Goal: Task Accomplishment & Management: Manage account settings

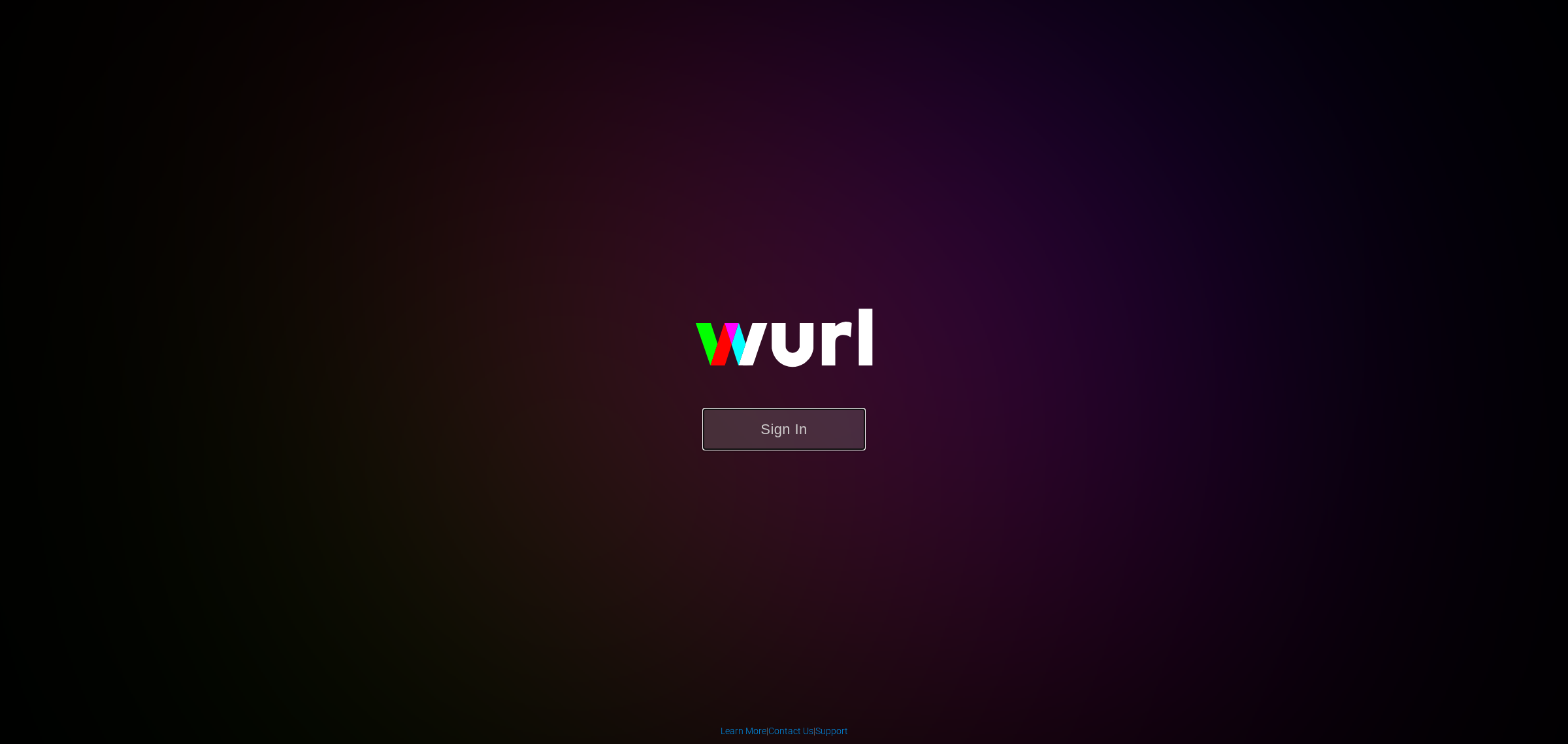
click at [781, 418] on button "Sign In" at bounding box center [784, 429] width 164 height 42
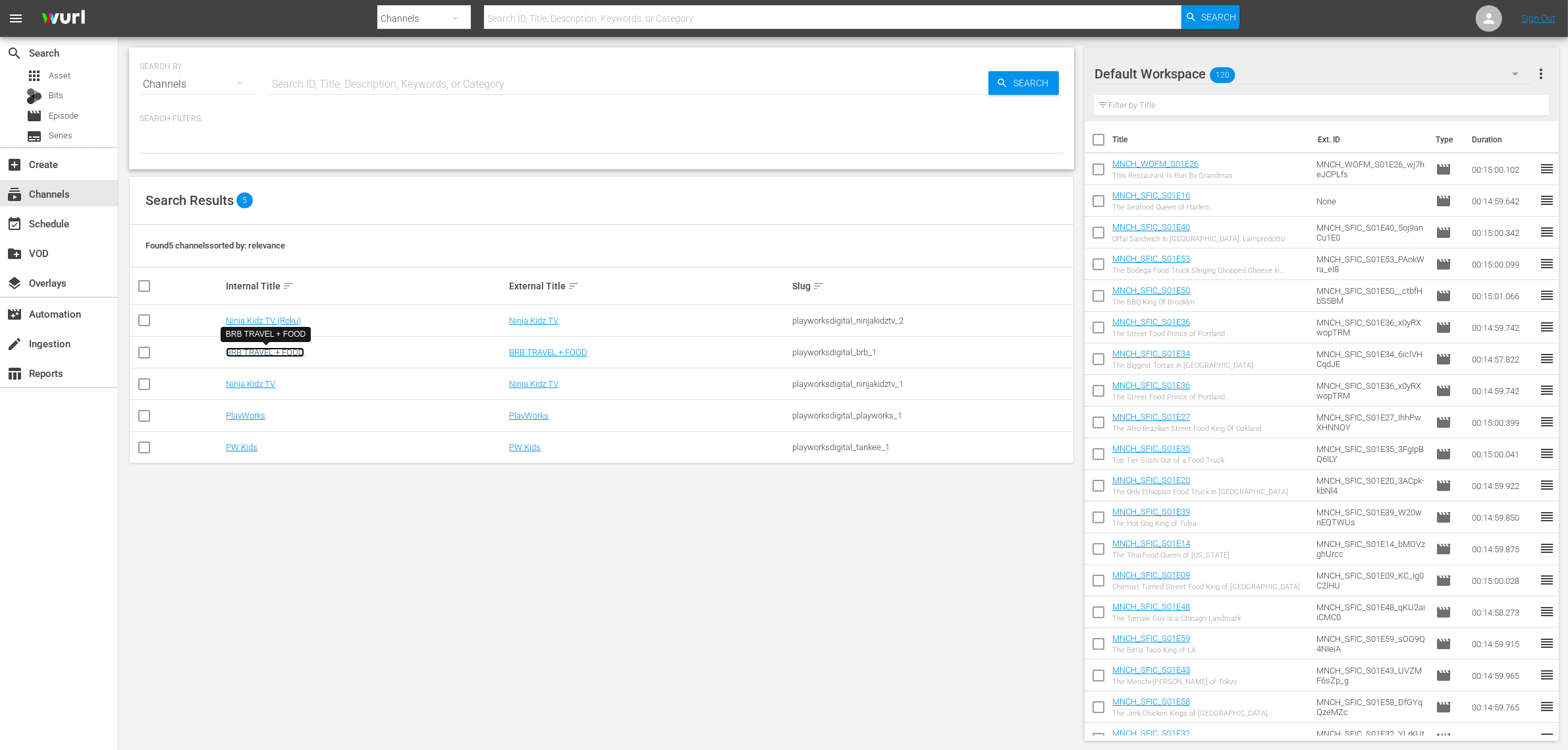
click at [284, 351] on link "BRB TRAVEL + FOOD" at bounding box center [265, 352] width 78 height 10
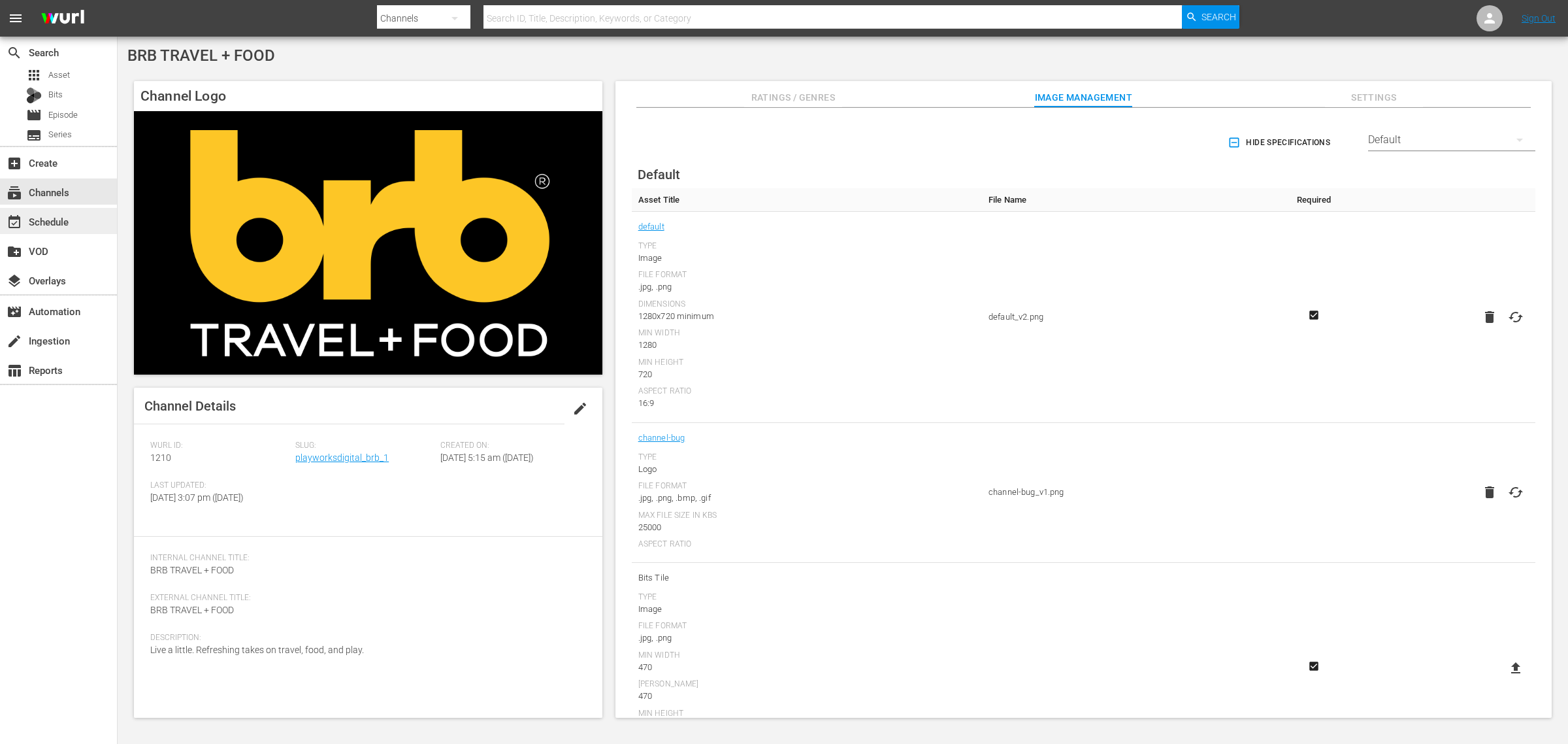
click at [57, 232] on div "event_available Schedule" at bounding box center [58, 221] width 117 height 26
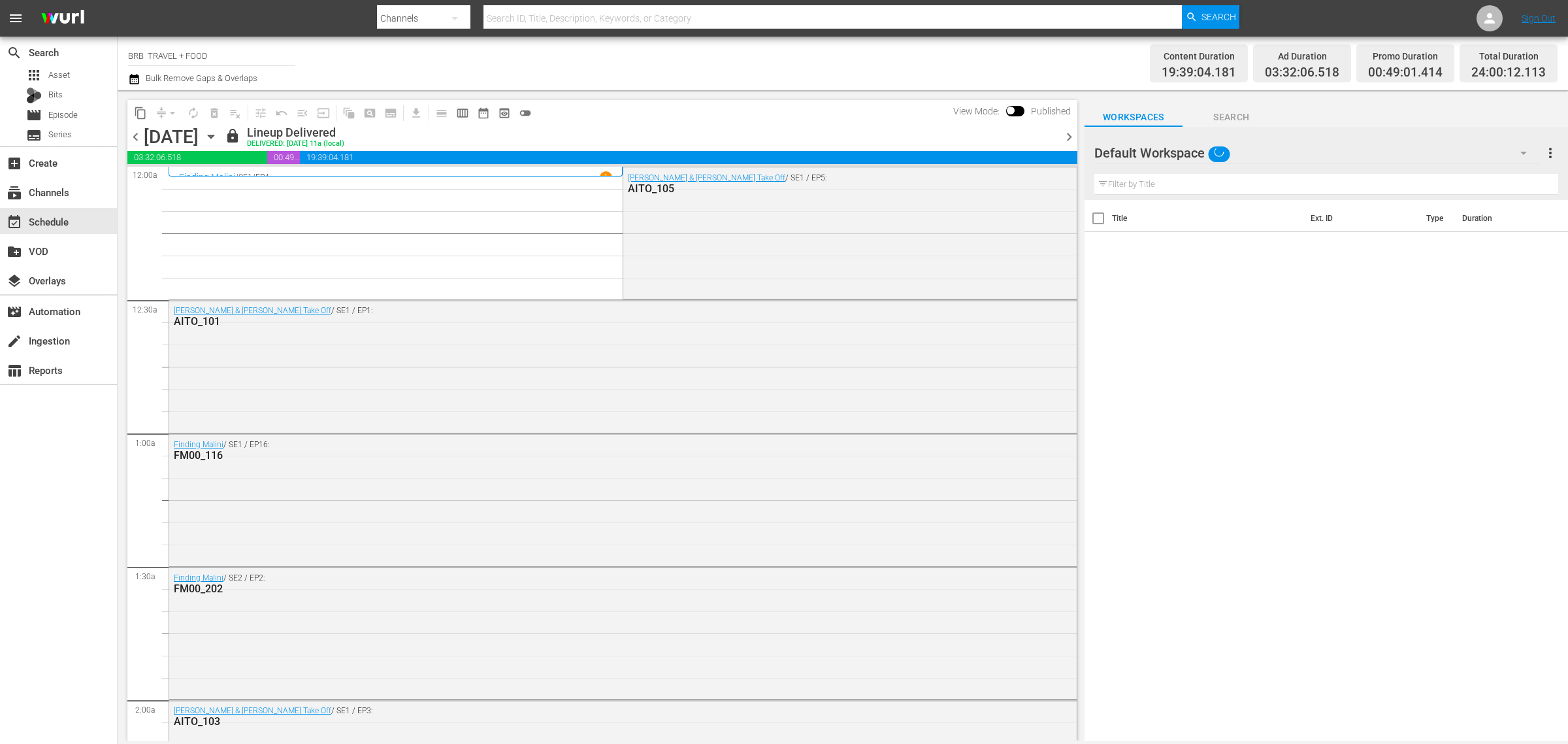
click at [218, 136] on icon "button" at bounding box center [210, 136] width 14 height 14
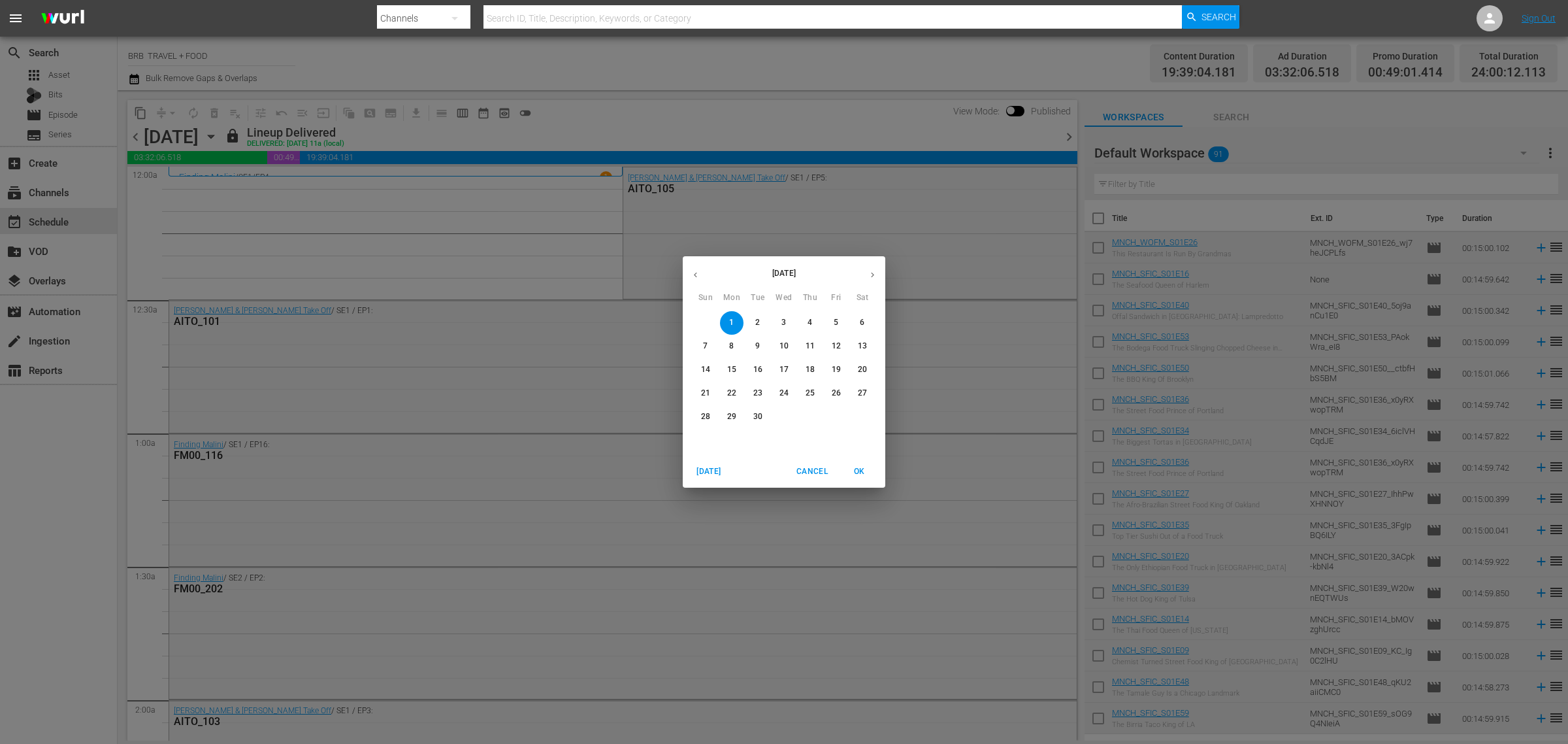
drag, startPoint x: 750, startPoint y: 319, endPoint x: 745, endPoint y: 510, distance: 191.1
click at [750, 318] on span "2" at bounding box center [758, 322] width 23 height 11
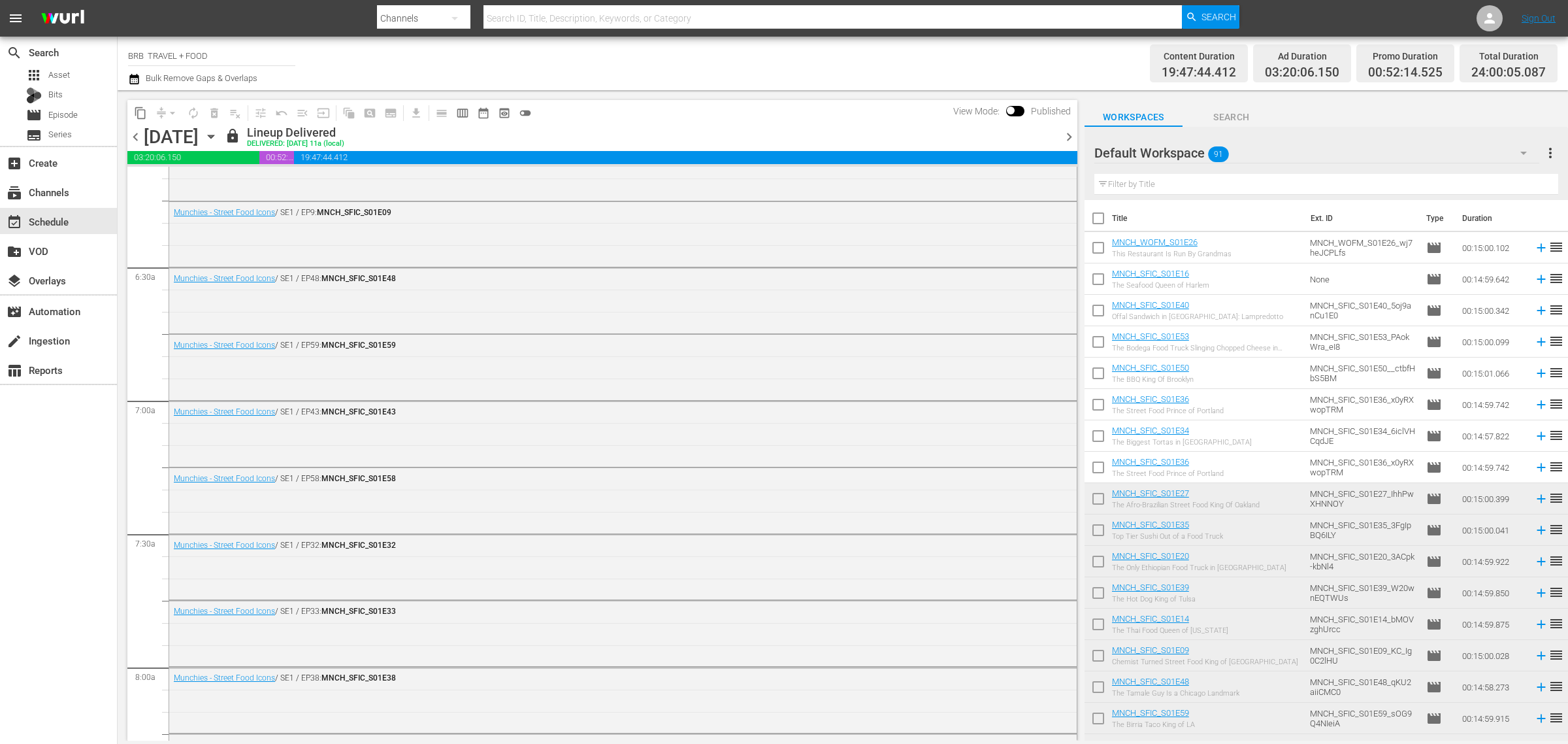
scroll to position [1634, 0]
click at [214, 135] on icon "button" at bounding box center [210, 137] width 6 height 3
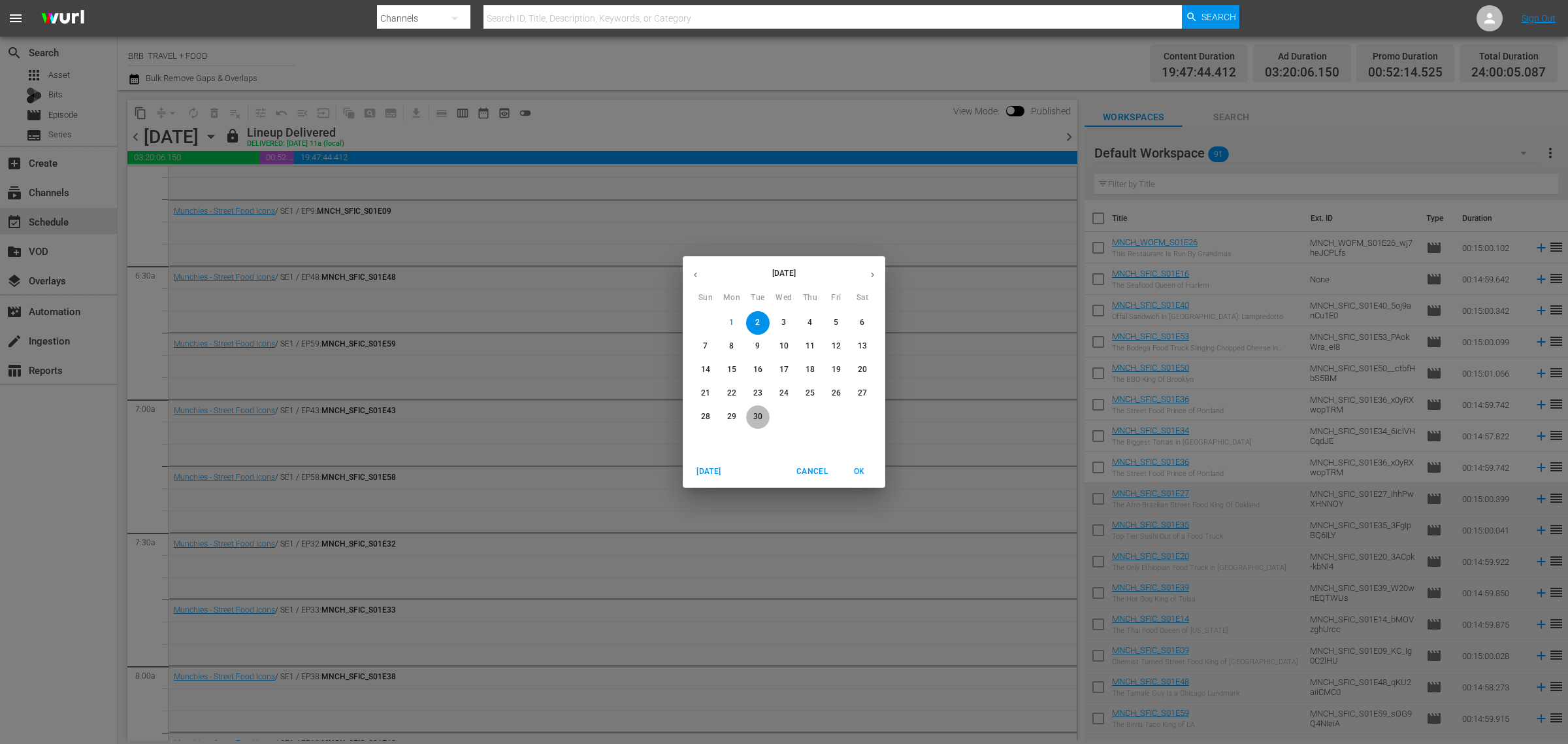
click at [760, 412] on p "30" at bounding box center [758, 416] width 9 height 11
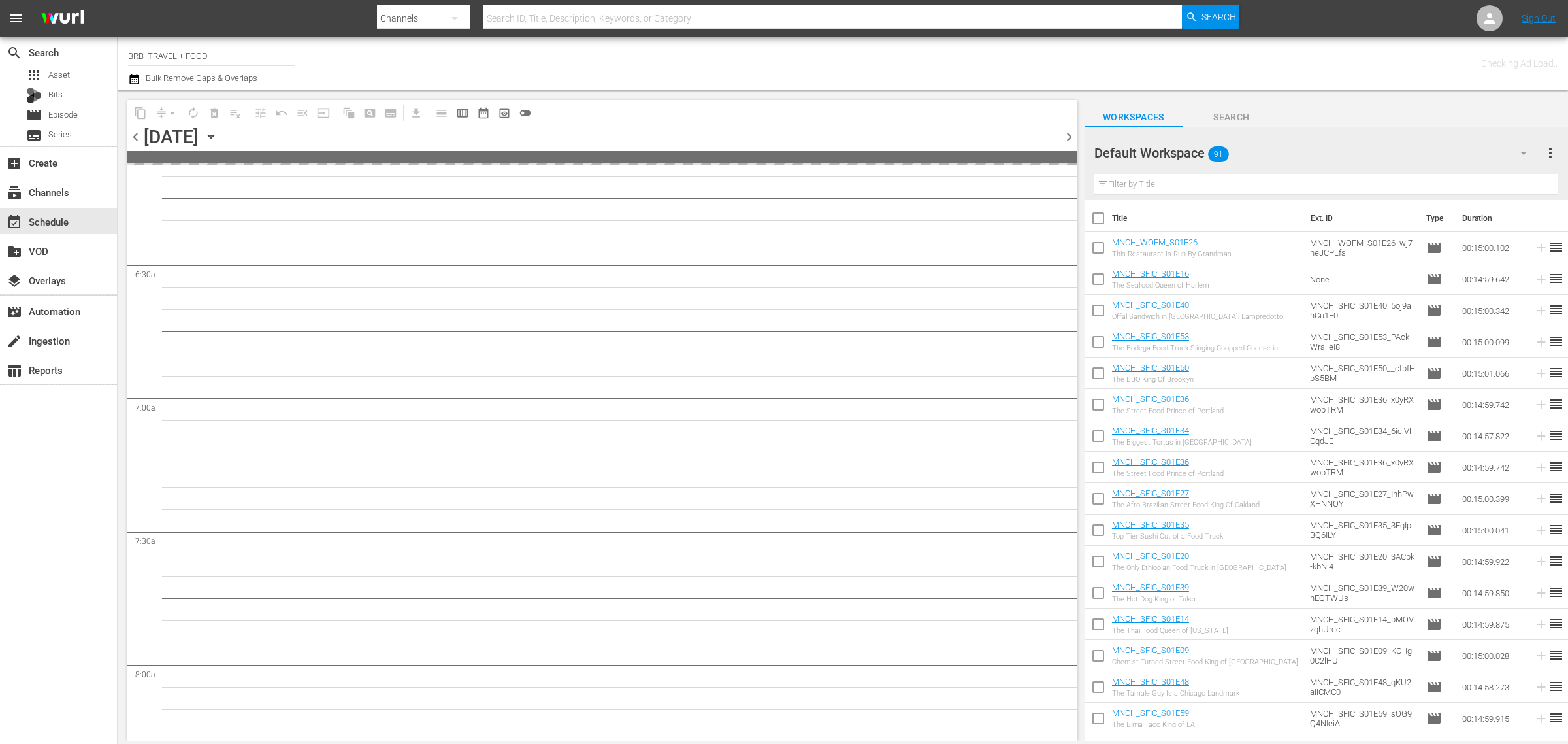
scroll to position [1656, 0]
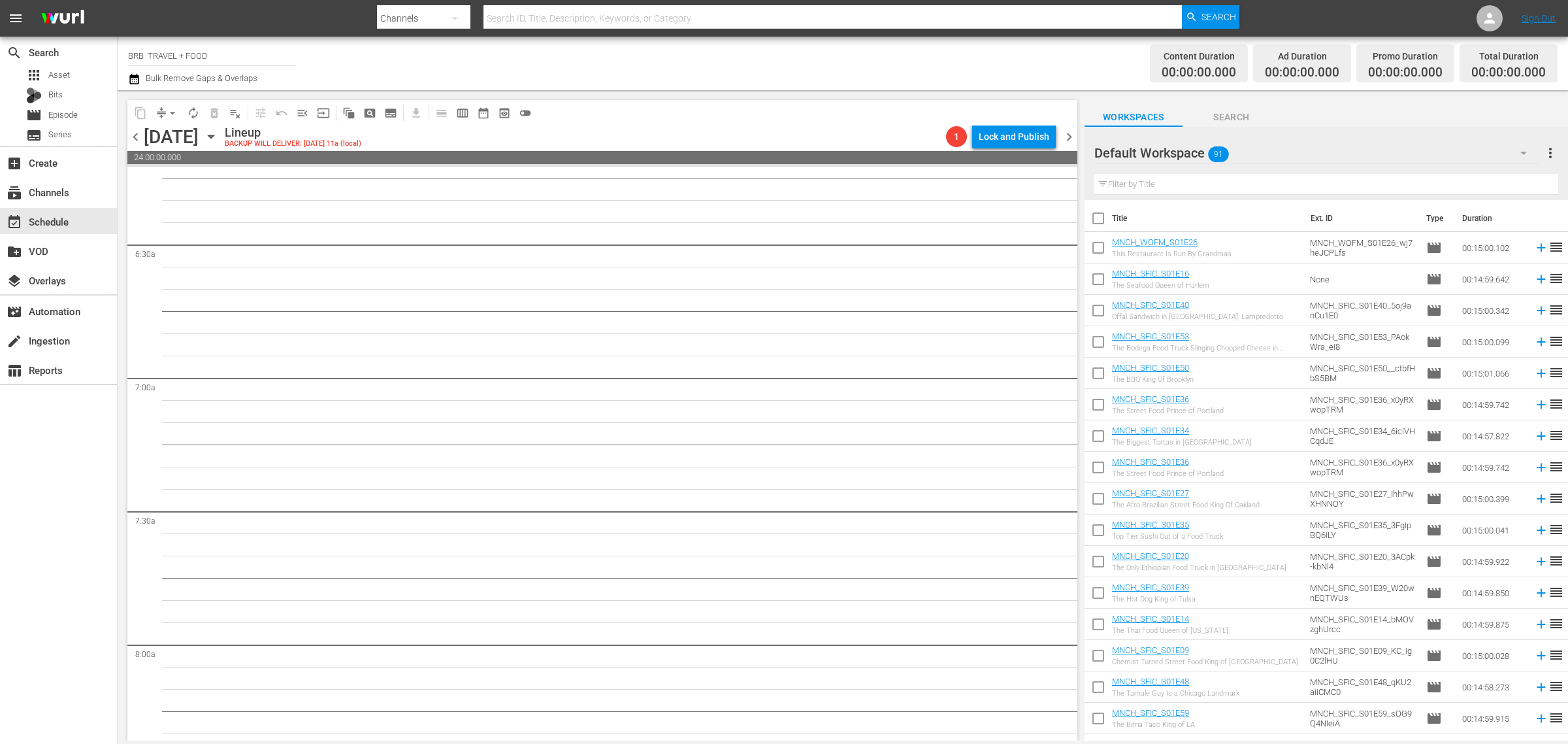
click at [218, 136] on icon "button" at bounding box center [210, 136] width 14 height 14
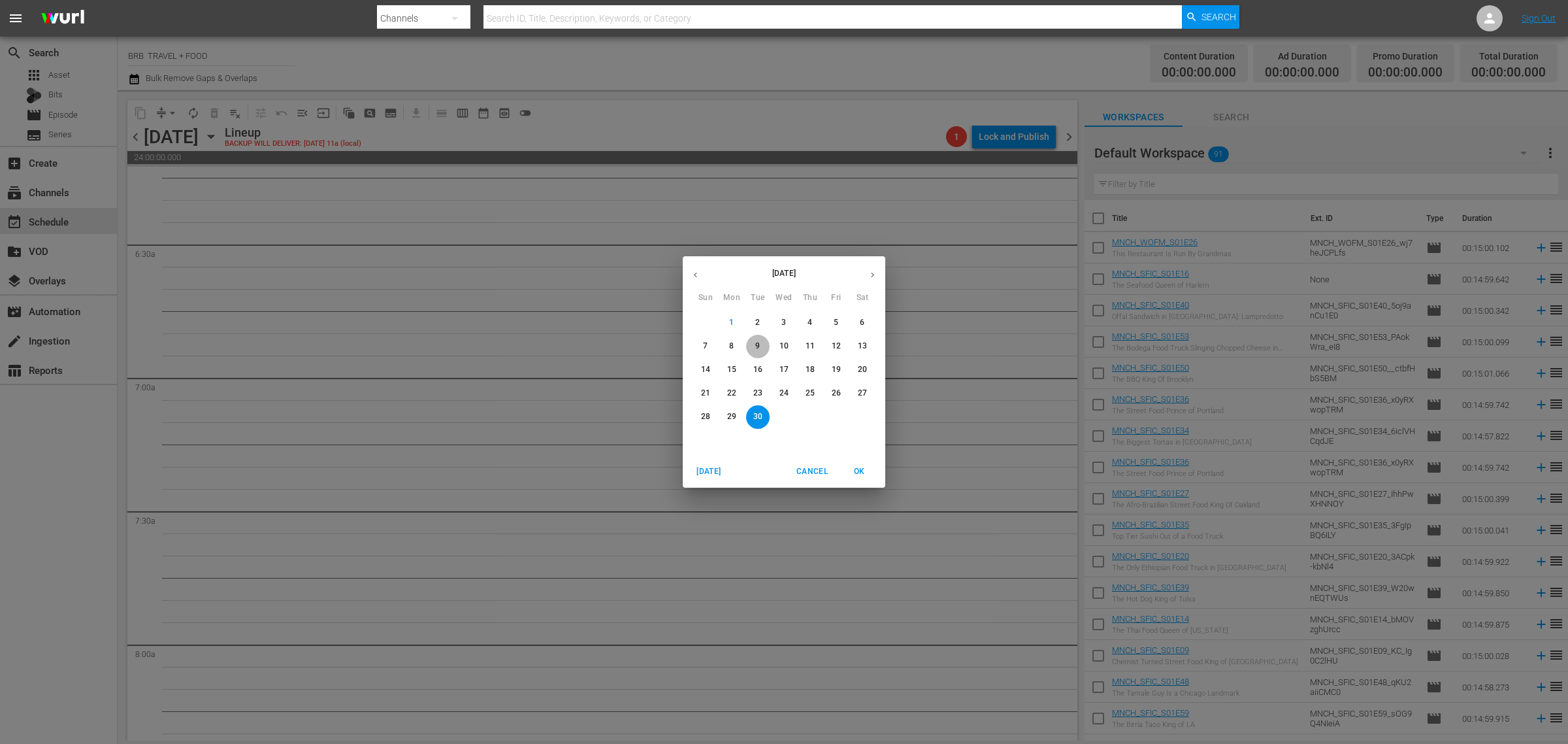
click at [751, 348] on span "9" at bounding box center [758, 346] width 23 height 11
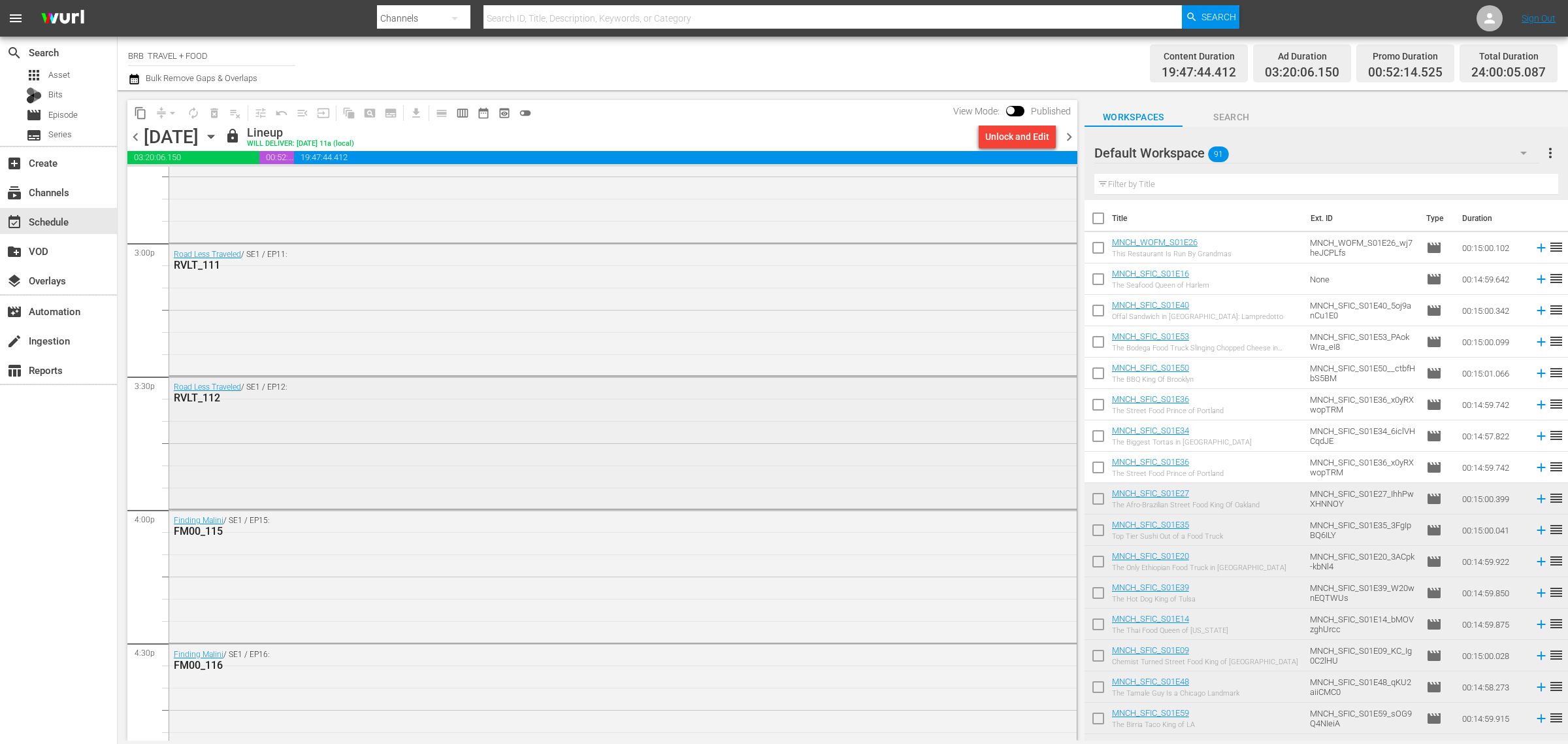
scroll to position [4167, 0]
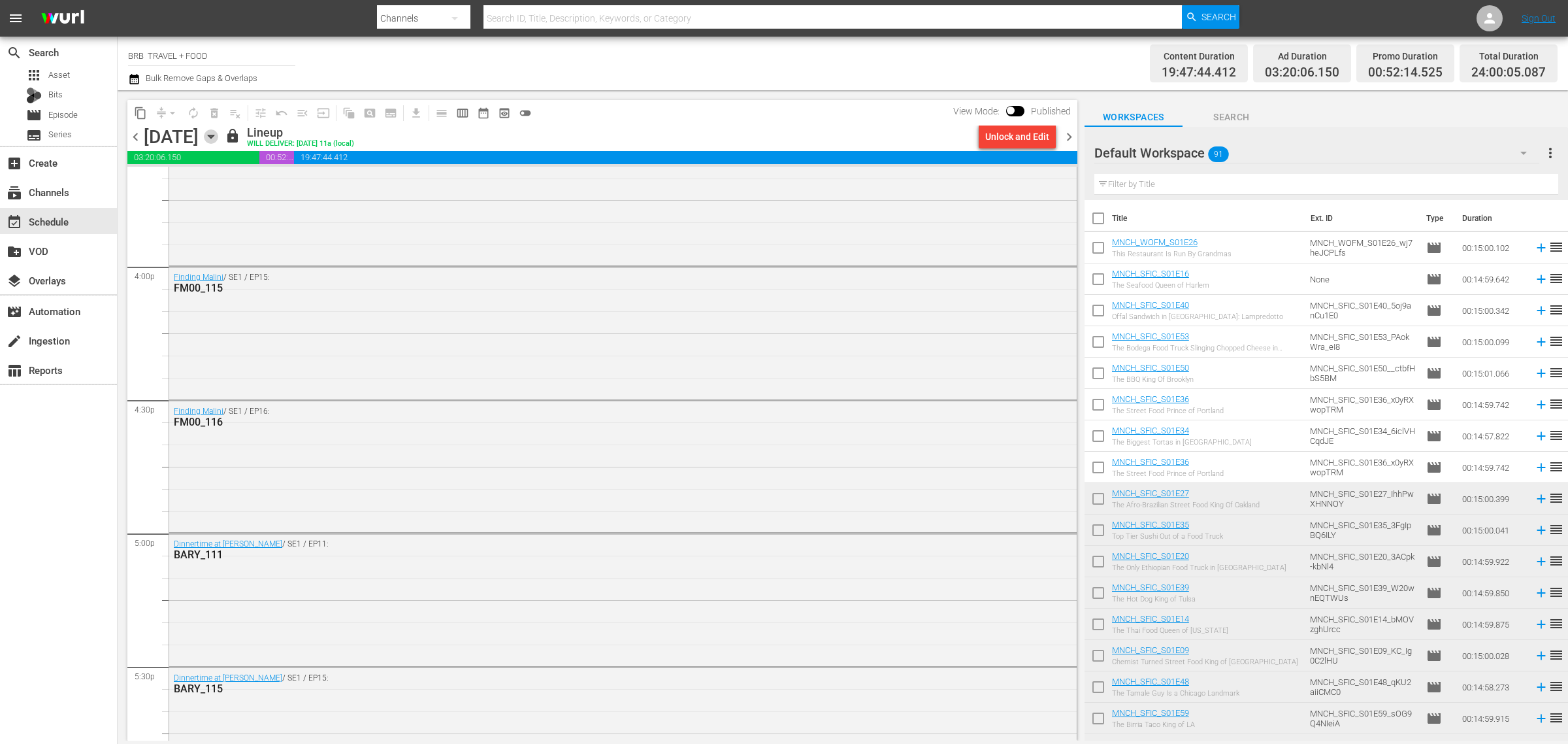
click at [218, 137] on icon "button" at bounding box center [210, 136] width 14 height 14
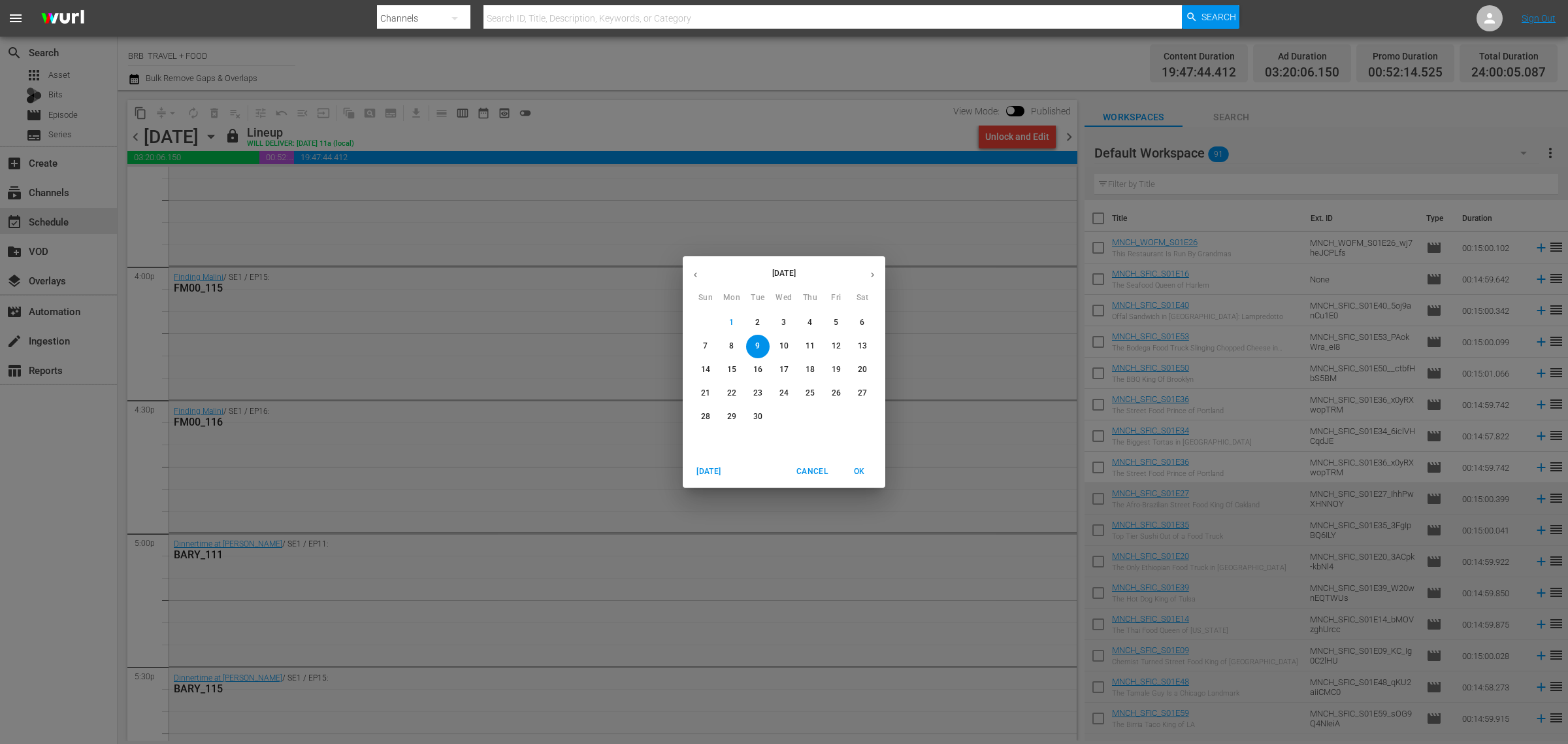
click at [753, 367] on p "16" at bounding box center [758, 369] width 9 height 11
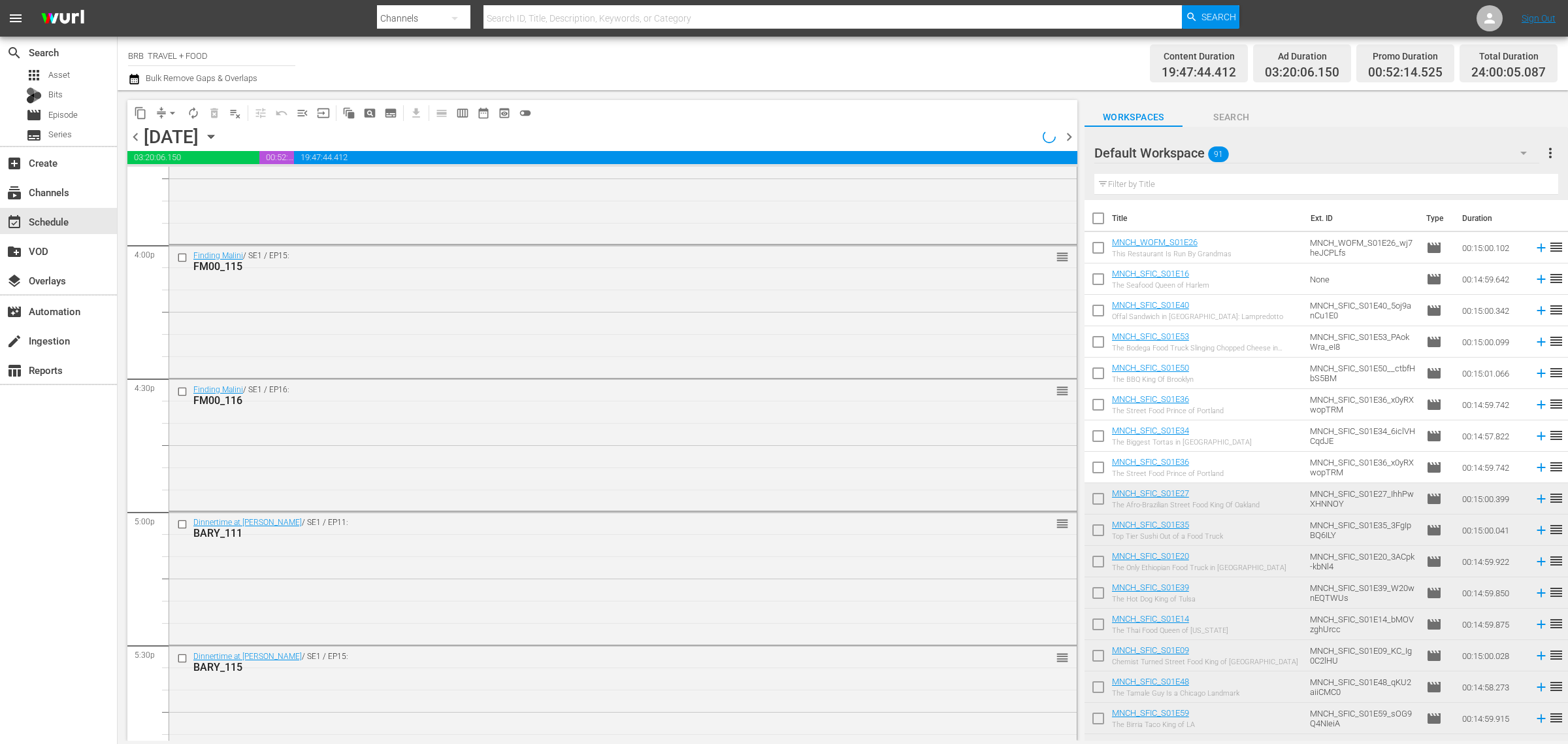
scroll to position [4167, 0]
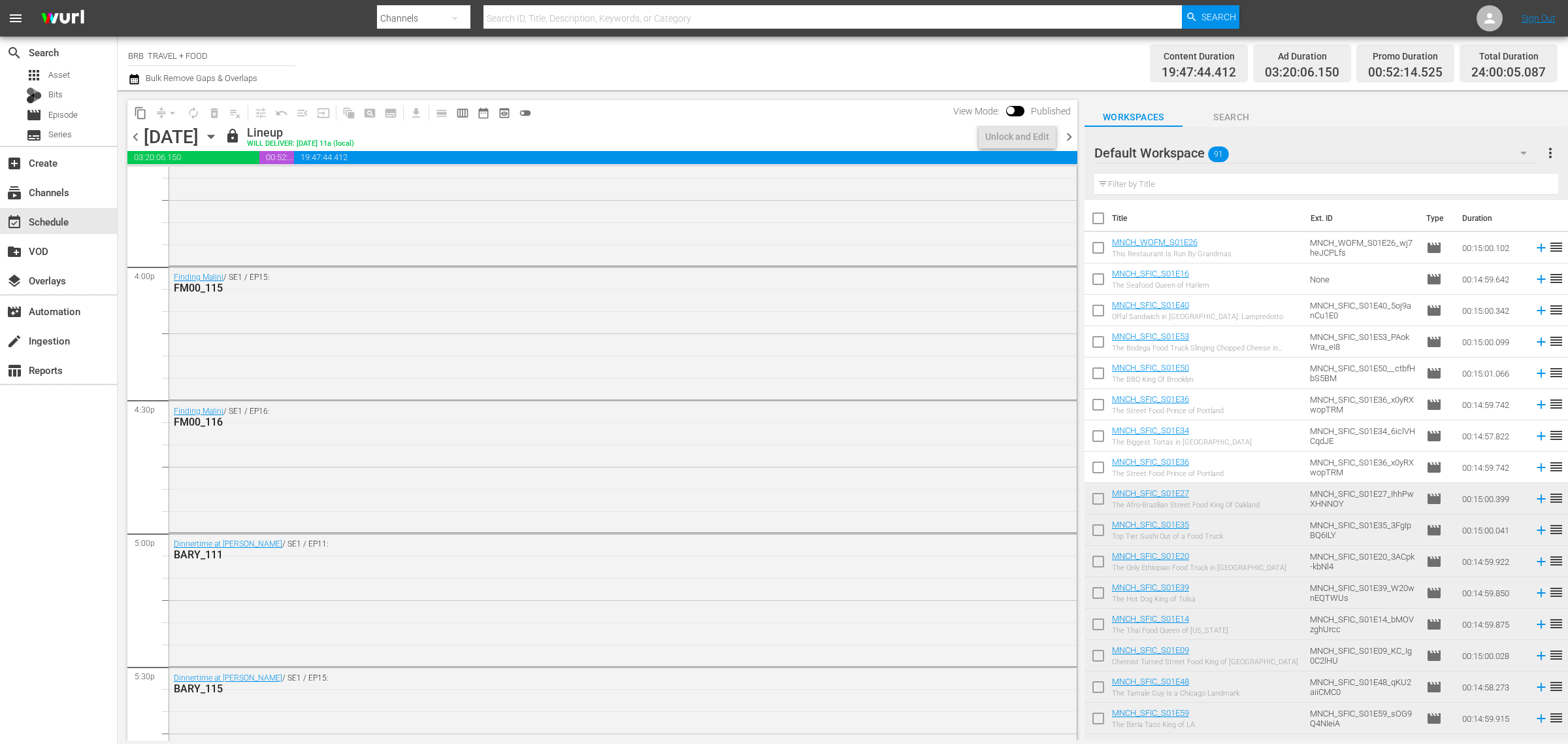
click at [218, 131] on icon "button" at bounding box center [210, 136] width 14 height 14
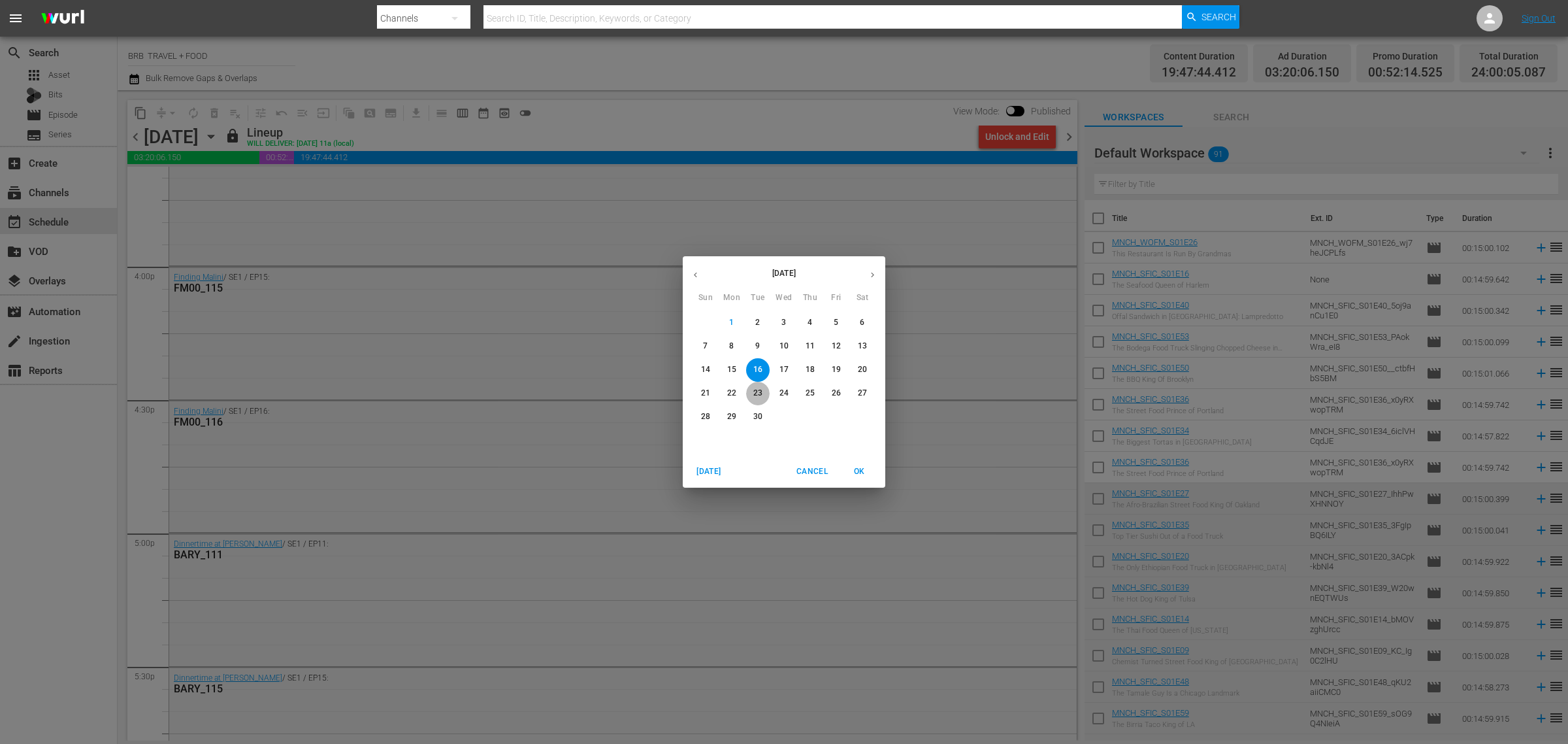
click at [757, 390] on p "23" at bounding box center [758, 393] width 9 height 11
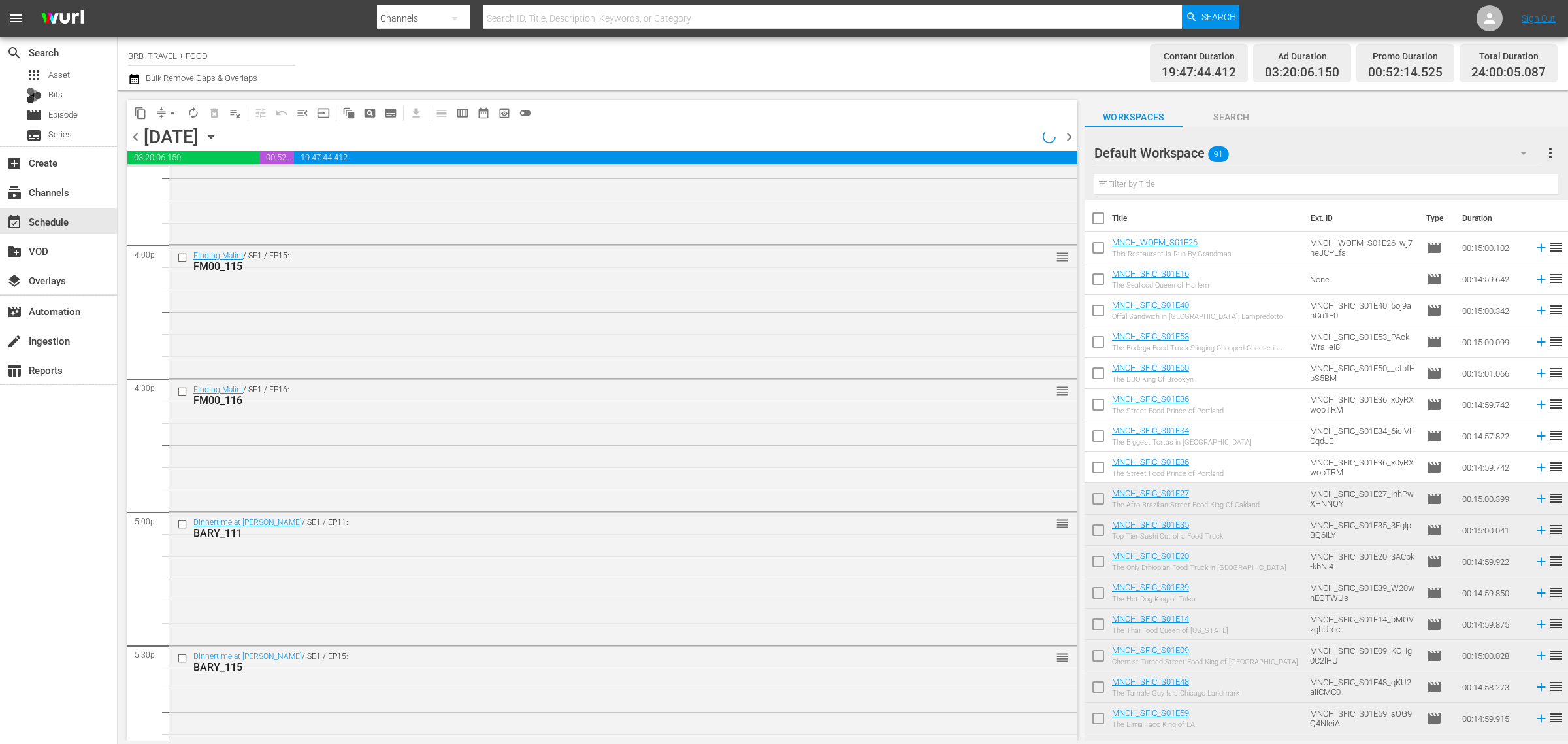
scroll to position [4167, 0]
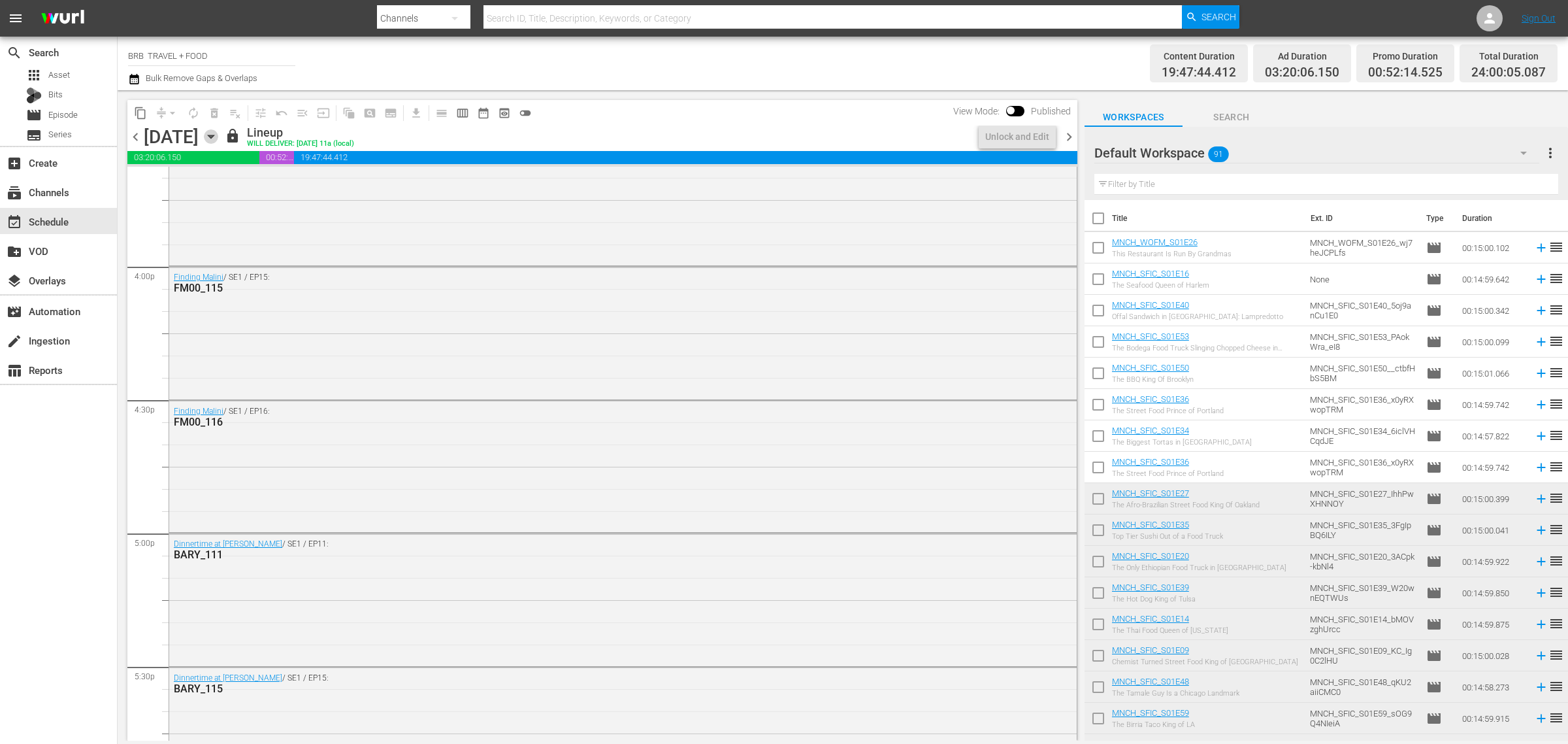
click at [218, 135] on icon "button" at bounding box center [210, 136] width 14 height 14
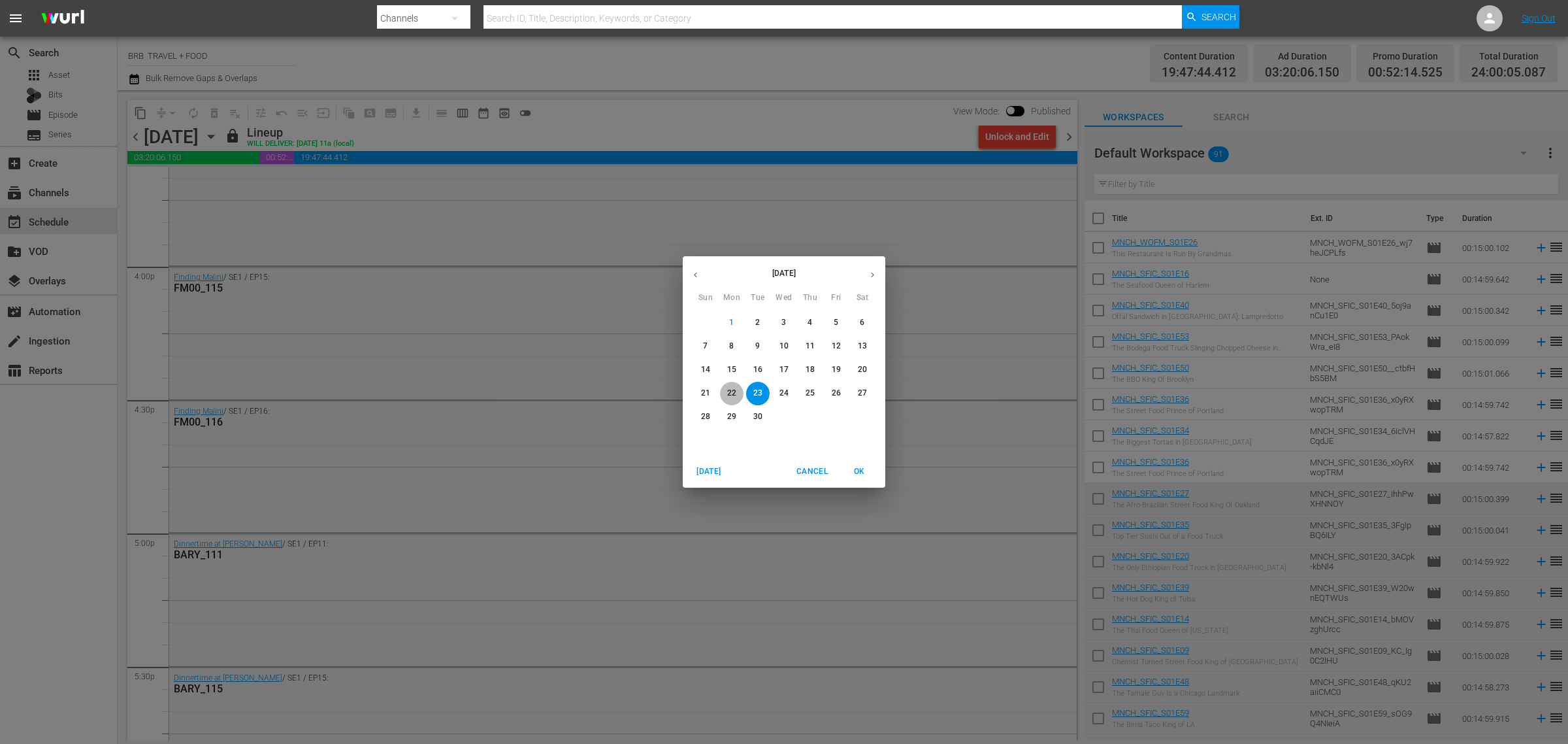
click at [730, 396] on p "22" at bounding box center [732, 393] width 9 height 11
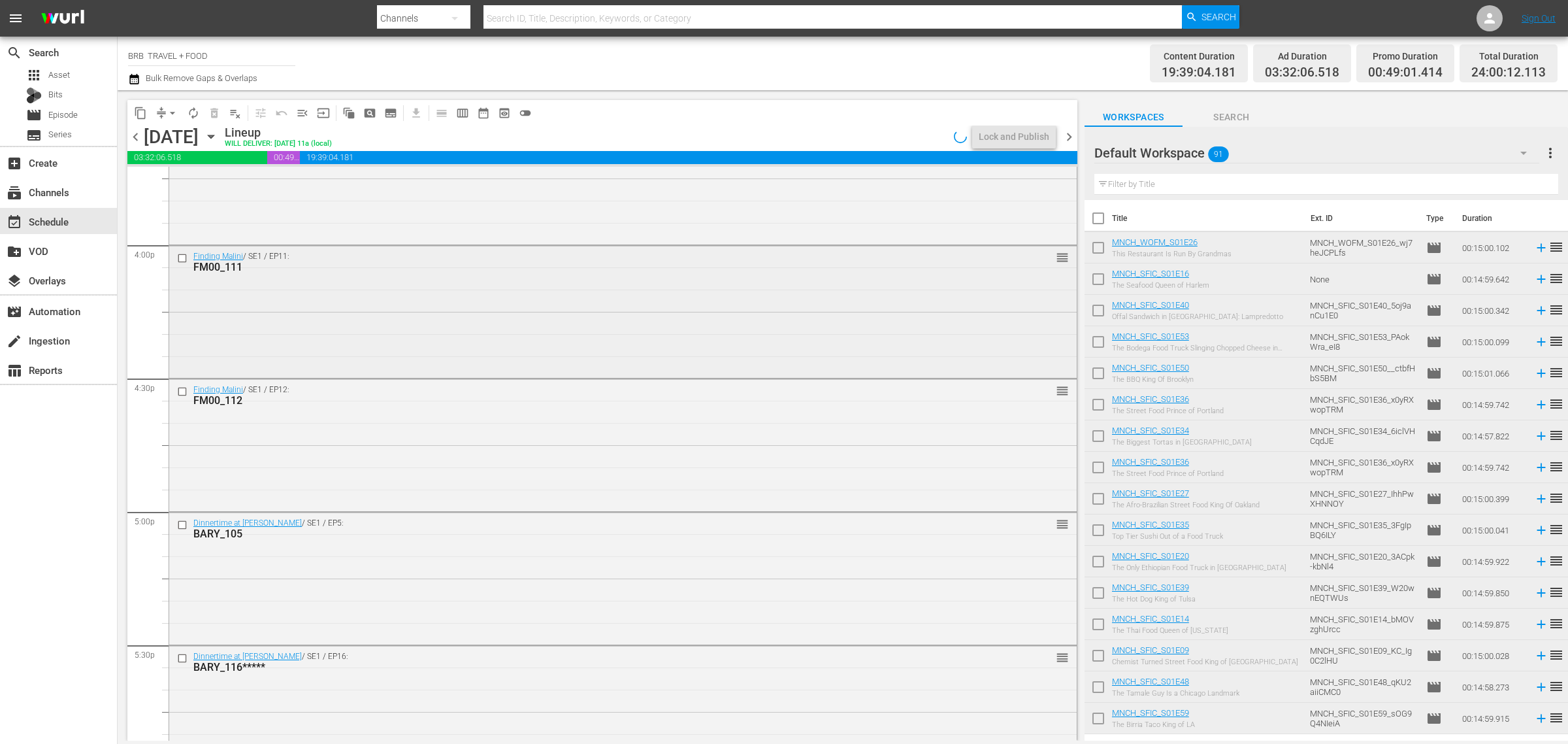
scroll to position [4190, 0]
click at [218, 139] on icon "button" at bounding box center [210, 136] width 14 height 14
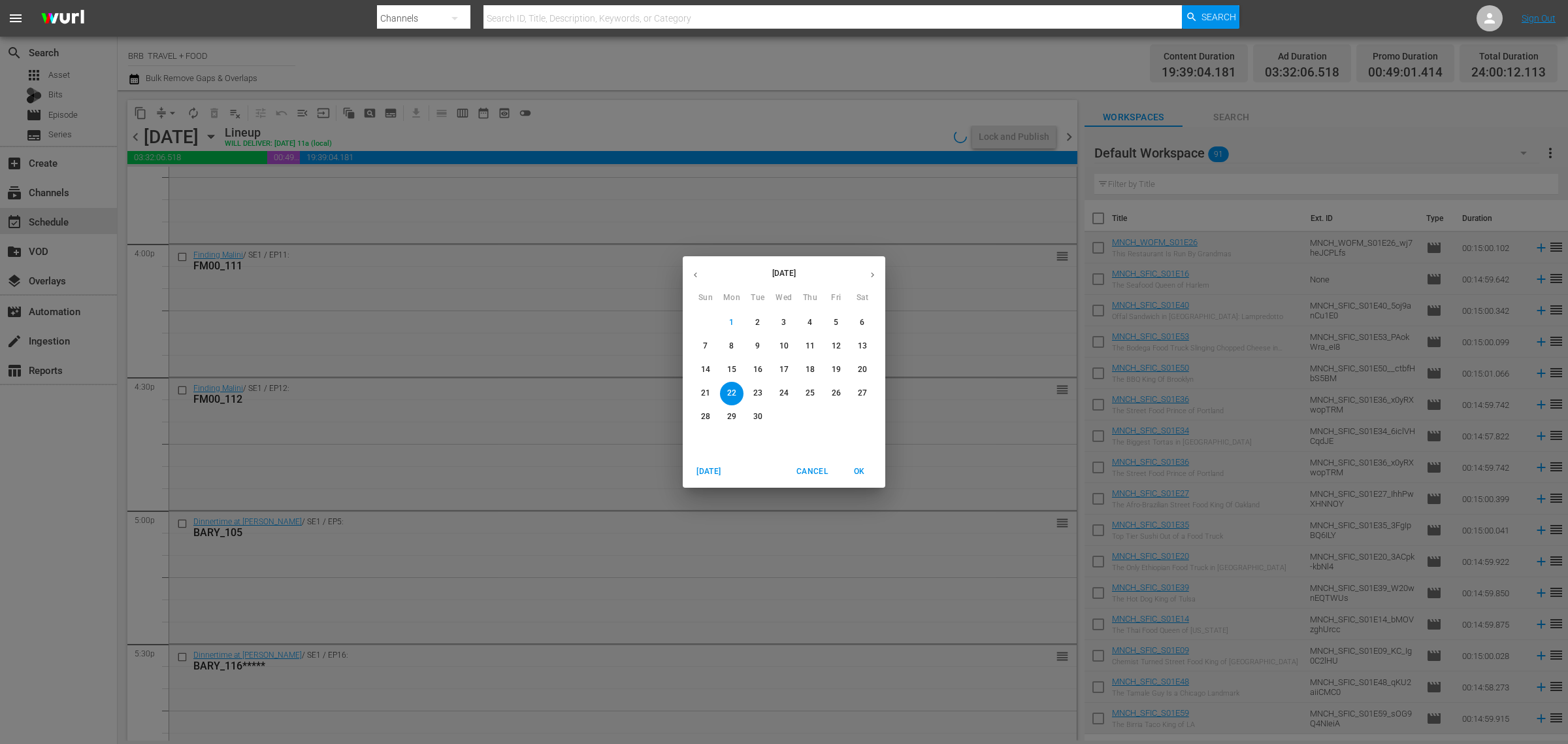
drag, startPoint x: 726, startPoint y: 414, endPoint x: 748, endPoint y: 442, distance: 35.6
click at [726, 415] on span "29" at bounding box center [732, 416] width 23 height 11
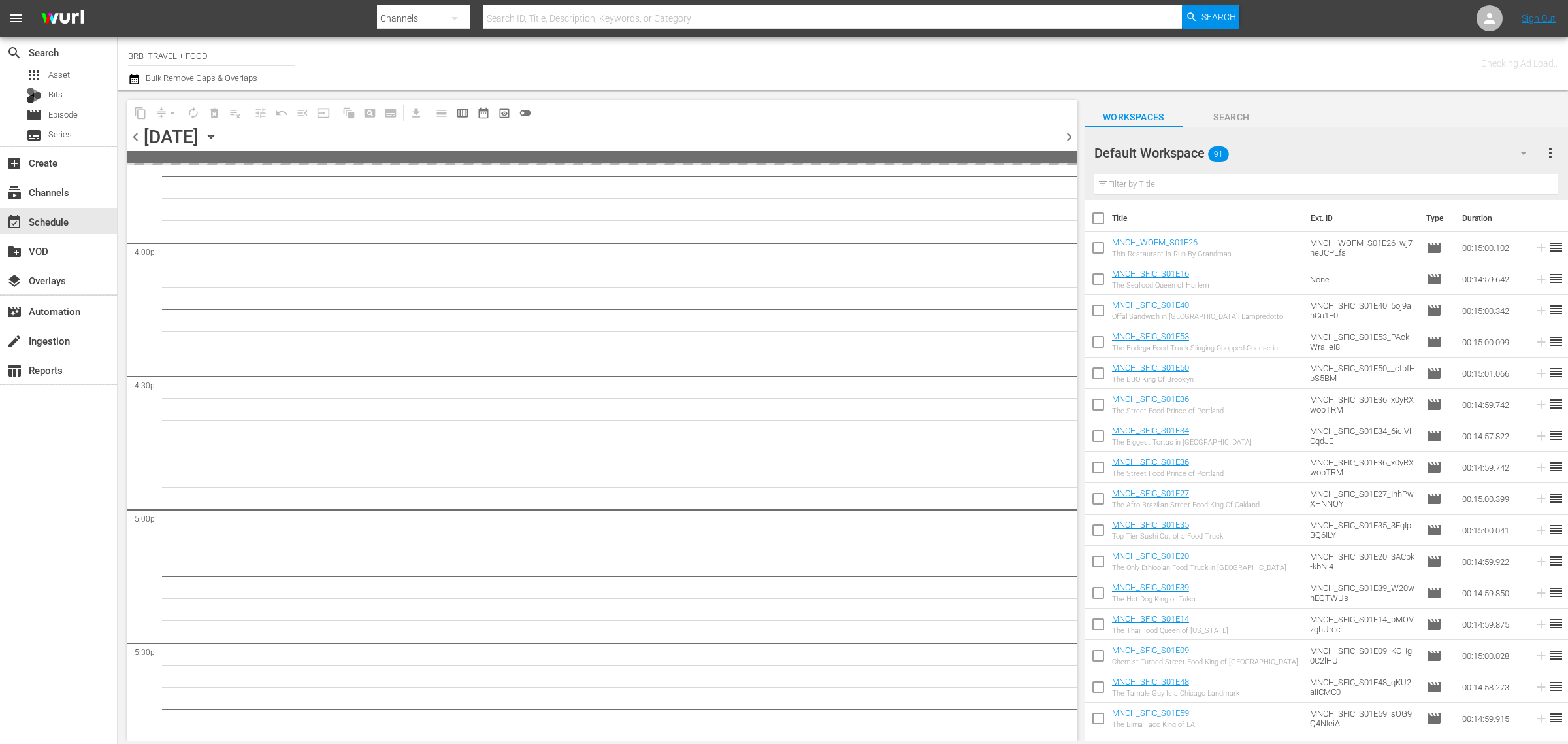
scroll to position [4189, 0]
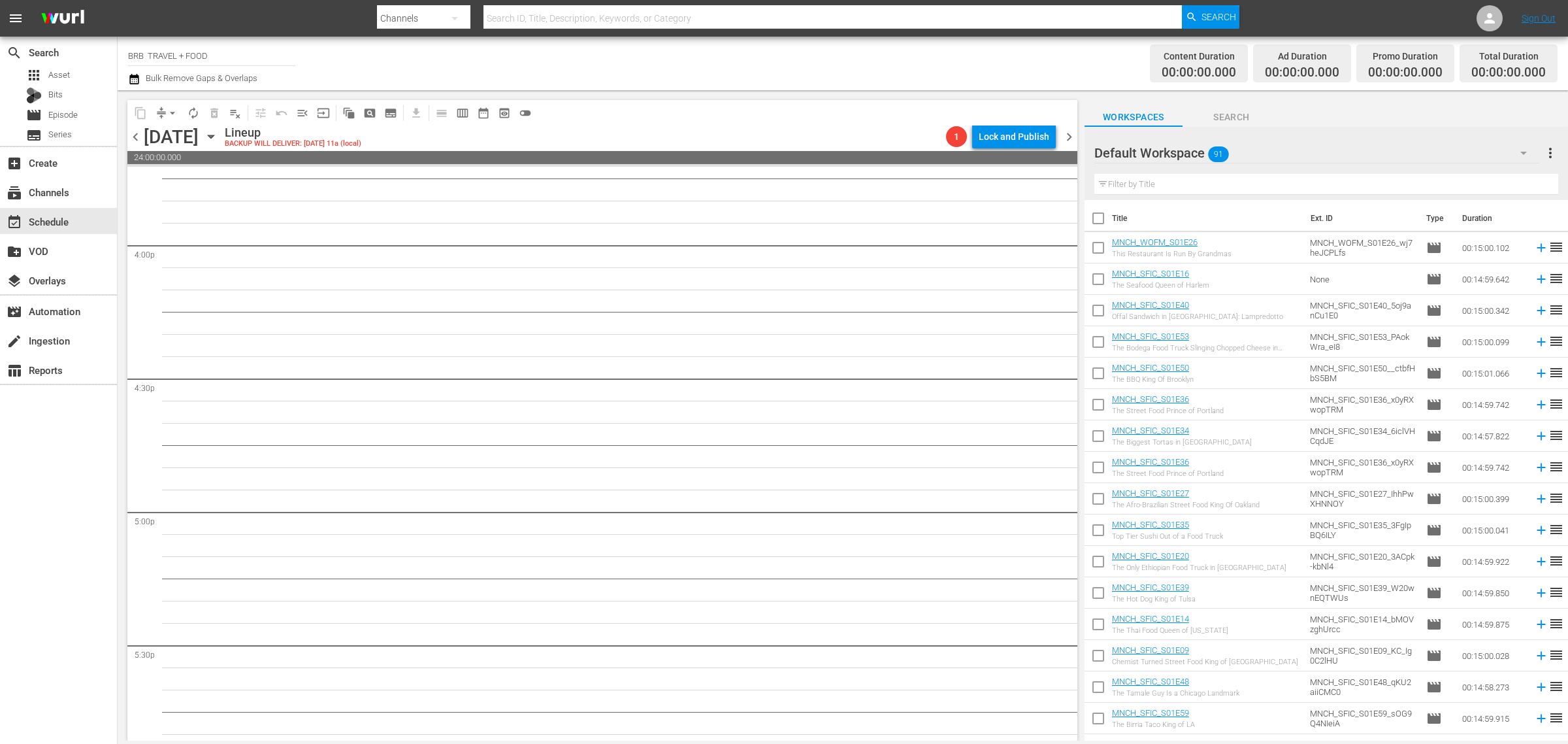
click at [218, 139] on icon "button" at bounding box center [210, 136] width 14 height 14
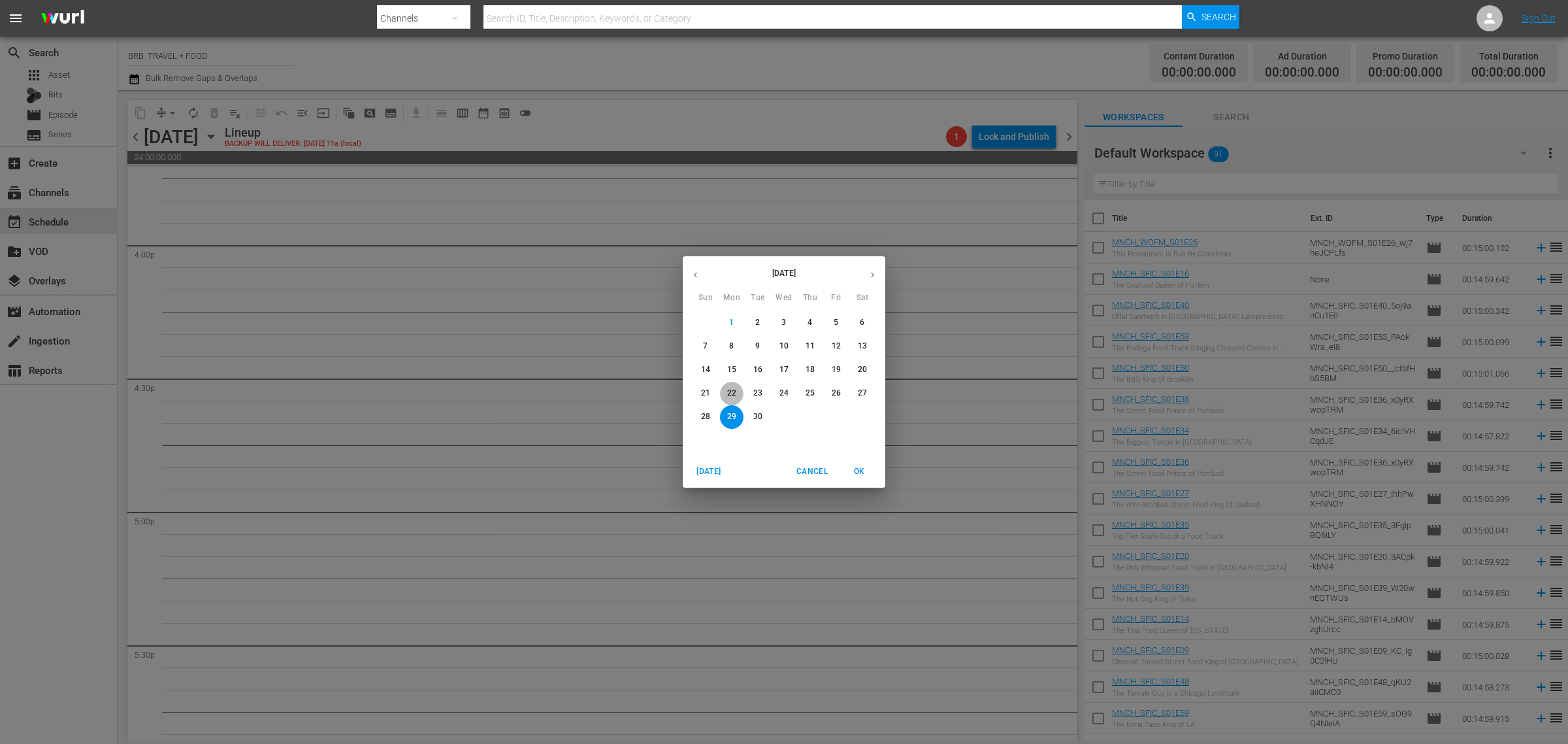
click at [737, 387] on span "22" at bounding box center [732, 393] width 23 height 11
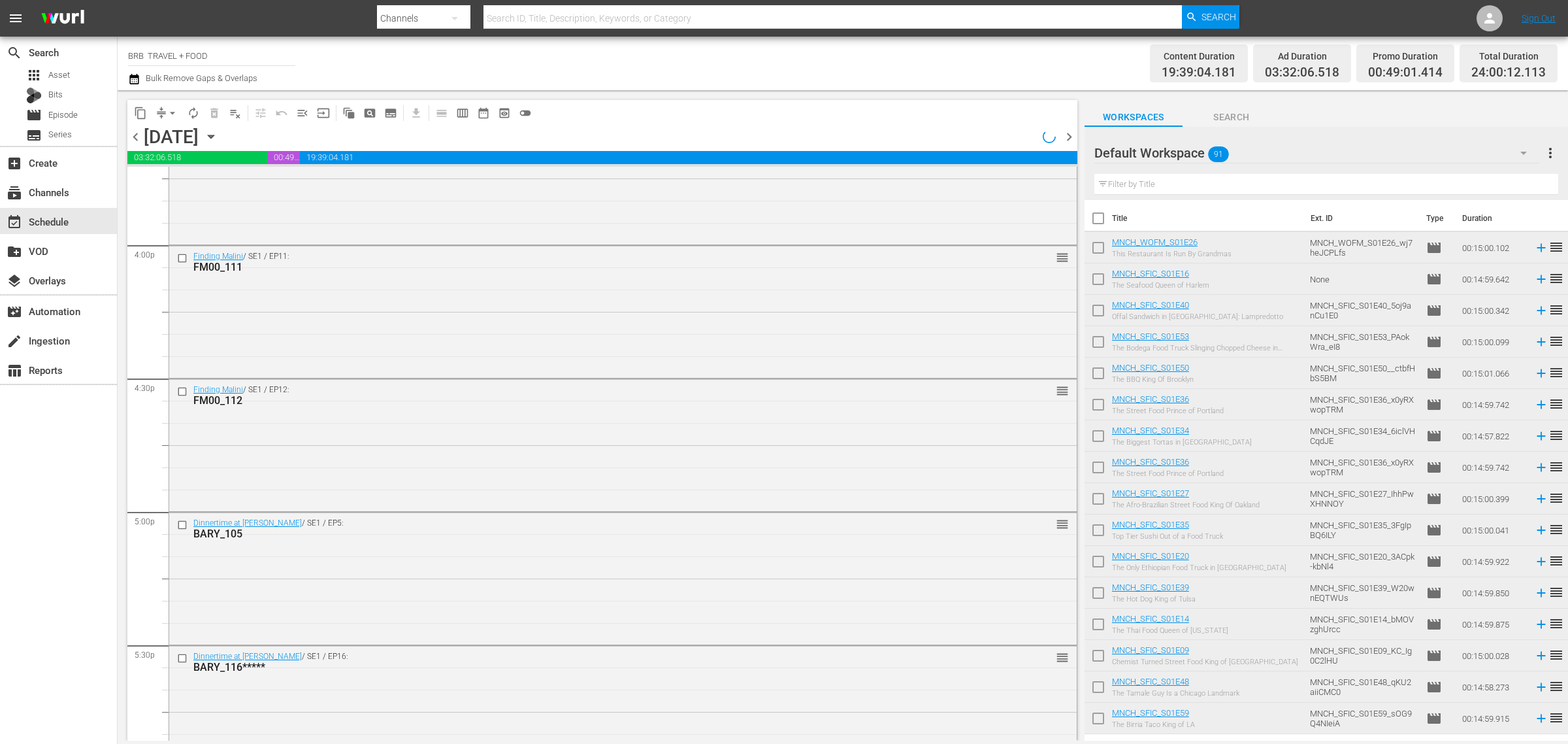
scroll to position [4190, 0]
click at [143, 109] on span "content_copy" at bounding box center [141, 113] width 13 height 13
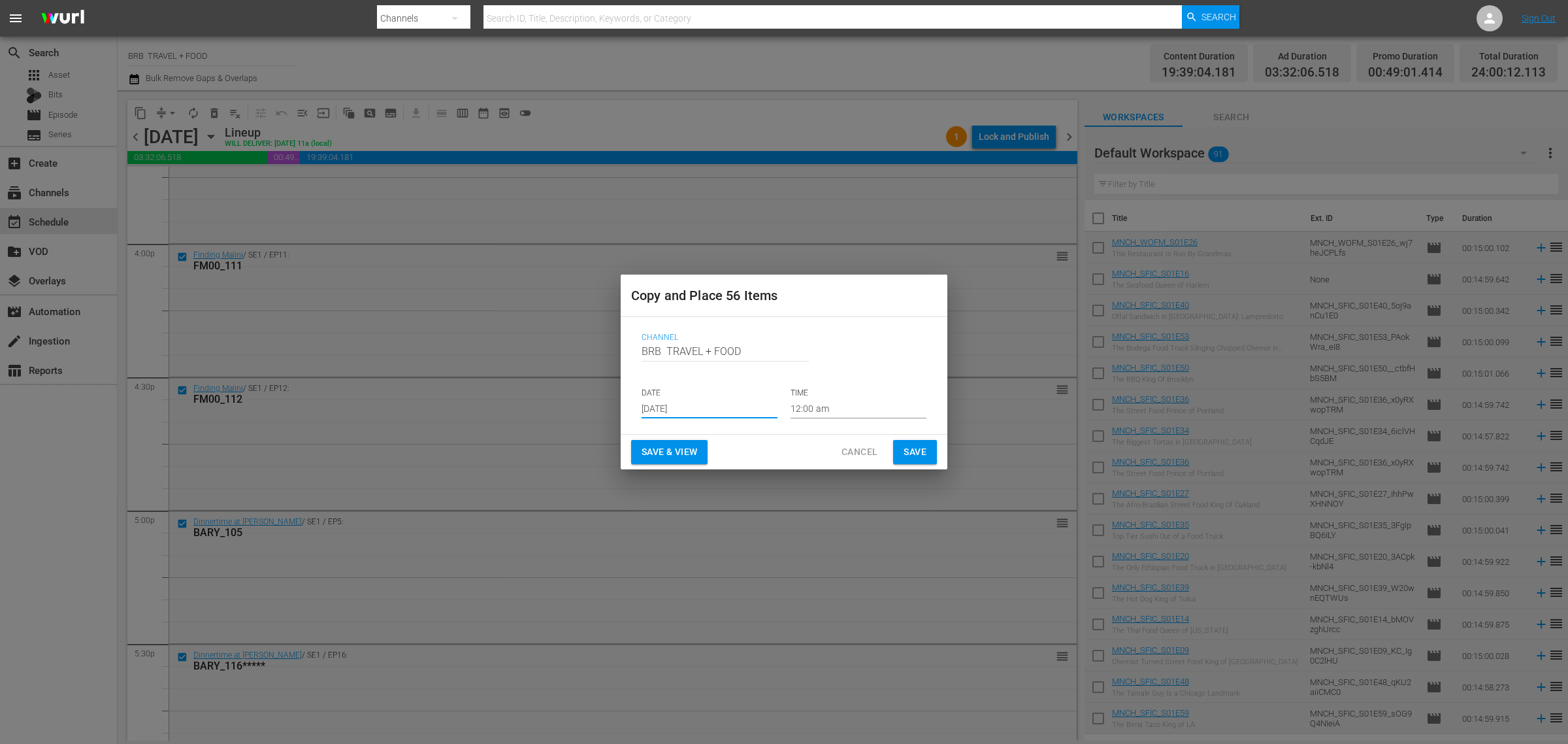
click at [673, 402] on input "[DATE]" at bounding box center [710, 408] width 136 height 19
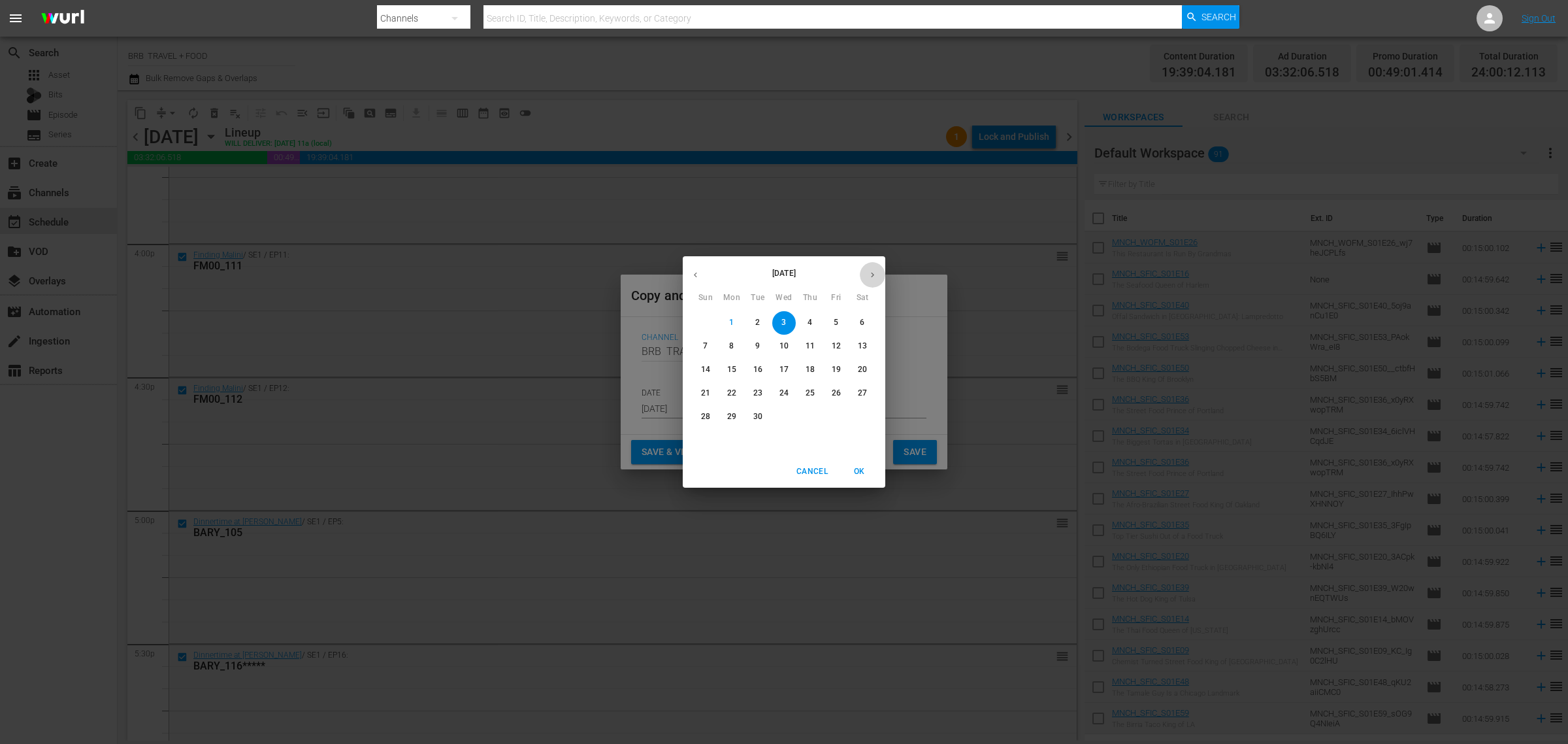
click at [862, 280] on button "button" at bounding box center [872, 275] width 25 height 25
click at [699, 281] on button "button" at bounding box center [696, 275] width 25 height 25
click at [730, 422] on p "29" at bounding box center [732, 416] width 9 height 11
type input "Sep 29th 2025"
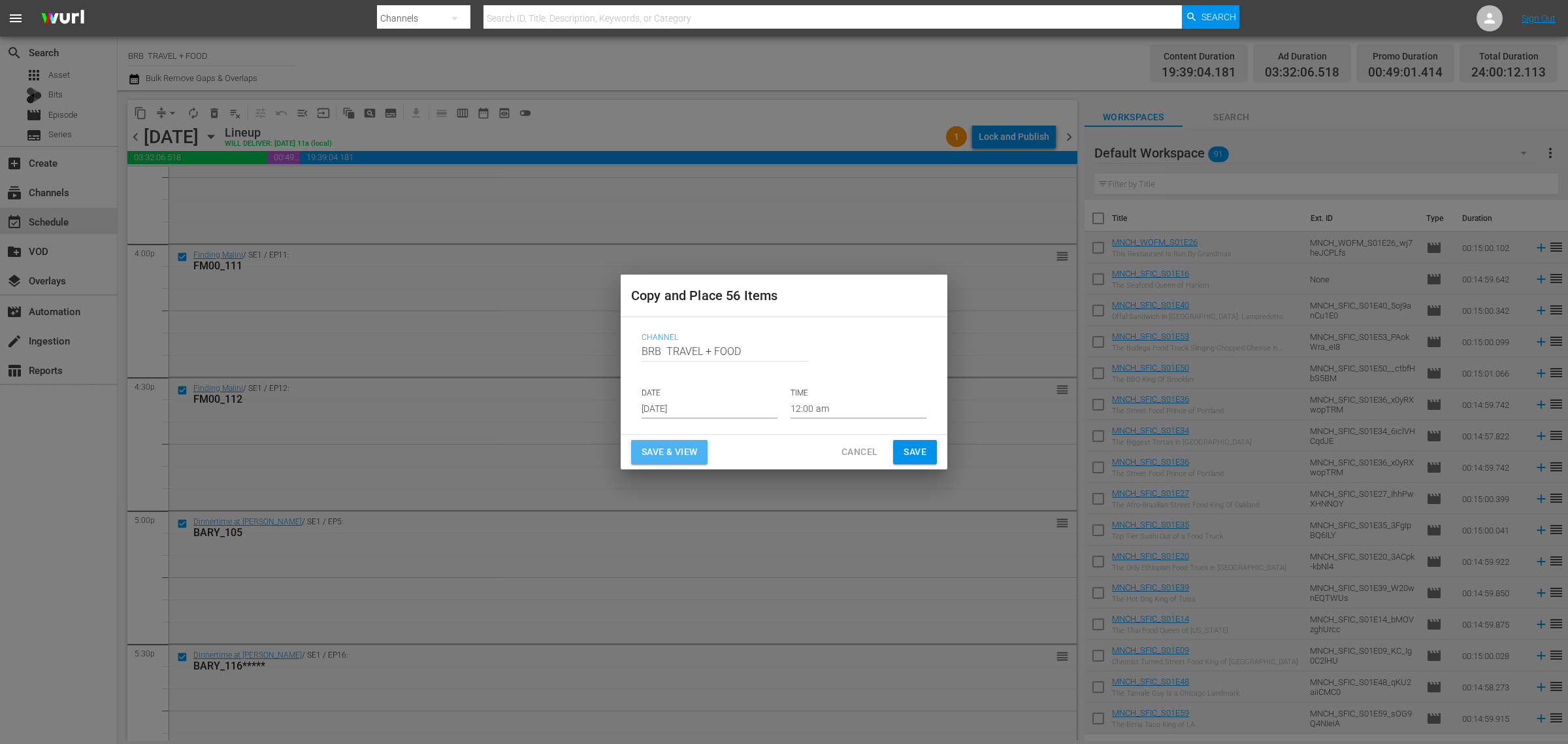
click at [667, 450] on span "Save & View" at bounding box center [669, 452] width 56 height 16
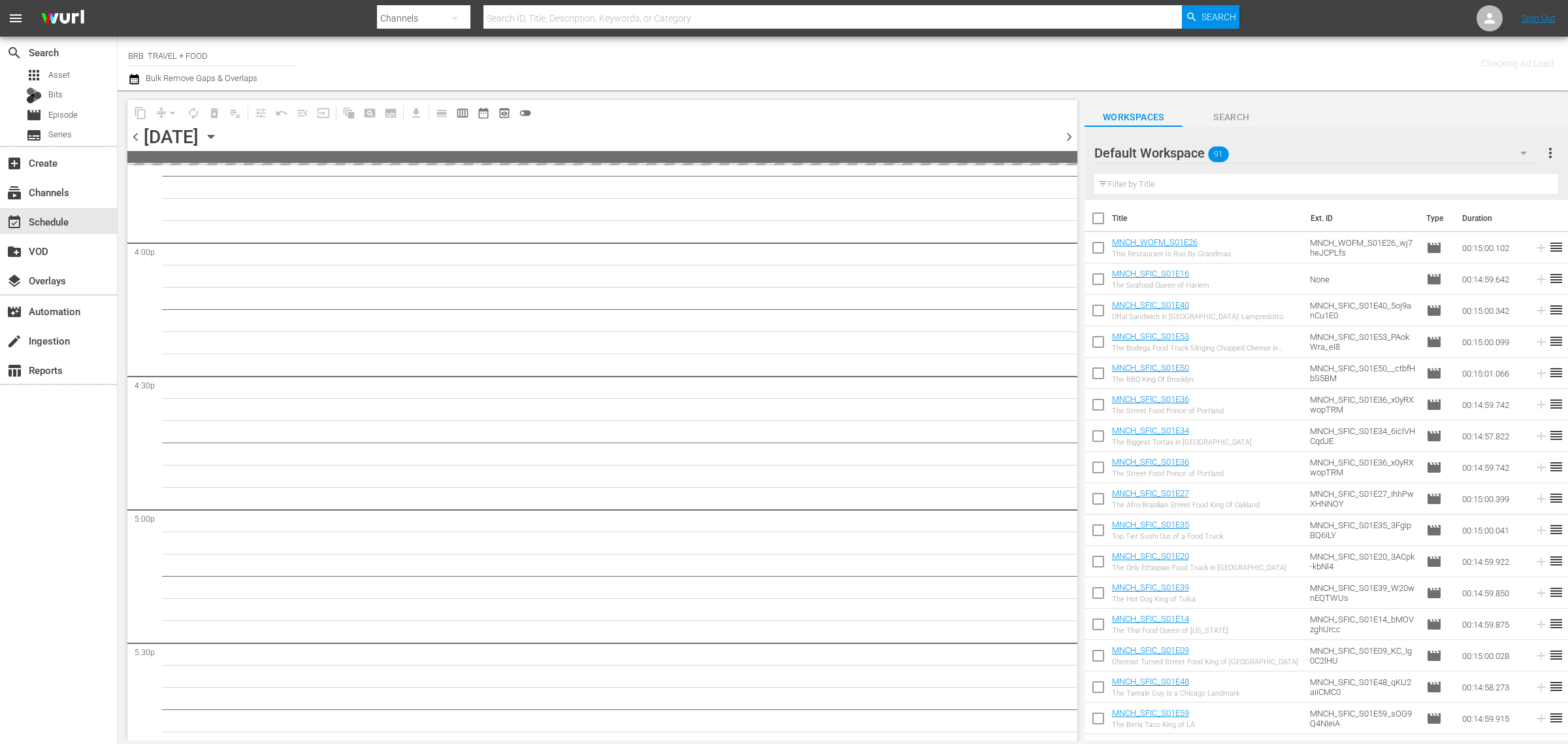
scroll to position [4189, 0]
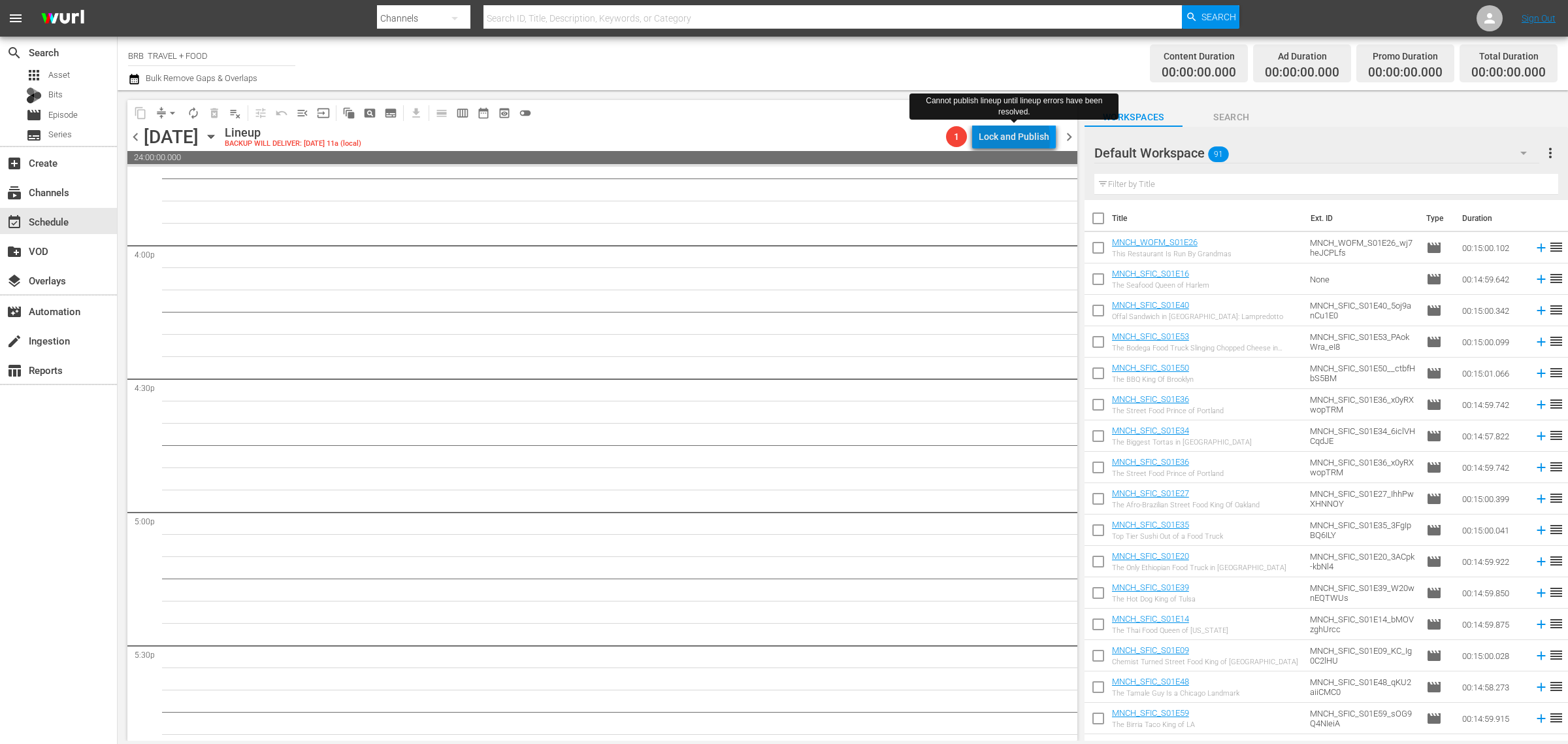
click at [1017, 139] on div "Lock and Publish" at bounding box center [1014, 136] width 70 height 23
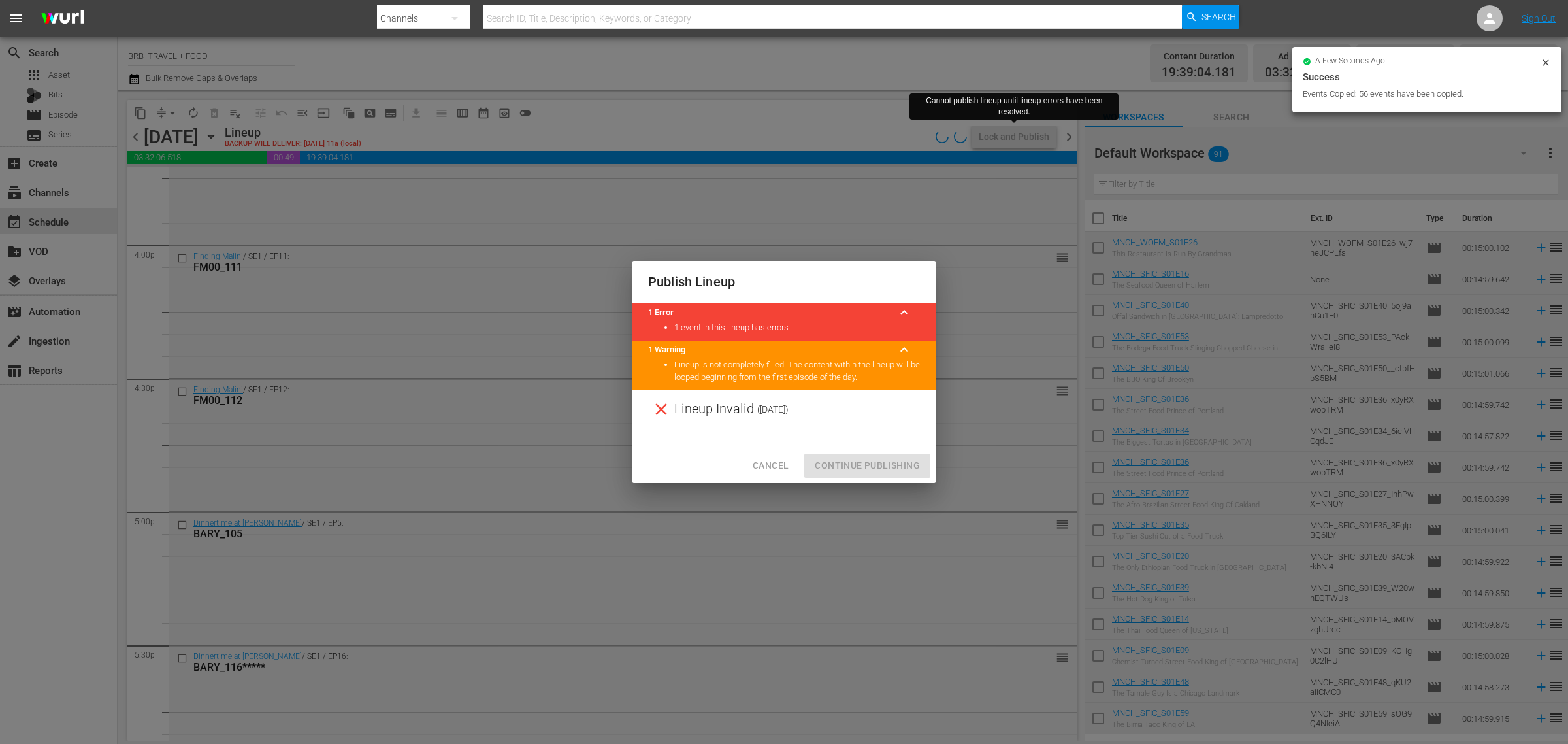
scroll to position [4190, 0]
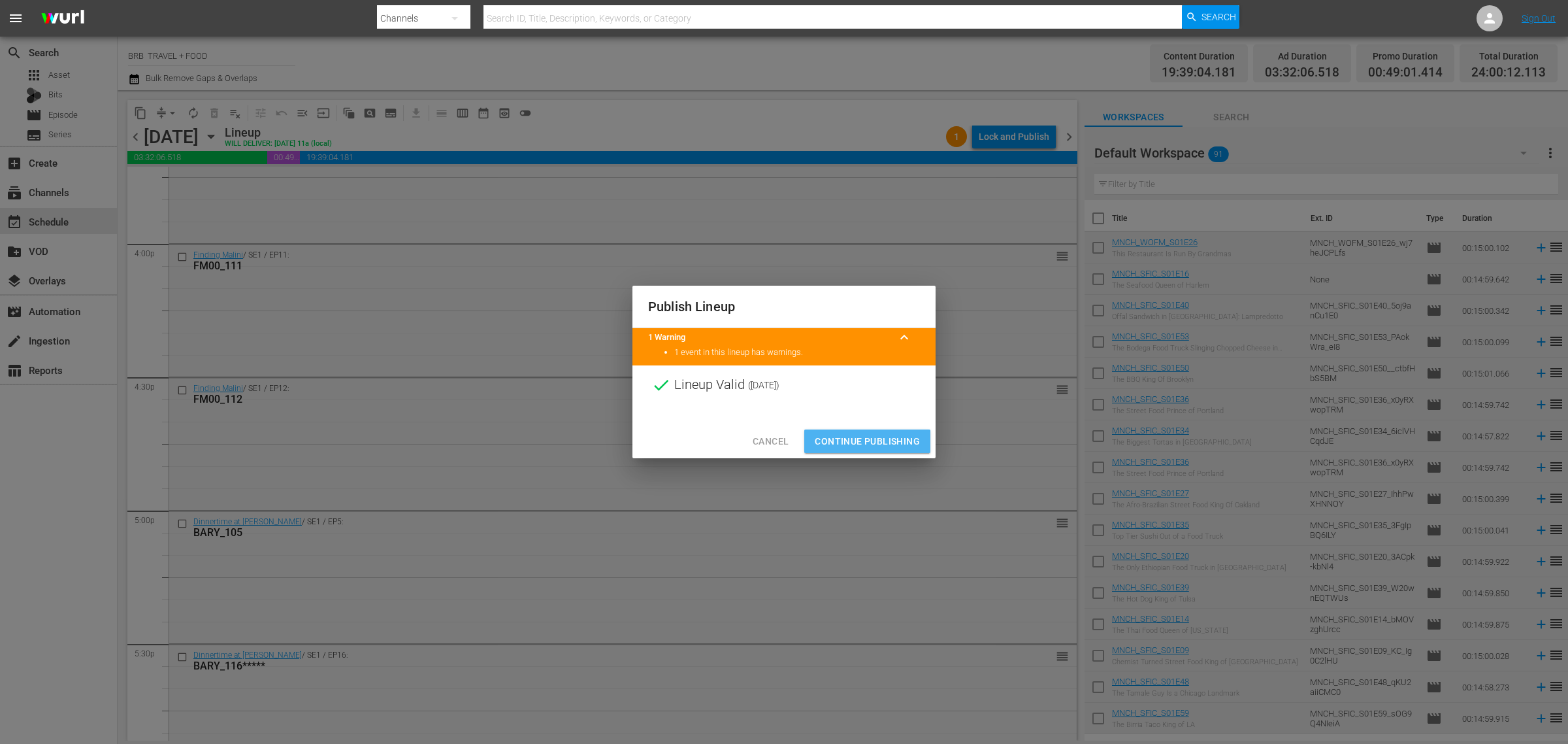
click at [854, 442] on span "Continue Publishing" at bounding box center [867, 442] width 105 height 16
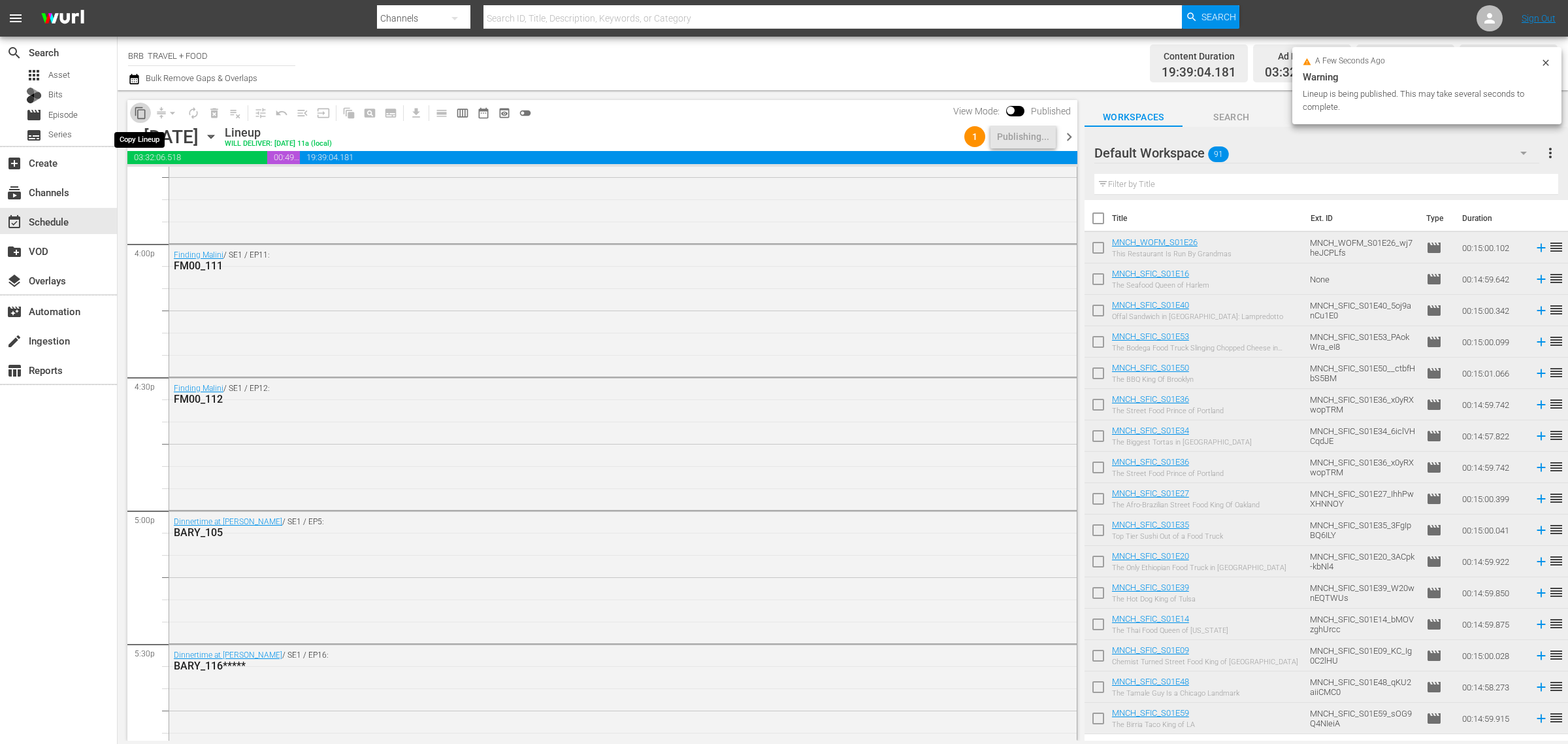
click at [145, 112] on span "content_copy" at bounding box center [141, 113] width 13 height 13
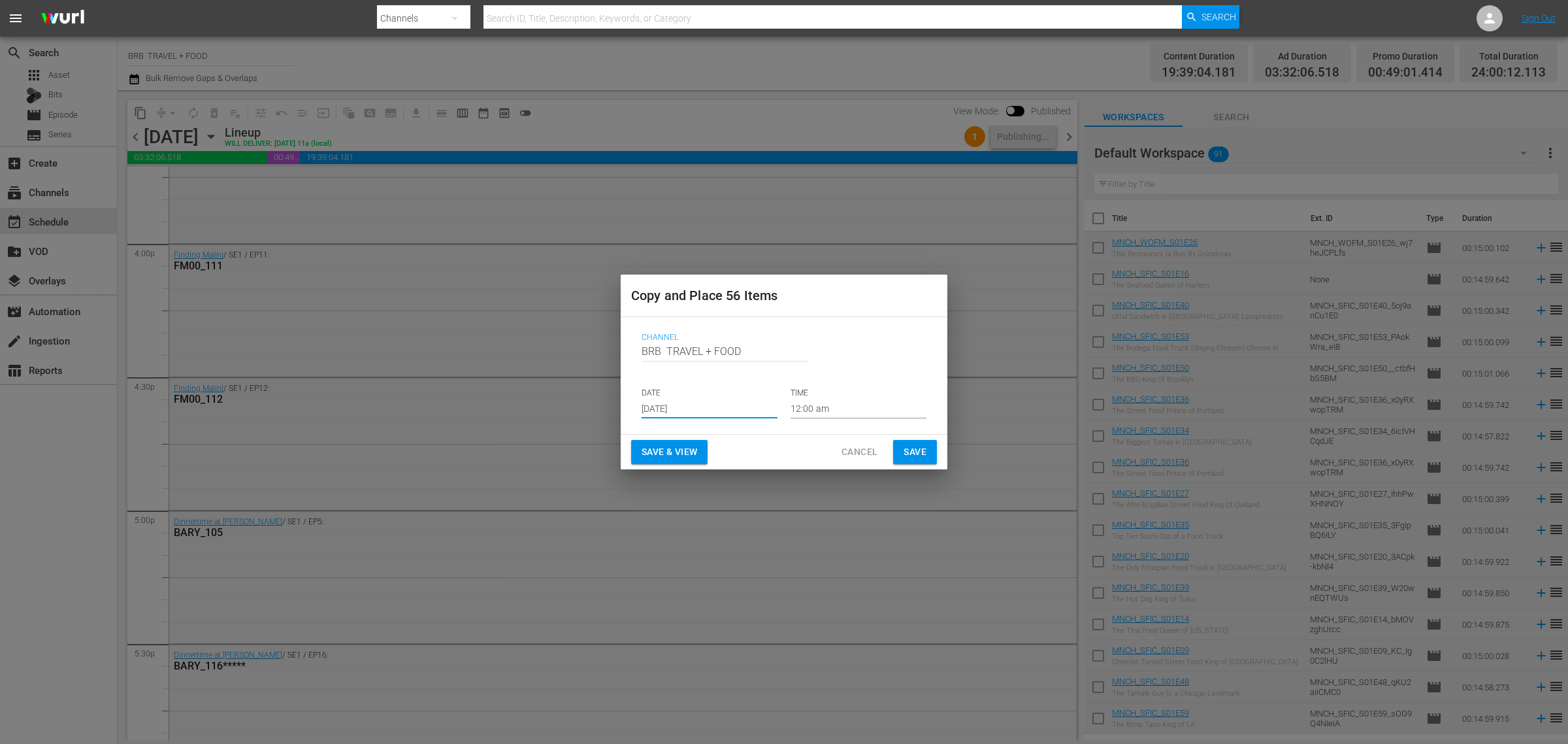
click at [688, 408] on input "[DATE]" at bounding box center [710, 408] width 136 height 19
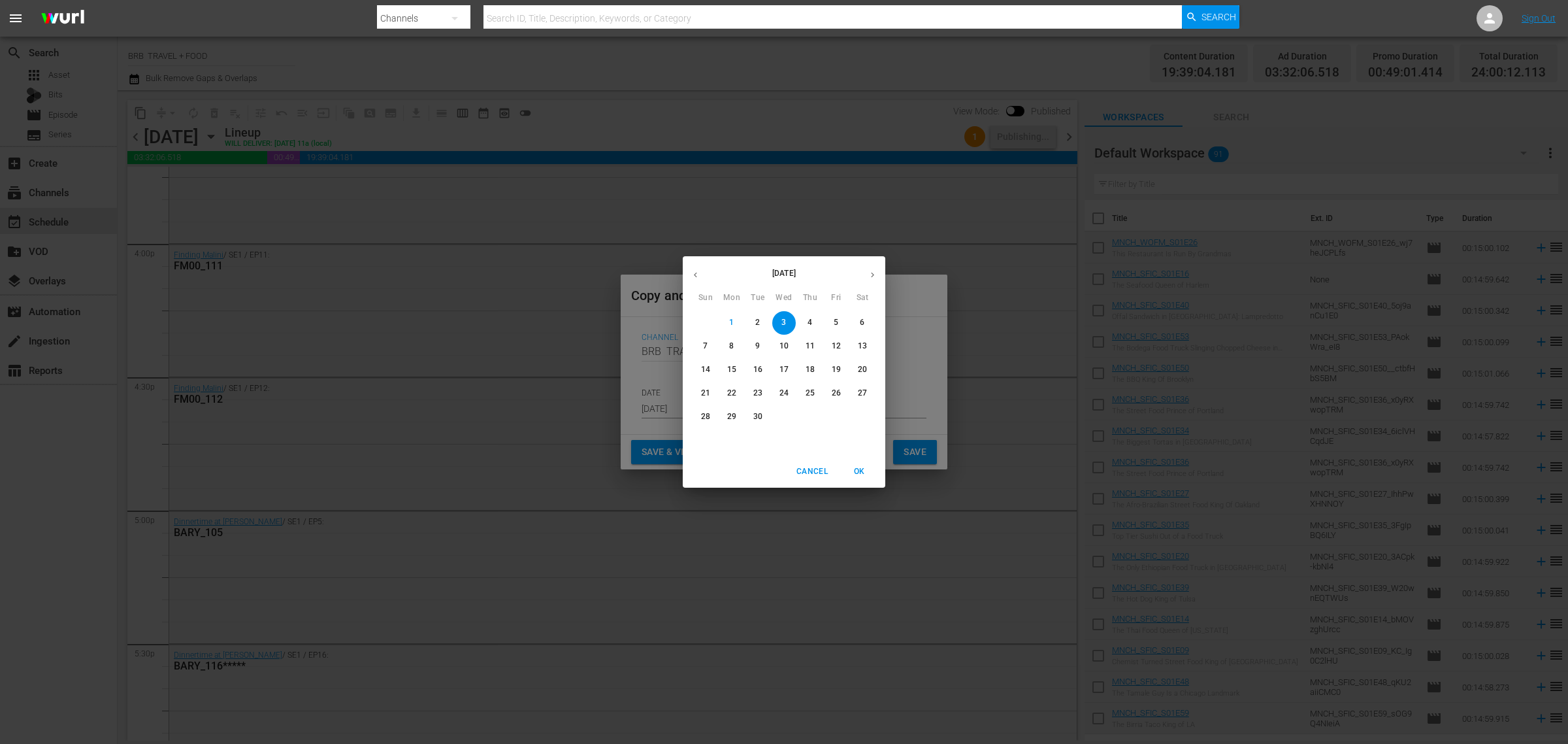
click at [876, 273] on icon "button" at bounding box center [872, 275] width 10 height 10
click at [781, 327] on span "1" at bounding box center [784, 322] width 23 height 11
type input "Oct 1st 2025"
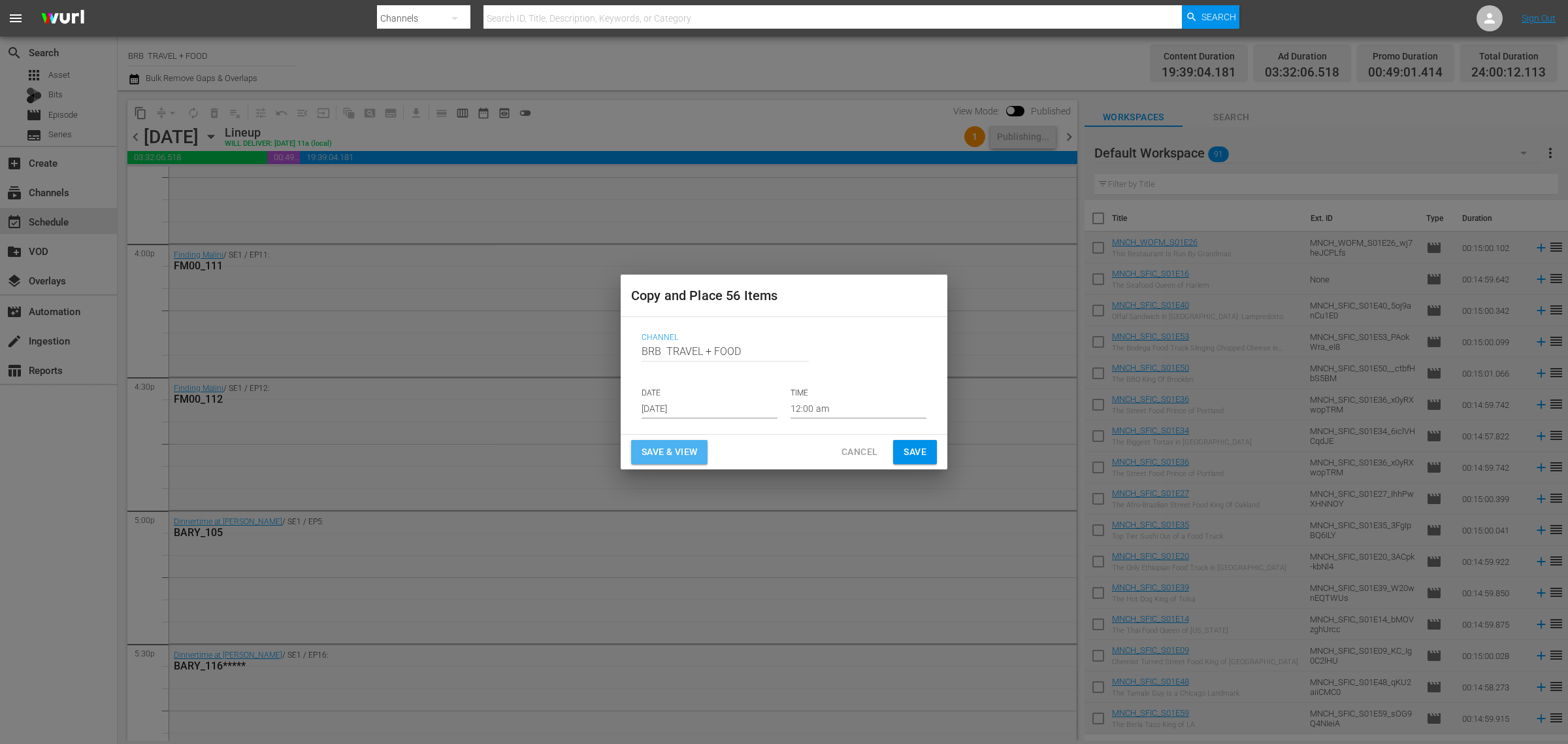
click at [667, 459] on span "Save & View" at bounding box center [669, 452] width 56 height 16
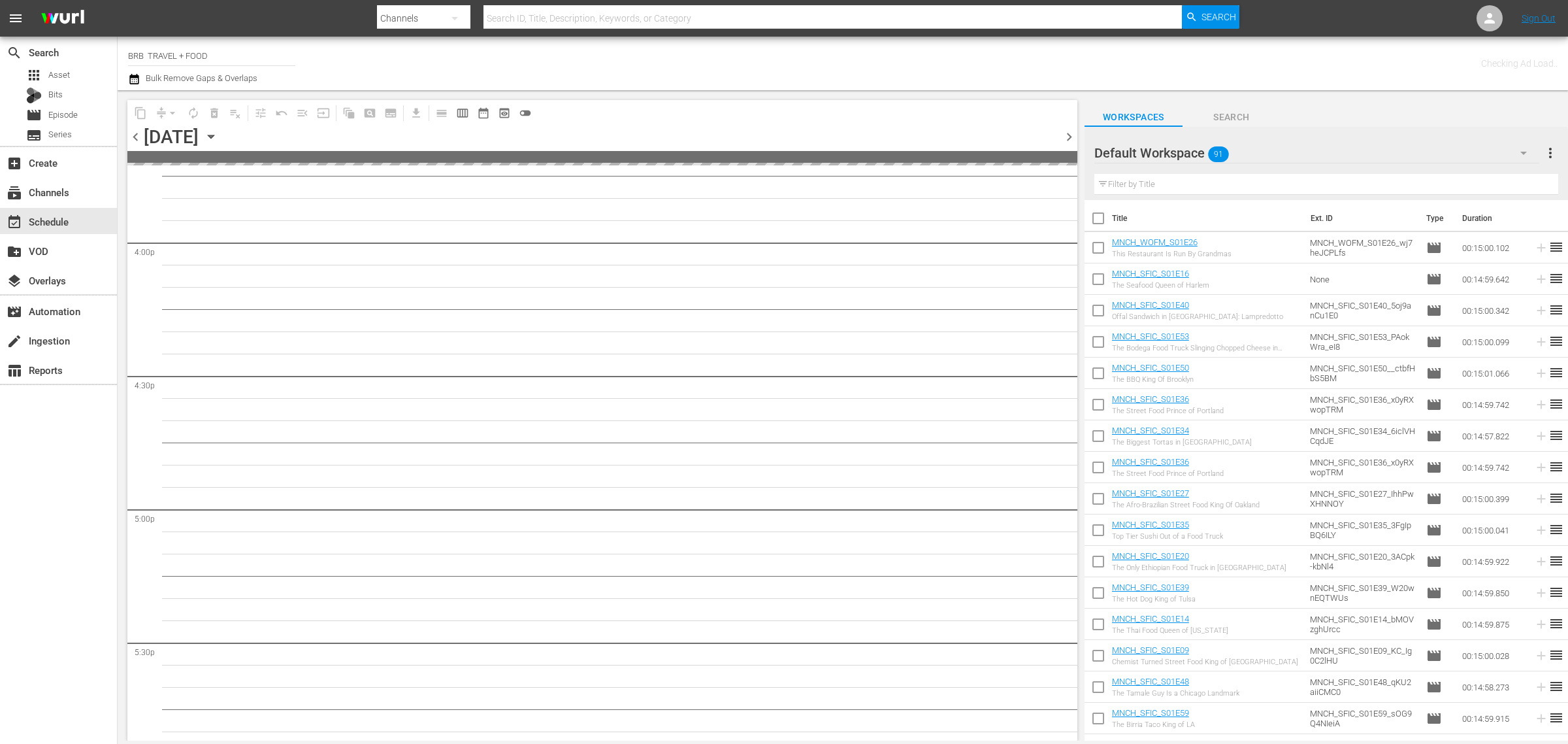
scroll to position [4189, 0]
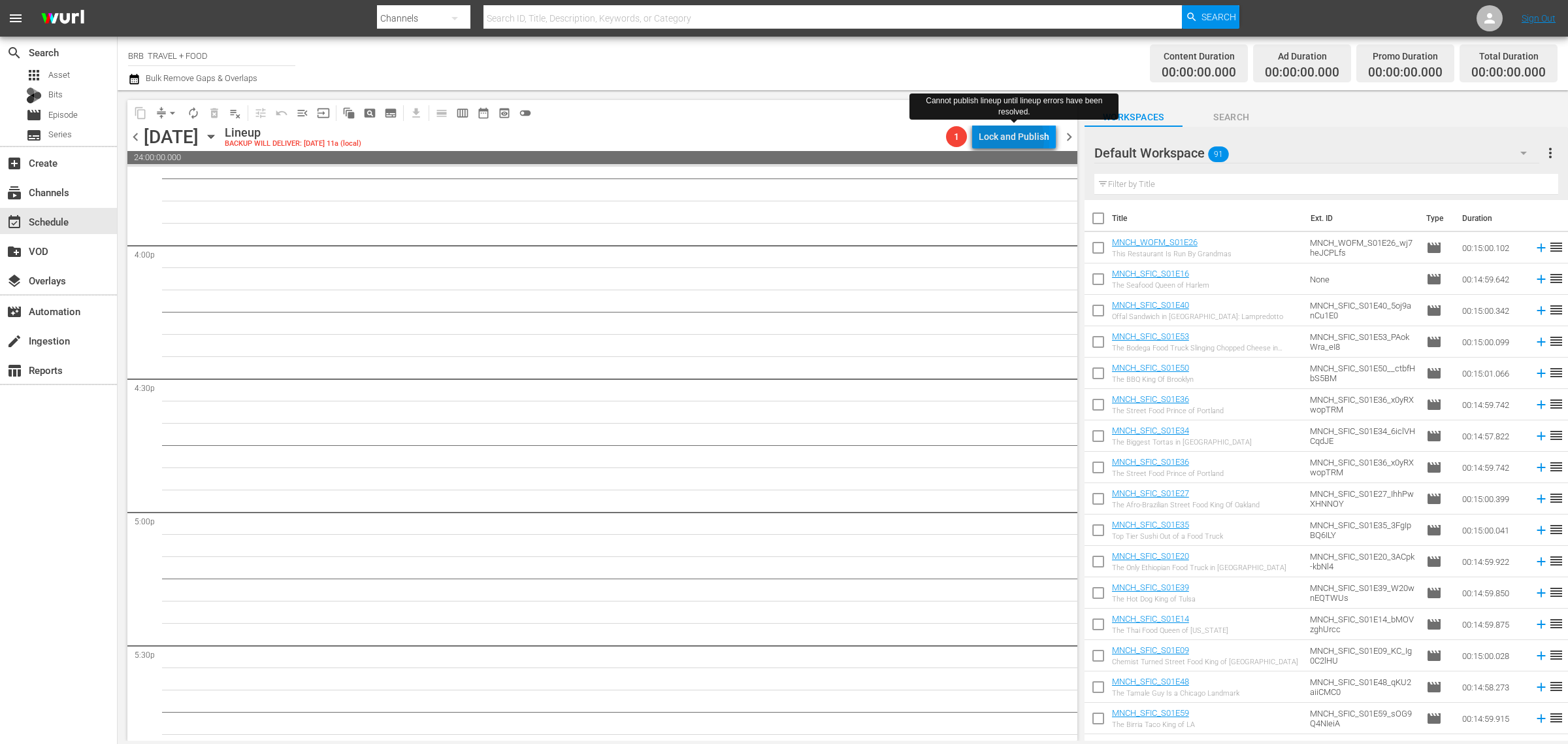
click at [1003, 139] on div "Lock and Publish" at bounding box center [1014, 136] width 70 height 23
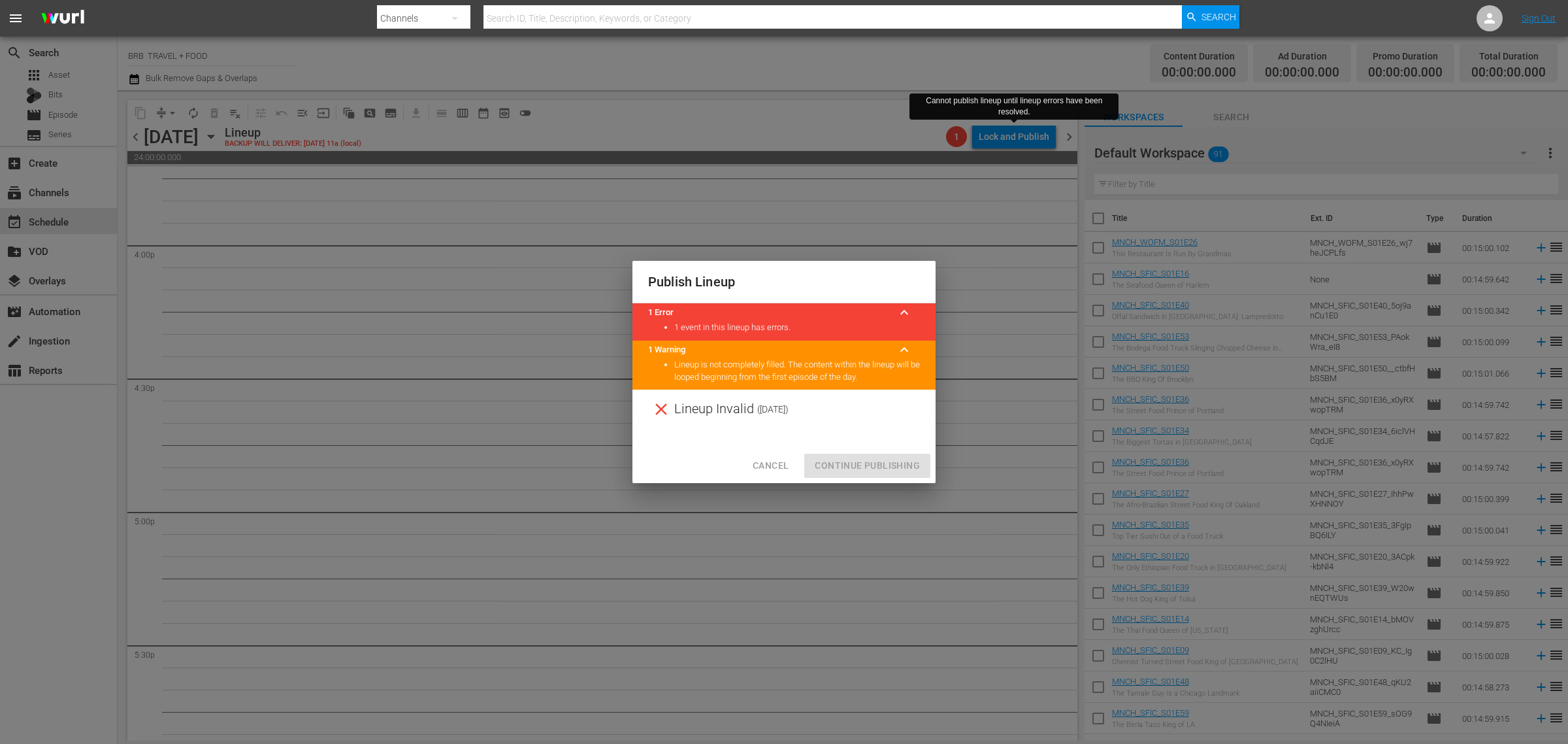
click at [901, 435] on div at bounding box center [784, 438] width 303 height 19
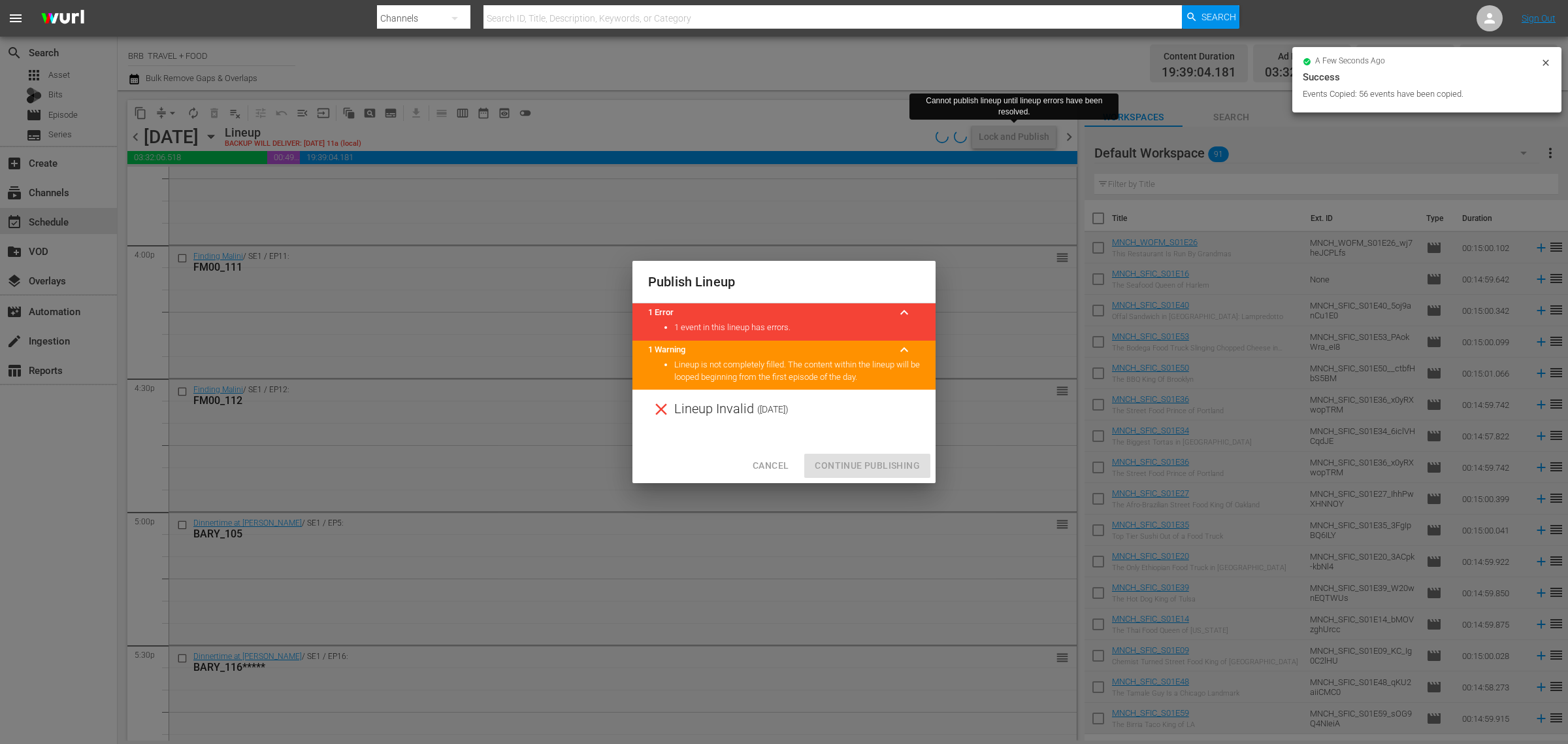
scroll to position [4190, 0]
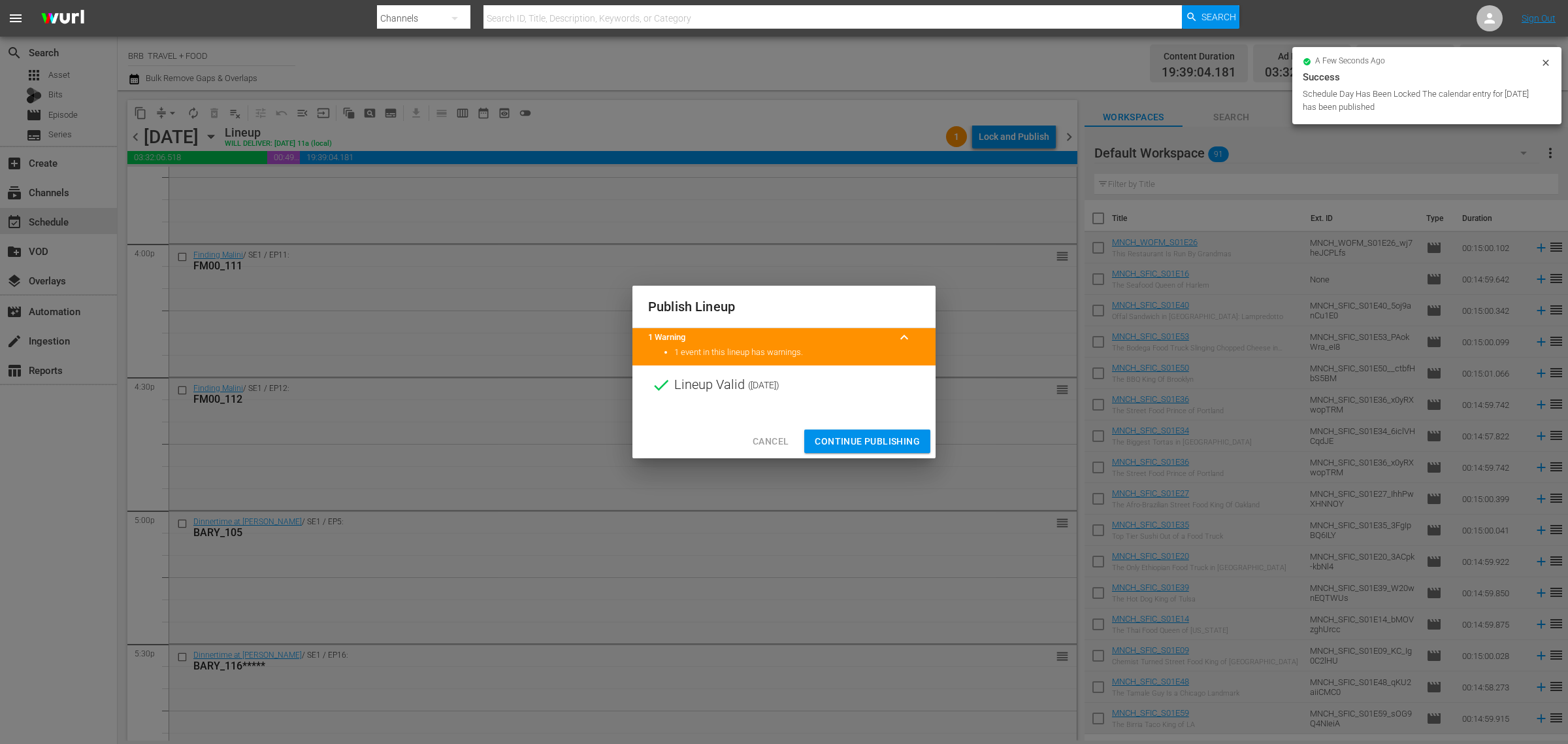
click at [859, 439] on span "Continue Publishing" at bounding box center [867, 442] width 105 height 16
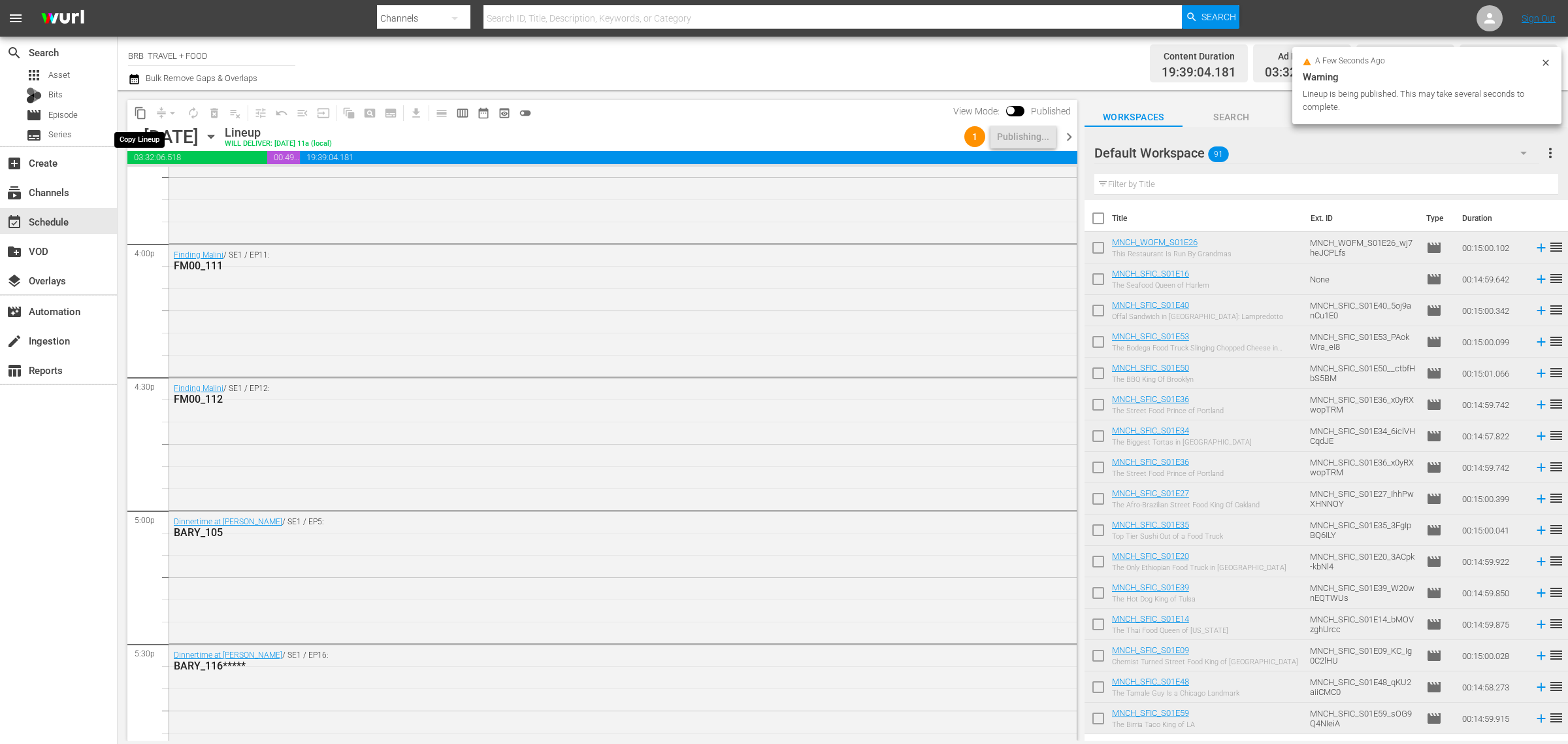
click at [139, 109] on span "content_copy" at bounding box center [141, 113] width 13 height 13
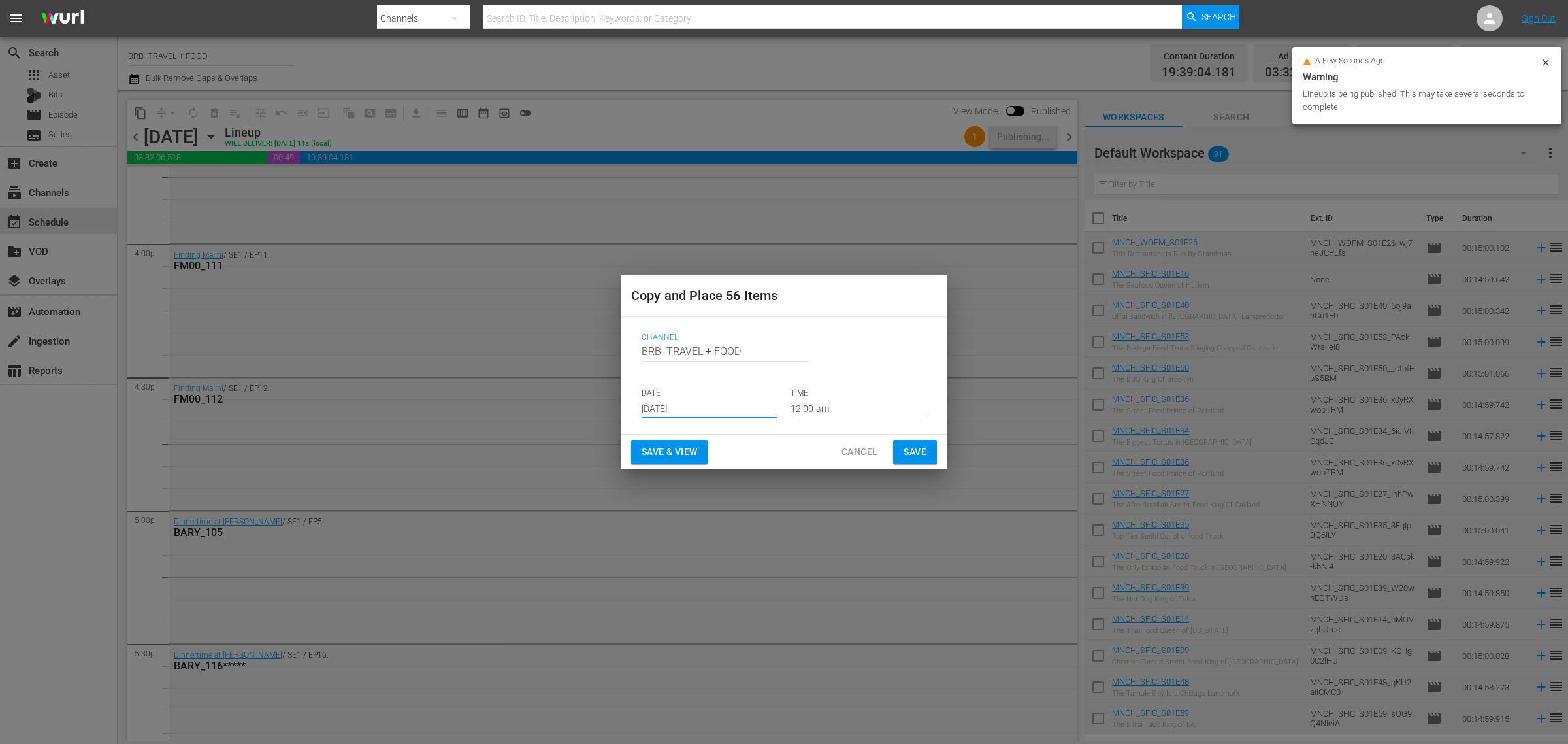
click at [711, 408] on input "[DATE]" at bounding box center [710, 408] width 136 height 19
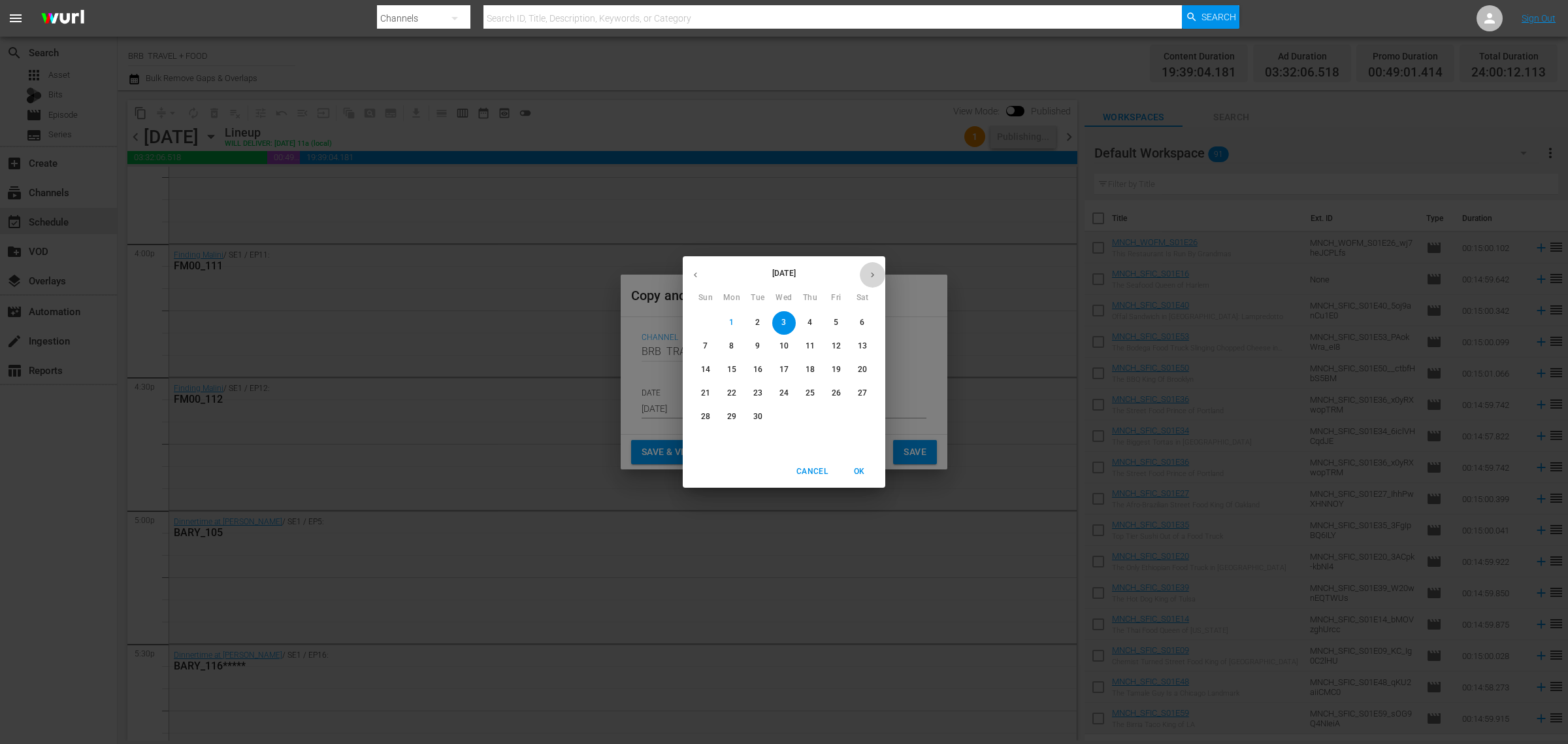
click at [870, 275] on icon "button" at bounding box center [872, 275] width 10 height 10
click at [782, 341] on p "8" at bounding box center [783, 346] width 5 height 11
type input "Oct 8th 2025"
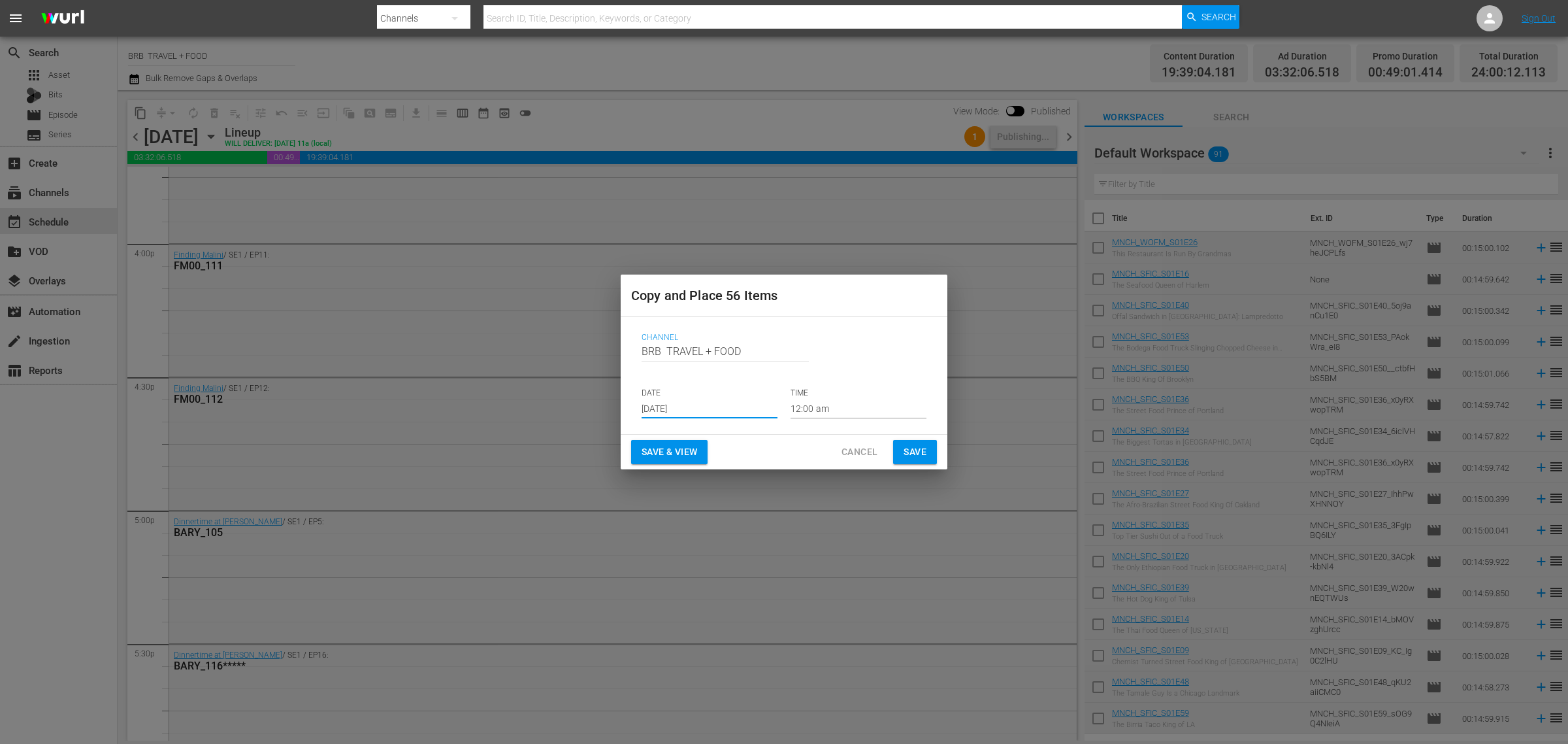
click at [675, 442] on button "Save & View" at bounding box center [669, 452] width 76 height 24
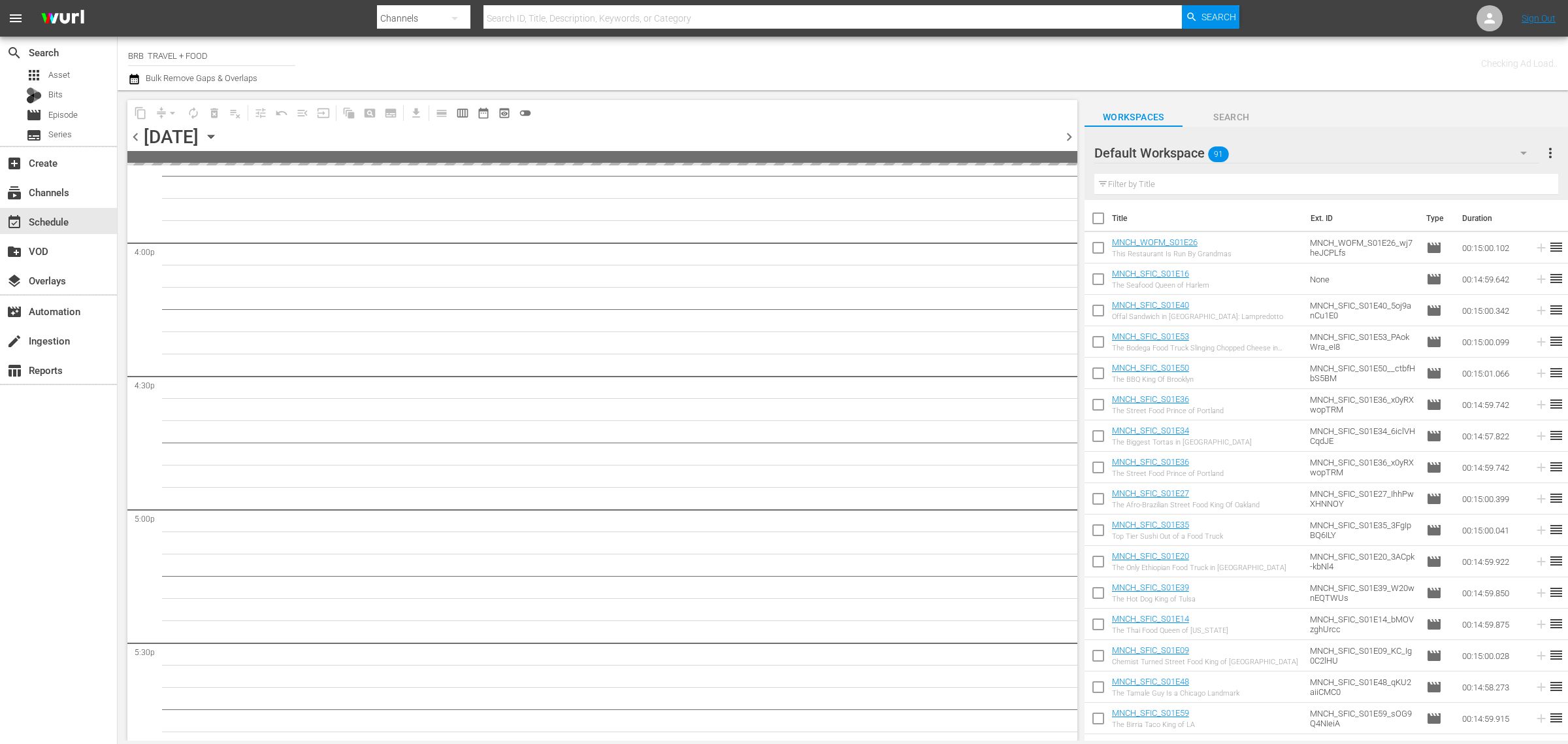
scroll to position [4189, 0]
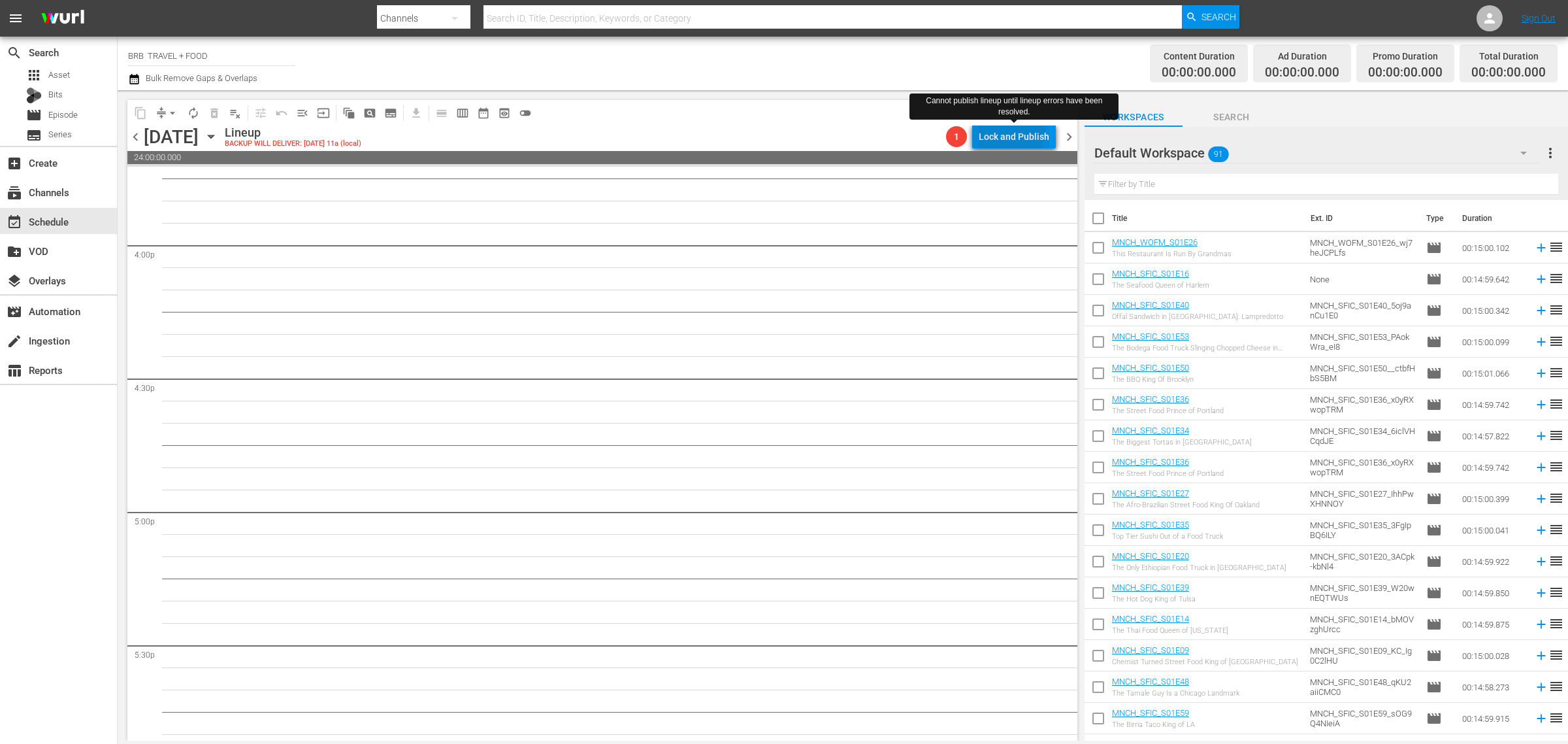
click at [998, 129] on div "Lock and Publish" at bounding box center [1014, 136] width 70 height 23
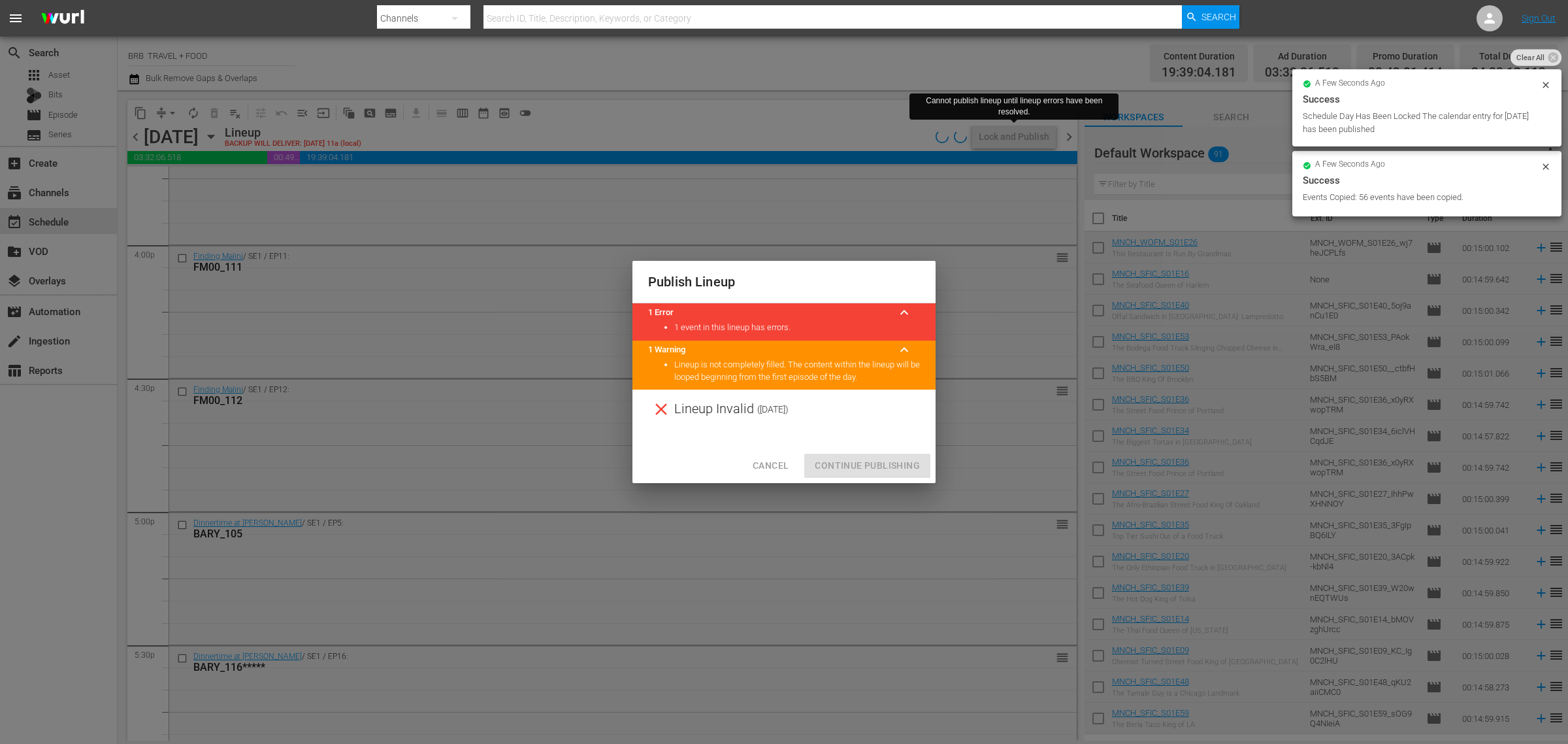
scroll to position [4190, 0]
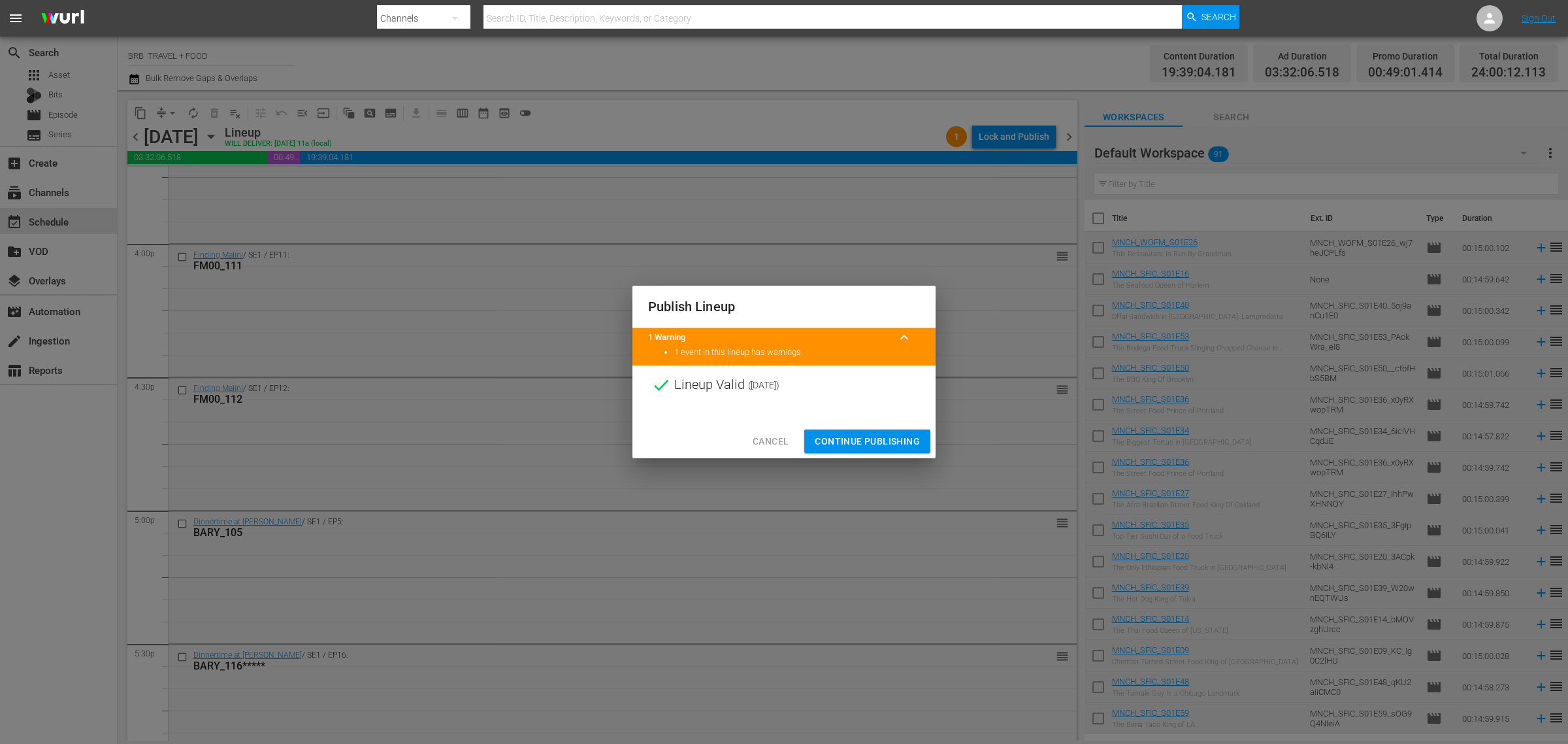
click at [843, 446] on span "Continue Publishing" at bounding box center [867, 442] width 105 height 16
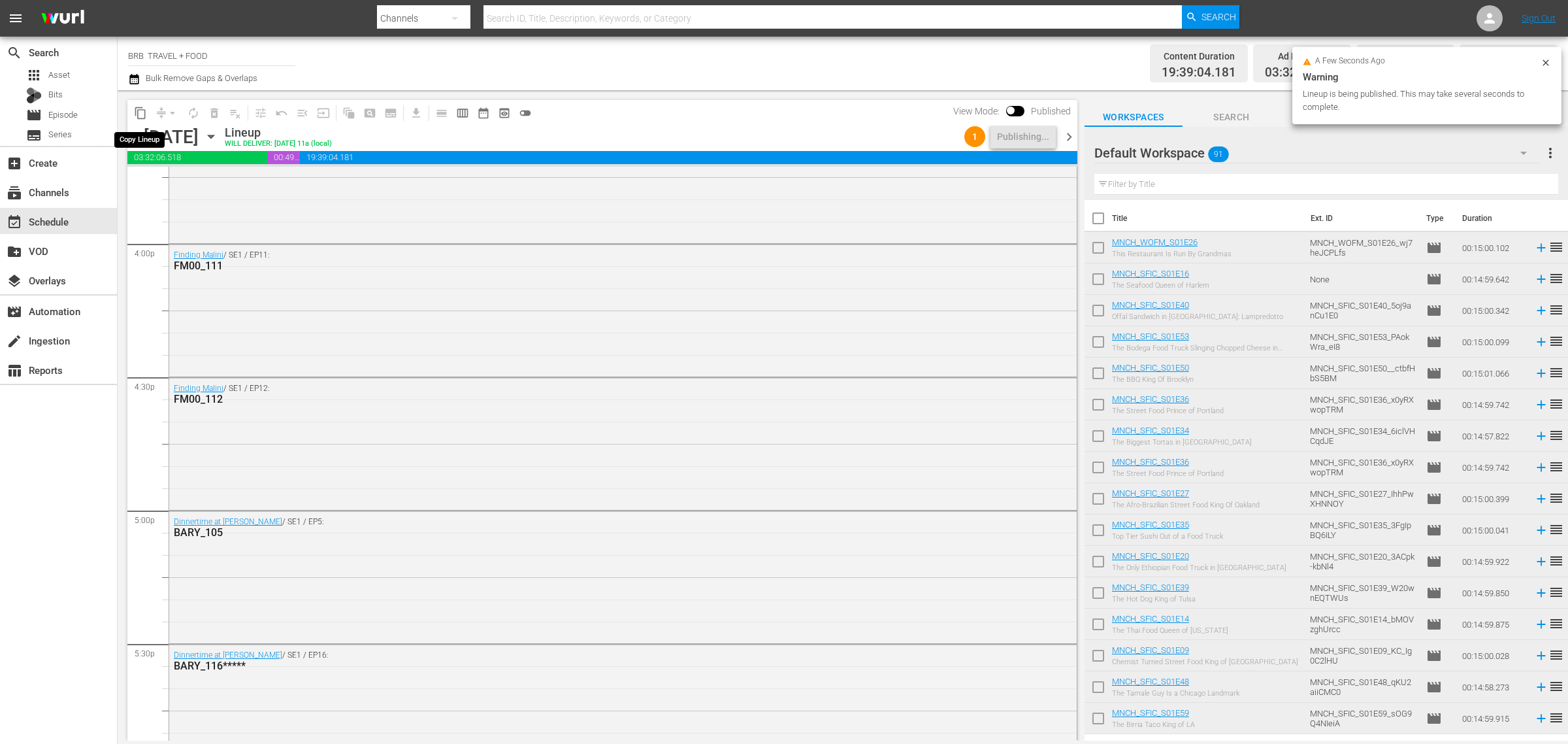
click at [141, 115] on span "content_copy" at bounding box center [141, 113] width 13 height 13
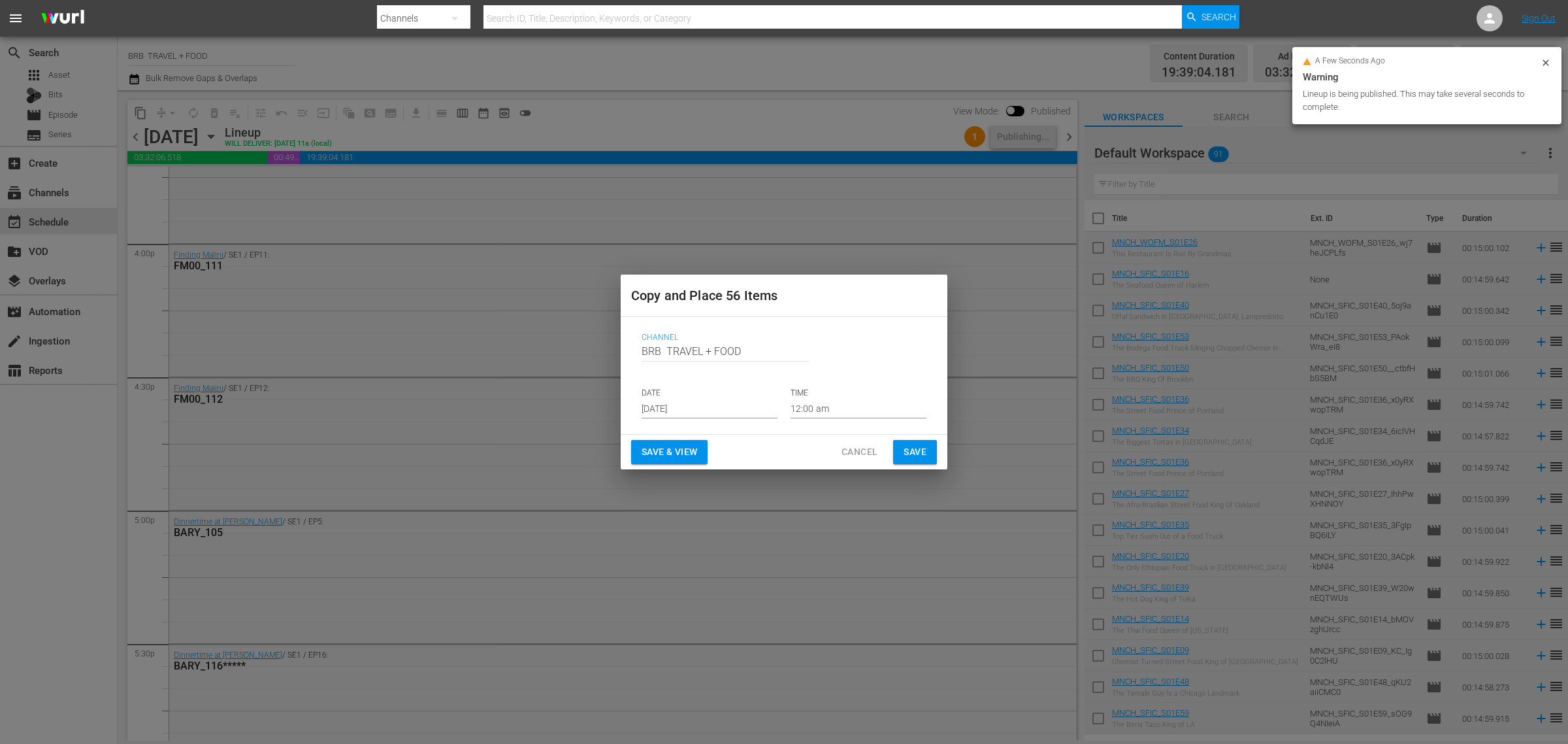
click at [662, 402] on input "[DATE]" at bounding box center [710, 408] width 136 height 19
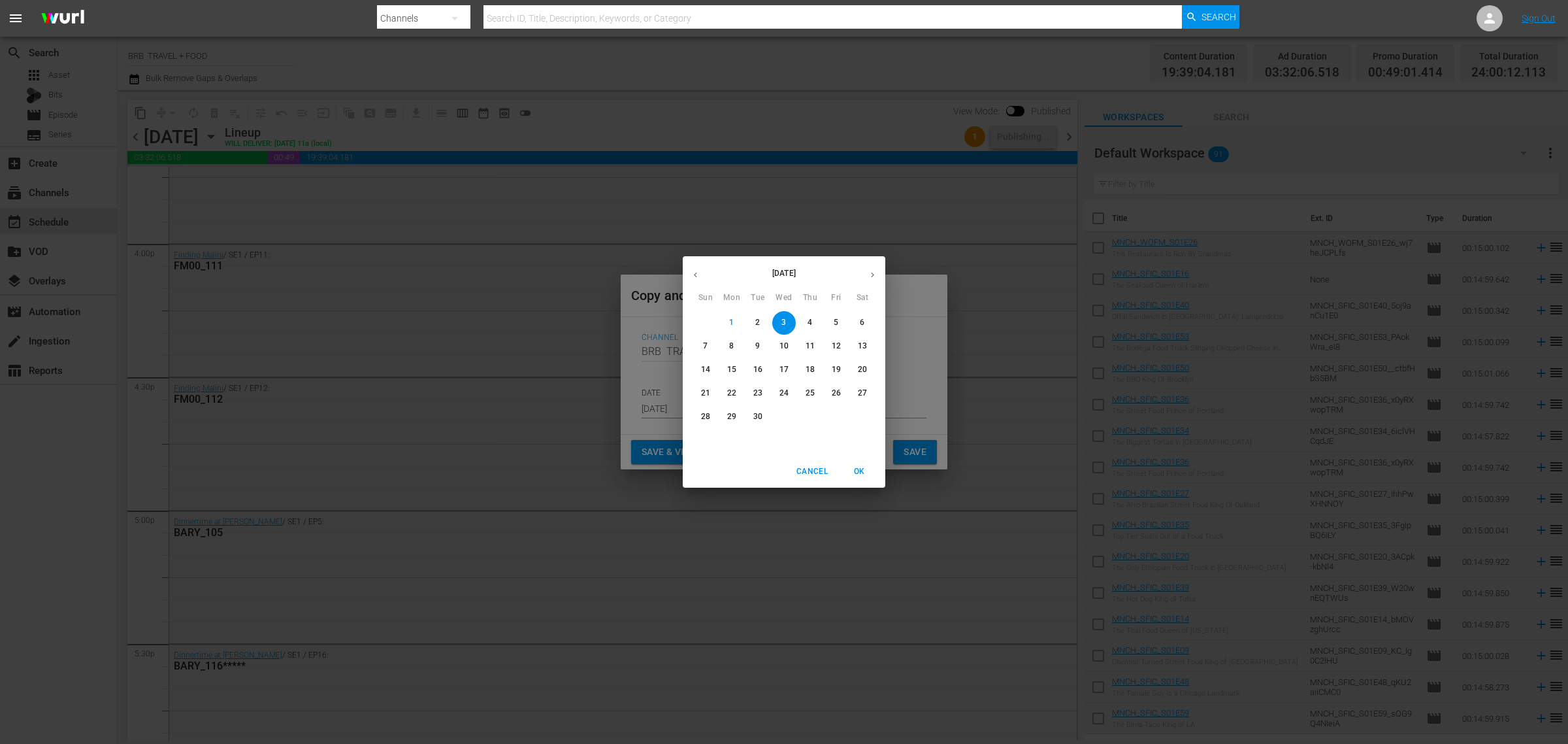
click at [876, 270] on icon "button" at bounding box center [872, 275] width 10 height 10
click at [783, 371] on p "15" at bounding box center [784, 369] width 9 height 11
type input "Oct 15th 2025"
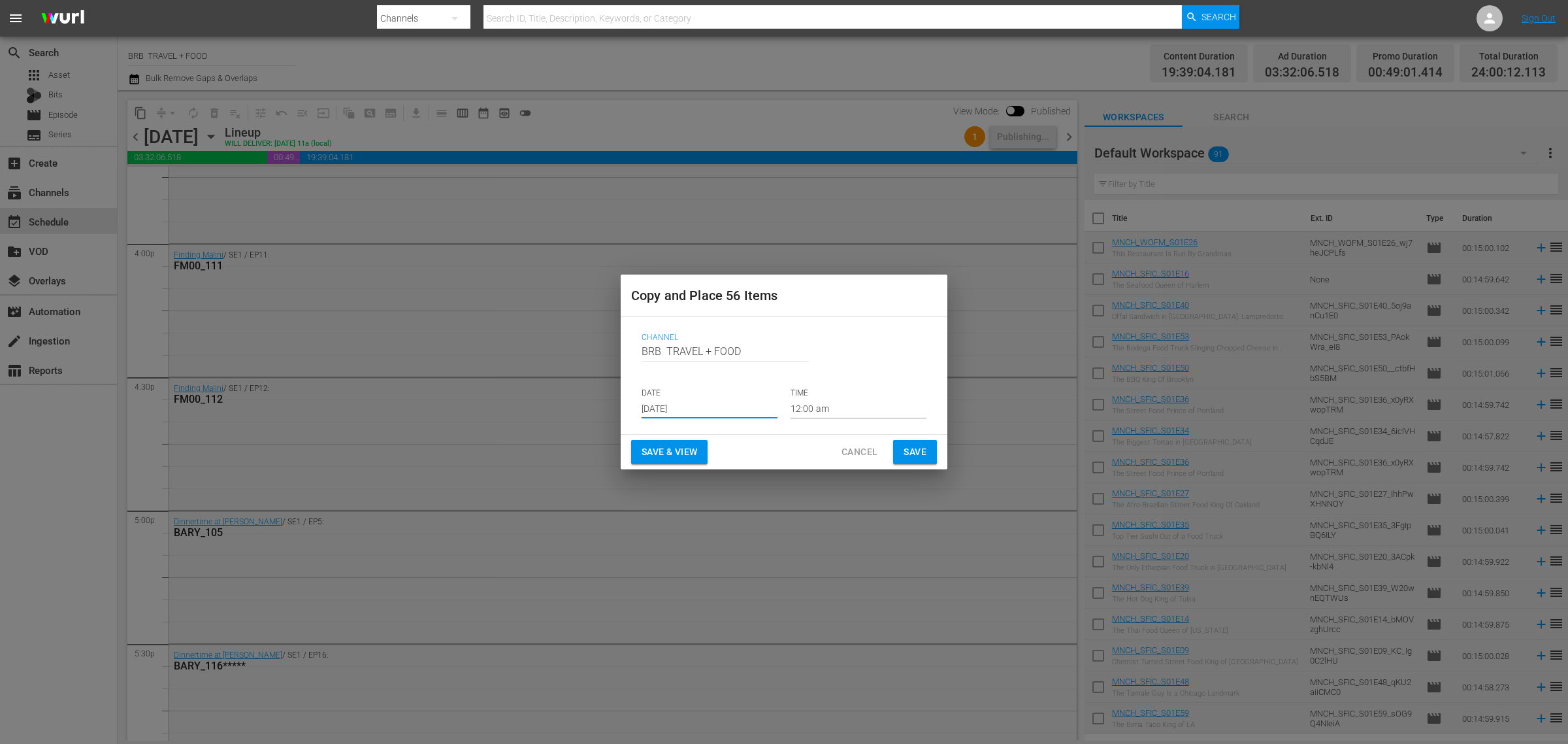
click at [663, 446] on span "Save & View" at bounding box center [669, 452] width 56 height 16
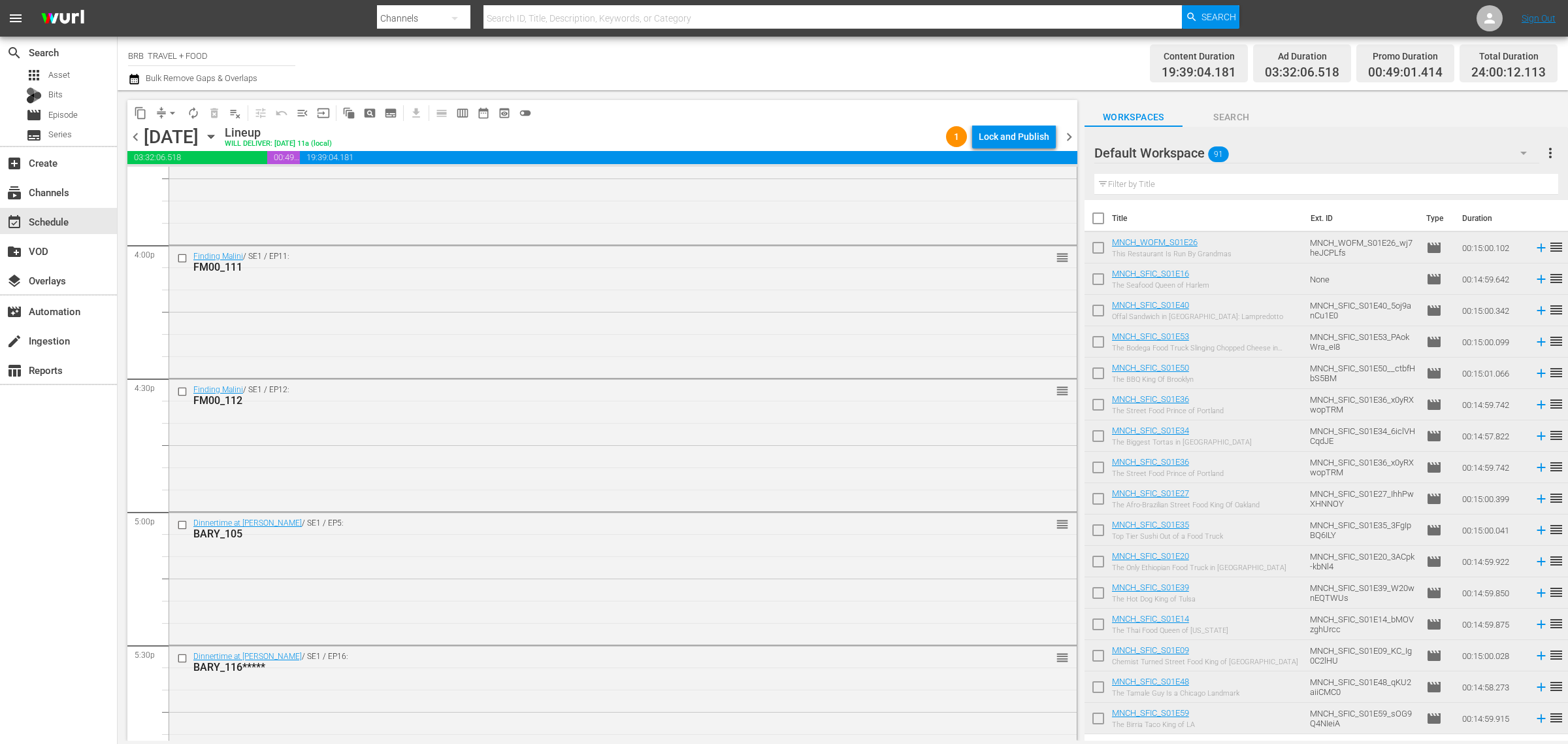
scroll to position [4190, 0]
click at [988, 136] on div "Lock and Publish" at bounding box center [1014, 136] width 70 height 23
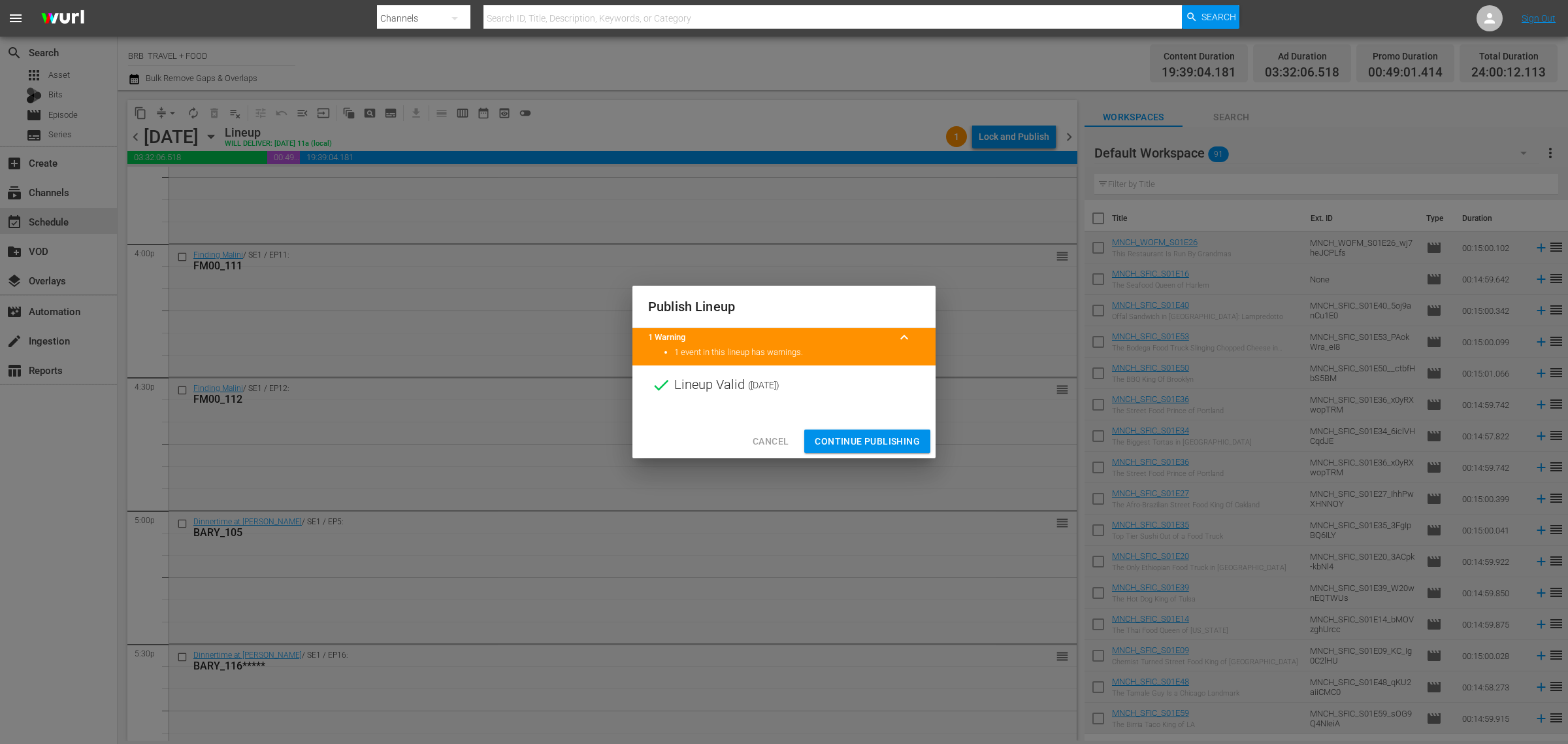
click at [870, 442] on span "Continue Publishing" at bounding box center [867, 442] width 105 height 16
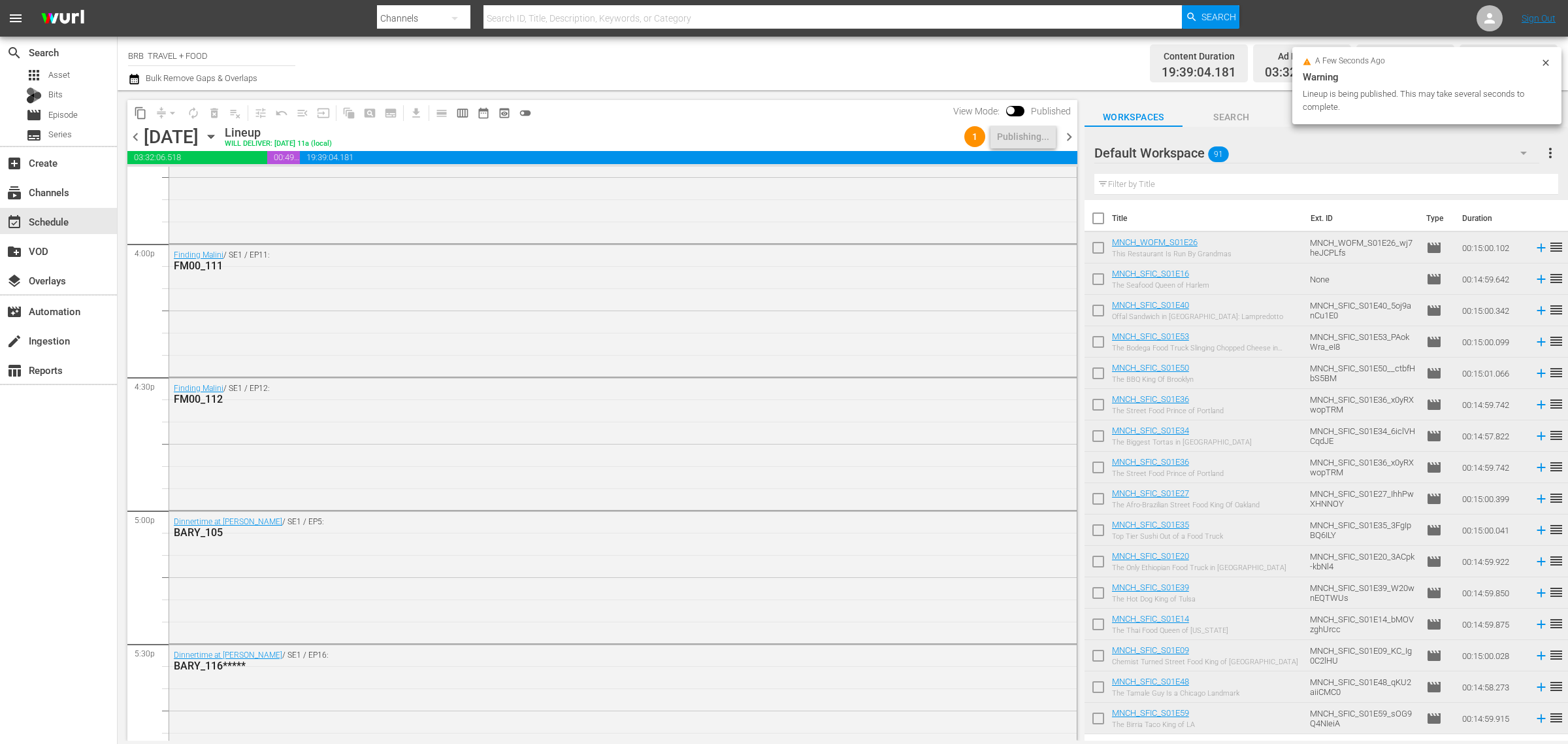
click at [135, 119] on button "content_copy" at bounding box center [140, 113] width 21 height 21
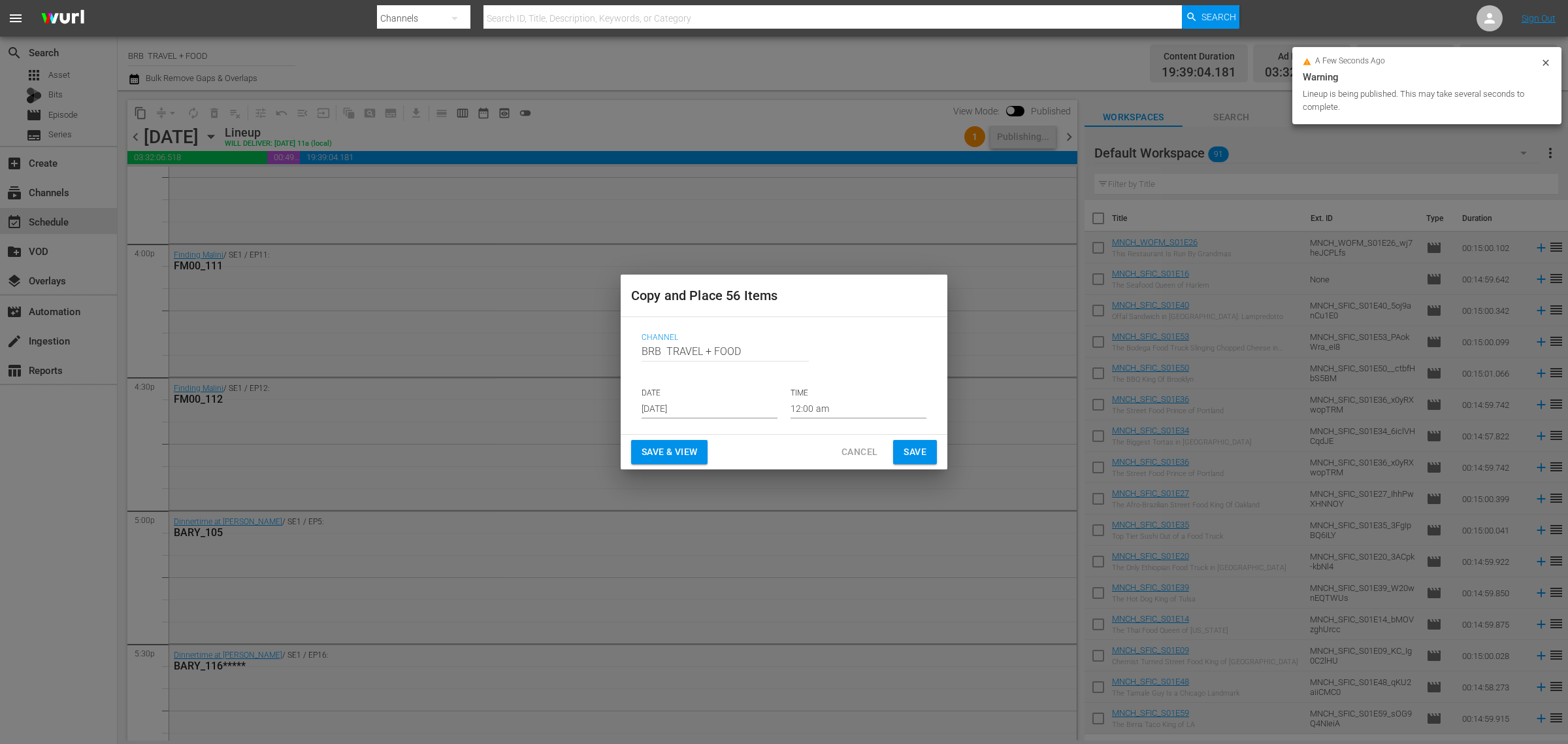
click at [641, 399] on div "Channel Channel Title BRB TRAVEL + FOOD DATE Sep 3rd 2025 TIME 12:00 am" at bounding box center [784, 375] width 306 height 107
click at [659, 408] on input "[DATE]" at bounding box center [710, 408] width 136 height 19
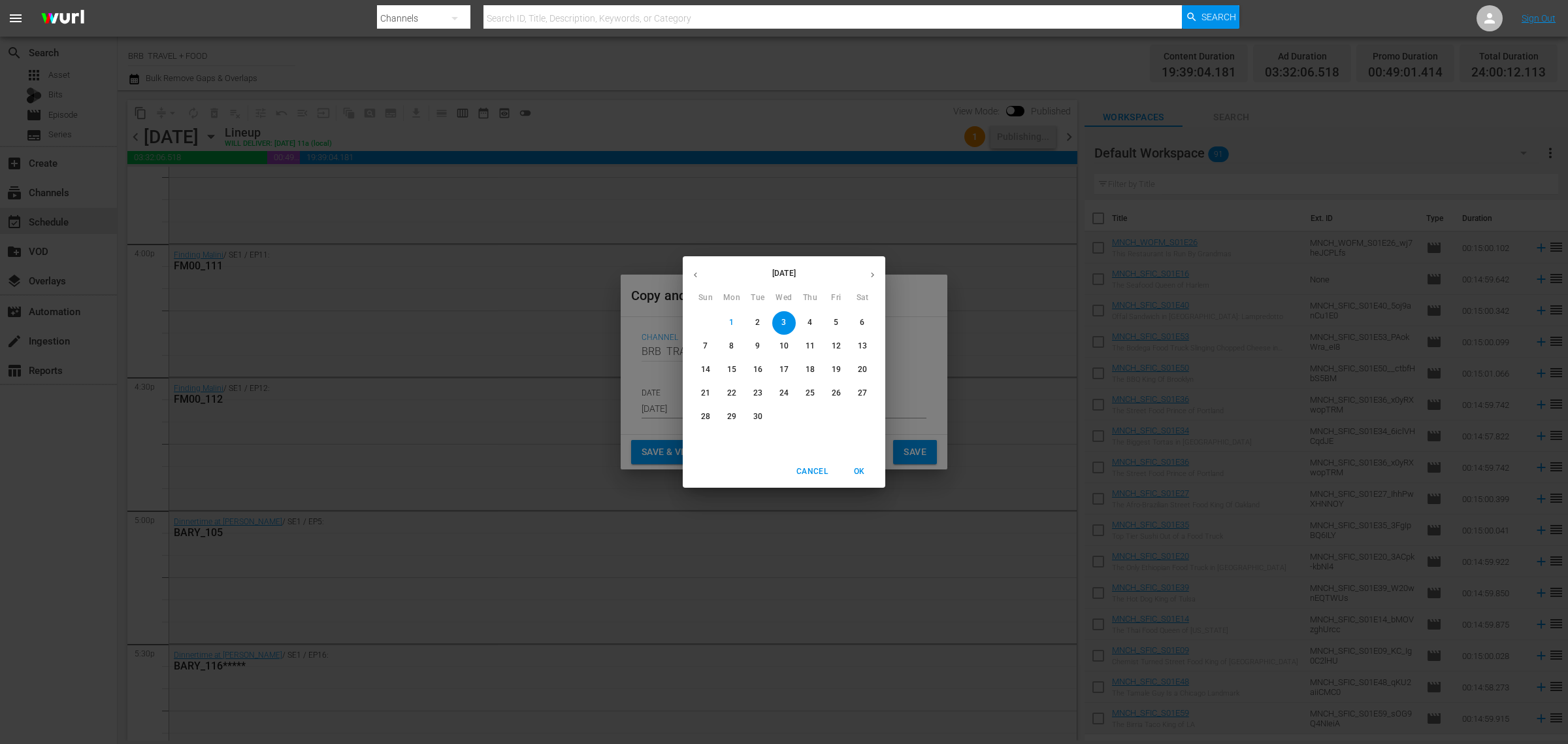
click at [871, 272] on icon "button" at bounding box center [872, 275] width 10 height 10
click at [781, 396] on p "22" at bounding box center [784, 393] width 9 height 11
type input "Oct 22nd 2025"
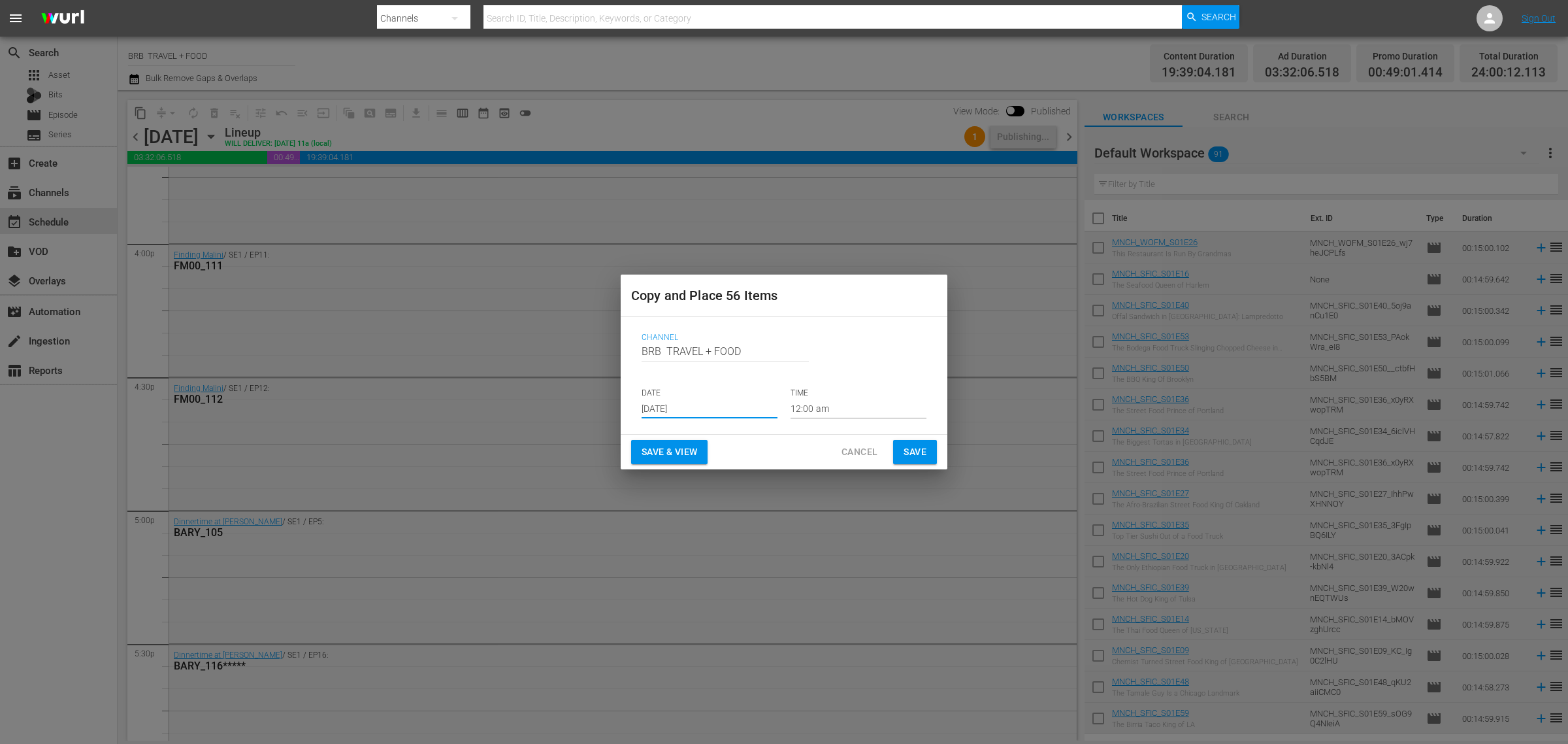
click at [684, 449] on span "Save & View" at bounding box center [669, 452] width 56 height 16
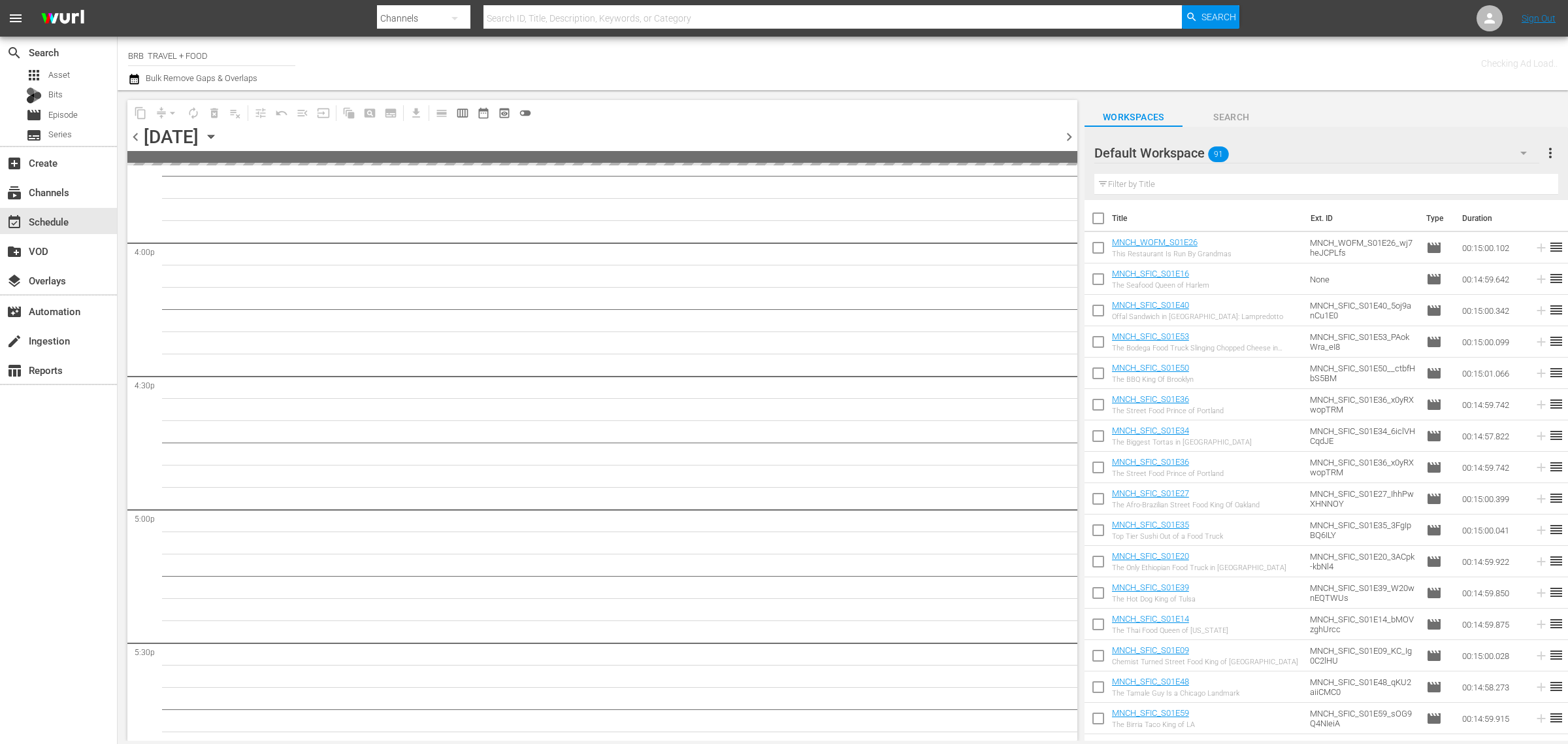
scroll to position [4189, 0]
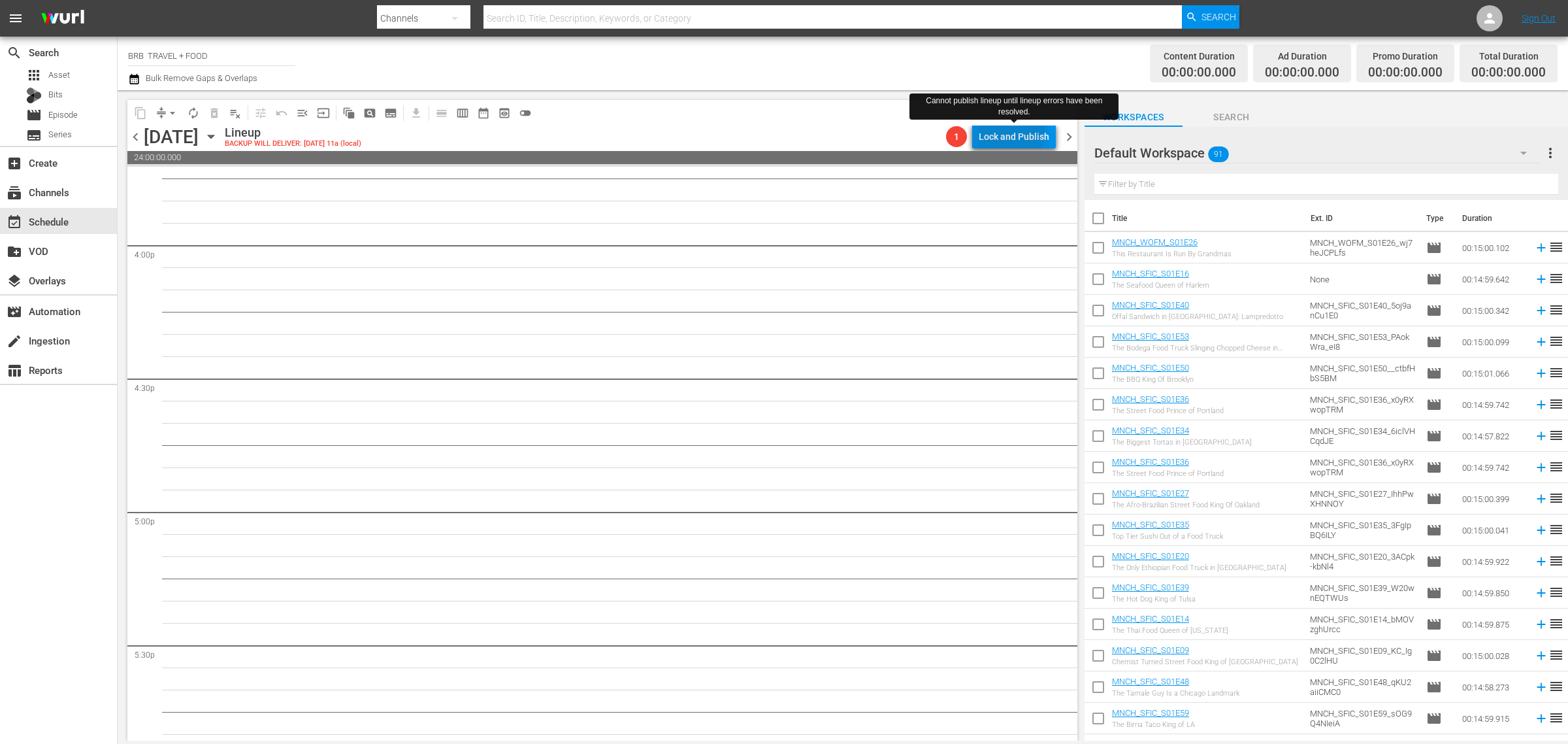
click at [1012, 131] on div "Lock and Publish" at bounding box center [1014, 136] width 70 height 23
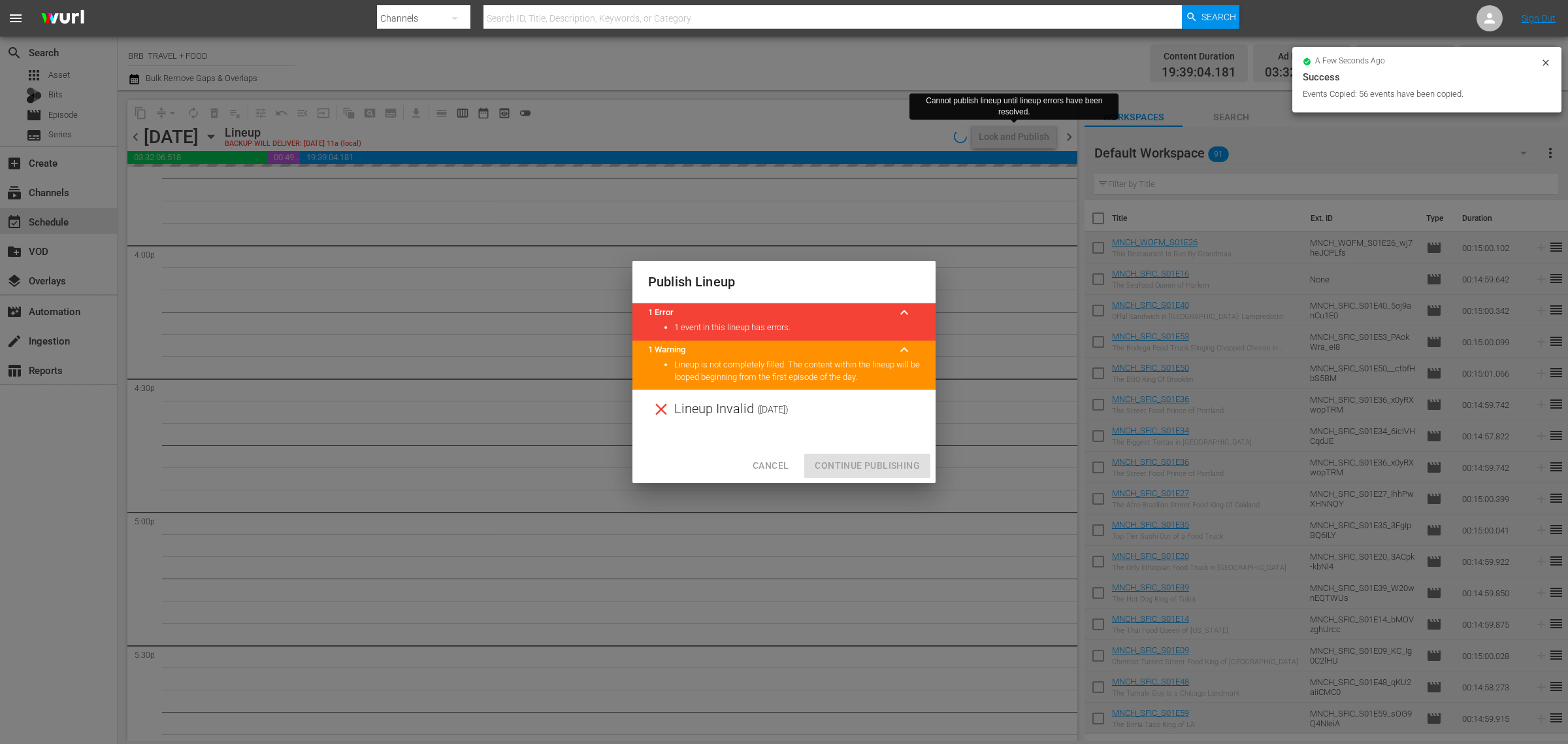
click at [874, 416] on div "Lineup Invalid ( 2025-10-22 )" at bounding box center [784, 409] width 303 height 40
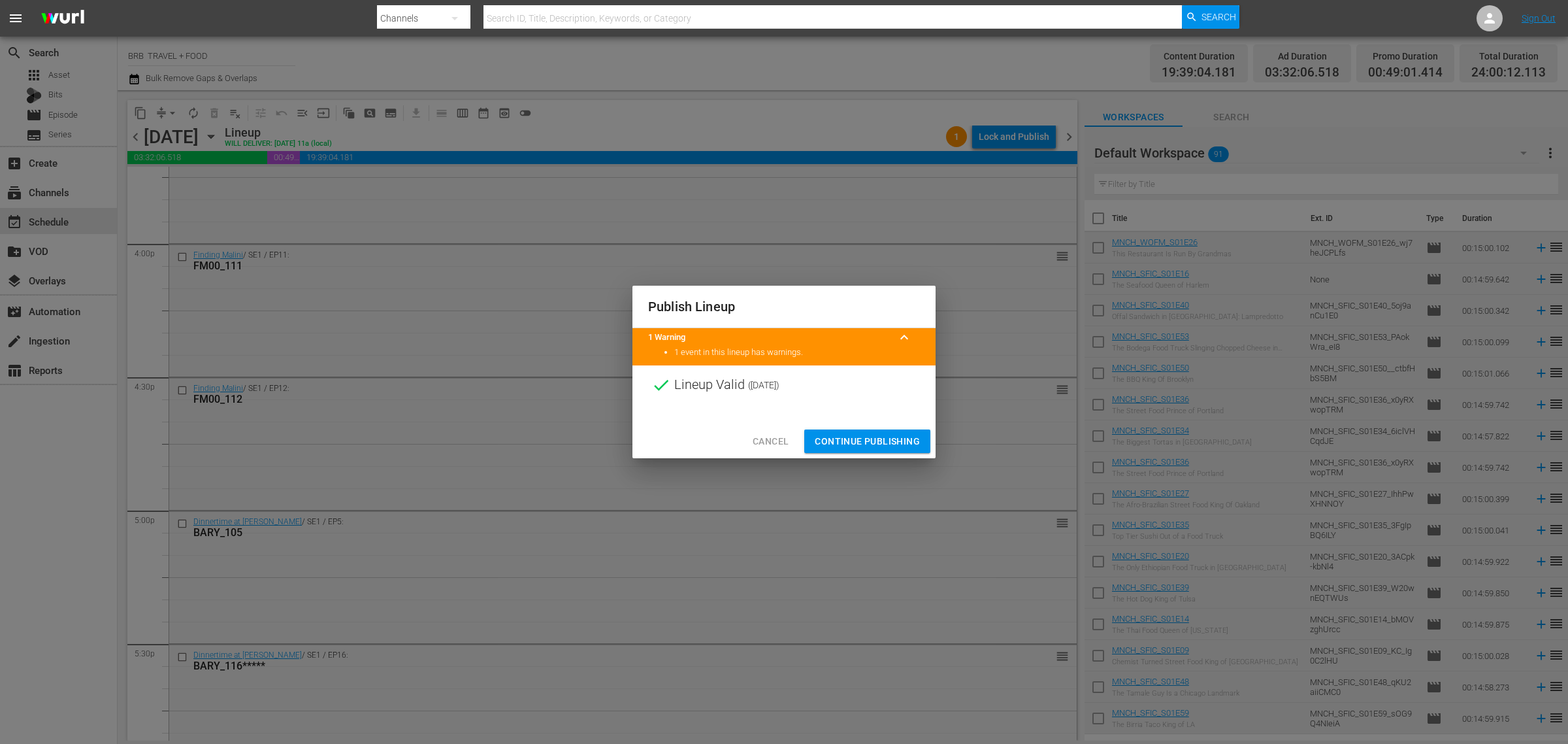
click at [829, 434] on span "Continue Publishing" at bounding box center [867, 442] width 105 height 16
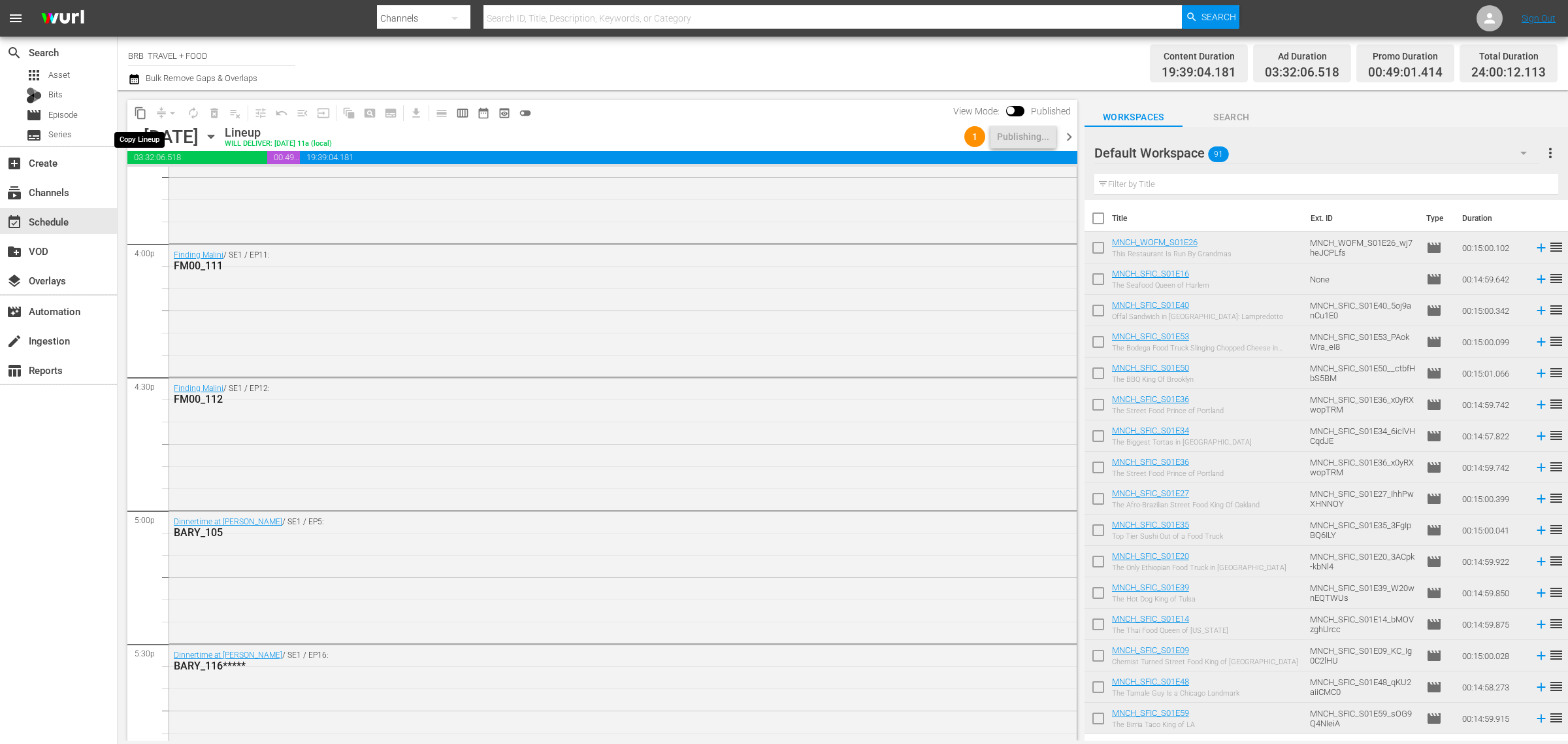
click at [145, 113] on span "content_copy" at bounding box center [141, 113] width 13 height 13
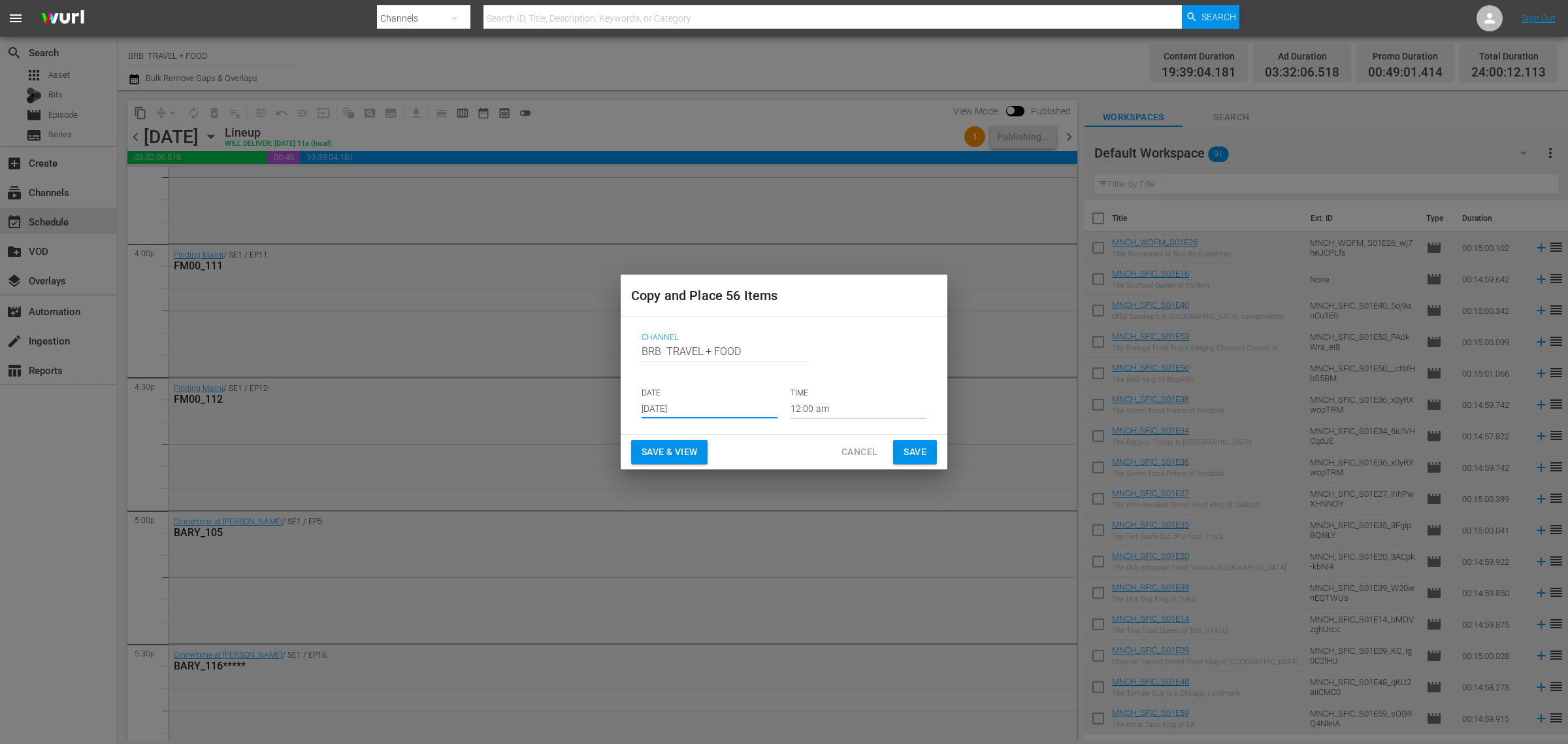
click at [704, 407] on input "[DATE]" at bounding box center [710, 408] width 136 height 19
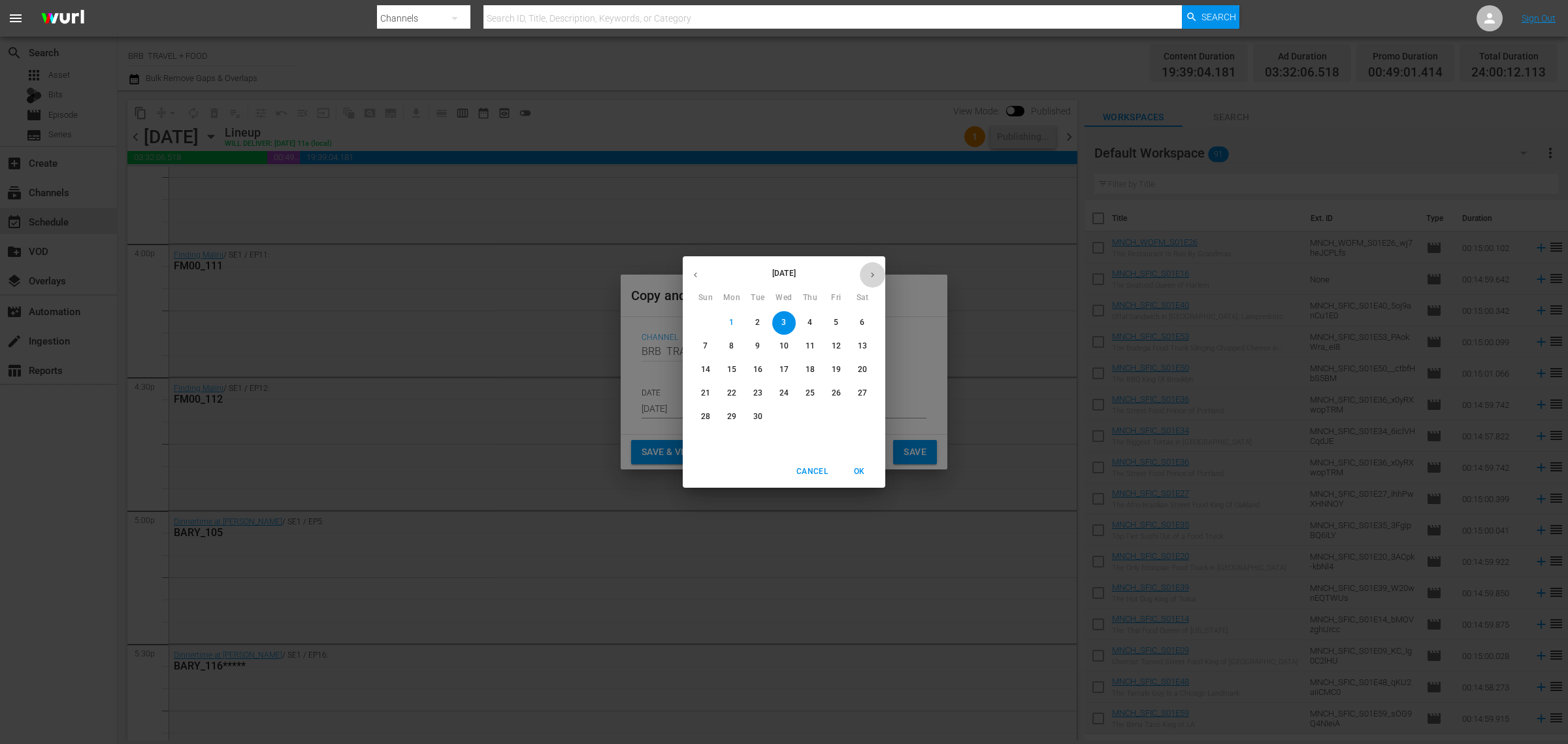
click at [870, 279] on icon "button" at bounding box center [872, 275] width 10 height 10
click at [785, 416] on p "29" at bounding box center [784, 416] width 9 height 11
type input "Oct 29th 2025"
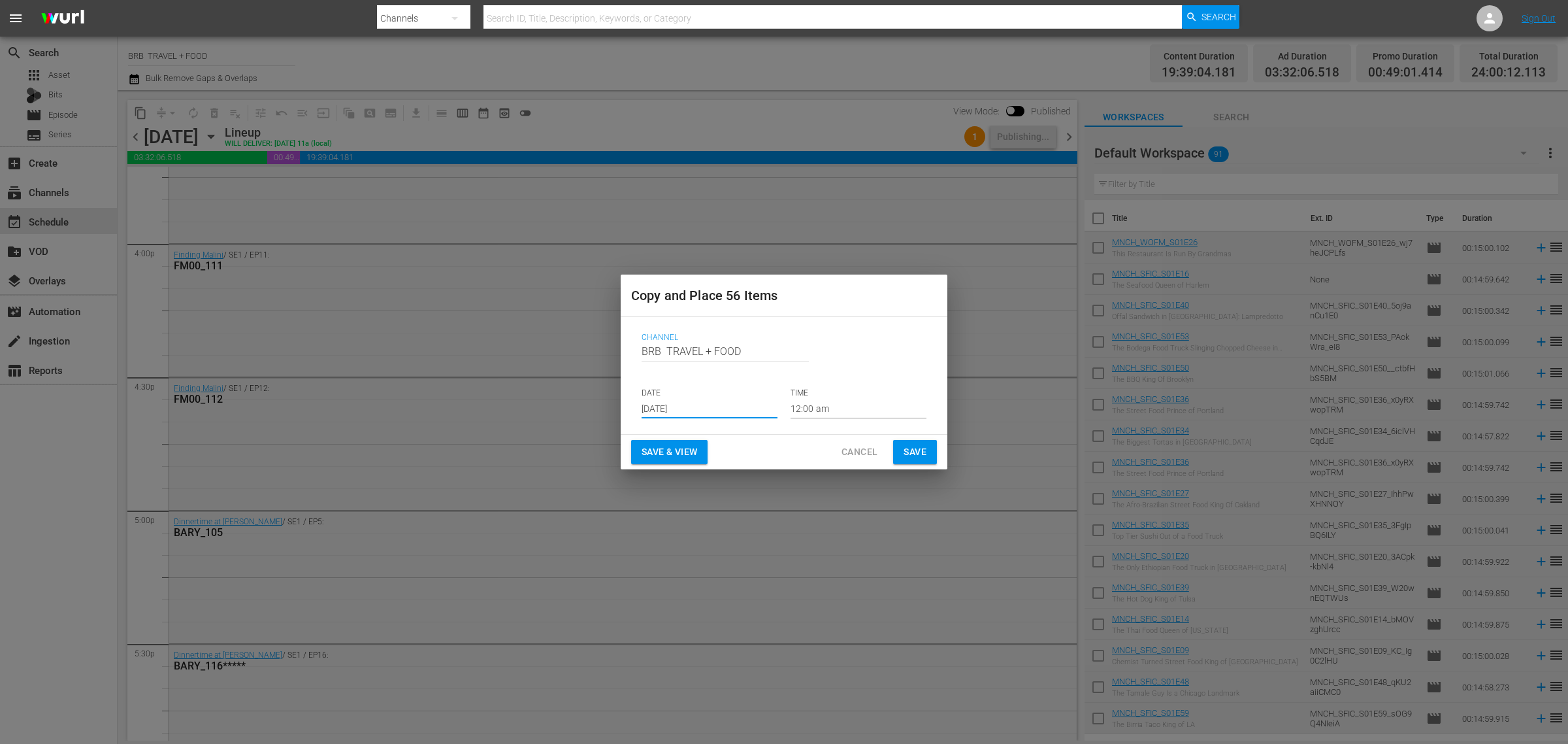
click at [667, 452] on span "Save & View" at bounding box center [669, 452] width 56 height 16
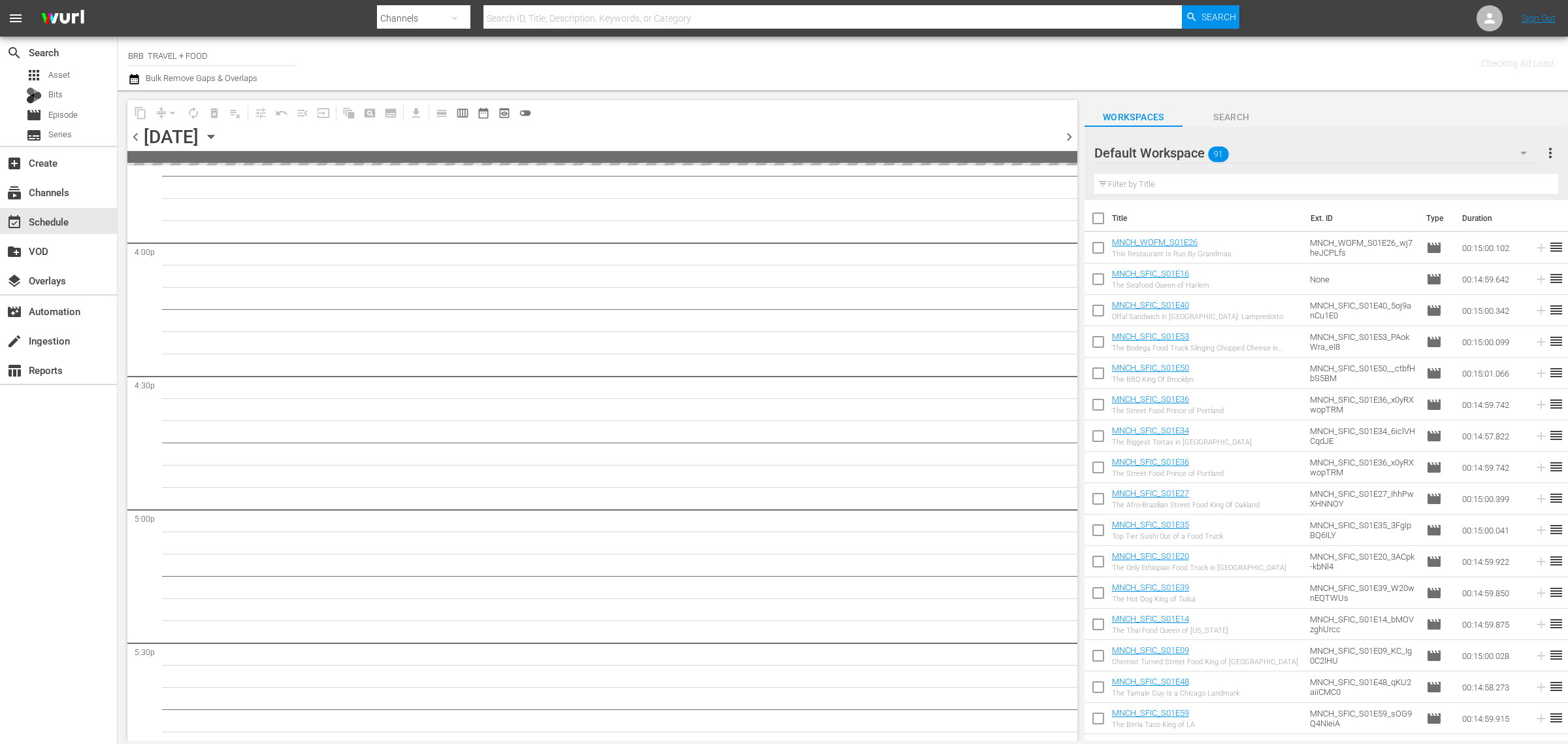
scroll to position [4189, 0]
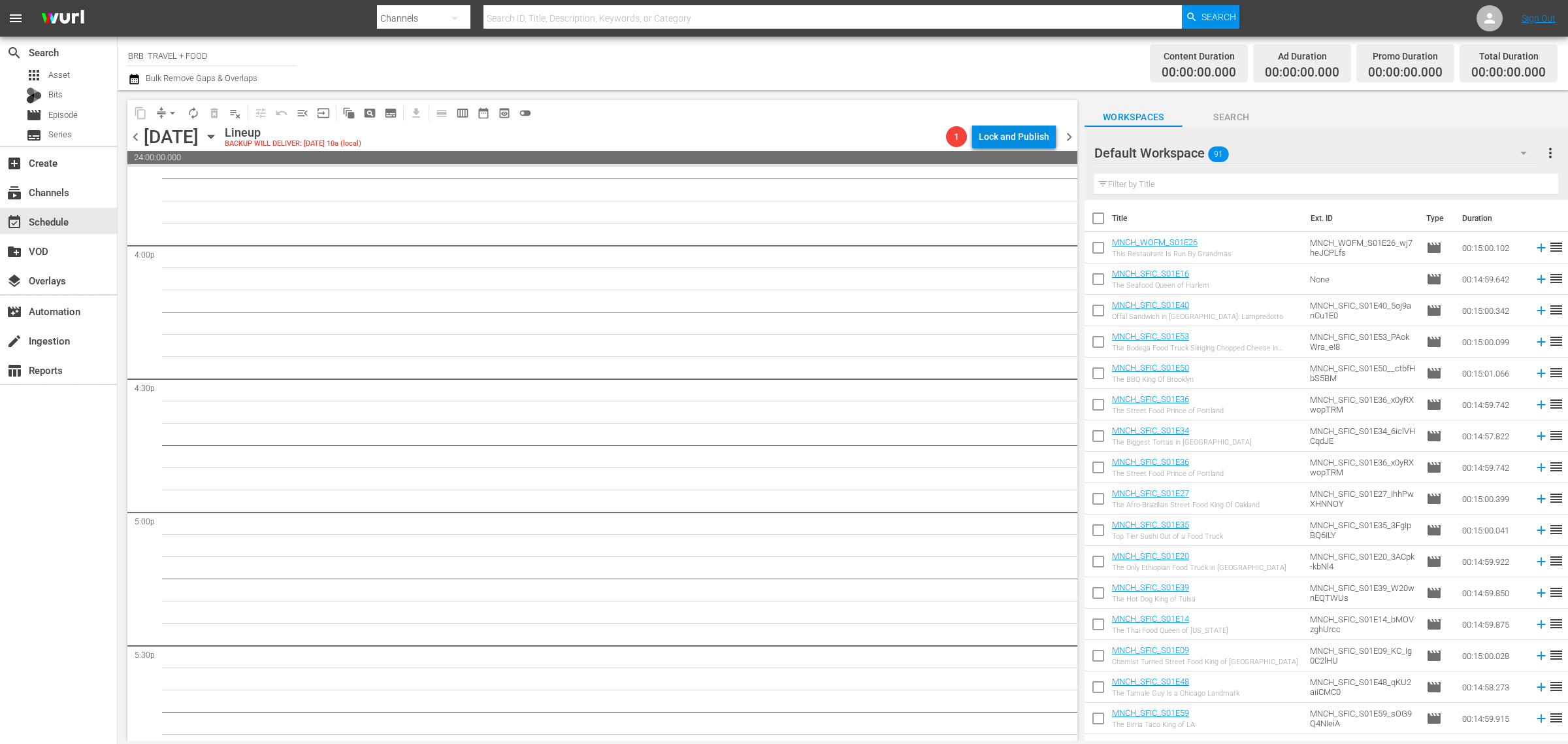
click at [1010, 138] on div "Lock and Publish" at bounding box center [1014, 136] width 70 height 23
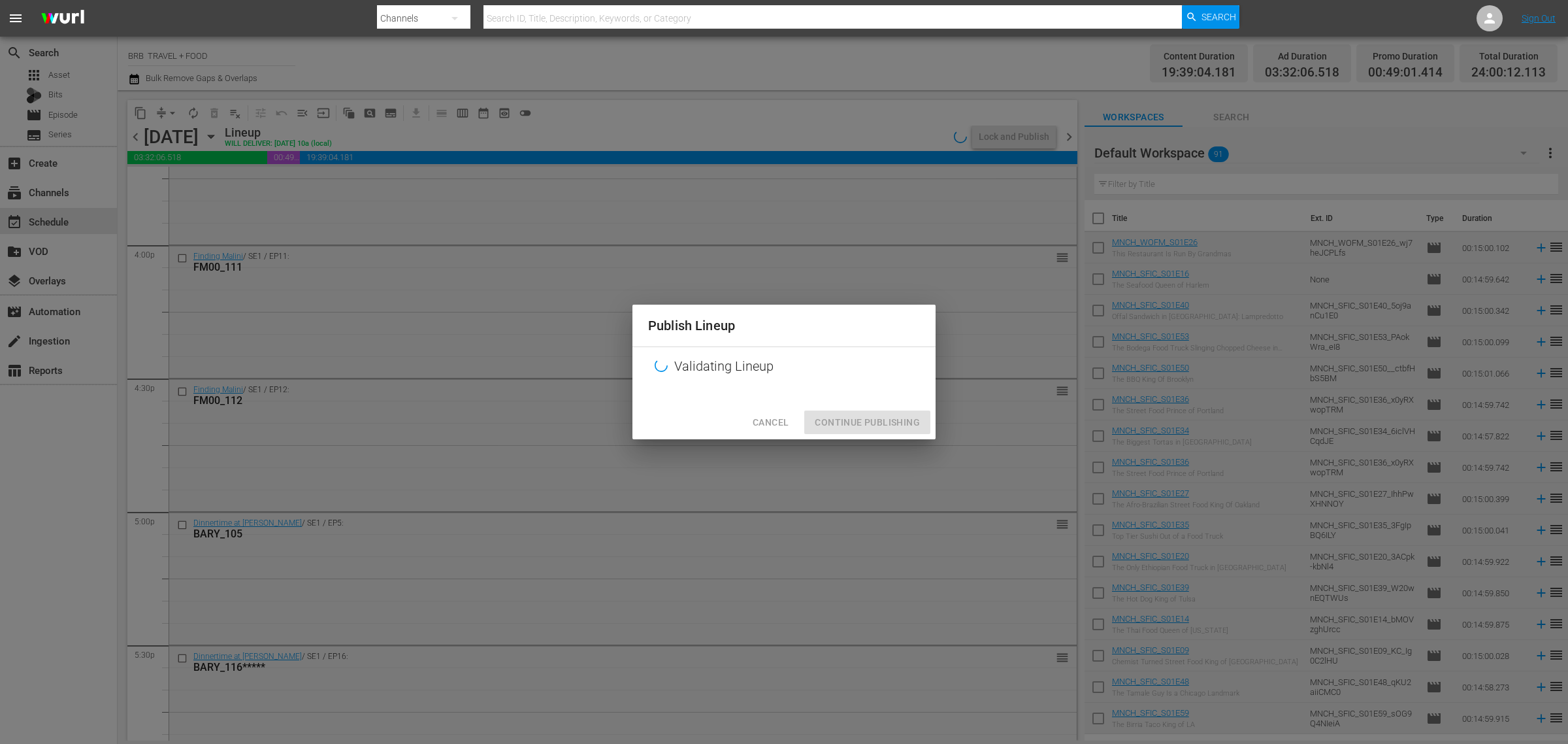
scroll to position [4190, 0]
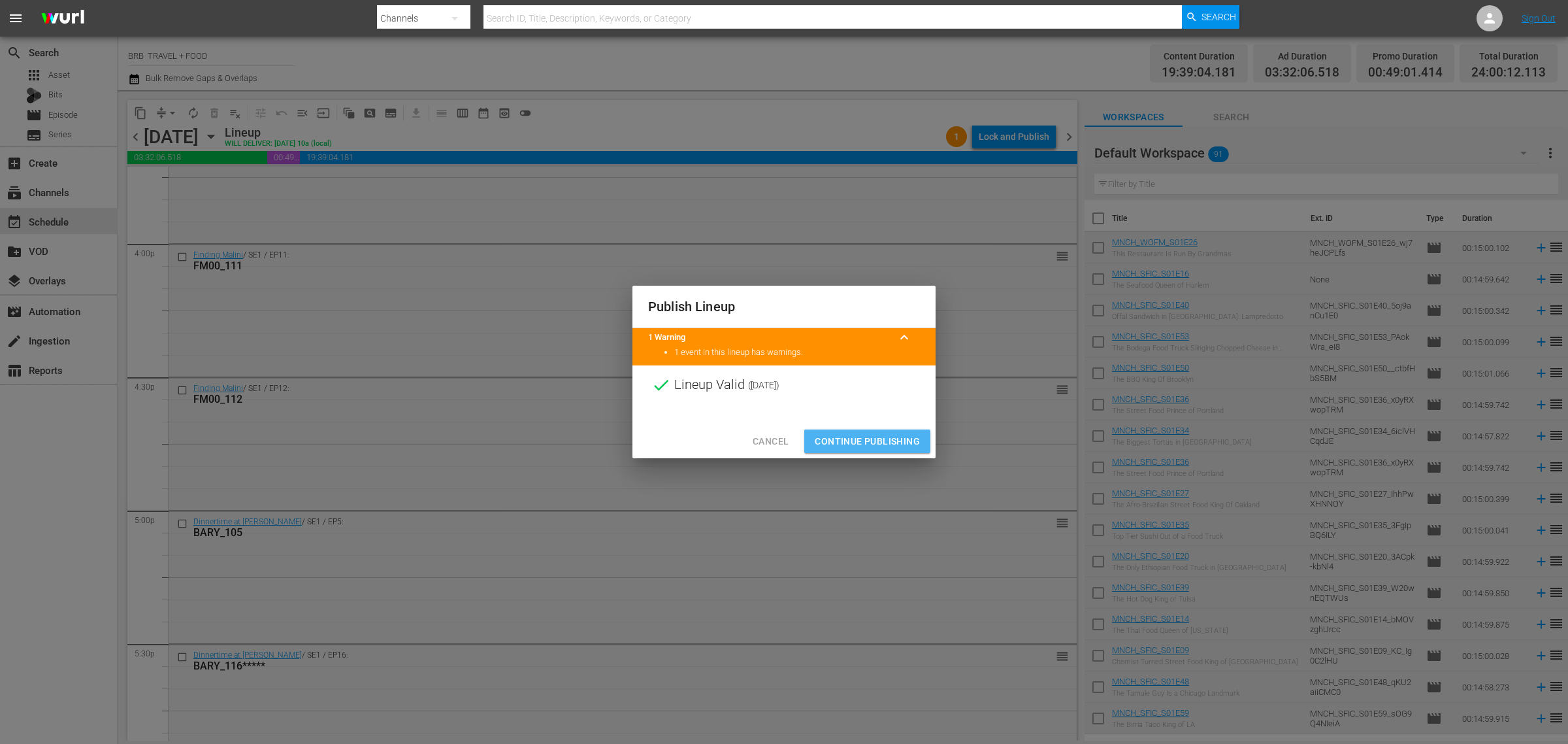
click at [883, 443] on span "Continue Publishing" at bounding box center [867, 442] width 105 height 16
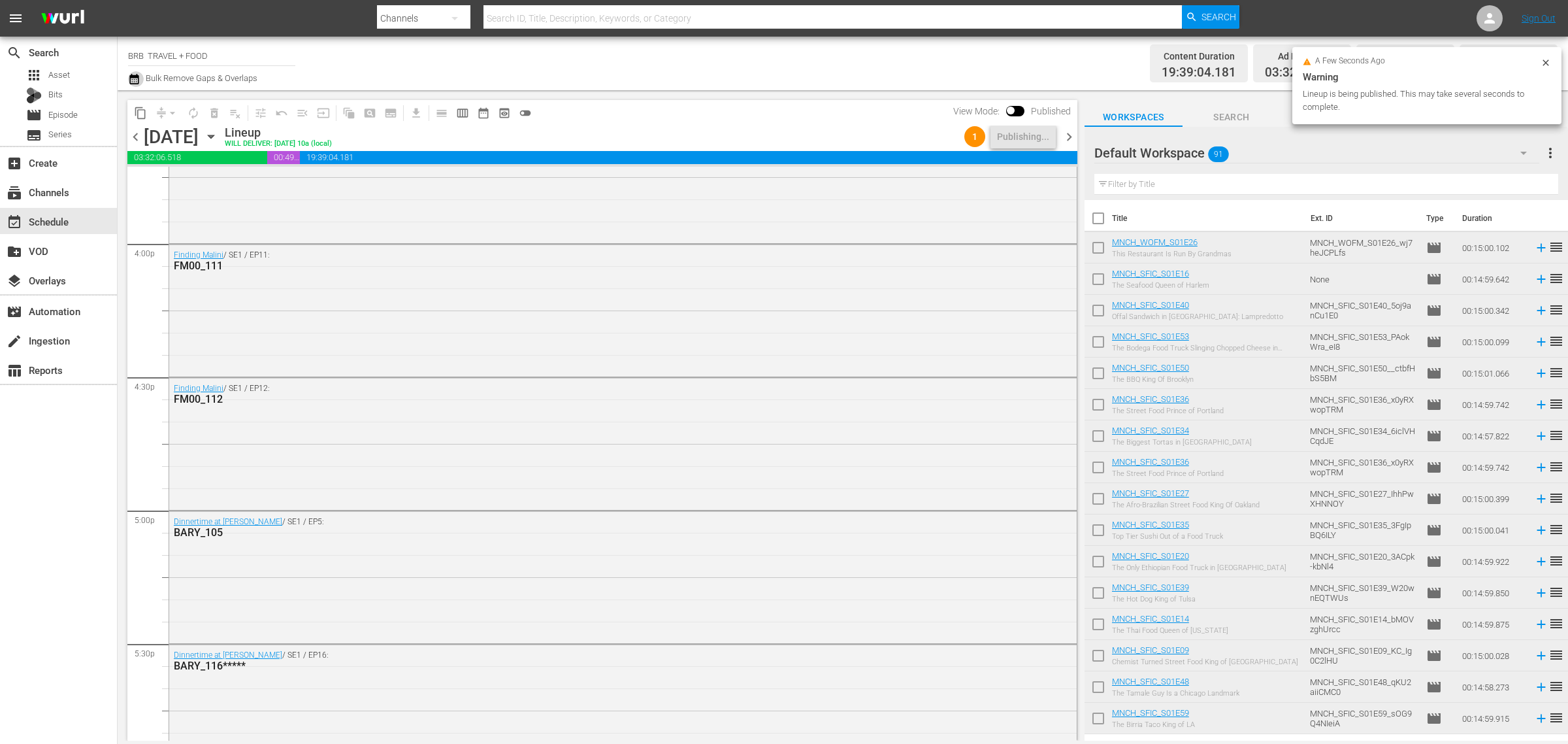
click at [134, 84] on icon "button" at bounding box center [134, 79] width 9 height 11
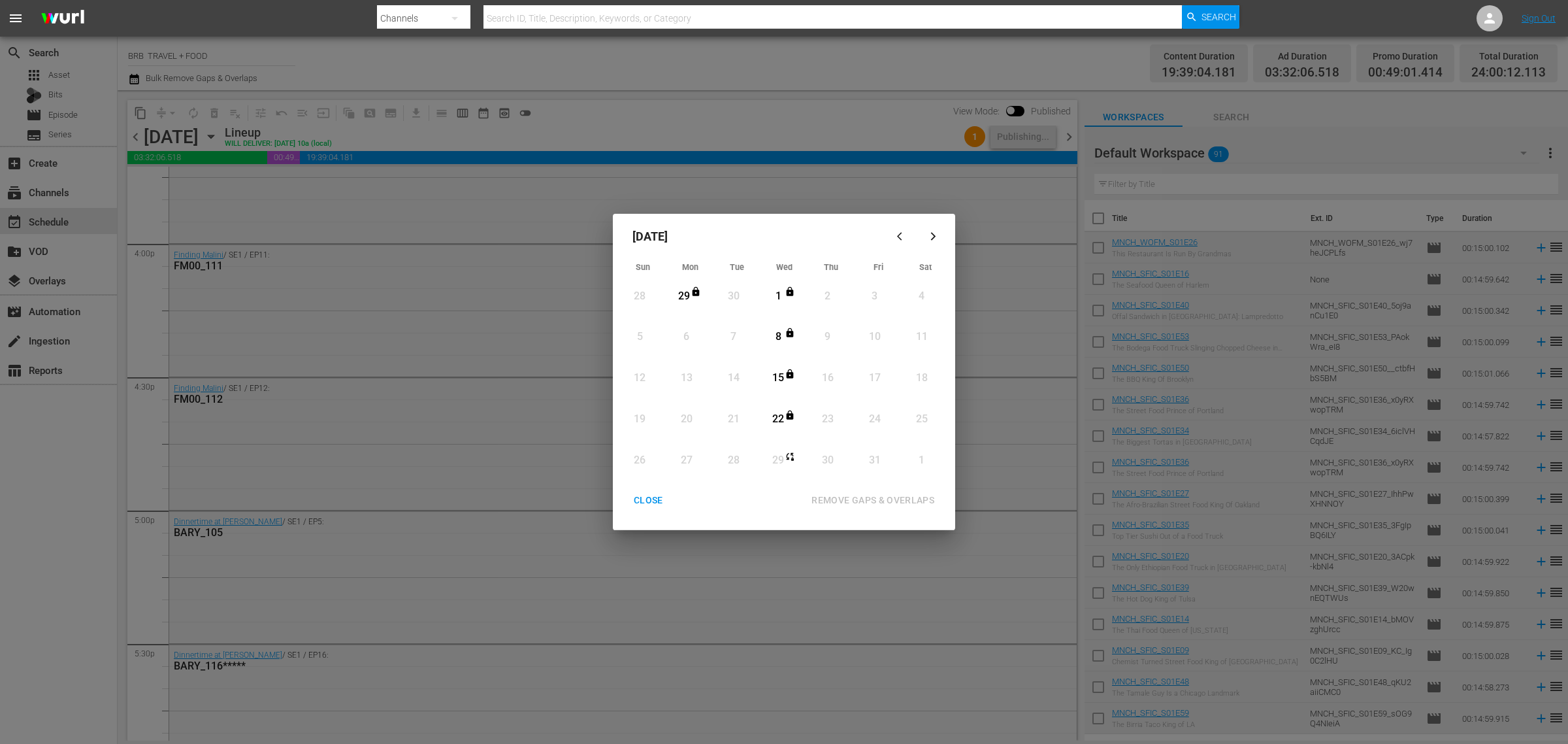
click at [651, 498] on div "CLOSE" at bounding box center [648, 500] width 50 height 16
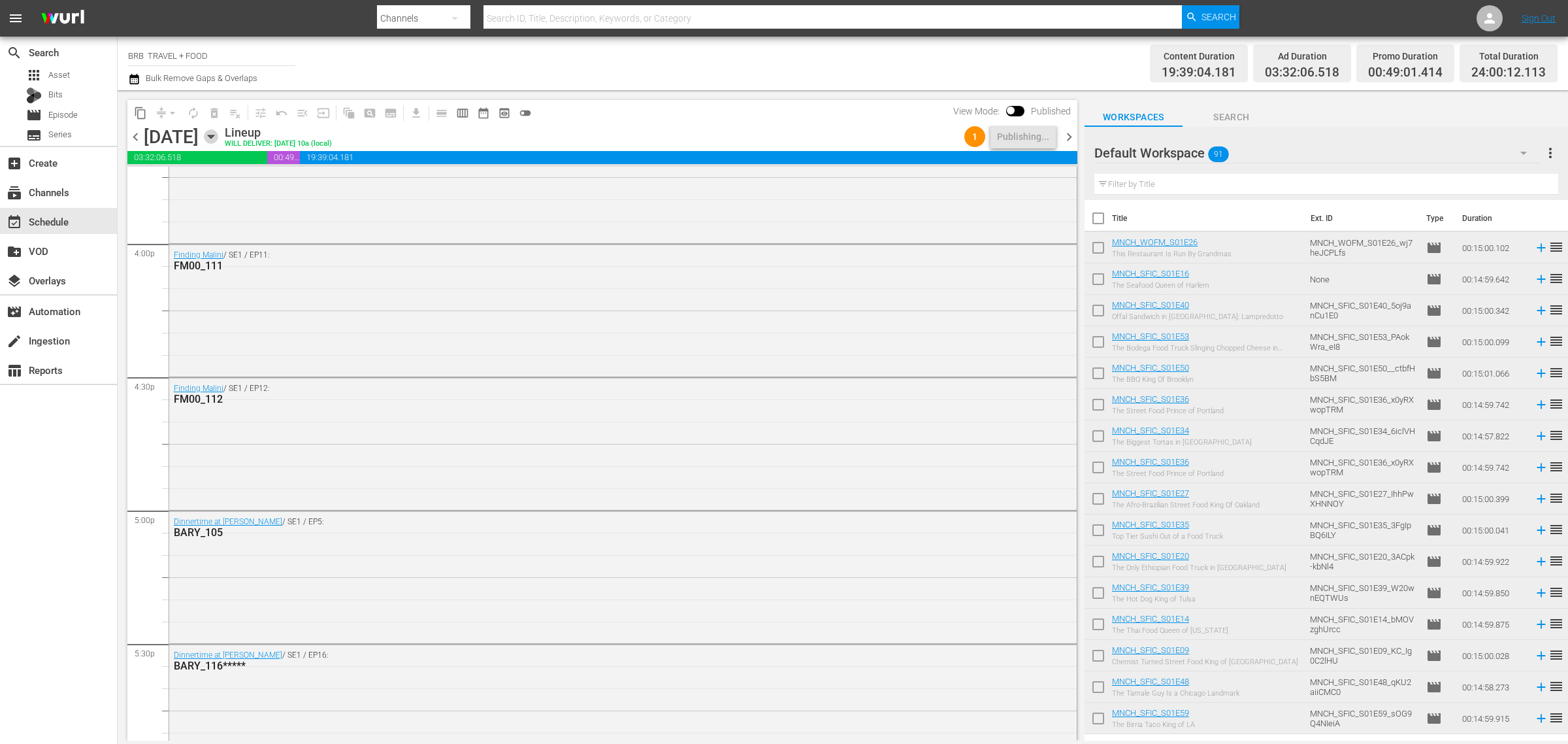
click at [218, 132] on icon "button" at bounding box center [210, 136] width 14 height 14
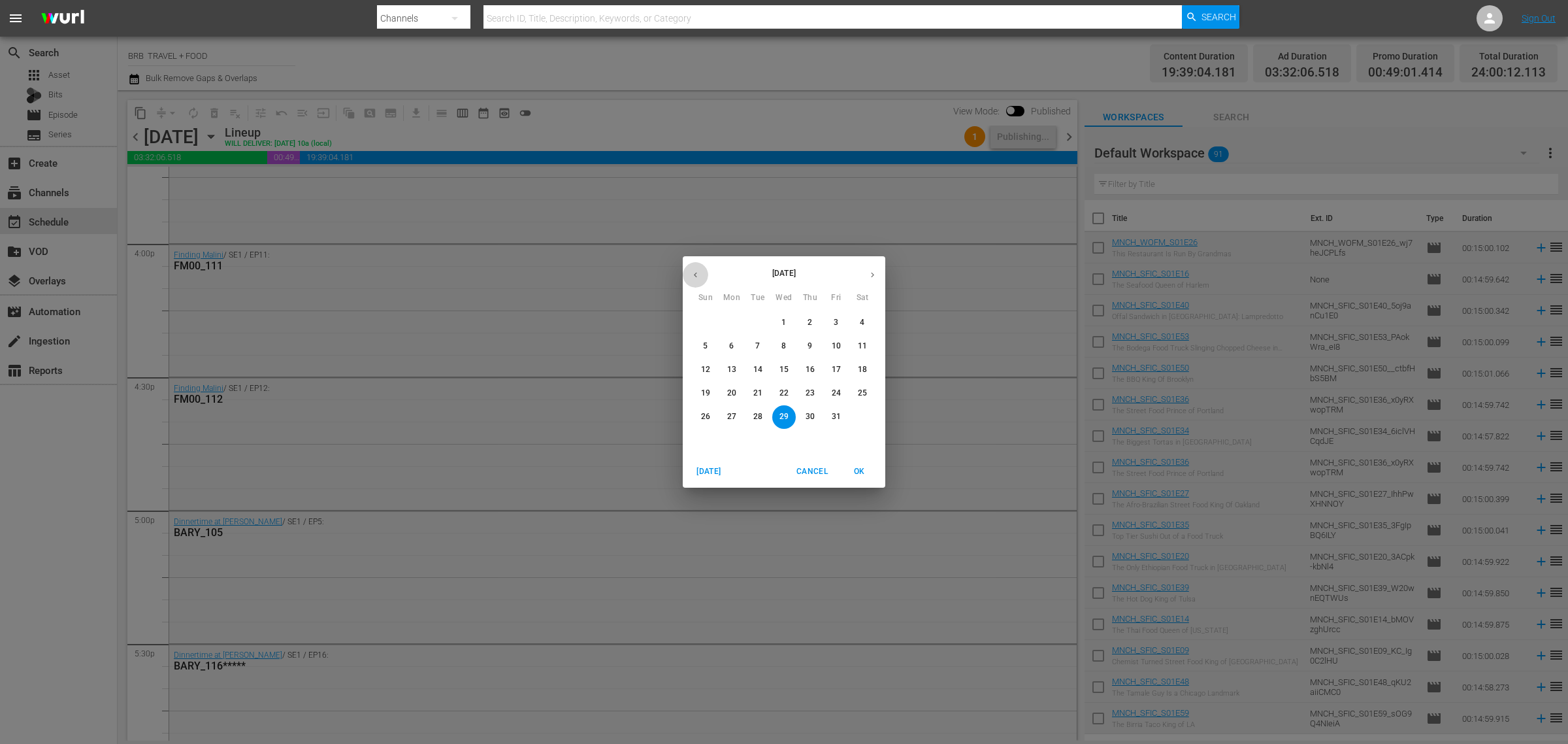
click at [694, 272] on icon "button" at bounding box center [696, 275] width 10 height 10
click at [759, 373] on p "16" at bounding box center [758, 369] width 9 height 11
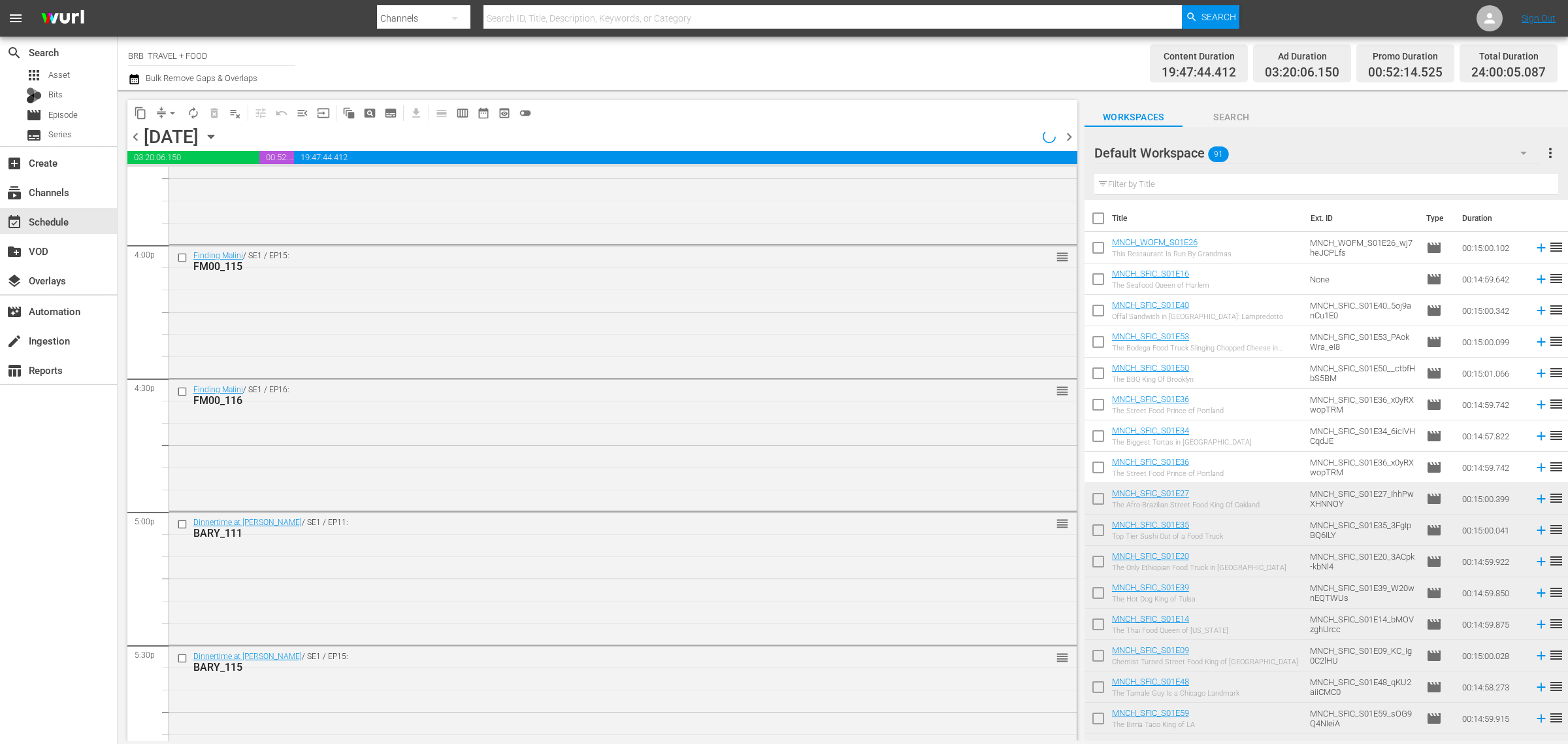
scroll to position [4167, 0]
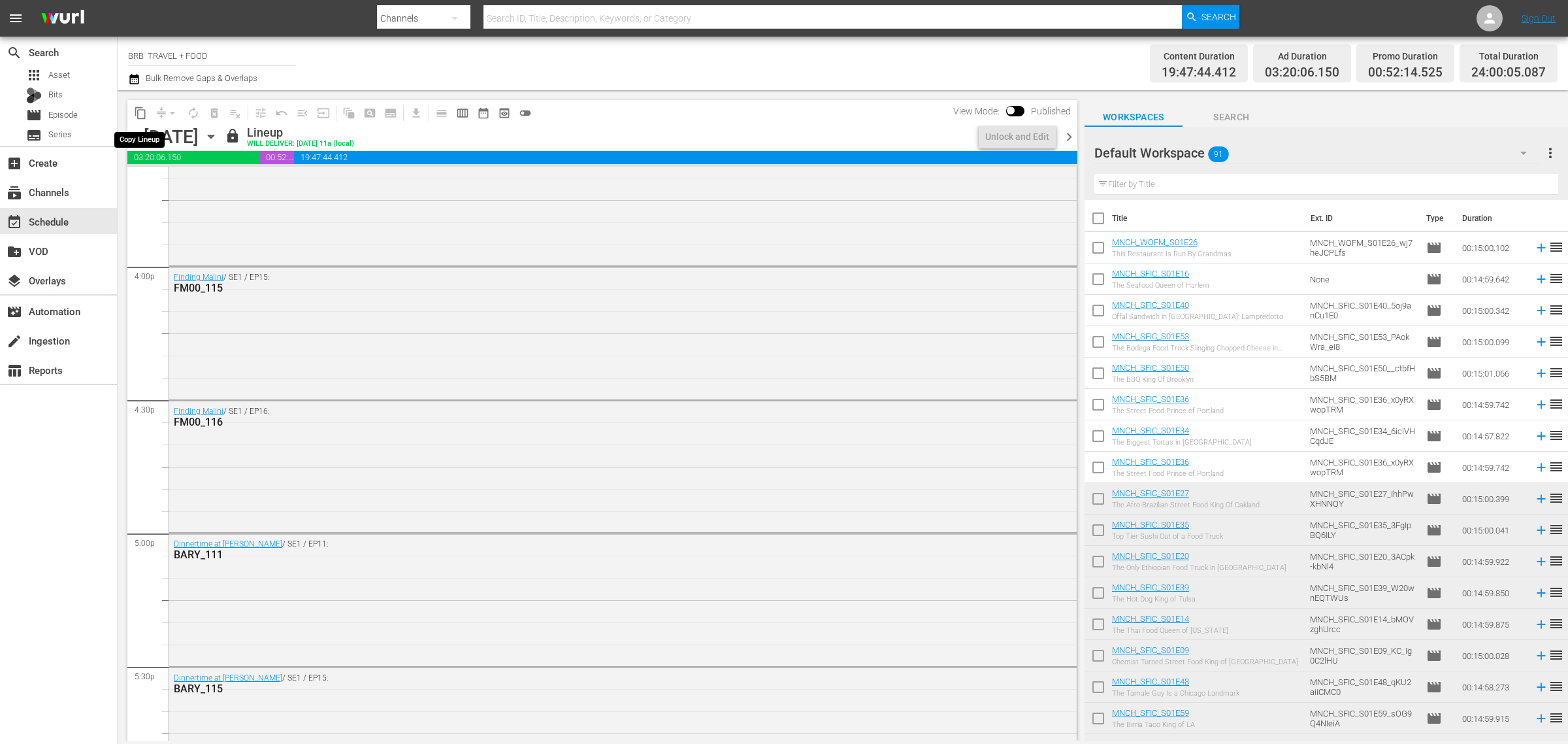
click at [147, 117] on button "content_copy" at bounding box center [140, 113] width 21 height 21
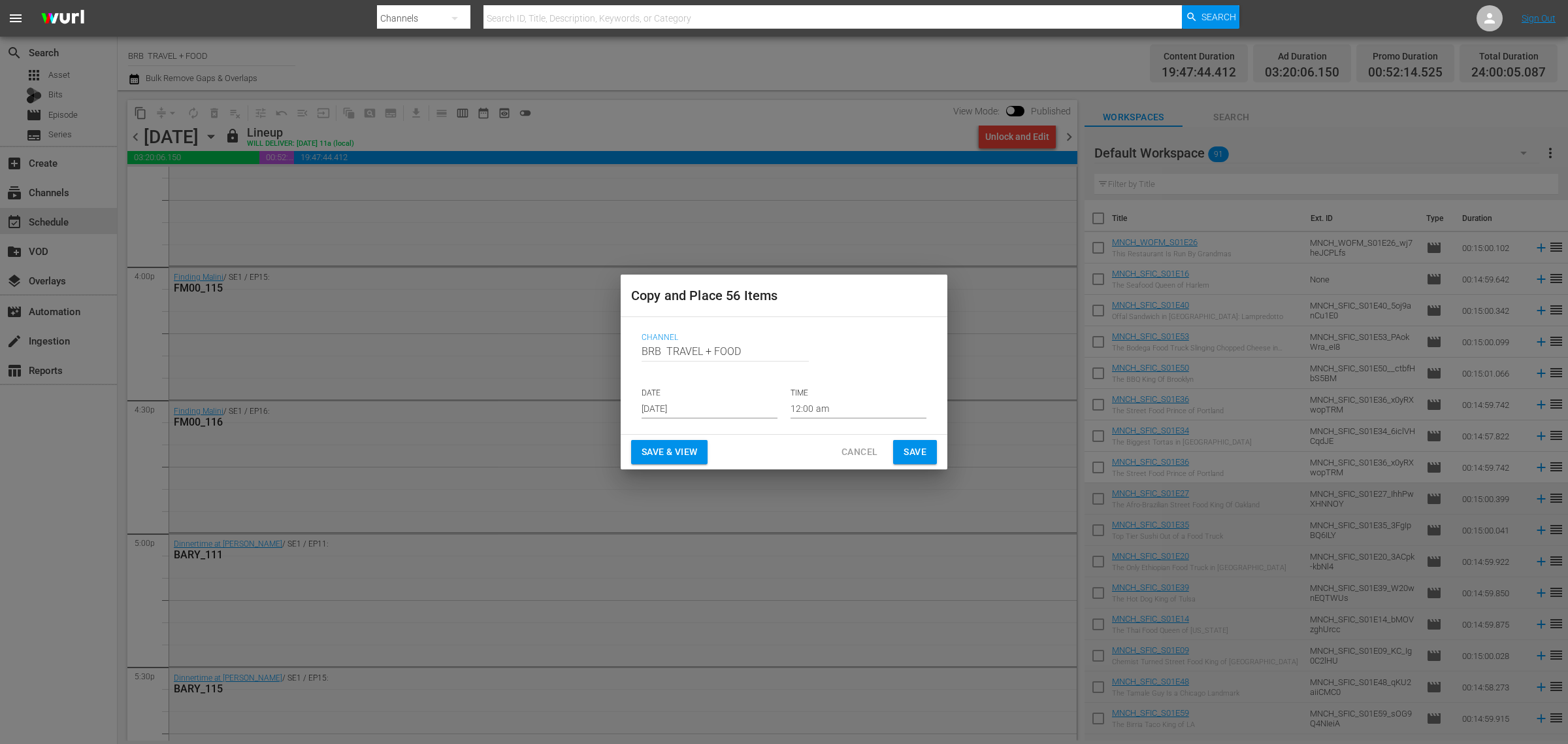
click at [856, 451] on span "Cancel" at bounding box center [860, 452] width 36 height 16
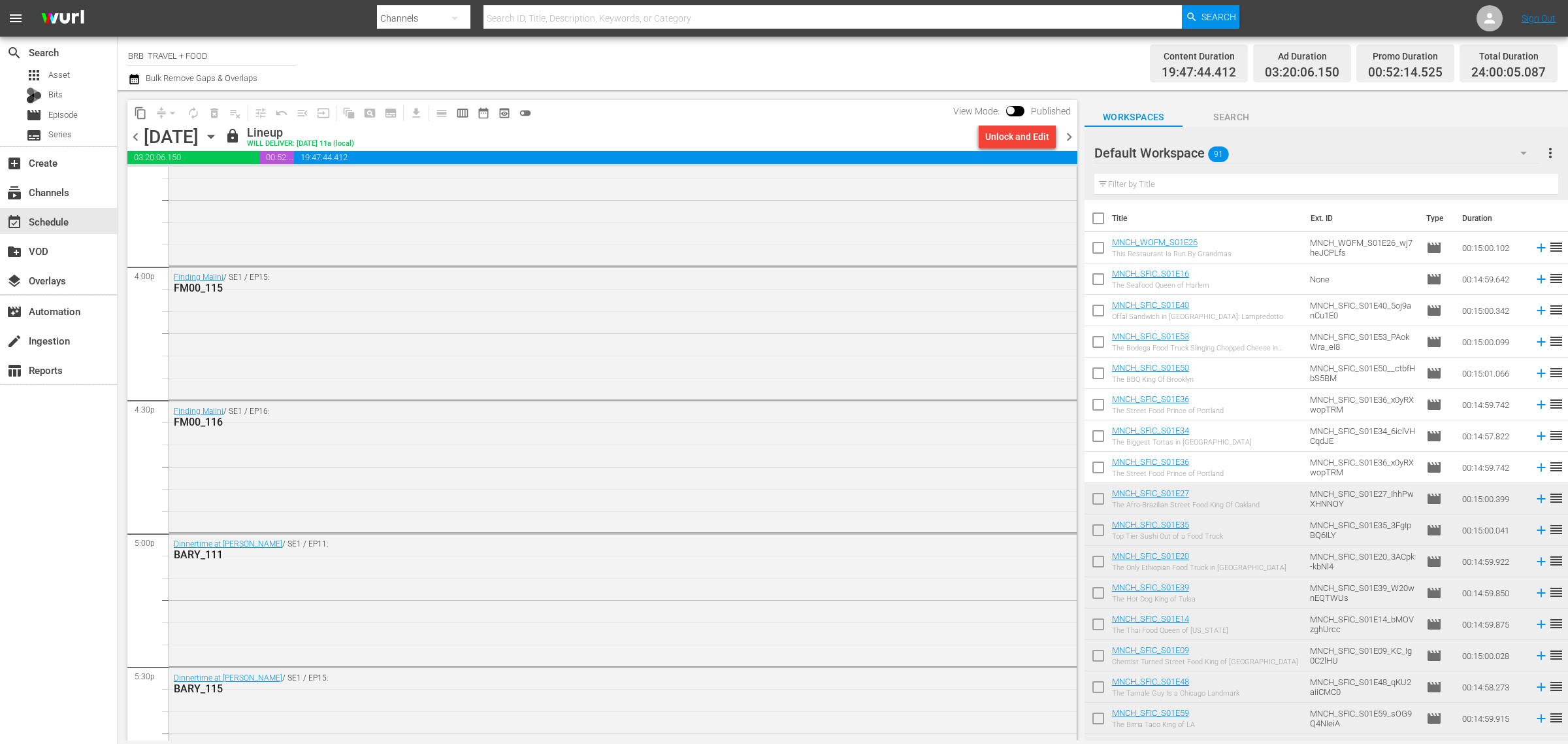
click at [222, 144] on div "Tuesday, September 16th September 16th" at bounding box center [183, 137] width 78 height 21
click at [214, 137] on icon "button" at bounding box center [210, 137] width 6 height 3
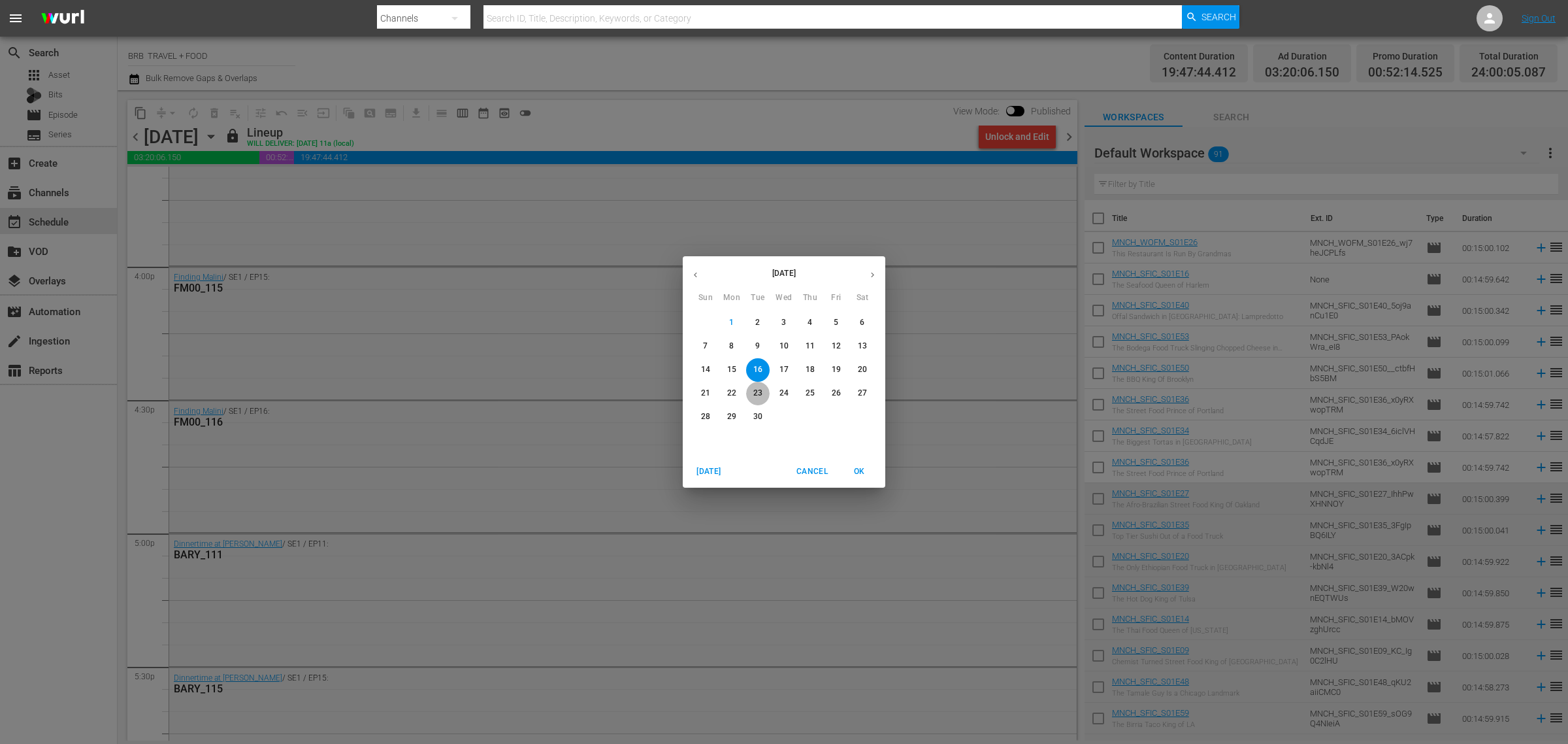
click at [759, 387] on button "23" at bounding box center [758, 393] width 23 height 23
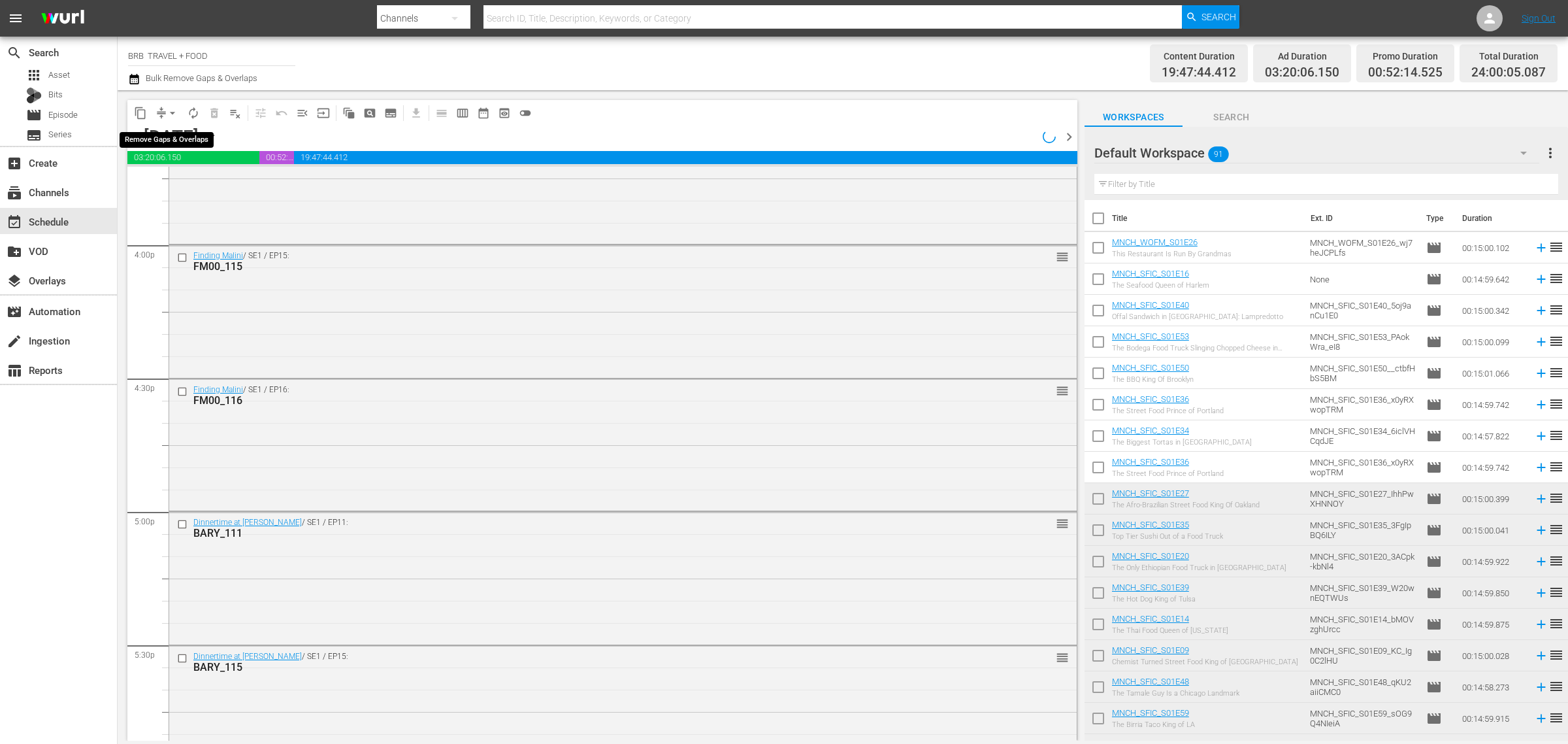
scroll to position [4167, 0]
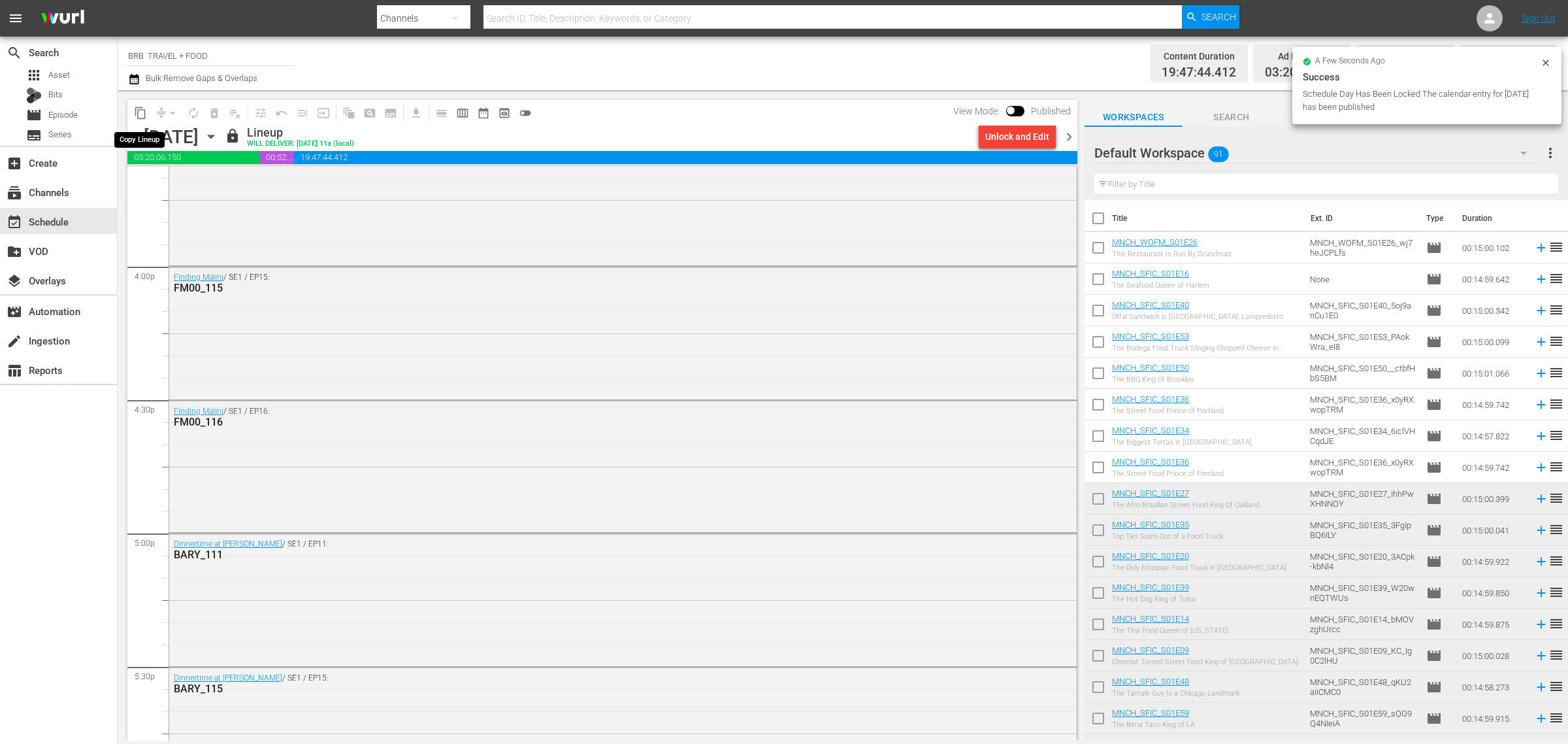
click at [145, 113] on span "content_copy" at bounding box center [141, 113] width 13 height 13
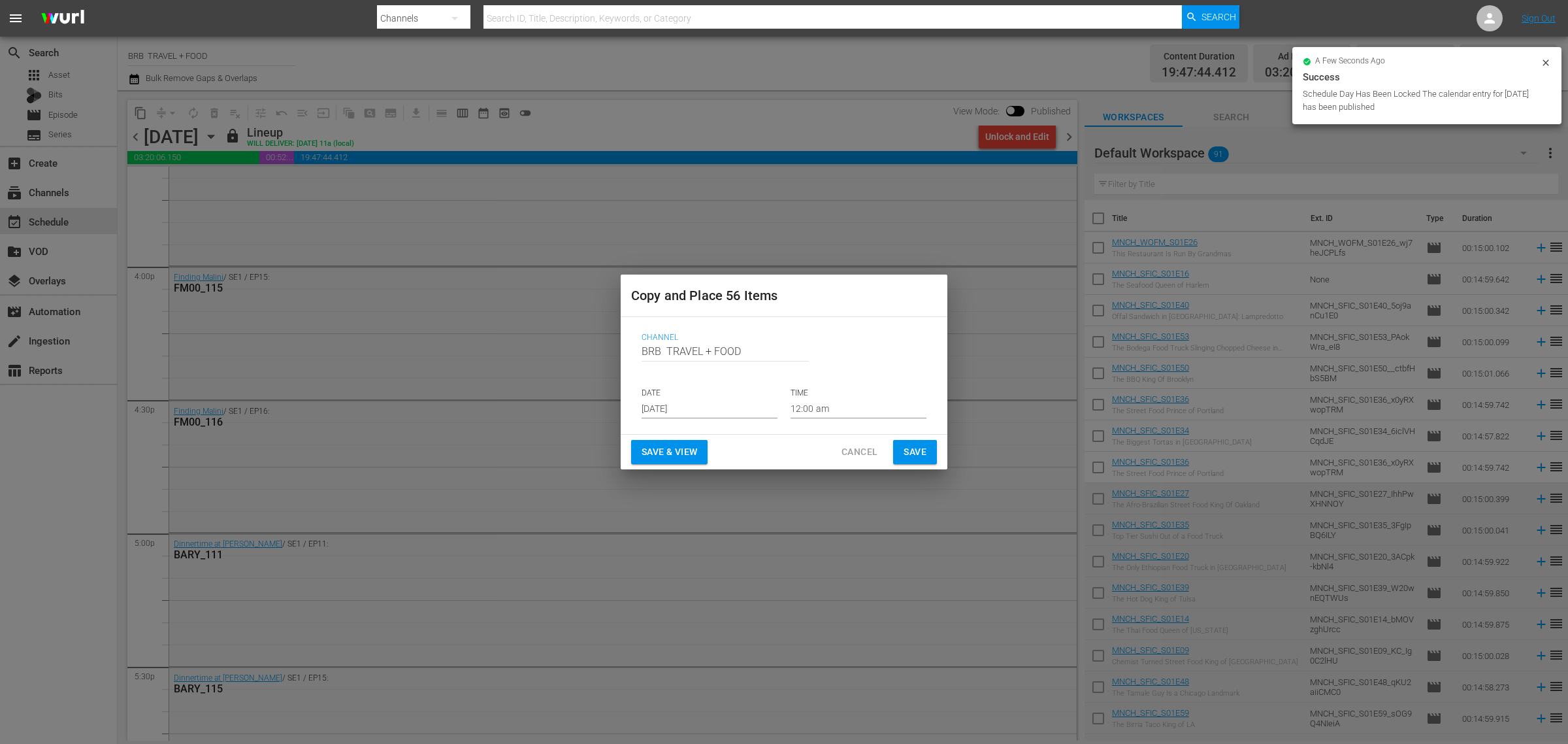
click at [691, 412] on input "[DATE]" at bounding box center [710, 408] width 136 height 19
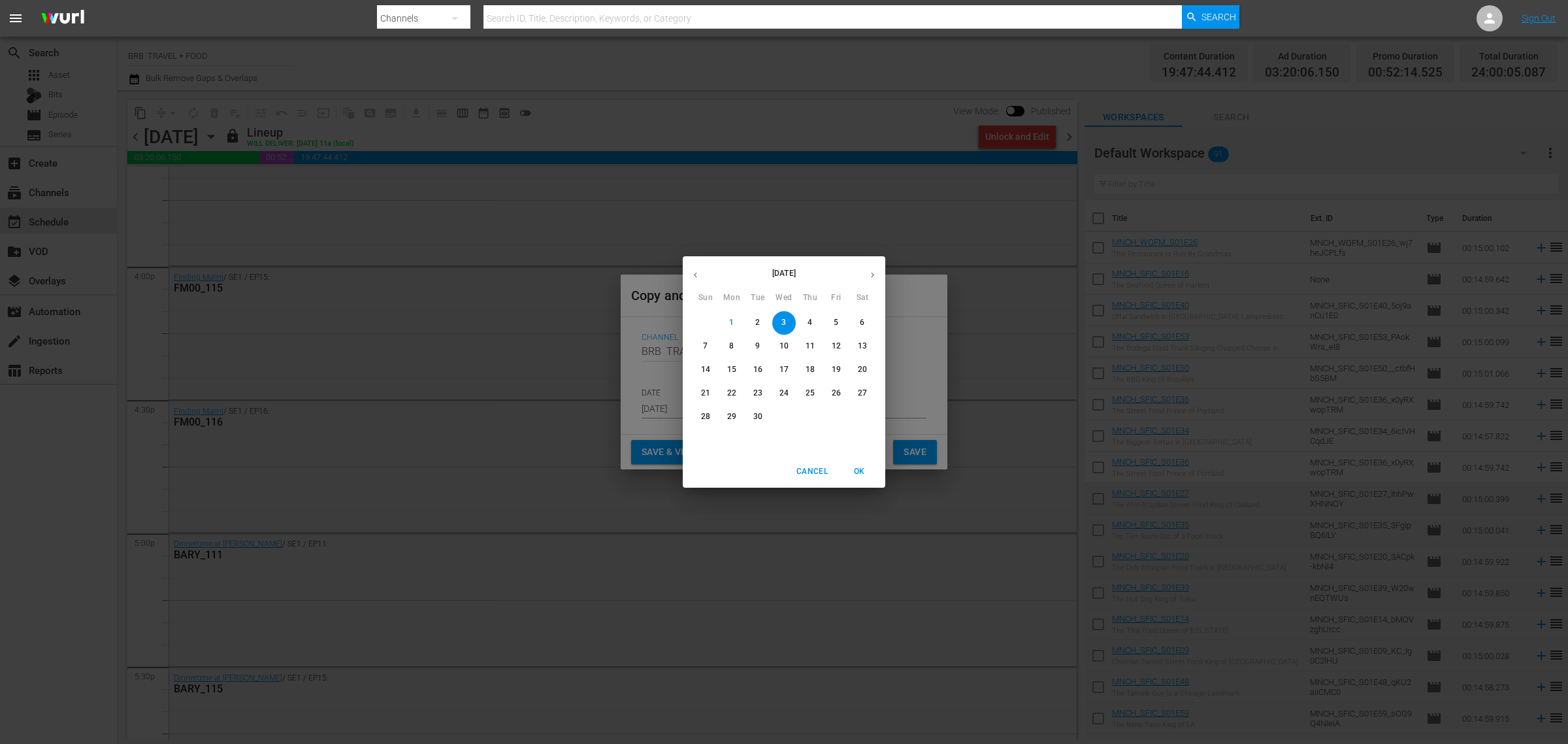
click at [752, 418] on span "30" at bounding box center [758, 416] width 23 height 11
type input "Sep 30th 2025"
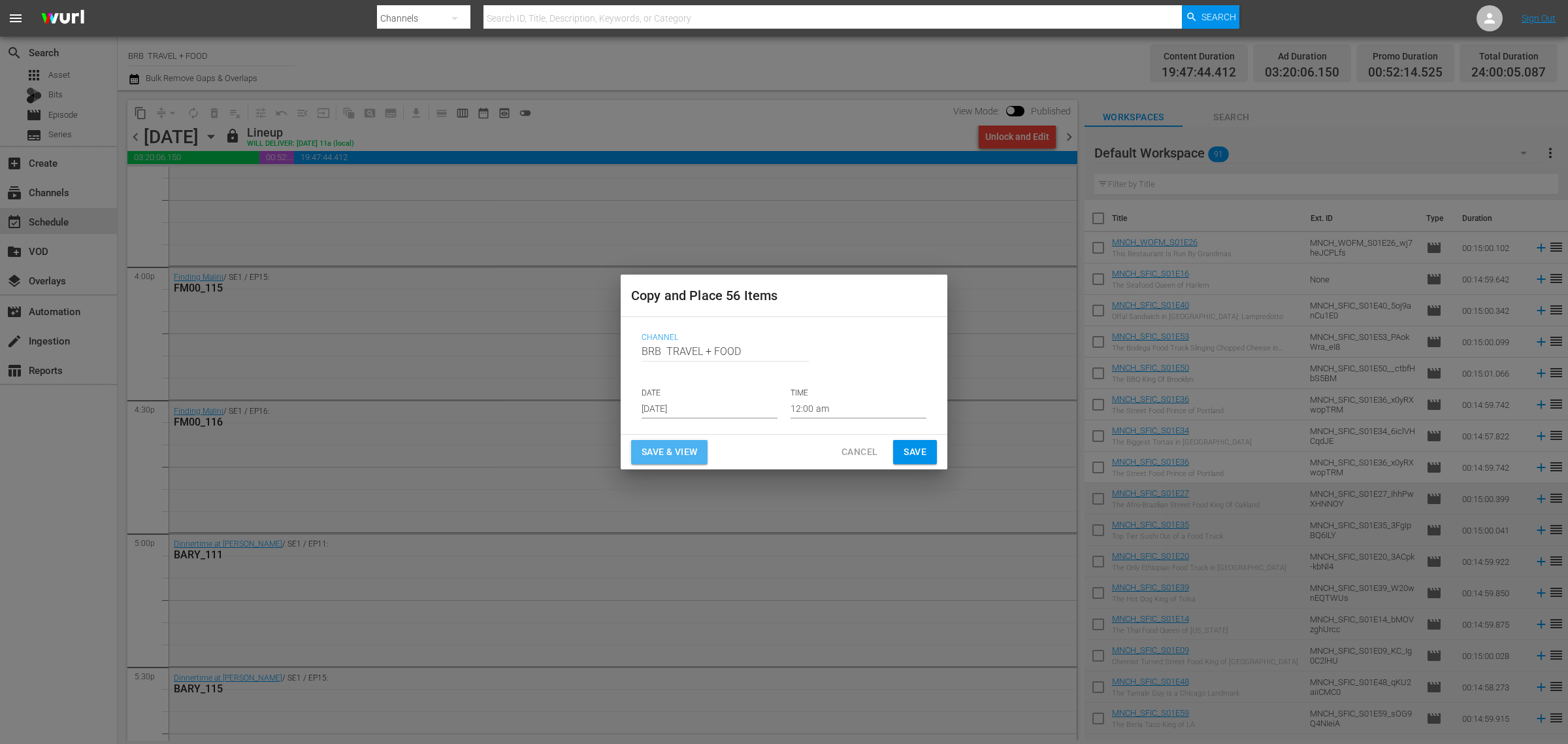
click at [661, 444] on span "Save & View" at bounding box center [669, 452] width 56 height 16
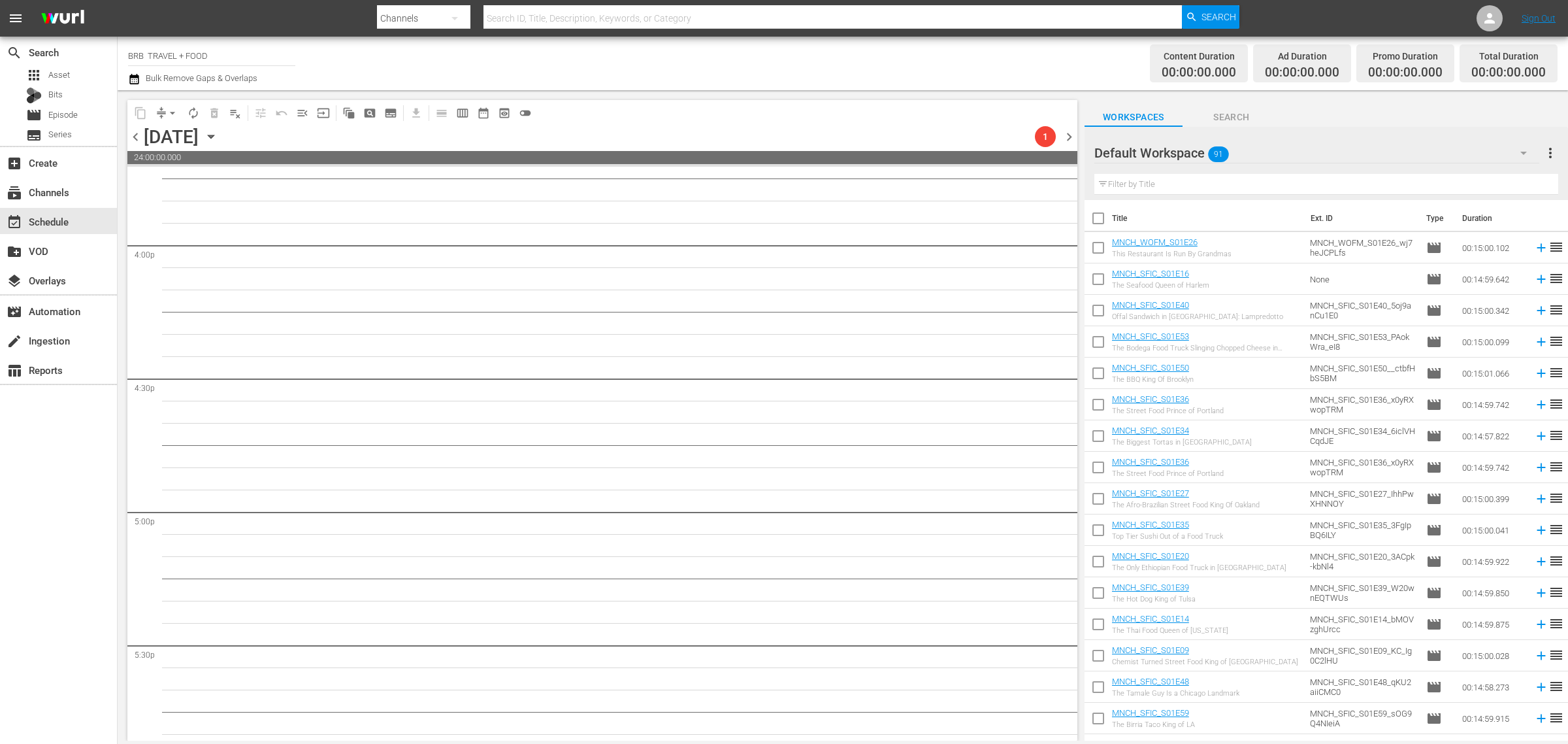
scroll to position [4167, 0]
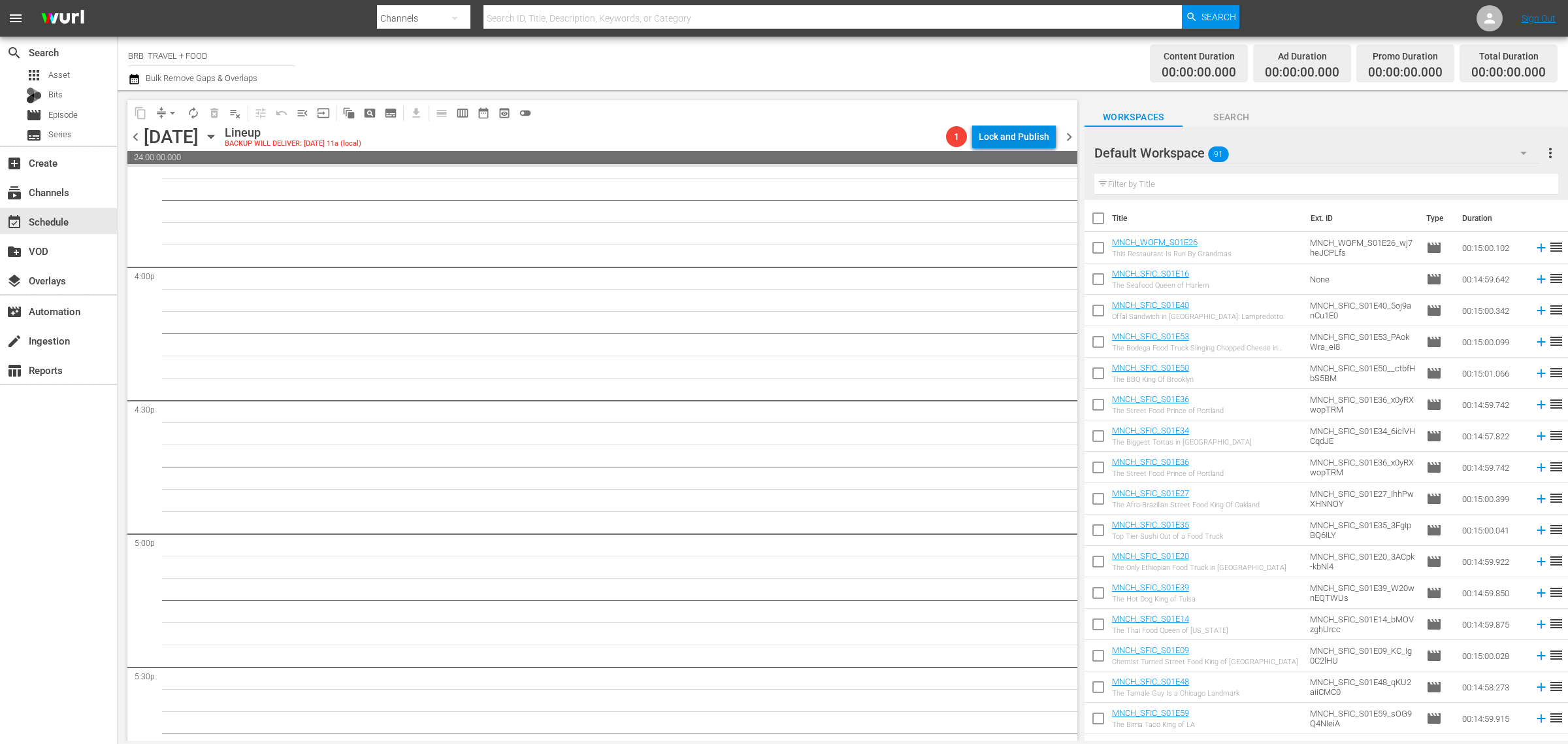
click at [1008, 143] on div "Lock and Publish" at bounding box center [1014, 136] width 70 height 23
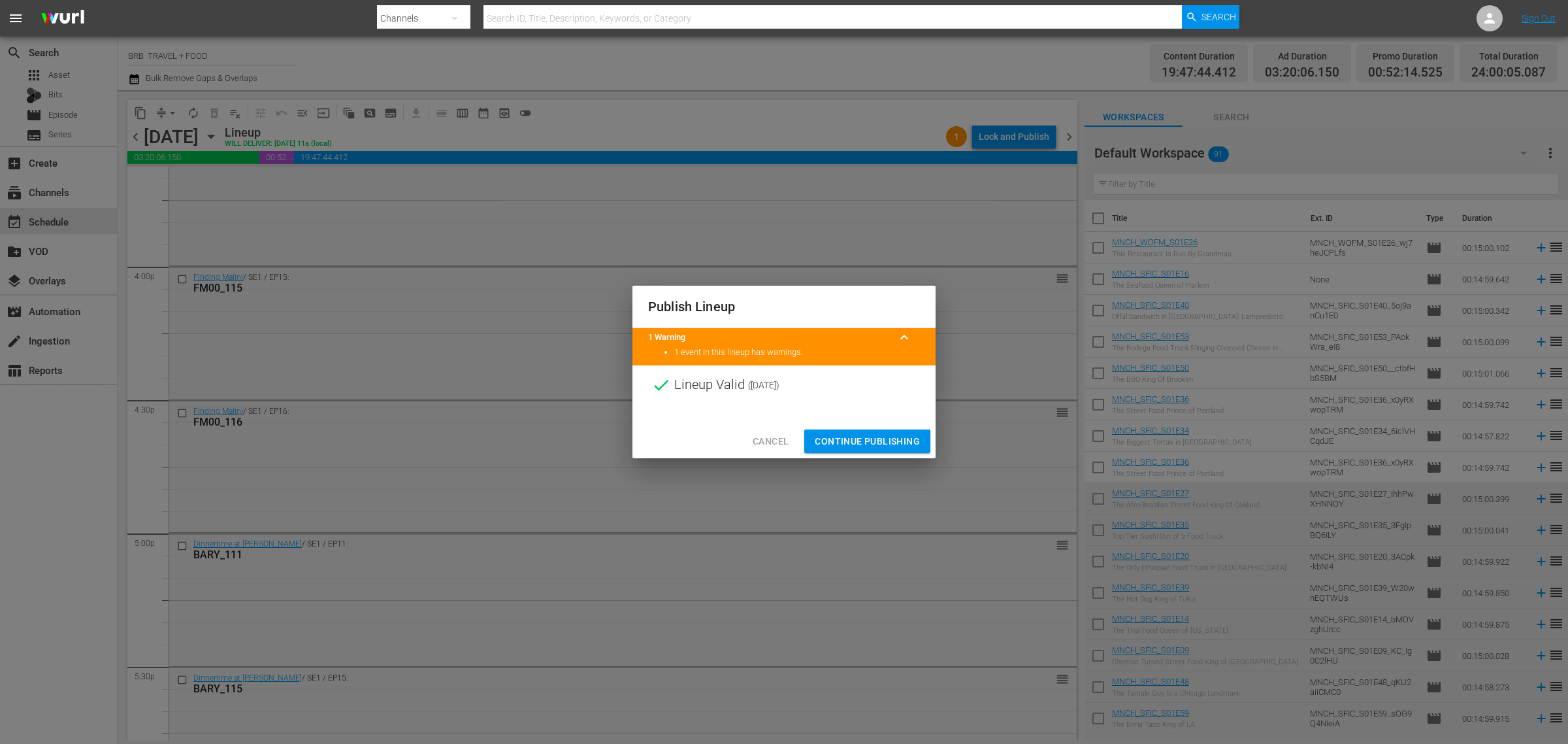
click at [868, 436] on span "Continue Publishing" at bounding box center [867, 442] width 105 height 16
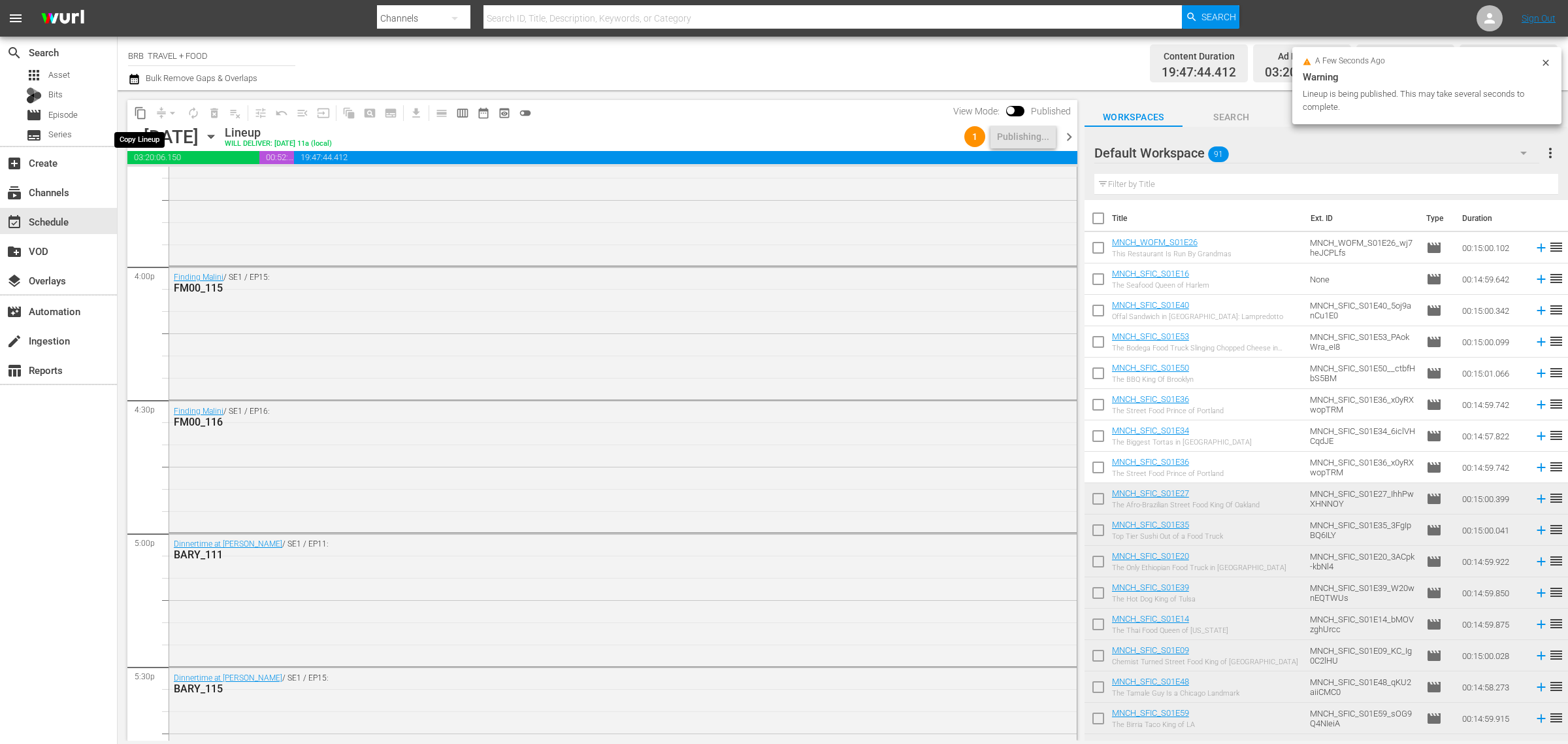
click at [139, 116] on span "content_copy" at bounding box center [141, 113] width 13 height 13
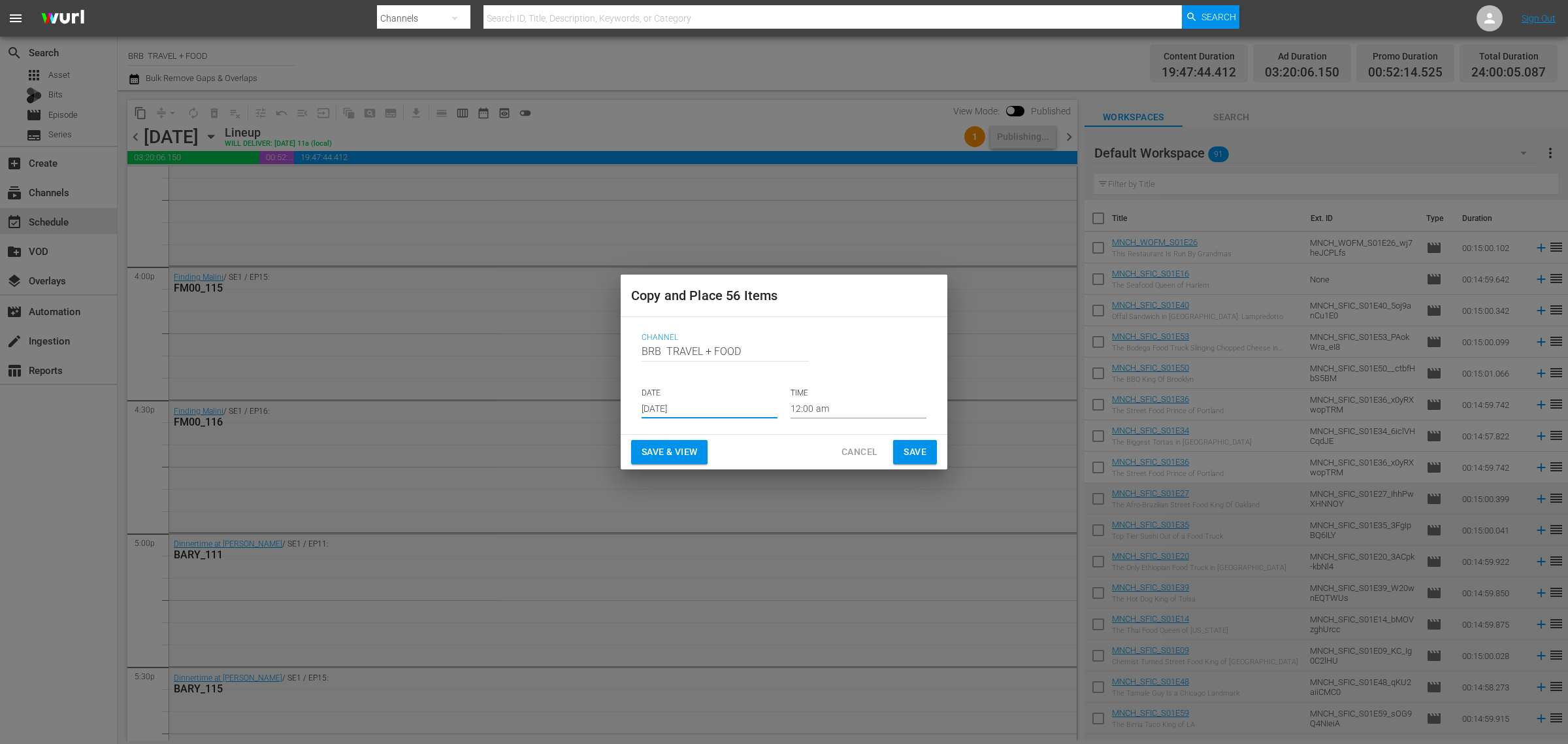
click at [736, 408] on input "[DATE]" at bounding box center [710, 408] width 136 height 19
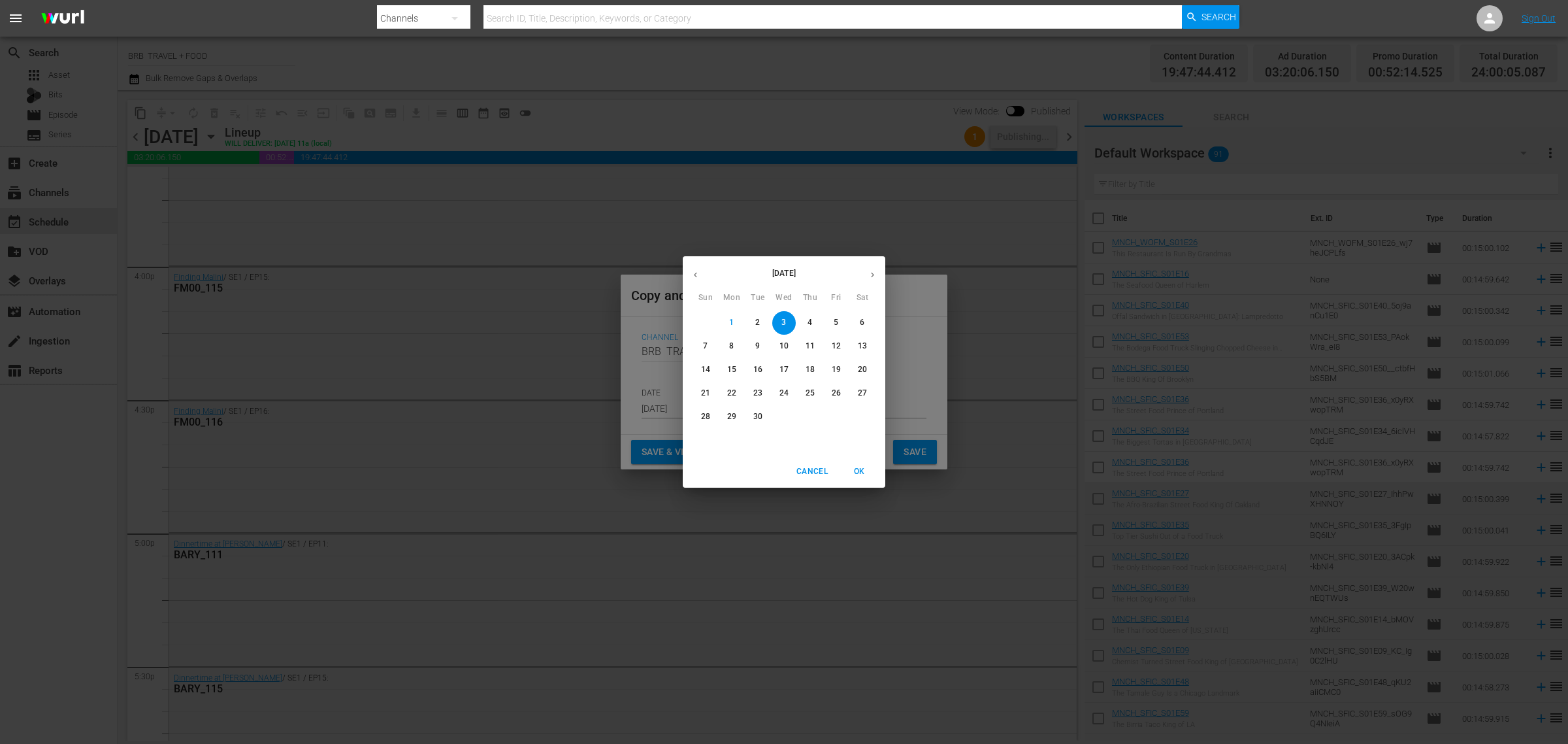
click at [874, 263] on button "button" at bounding box center [872, 275] width 25 height 25
click at [808, 325] on p "2" at bounding box center [809, 322] width 5 height 11
type input "Oct 2nd 2025"
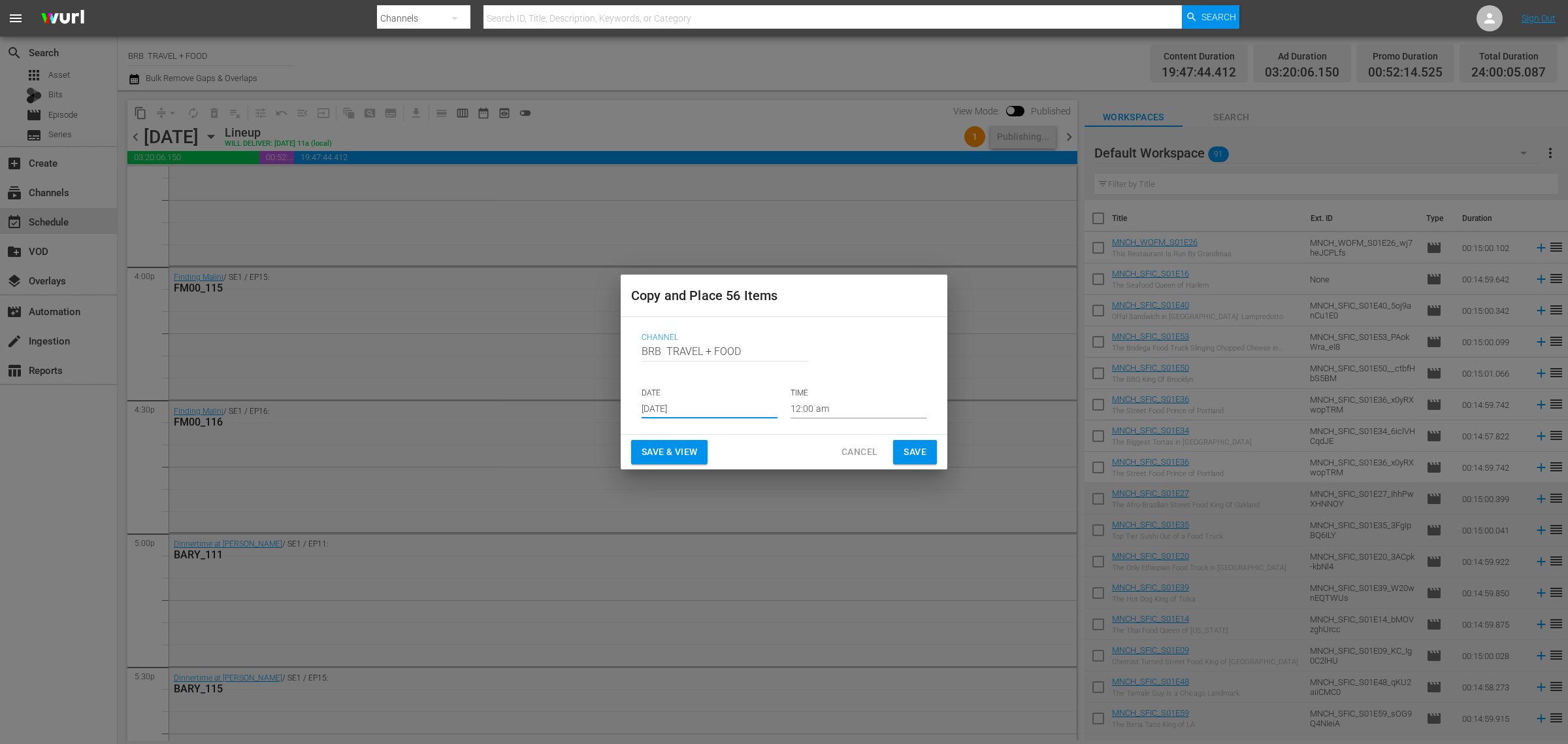
click at [660, 458] on span "Save & View" at bounding box center [669, 452] width 56 height 16
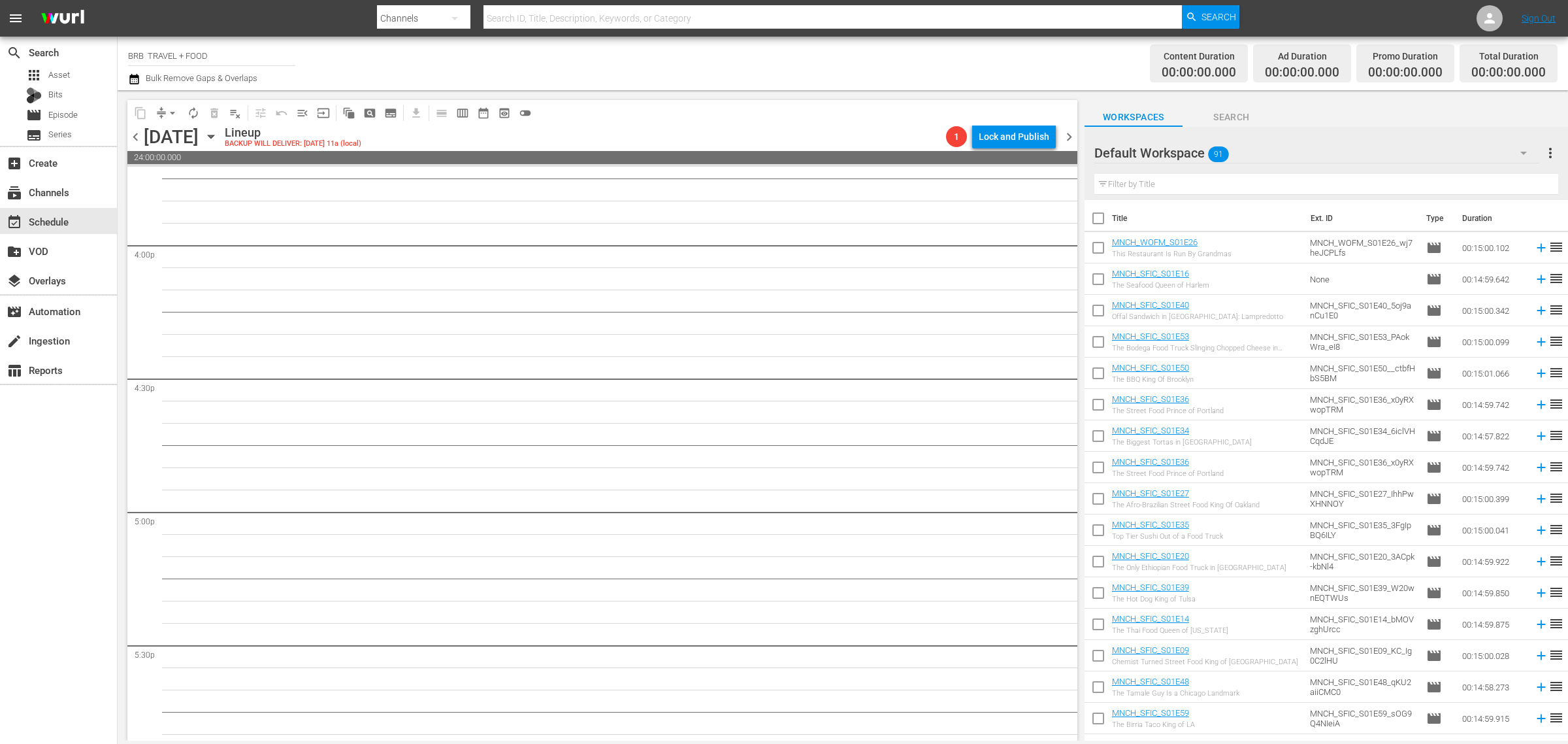
scroll to position [4167, 0]
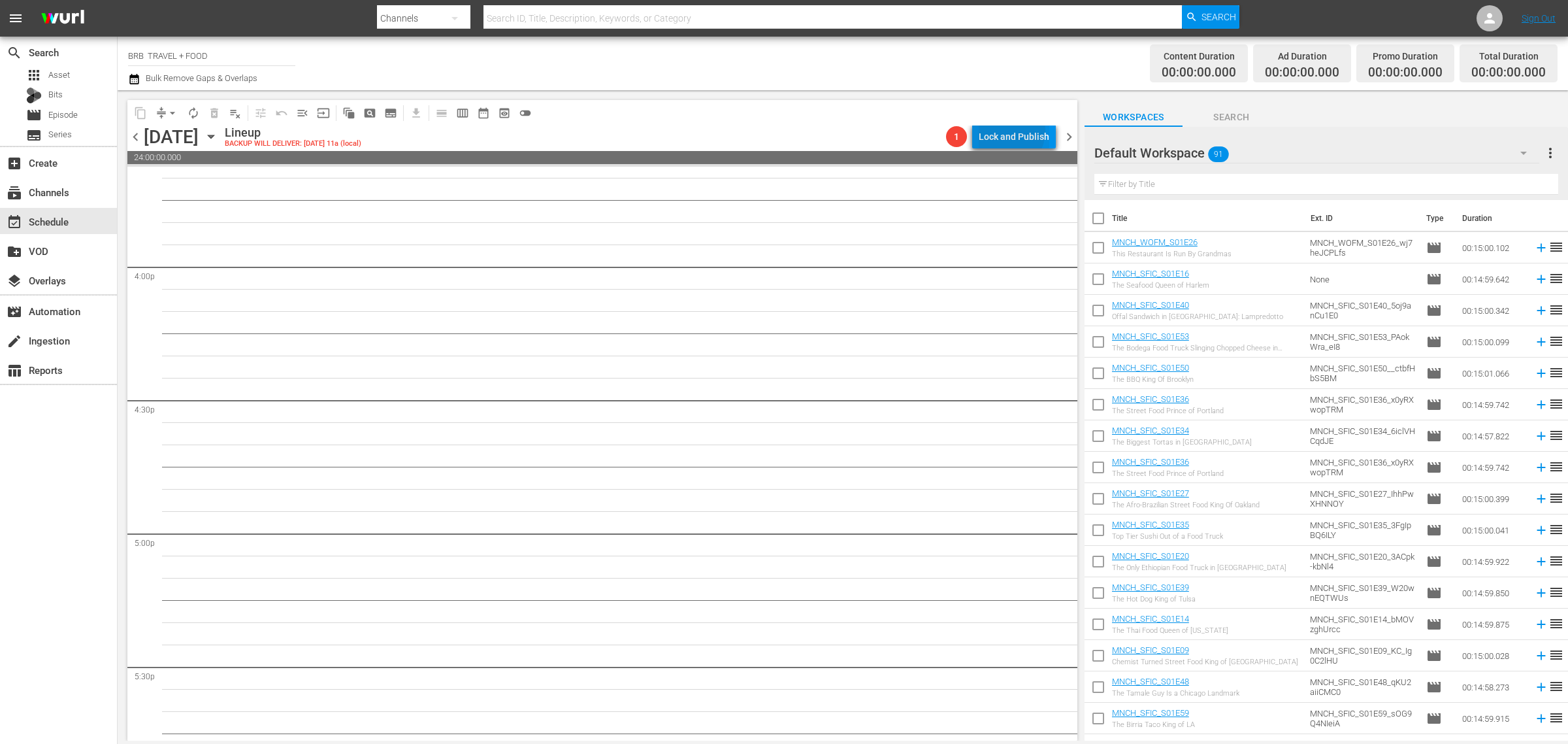
click at [1008, 131] on div "Lock and Publish" at bounding box center [1014, 136] width 70 height 23
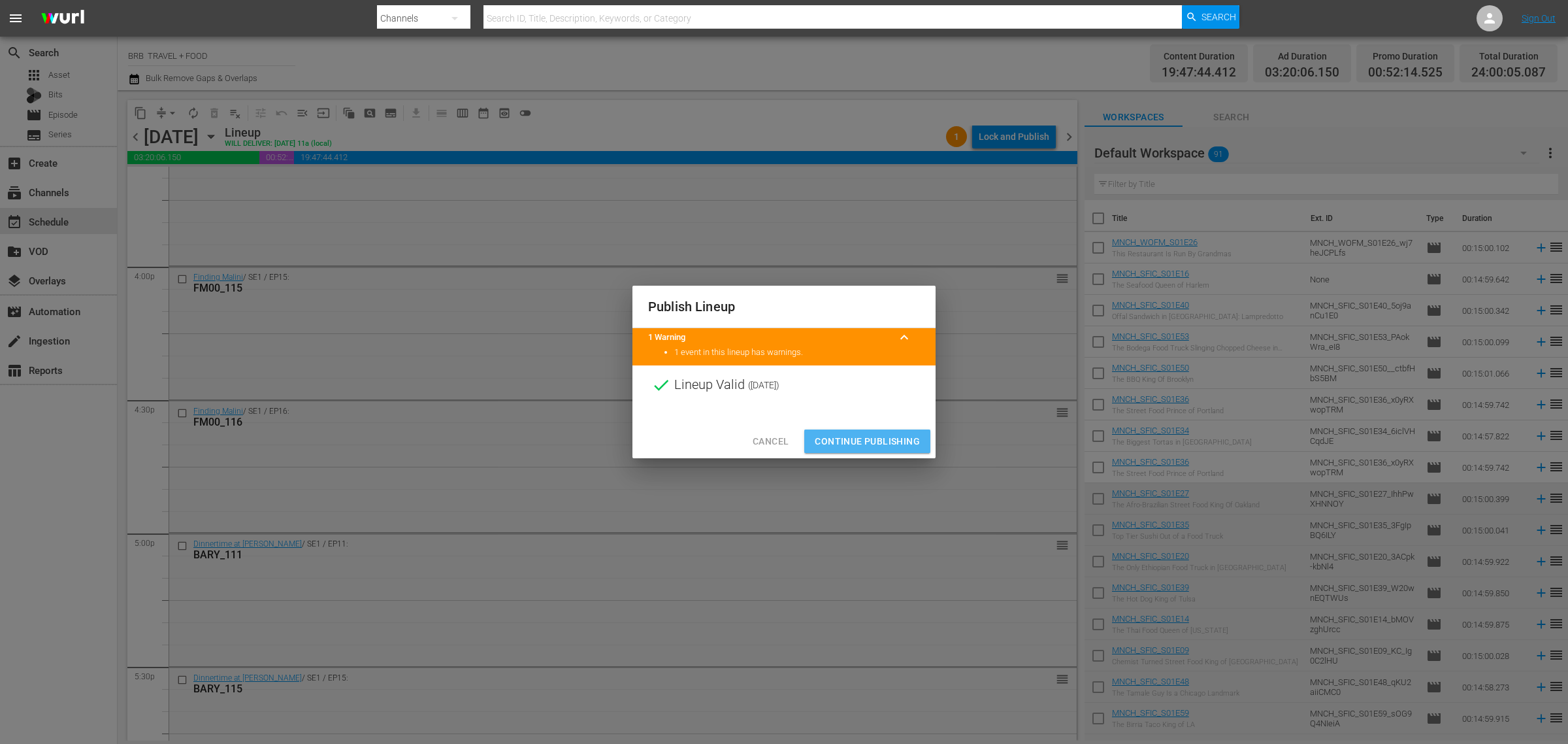
click at [852, 436] on span "Continue Publishing" at bounding box center [867, 442] width 105 height 16
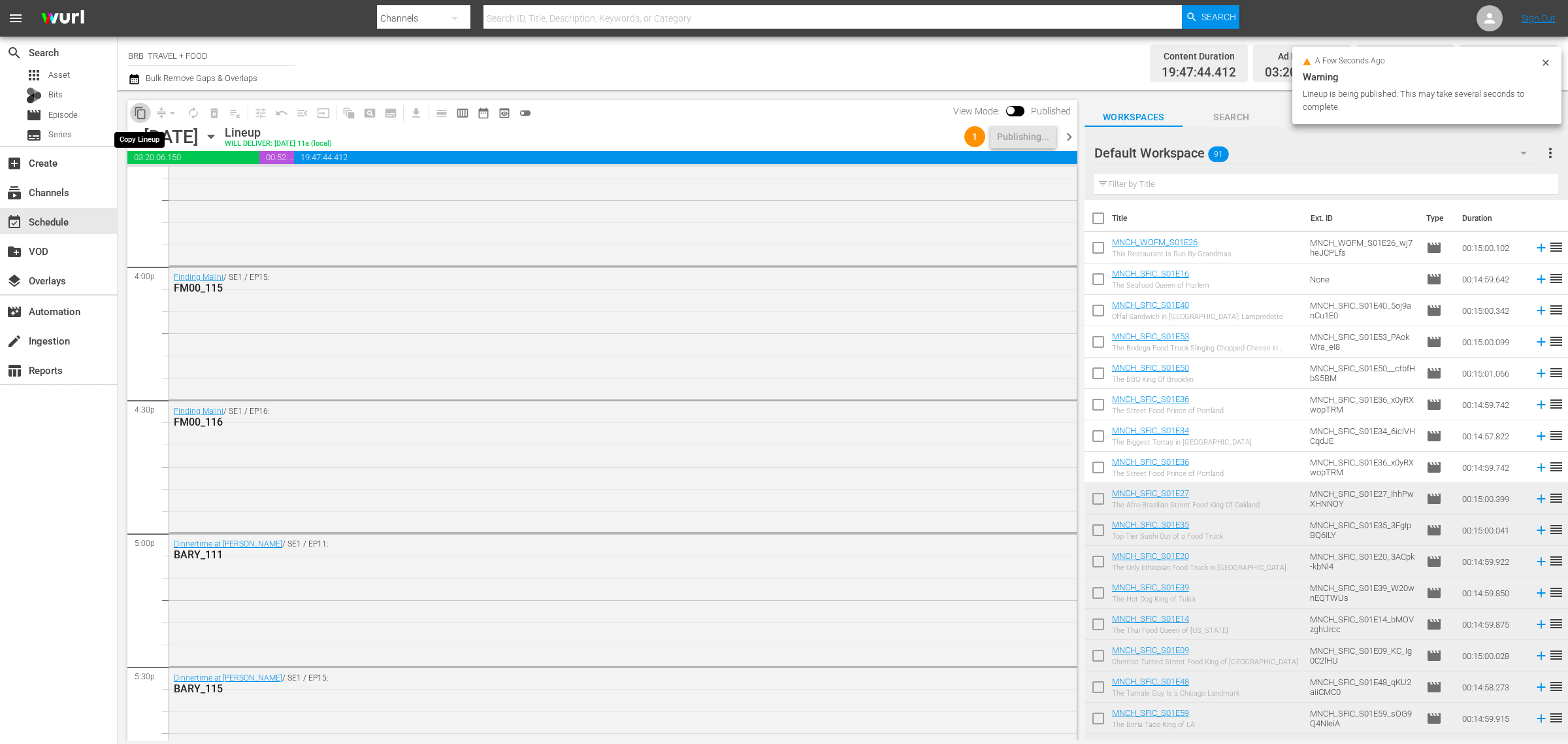
click at [141, 110] on span "content_copy" at bounding box center [141, 113] width 13 height 13
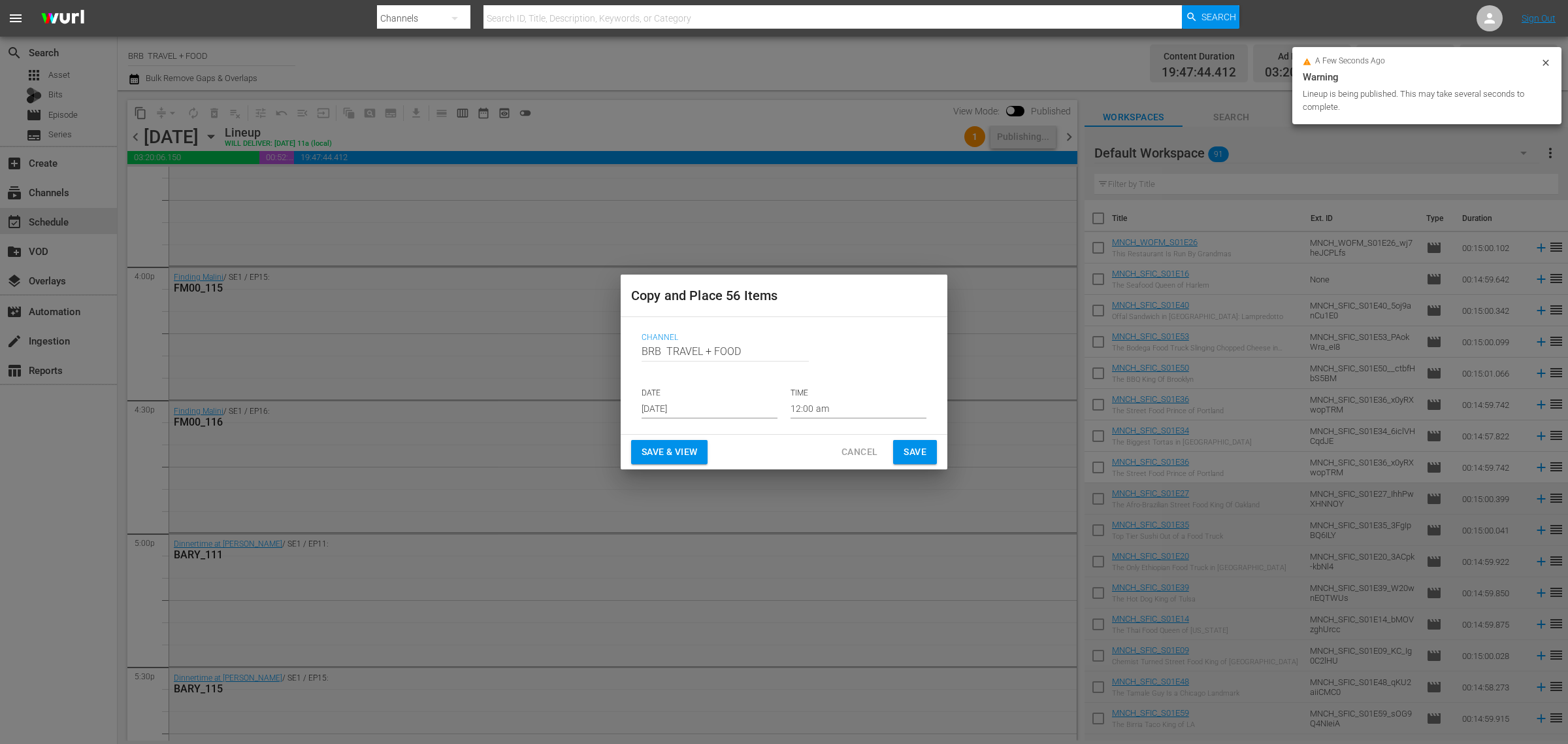
click at [719, 401] on input "[DATE]" at bounding box center [710, 408] width 136 height 19
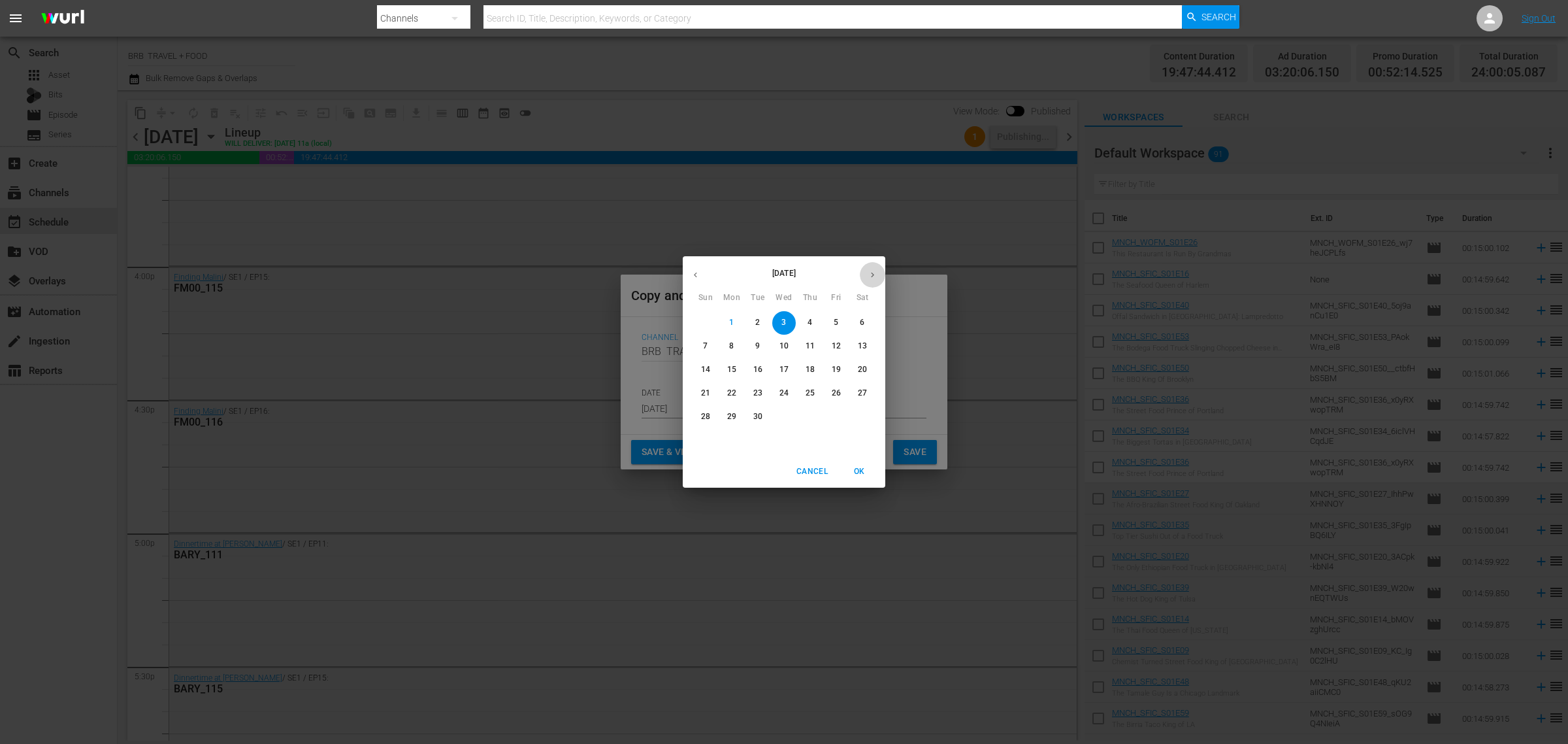
click at [874, 275] on icon "button" at bounding box center [872, 275] width 10 height 10
click at [811, 348] on p "9" at bounding box center [809, 346] width 5 height 11
type input "Oct 9th 2025"
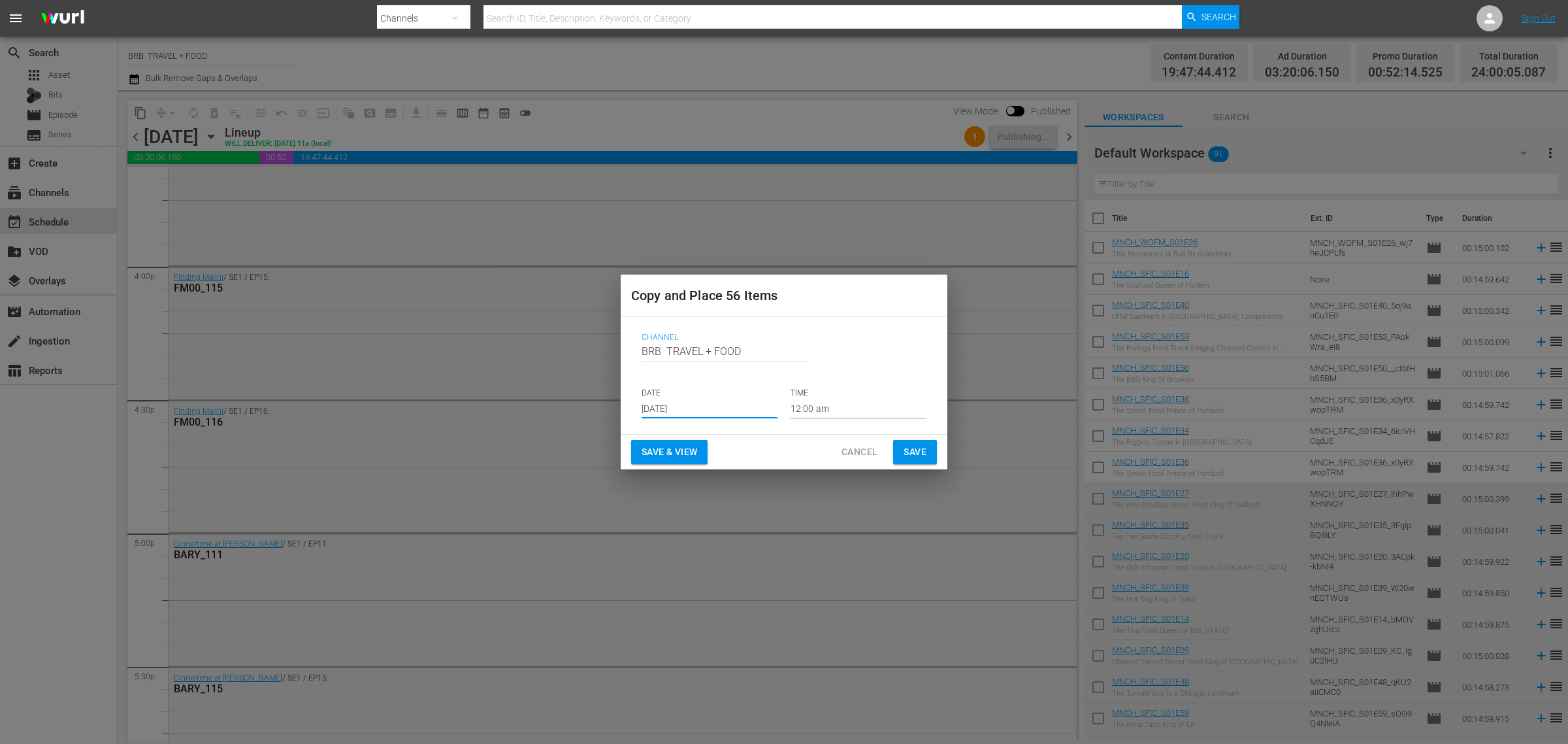
click at [660, 458] on span "Save & View" at bounding box center [669, 452] width 56 height 16
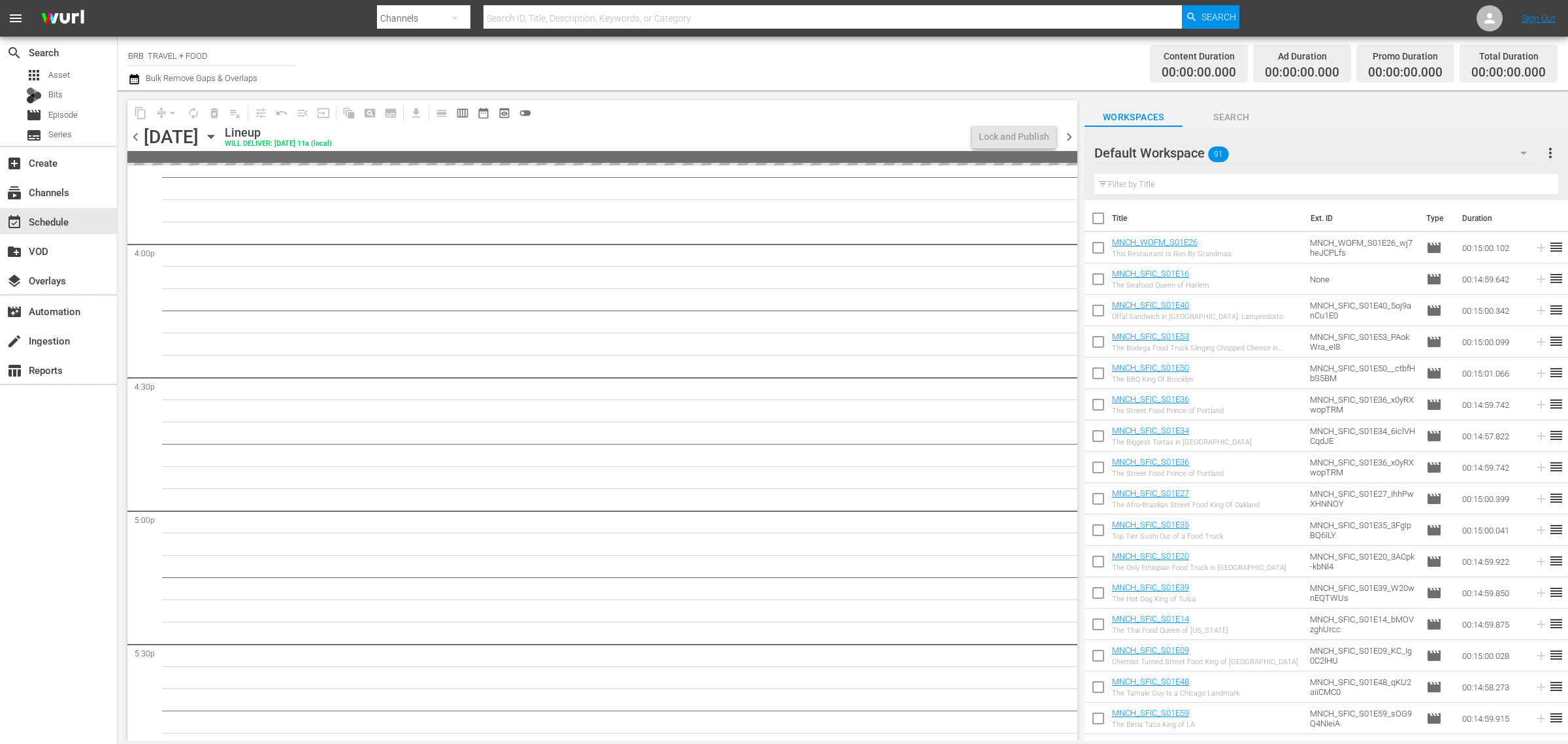
scroll to position [4167, 0]
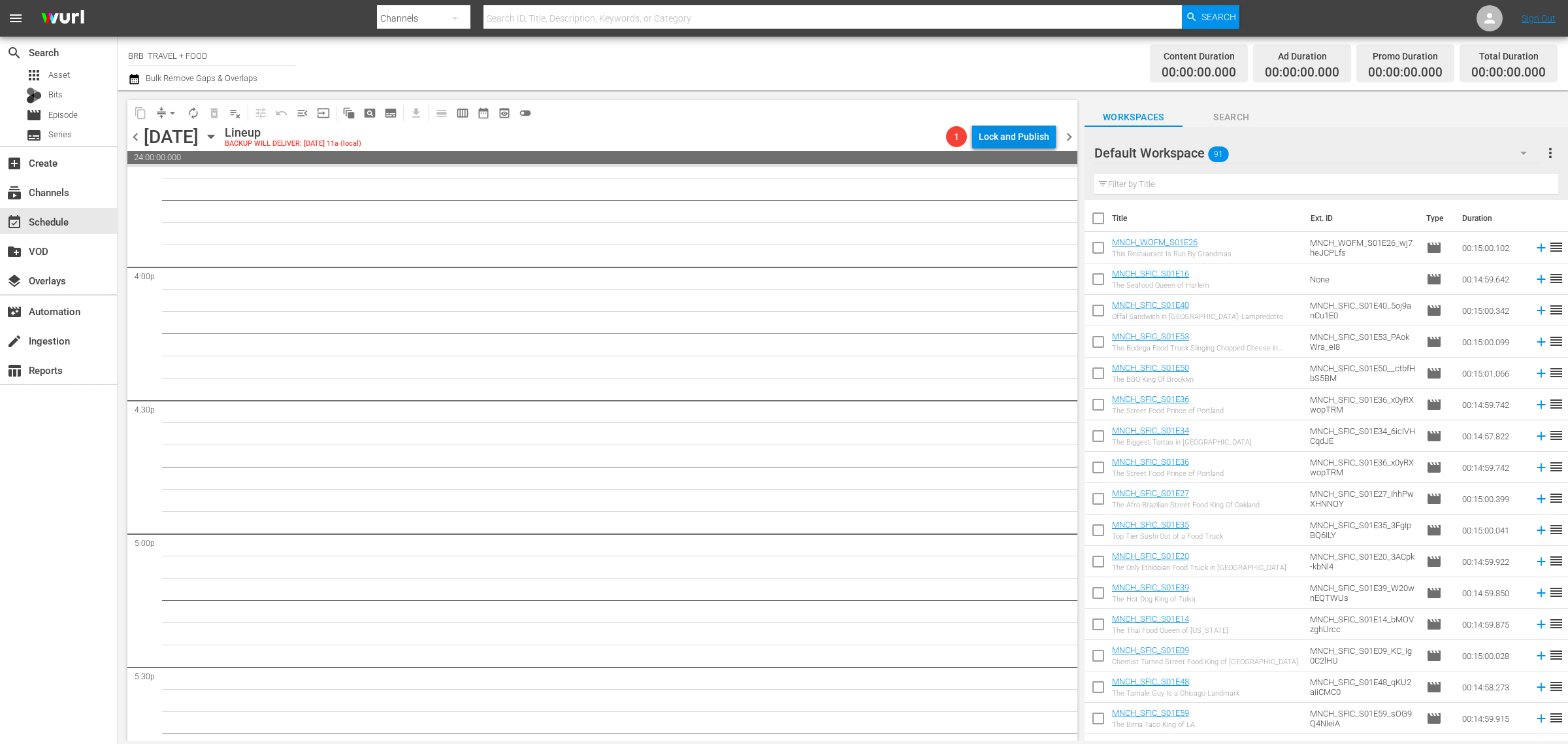
click at [1007, 124] on div "content_copy compress arrow_drop_down autorenew_outlined delete_forever_outline…" at bounding box center [602, 113] width 950 height 25
click at [1002, 143] on div "Lock and Publish" at bounding box center [1014, 136] width 70 height 23
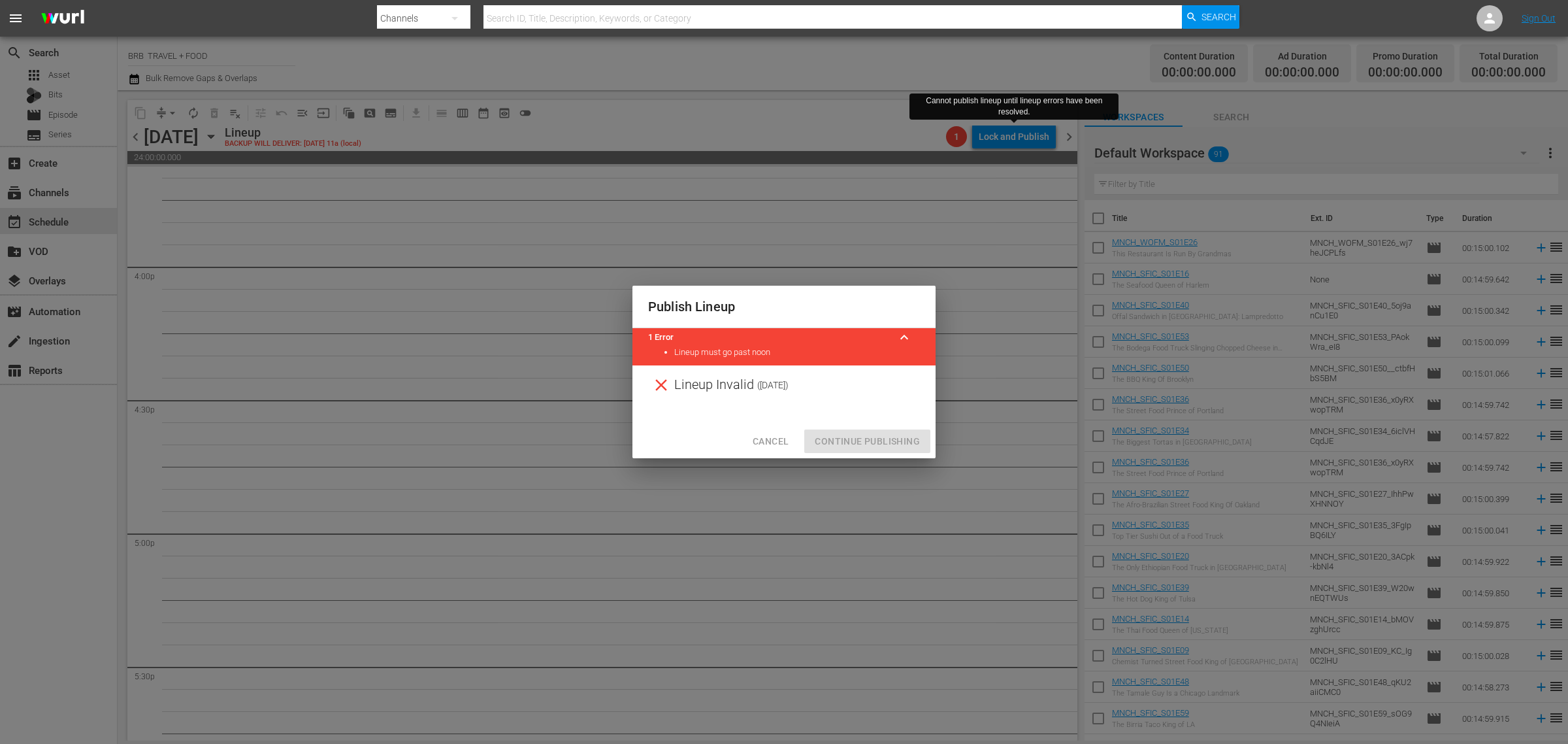
click at [814, 400] on div "Lineup Invalid ( 2025-10-09 )" at bounding box center [784, 385] width 303 height 40
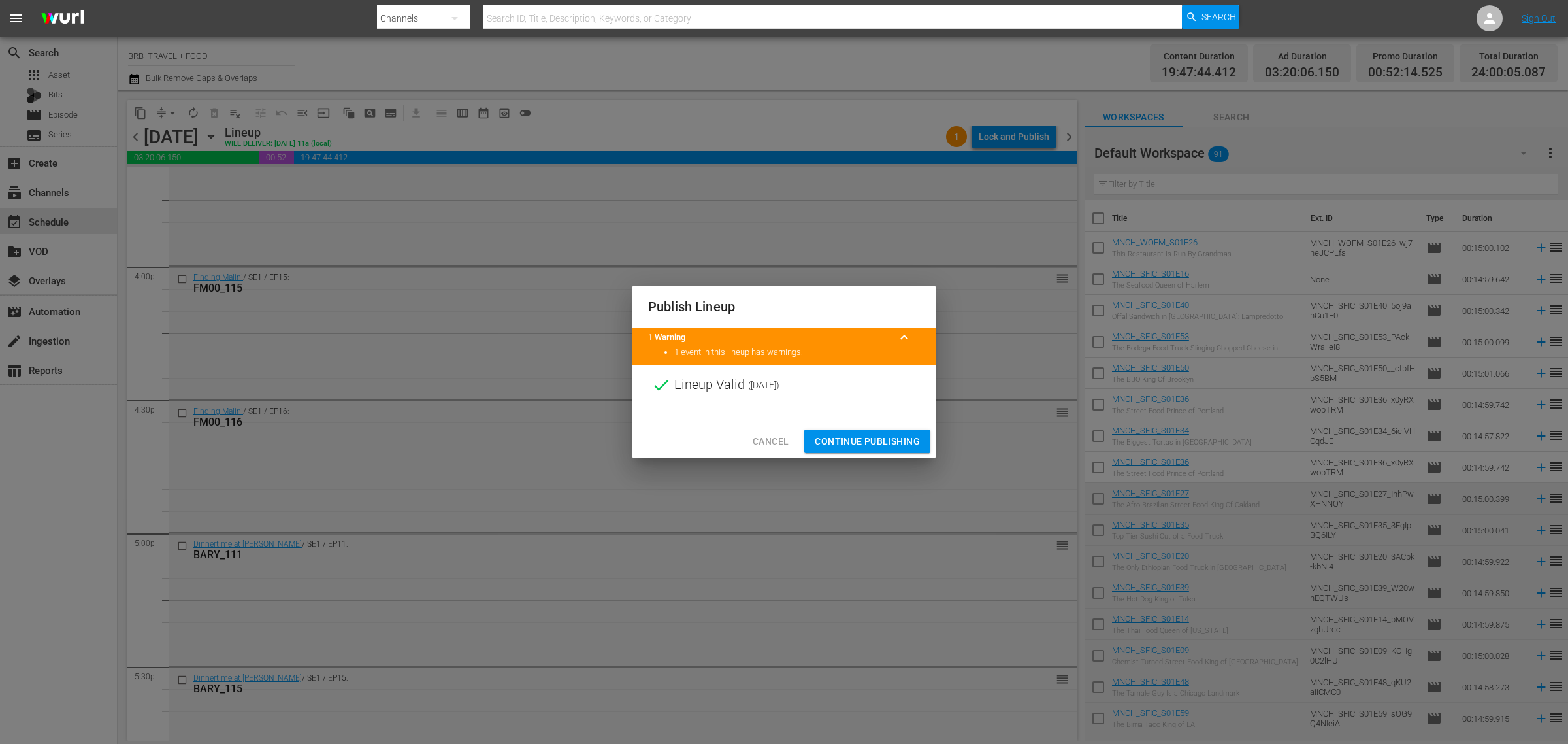
click at [864, 443] on span "Continue Publishing" at bounding box center [867, 442] width 105 height 16
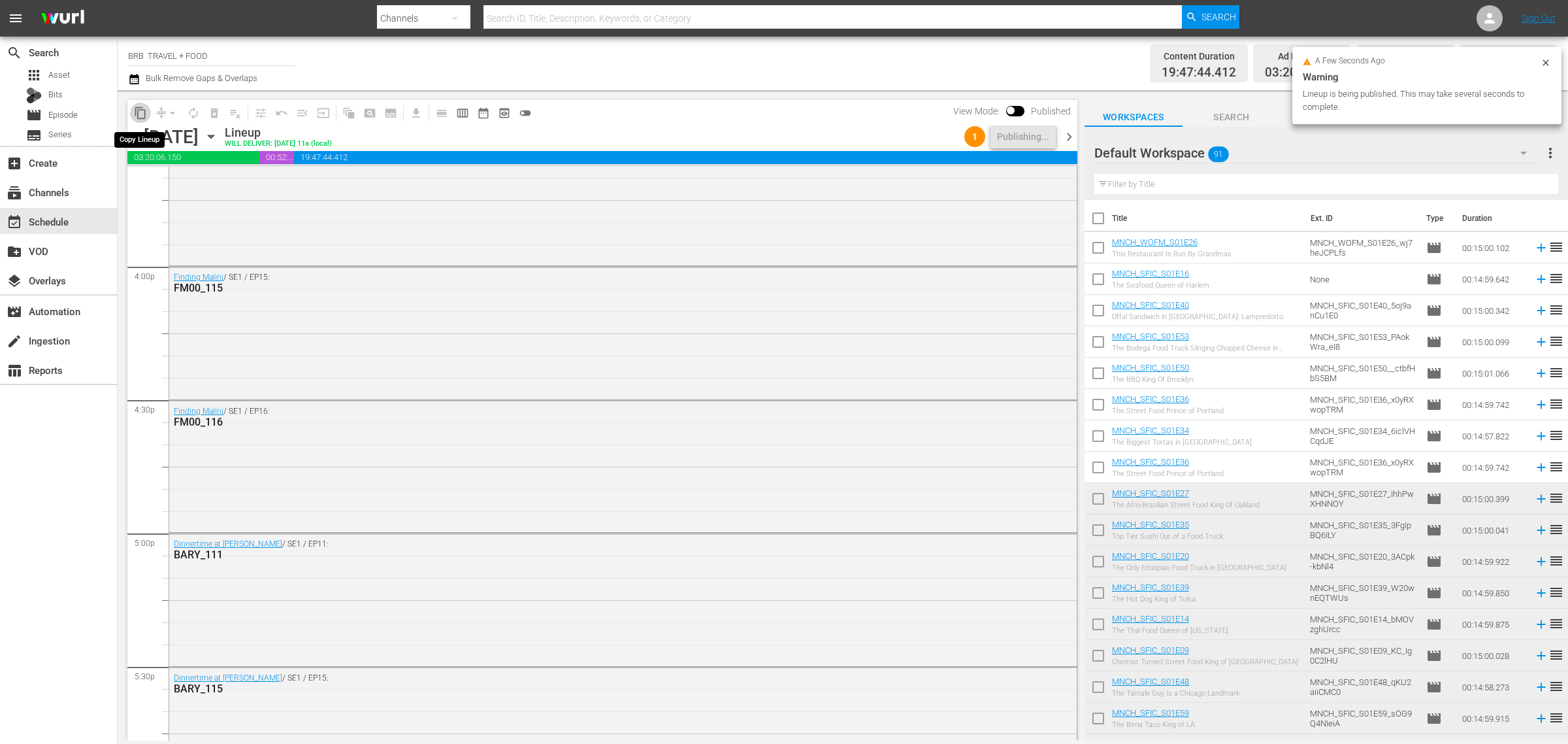
click at [147, 111] on button "content_copy" at bounding box center [140, 113] width 21 height 21
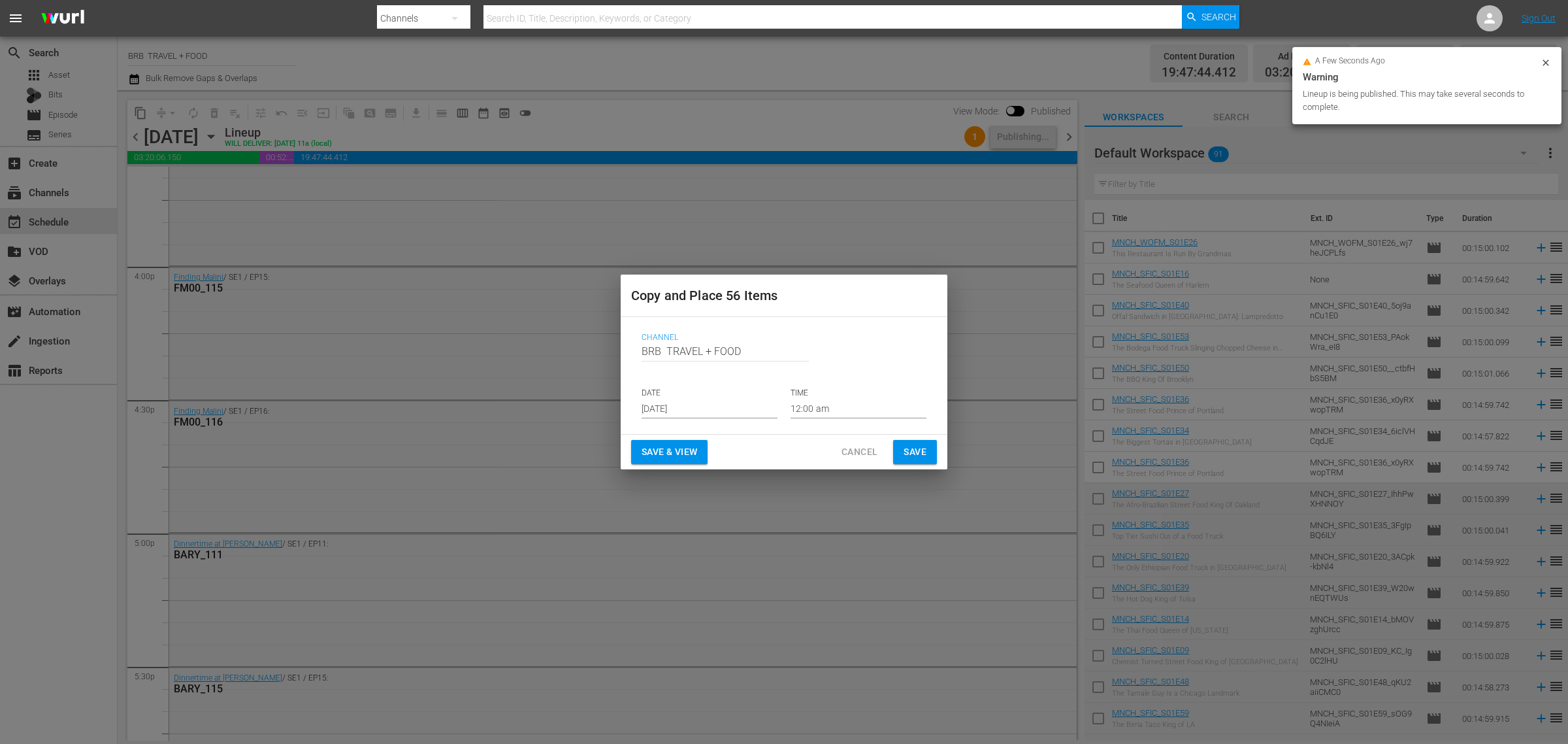
click at [669, 399] on input "[DATE]" at bounding box center [710, 408] width 136 height 19
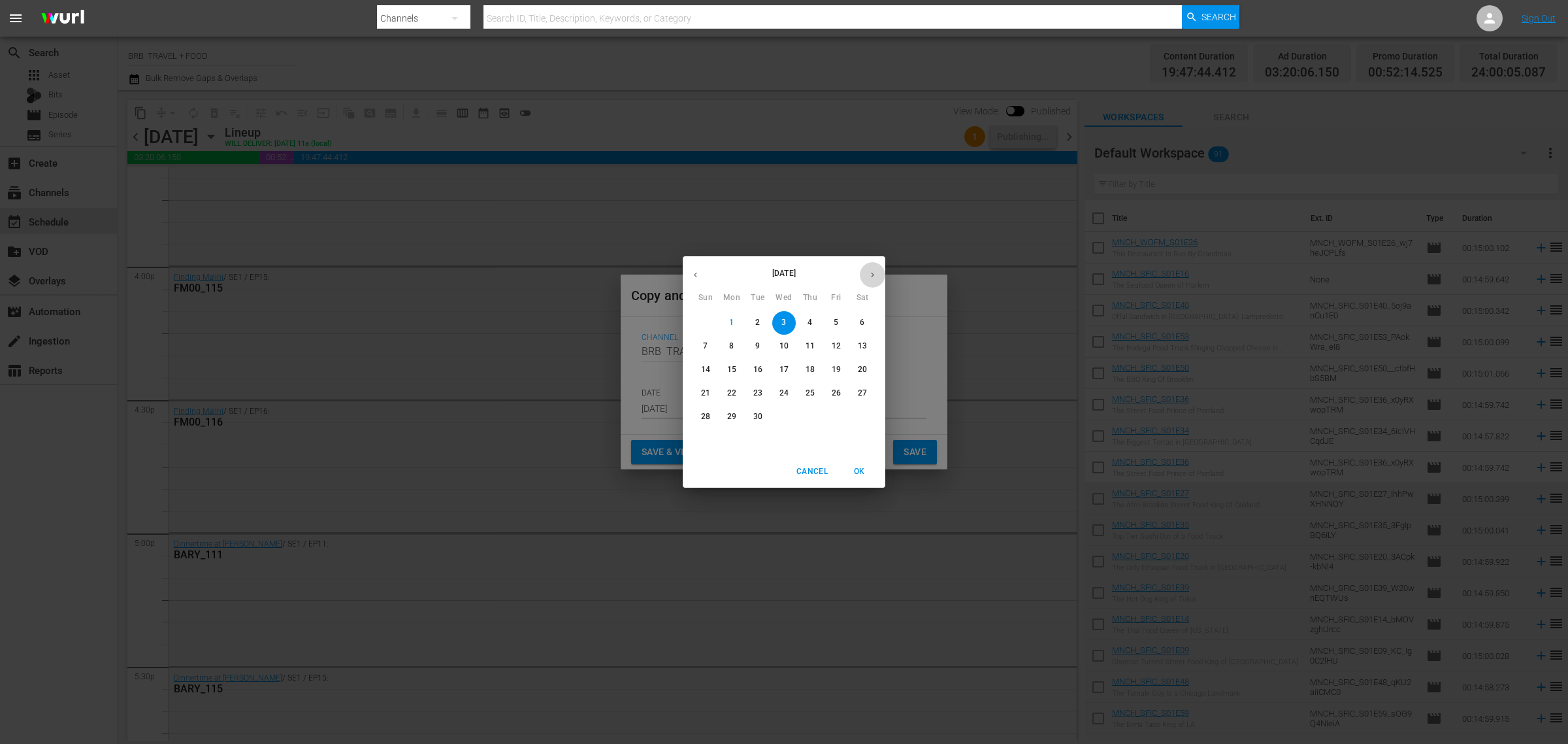
click at [874, 279] on icon "button" at bounding box center [872, 275] width 10 height 10
click at [811, 366] on p "16" at bounding box center [810, 369] width 9 height 11
type input "Oct 16th 2025"
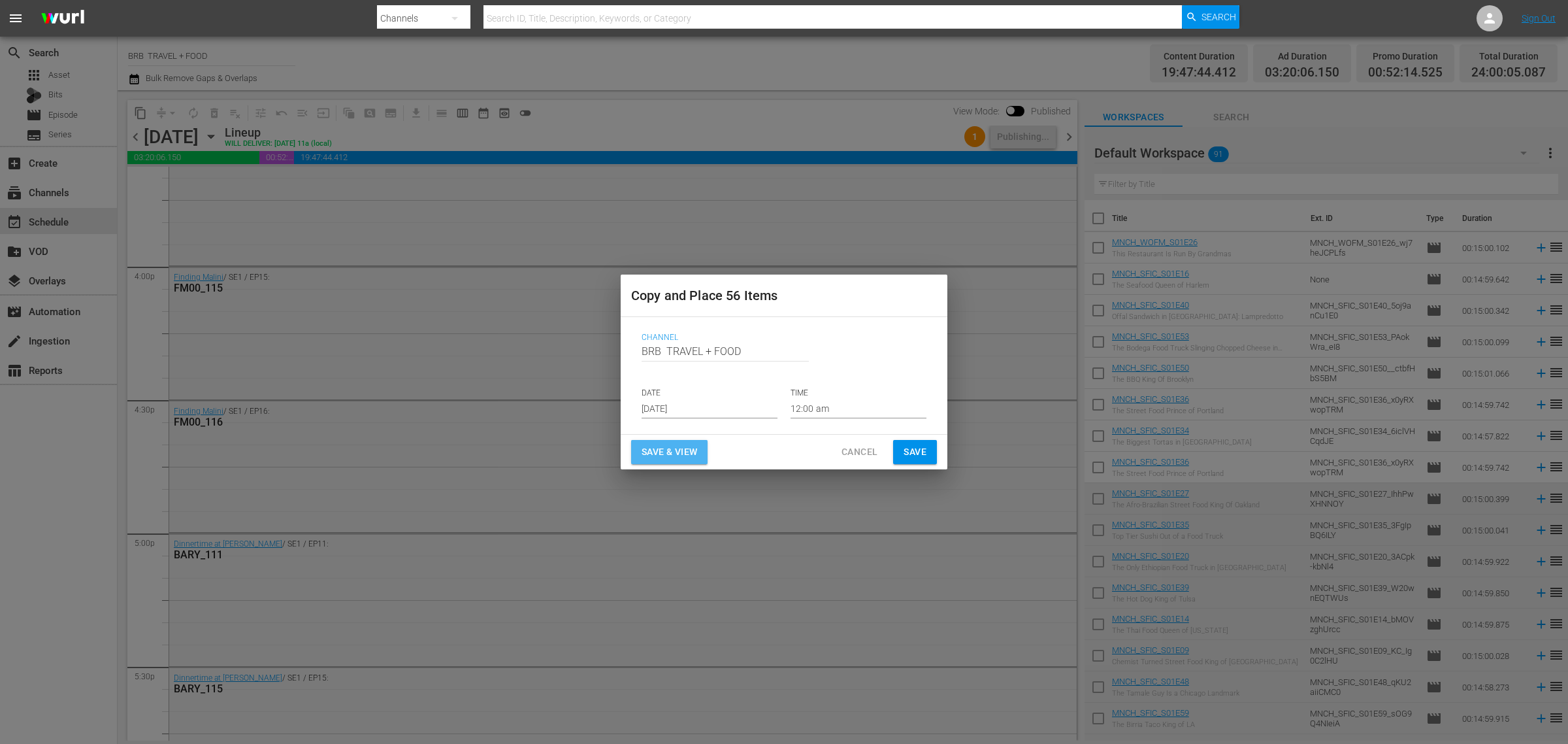
click at [667, 442] on button "Save & View" at bounding box center [669, 452] width 76 height 24
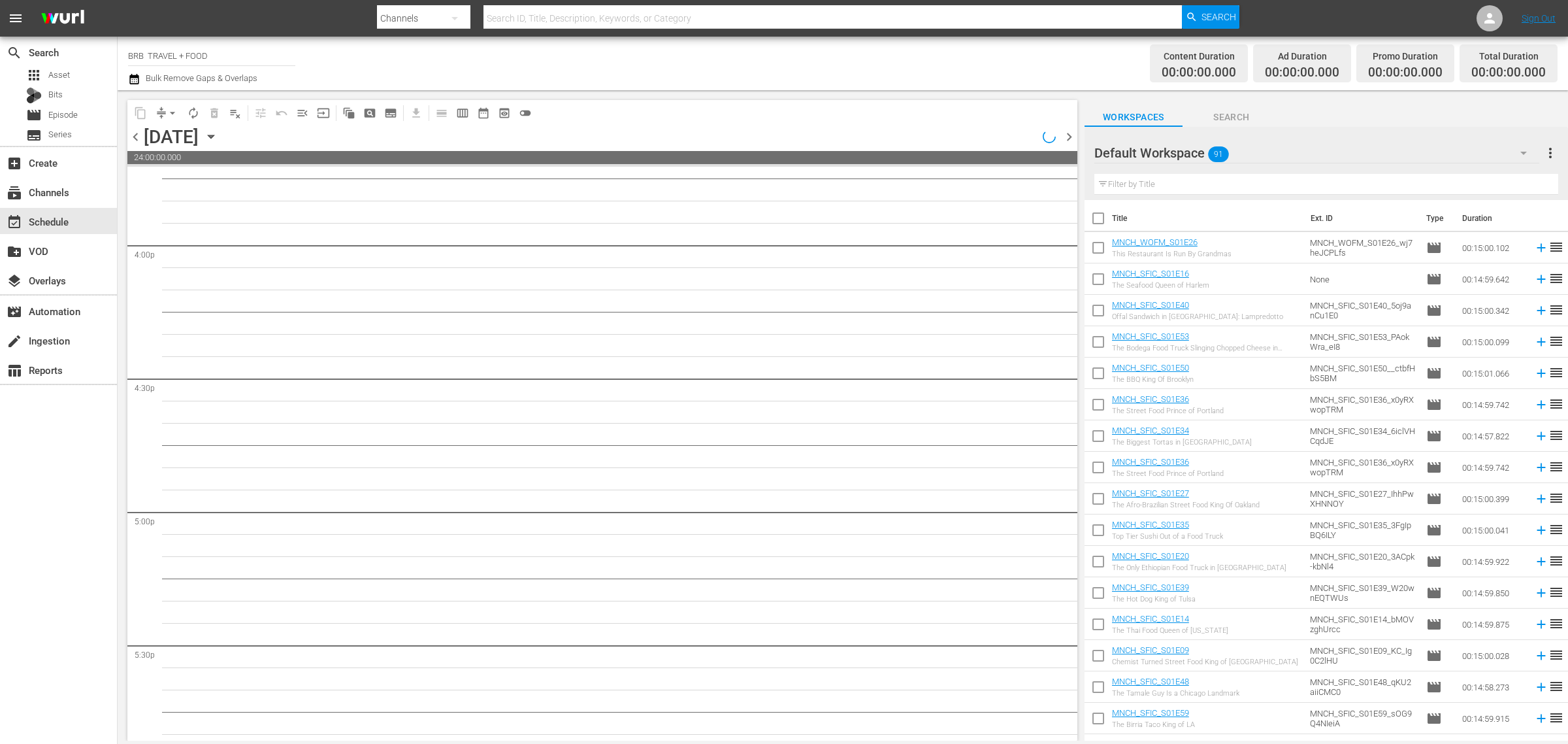
scroll to position [4167, 0]
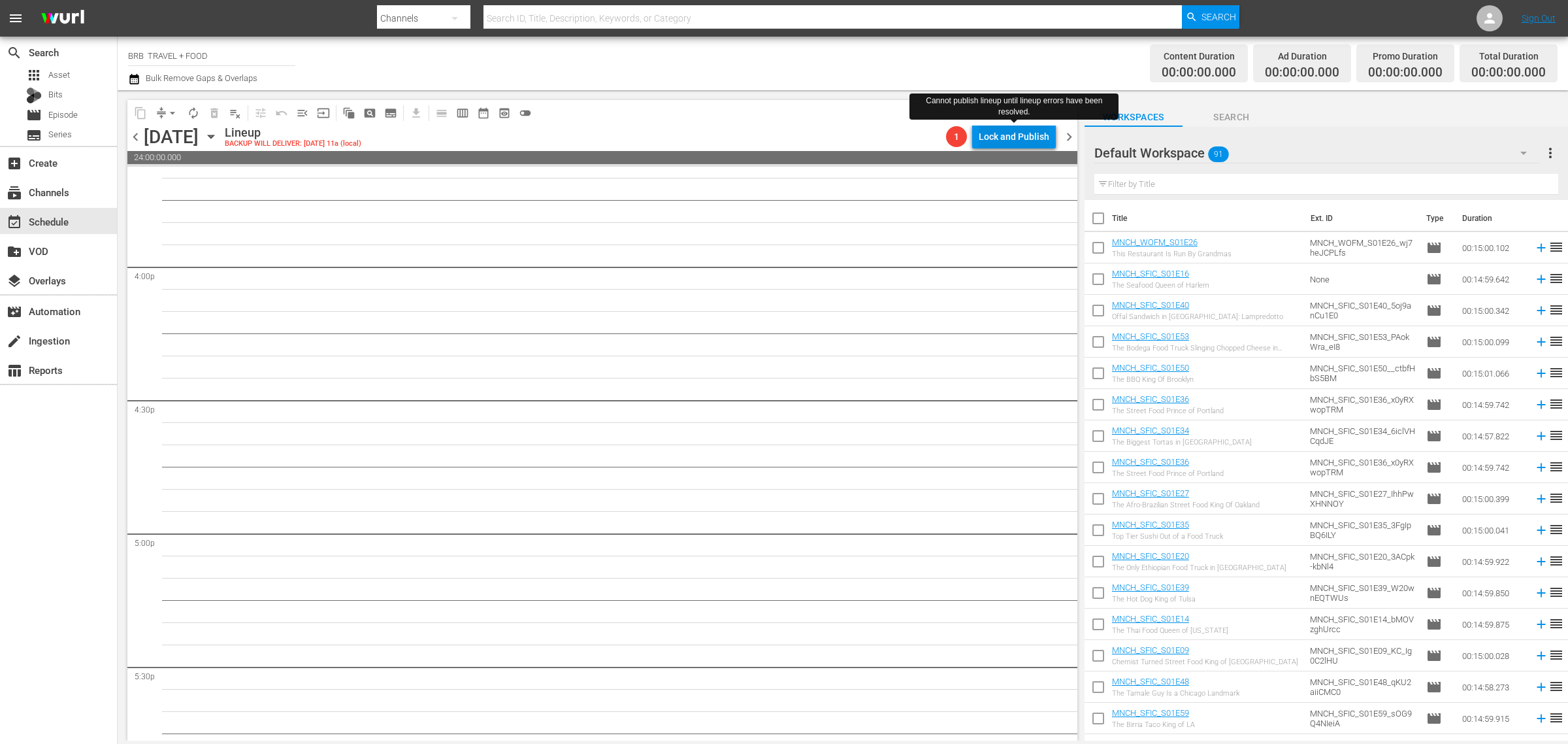
click at [987, 136] on div "Lock and Publish" at bounding box center [1014, 136] width 70 height 23
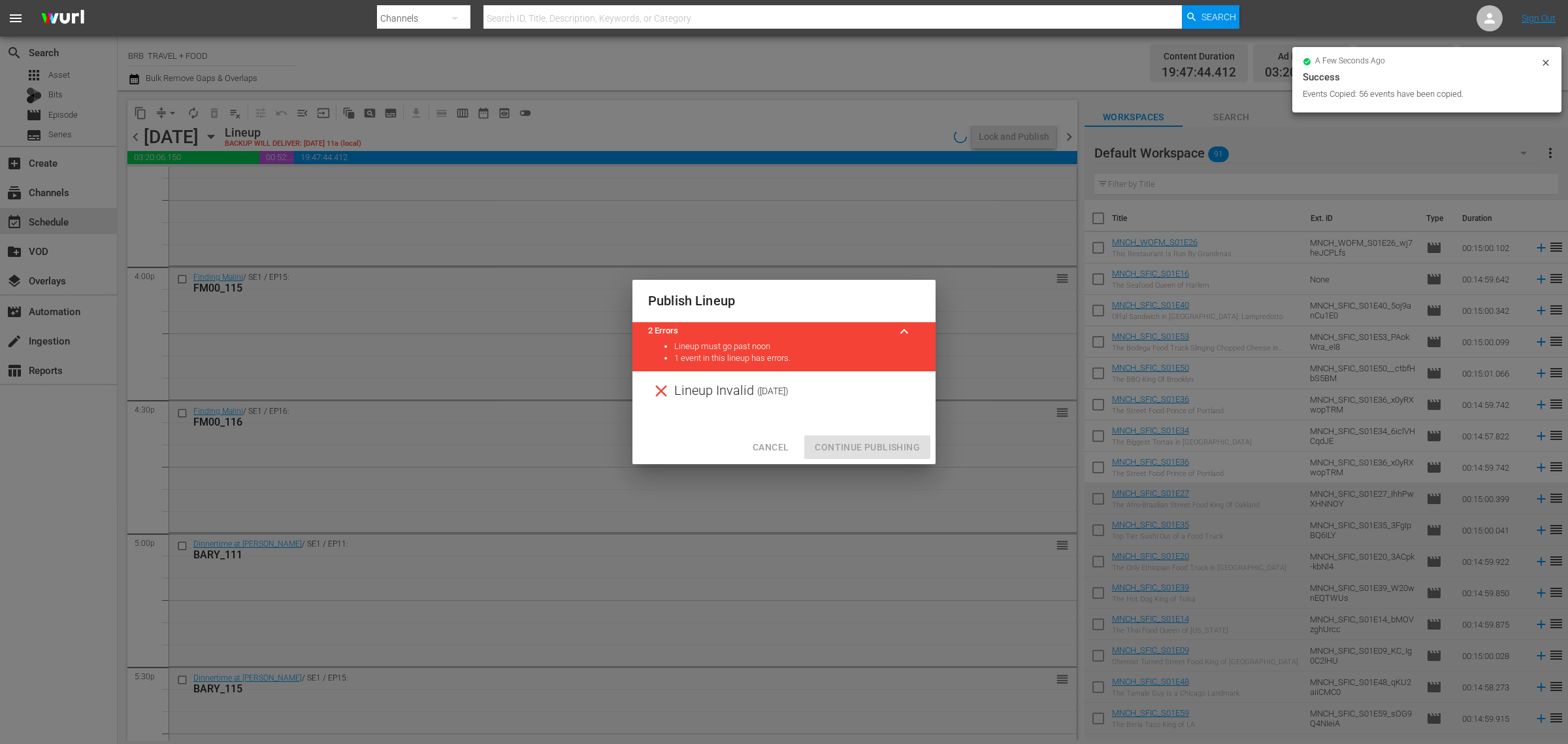
click at [889, 413] on div at bounding box center [784, 420] width 303 height 19
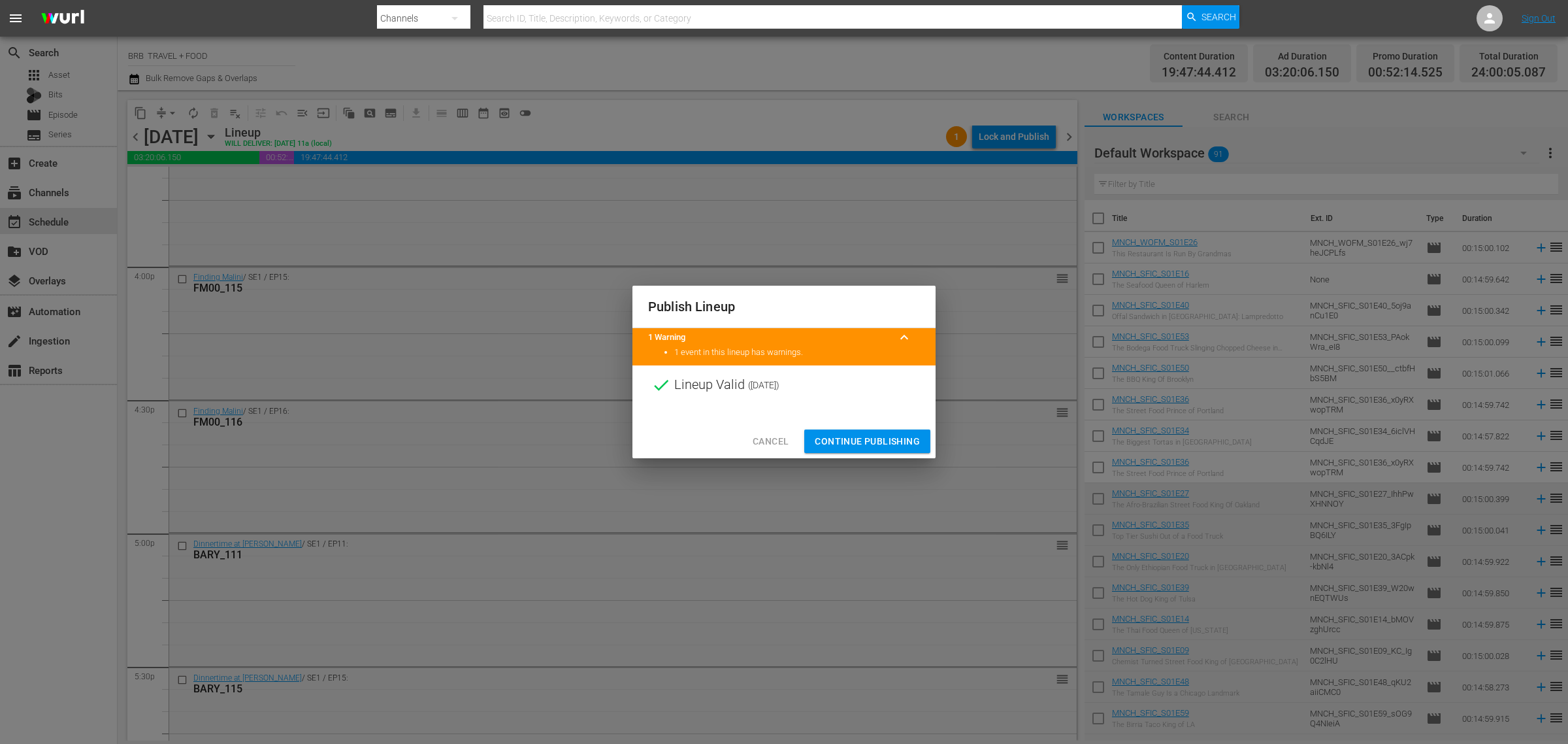
click at [880, 434] on span "Continue Publishing" at bounding box center [867, 442] width 105 height 16
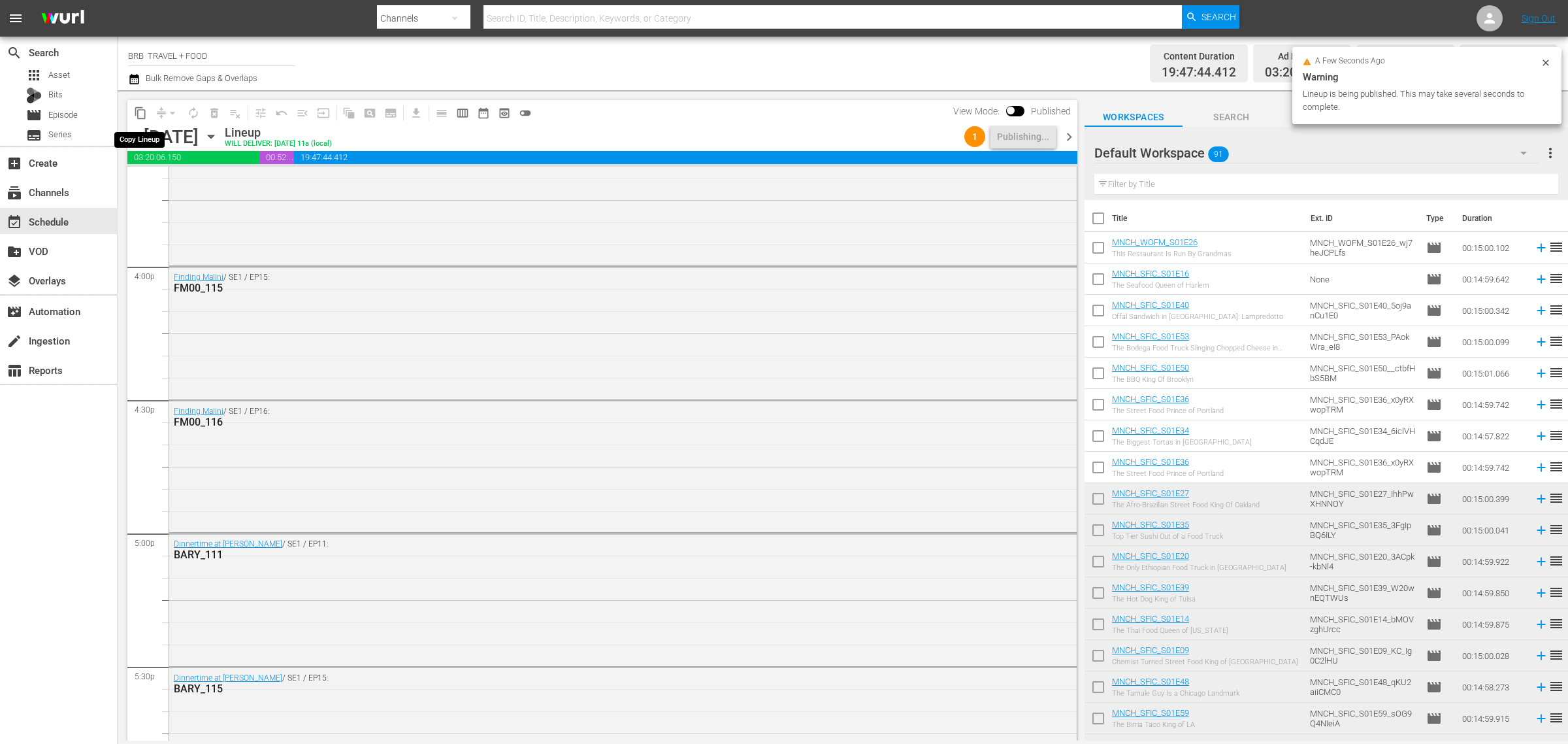
click at [138, 109] on span "content_copy" at bounding box center [141, 113] width 13 height 13
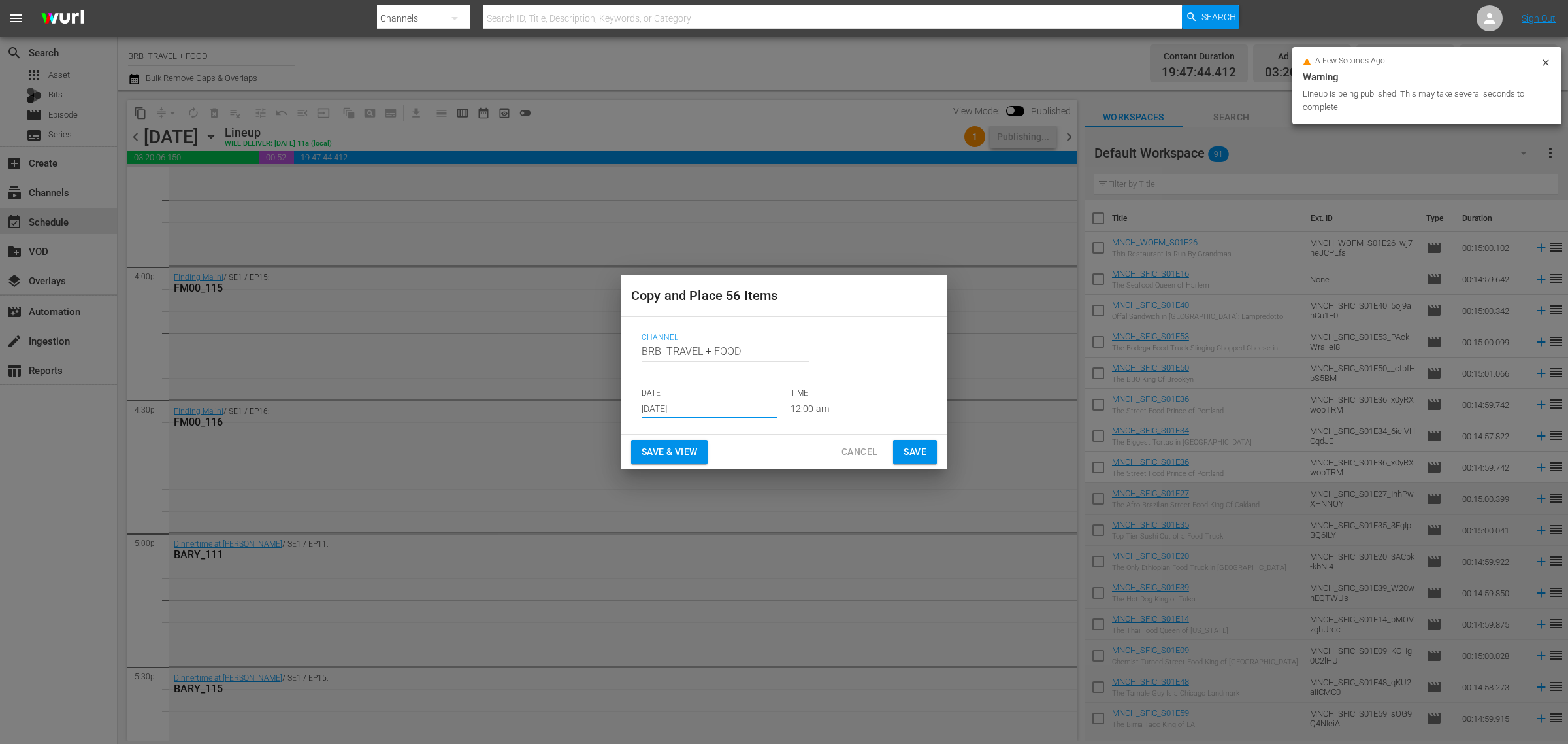
click at [716, 415] on input "[DATE]" at bounding box center [710, 408] width 136 height 19
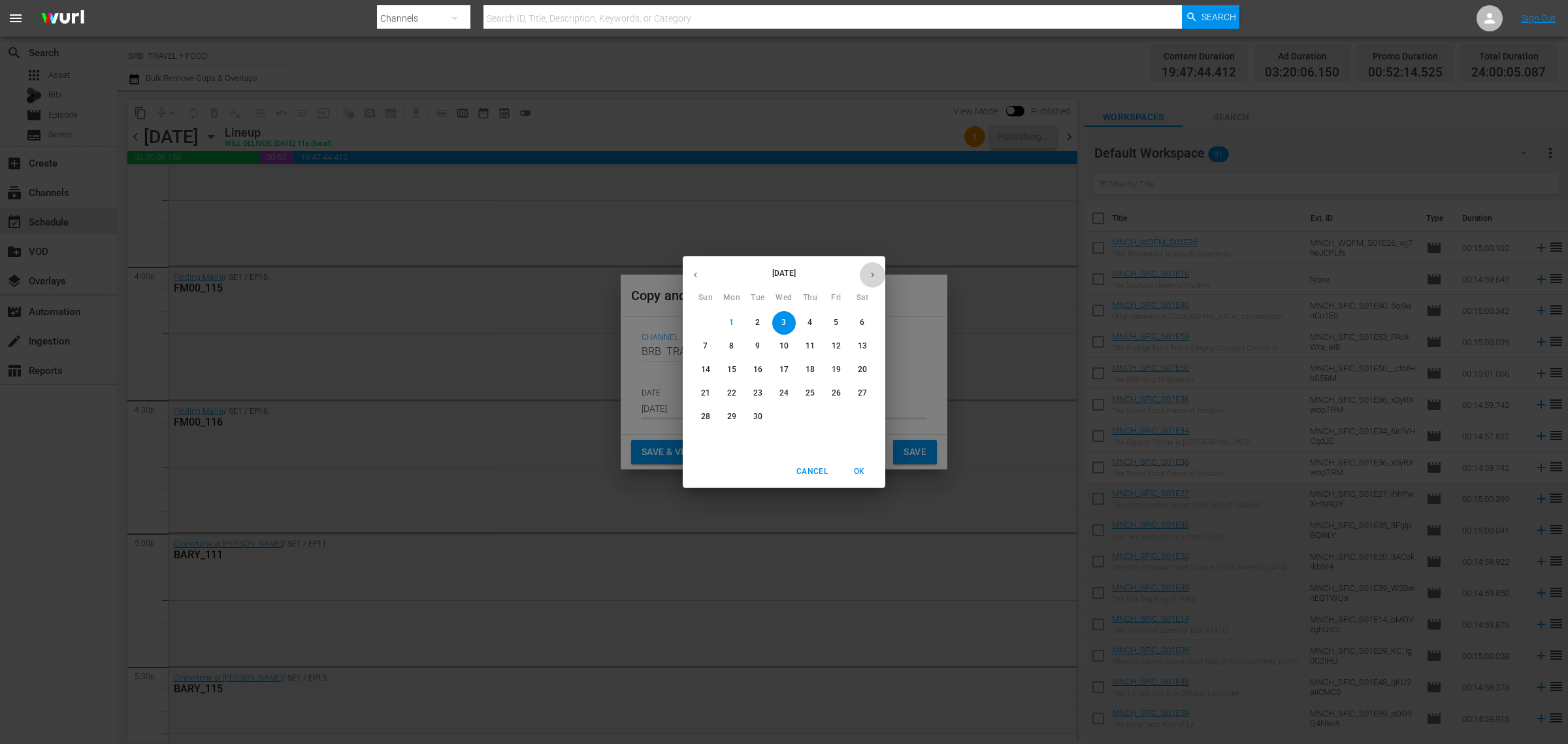
click at [876, 273] on icon "button" at bounding box center [872, 275] width 10 height 10
click at [810, 387] on button "23" at bounding box center [810, 393] width 23 height 23
type input "Oct 23rd 2025"
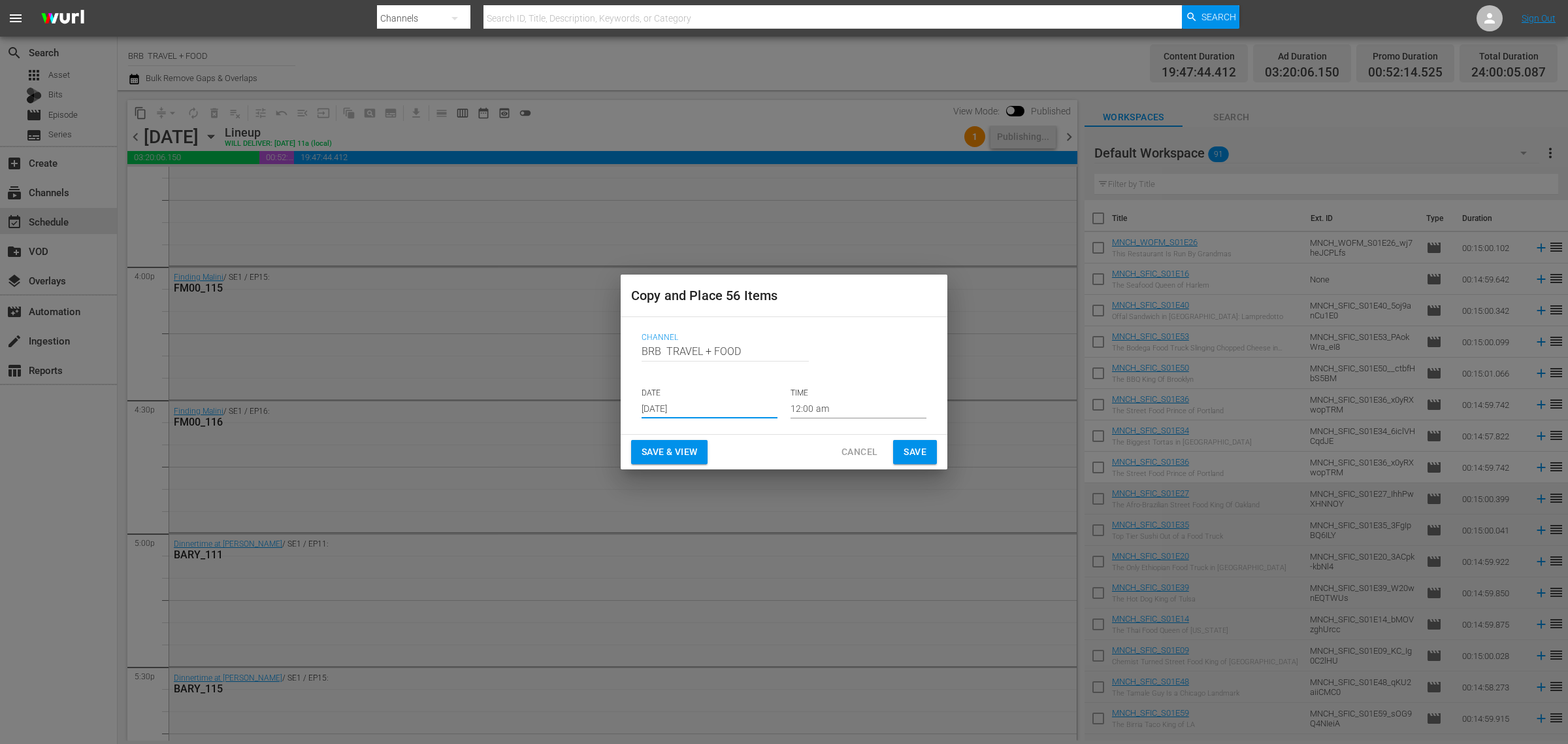
click at [673, 456] on span "Save & View" at bounding box center [669, 452] width 56 height 16
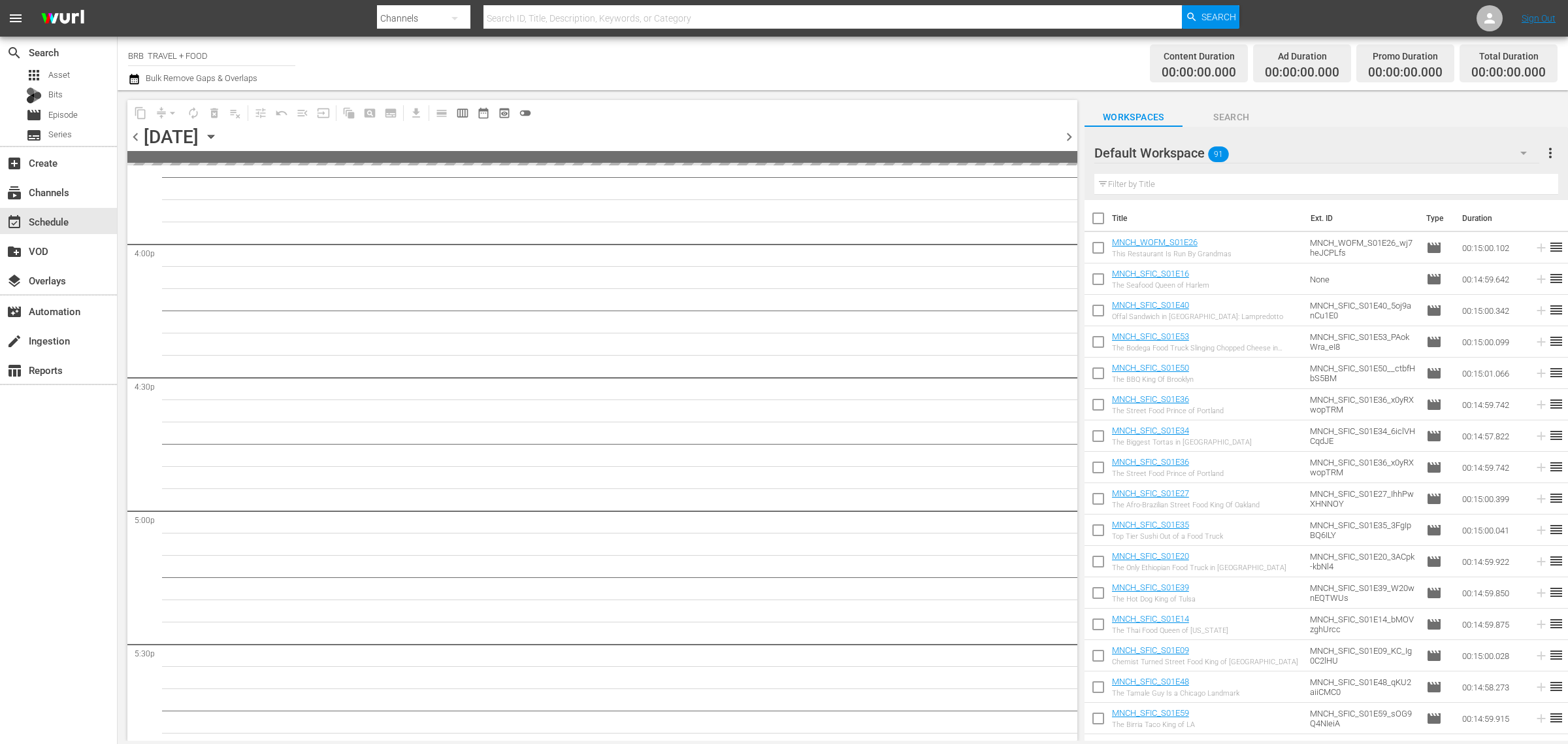
scroll to position [4167, 0]
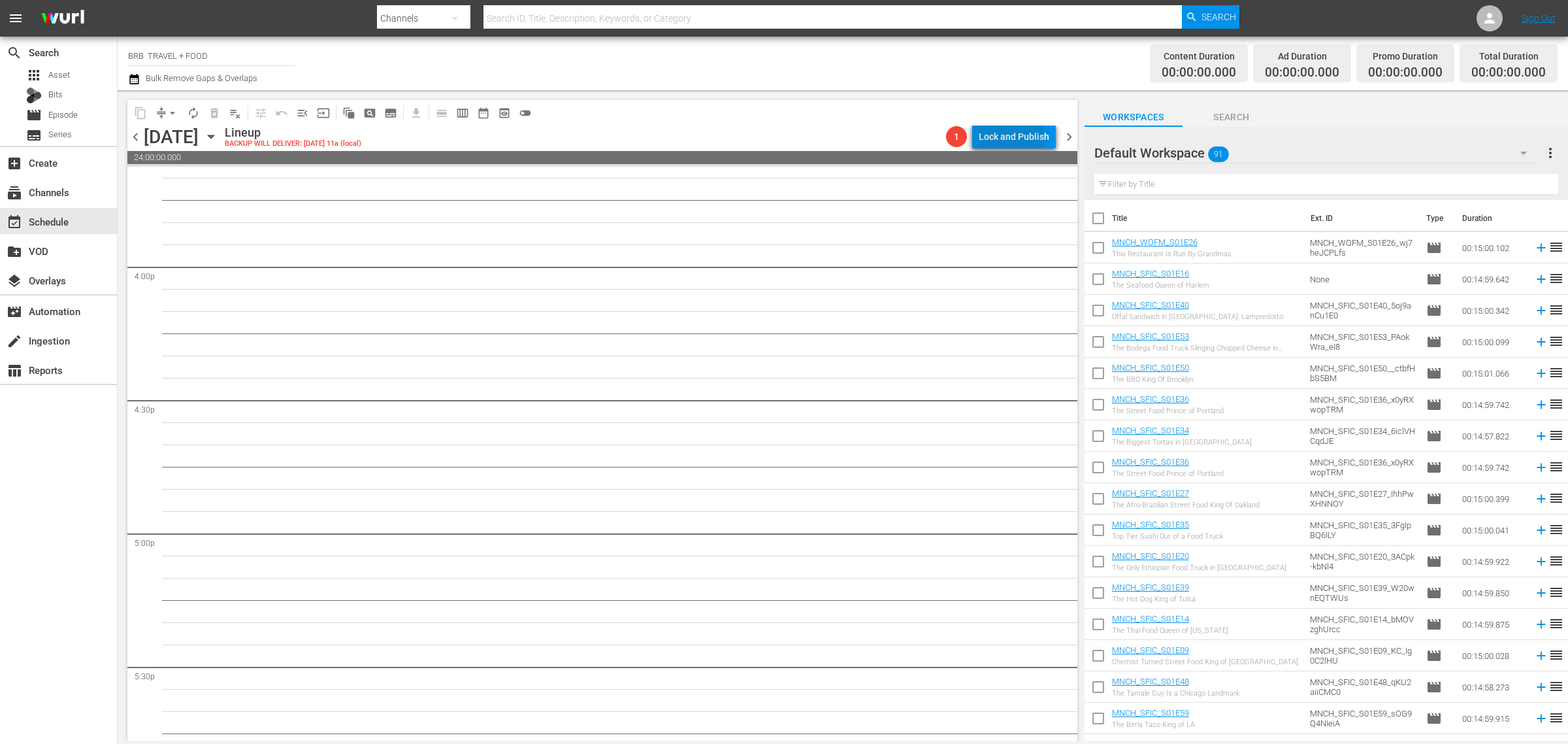
click at [1013, 136] on div "Lock and Publish" at bounding box center [1014, 136] width 70 height 23
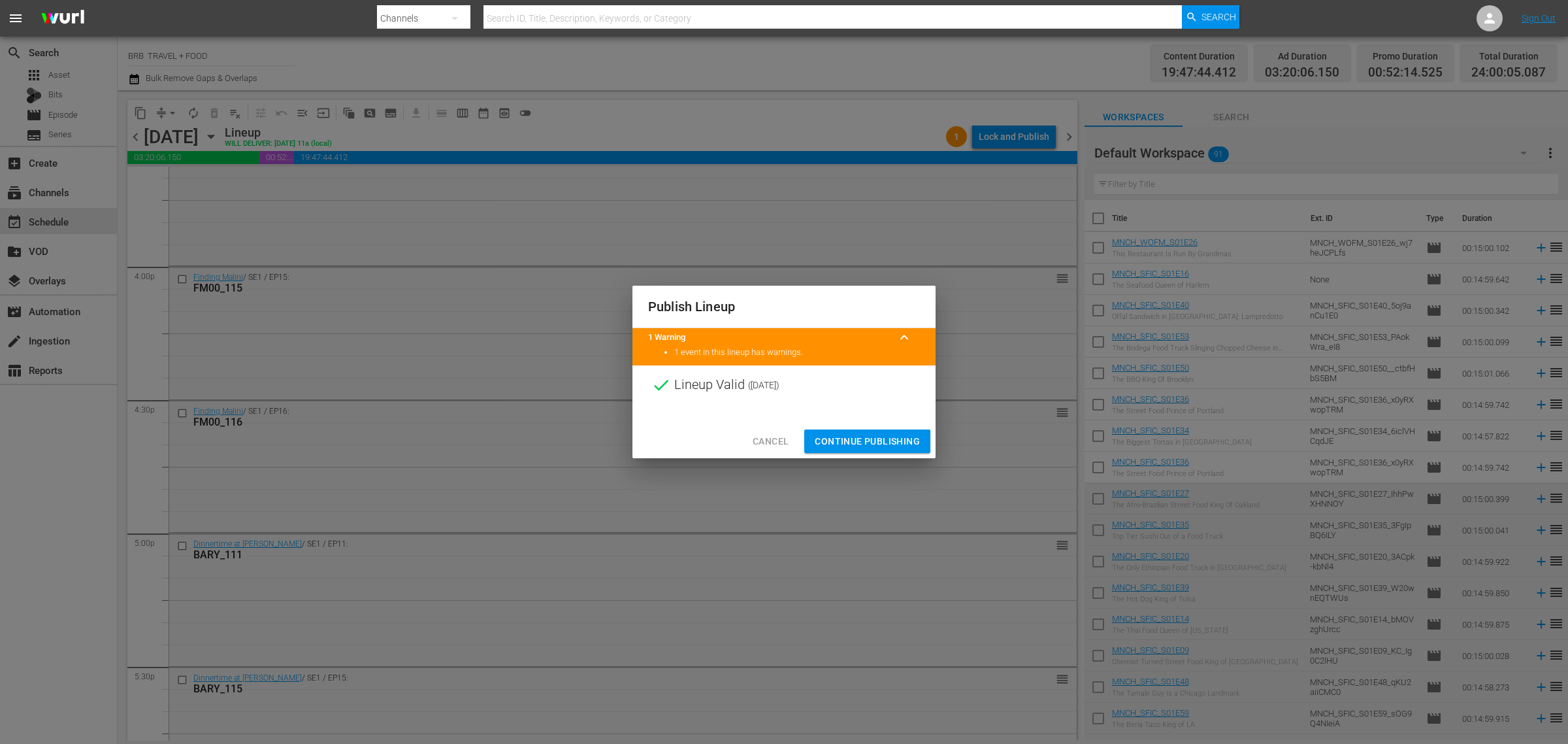
click at [870, 444] on span "Continue Publishing" at bounding box center [867, 442] width 105 height 16
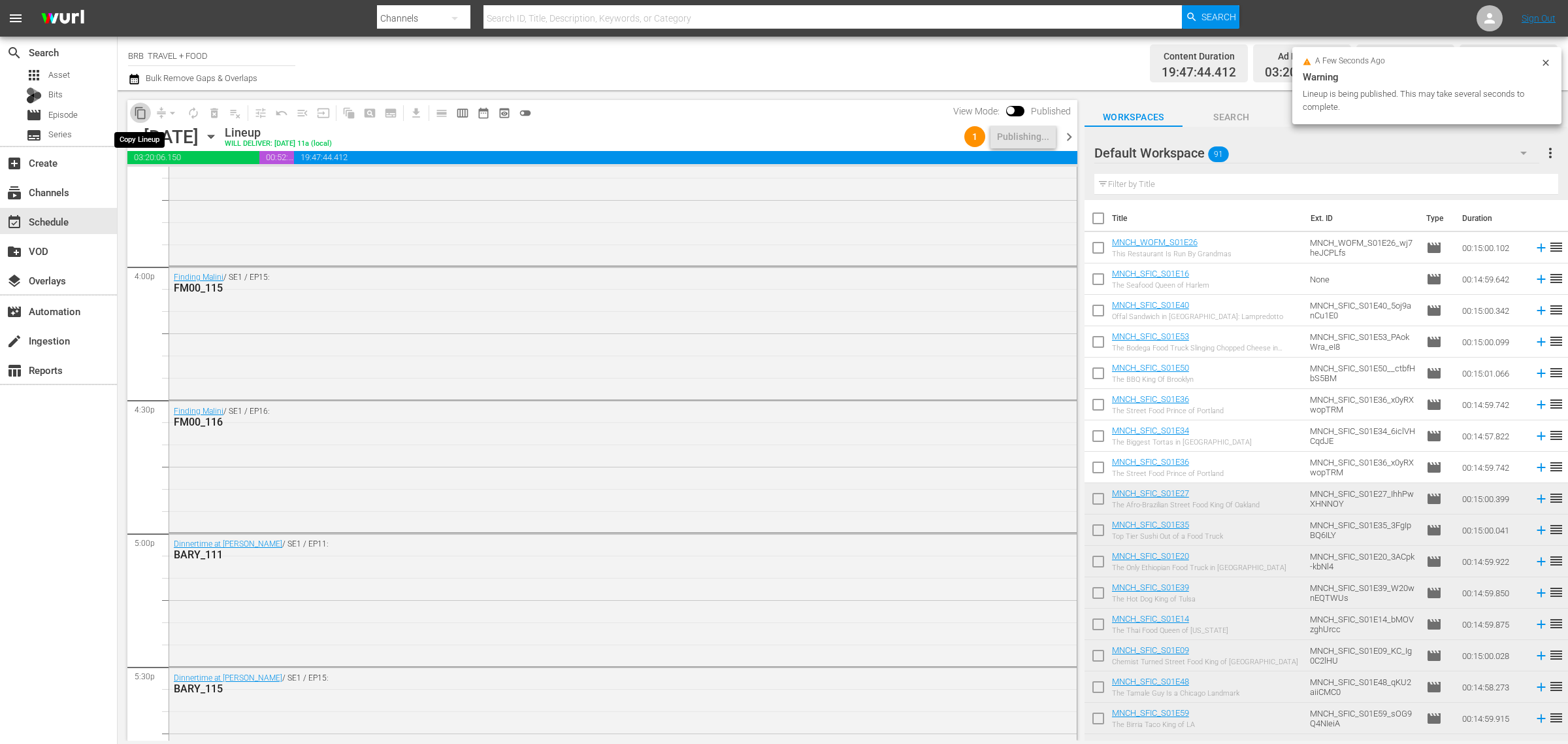
click at [144, 110] on span "content_copy" at bounding box center [141, 113] width 13 height 13
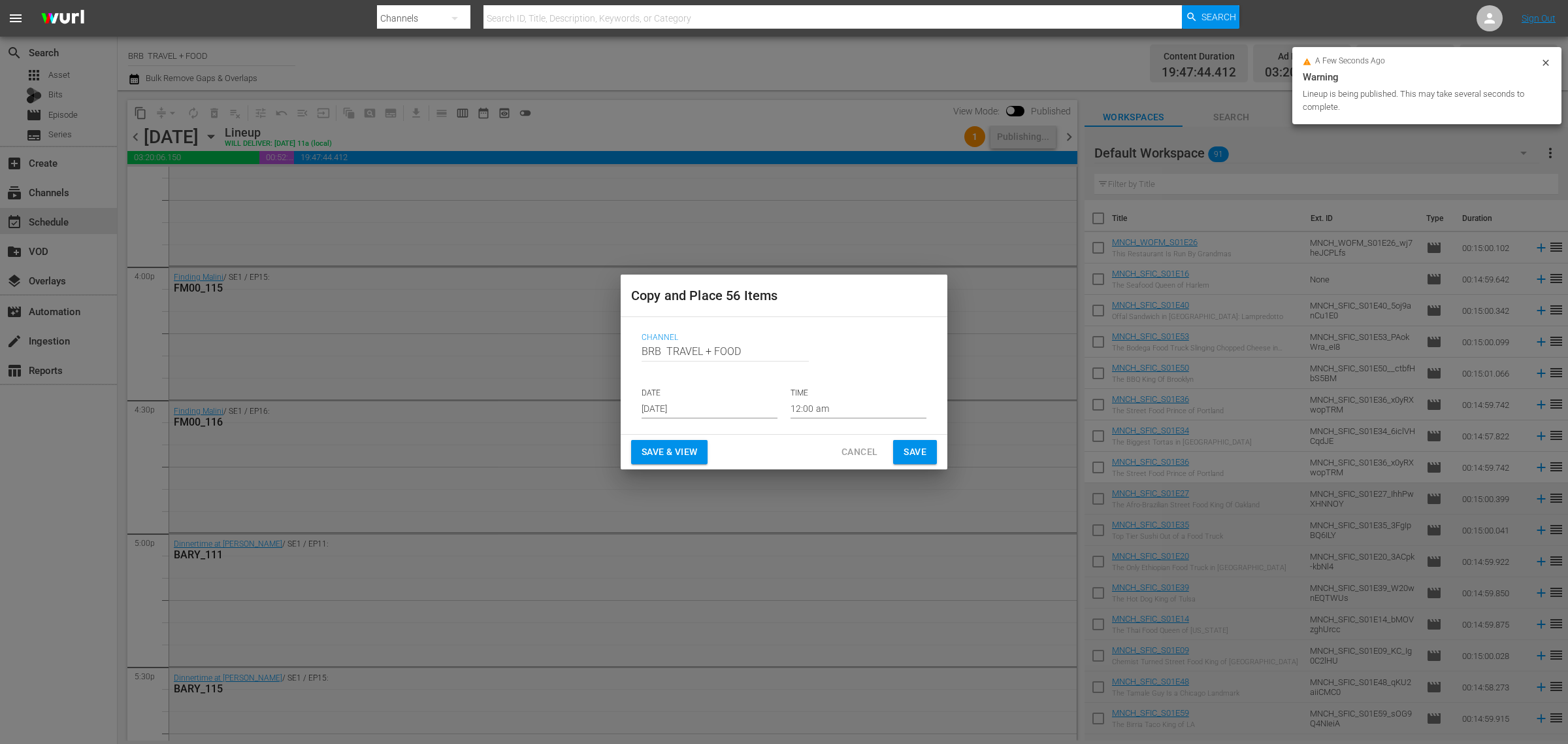
click at [709, 397] on p "DATE" at bounding box center [710, 393] width 136 height 11
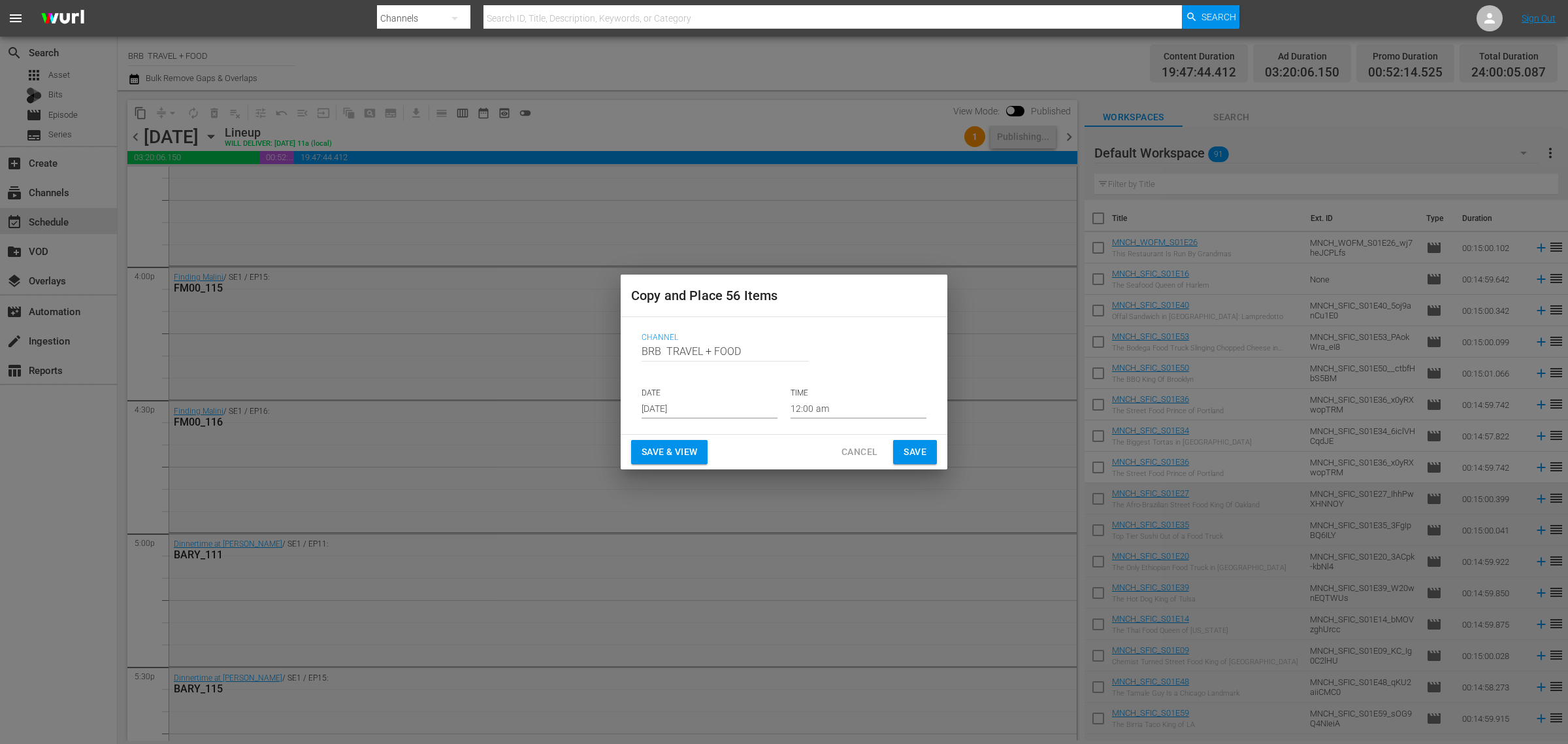
click at [700, 404] on input "[DATE]" at bounding box center [710, 408] width 136 height 19
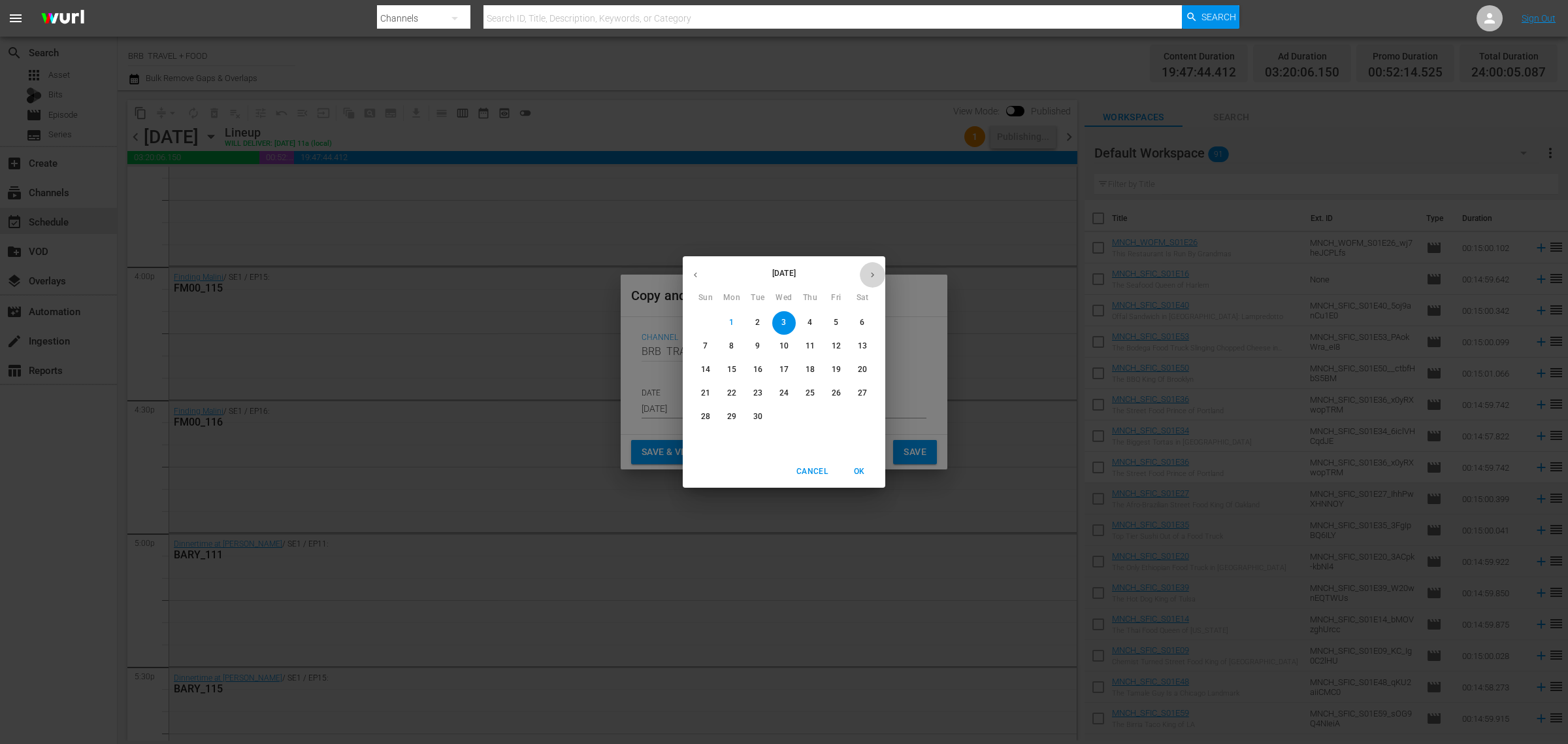
click at [869, 272] on icon "button" at bounding box center [872, 275] width 10 height 10
click at [812, 414] on p "30" at bounding box center [810, 416] width 9 height 11
type input "Oct 30th 2025"
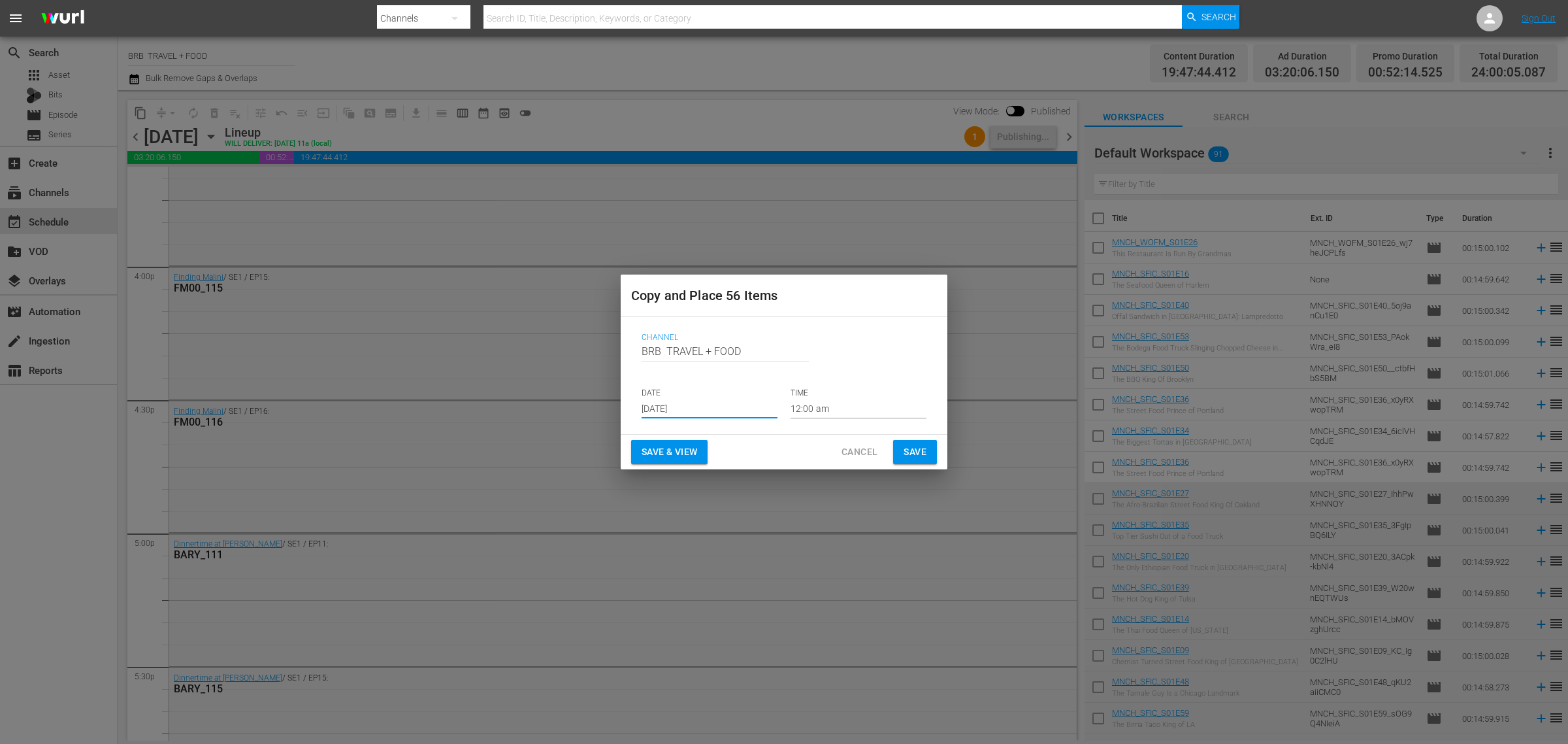
click at [677, 446] on span "Save & View" at bounding box center [669, 452] width 56 height 16
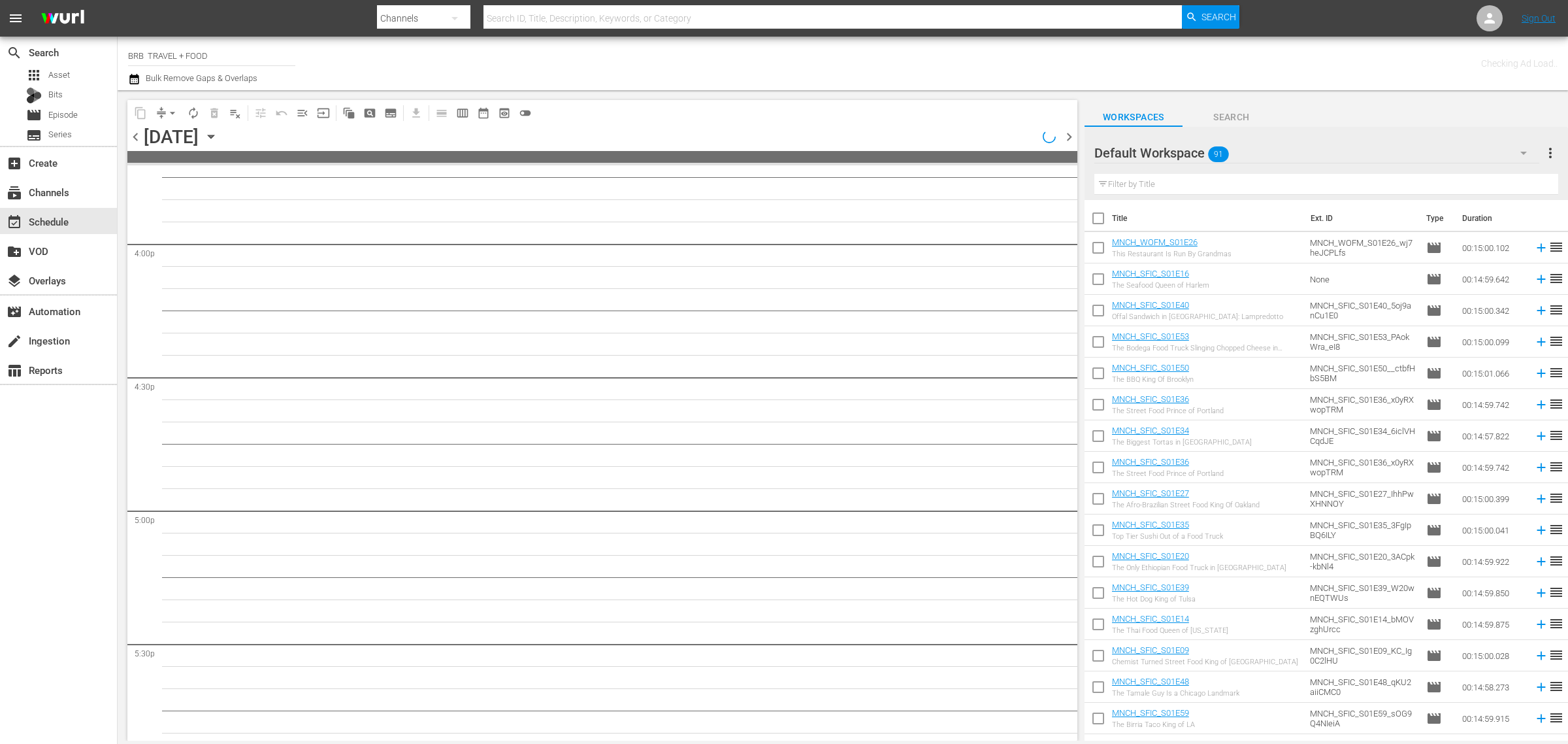
scroll to position [4167, 0]
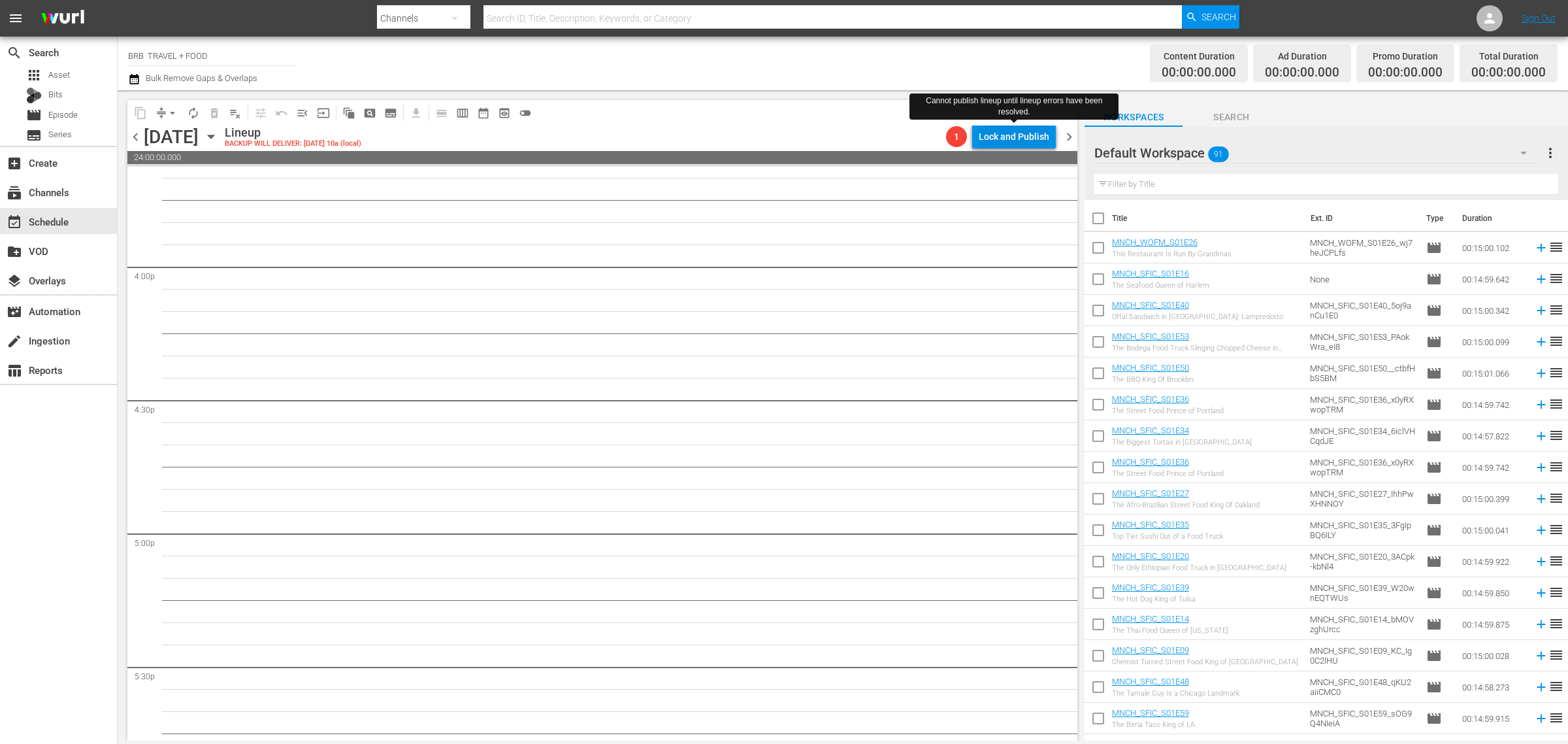
click at [1033, 131] on div "Lock and Publish" at bounding box center [1014, 136] width 70 height 23
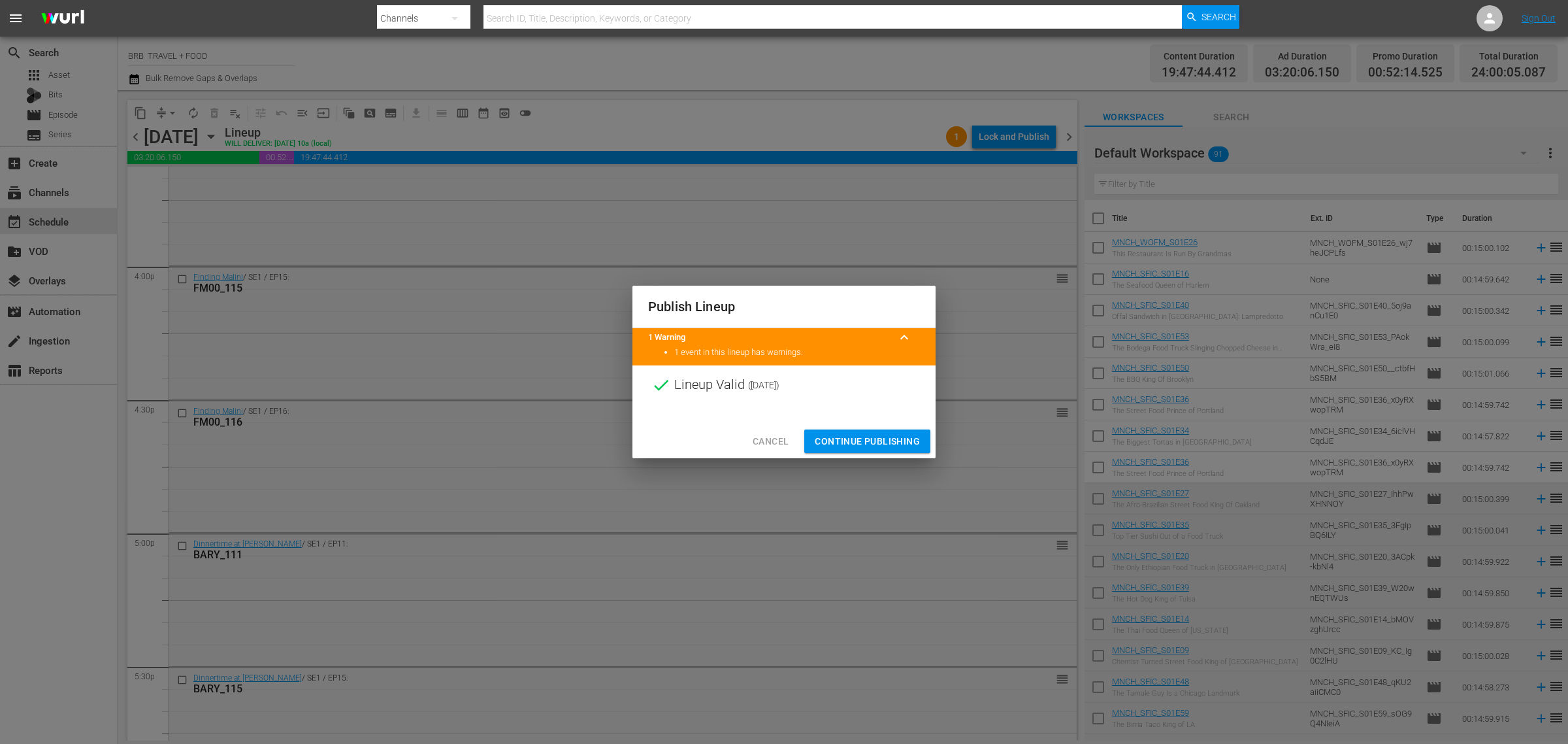
drag, startPoint x: 879, startPoint y: 442, endPoint x: 647, endPoint y: 353, distance: 248.5
click at [878, 442] on span "Continue Publishing" at bounding box center [867, 442] width 105 height 16
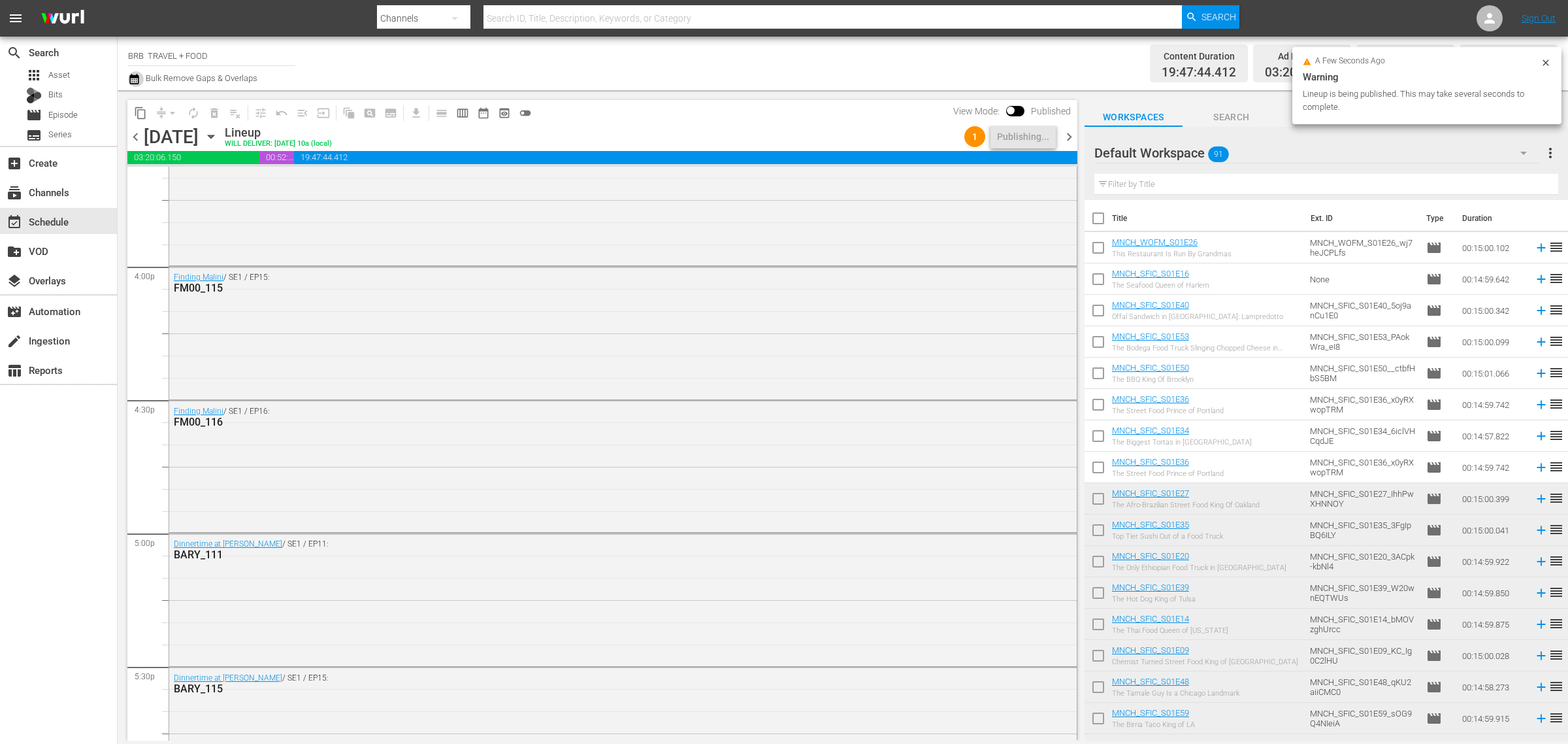
click at [138, 83] on icon "button" at bounding box center [134, 79] width 9 height 11
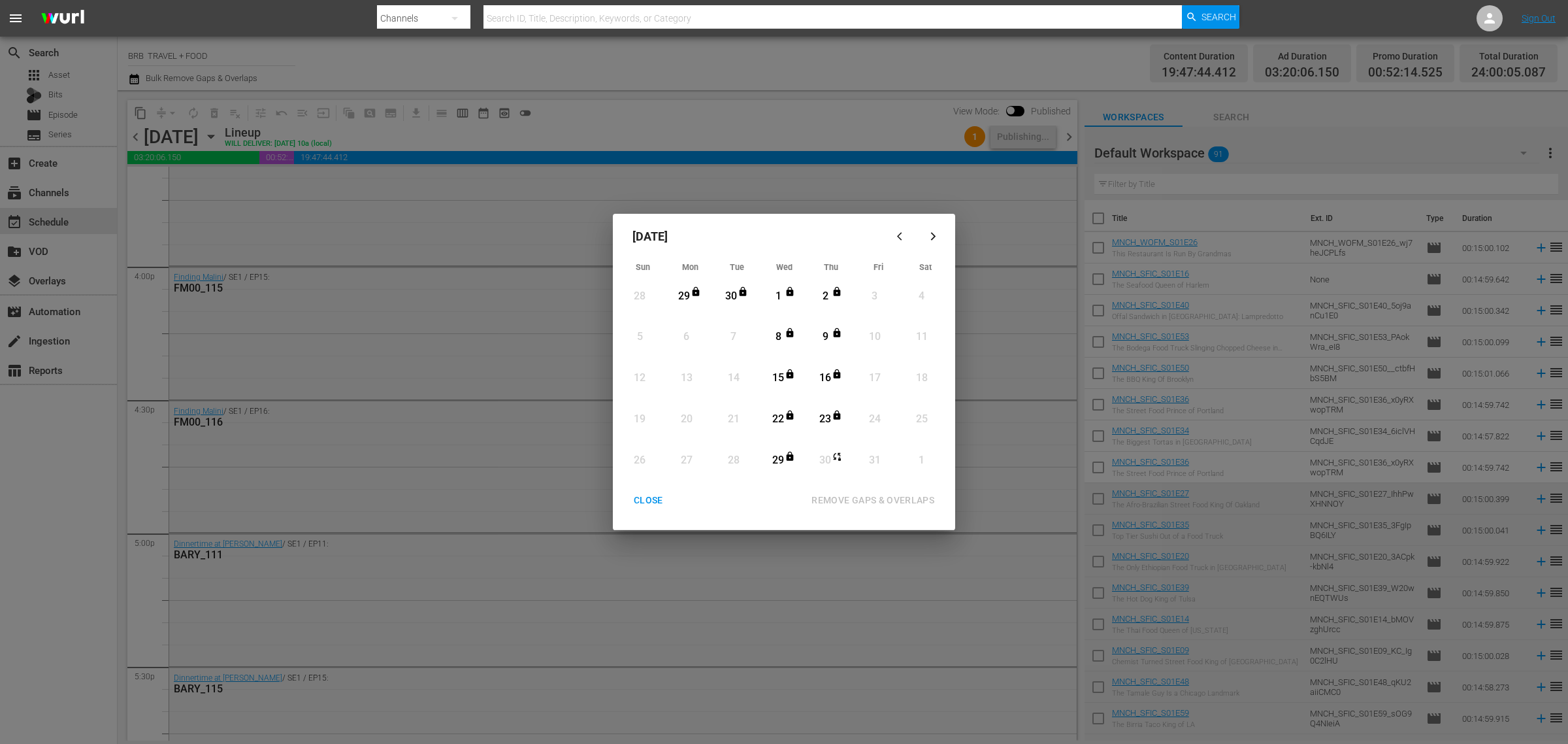
click at [639, 497] on div "CLOSE" at bounding box center [648, 500] width 50 height 16
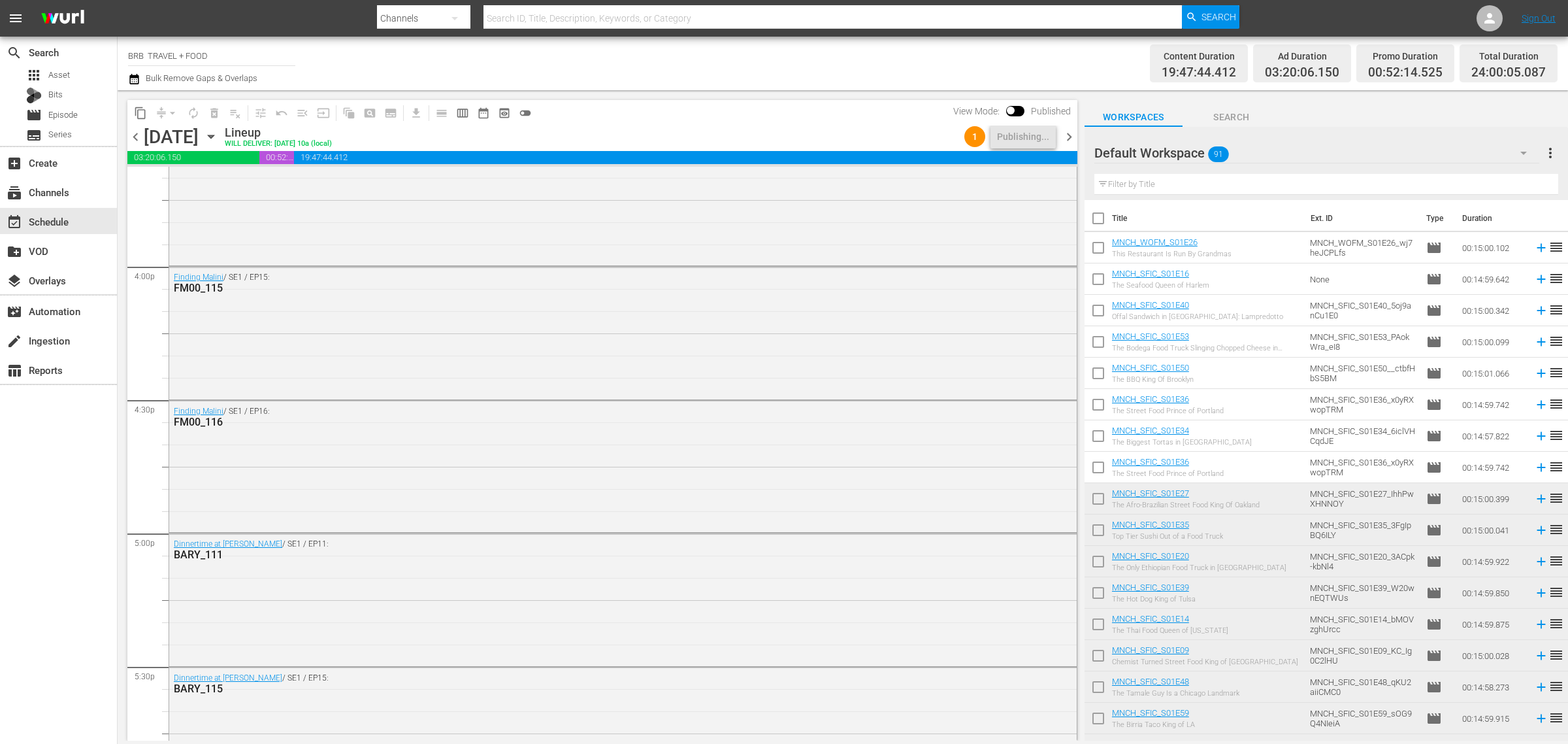
click at [218, 135] on icon "button" at bounding box center [210, 136] width 14 height 14
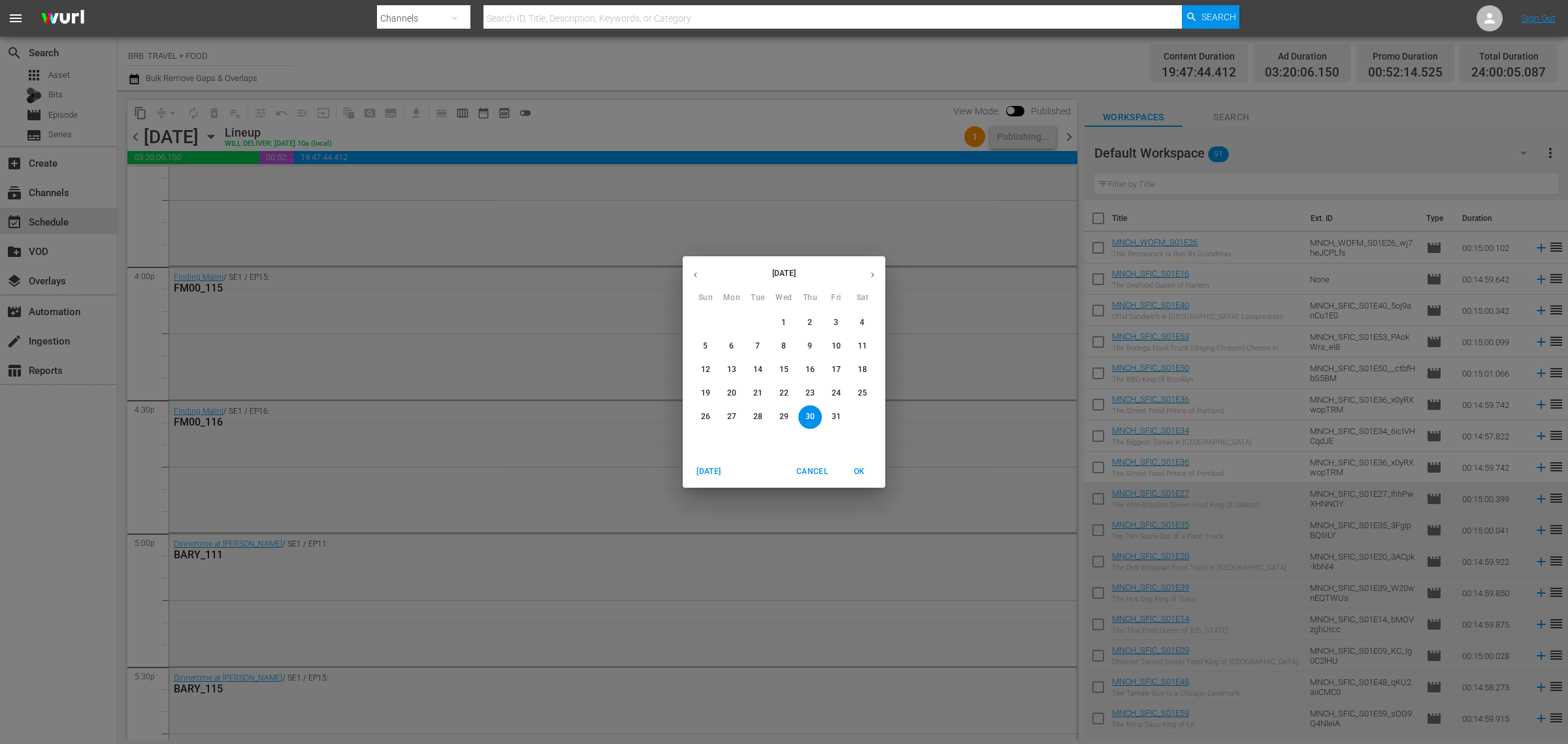
click at [704, 273] on button "button" at bounding box center [696, 275] width 25 height 25
click at [704, 273] on button "button" at bounding box center [696, 275] width 25 height 25
click at [701, 434] on p "31" at bounding box center [706, 440] width 9 height 11
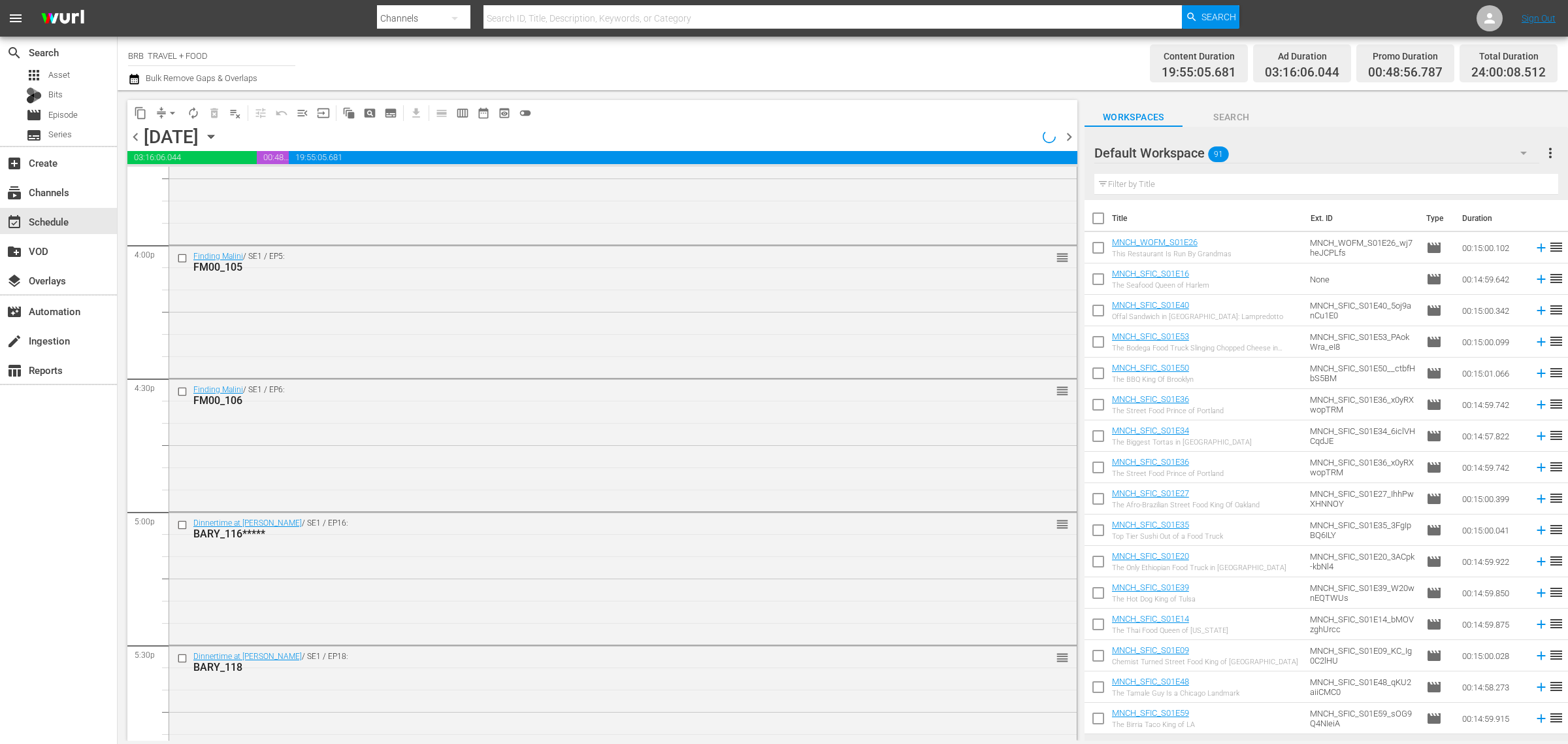
scroll to position [4167, 0]
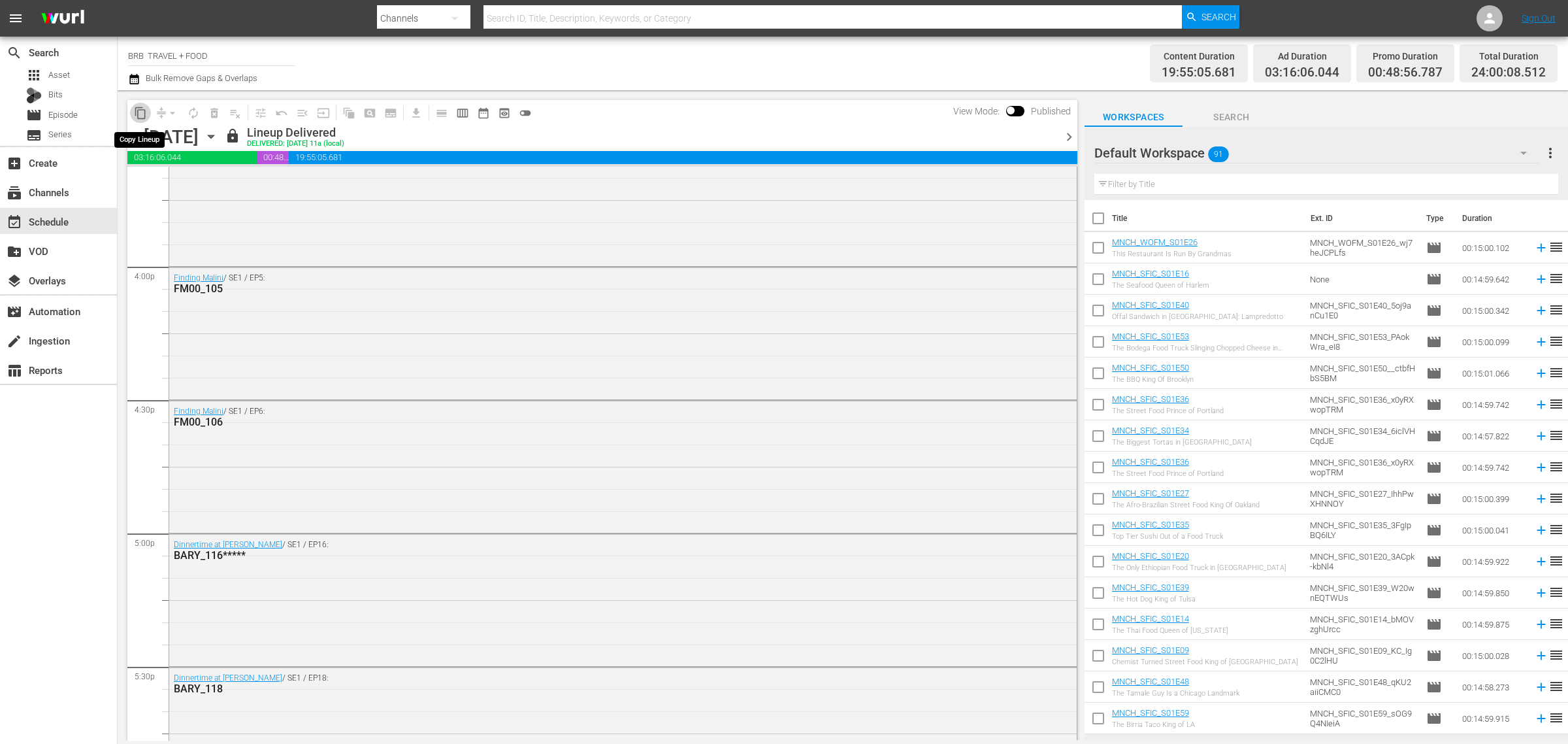
click at [145, 108] on span "content_copy" at bounding box center [141, 113] width 13 height 13
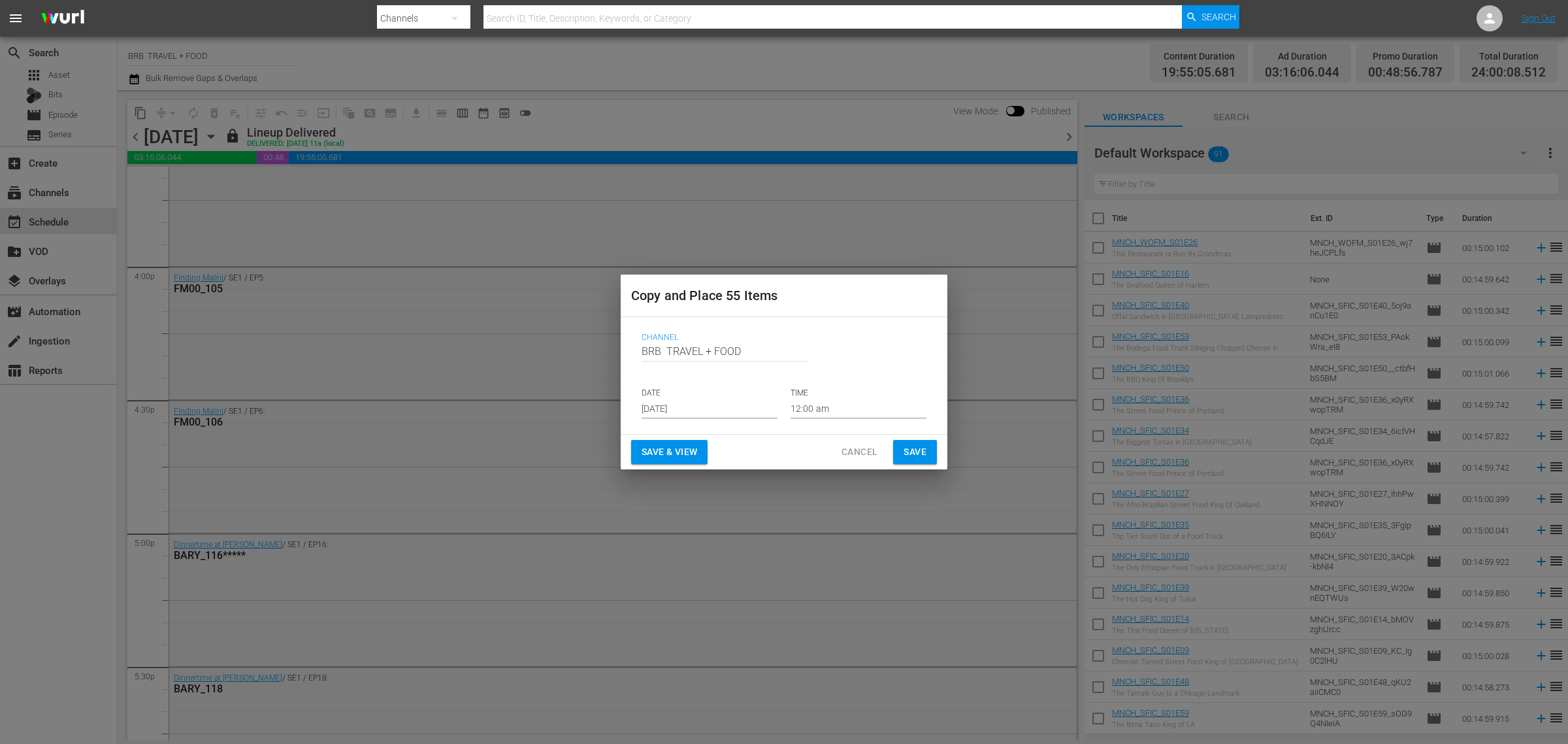
click at [699, 403] on input "[DATE]" at bounding box center [710, 408] width 136 height 19
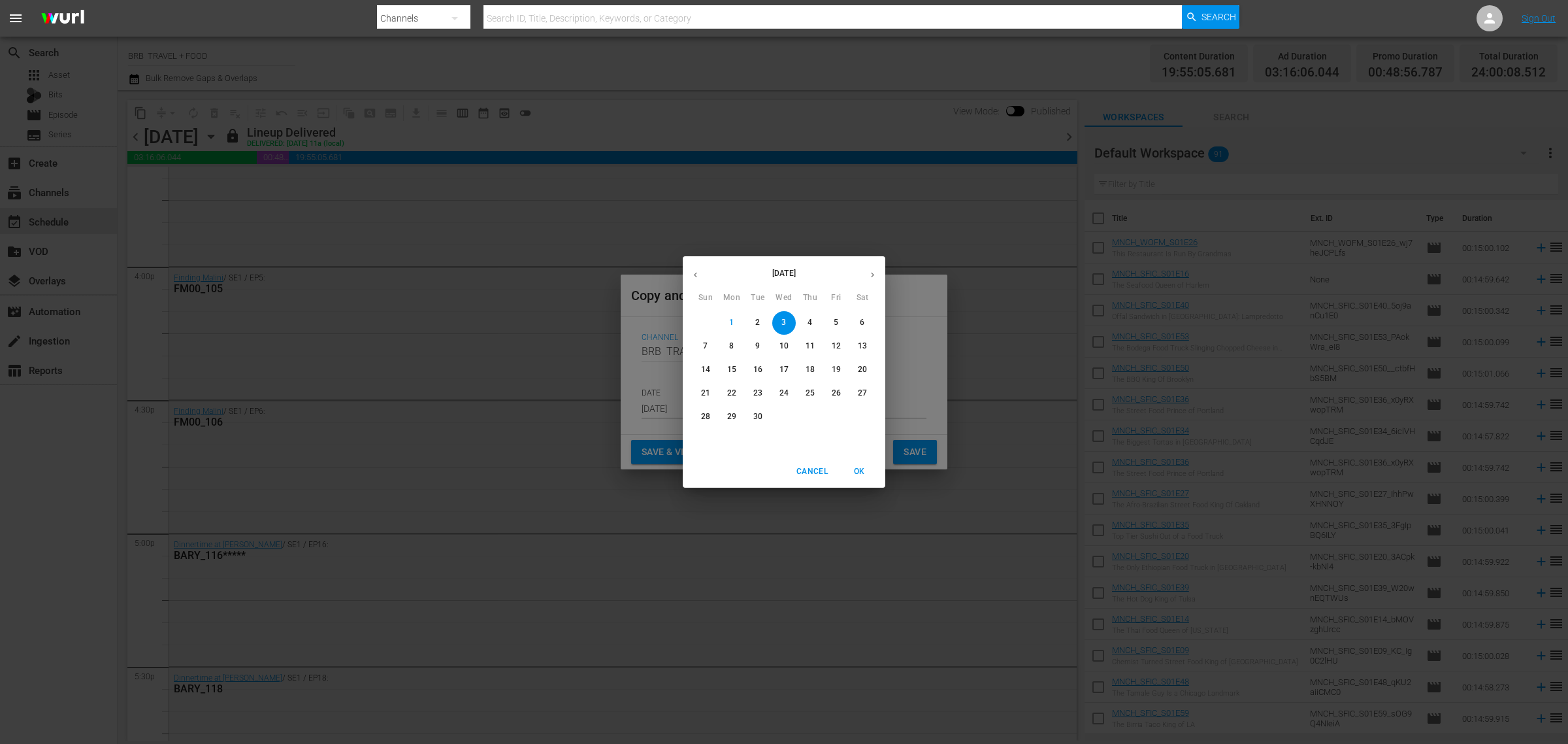
click at [880, 277] on button "button" at bounding box center [872, 275] width 25 height 25
click at [834, 324] on p "3" at bounding box center [836, 322] width 5 height 11
type input "Oct 3rd 2025"
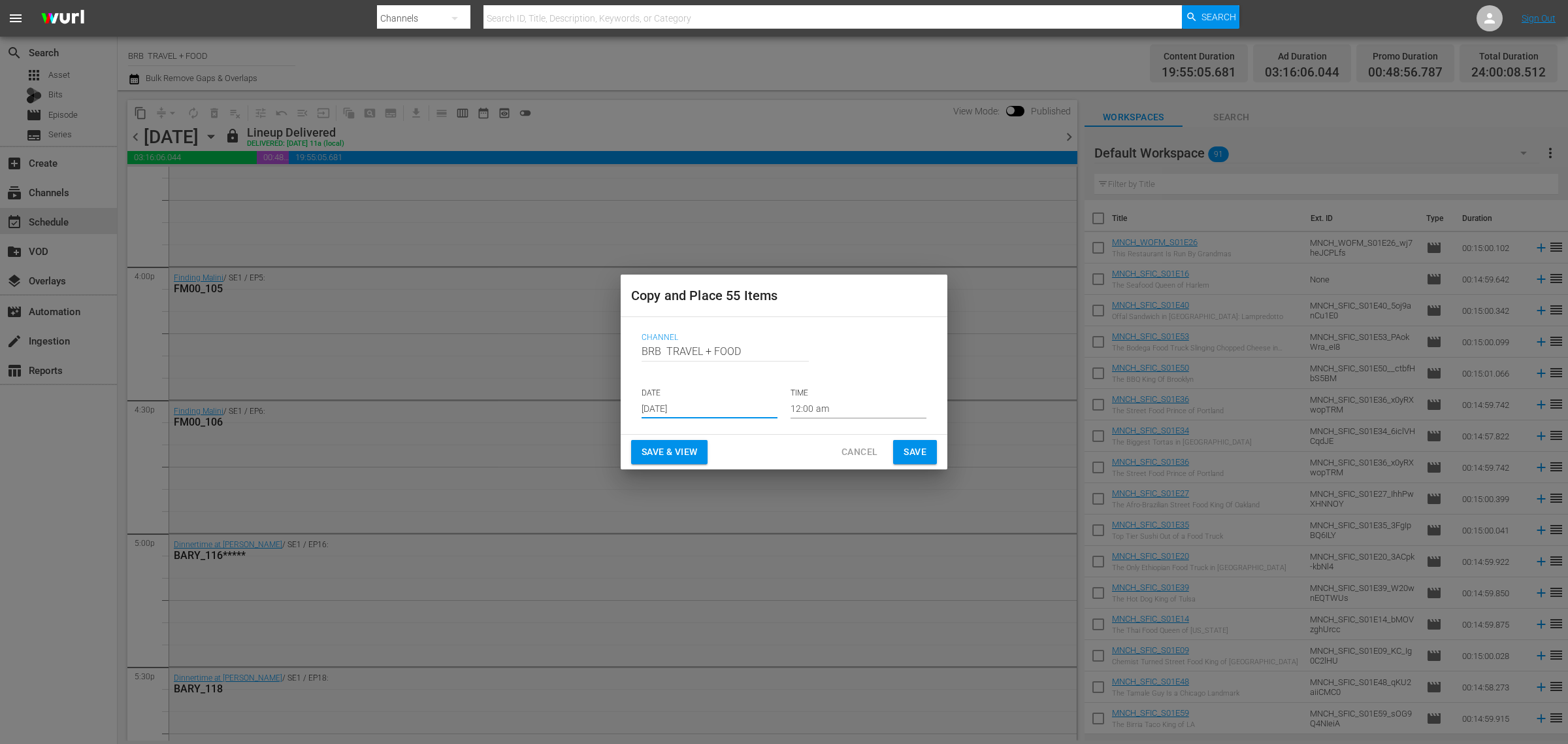
click at [642, 442] on button "Save & View" at bounding box center [669, 452] width 76 height 24
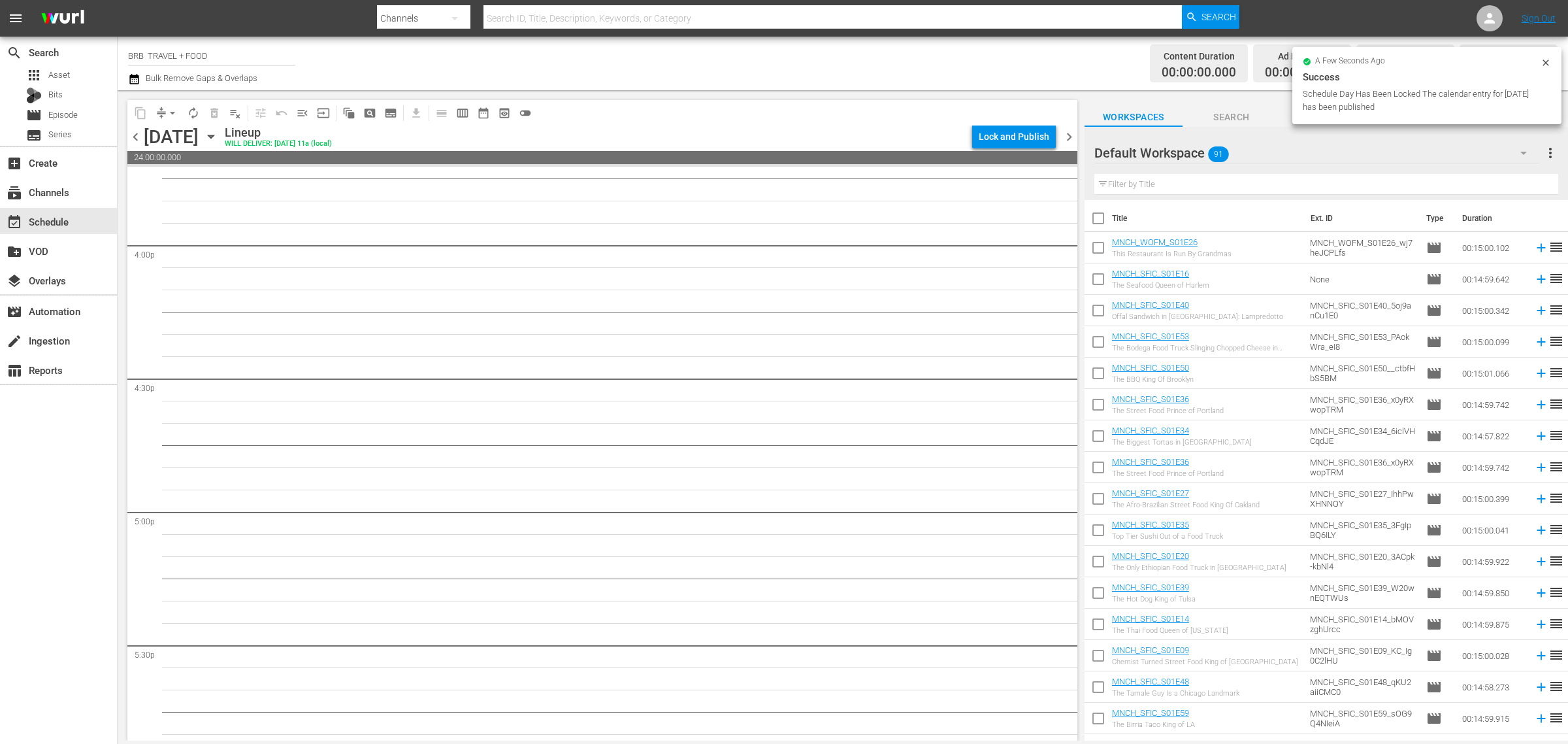
scroll to position [4167, 0]
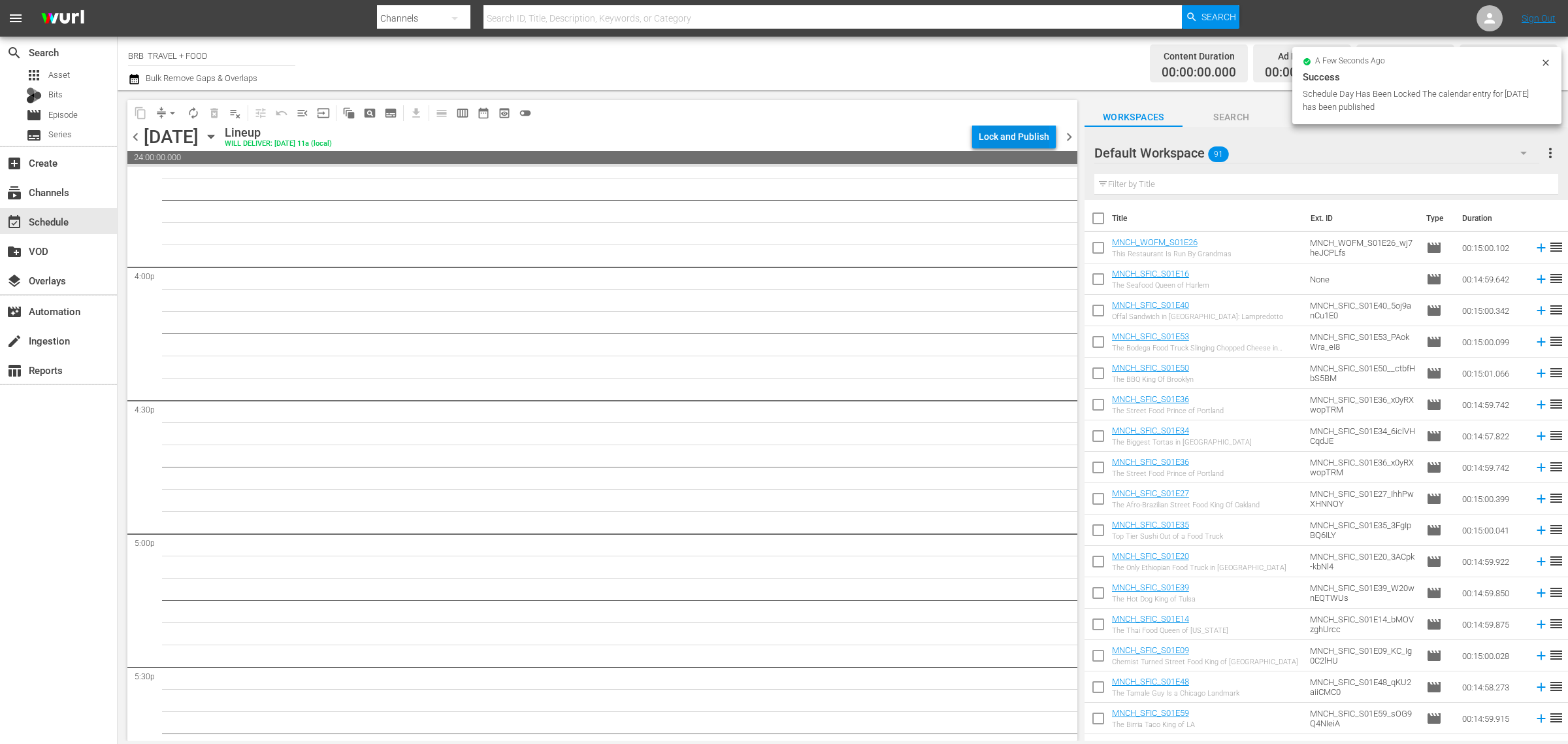
click at [1010, 135] on div "Lock and Publish" at bounding box center [1014, 136] width 70 height 23
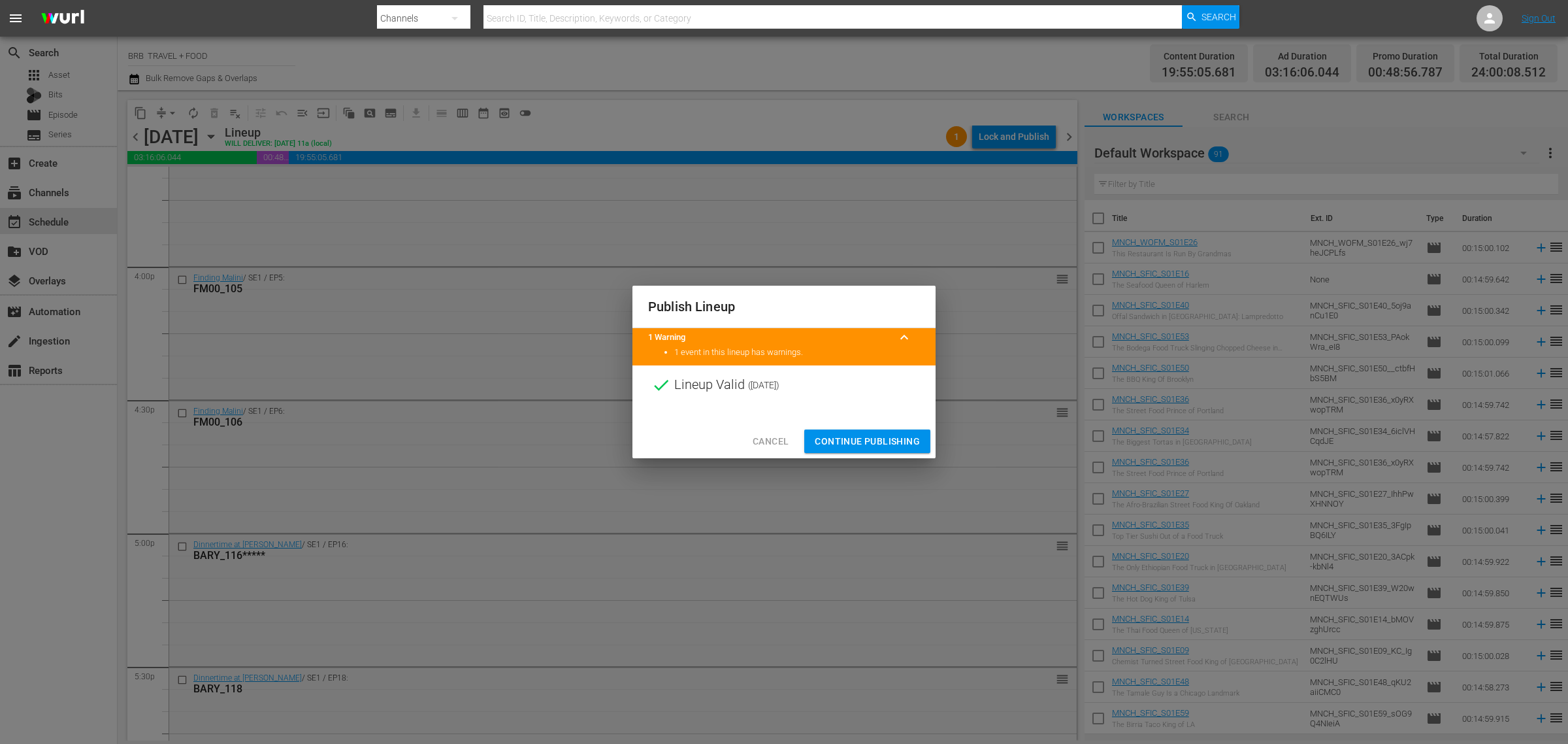
click at [841, 436] on span "Continue Publishing" at bounding box center [867, 442] width 105 height 16
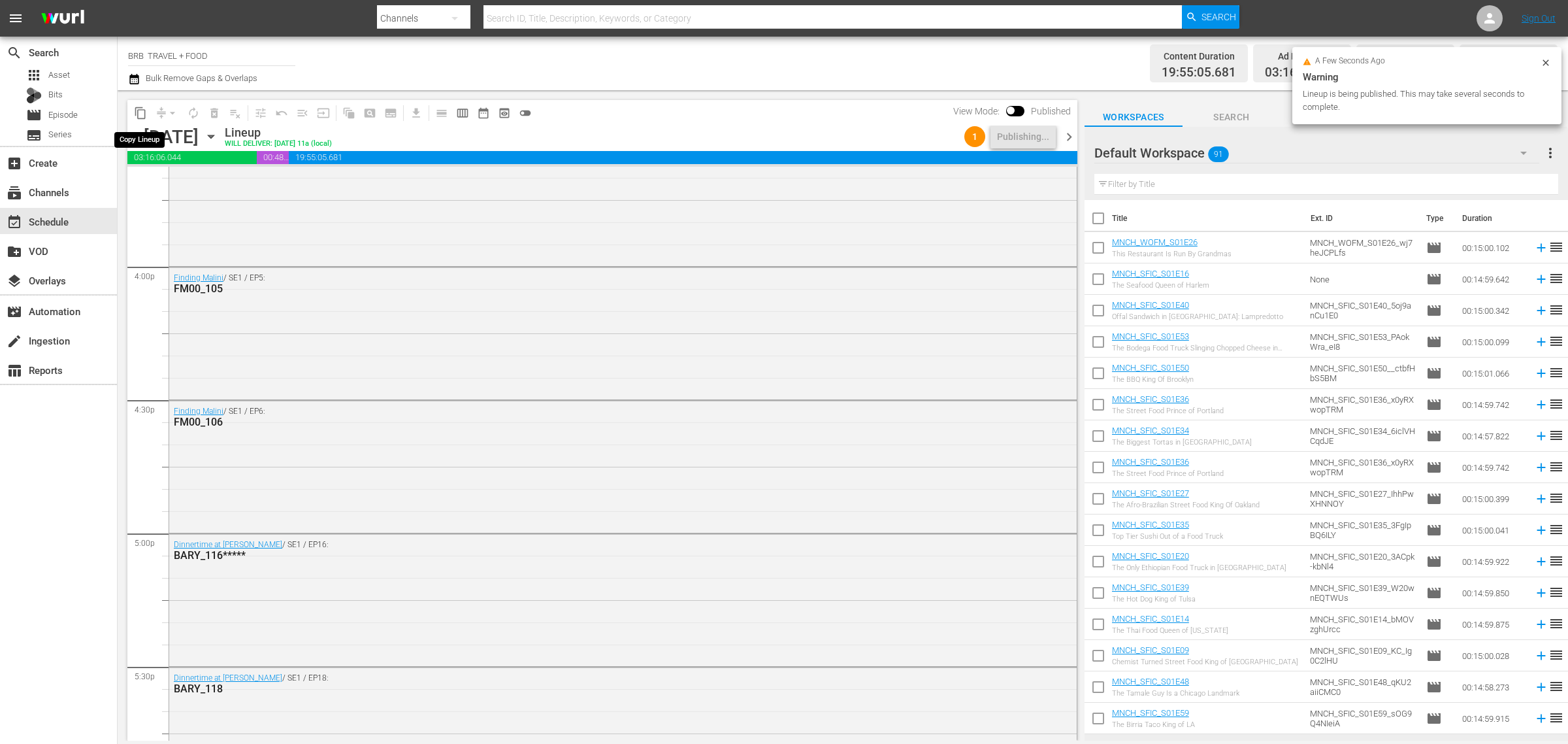
click at [141, 113] on span "content_copy" at bounding box center [141, 113] width 13 height 13
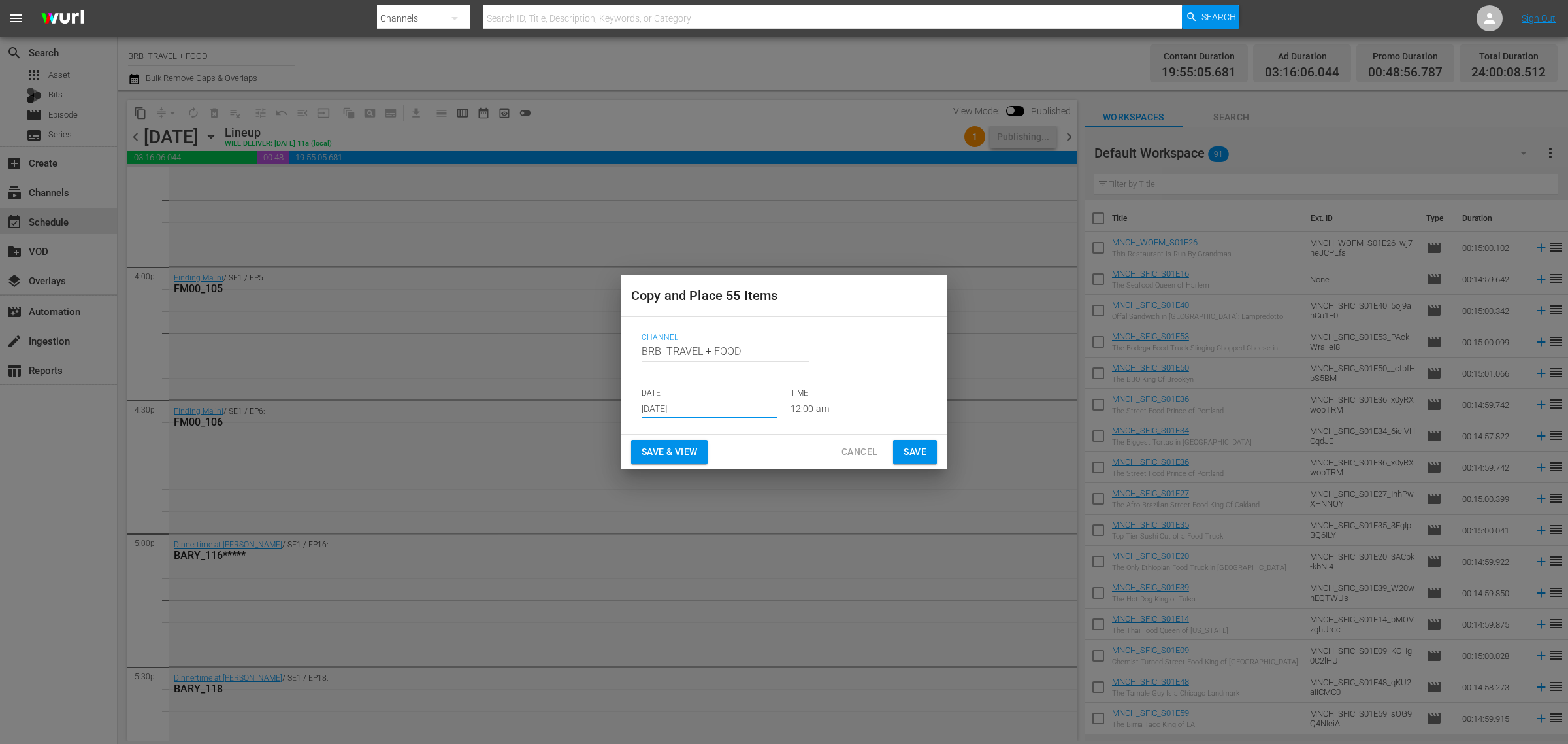
click at [677, 403] on input "[DATE]" at bounding box center [710, 408] width 136 height 19
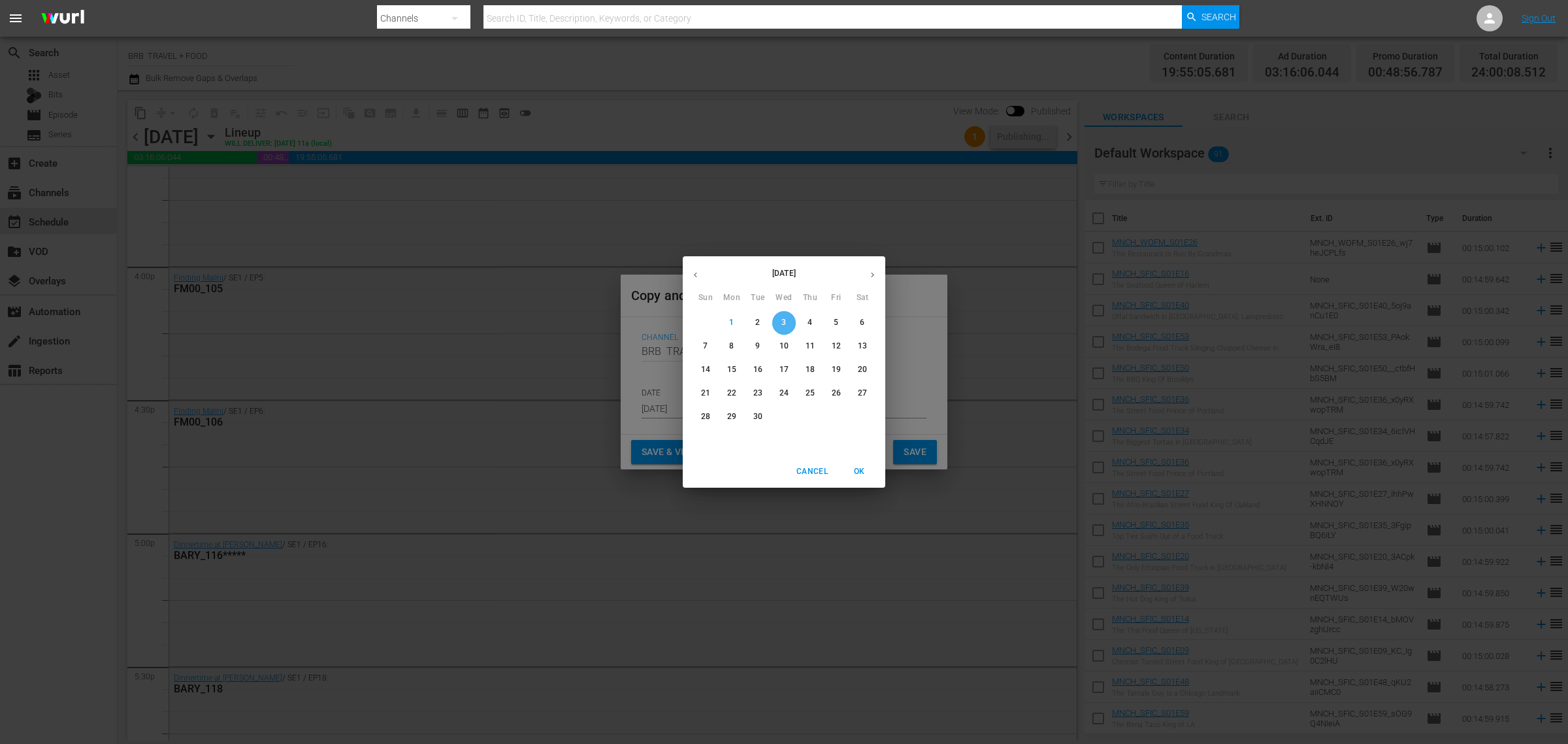
click at [782, 324] on p "3" at bounding box center [783, 322] width 5 height 11
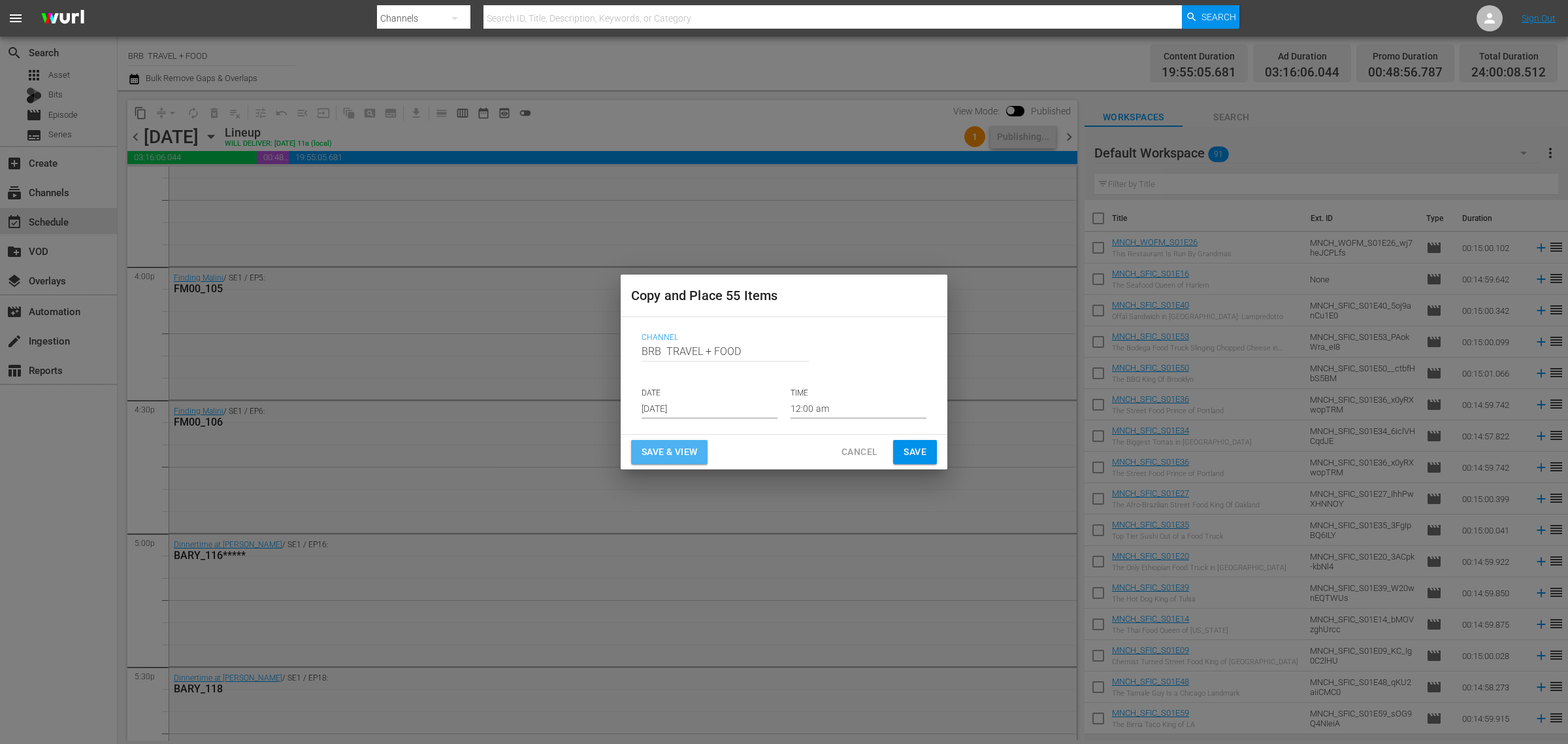
click at [690, 451] on span "Save & View" at bounding box center [669, 452] width 56 height 16
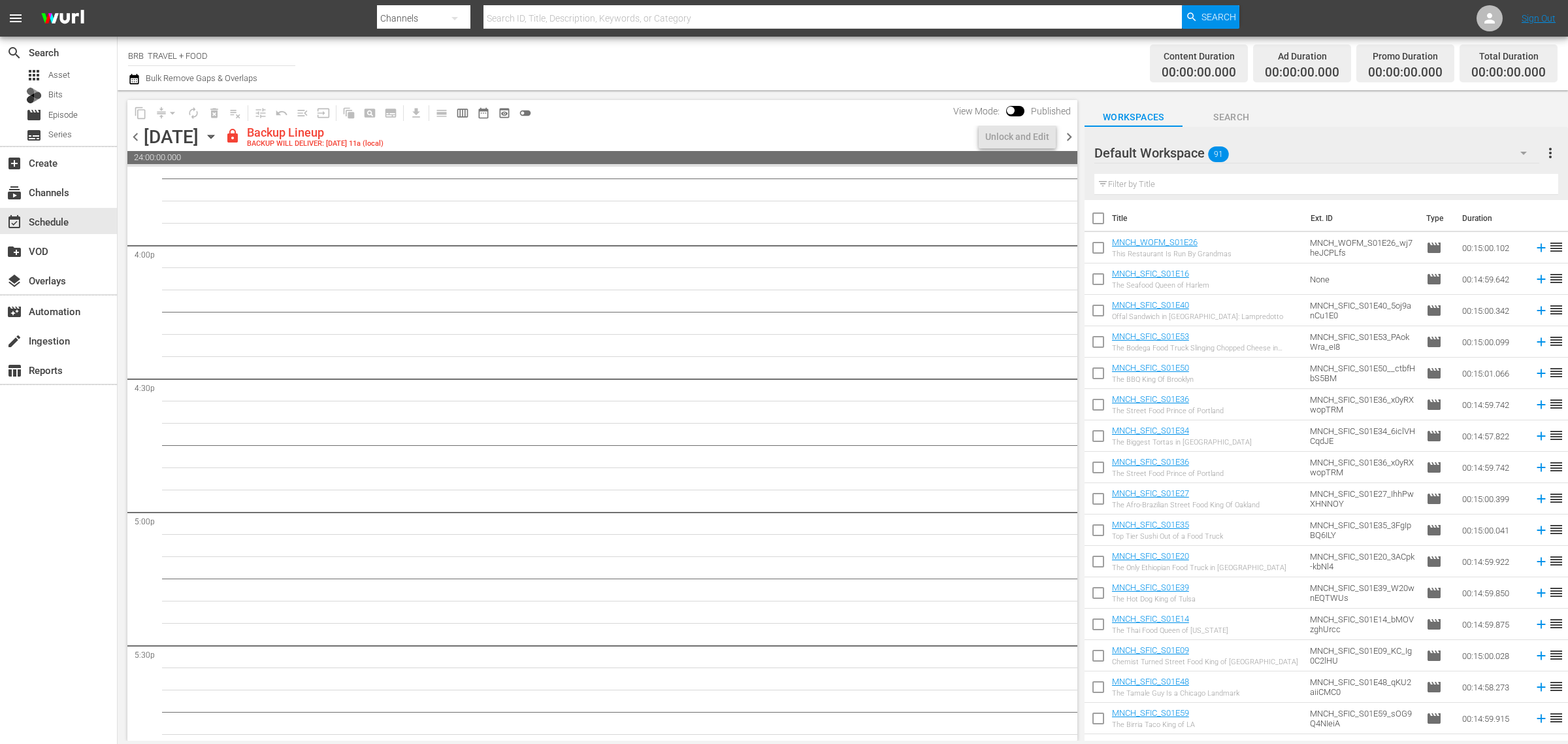
scroll to position [4167, 0]
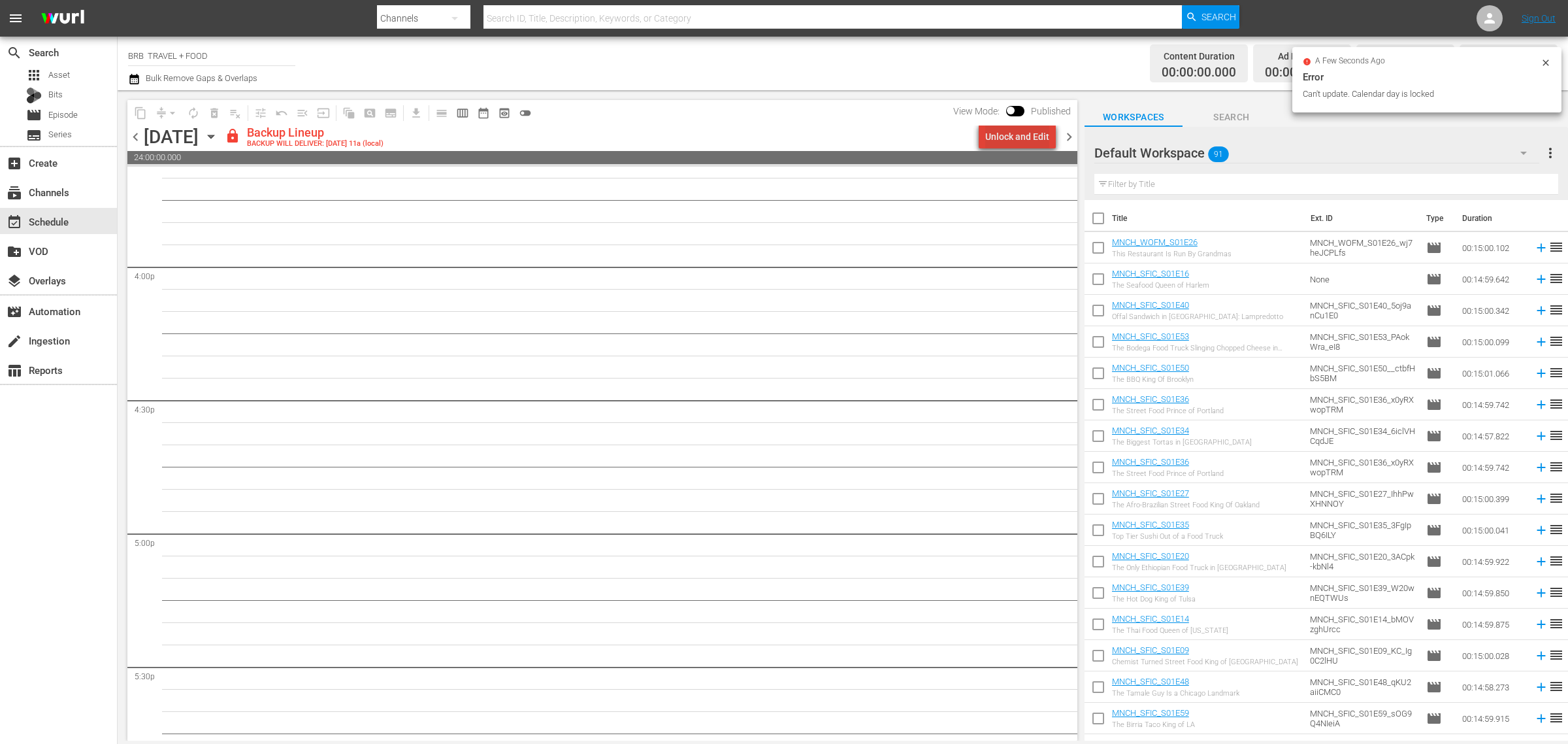
click at [1024, 139] on div "Unlock and Edit" at bounding box center [1018, 136] width 64 height 23
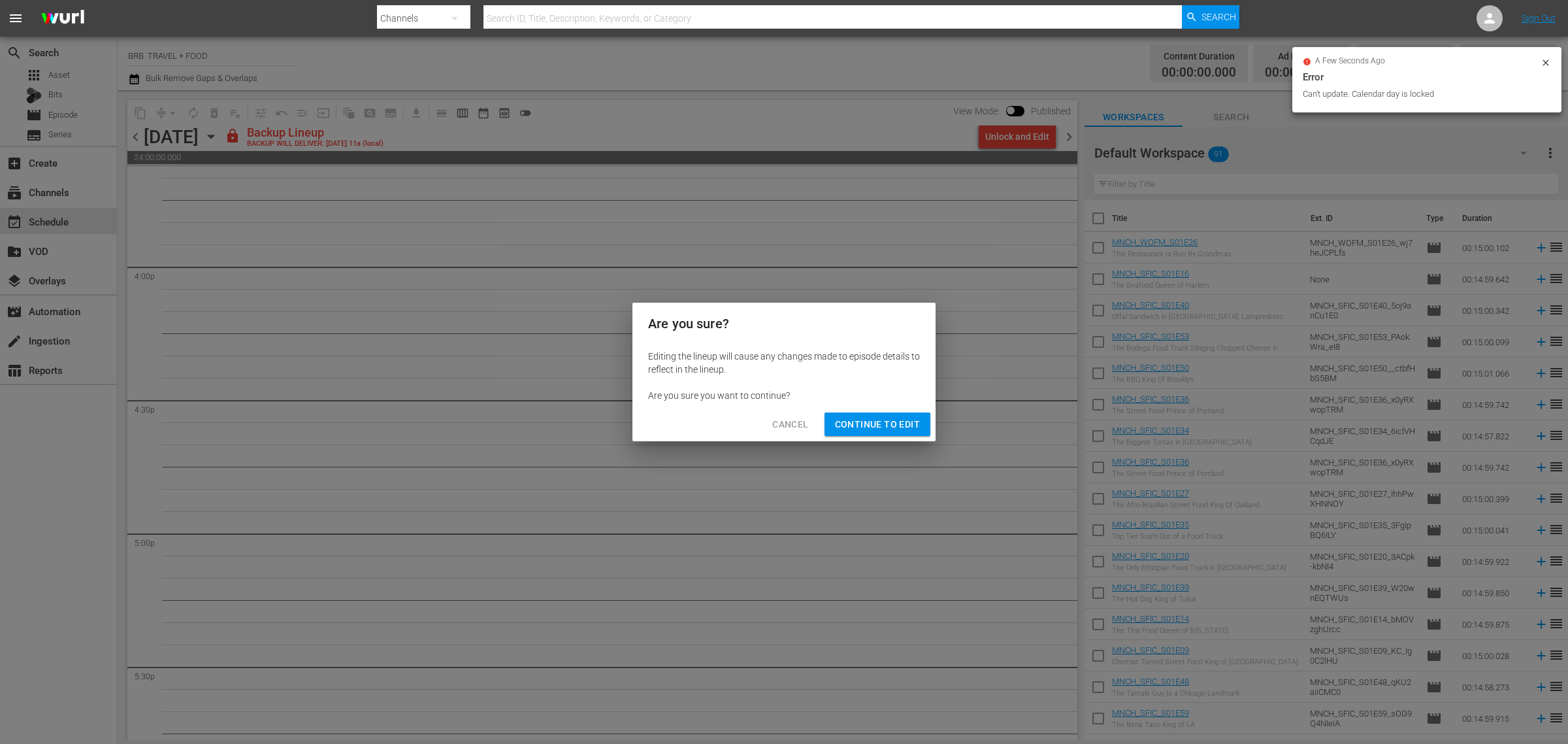
click at [871, 429] on span "Continue to Edit" at bounding box center [877, 424] width 85 height 16
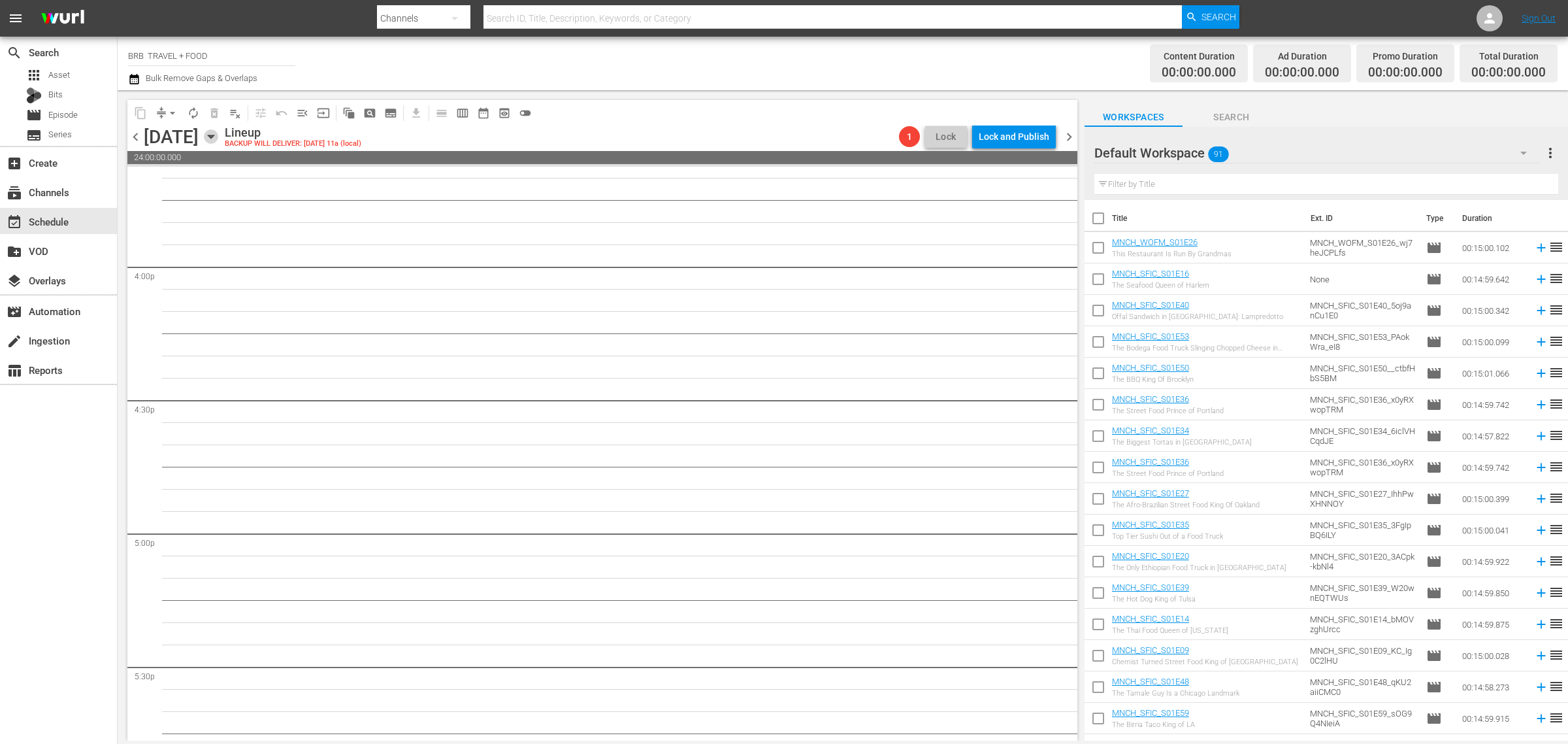
click at [218, 135] on icon "button" at bounding box center [210, 136] width 14 height 14
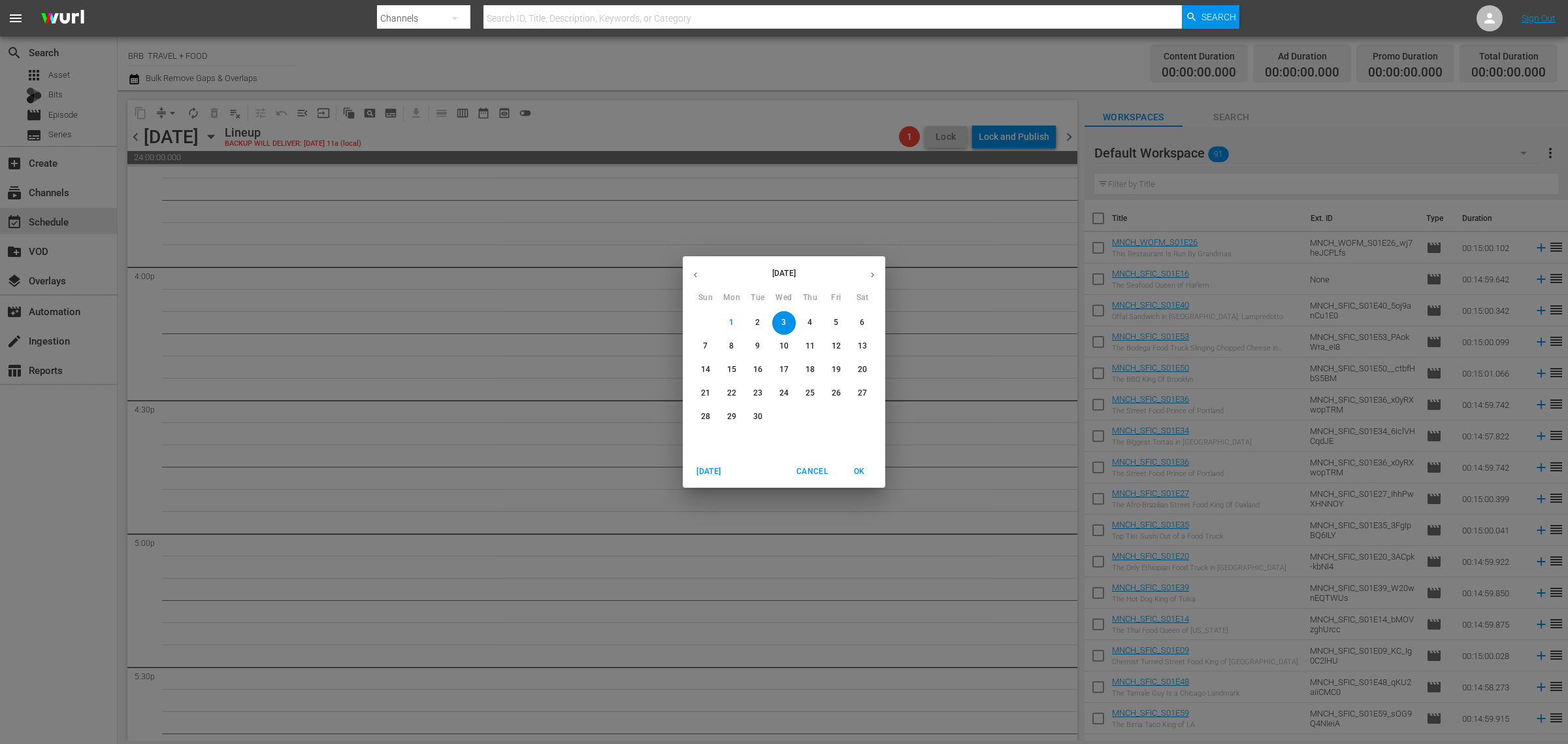
click at [693, 273] on icon "button" at bounding box center [696, 275] width 10 height 10
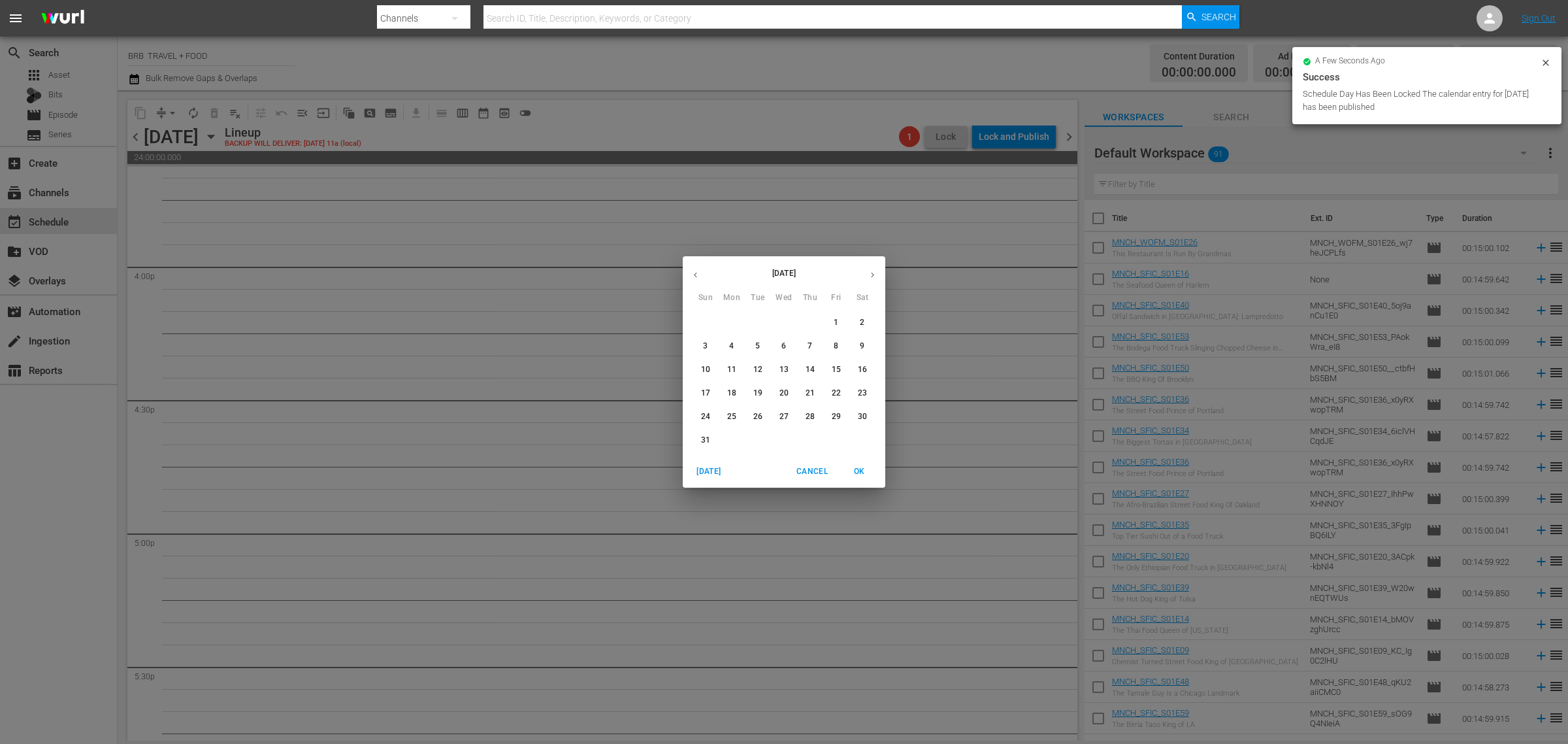
click at [710, 342] on span "3" at bounding box center [706, 346] width 23 height 11
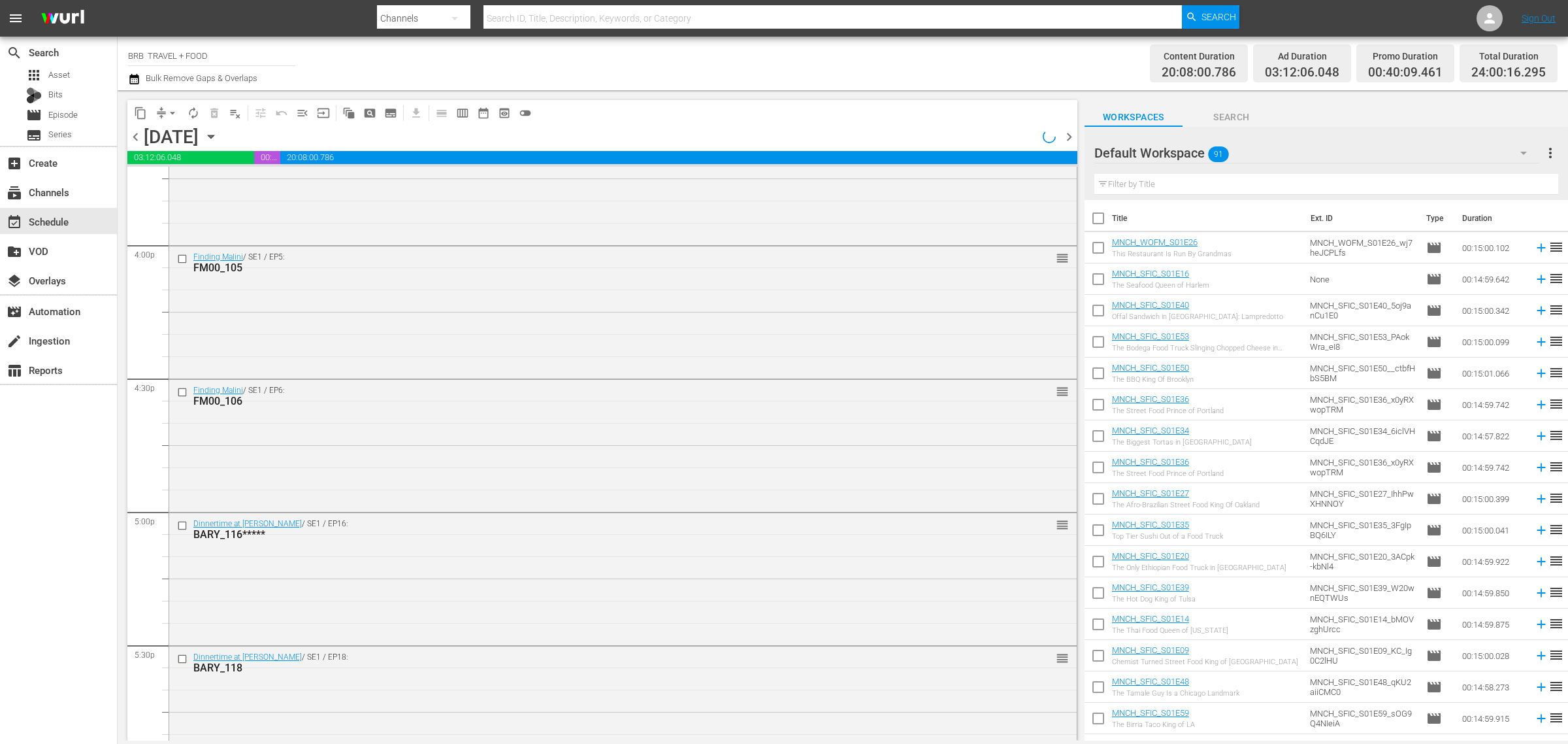
scroll to position [4167, 0]
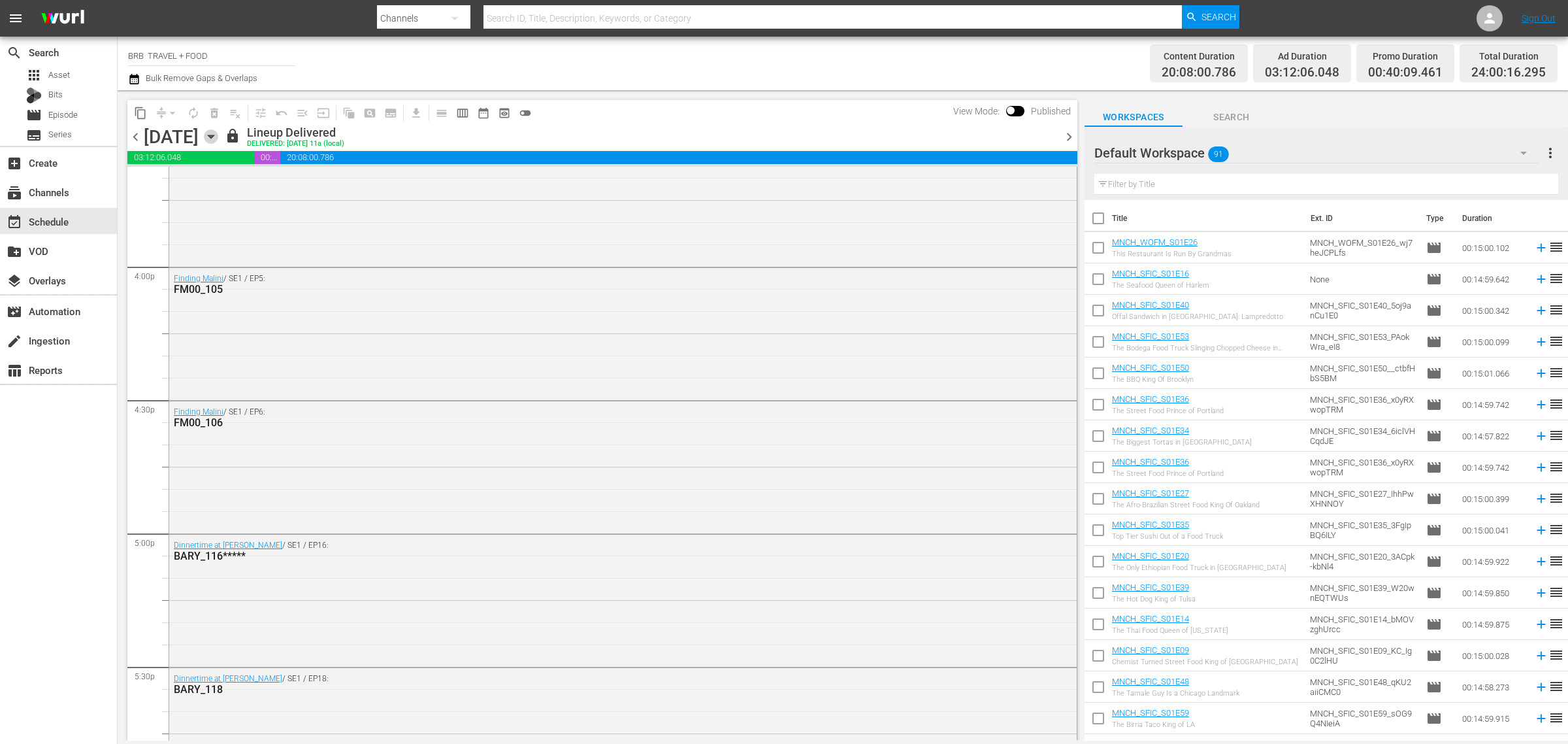
click at [218, 136] on icon "button" at bounding box center [210, 136] width 14 height 14
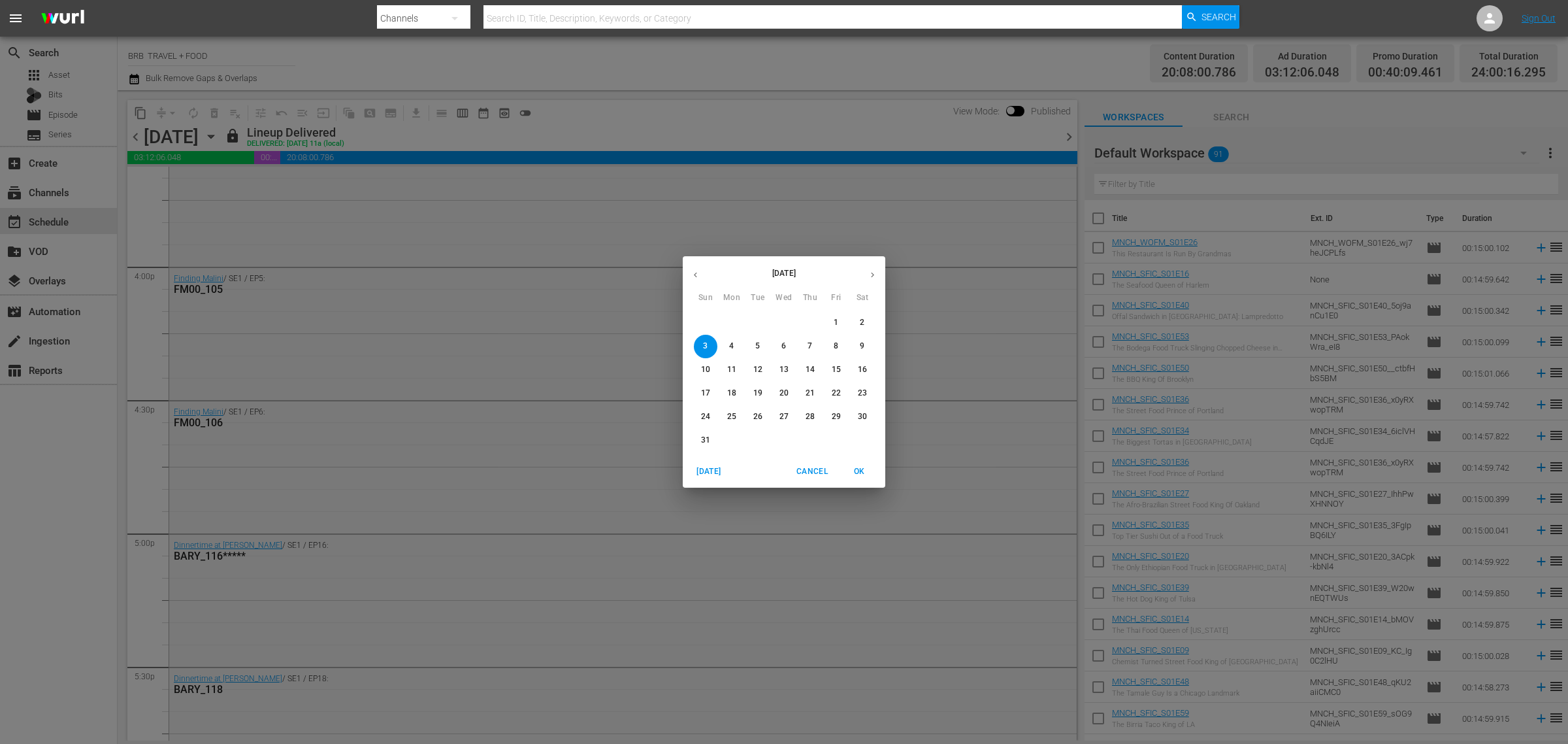
click at [701, 432] on button "31" at bounding box center [706, 440] width 23 height 23
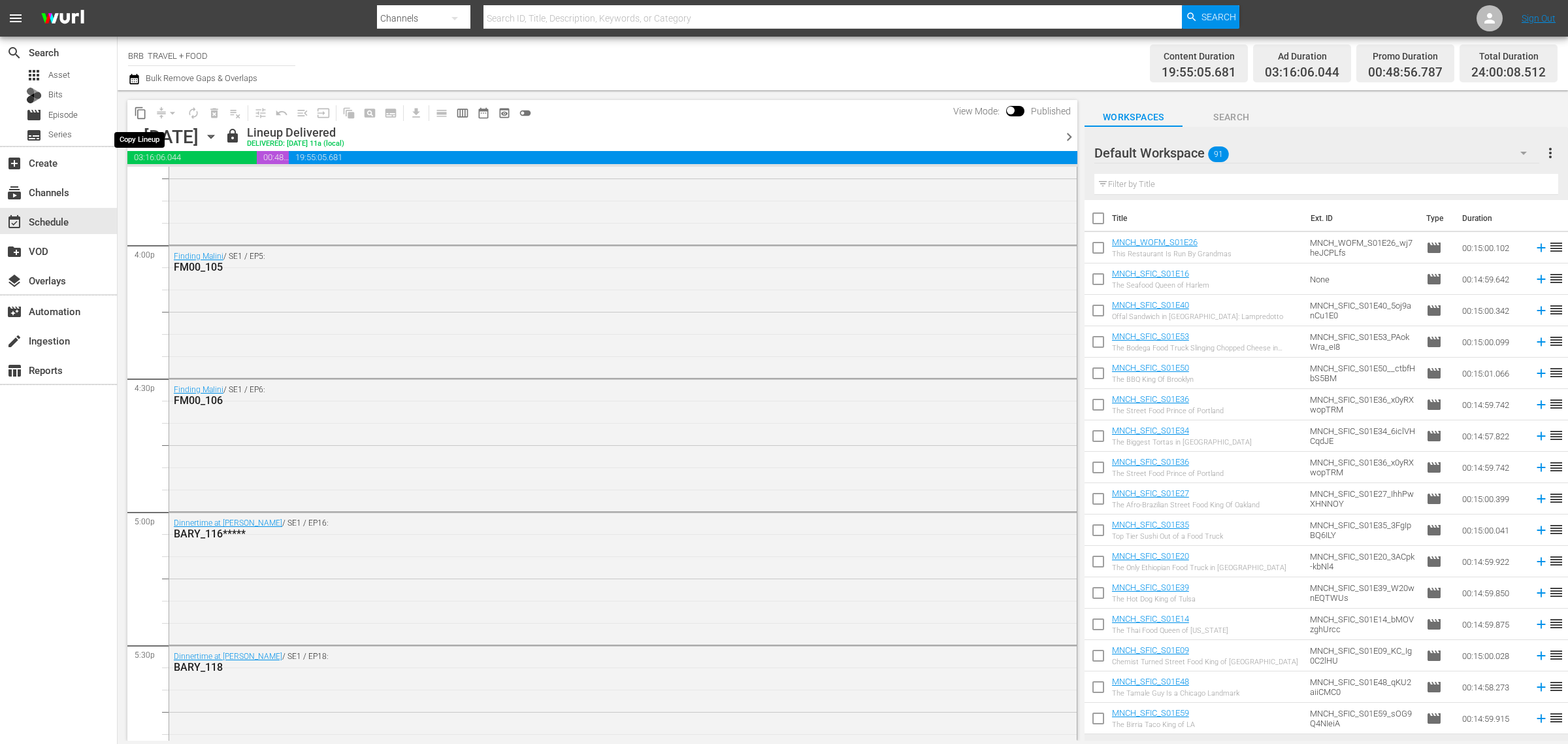
scroll to position [4167, 0]
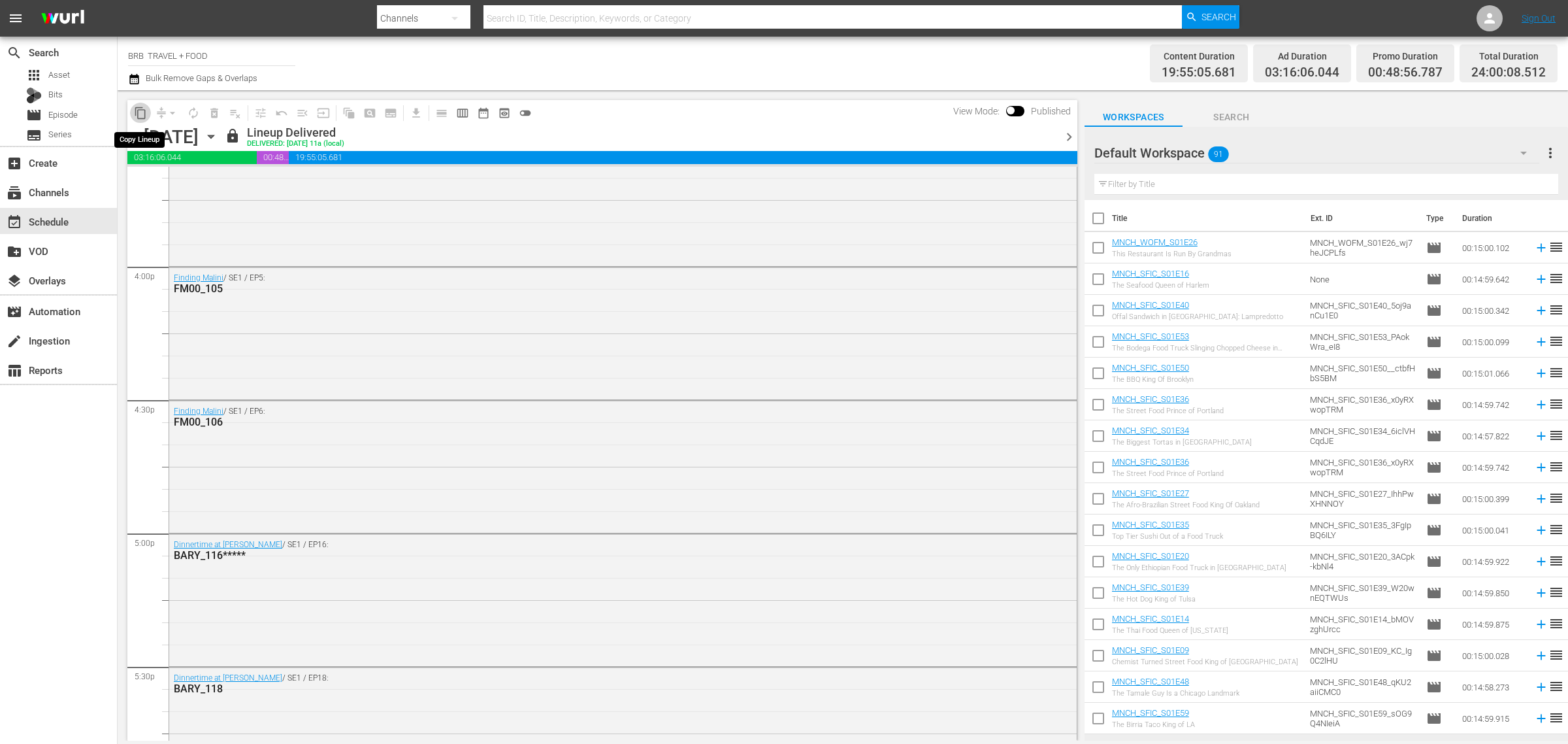
click at [141, 110] on span "content_copy" at bounding box center [141, 113] width 13 height 13
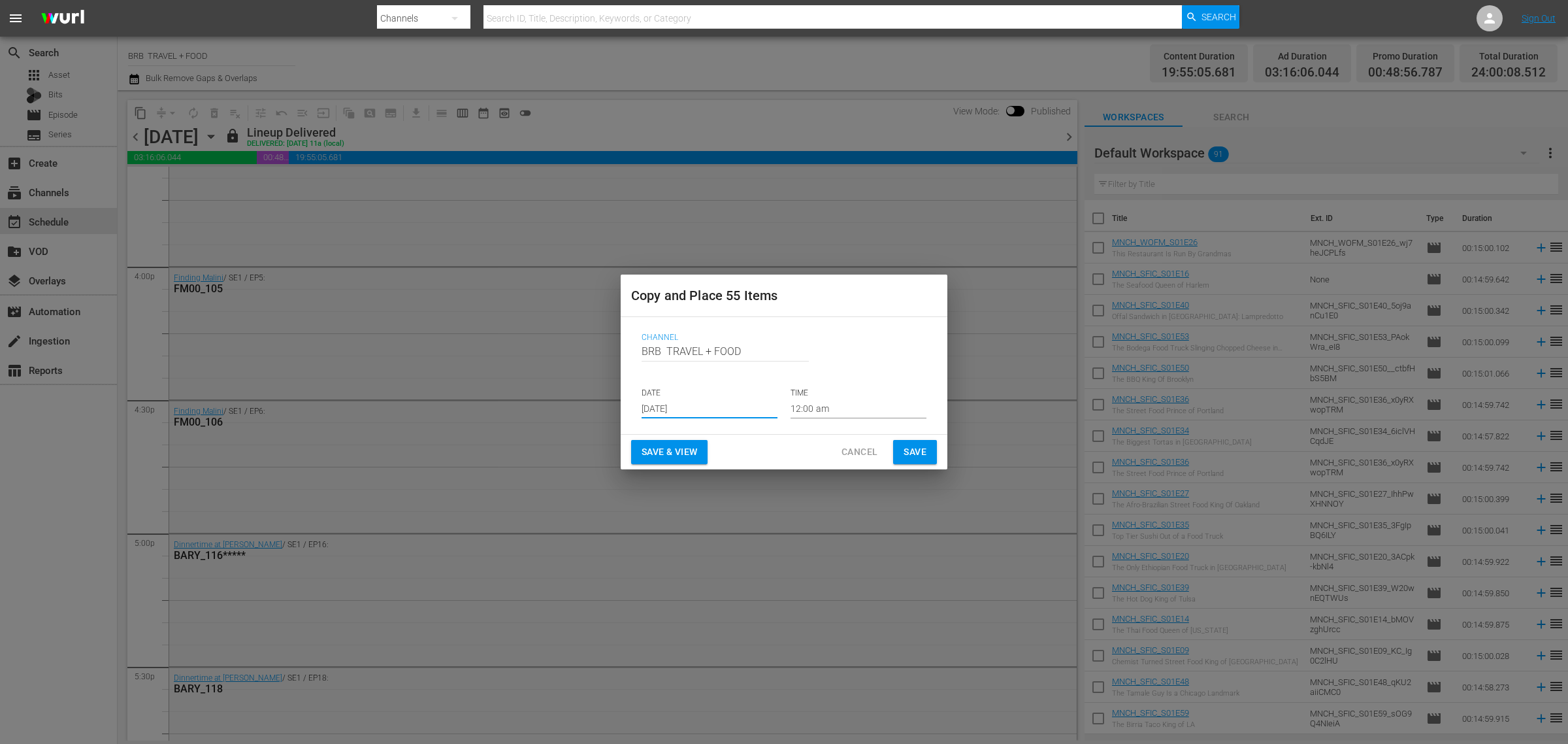
click at [690, 400] on input "[DATE]" at bounding box center [710, 408] width 136 height 19
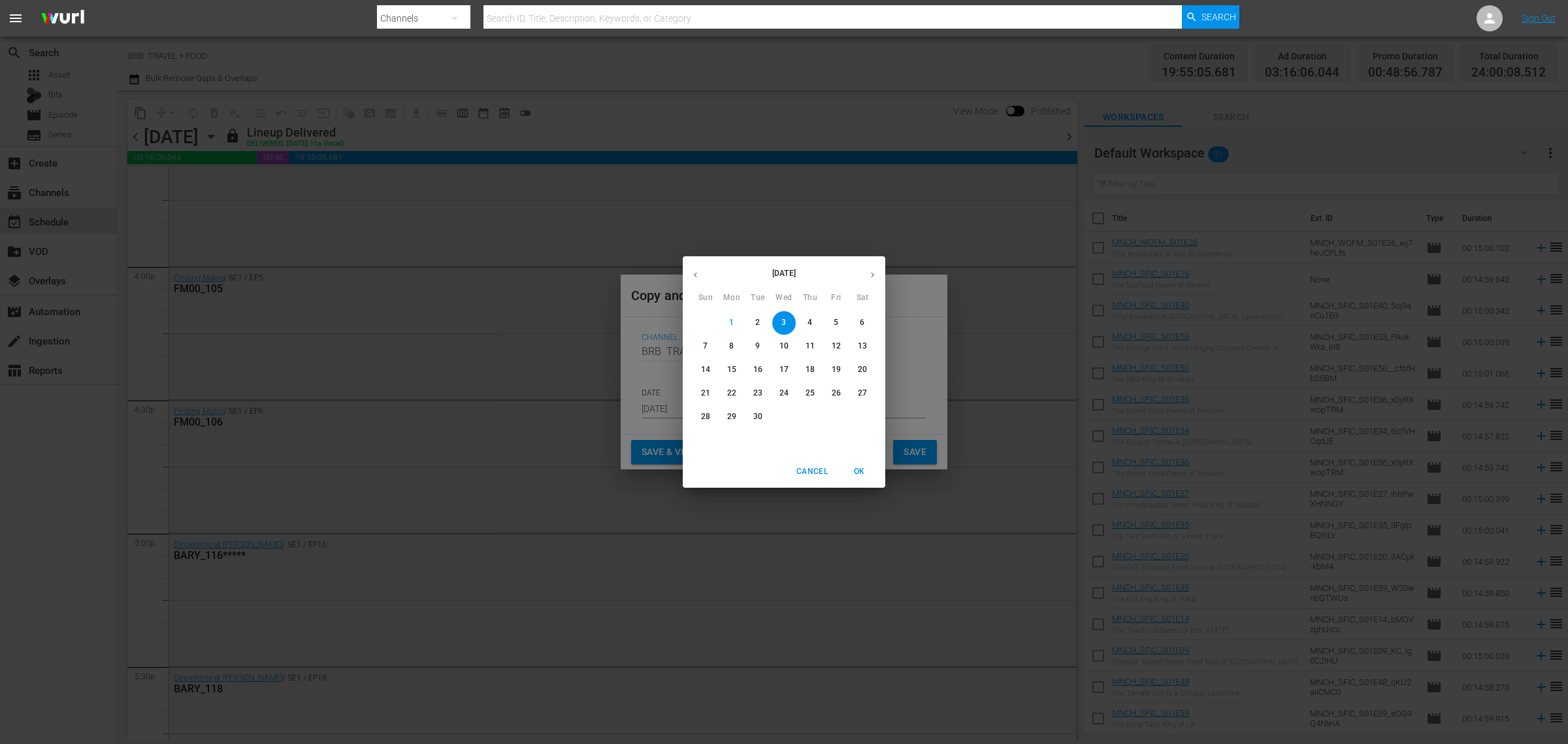
click at [789, 324] on span "3" at bounding box center [784, 322] width 23 height 11
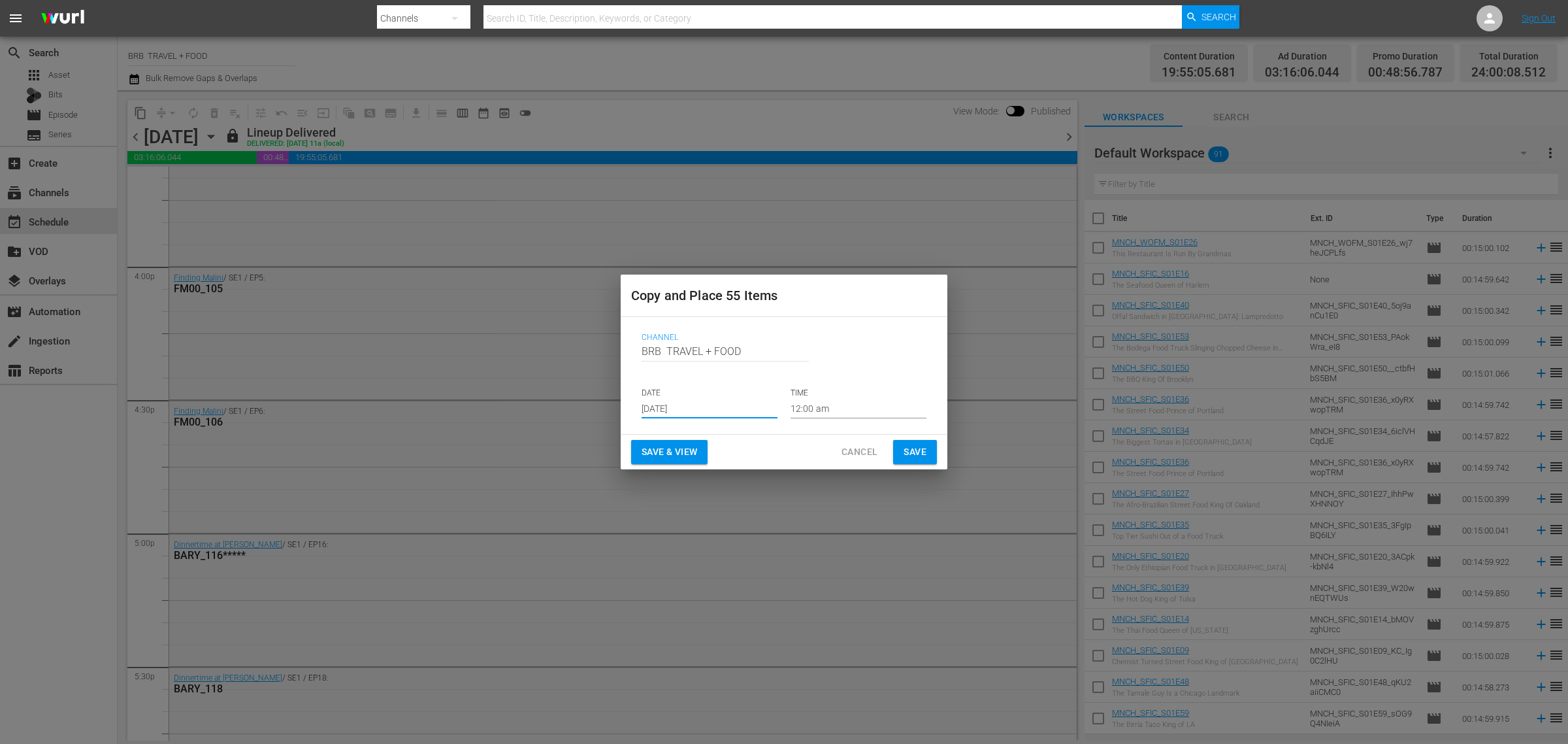
click at [694, 448] on span "Save & View" at bounding box center [669, 452] width 56 height 16
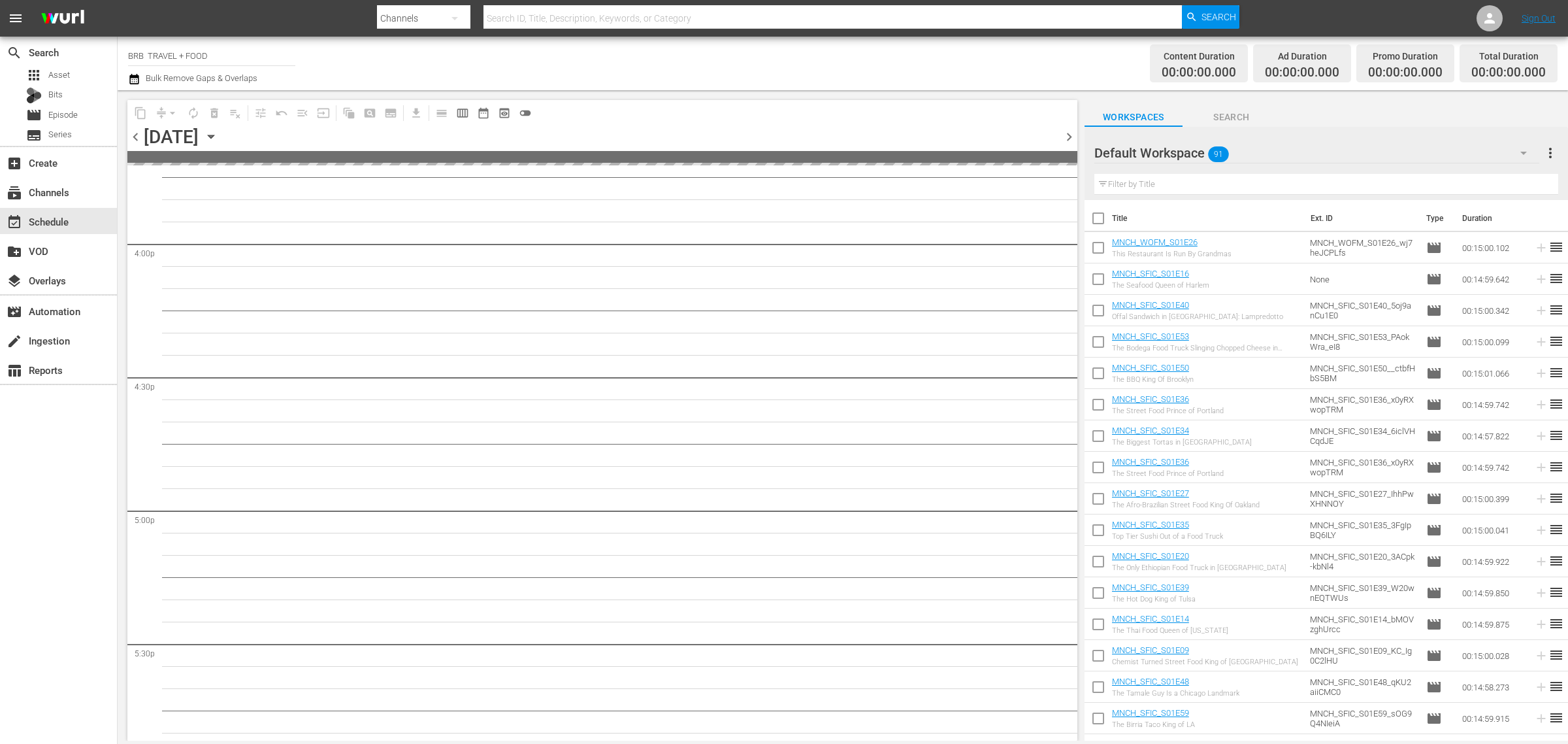
scroll to position [4167, 0]
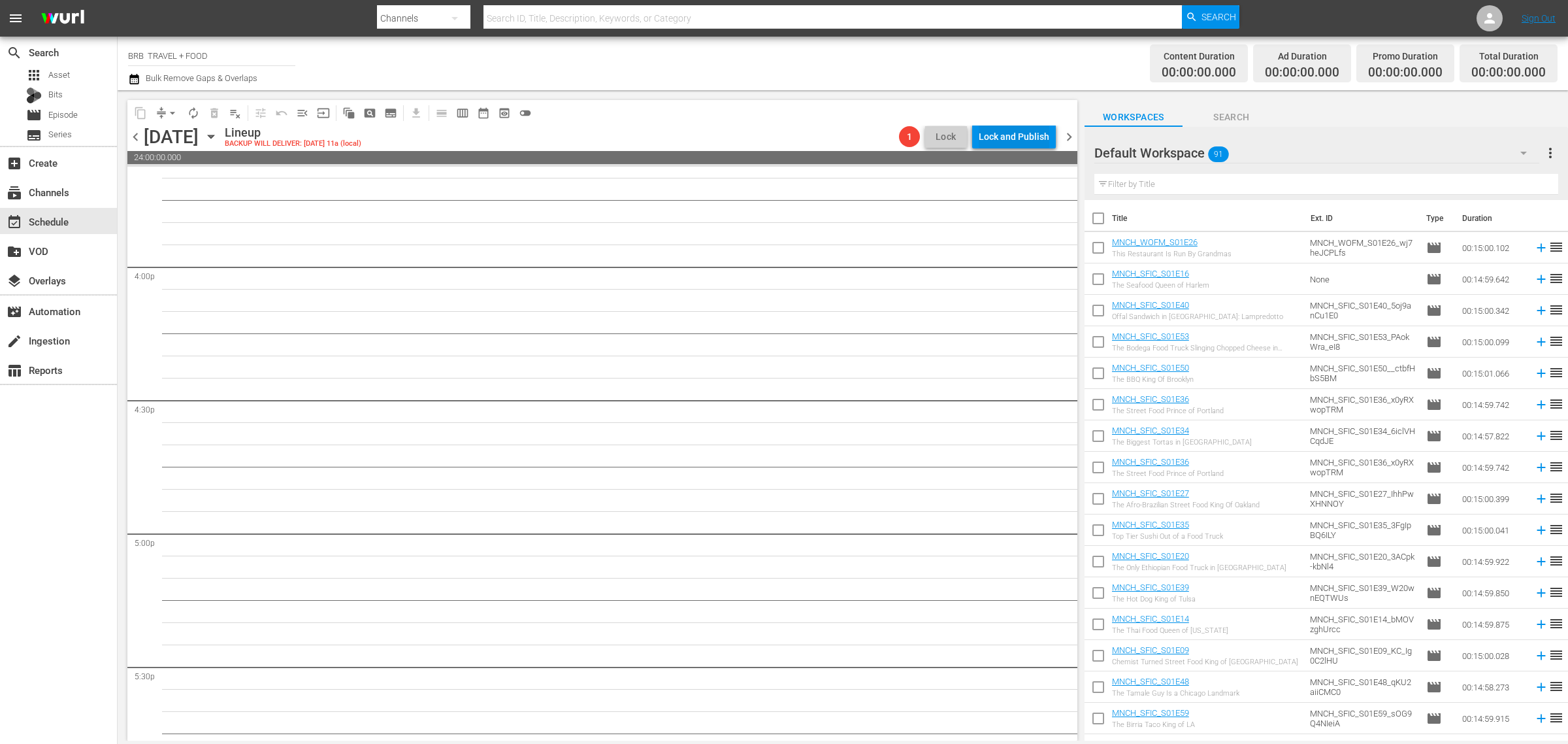
click at [1010, 138] on div "Lock and Publish" at bounding box center [1014, 136] width 70 height 23
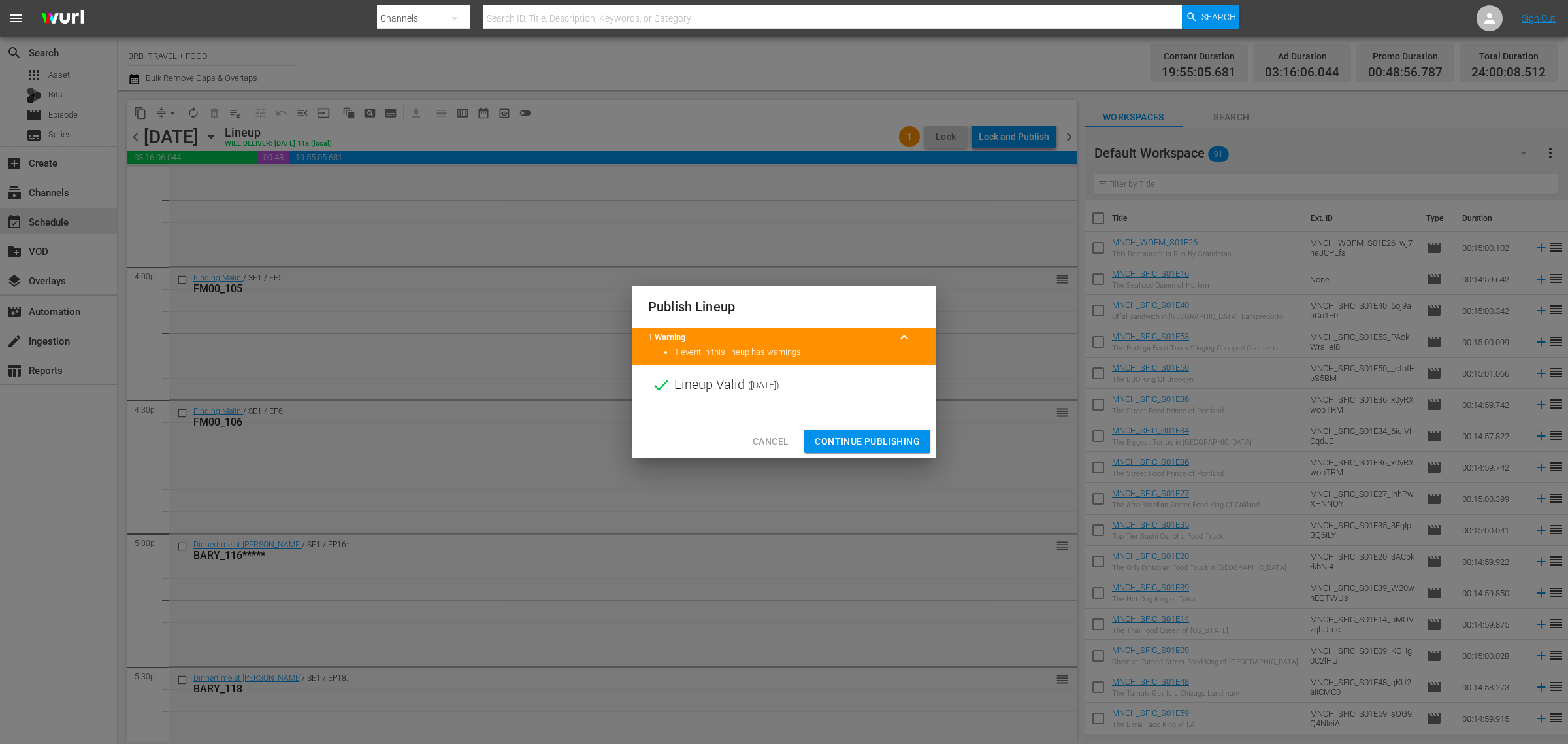
click at [887, 438] on span "Continue Publishing" at bounding box center [867, 442] width 105 height 16
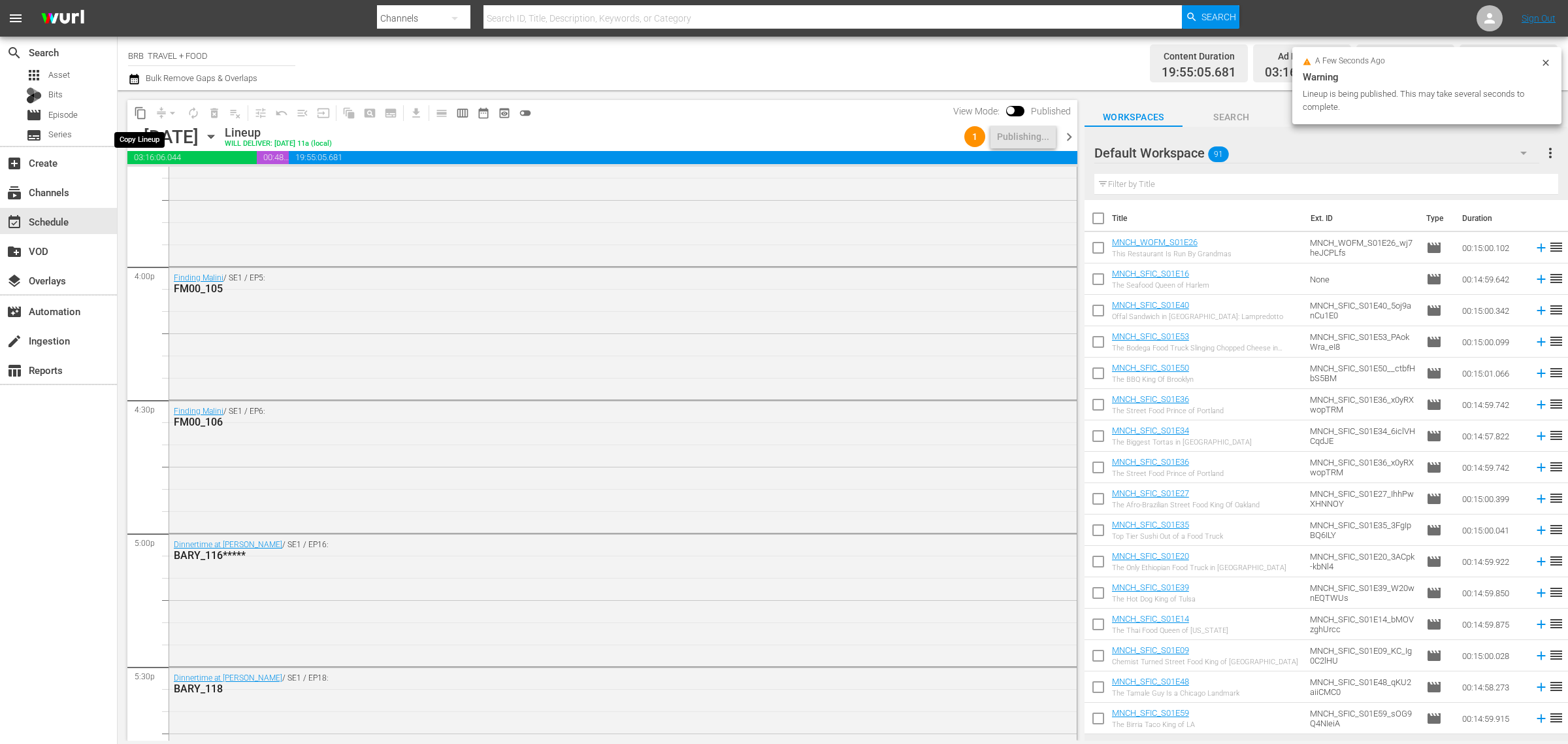
click at [137, 115] on span "content_copy" at bounding box center [141, 113] width 13 height 13
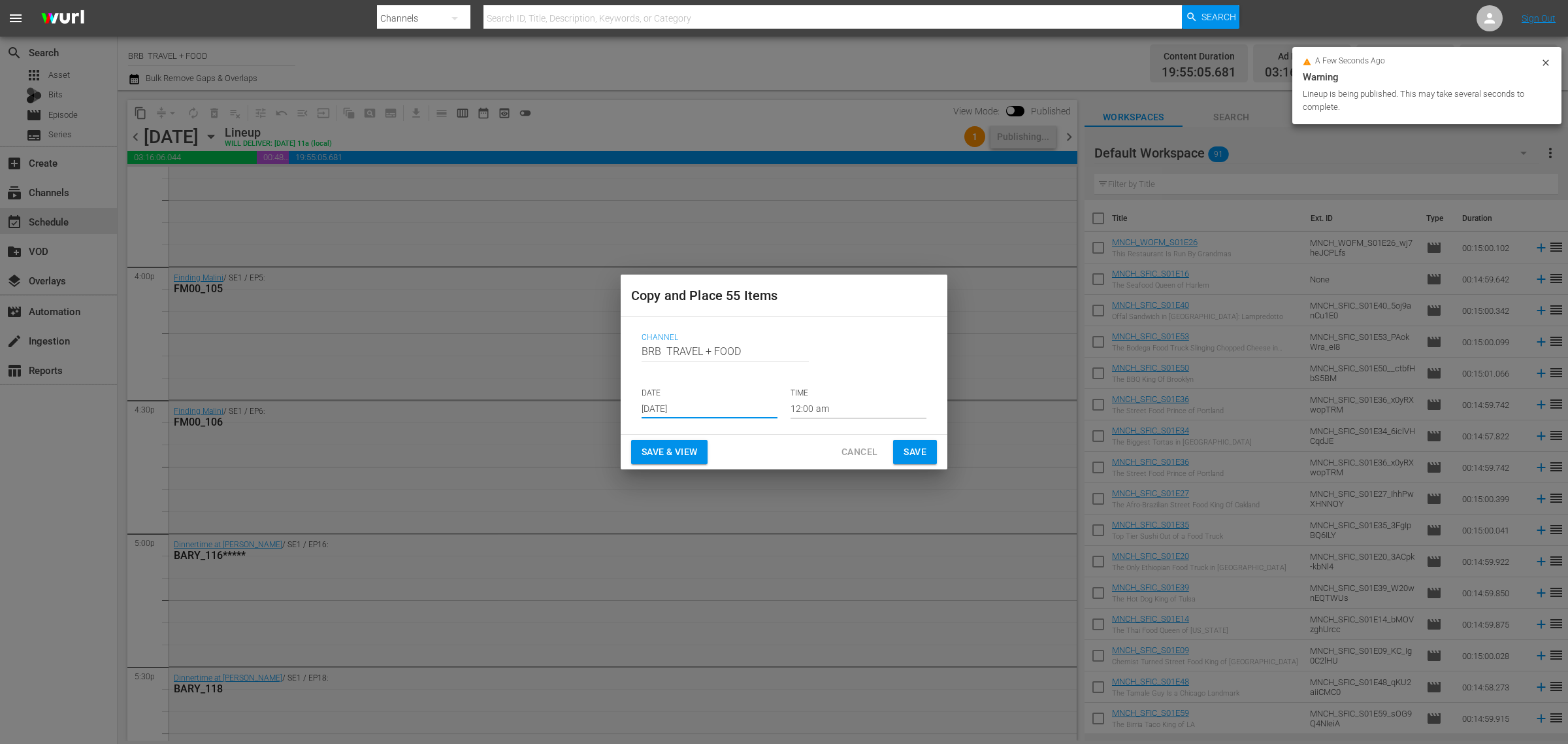
click at [683, 404] on input "[DATE]" at bounding box center [710, 408] width 136 height 19
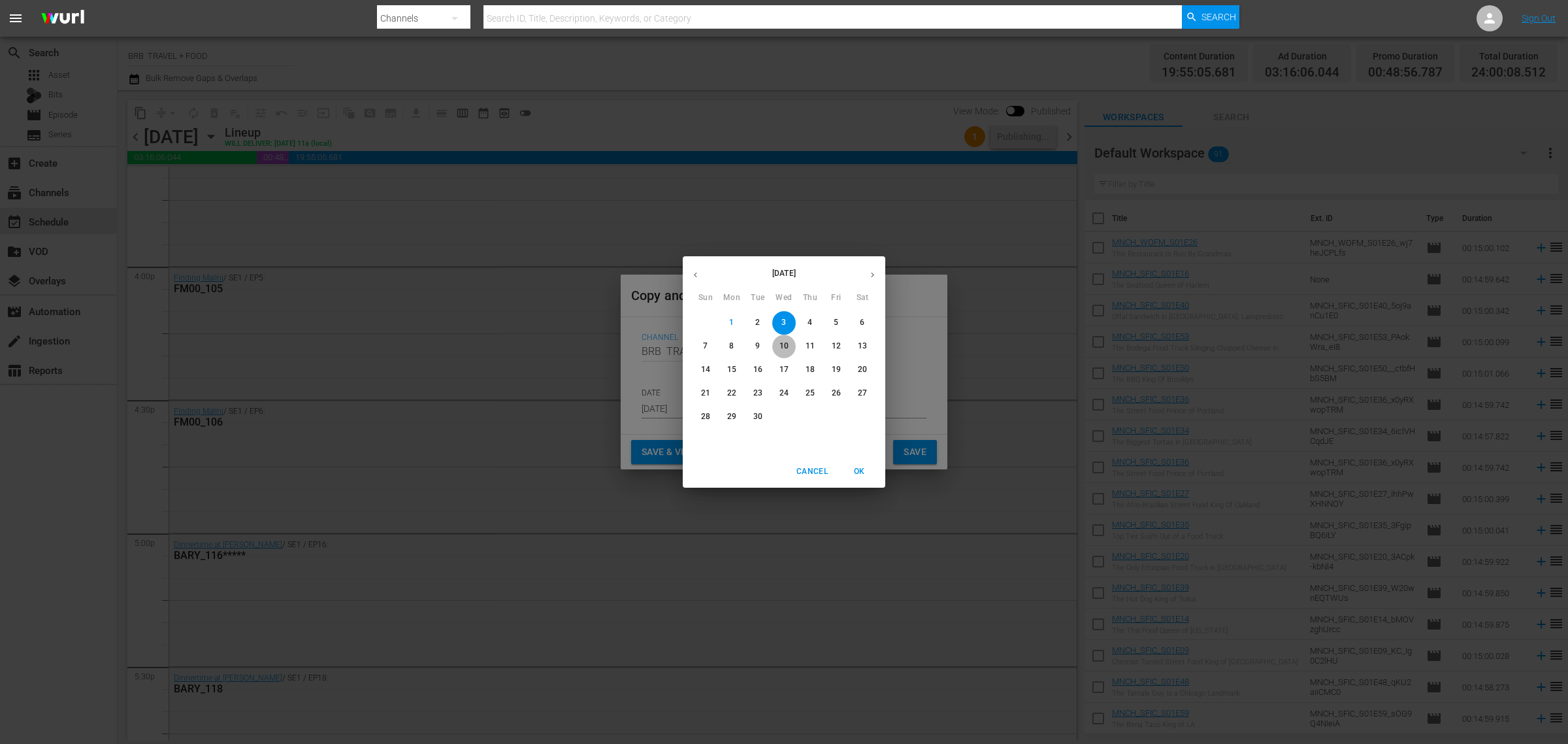
click at [785, 347] on p "10" at bounding box center [784, 346] width 9 height 11
type input "Sep 10th 2025"
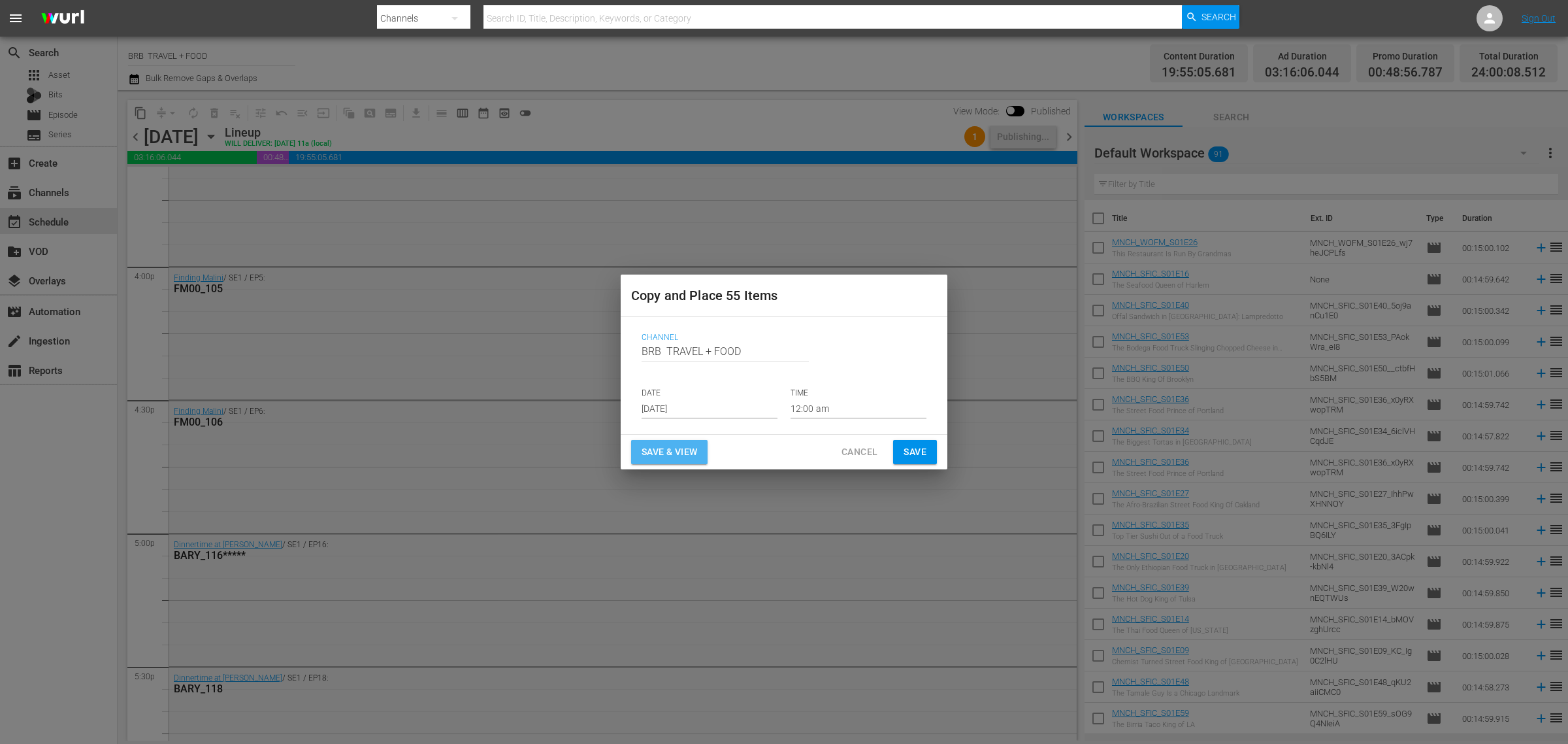
click at [684, 441] on button "Save & View" at bounding box center [669, 452] width 76 height 24
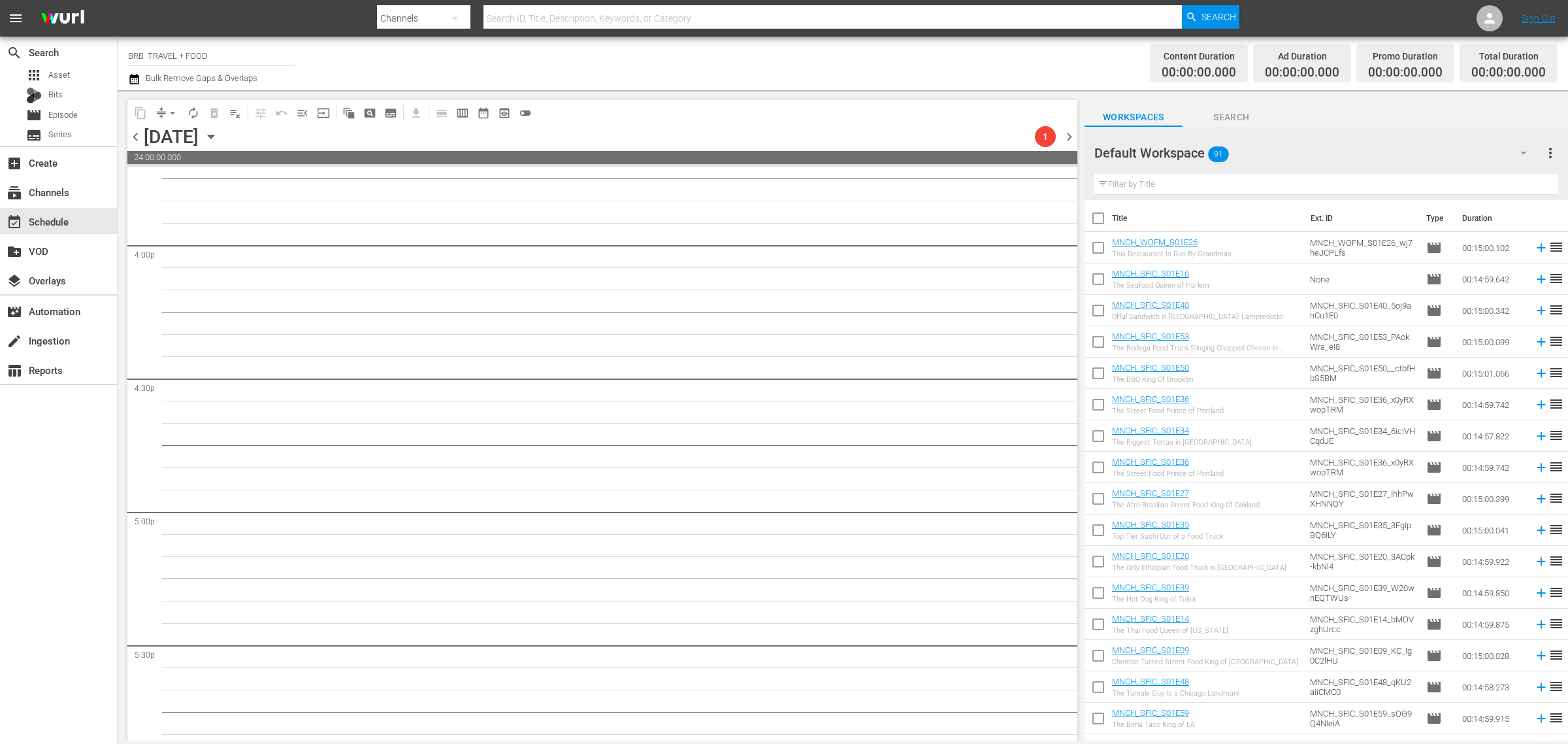
scroll to position [4167, 0]
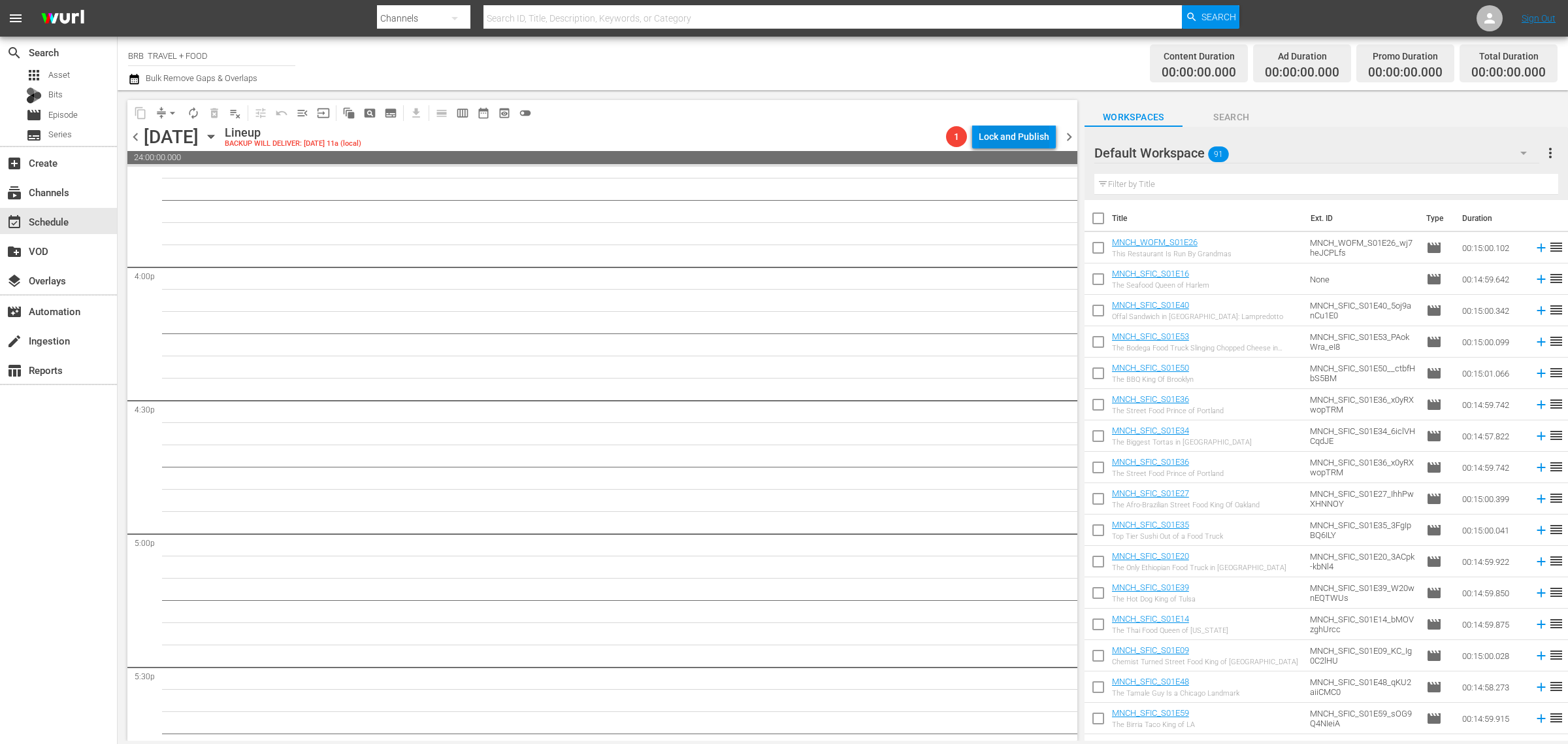
click at [998, 141] on div "Lock and Publish" at bounding box center [1014, 136] width 70 height 23
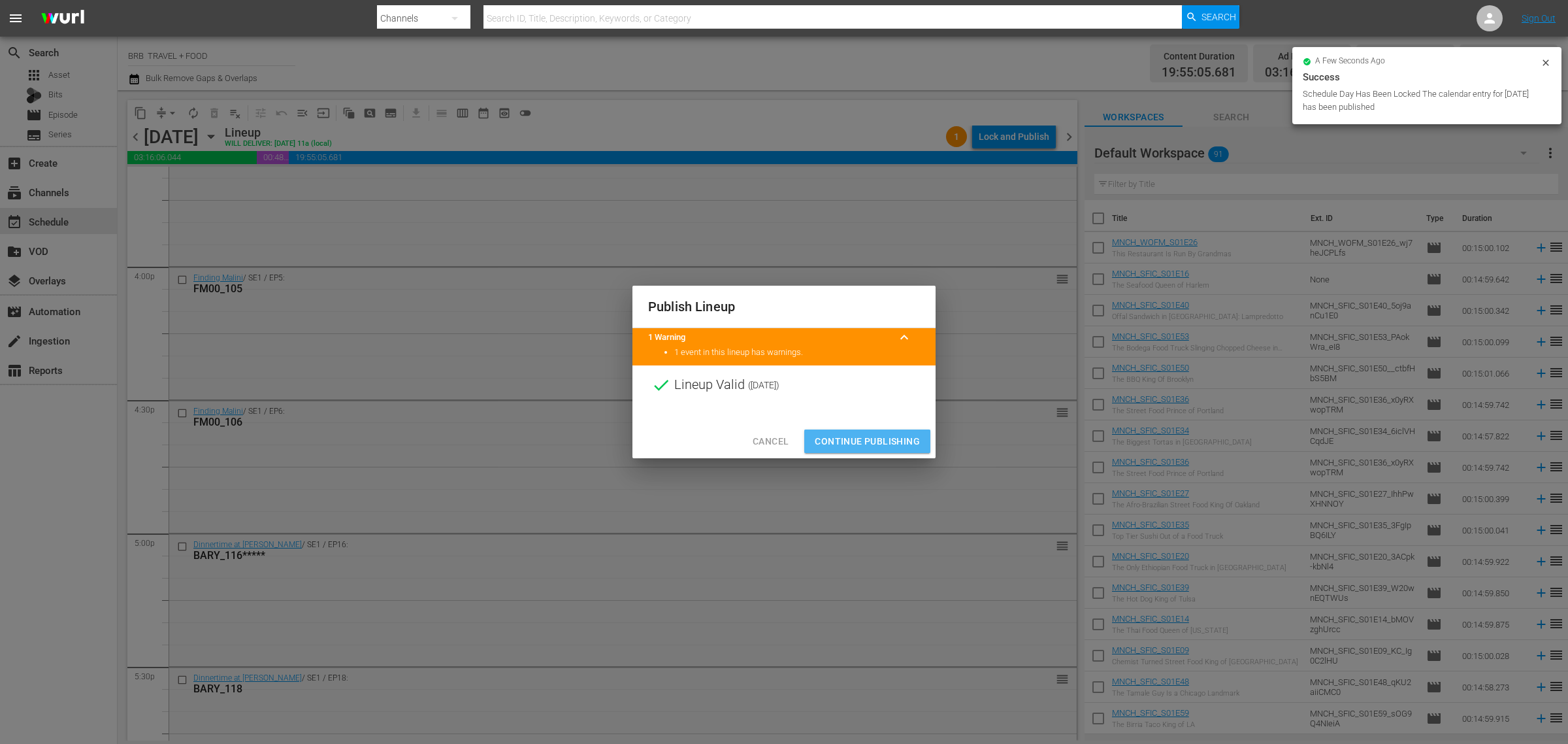
click at [867, 444] on span "Continue Publishing" at bounding box center [867, 442] width 105 height 16
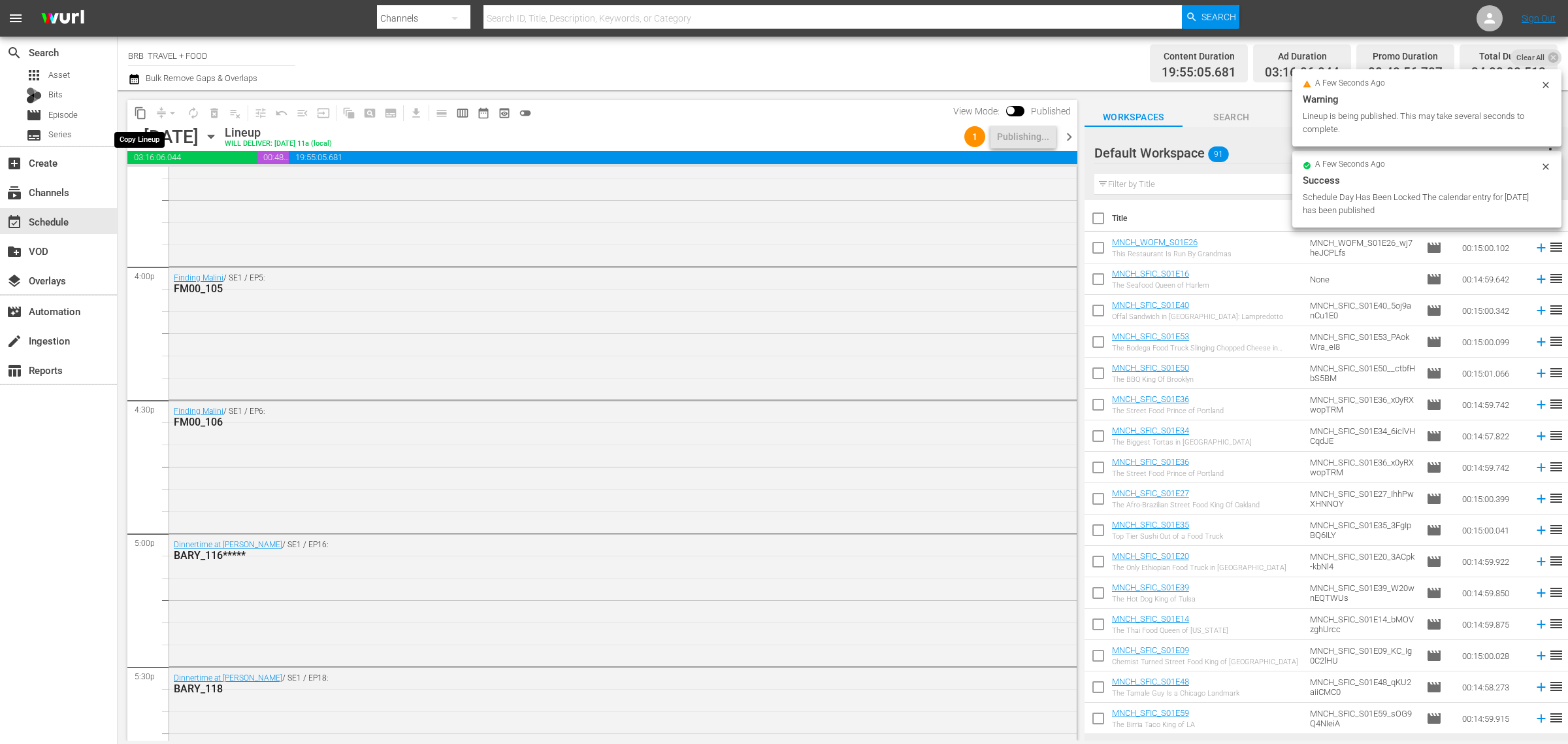
click at [141, 122] on button "content_copy" at bounding box center [140, 113] width 21 height 21
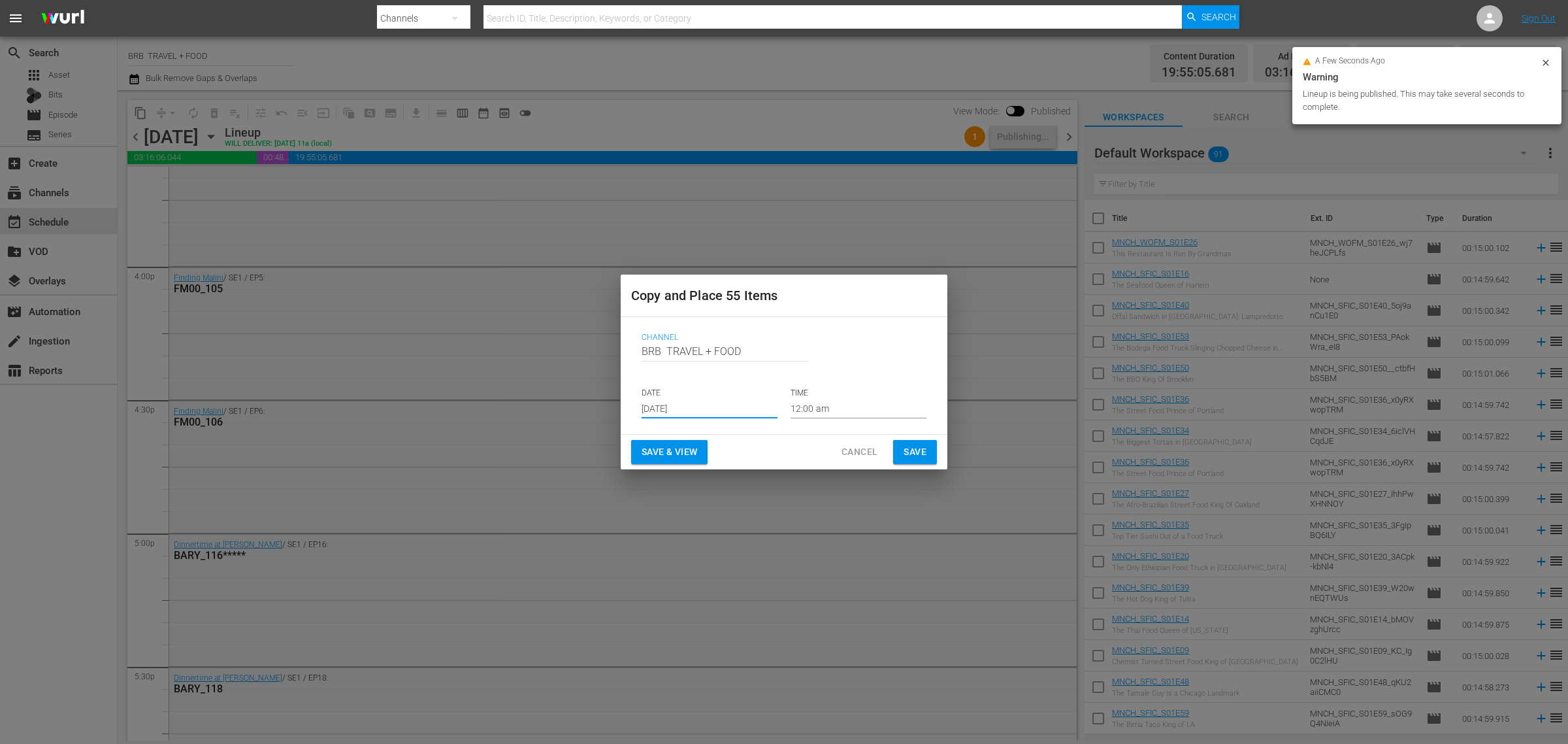
click at [680, 413] on input "[DATE]" at bounding box center [710, 408] width 136 height 19
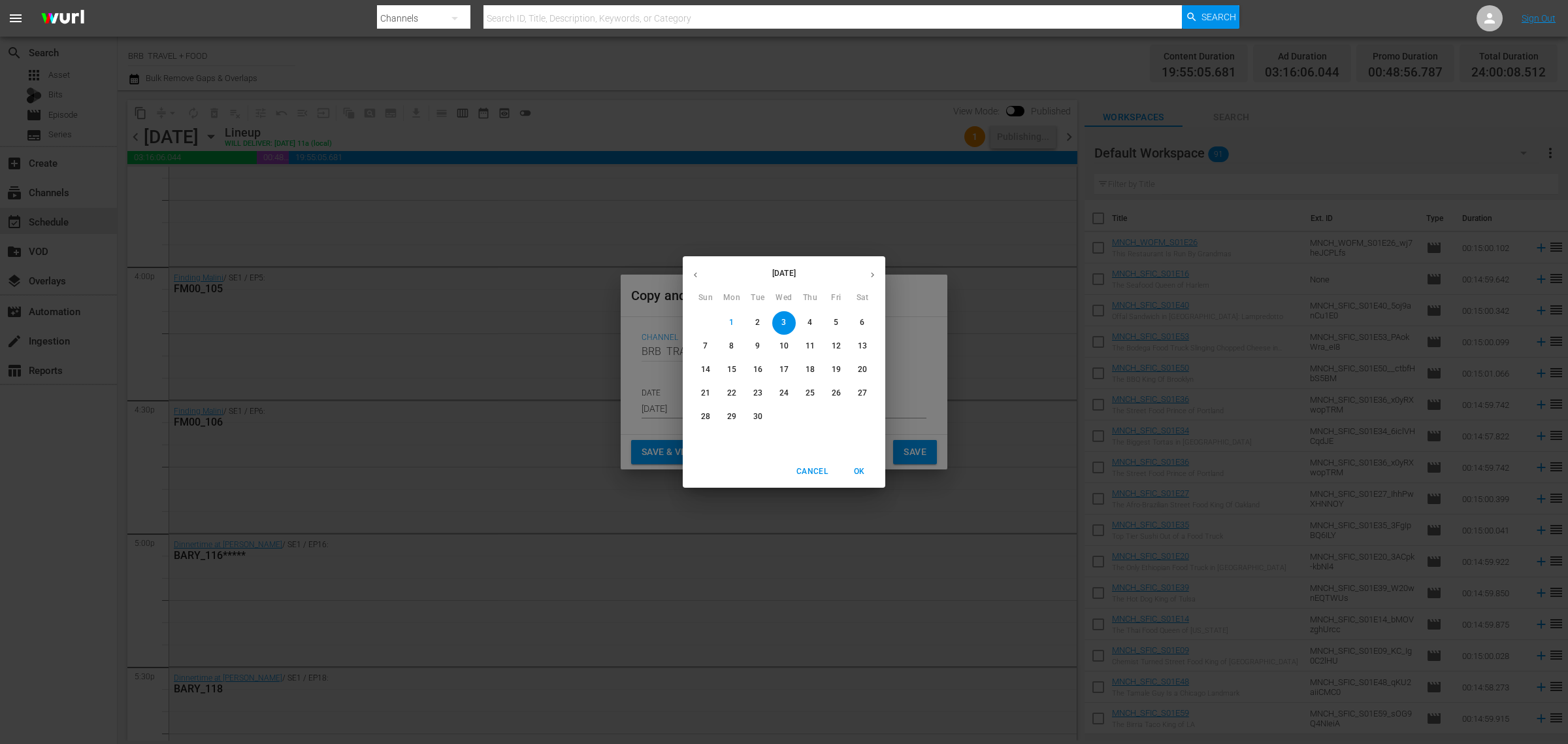
click at [787, 370] on p "17" at bounding box center [784, 369] width 9 height 11
type input "Sep 17th 2025"
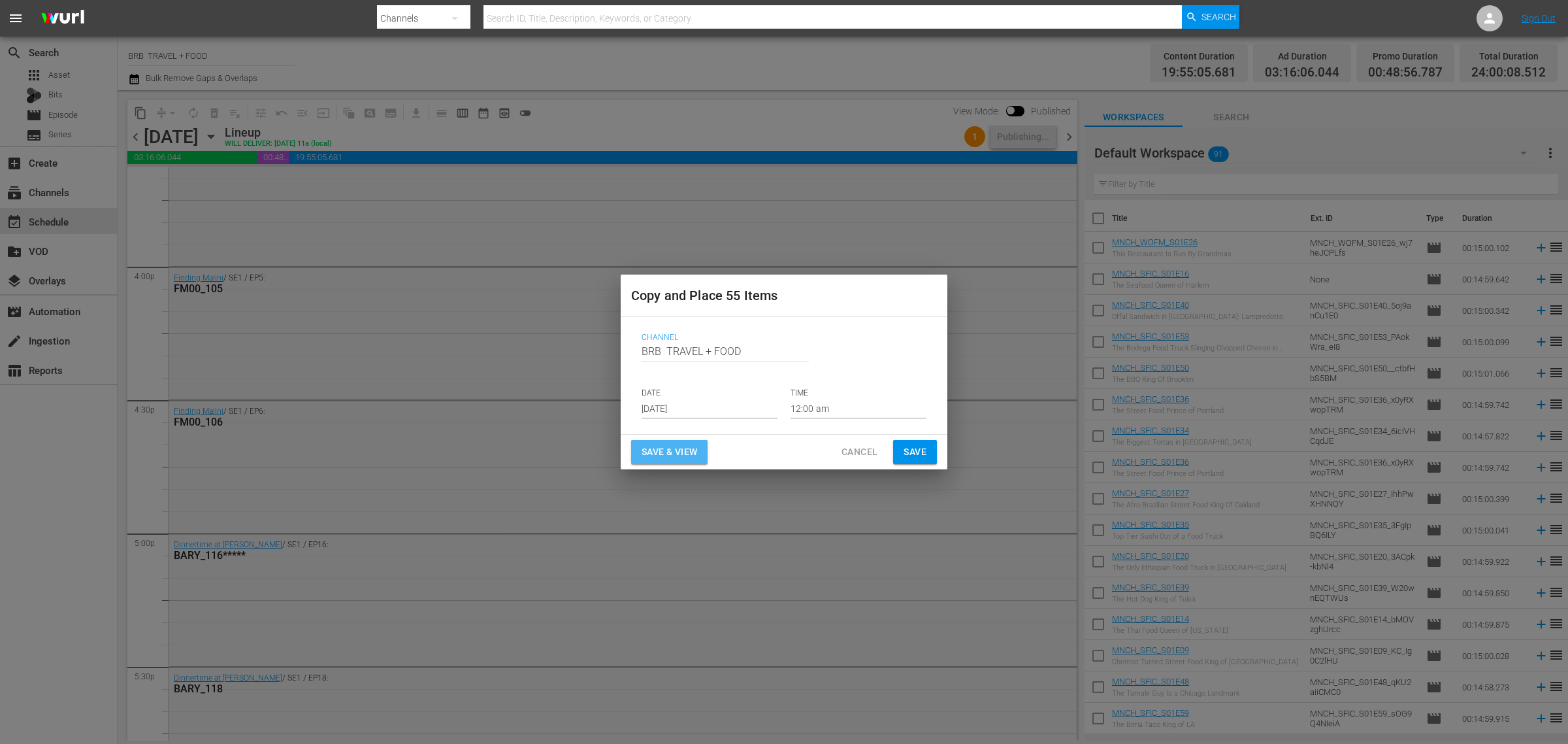
click at [664, 444] on span "Save & View" at bounding box center [669, 452] width 56 height 16
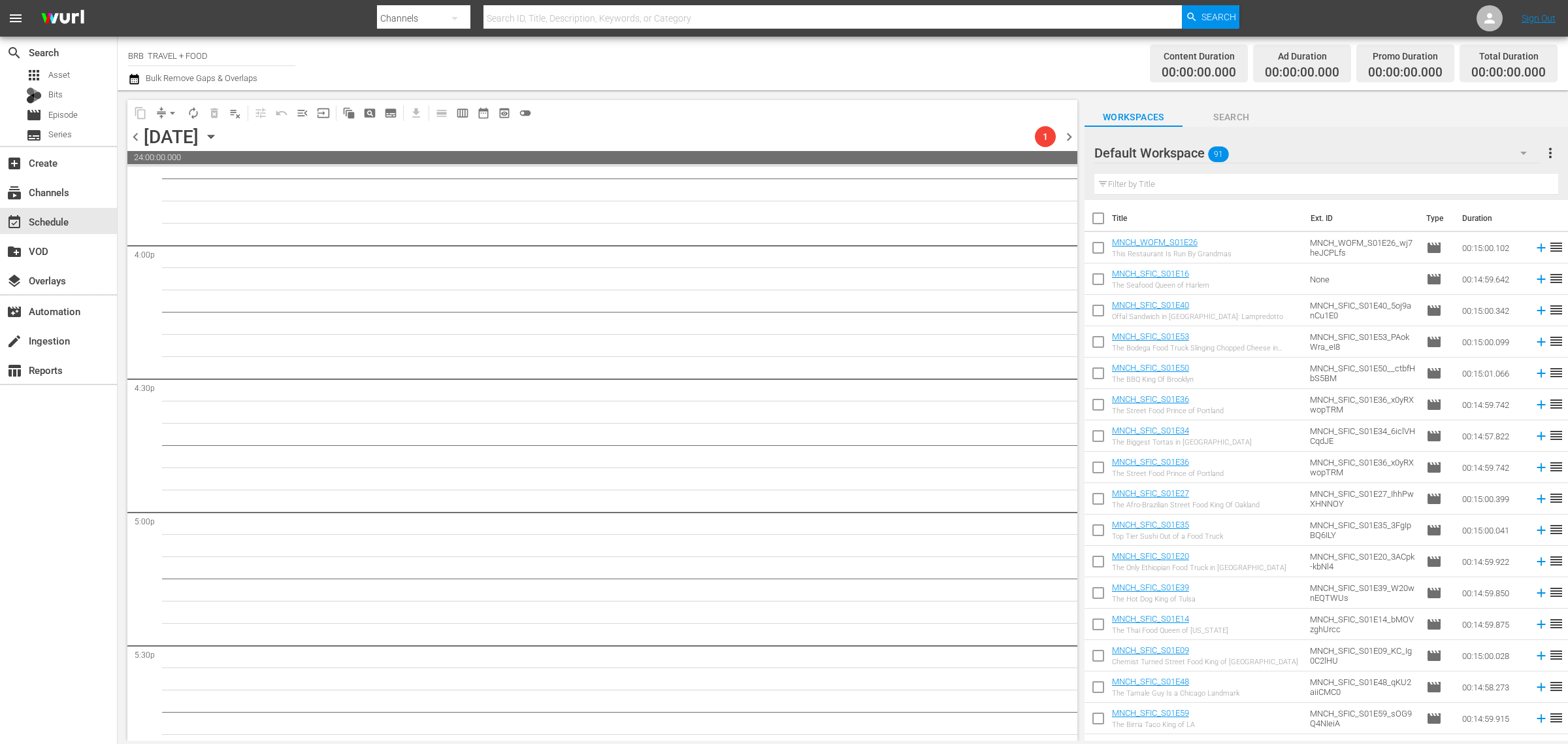
scroll to position [4167, 0]
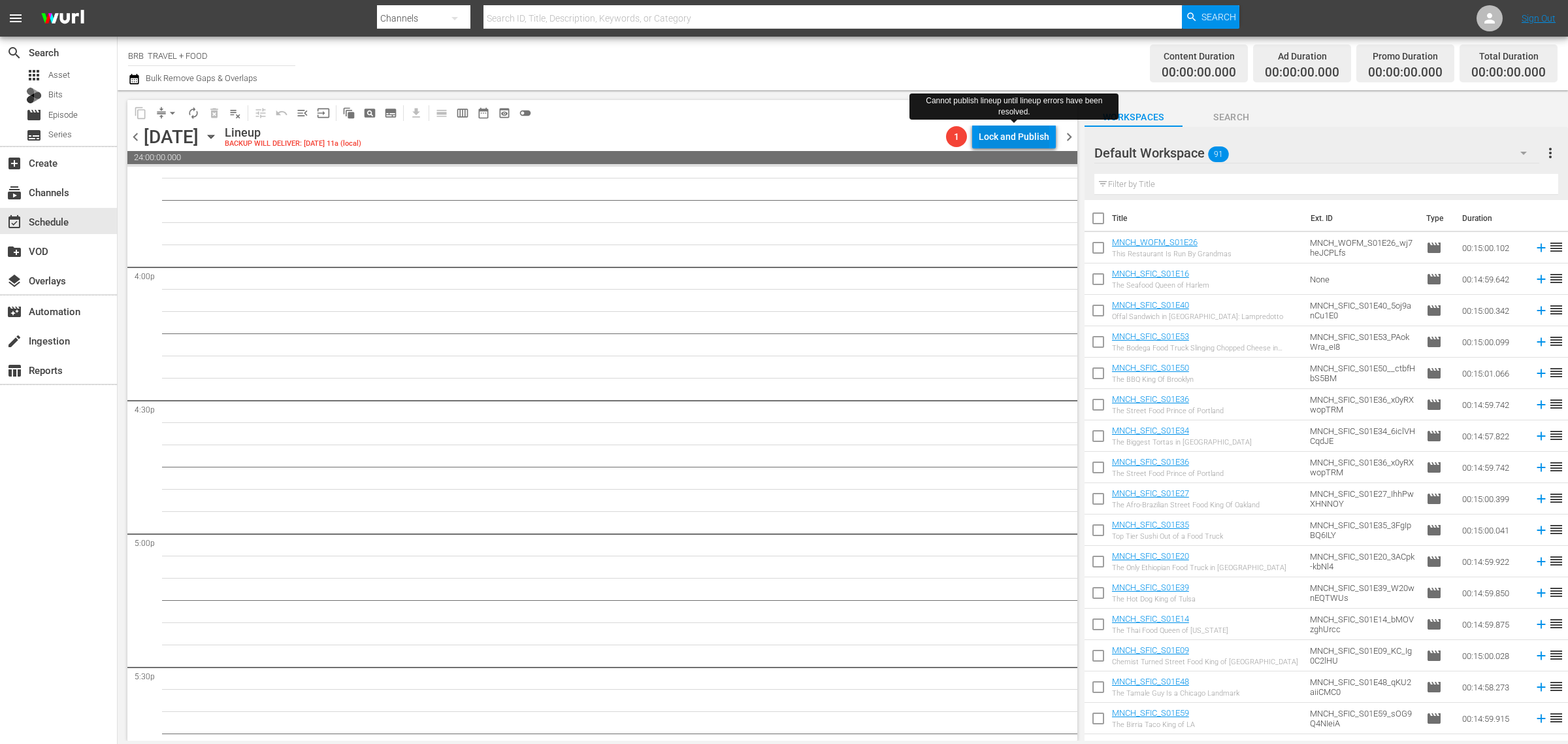
click at [1027, 132] on div "Lock and Publish" at bounding box center [1014, 136] width 70 height 23
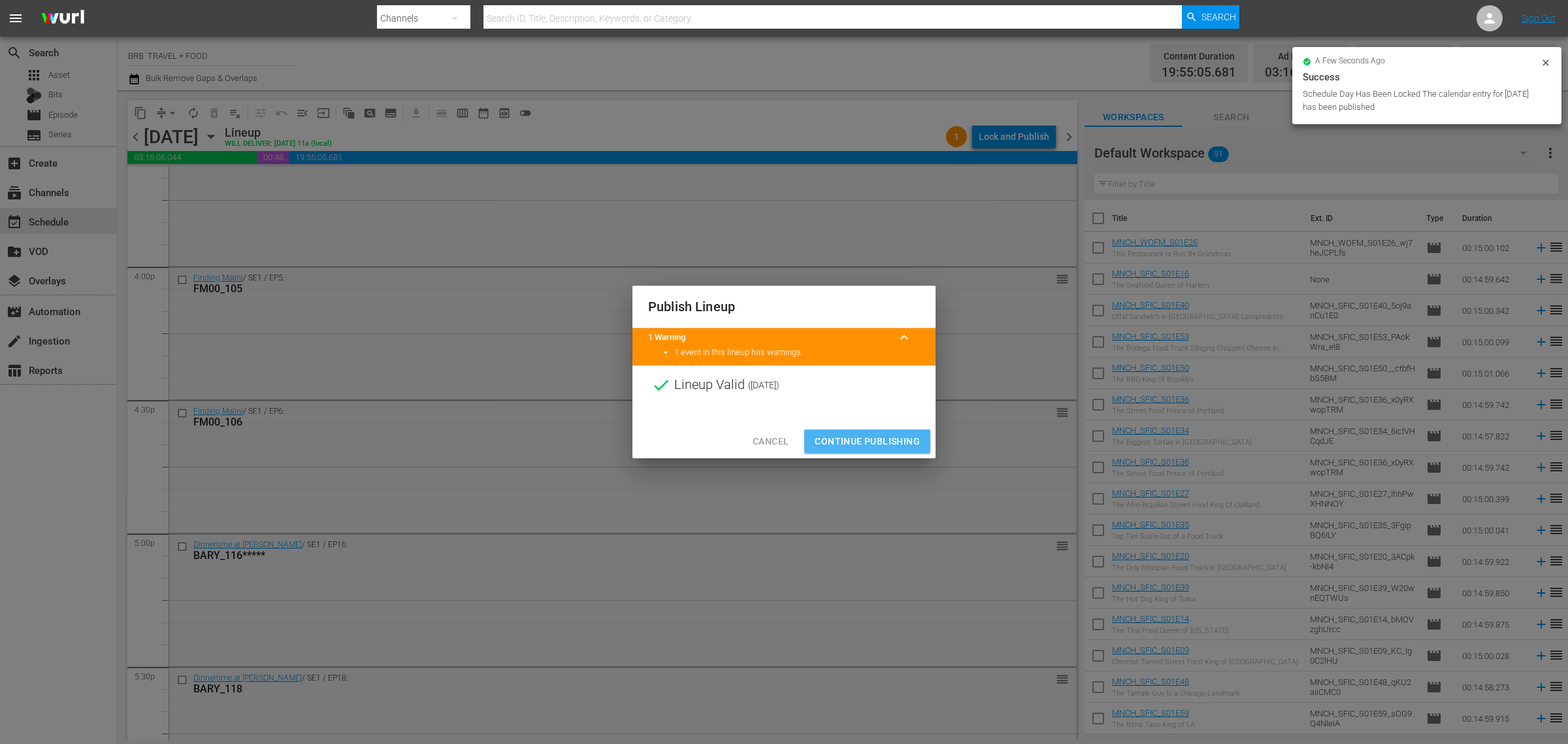
click at [874, 442] on span "Continue Publishing" at bounding box center [867, 442] width 105 height 16
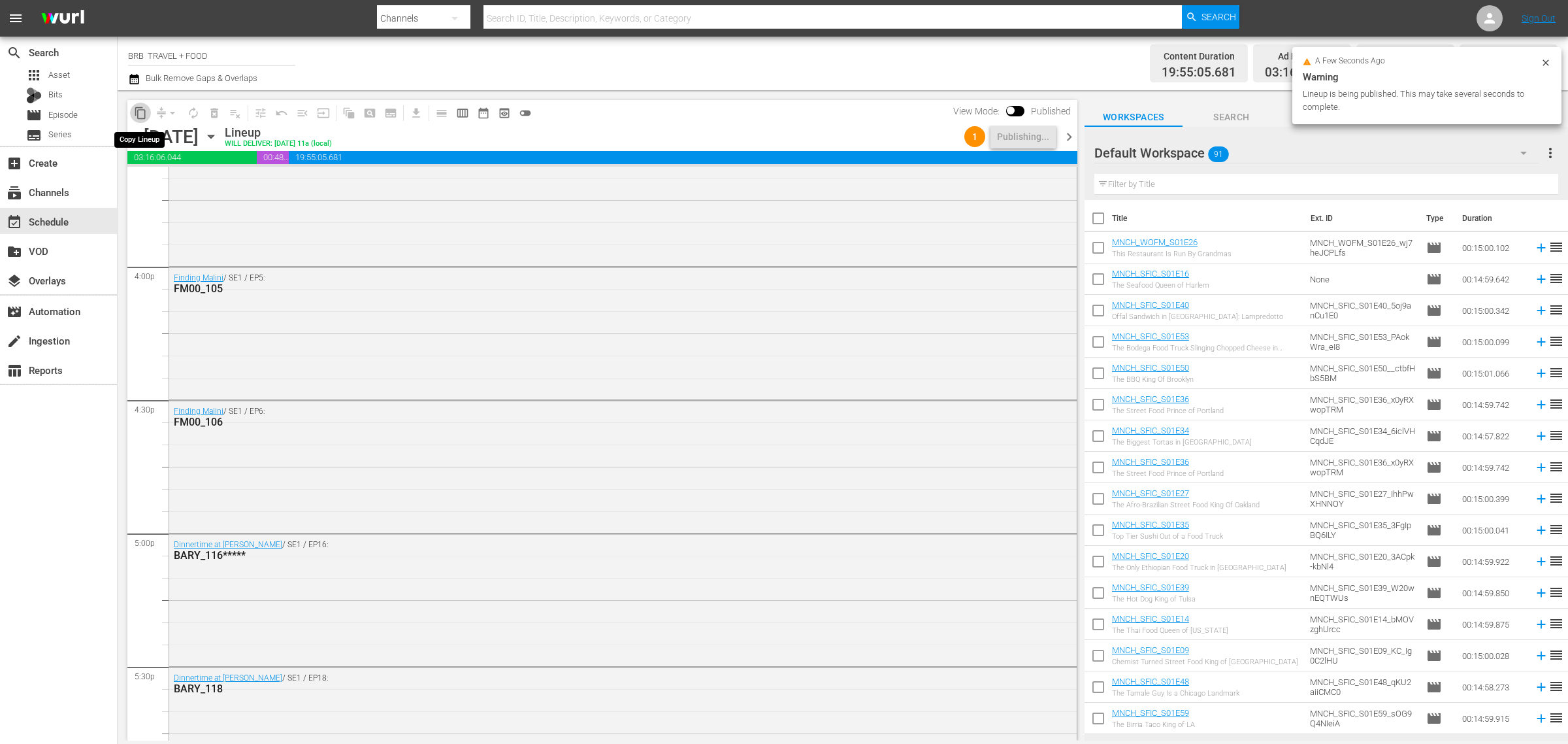
click at [137, 109] on span "content_copy" at bounding box center [141, 113] width 13 height 13
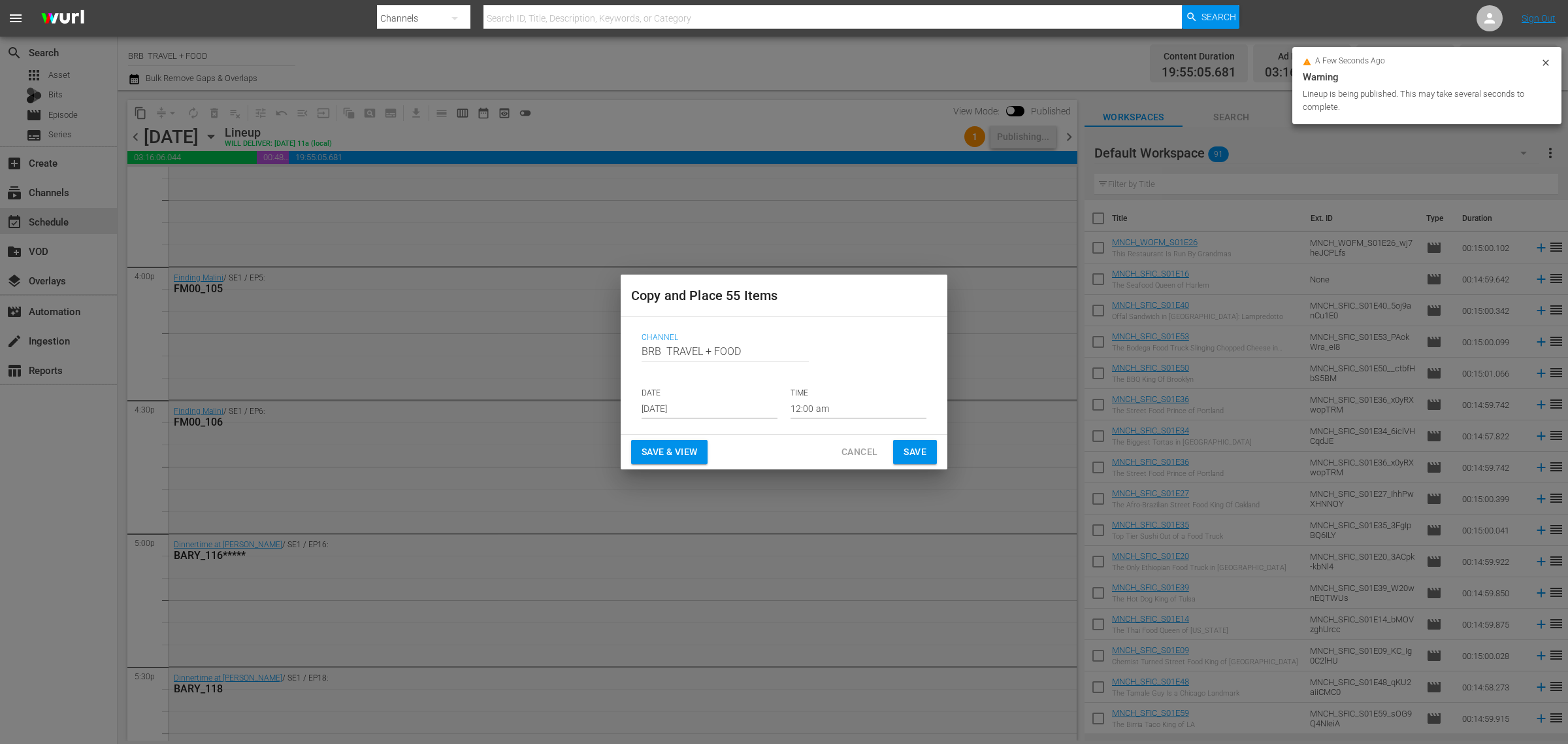
click at [691, 394] on p "DATE" at bounding box center [710, 393] width 136 height 11
click at [687, 406] on input "[DATE]" at bounding box center [710, 408] width 136 height 19
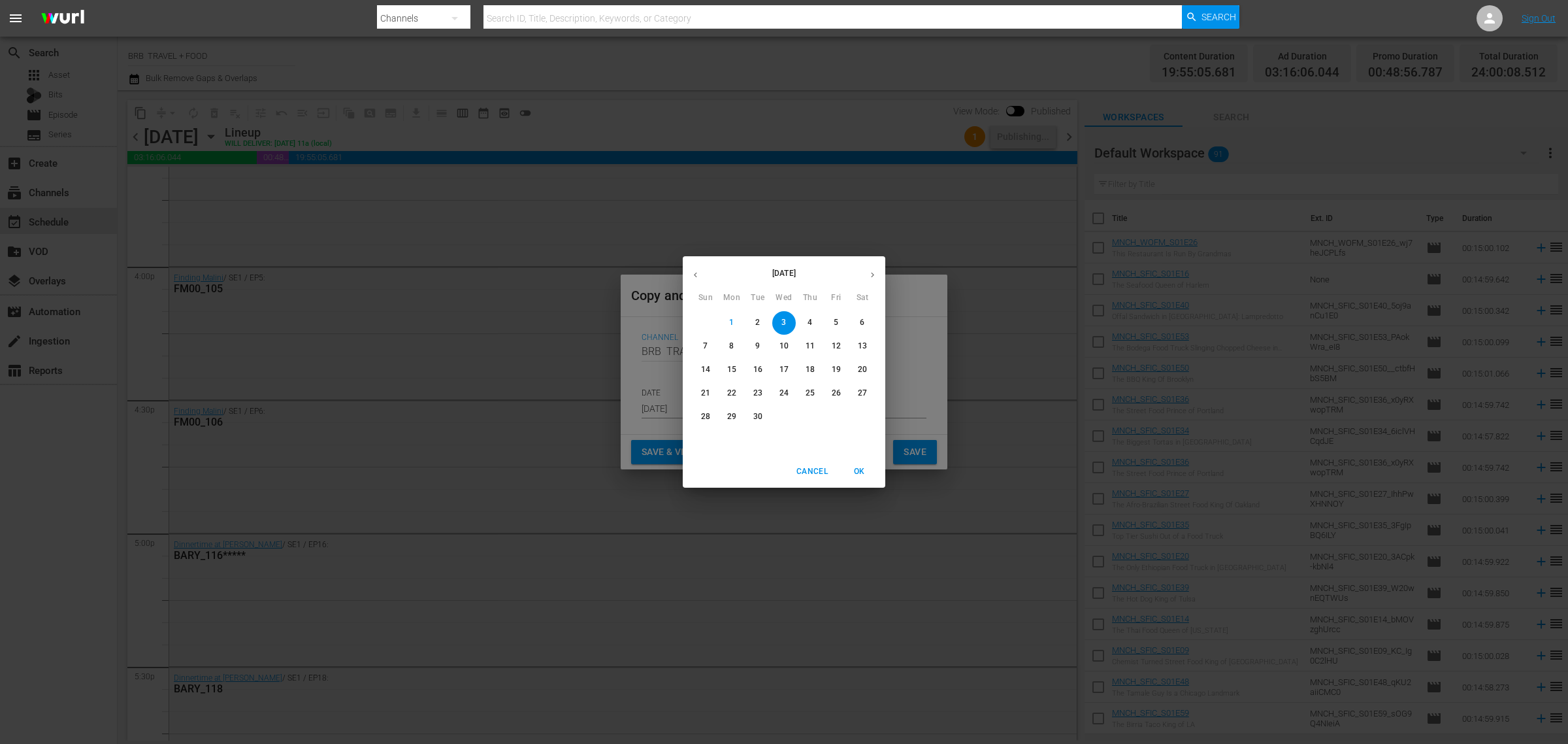
click at [785, 397] on p "24" at bounding box center [784, 393] width 9 height 11
type input "Sep 24th 2025"
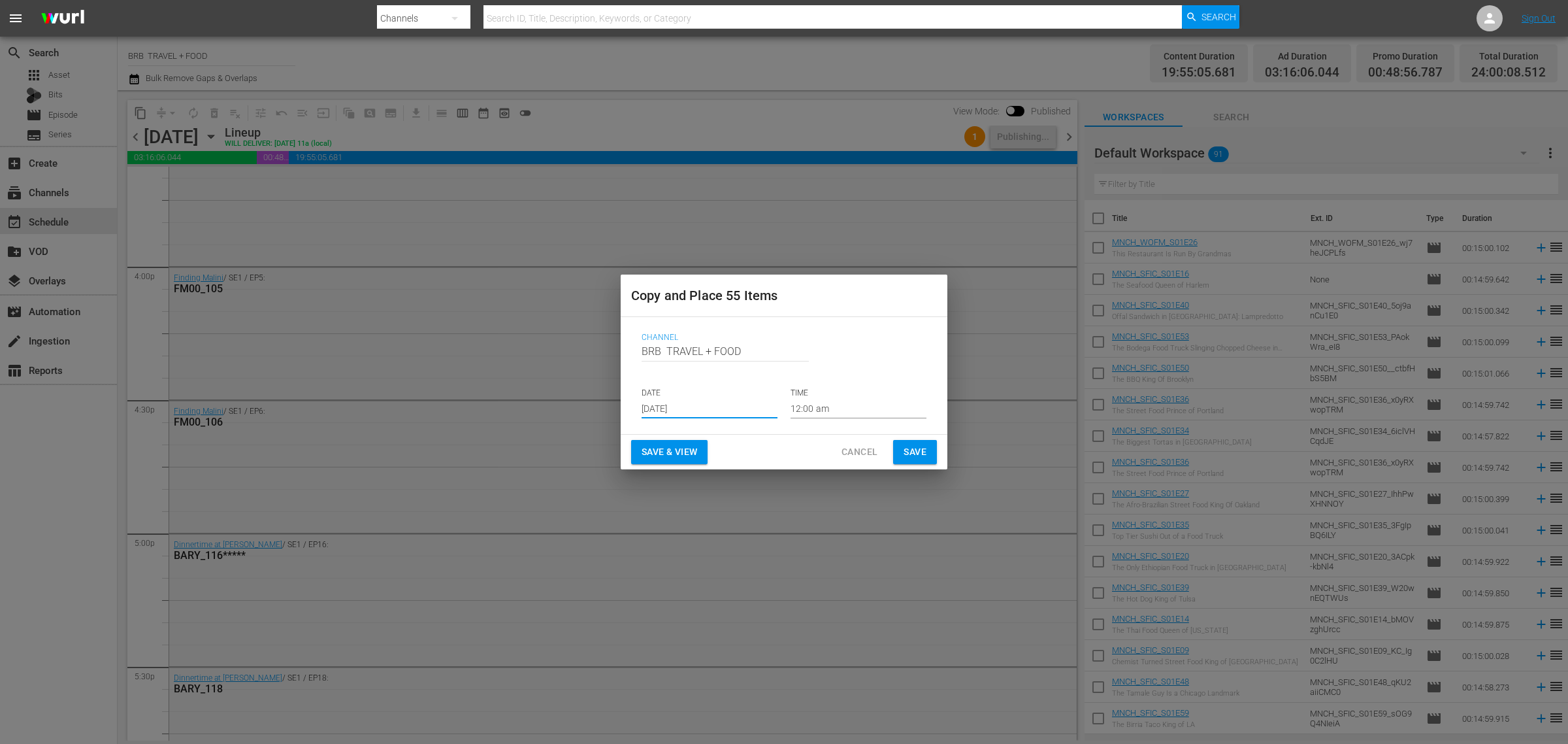
click at [645, 450] on span "Save & View" at bounding box center [669, 452] width 56 height 16
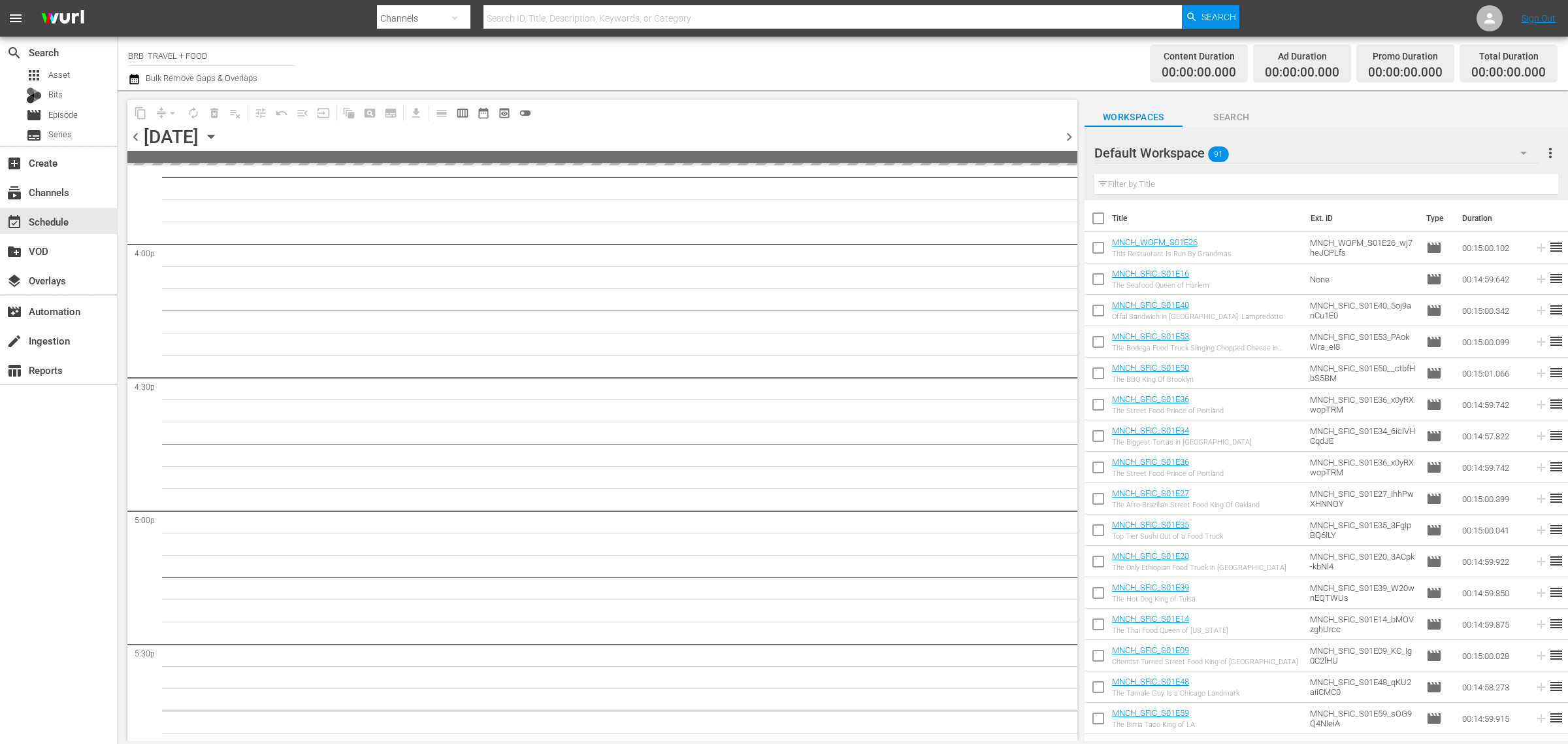
scroll to position [4167, 0]
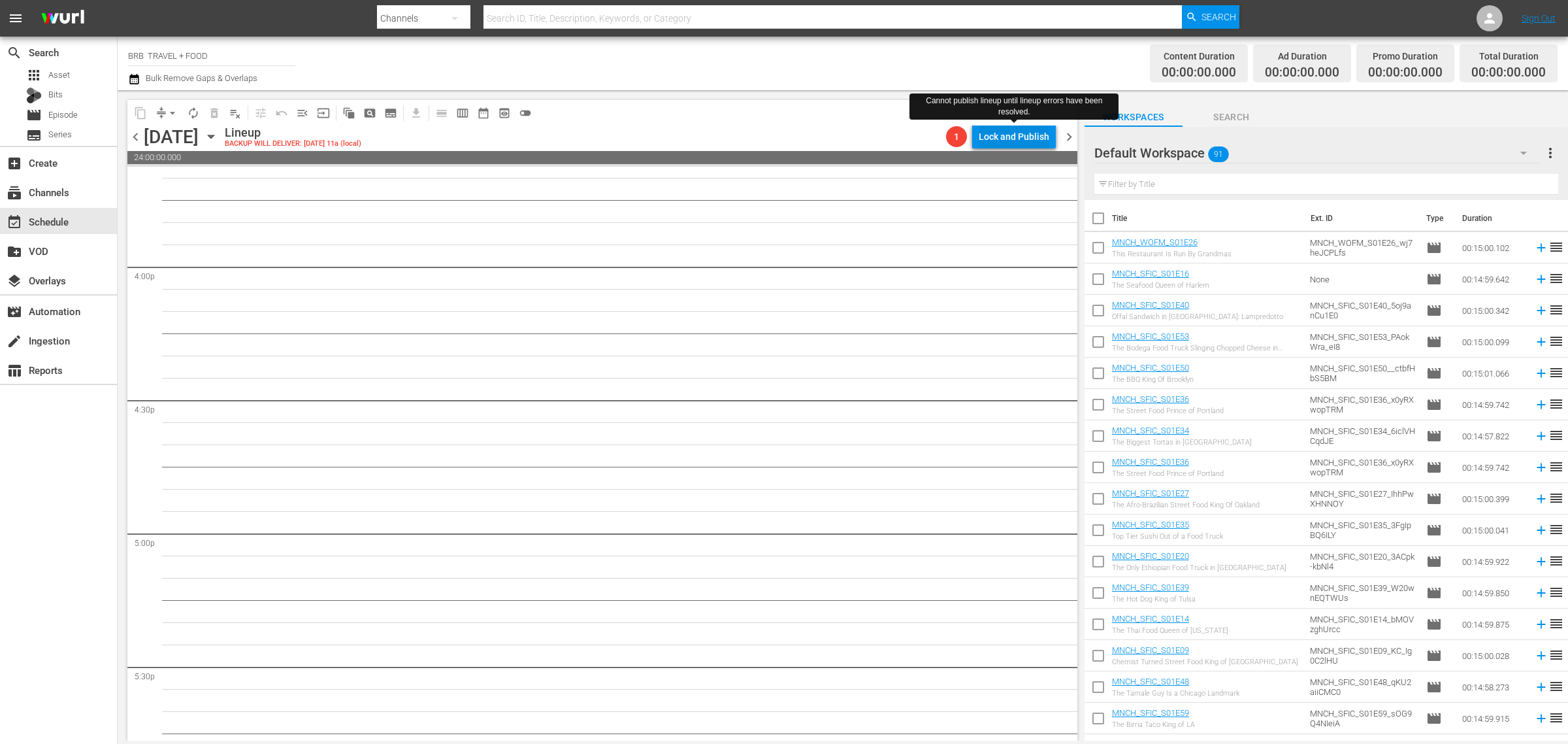
click at [1031, 141] on div "Lock and Publish" at bounding box center [1014, 136] width 70 height 23
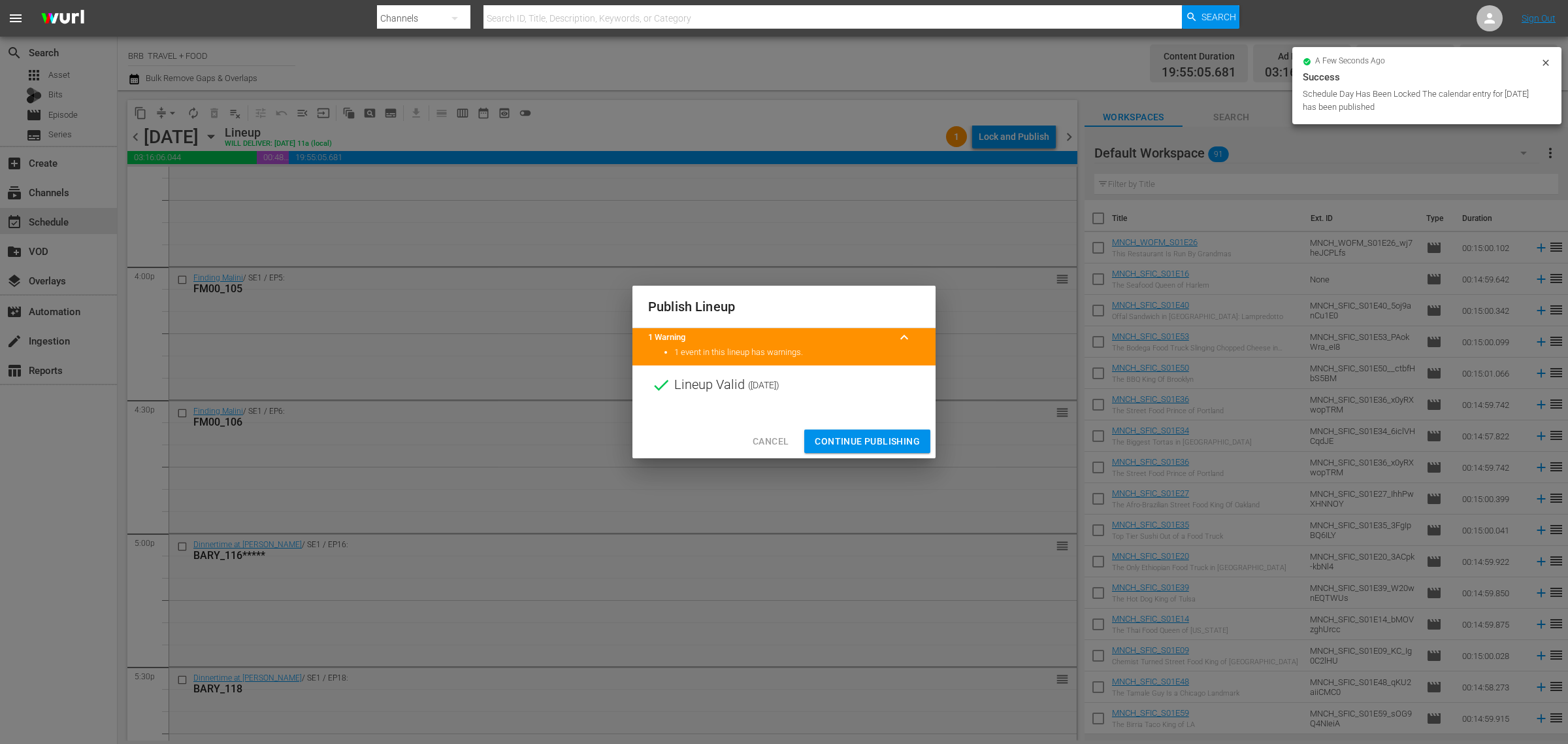
click at [856, 442] on span "Continue Publishing" at bounding box center [867, 442] width 105 height 16
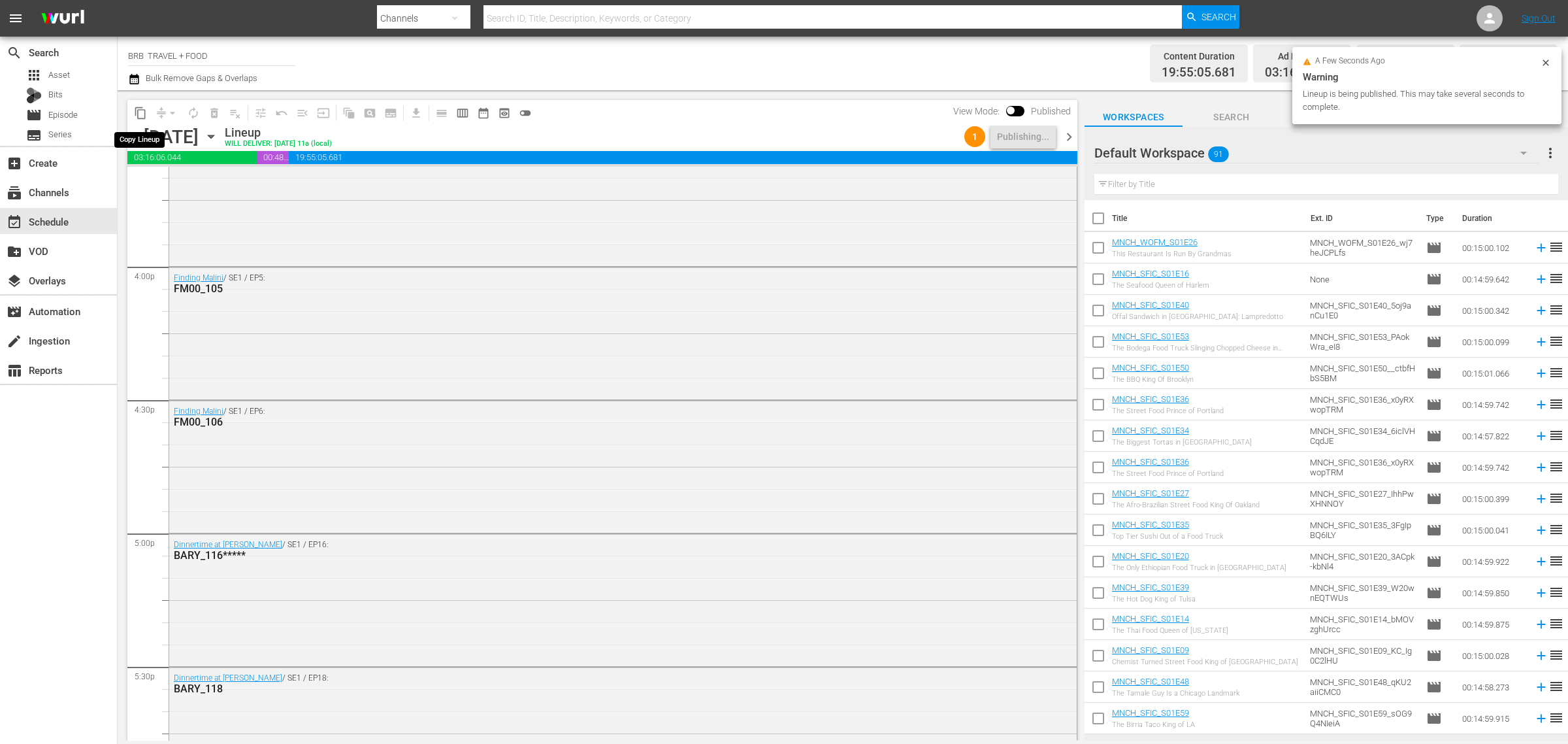
click at [143, 115] on span "content_copy" at bounding box center [141, 113] width 13 height 13
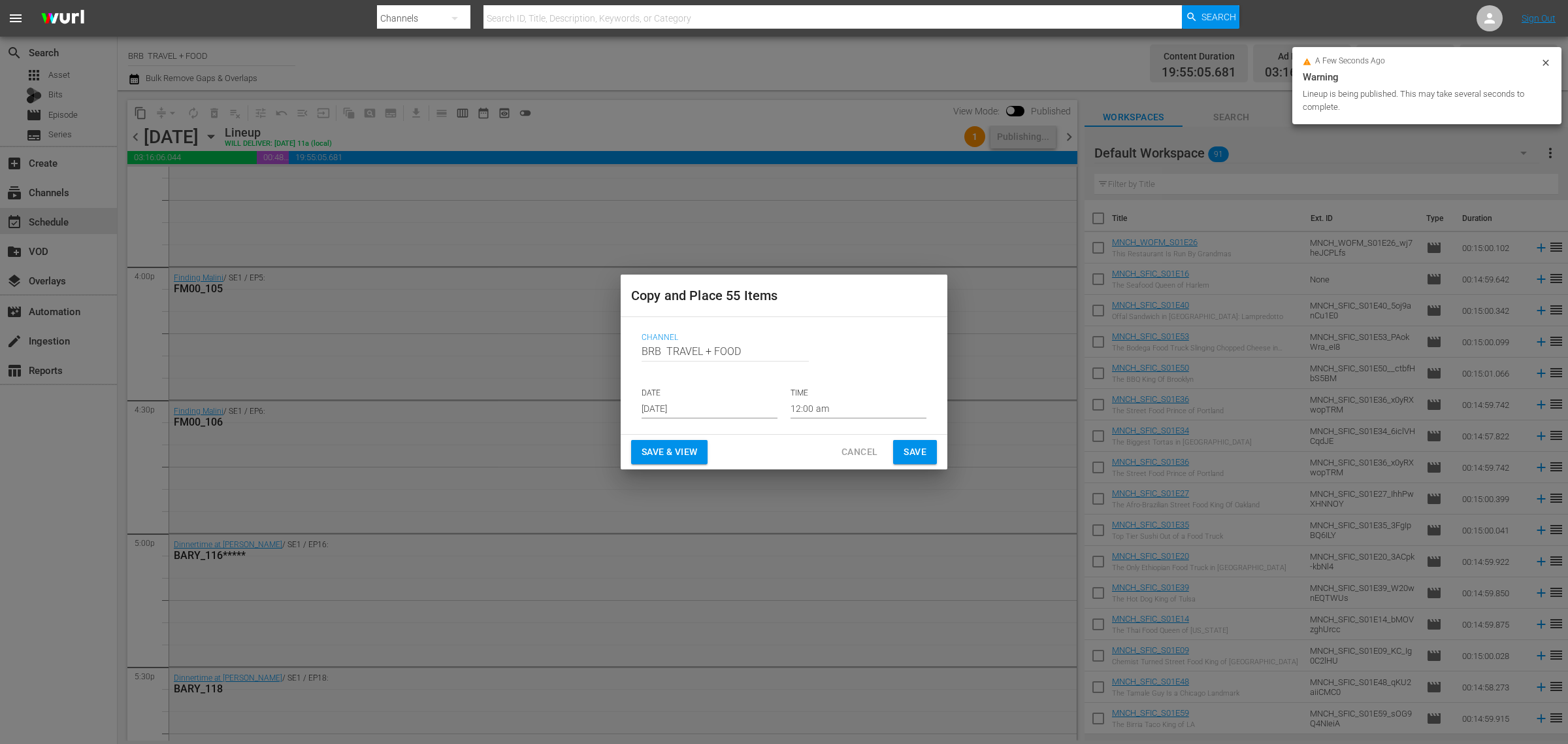
click at [748, 414] on input "[DATE]" at bounding box center [710, 408] width 136 height 19
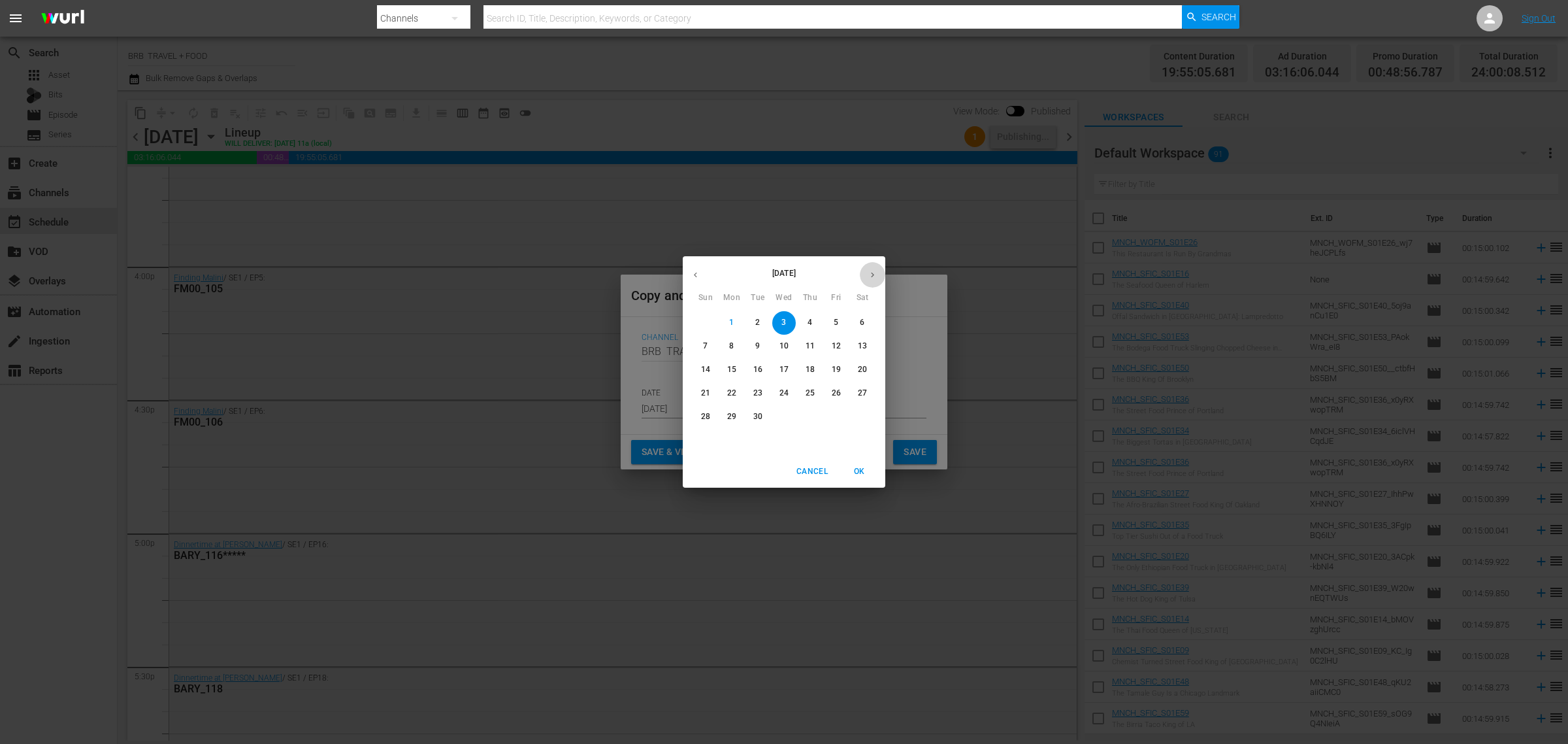
click at [873, 272] on icon "button" at bounding box center [872, 275] width 10 height 10
click at [840, 349] on p "10" at bounding box center [836, 346] width 9 height 11
type input "Oct 10th 2025"
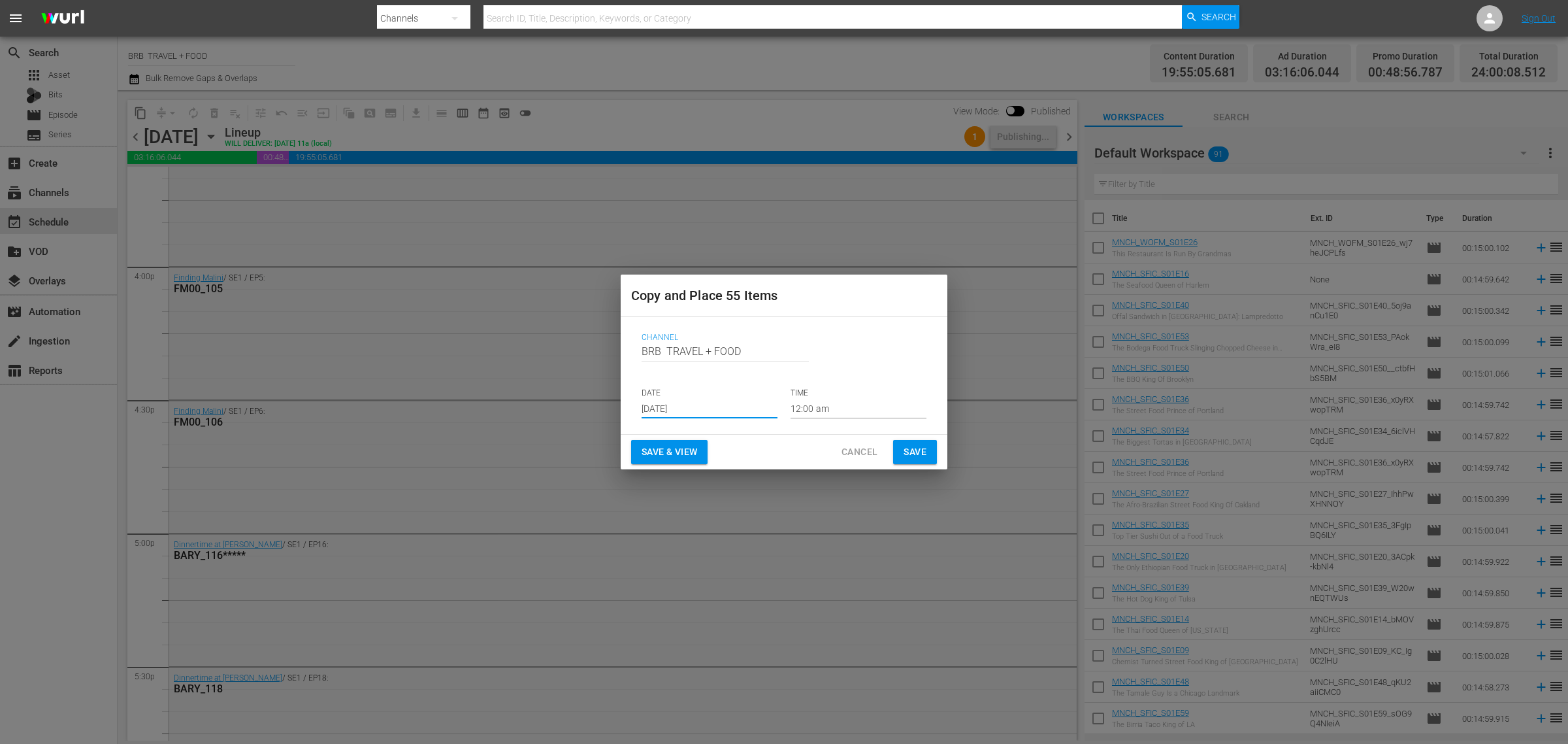
click at [651, 459] on span "Save & View" at bounding box center [669, 452] width 56 height 16
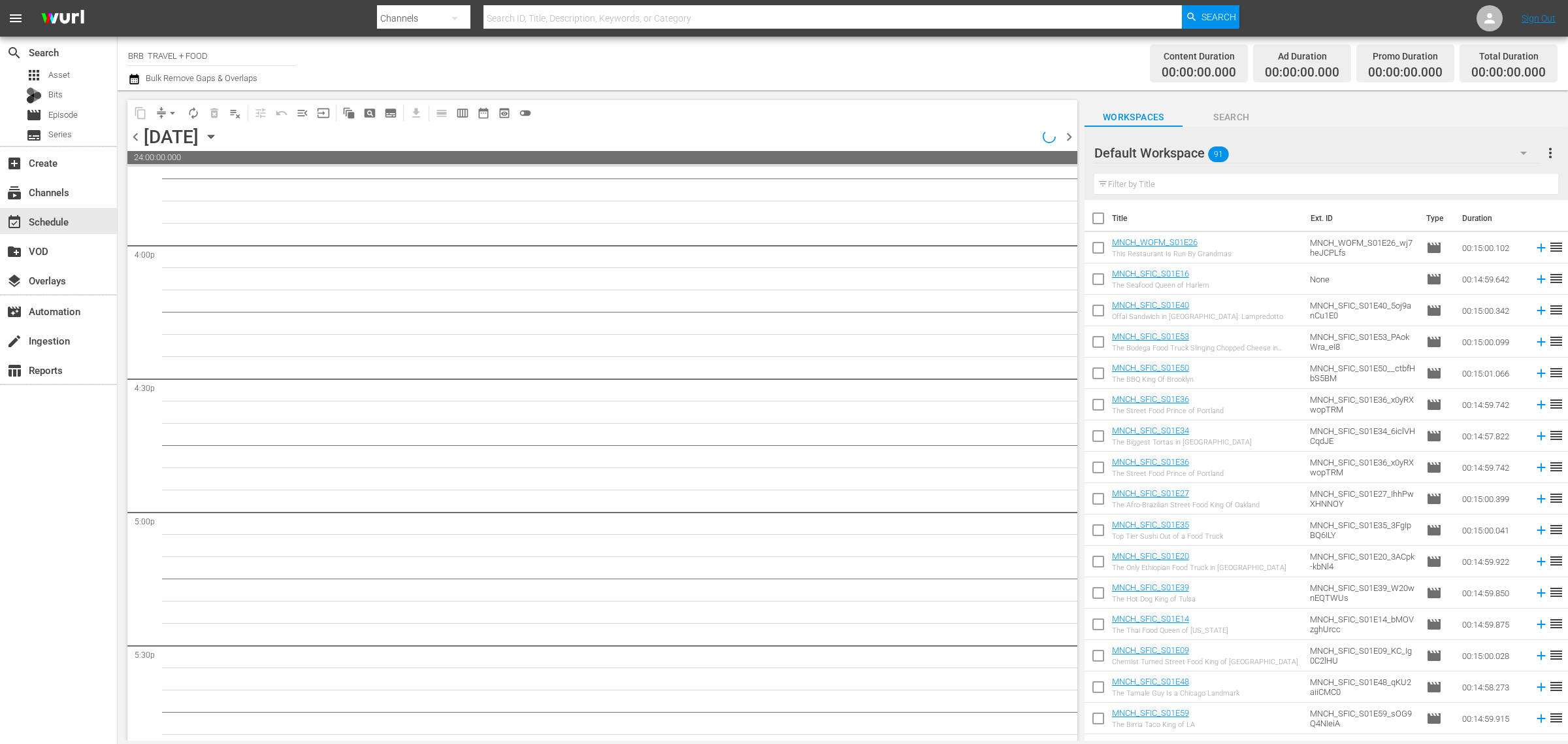
scroll to position [4167, 0]
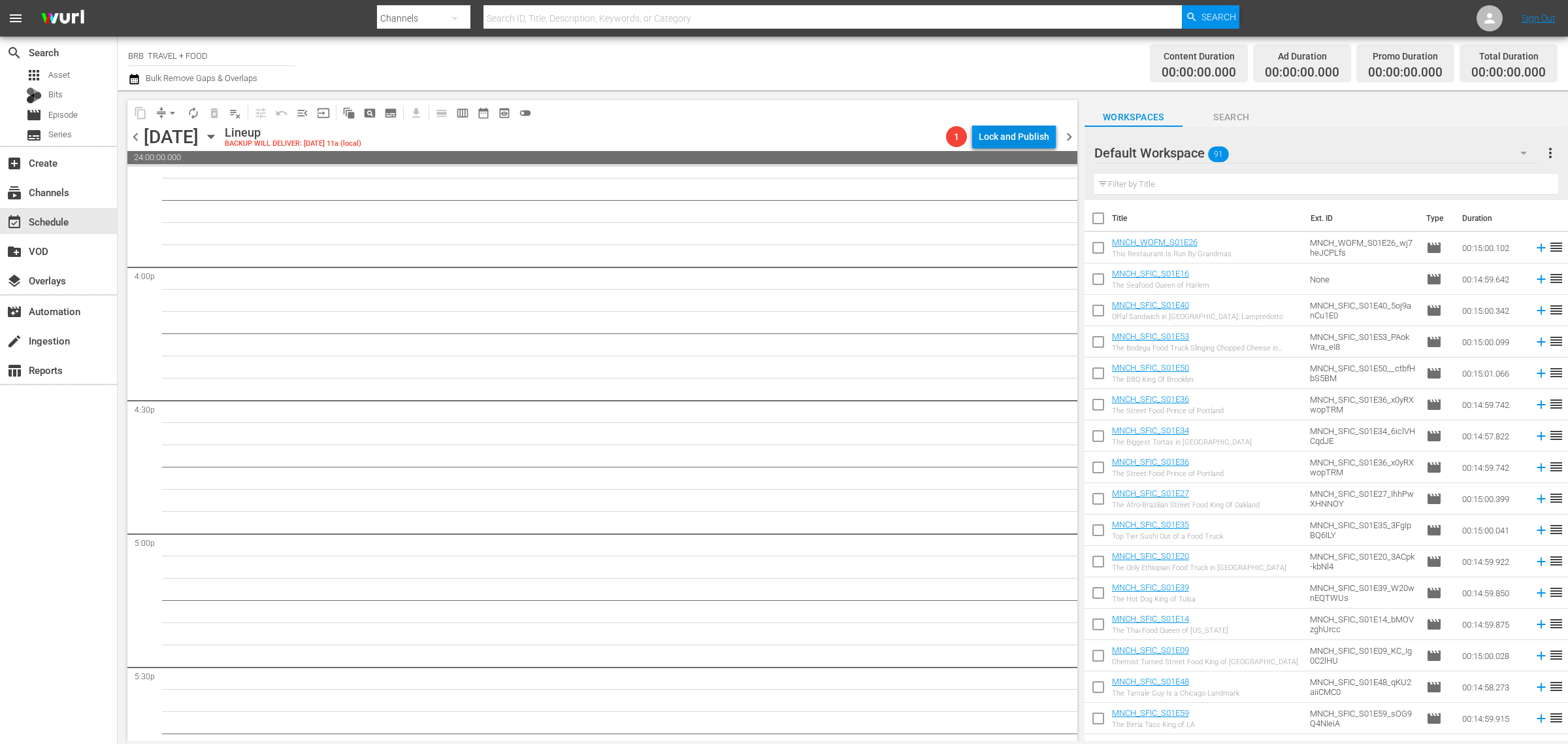
click at [1011, 127] on div "Lock and Publish" at bounding box center [1014, 136] width 70 height 23
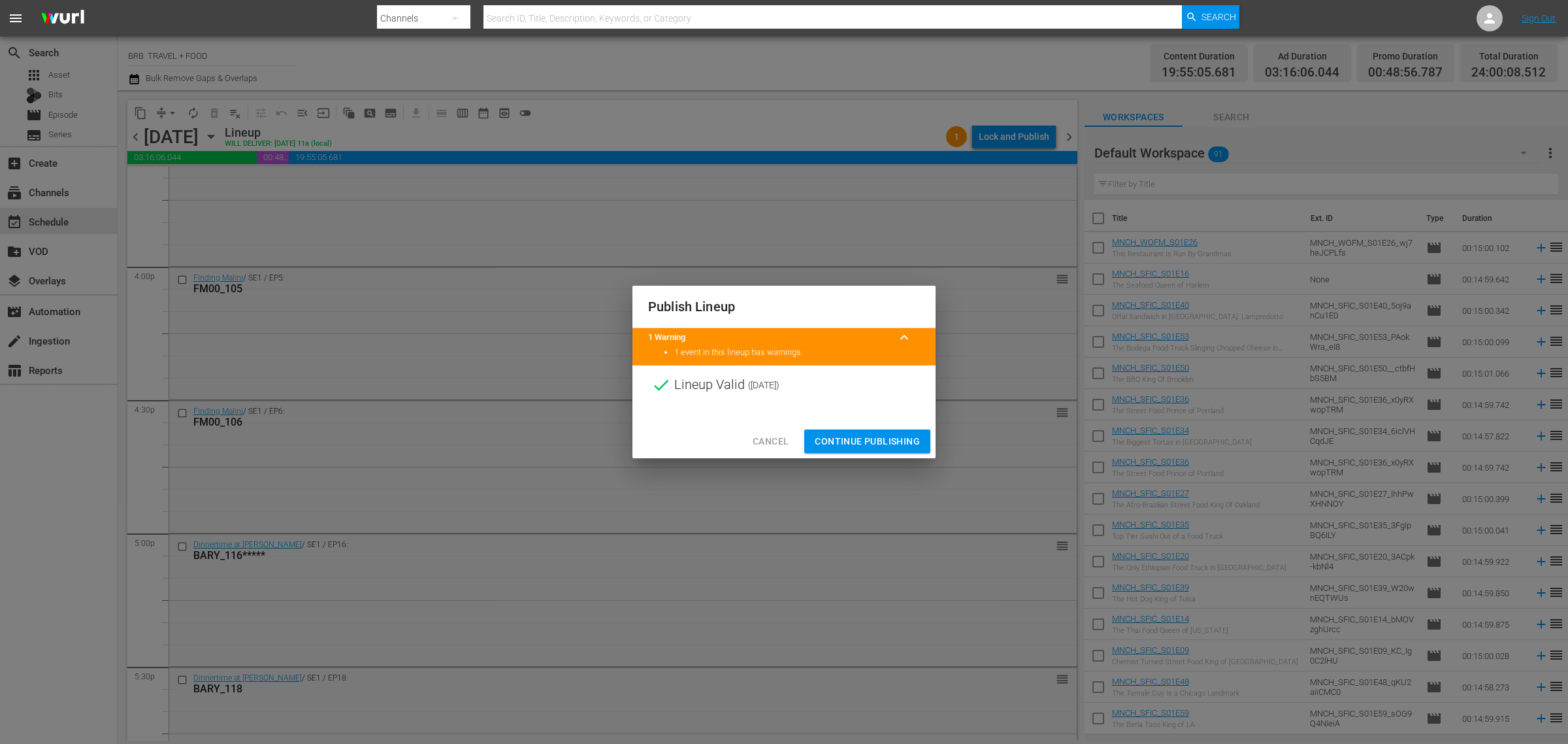
click at [892, 446] on span "Continue Publishing" at bounding box center [867, 442] width 105 height 16
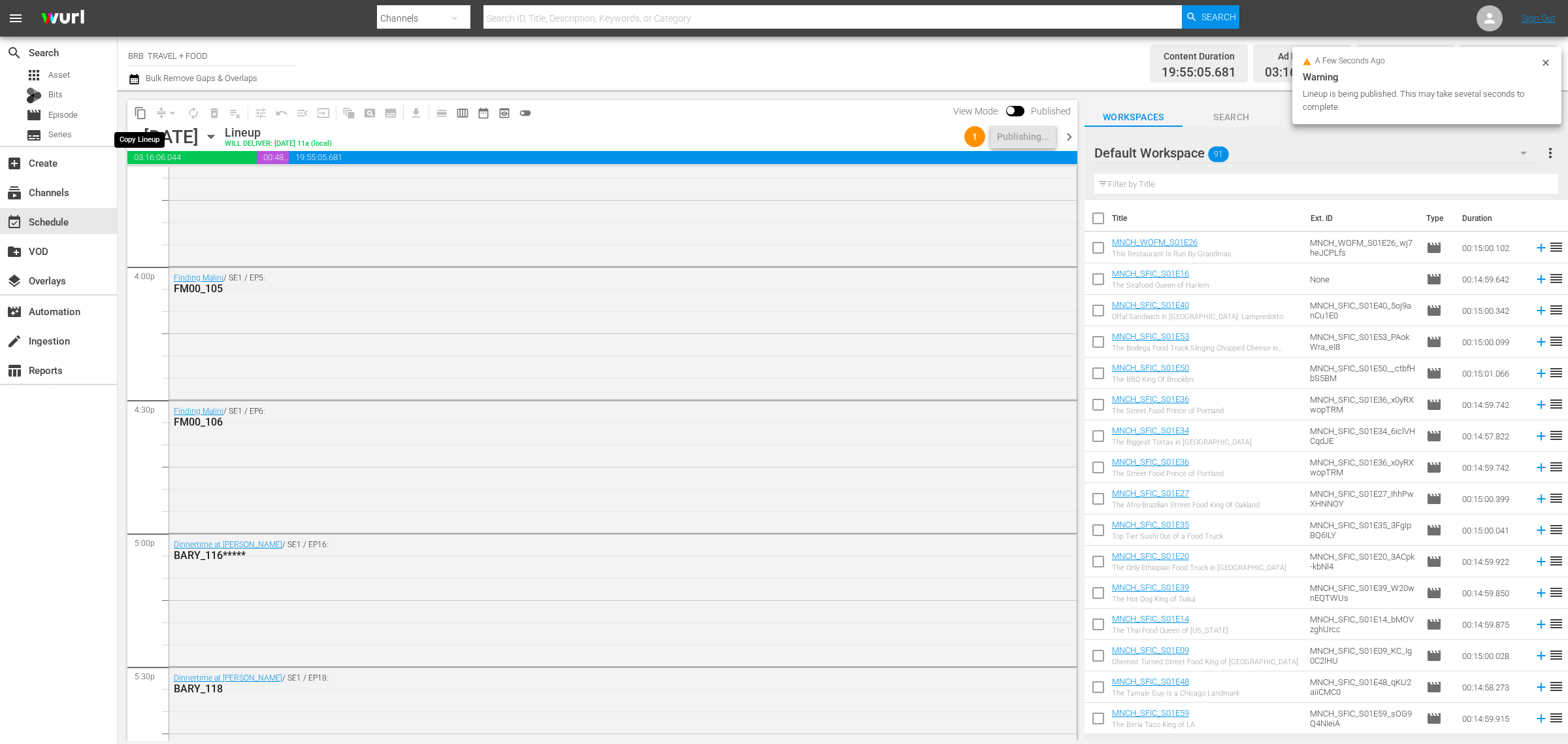
click at [142, 115] on span "content_copy" at bounding box center [141, 113] width 13 height 13
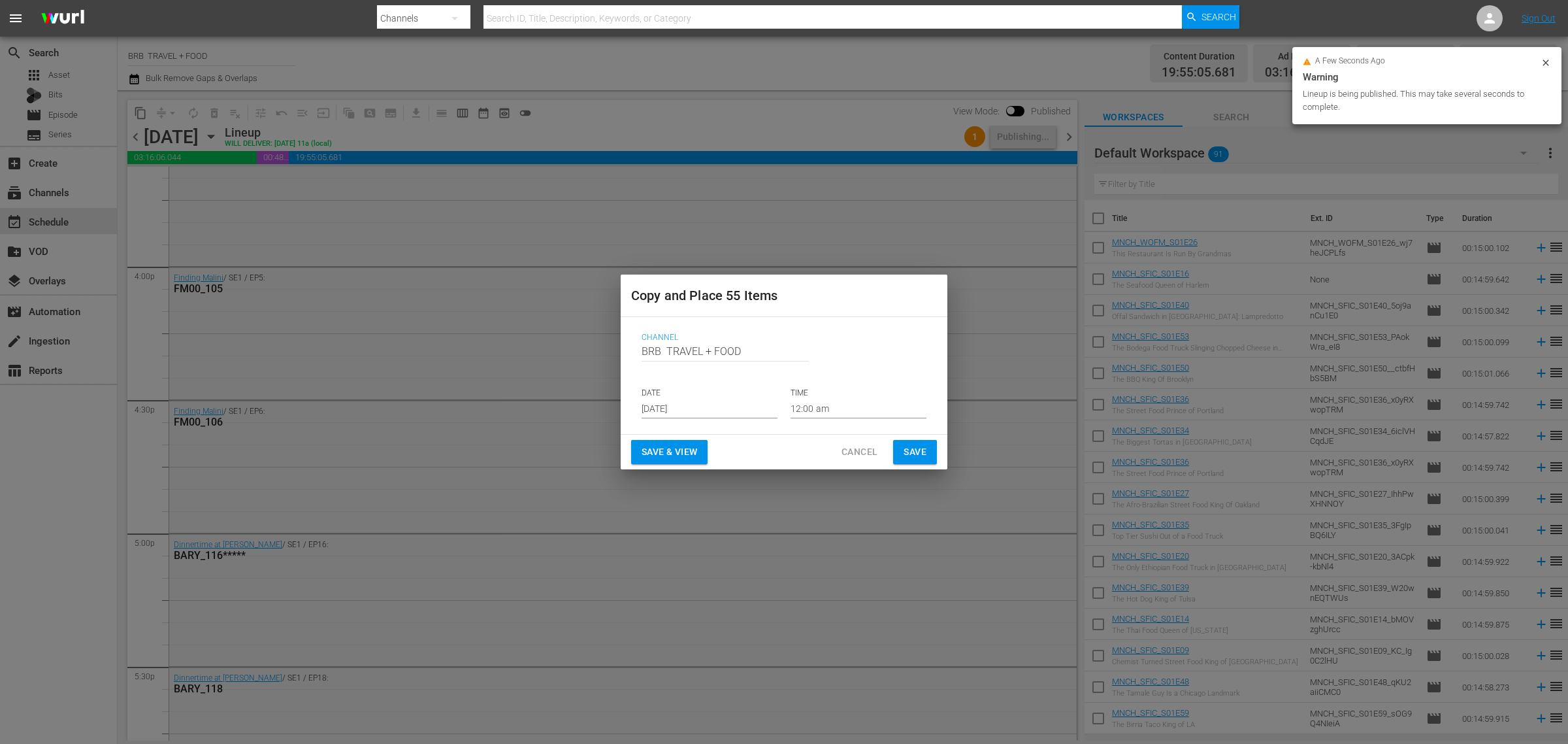
click at [688, 397] on p "DATE" at bounding box center [710, 393] width 136 height 11
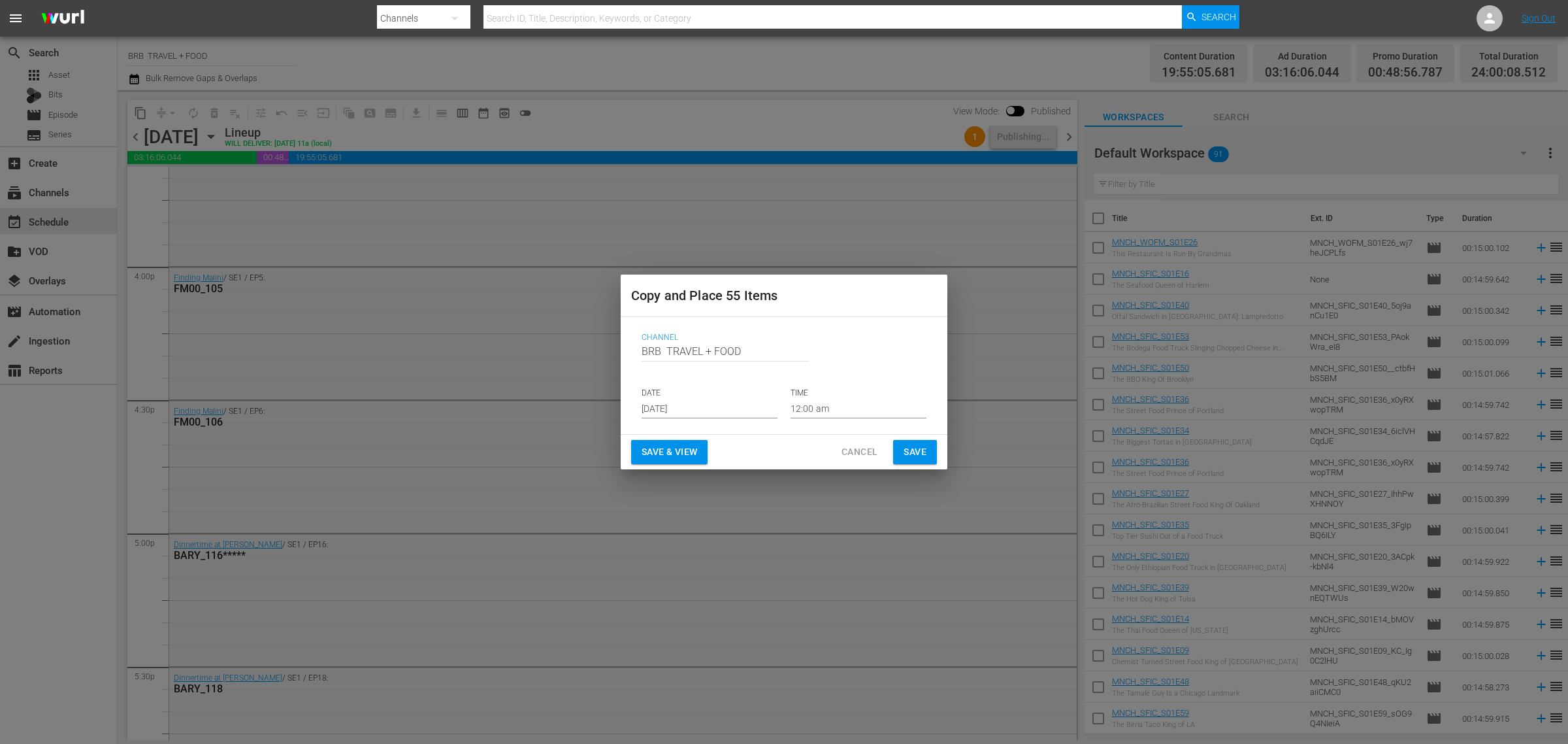
click at [698, 402] on input "[DATE]" at bounding box center [710, 408] width 136 height 19
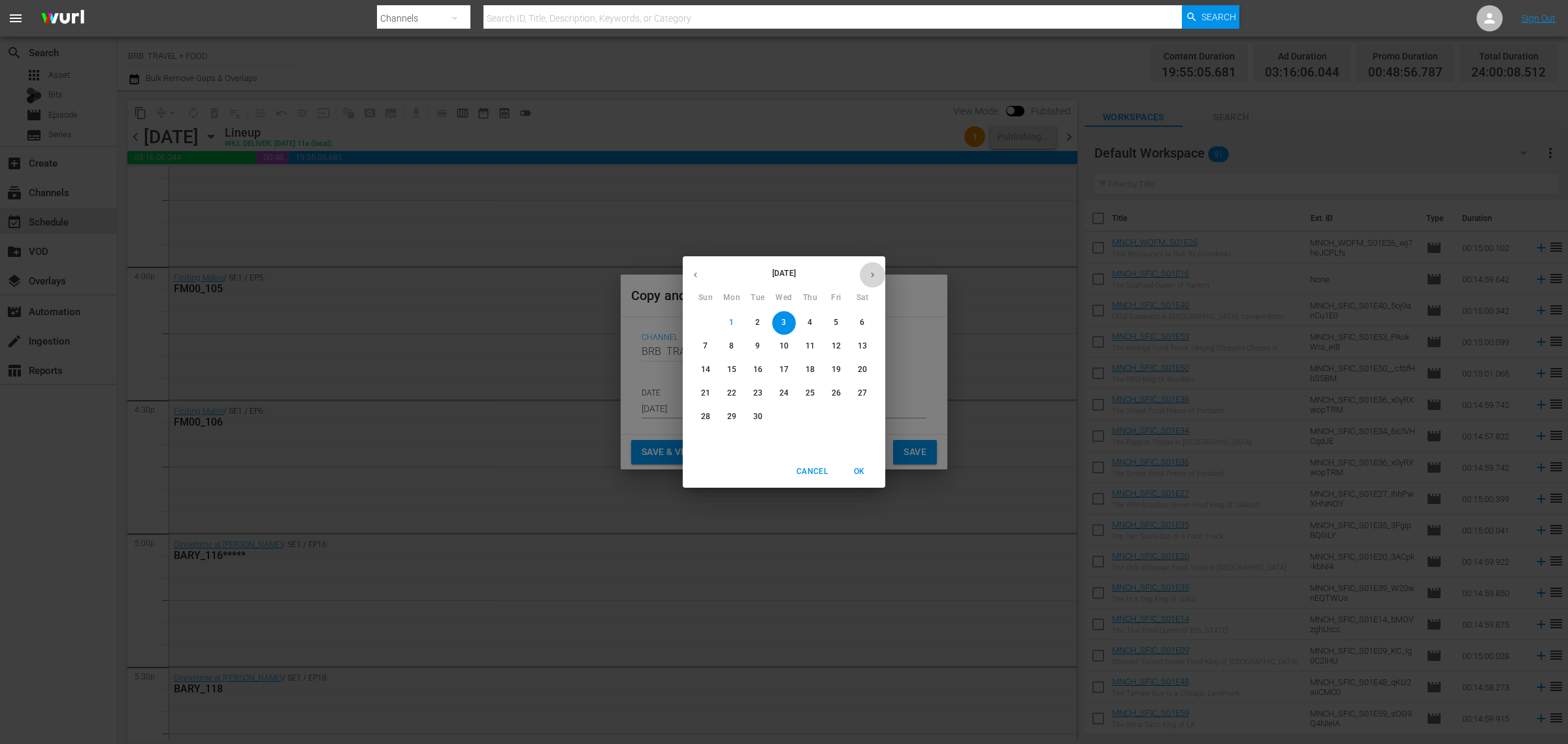
click at [871, 278] on icon "button" at bounding box center [872, 275] width 10 height 10
click at [840, 364] on p "17" at bounding box center [836, 369] width 9 height 11
type input "Oct 17th 2025"
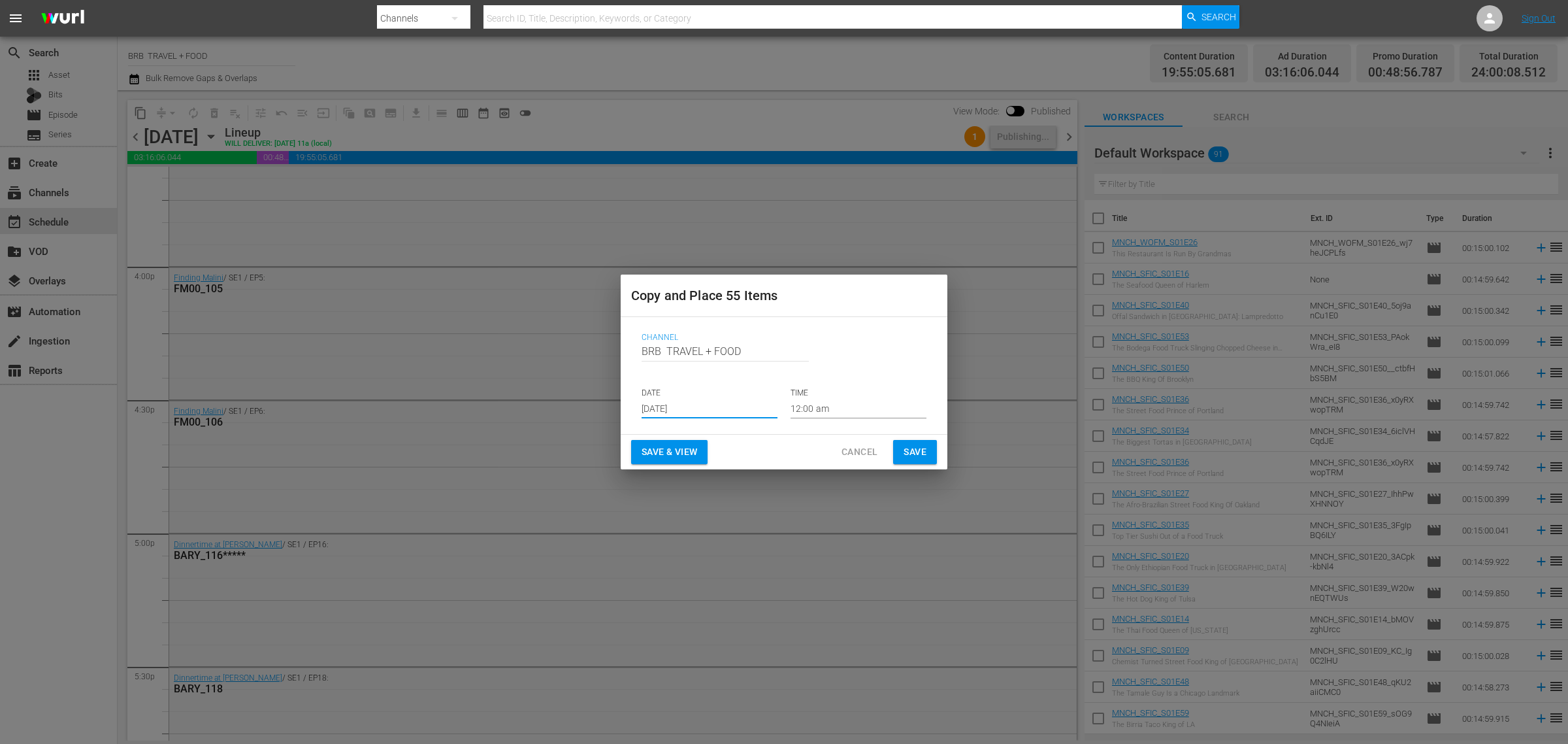
click at [642, 448] on span "Save & View" at bounding box center [669, 452] width 56 height 16
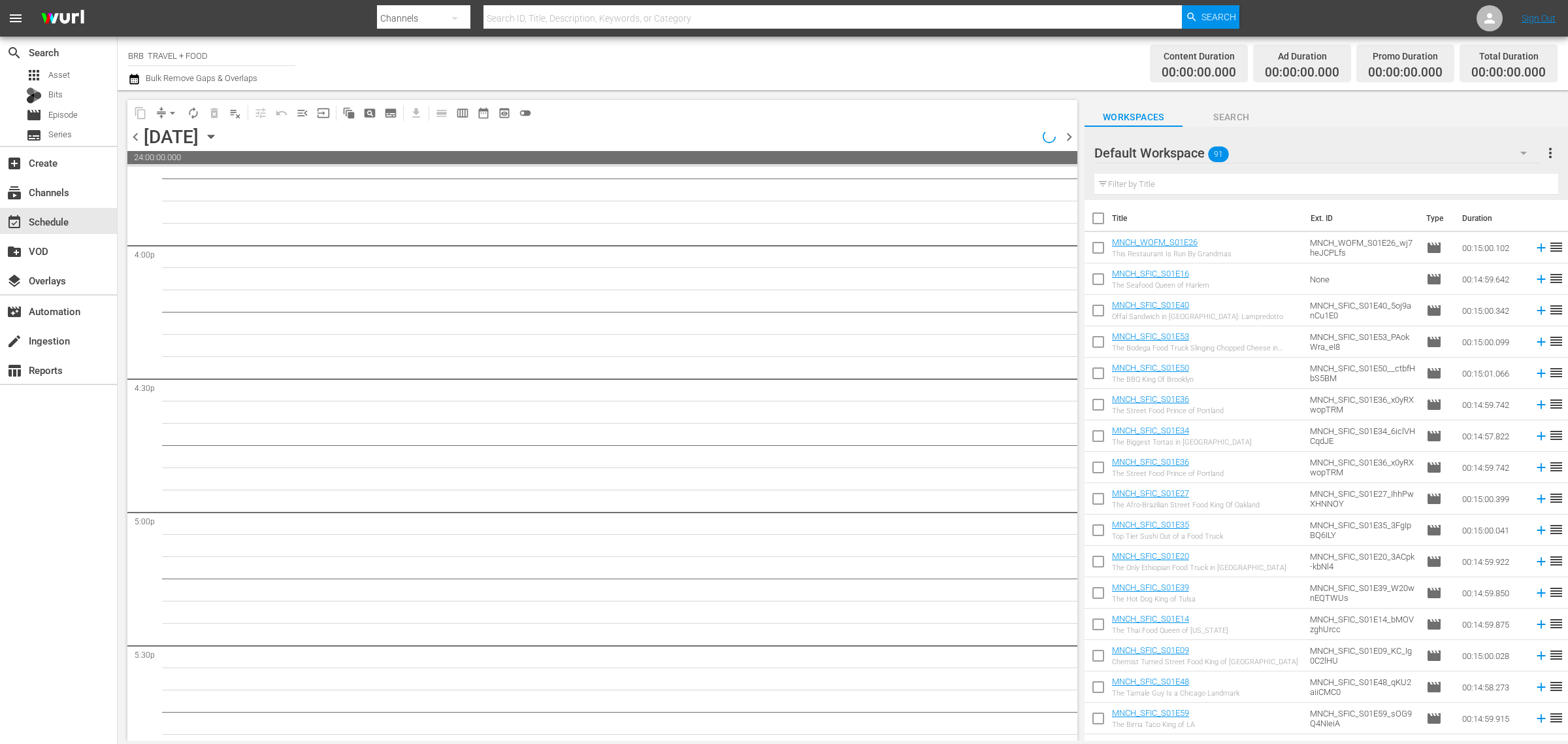
scroll to position [4167, 0]
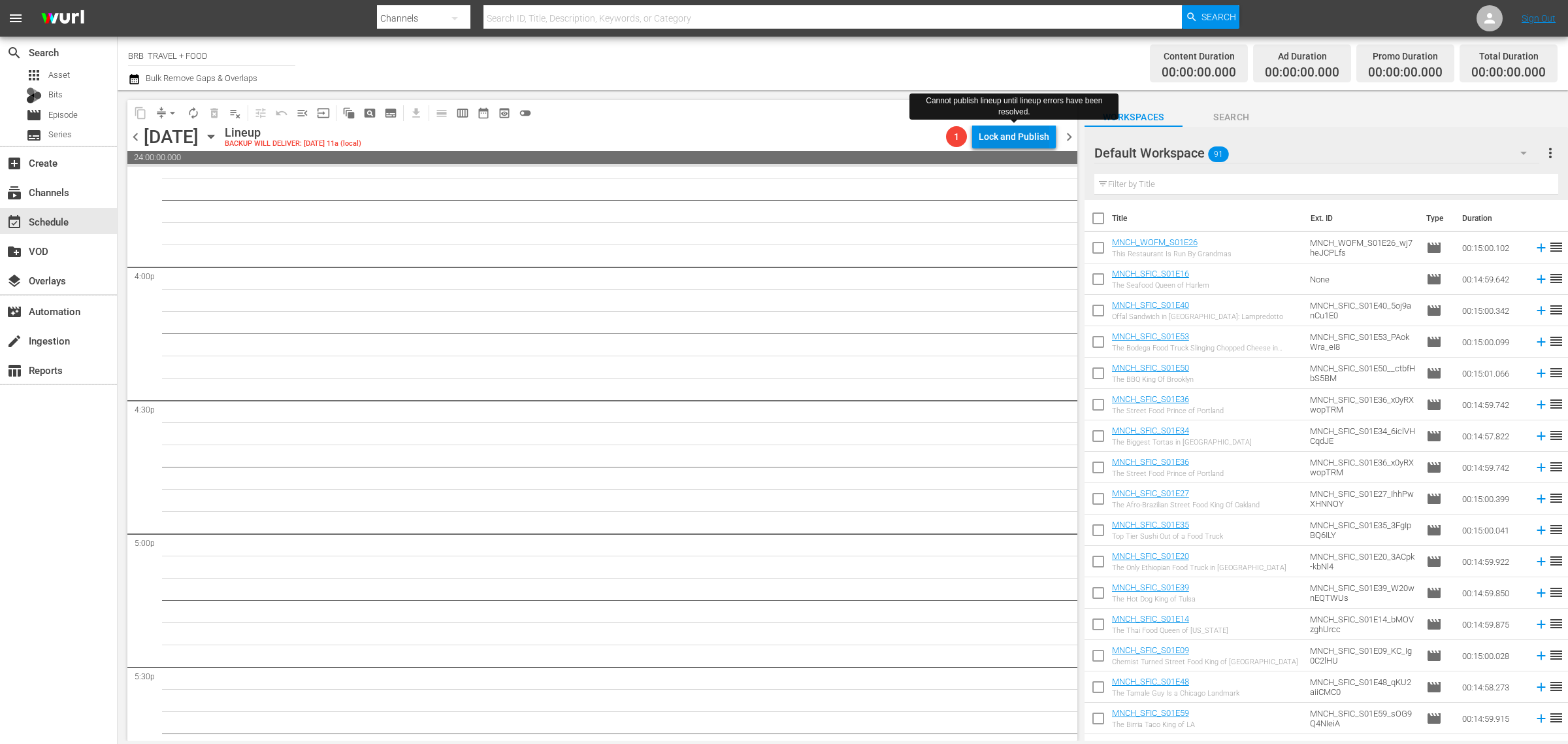
click at [1031, 136] on div "Lock and Publish" at bounding box center [1014, 136] width 70 height 23
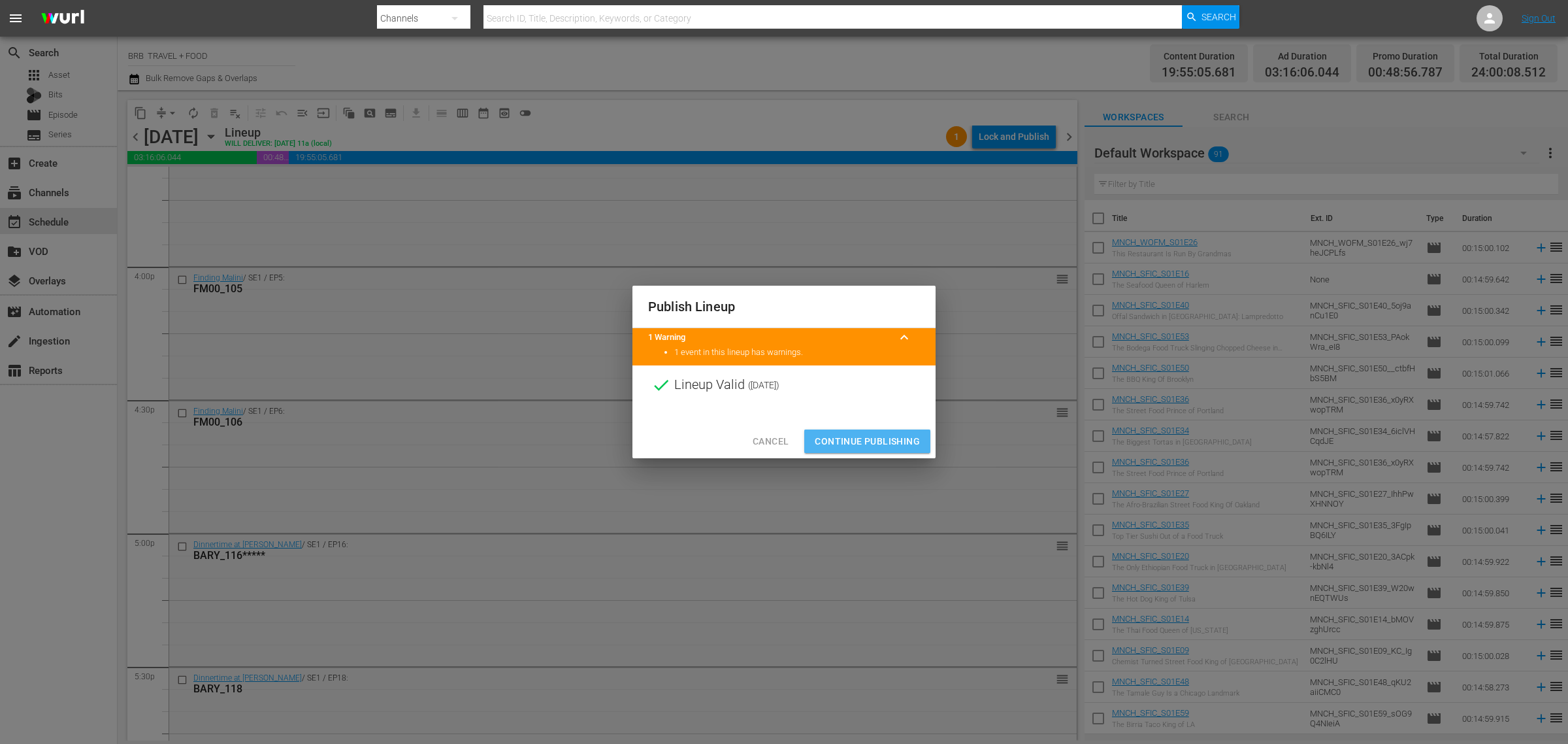
click at [860, 434] on span "Continue Publishing" at bounding box center [867, 442] width 105 height 16
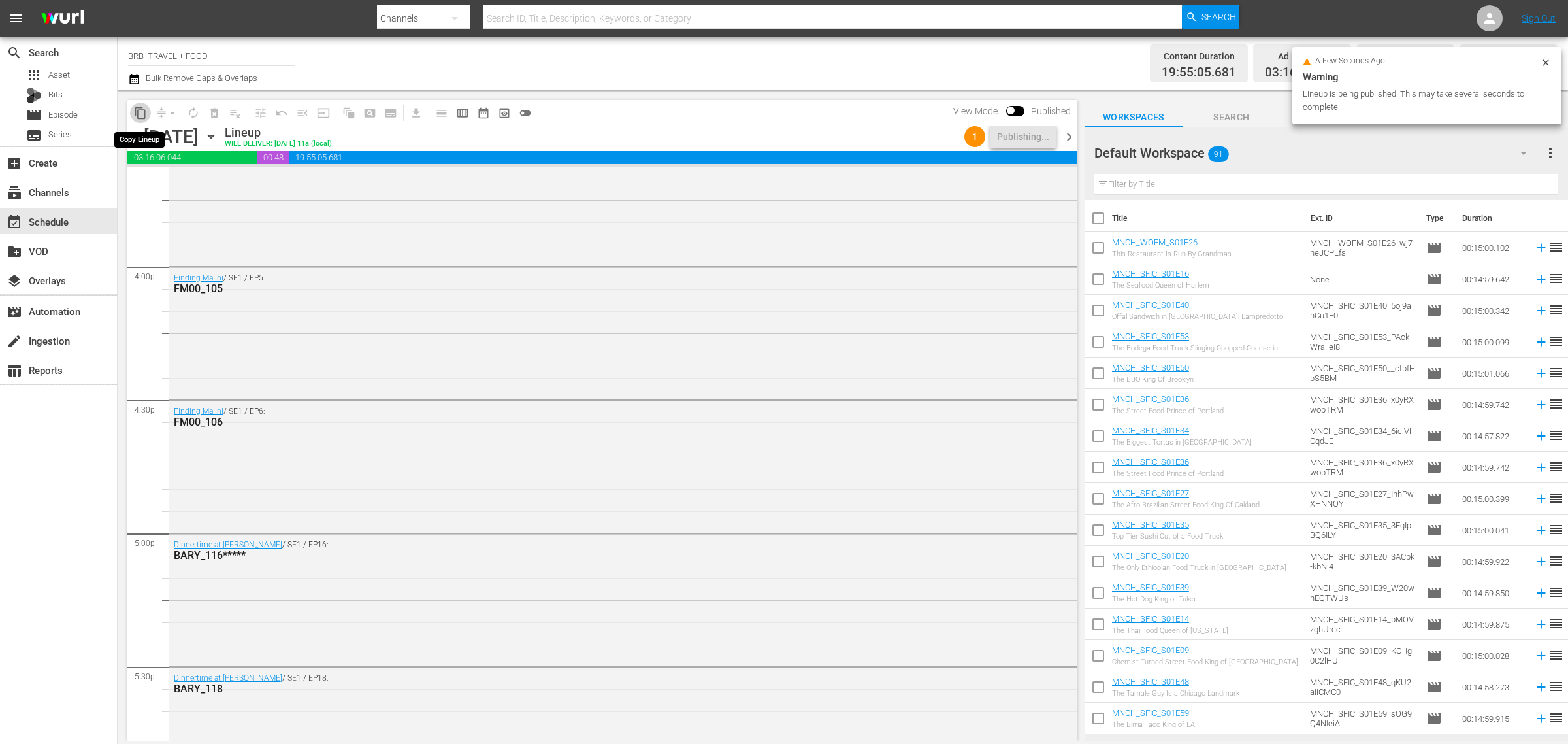
click at [145, 113] on span "content_copy" at bounding box center [141, 113] width 13 height 13
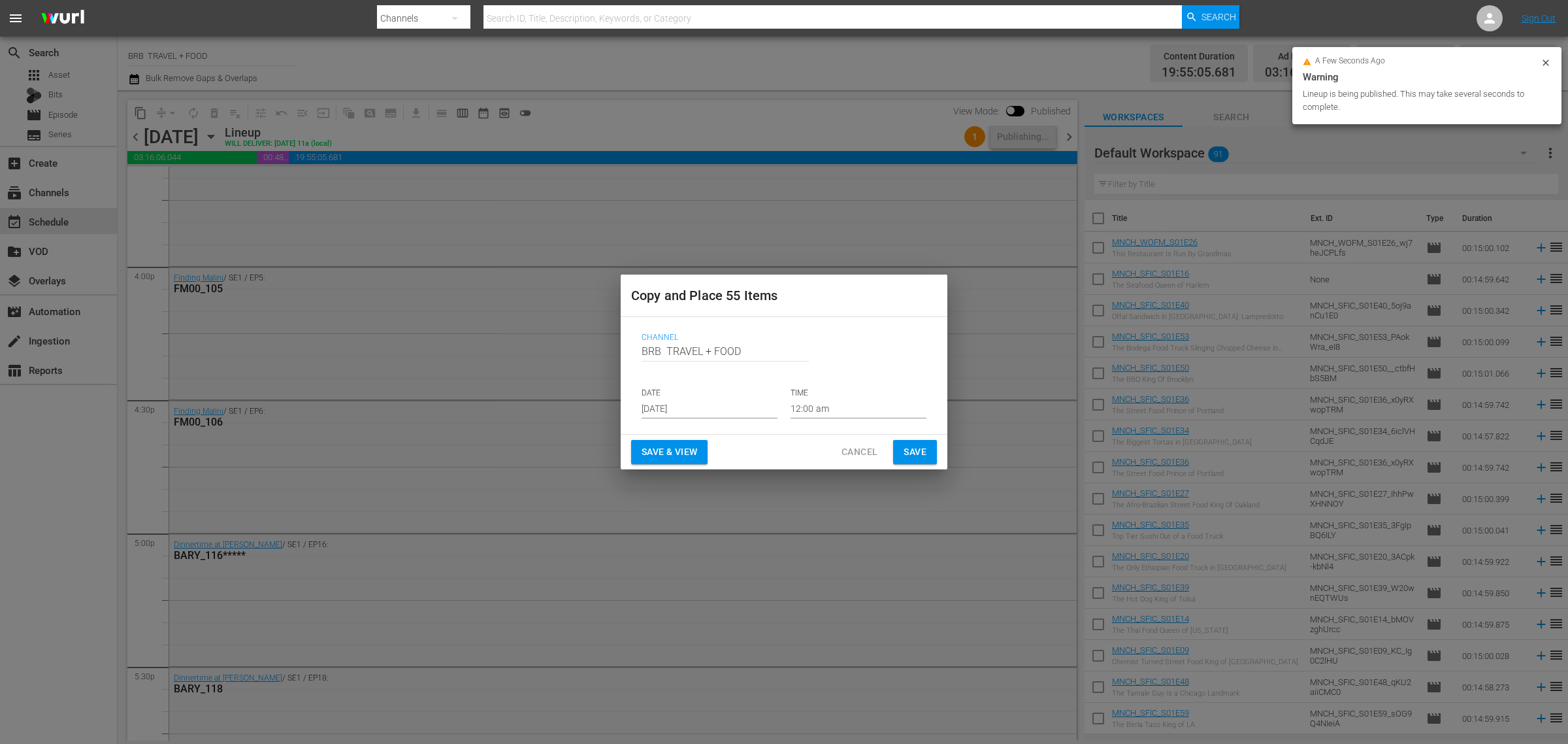
click at [710, 407] on input "[DATE]" at bounding box center [710, 408] width 136 height 19
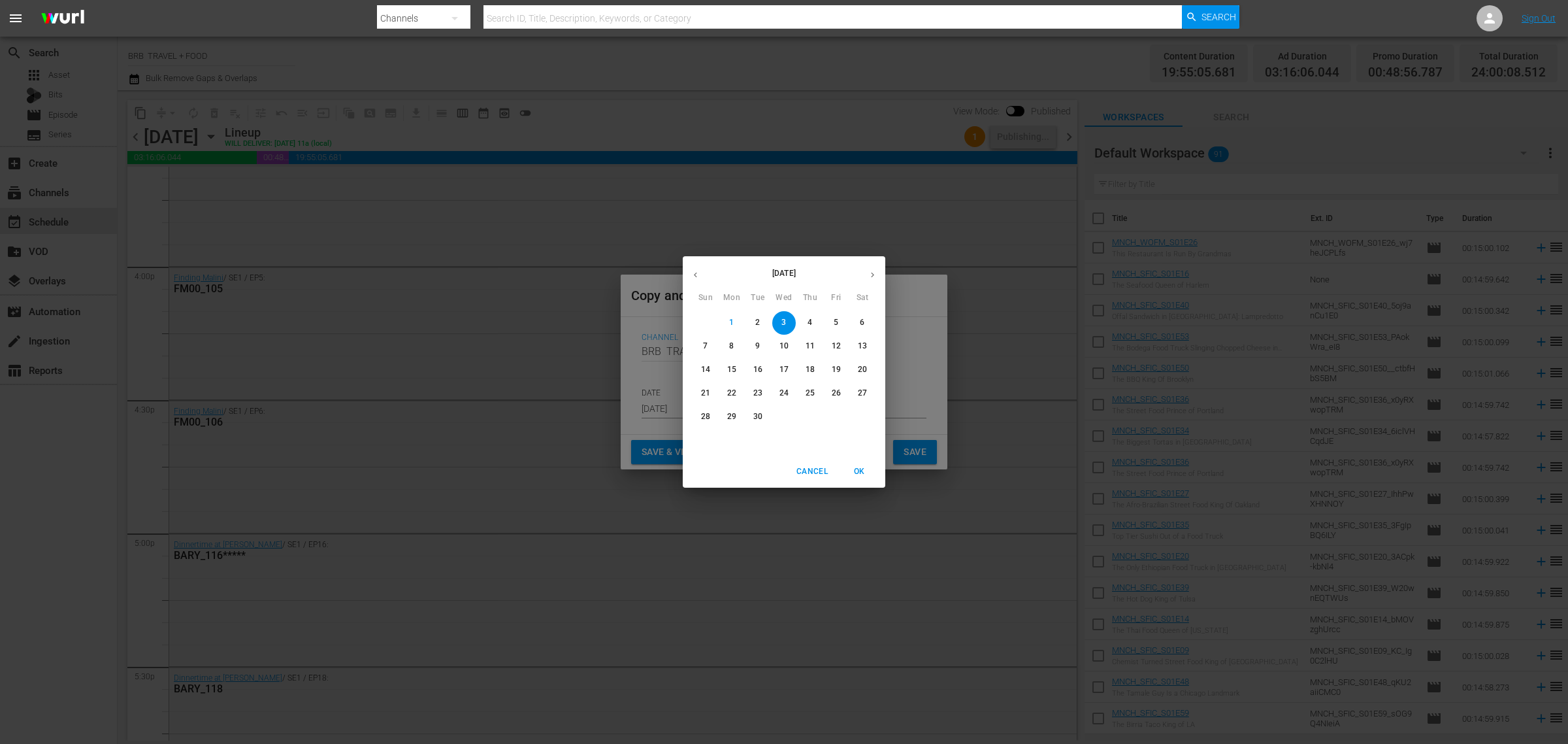
click at [874, 279] on icon "button" at bounding box center [872, 275] width 10 height 10
click at [838, 389] on p "24" at bounding box center [836, 393] width 9 height 11
type input "Oct 24th 2025"
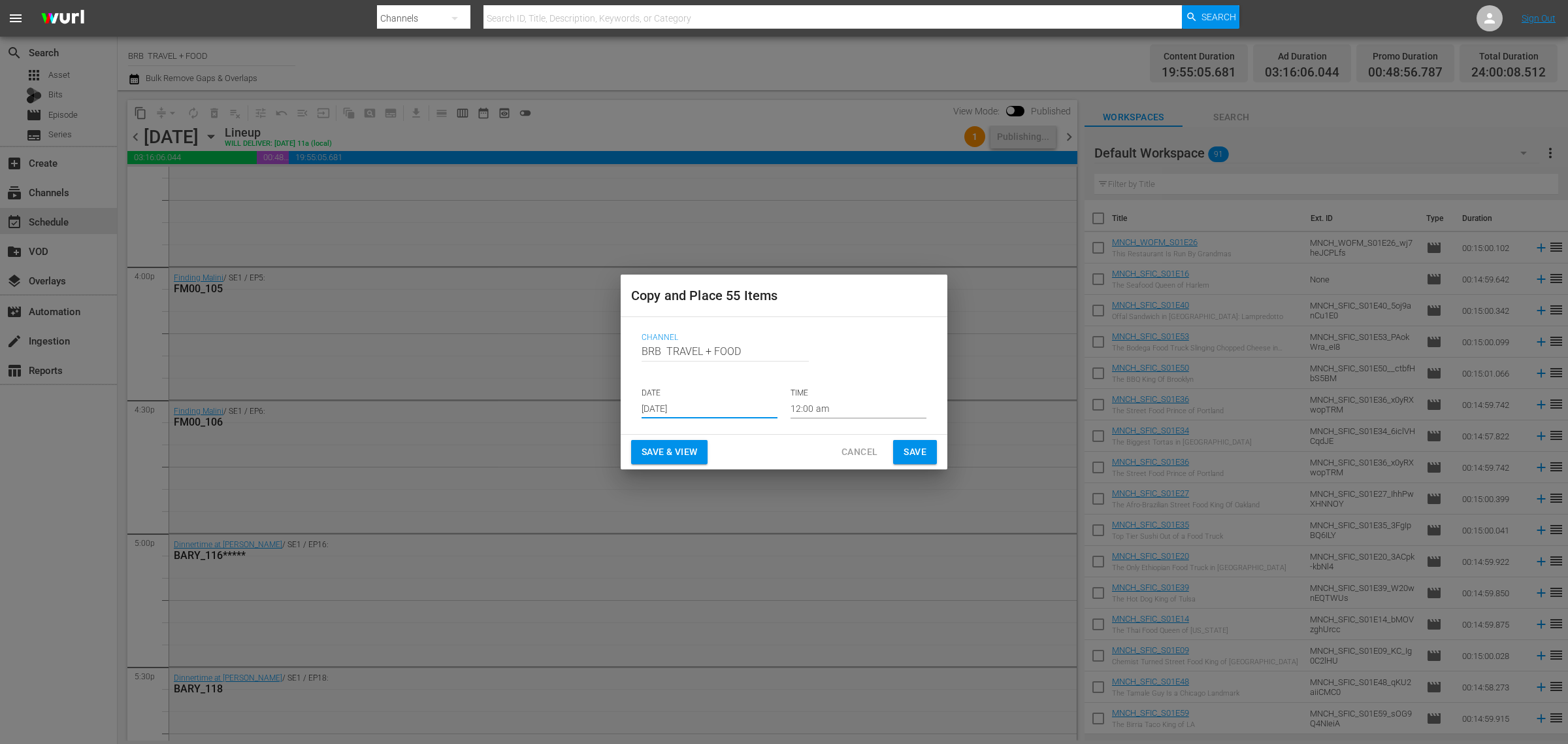
click at [673, 446] on span "Save & View" at bounding box center [669, 452] width 56 height 16
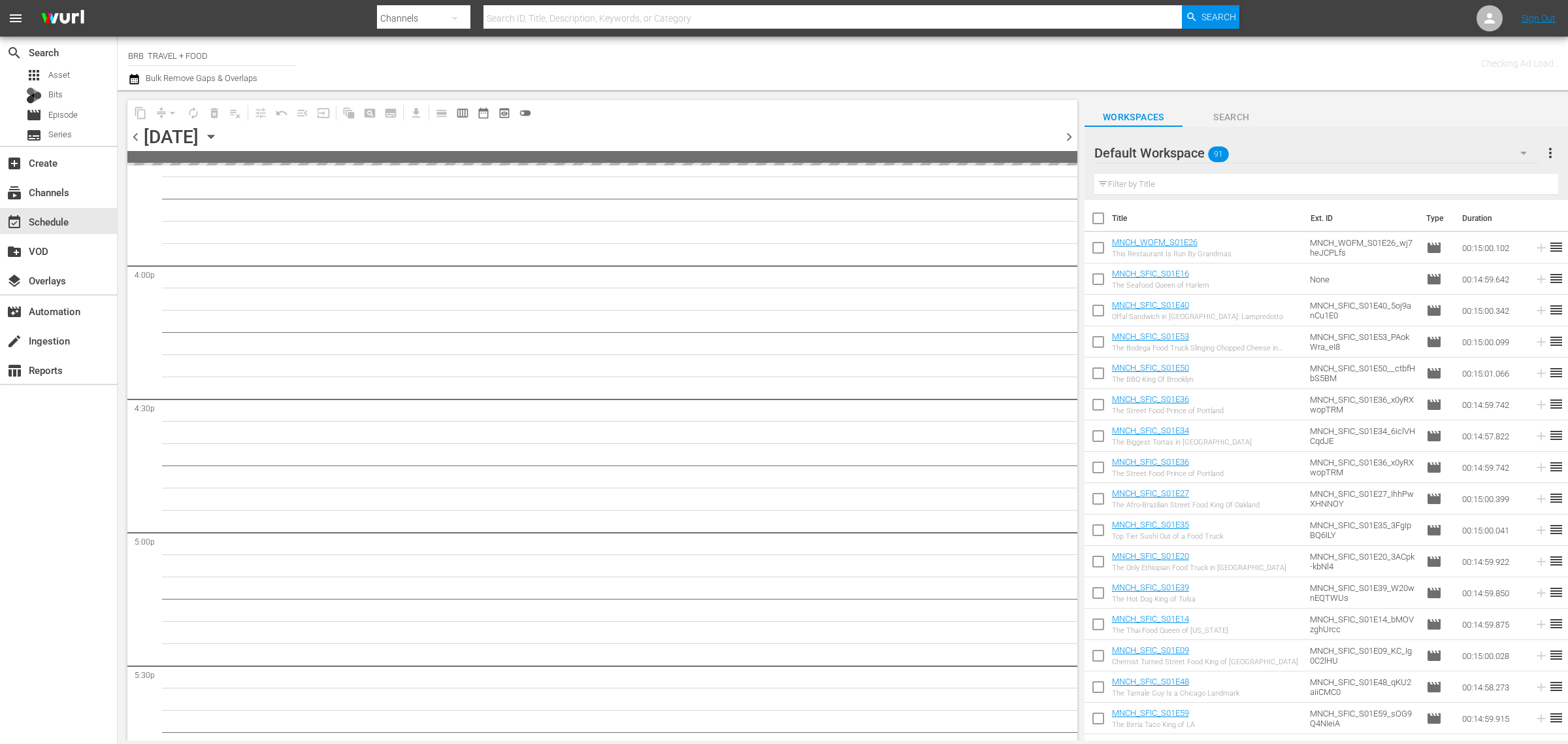
scroll to position [4189, 0]
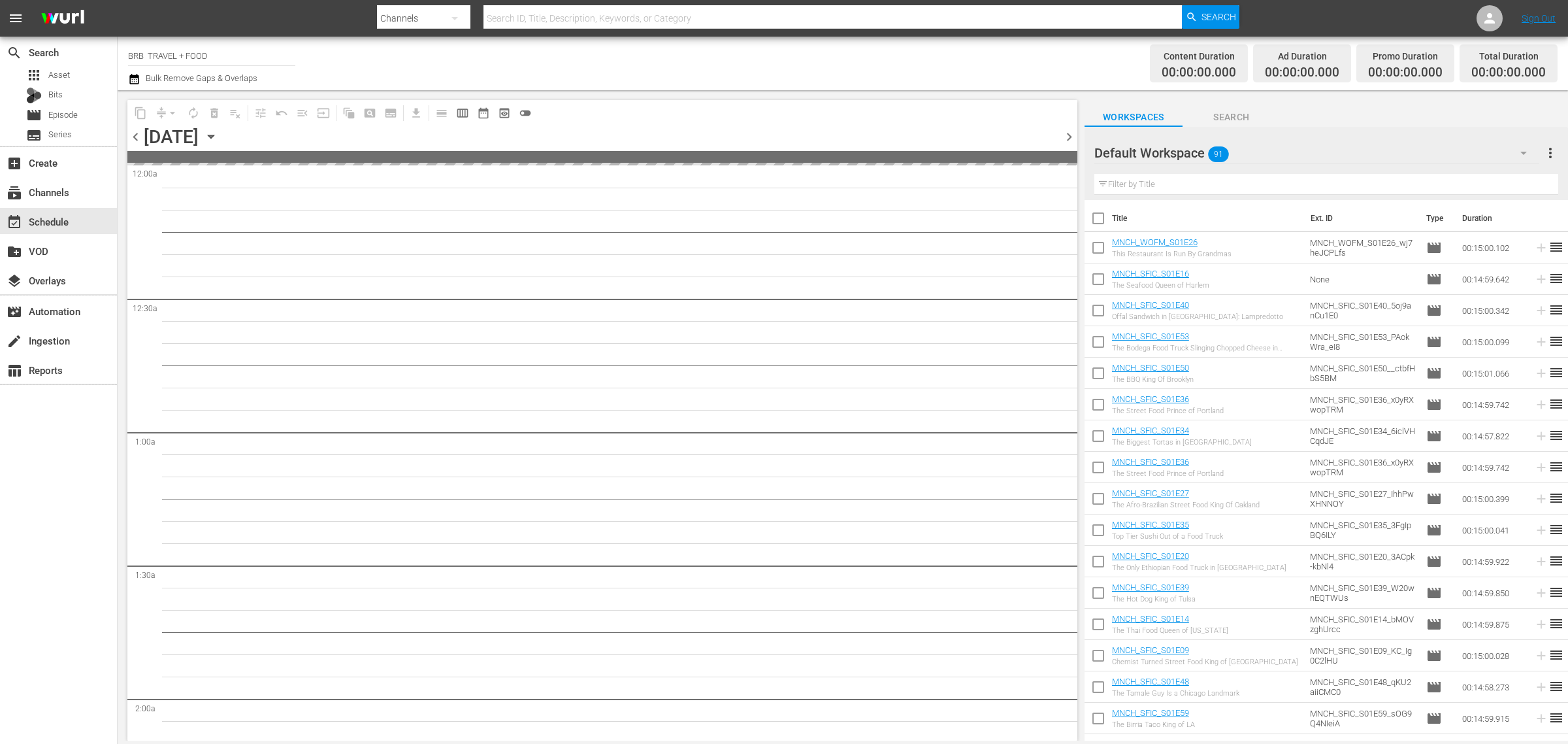
scroll to position [4167, 0]
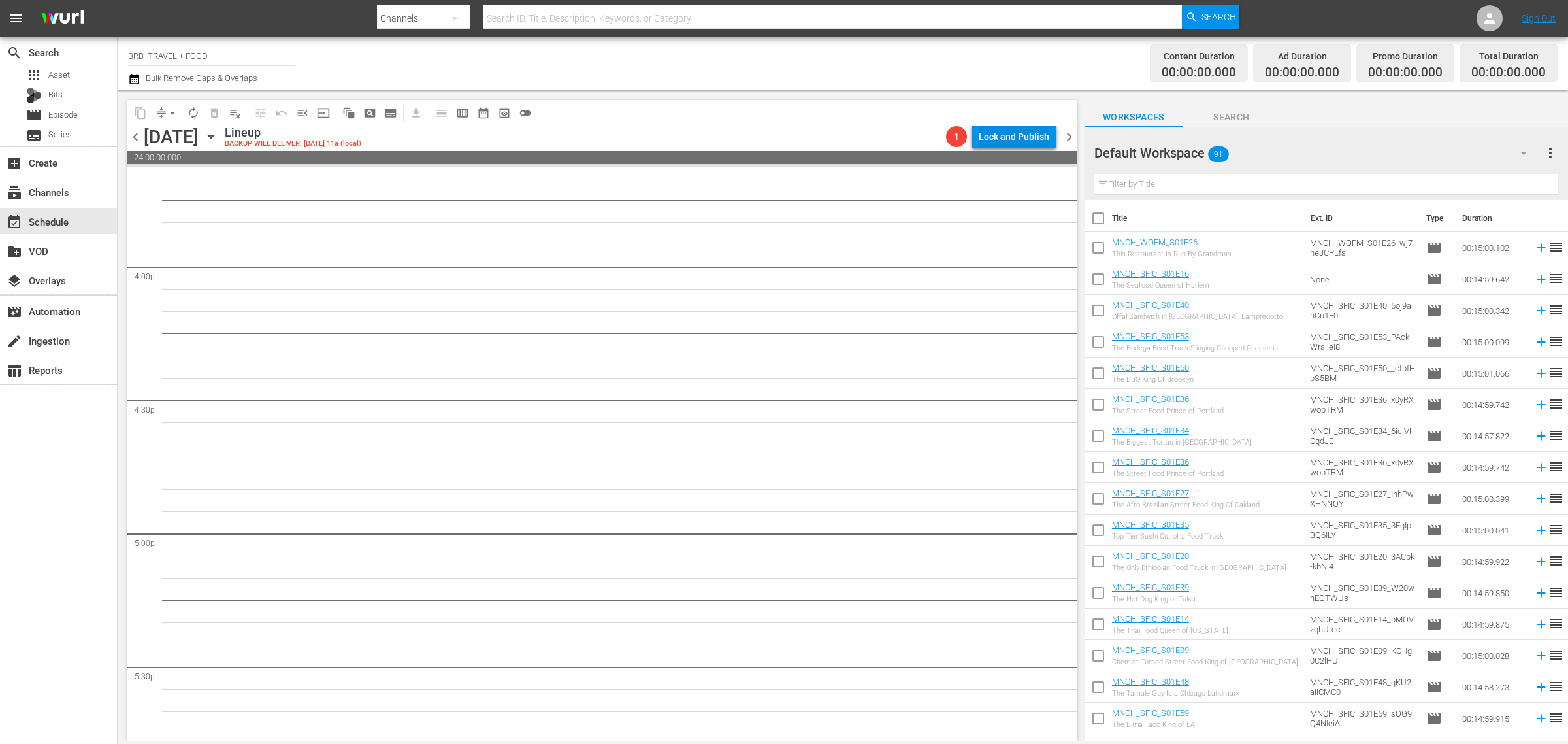
click at [988, 135] on div "Lock and Publish" at bounding box center [1014, 136] width 70 height 23
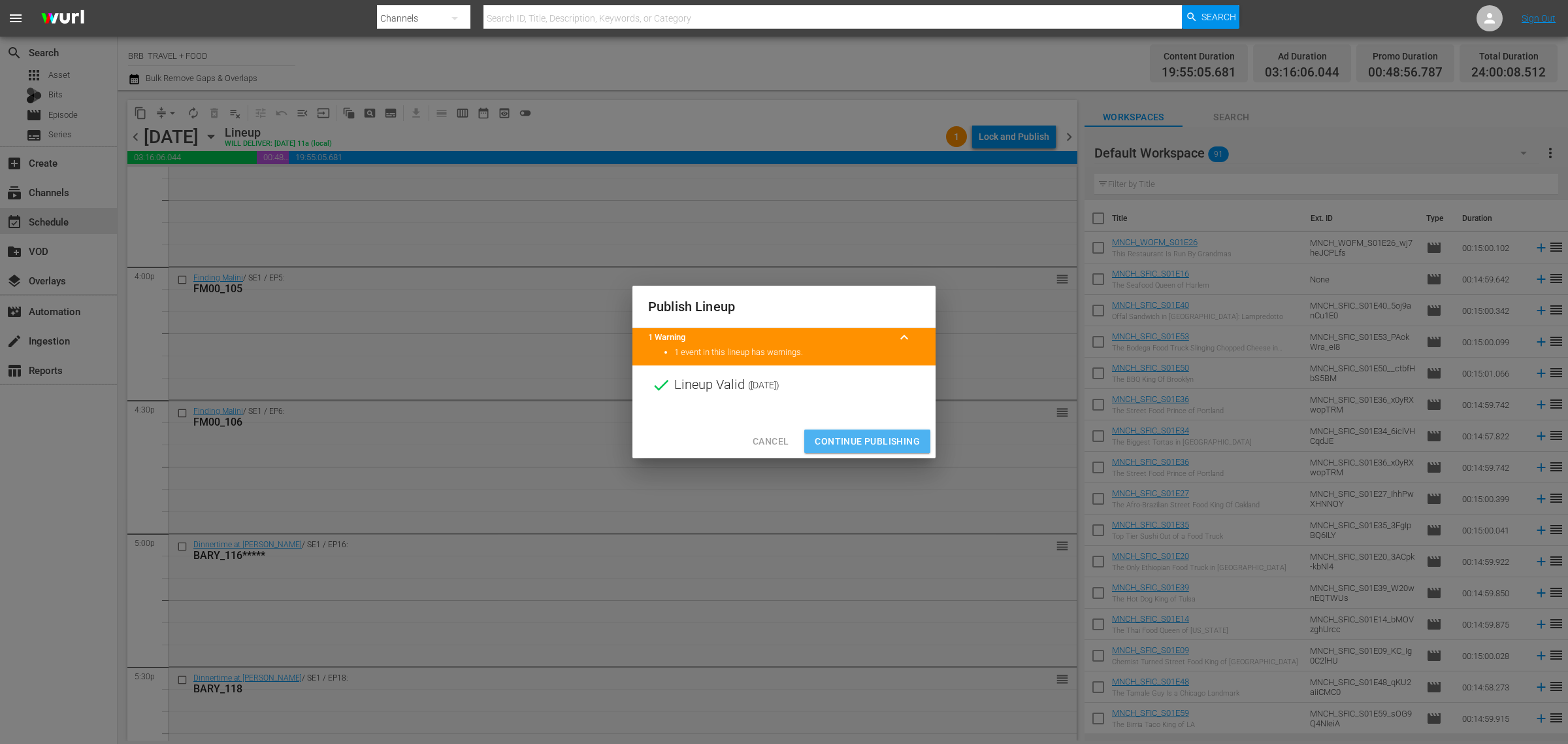
click at [869, 443] on span "Continue Publishing" at bounding box center [867, 442] width 105 height 16
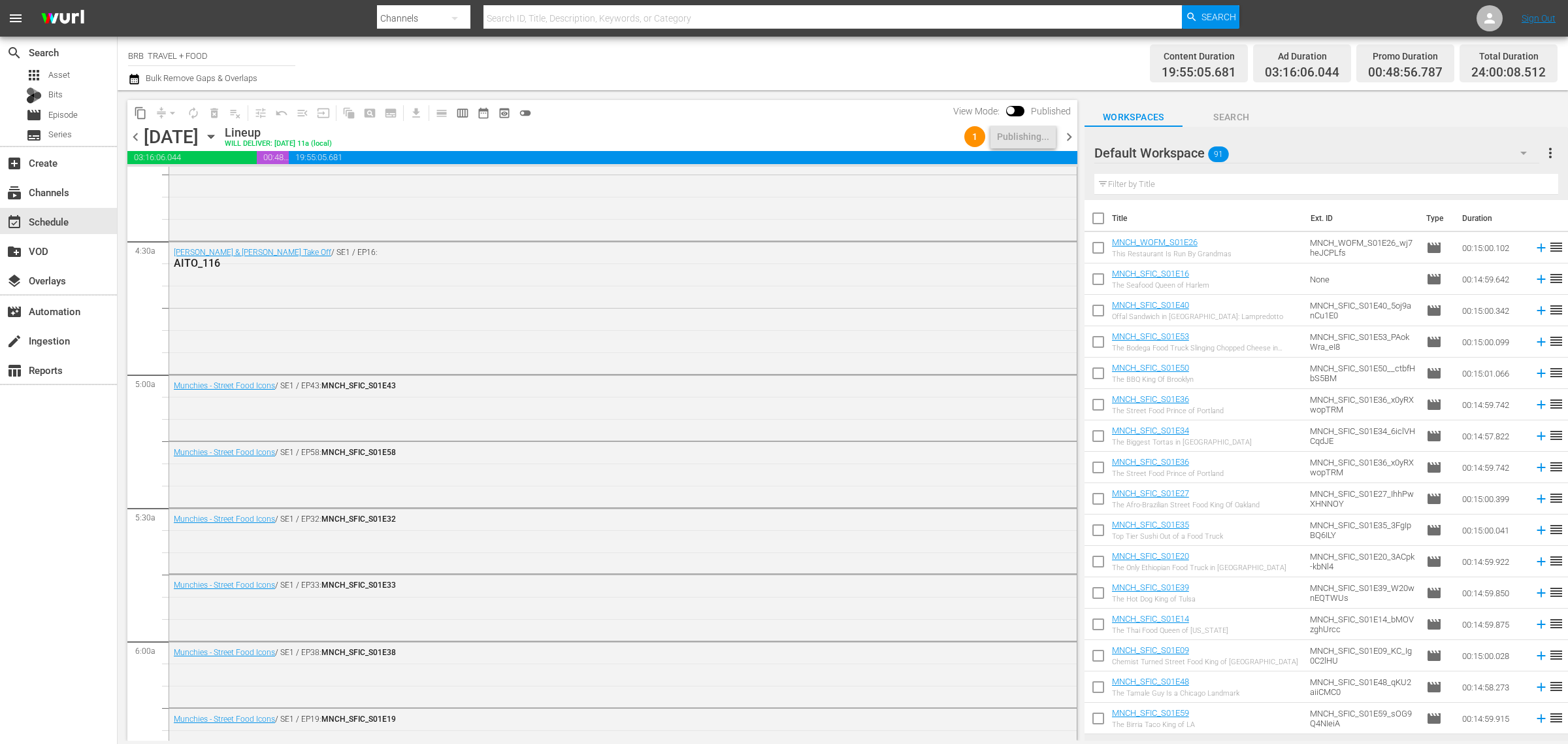
scroll to position [1087, 0]
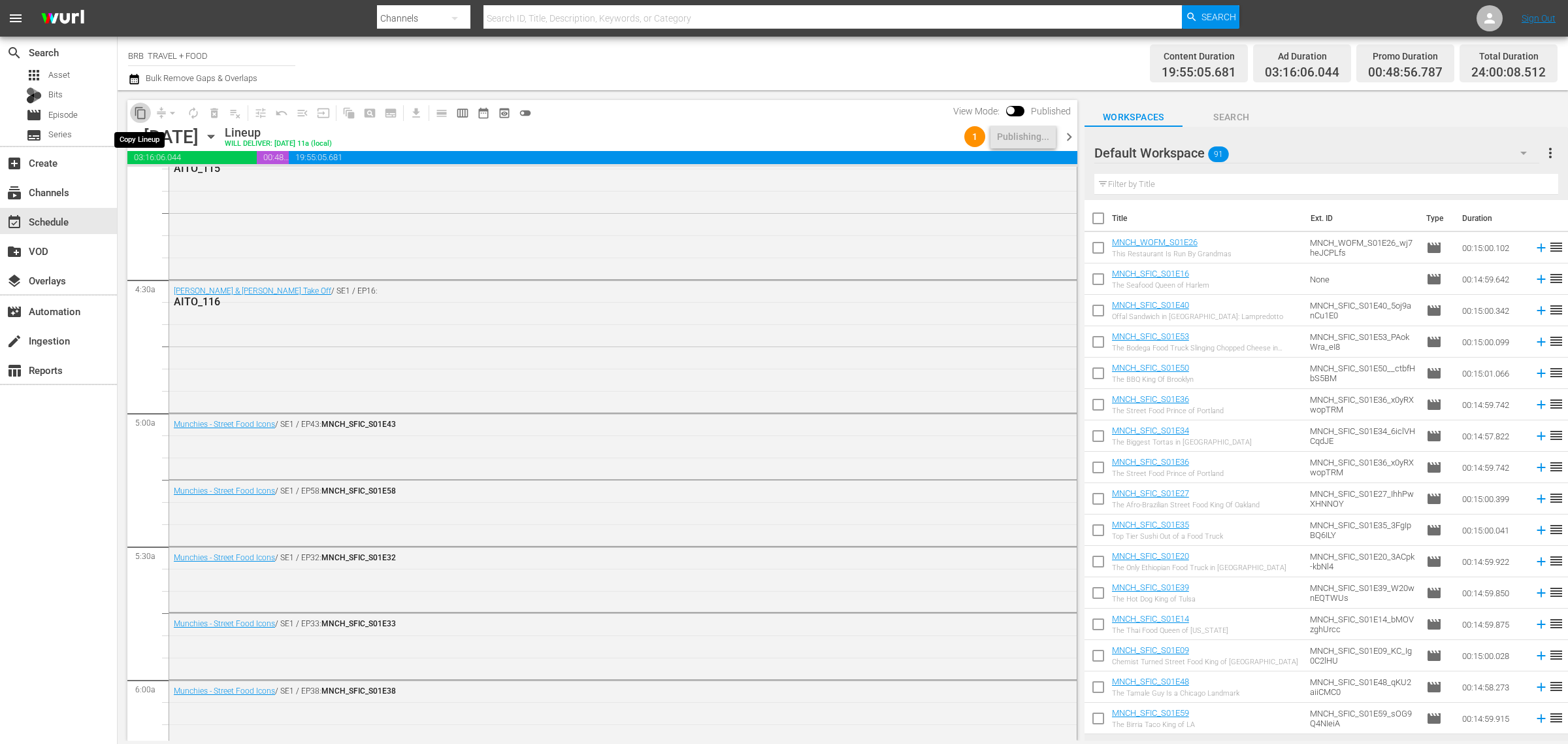
click at [145, 109] on span "content_copy" at bounding box center [141, 113] width 13 height 13
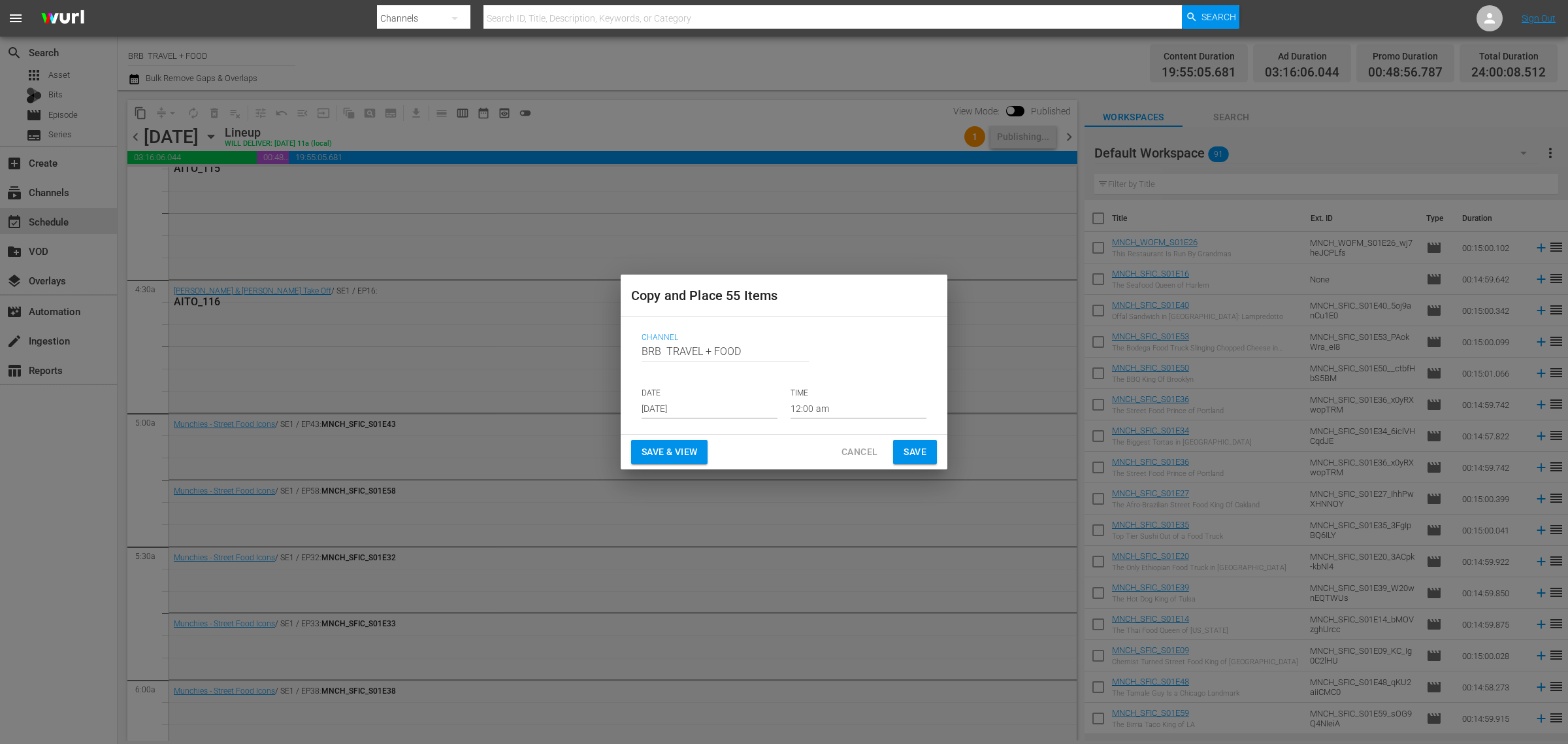
click at [680, 399] on input "[DATE]" at bounding box center [710, 408] width 136 height 19
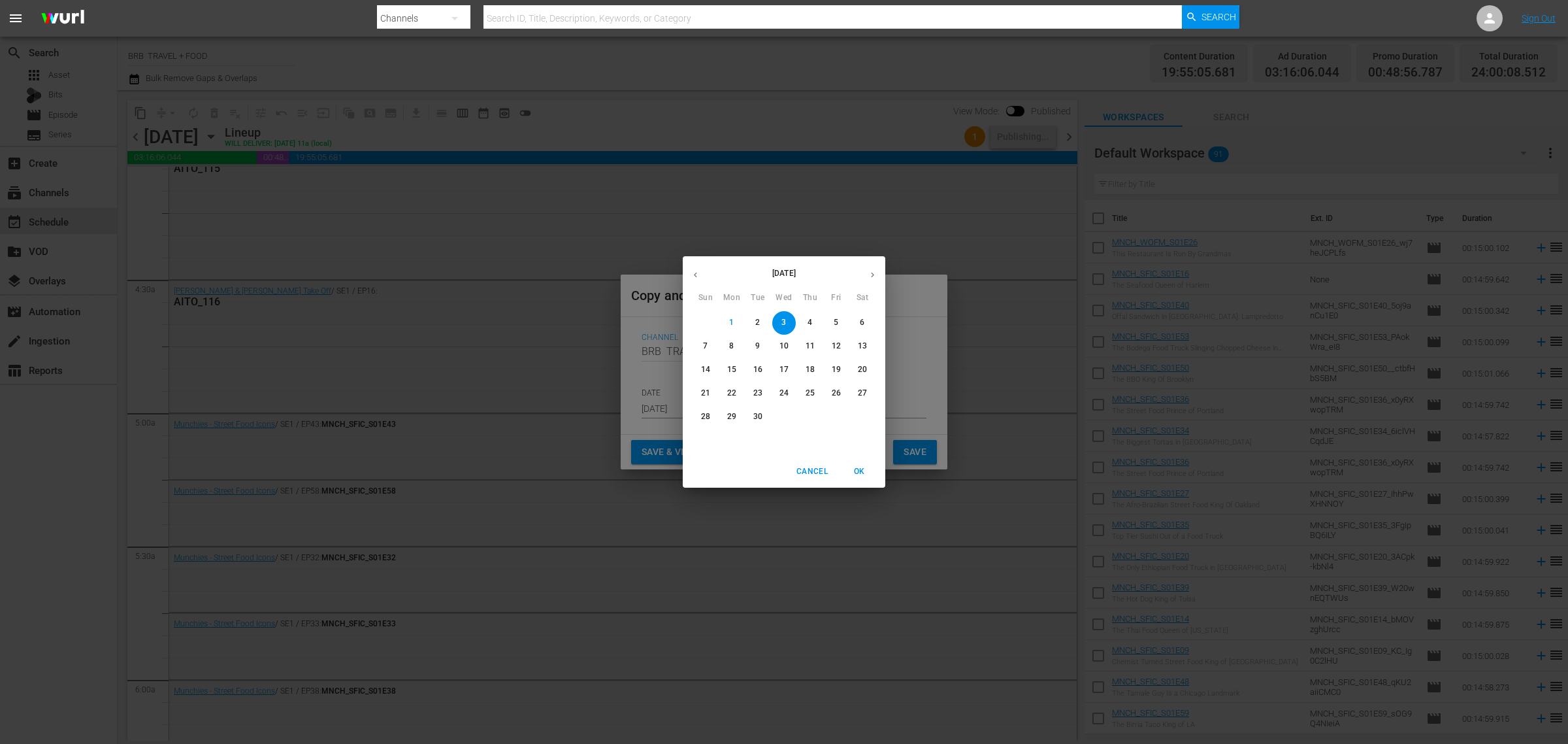
click at [878, 277] on button "button" at bounding box center [872, 275] width 25 height 25
click at [830, 406] on div "31" at bounding box center [836, 417] width 26 height 23
type input "Oct 31st 2025"
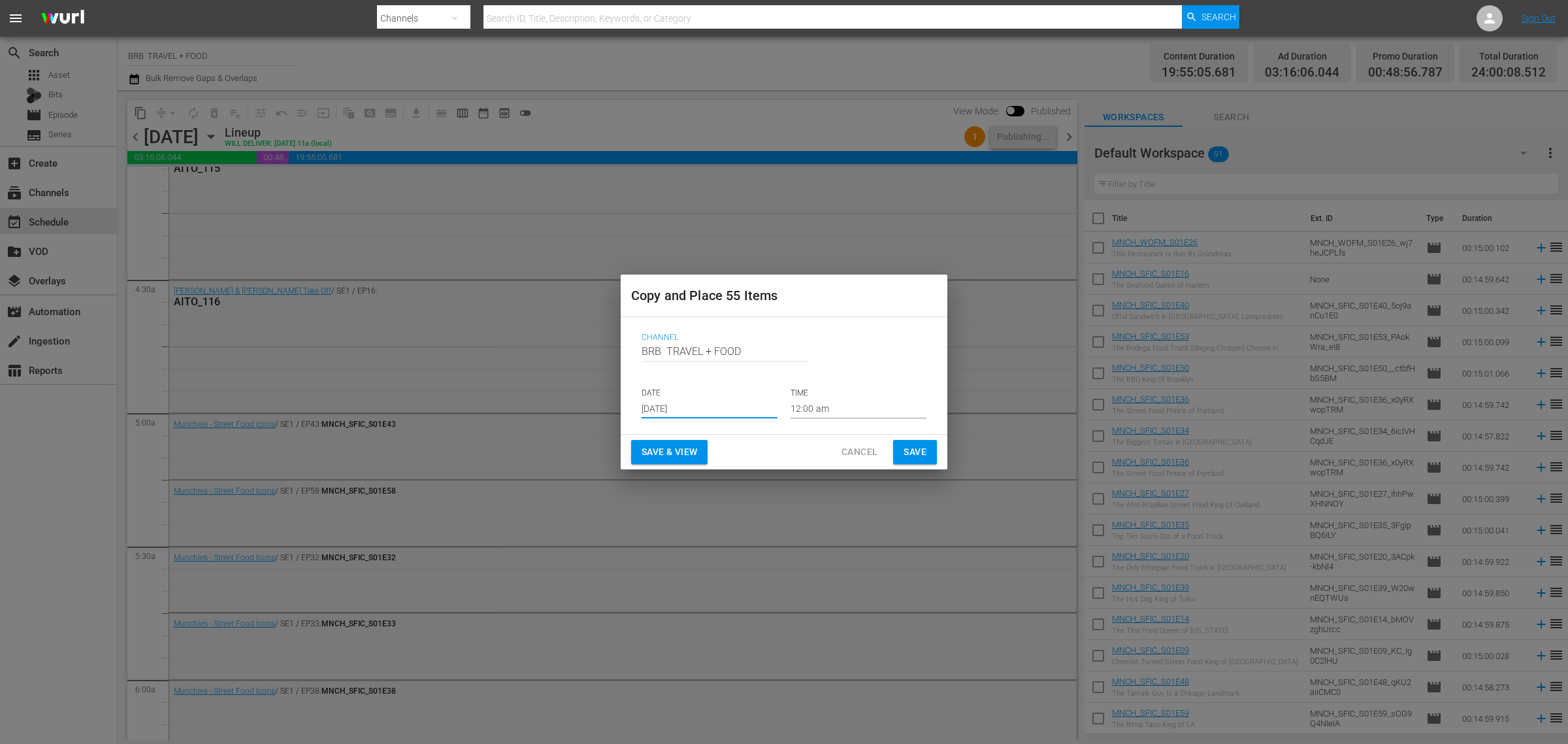
click at [679, 444] on span "Save & View" at bounding box center [669, 452] width 56 height 16
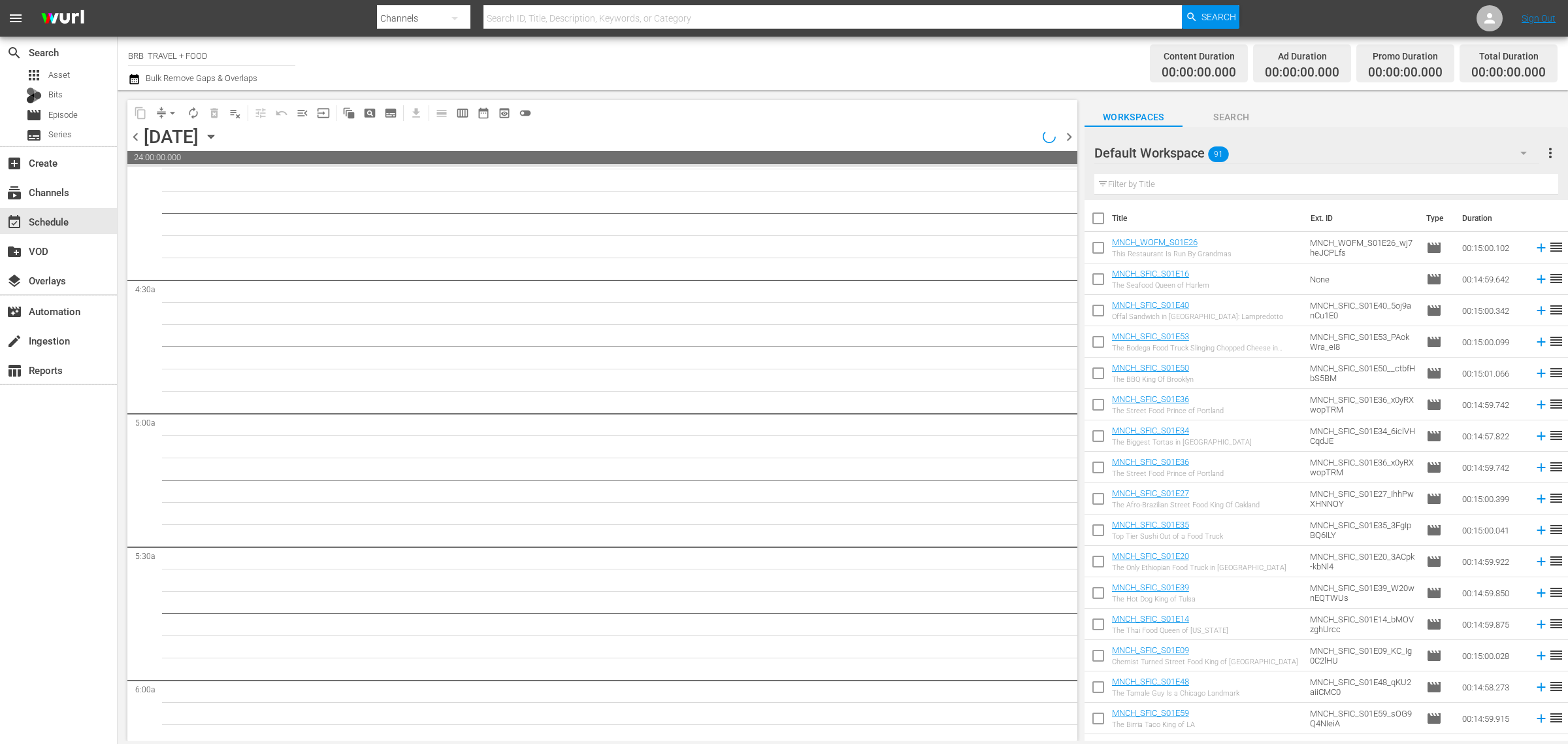
scroll to position [1066, 0]
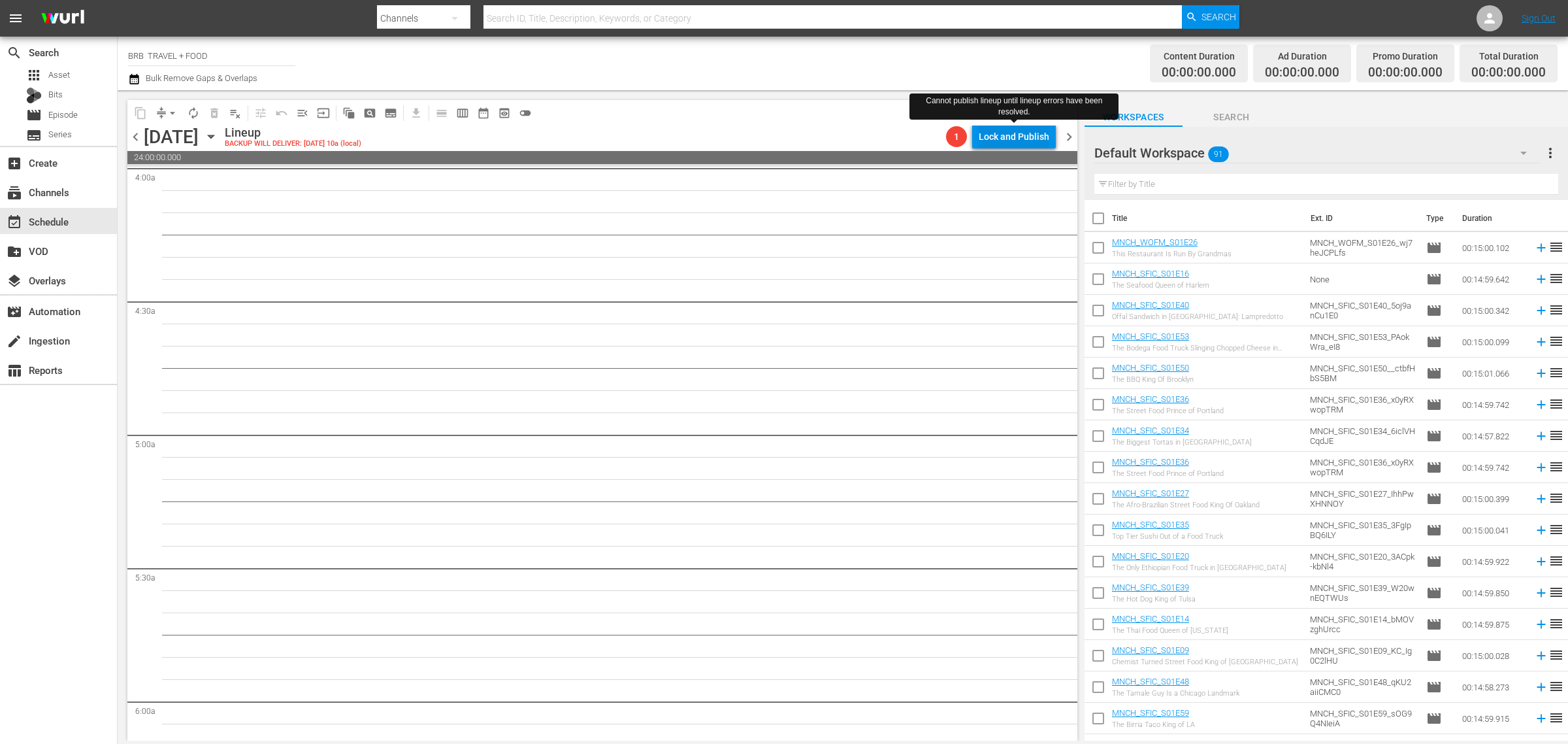
click at [1004, 129] on div "Lock and Publish" at bounding box center [1014, 136] width 70 height 23
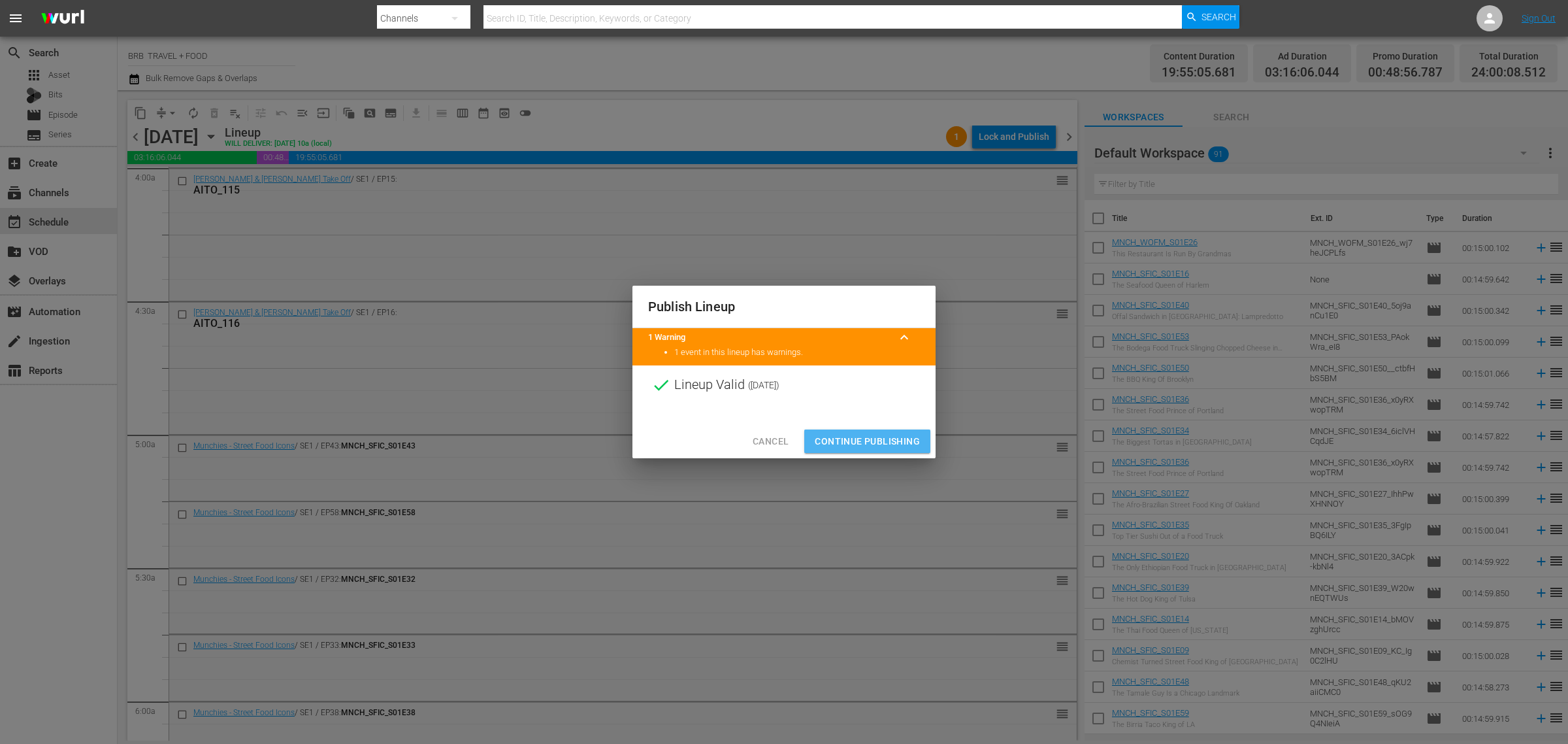
drag, startPoint x: 883, startPoint y: 432, endPoint x: 446, endPoint y: 308, distance: 454.3
click at [881, 432] on button "Continue Publishing" at bounding box center [867, 442] width 126 height 24
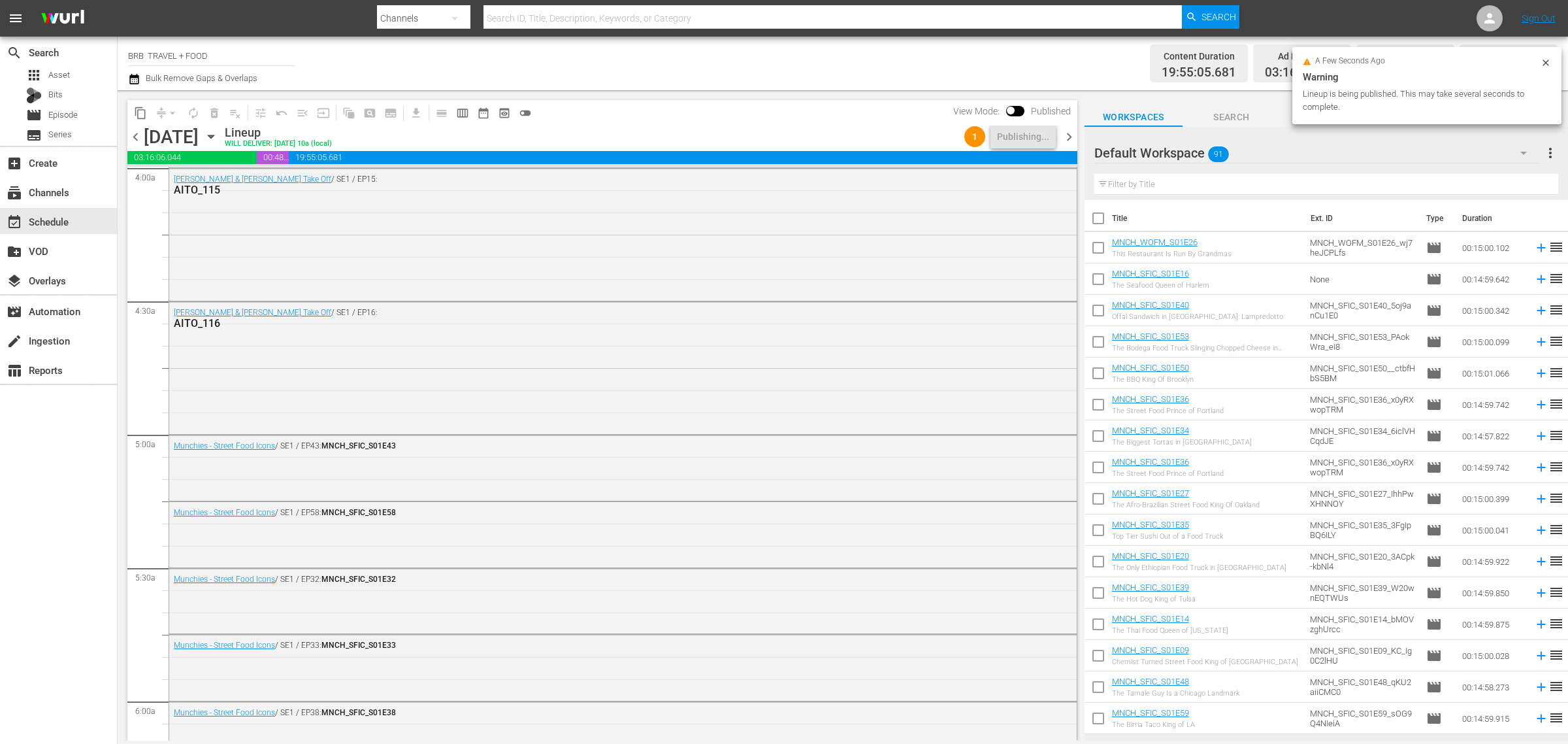
click at [135, 77] on icon "button" at bounding box center [134, 79] width 9 height 11
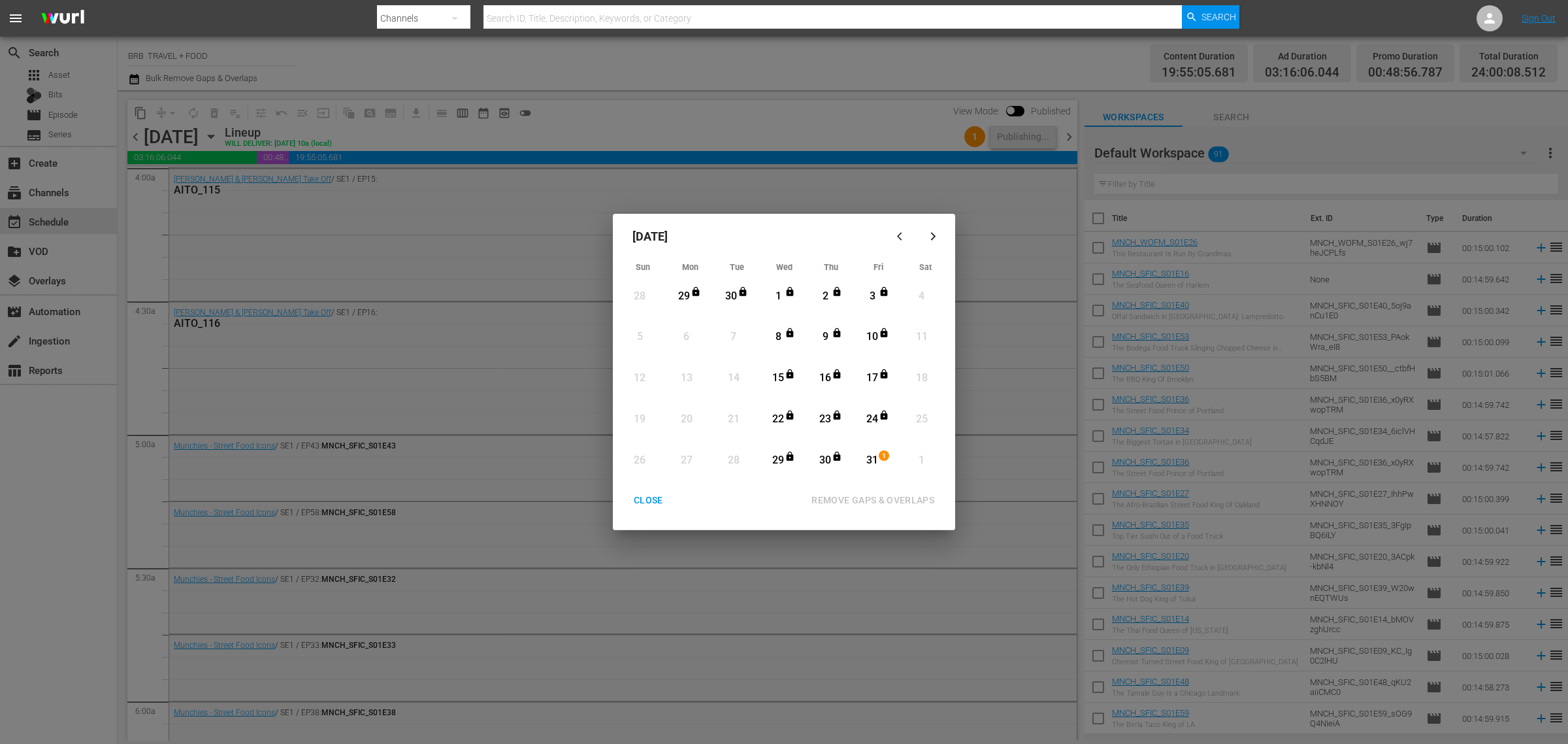
click at [899, 233] on icon "button" at bounding box center [902, 236] width 10 height 10
click at [683, 416] on div "22" at bounding box center [684, 419] width 16 height 15
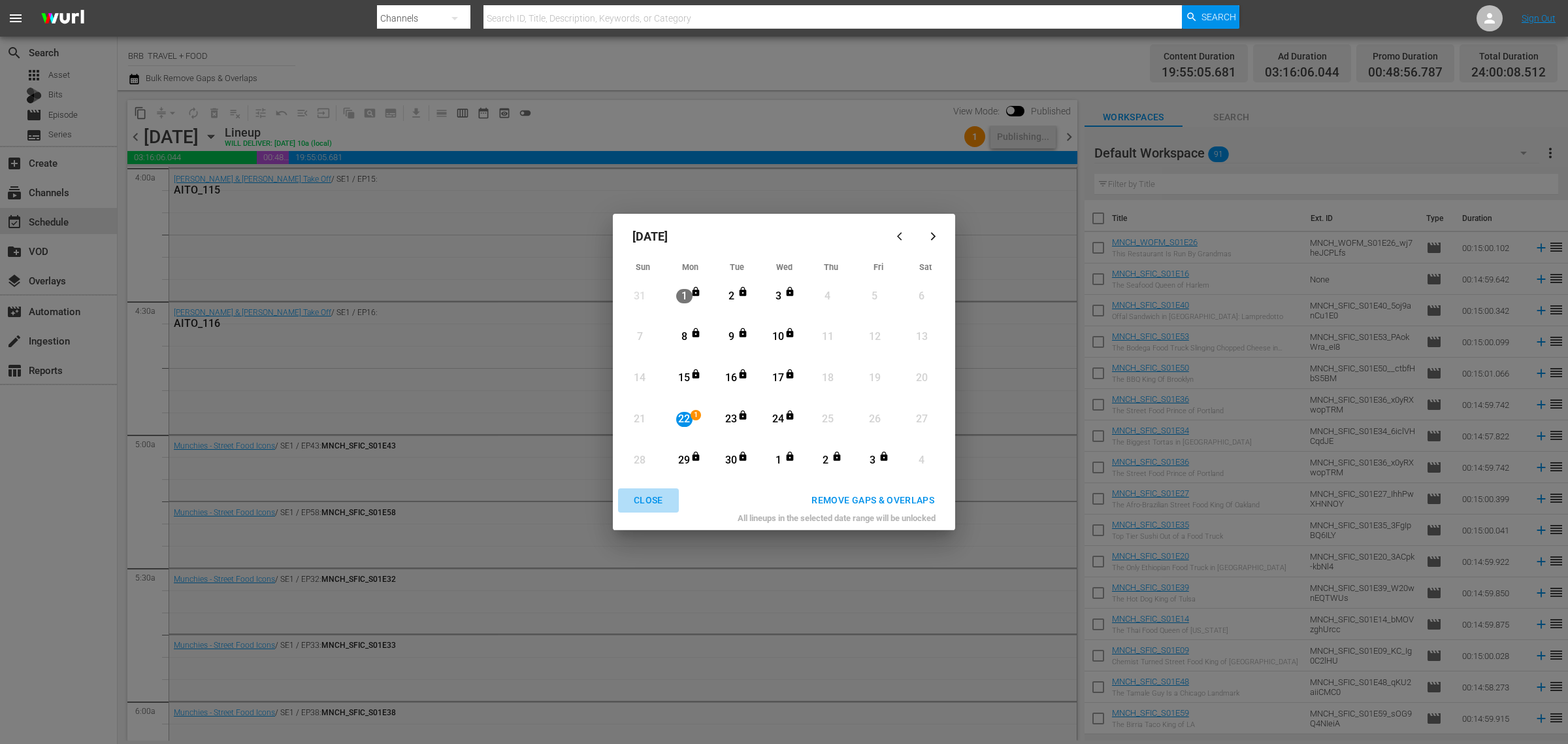
click at [648, 503] on div "CLOSE" at bounding box center [648, 500] width 50 height 16
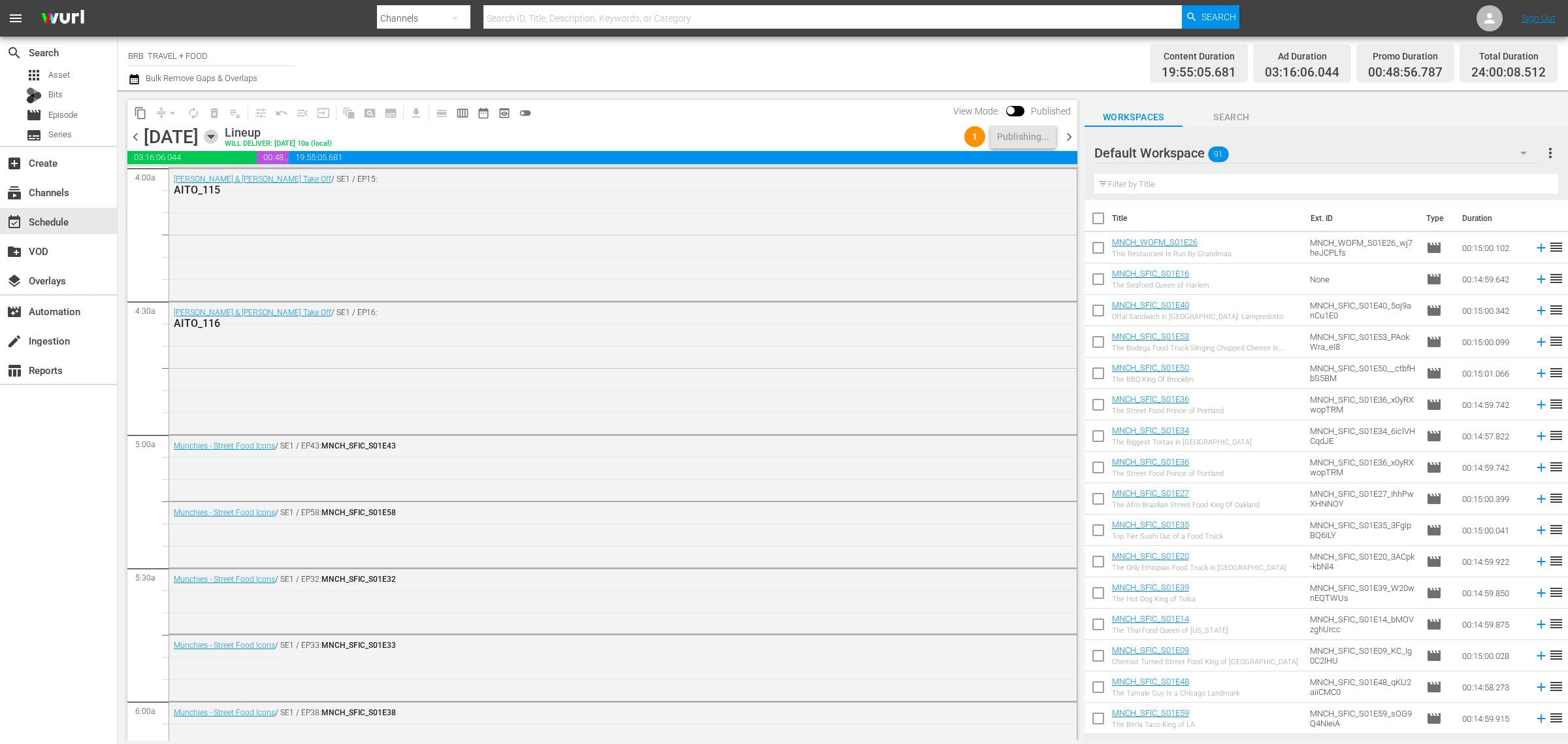
click at [218, 134] on icon "button" at bounding box center [210, 136] width 14 height 14
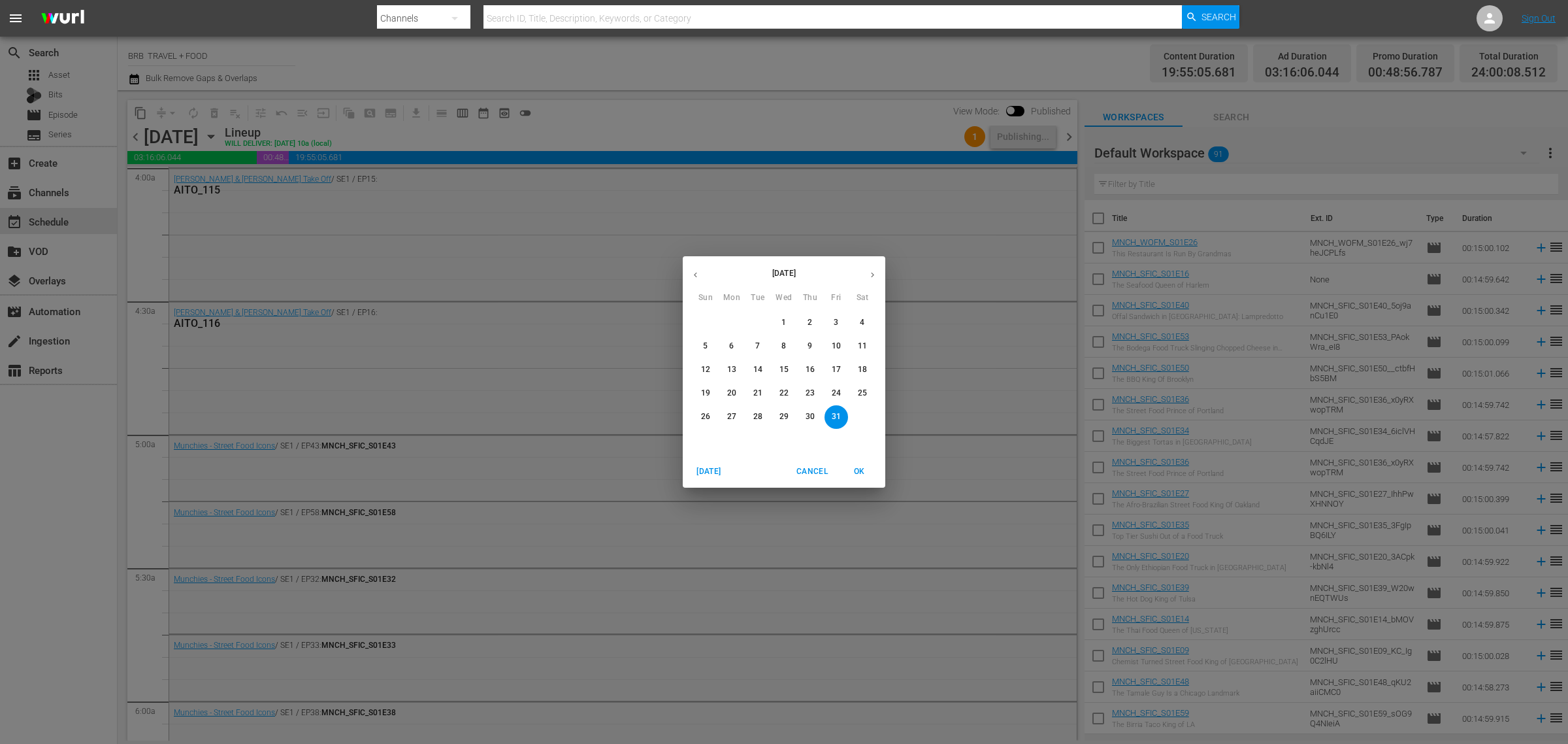
click at [694, 273] on icon "button" at bounding box center [696, 275] width 10 height 10
click at [730, 390] on p "22" at bounding box center [732, 393] width 9 height 11
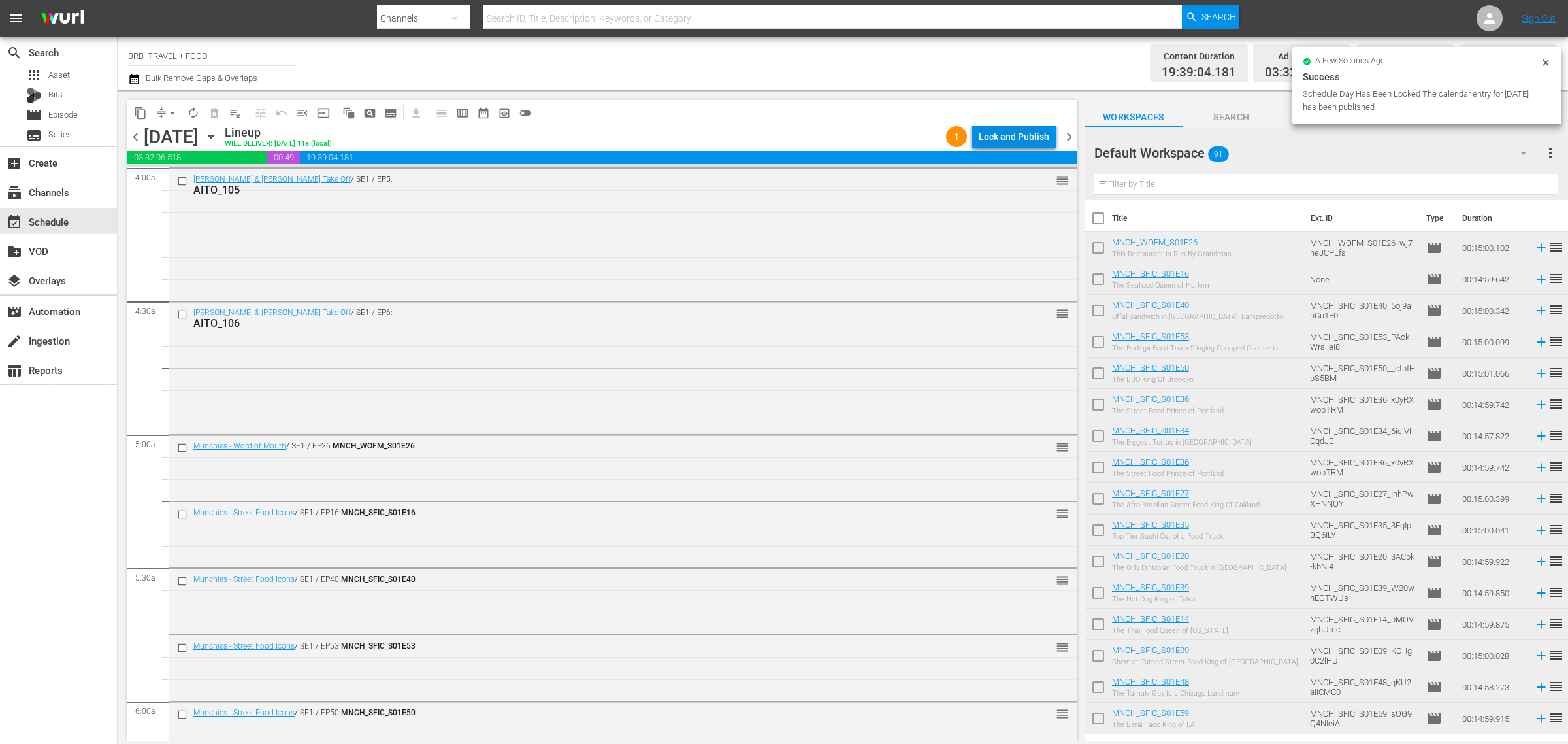
click at [1025, 141] on div "Lock and Publish" at bounding box center [1014, 136] width 70 height 23
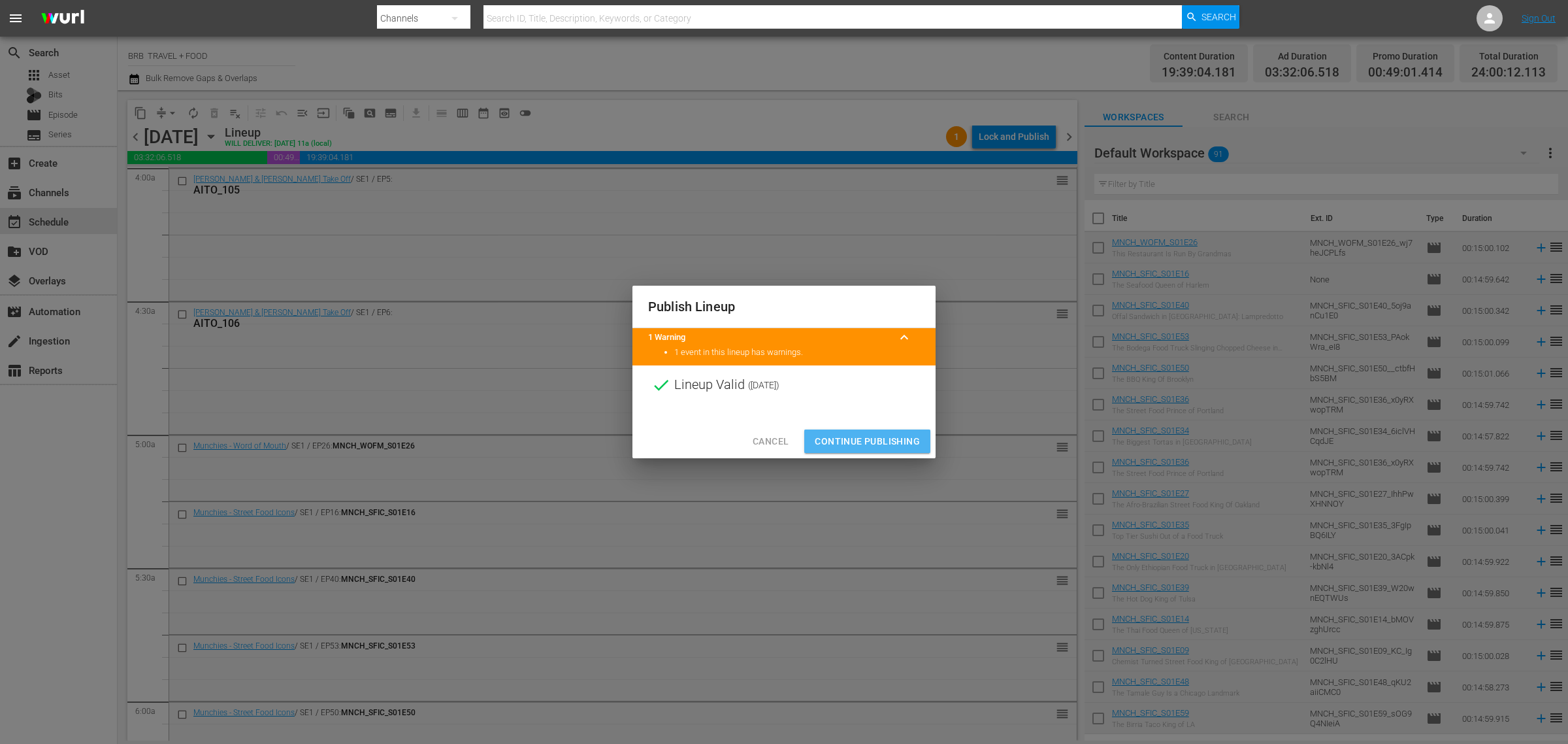
click at [862, 448] on span "Continue Publishing" at bounding box center [867, 442] width 105 height 16
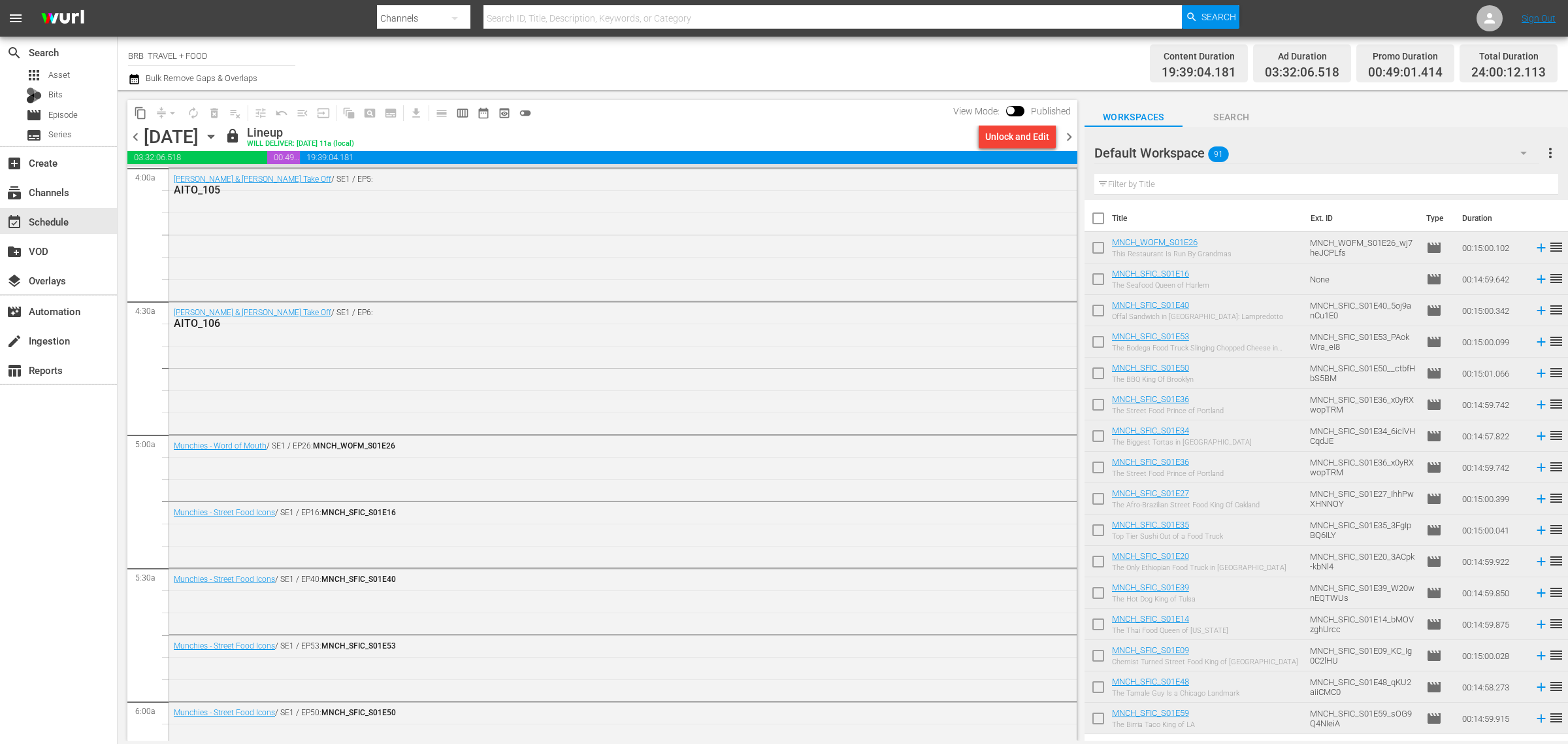
click at [133, 82] on icon "button" at bounding box center [134, 78] width 13 height 15
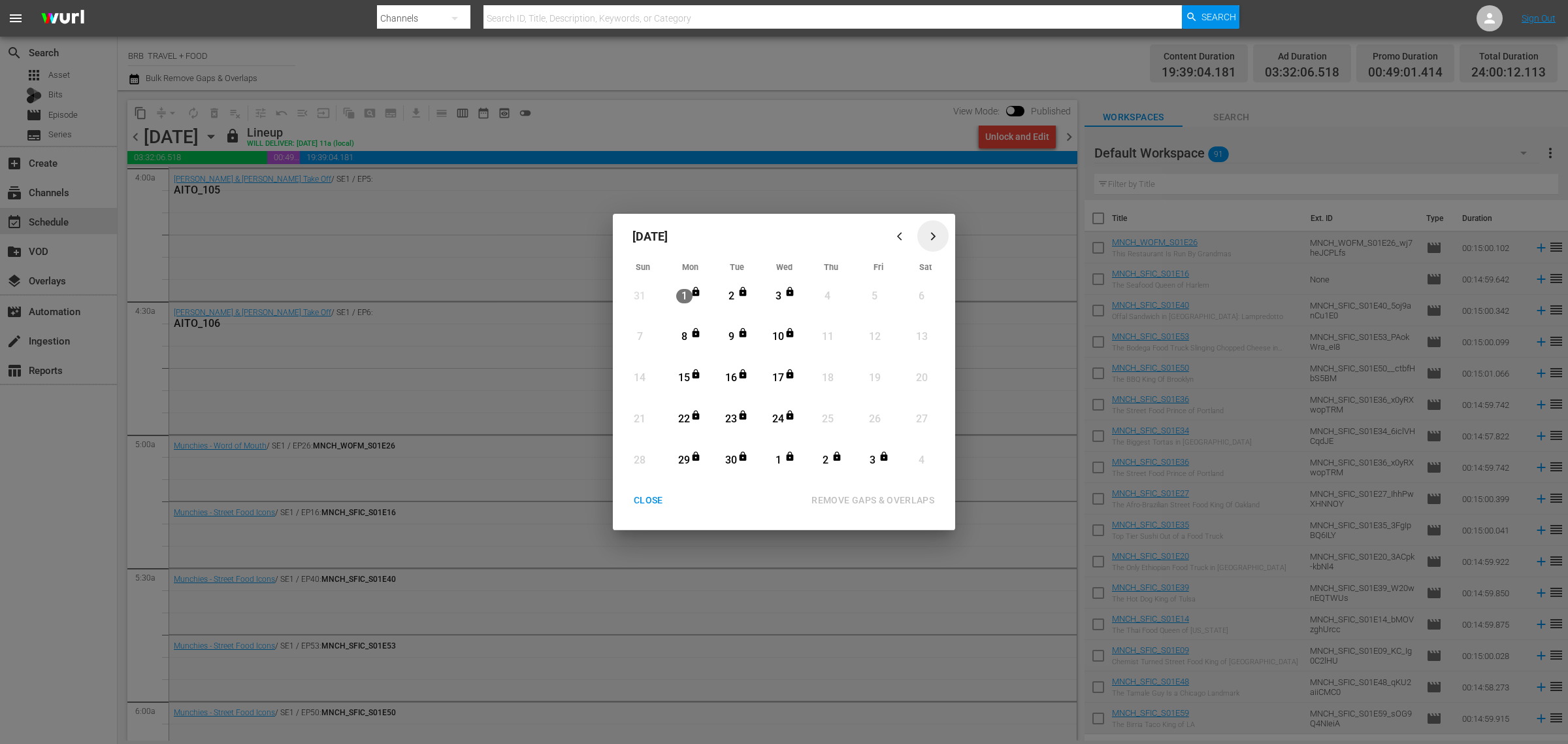
click at [932, 240] on icon "button" at bounding box center [933, 236] width 10 height 10
click at [653, 497] on div "CLOSE" at bounding box center [648, 500] width 50 height 16
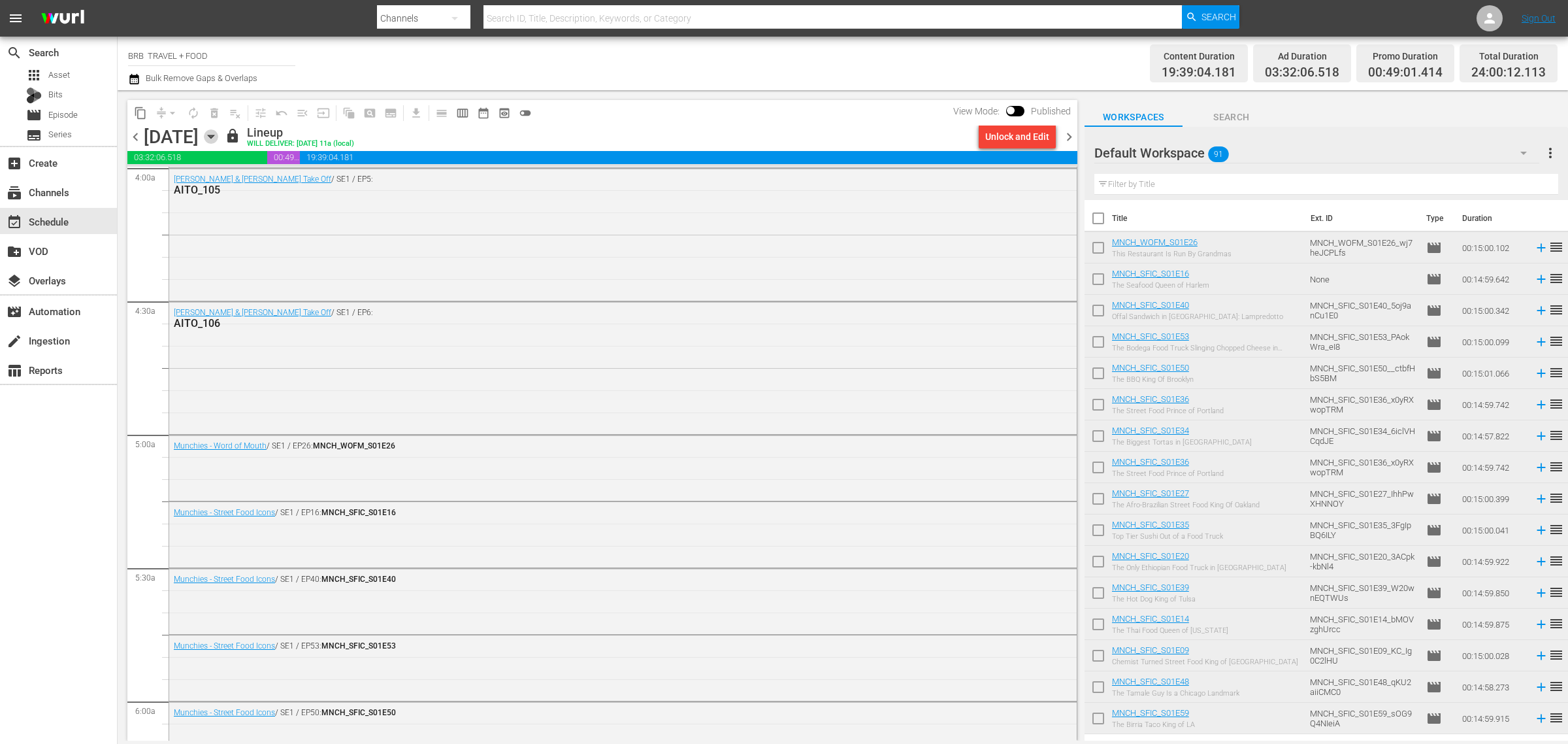
click at [218, 137] on icon "button" at bounding box center [210, 136] width 14 height 14
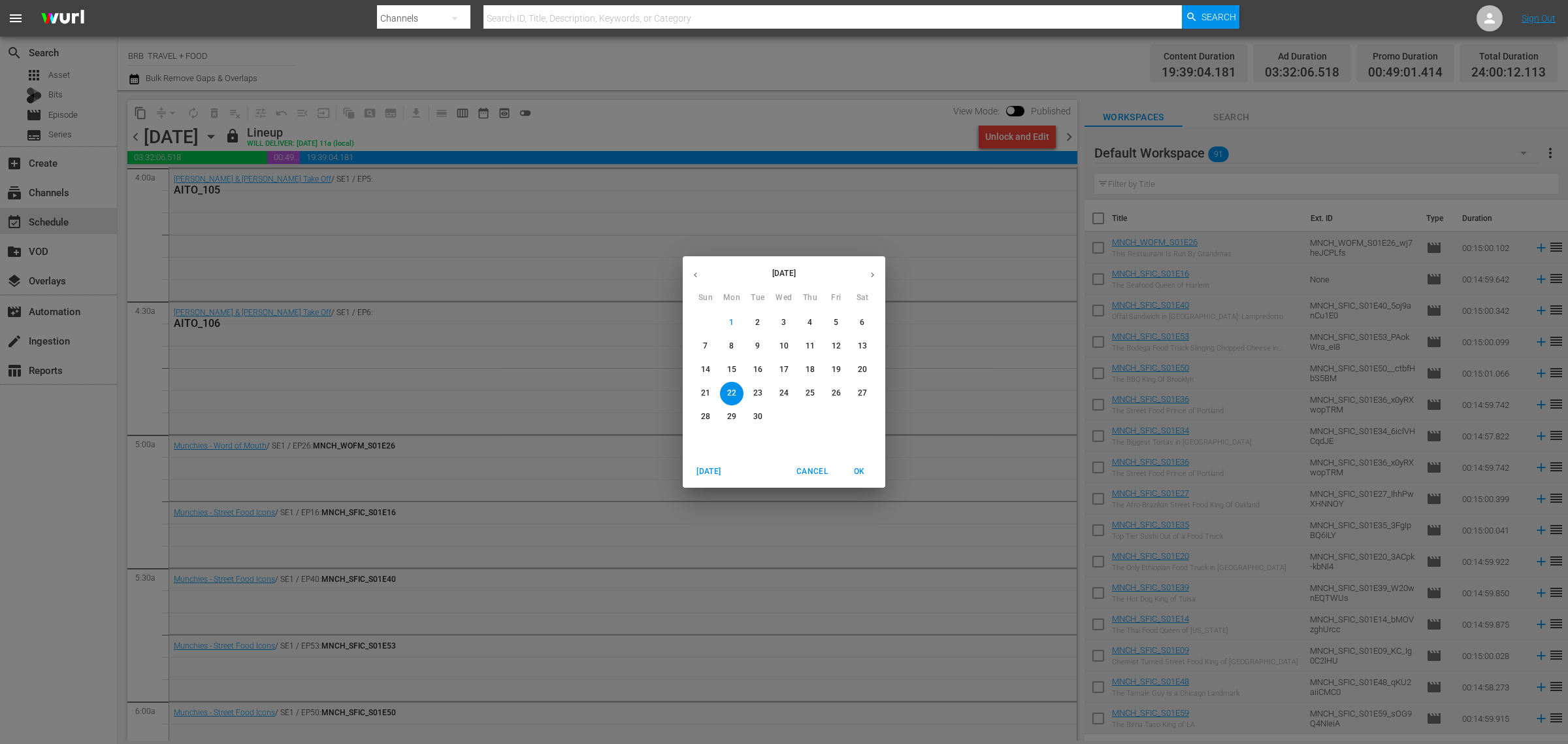
click at [698, 270] on icon "button" at bounding box center [696, 275] width 10 height 10
click at [729, 420] on p "25" at bounding box center [732, 416] width 9 height 11
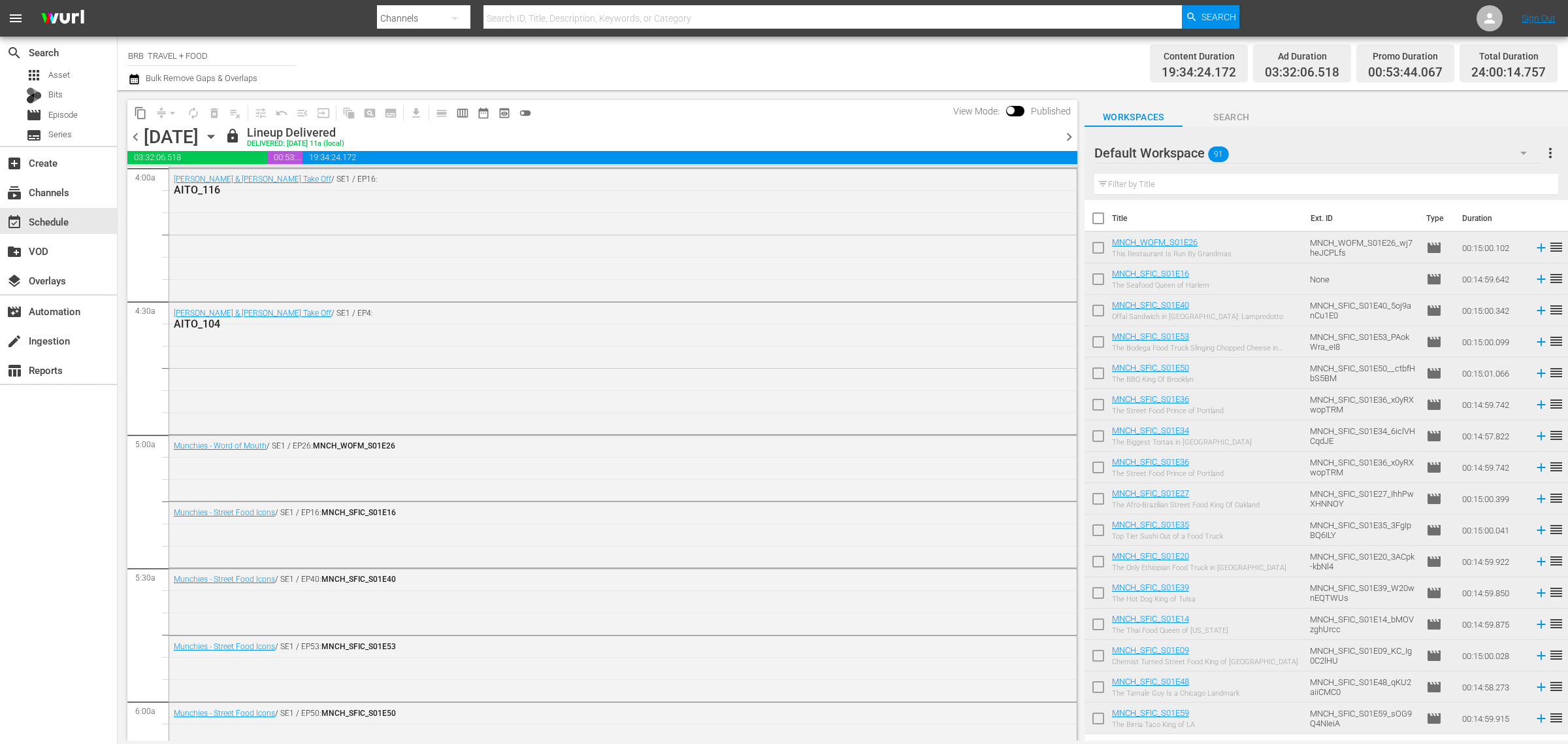
scroll to position [1043, 0]
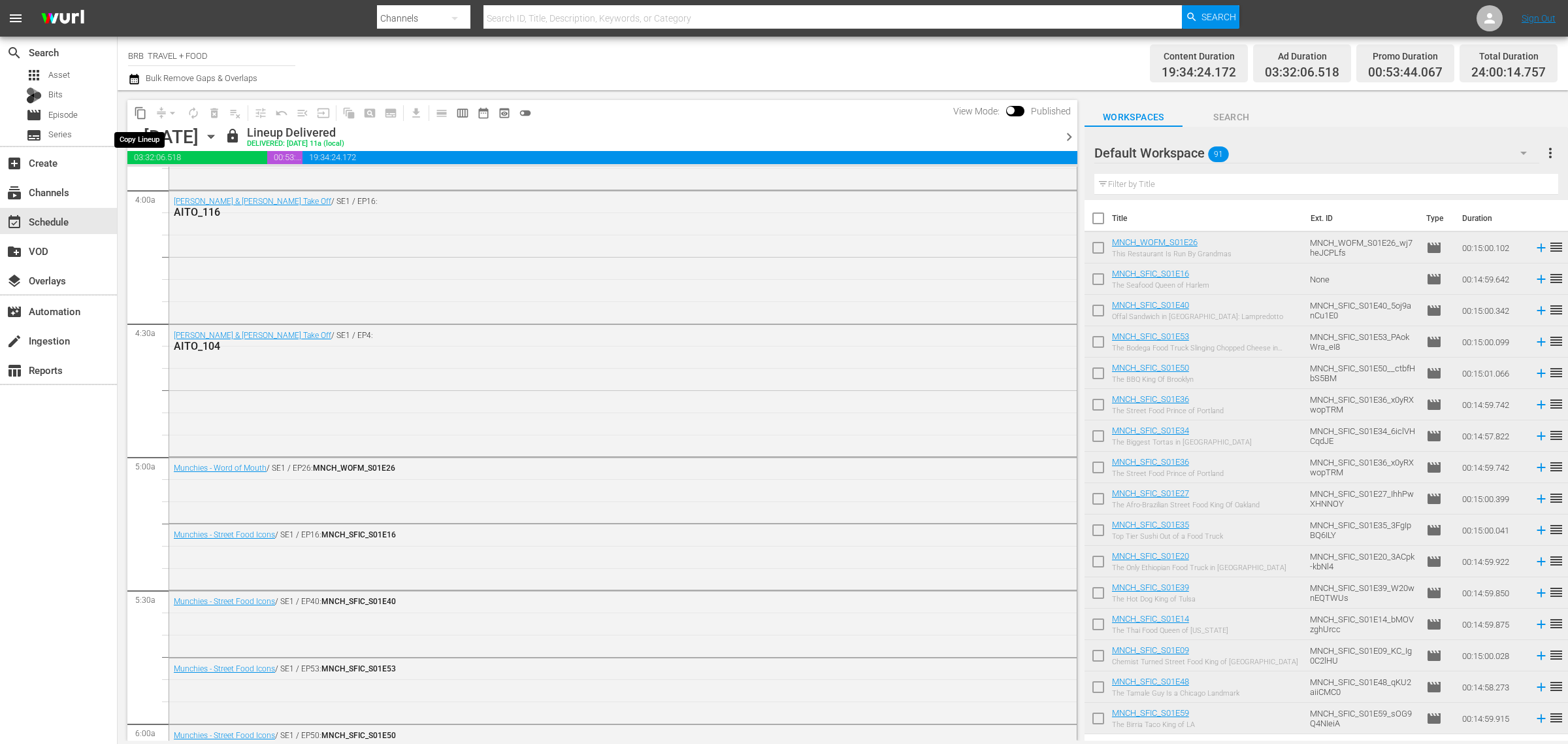
click at [143, 109] on span "content_copy" at bounding box center [141, 113] width 13 height 13
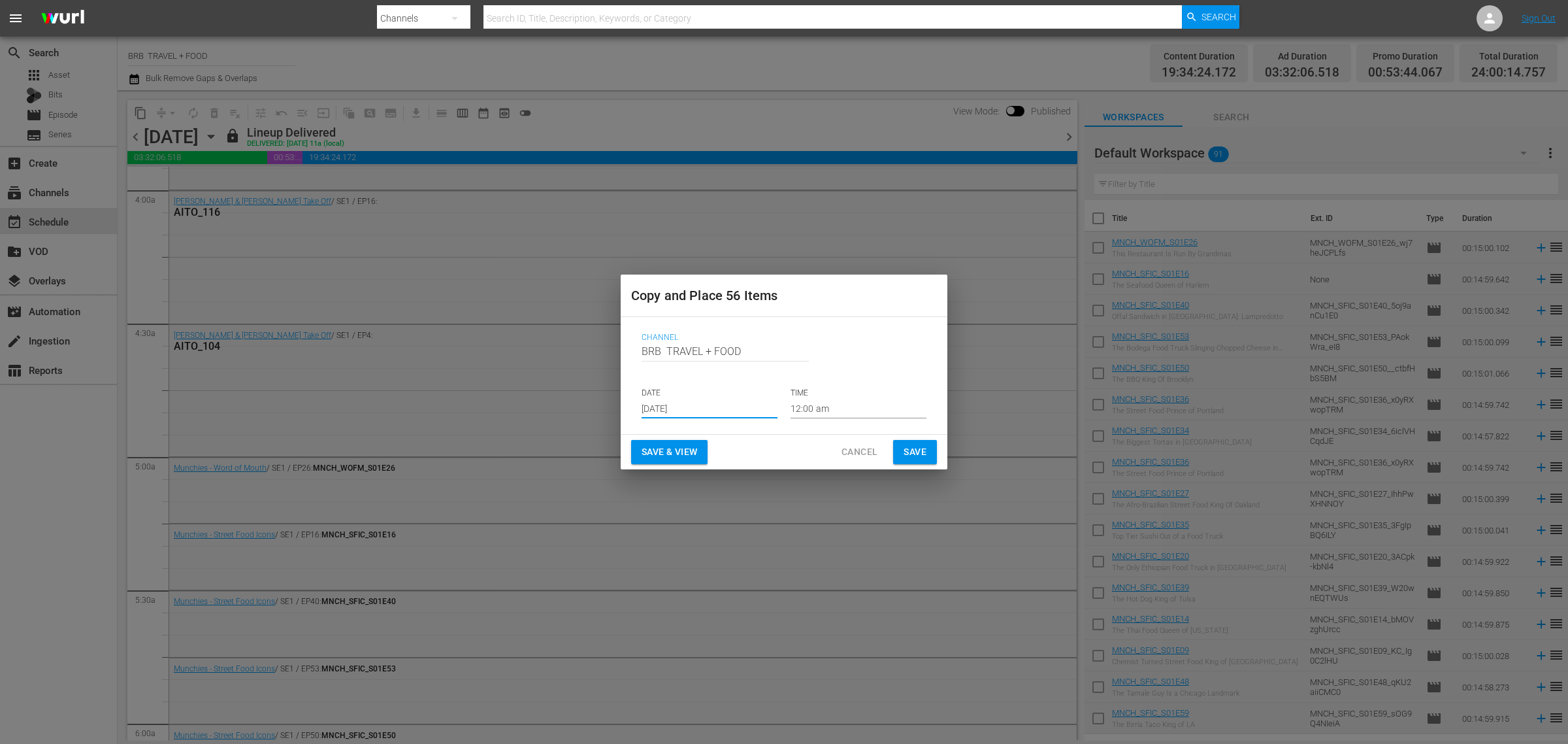
click at [677, 401] on input "[DATE]" at bounding box center [710, 408] width 136 height 19
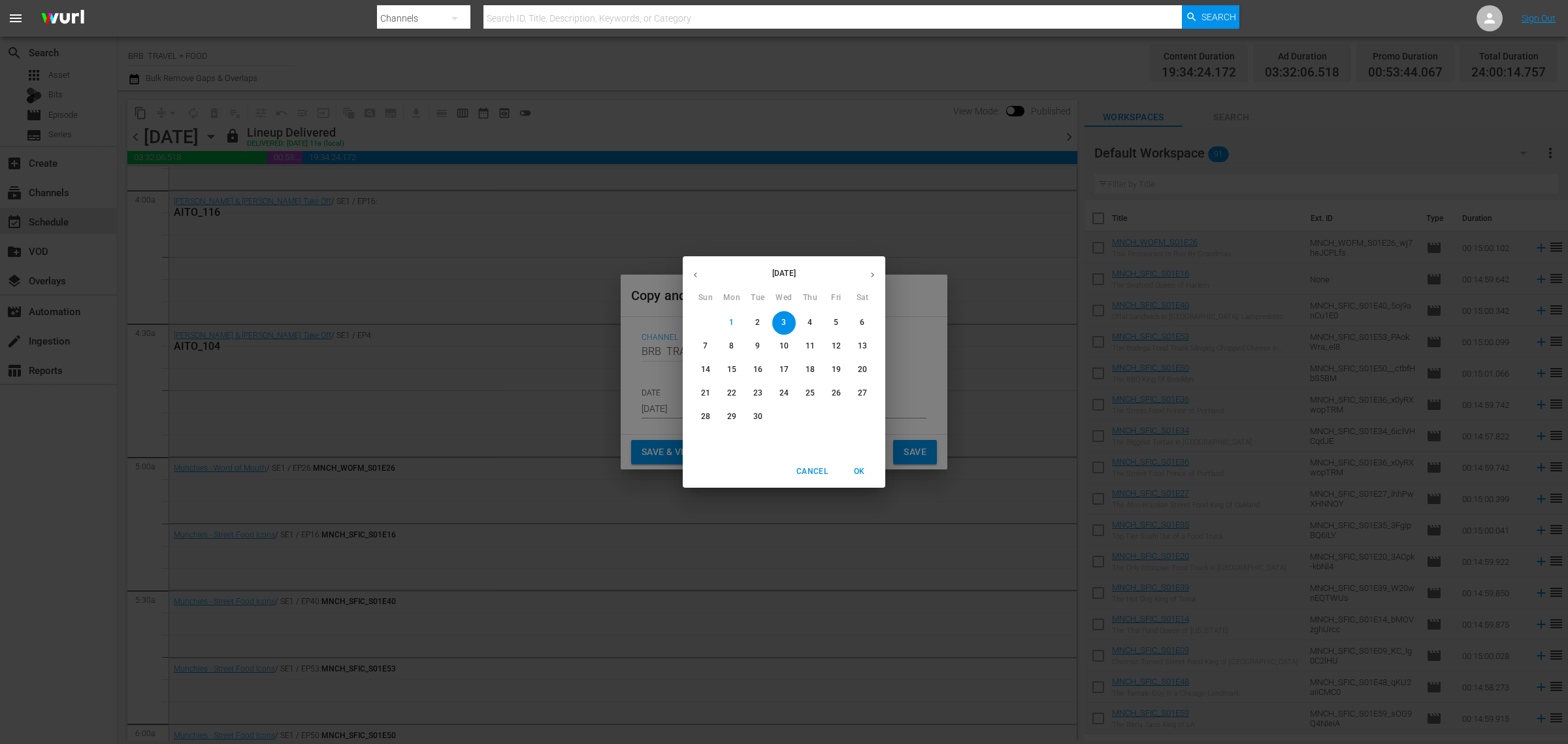
click at [811, 324] on p "4" at bounding box center [809, 322] width 5 height 11
type input "Sep 4th 2025"
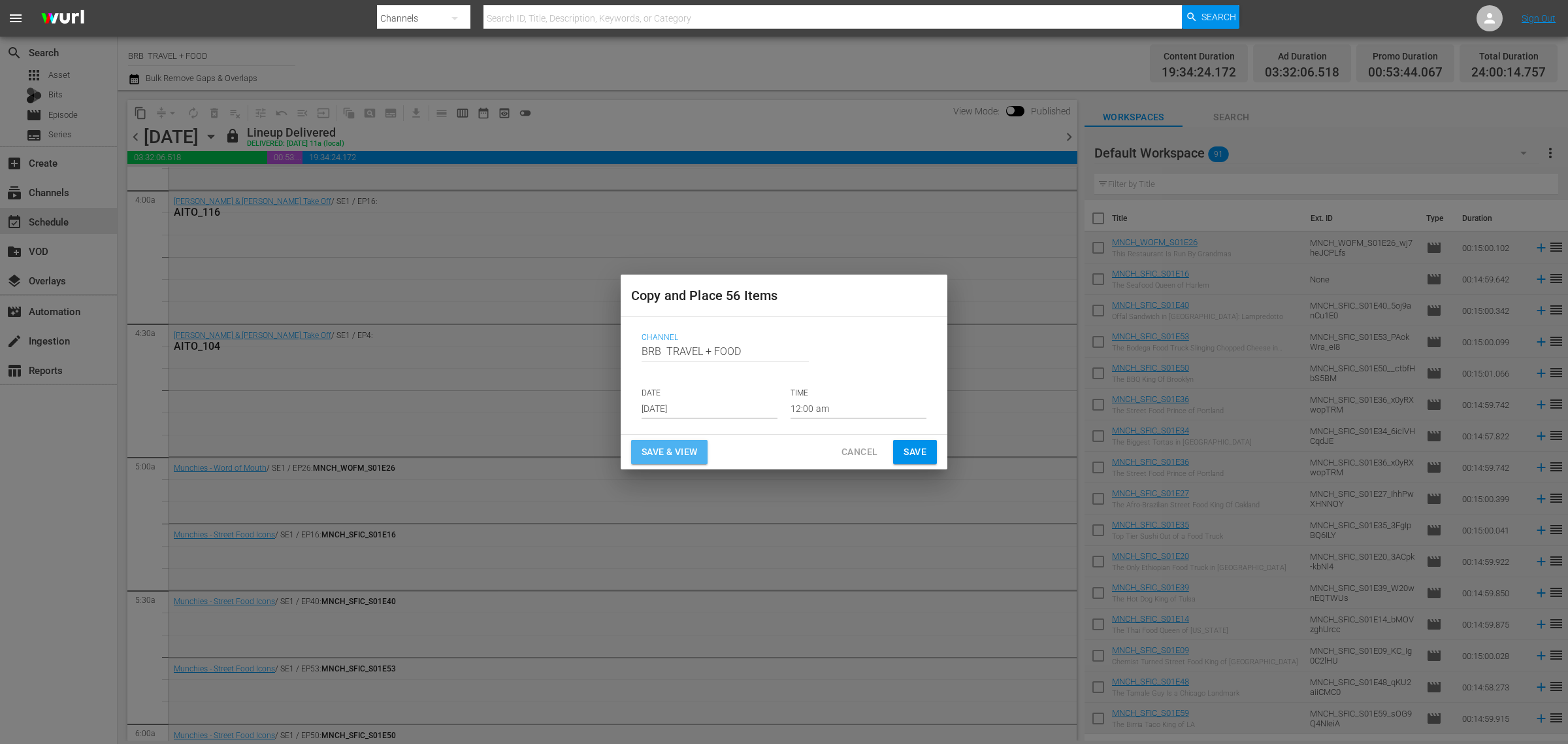
click at [650, 446] on span "Save & View" at bounding box center [669, 452] width 56 height 16
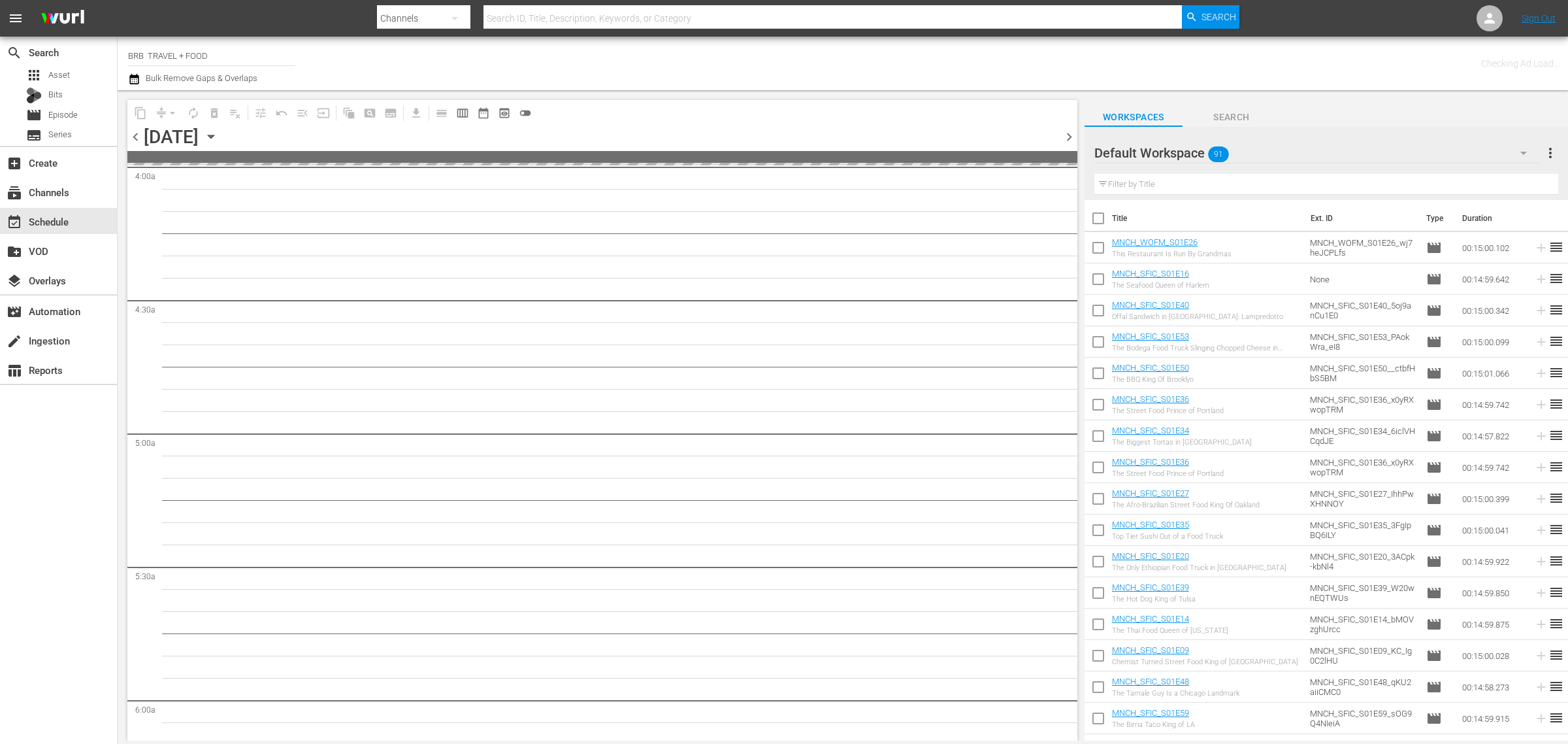
scroll to position [1043, 0]
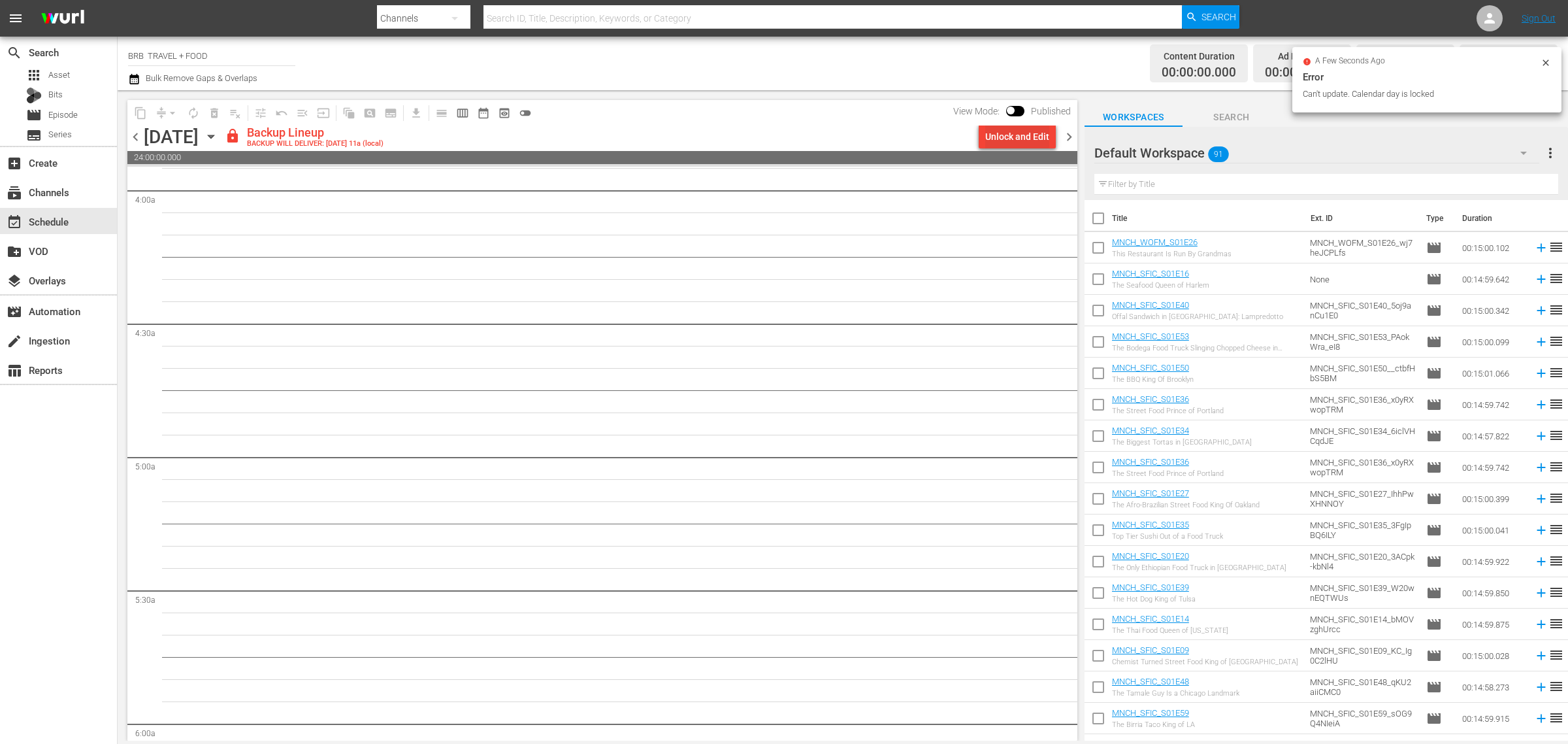
click at [1021, 132] on div "Unlock and Edit" at bounding box center [1018, 136] width 64 height 23
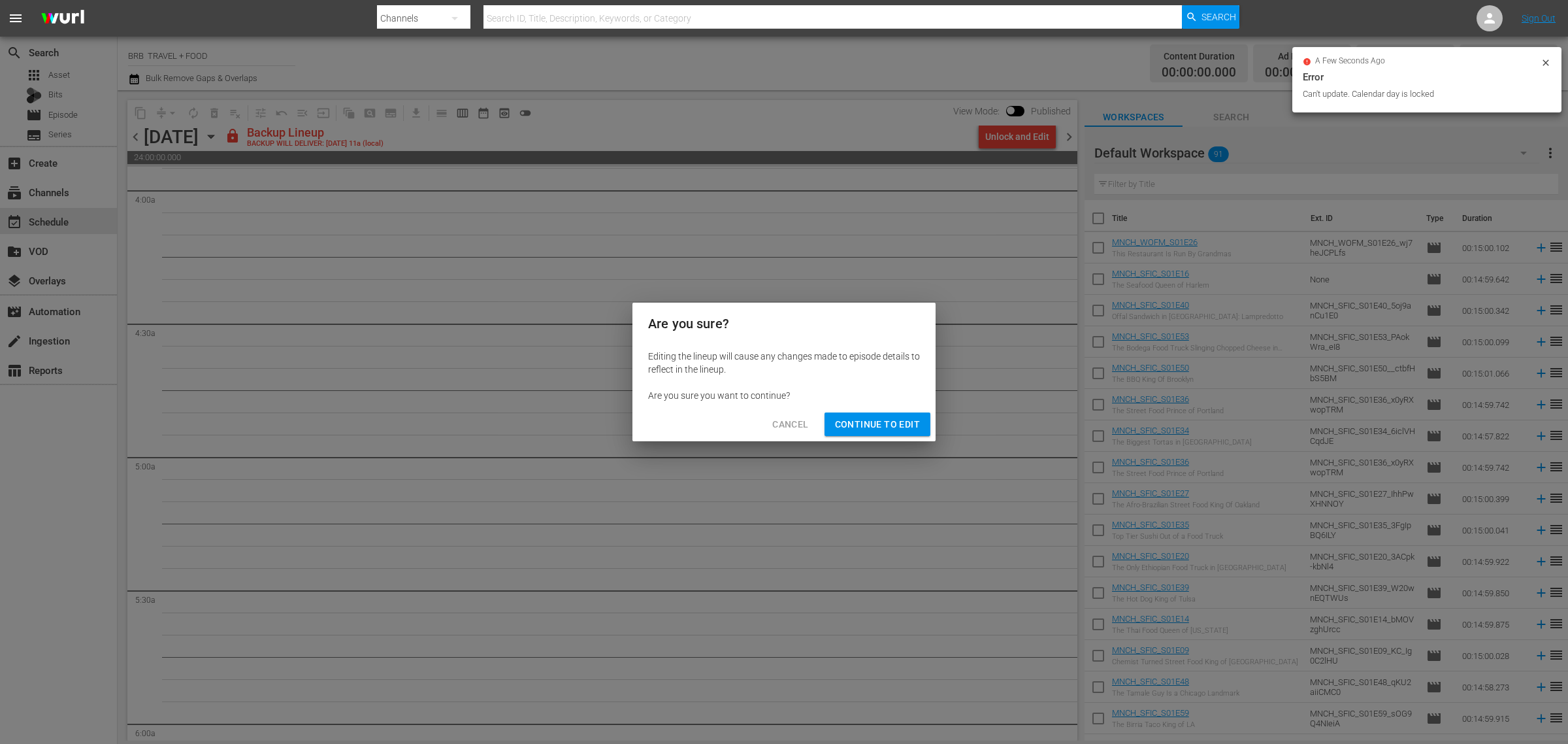
click at [899, 420] on span "Continue to Edit" at bounding box center [877, 424] width 85 height 16
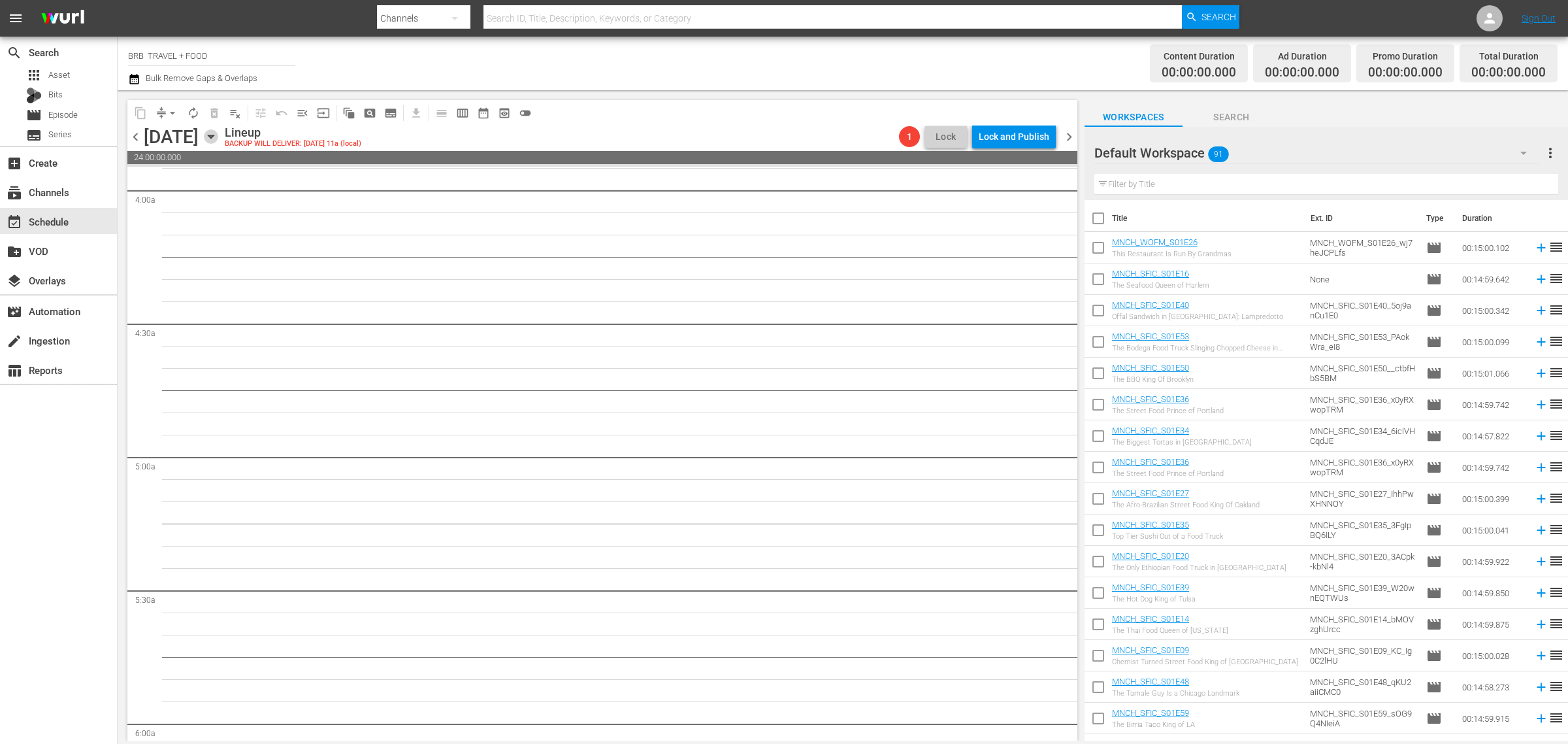
click at [218, 131] on icon "button" at bounding box center [210, 136] width 14 height 14
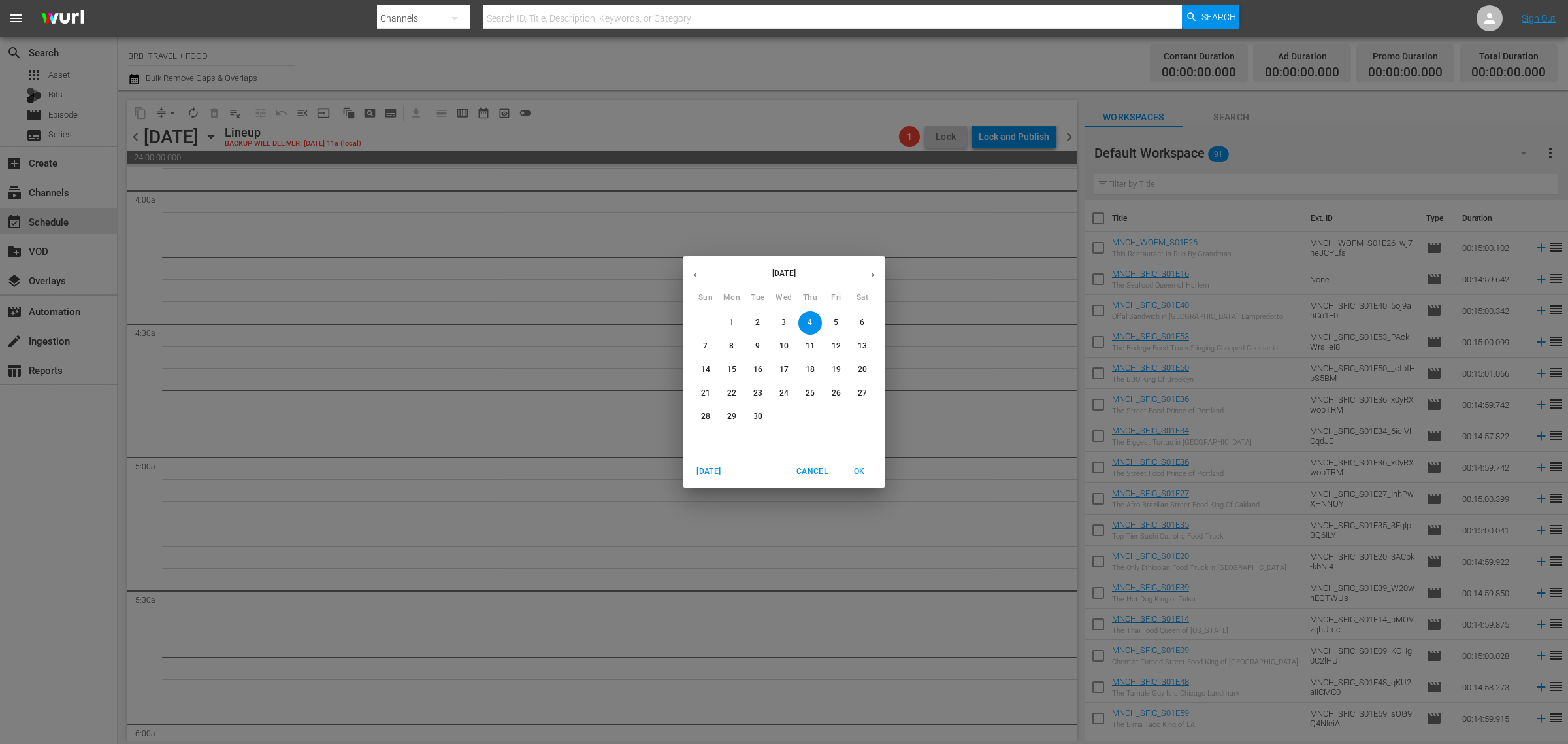
click at [838, 324] on p "5" at bounding box center [836, 322] width 5 height 11
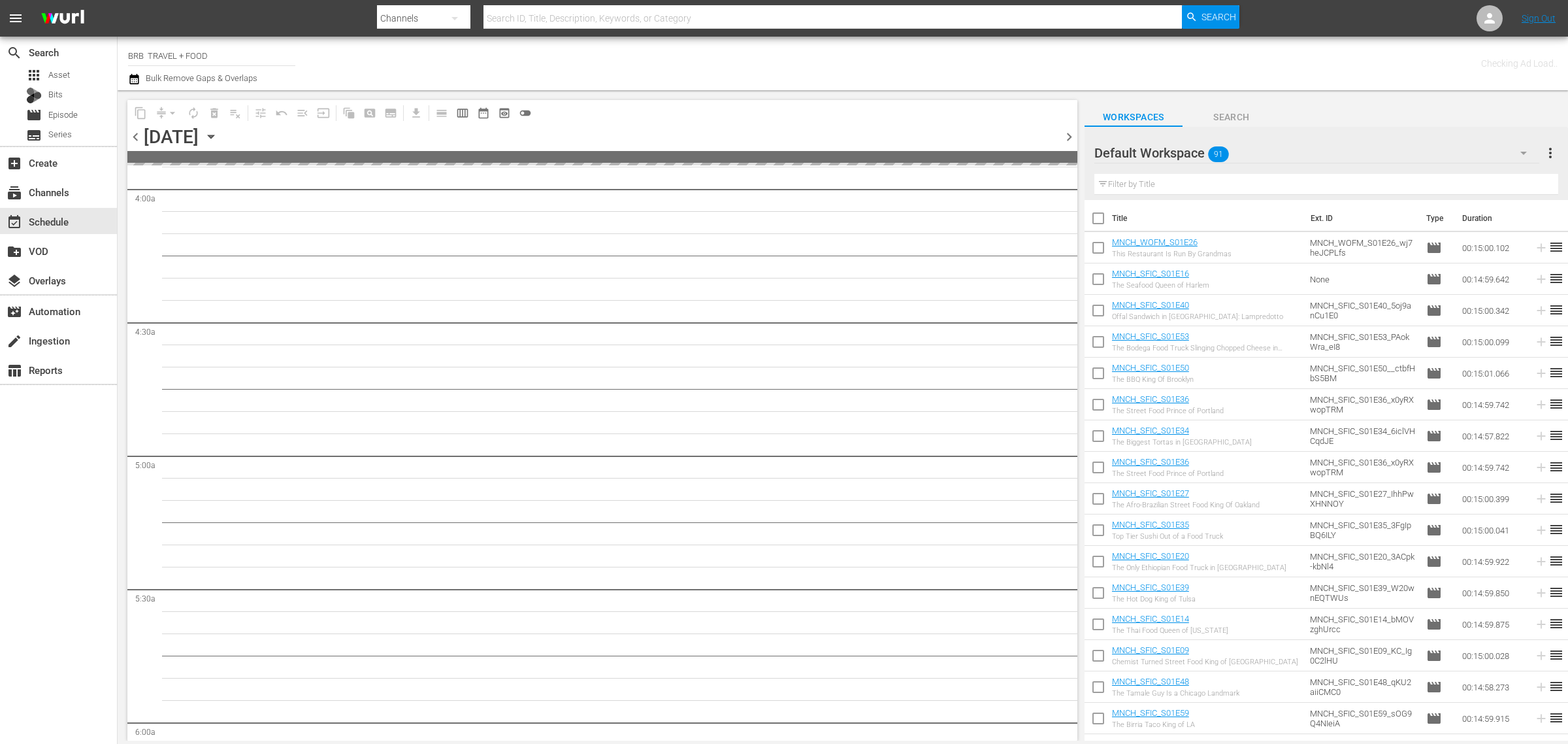
scroll to position [1066, 0]
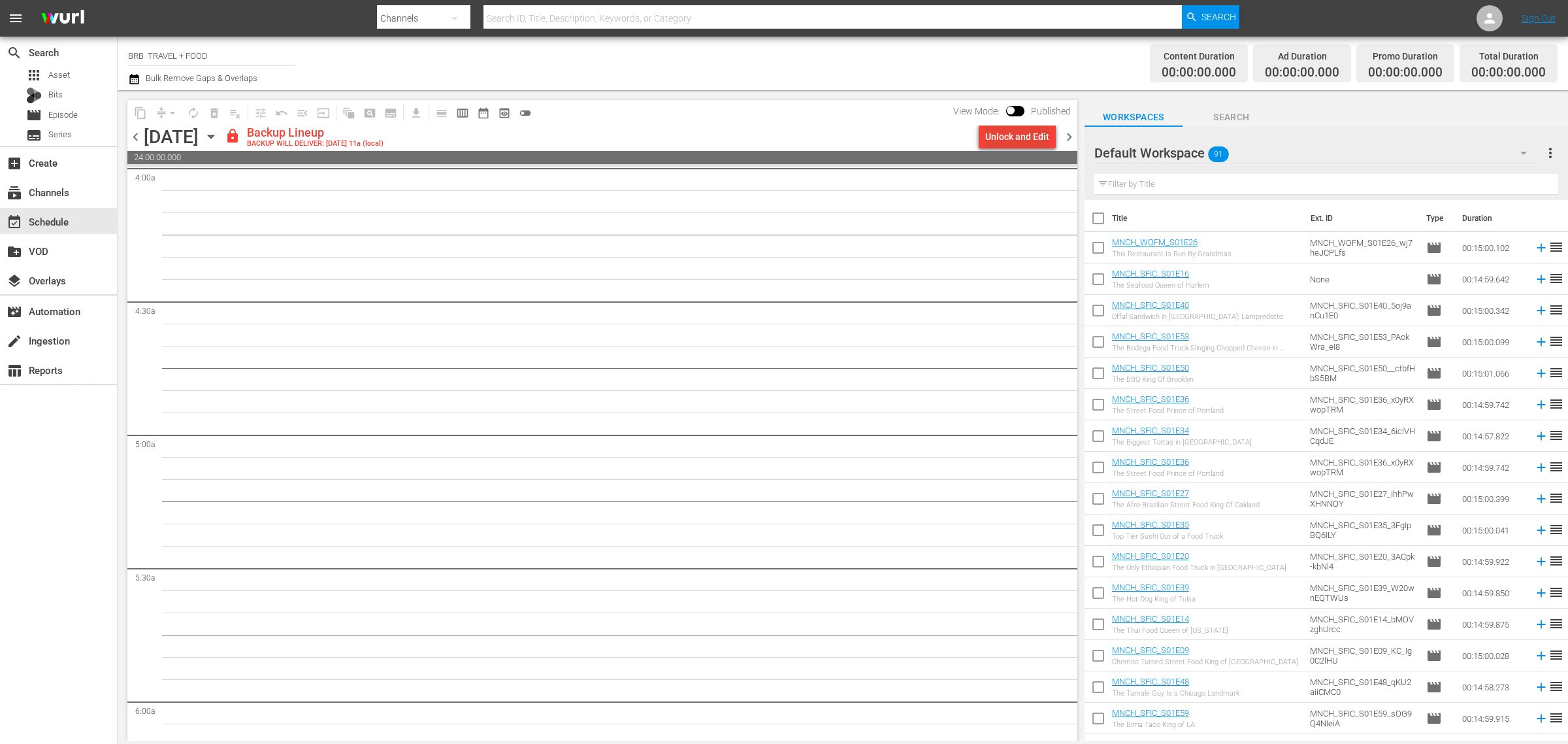
click at [1007, 138] on div "Unlock and Edit" at bounding box center [1018, 136] width 64 height 23
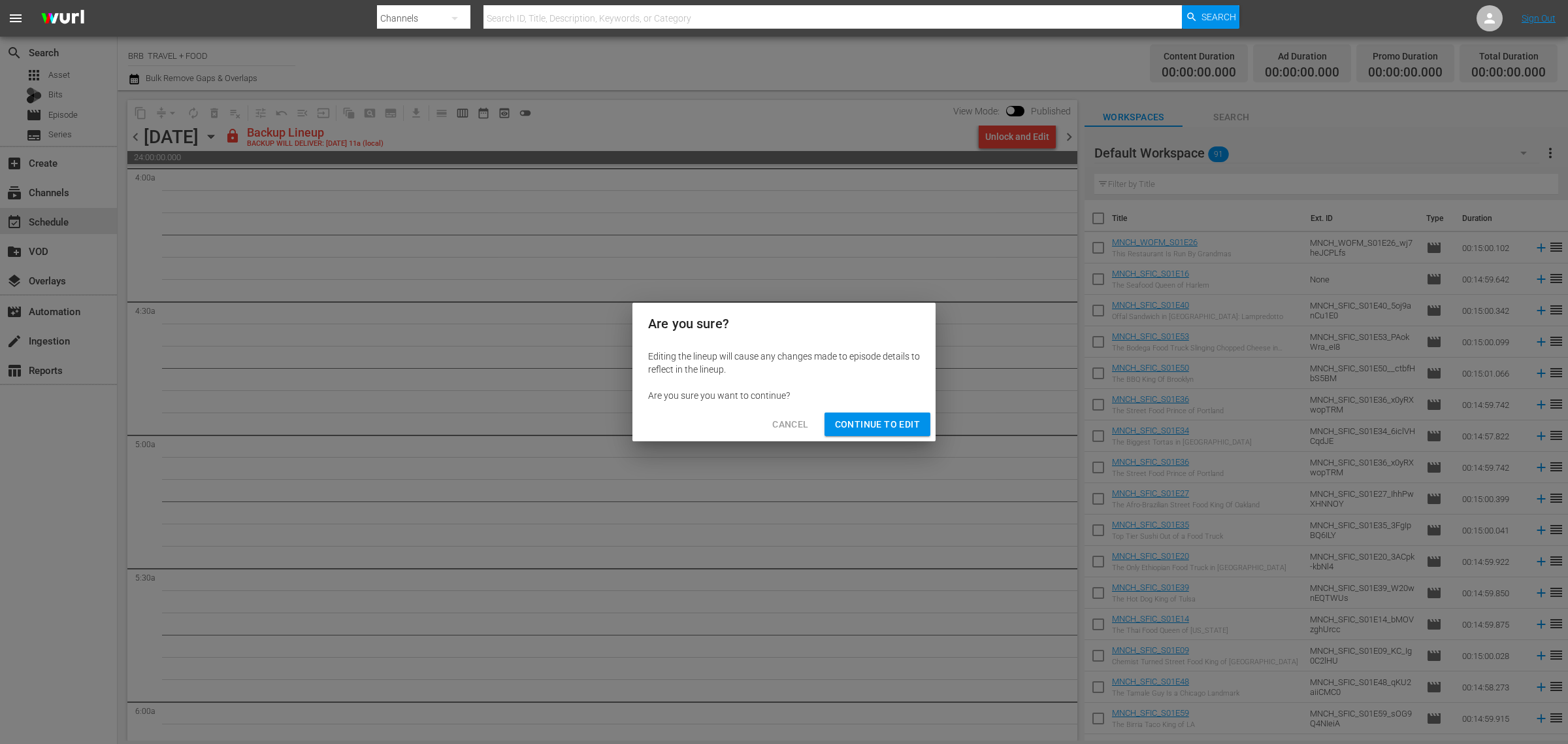
drag, startPoint x: 894, startPoint y: 420, endPoint x: 880, endPoint y: 409, distance: 17.8
click at [893, 420] on span "Continue to Edit" at bounding box center [877, 424] width 85 height 16
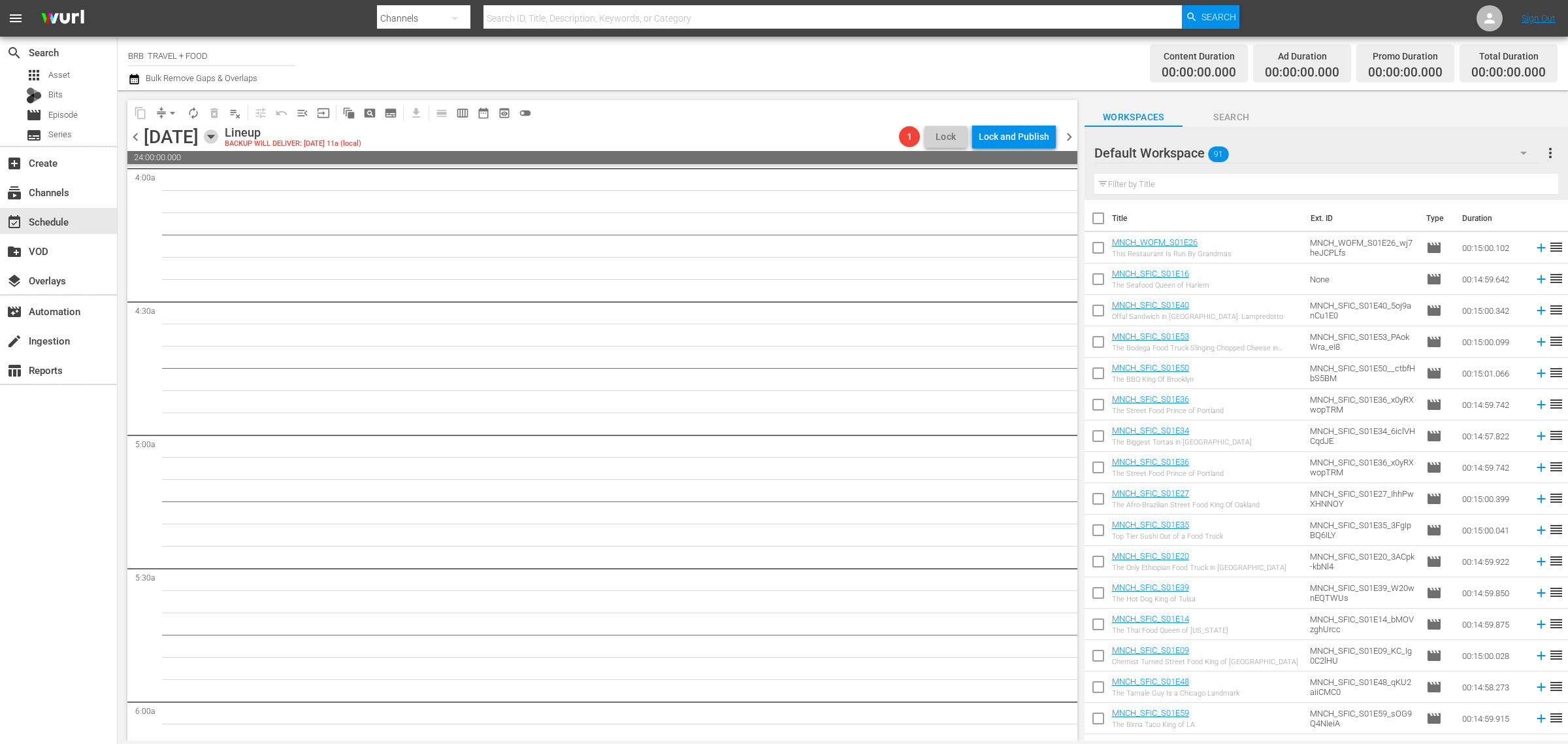
click at [218, 139] on icon "button" at bounding box center [210, 136] width 14 height 14
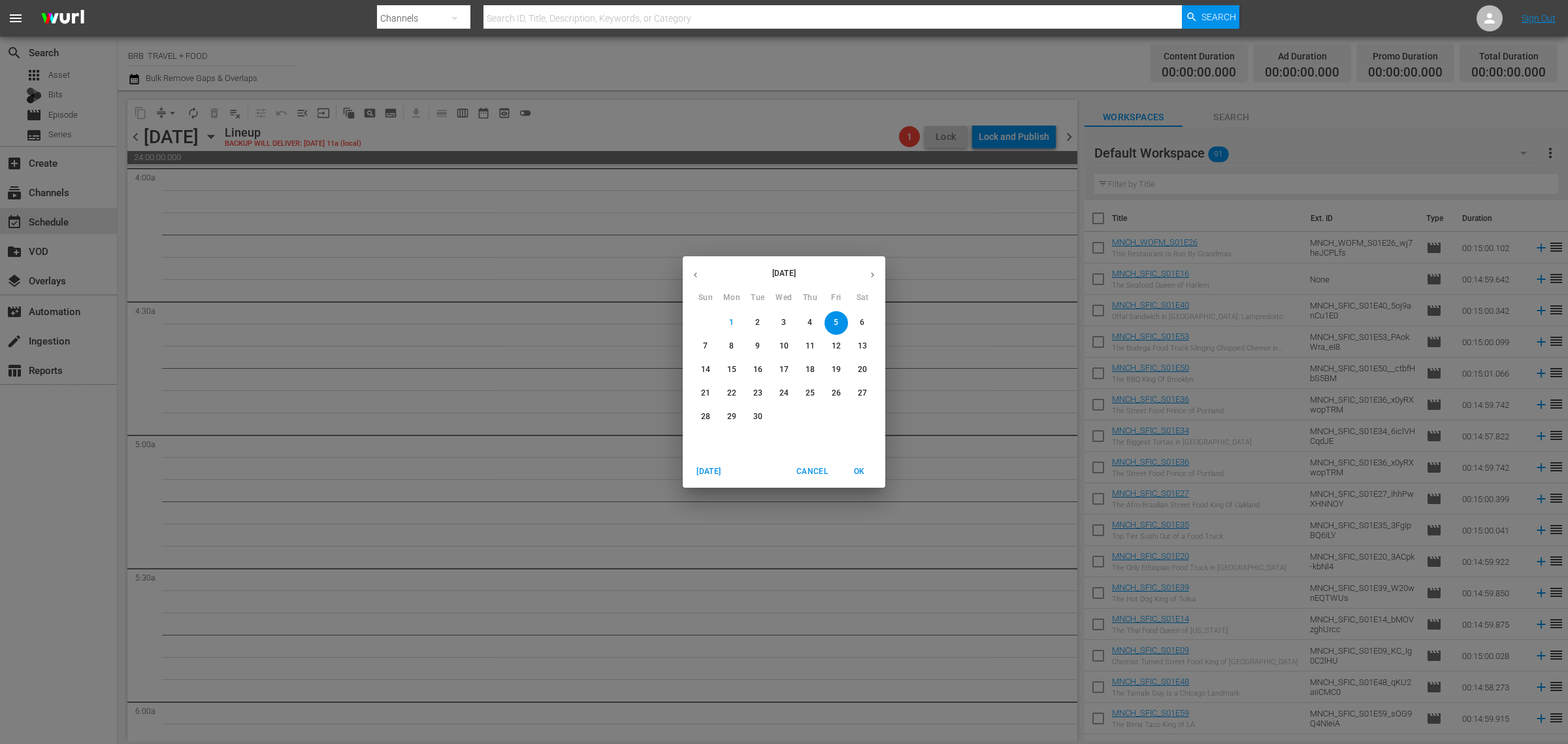
click at [856, 326] on span "6" at bounding box center [862, 322] width 23 height 11
click at [862, 319] on p "6" at bounding box center [862, 322] width 5 height 11
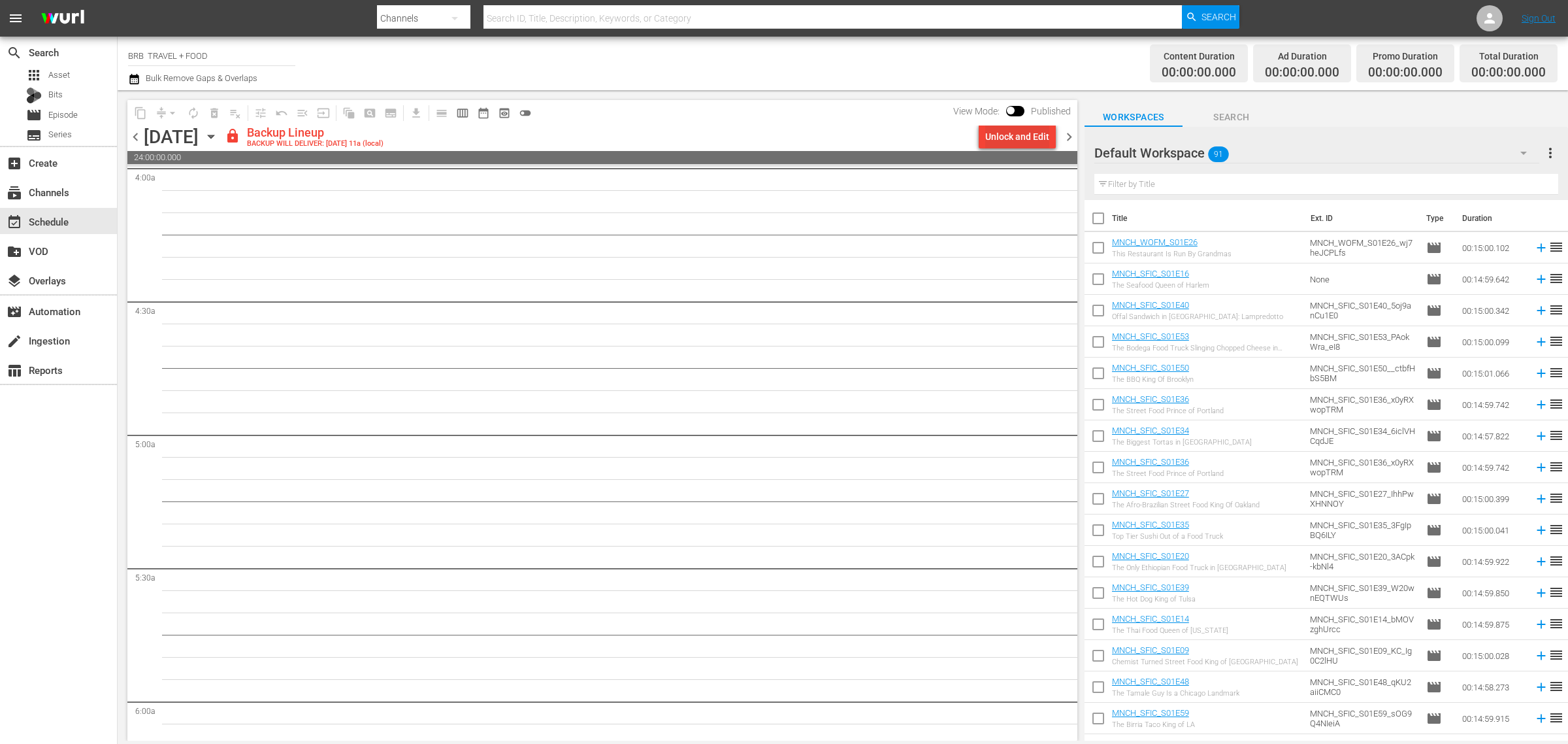
click at [1010, 139] on div "Unlock and Edit" at bounding box center [1018, 136] width 64 height 23
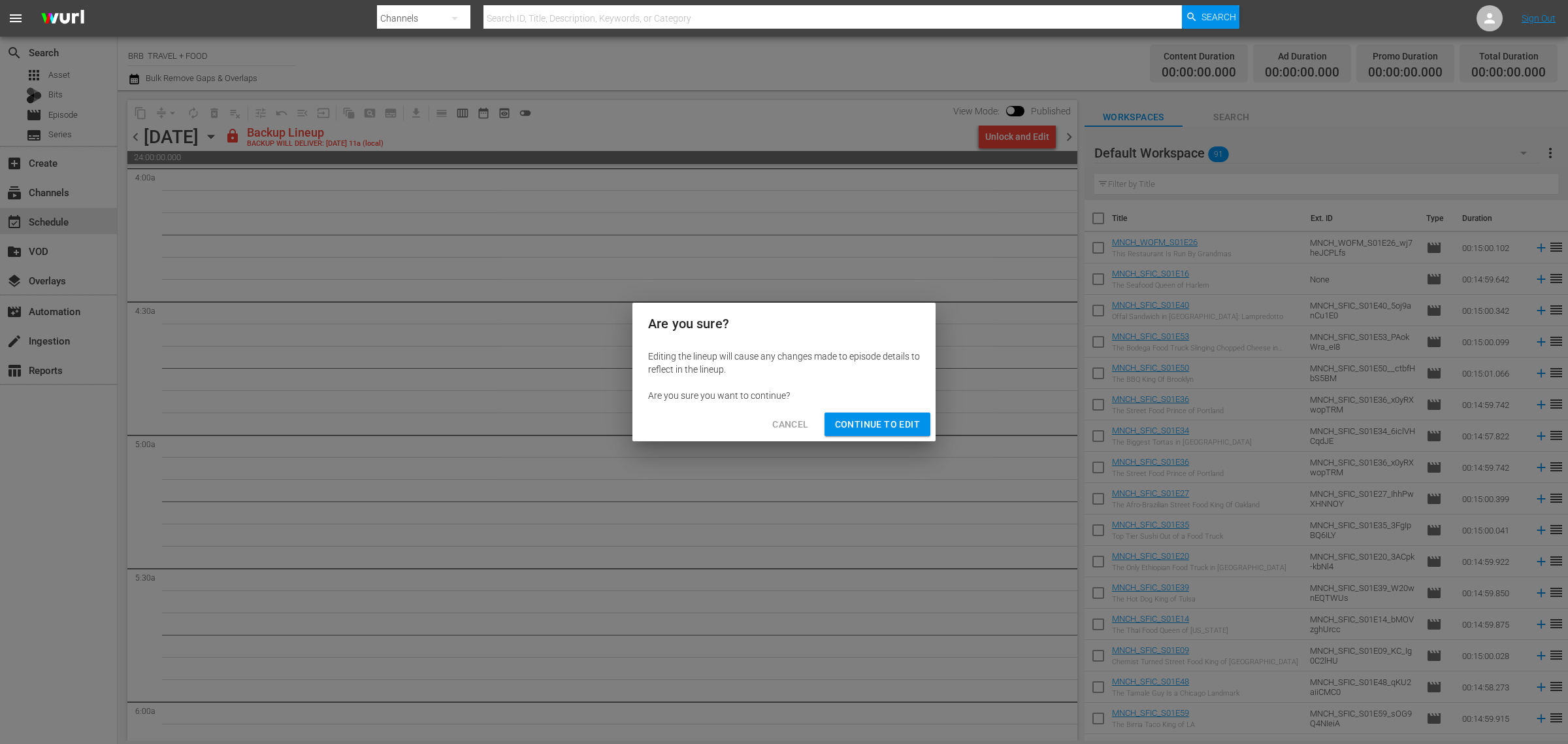
click at [899, 424] on span "Continue to Edit" at bounding box center [877, 424] width 85 height 16
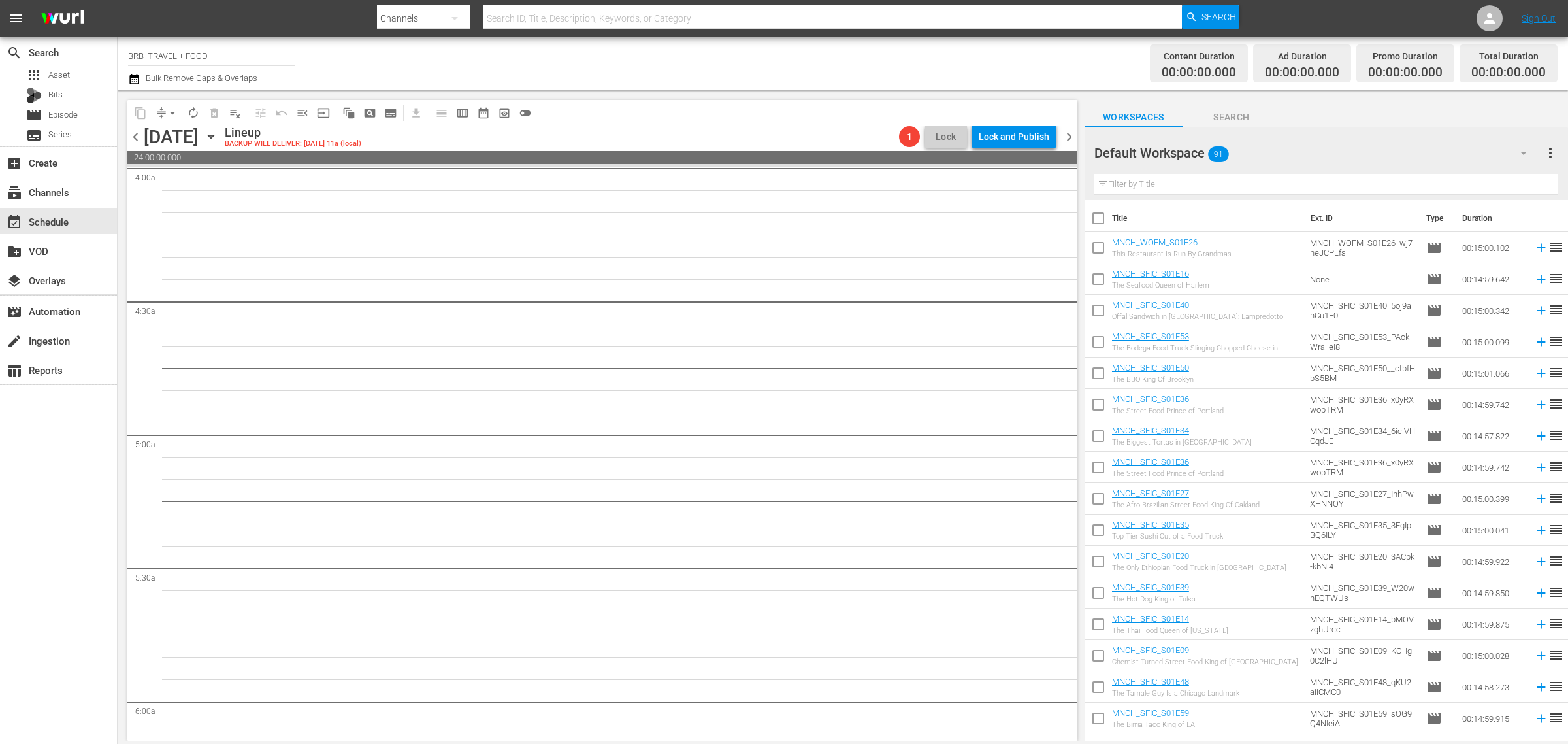
click at [214, 135] on icon "button" at bounding box center [210, 137] width 6 height 3
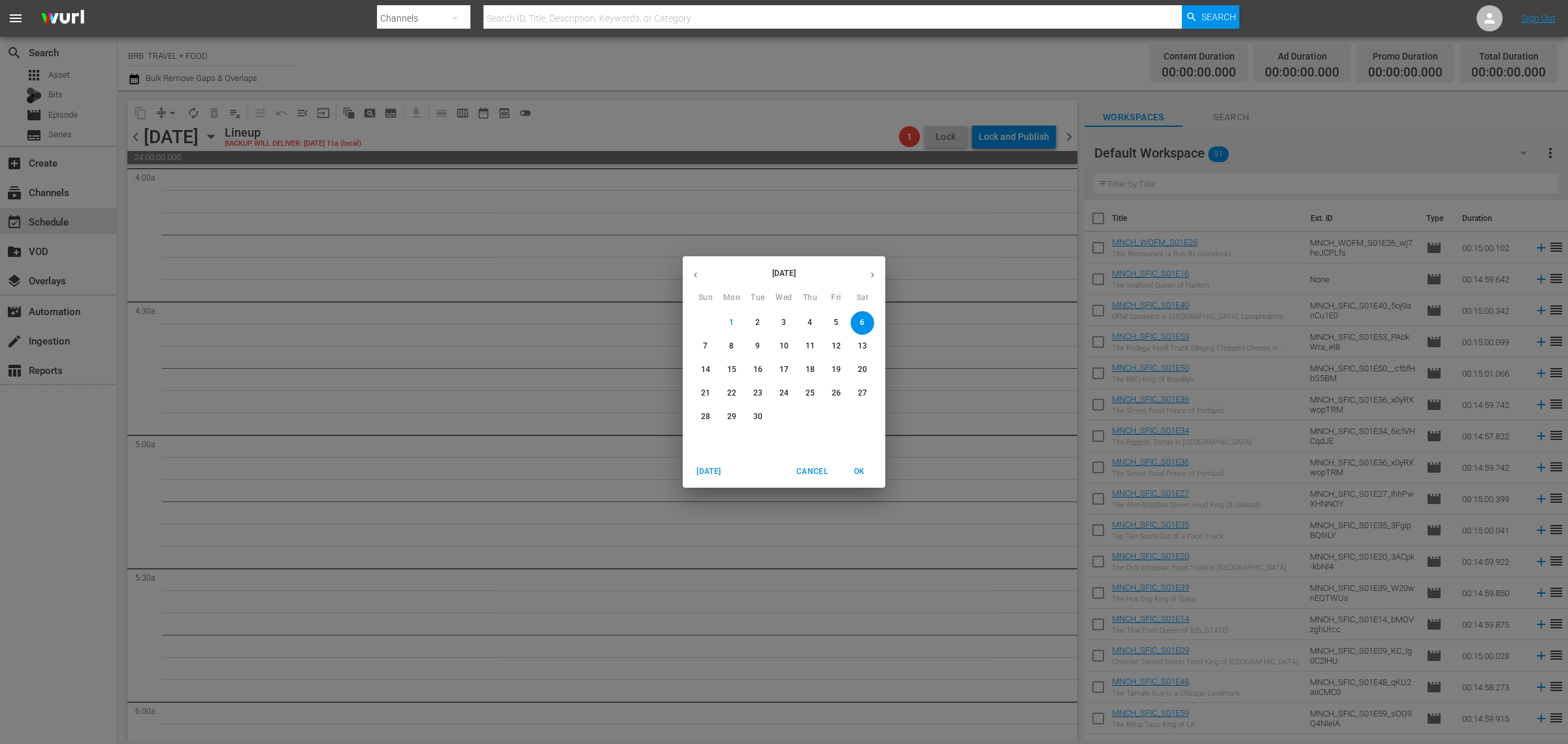
click at [708, 338] on button "7" at bounding box center [706, 346] width 23 height 23
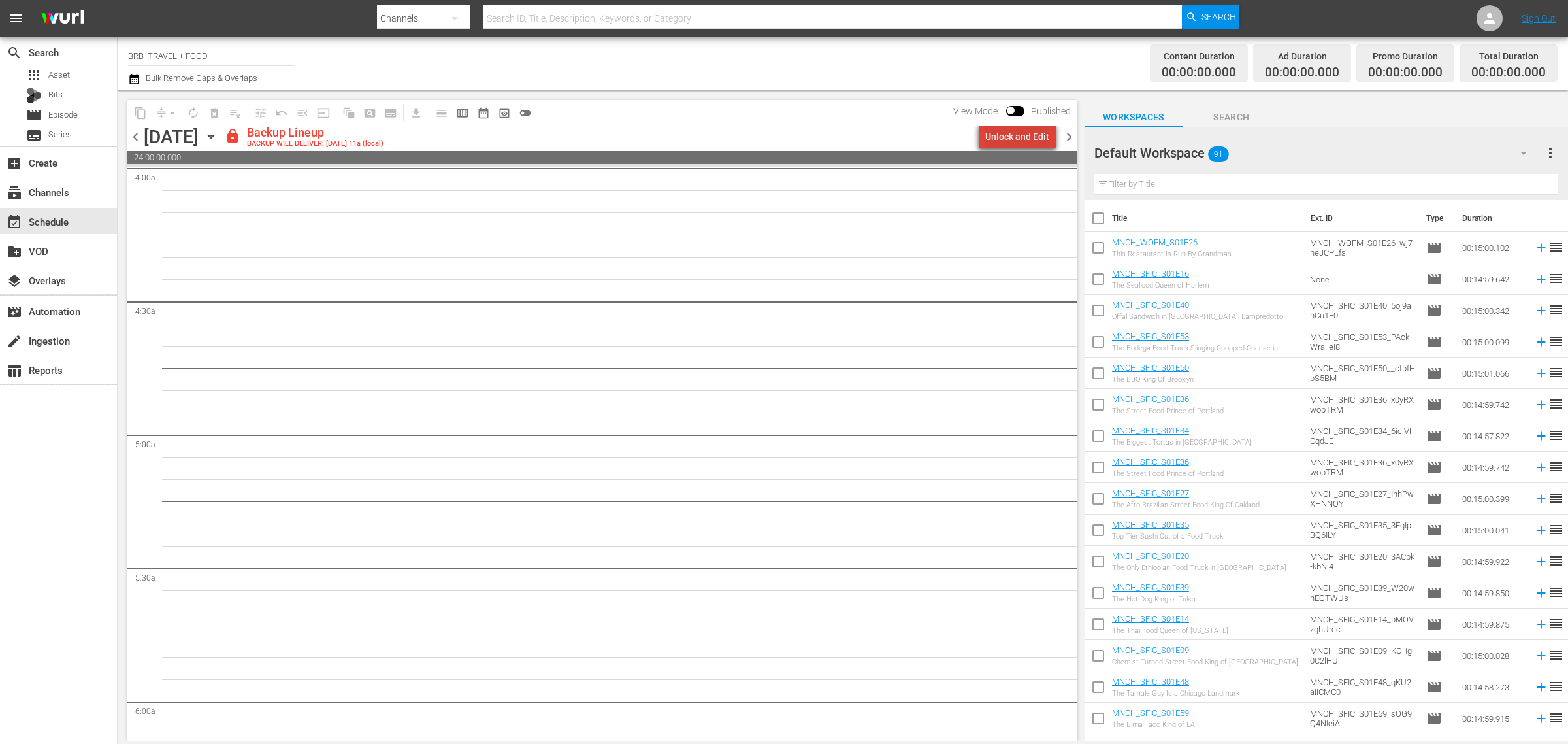
click at [1045, 143] on div "Unlock and Edit" at bounding box center [1018, 136] width 64 height 23
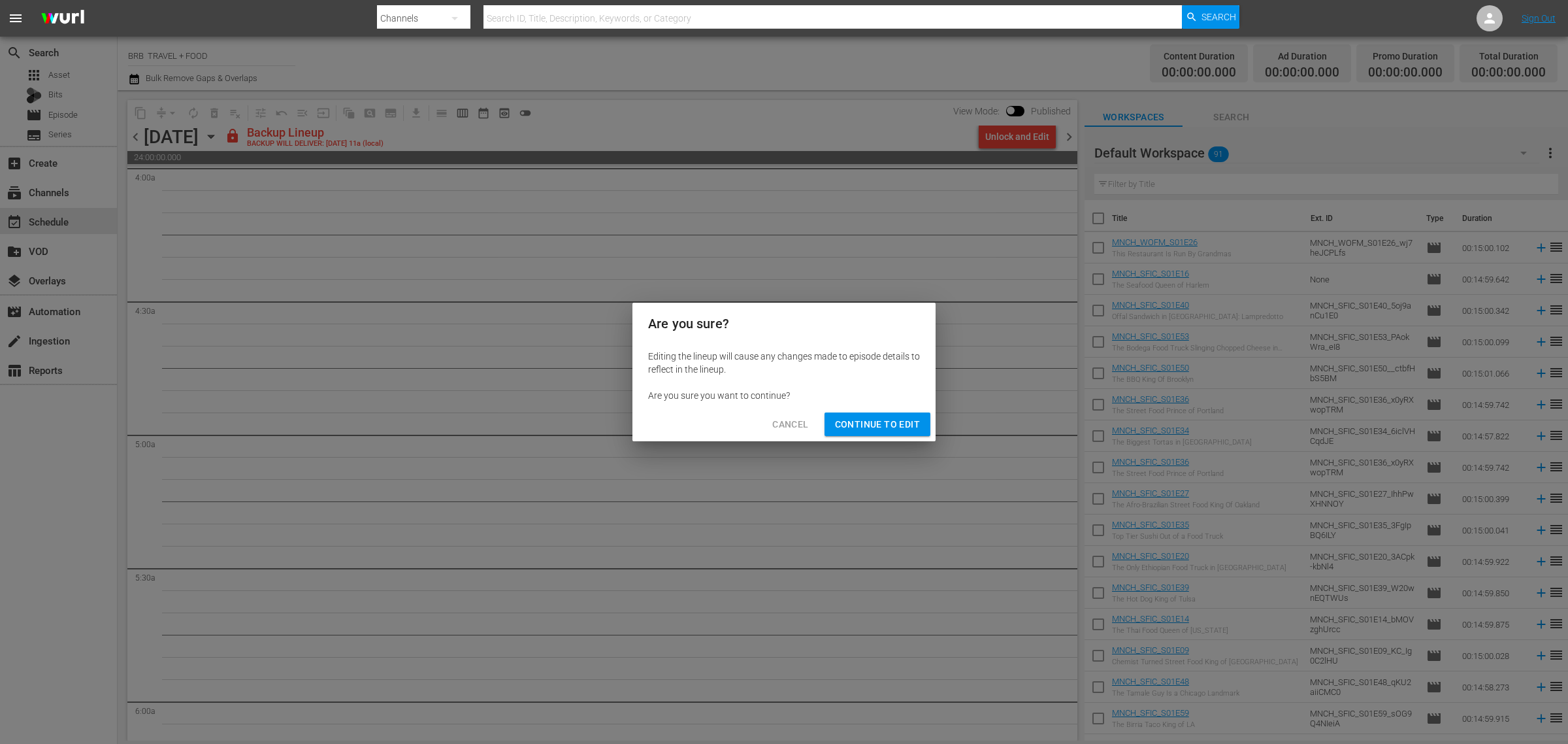
click at [901, 422] on span "Continue to Edit" at bounding box center [877, 424] width 85 height 16
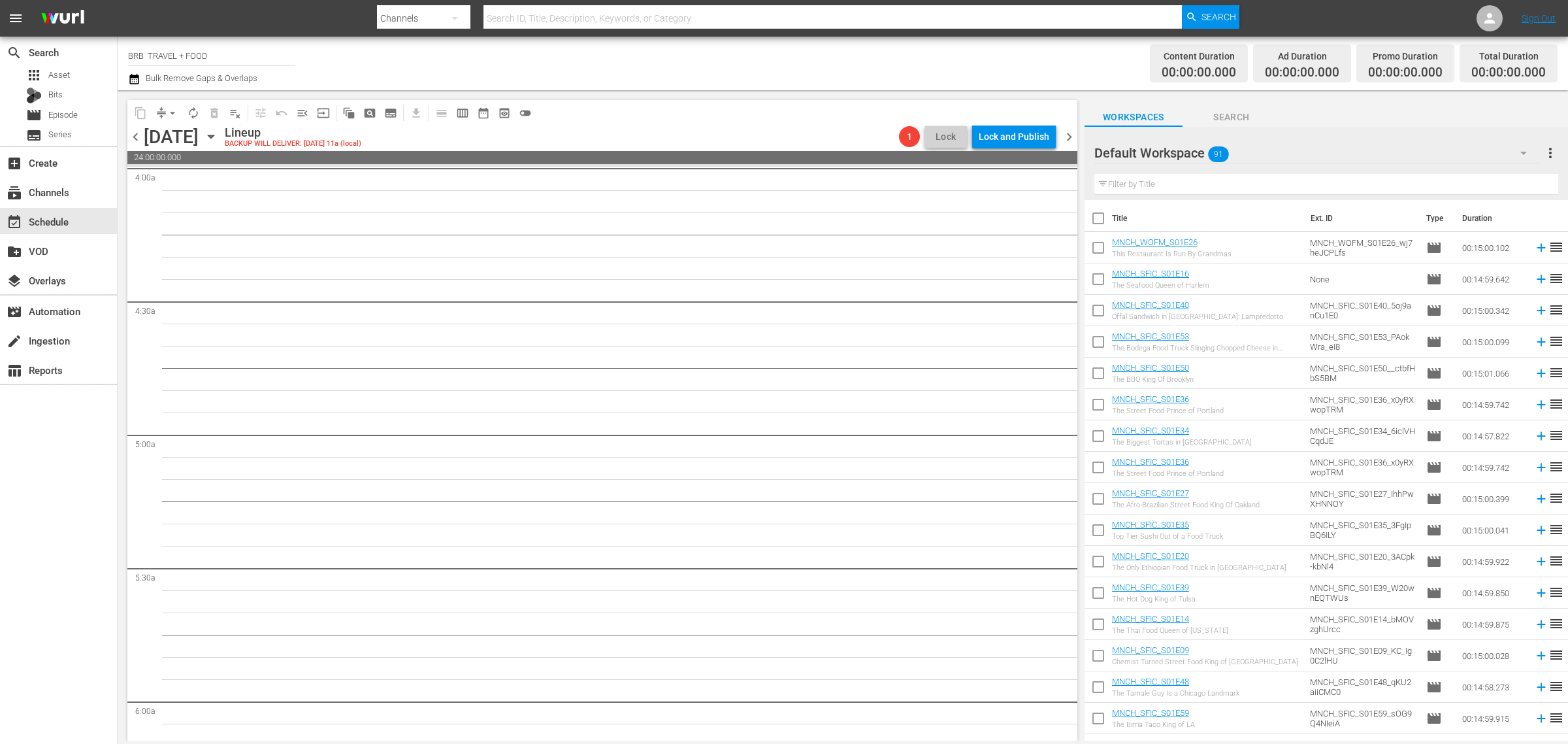
click at [218, 139] on icon "button" at bounding box center [210, 136] width 14 height 14
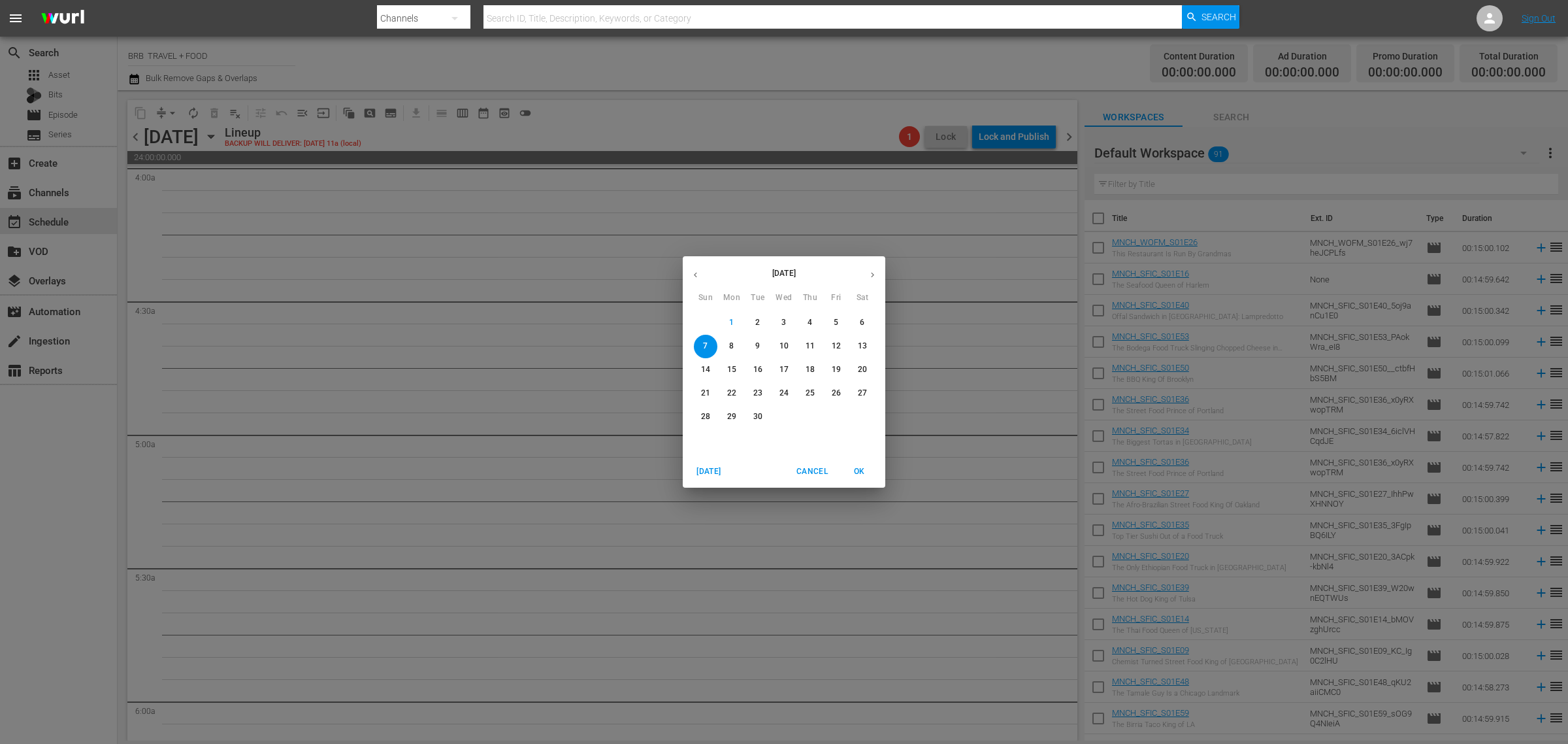
click at [735, 347] on span "8" at bounding box center [732, 346] width 23 height 11
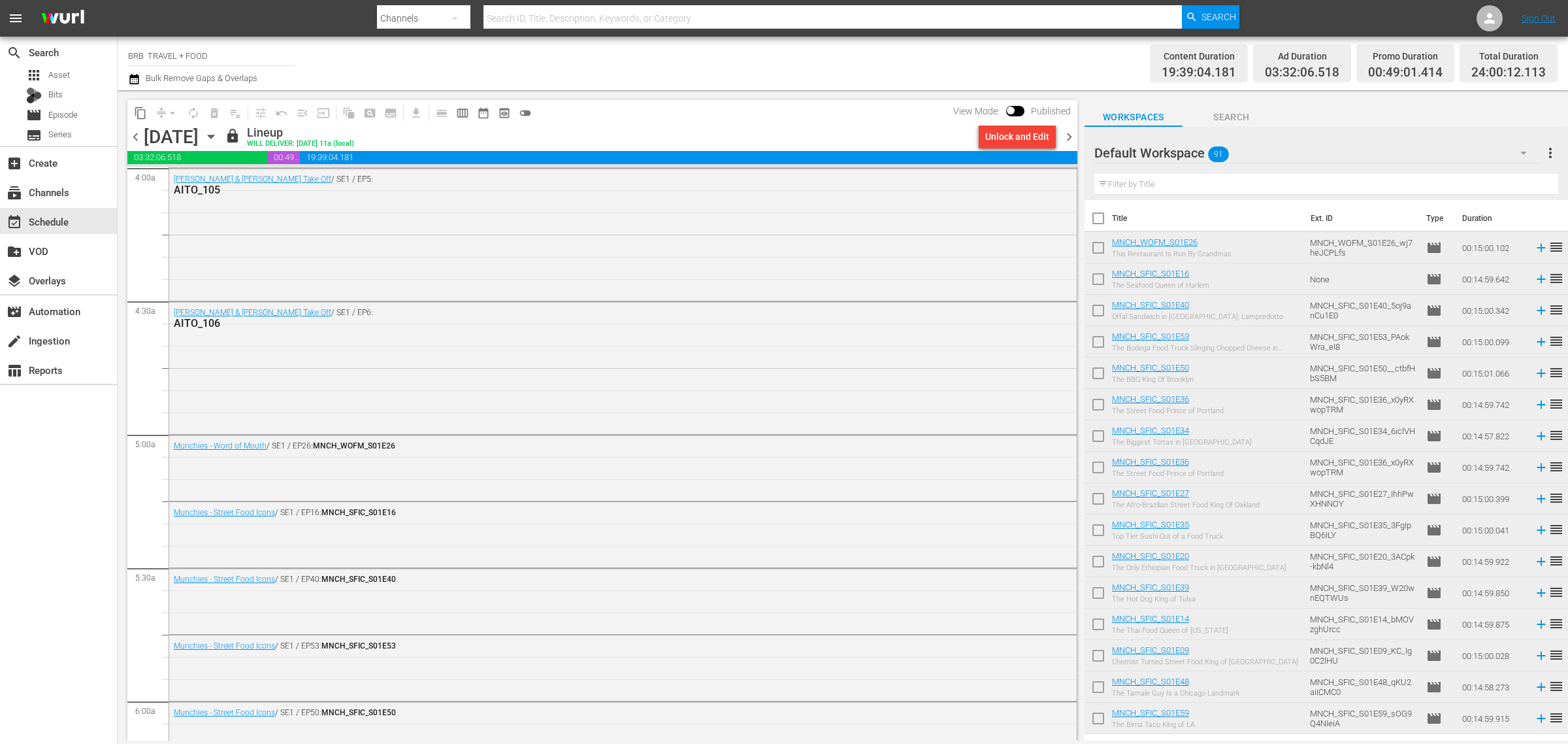
click at [218, 139] on icon "button" at bounding box center [210, 136] width 14 height 14
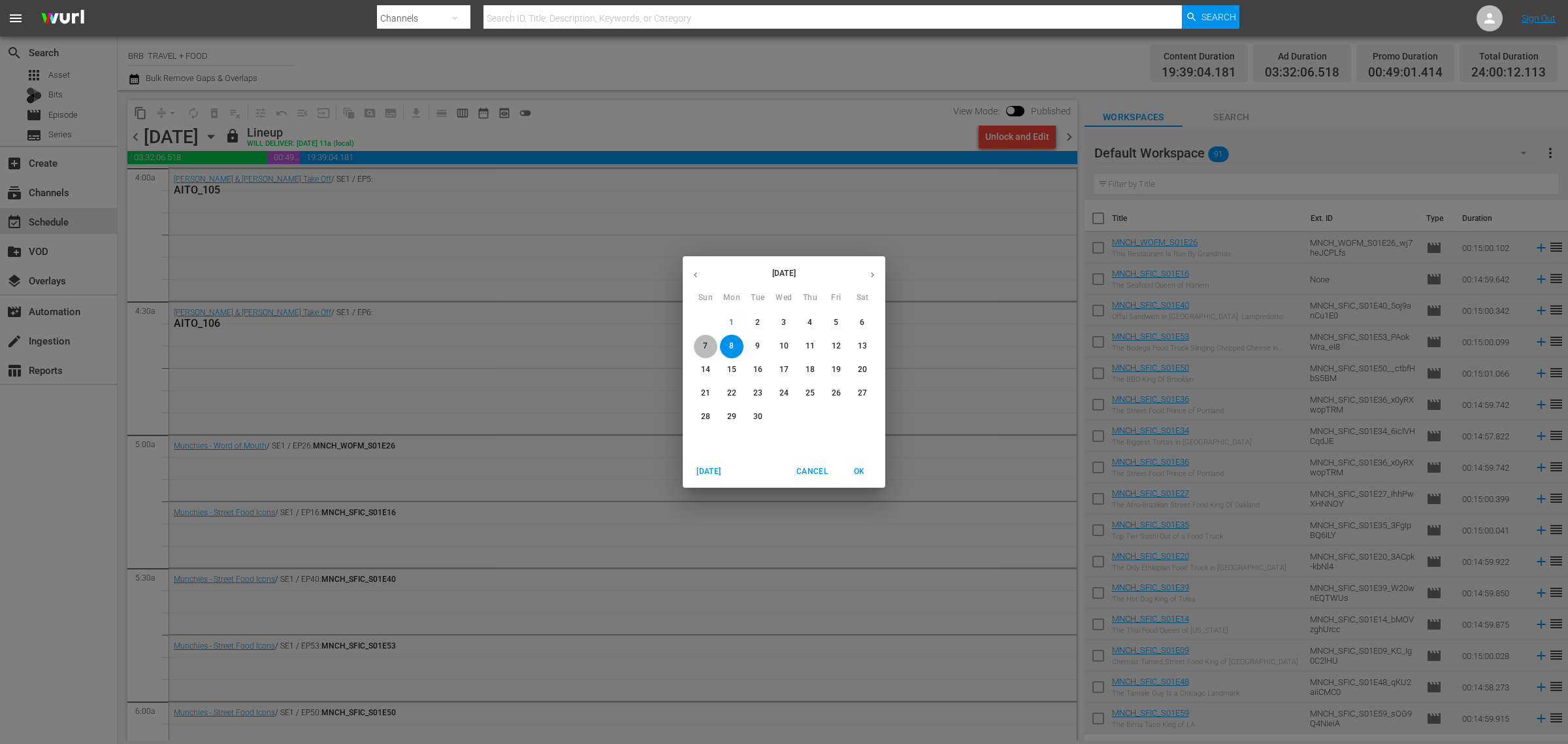
click at [706, 341] on p "7" at bounding box center [705, 346] width 5 height 11
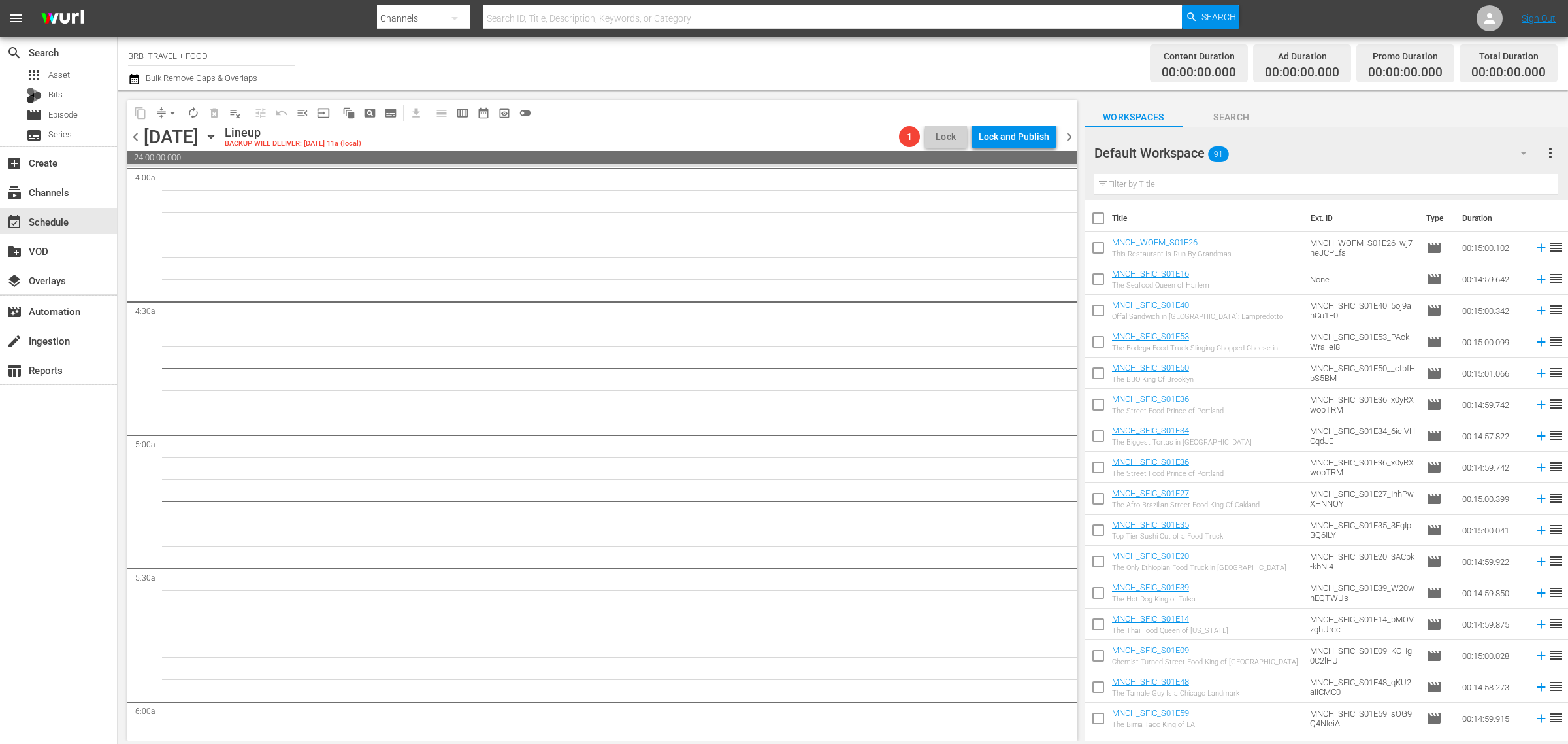
click at [214, 136] on icon "button" at bounding box center [210, 137] width 6 height 3
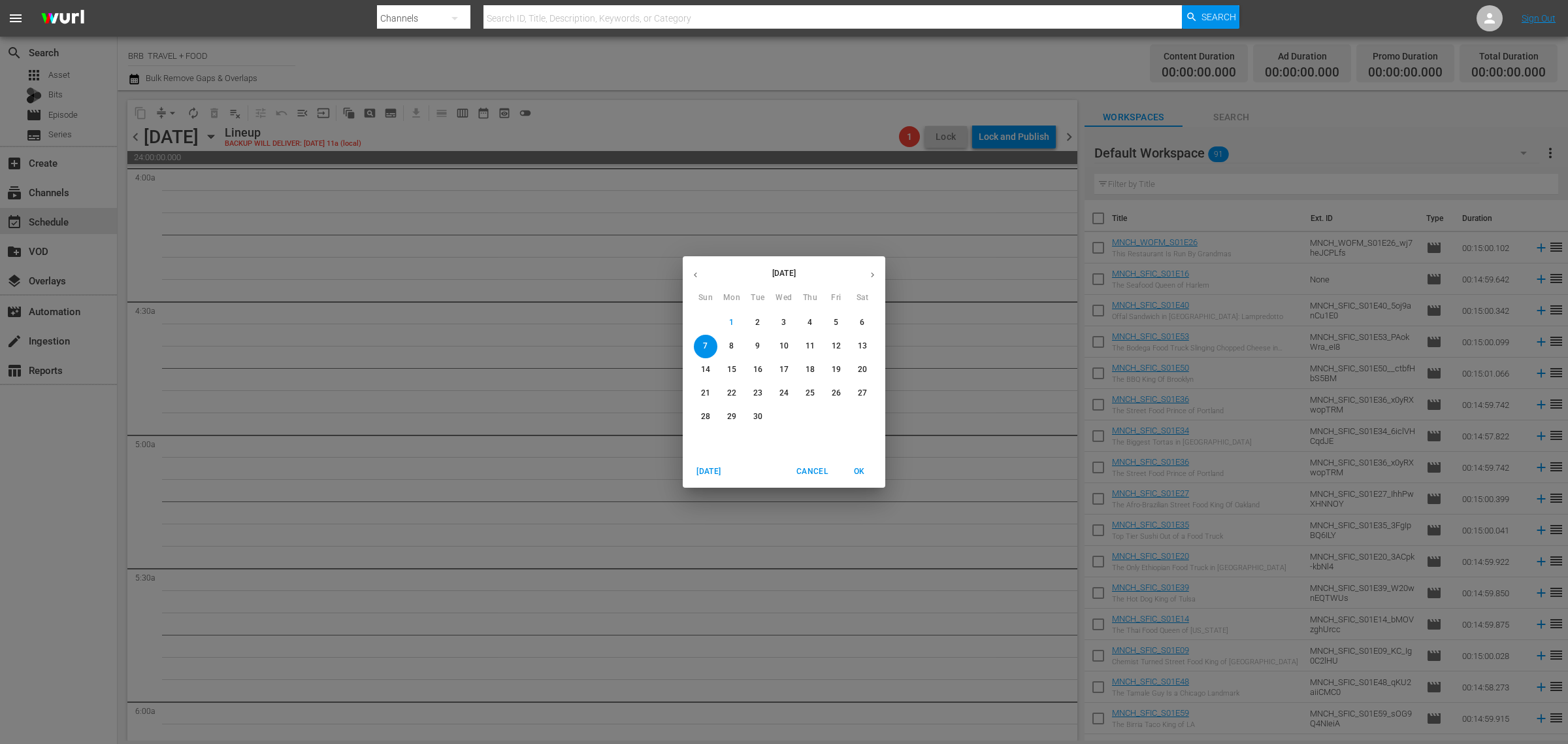
click at [700, 275] on icon "button" at bounding box center [696, 275] width 10 height 10
click at [732, 413] on p "25" at bounding box center [732, 416] width 9 height 11
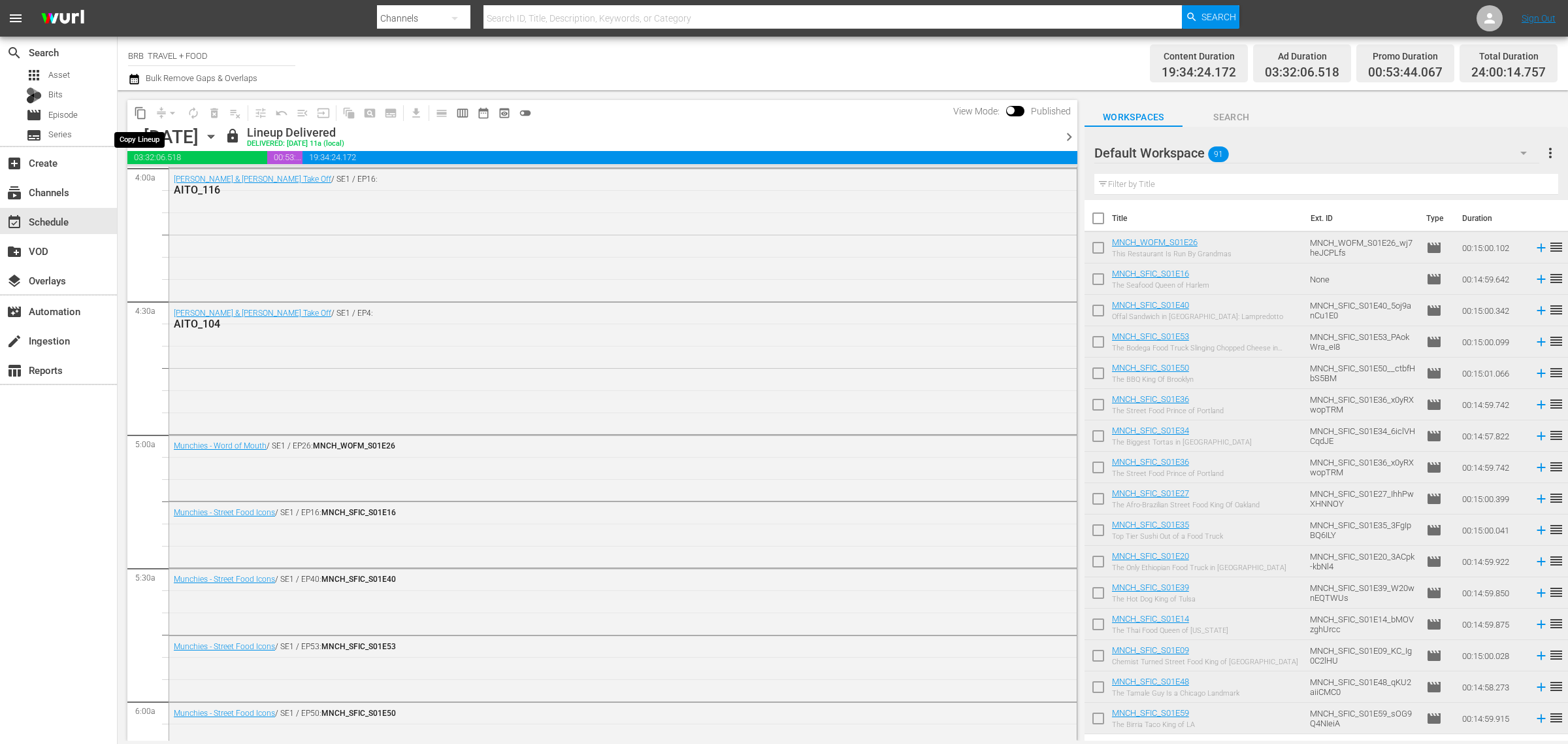
scroll to position [1043, 0]
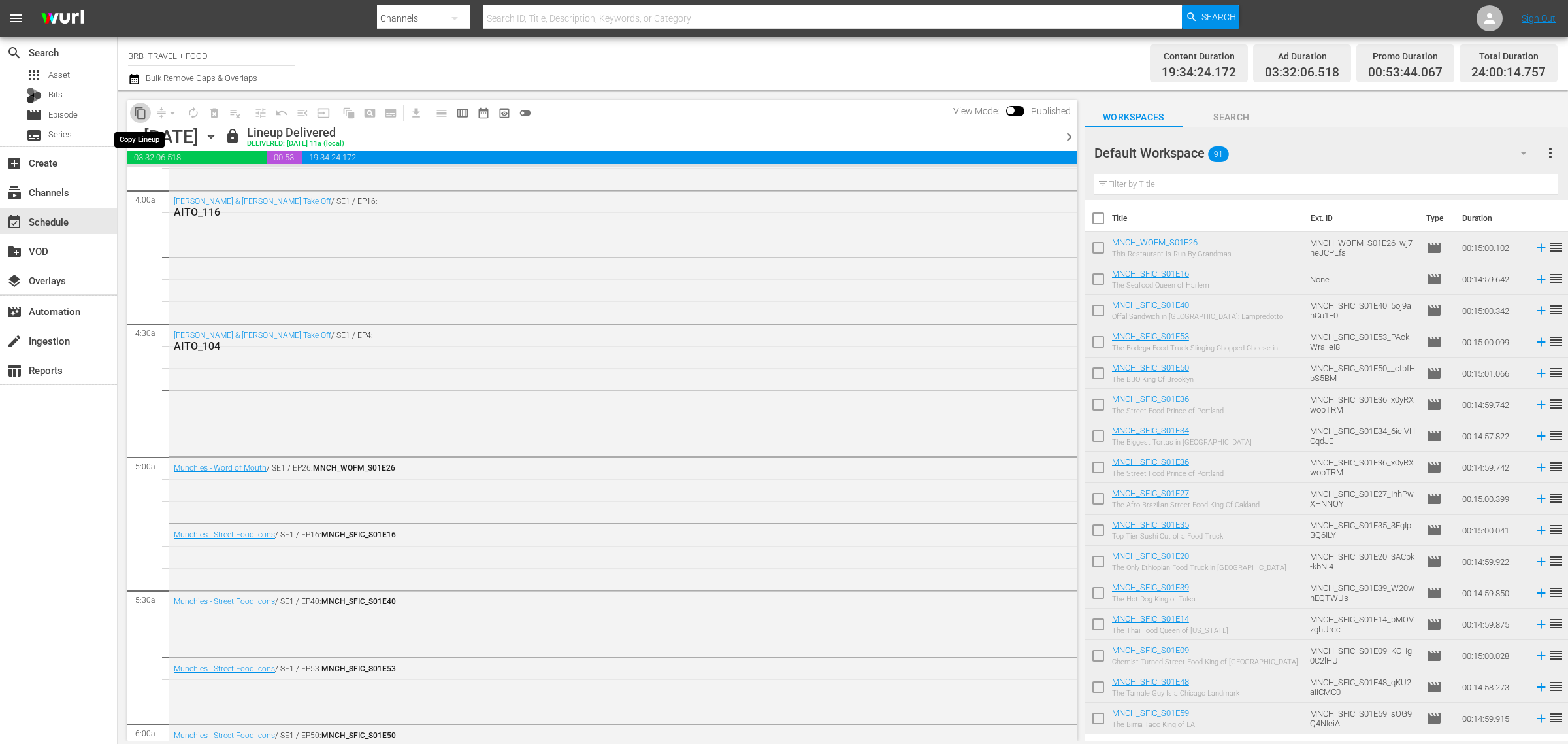
click at [145, 112] on span "content_copy" at bounding box center [141, 113] width 13 height 13
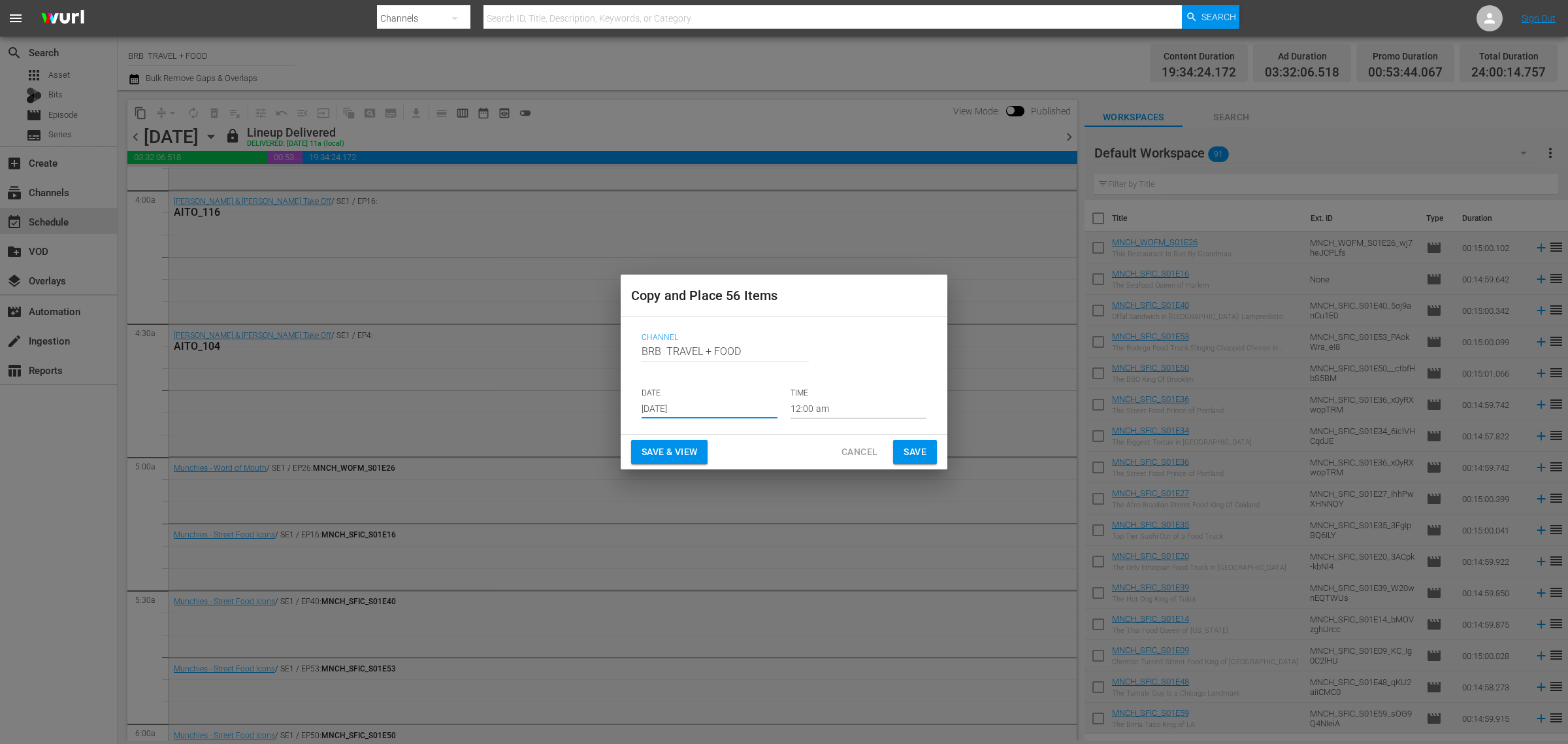
click at [671, 409] on input "[DATE]" at bounding box center [710, 408] width 136 height 19
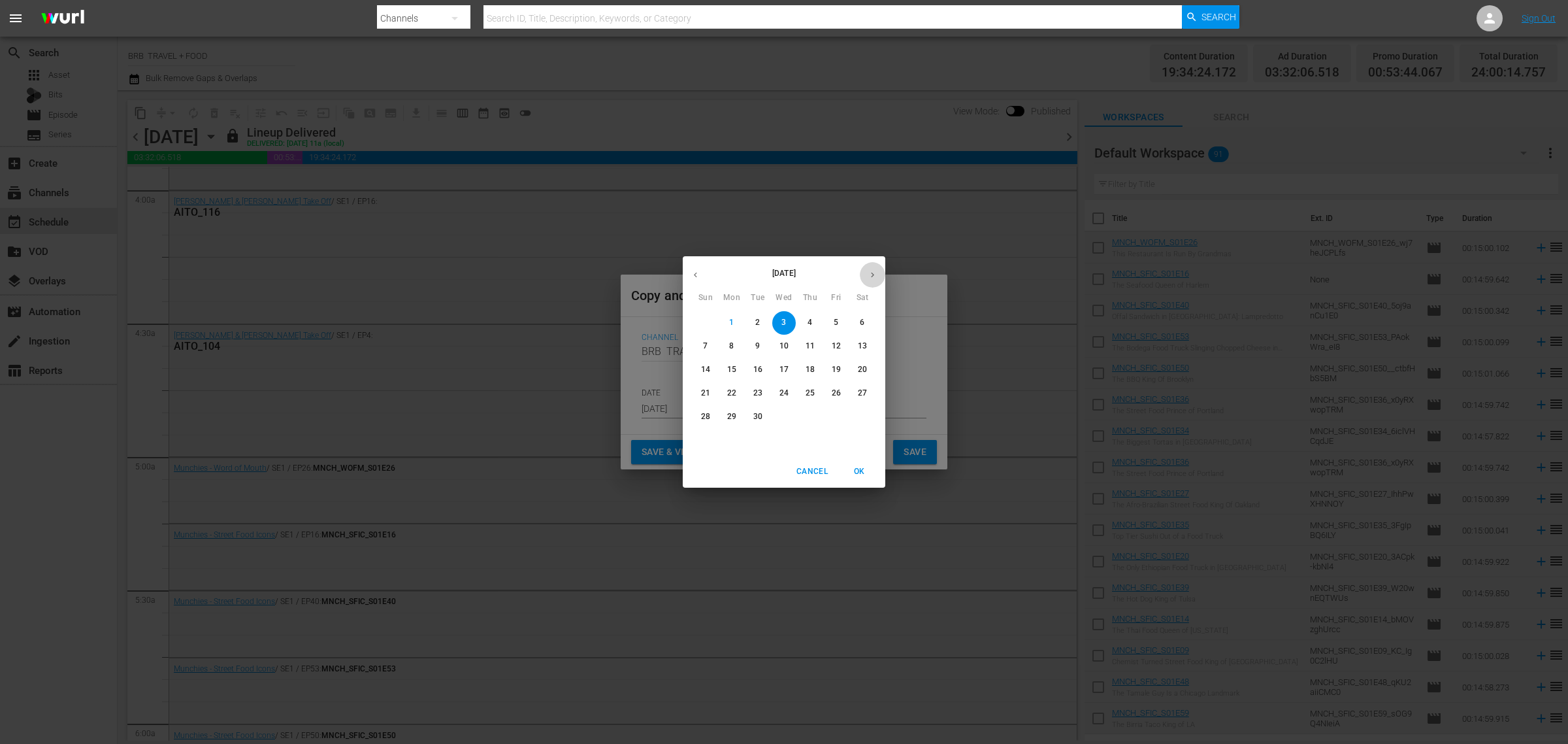
click at [876, 265] on button "button" at bounding box center [872, 275] width 25 height 25
click at [699, 275] on icon "button" at bounding box center [696, 275] width 10 height 10
click at [811, 326] on p "4" at bounding box center [809, 322] width 5 height 11
type input "Sep 4th 2025"
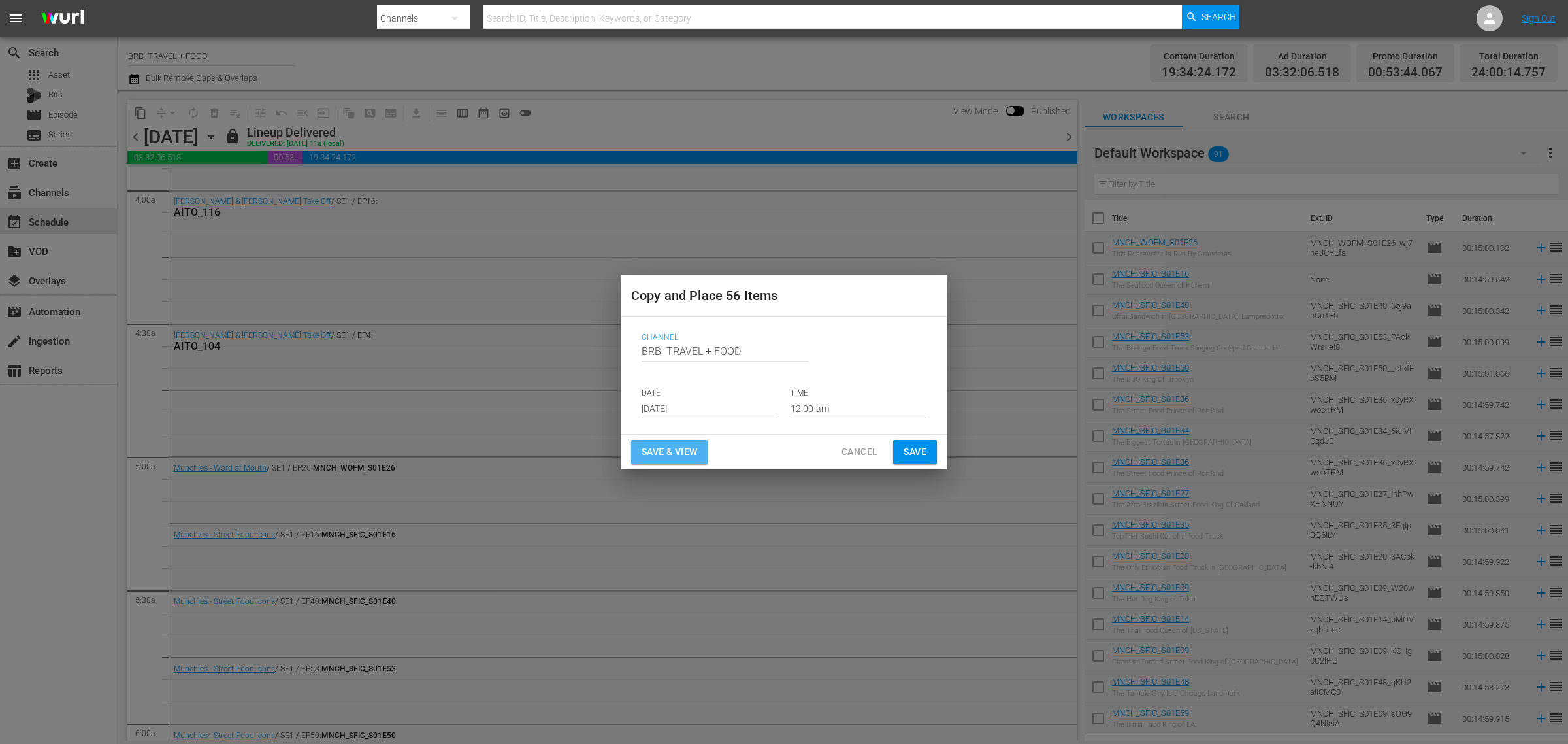
click at [688, 446] on span "Save & View" at bounding box center [669, 452] width 56 height 16
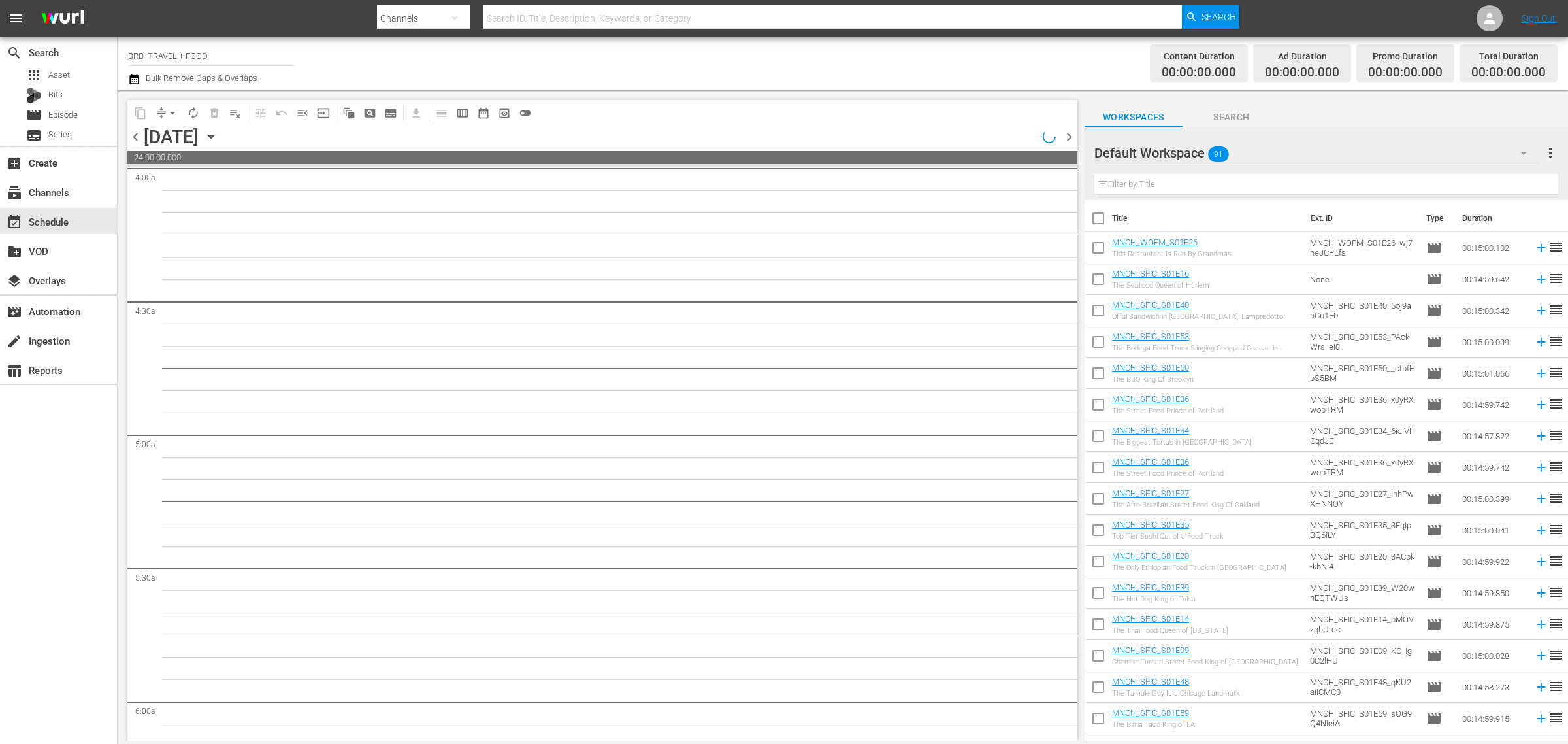
scroll to position [1043, 0]
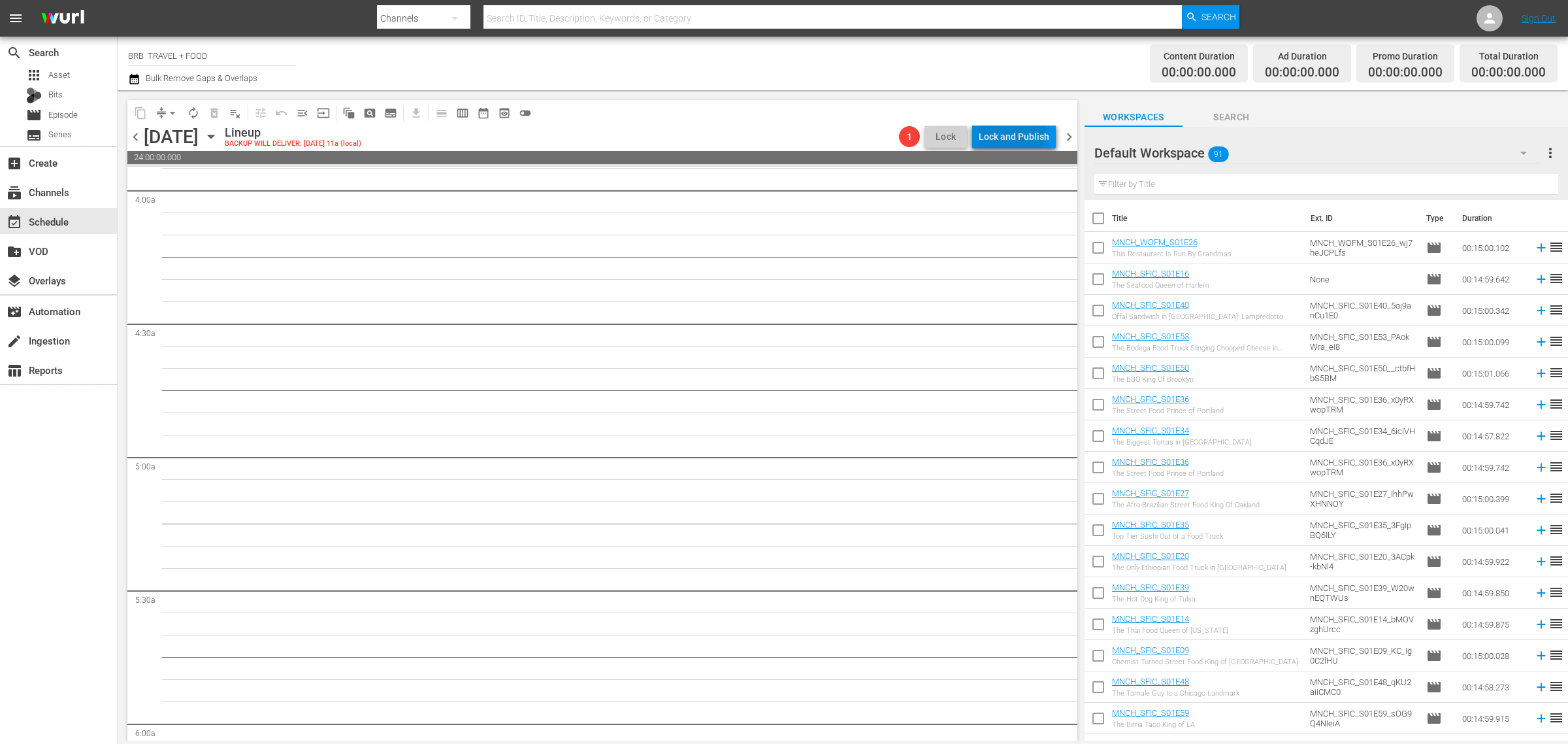
click at [1013, 131] on div "Lock and Publish" at bounding box center [1014, 136] width 70 height 23
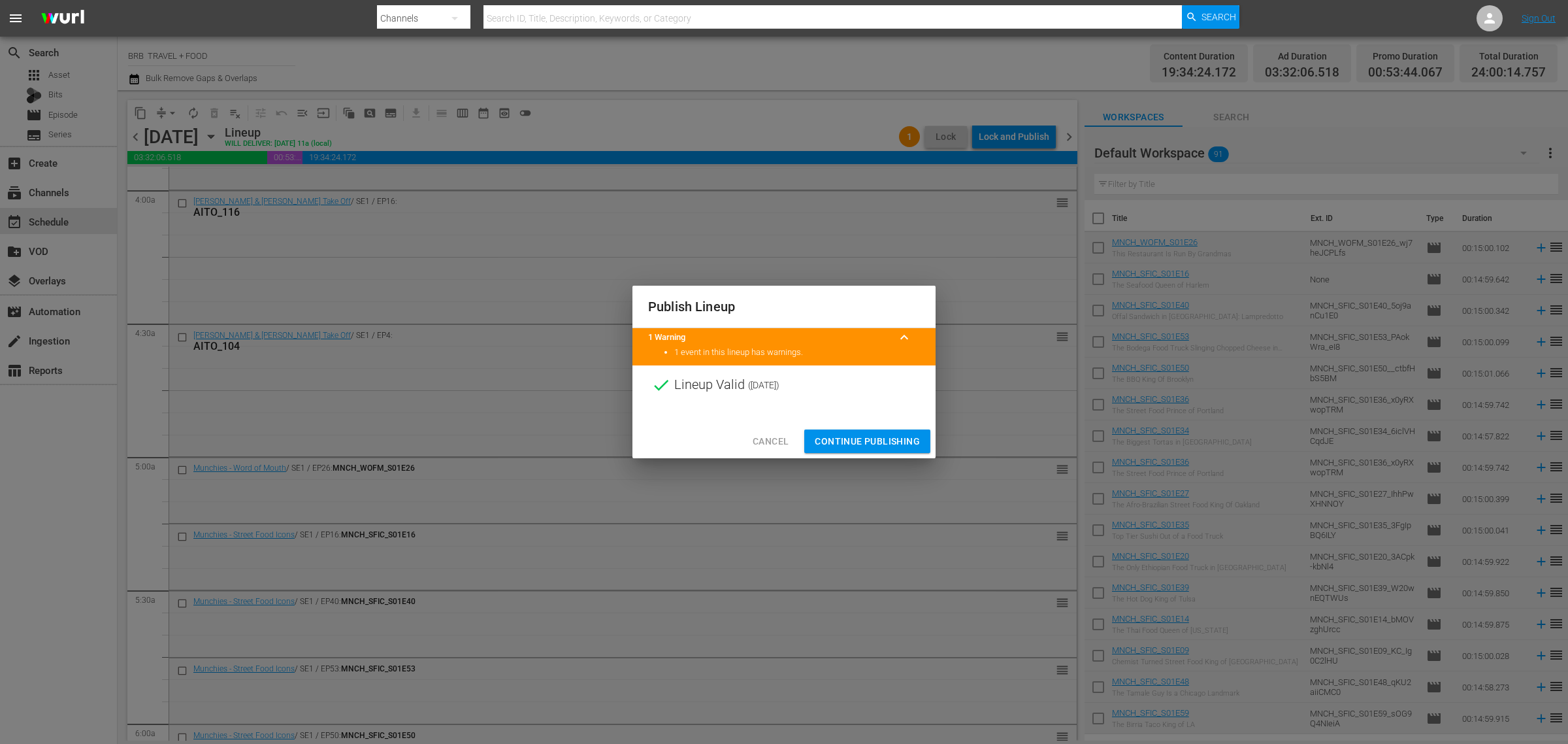
click at [882, 438] on span "Continue Publishing" at bounding box center [867, 442] width 105 height 16
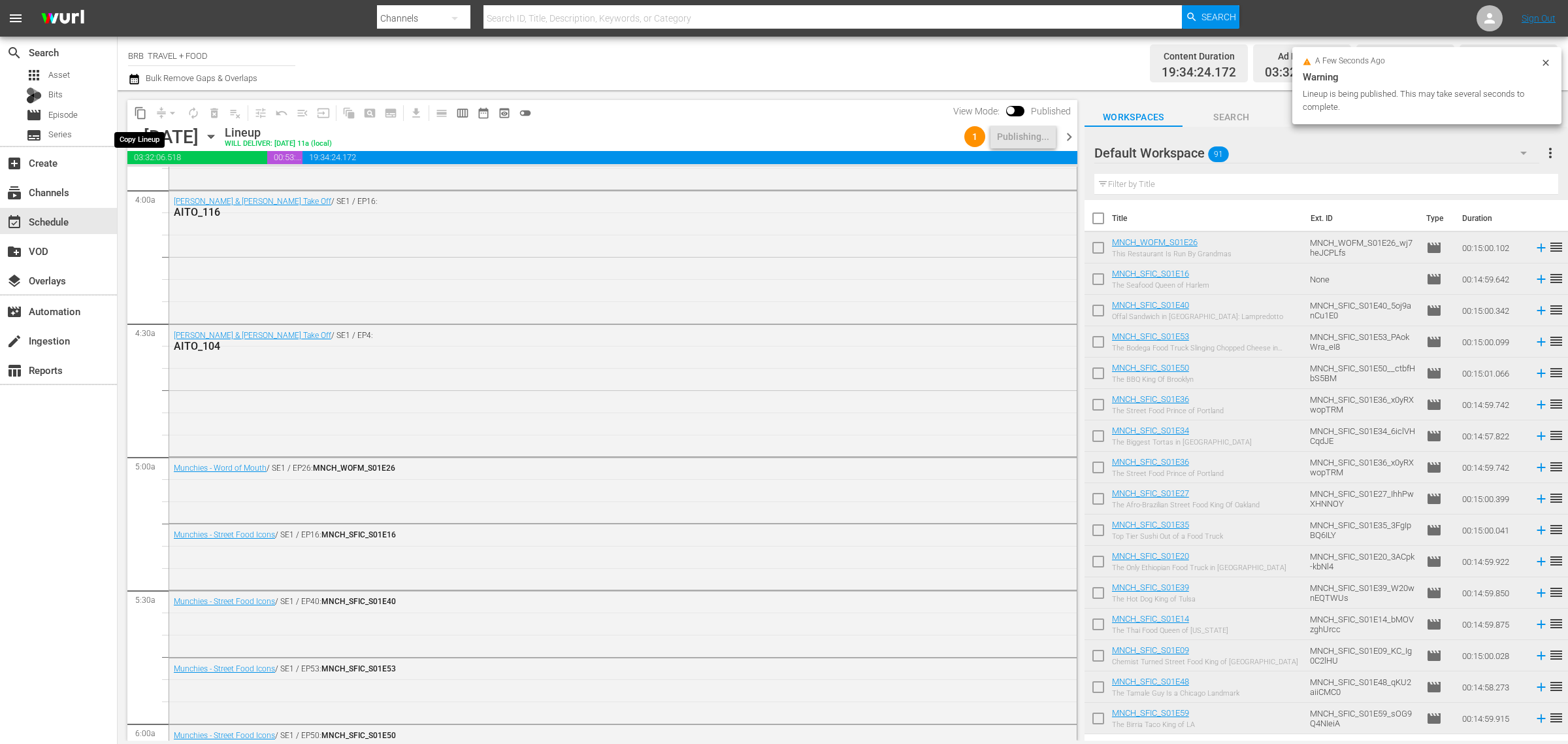
click at [141, 118] on span "content_copy" at bounding box center [141, 113] width 13 height 13
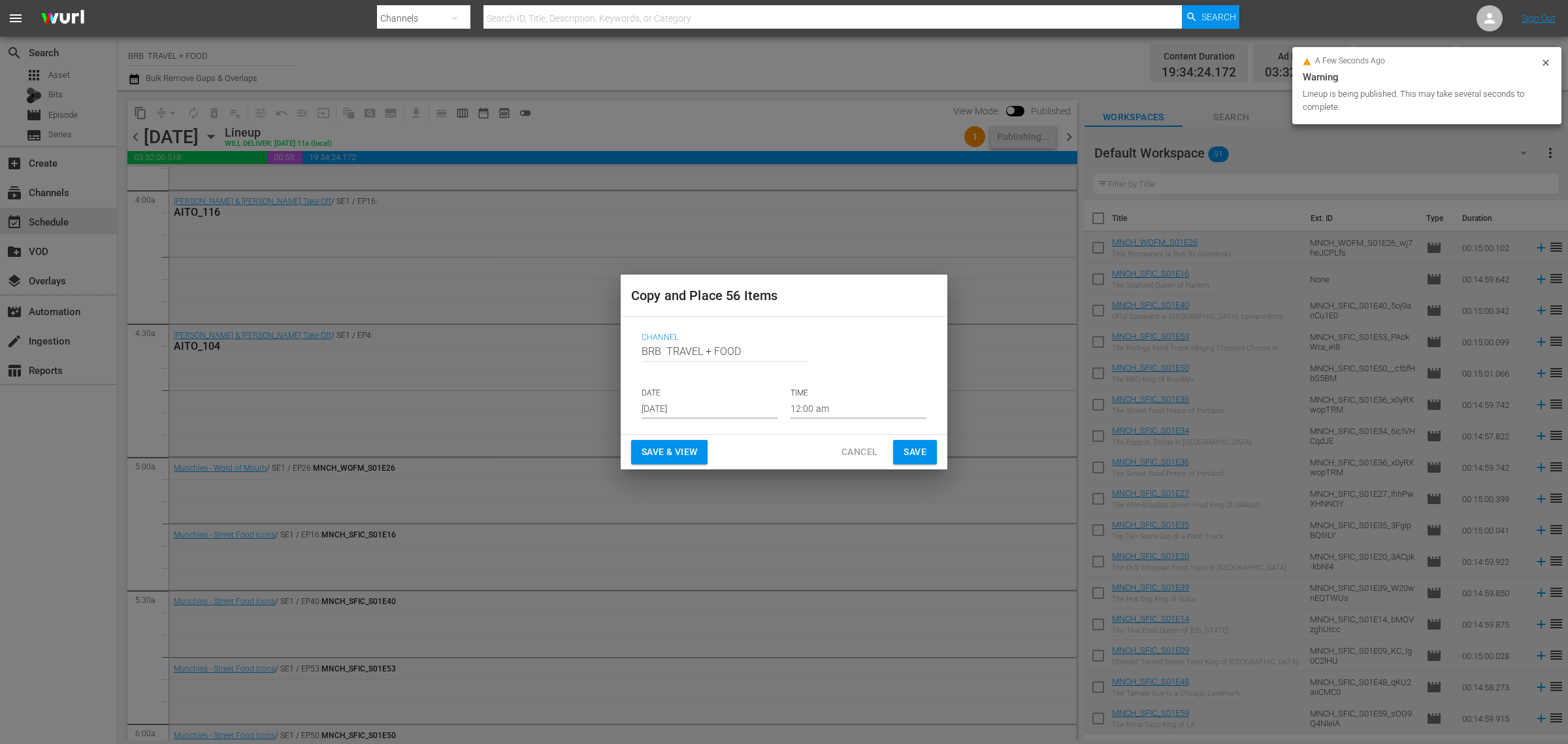
click at [700, 410] on input "[DATE]" at bounding box center [710, 408] width 136 height 19
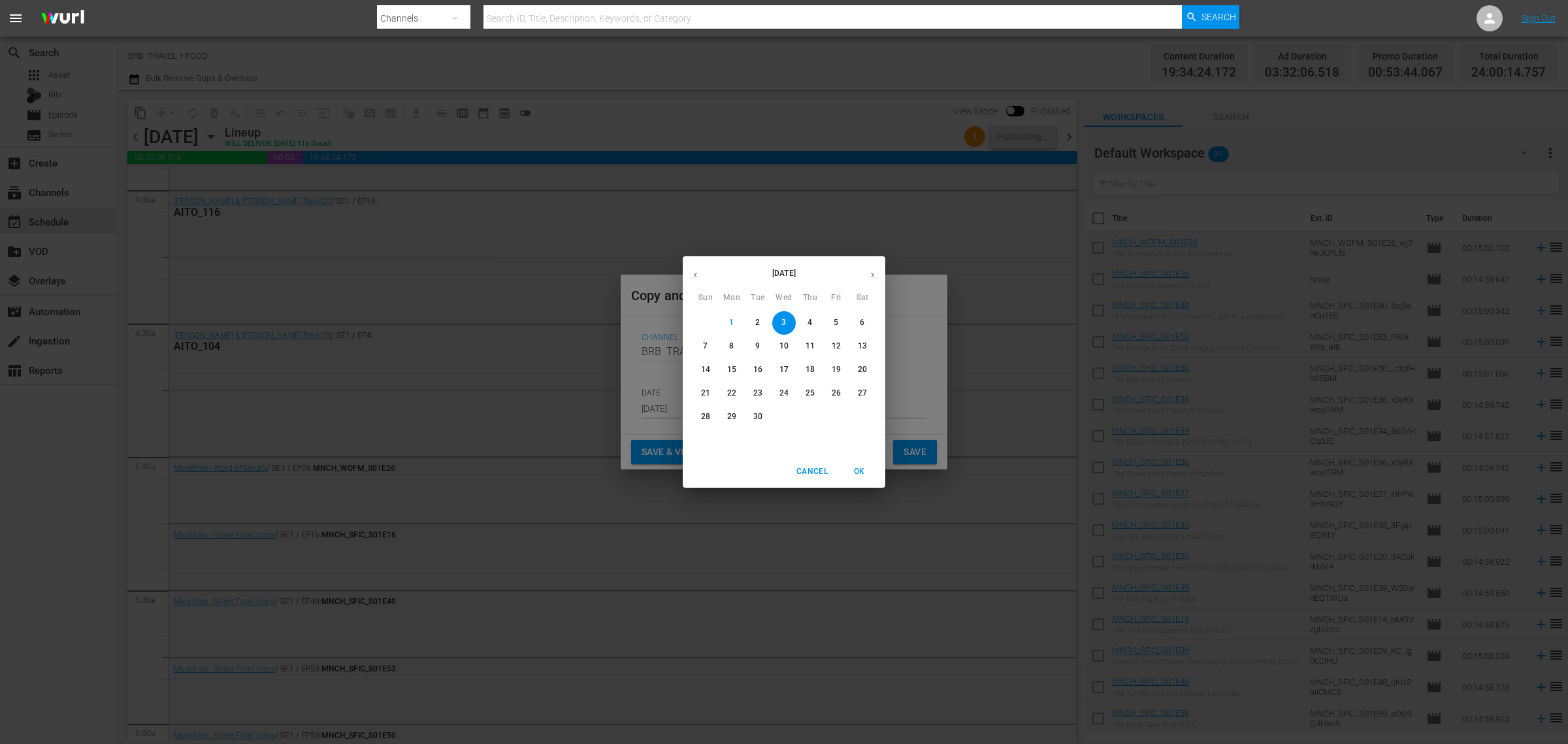
click at [787, 347] on p "10" at bounding box center [784, 346] width 9 height 11
type input "Sep 10th 2025"
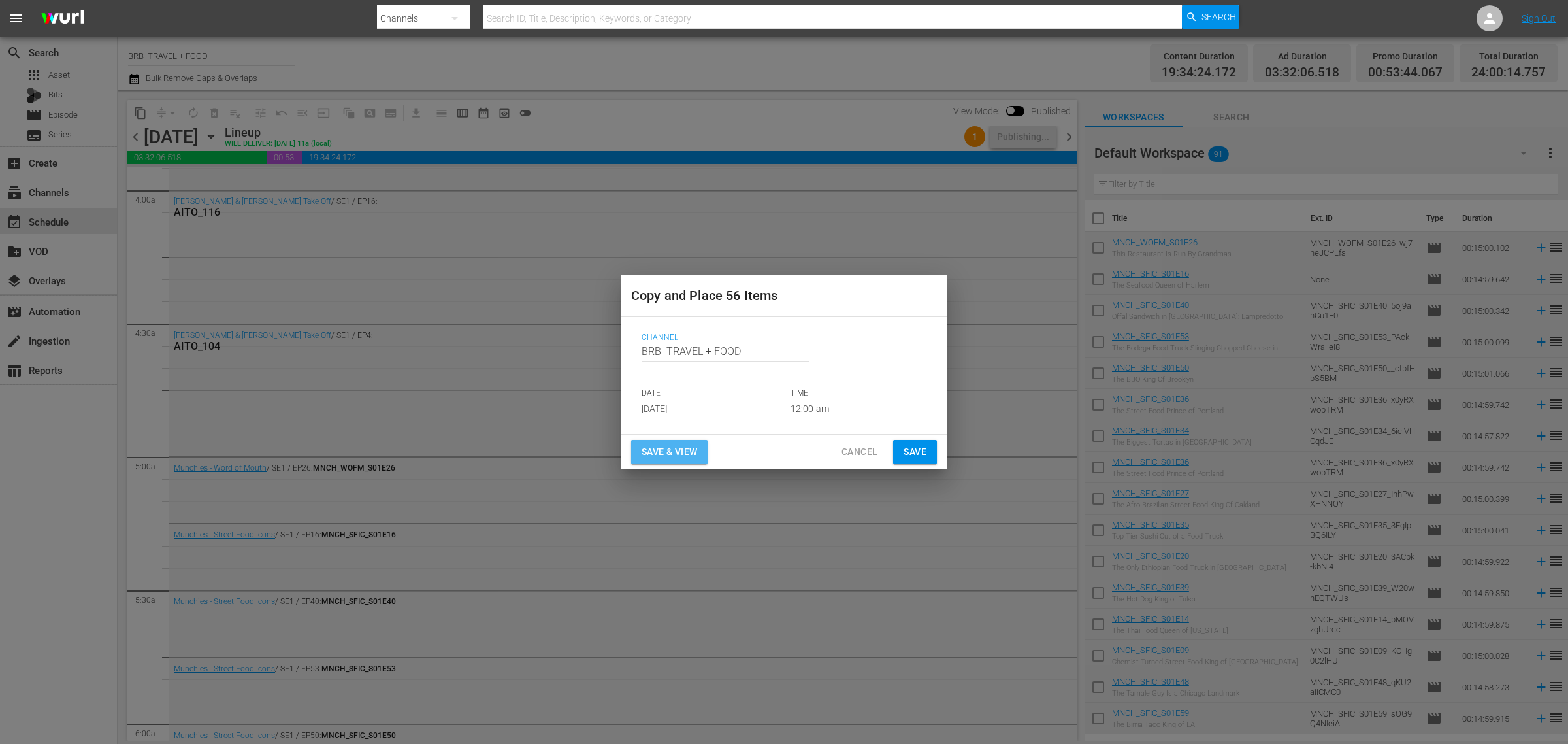
click at [677, 452] on span "Save & View" at bounding box center [669, 452] width 56 height 16
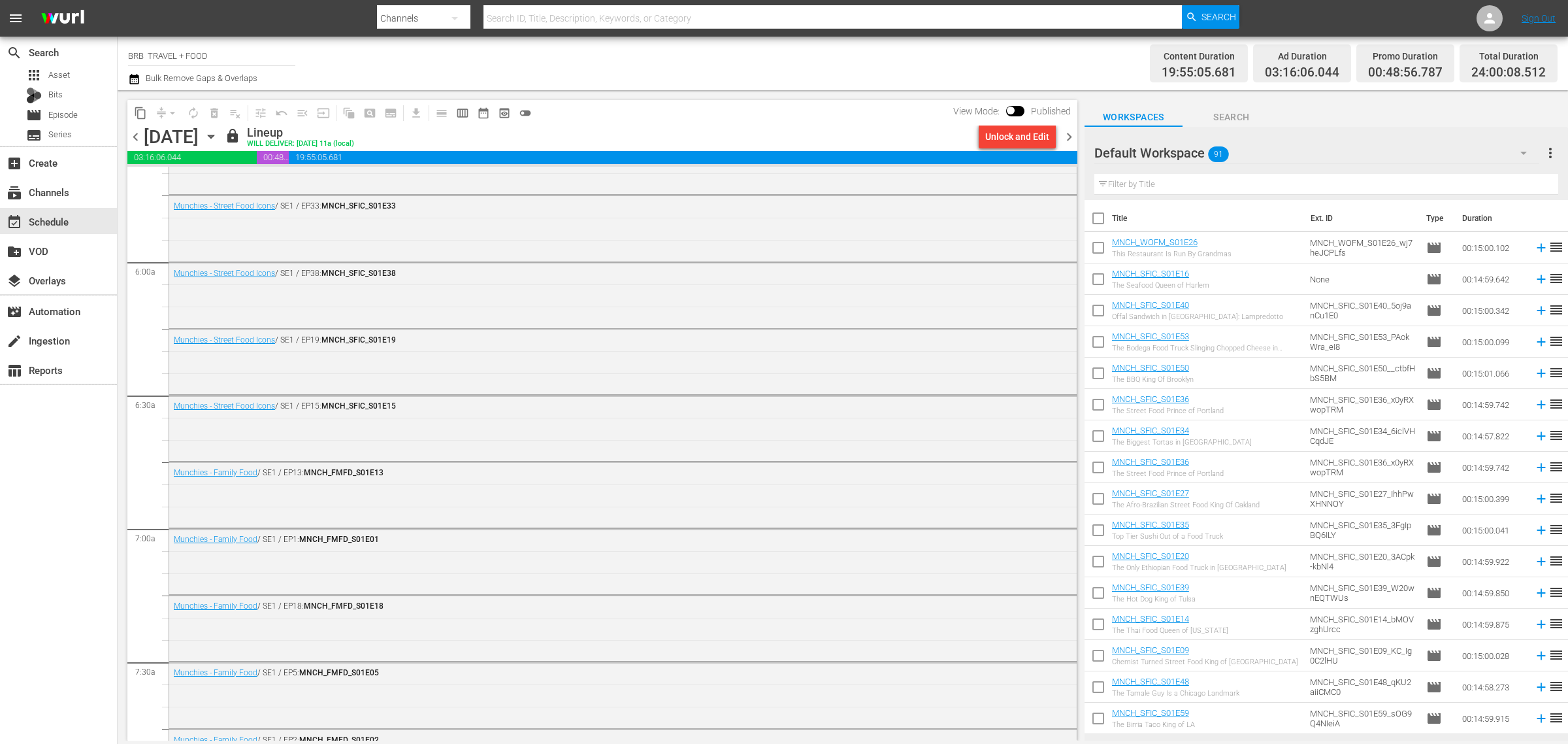
scroll to position [1534, 0]
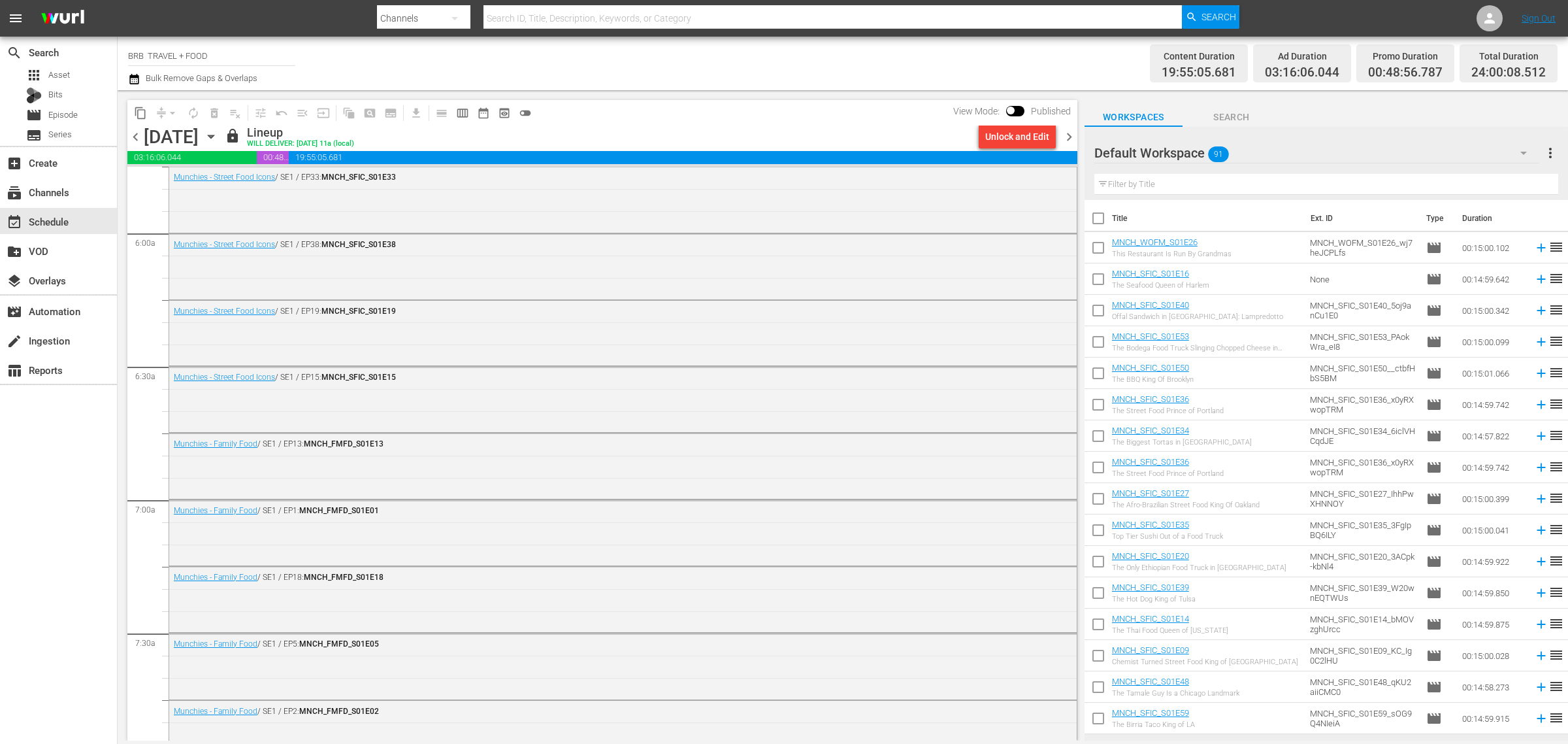
click at [138, 82] on icon "button" at bounding box center [134, 79] width 9 height 11
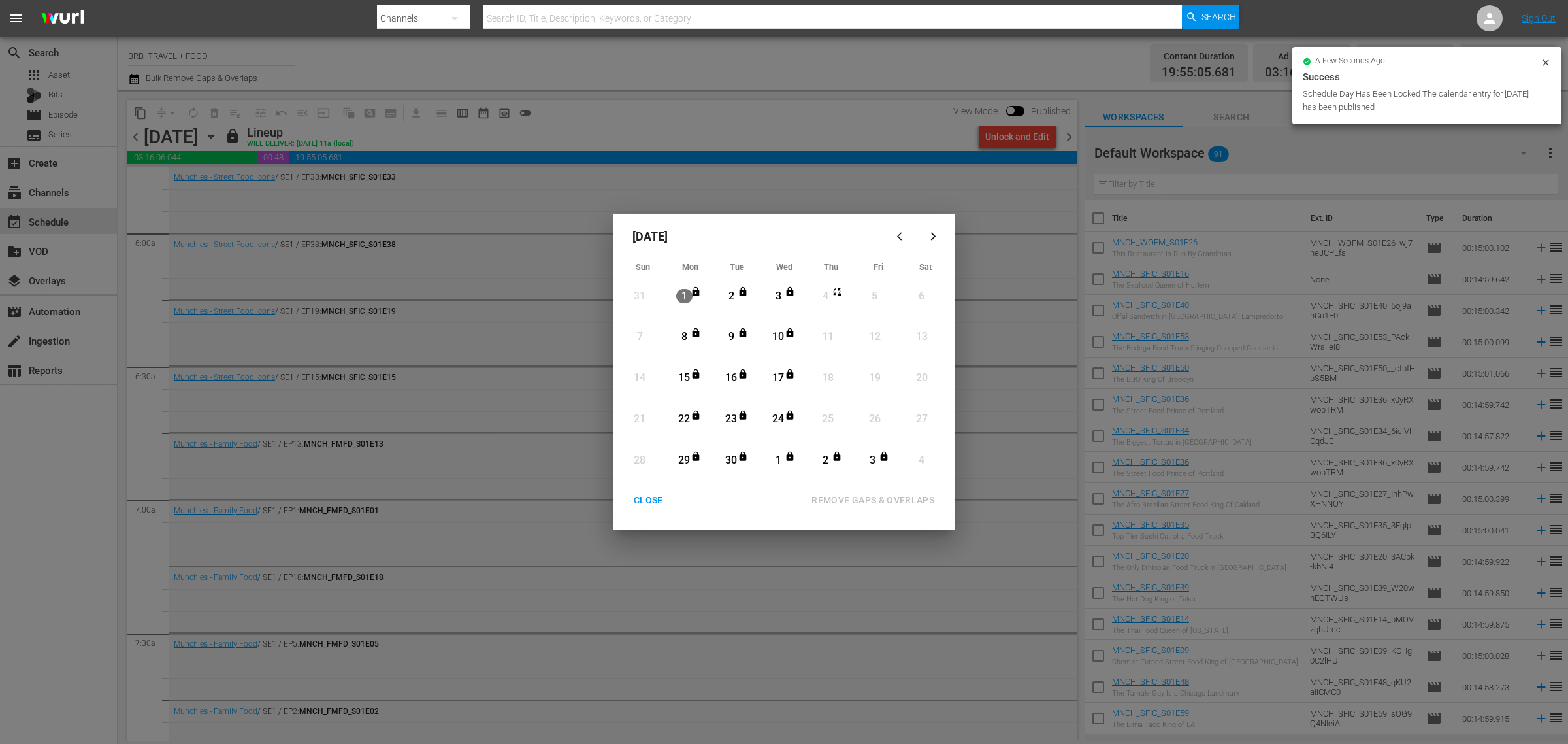
click at [639, 501] on div "CLOSE" at bounding box center [648, 500] width 50 height 16
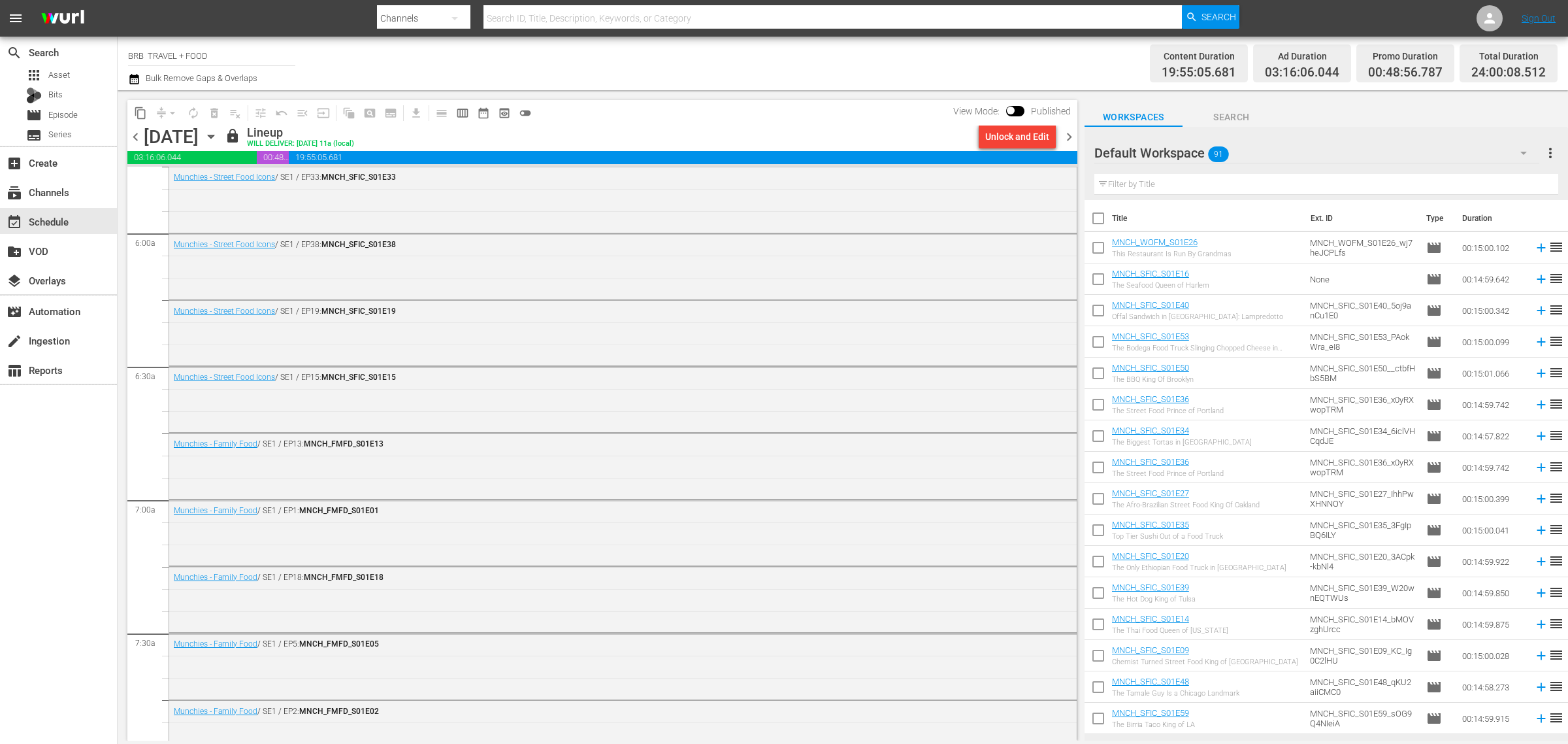
click at [222, 137] on div "Wednesday, September 10th September 10th" at bounding box center [183, 137] width 78 height 21
click at [218, 137] on icon "button" at bounding box center [210, 136] width 14 height 14
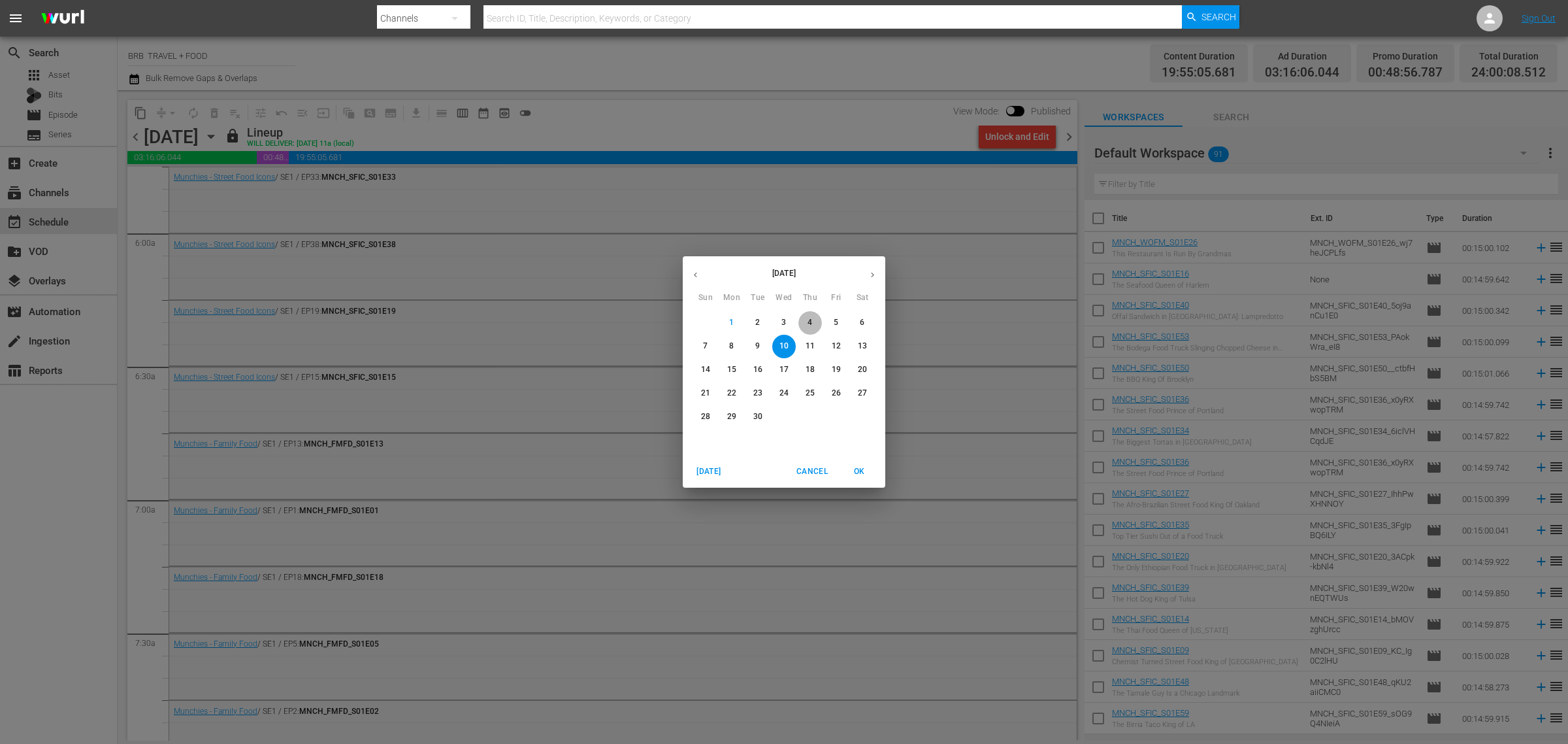
click at [811, 322] on p "4" at bounding box center [809, 322] width 5 height 11
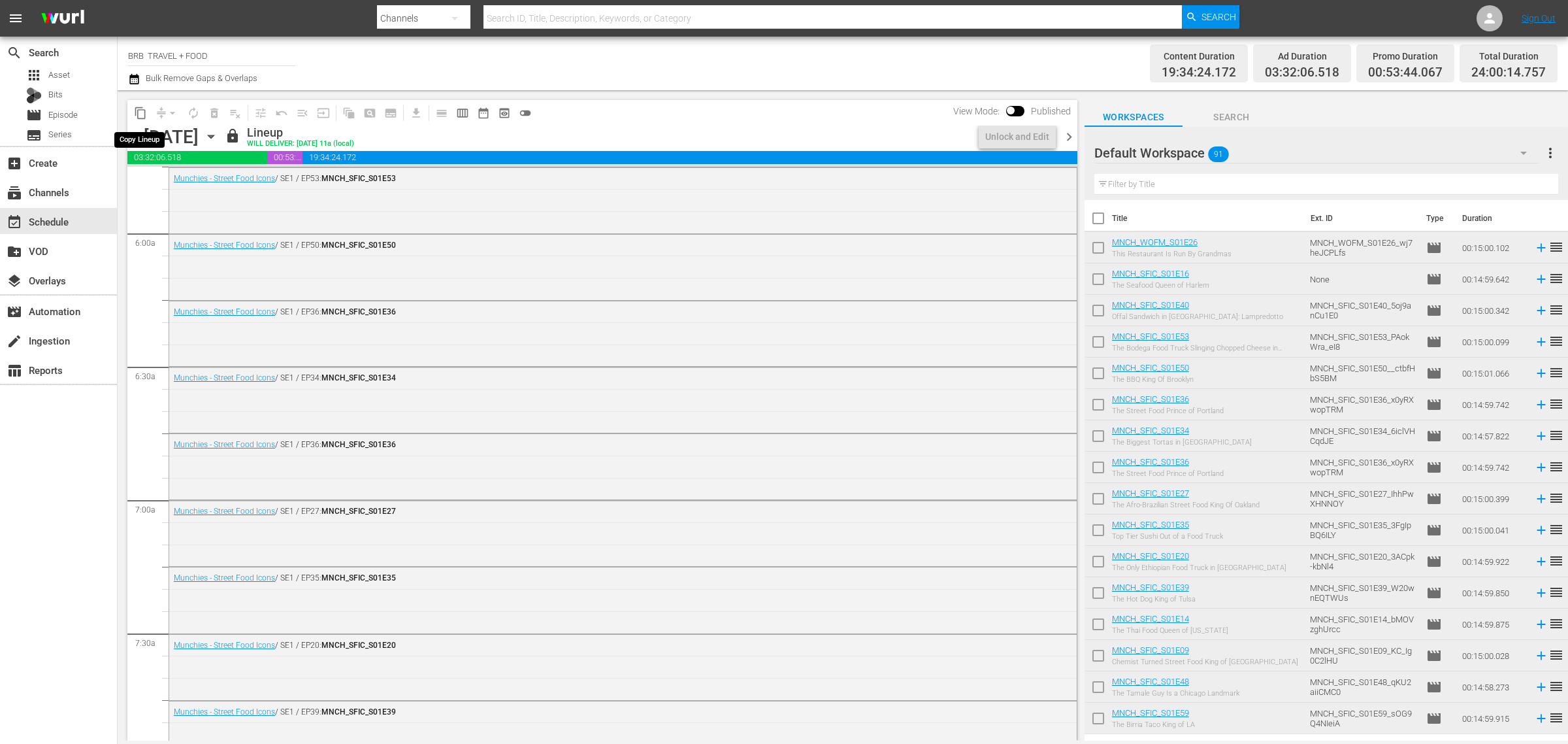
click at [134, 112] on span "content_copy" at bounding box center [141, 113] width 13 height 13
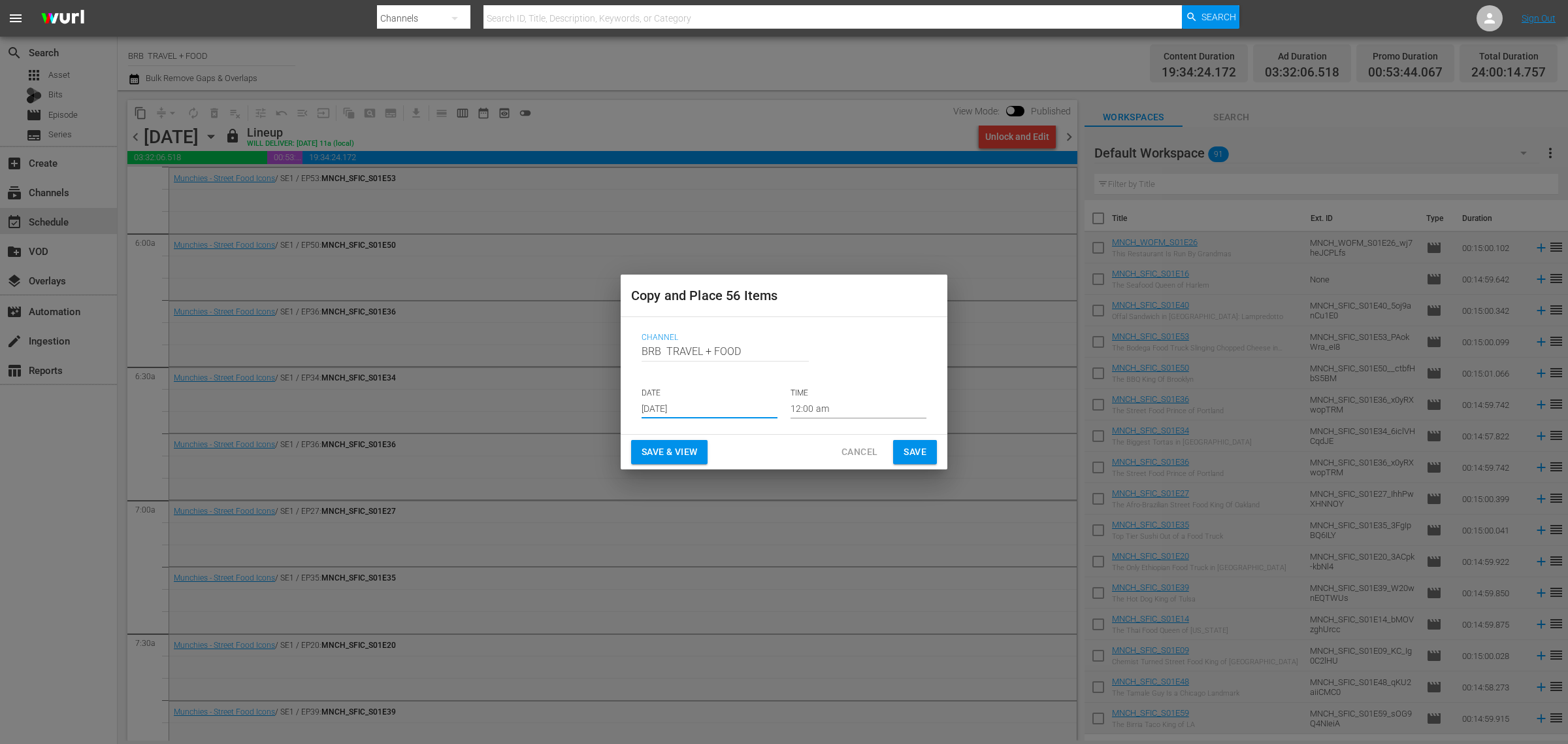
click at [732, 409] on input "[DATE]" at bounding box center [710, 408] width 136 height 19
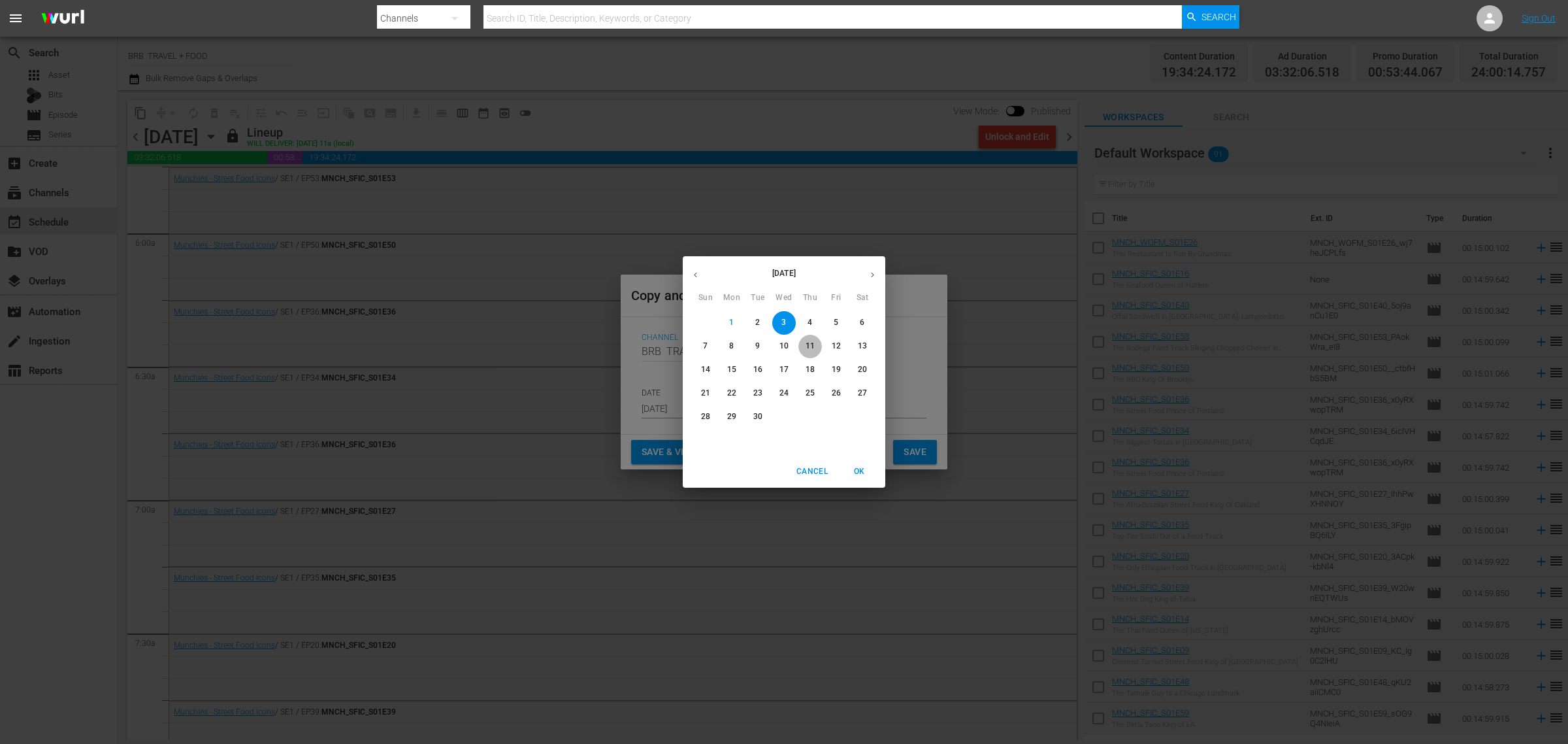
click at [814, 349] on p "11" at bounding box center [810, 346] width 9 height 11
type input "Sep 11th 2025"
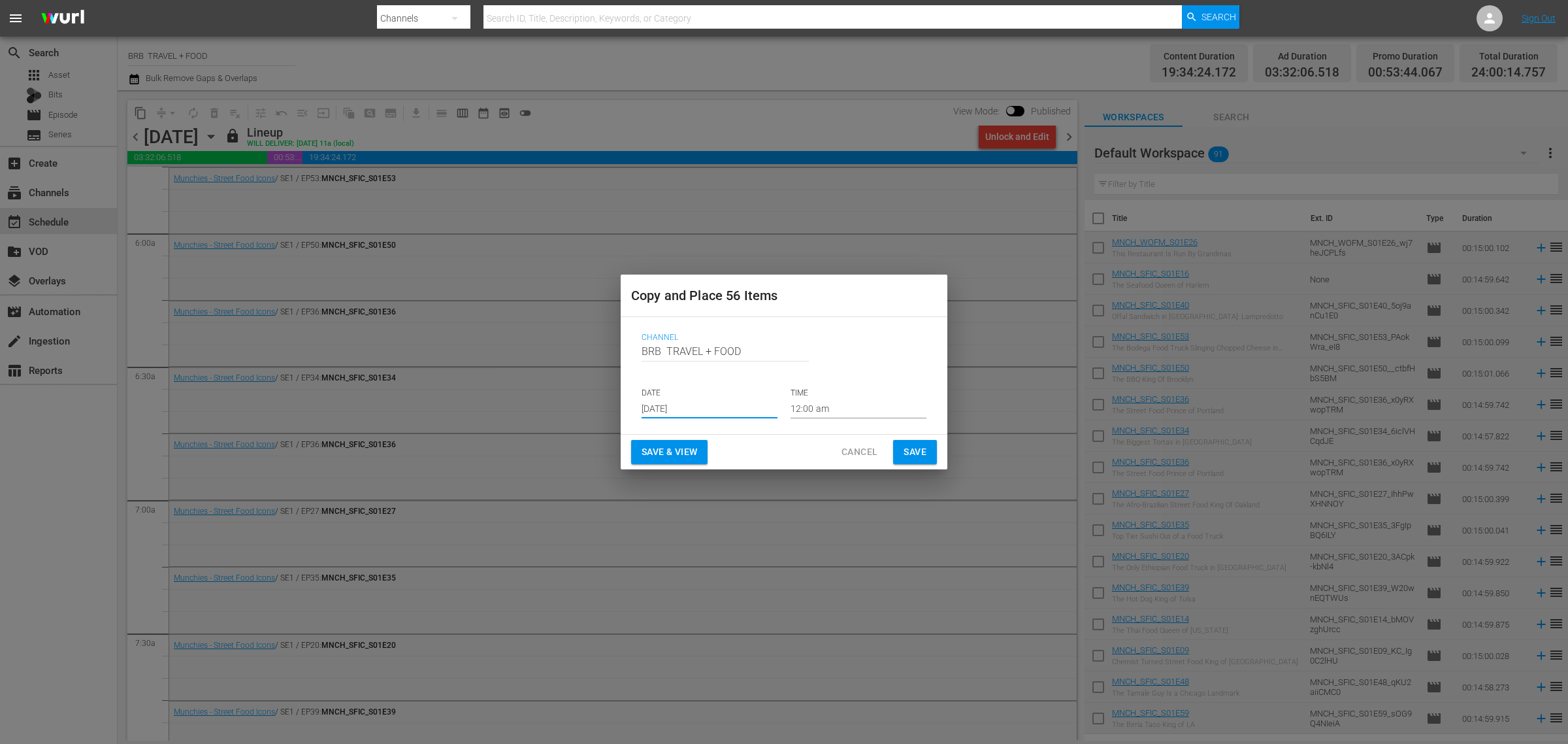
click at [668, 456] on span "Save & View" at bounding box center [669, 452] width 56 height 16
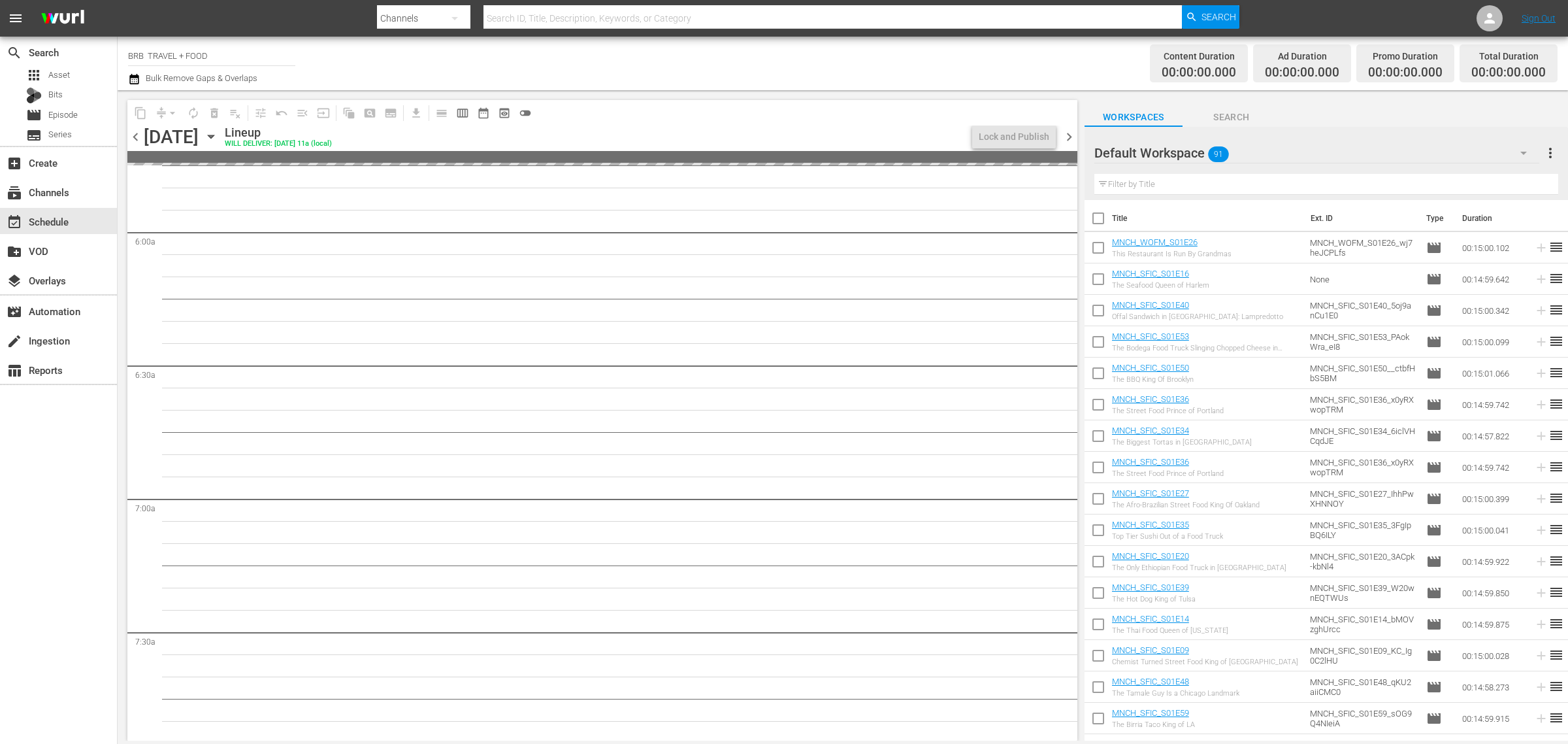
scroll to position [1511, 0]
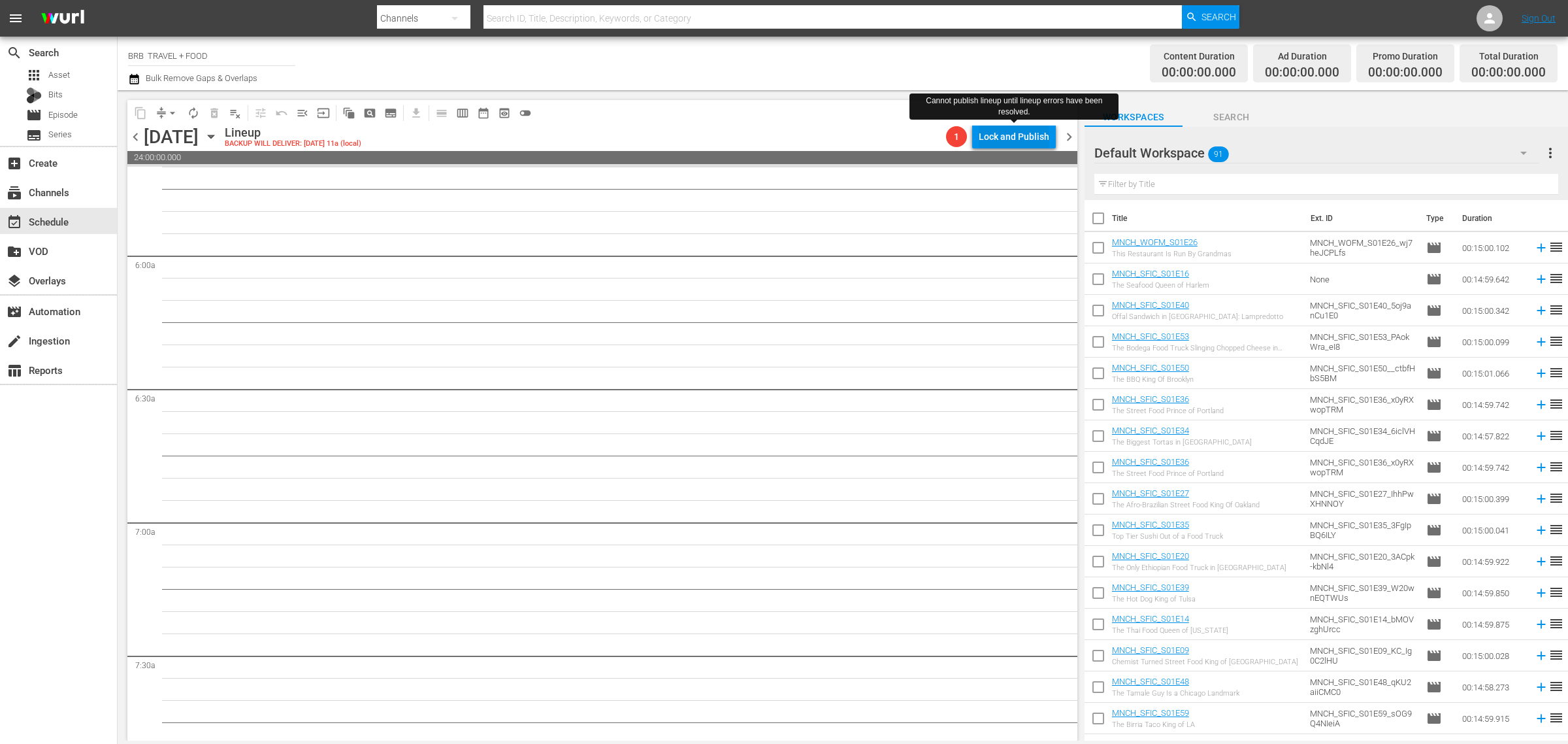
click at [1013, 141] on div "Lock and Publish" at bounding box center [1014, 136] width 70 height 23
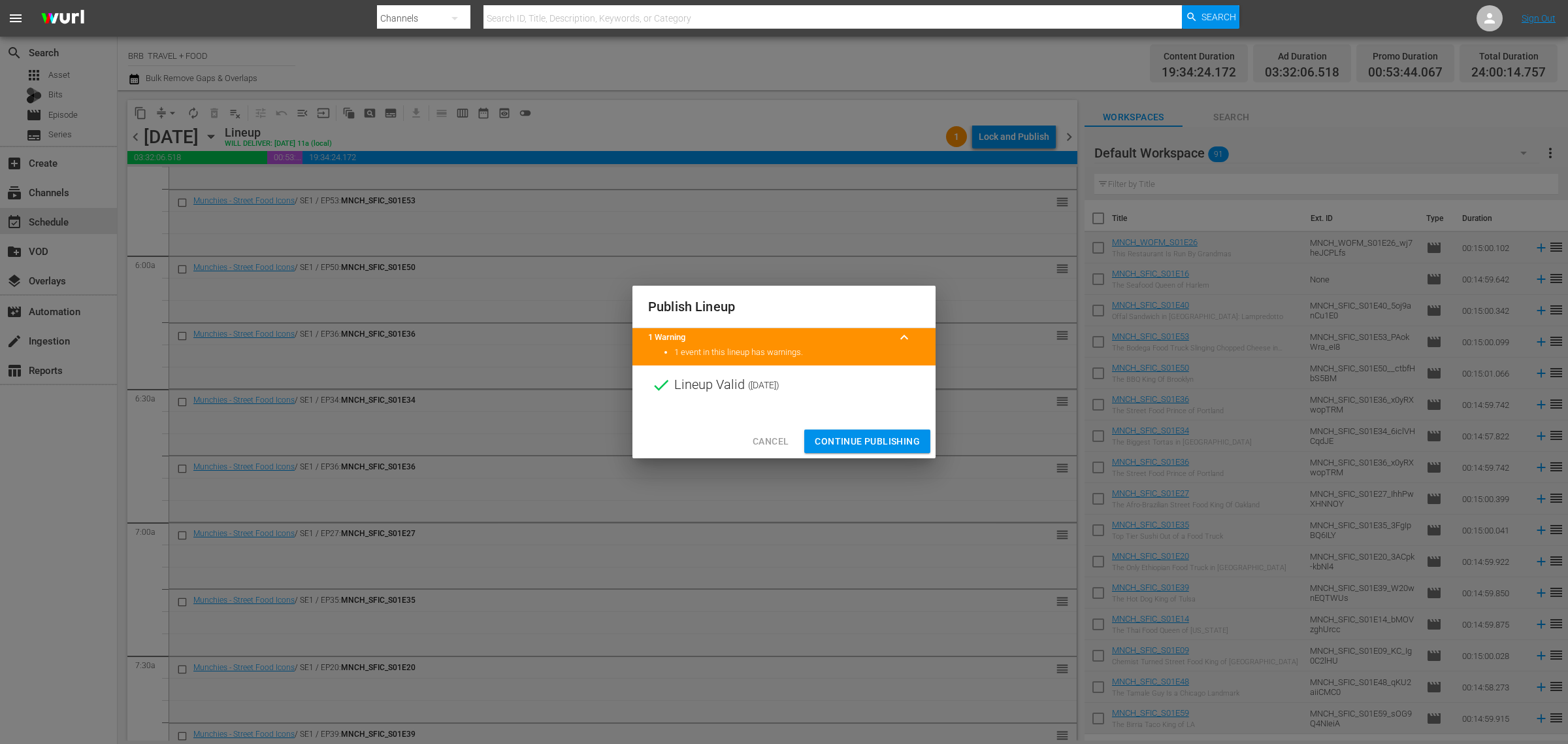
click at [858, 448] on span "Continue Publishing" at bounding box center [867, 442] width 105 height 16
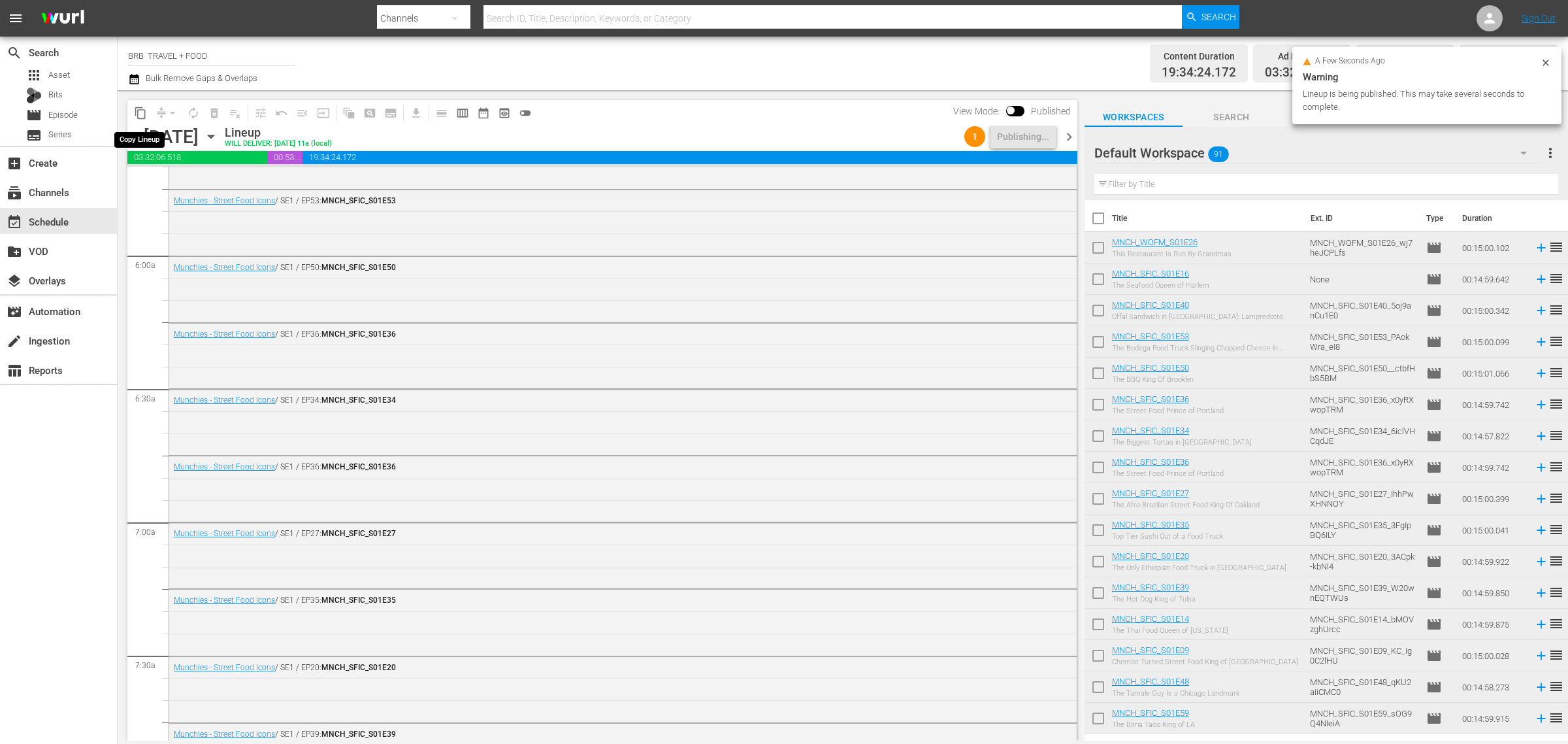
click at [141, 110] on span "content_copy" at bounding box center [141, 113] width 13 height 13
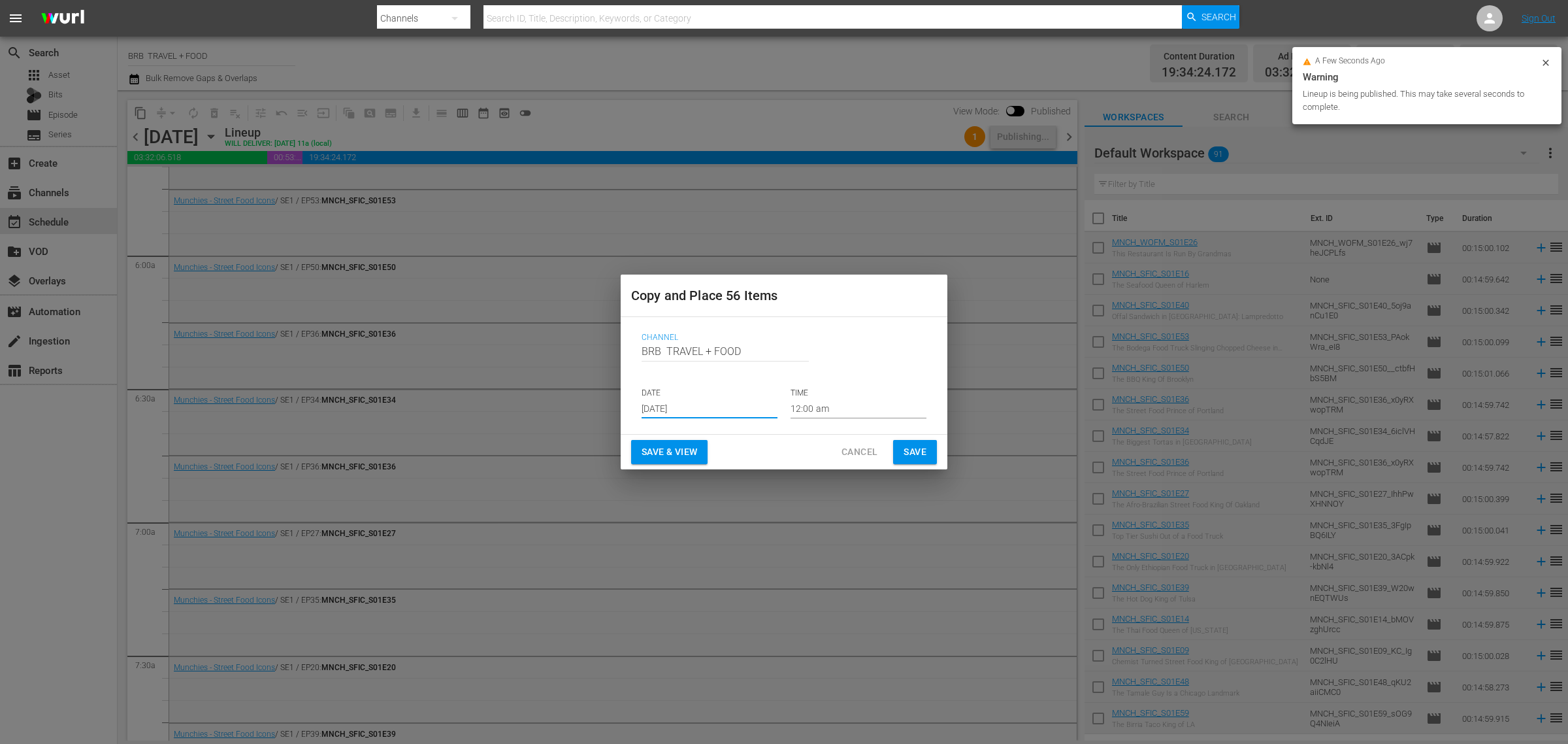
click at [652, 401] on input "[DATE]" at bounding box center [710, 408] width 136 height 19
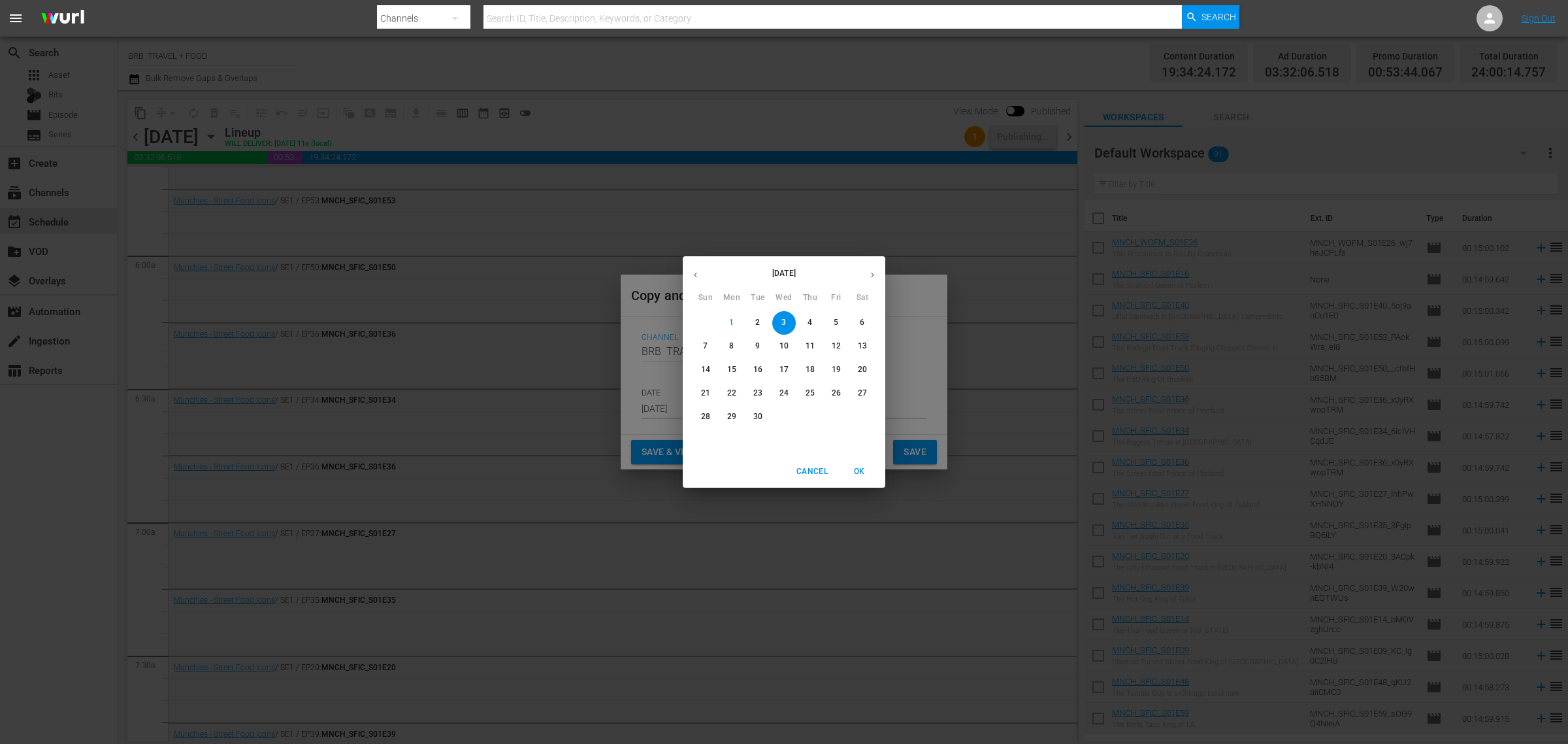
click at [805, 366] on p "18" at bounding box center [810, 369] width 9 height 11
type input "Sep 18th 2025"
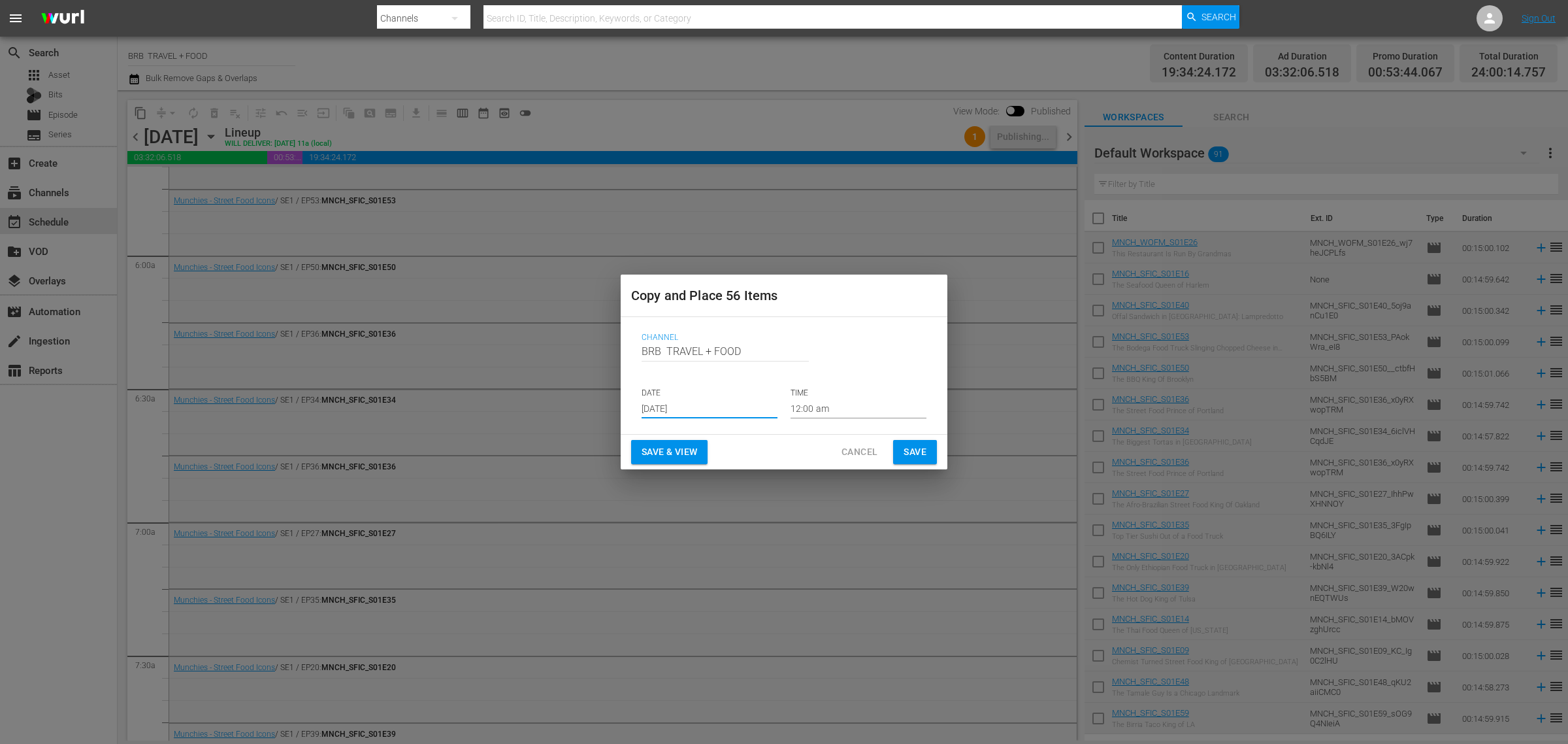
click at [661, 449] on span "Save & View" at bounding box center [669, 452] width 56 height 16
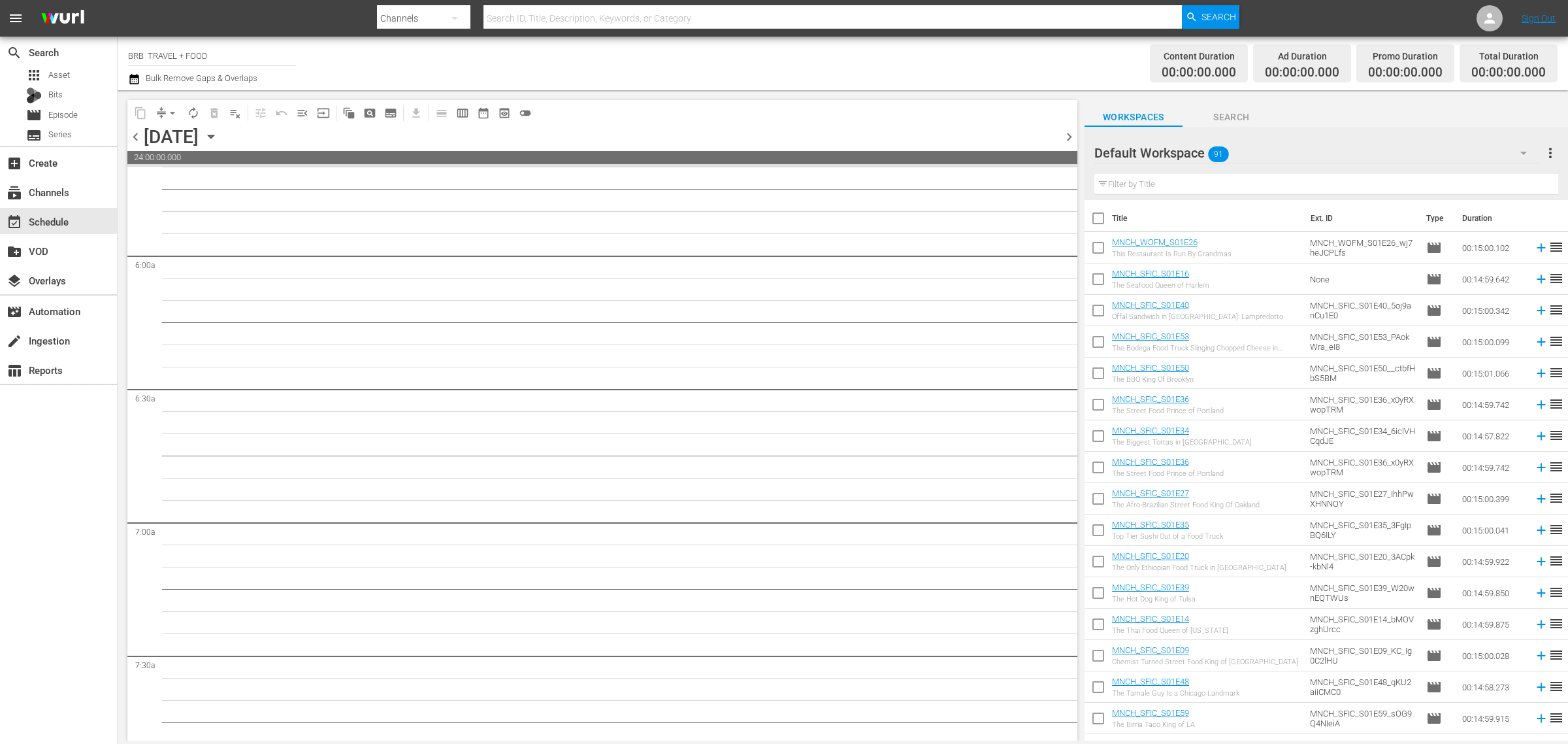
scroll to position [1489, 0]
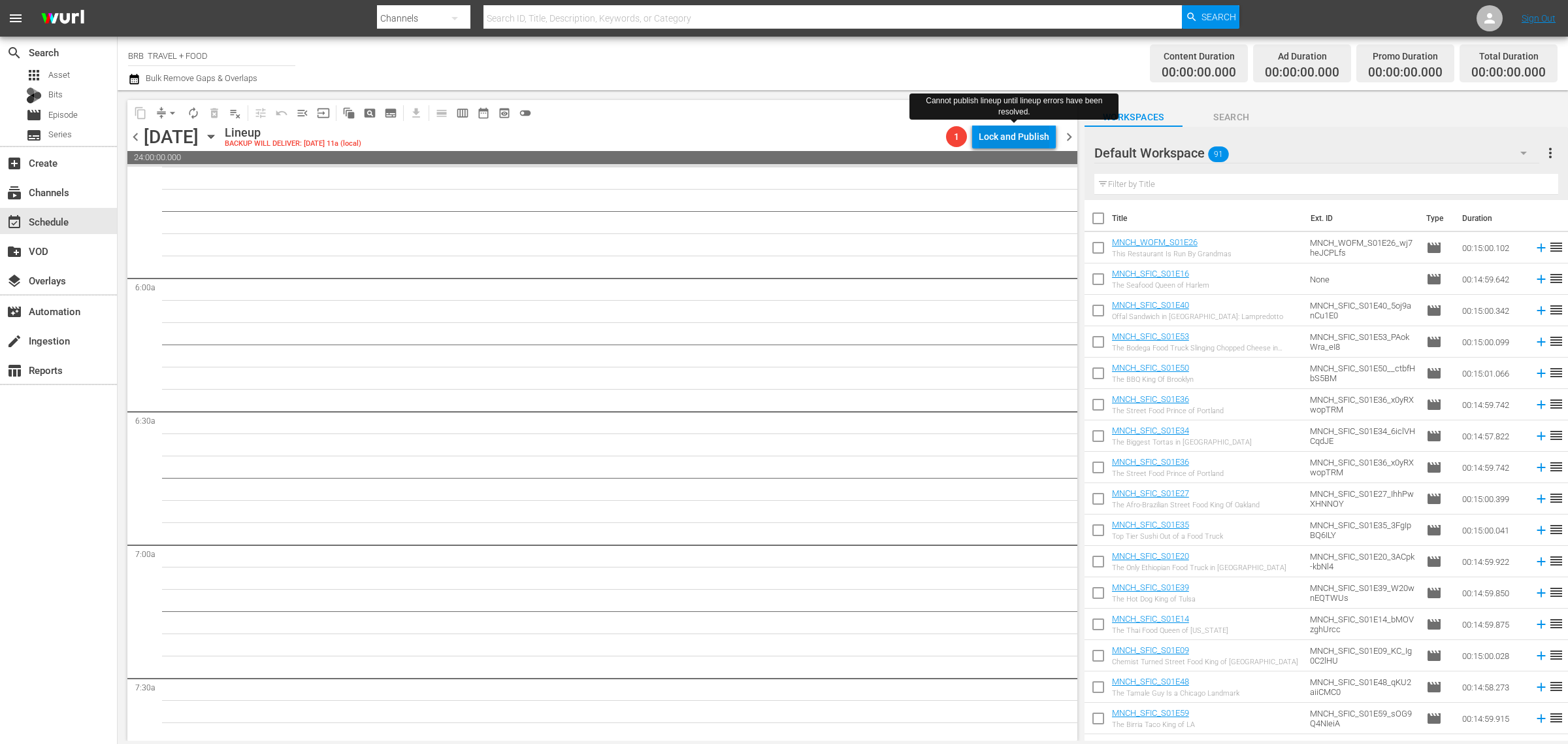
click at [997, 147] on div "Lock and Publish" at bounding box center [1014, 136] width 70 height 23
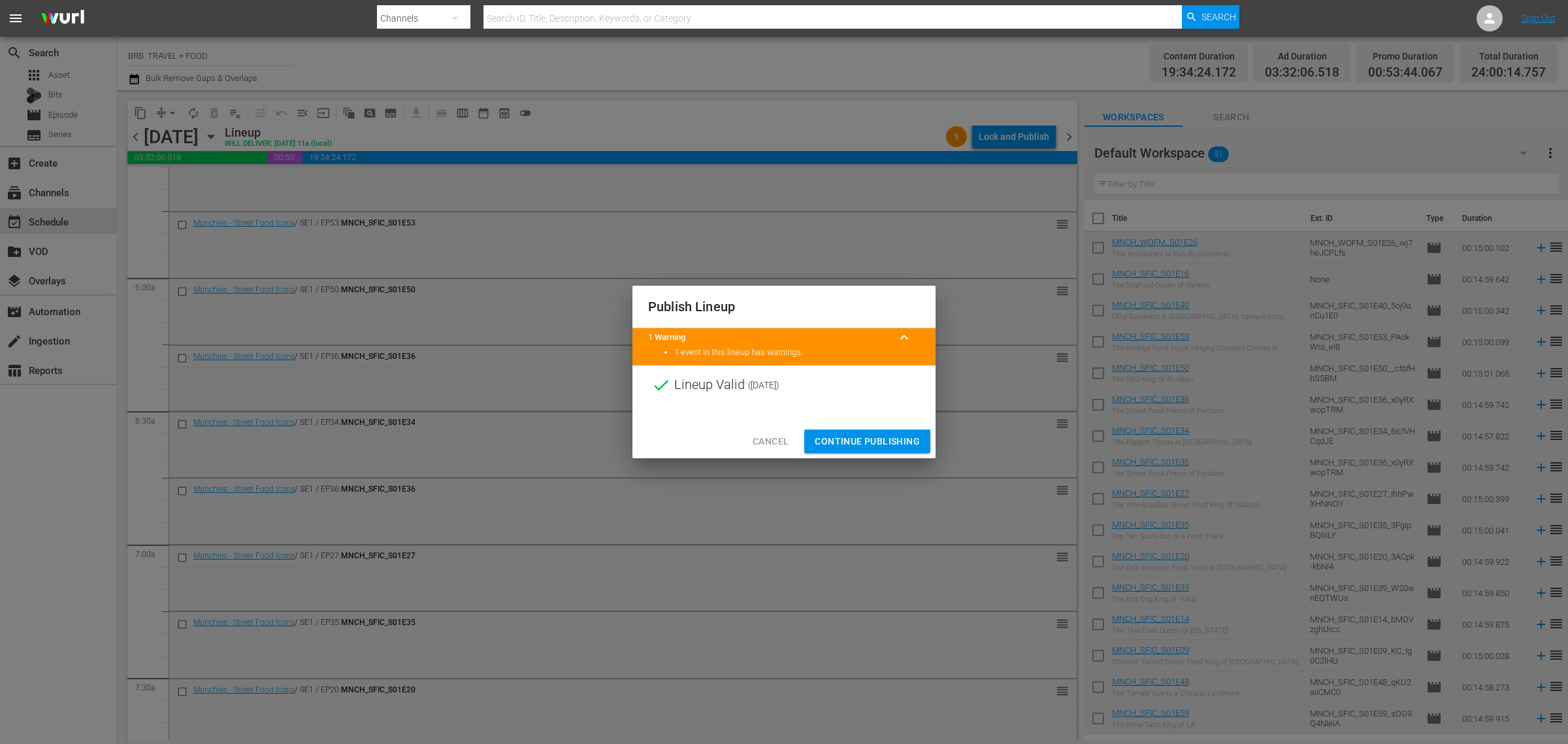
click at [880, 434] on span "Continue Publishing" at bounding box center [867, 442] width 105 height 16
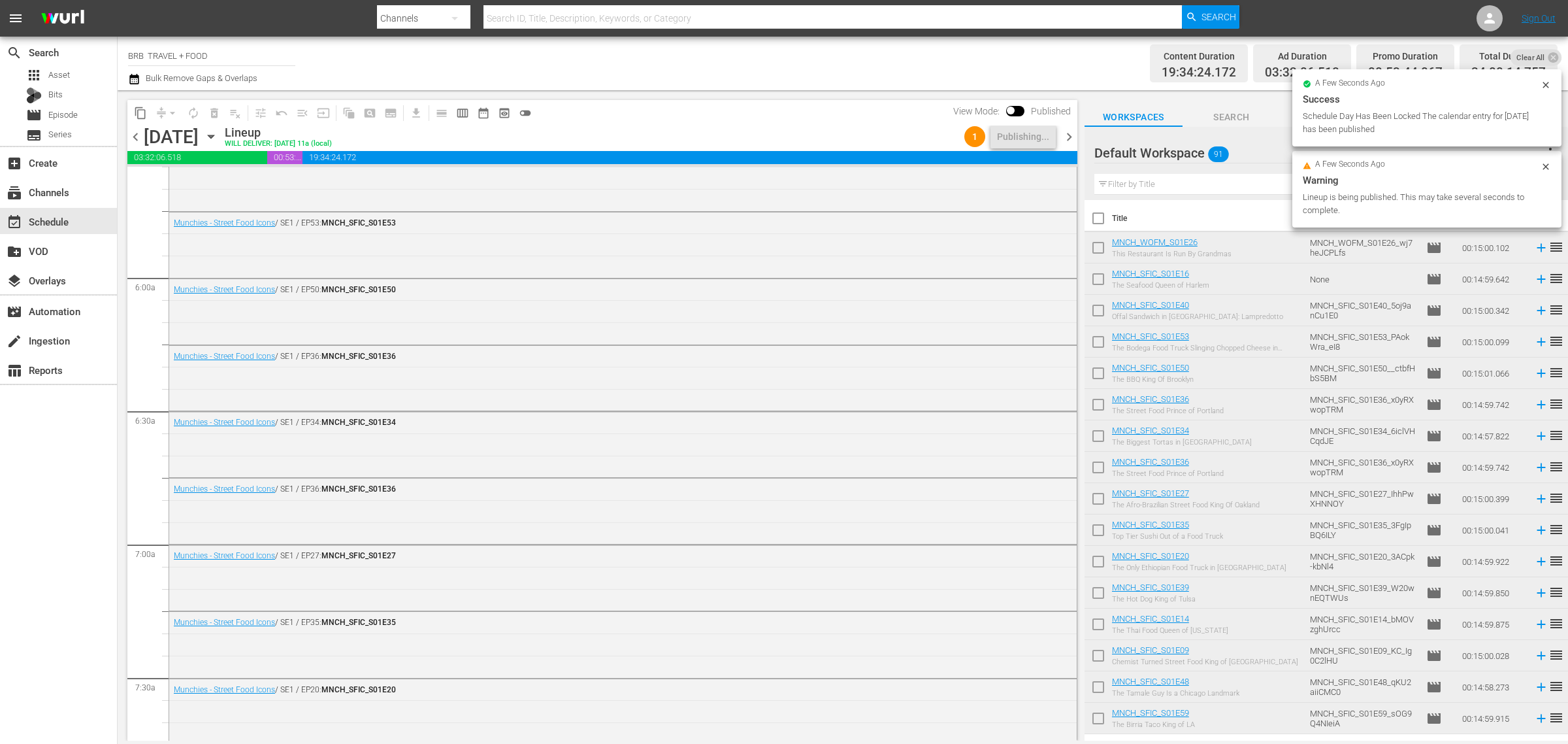
click at [141, 107] on span "content_copy" at bounding box center [141, 113] width 13 height 13
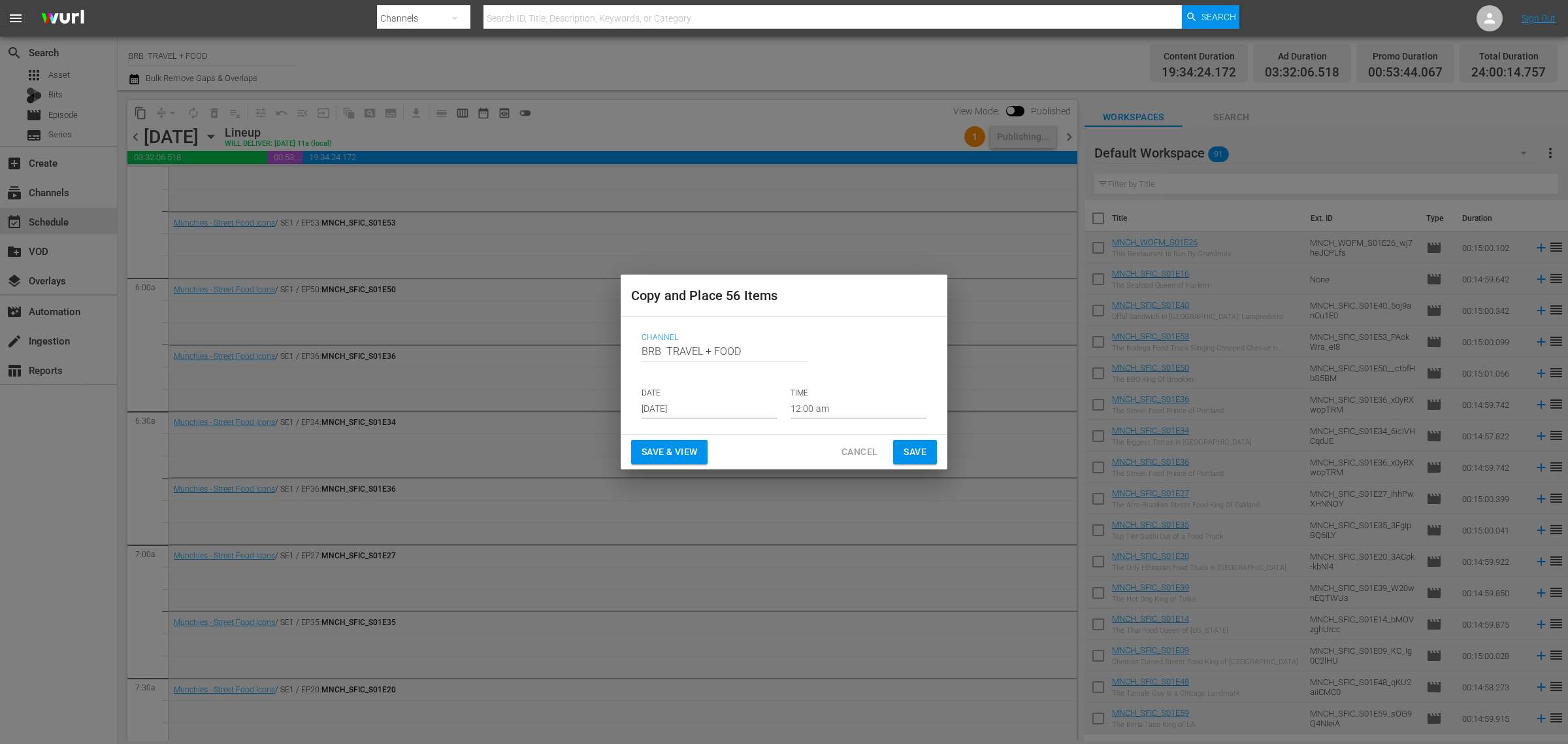
click at [661, 403] on input "[DATE]" at bounding box center [710, 408] width 136 height 19
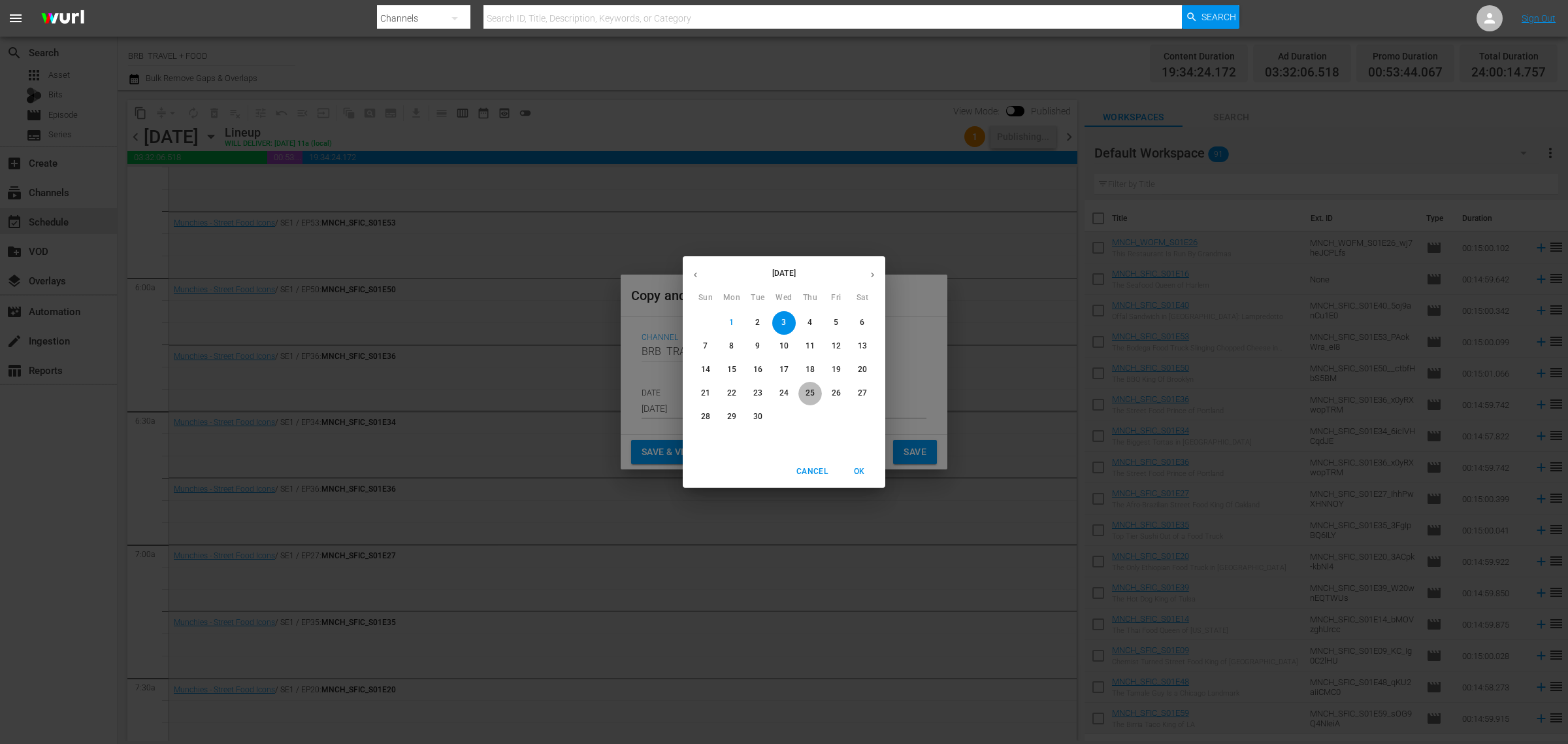
click at [815, 390] on span "25" at bounding box center [810, 393] width 23 height 11
type input "Sep 25th 2025"
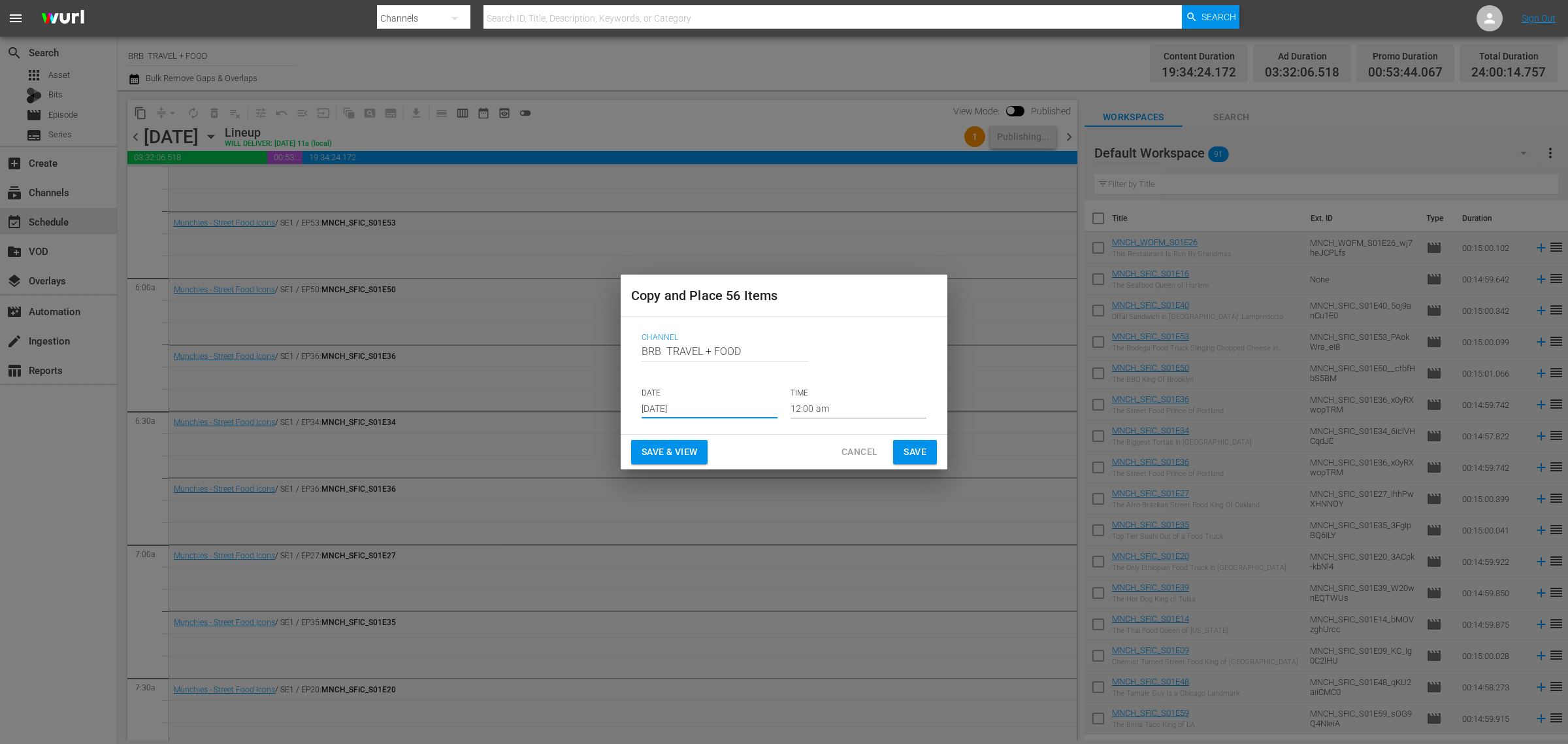
click at [673, 454] on span "Save & View" at bounding box center [669, 452] width 56 height 16
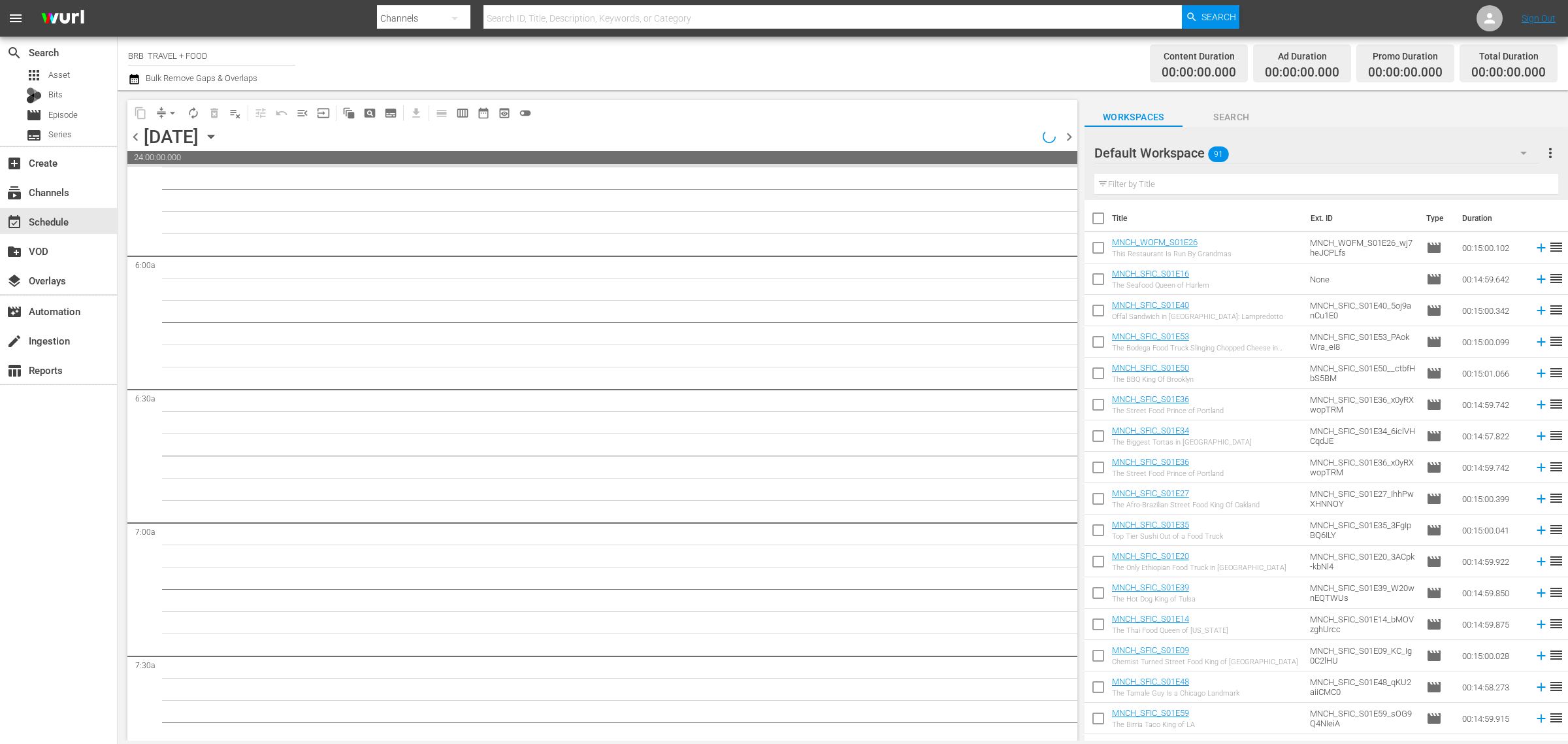
scroll to position [1489, 0]
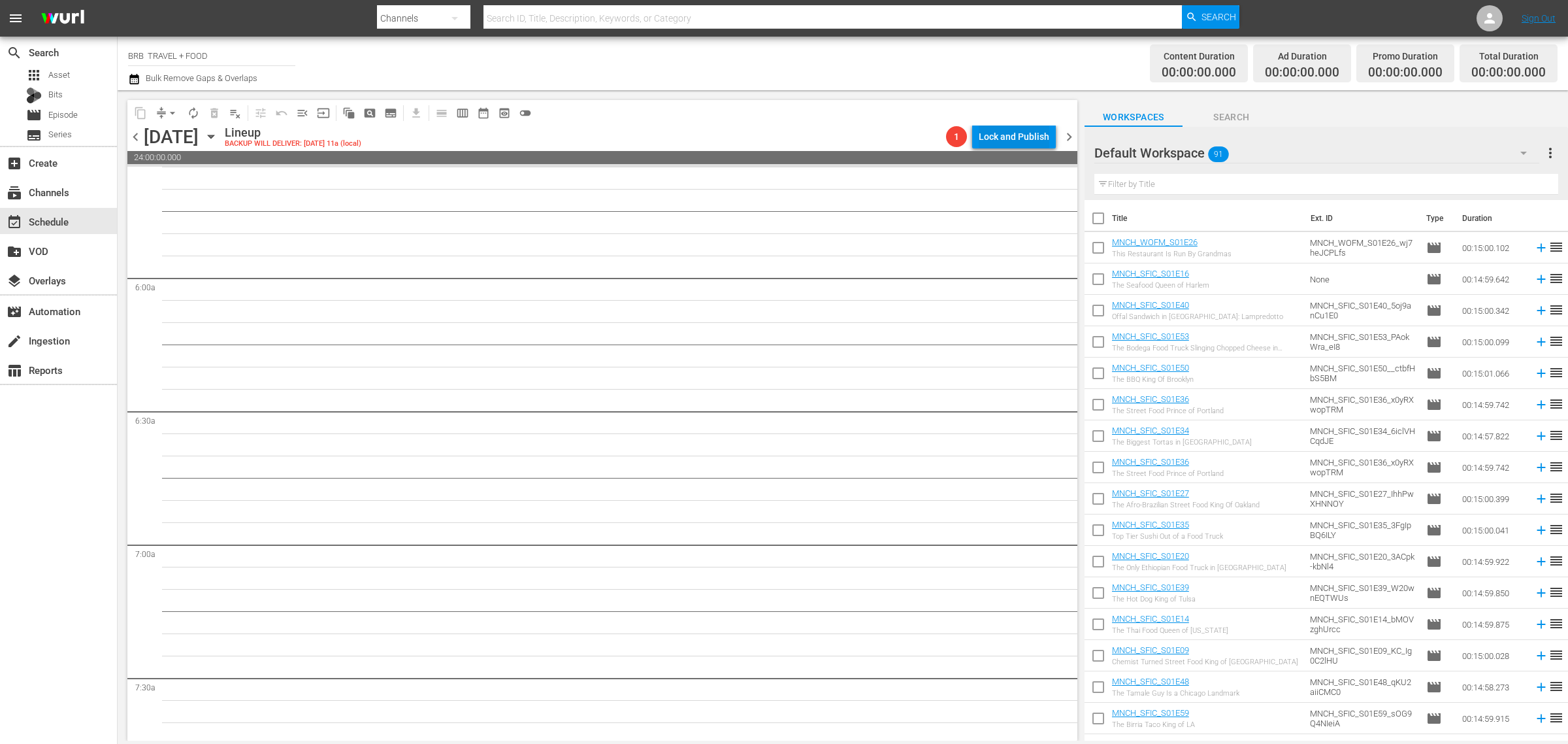
click at [985, 139] on div "Lock and Publish" at bounding box center [1014, 136] width 70 height 23
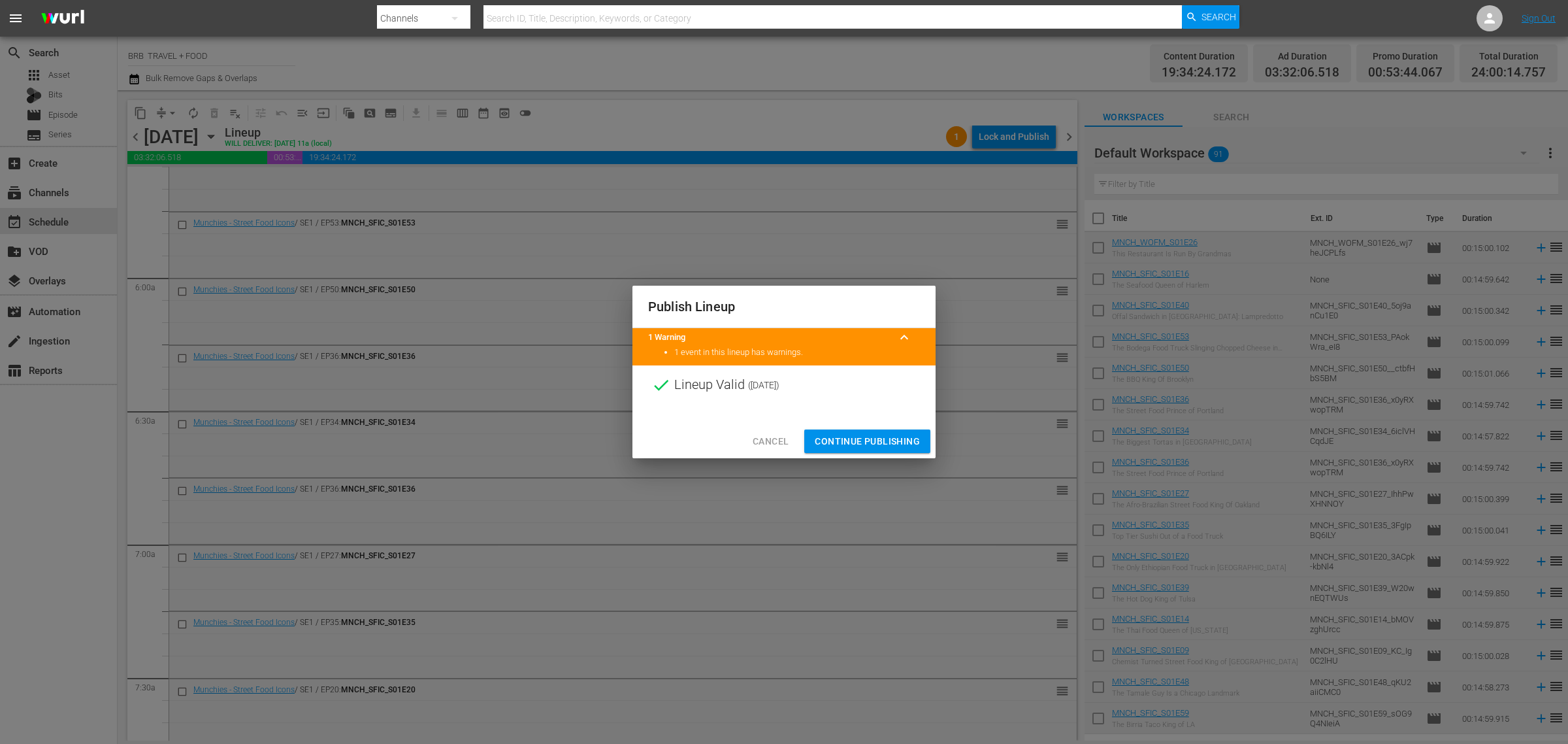
click at [856, 440] on span "Continue Publishing" at bounding box center [867, 442] width 105 height 16
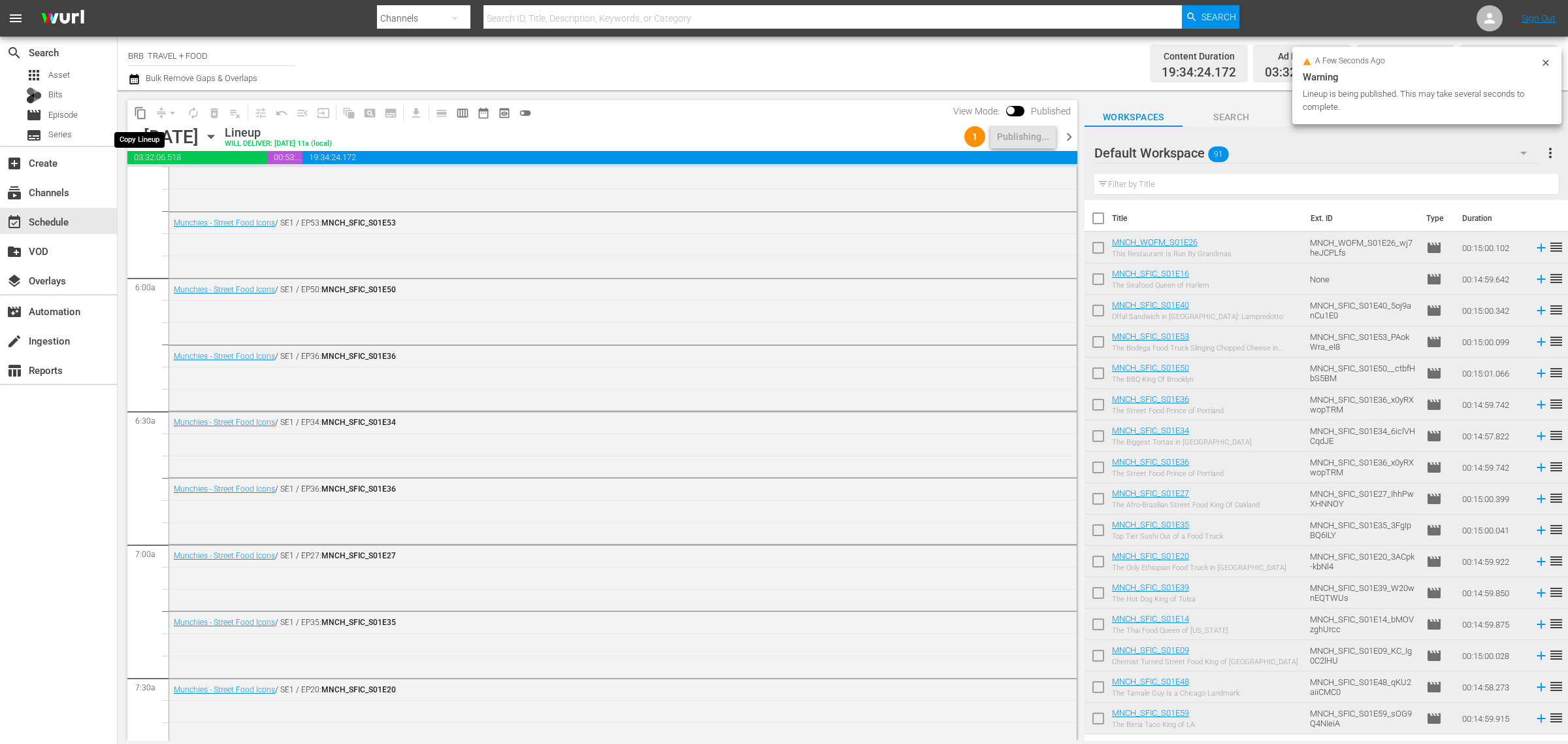
click at [139, 115] on span "content_copy" at bounding box center [141, 113] width 13 height 13
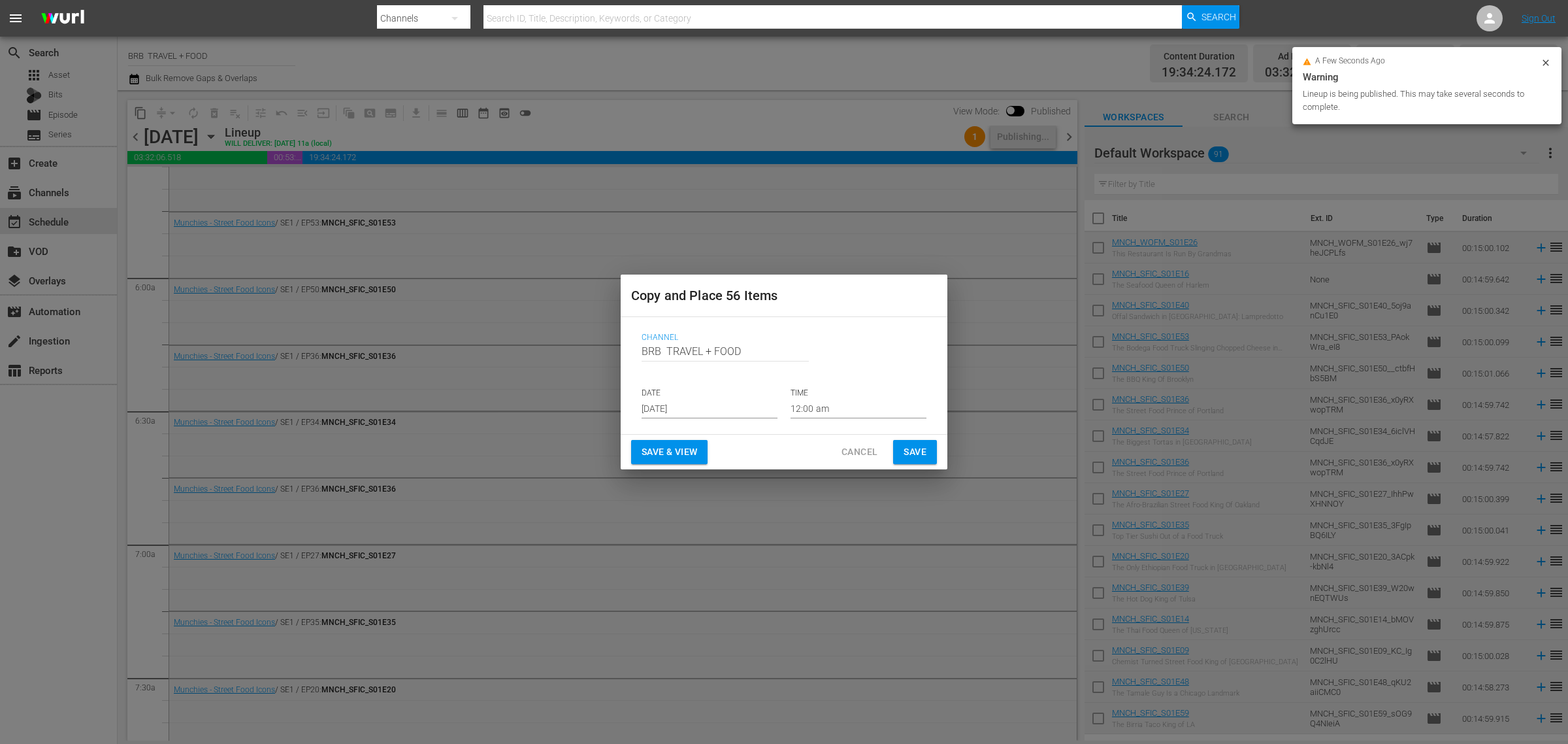
click at [684, 410] on input "[DATE]" at bounding box center [710, 408] width 136 height 19
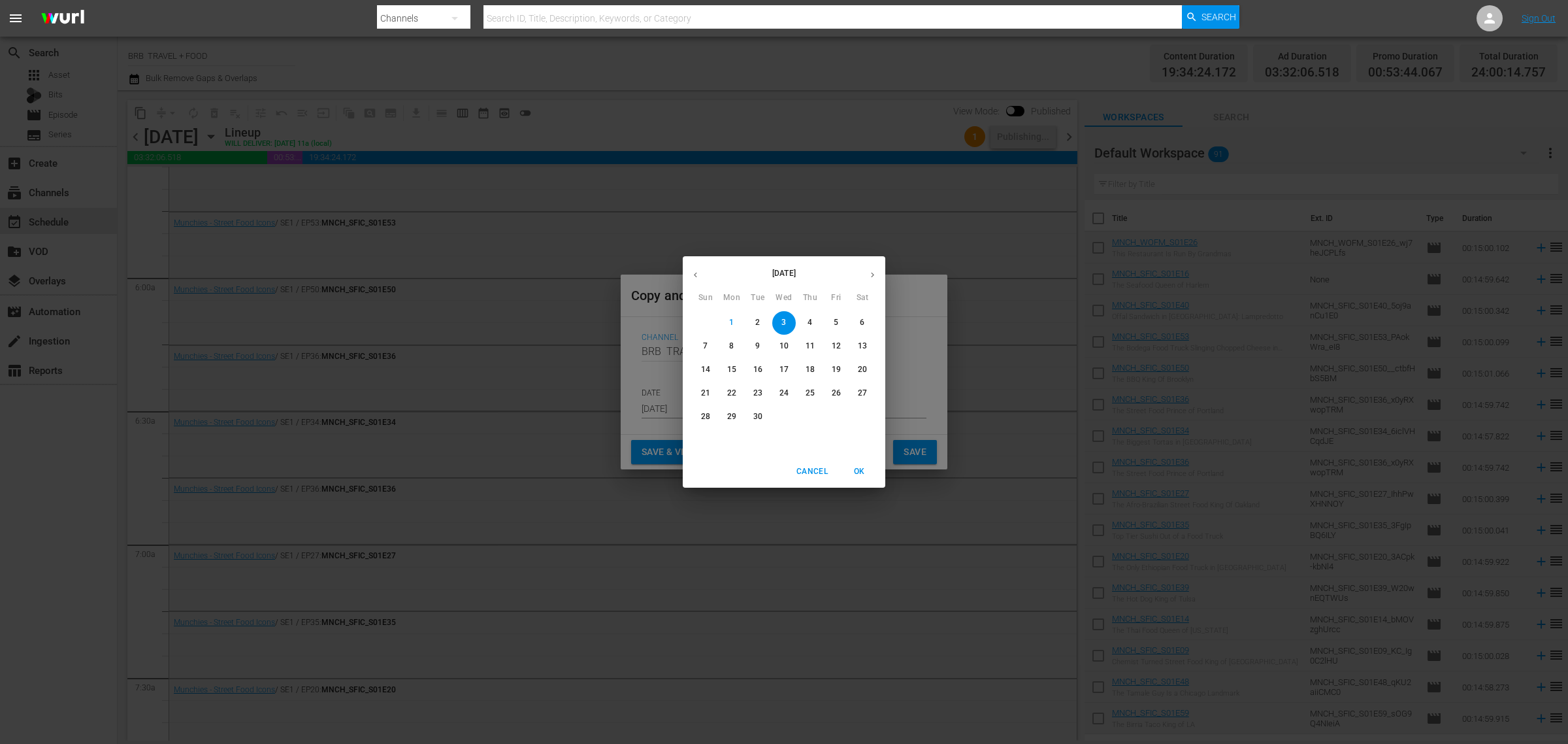
click at [876, 277] on icon "button" at bounding box center [872, 275] width 10 height 10
click at [857, 322] on span "4" at bounding box center [862, 322] width 23 height 11
type input "Oct 4th 2025"
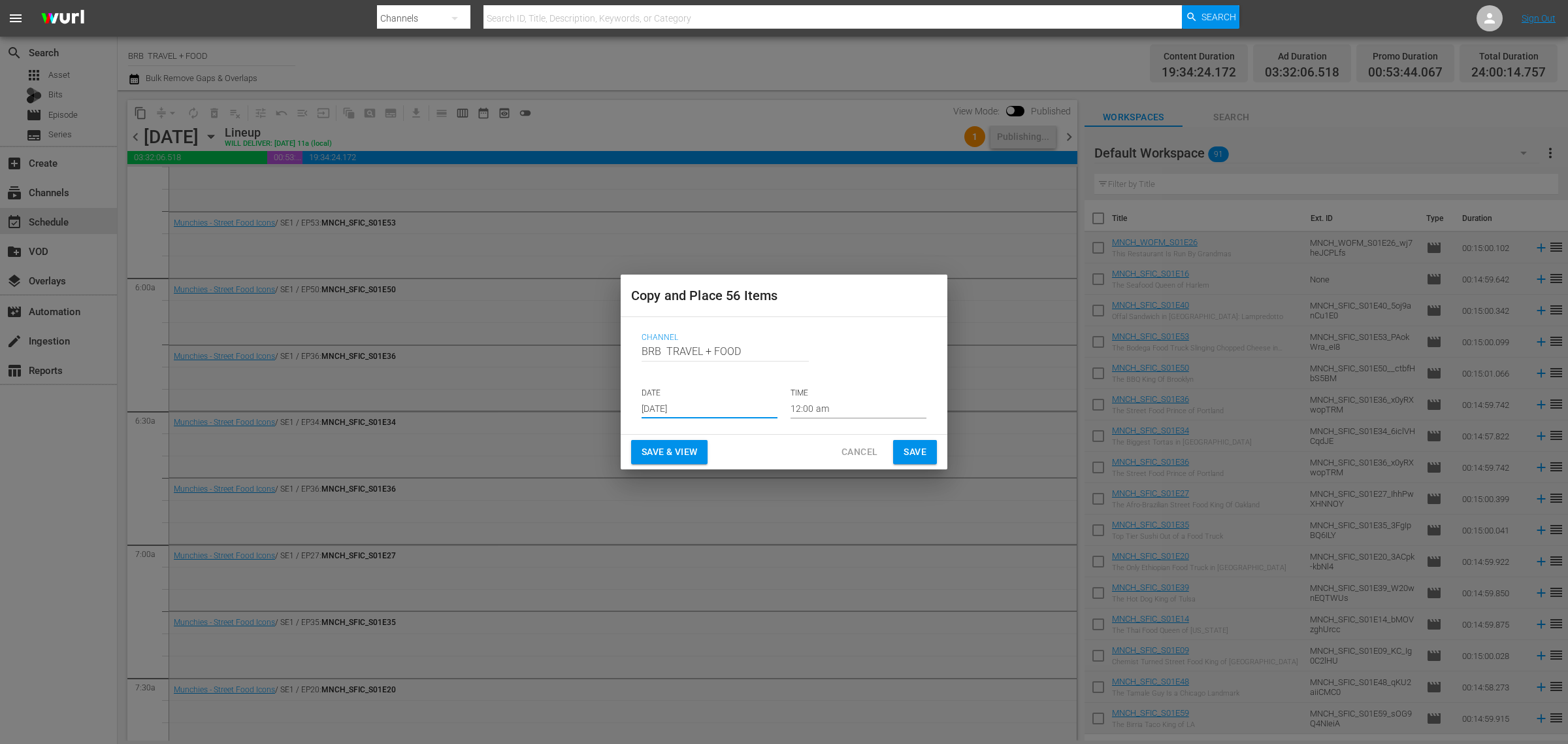
click at [661, 449] on span "Save & View" at bounding box center [669, 452] width 56 height 16
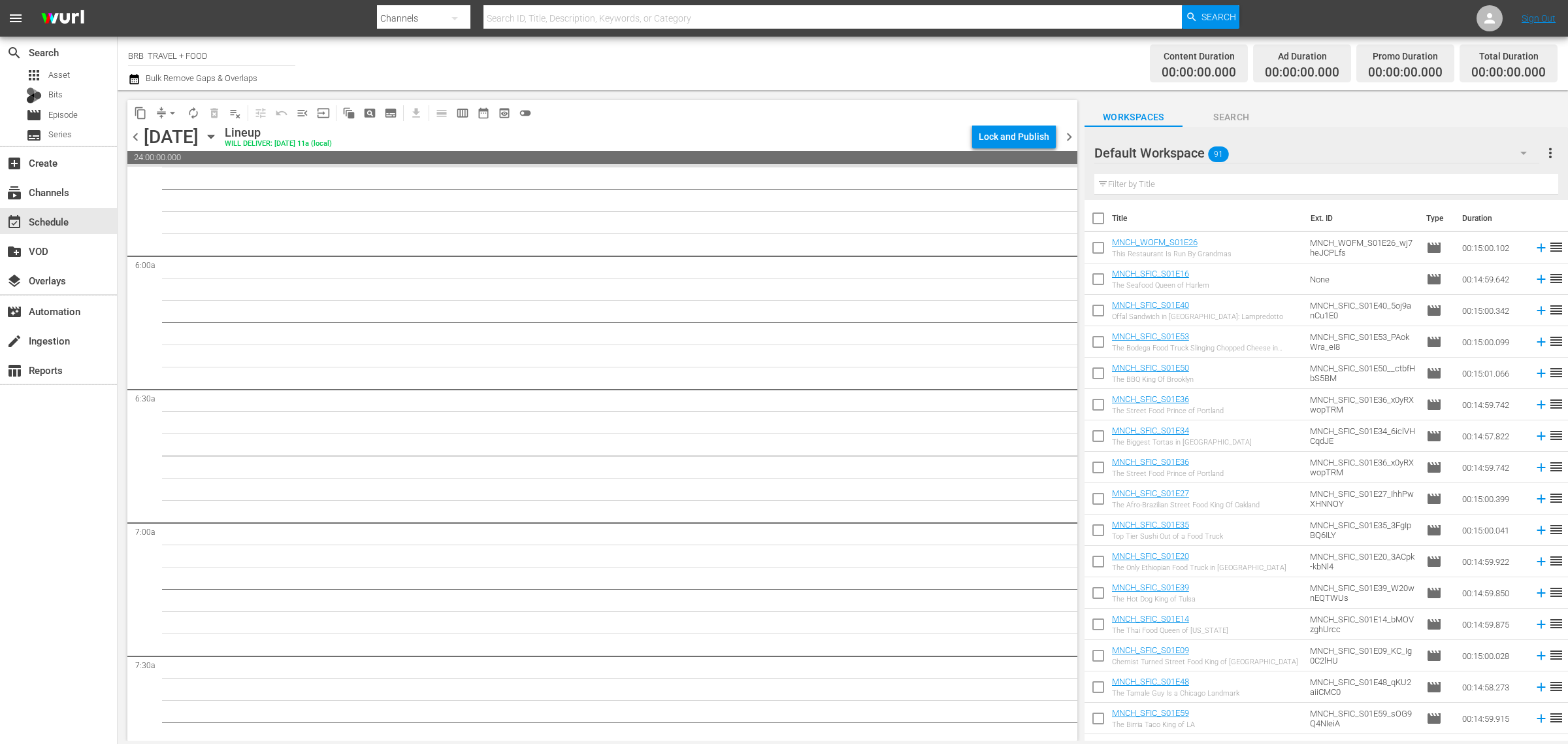
scroll to position [1489, 0]
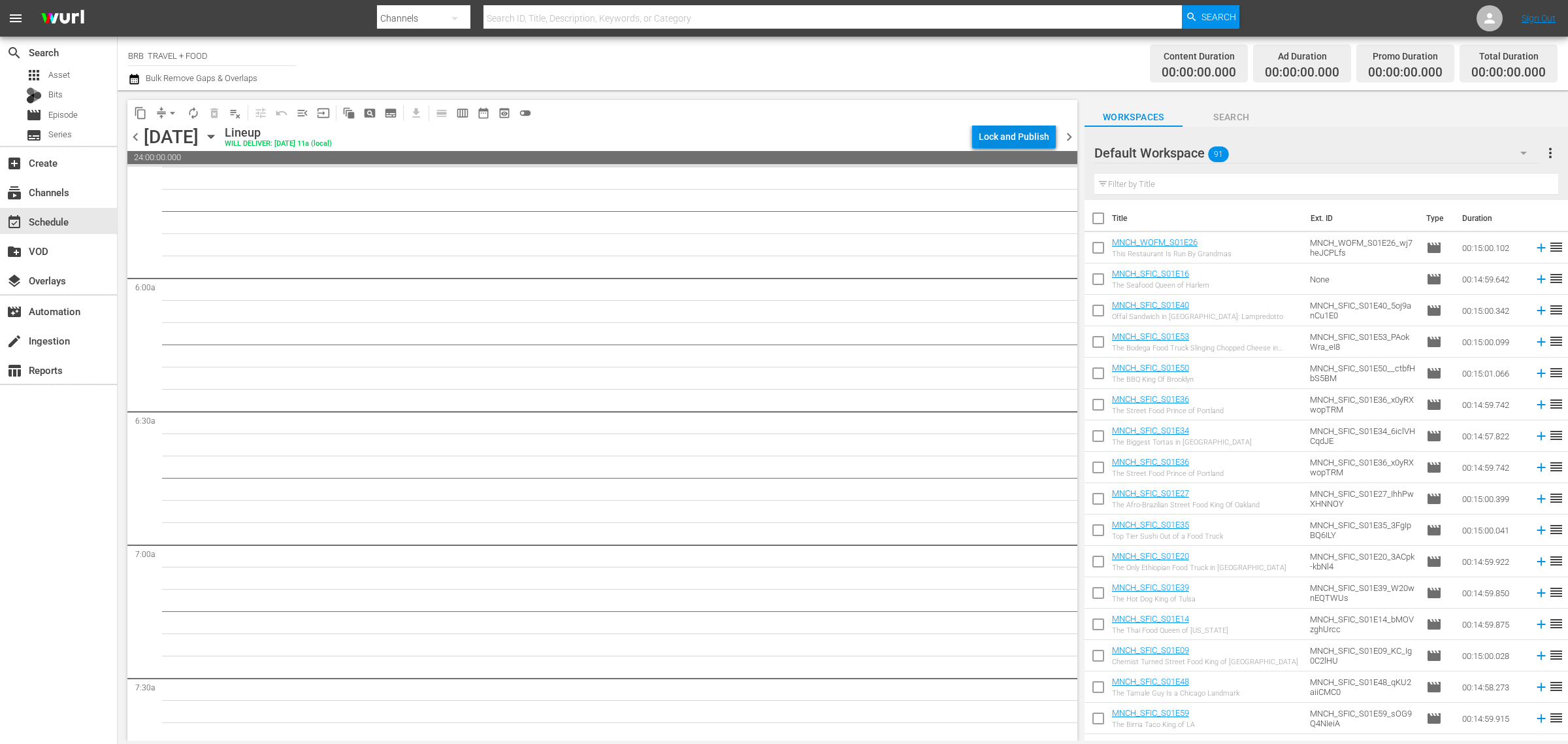
click at [1017, 141] on div "Lock and Publish" at bounding box center [1014, 136] width 70 height 23
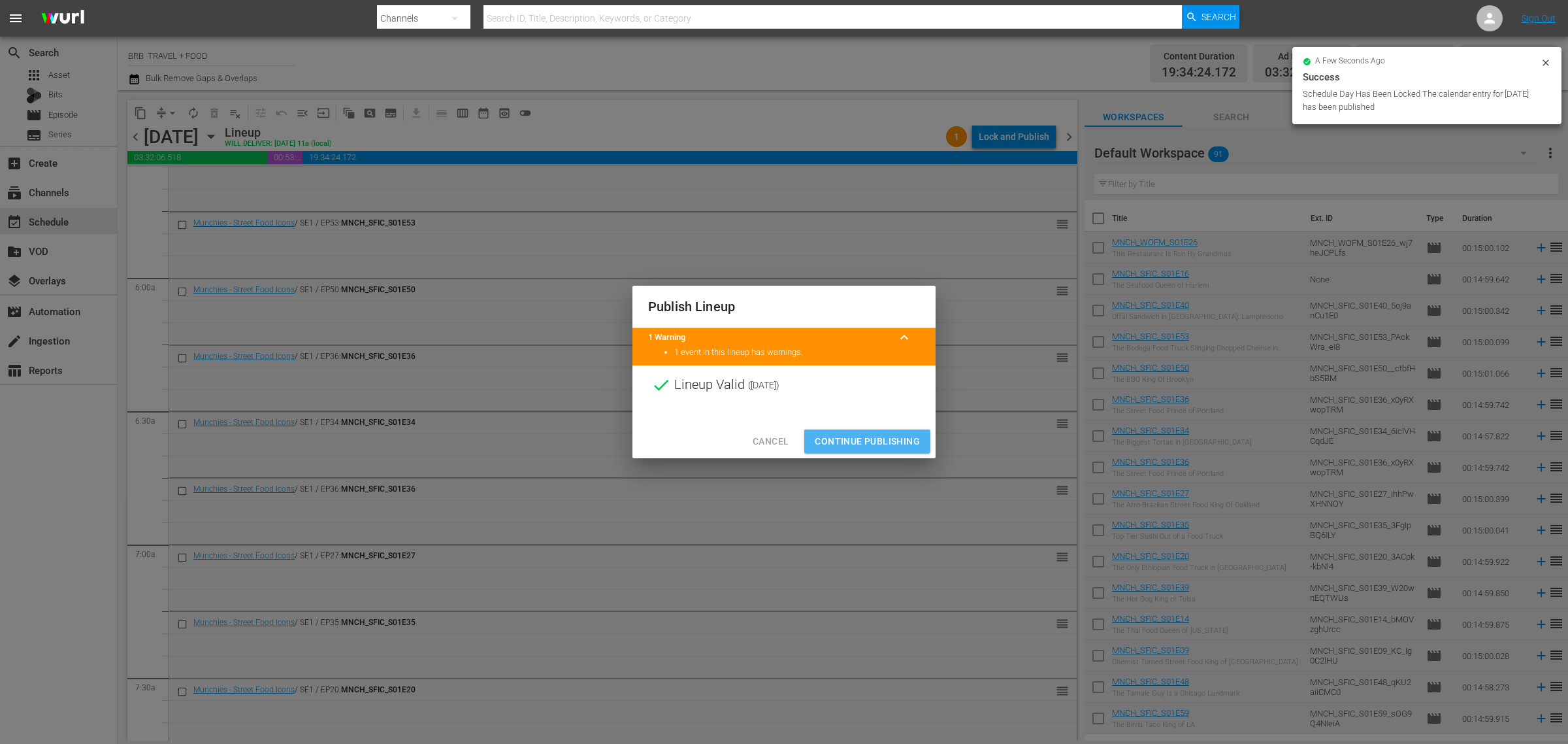
click at [881, 432] on button "Continue Publishing" at bounding box center [867, 442] width 126 height 24
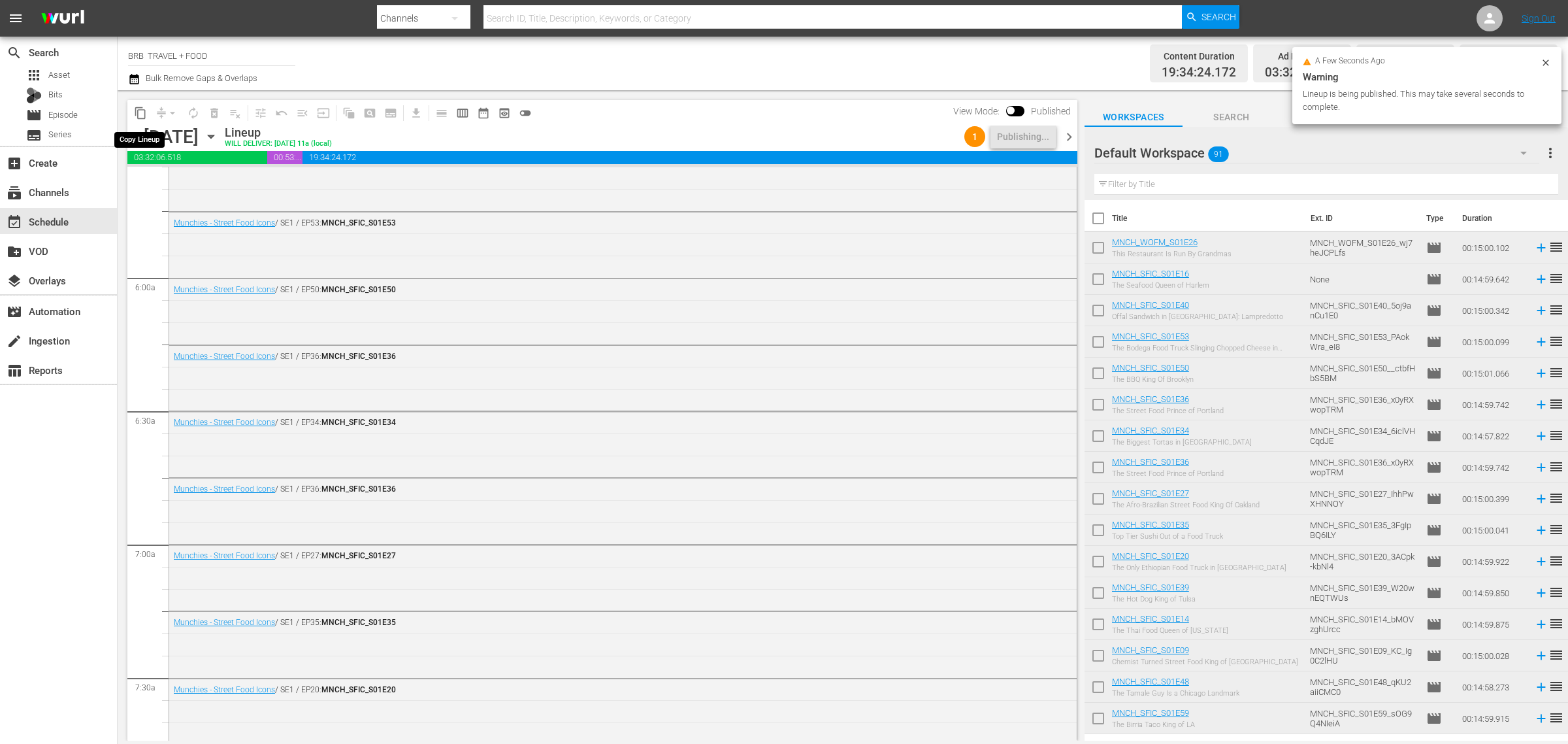
click at [145, 113] on span "content_copy" at bounding box center [141, 113] width 13 height 13
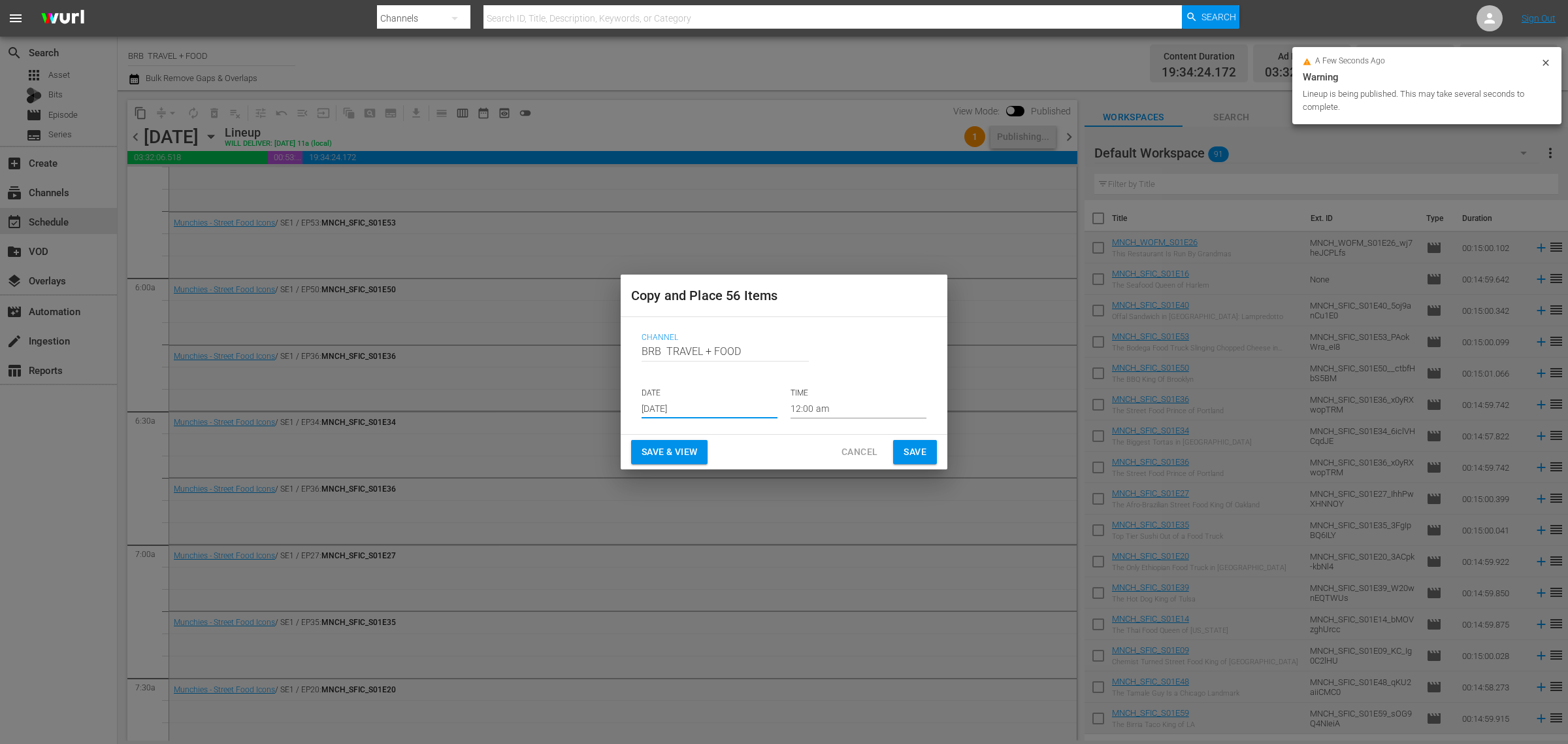
click at [688, 413] on input "[DATE]" at bounding box center [710, 408] width 136 height 19
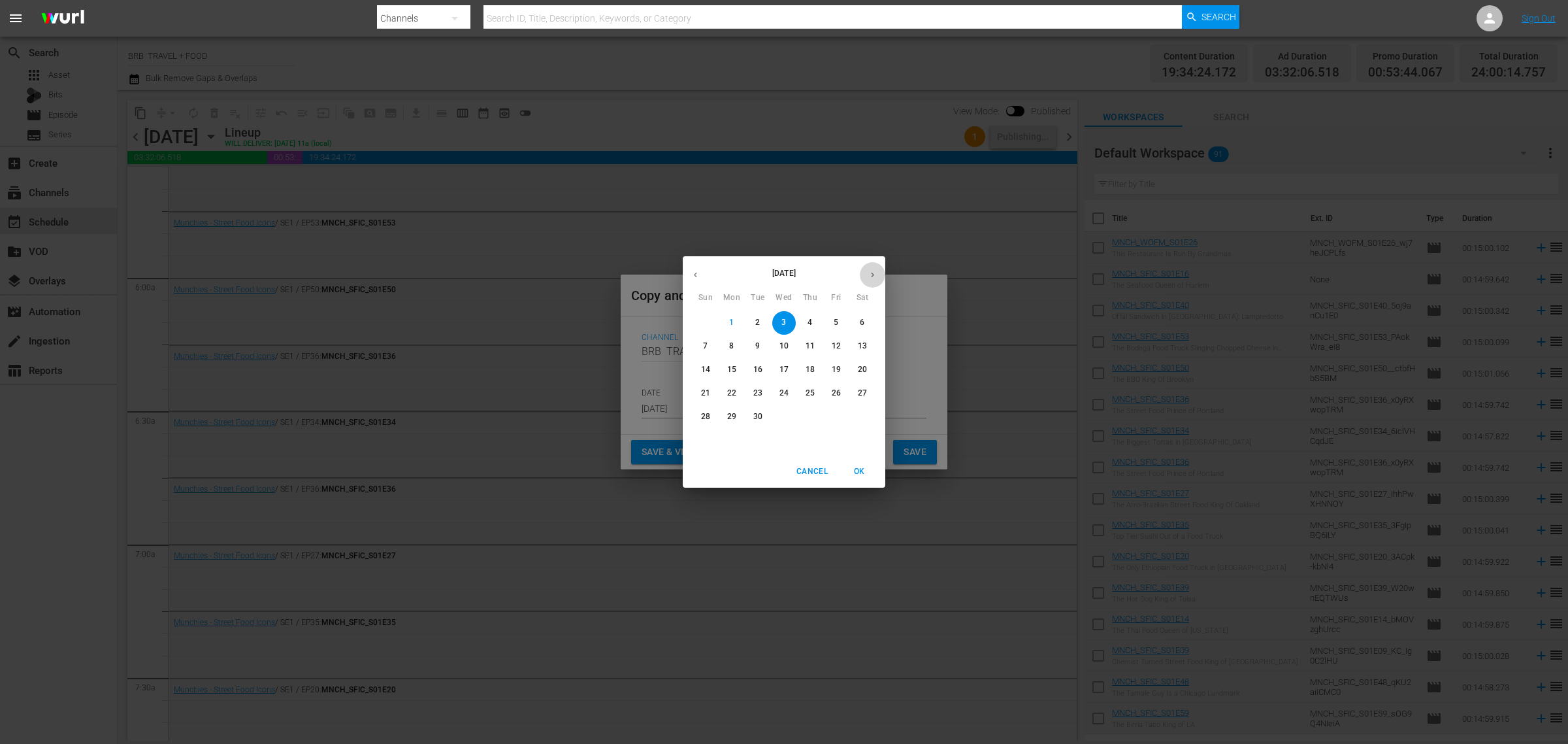
click at [870, 276] on icon "button" at bounding box center [872, 275] width 10 height 10
click at [858, 348] on p "11" at bounding box center [862, 346] width 9 height 11
type input "Oct 11th 2025"
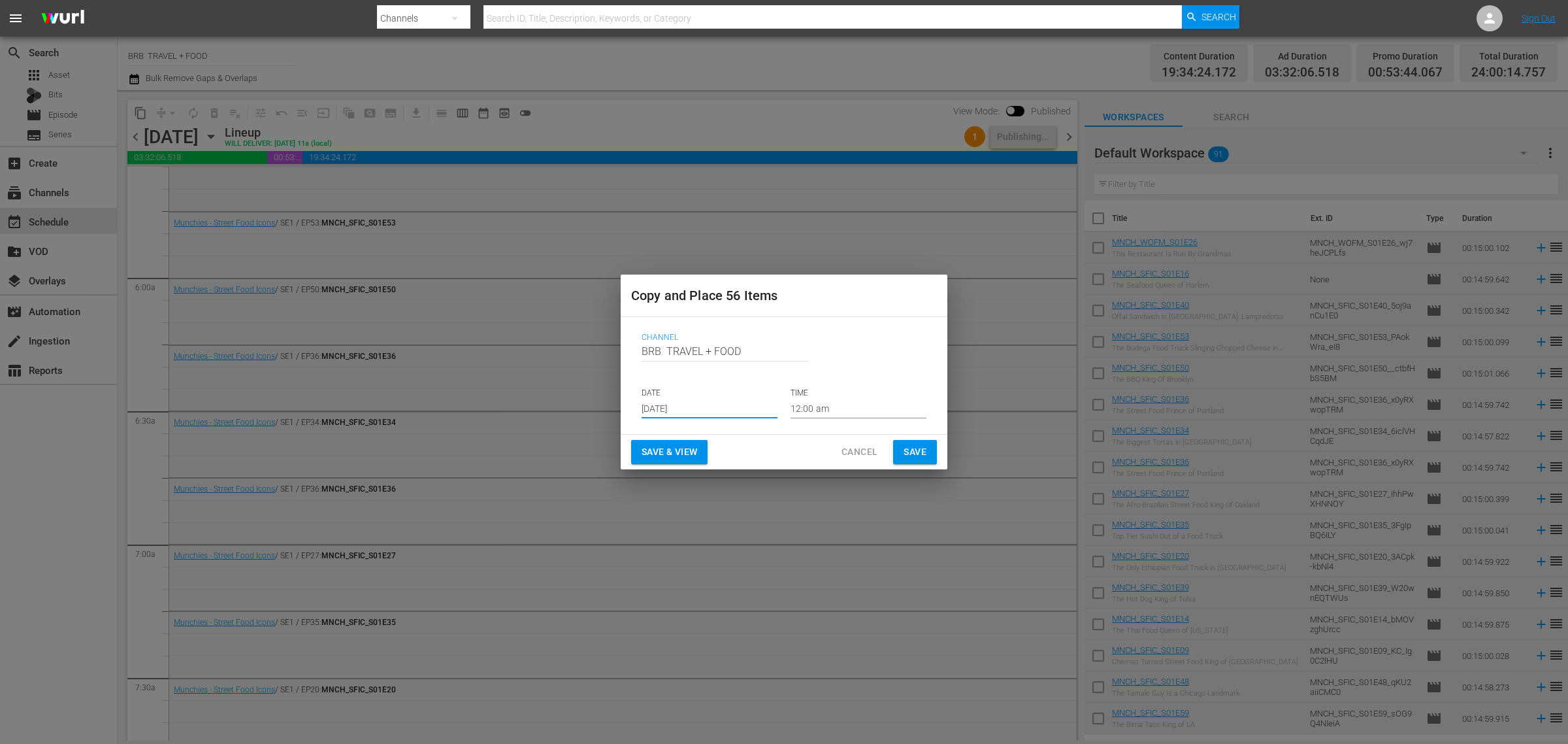
click at [645, 448] on span "Save & View" at bounding box center [669, 452] width 56 height 16
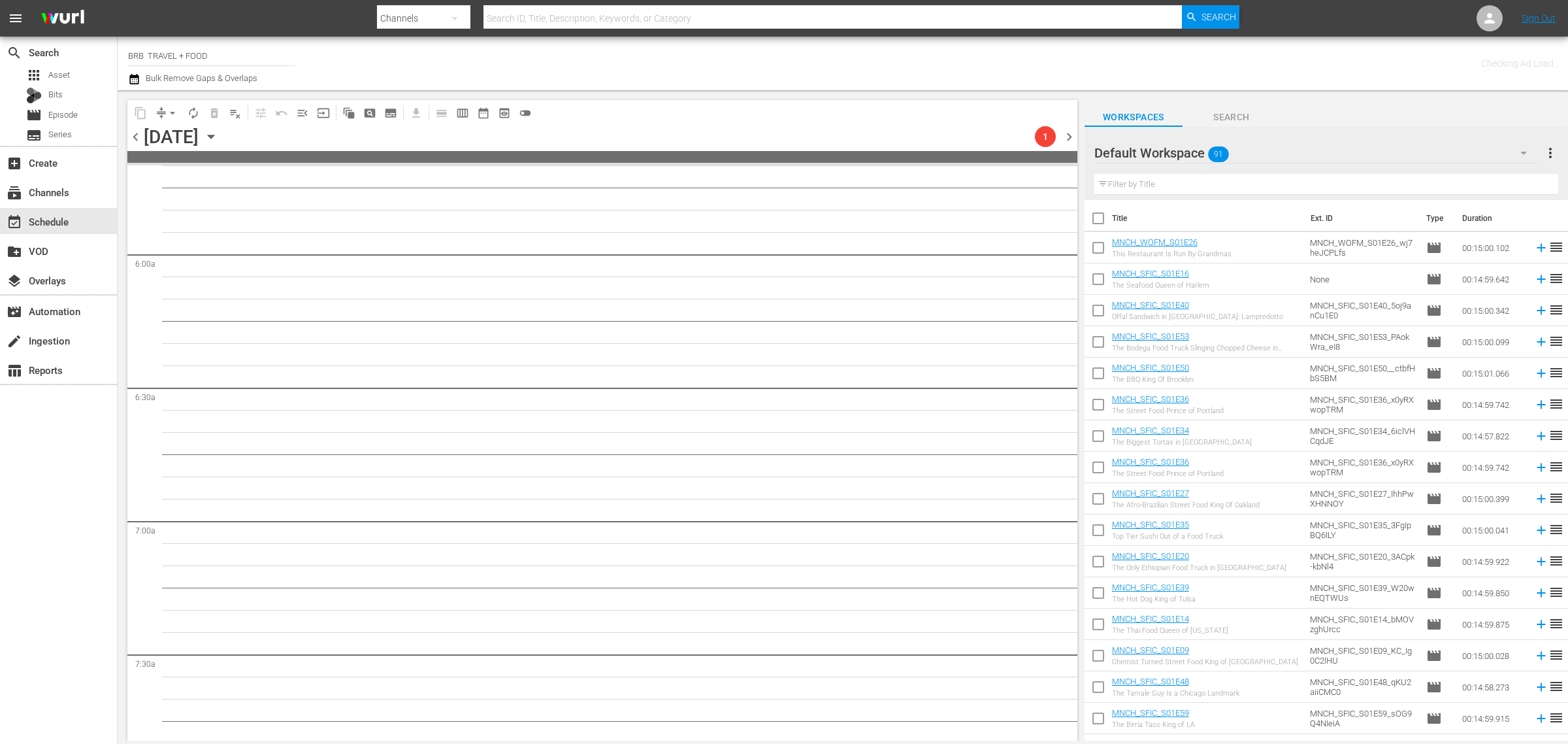
scroll to position [1489, 0]
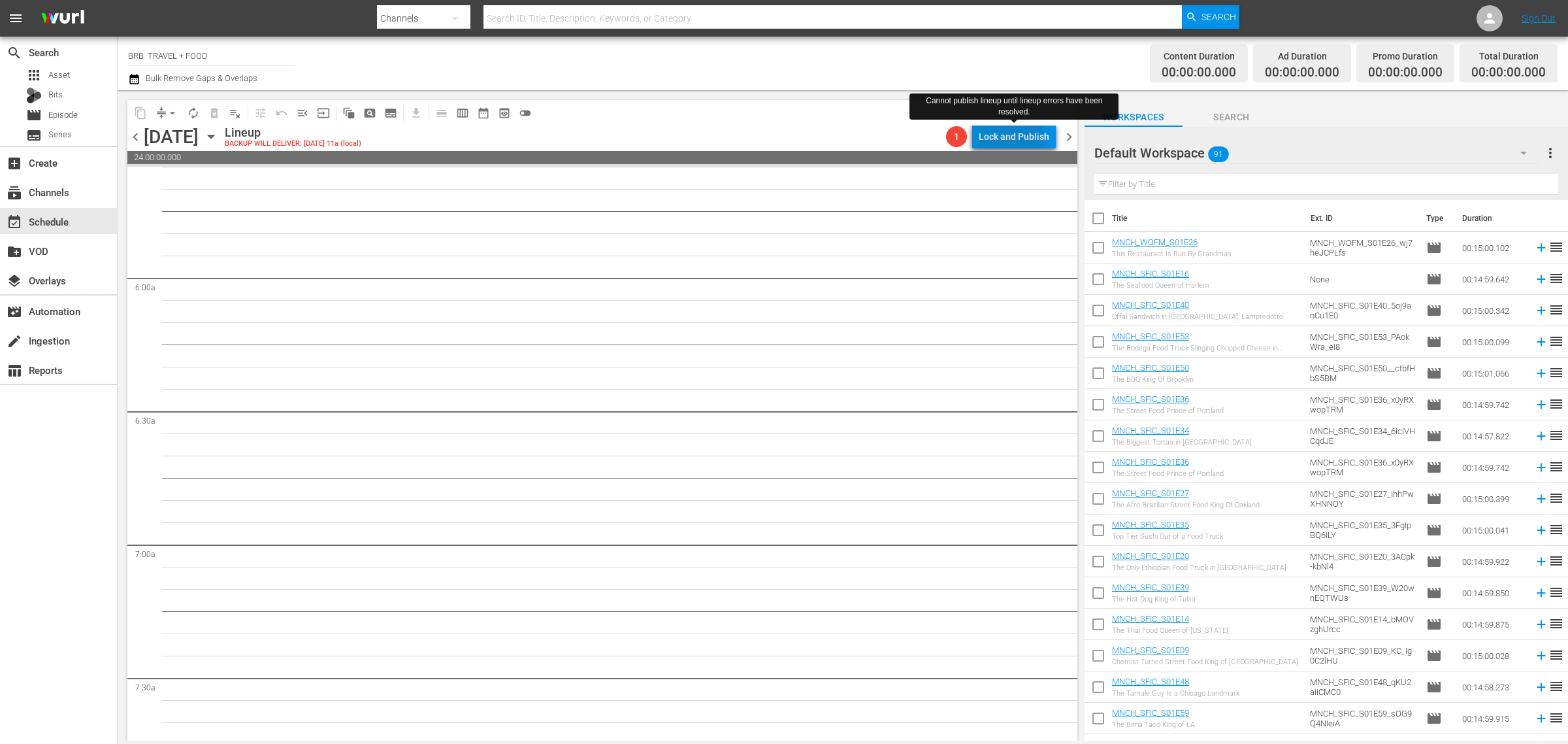
click at [998, 139] on div "Lock and Publish" at bounding box center [1014, 136] width 70 height 23
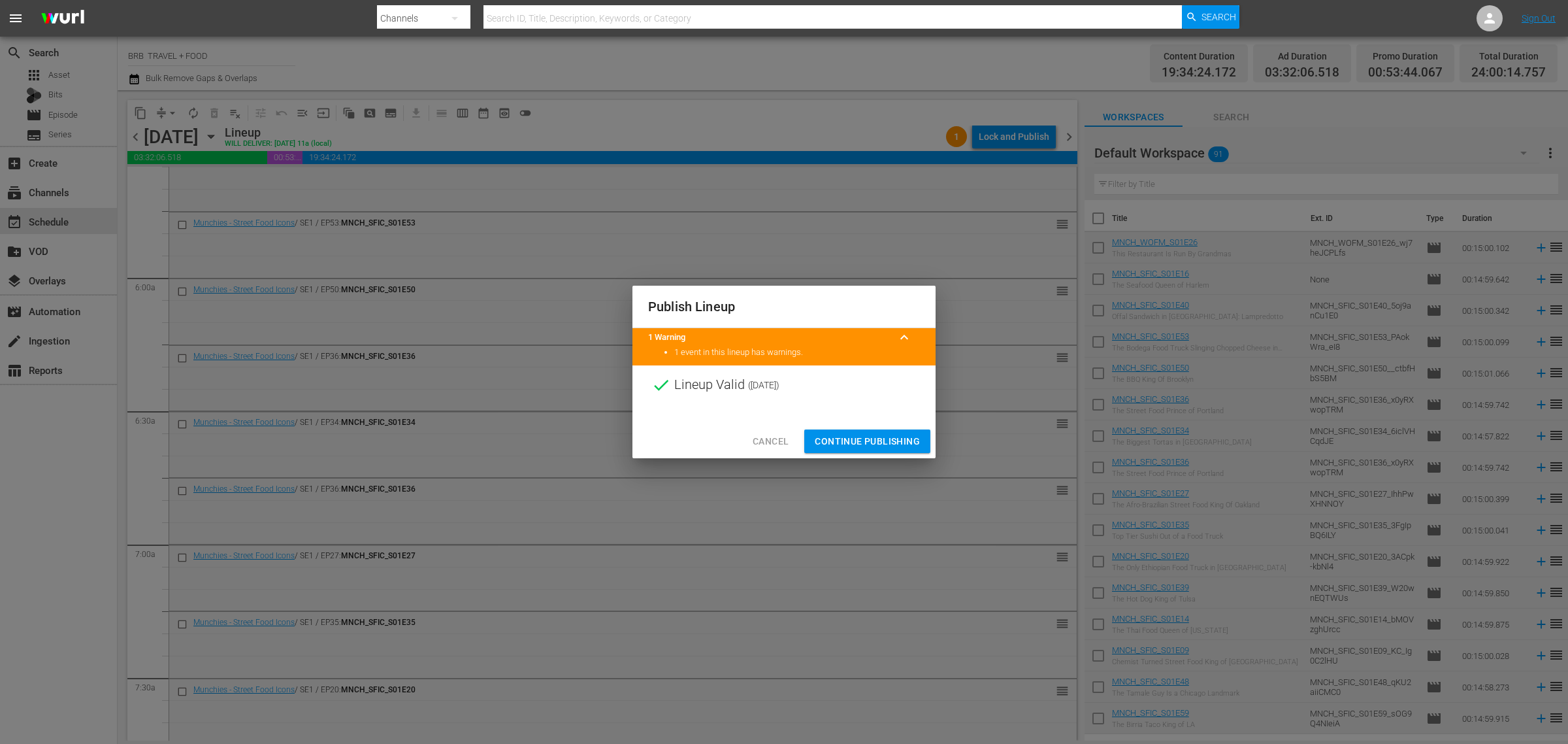
click at [863, 443] on span "Continue Publishing" at bounding box center [867, 442] width 105 height 16
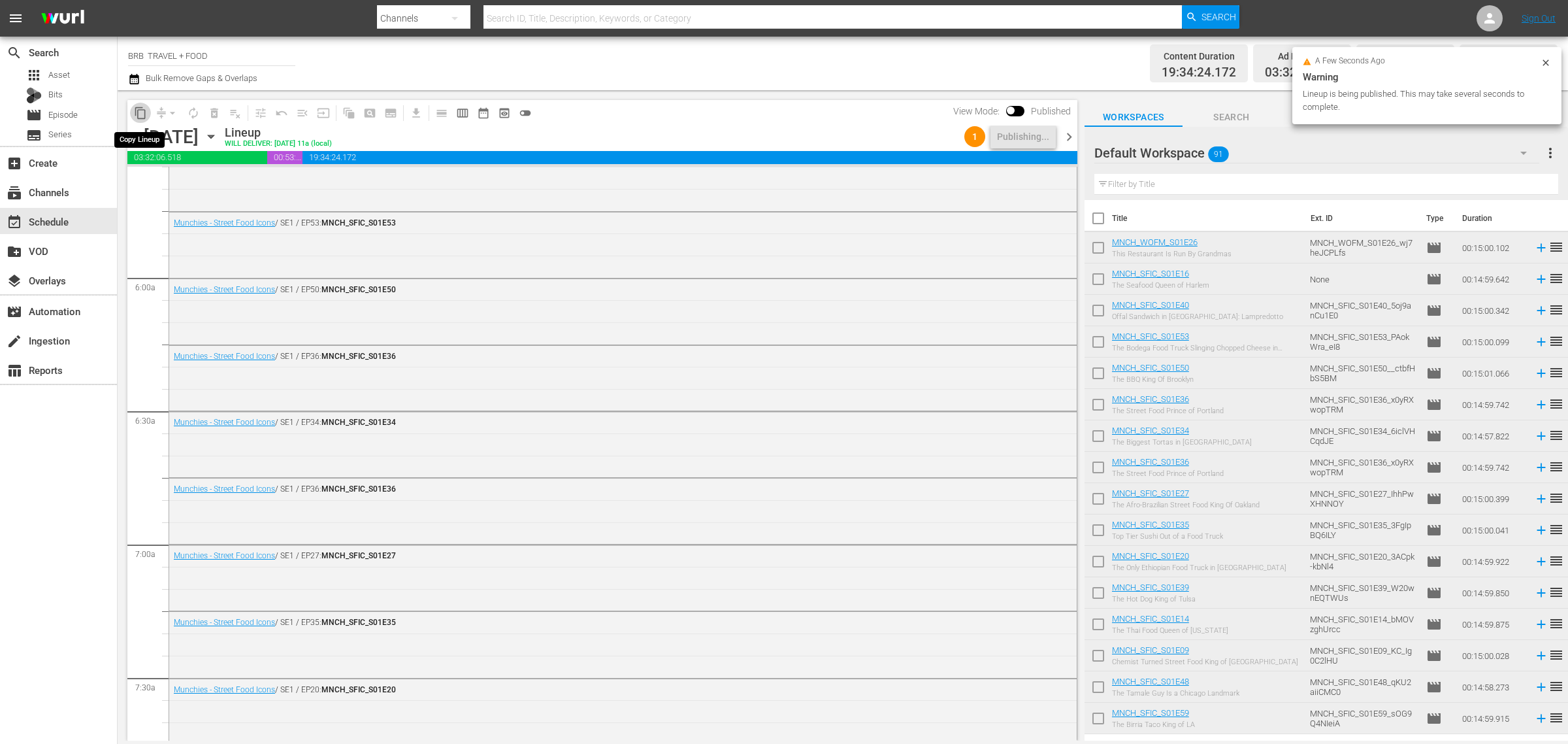
click at [145, 112] on span "content_copy" at bounding box center [141, 113] width 13 height 13
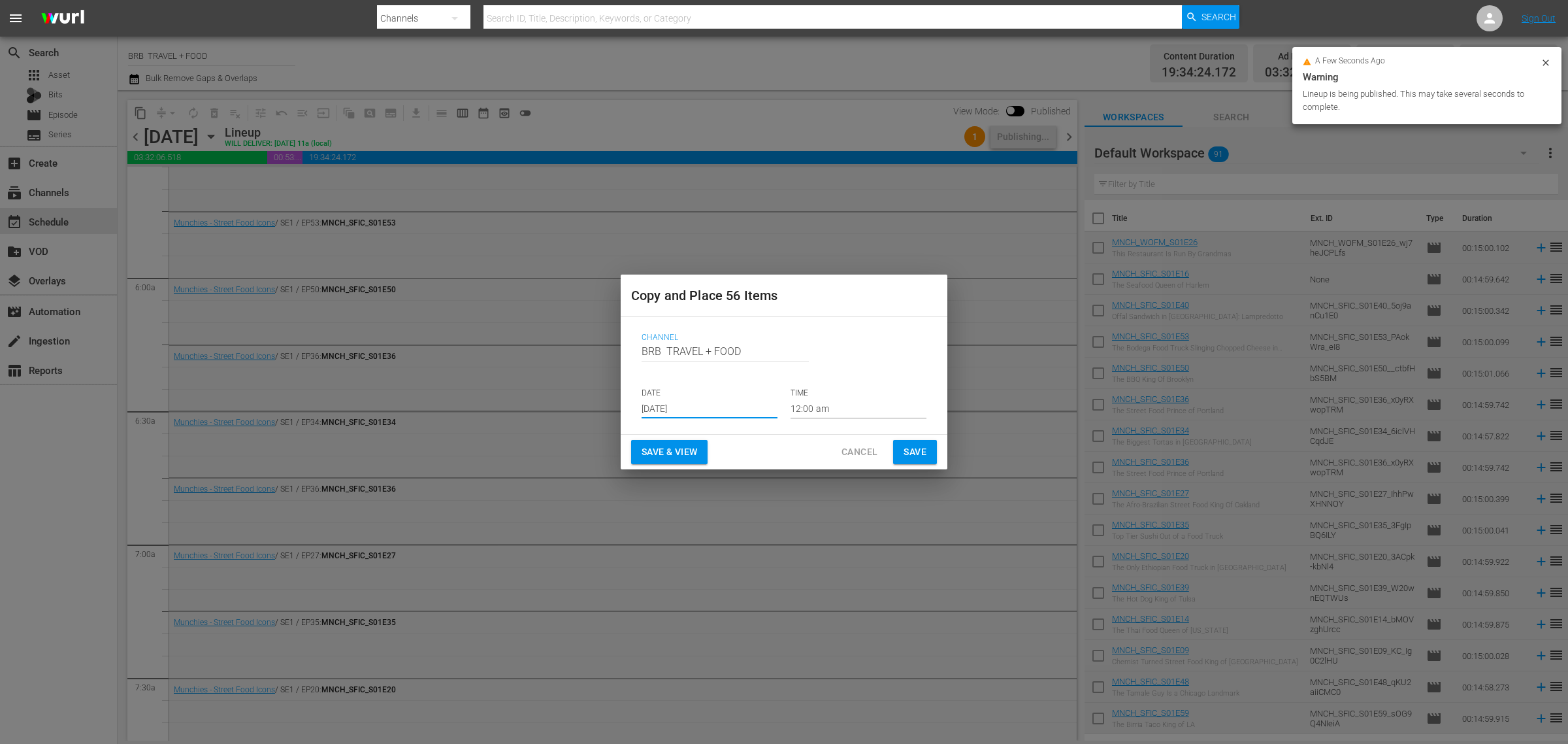
click at [674, 401] on input "[DATE]" at bounding box center [710, 408] width 136 height 19
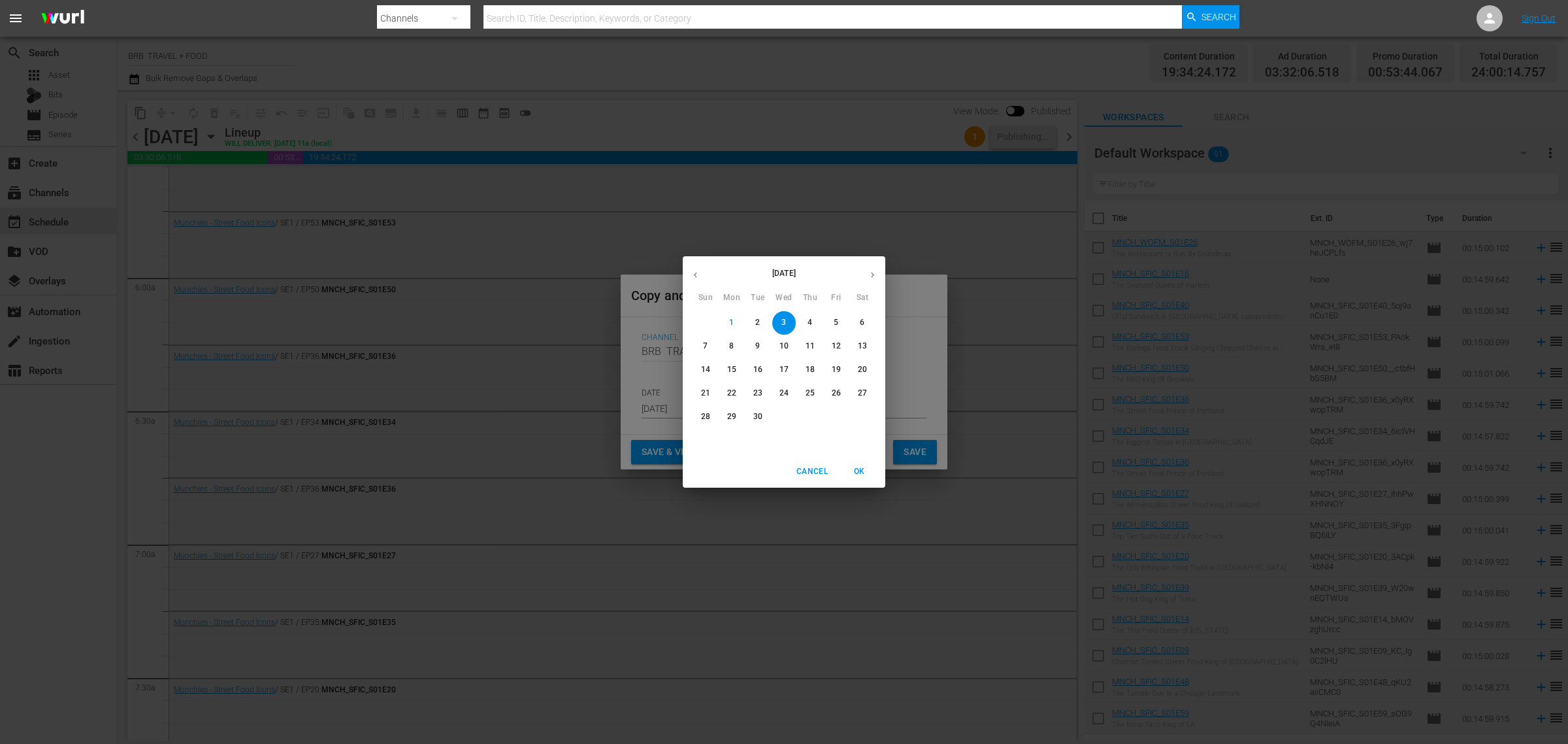
click at [873, 272] on icon "button" at bounding box center [872, 275] width 10 height 10
click at [863, 367] on p "18" at bounding box center [862, 369] width 9 height 11
type input "Oct 18th 2025"
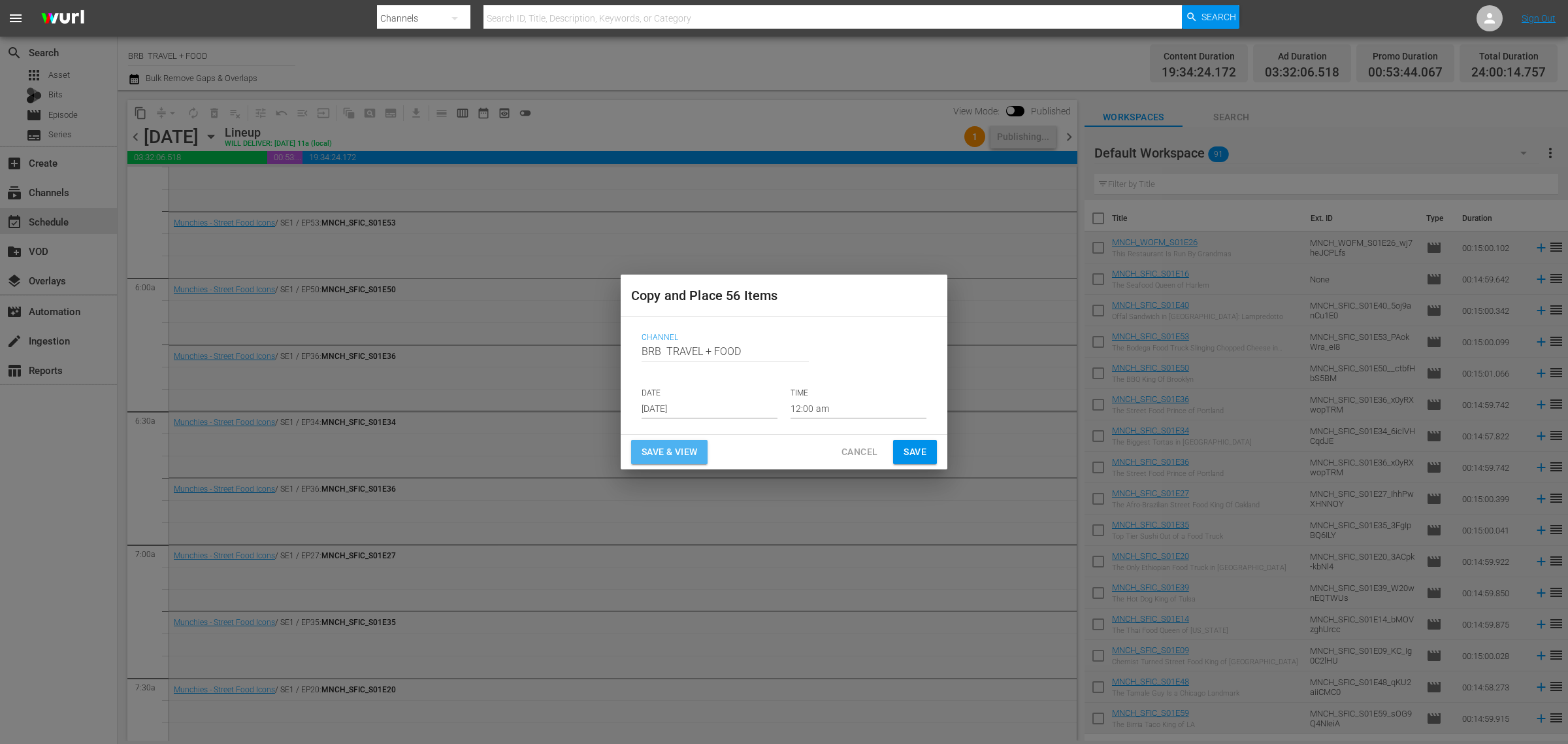
click at [687, 451] on span "Save & View" at bounding box center [669, 452] width 56 height 16
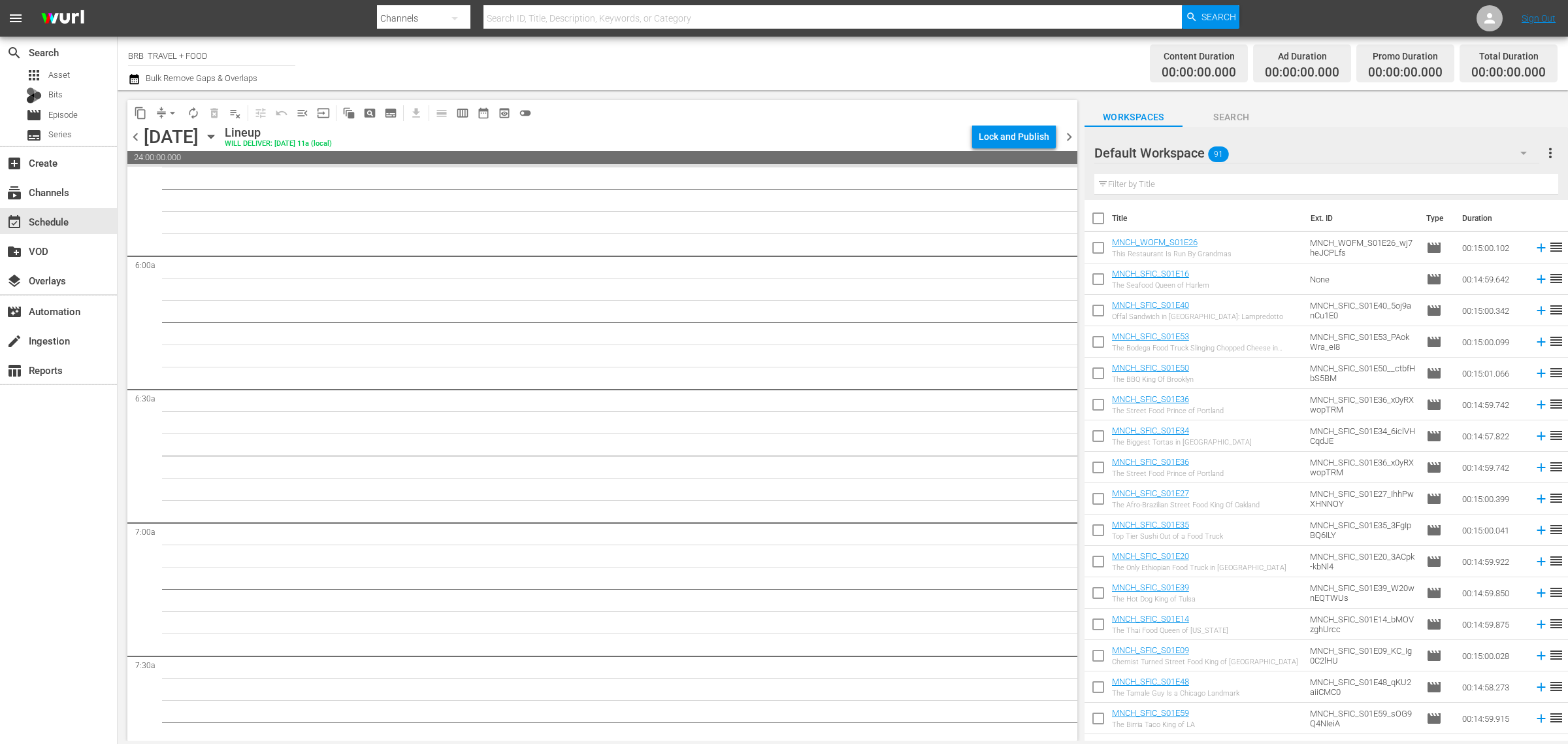
scroll to position [1489, 0]
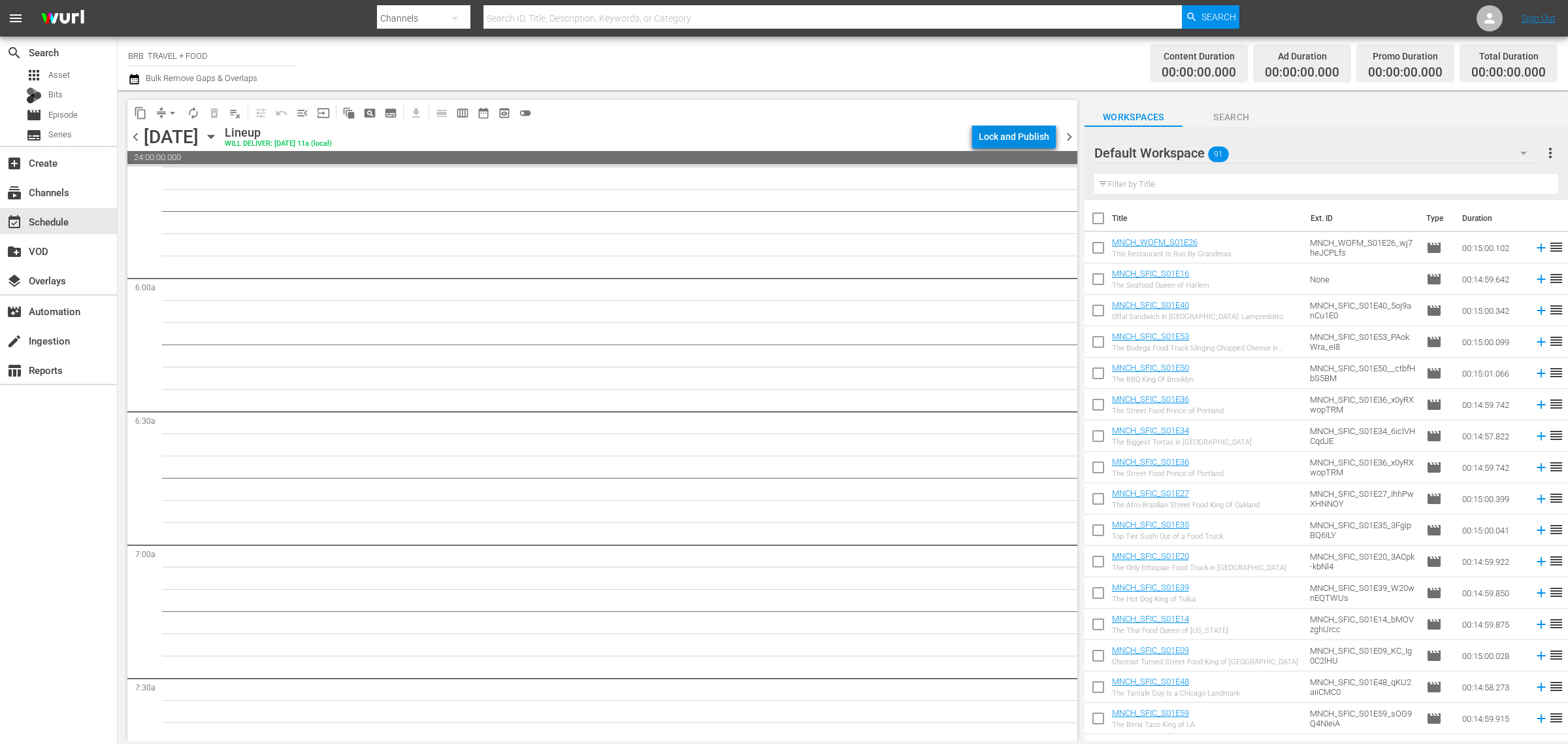
click at [1000, 136] on div "Lock and Publish" at bounding box center [1014, 136] width 70 height 23
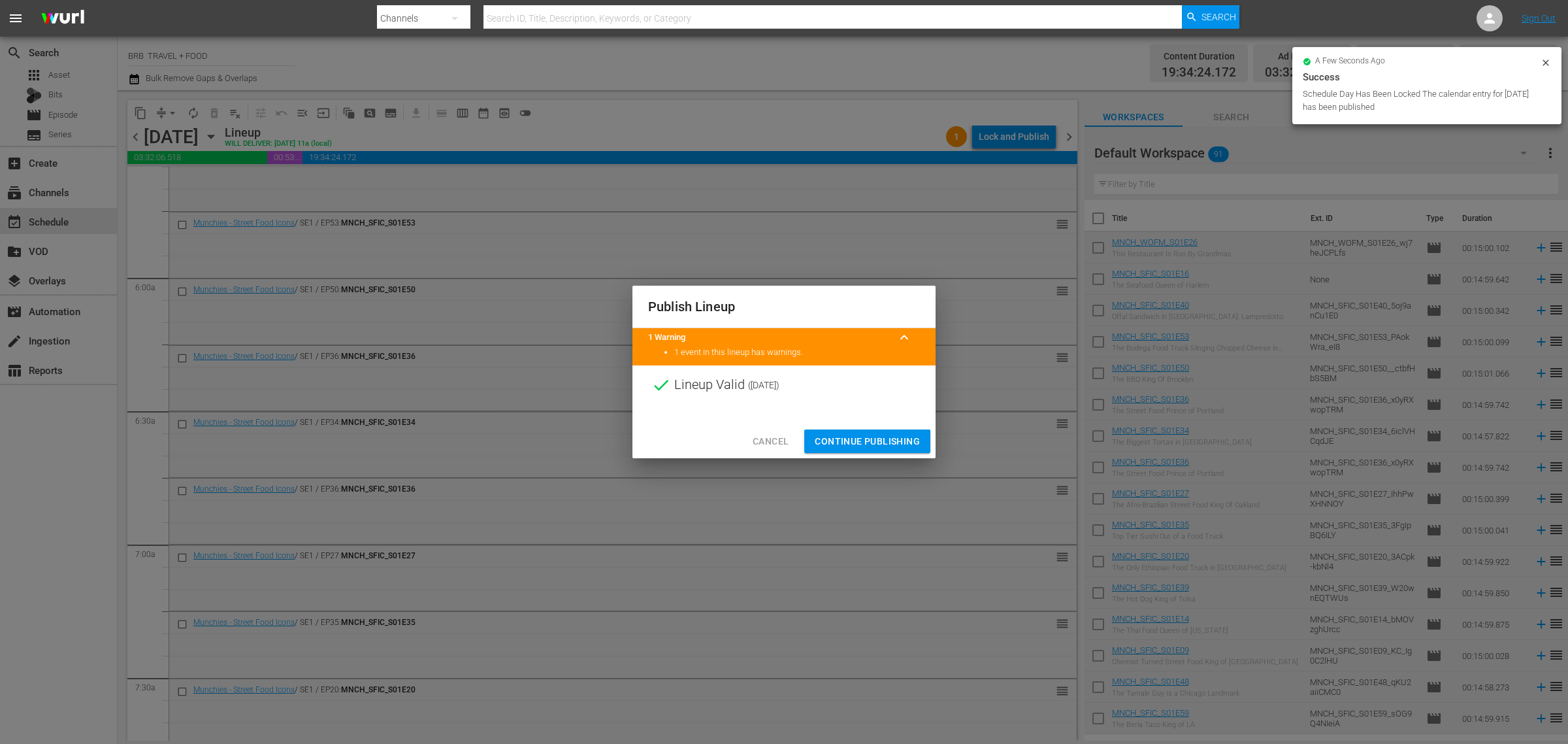
click at [876, 436] on span "Continue Publishing" at bounding box center [867, 442] width 105 height 16
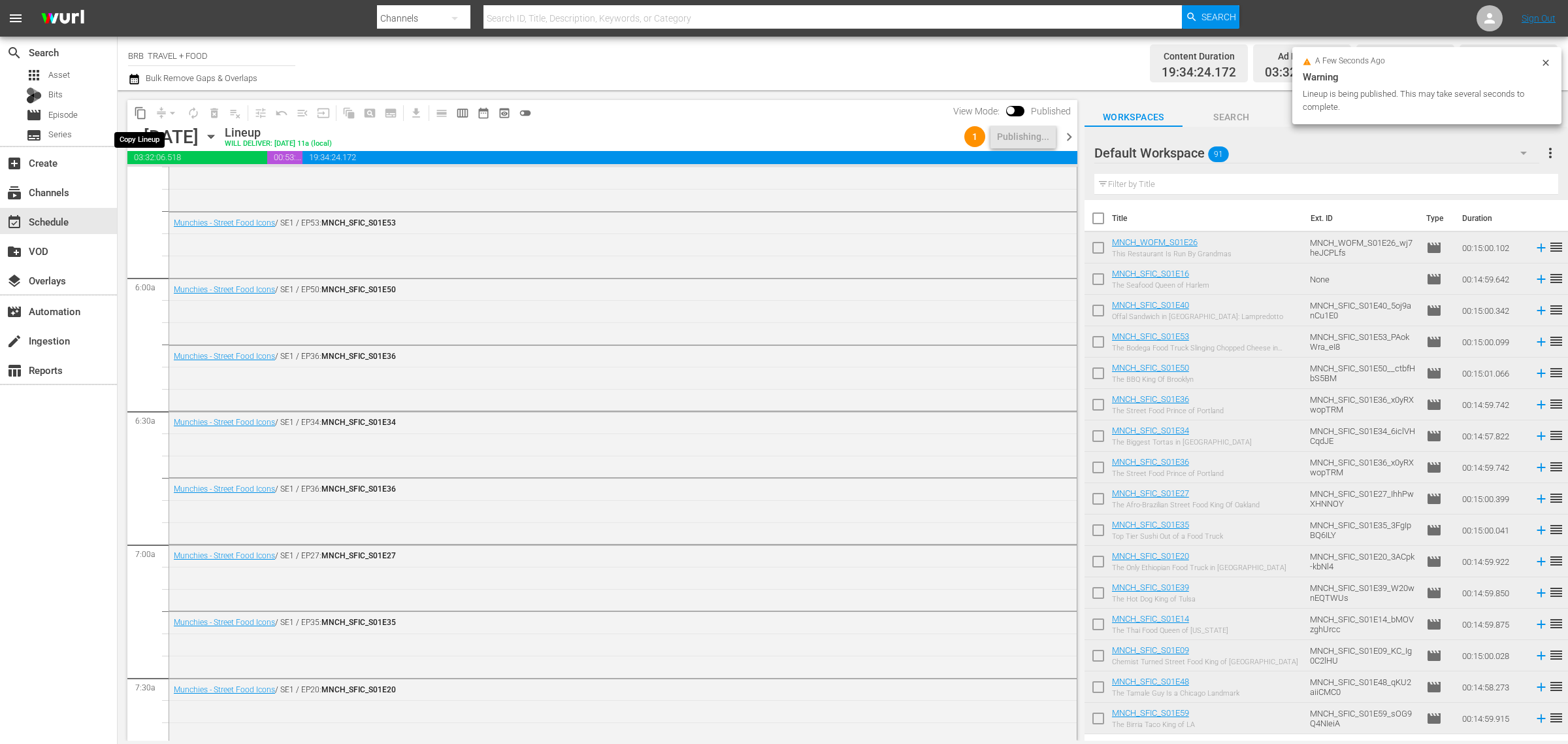
click at [132, 113] on button "content_copy" at bounding box center [140, 113] width 21 height 21
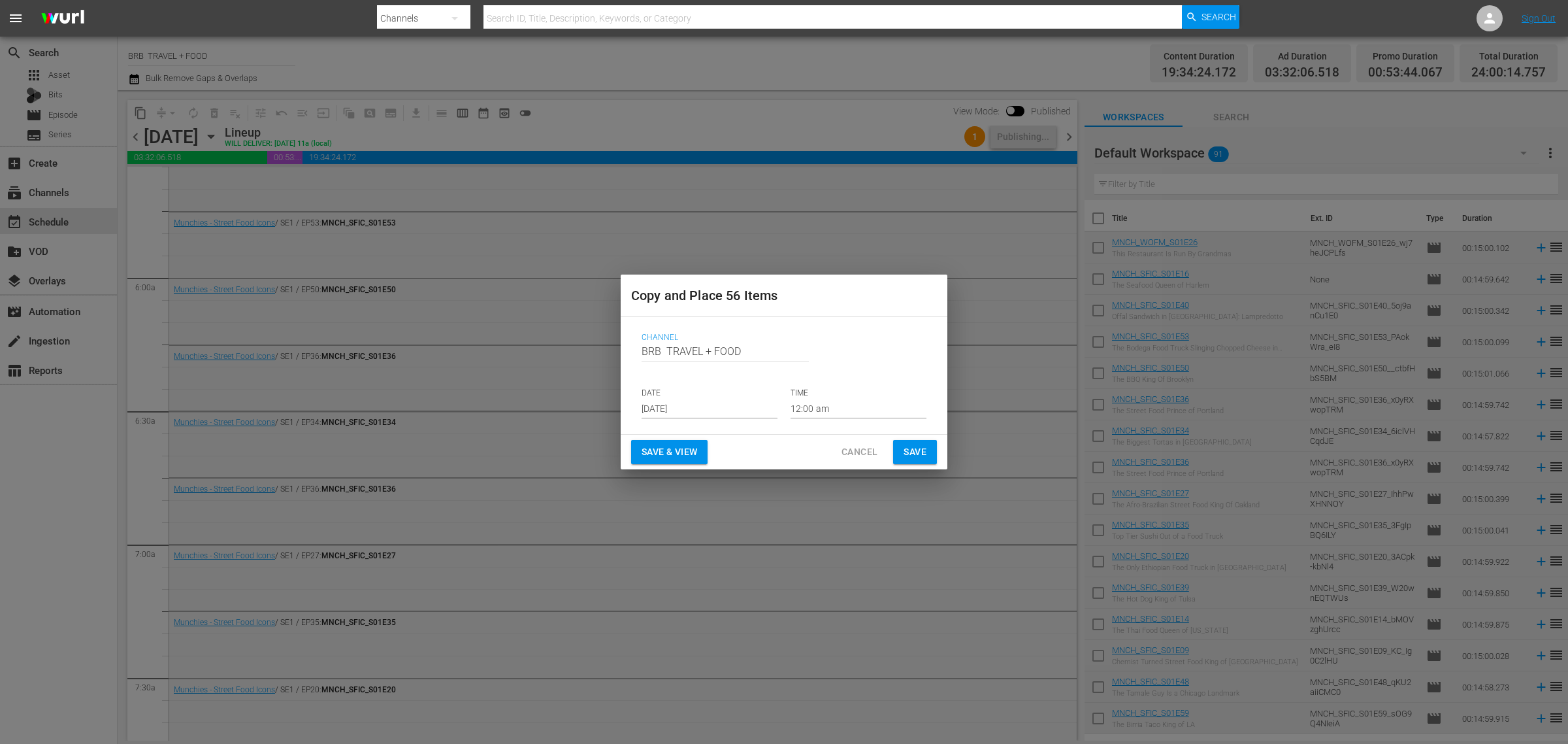
click at [694, 390] on p "DATE" at bounding box center [710, 393] width 136 height 11
click at [683, 409] on input "[DATE]" at bounding box center [710, 408] width 136 height 19
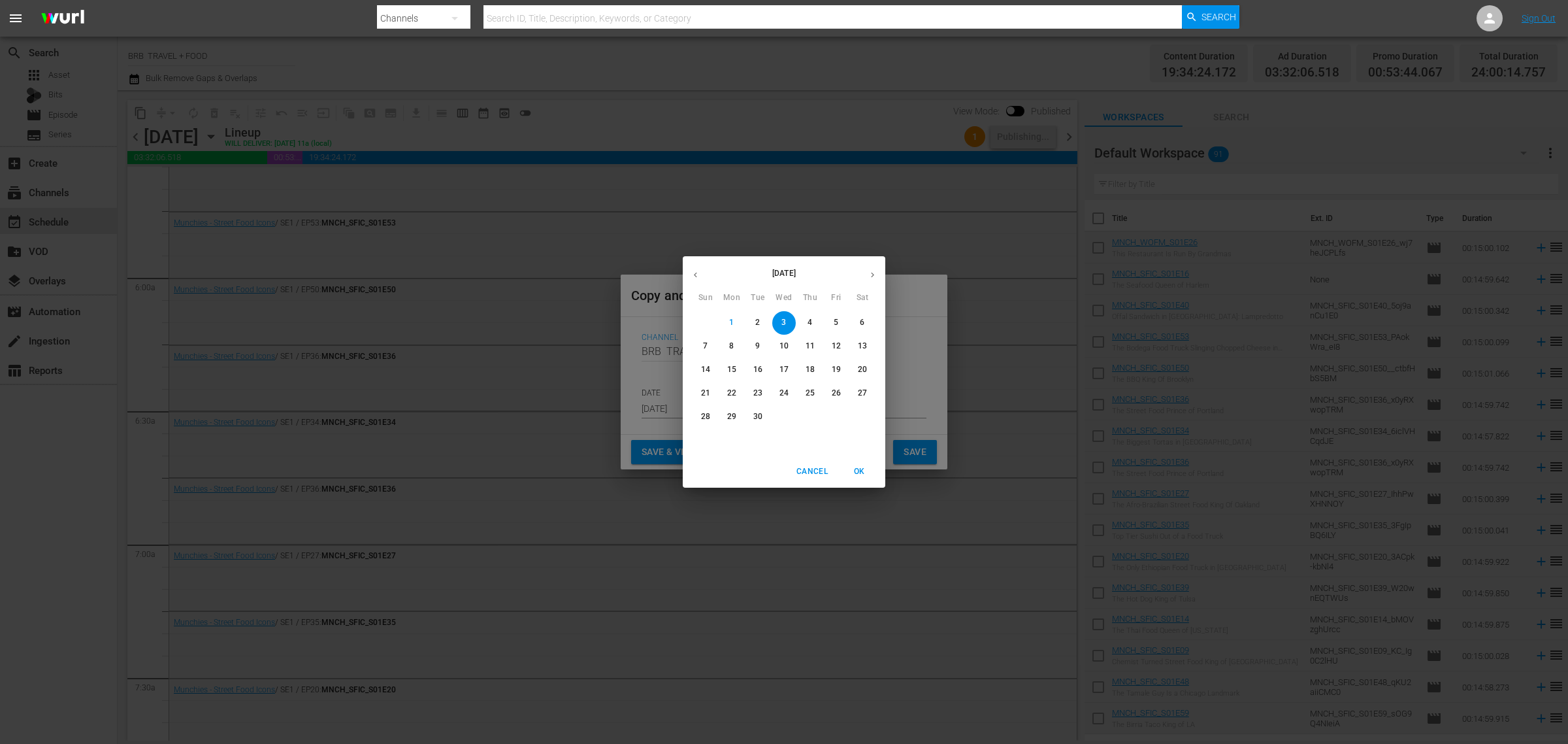
click at [871, 277] on icon "button" at bounding box center [872, 275] width 10 height 10
click at [854, 392] on span "25" at bounding box center [862, 393] width 23 height 11
type input "Oct 25th 2025"
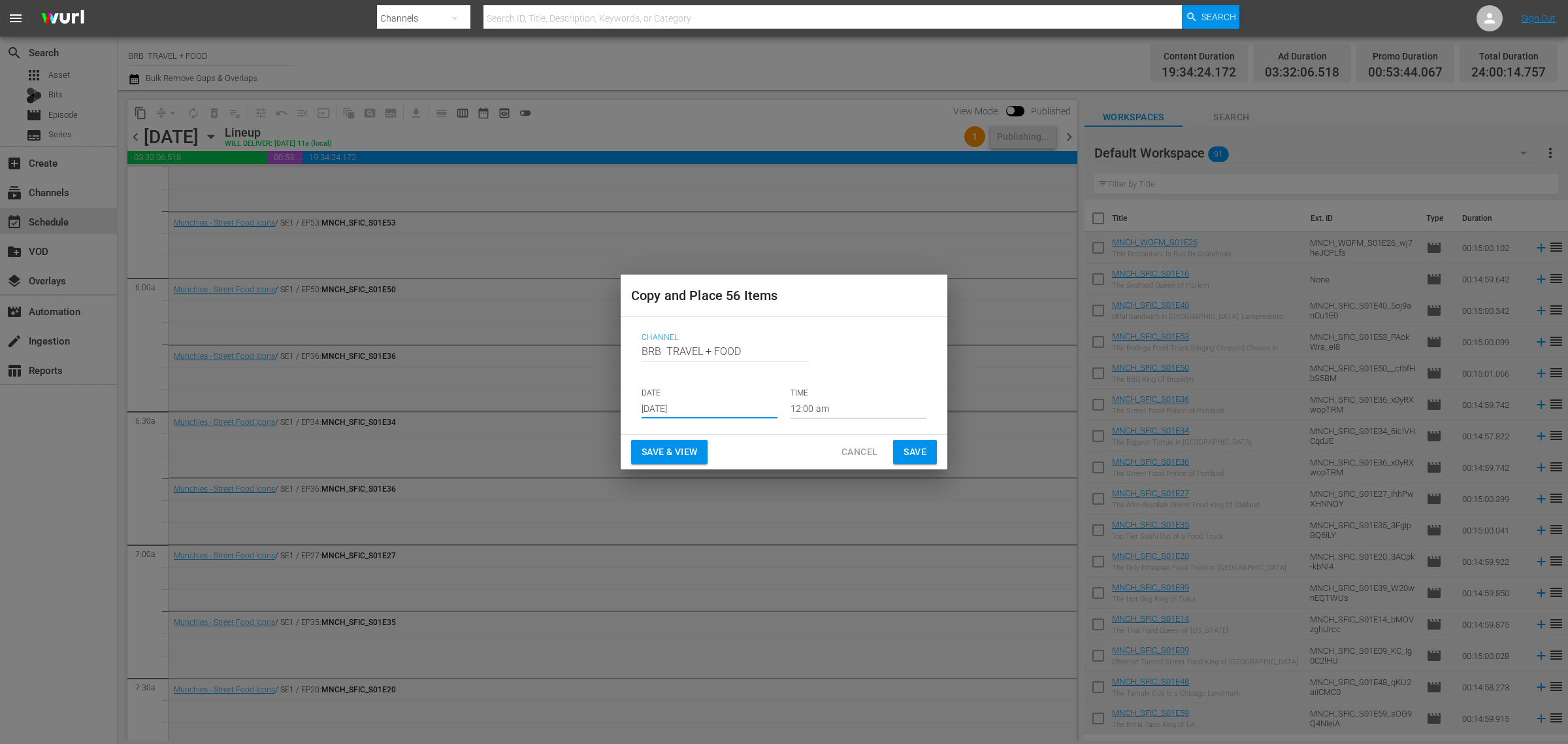
click at [677, 446] on span "Save & View" at bounding box center [669, 452] width 56 height 16
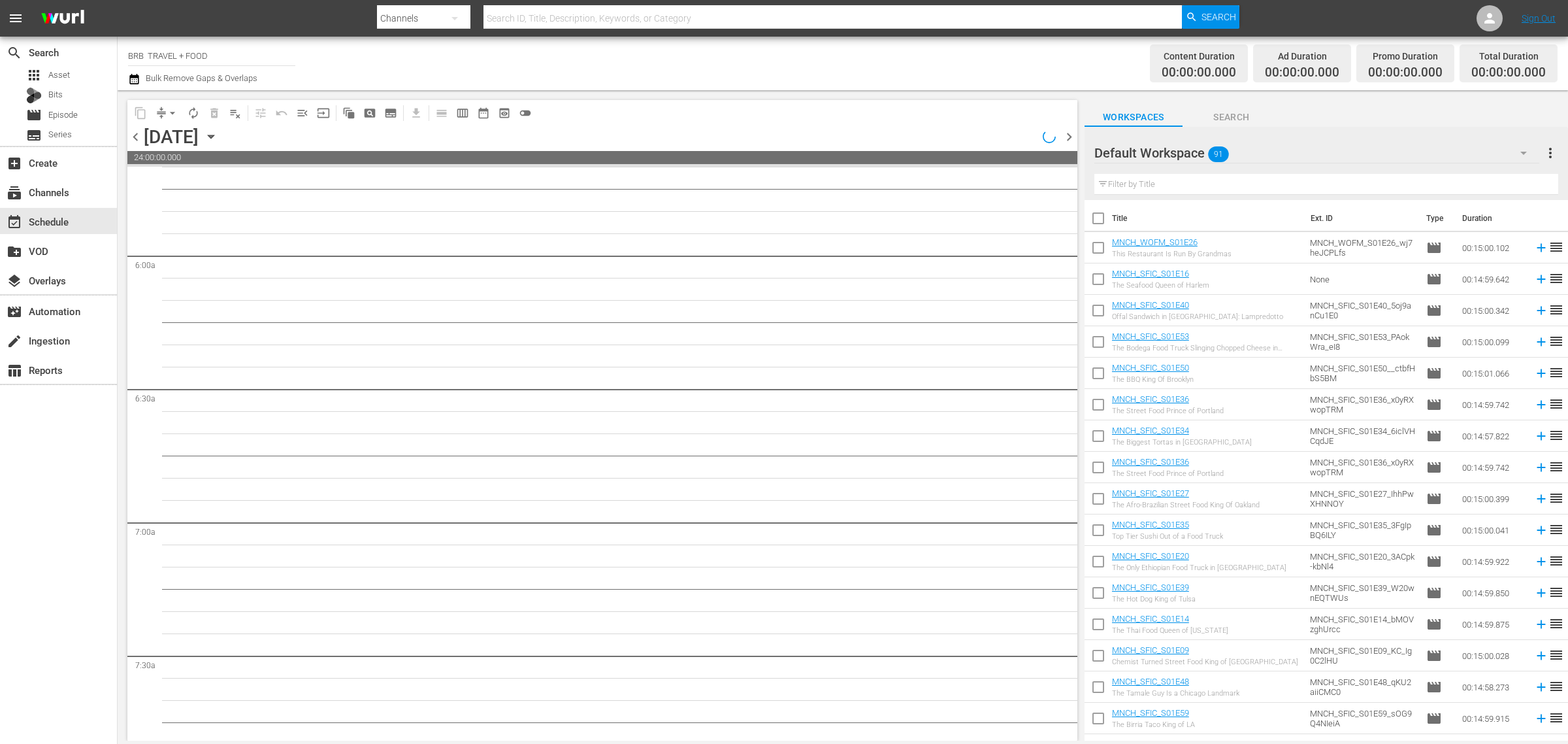
scroll to position [1489, 0]
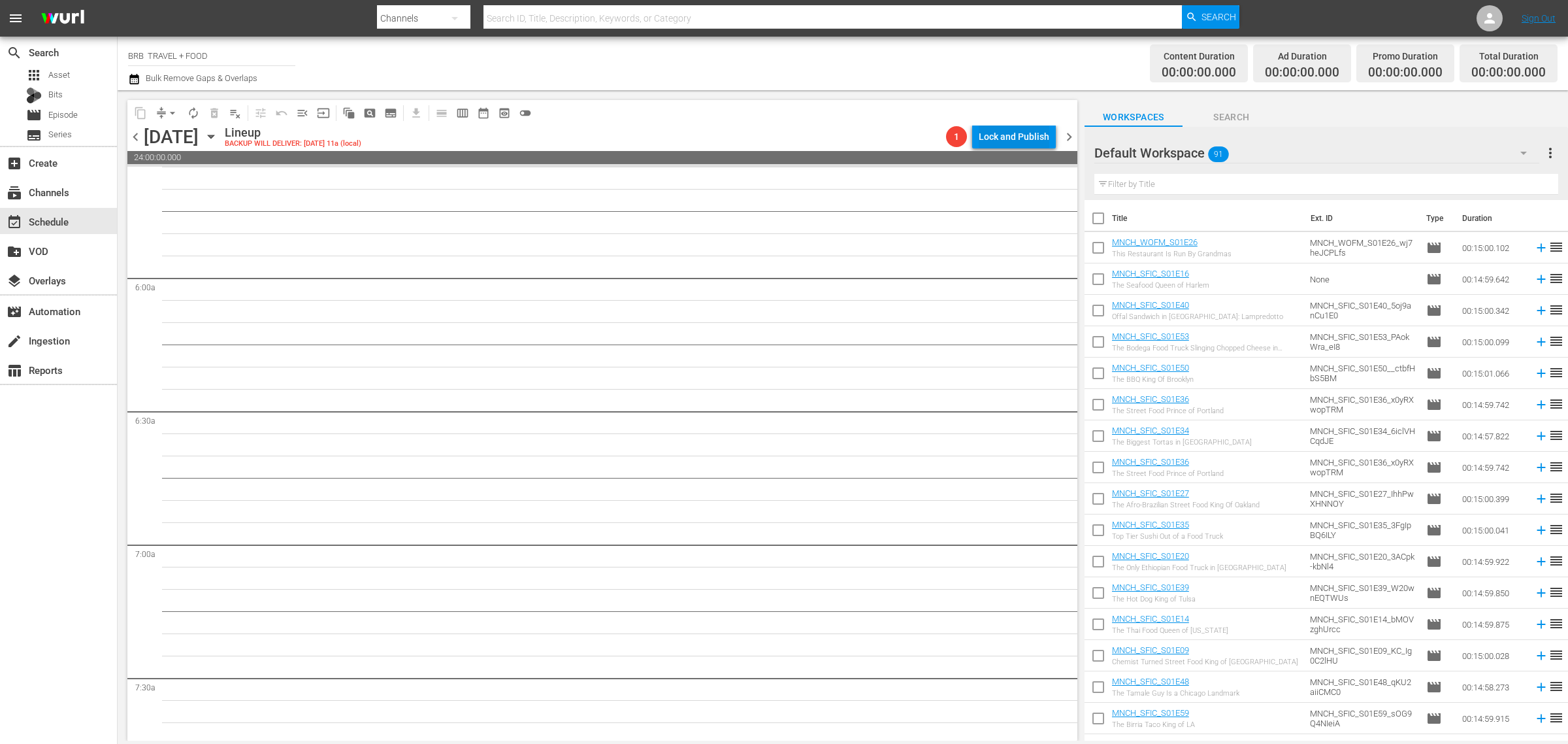
click at [1008, 137] on div "Lock and Publish" at bounding box center [1014, 136] width 70 height 23
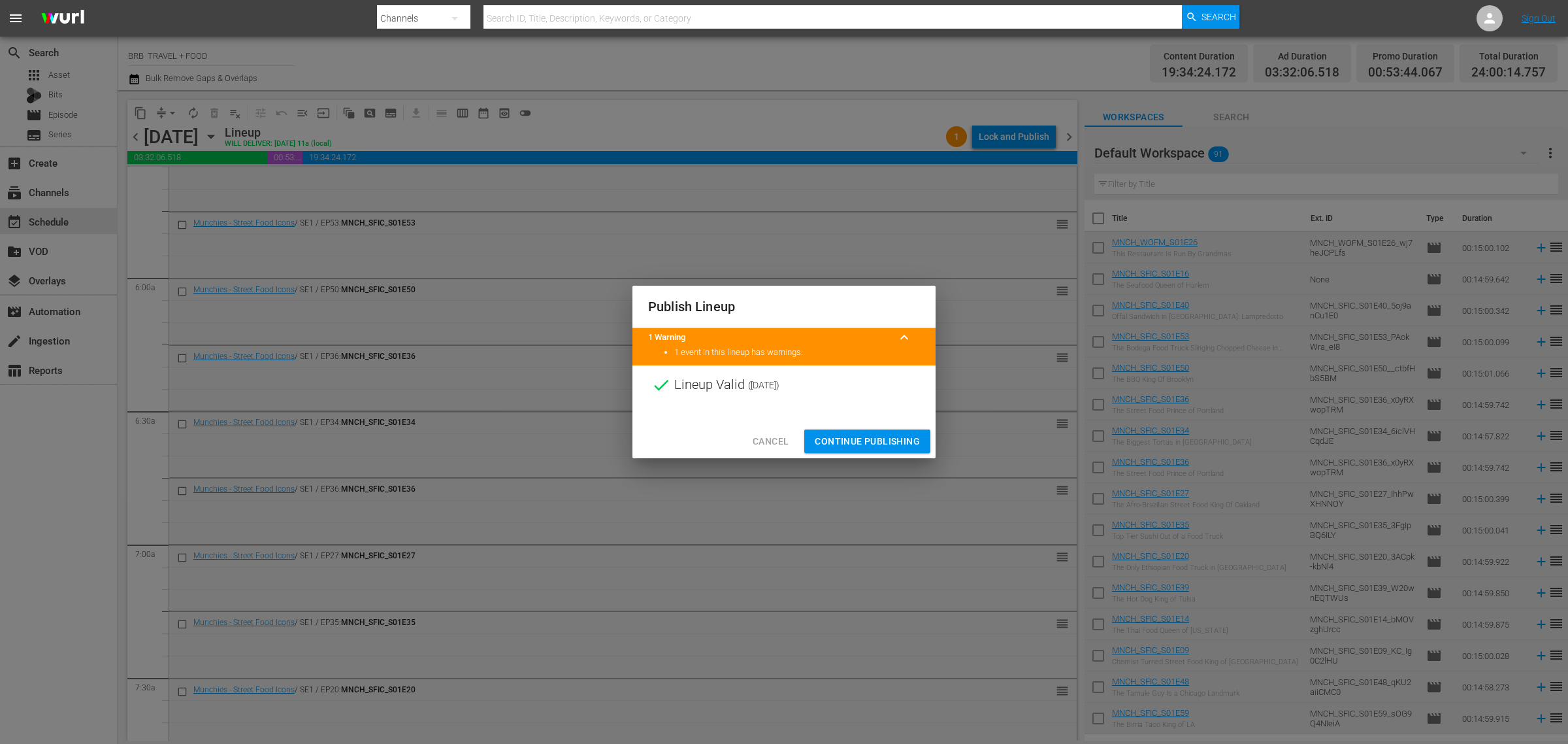
click at [846, 445] on span "Continue Publishing" at bounding box center [867, 442] width 105 height 16
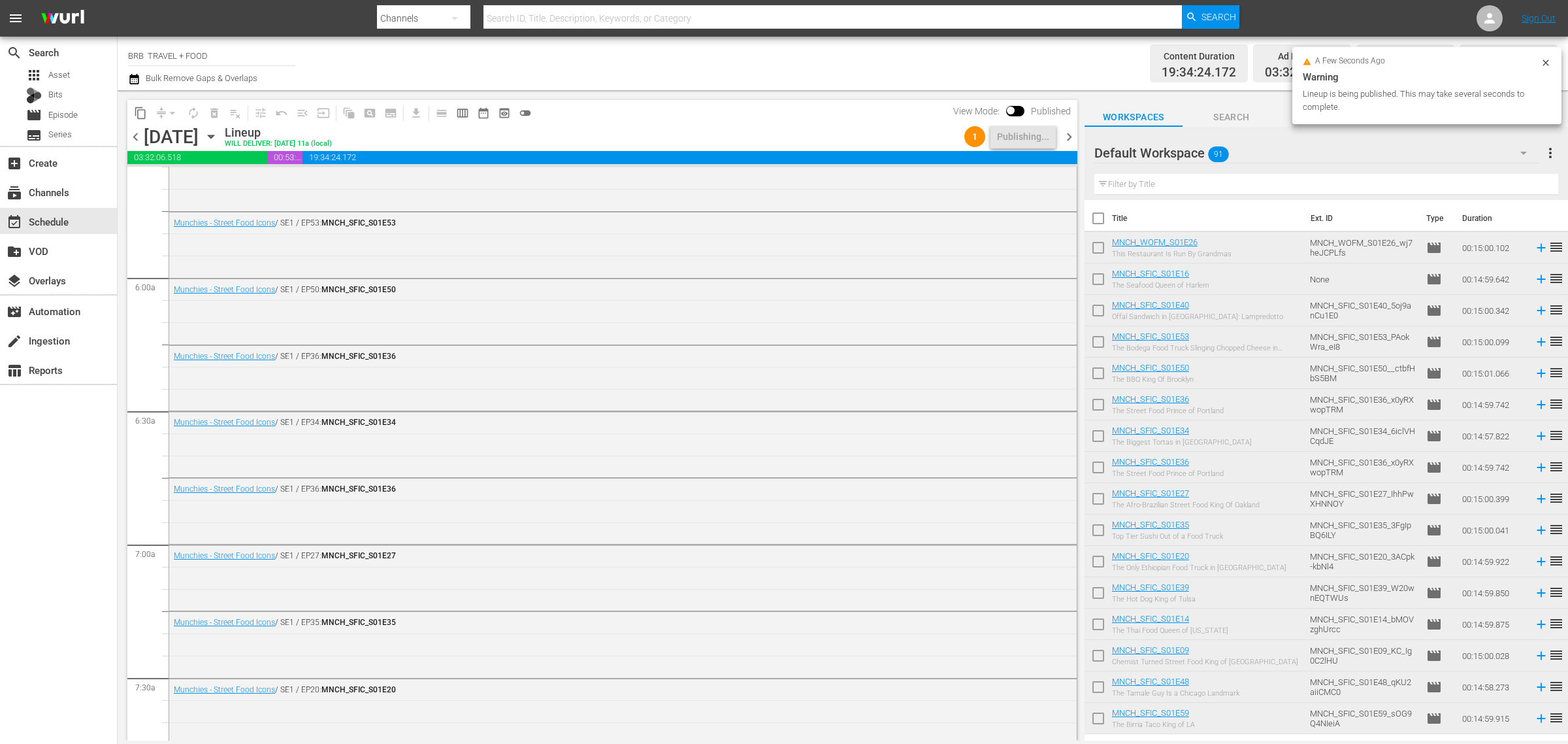
click at [136, 80] on icon "button" at bounding box center [134, 79] width 9 height 11
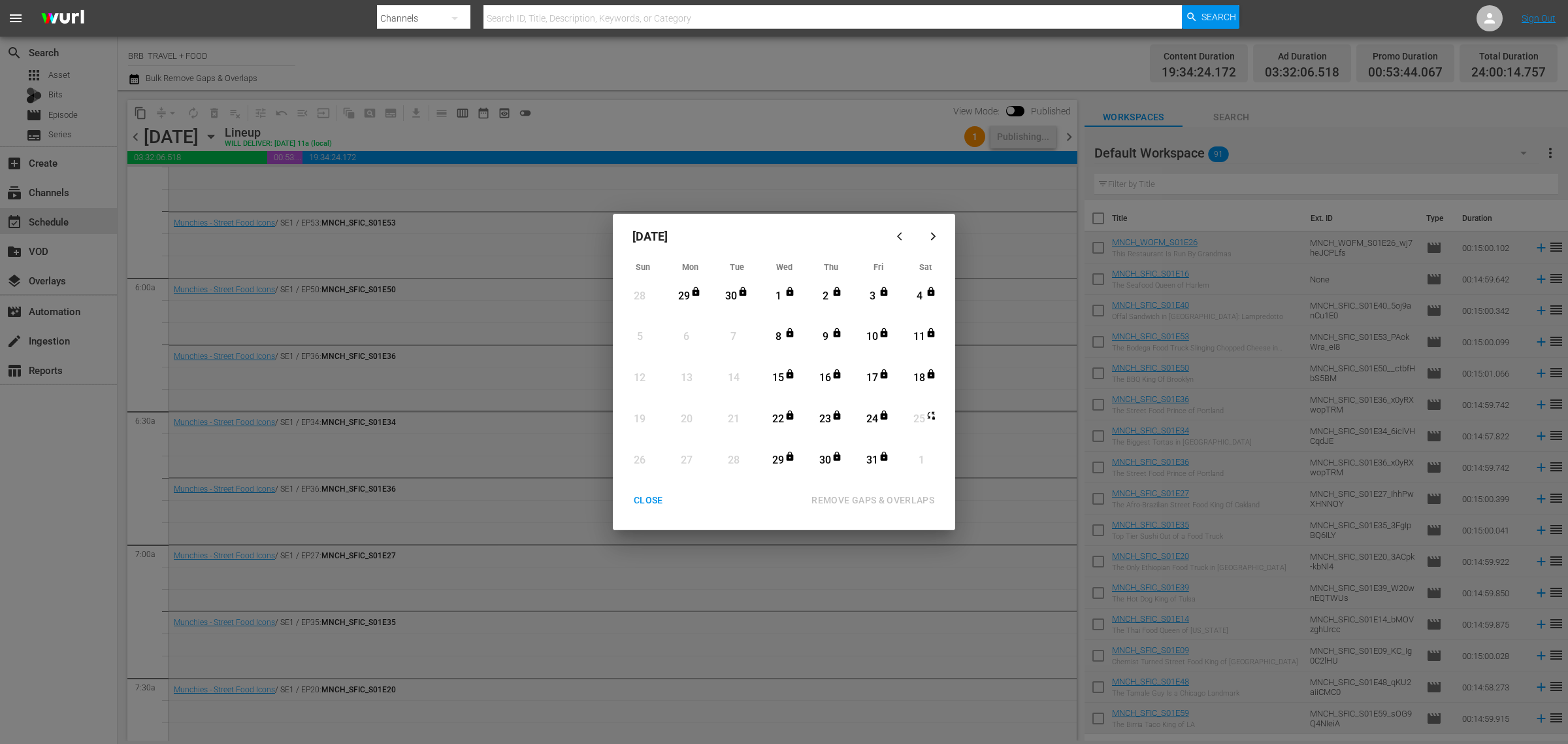
click at [921, 418] on div "25" at bounding box center [919, 419] width 16 height 15
click at [897, 233] on icon "button" at bounding box center [902, 236] width 10 height 10
click at [652, 497] on div "CLOSE" at bounding box center [648, 500] width 50 height 16
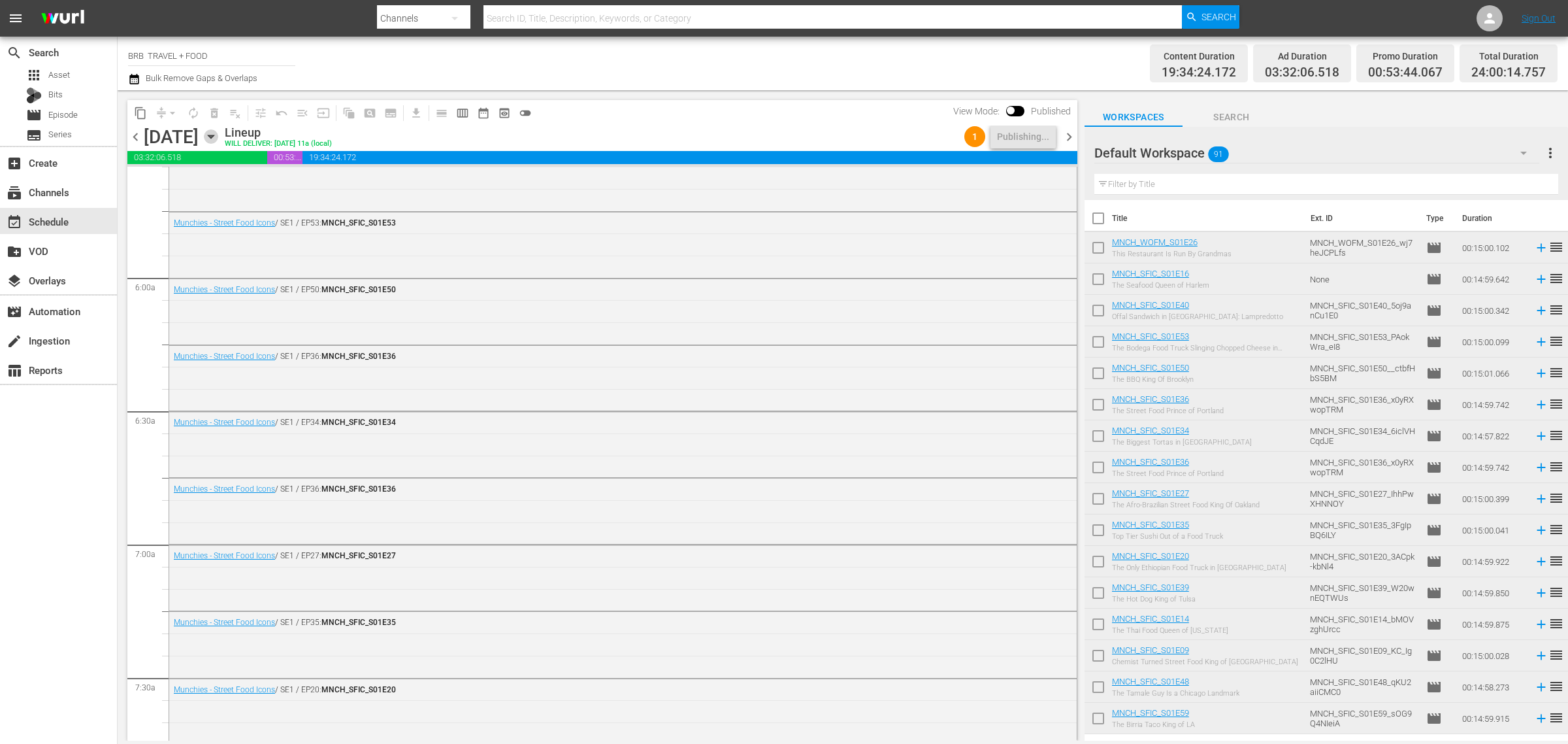
click at [218, 136] on icon "button" at bounding box center [210, 136] width 14 height 14
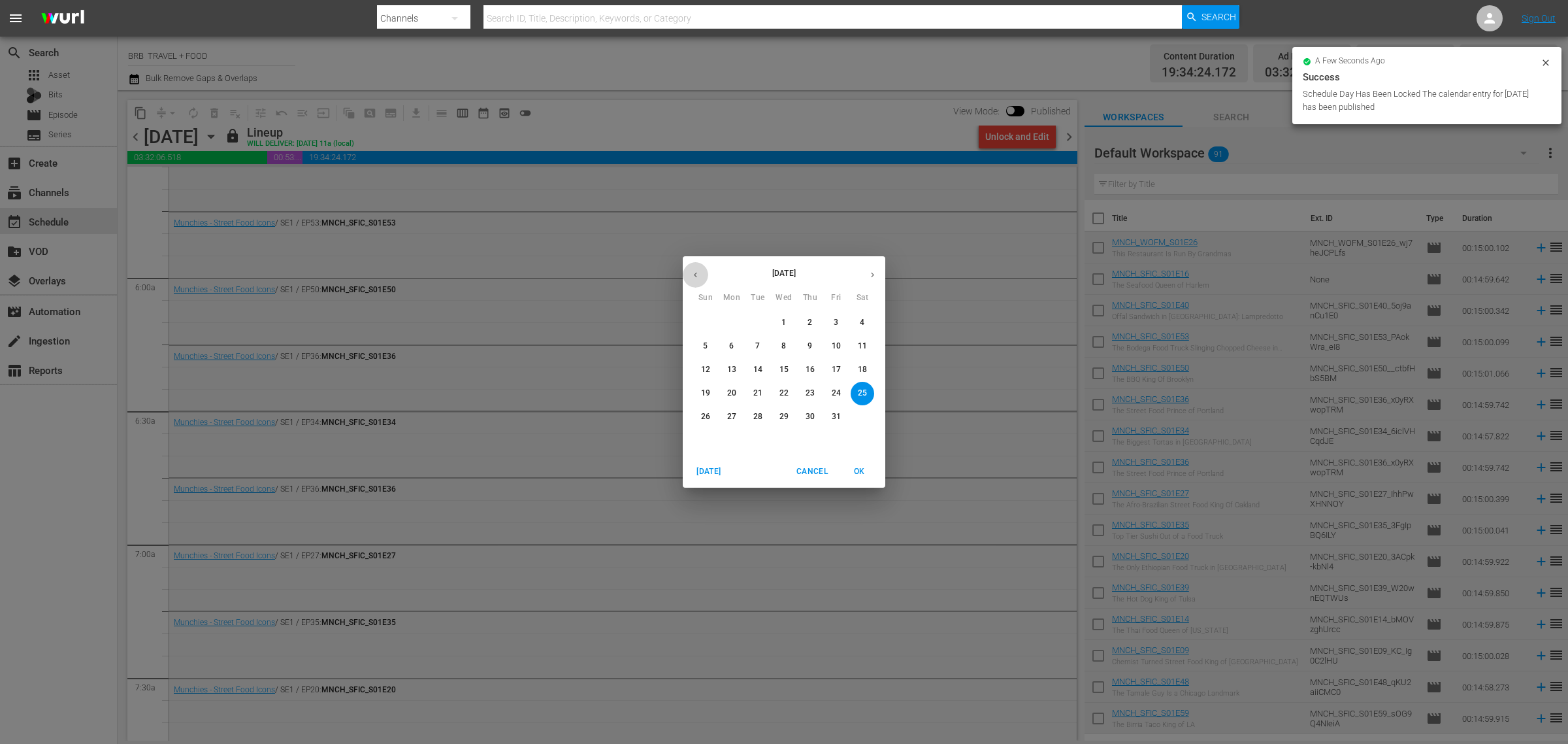
click at [700, 281] on button "button" at bounding box center [696, 275] width 25 height 25
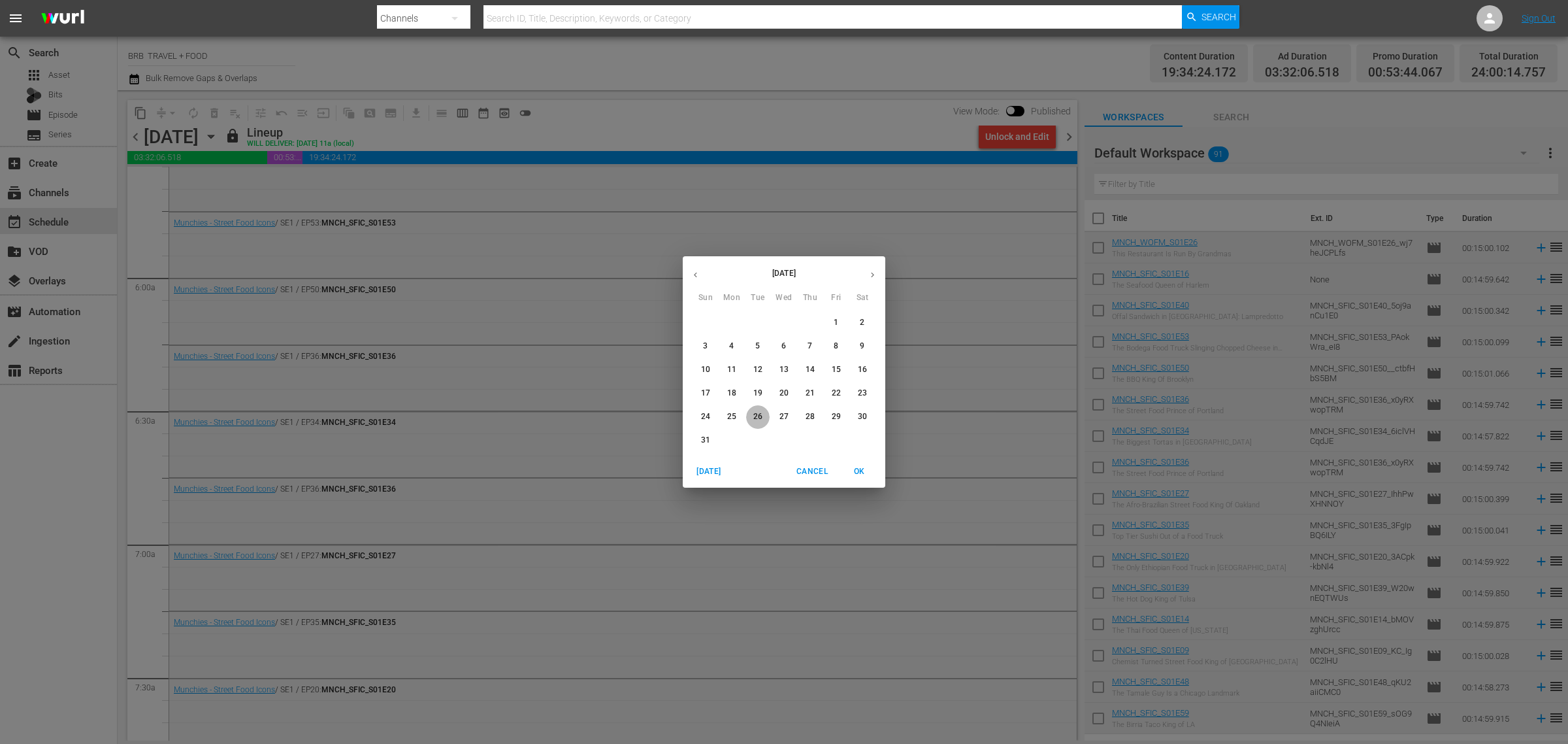
click at [753, 416] on p "26" at bounding box center [758, 416] width 9 height 11
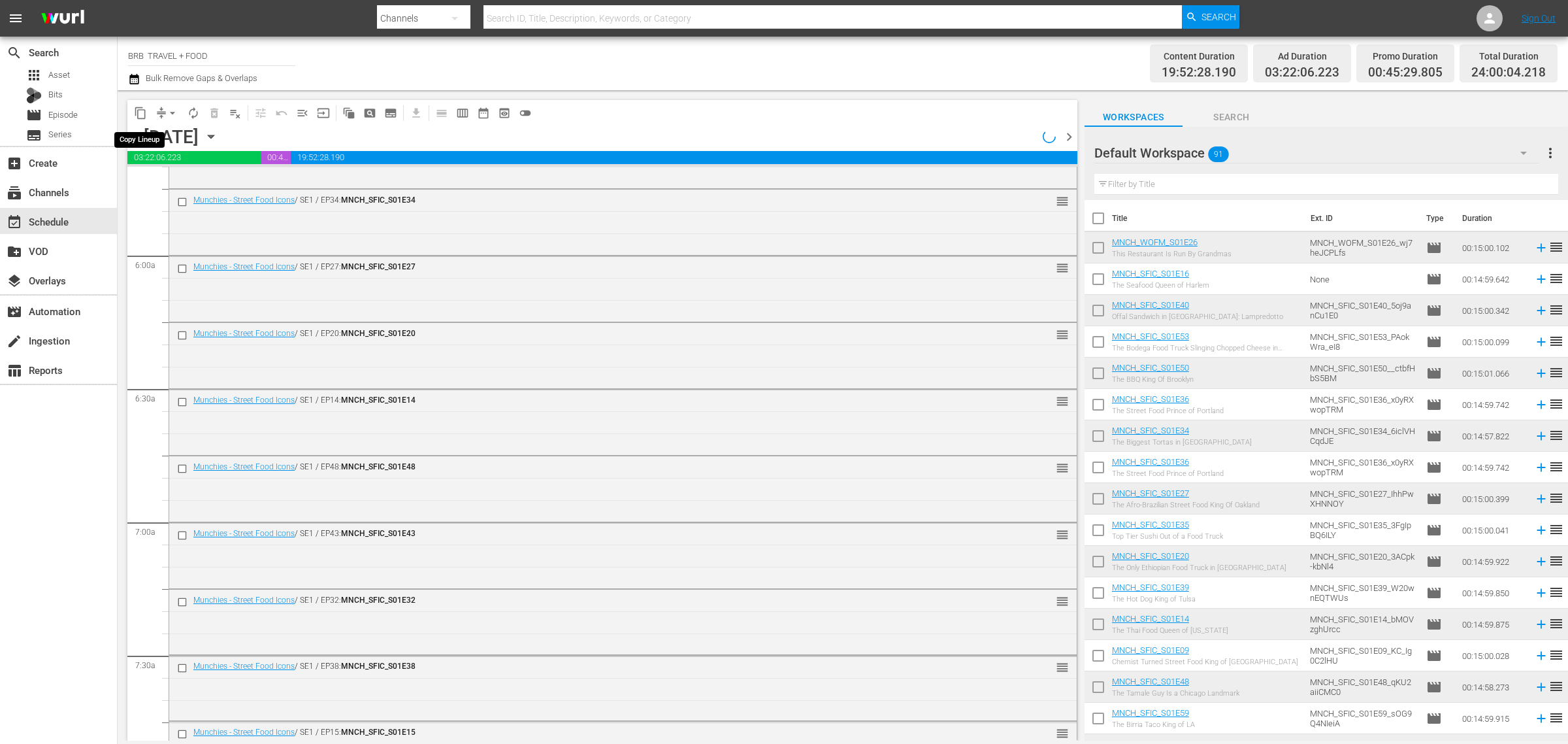
scroll to position [1489, 0]
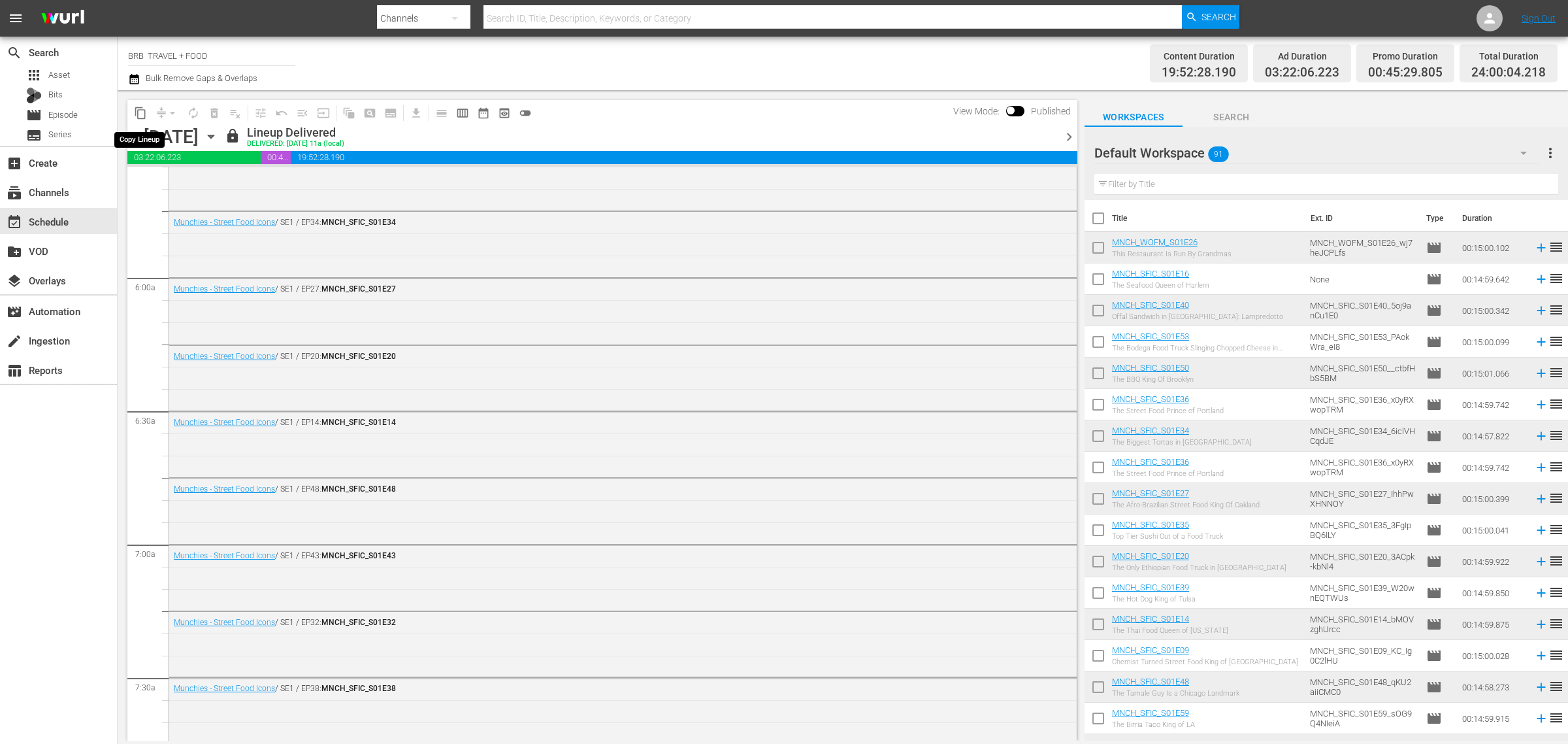
click at [142, 107] on span "content_copy" at bounding box center [141, 113] width 13 height 13
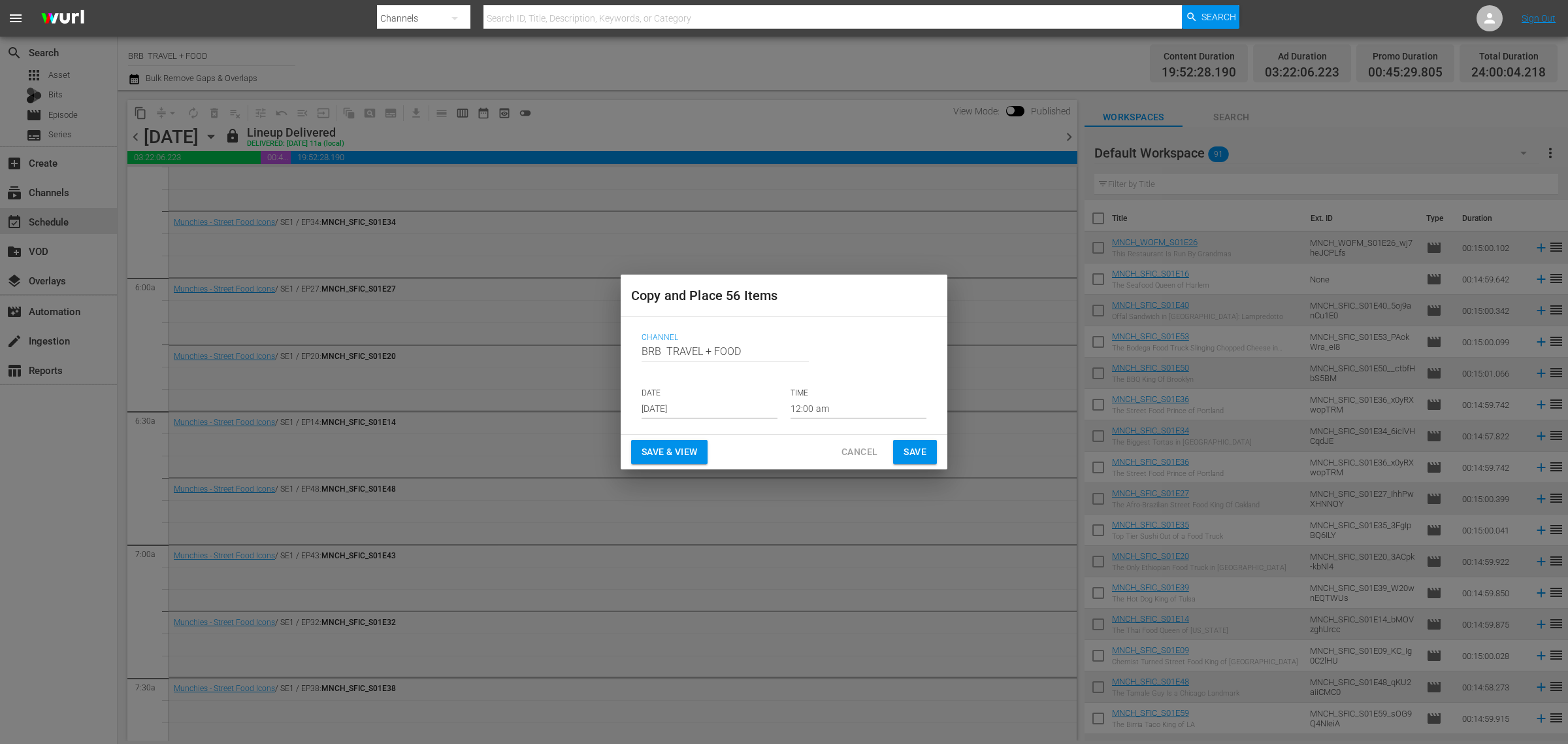
click at [720, 410] on input "[DATE]" at bounding box center [710, 408] width 136 height 19
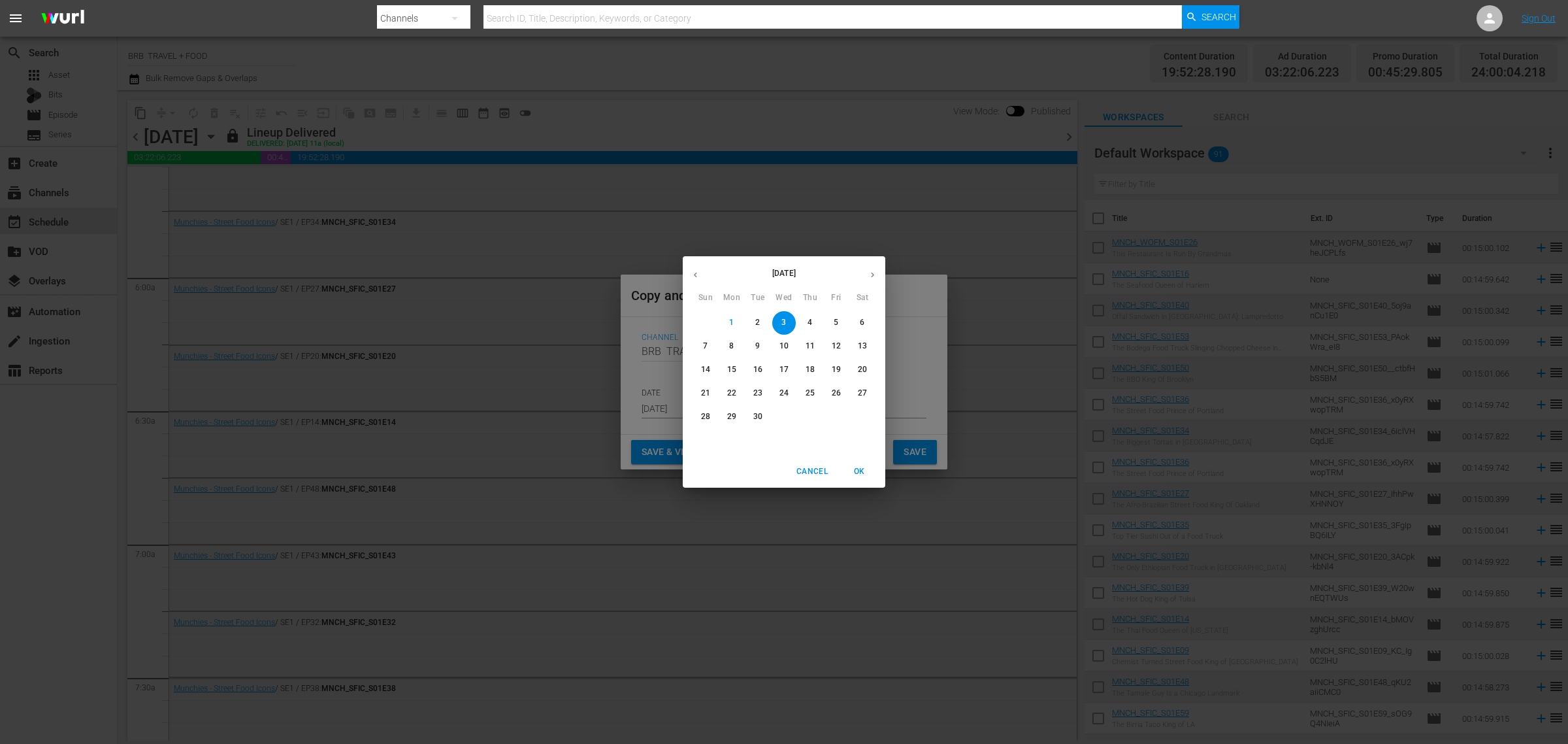
click at [842, 316] on button "5" at bounding box center [836, 322] width 23 height 23
type input "Sep 5th 2025"
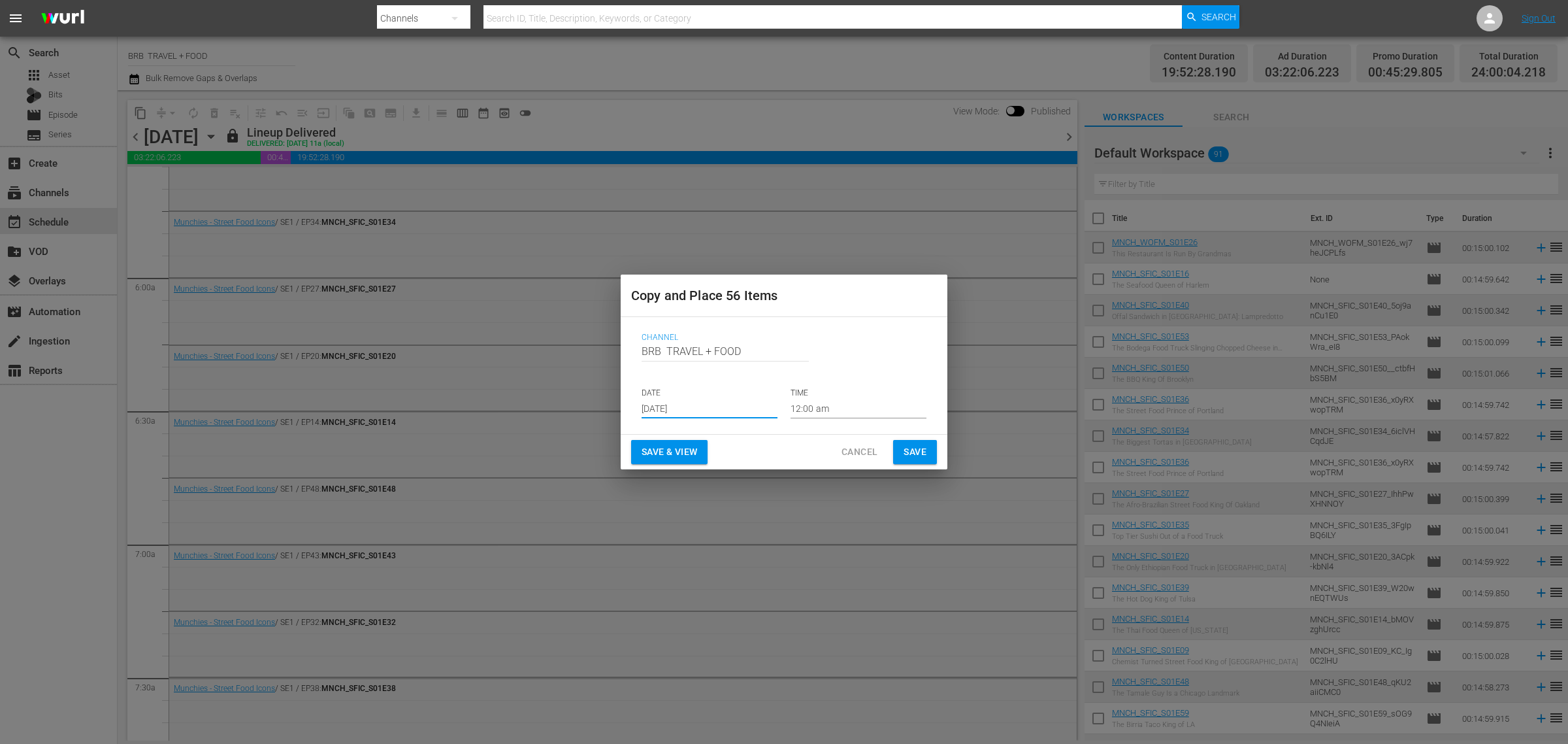
click at [667, 452] on span "Save & View" at bounding box center [669, 452] width 56 height 16
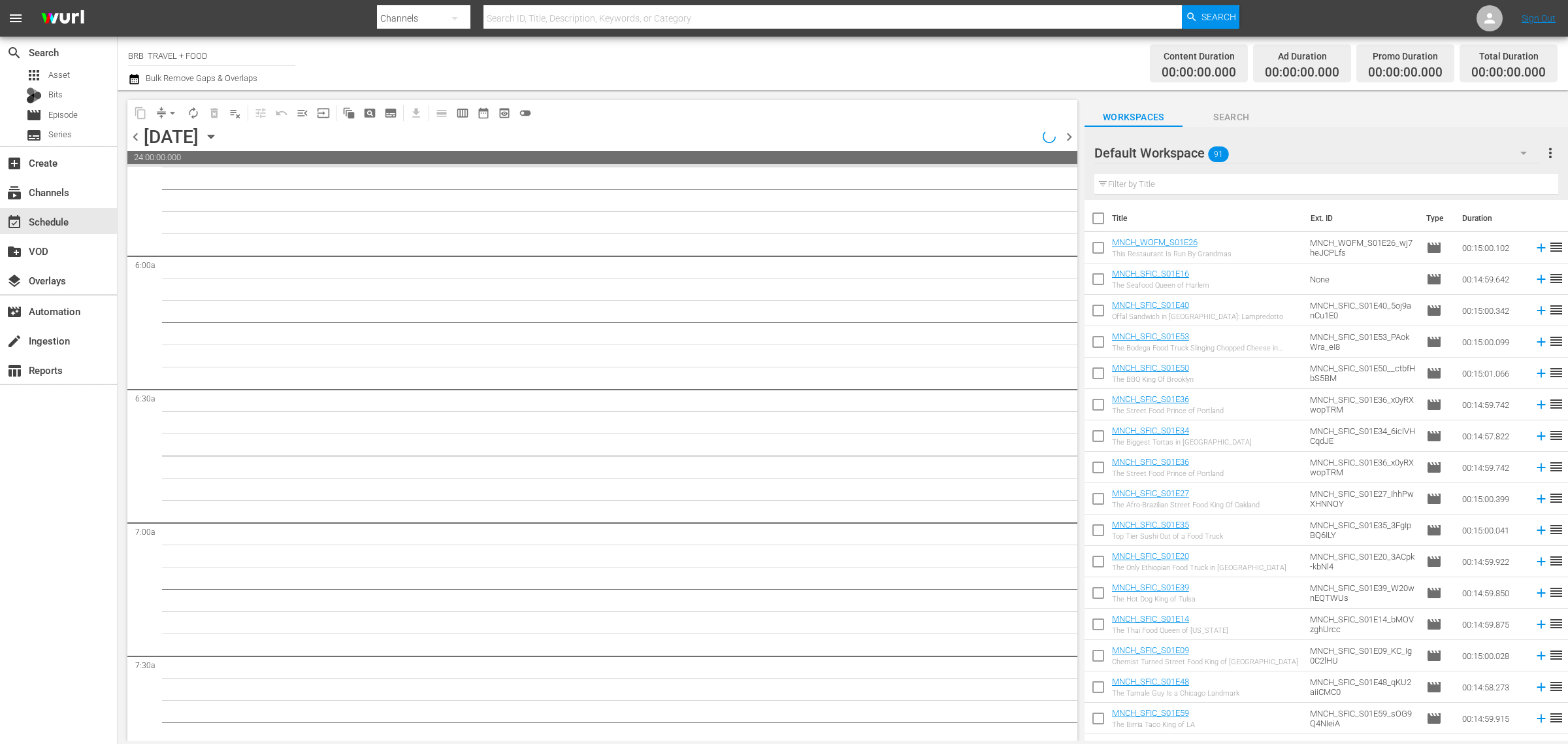
scroll to position [1489, 0]
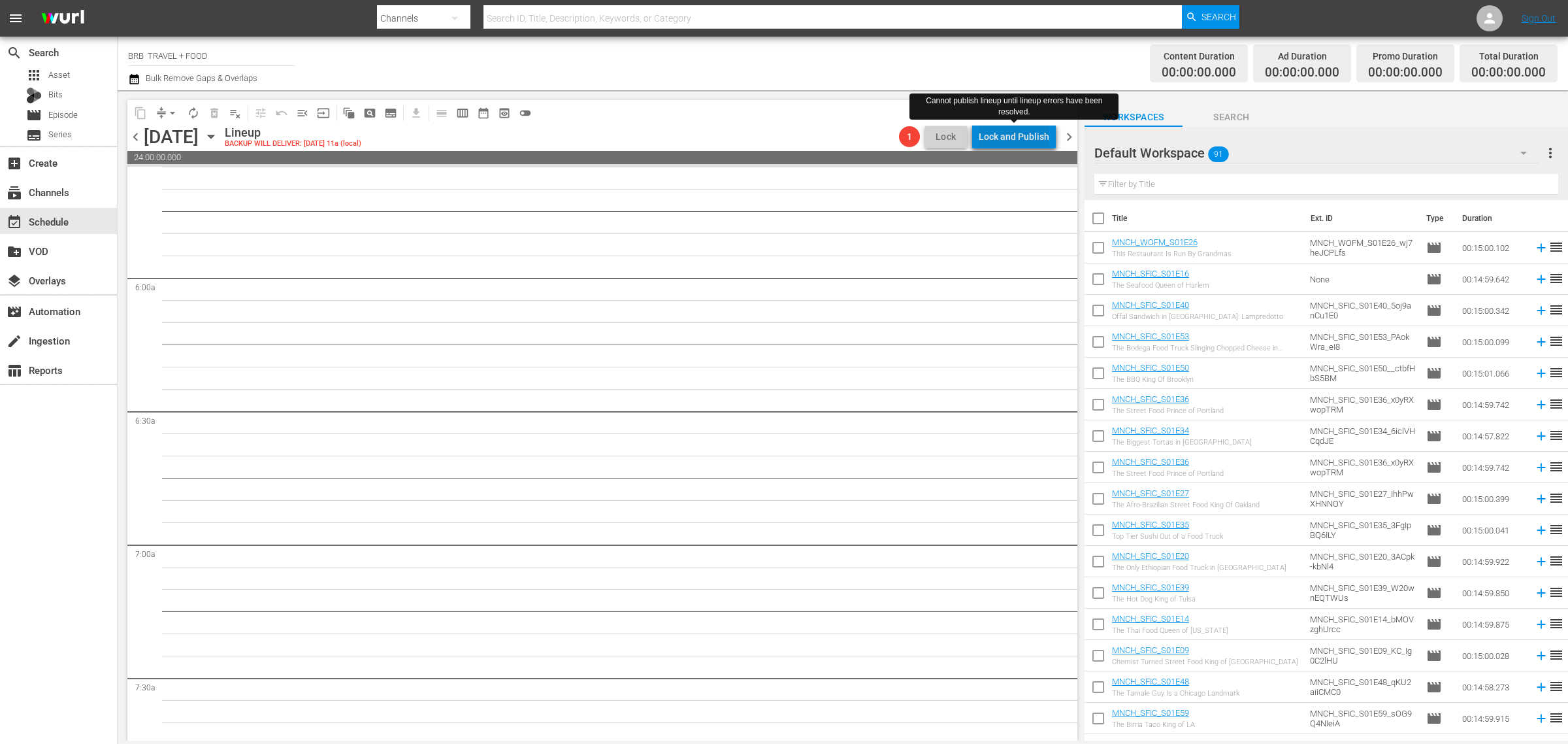
click at [1034, 127] on div "Lock and Publish" at bounding box center [1014, 136] width 70 height 23
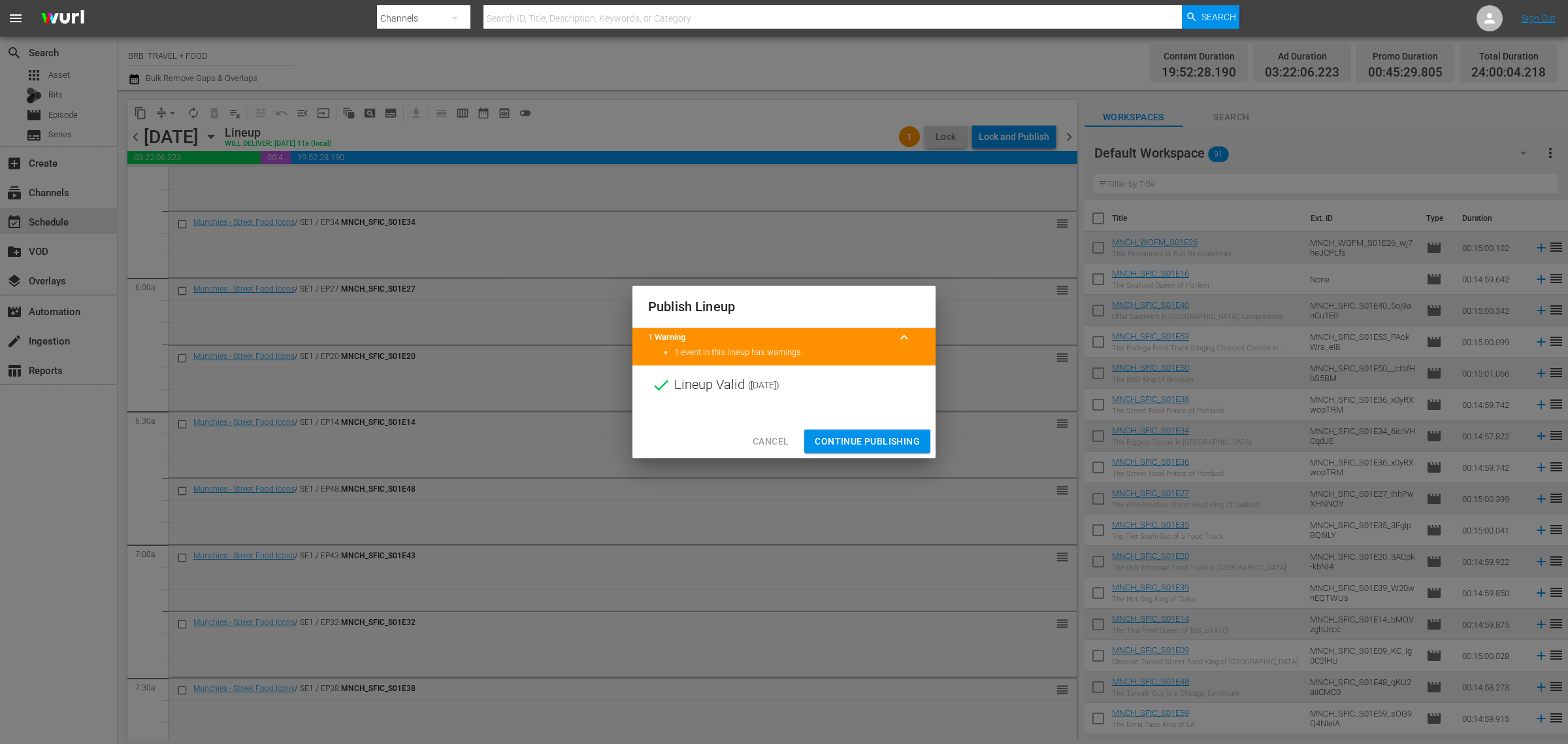
drag, startPoint x: 870, startPoint y: 432, endPoint x: 516, endPoint y: 381, distance: 357.7
click at [868, 432] on button "Continue Publishing" at bounding box center [867, 442] width 126 height 24
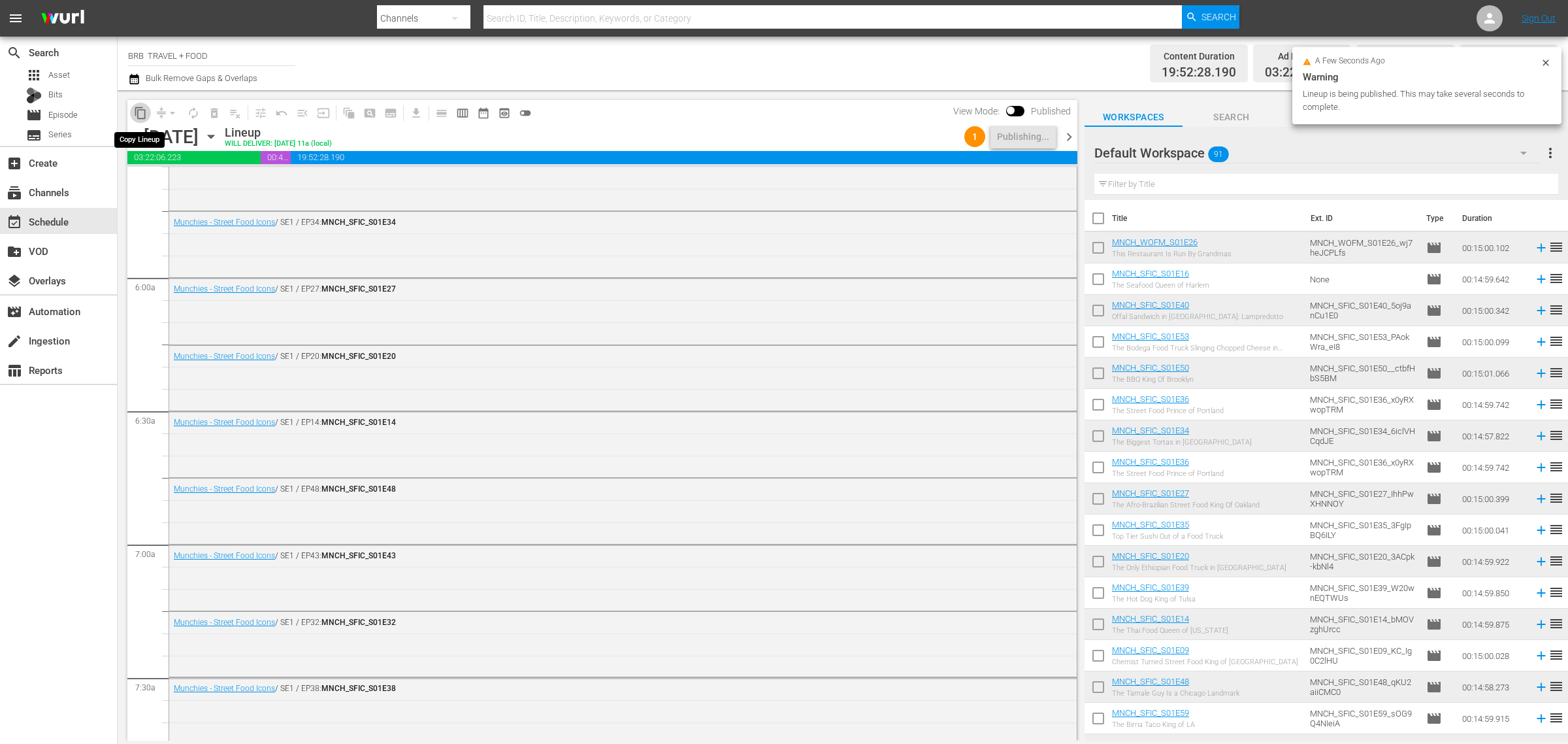
click at [142, 113] on span "content_copy" at bounding box center [141, 113] width 13 height 13
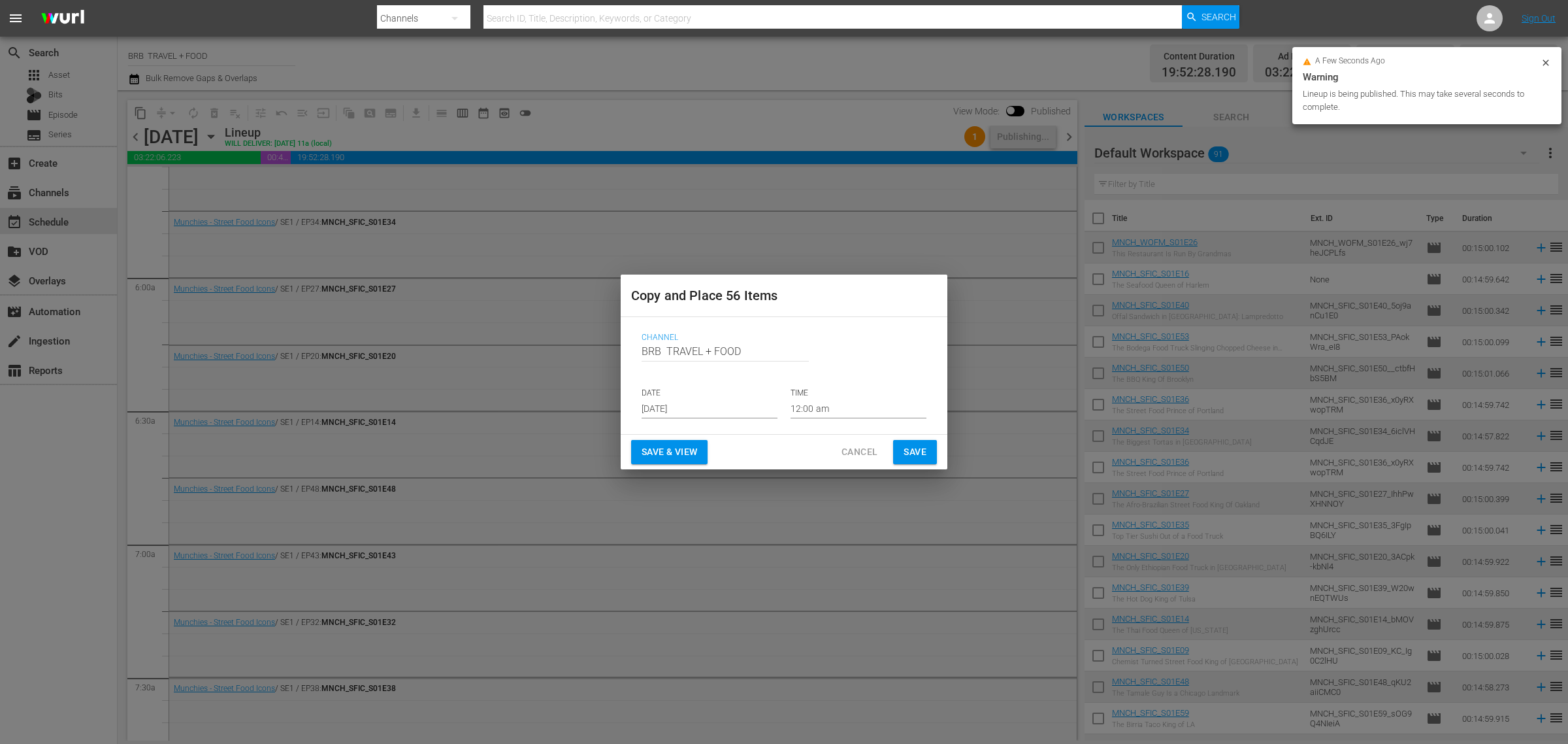
click at [681, 397] on p "DATE" at bounding box center [710, 393] width 136 height 11
click at [685, 412] on input "[DATE]" at bounding box center [710, 408] width 136 height 19
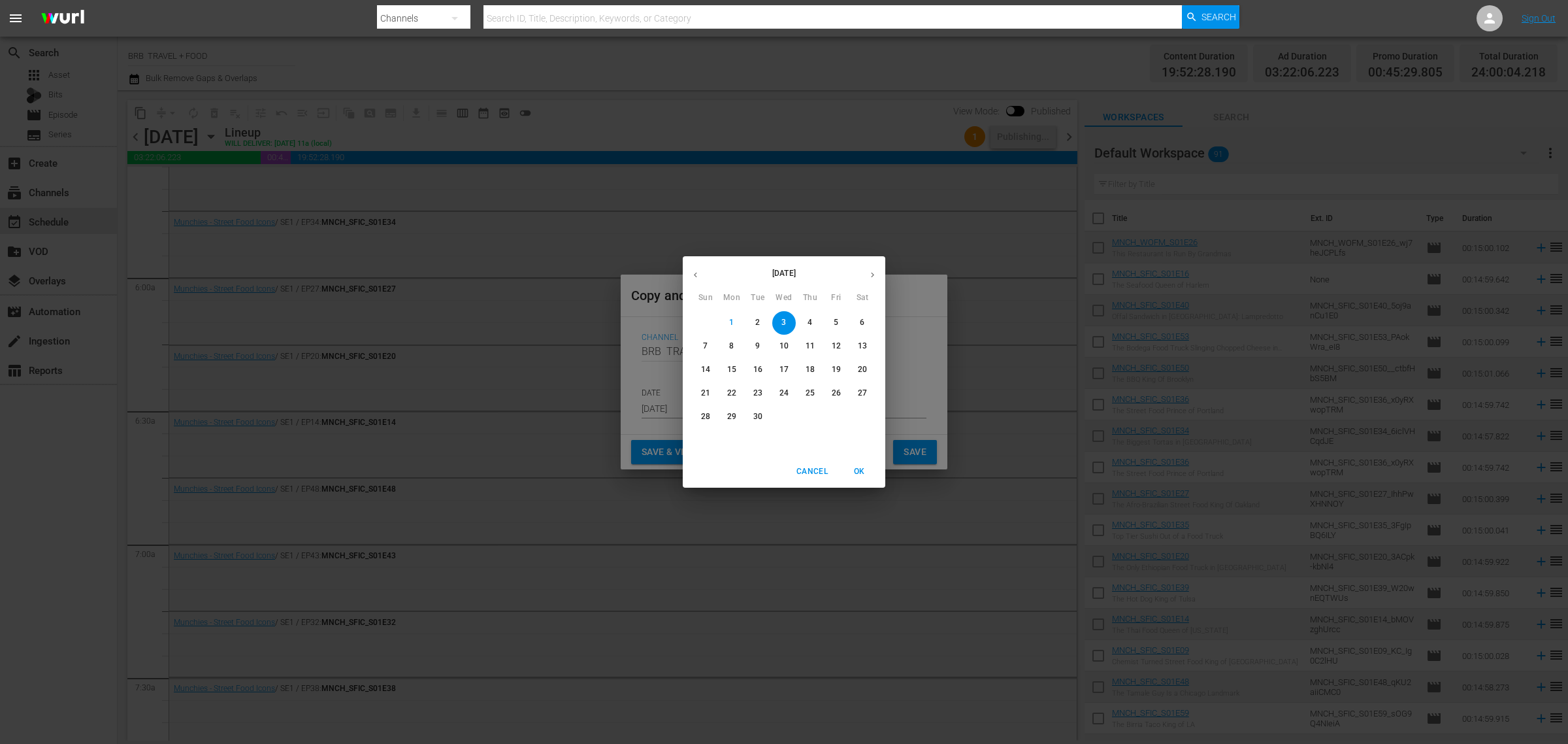
click at [838, 345] on p "12" at bounding box center [836, 346] width 9 height 11
type input "Sep 12th 2025"
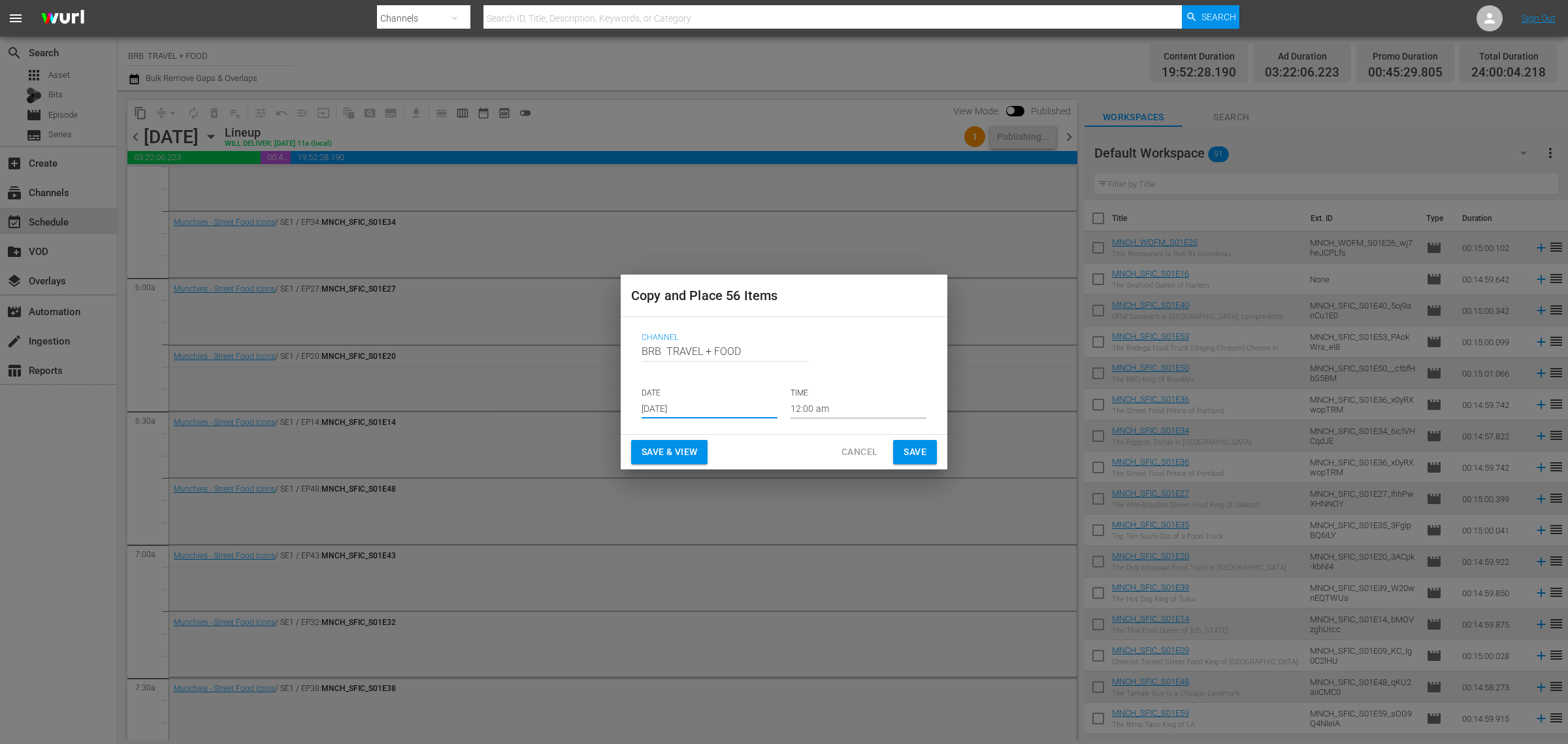
click at [674, 445] on span "Save & View" at bounding box center [669, 452] width 56 height 16
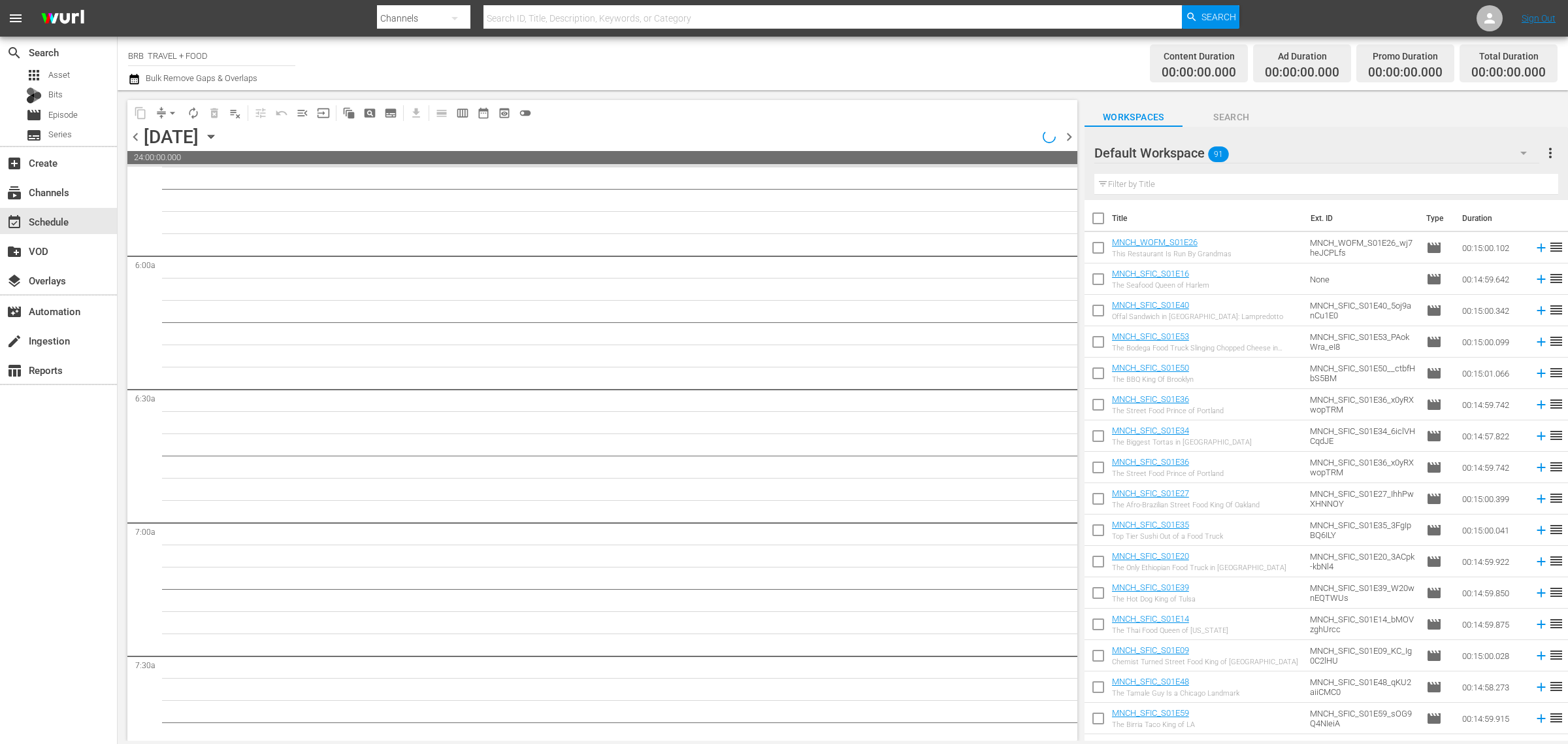
scroll to position [1489, 0]
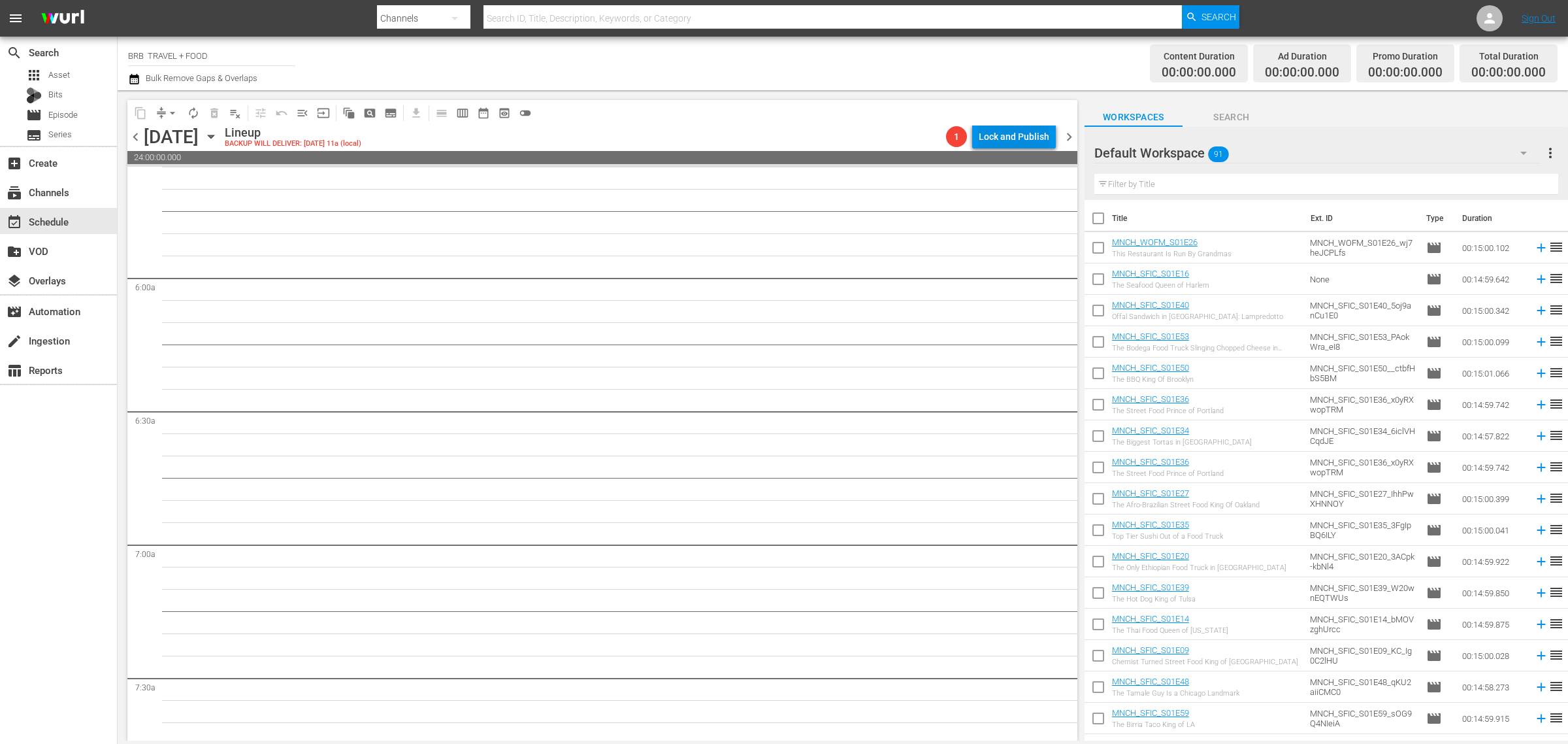
click at [1012, 139] on div "Lock and Publish" at bounding box center [1014, 136] width 70 height 23
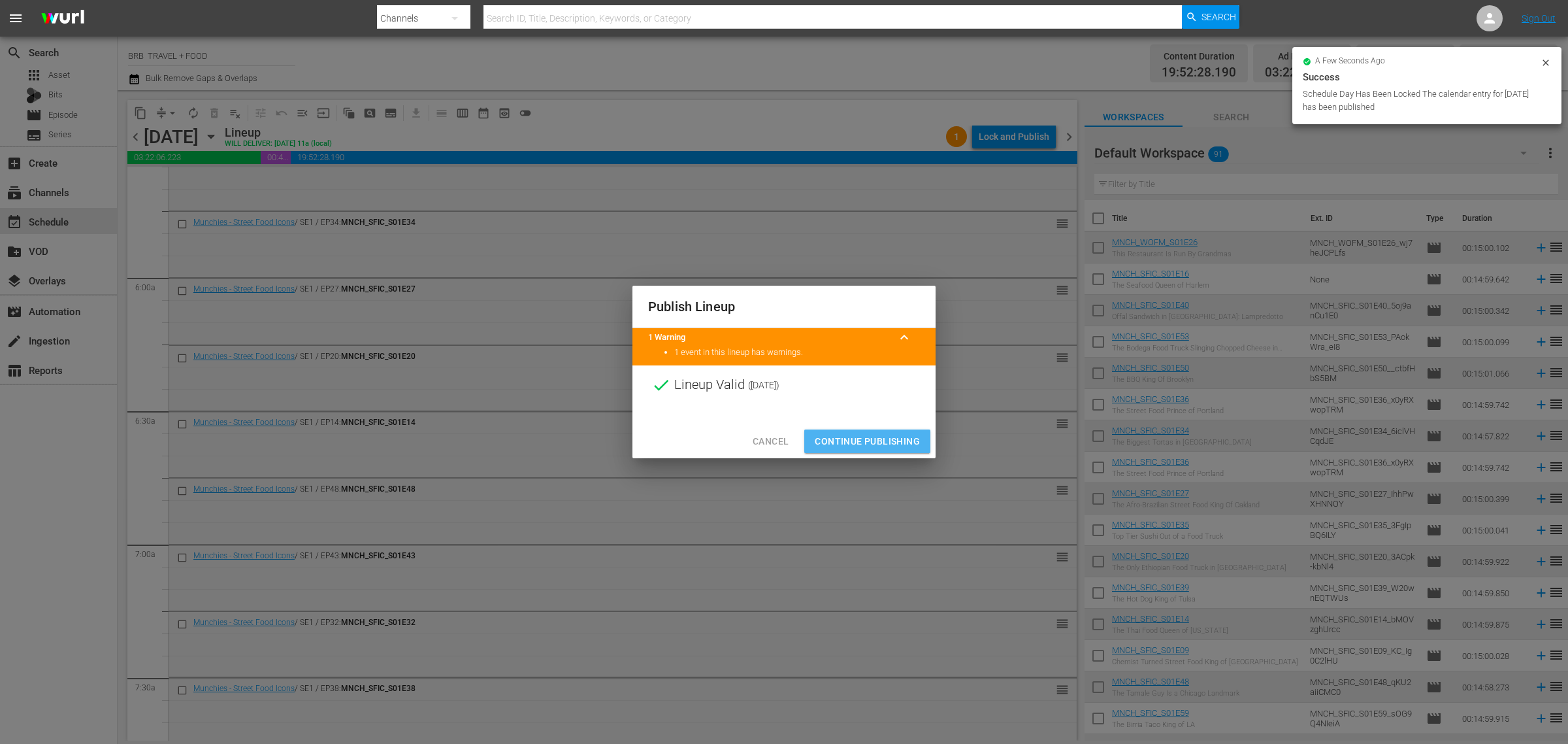
click at [882, 436] on span "Continue Publishing" at bounding box center [867, 442] width 105 height 16
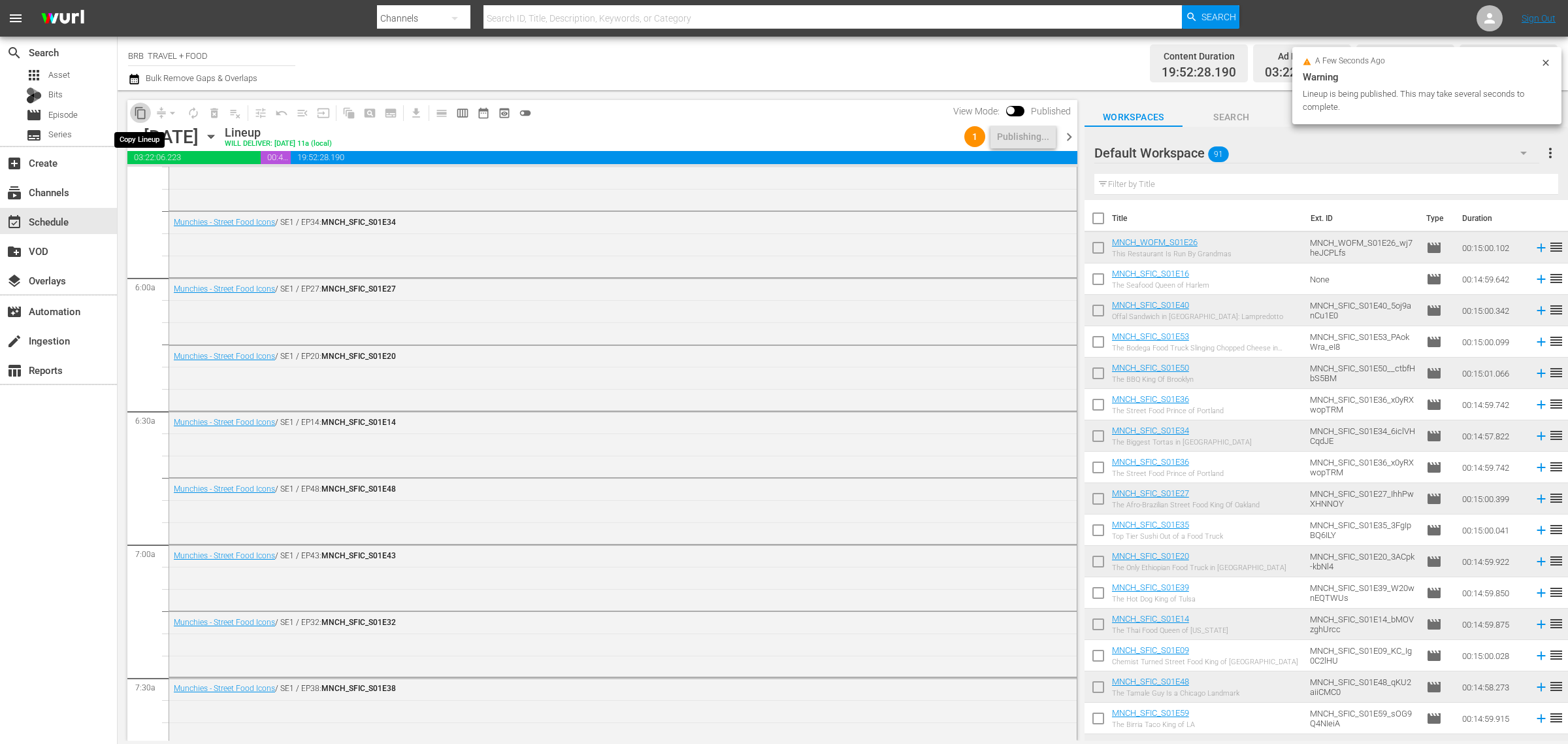
click at [147, 118] on button "content_copy" at bounding box center [140, 113] width 21 height 21
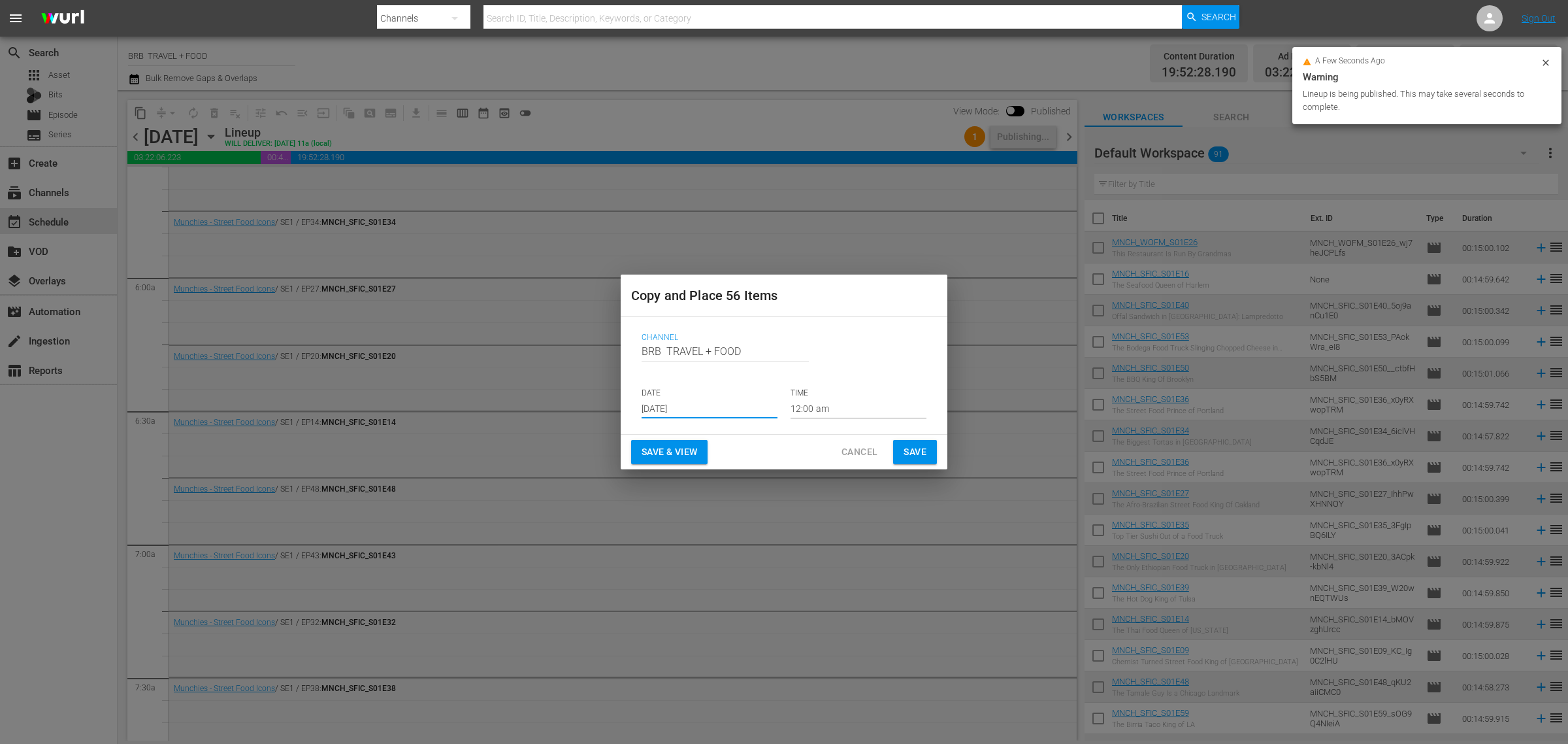
click at [694, 406] on input "[DATE]" at bounding box center [710, 408] width 136 height 19
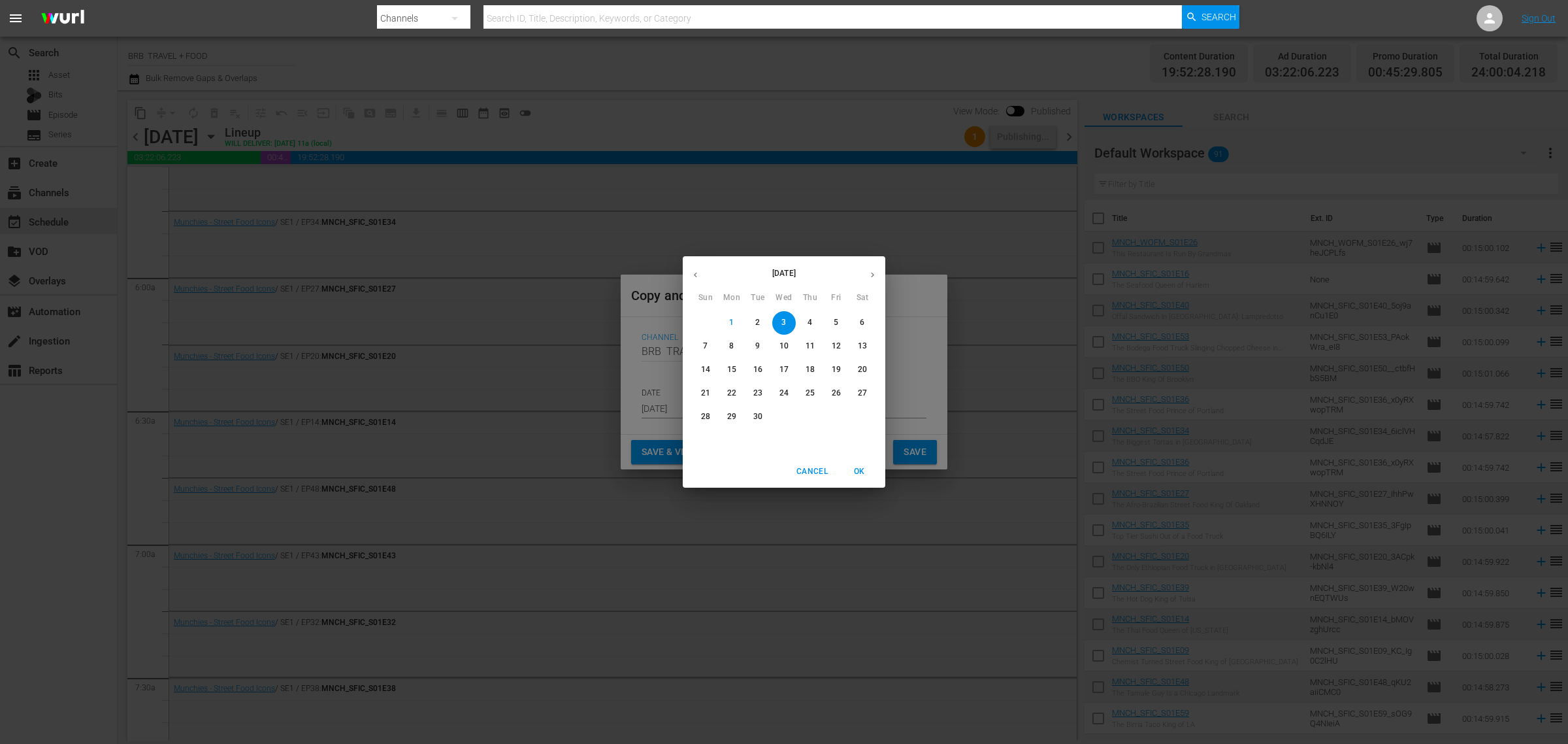
click at [846, 371] on span "19" at bounding box center [836, 369] width 23 height 11
type input "Sep 19th 2025"
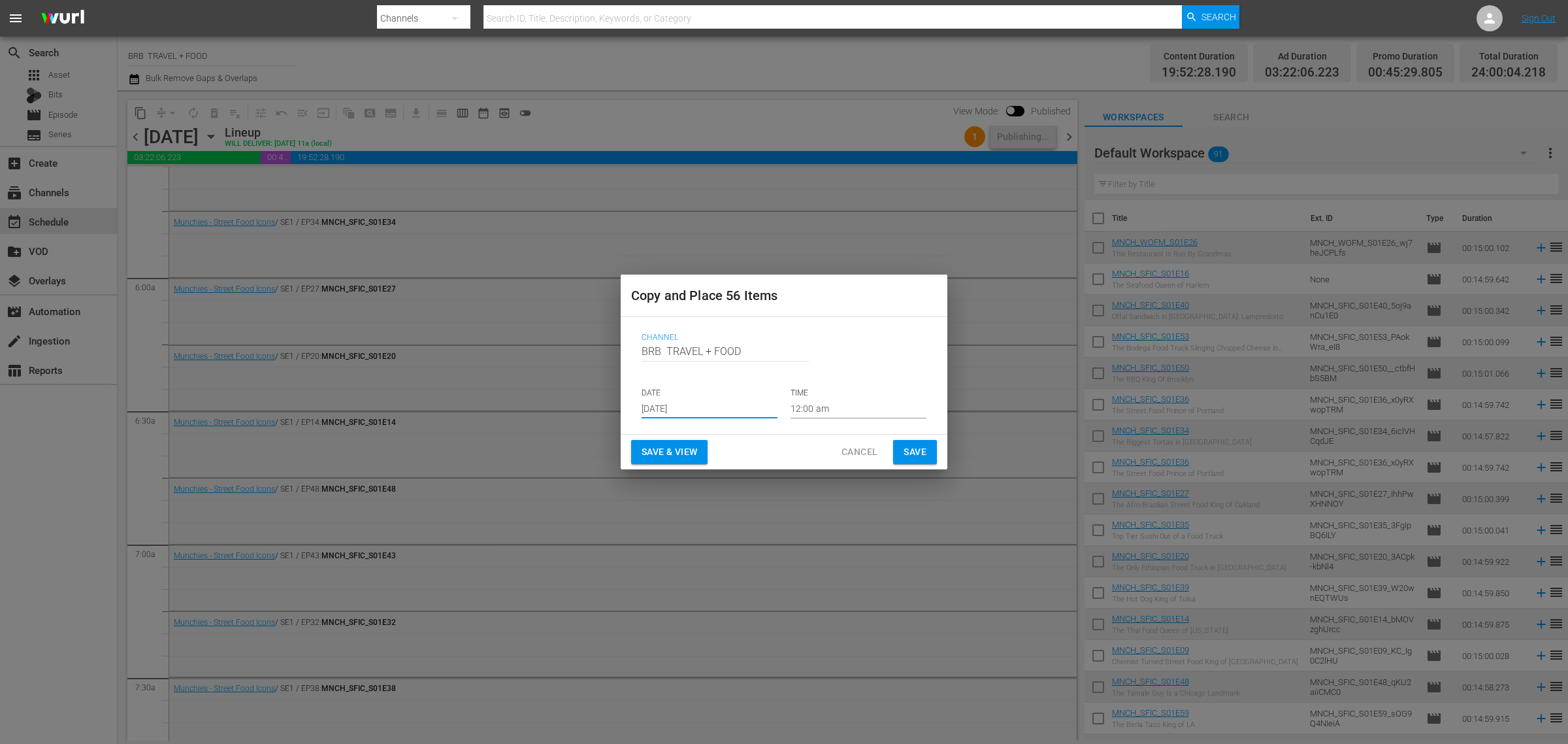
click at [684, 452] on span "Save & View" at bounding box center [669, 452] width 56 height 16
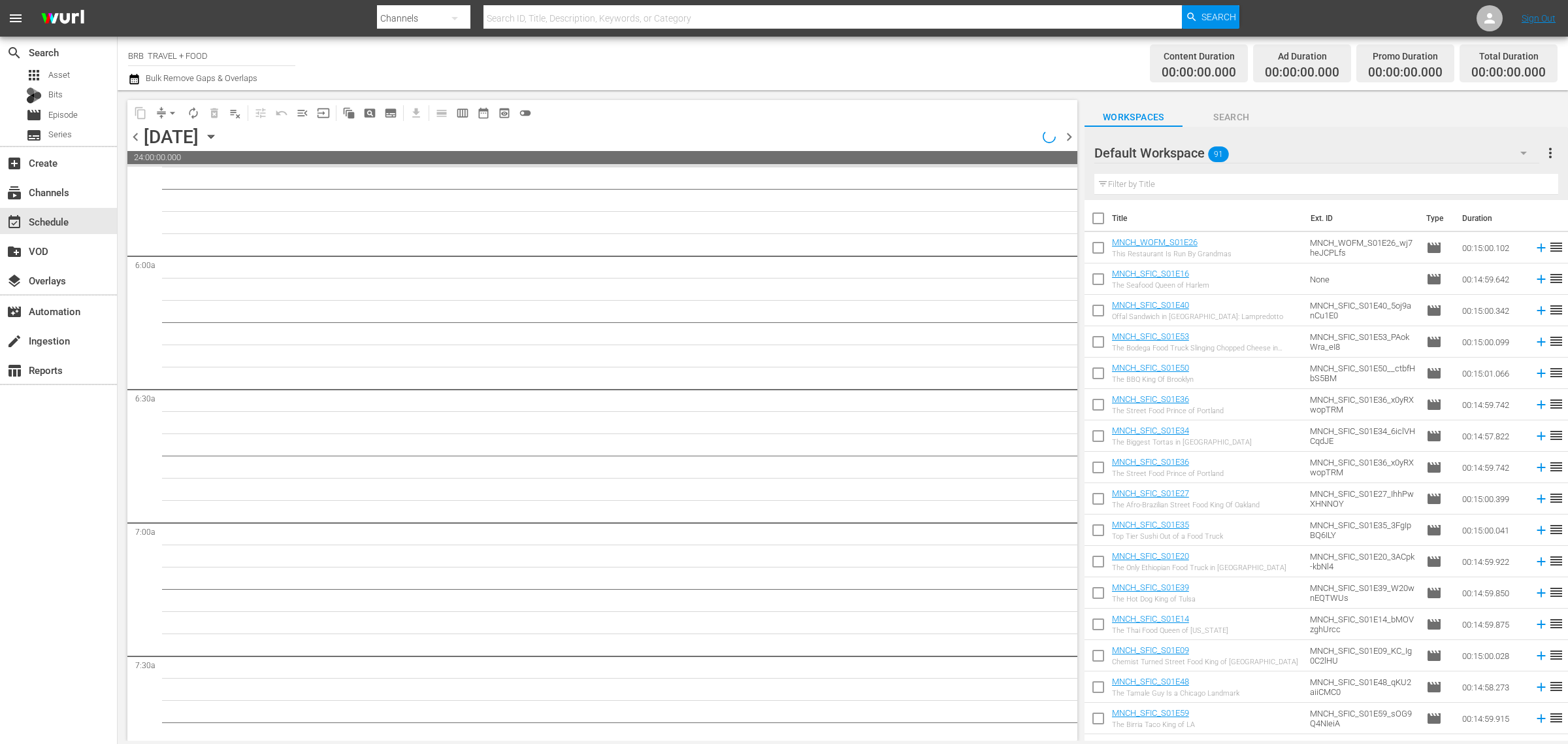
scroll to position [1489, 0]
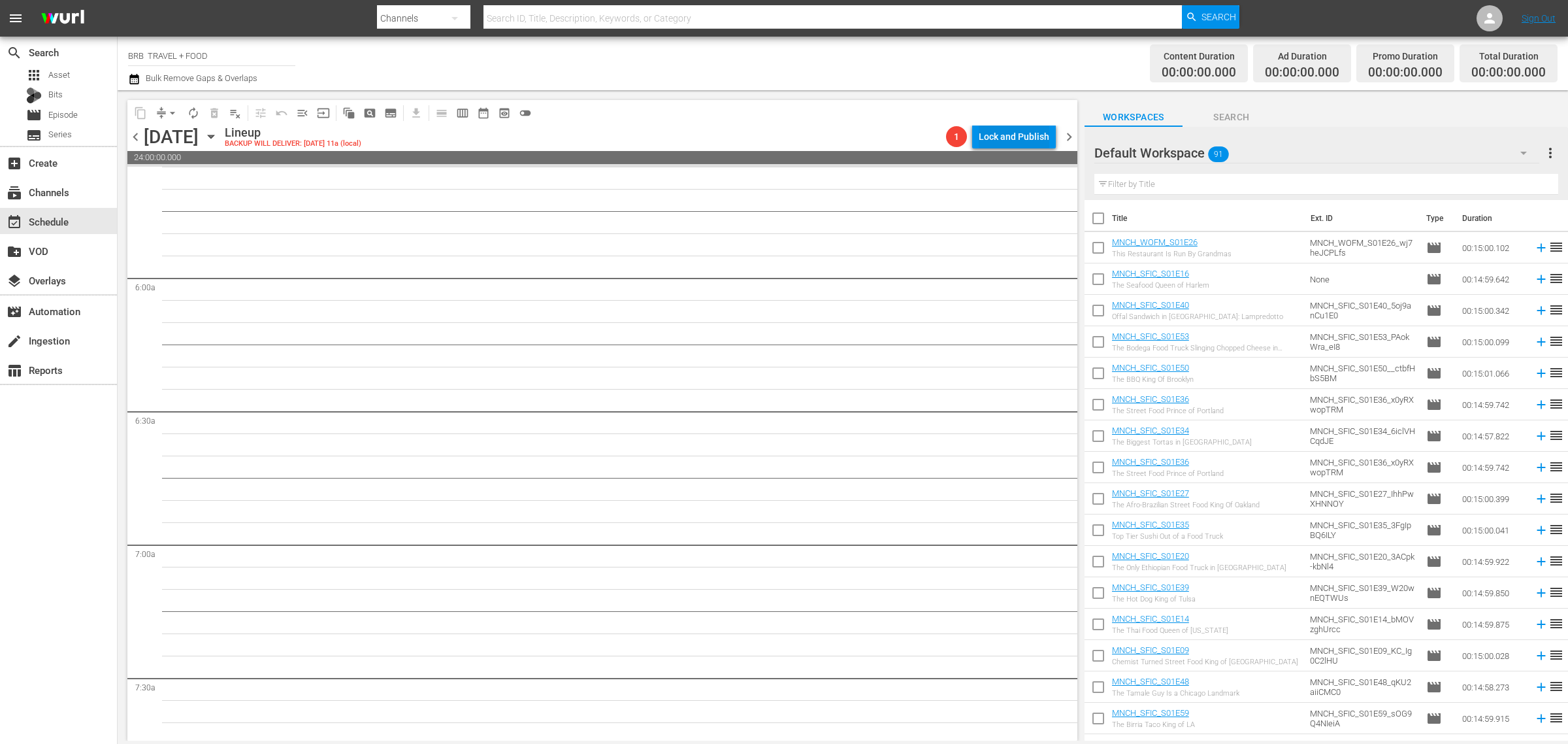
click at [1012, 142] on div "Lock and Publish" at bounding box center [1014, 136] width 70 height 23
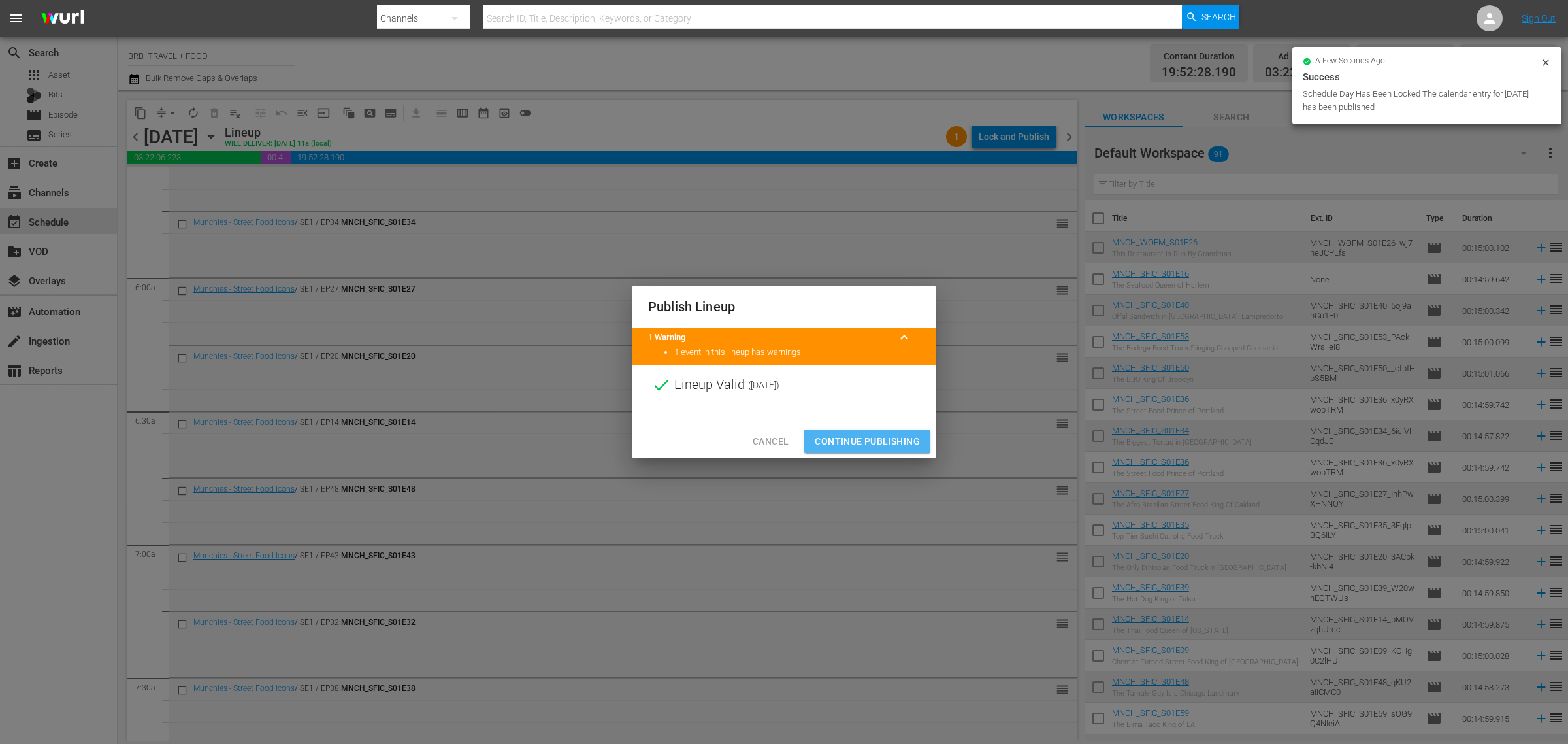
click at [856, 430] on button "Continue Publishing" at bounding box center [867, 442] width 126 height 24
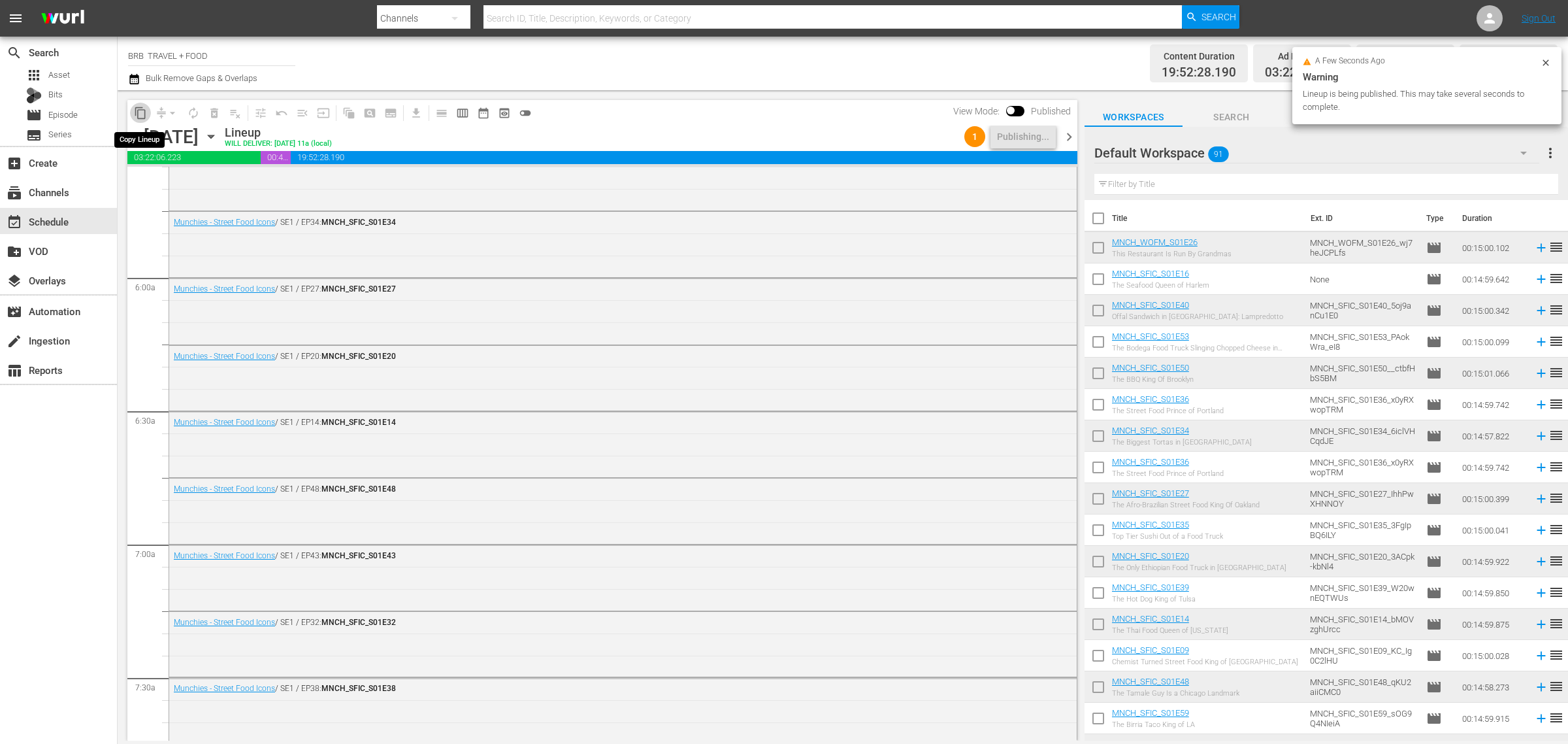
click at [142, 116] on span "content_copy" at bounding box center [141, 113] width 13 height 13
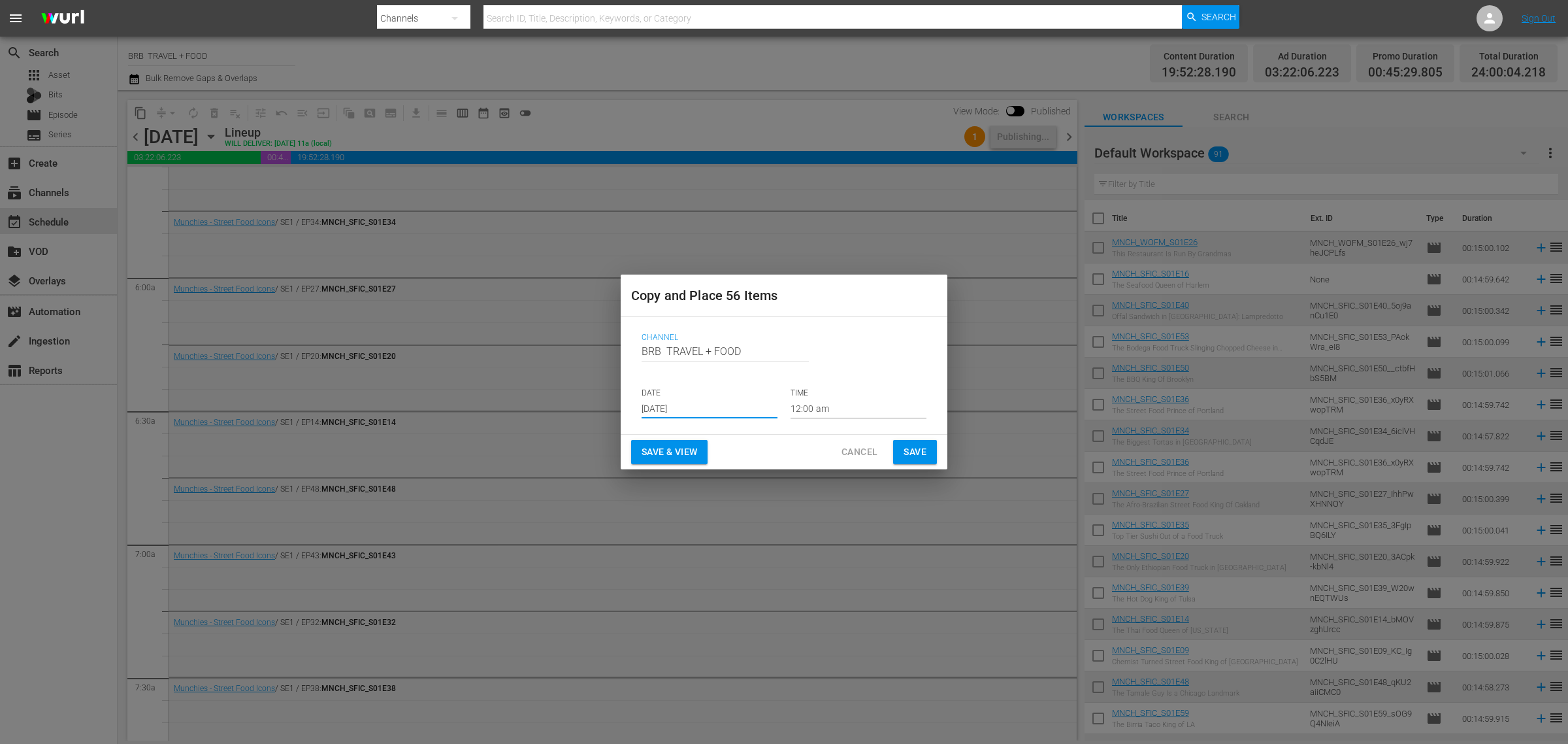
click at [720, 408] on input "[DATE]" at bounding box center [710, 408] width 136 height 19
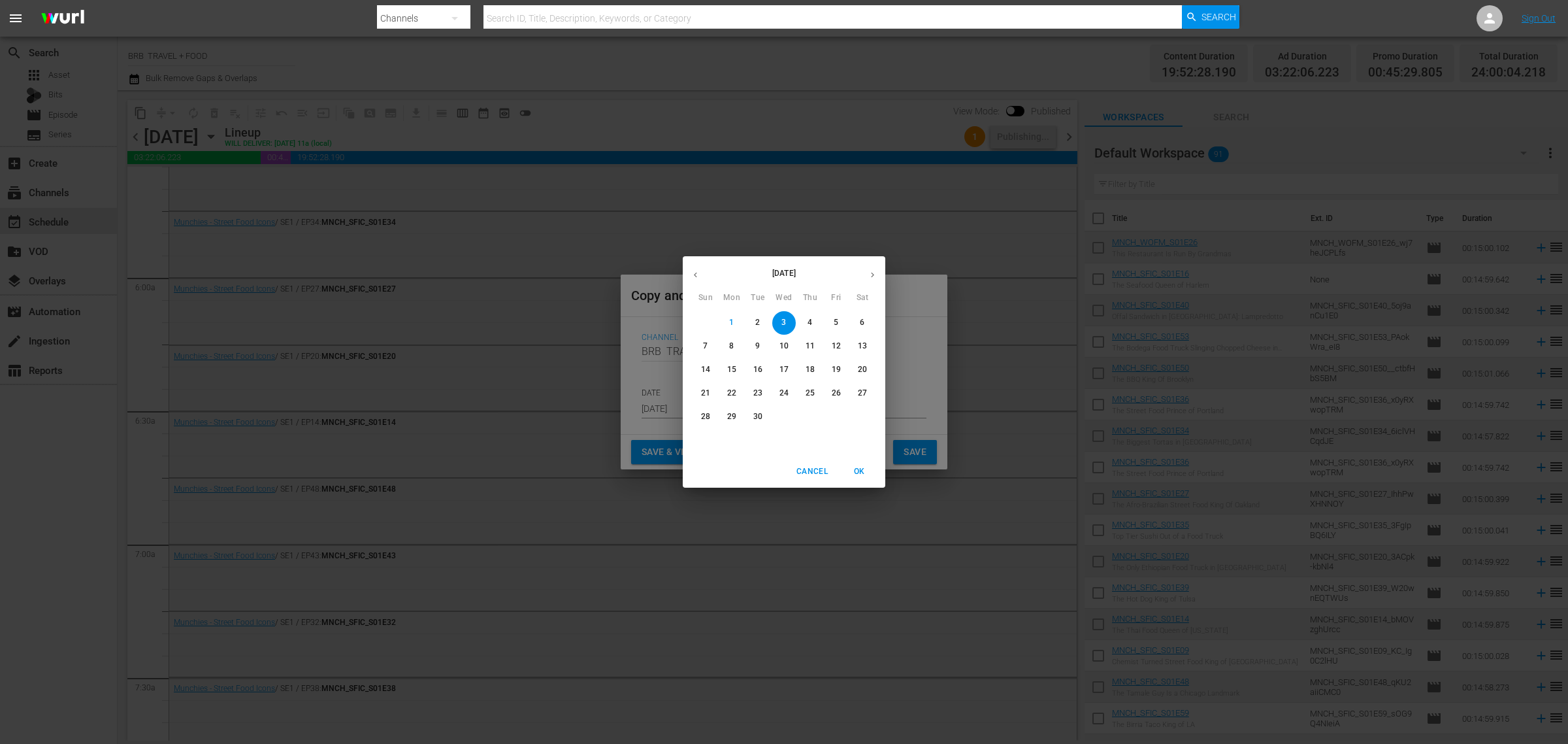
click at [835, 394] on p "26" at bounding box center [836, 393] width 9 height 11
type input "Sep 26th 2025"
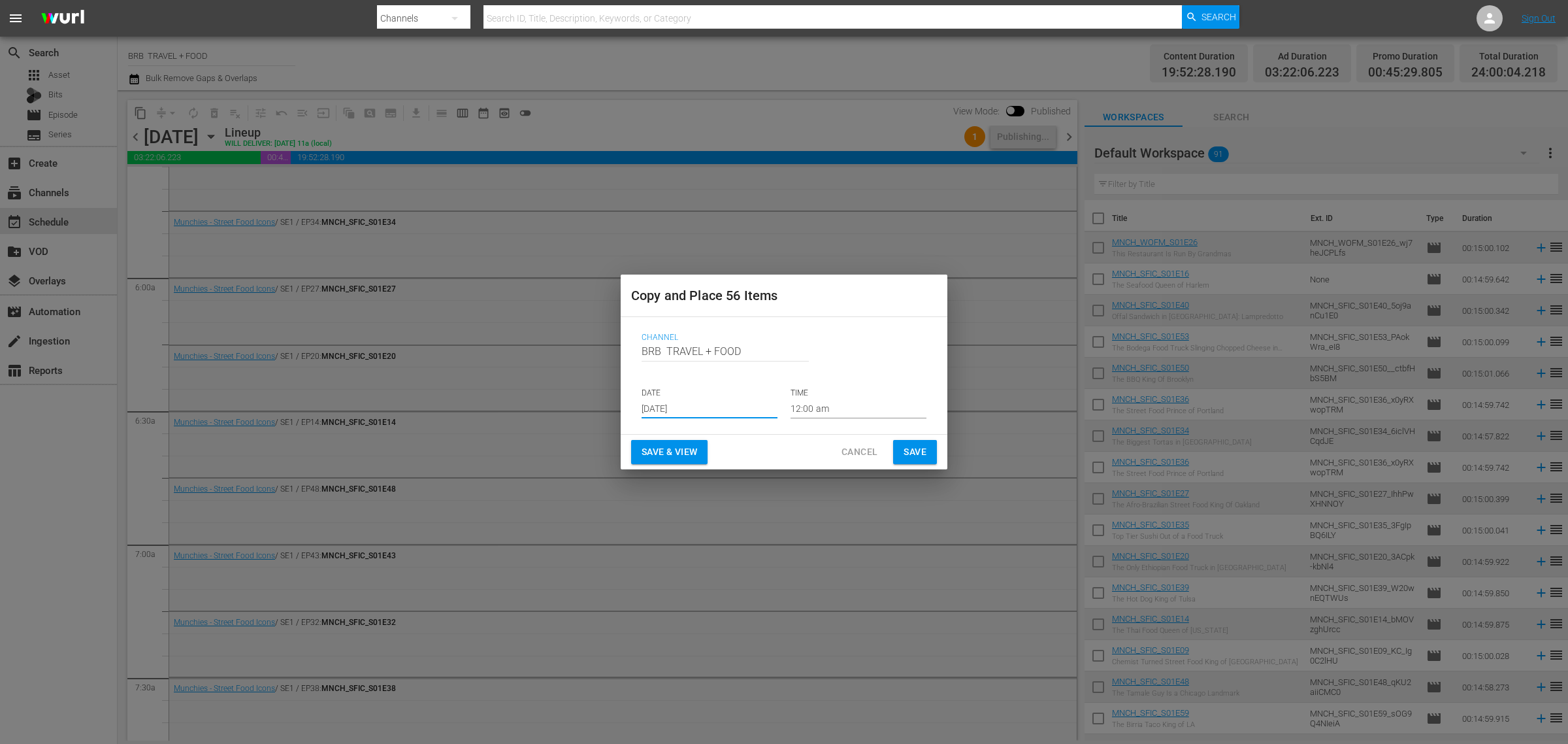
click at [674, 452] on span "Save & View" at bounding box center [669, 452] width 56 height 16
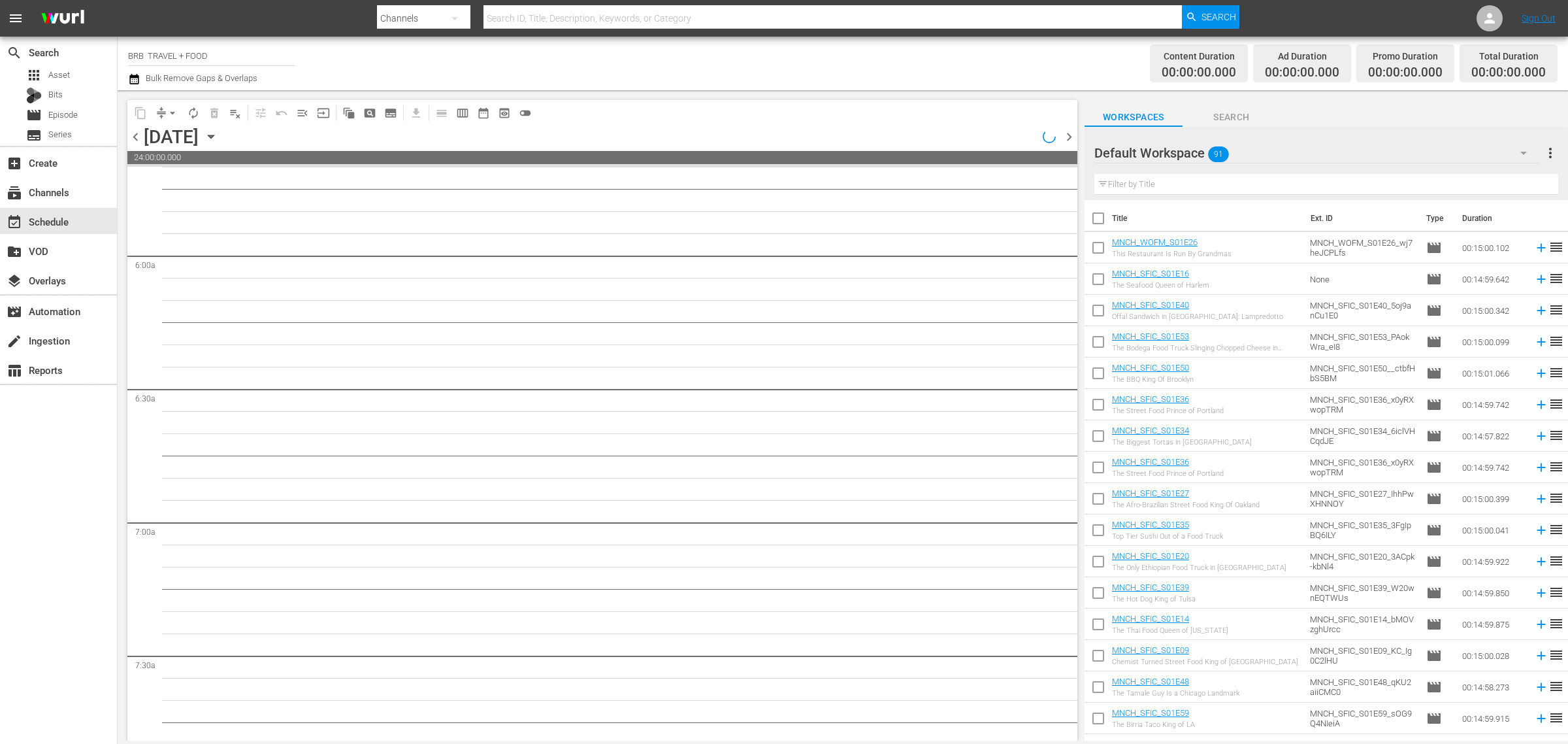
scroll to position [1489, 0]
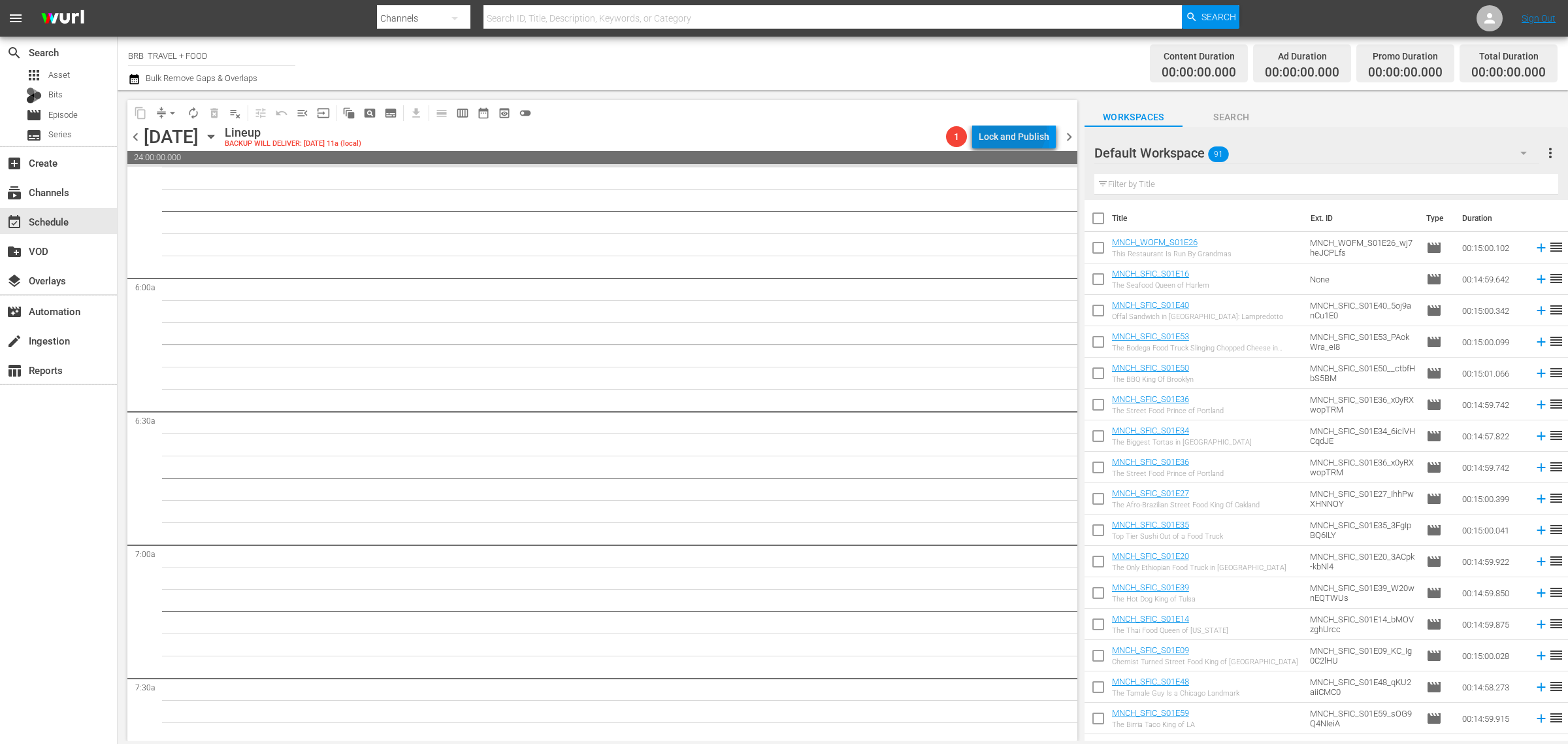
click at [1013, 129] on div "Lock and Publish" at bounding box center [1014, 136] width 70 height 23
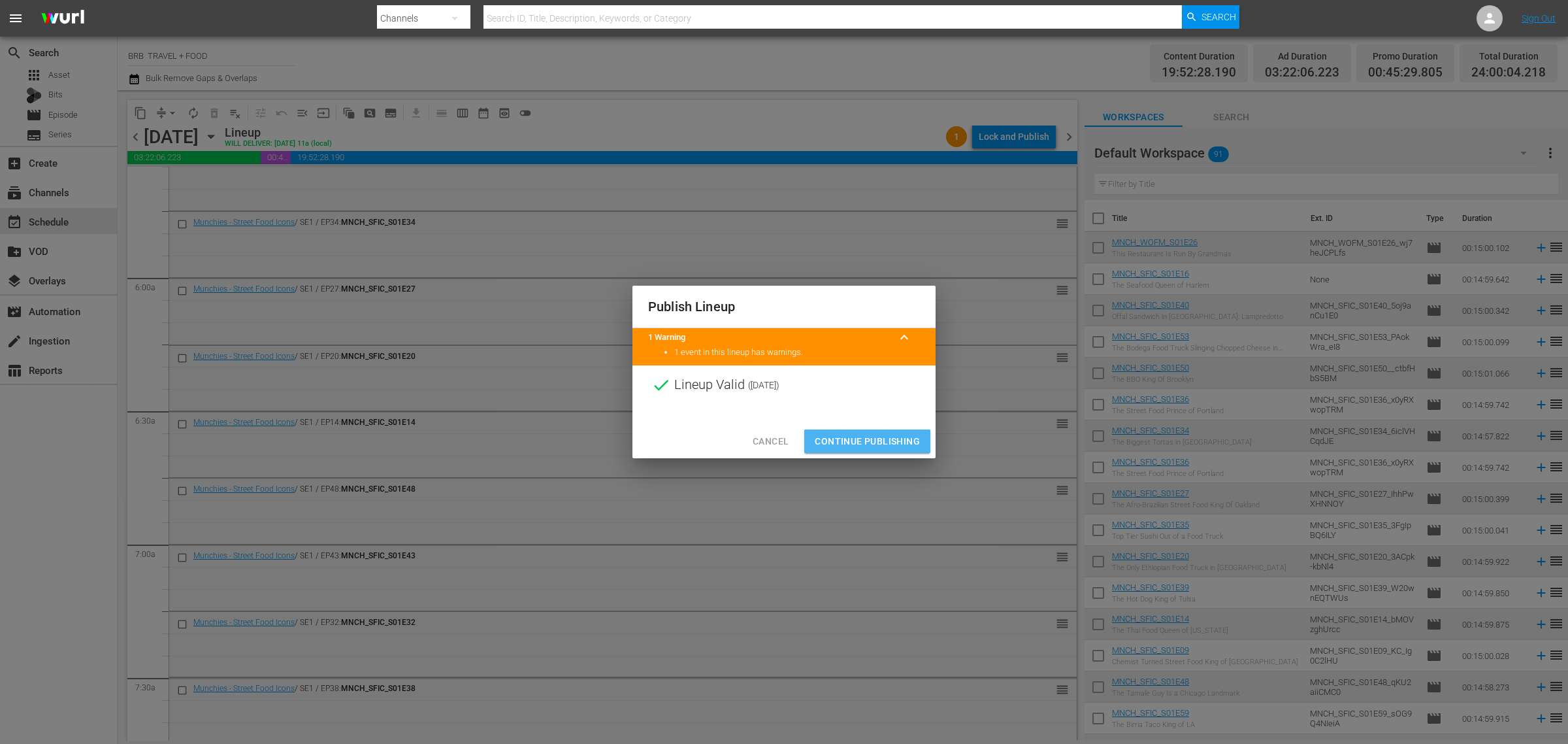
drag, startPoint x: 854, startPoint y: 441, endPoint x: 562, endPoint y: 320, distance: 316.1
click at [854, 436] on span "Continue Publishing" at bounding box center [867, 442] width 105 height 16
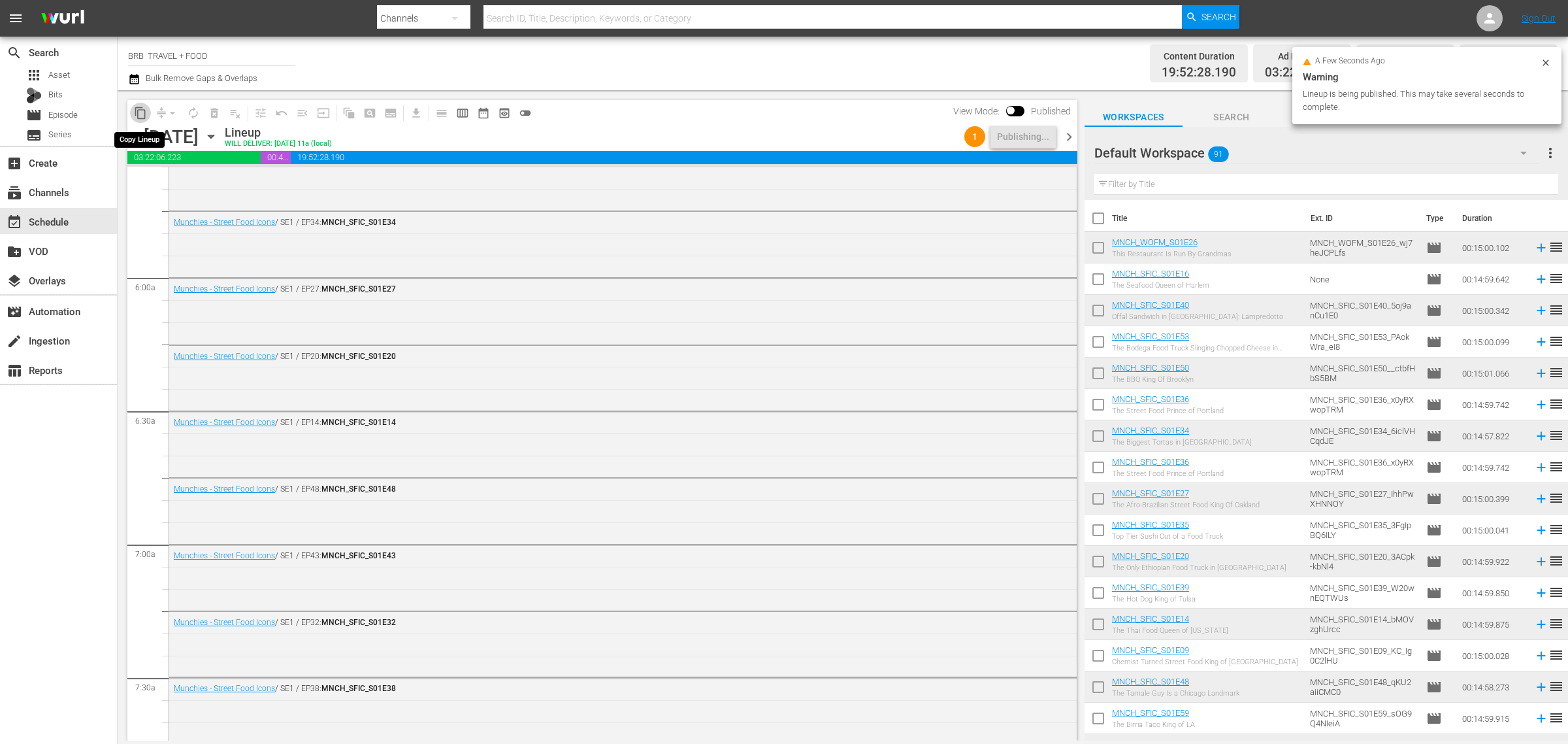
click at [135, 118] on button "content_copy" at bounding box center [140, 113] width 21 height 21
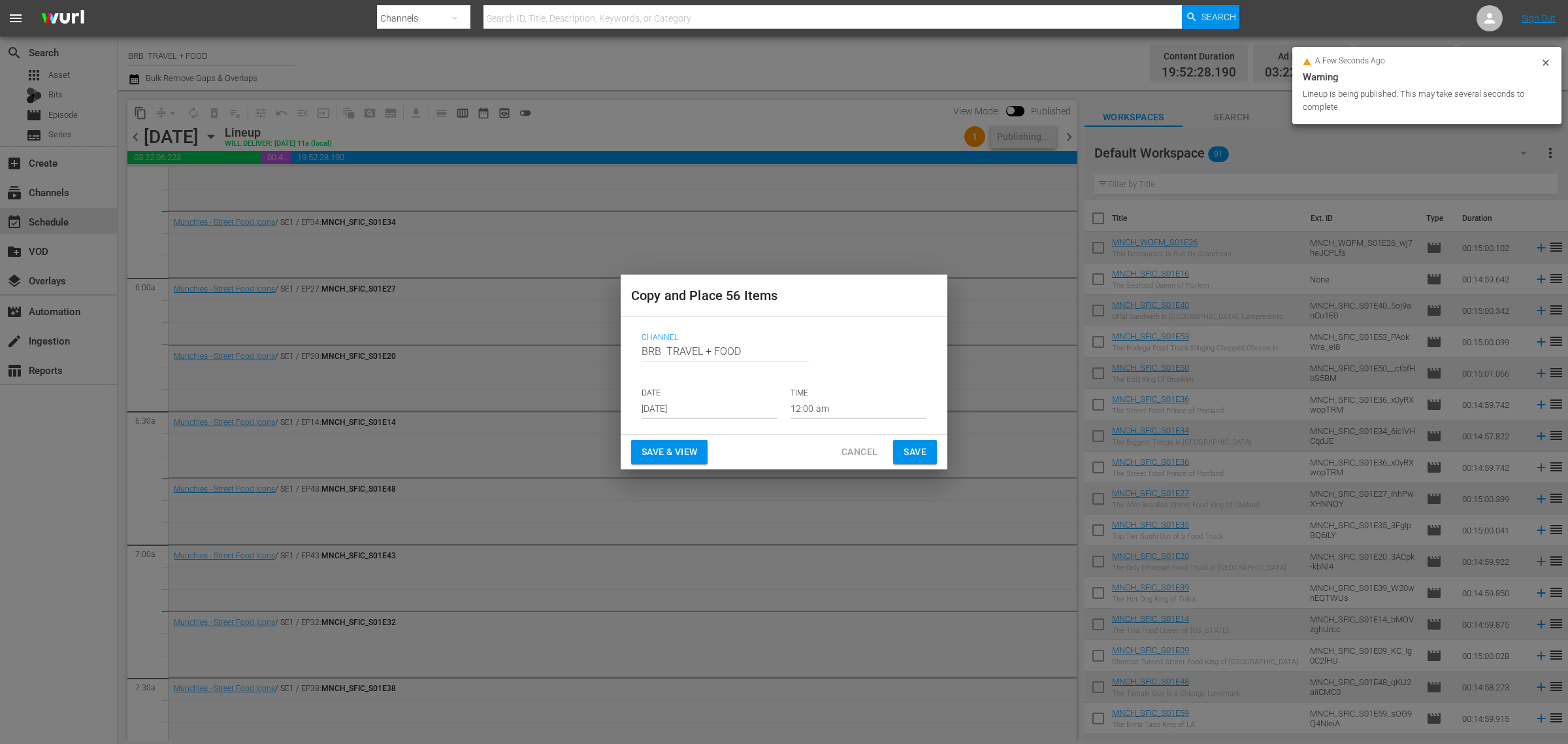
click at [683, 410] on input "[DATE]" at bounding box center [710, 408] width 136 height 19
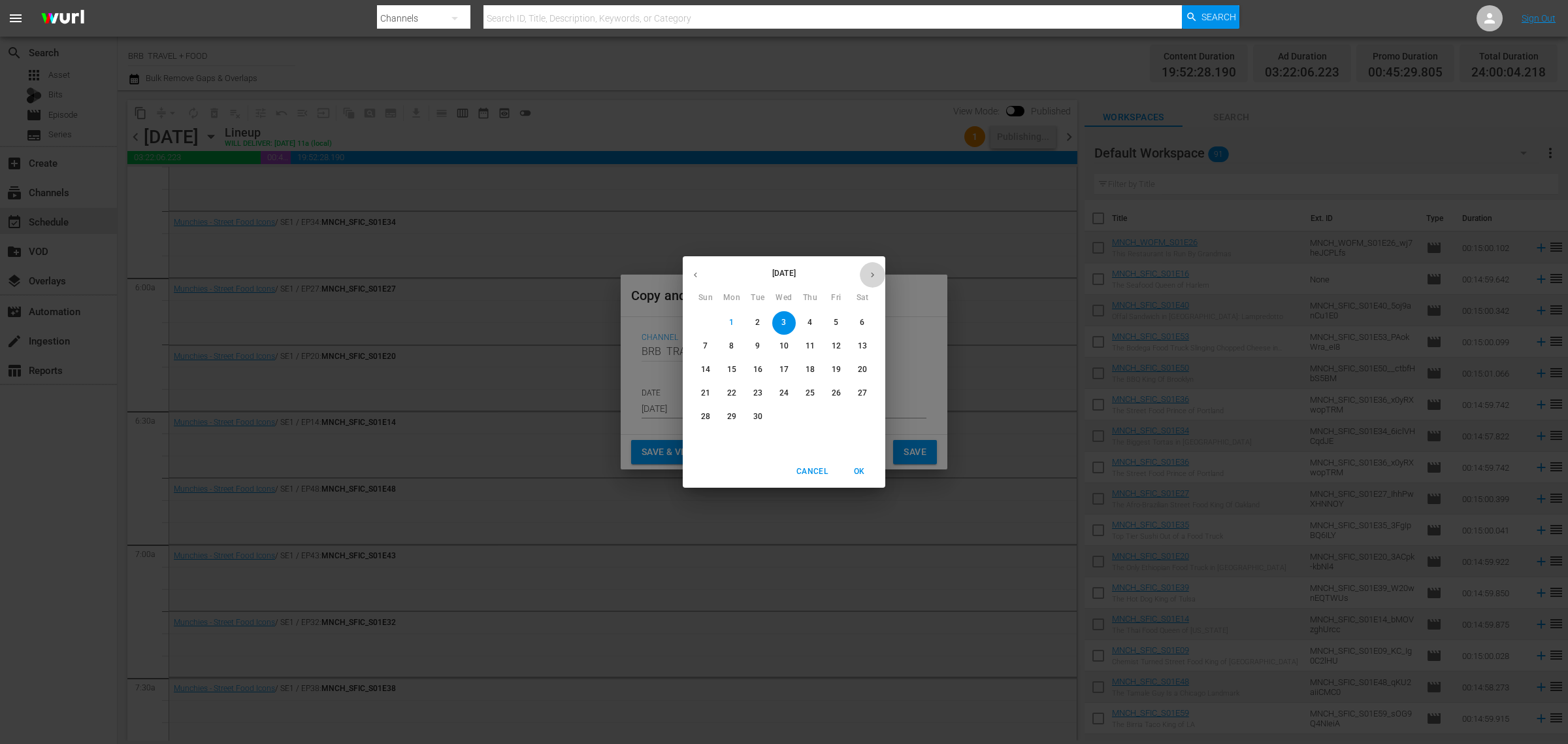
click at [873, 273] on icon "button" at bounding box center [872, 275] width 10 height 10
click at [703, 350] on p "5" at bounding box center [705, 346] width 5 height 11
type input "Oct 5th 2025"
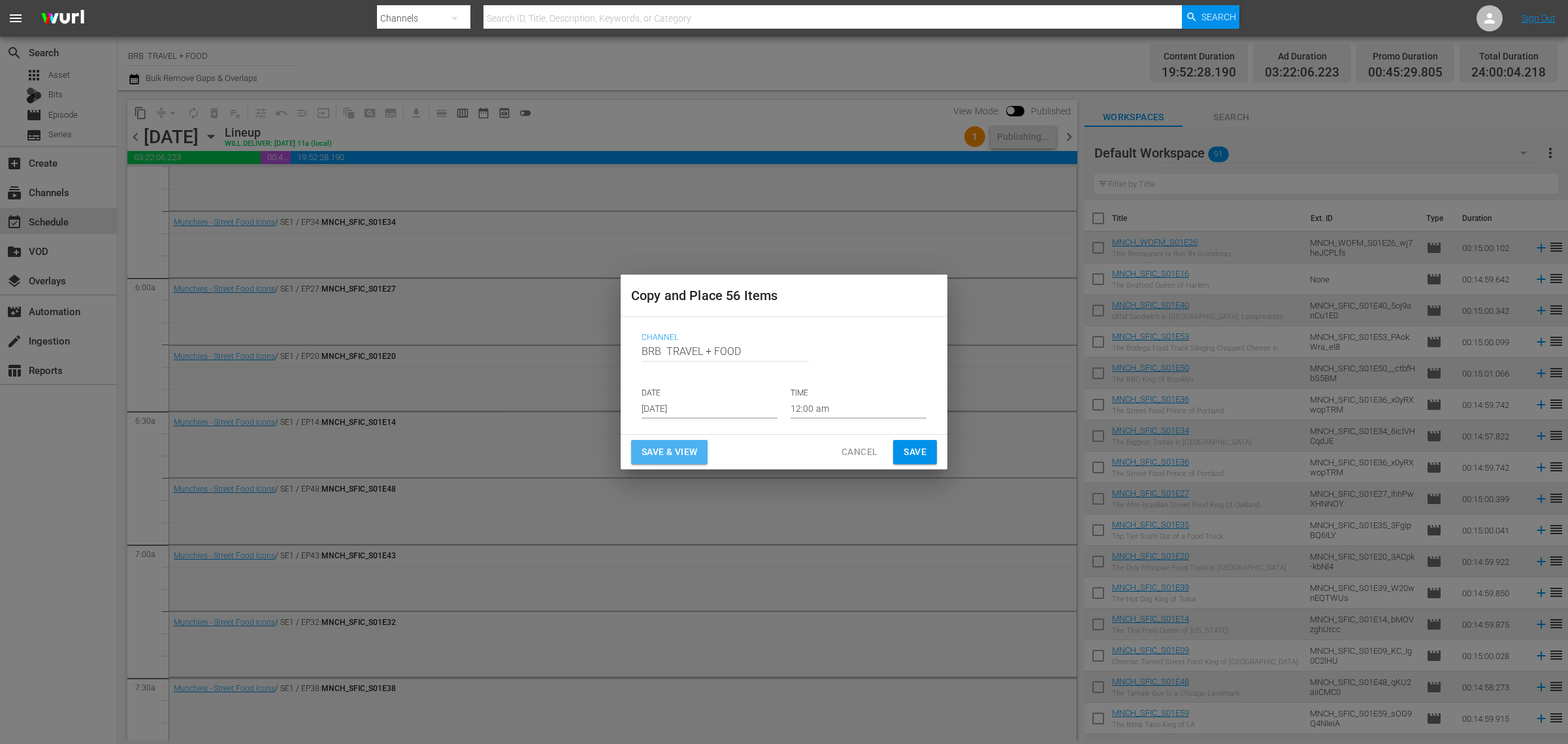
click at [657, 444] on span "Save & View" at bounding box center [669, 452] width 56 height 16
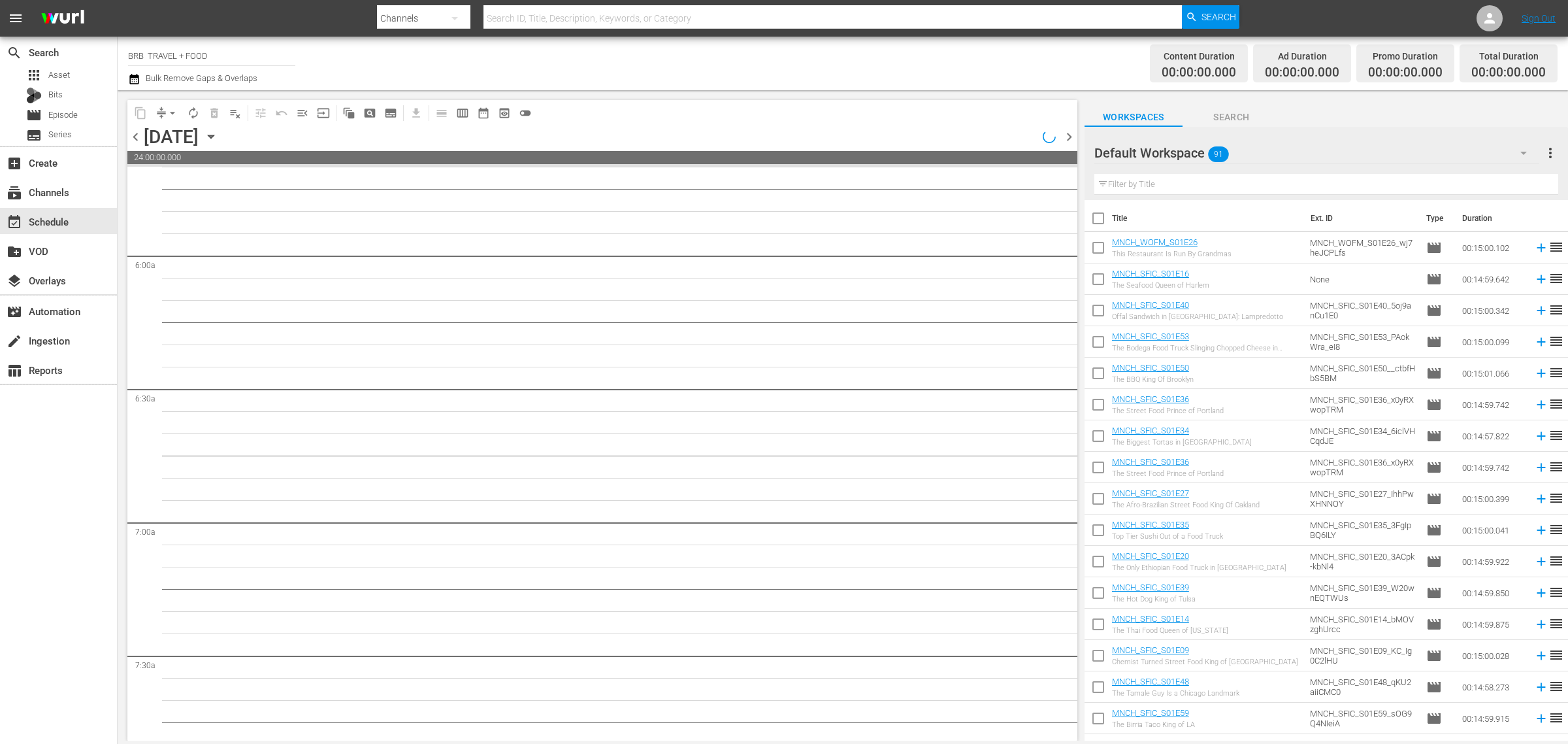
scroll to position [1489, 0]
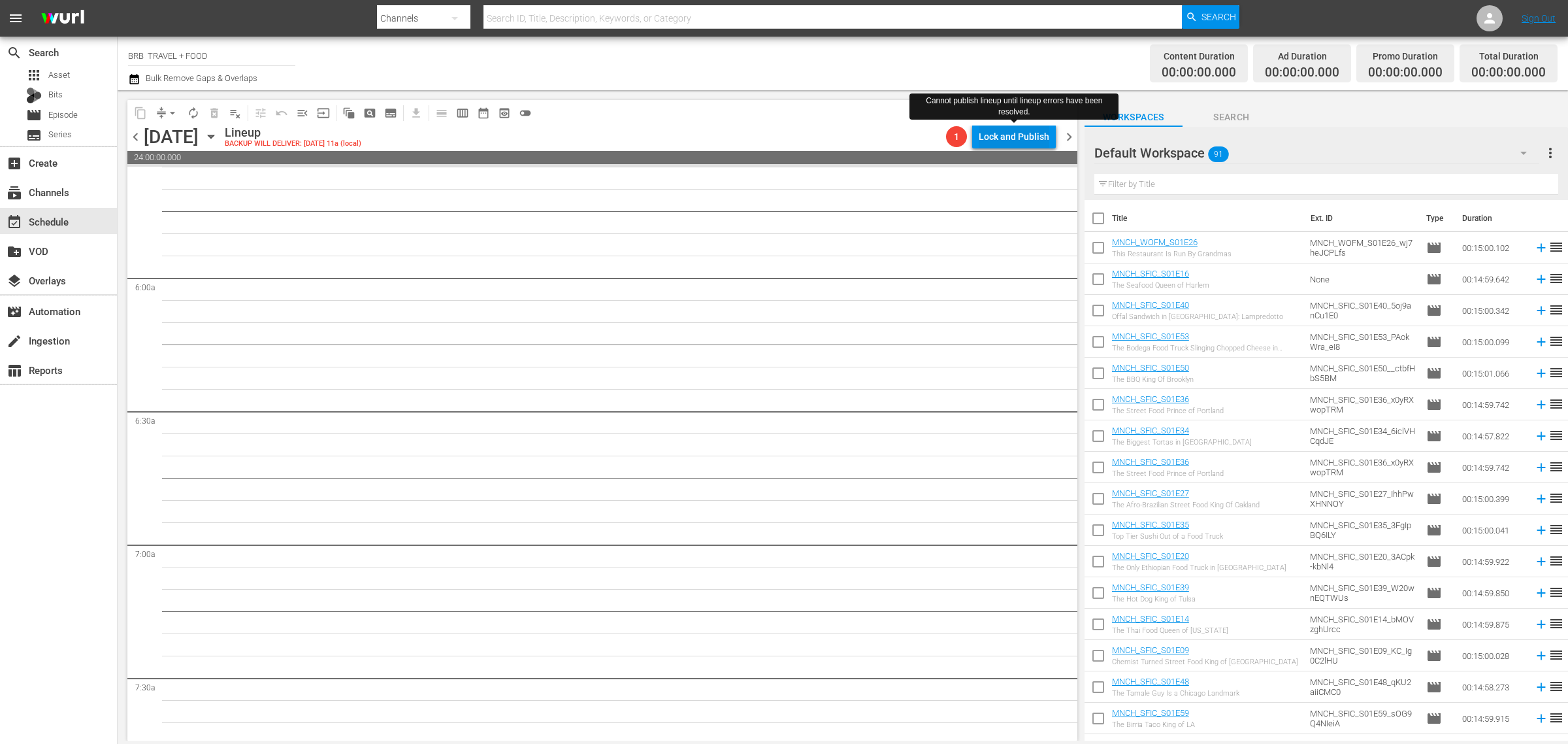
click at [1021, 137] on div "Lock and Publish" at bounding box center [1014, 136] width 70 height 23
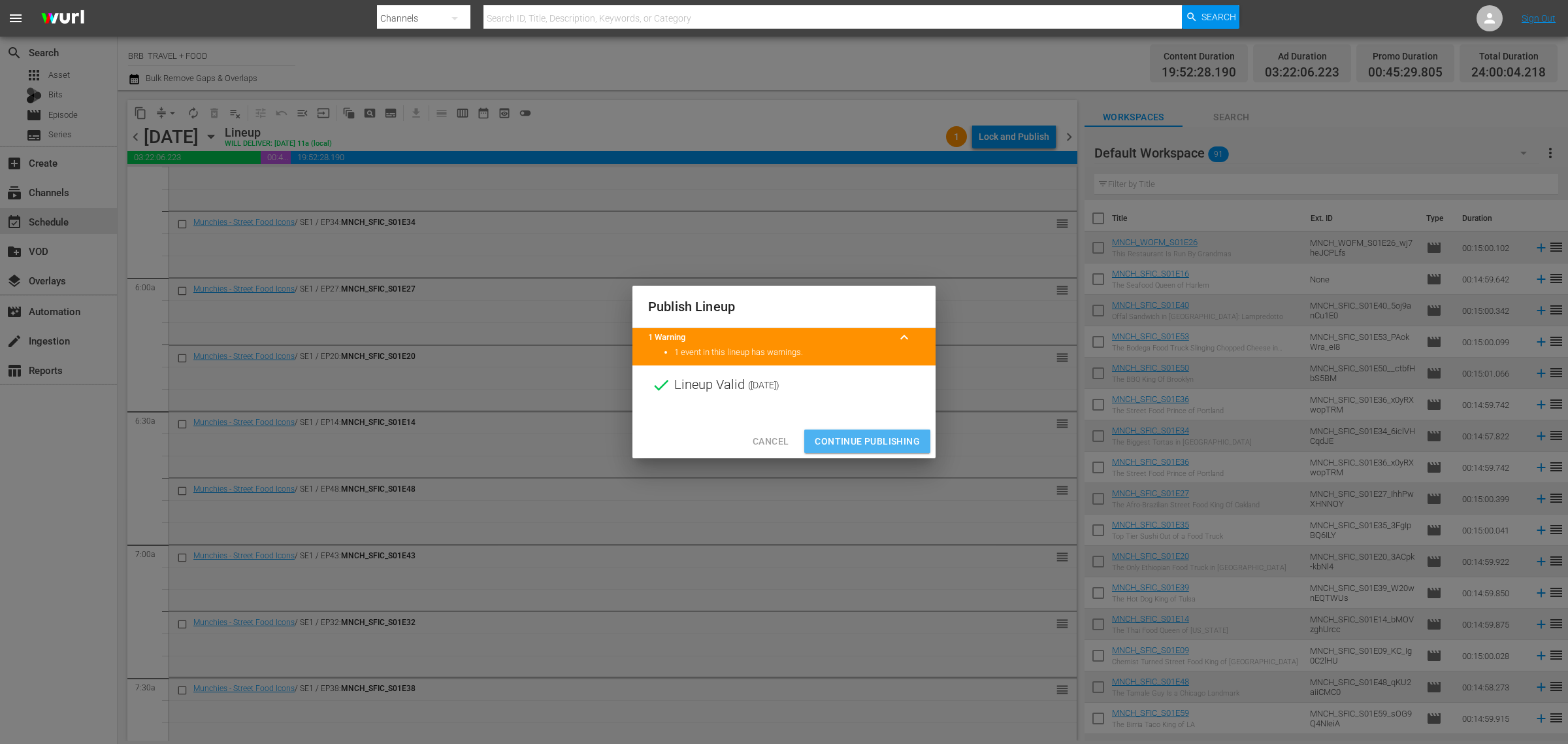
click at [881, 436] on span "Continue Publishing" at bounding box center [867, 442] width 105 height 16
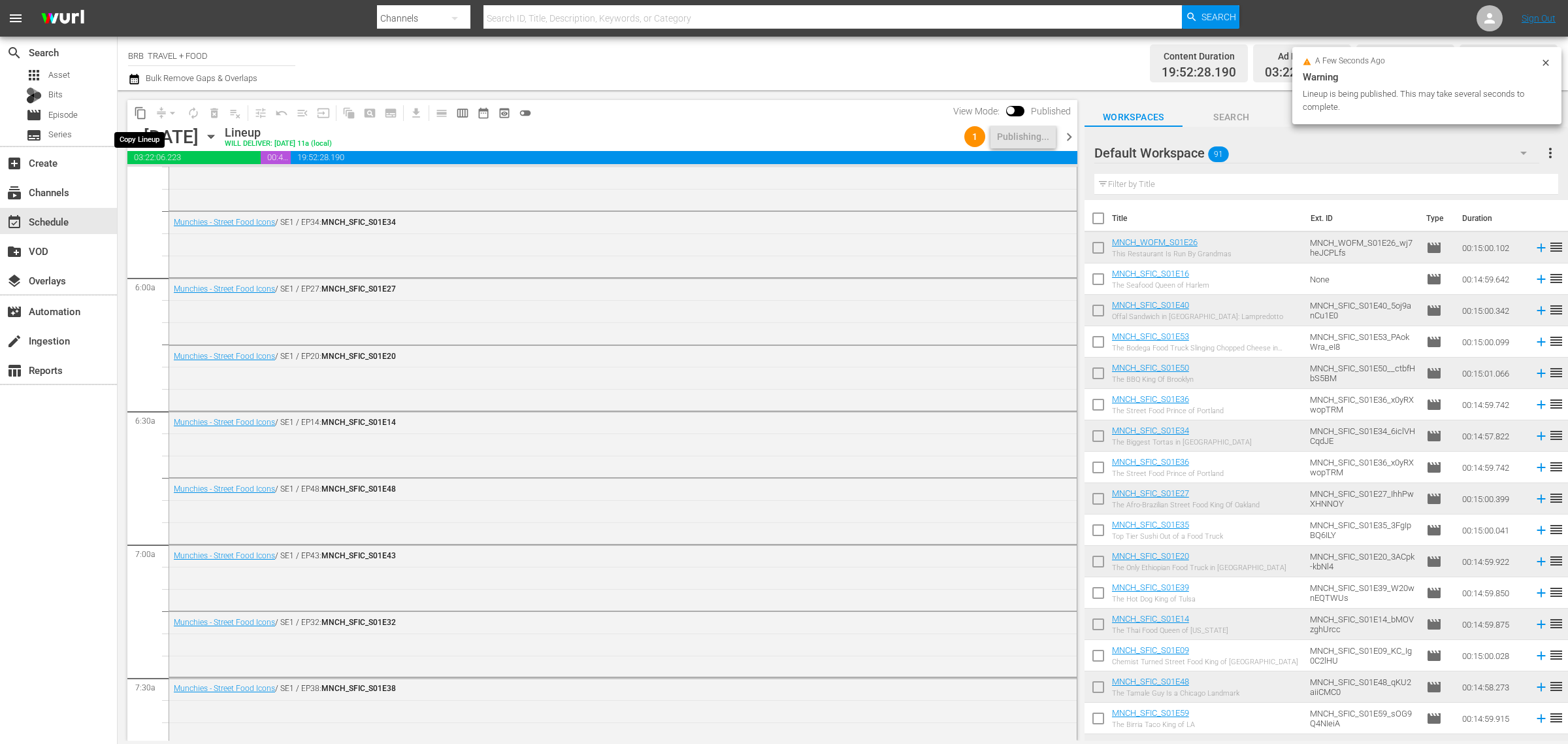
click at [145, 111] on span "content_copy" at bounding box center [141, 113] width 13 height 13
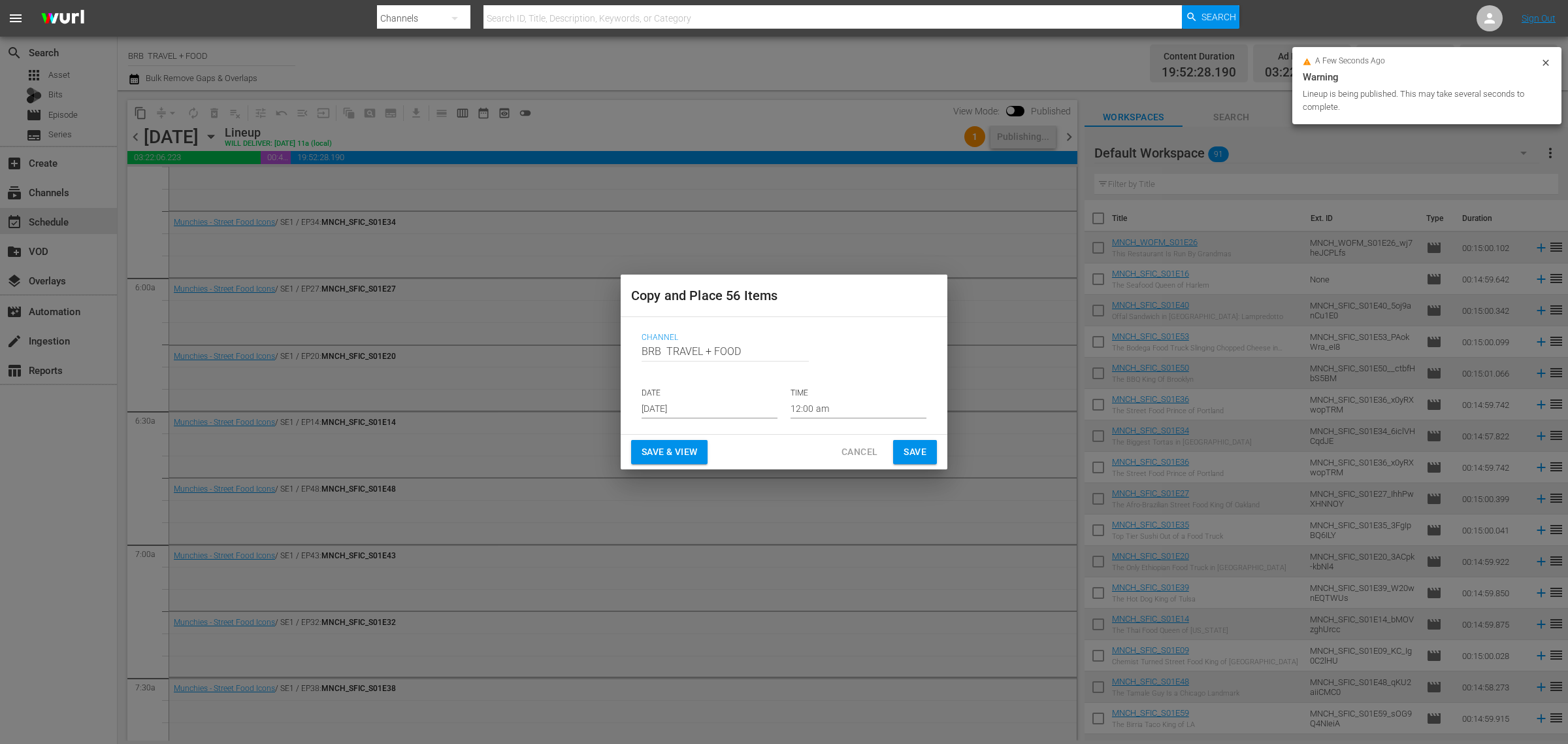
click at [691, 408] on input "[DATE]" at bounding box center [710, 408] width 136 height 19
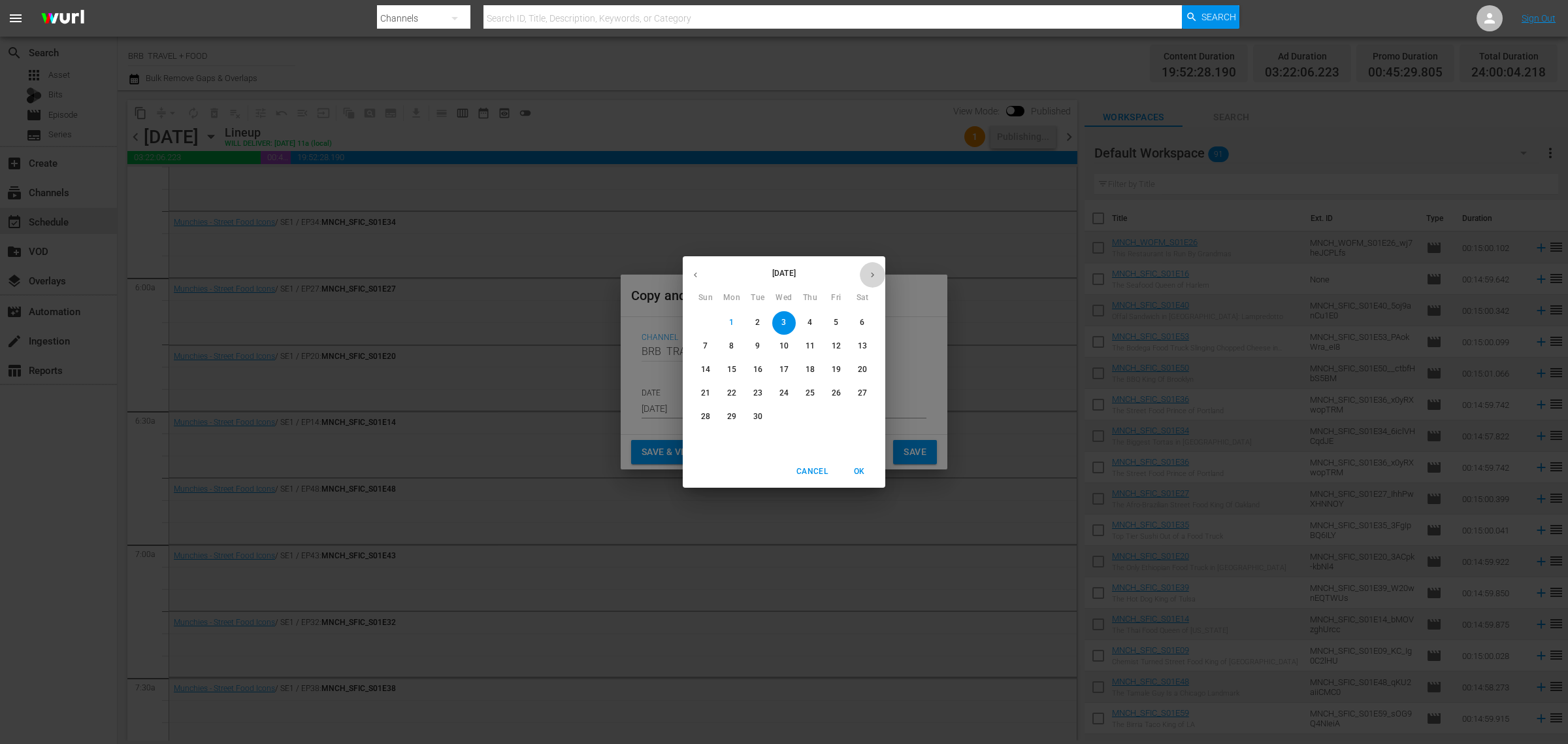
click at [869, 276] on icon "button" at bounding box center [872, 275] width 10 height 10
click at [703, 373] on p "12" at bounding box center [706, 369] width 9 height 11
type input "Oct 12th 2025"
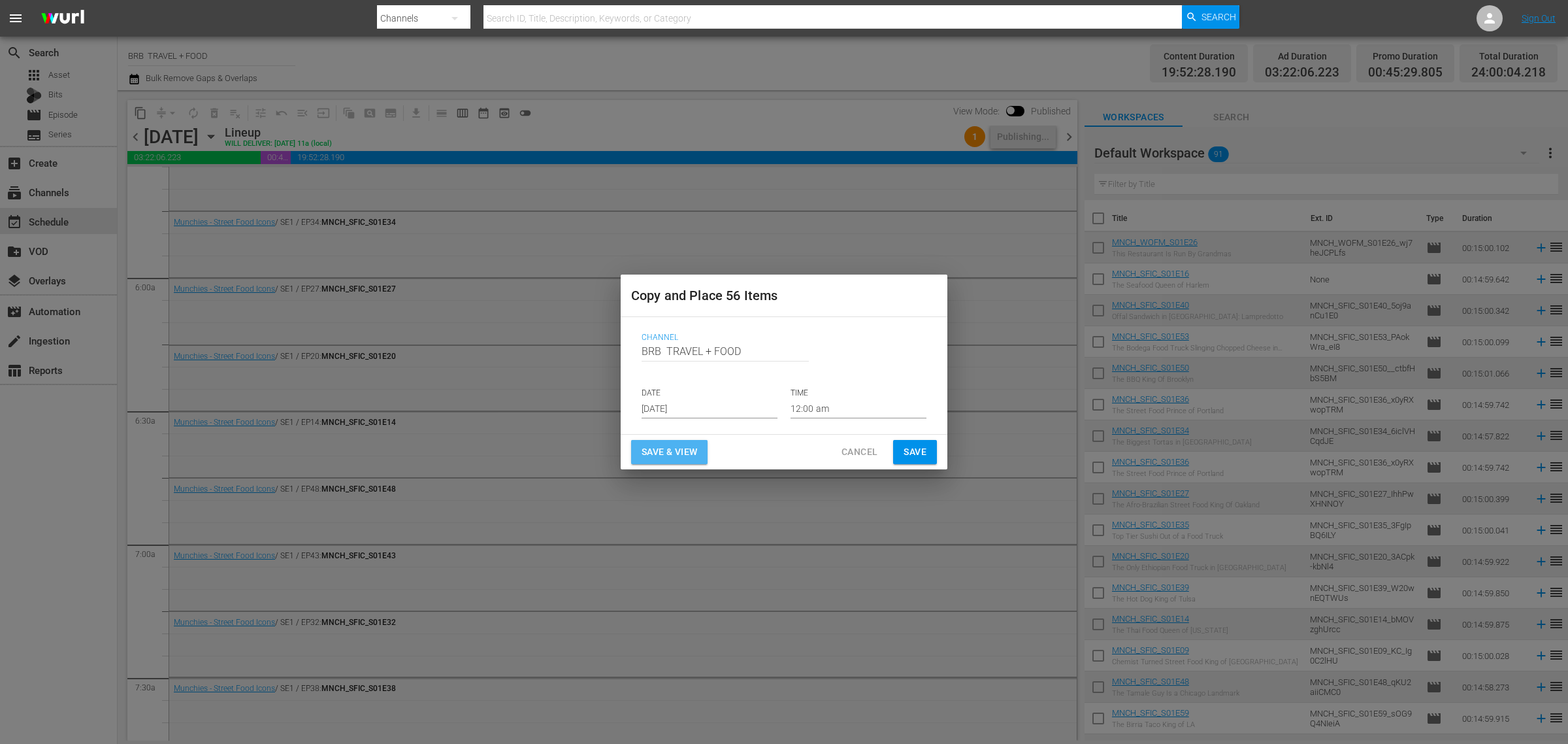
click at [664, 449] on span "Save & View" at bounding box center [669, 452] width 56 height 16
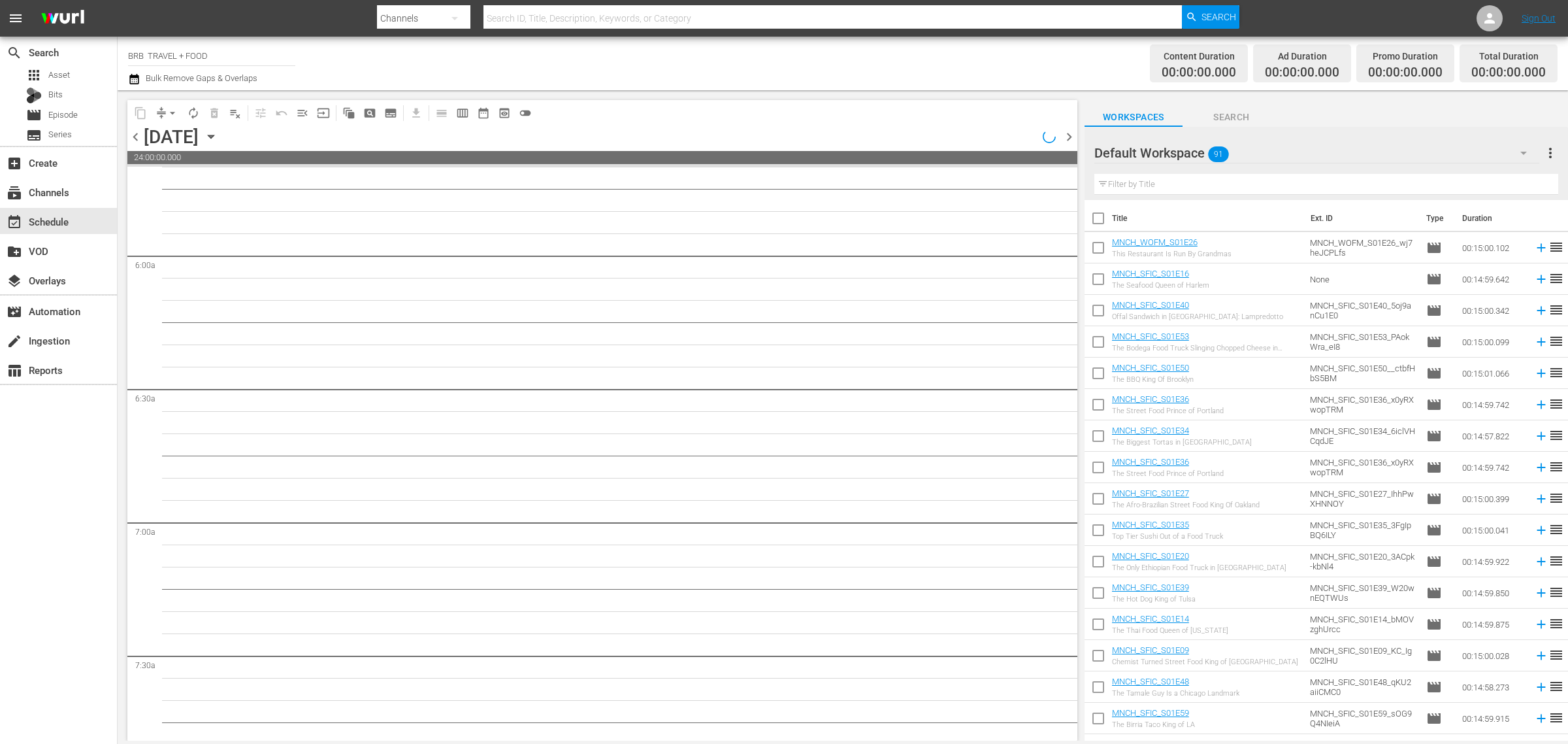
scroll to position [1489, 0]
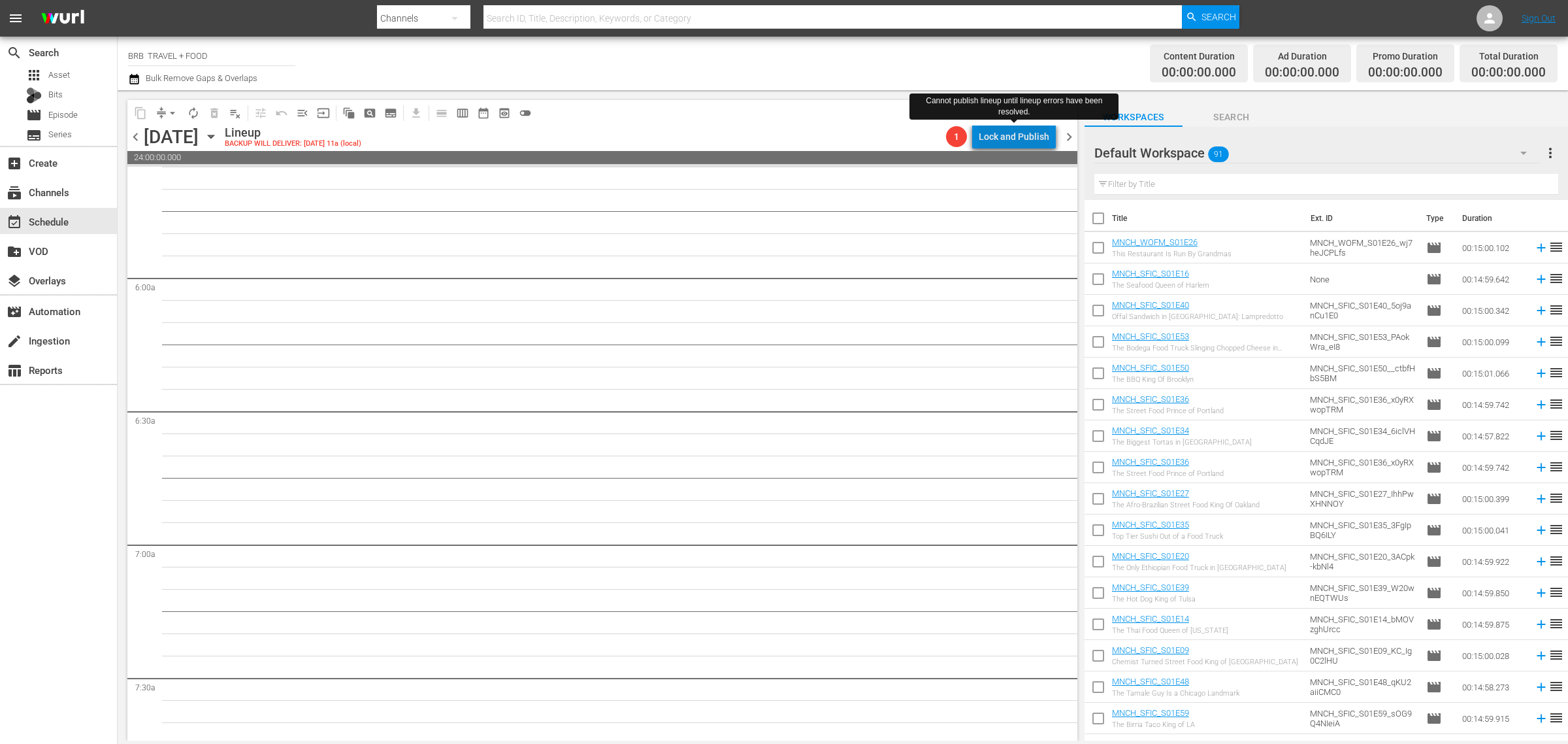
click at [1024, 135] on div "Lock and Publish" at bounding box center [1014, 136] width 70 height 23
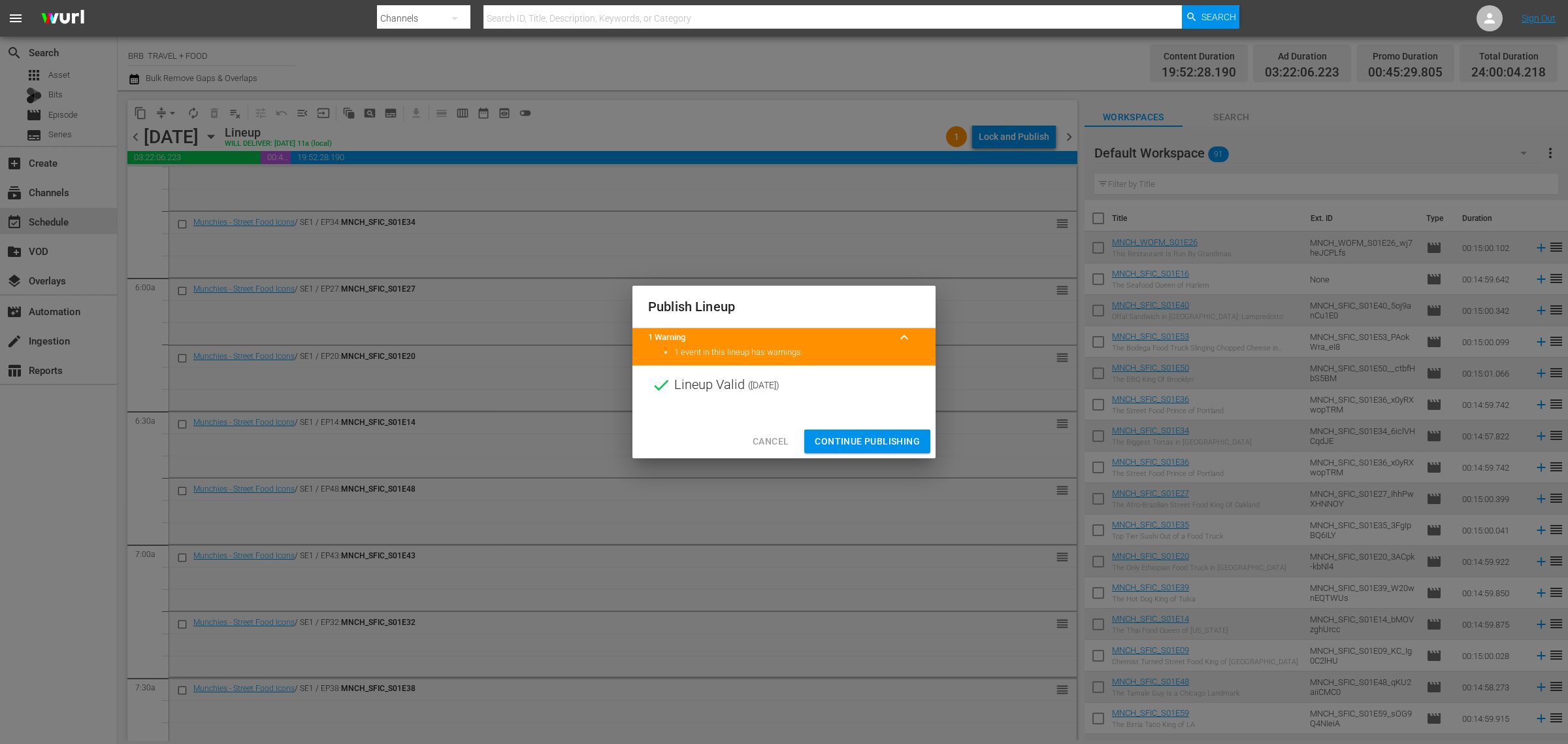
click at [856, 434] on span "Continue Publishing" at bounding box center [867, 442] width 105 height 16
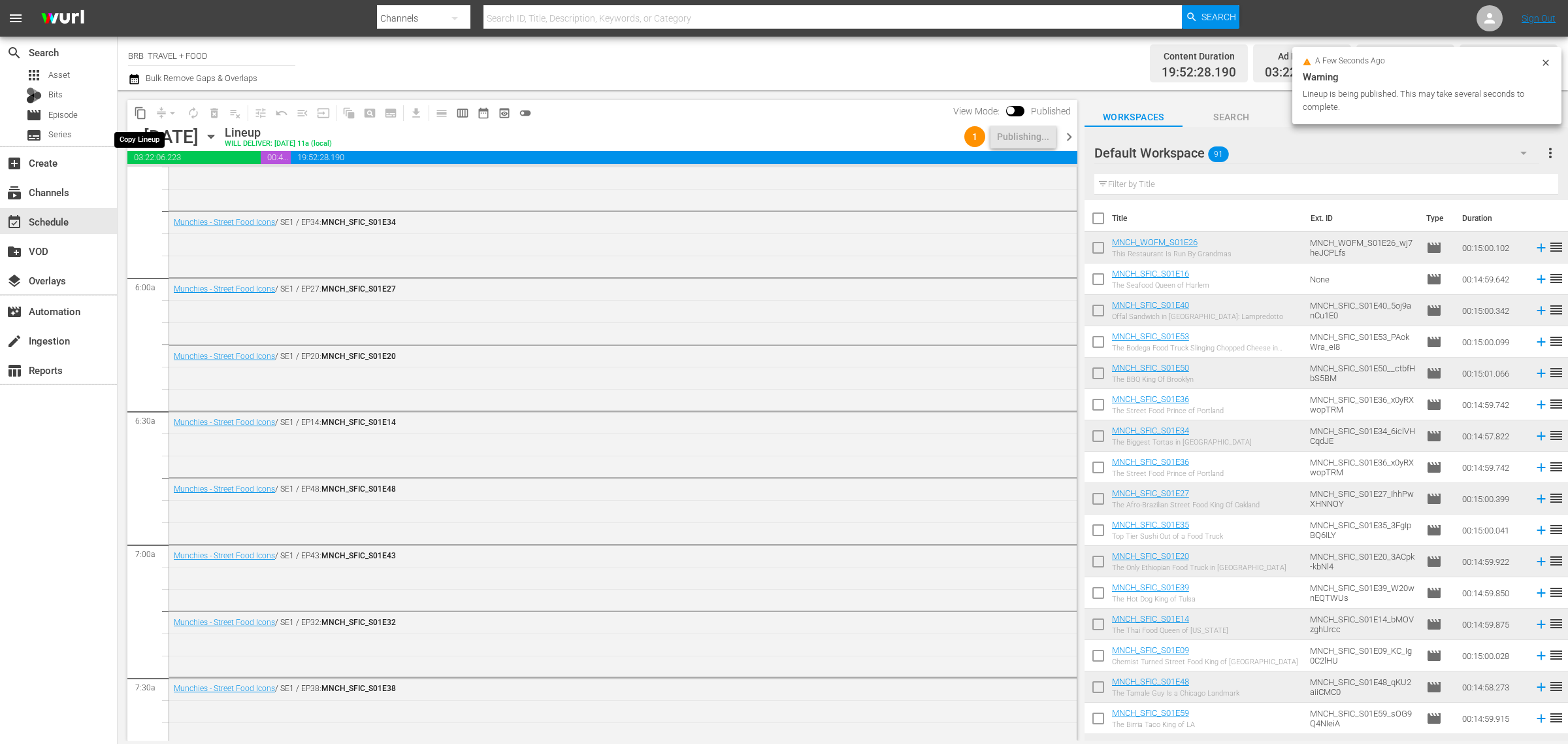
click at [137, 109] on span "content_copy" at bounding box center [141, 113] width 13 height 13
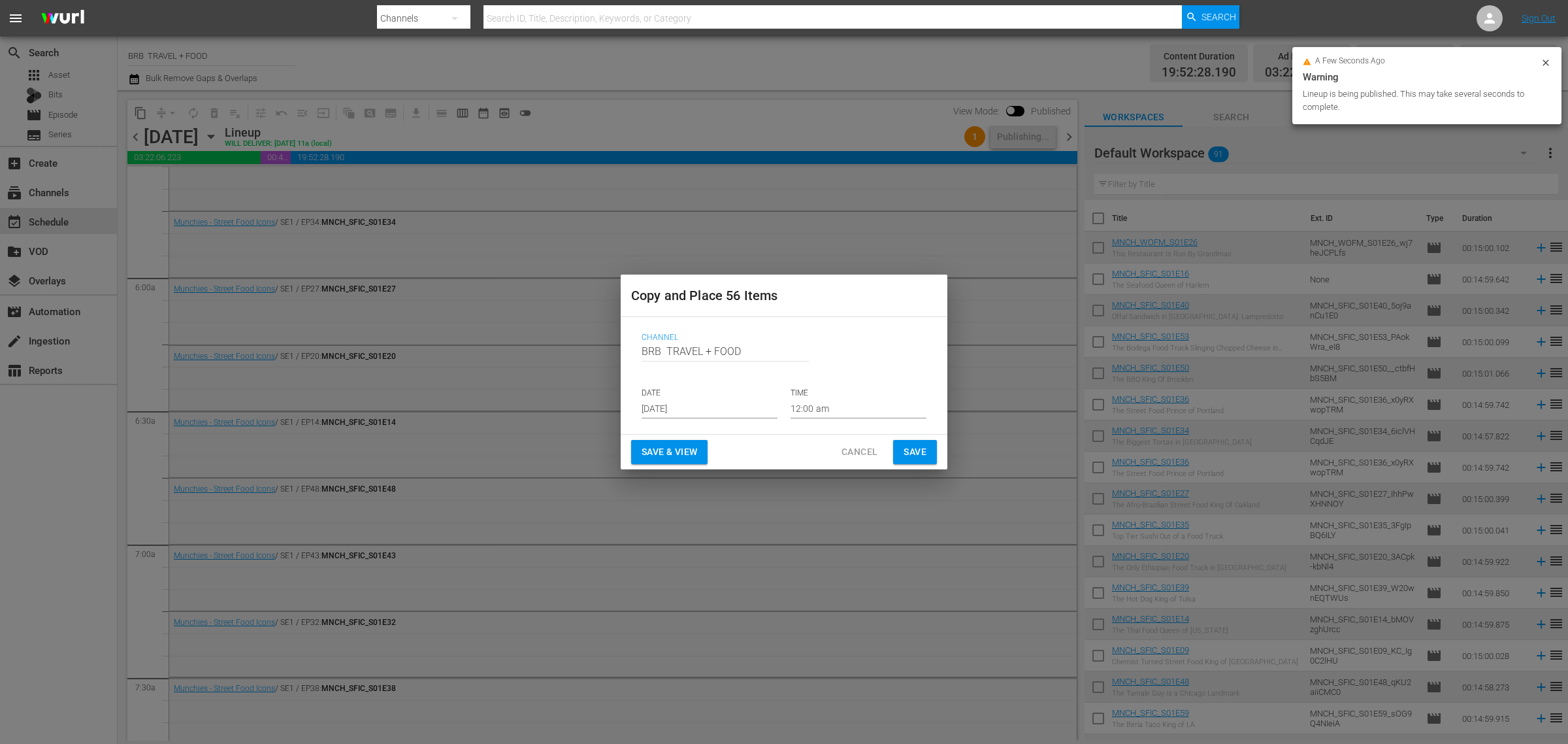
click at [683, 394] on p "DATE" at bounding box center [710, 393] width 136 height 11
click at [680, 414] on input "[DATE]" at bounding box center [710, 408] width 136 height 19
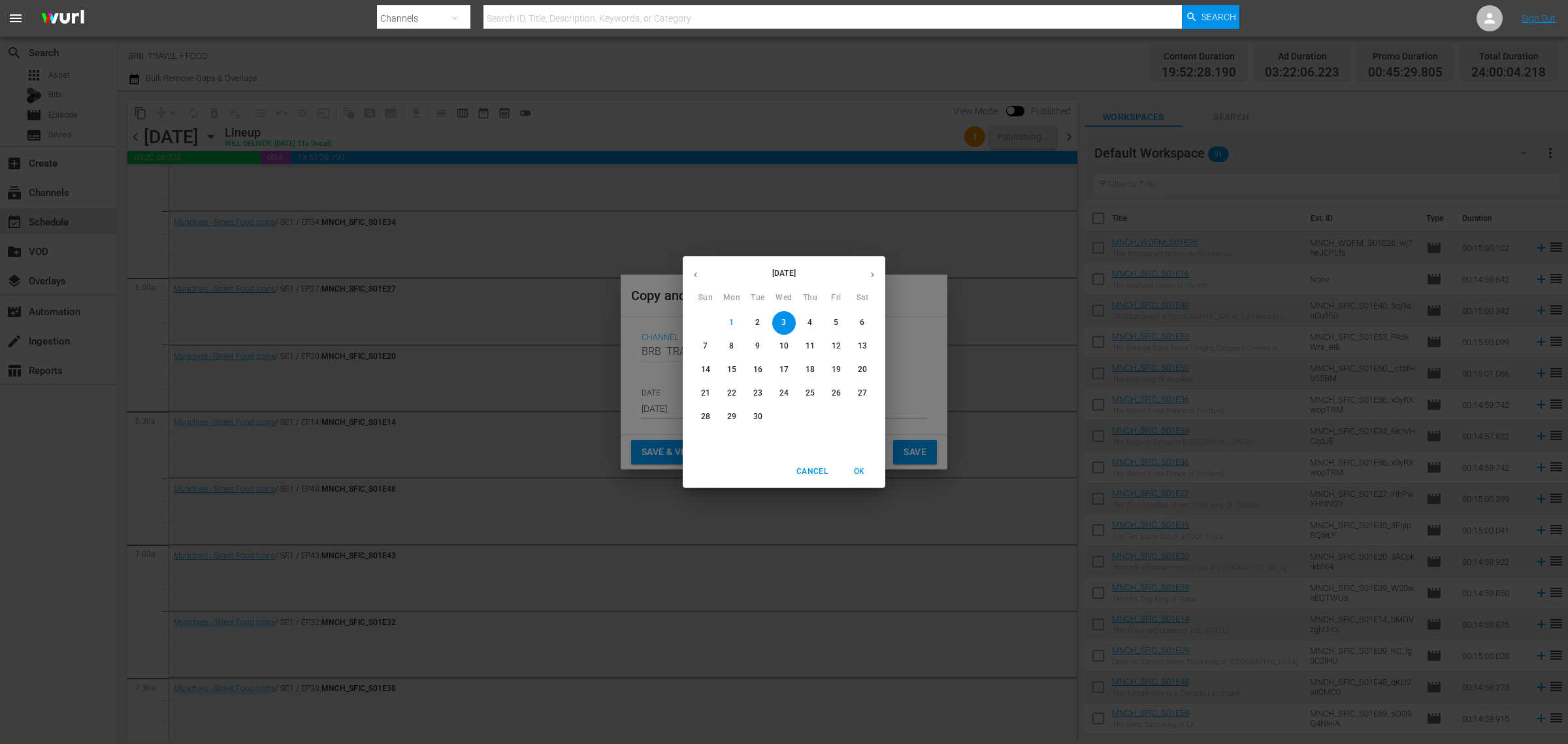
click at [870, 273] on icon "button" at bounding box center [872, 275] width 10 height 10
click at [706, 390] on p "19" at bounding box center [706, 393] width 9 height 11
type input "Oct 19th 2025"
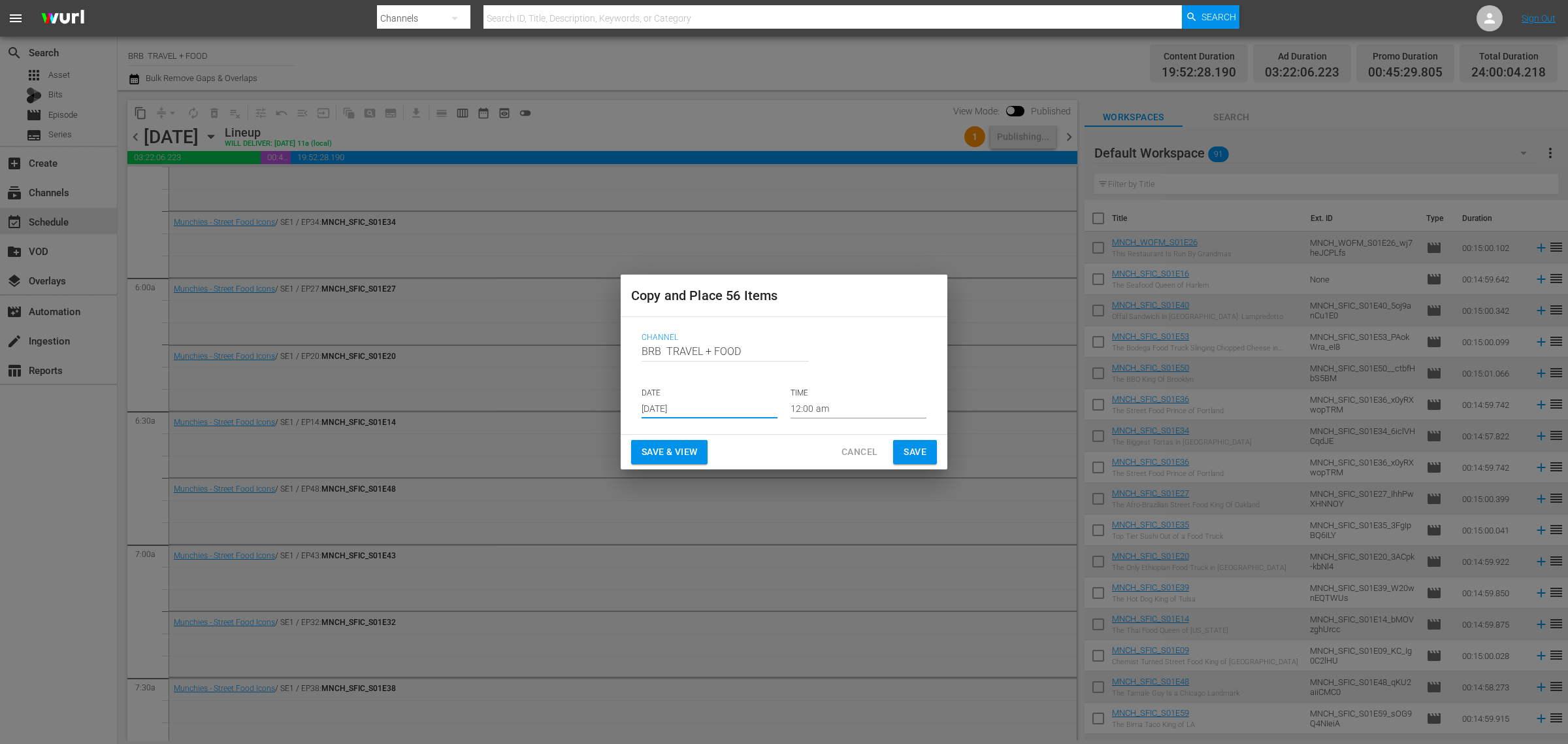
click at [654, 445] on span "Save & View" at bounding box center [669, 452] width 56 height 16
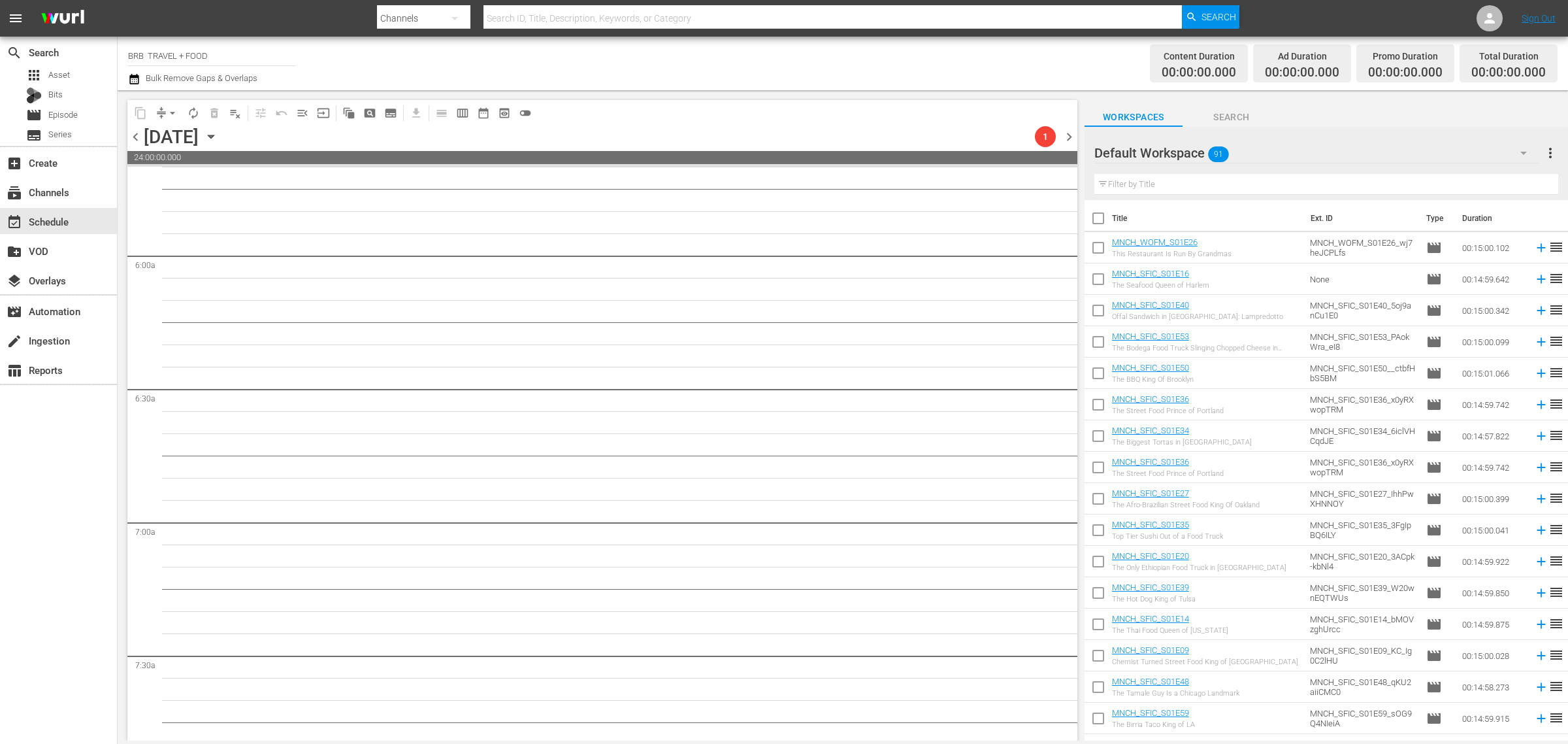
scroll to position [1489, 0]
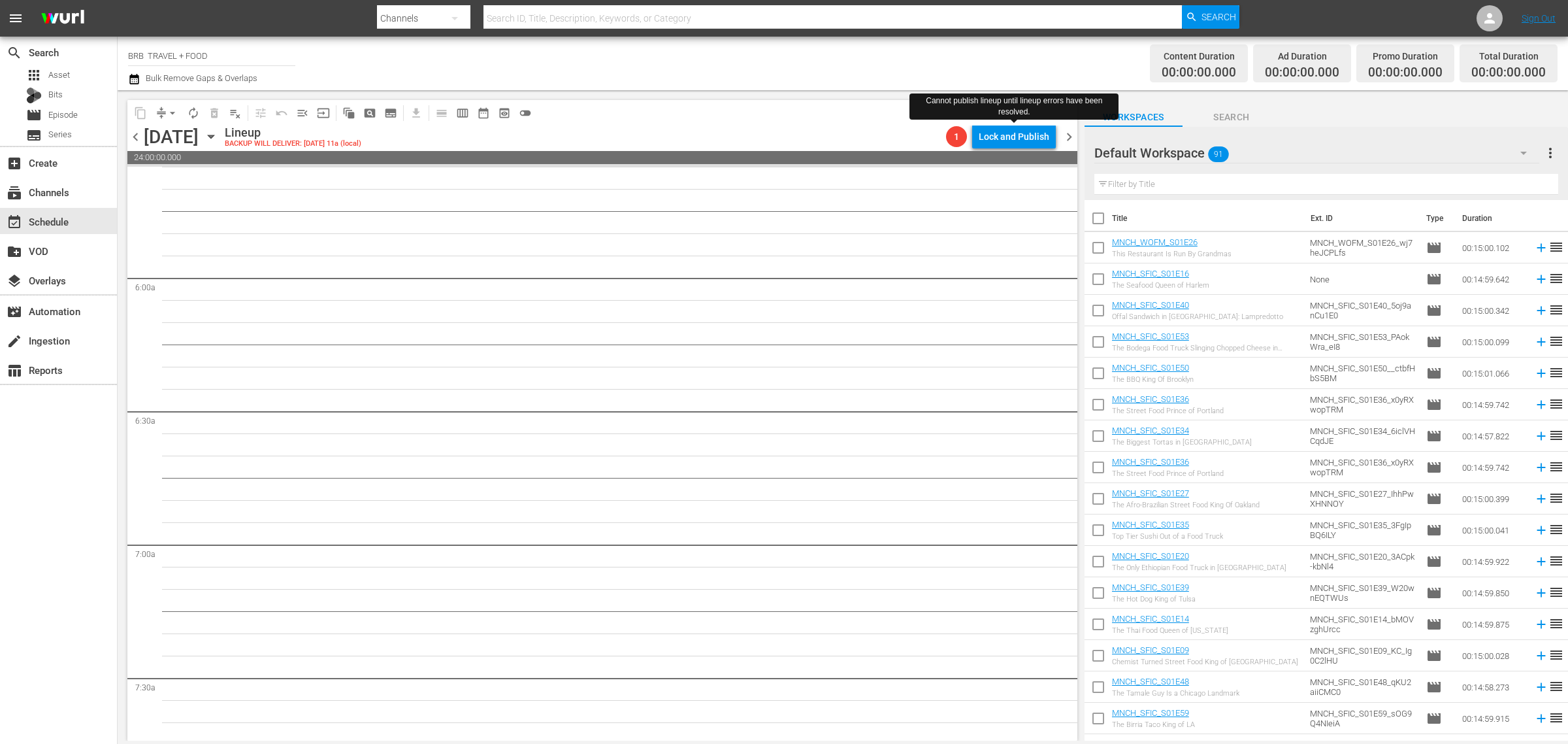
click at [1023, 121] on div "Cannot publish lineup until lineup errors have been resolved." at bounding box center [1014, 107] width 209 height 33
click at [1020, 143] on div "Lock and Publish" at bounding box center [1014, 136] width 70 height 23
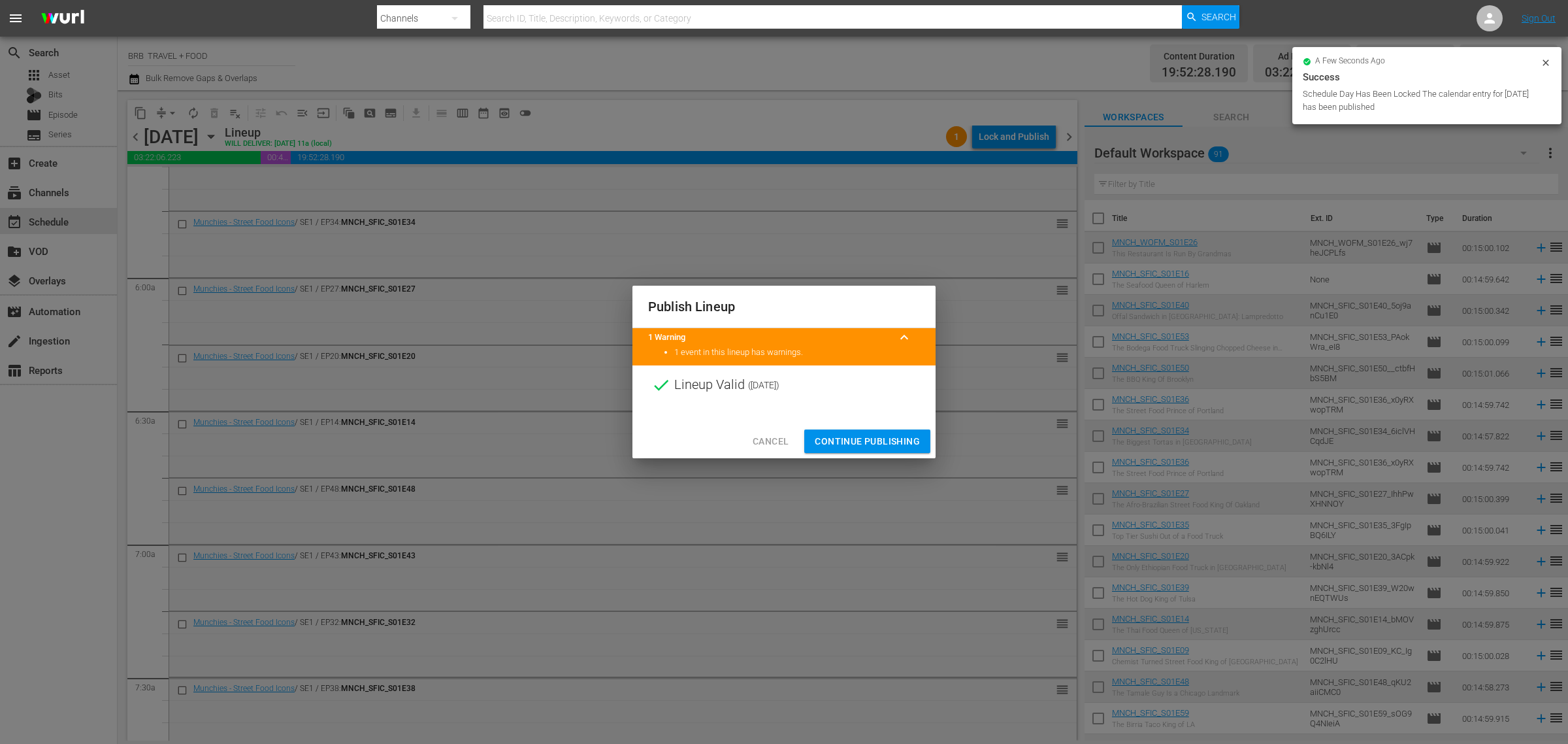
click at [870, 436] on span "Continue Publishing" at bounding box center [867, 442] width 105 height 16
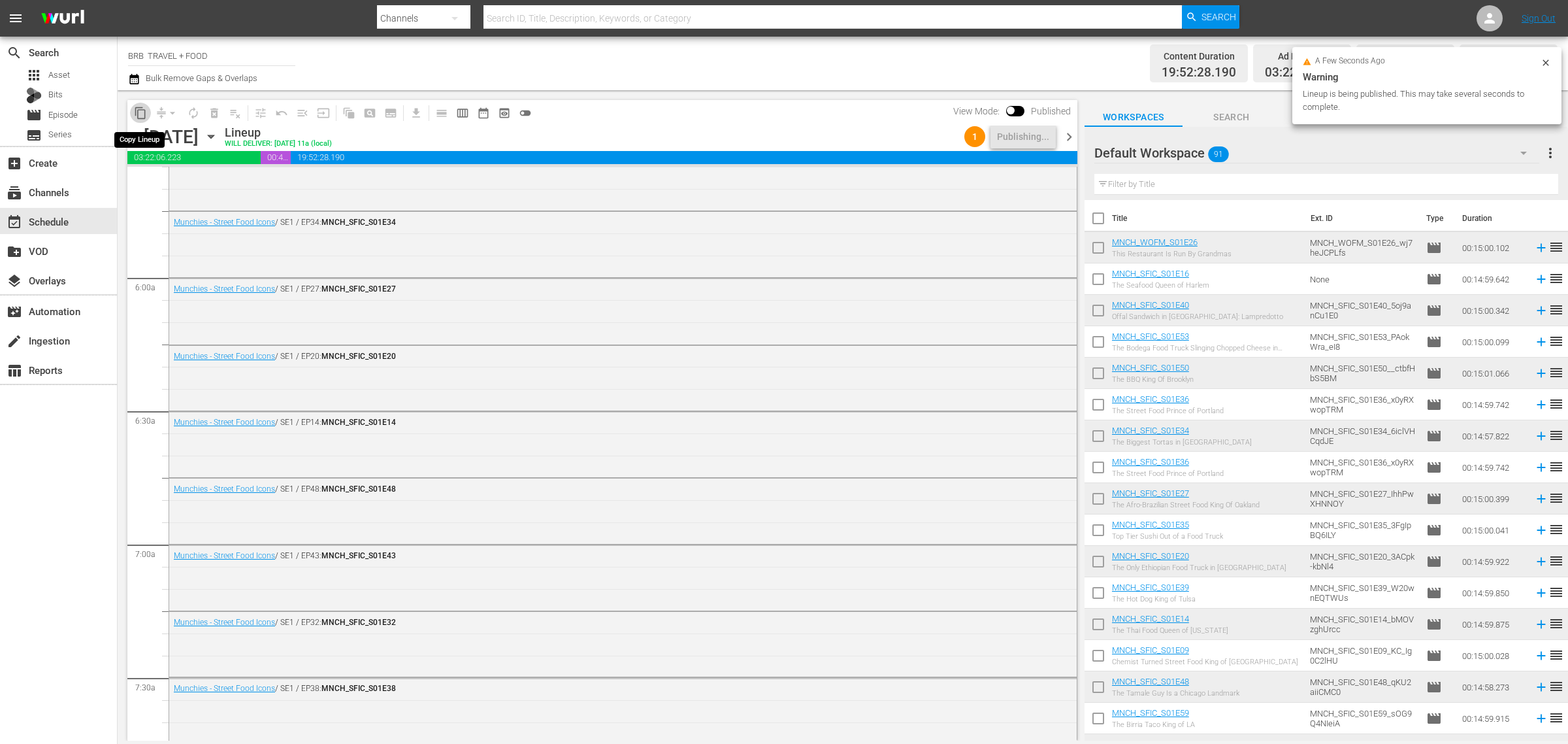
click at [145, 113] on span "content_copy" at bounding box center [141, 113] width 13 height 13
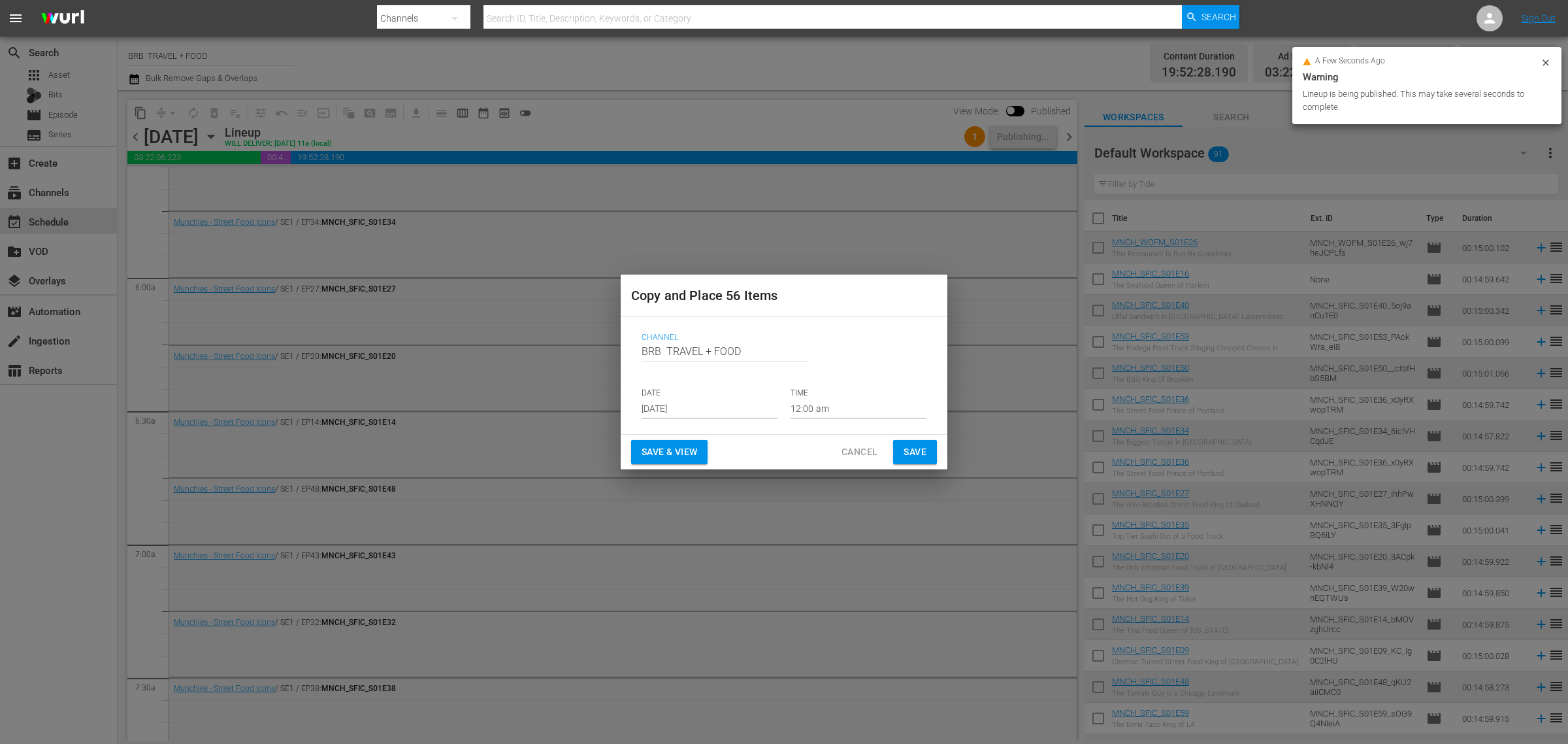
click at [694, 412] on input "[DATE]" at bounding box center [710, 408] width 136 height 19
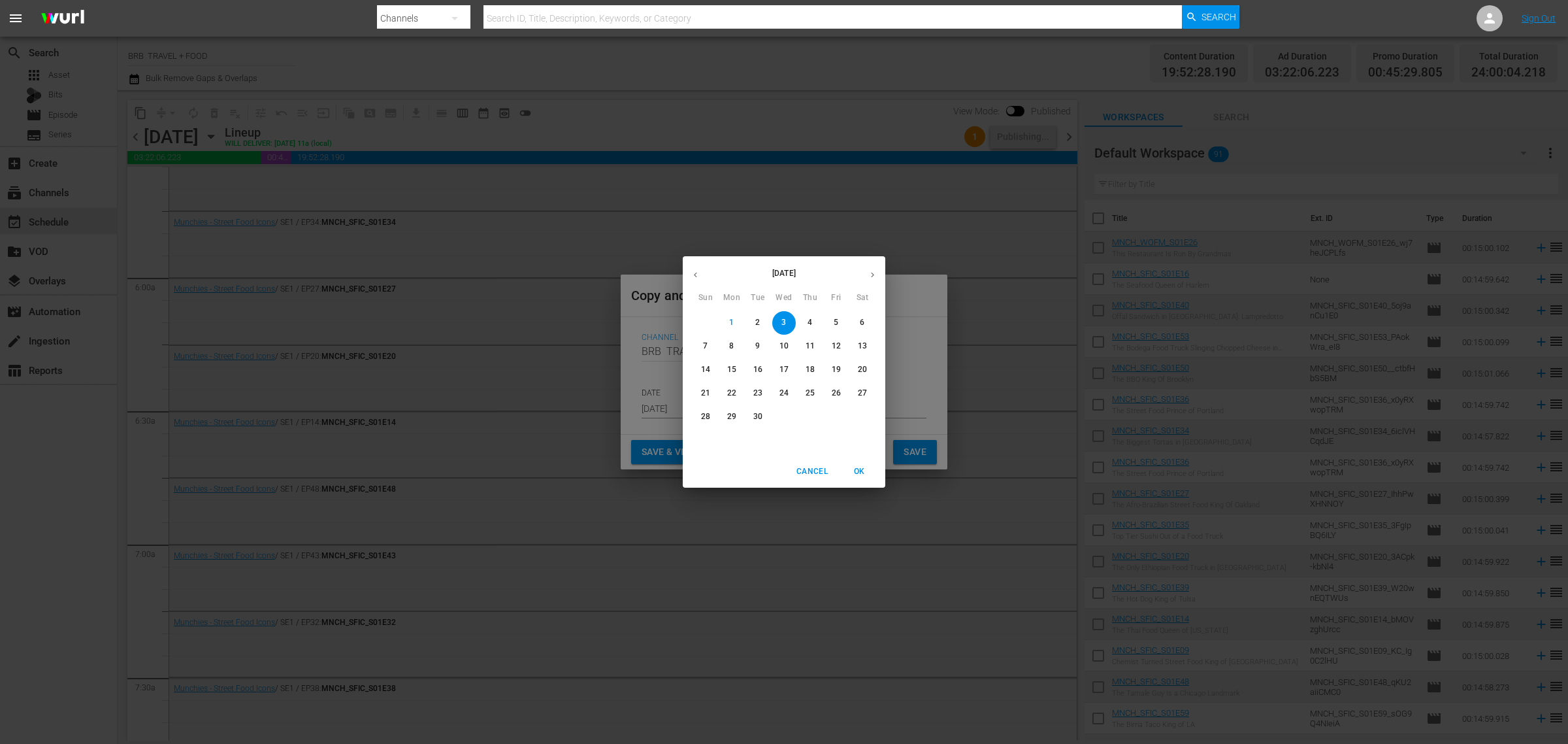
click at [869, 276] on icon "button" at bounding box center [872, 275] width 10 height 10
click at [704, 418] on p "26" at bounding box center [706, 416] width 9 height 11
type input "Oct 26th 2025"
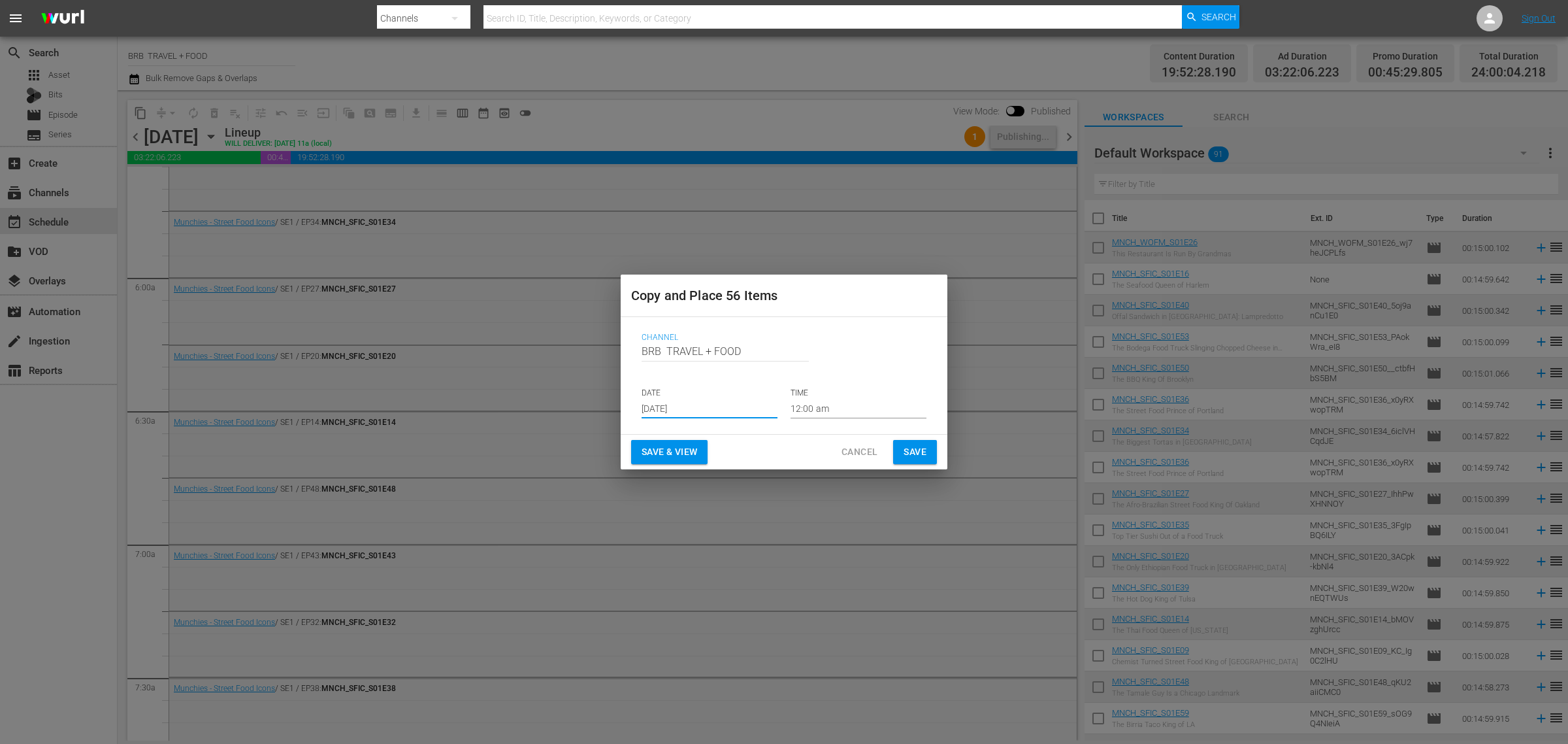
click at [657, 448] on span "Save & View" at bounding box center [669, 452] width 56 height 16
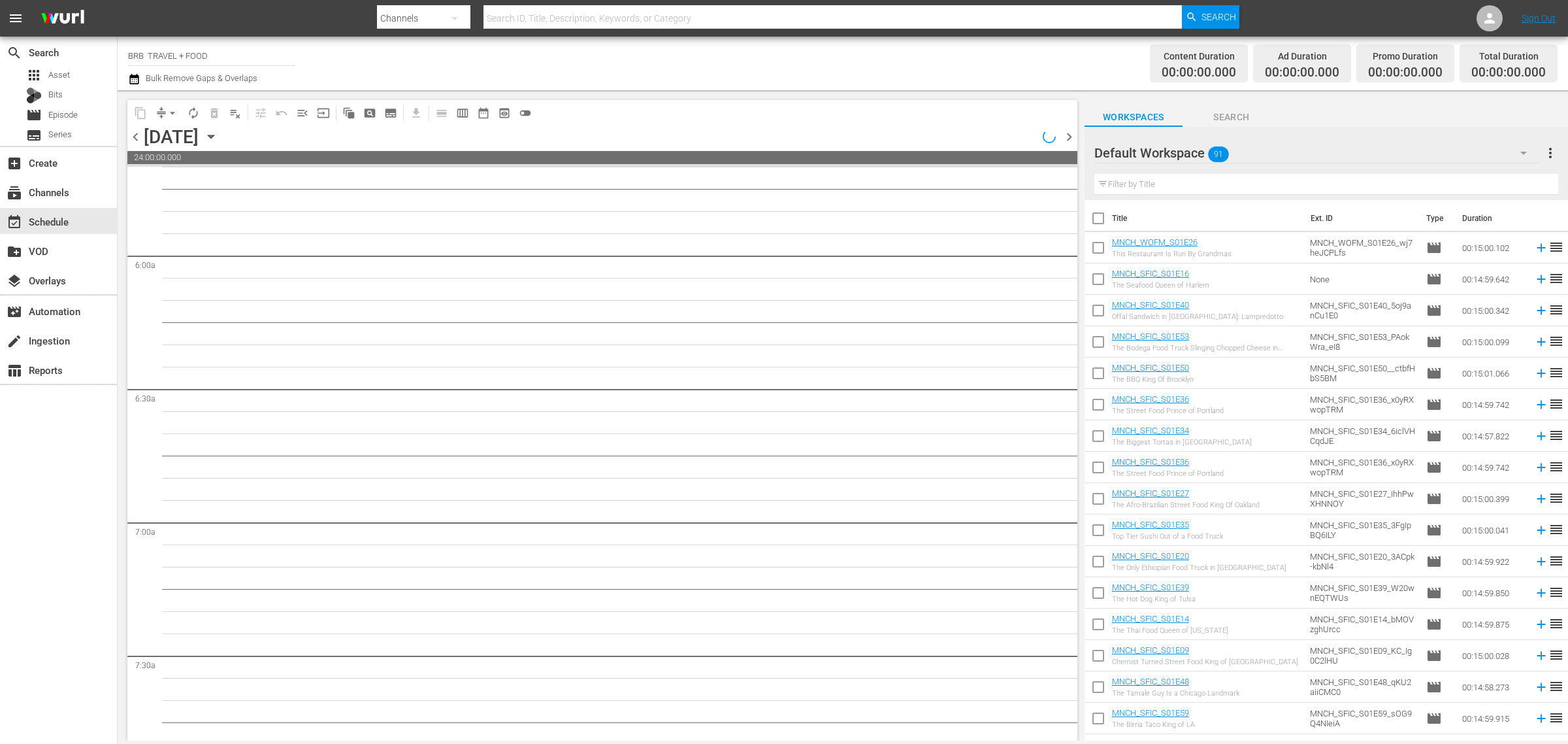
scroll to position [1489, 0]
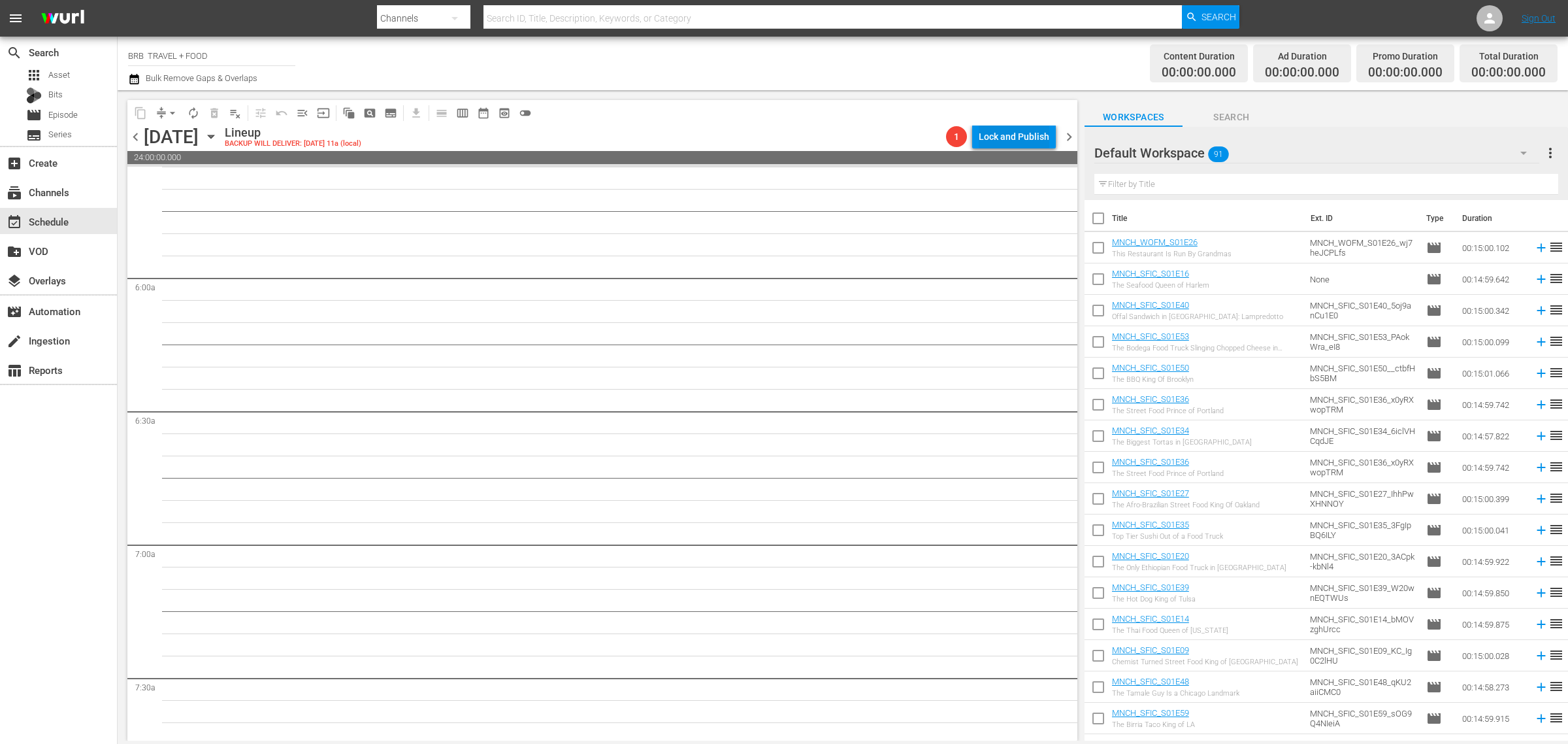
click at [1014, 135] on div "Lock and Publish" at bounding box center [1014, 136] width 70 height 23
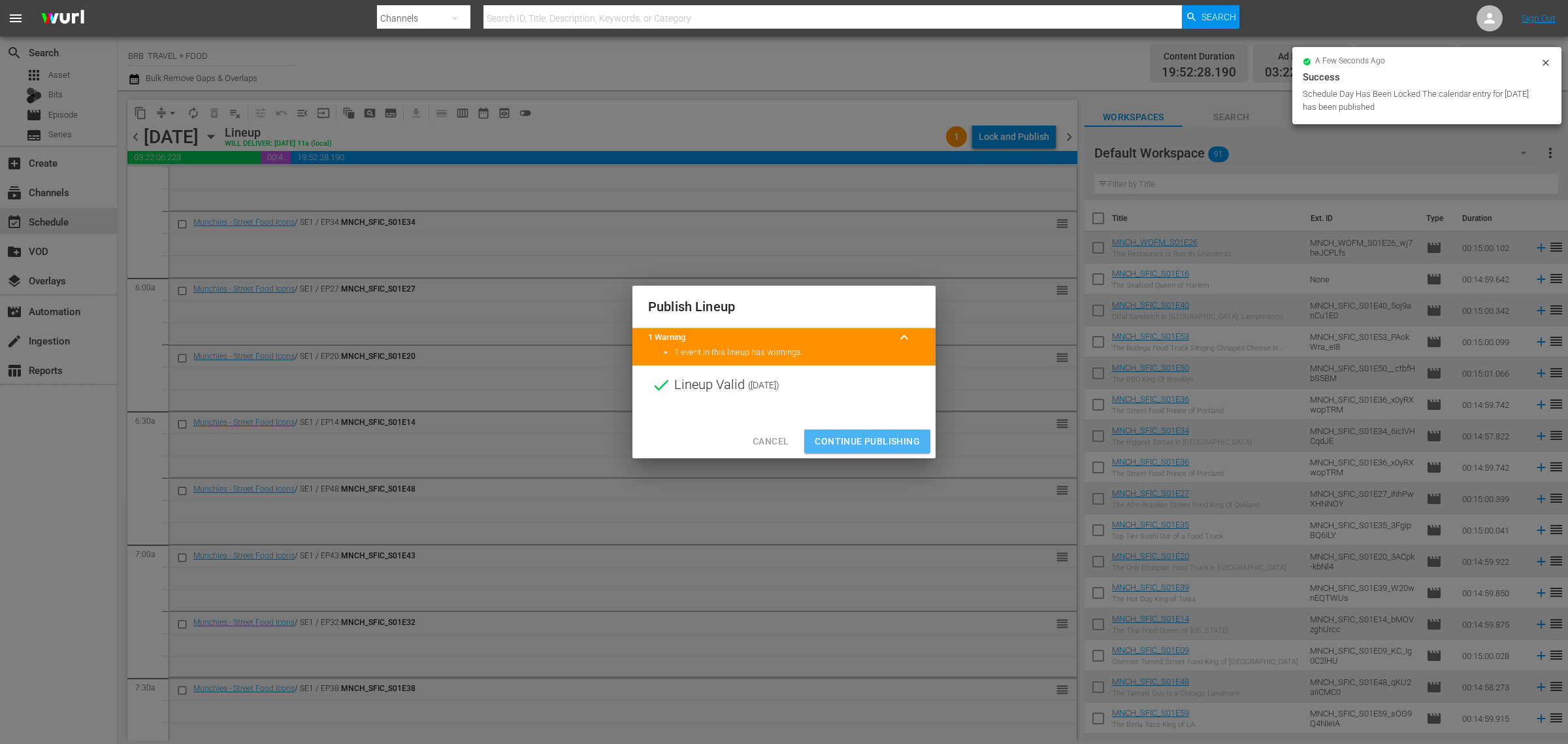
click at [889, 443] on span "Continue Publishing" at bounding box center [867, 442] width 105 height 16
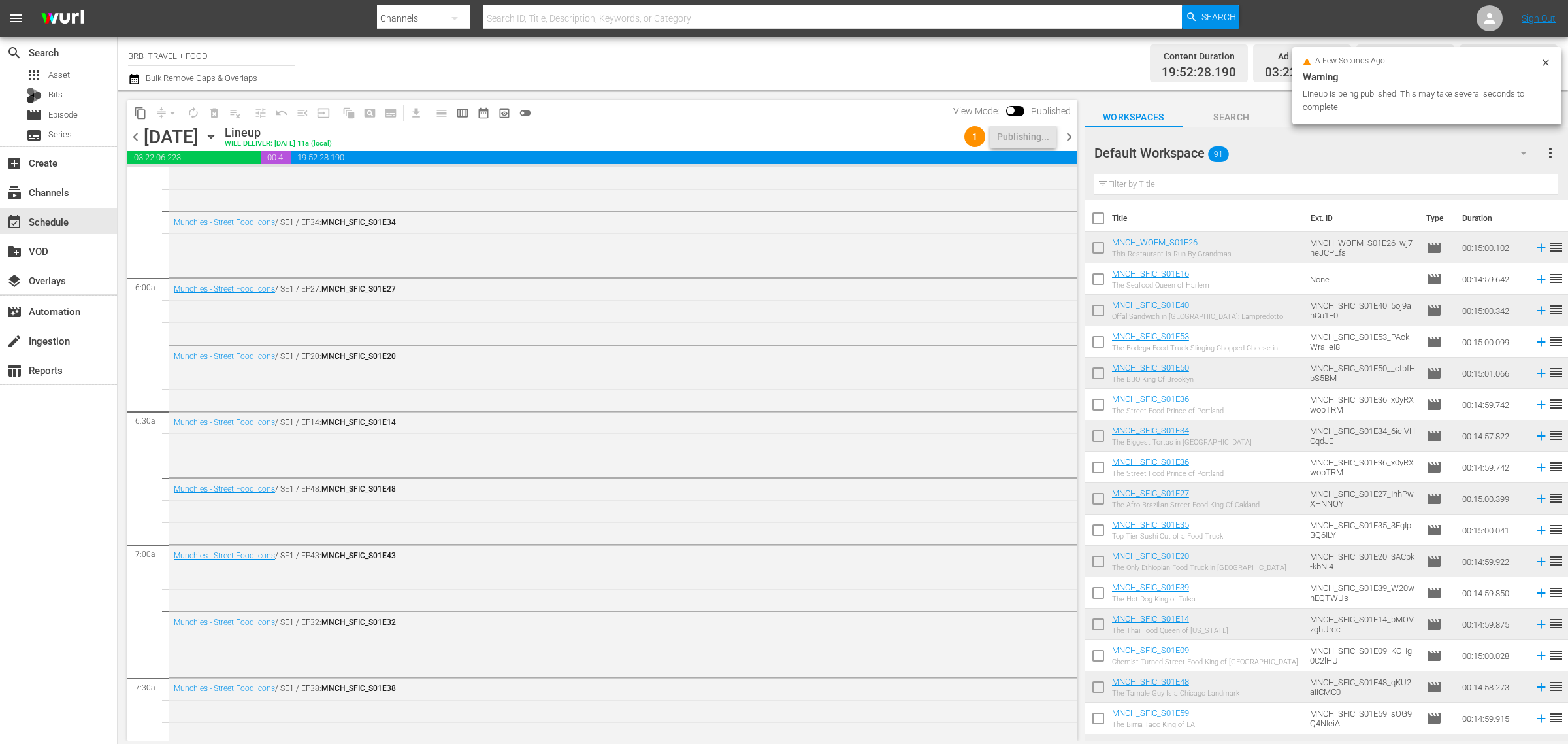
click at [135, 82] on icon "button" at bounding box center [134, 78] width 13 height 15
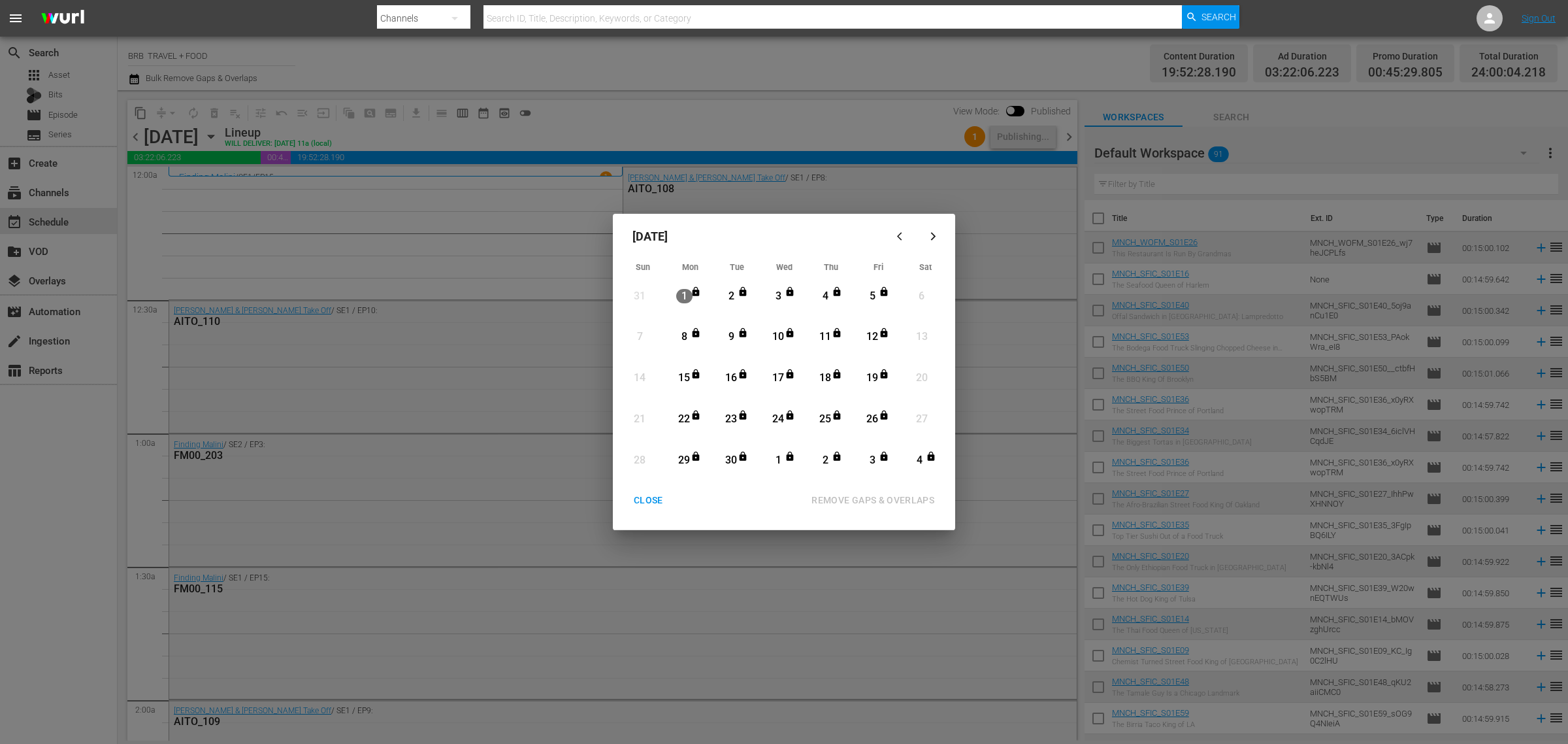
scroll to position [1489, 0]
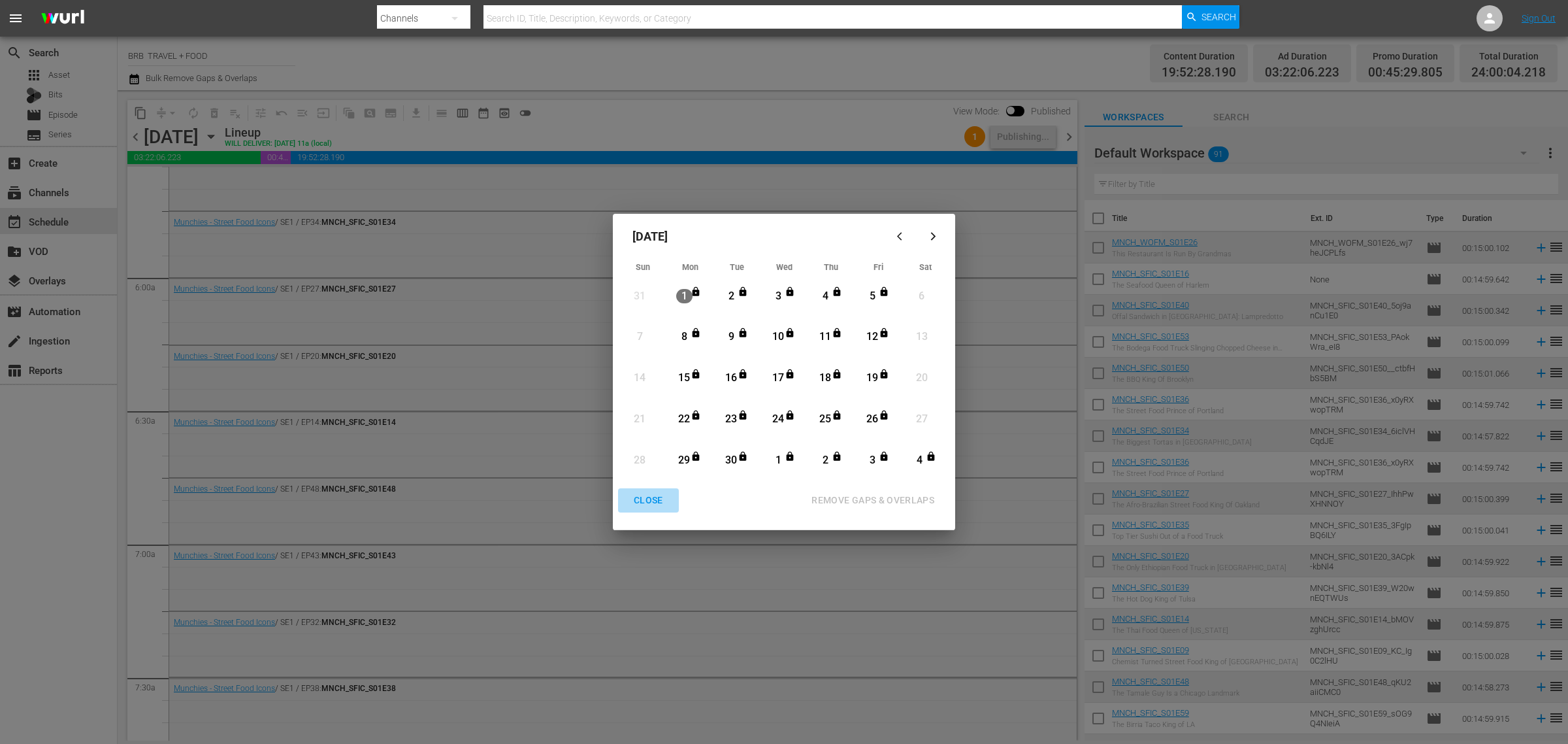
click at [658, 501] on div "CLOSE" at bounding box center [648, 500] width 50 height 16
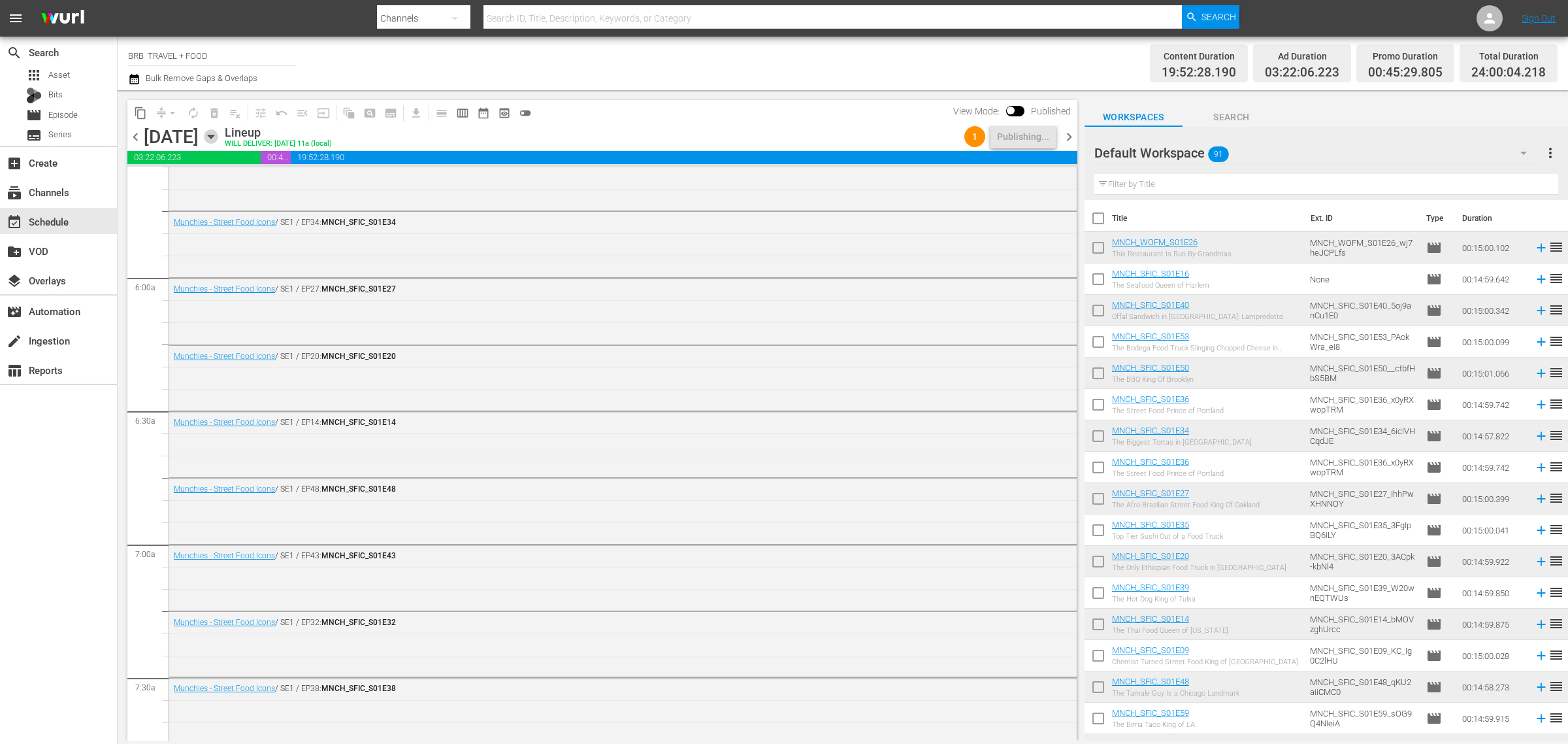
click at [214, 135] on icon "button" at bounding box center [210, 137] width 6 height 3
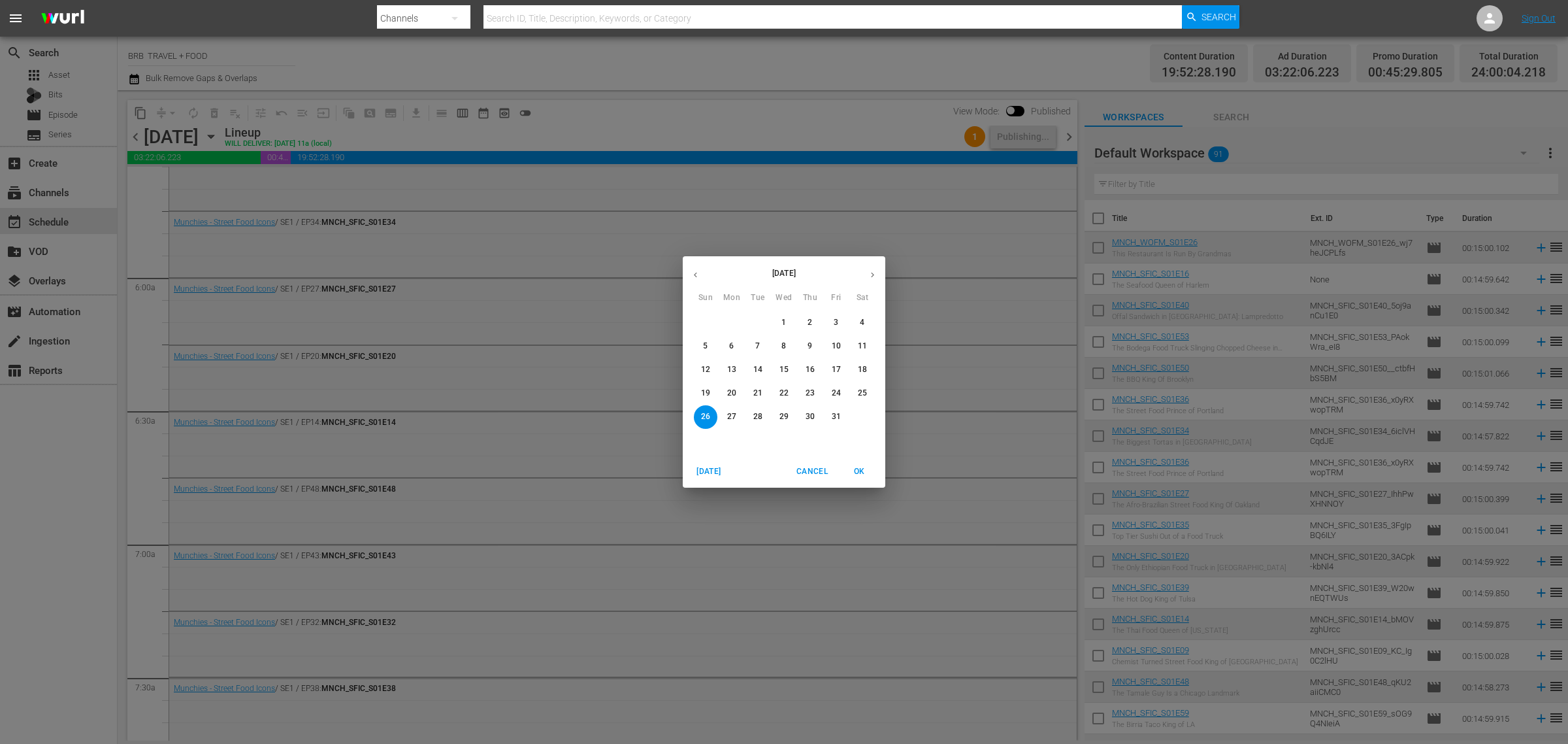
click at [691, 275] on icon "button" at bounding box center [696, 275] width 10 height 10
click at [781, 416] on p "27" at bounding box center [784, 416] width 9 height 11
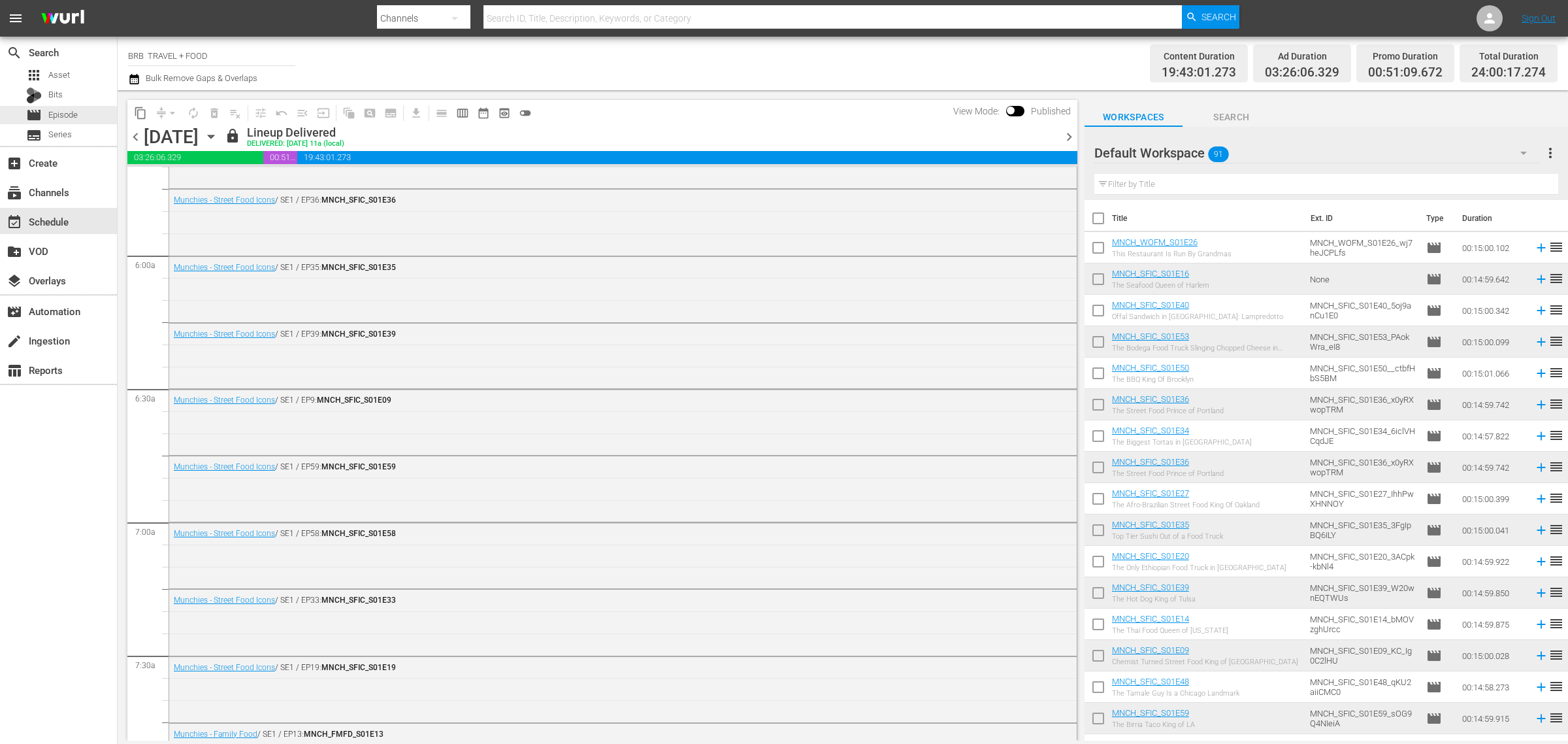
scroll to position [1489, 0]
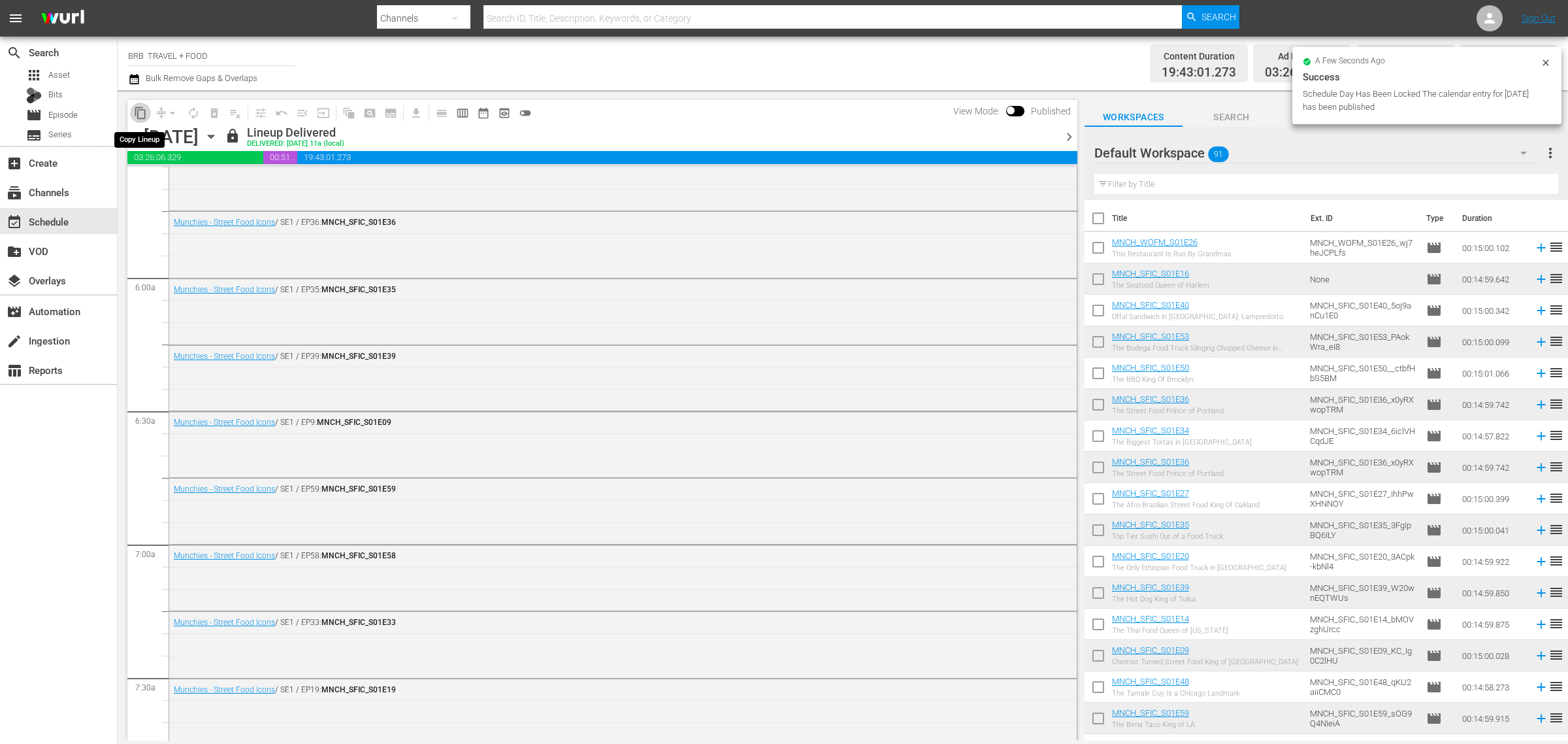
click at [144, 111] on span "content_copy" at bounding box center [141, 113] width 13 height 13
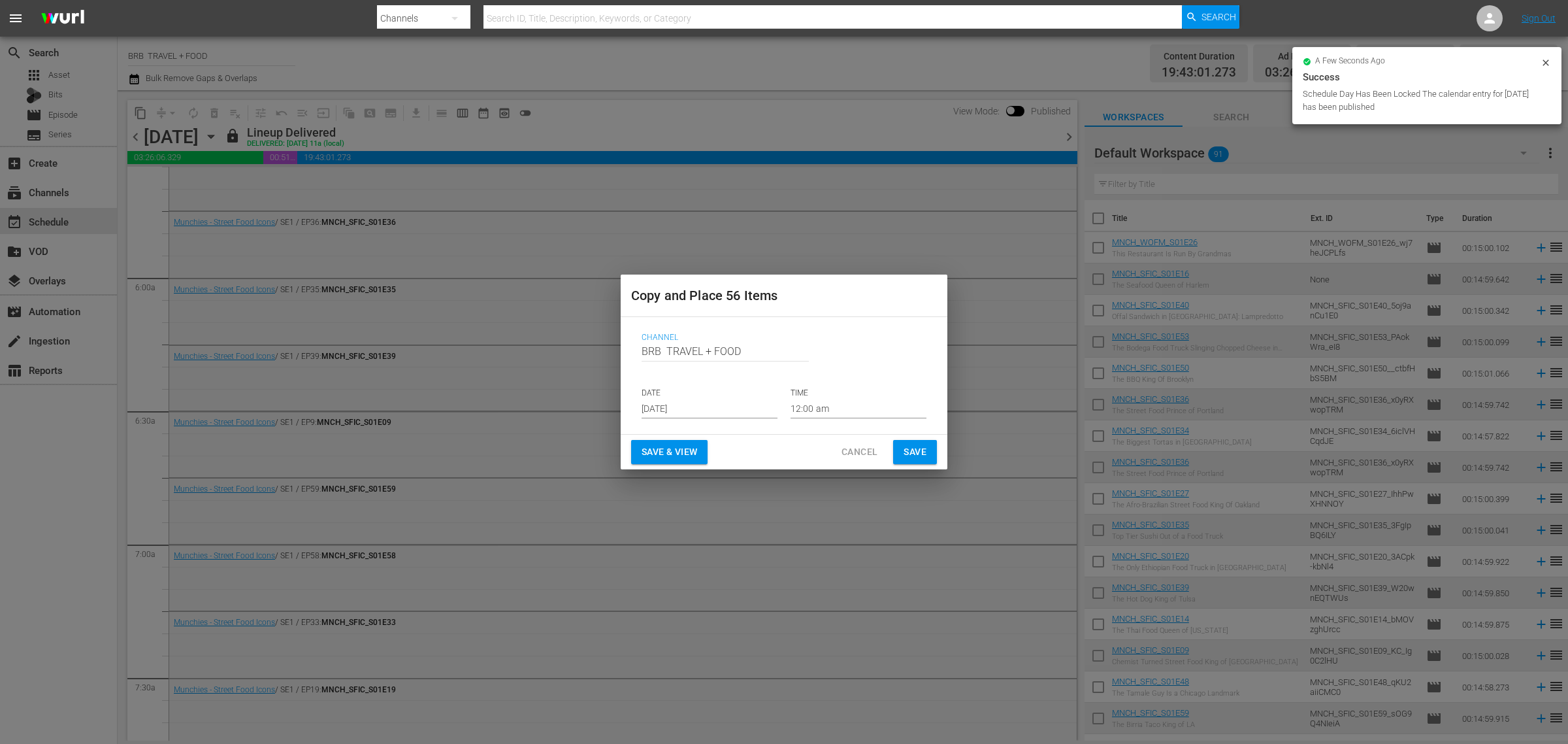
click at [681, 404] on input "[DATE]" at bounding box center [710, 408] width 136 height 19
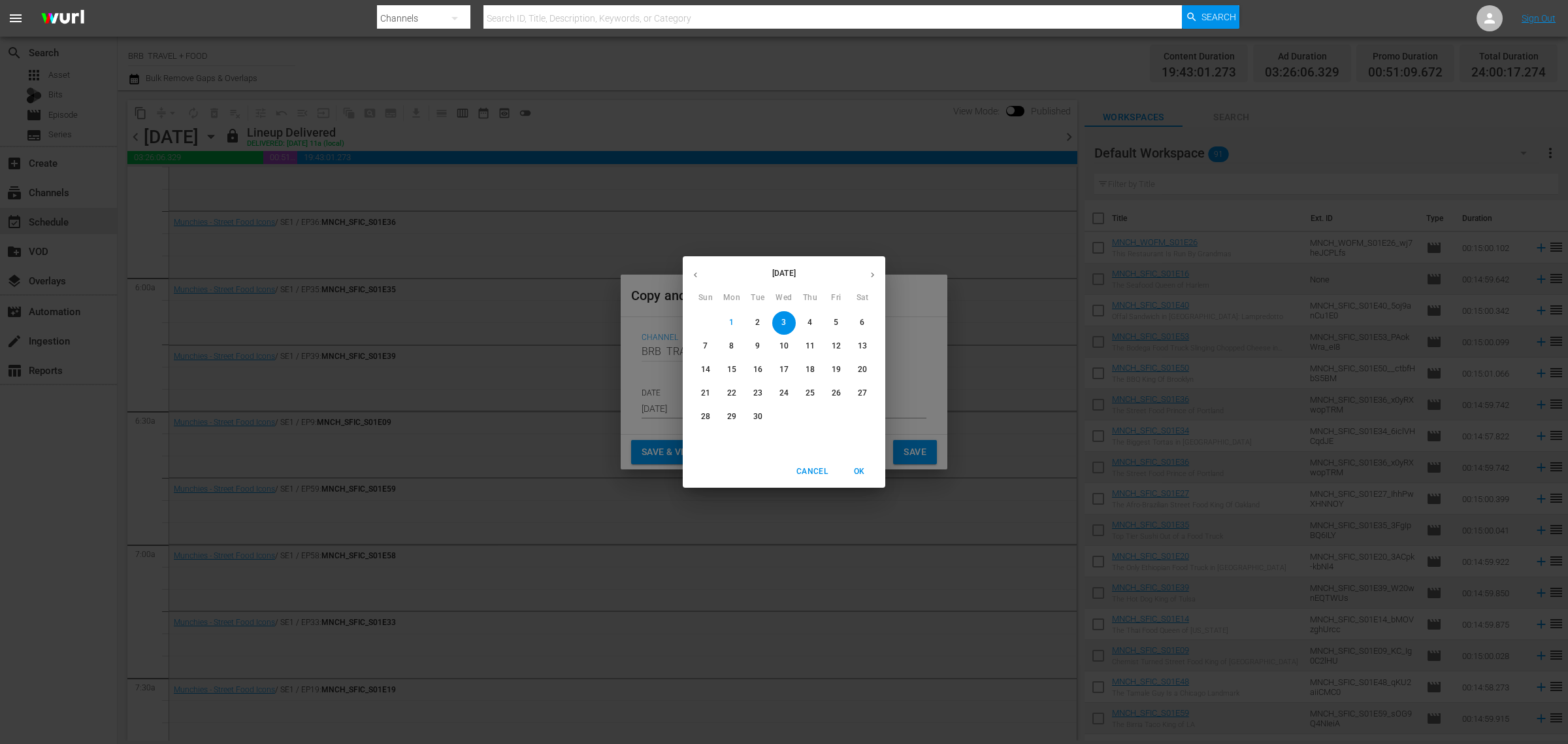
click at [860, 324] on p "6" at bounding box center [862, 322] width 5 height 11
type input "Sep 6th 2025"
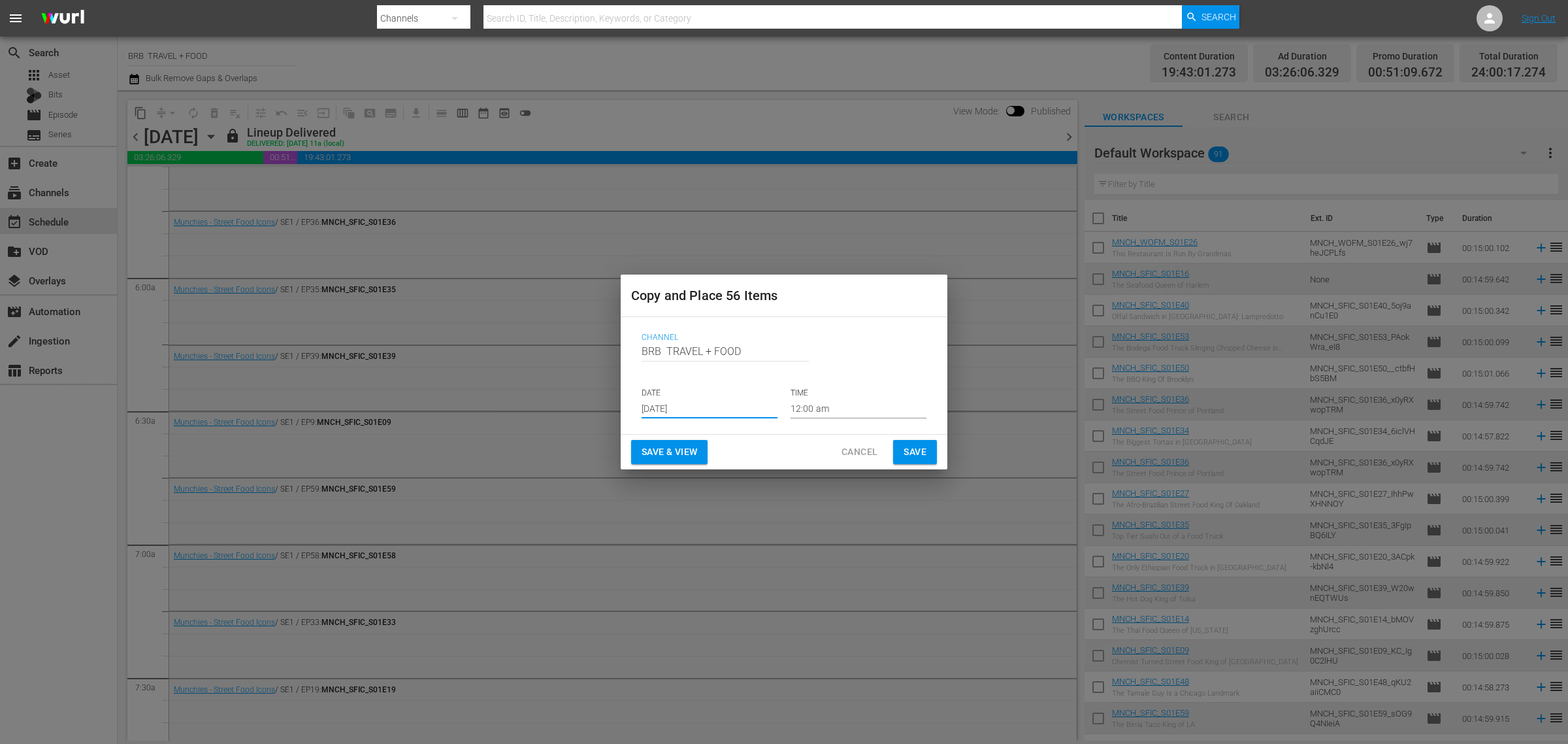
click at [696, 460] on button "Save & View" at bounding box center [669, 452] width 76 height 24
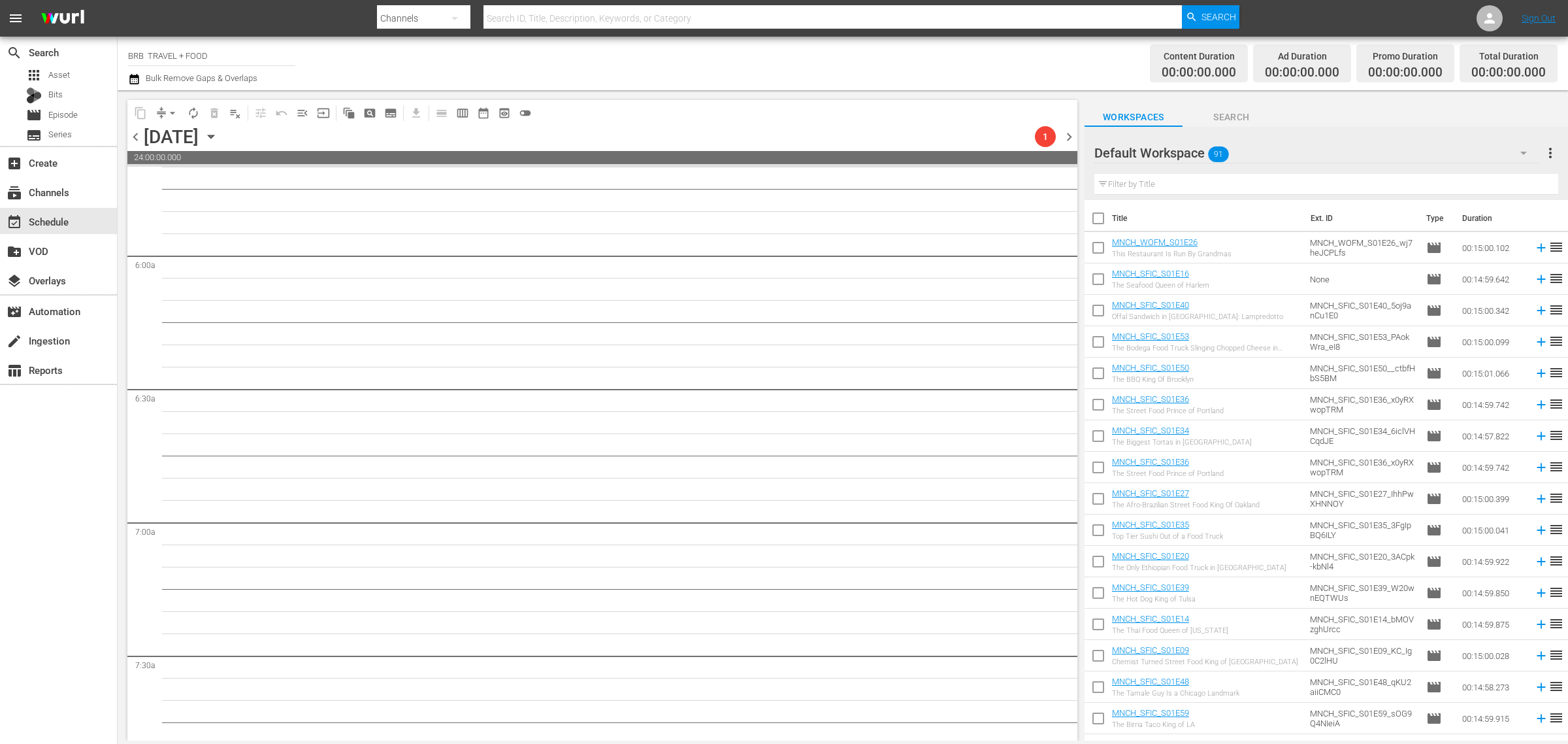
scroll to position [1489, 0]
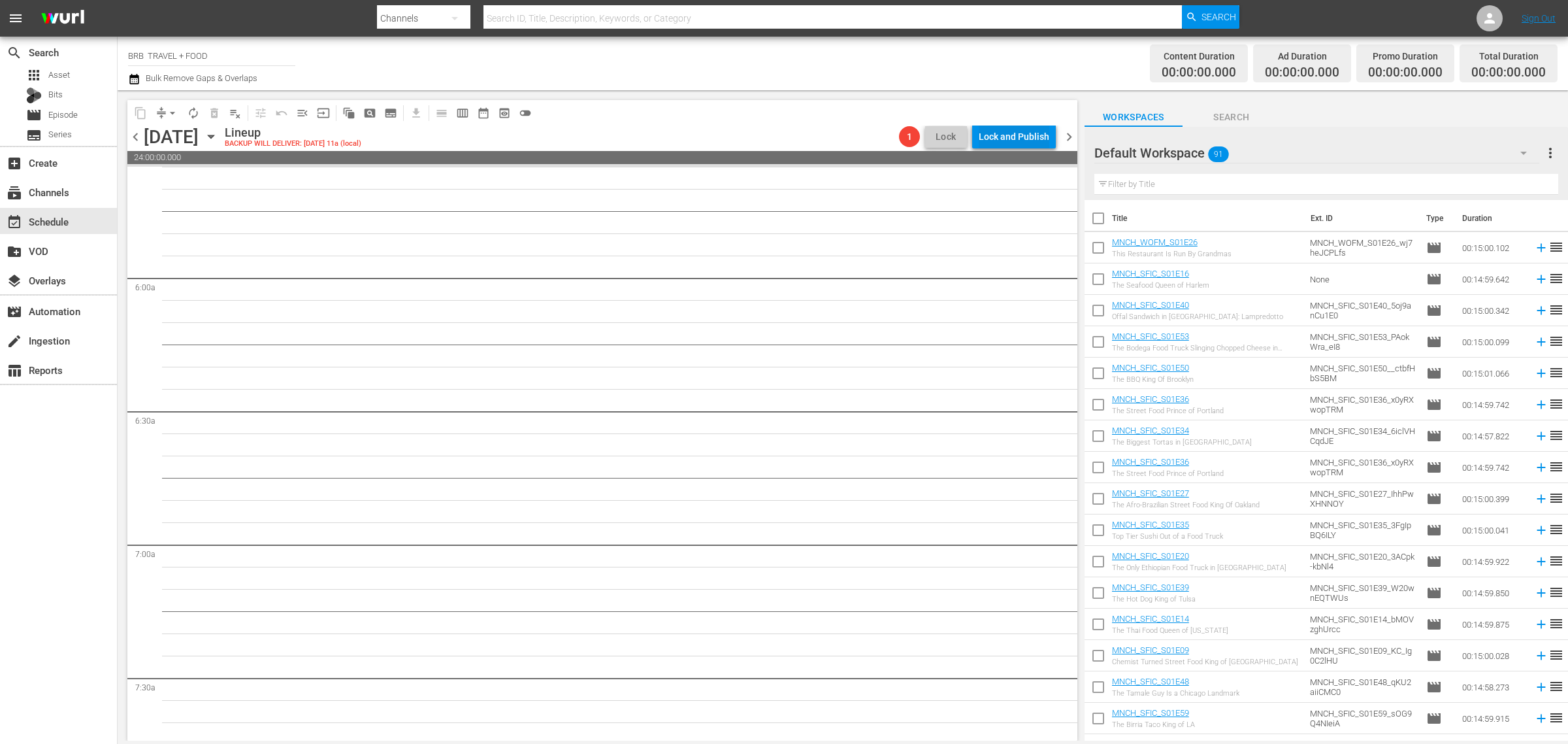
click at [1008, 142] on div "Lock and Publish" at bounding box center [1014, 136] width 70 height 23
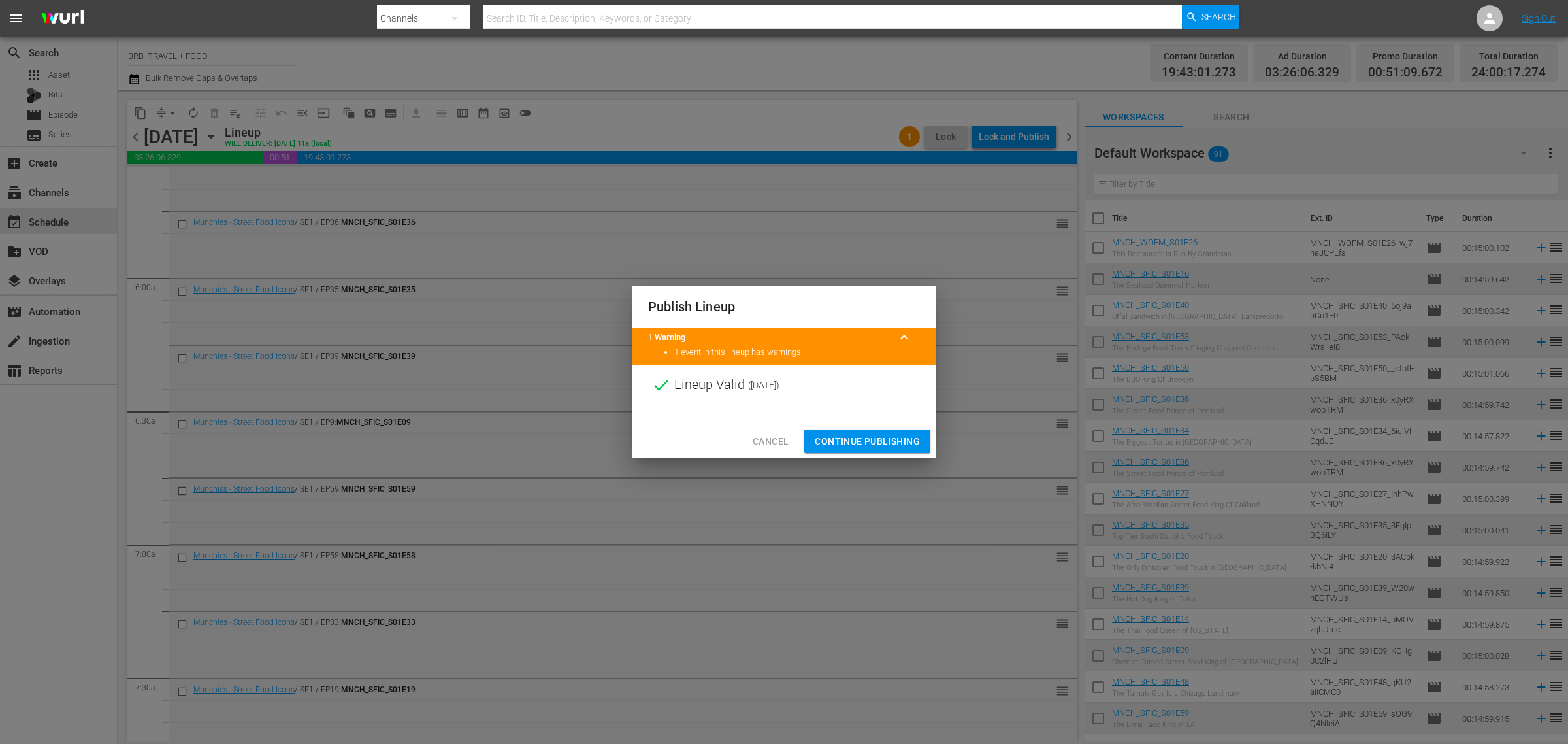
click at [868, 432] on button "Continue Publishing" at bounding box center [867, 442] width 126 height 24
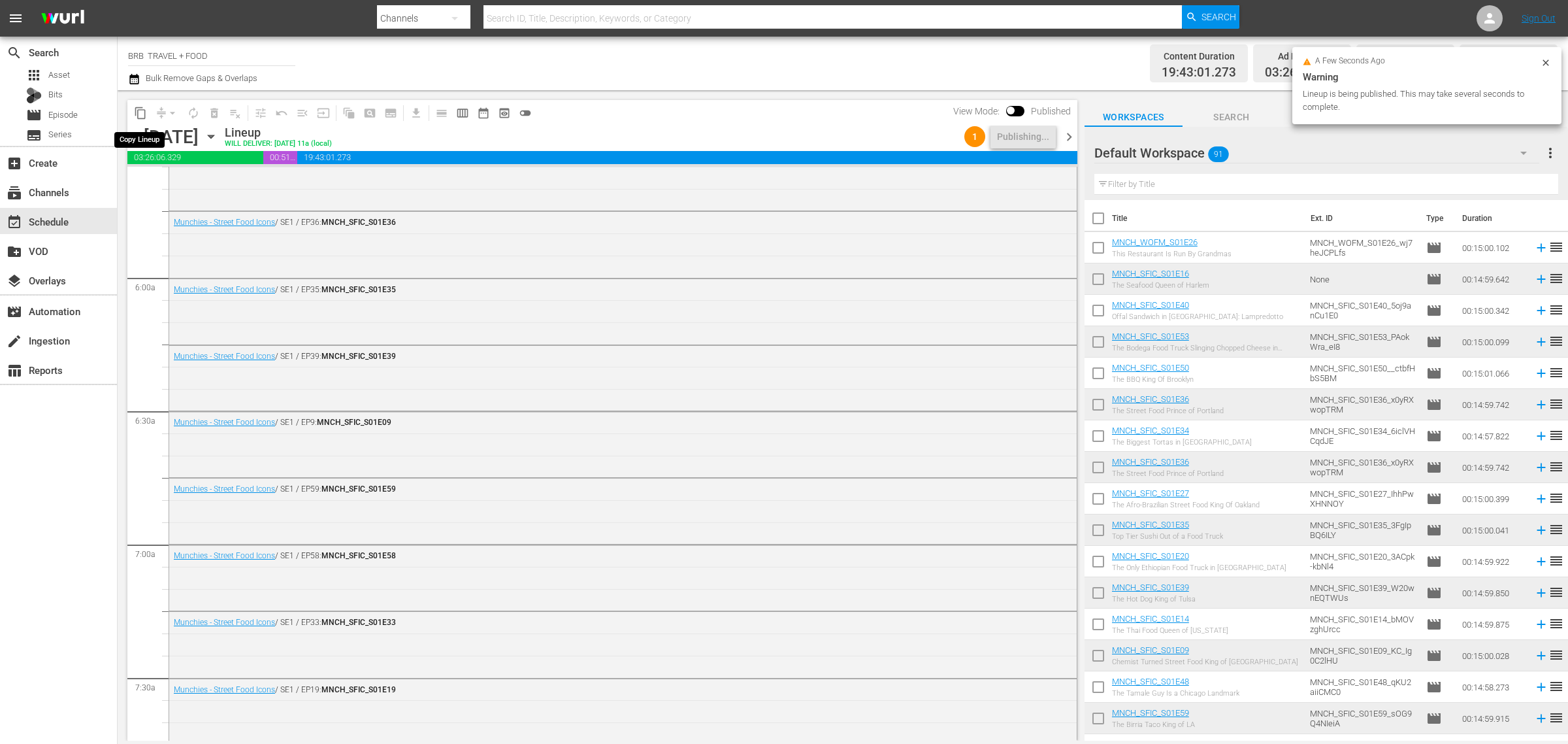
click at [148, 109] on button "content_copy" at bounding box center [140, 113] width 21 height 21
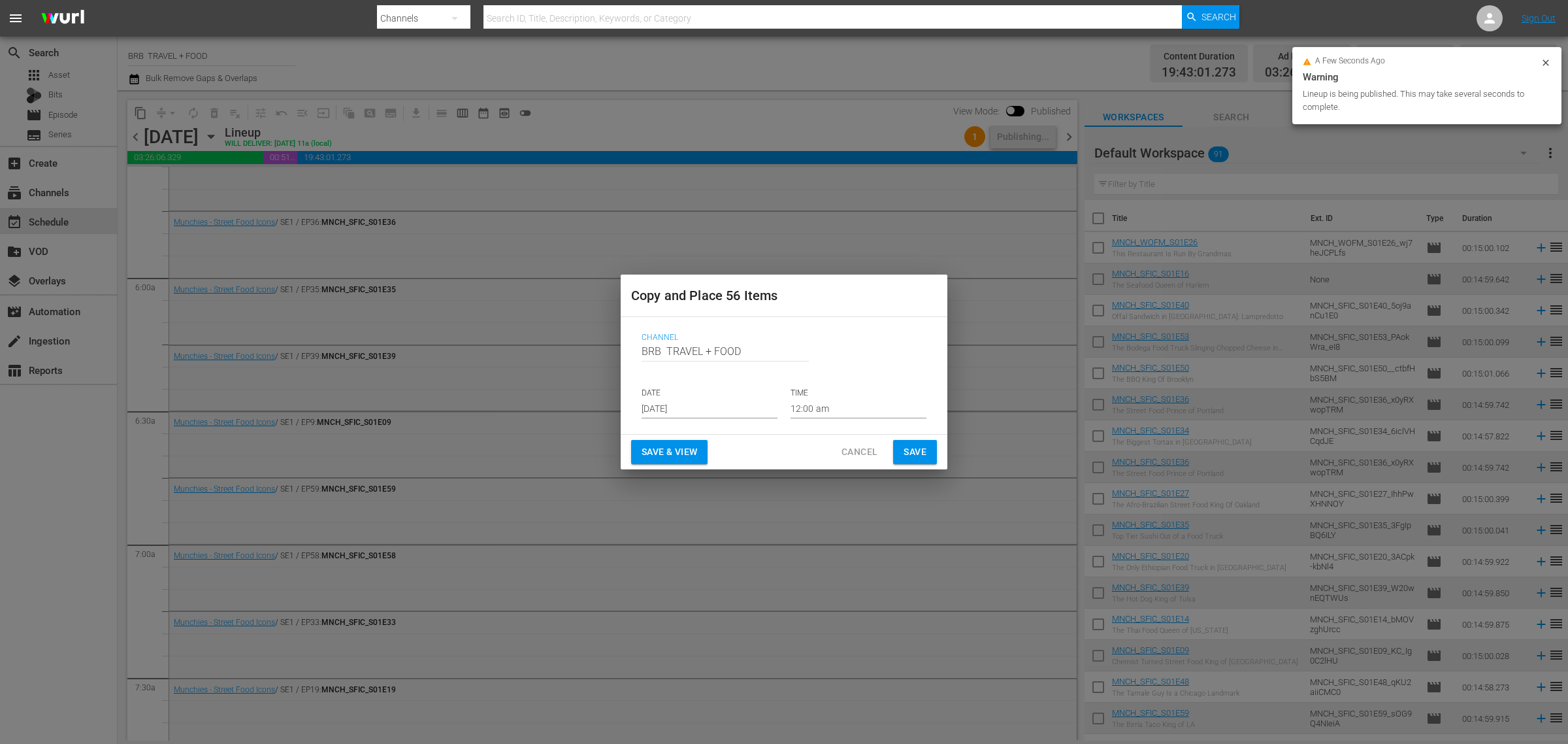
click at [704, 404] on input "[DATE]" at bounding box center [710, 408] width 136 height 19
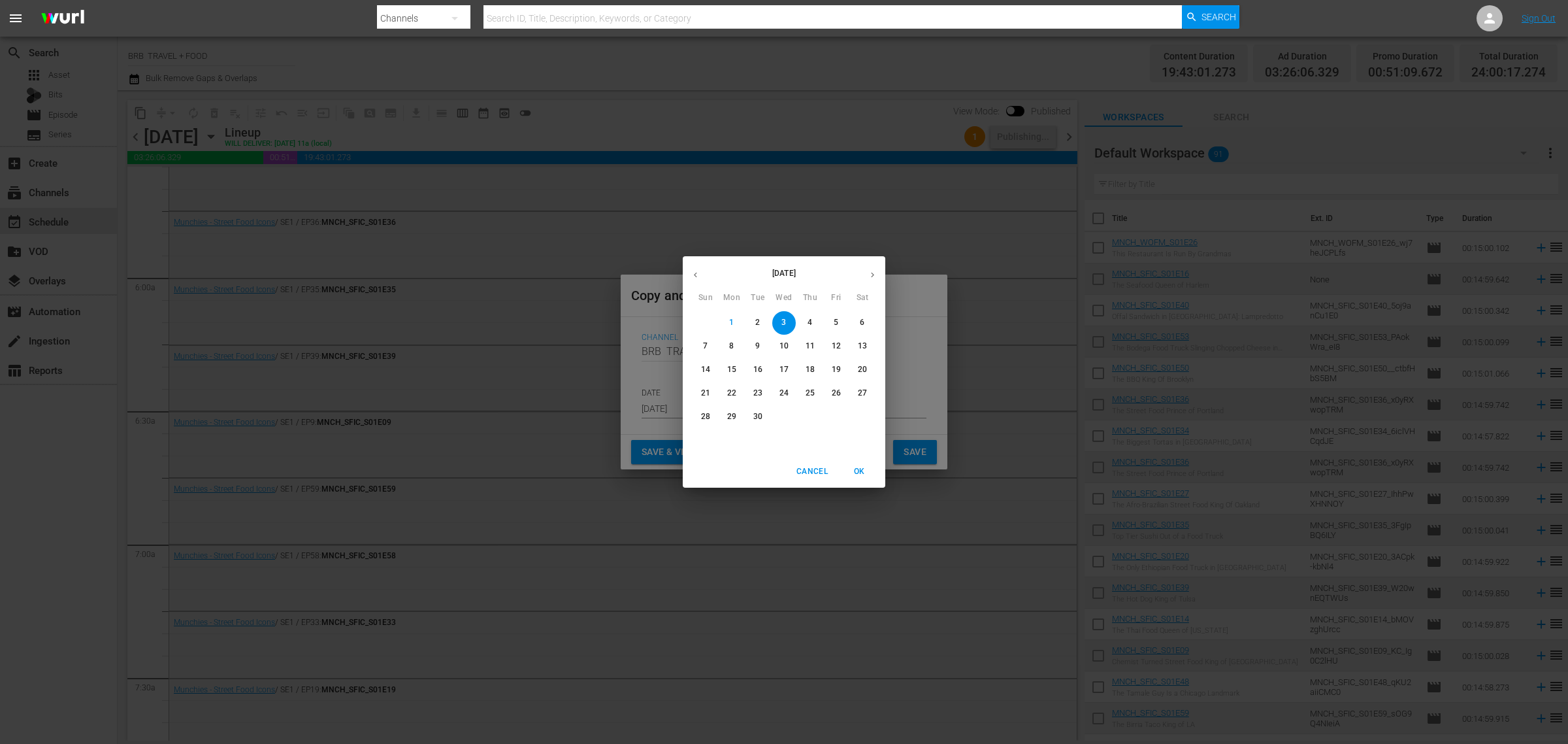
click at [861, 347] on p "13" at bounding box center [862, 346] width 9 height 11
type input "Sep 13th 2025"
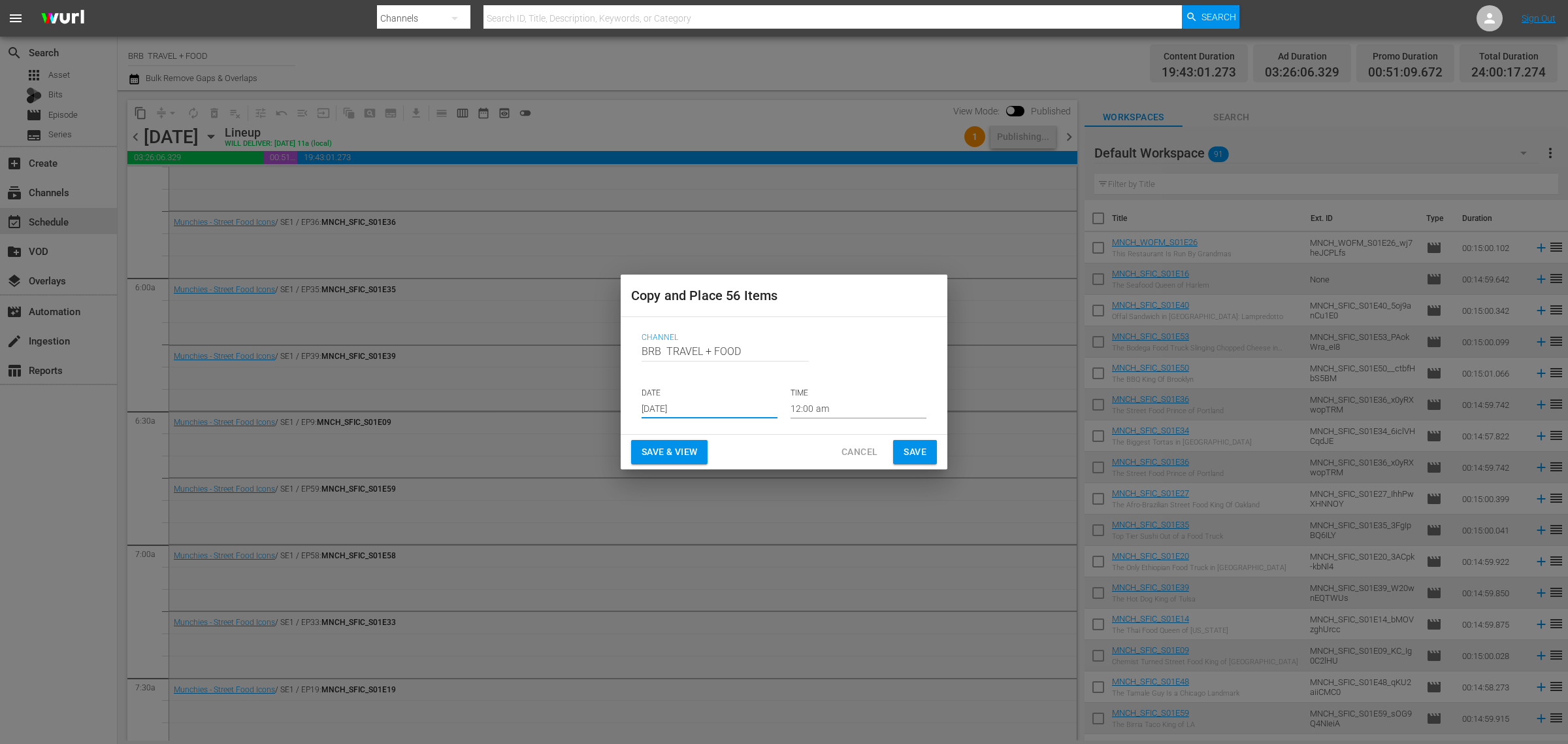
click at [690, 410] on input "Sep 13th 2025" at bounding box center [710, 408] width 136 height 19
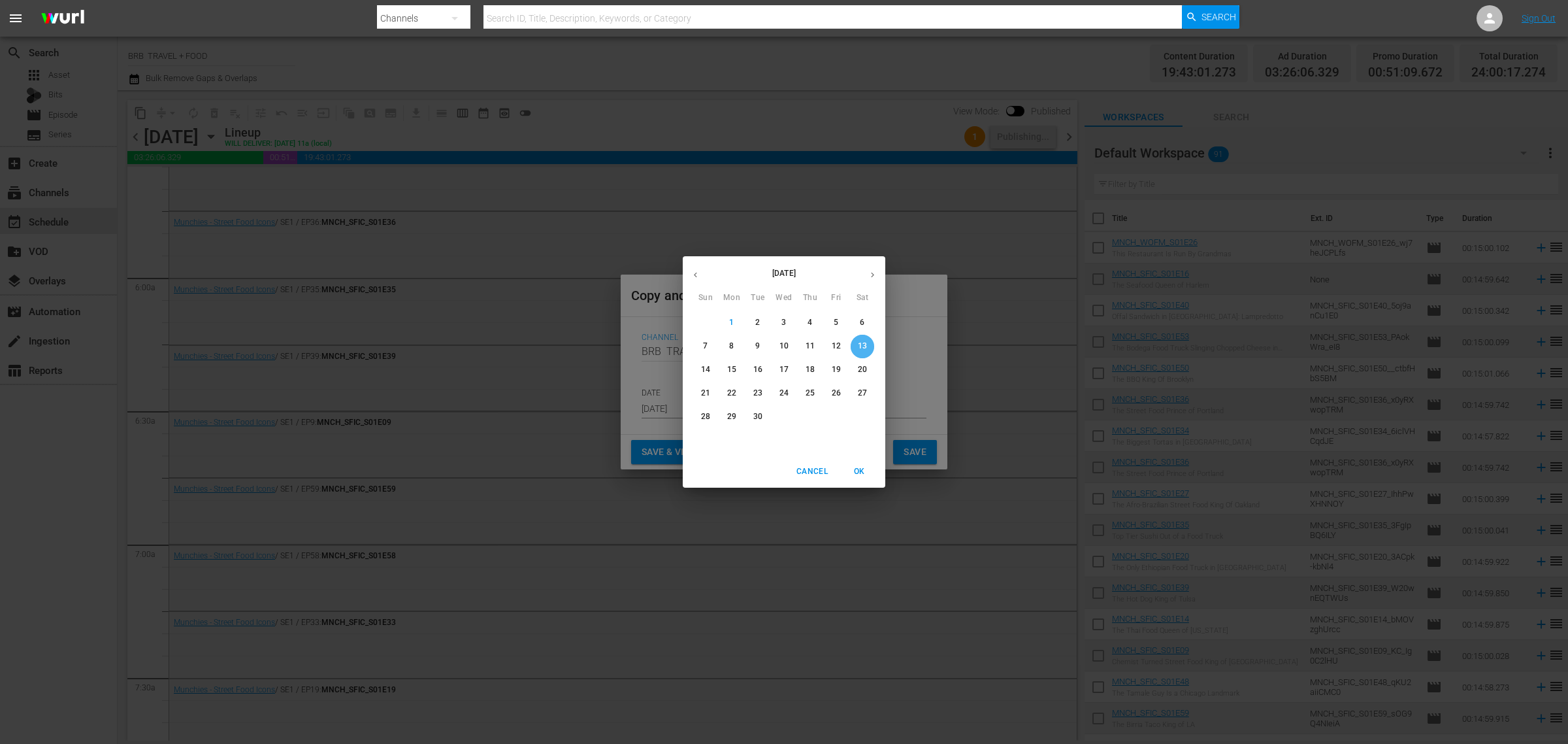
click at [858, 343] on p "13" at bounding box center [862, 346] width 9 height 11
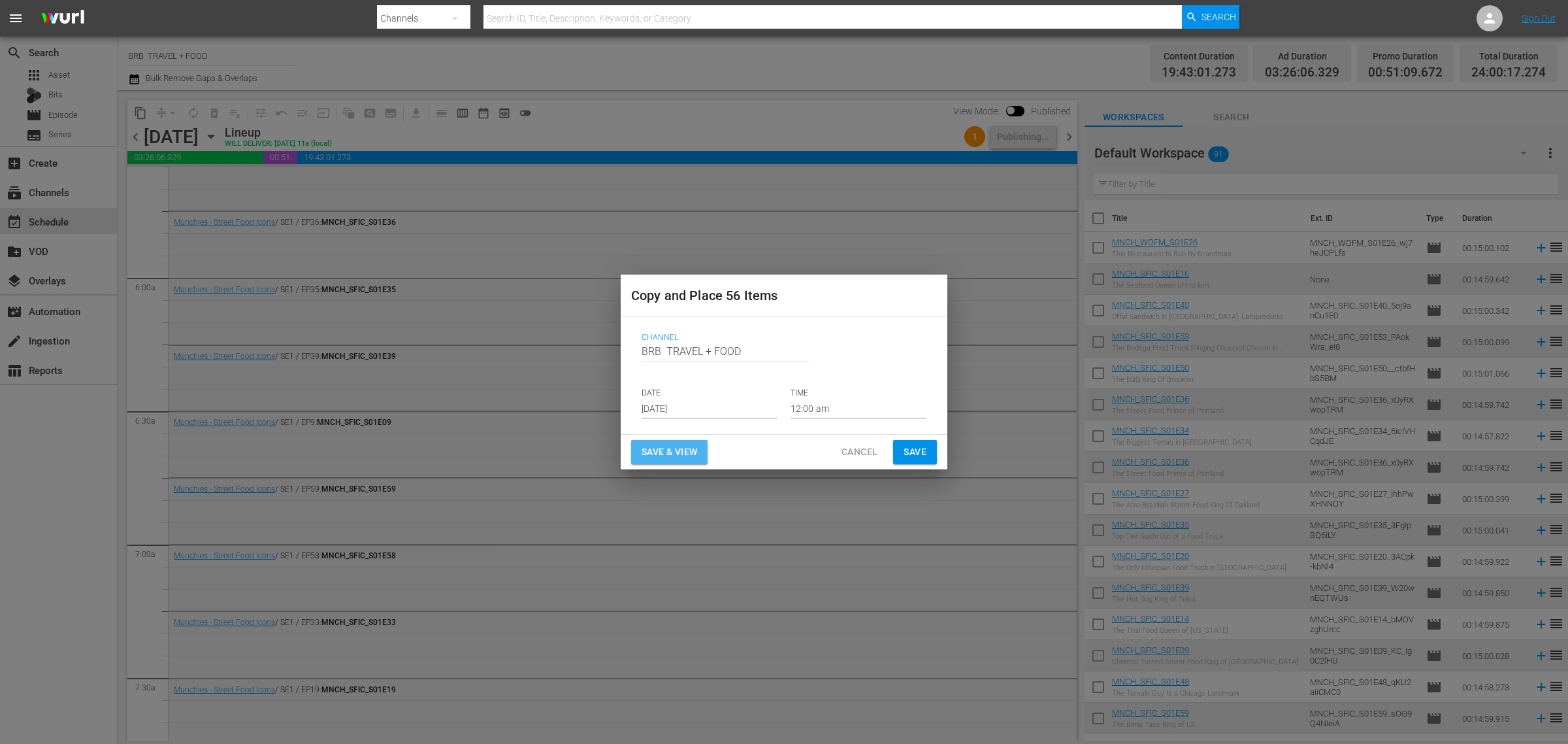
click at [671, 448] on span "Save & View" at bounding box center [669, 452] width 56 height 16
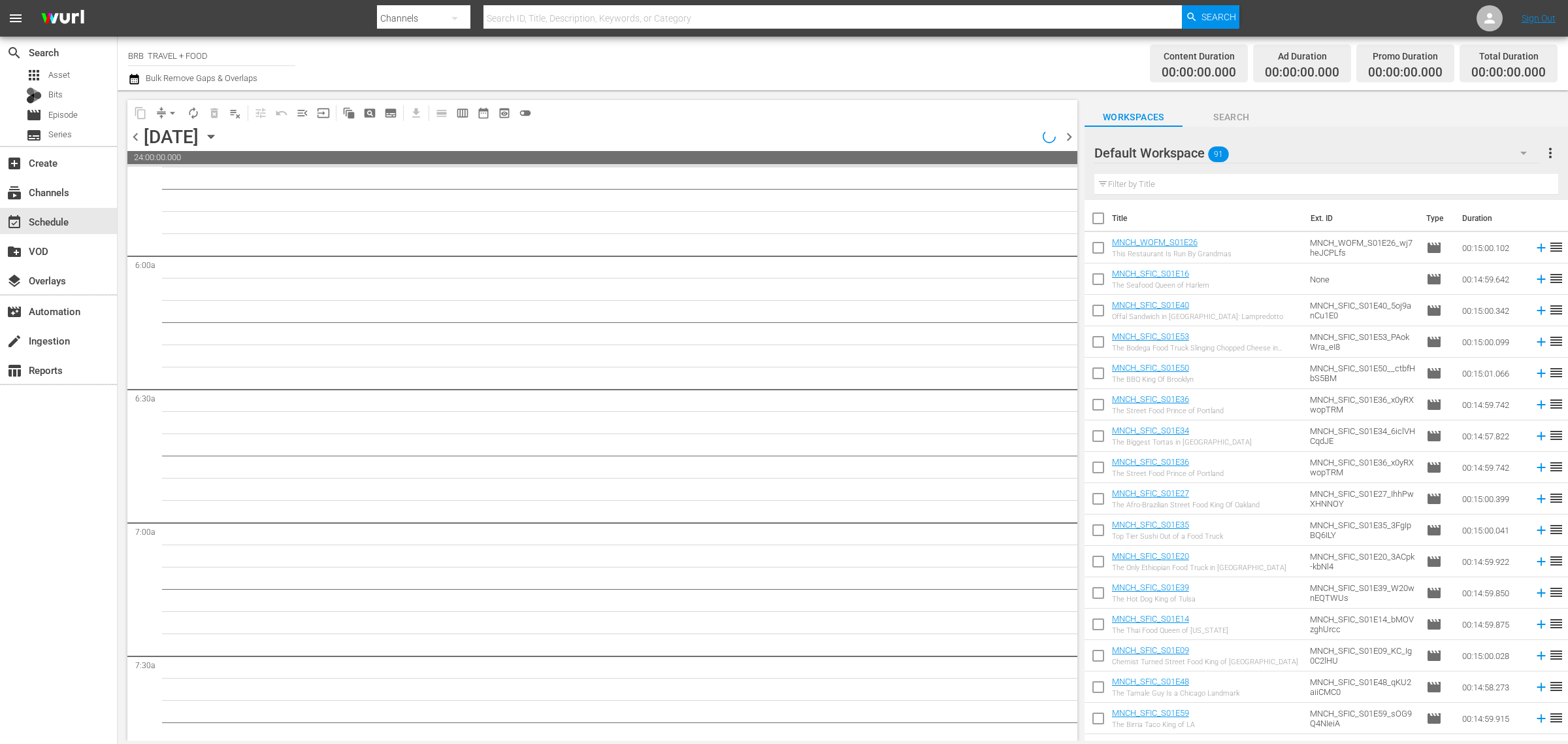
scroll to position [1489, 0]
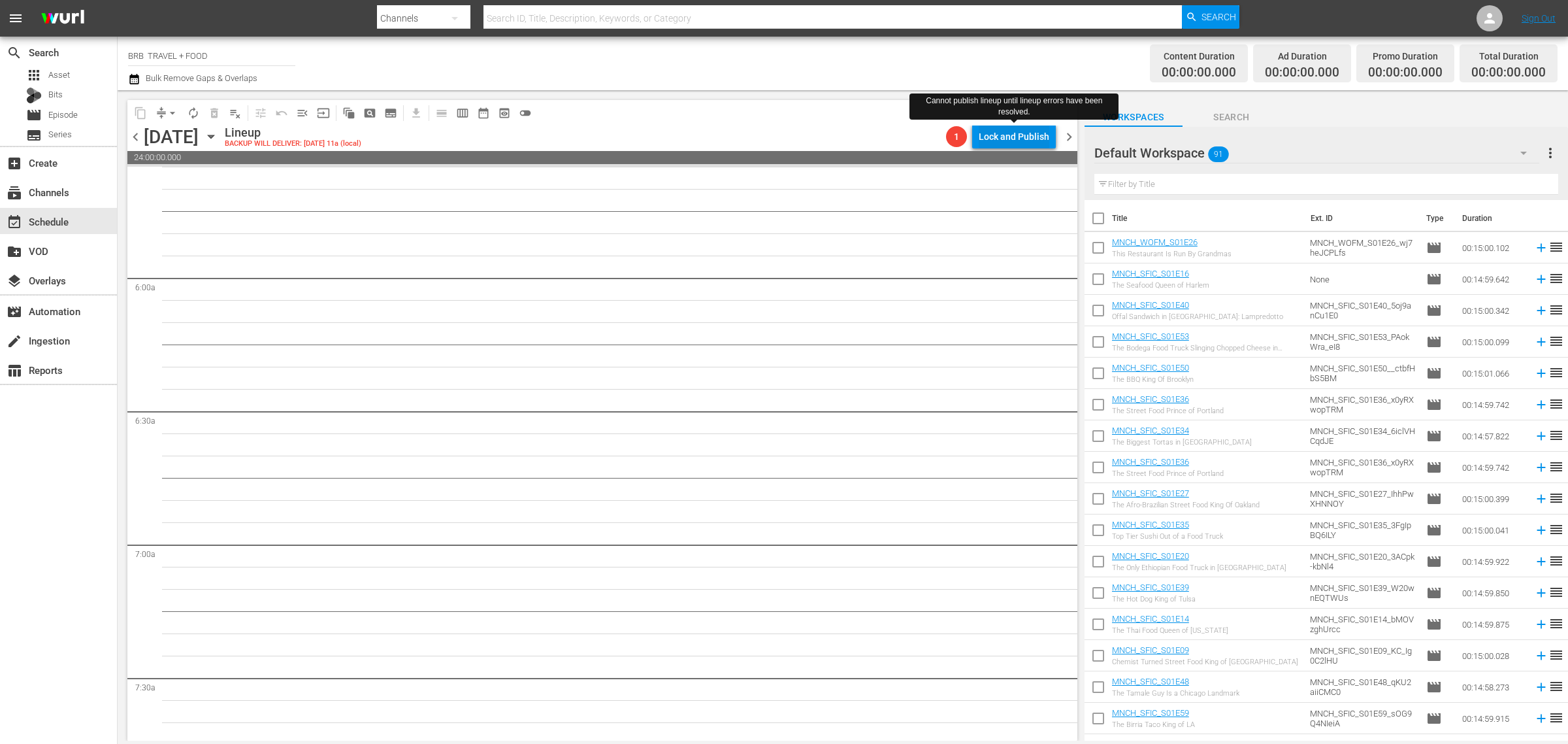
click at [1020, 138] on div "Lock and Publish" at bounding box center [1014, 136] width 70 height 23
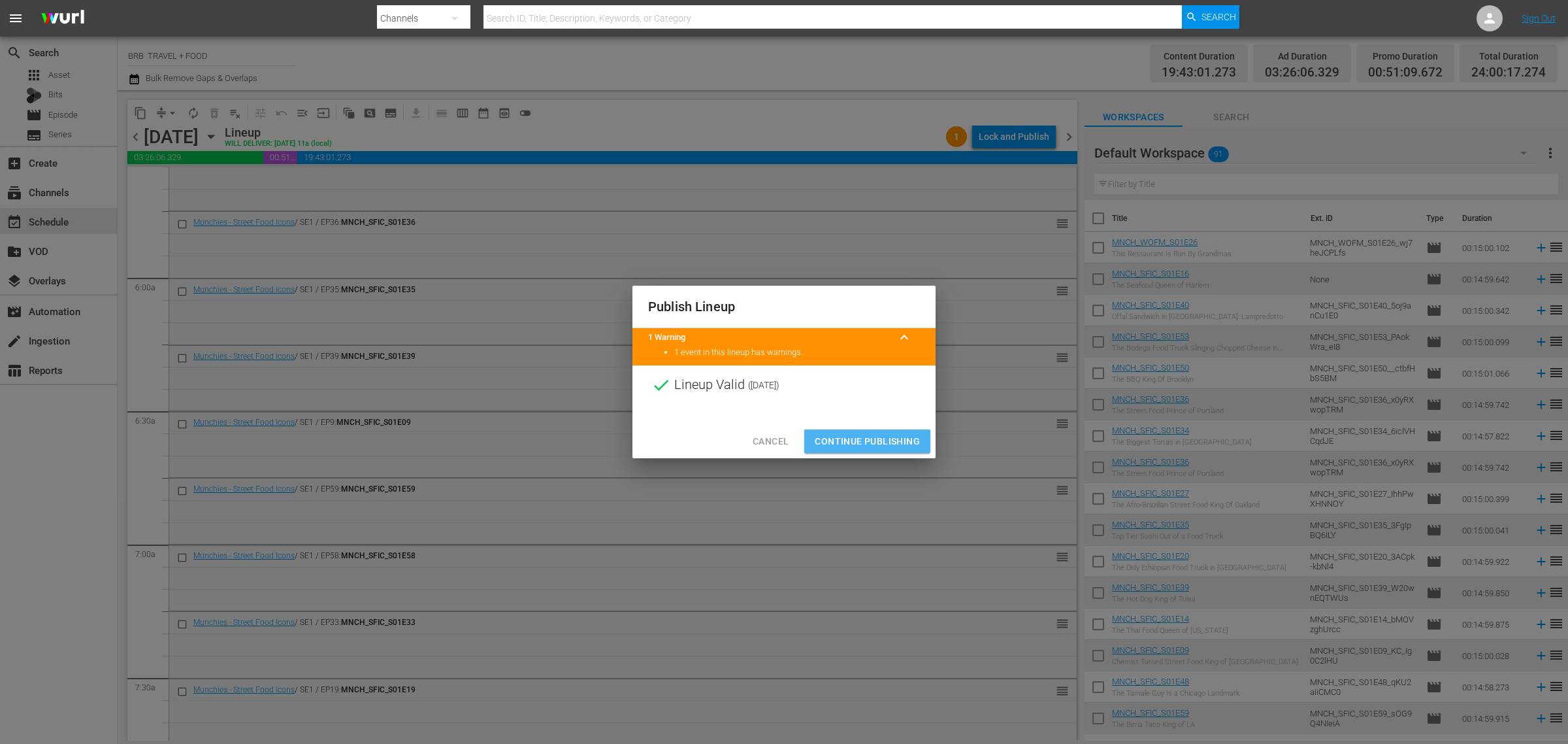
drag, startPoint x: 868, startPoint y: 446, endPoint x: 695, endPoint y: 389, distance: 182.1
click at [868, 444] on span "Continue Publishing" at bounding box center [867, 442] width 105 height 16
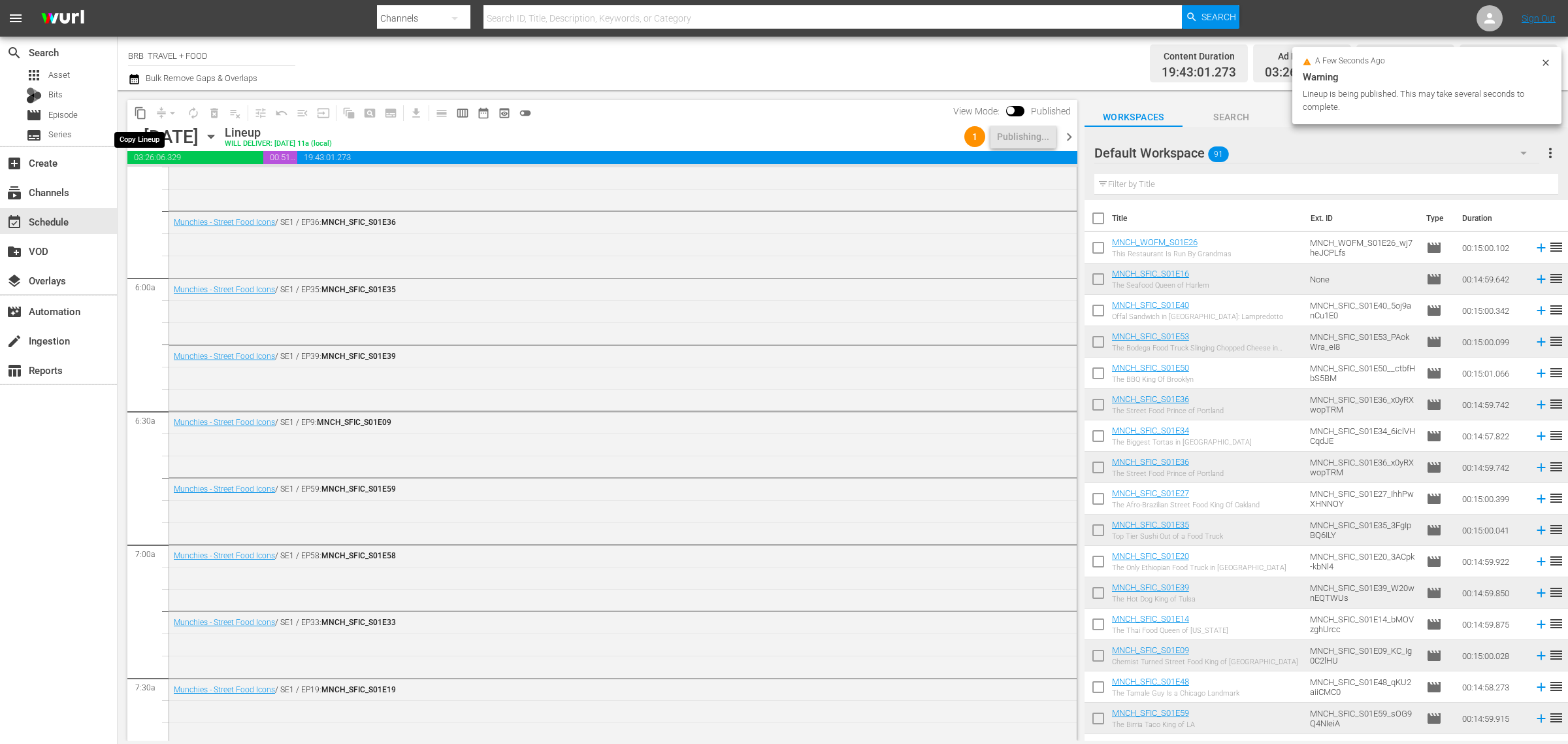
click at [141, 116] on span "content_copy" at bounding box center [141, 113] width 13 height 13
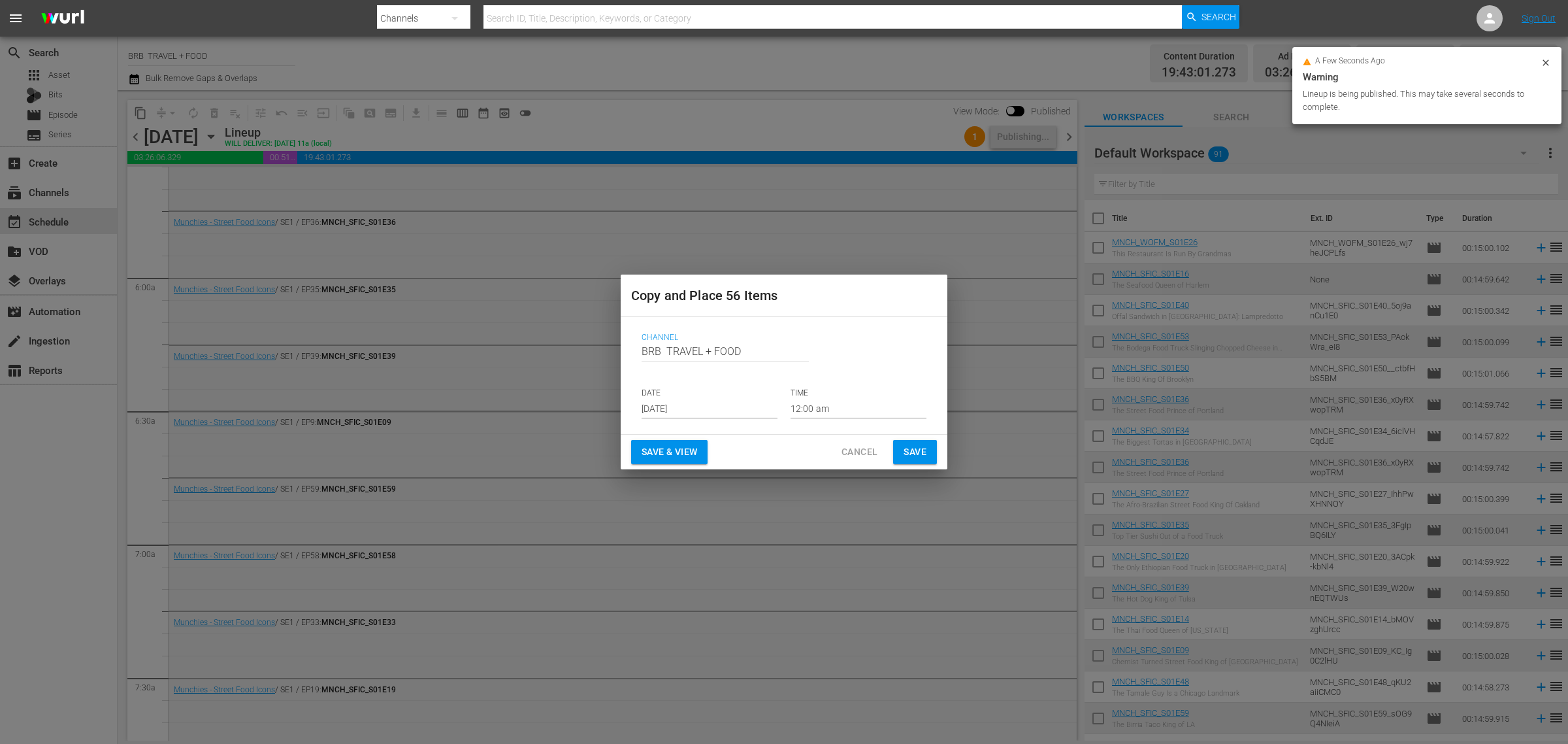
click at [655, 404] on input "[DATE]" at bounding box center [710, 408] width 136 height 19
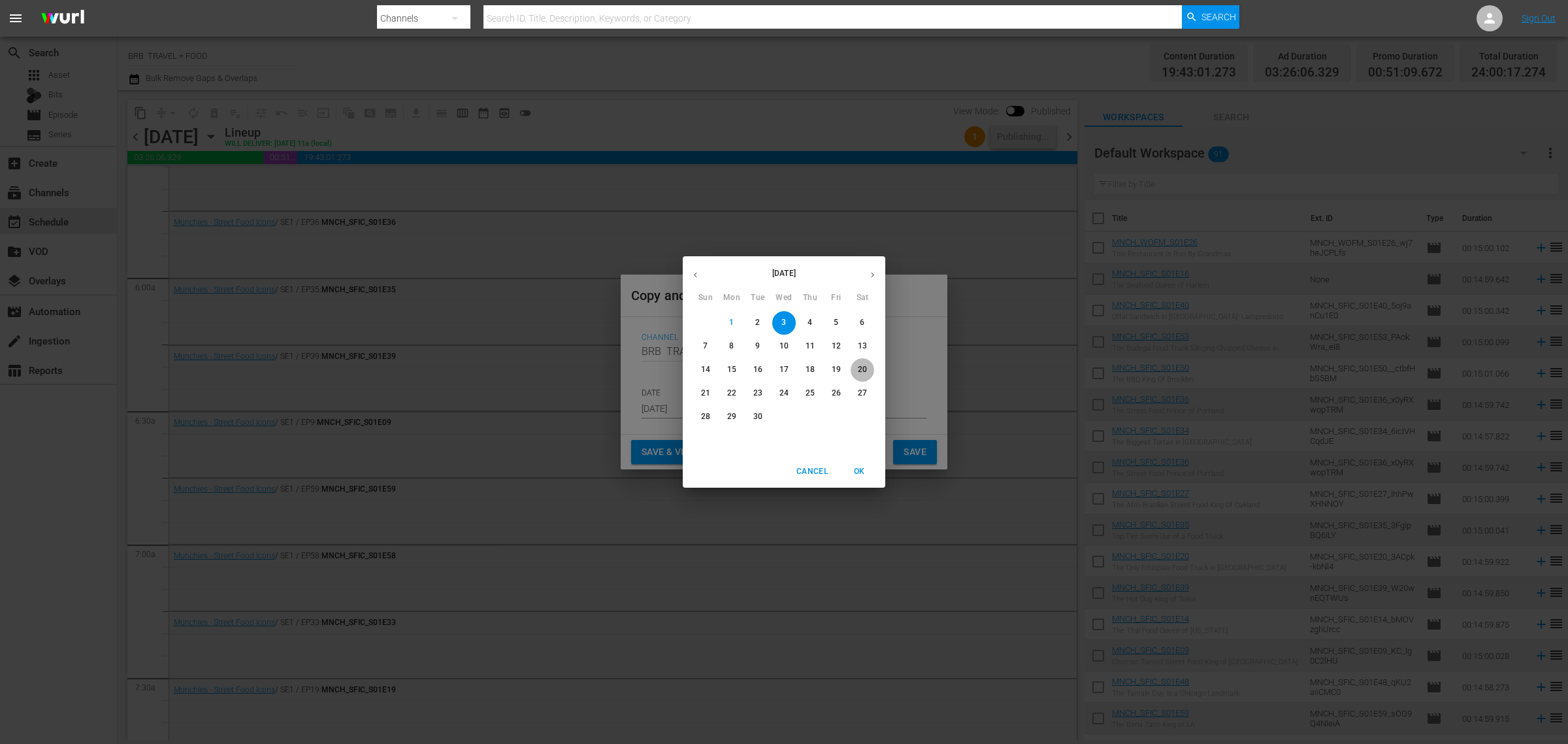
click at [862, 367] on p "20" at bounding box center [862, 369] width 9 height 11
type input "Sep 20th 2025"
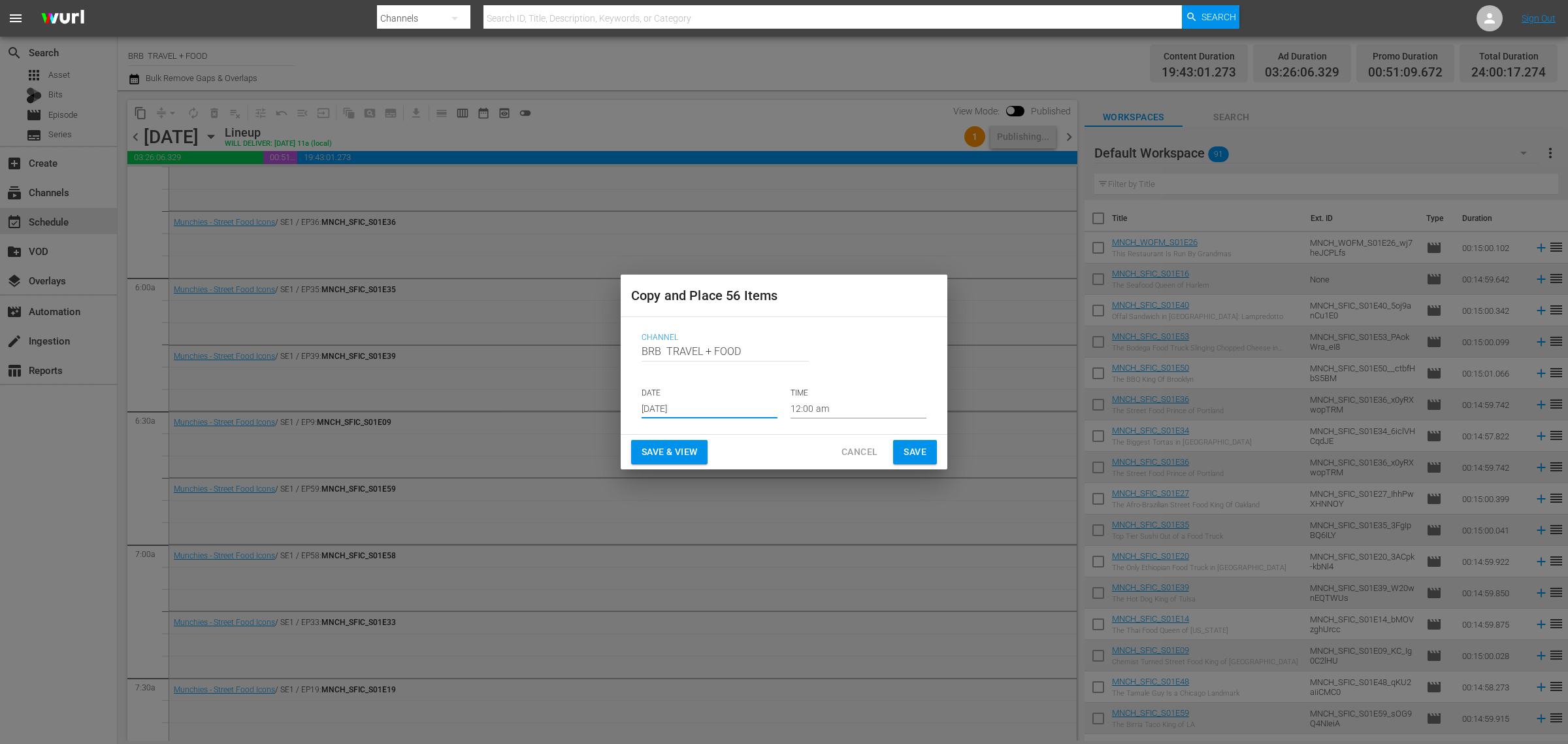
click at [673, 444] on span "Save & View" at bounding box center [669, 452] width 56 height 16
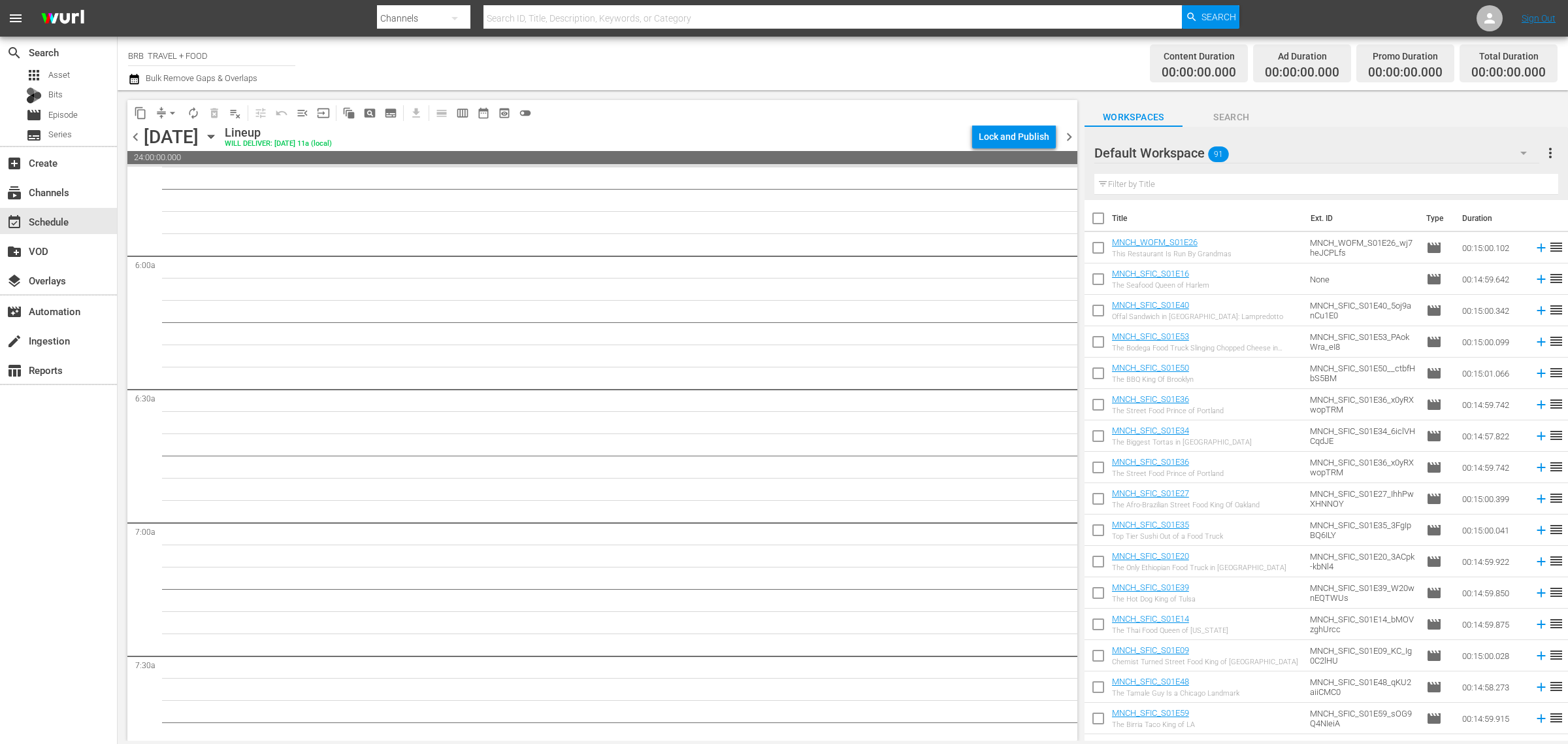
scroll to position [1489, 0]
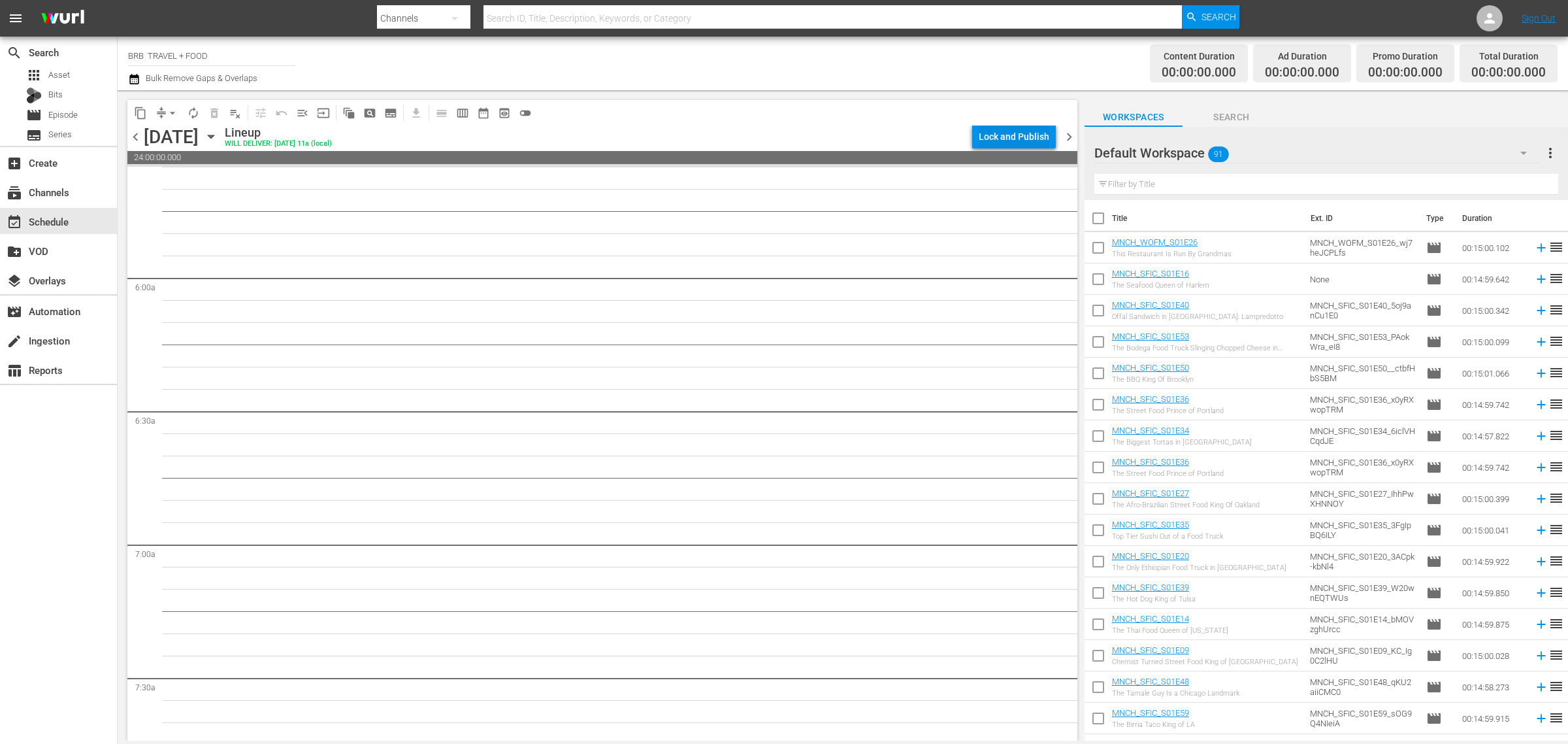
click at [1017, 142] on div "Lock and Publish" at bounding box center [1014, 136] width 70 height 23
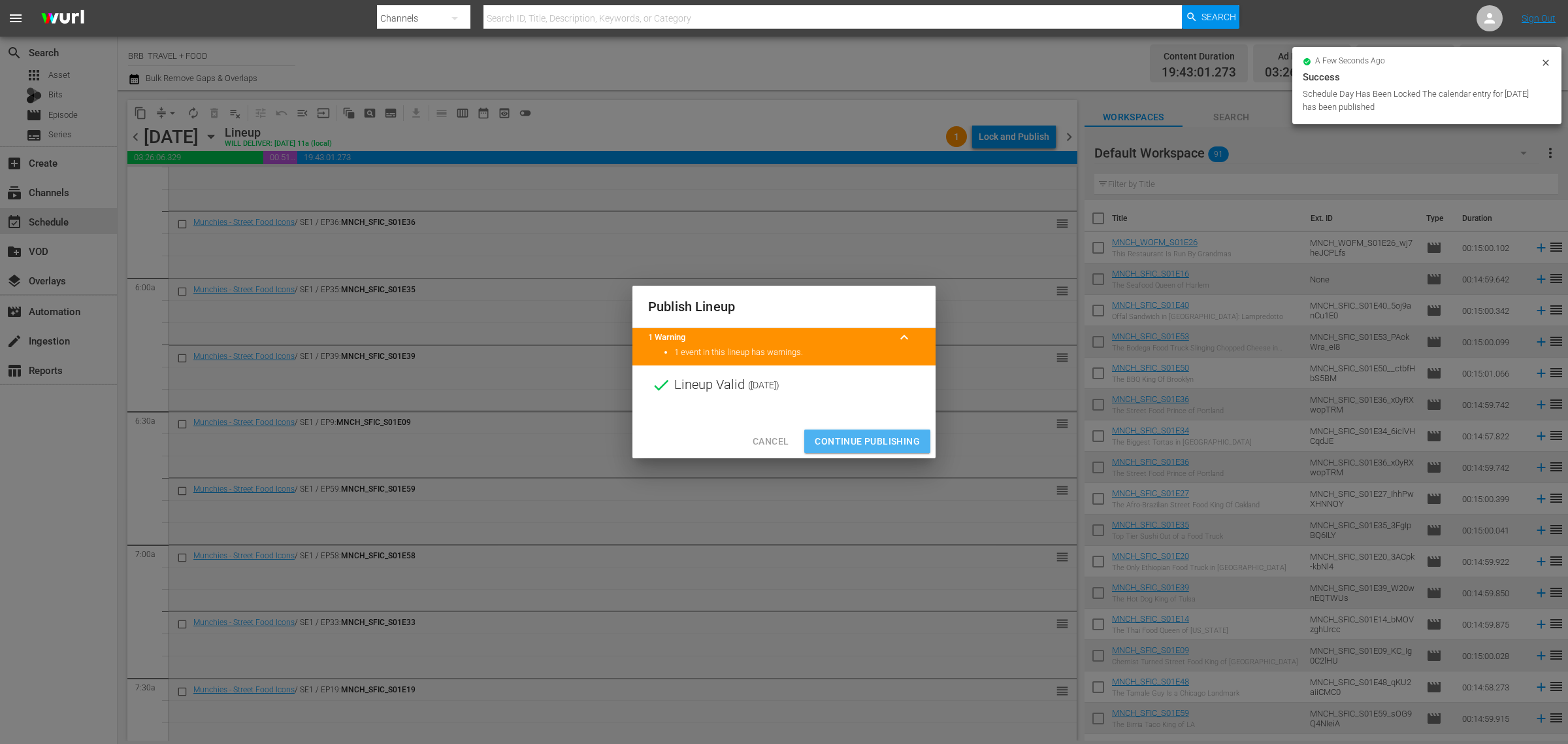
click at [880, 452] on button "Continue Publishing" at bounding box center [867, 442] width 126 height 24
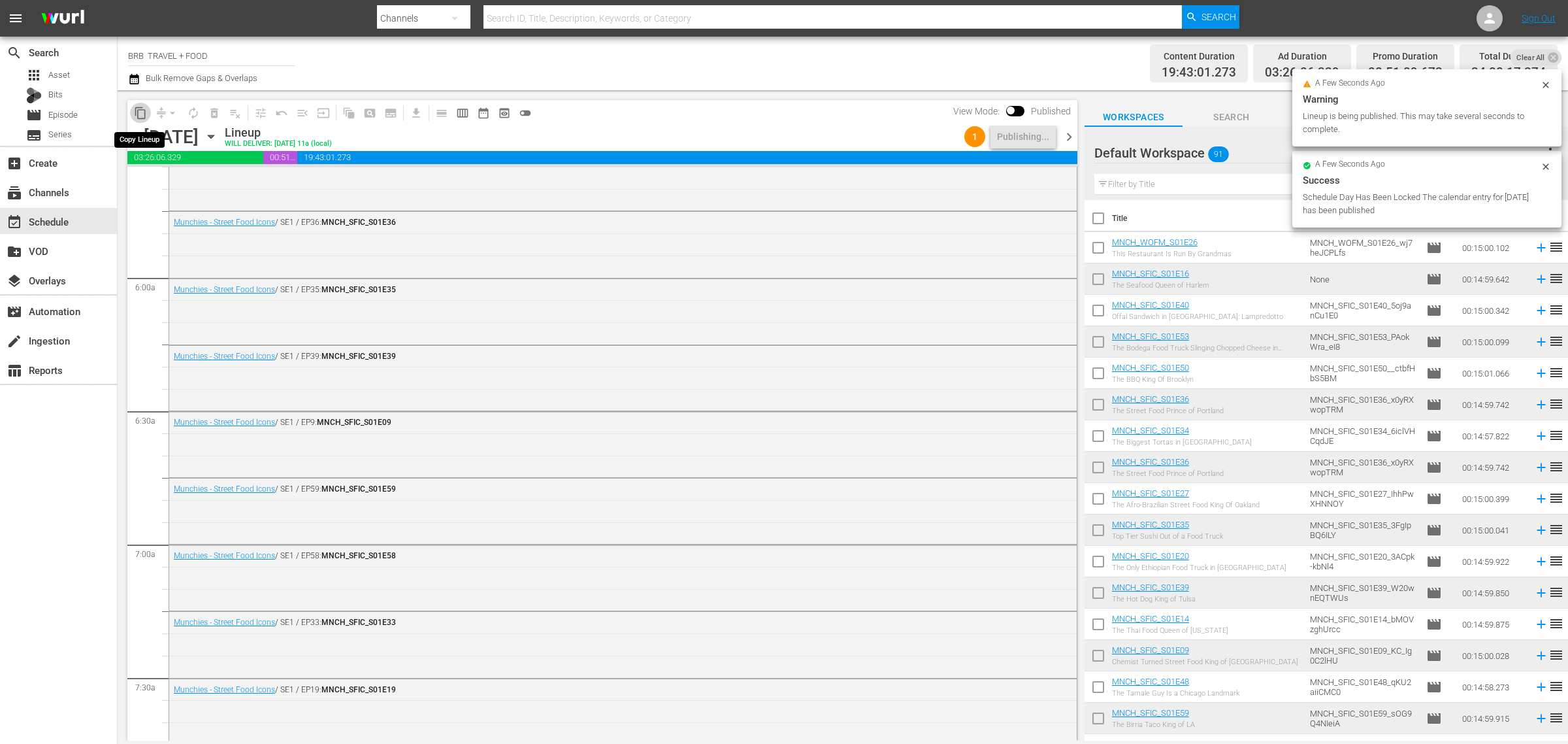
click at [142, 113] on span "content_copy" at bounding box center [141, 113] width 13 height 13
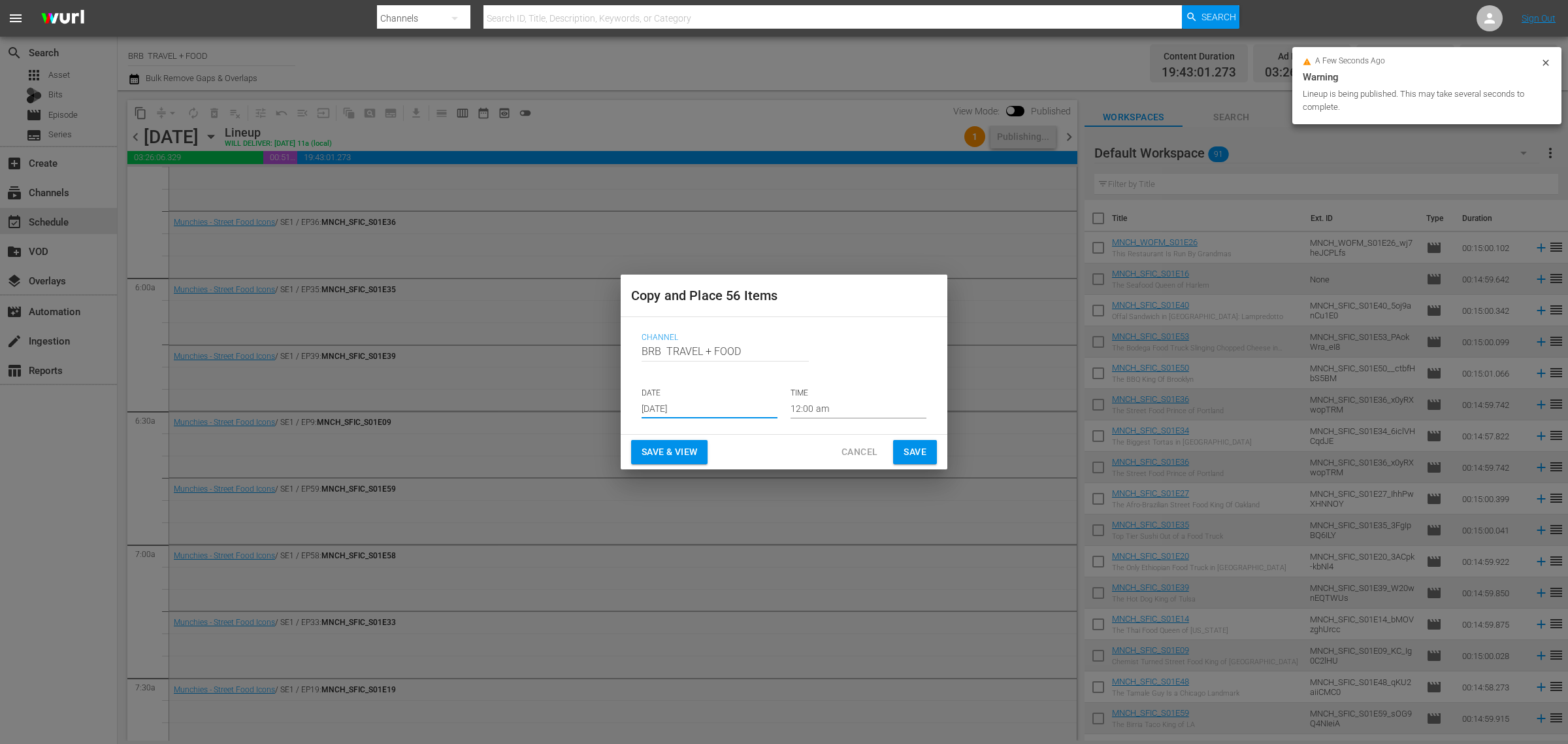
click at [655, 403] on input "[DATE]" at bounding box center [710, 408] width 136 height 19
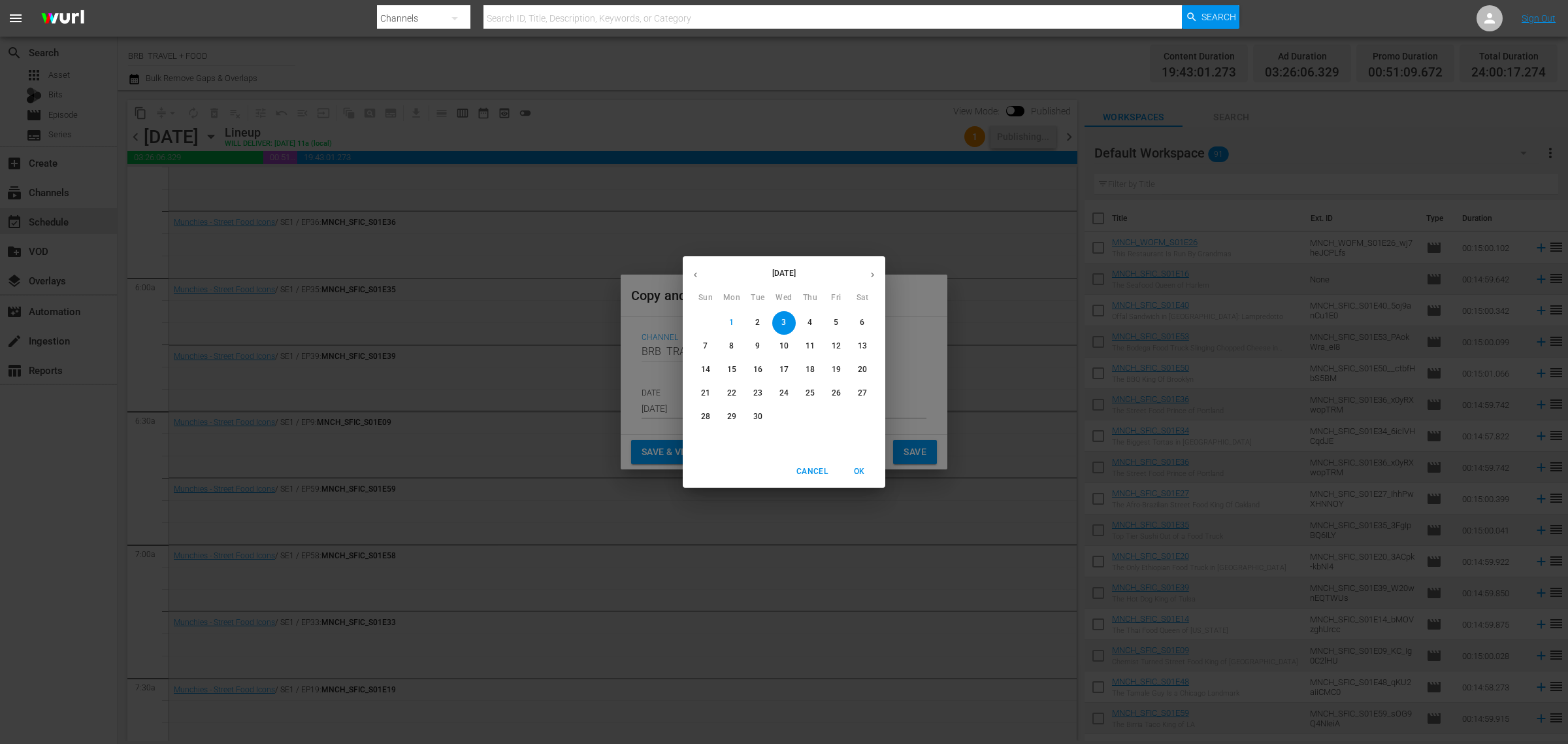
click at [856, 389] on span "27" at bounding box center [862, 393] width 23 height 11
type input "Sep 27th 2025"
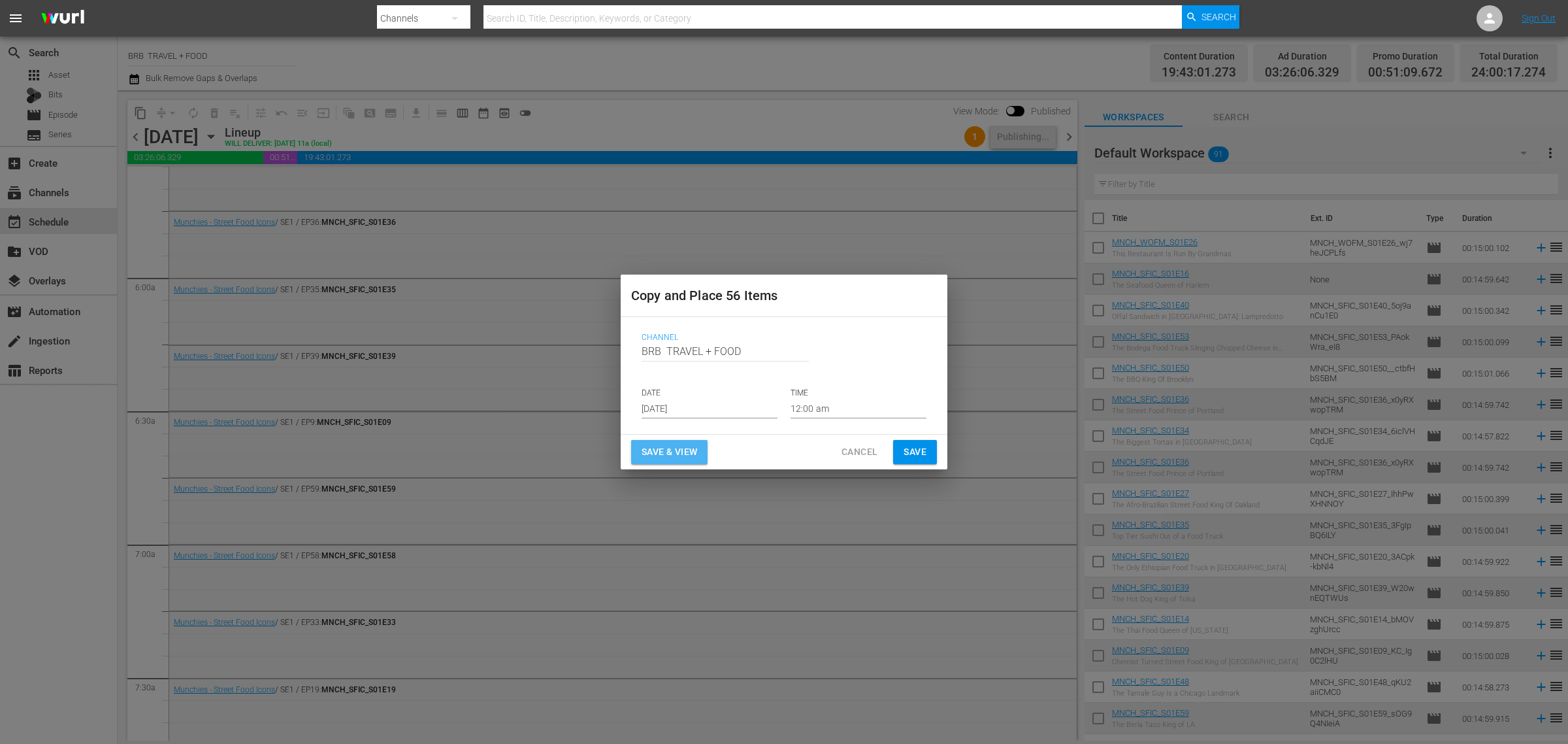
click at [651, 453] on span "Save & View" at bounding box center [669, 452] width 56 height 16
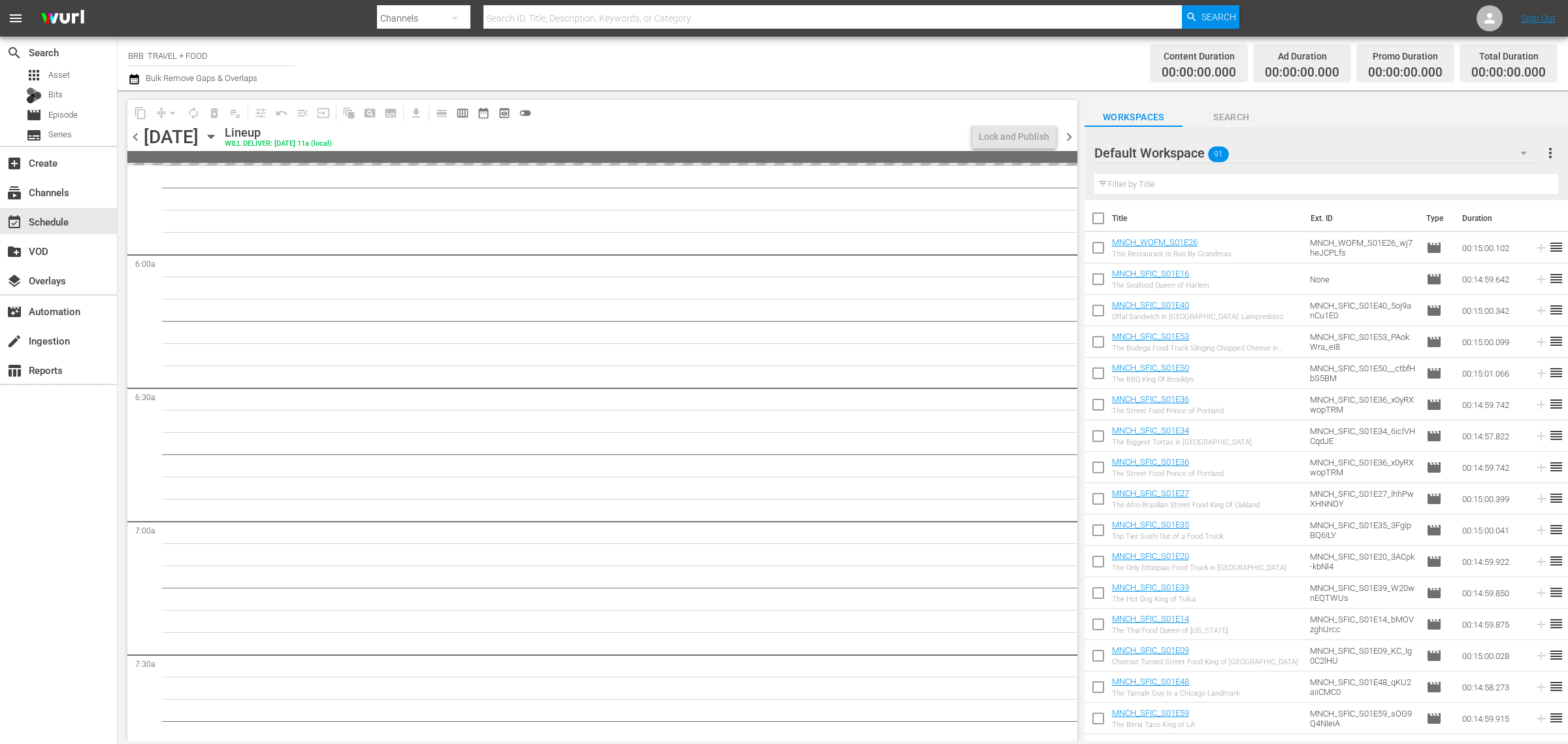
scroll to position [1489, 0]
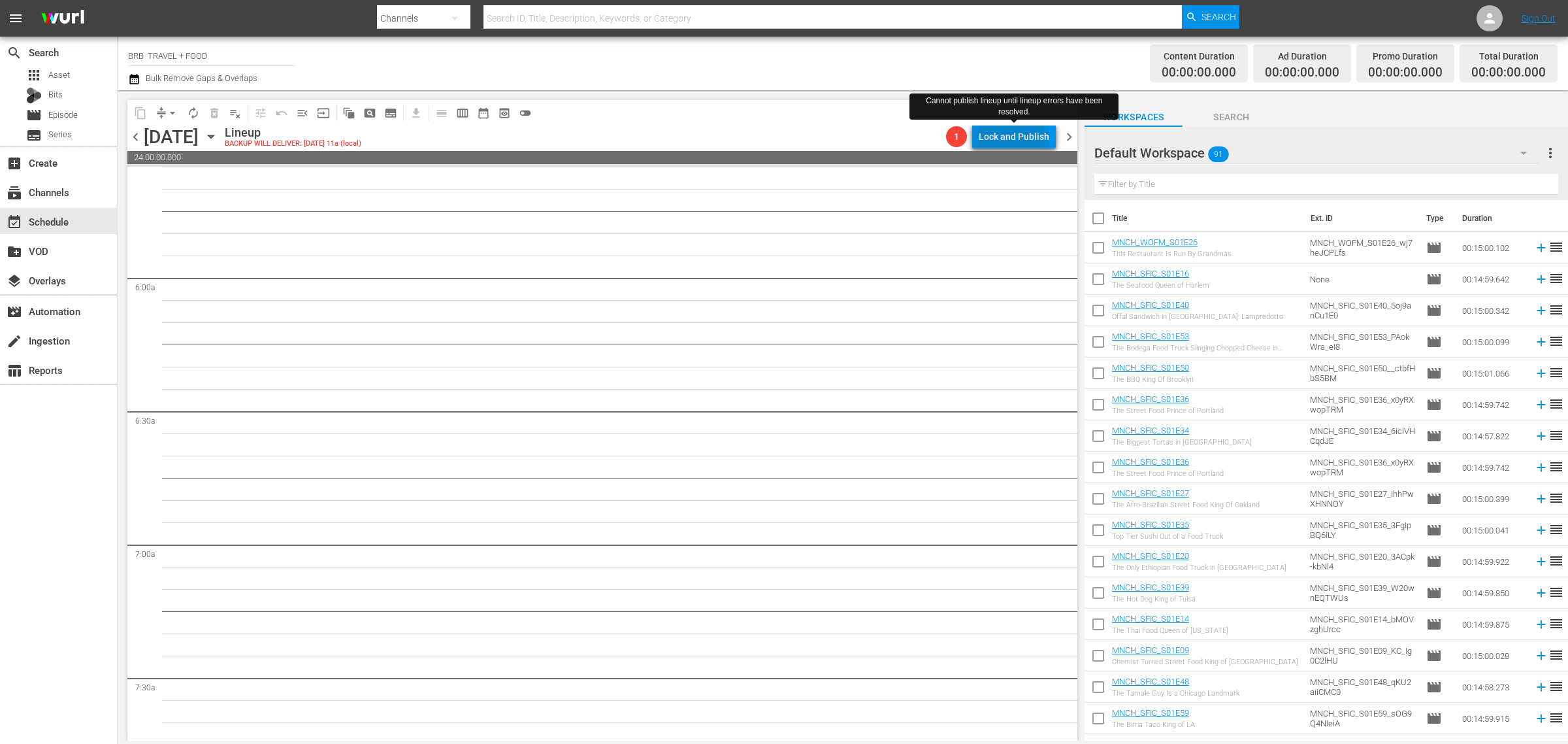
click at [1013, 141] on div "Lock and Publish" at bounding box center [1014, 136] width 70 height 23
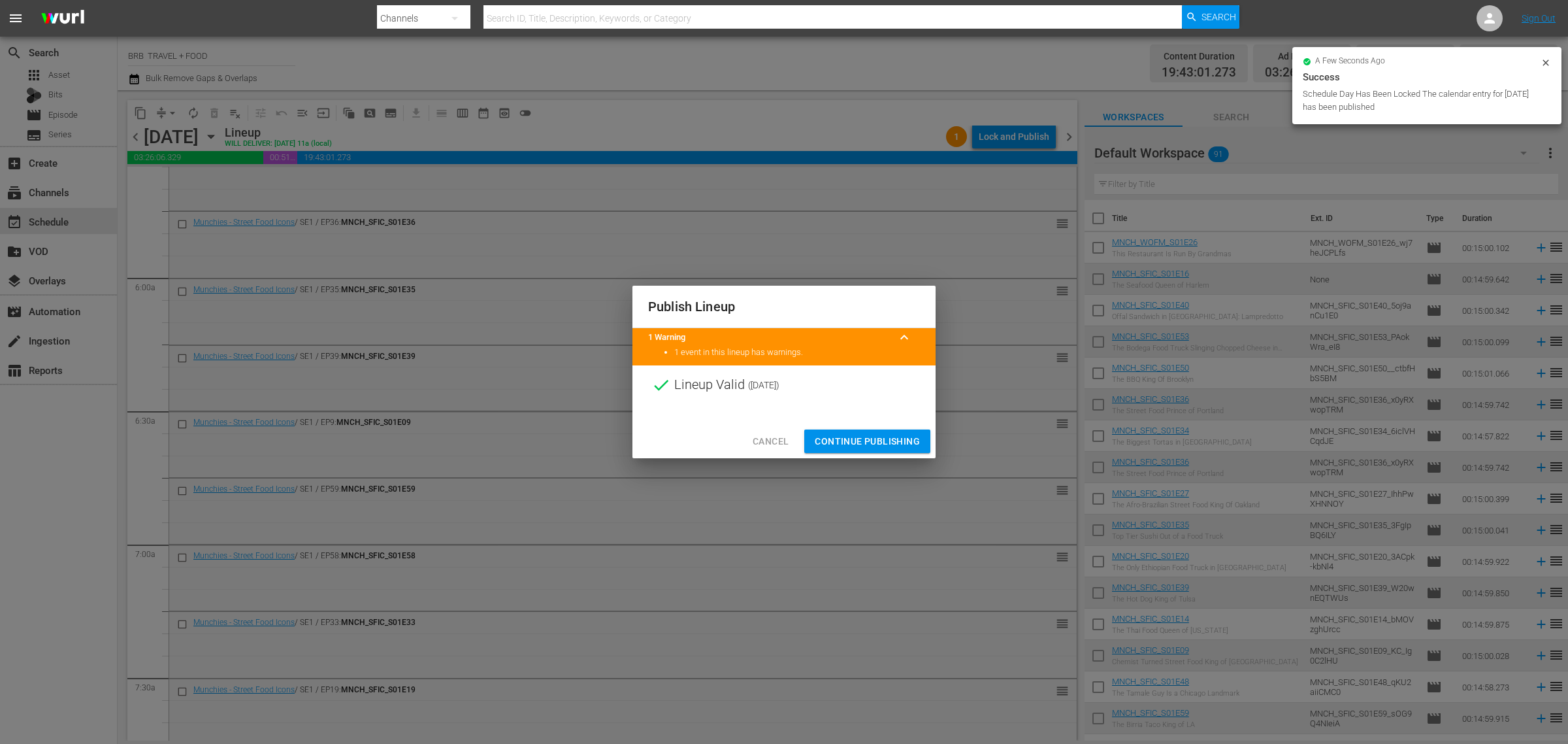
click at [877, 434] on span "Continue Publishing" at bounding box center [867, 442] width 105 height 16
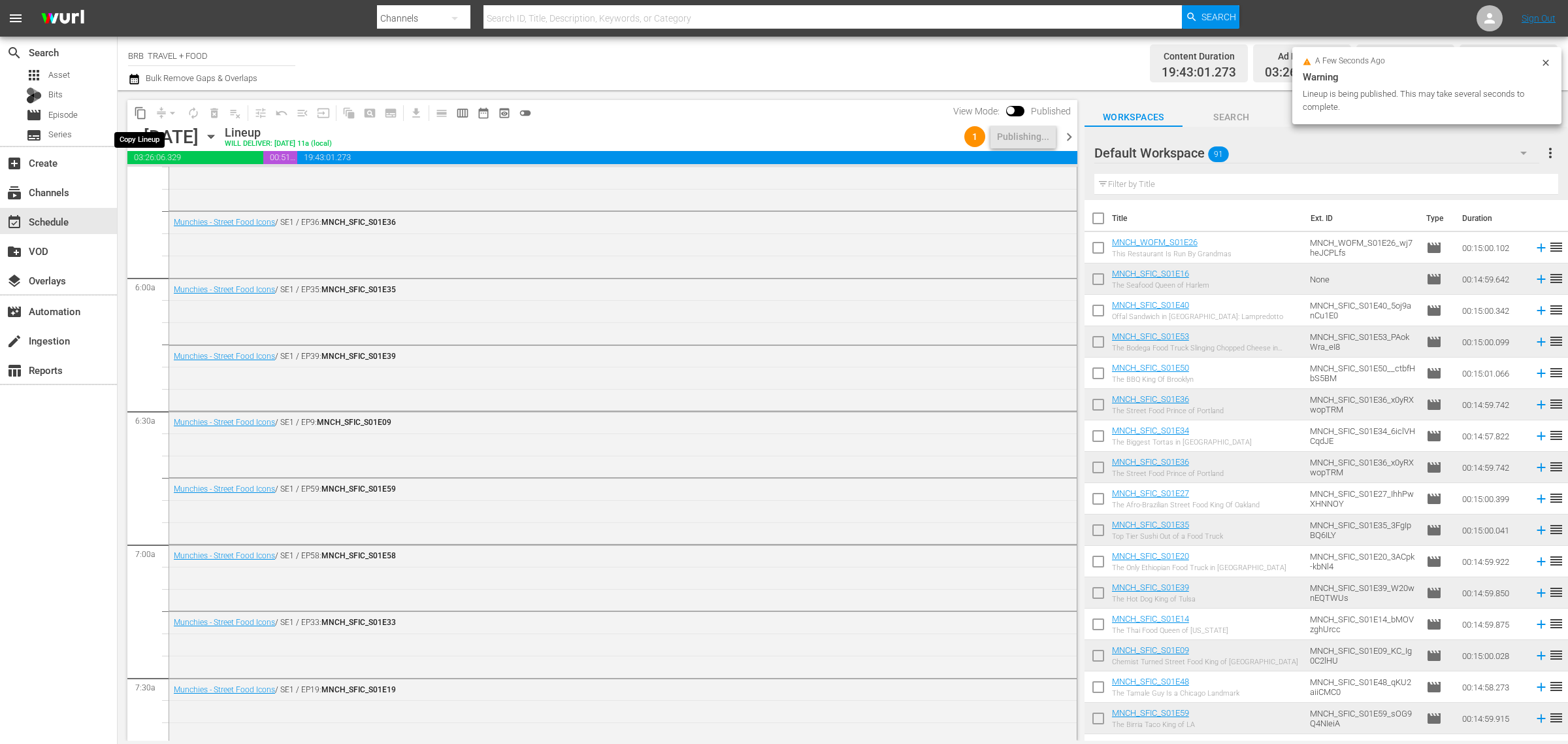
click at [142, 113] on span "content_copy" at bounding box center [141, 113] width 13 height 13
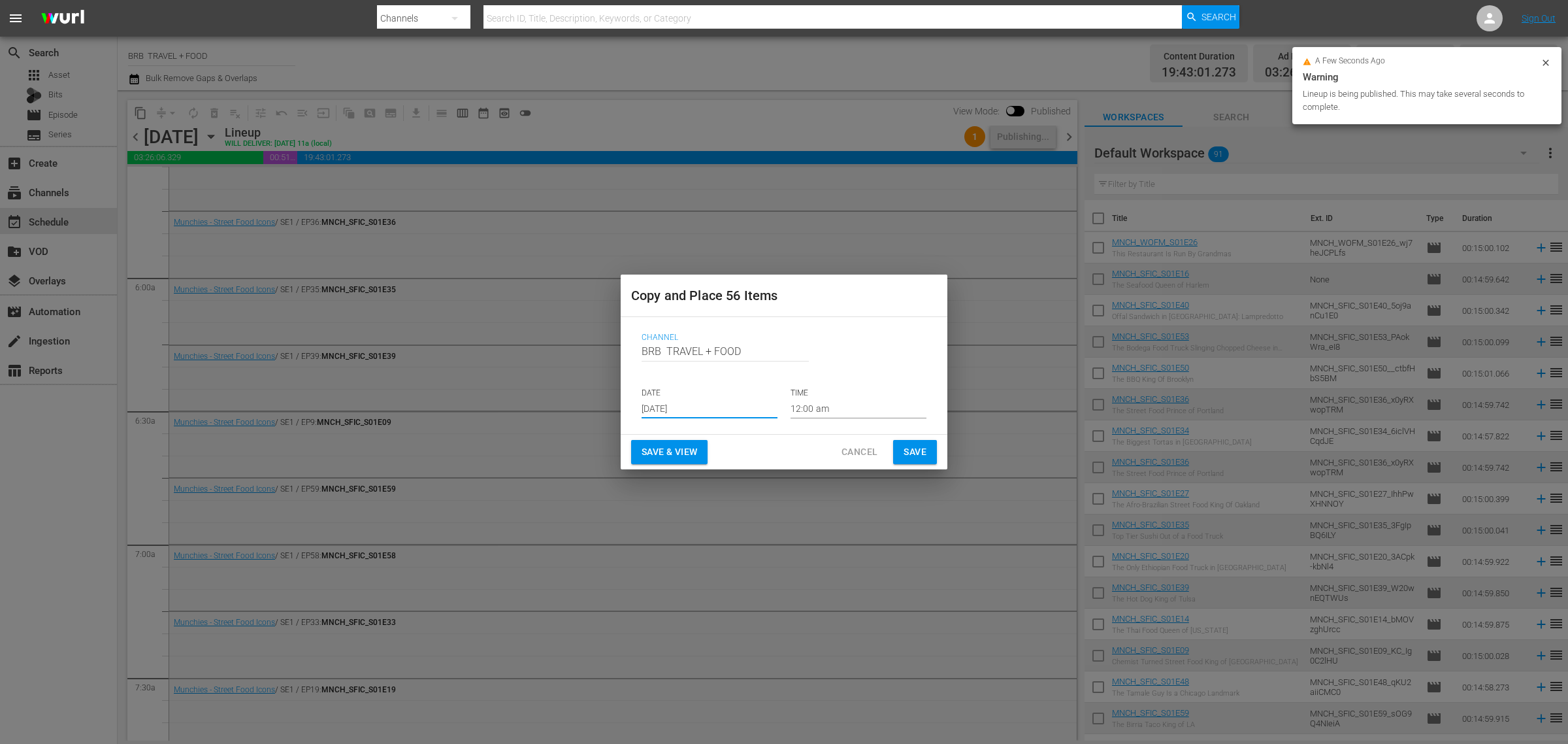
click at [716, 404] on input "[DATE]" at bounding box center [710, 408] width 136 height 19
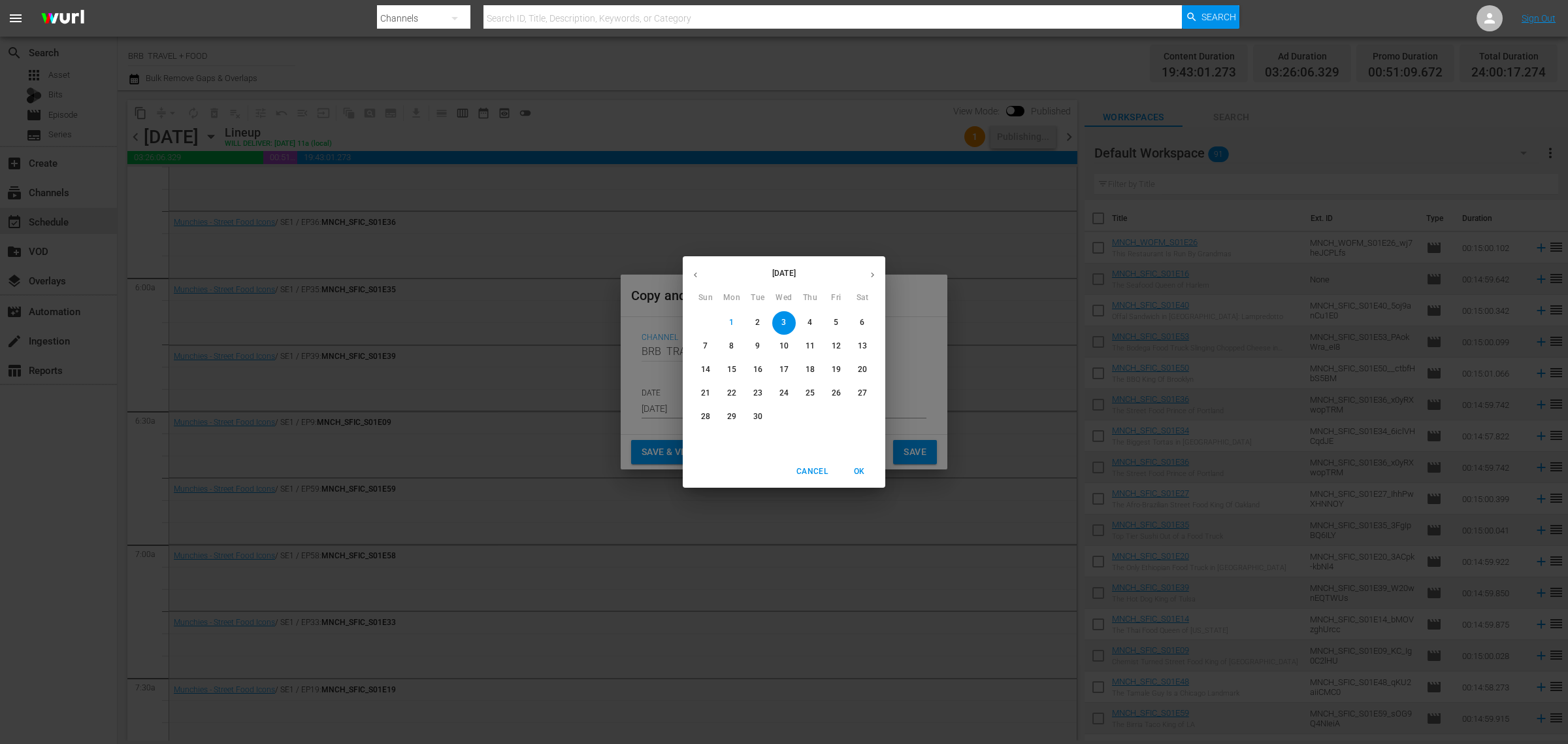
click at [870, 267] on button "button" at bounding box center [872, 275] width 25 height 25
click at [733, 345] on p "6" at bounding box center [731, 346] width 5 height 11
type input "Oct 6th 2025"
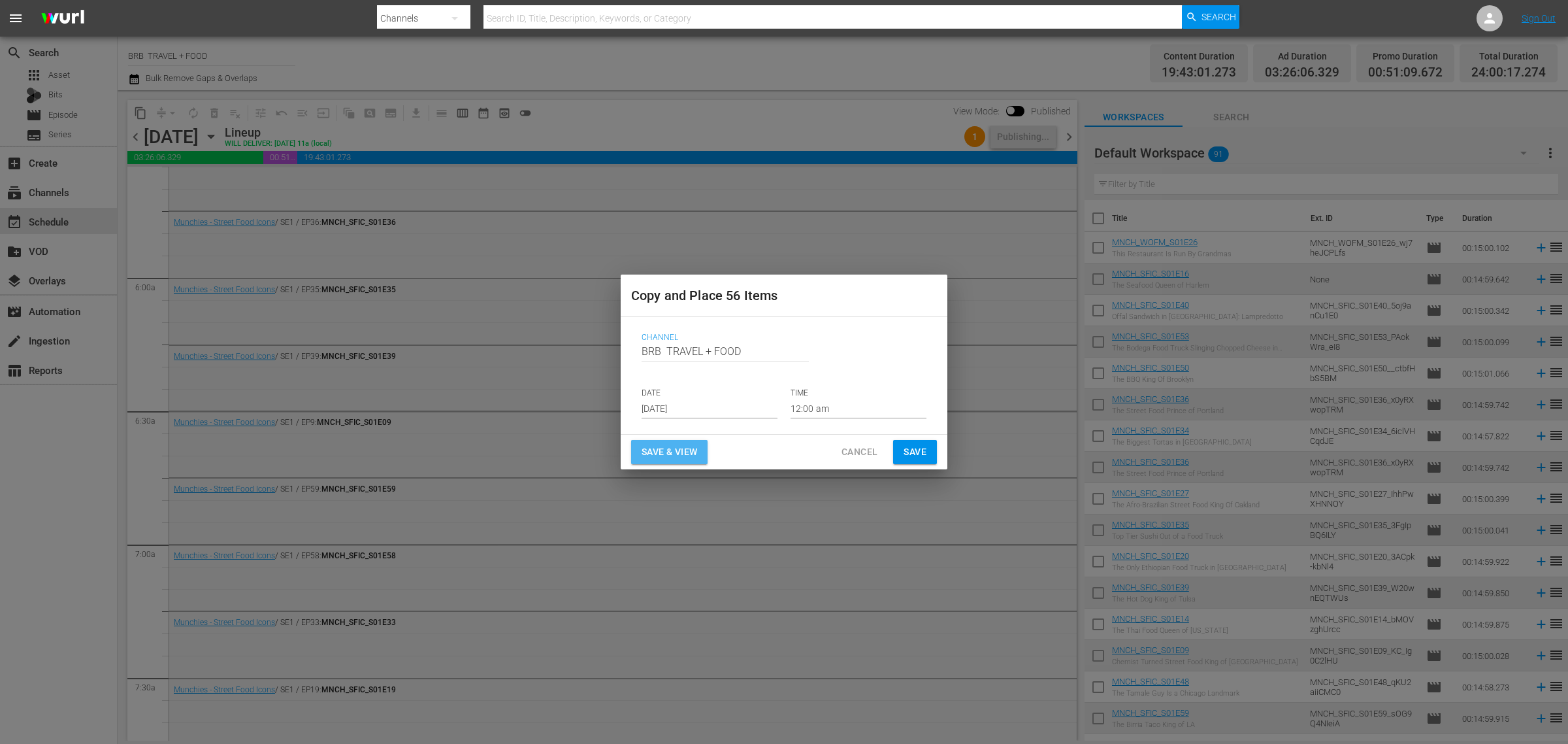
click at [671, 450] on span "Save & View" at bounding box center [669, 452] width 56 height 16
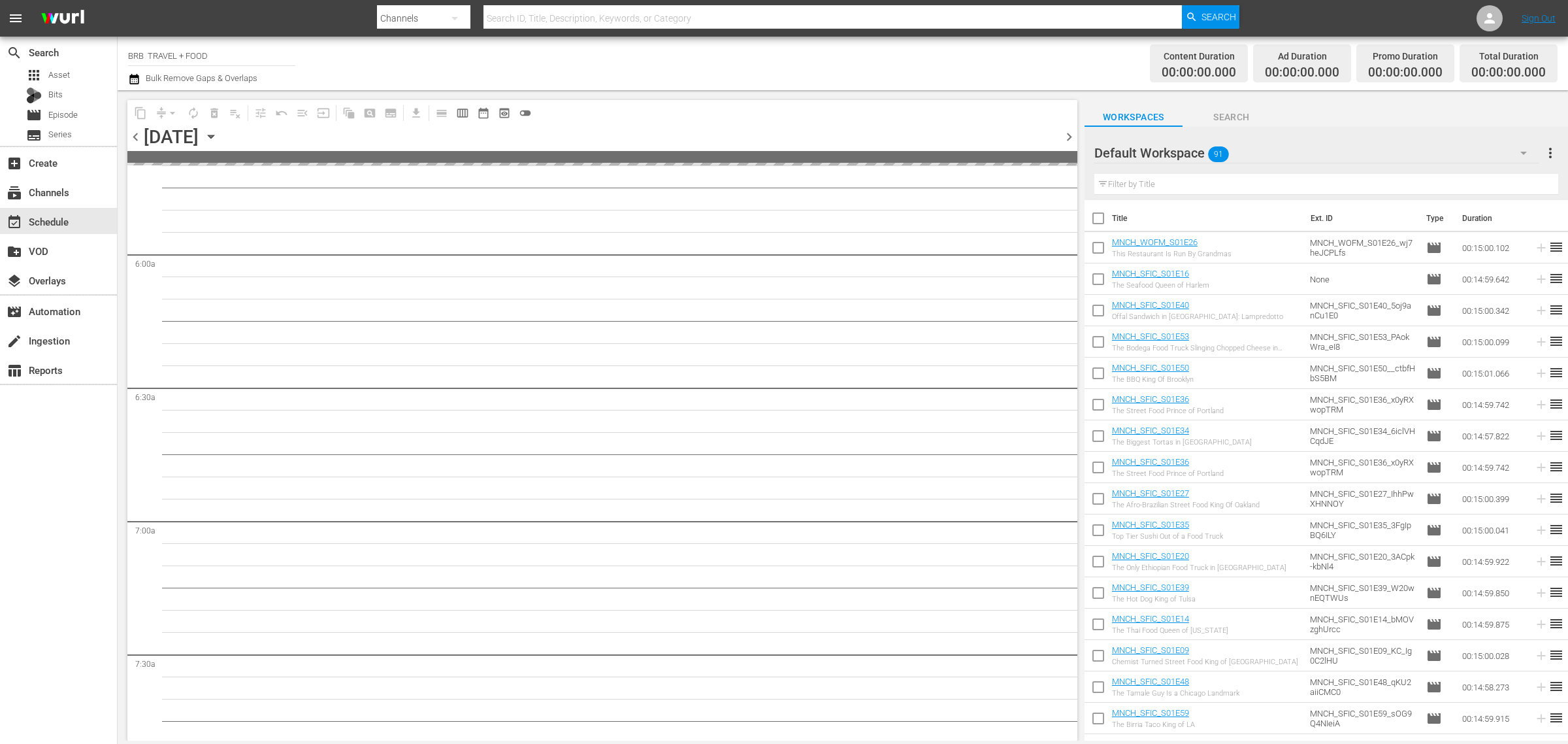
scroll to position [1489, 0]
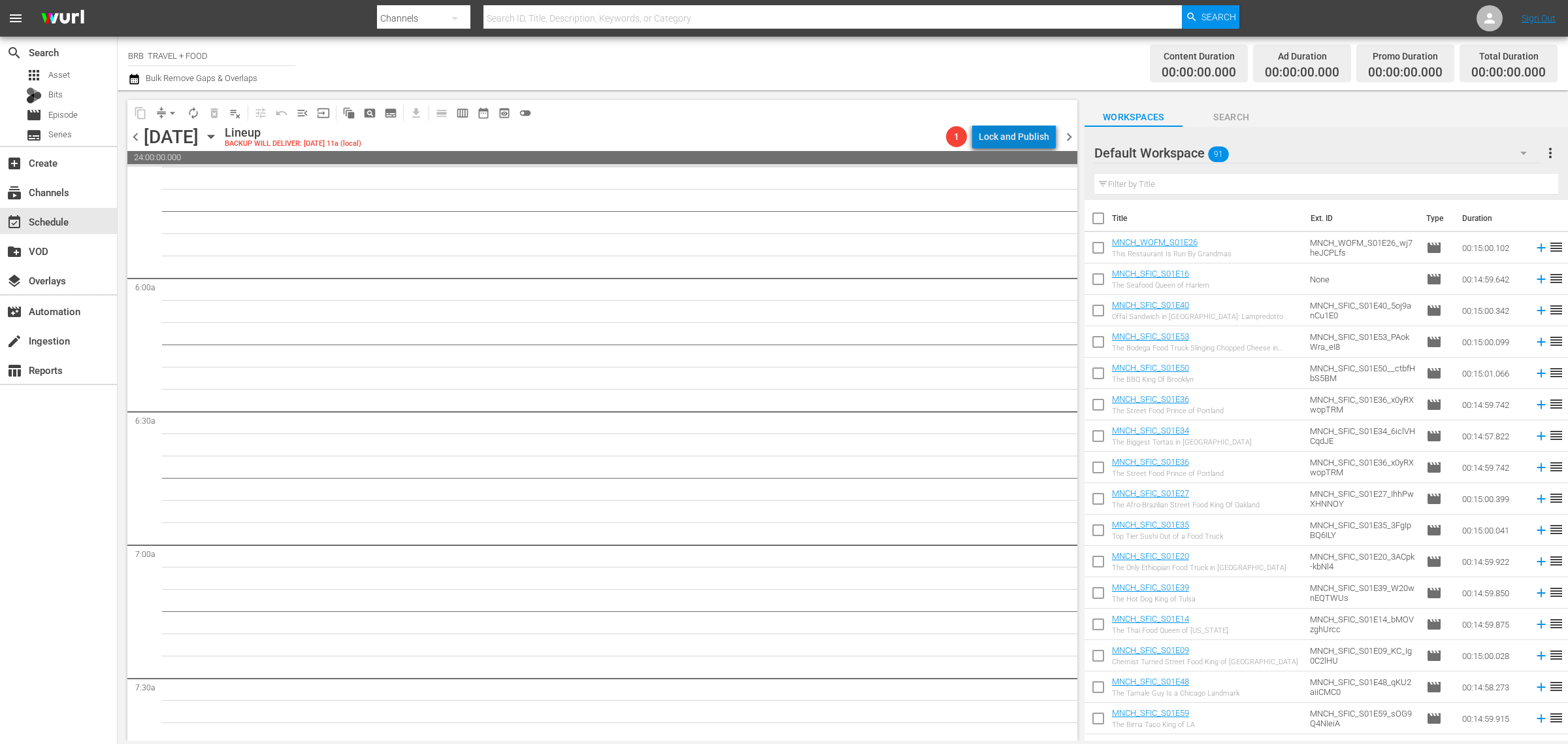
click at [1027, 132] on div "Lock and Publish" at bounding box center [1014, 136] width 70 height 23
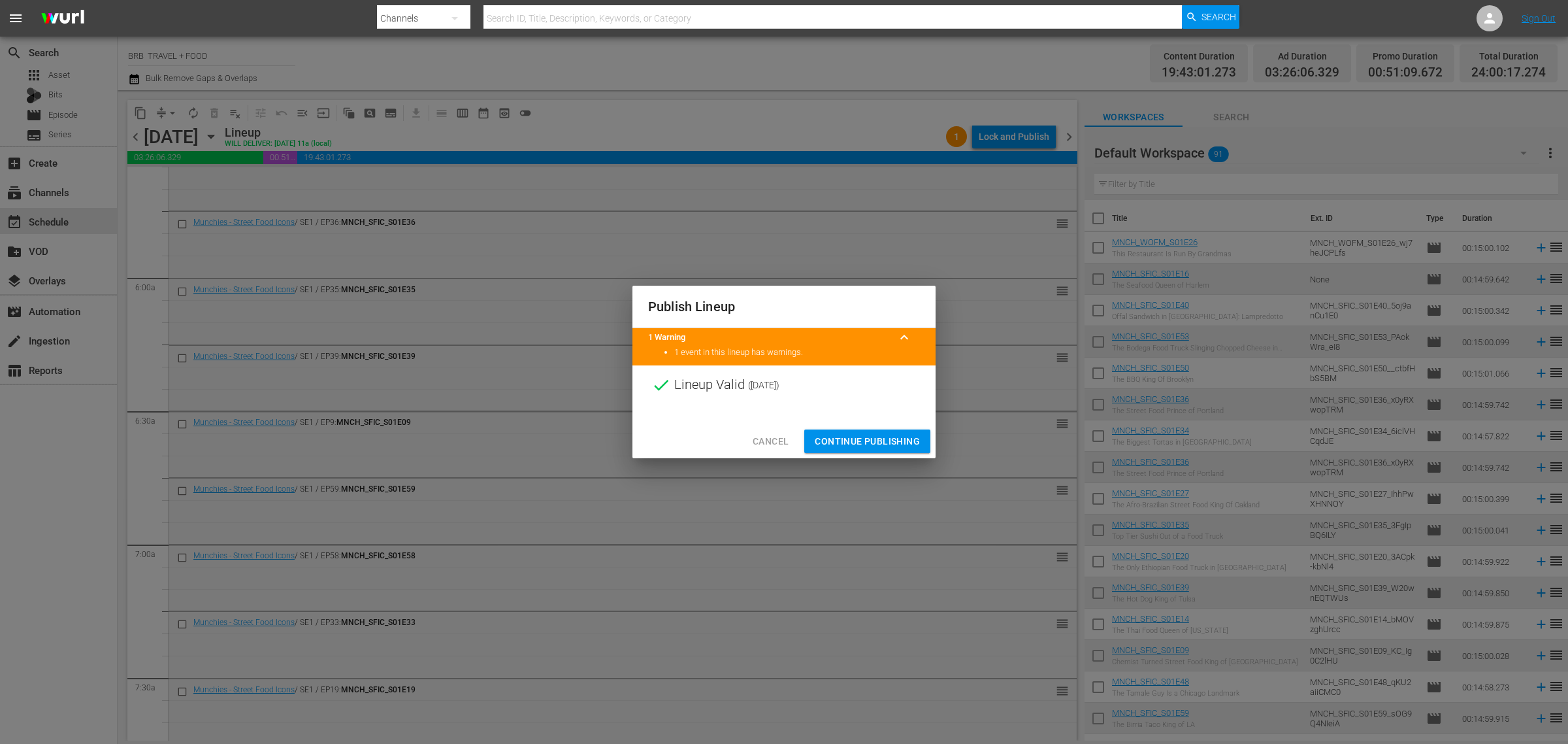
click at [889, 434] on span "Continue Publishing" at bounding box center [867, 442] width 105 height 16
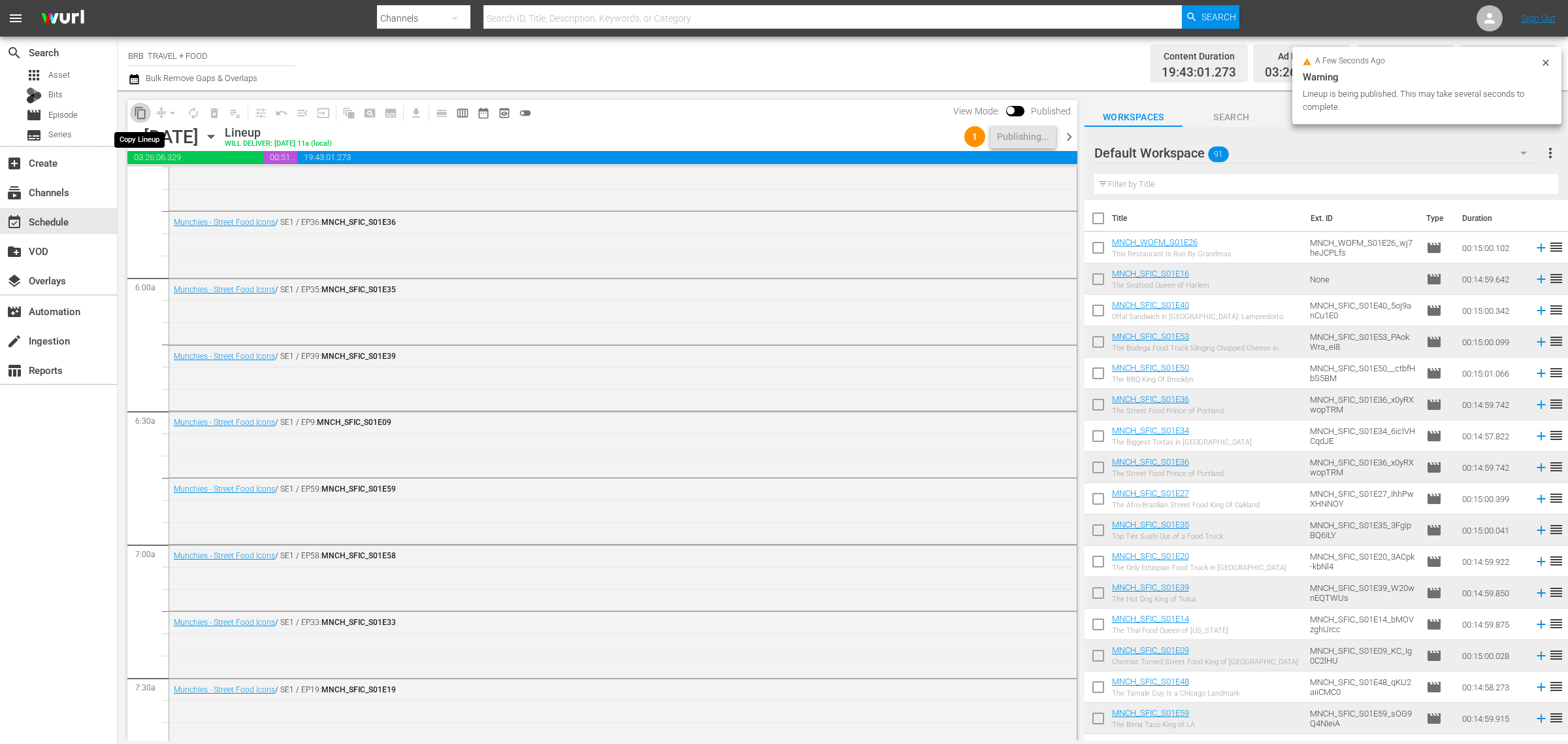
click at [145, 110] on span "content_copy" at bounding box center [141, 113] width 13 height 13
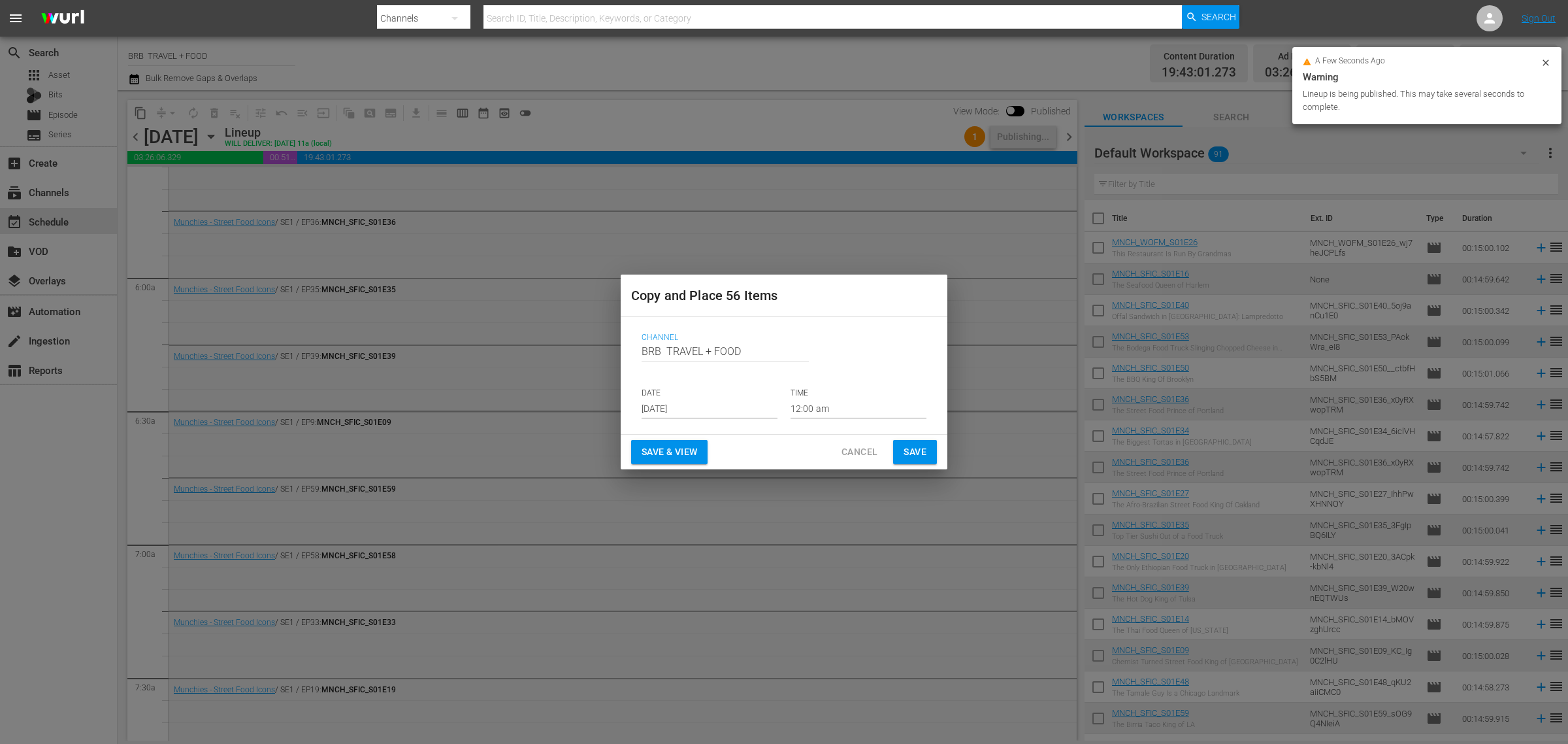
click at [681, 408] on input "[DATE]" at bounding box center [710, 408] width 136 height 19
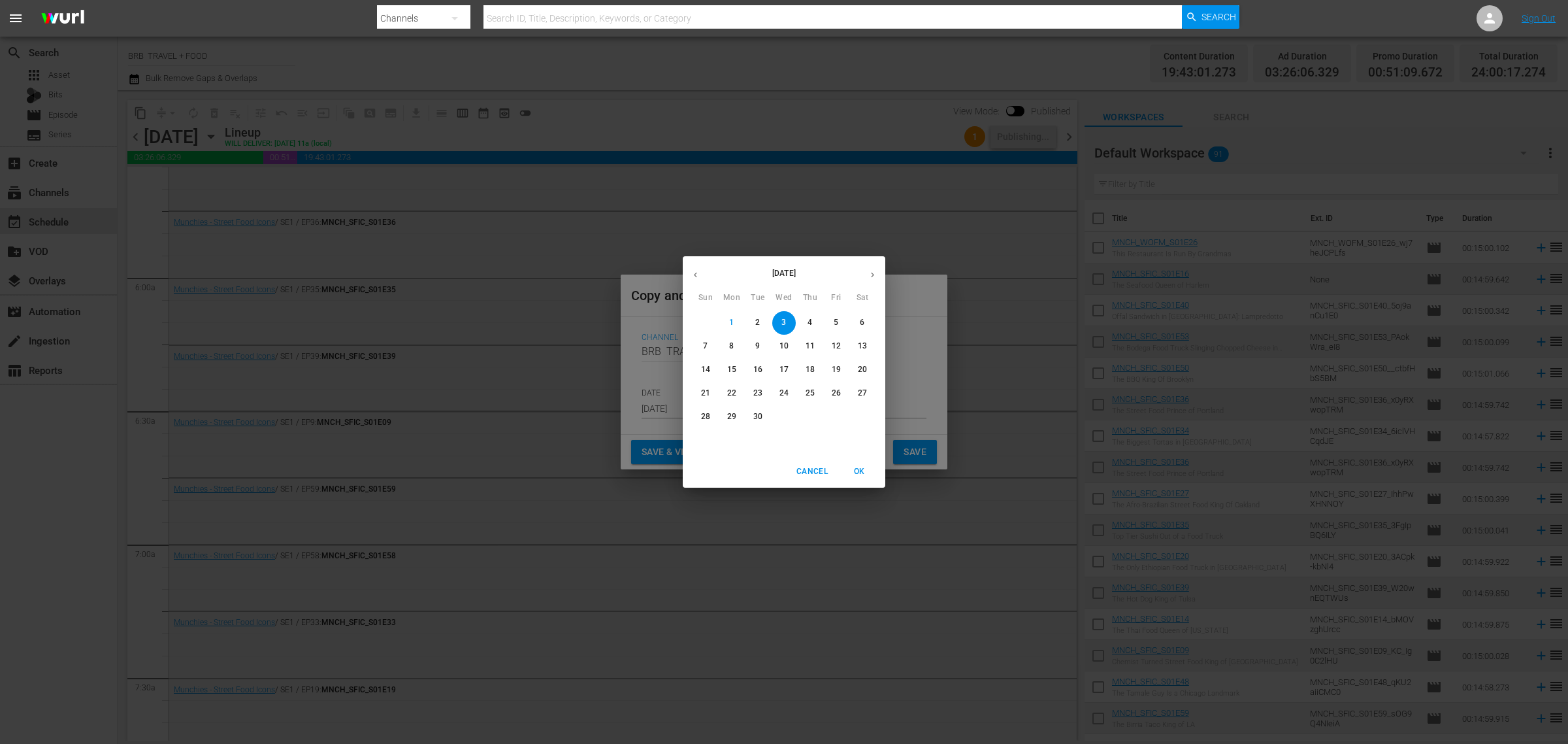
click at [868, 267] on button "button" at bounding box center [872, 275] width 25 height 25
click at [732, 366] on p "13" at bounding box center [732, 369] width 9 height 11
type input "Oct 13th 2025"
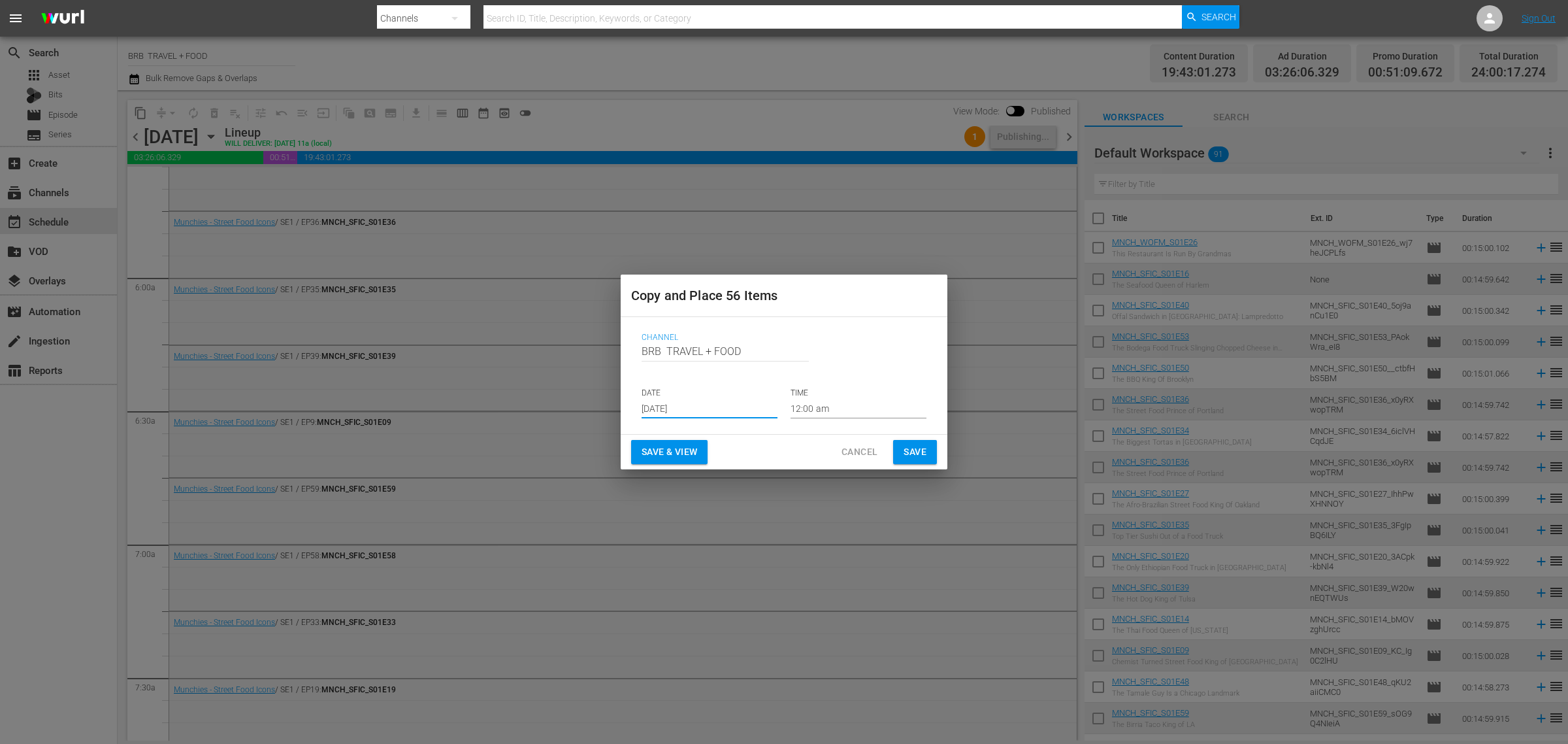
click at [649, 448] on span "Save & View" at bounding box center [669, 452] width 56 height 16
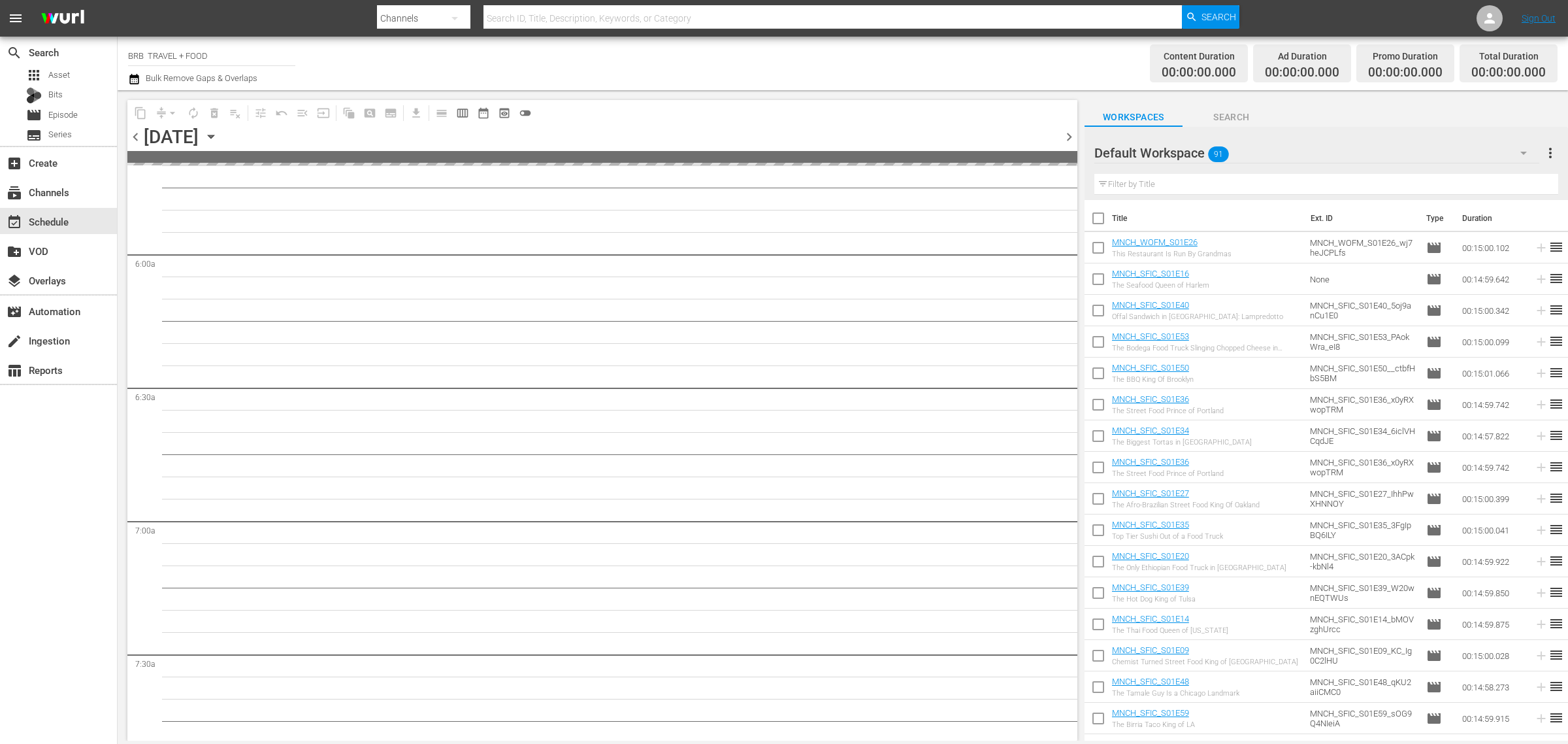
scroll to position [1489, 0]
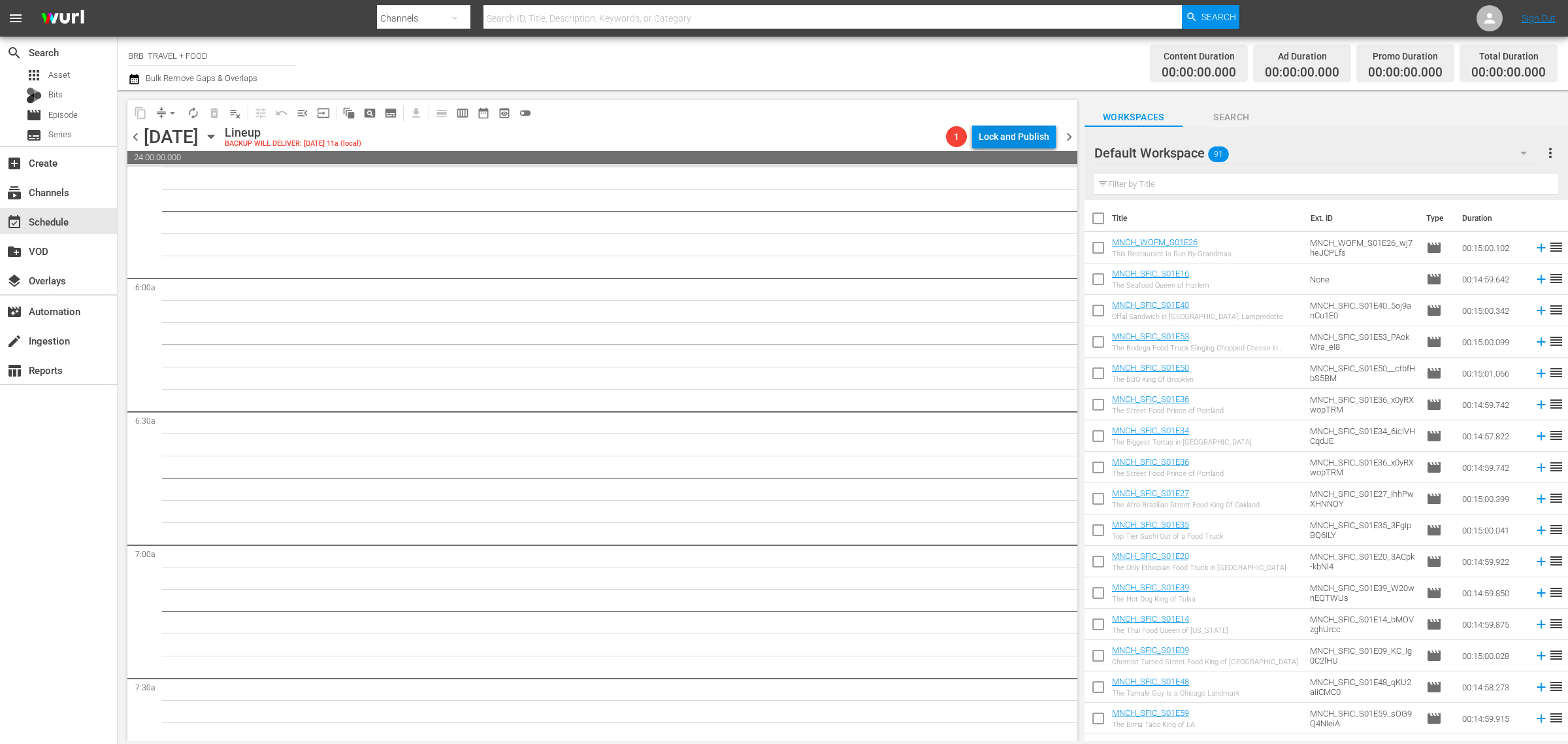
click at [1029, 141] on div "Lock and Publish" at bounding box center [1014, 136] width 70 height 23
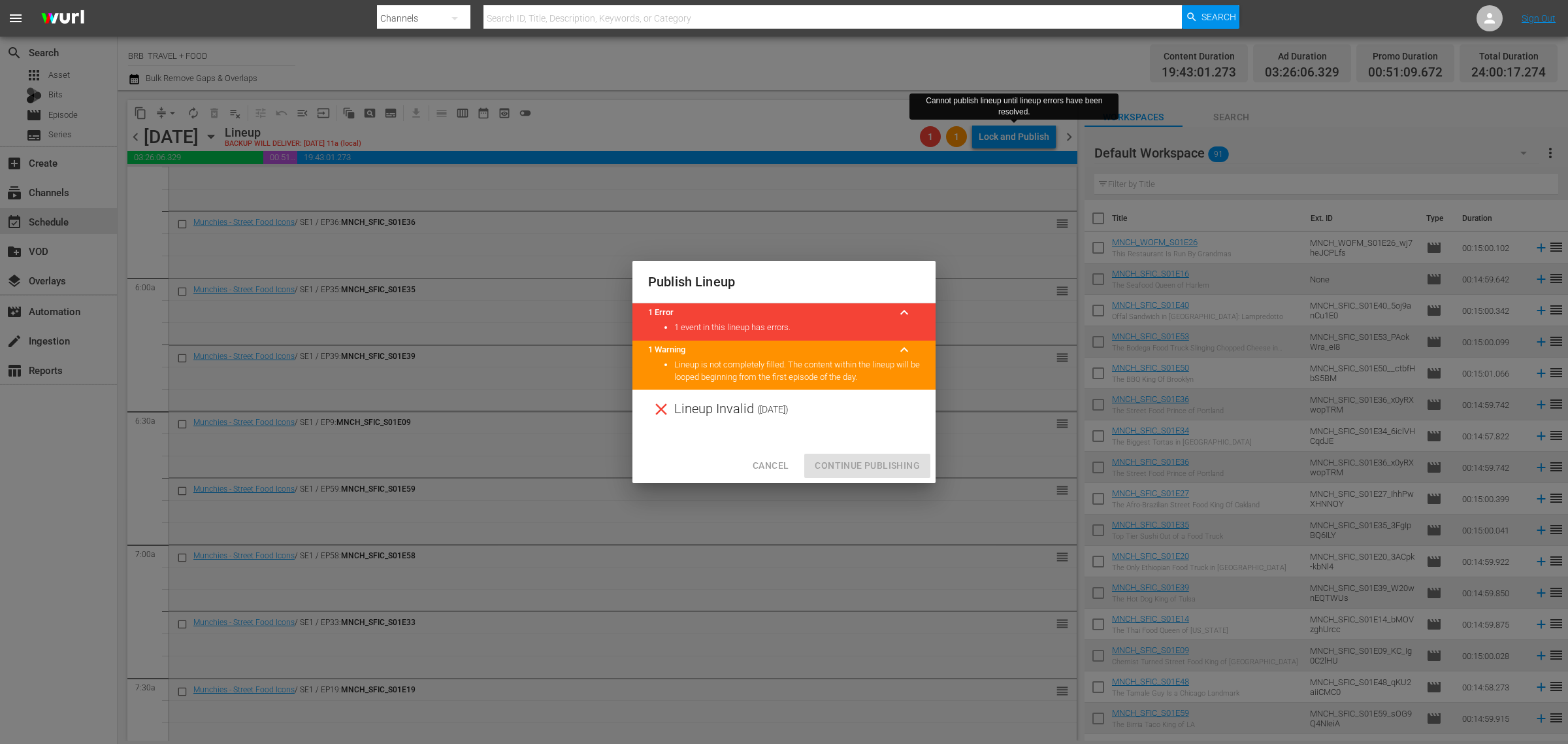
click at [904, 416] on div "Lineup Invalid ( 2025-10-13 )" at bounding box center [784, 409] width 303 height 40
click at [766, 464] on span "Cancel" at bounding box center [771, 466] width 36 height 16
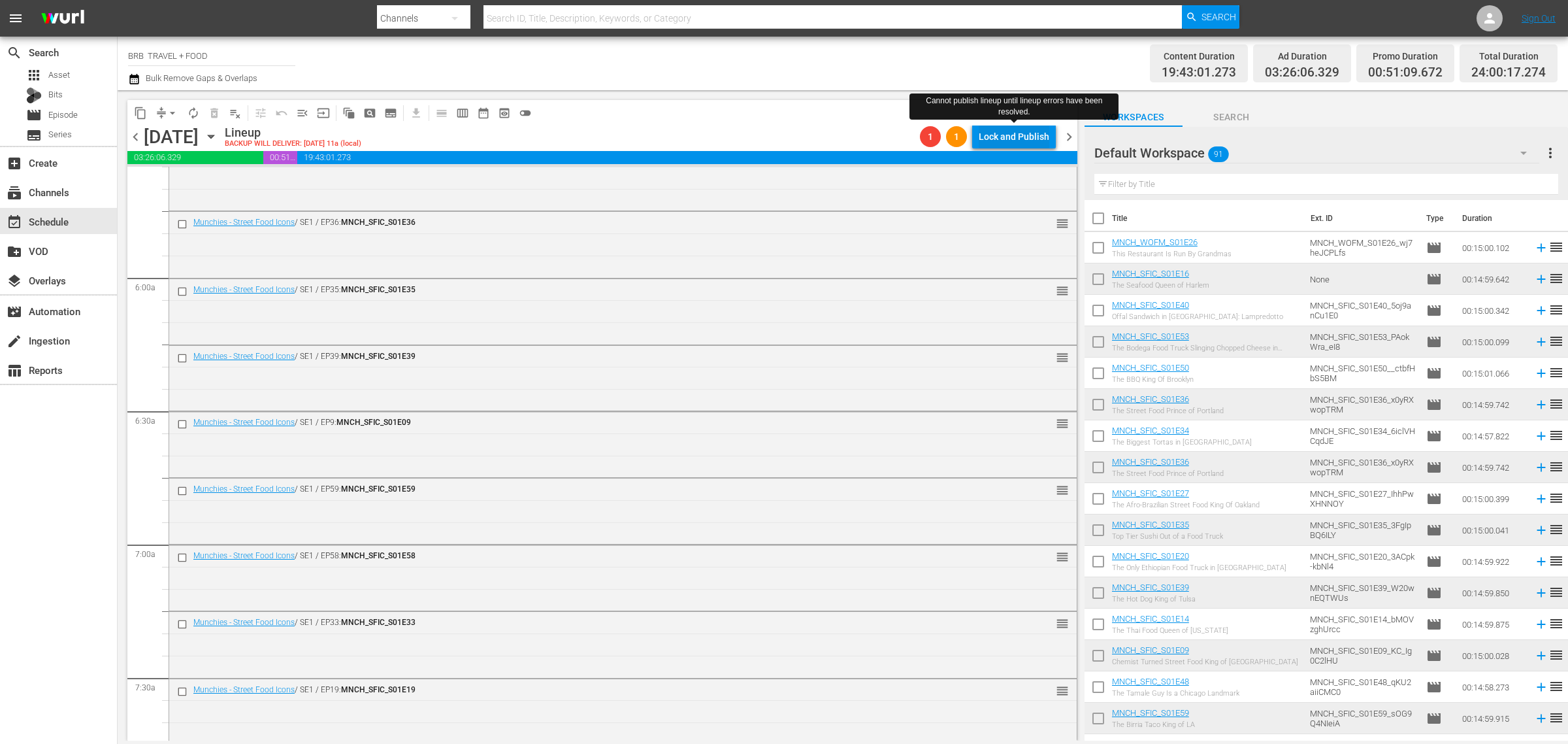
click at [1000, 138] on div "Lock and Publish" at bounding box center [1014, 136] width 70 height 23
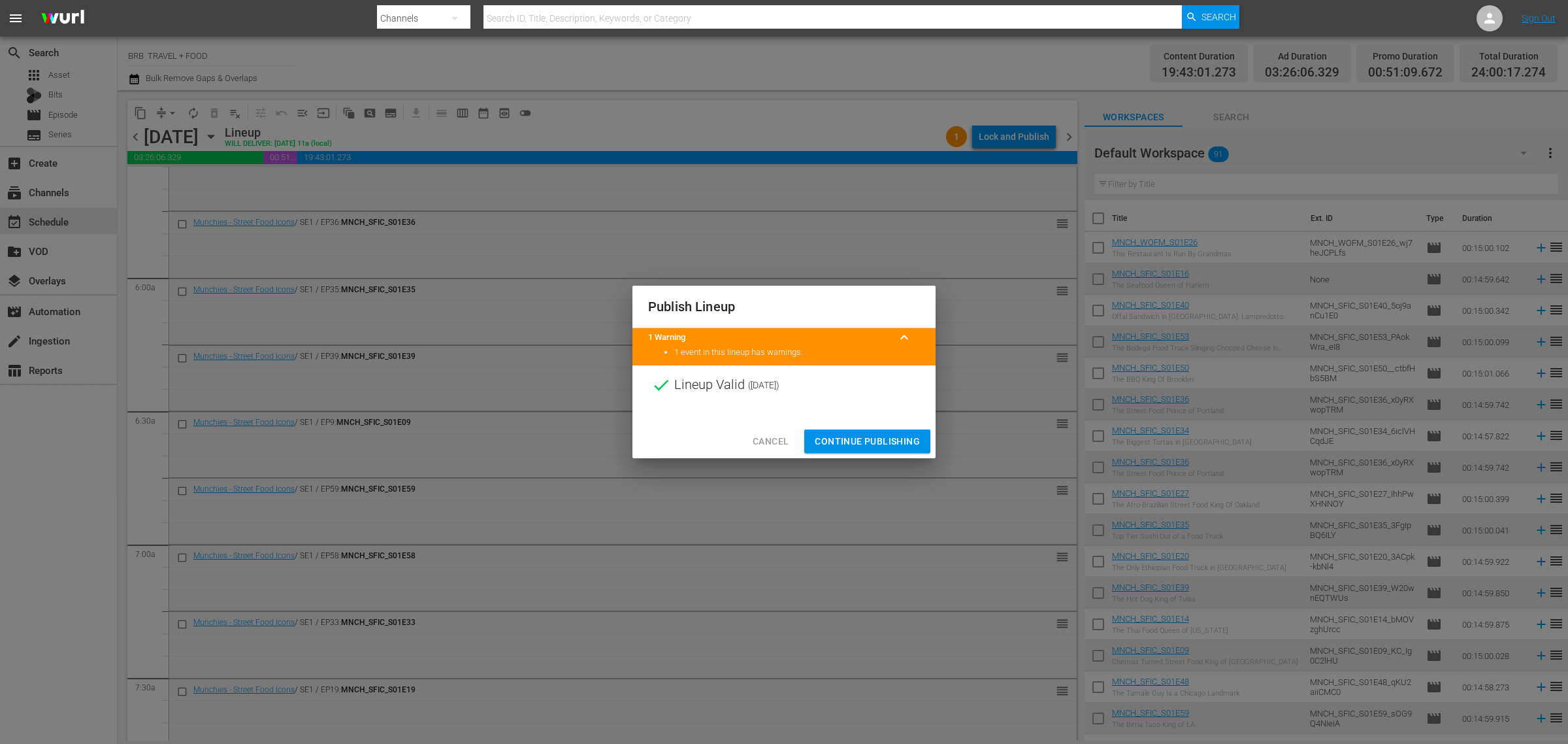
drag, startPoint x: 848, startPoint y: 440, endPoint x: 775, endPoint y: 439, distance: 73.0
click at [775, 439] on div "Cancel Continue Publishing" at bounding box center [784, 442] width 303 height 35
click at [773, 439] on span "Cancel" at bounding box center [771, 442] width 36 height 16
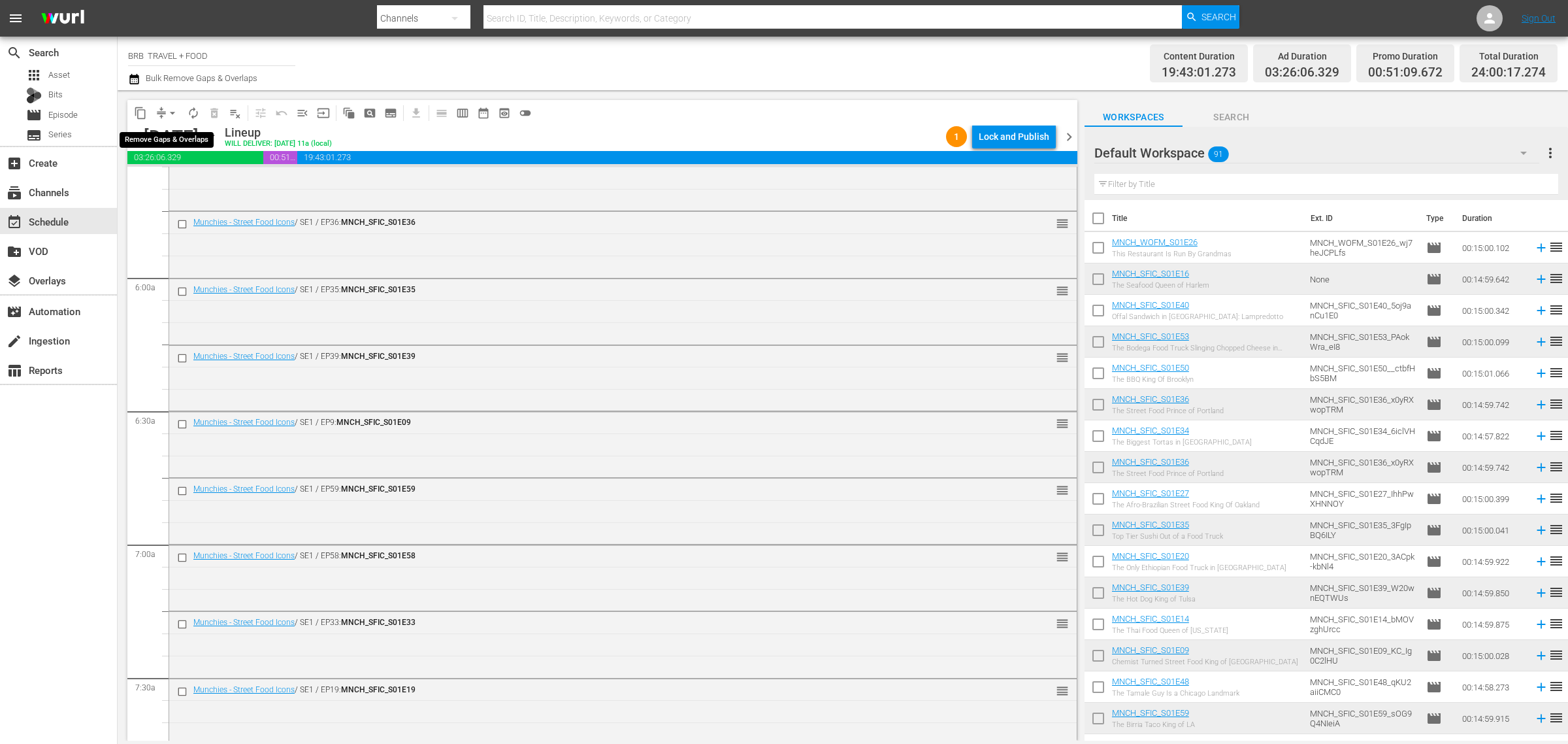
click at [165, 112] on button "arrow_drop_down" at bounding box center [172, 113] width 21 height 21
click at [168, 142] on li "Align to Midnight" at bounding box center [173, 139] width 137 height 21
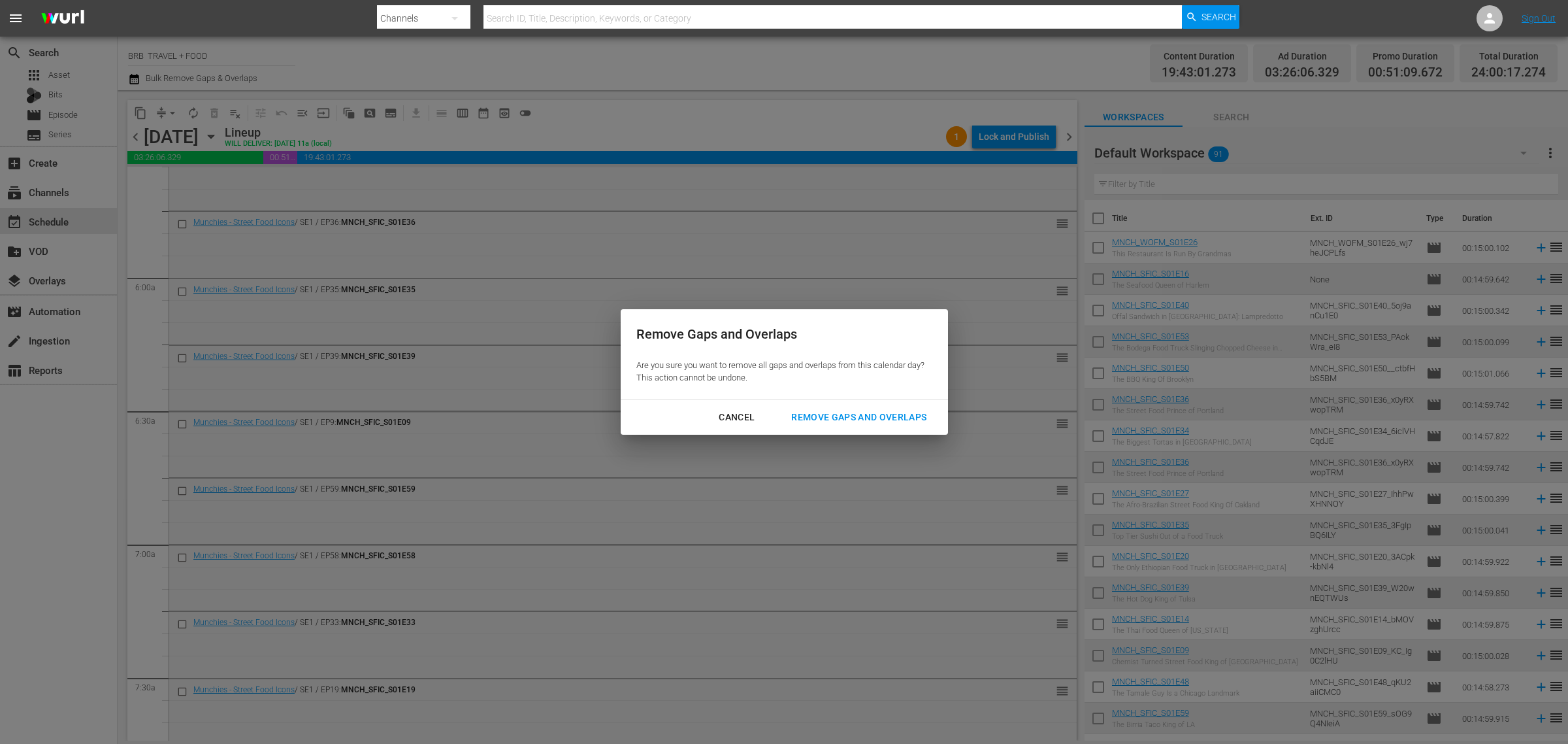
click at [864, 414] on div "Remove Gaps and Overlaps" at bounding box center [858, 417] width 156 height 16
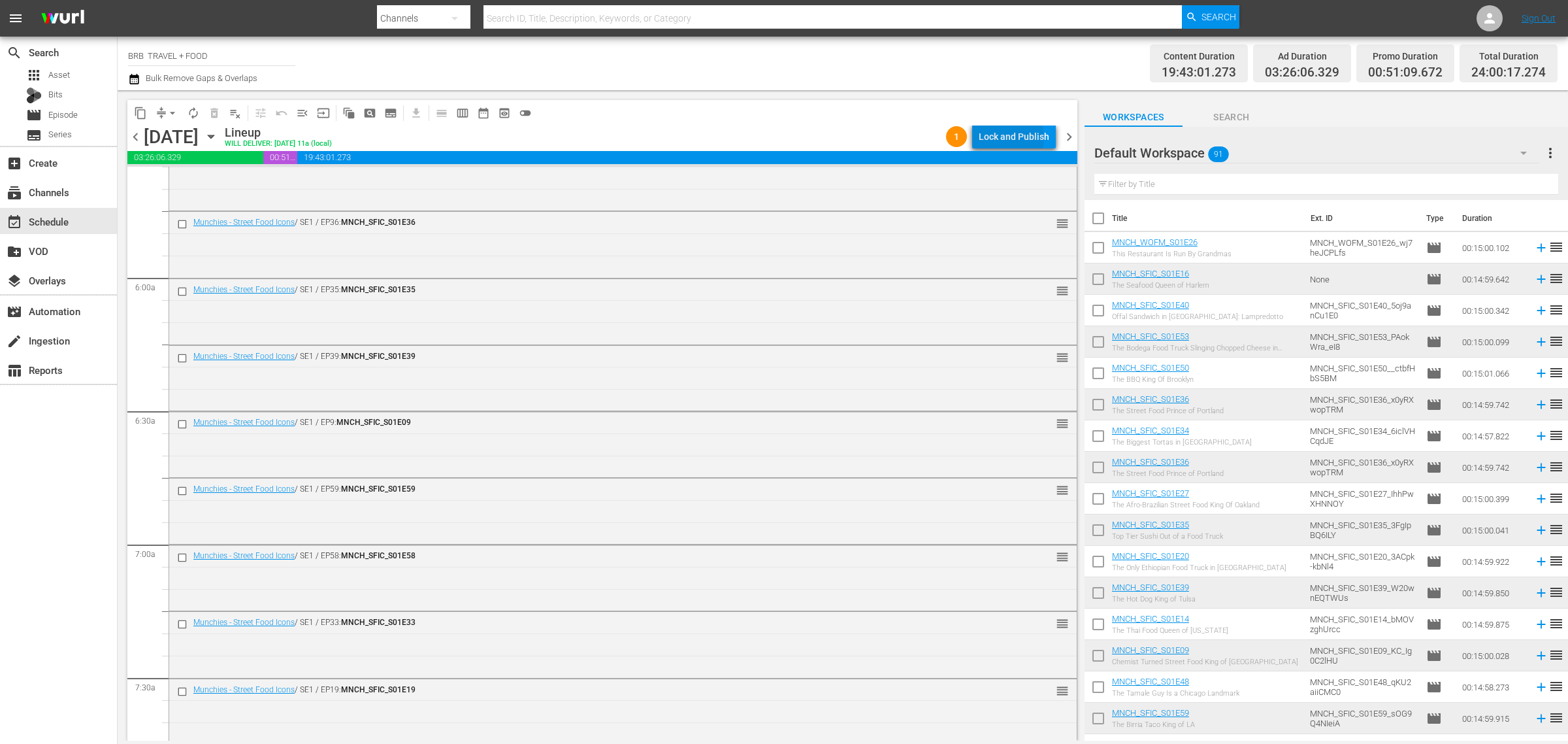
click at [1010, 138] on div "Lock and Publish" at bounding box center [1014, 136] width 70 height 23
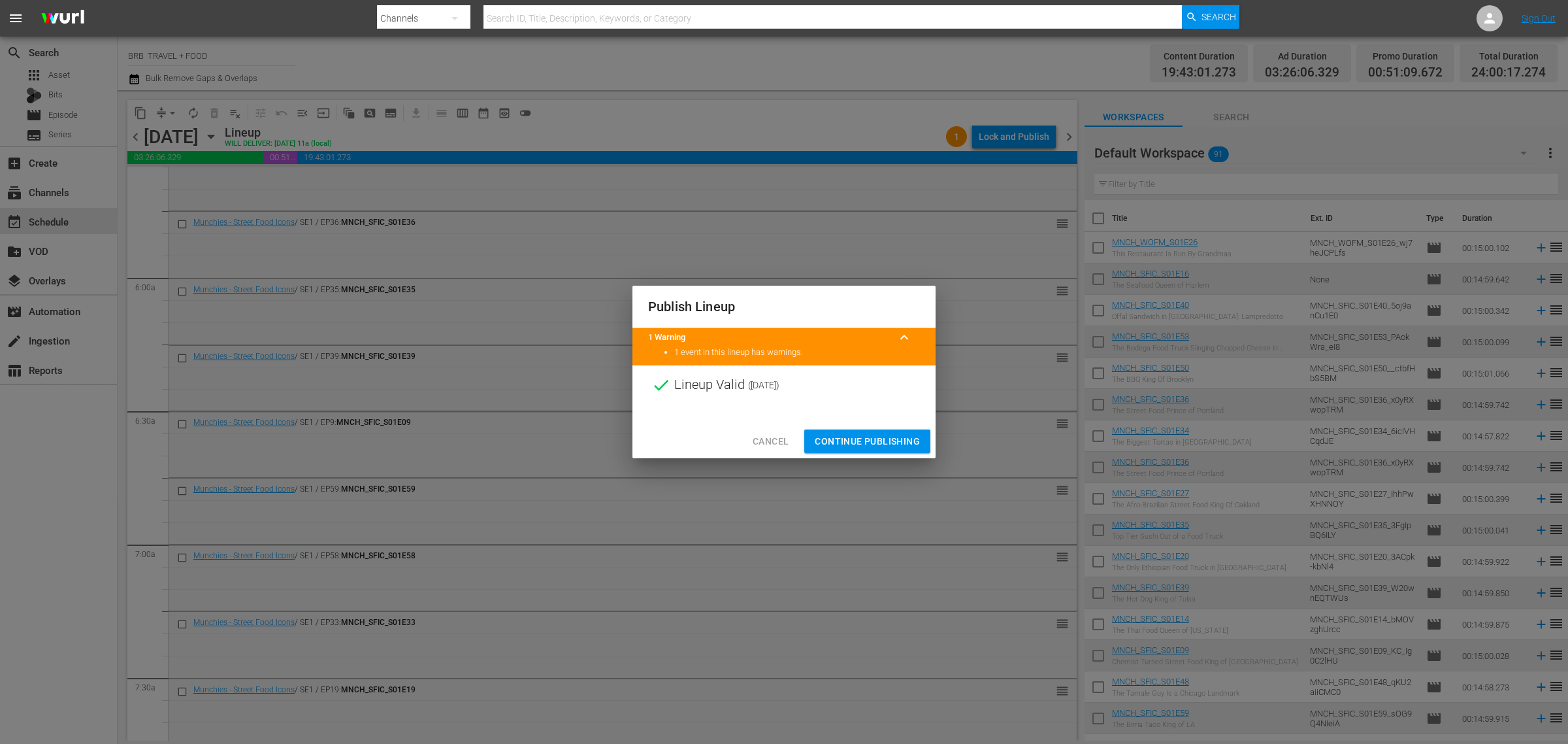
click at [850, 436] on span "Continue Publishing" at bounding box center [867, 442] width 105 height 16
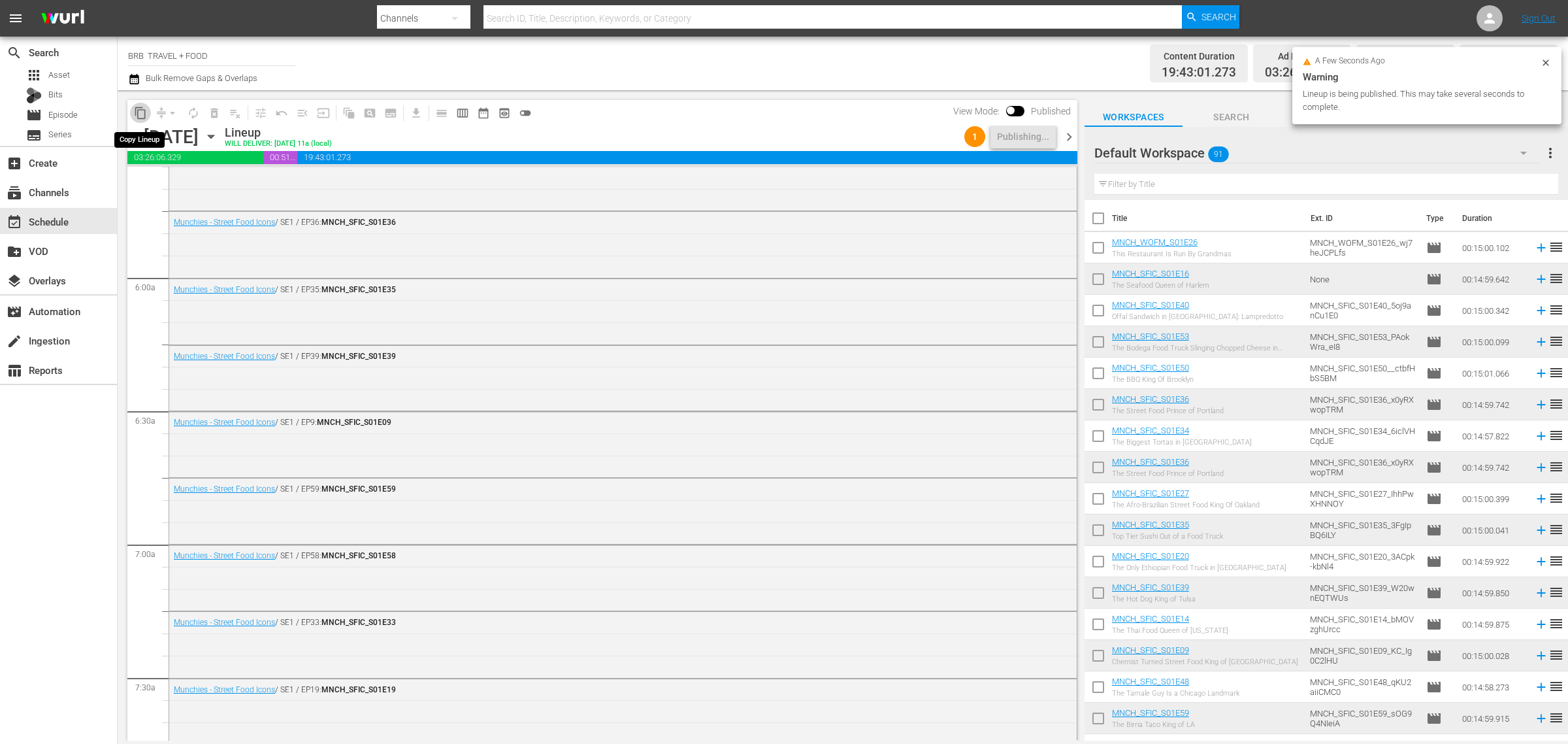
click at [141, 115] on span "content_copy" at bounding box center [141, 113] width 13 height 13
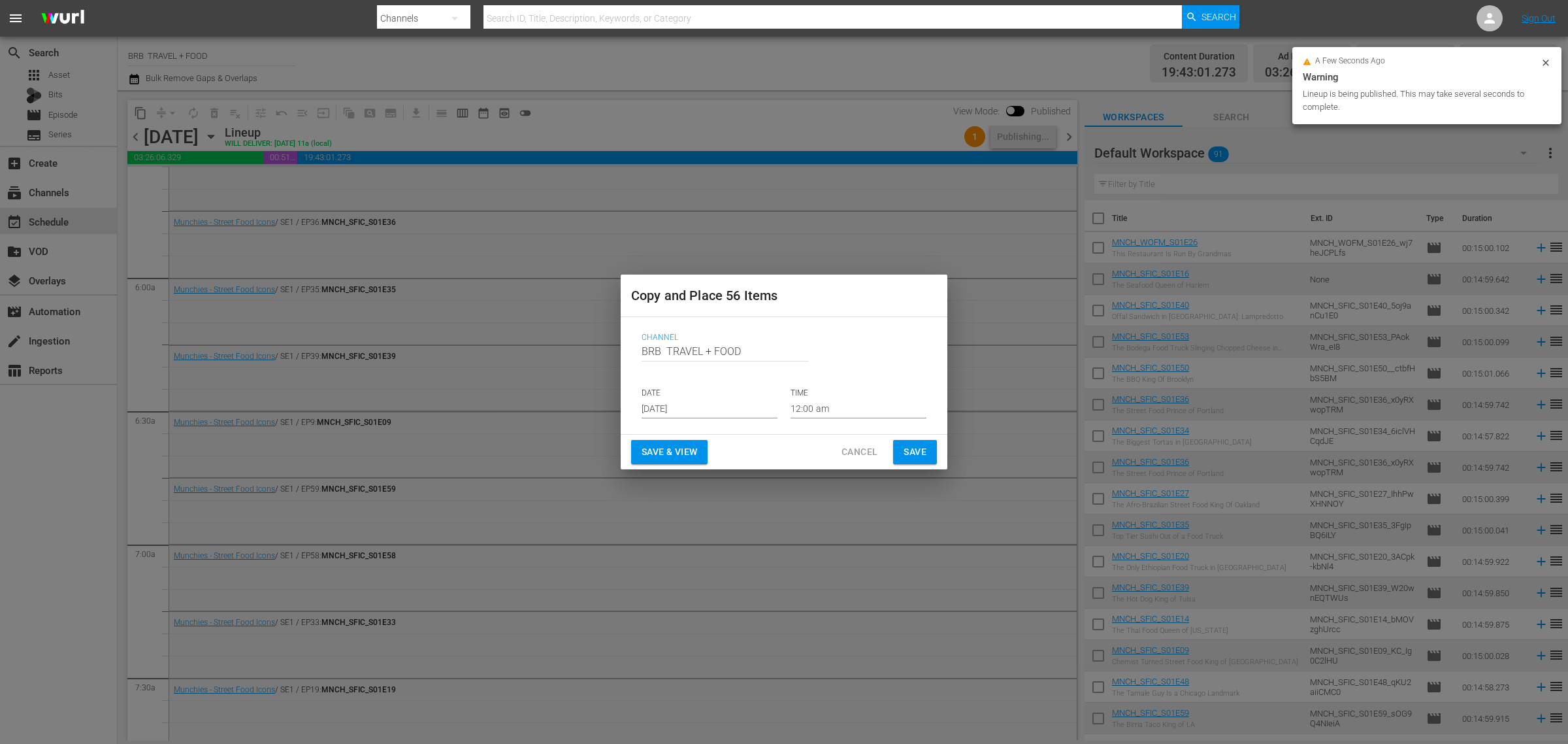
click at [700, 410] on input "[DATE]" at bounding box center [710, 408] width 136 height 19
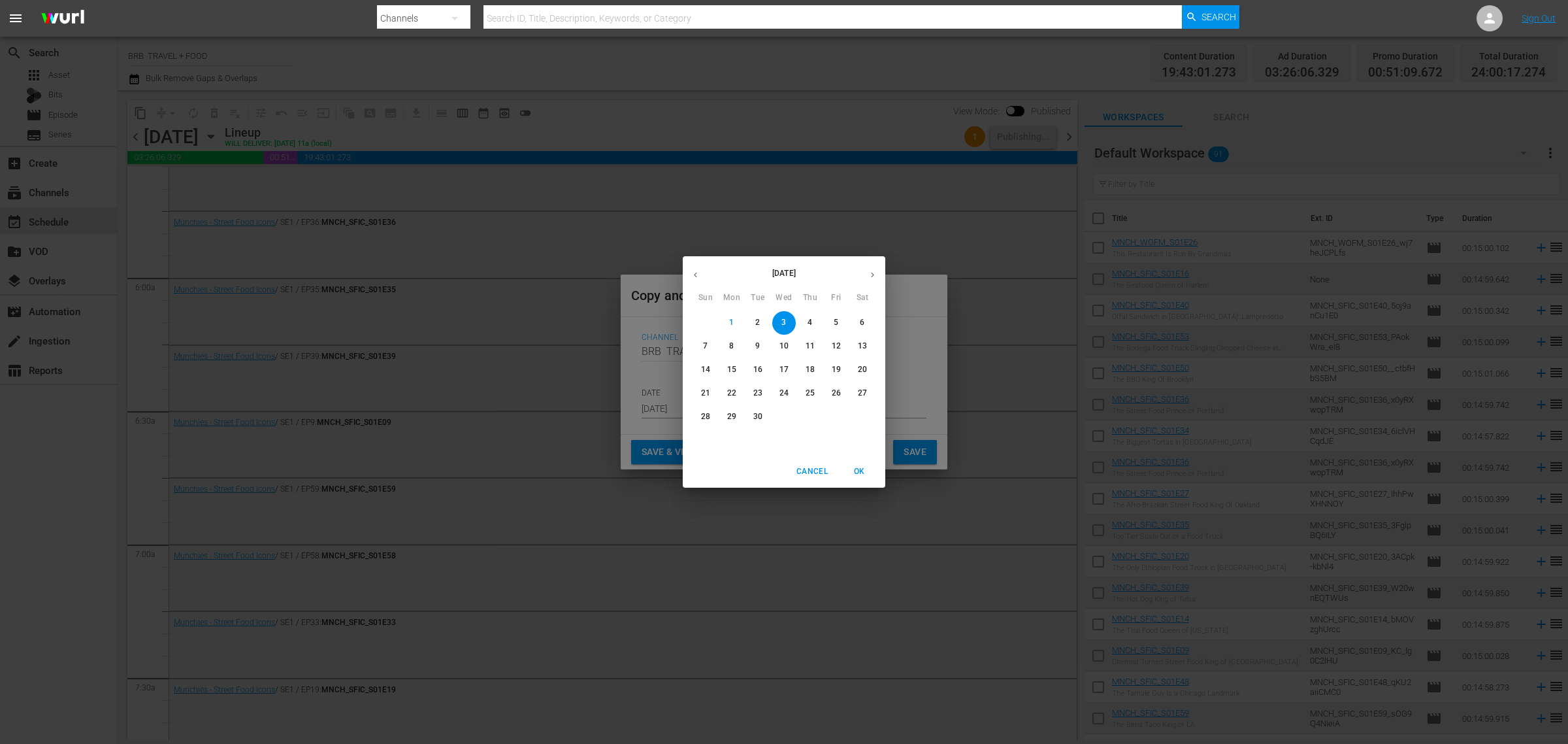
click at [873, 278] on icon "button" at bounding box center [872, 275] width 10 height 10
click at [735, 389] on p "20" at bounding box center [732, 393] width 9 height 11
type input "Oct 20th 2025"
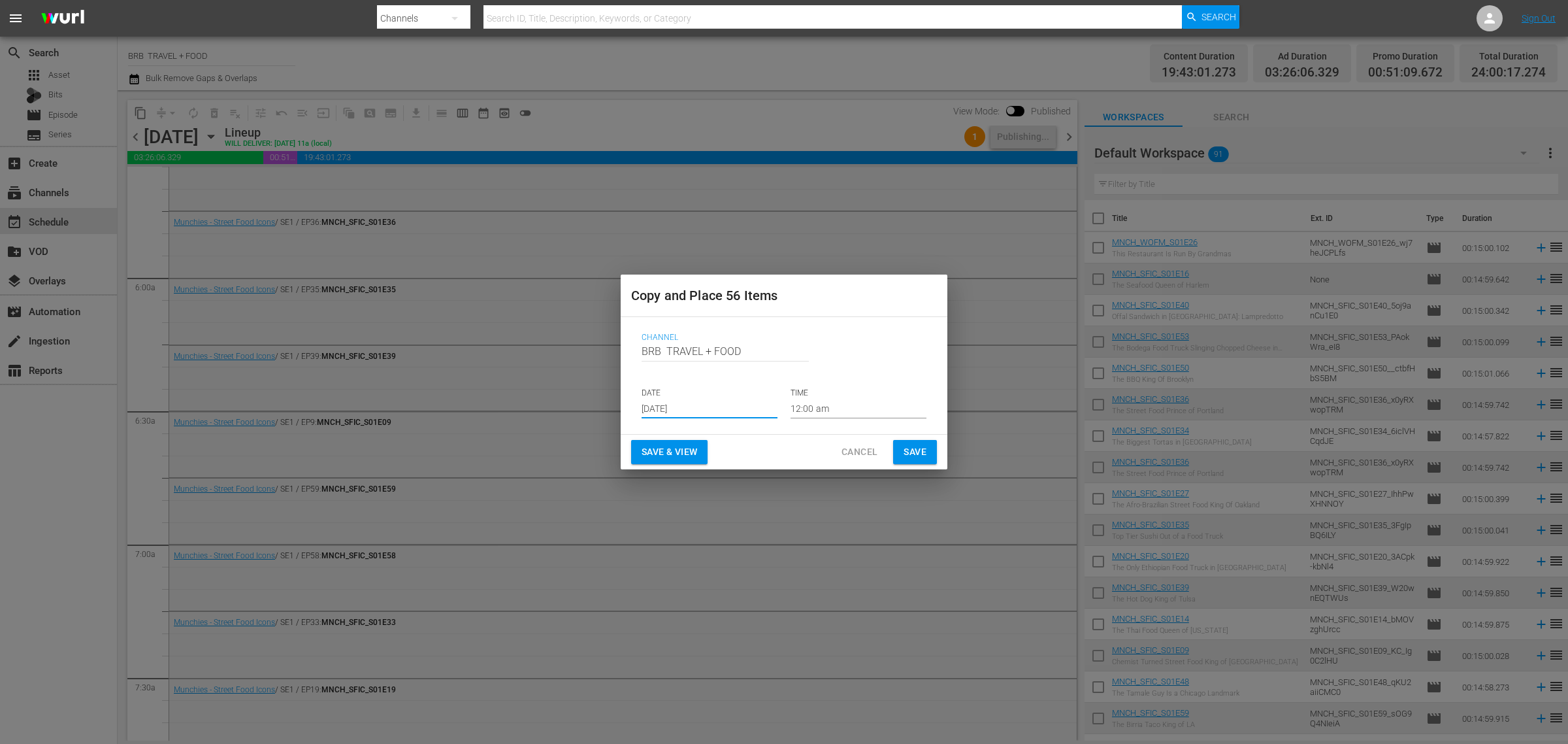
click at [655, 454] on span "Save & View" at bounding box center [669, 452] width 56 height 16
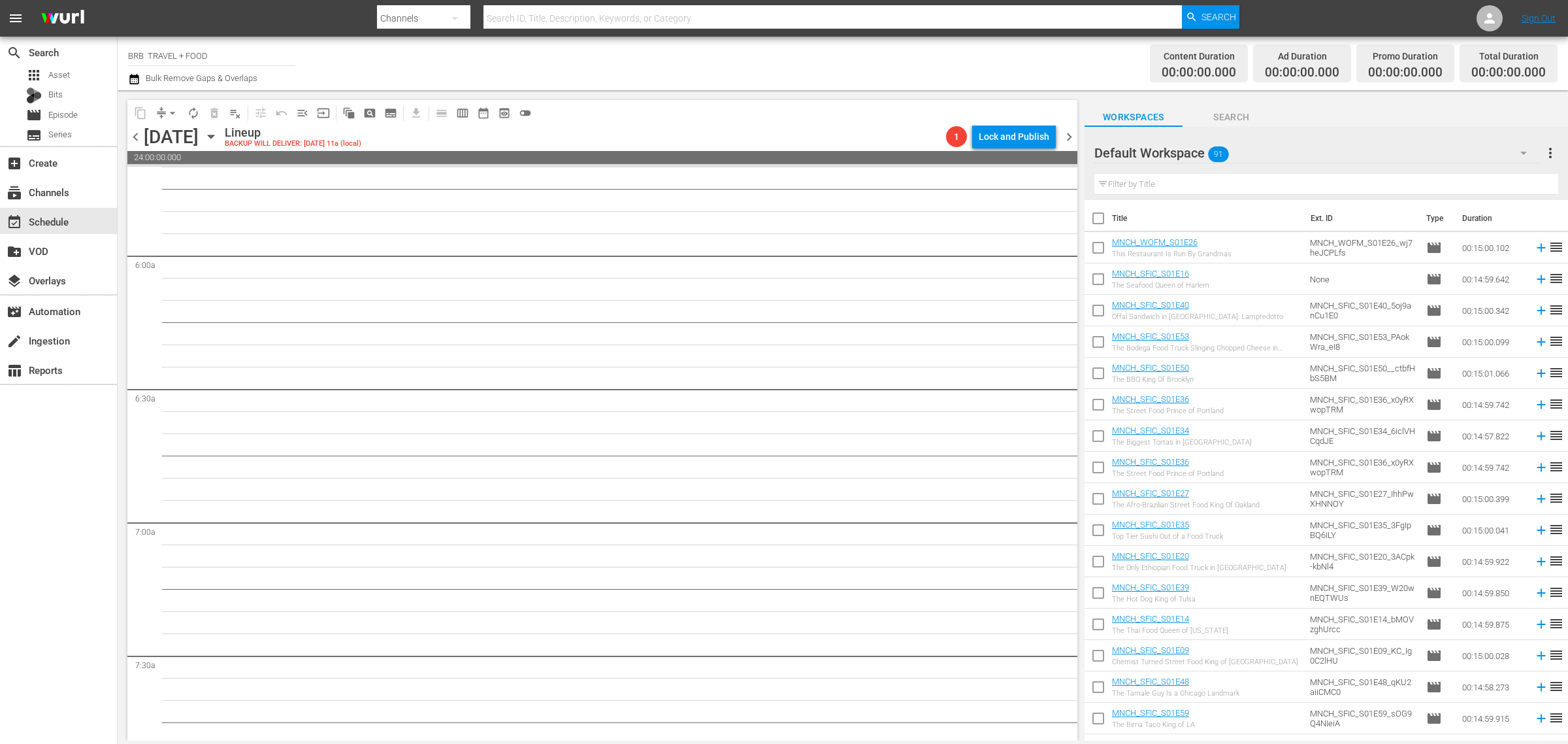
scroll to position [1489, 0]
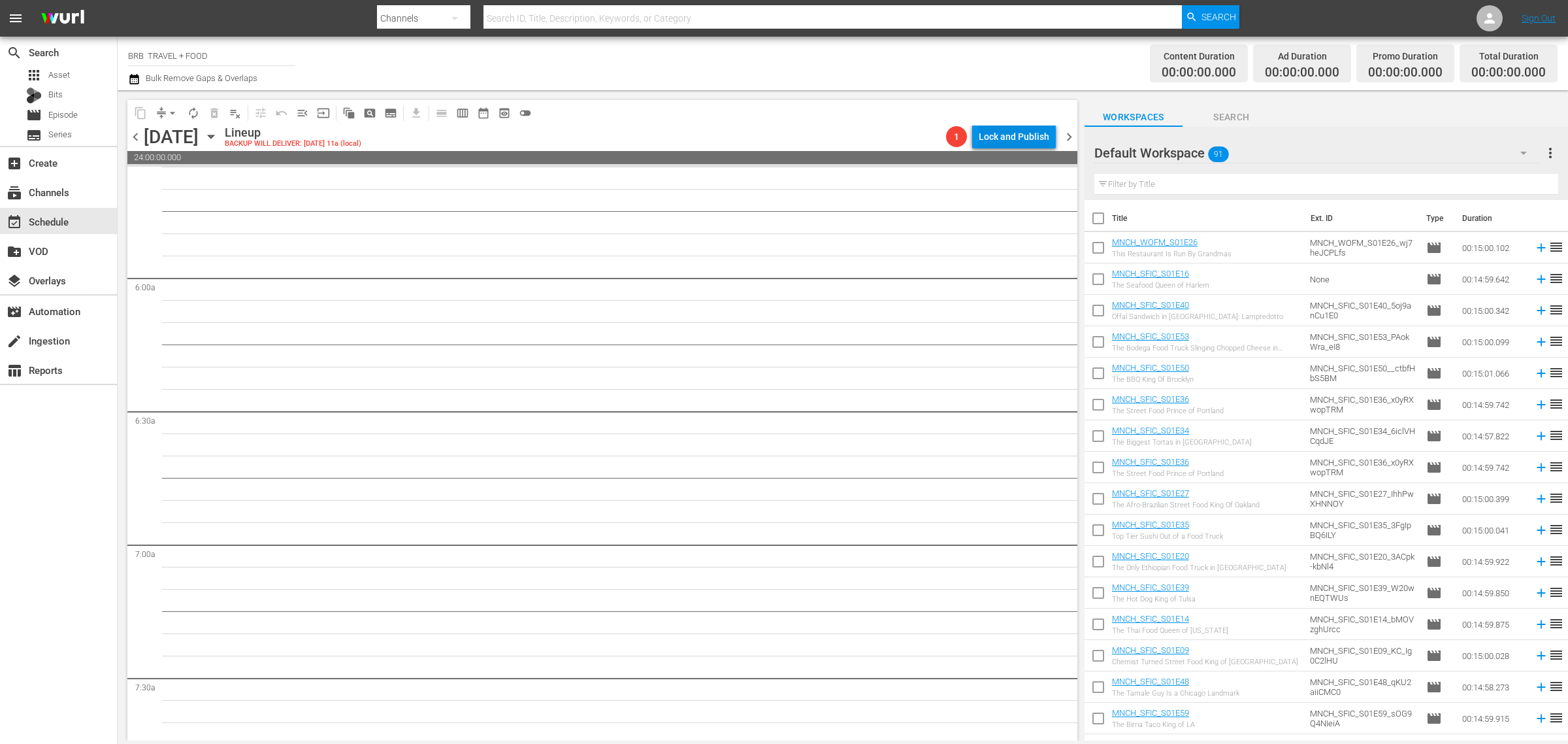
click at [984, 134] on div "Lock and Publish" at bounding box center [1014, 136] width 70 height 23
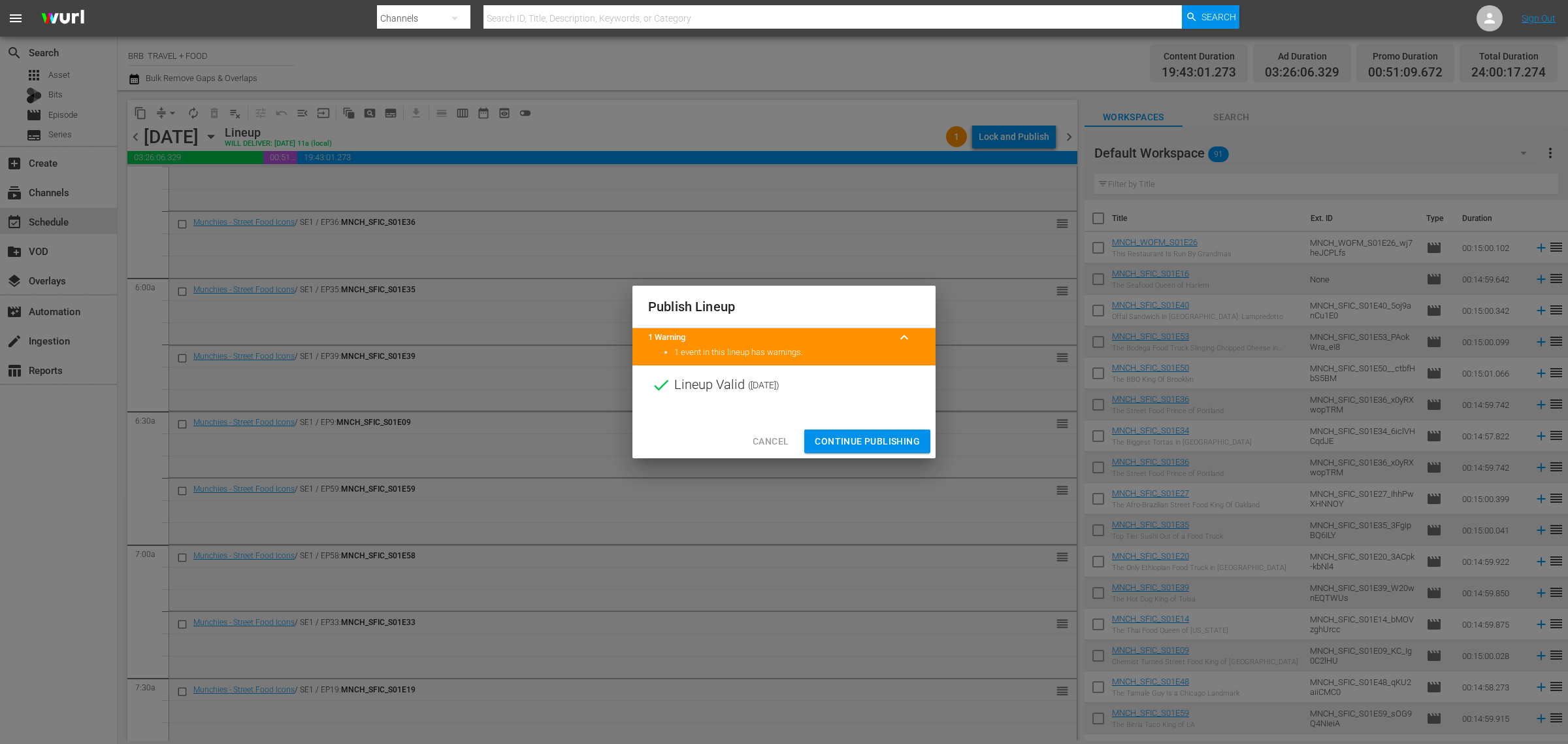
click at [883, 438] on span "Continue Publishing" at bounding box center [867, 442] width 105 height 16
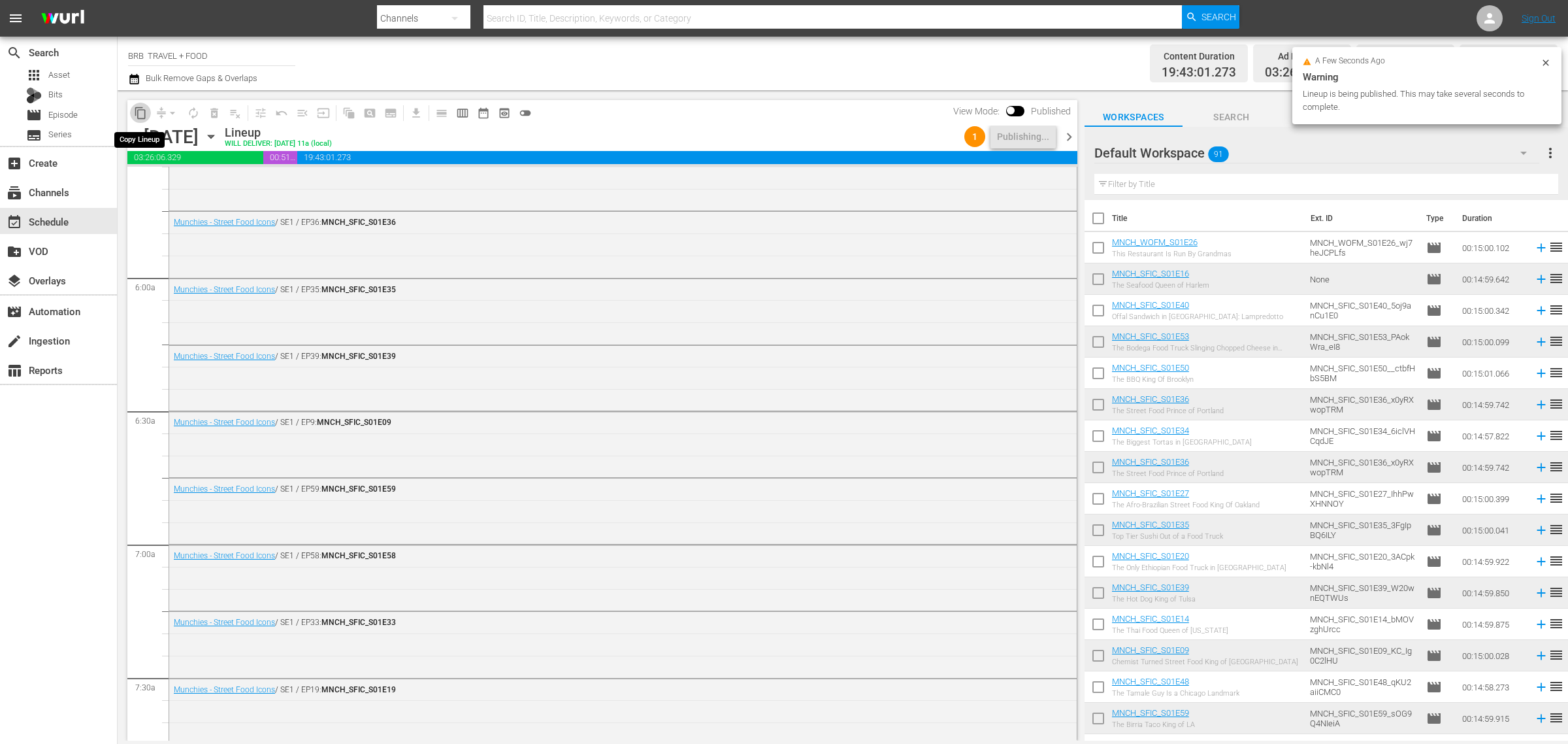
click at [135, 110] on span "content_copy" at bounding box center [141, 113] width 13 height 13
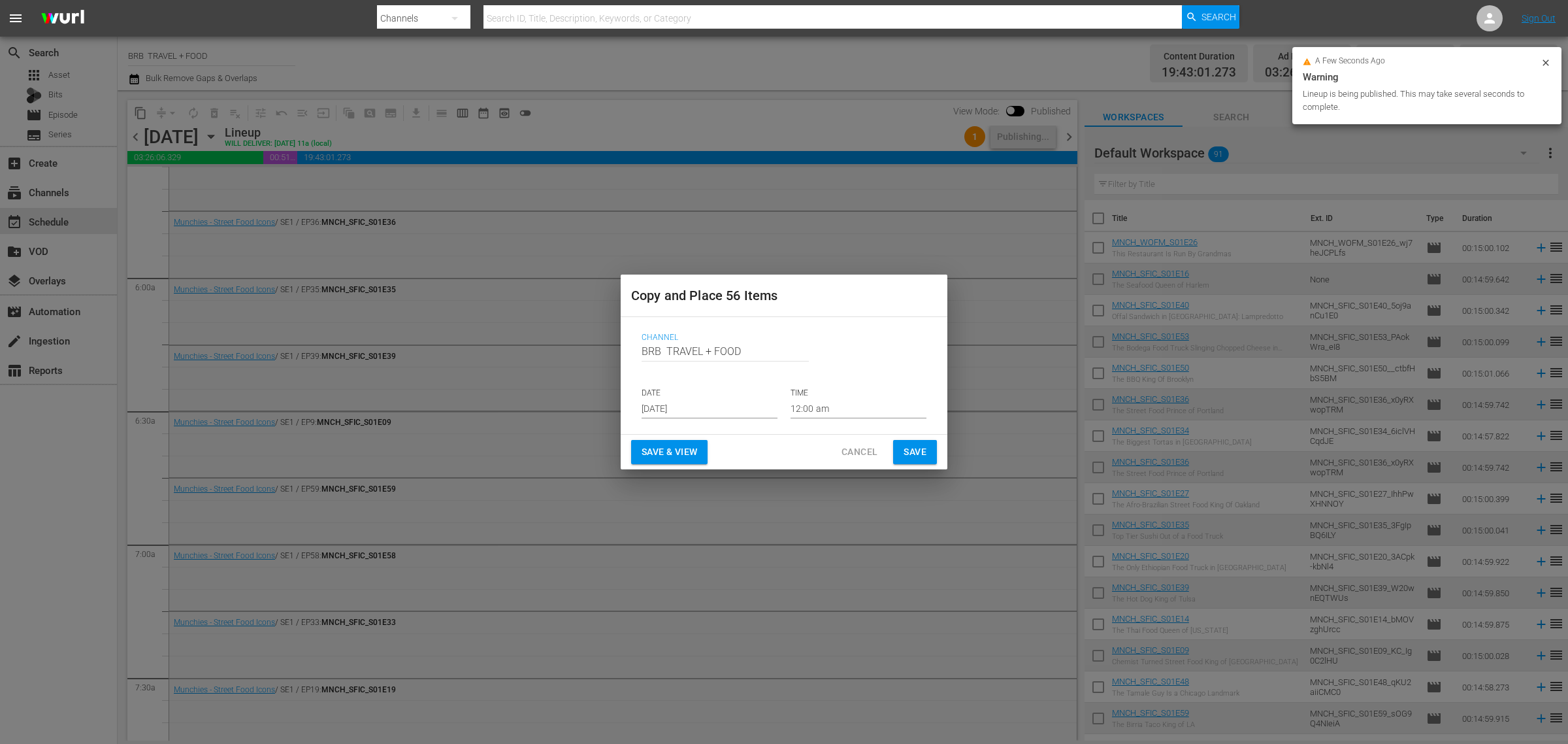
click at [698, 410] on input "[DATE]" at bounding box center [710, 408] width 136 height 19
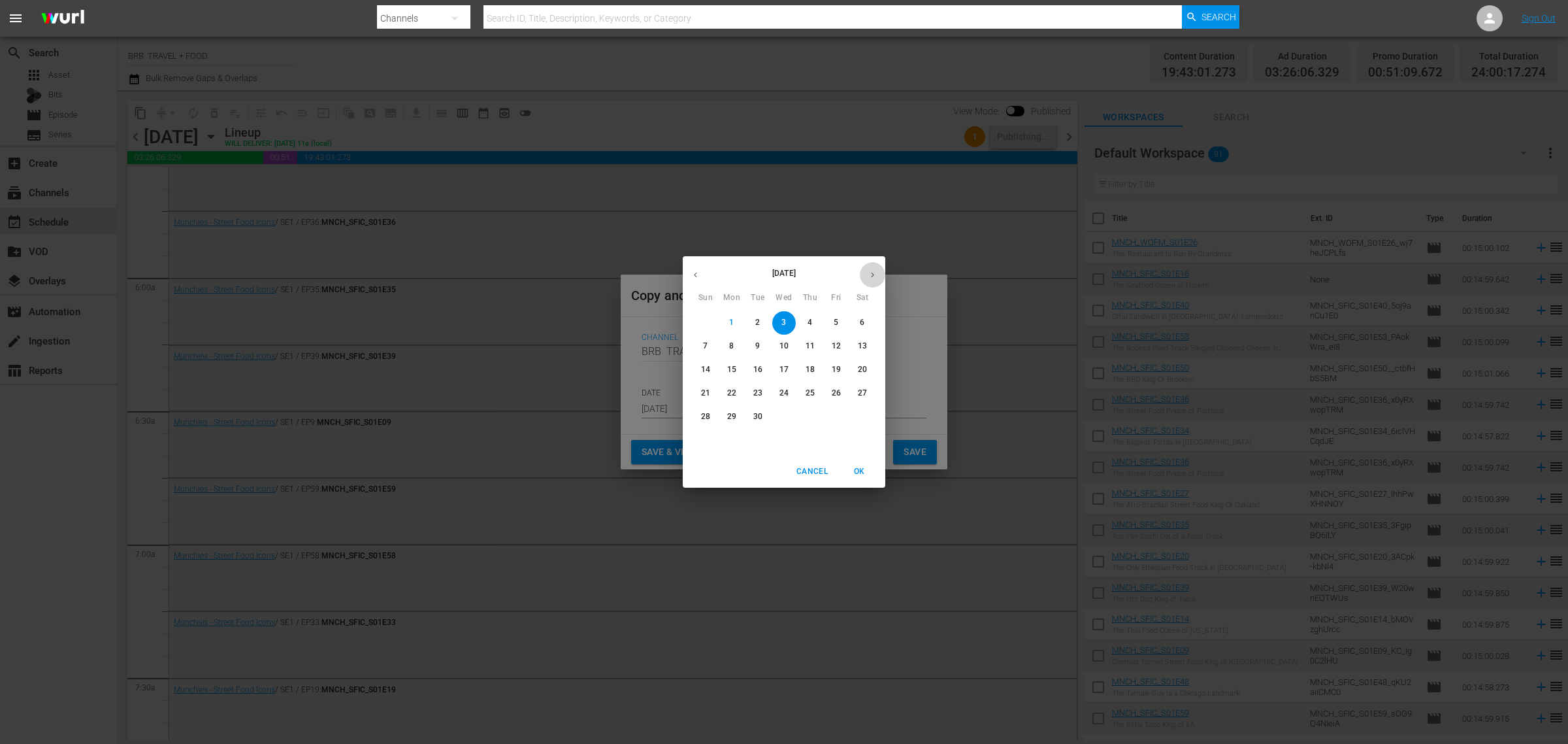
click at [870, 278] on icon "button" at bounding box center [872, 275] width 10 height 10
click at [736, 417] on span "27" at bounding box center [732, 416] width 23 height 11
type input "Oct 27th 2025"
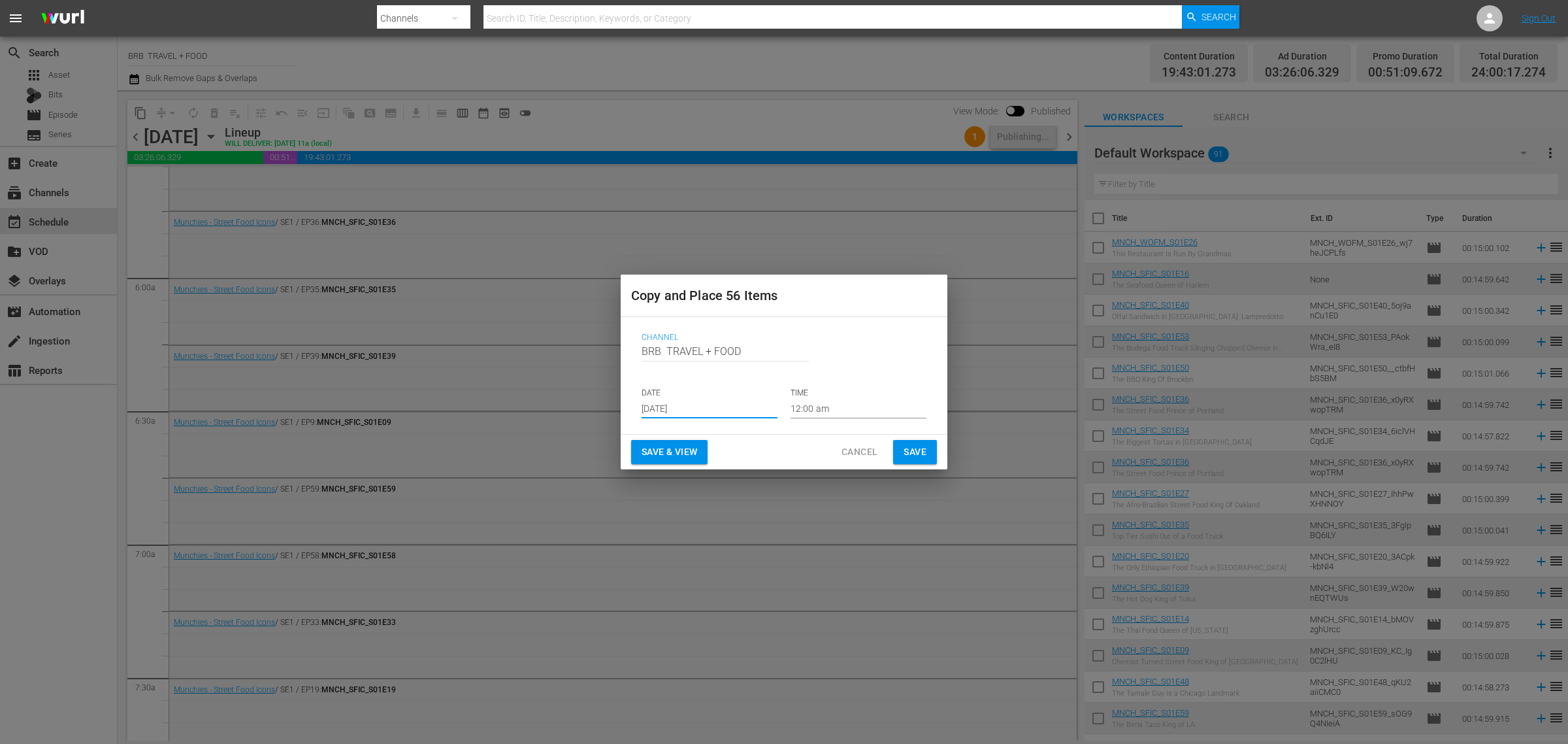
click at [671, 451] on span "Save & View" at bounding box center [669, 452] width 56 height 16
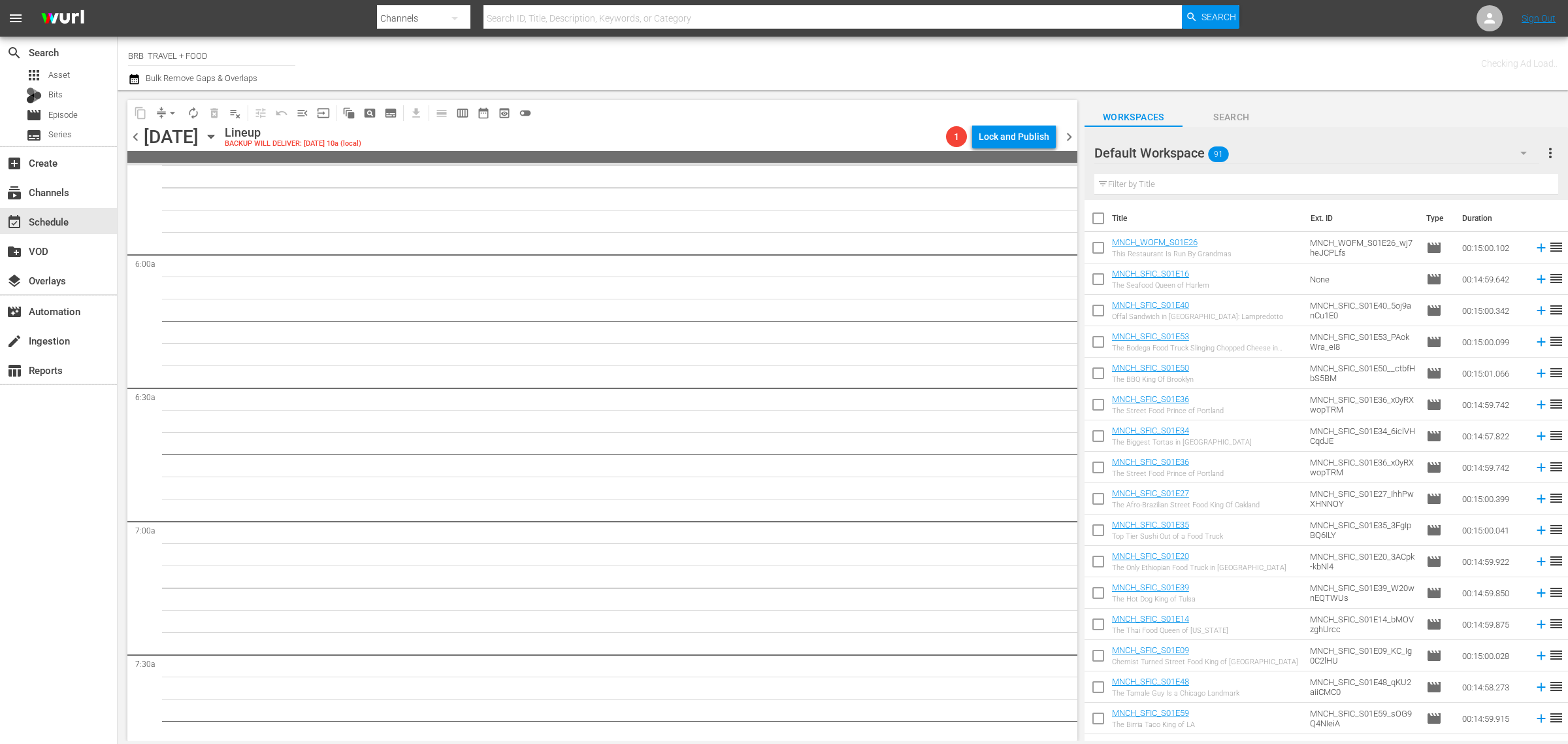
scroll to position [1489, 0]
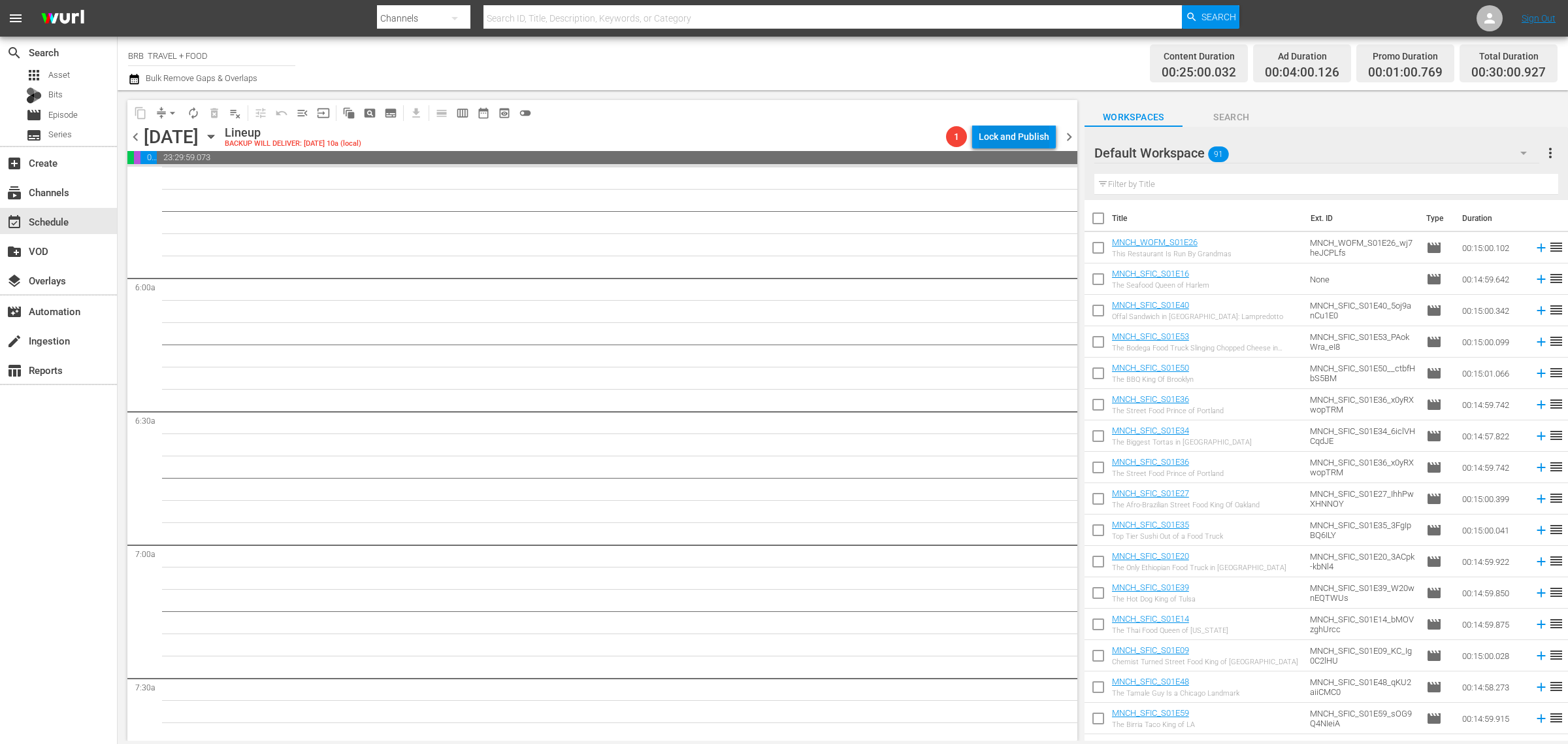
click at [985, 134] on div "Lock and Publish" at bounding box center [1014, 136] width 70 height 23
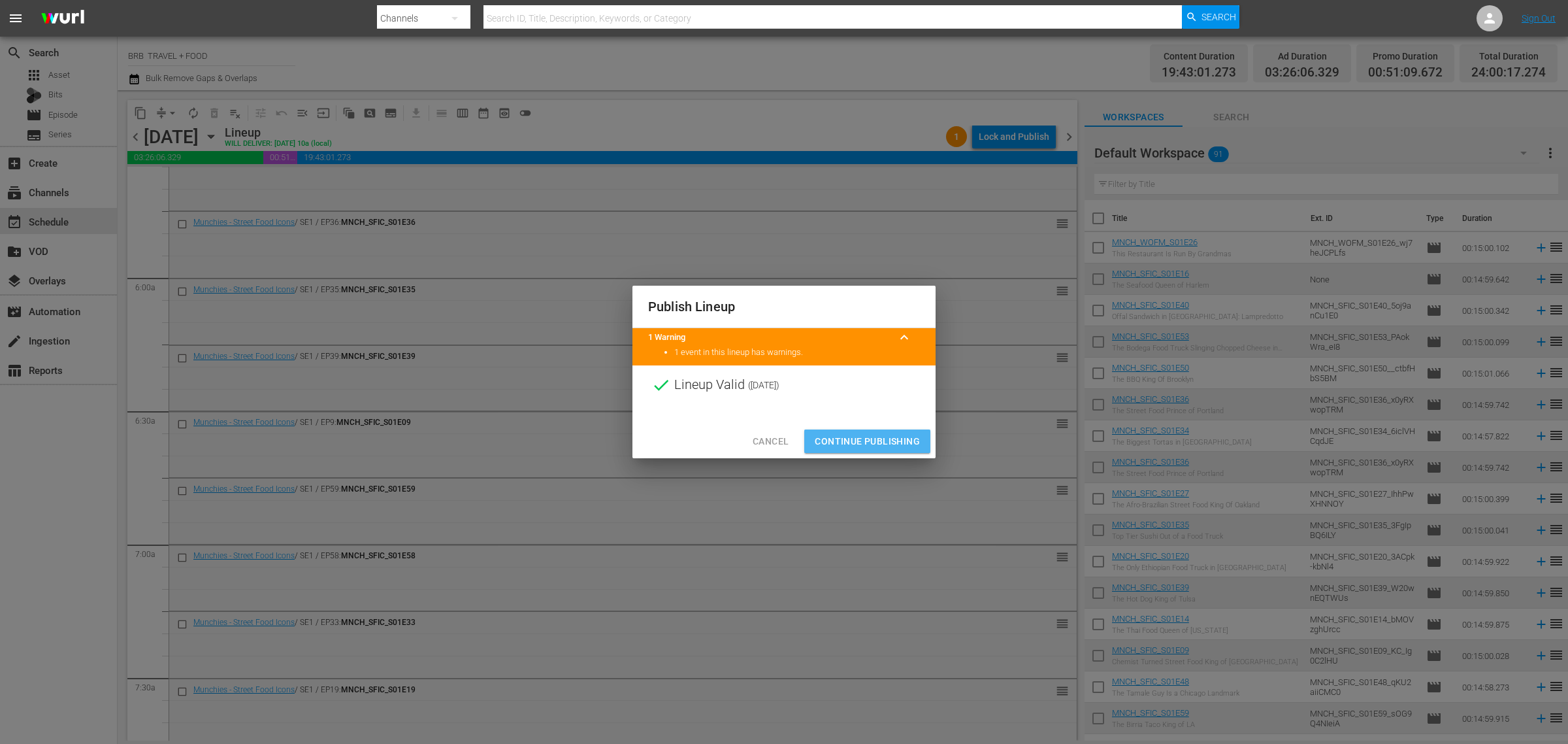
click at [872, 452] on button "Continue Publishing" at bounding box center [867, 442] width 126 height 24
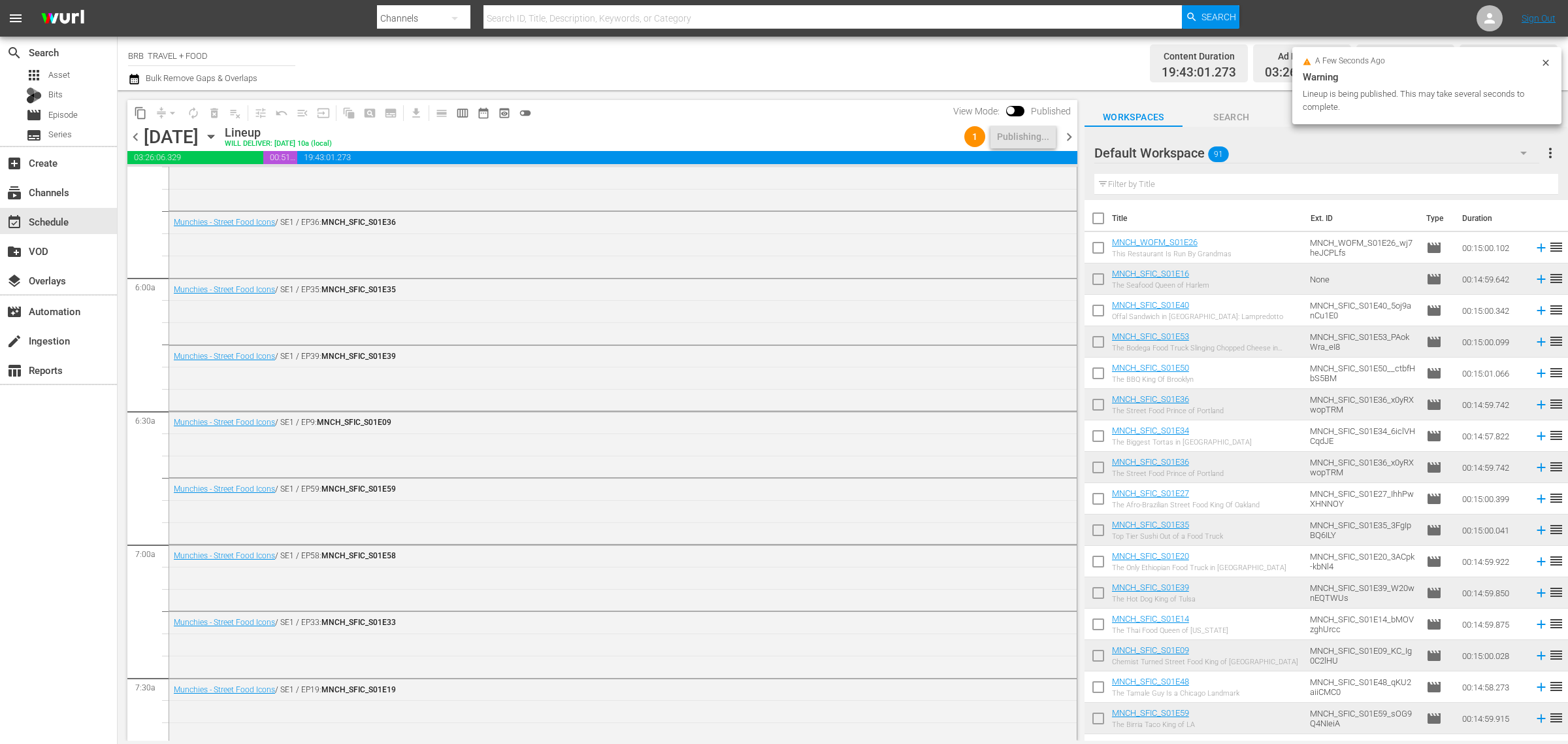
click at [131, 79] on icon "button" at bounding box center [134, 78] width 13 height 15
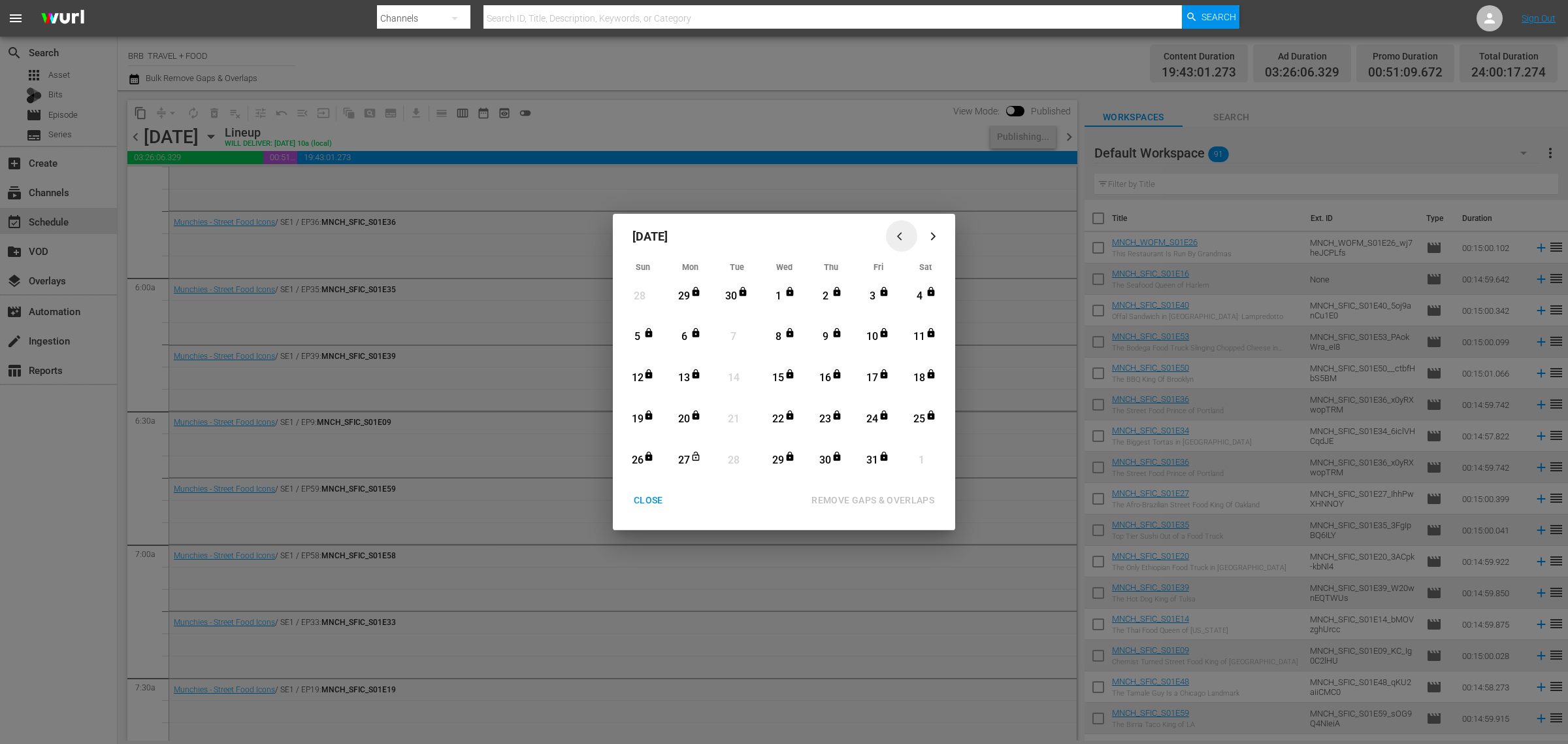
click at [899, 233] on icon "button" at bounding box center [902, 236] width 10 height 10
click at [657, 494] on div "CLOSE" at bounding box center [648, 500] width 50 height 16
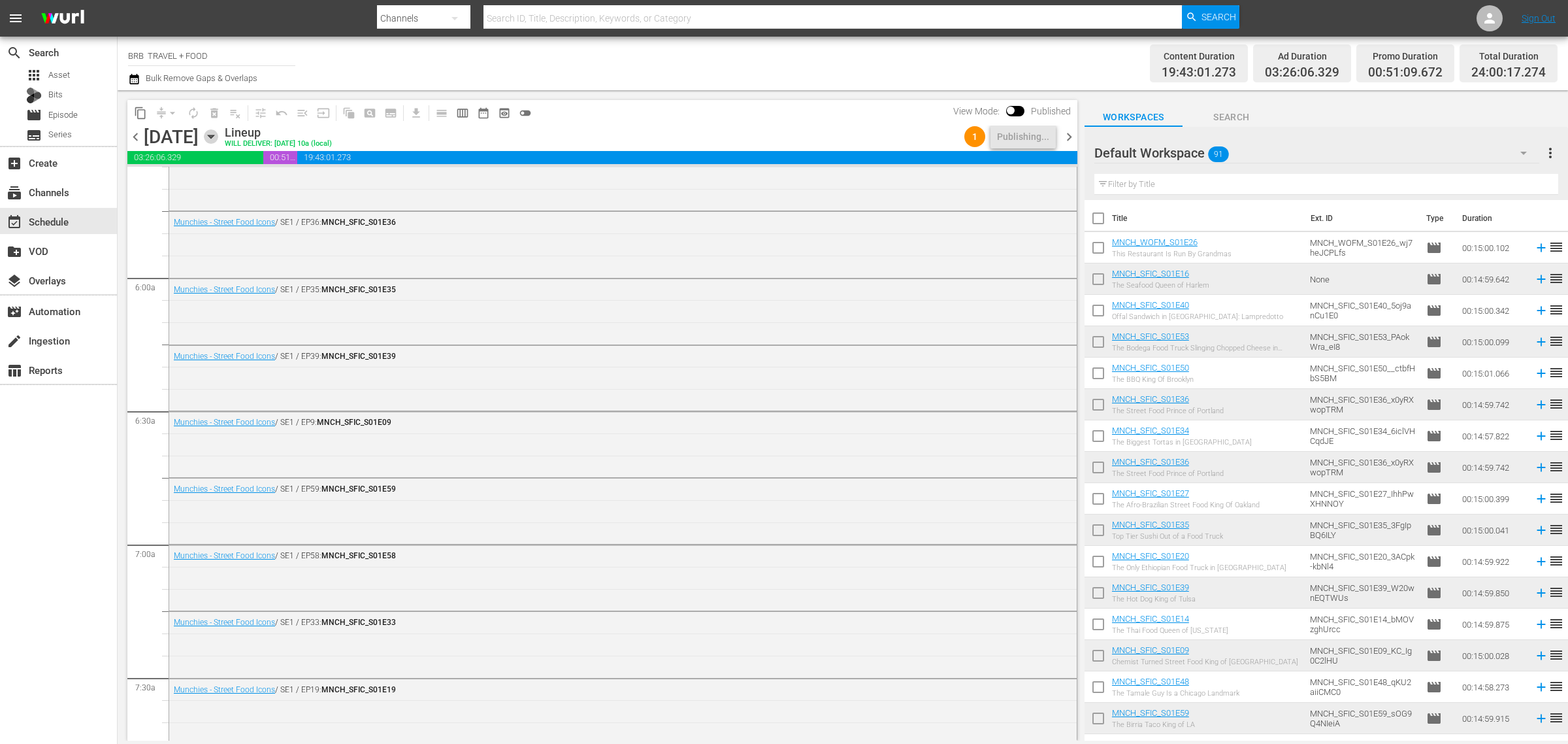
click at [218, 133] on icon "button" at bounding box center [210, 136] width 14 height 14
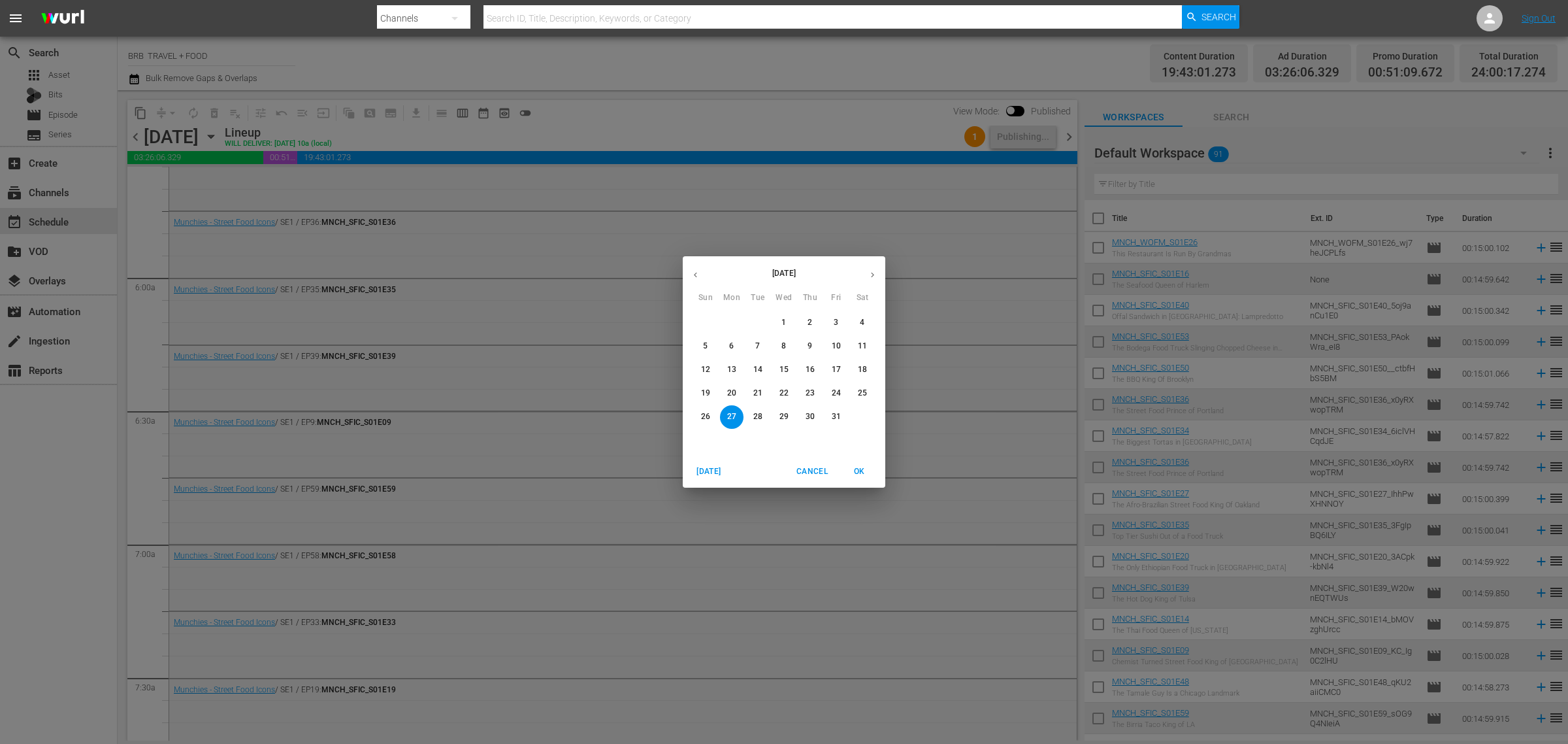
click at [691, 271] on icon "button" at bounding box center [696, 275] width 10 height 10
click at [696, 266] on button "button" at bounding box center [696, 275] width 25 height 25
click at [807, 417] on p "28" at bounding box center [810, 416] width 9 height 11
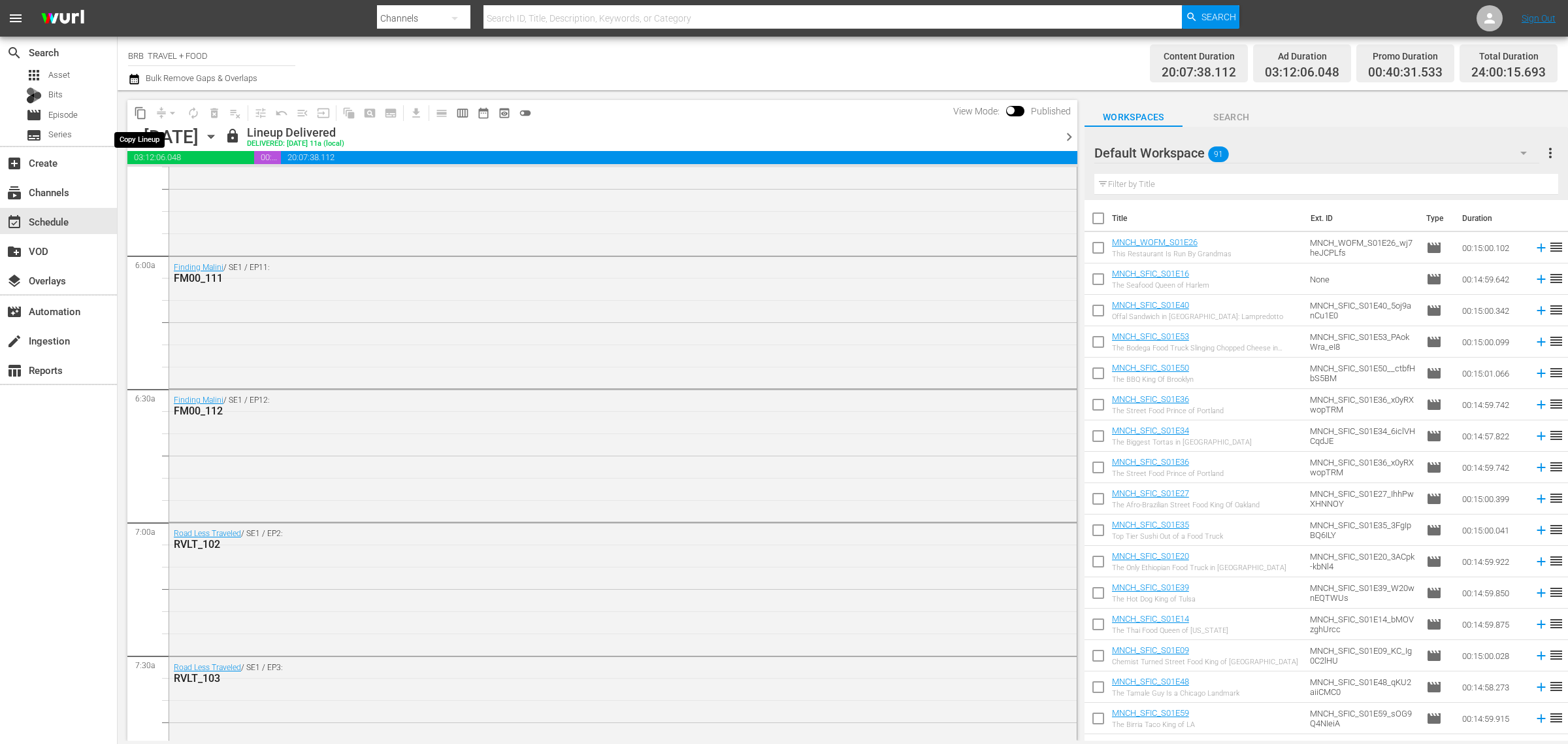
scroll to position [1489, 0]
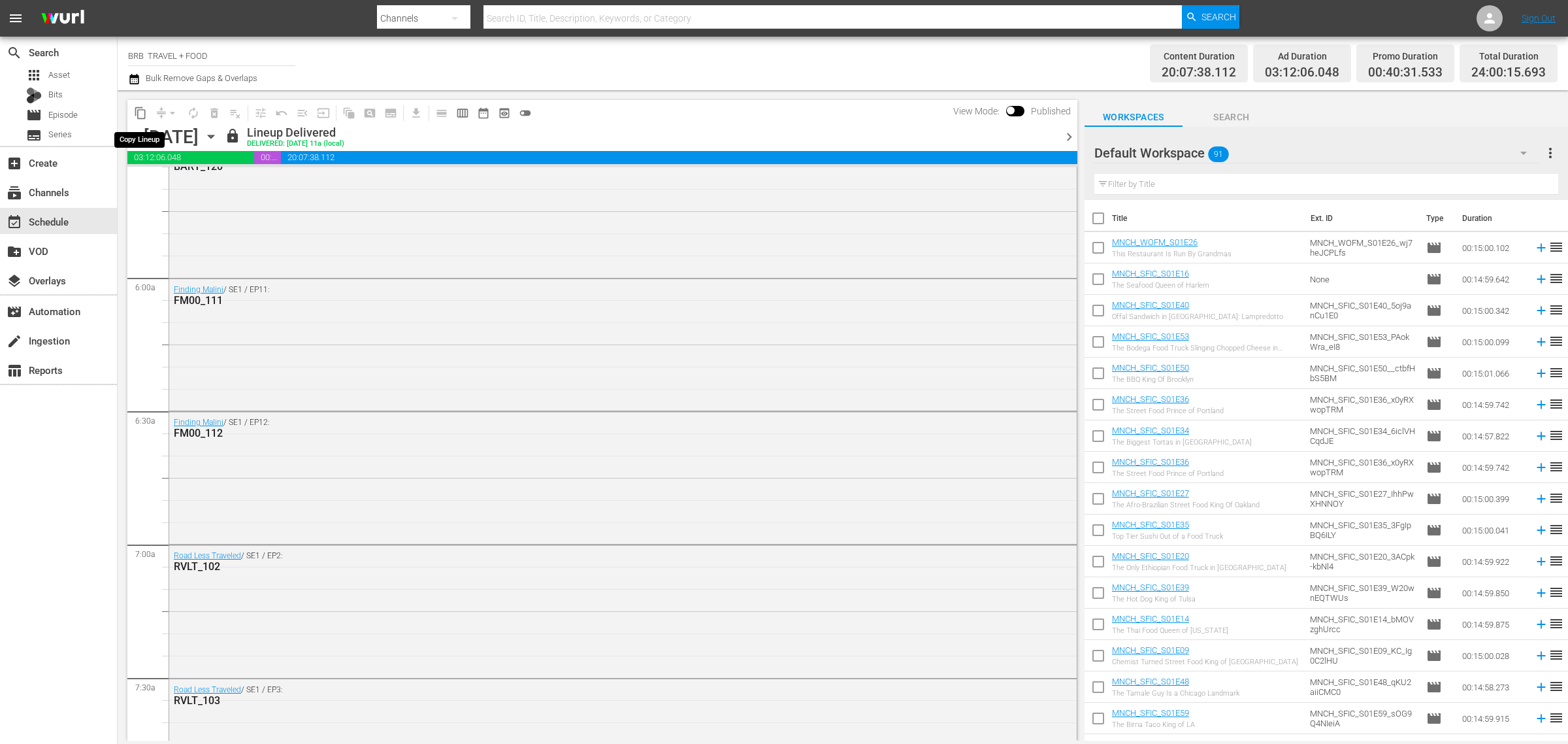
click at [139, 113] on span "content_copy" at bounding box center [141, 113] width 13 height 13
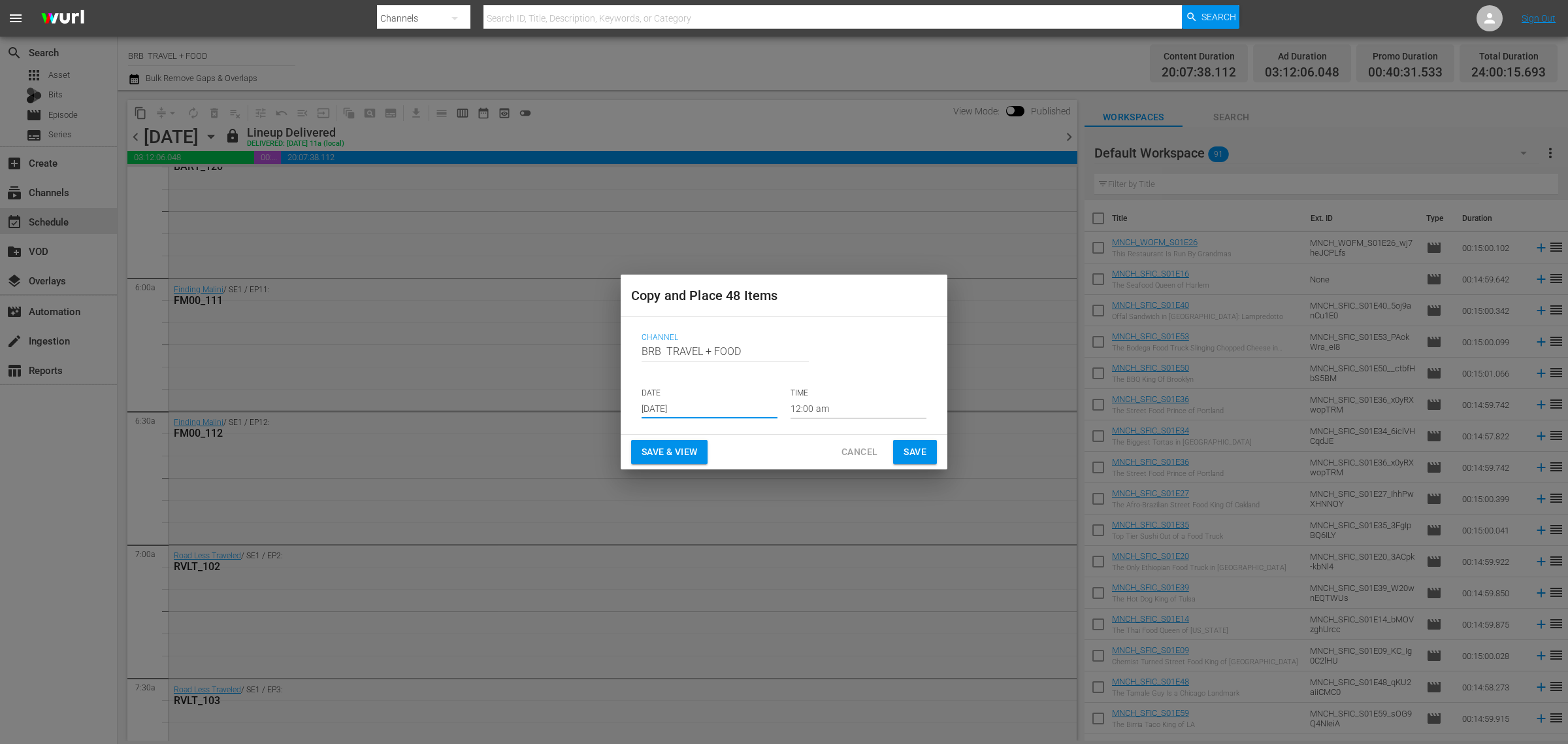
click at [661, 412] on input "[DATE]" at bounding box center [710, 408] width 136 height 19
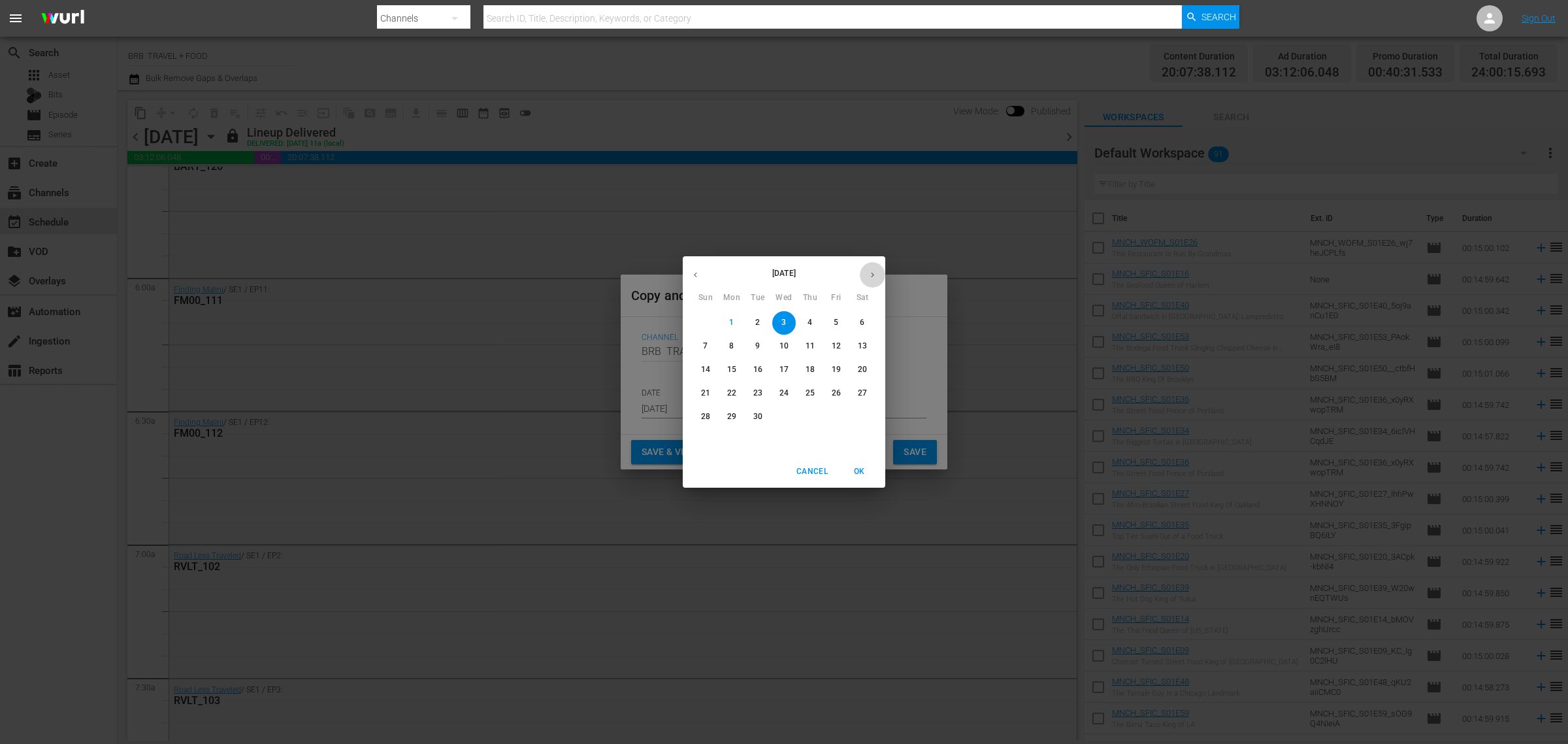
click at [868, 276] on icon "button" at bounding box center [872, 275] width 10 height 10
click at [698, 263] on button "button" at bounding box center [696, 275] width 25 height 25
click at [703, 349] on p "7" at bounding box center [705, 346] width 5 height 11
type input "Sep 7th 2025"
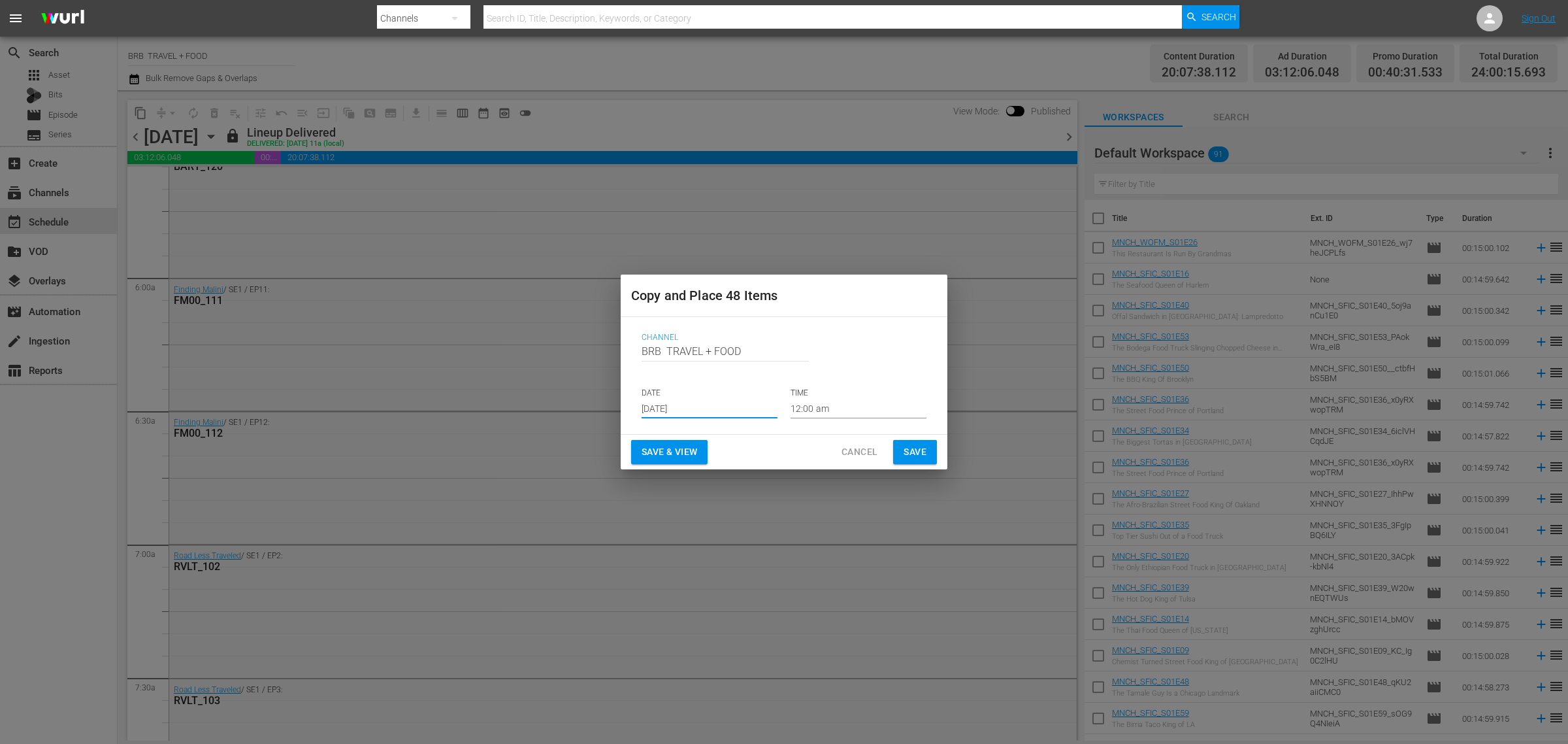
click at [655, 462] on button "Save & View" at bounding box center [669, 452] width 76 height 24
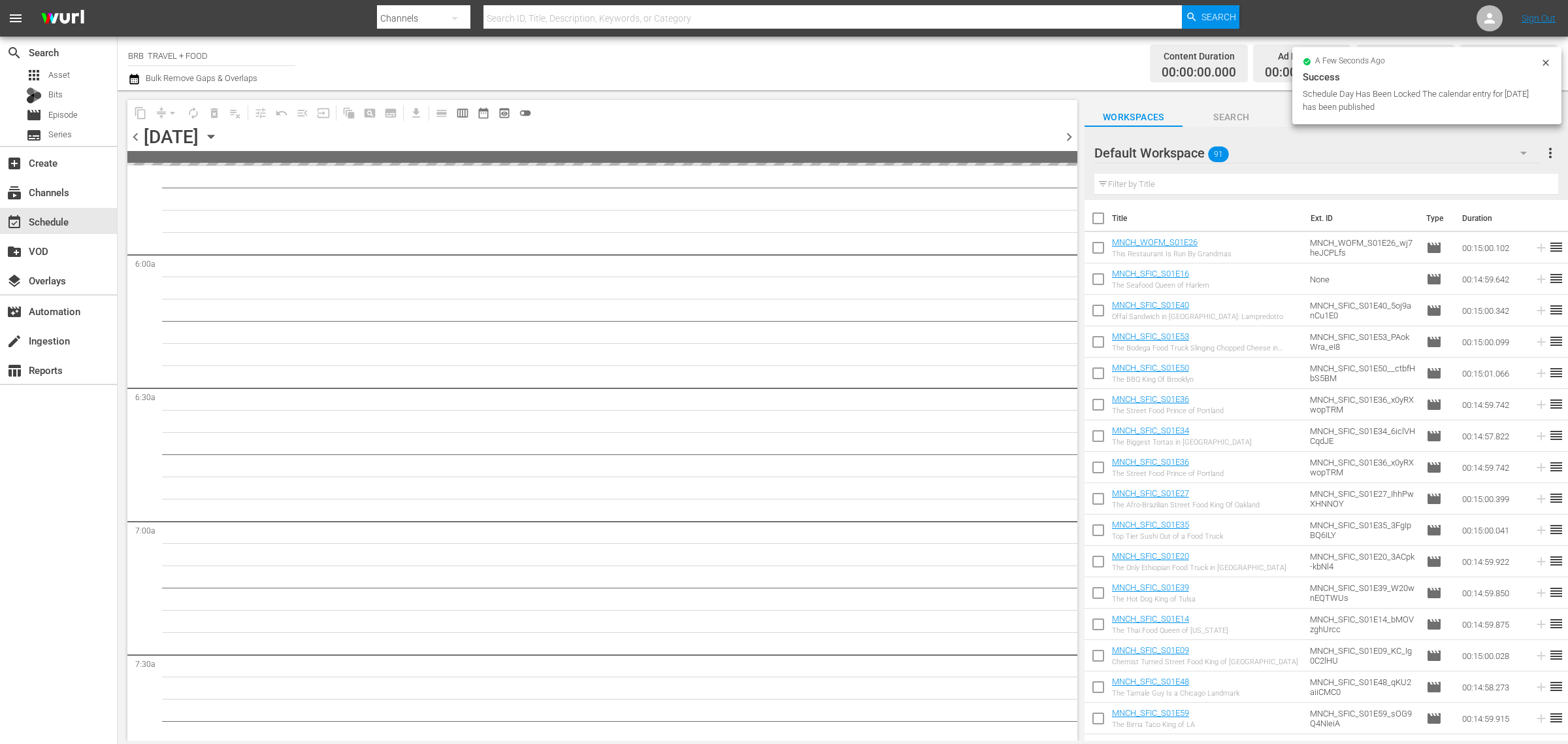
scroll to position [1489, 0]
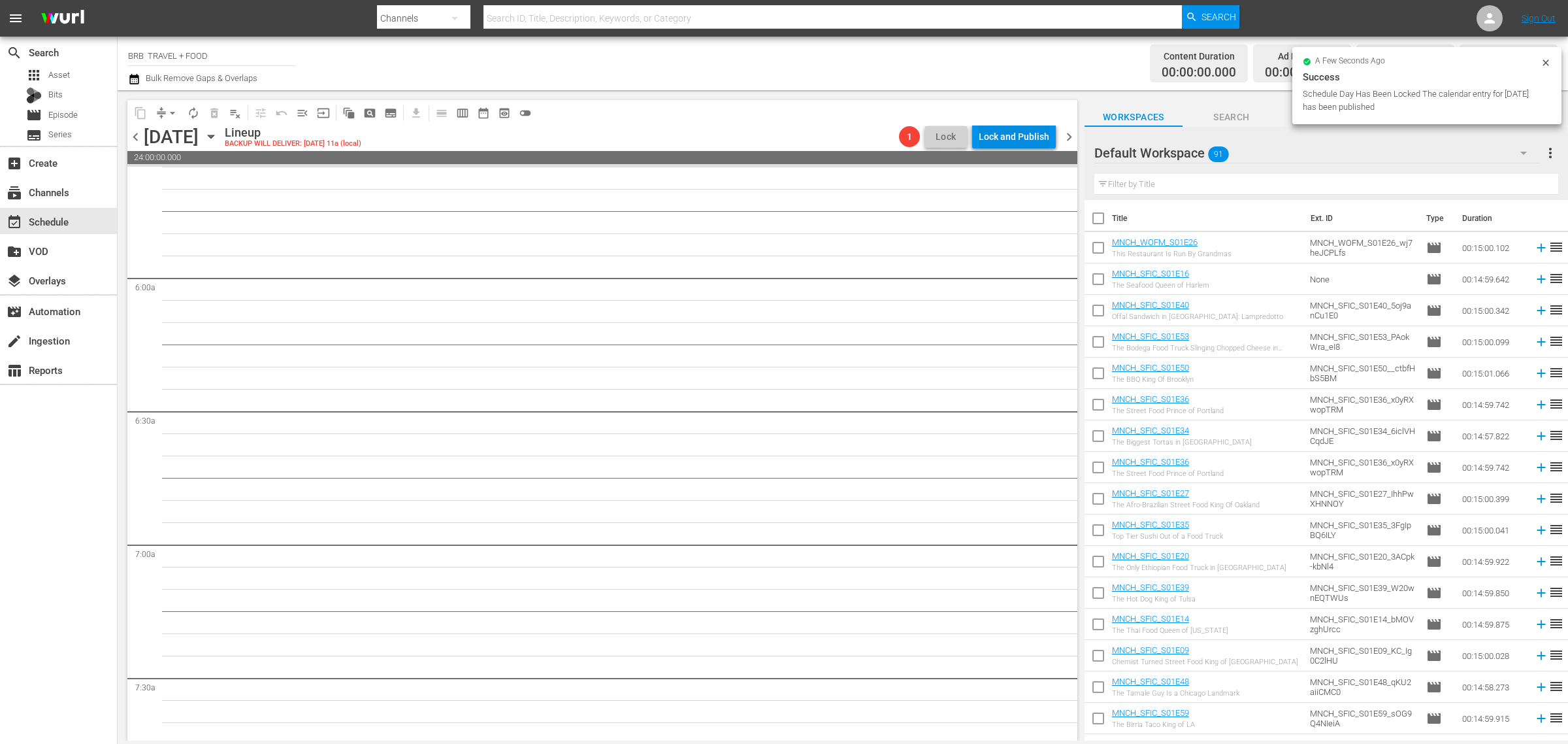
click at [1012, 129] on div "Lock and Publish" at bounding box center [1014, 136] width 70 height 23
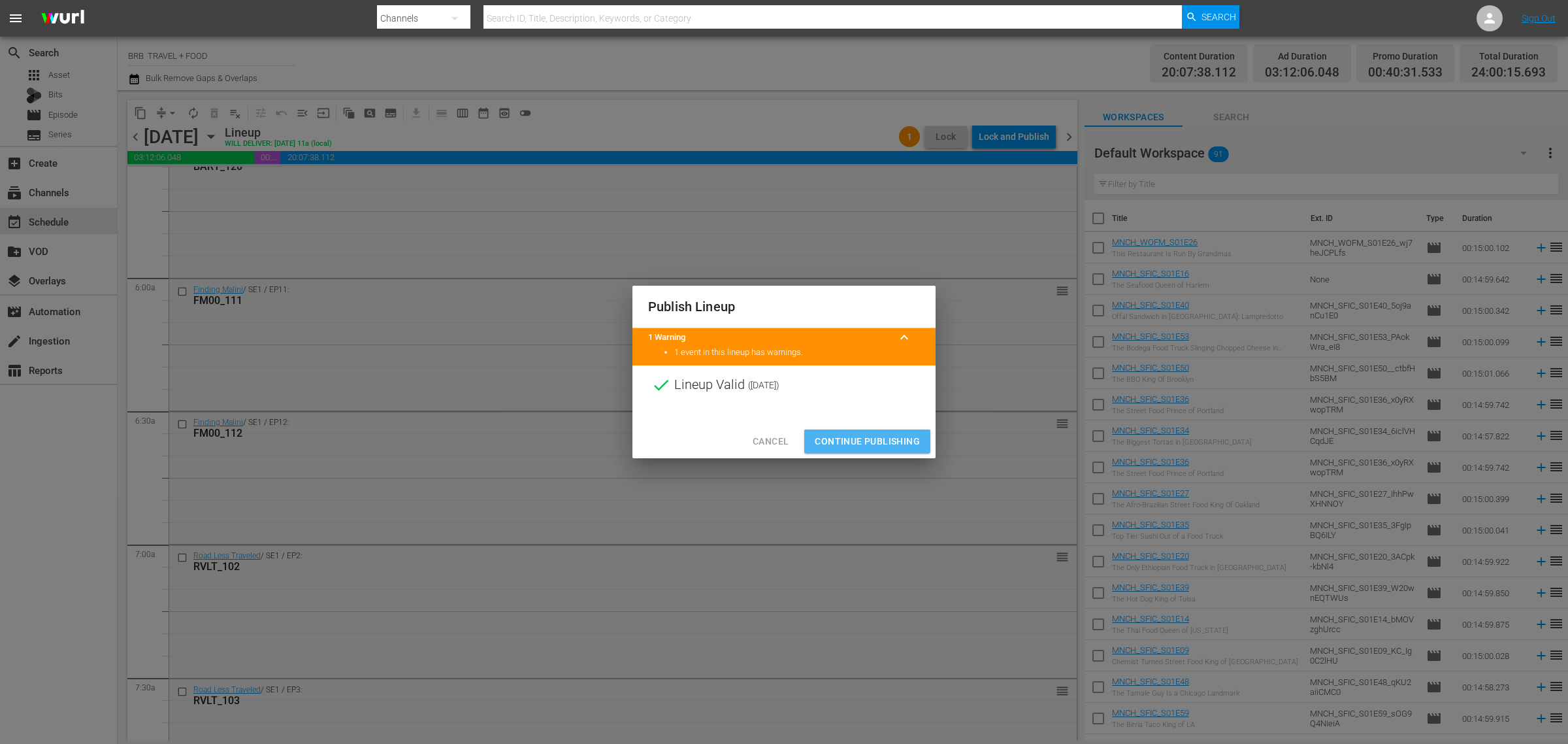
click at [900, 430] on button "Continue Publishing" at bounding box center [867, 442] width 126 height 24
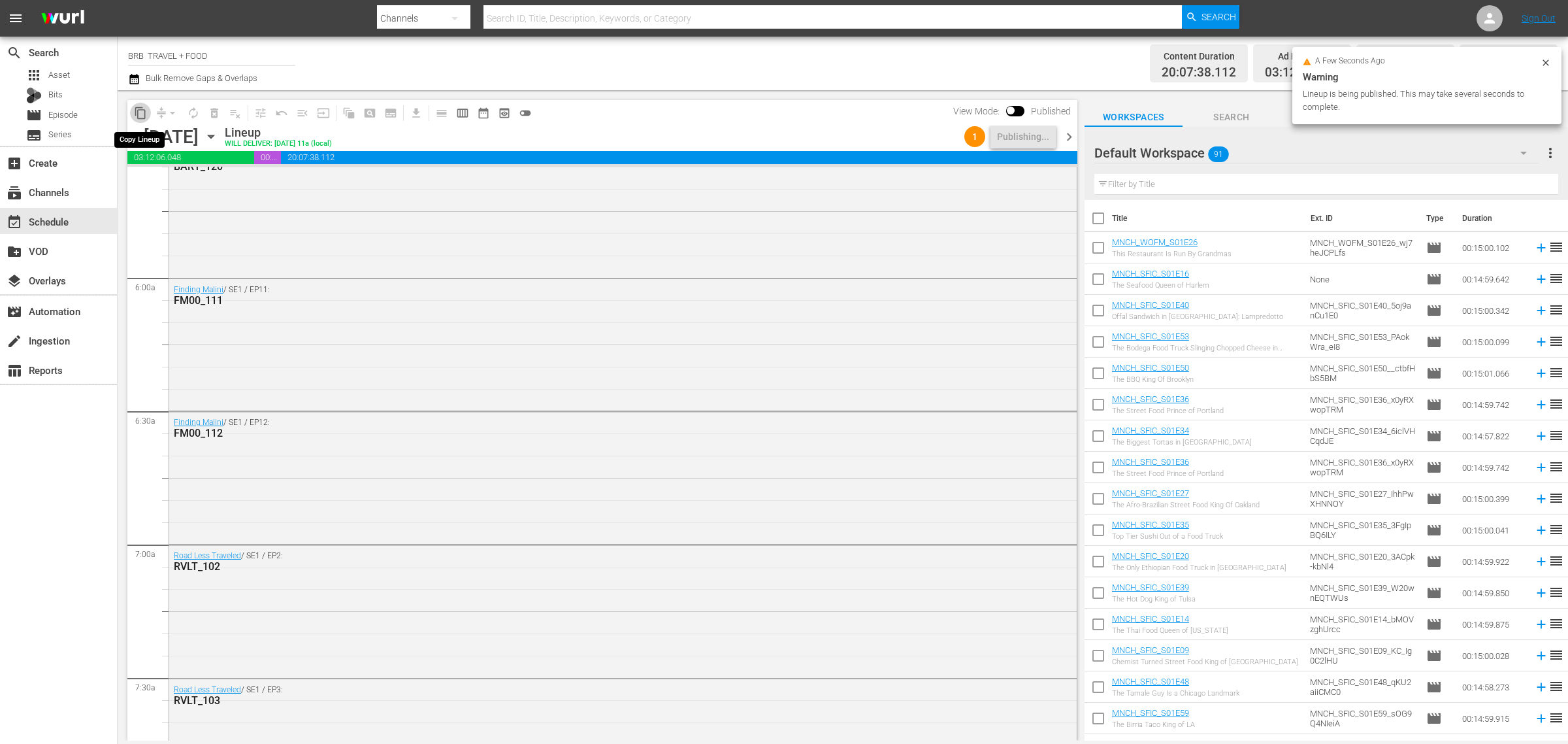
click at [142, 108] on span "content_copy" at bounding box center [141, 113] width 13 height 13
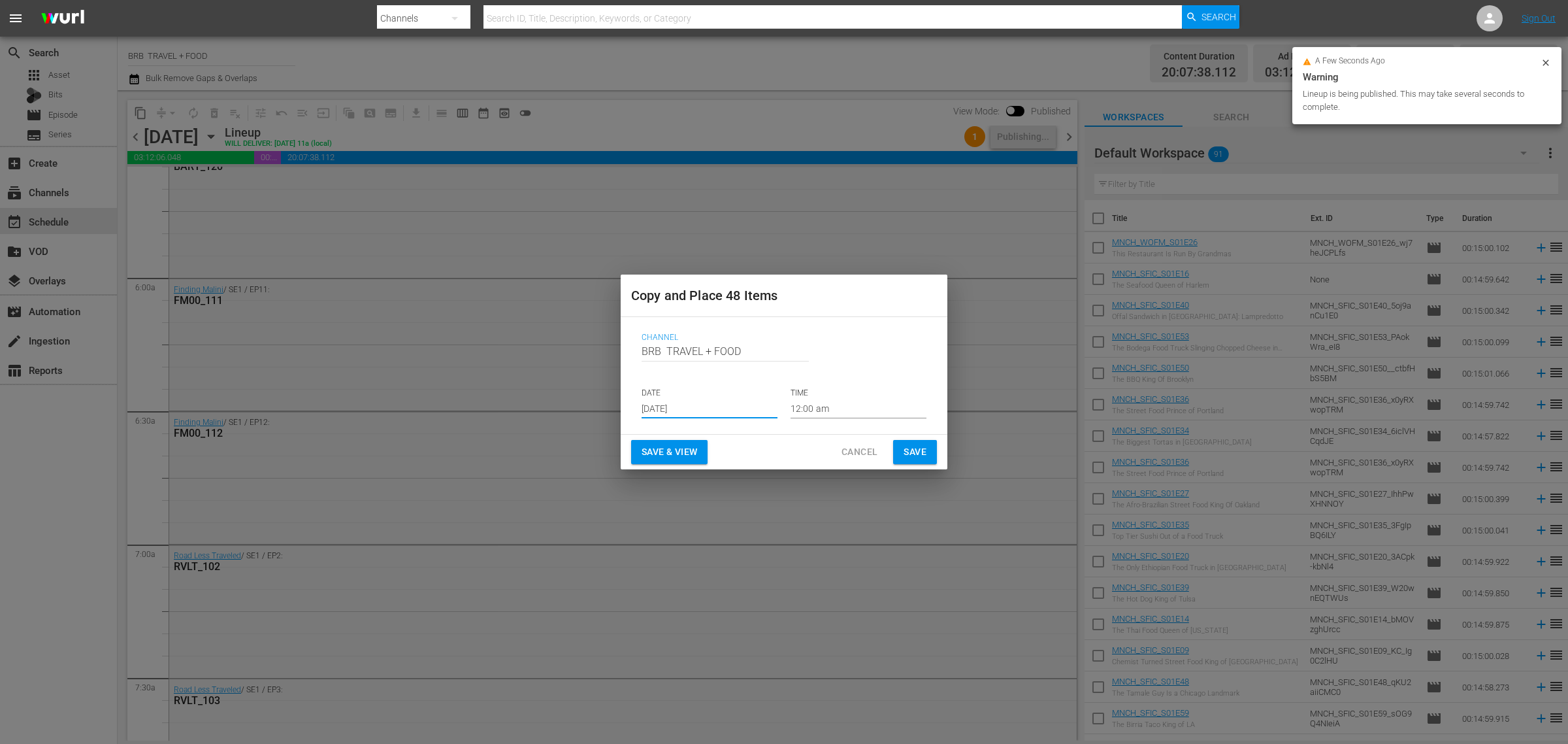
click at [681, 412] on input "[DATE]" at bounding box center [710, 408] width 136 height 19
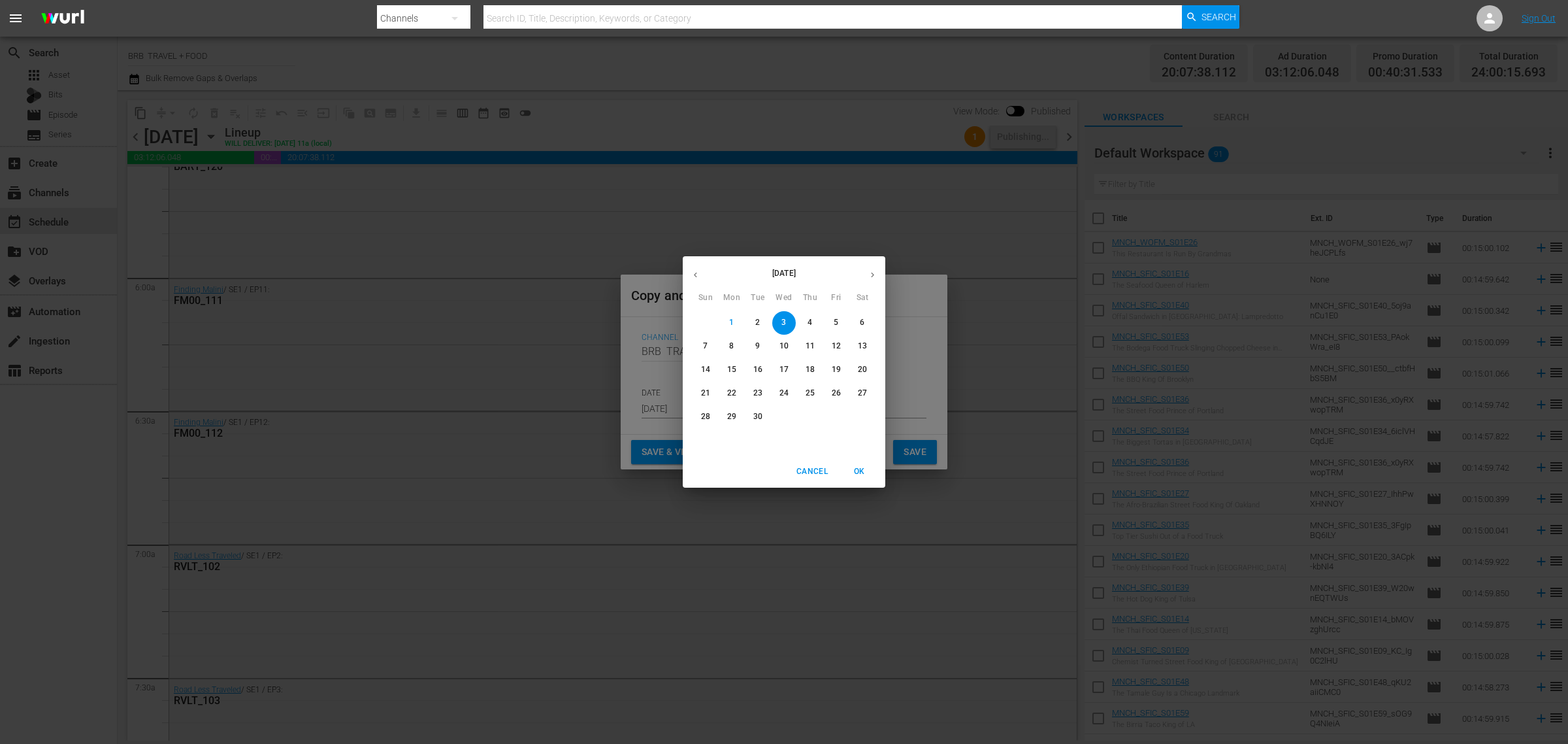
click at [700, 366] on span "14" at bounding box center [706, 369] width 23 height 11
type input "Sep 14th 2025"
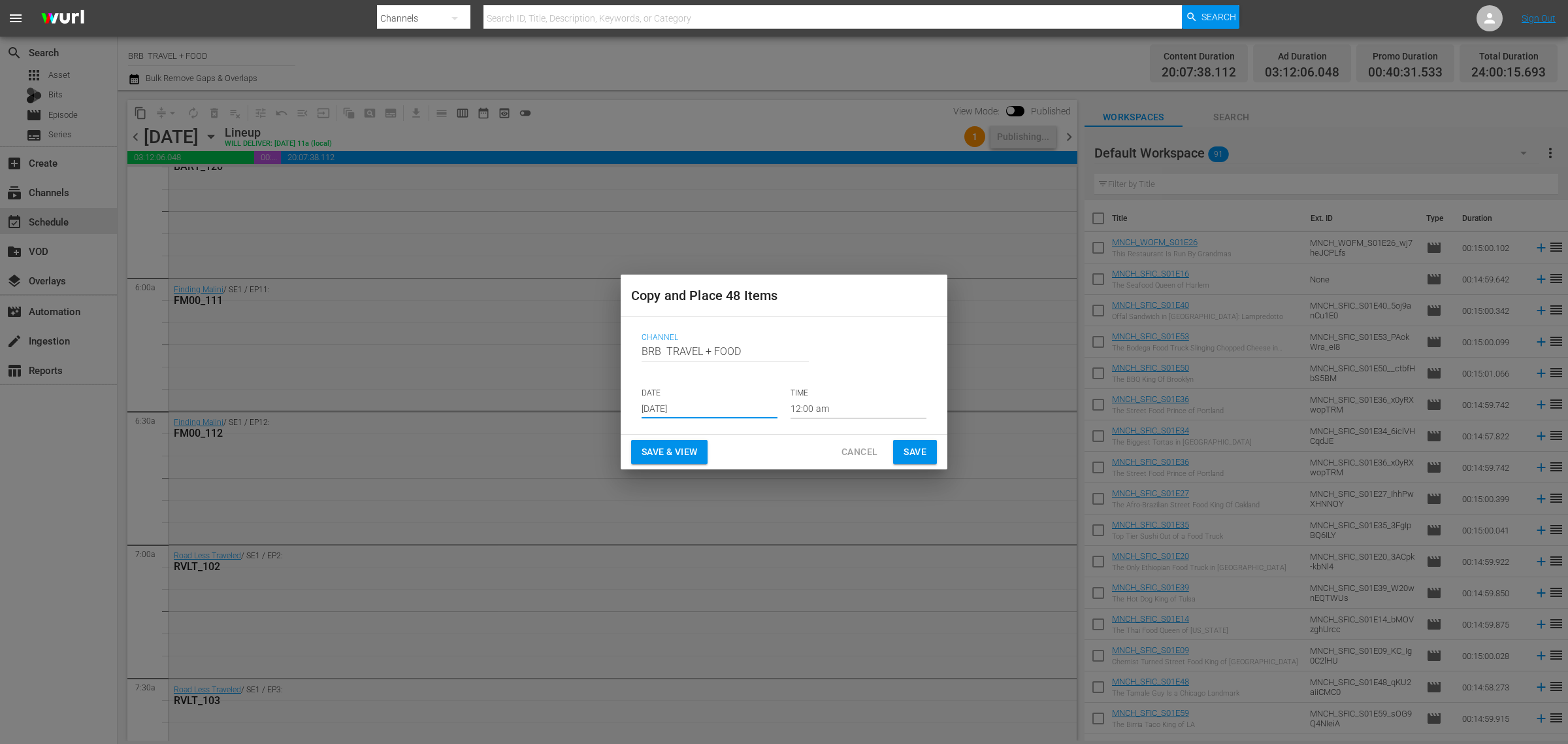
click at [657, 451] on span "Save & View" at bounding box center [669, 452] width 56 height 16
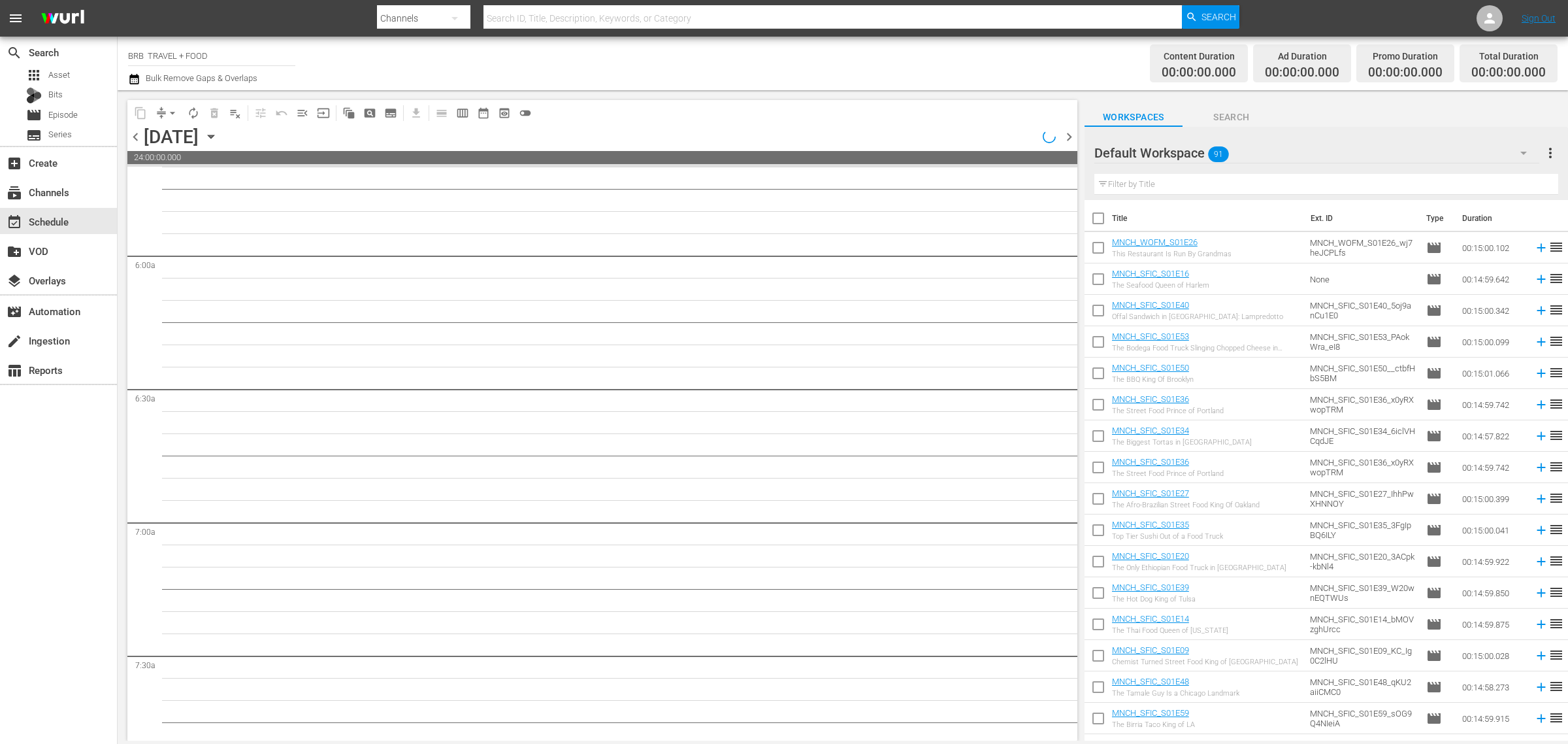
scroll to position [1489, 0]
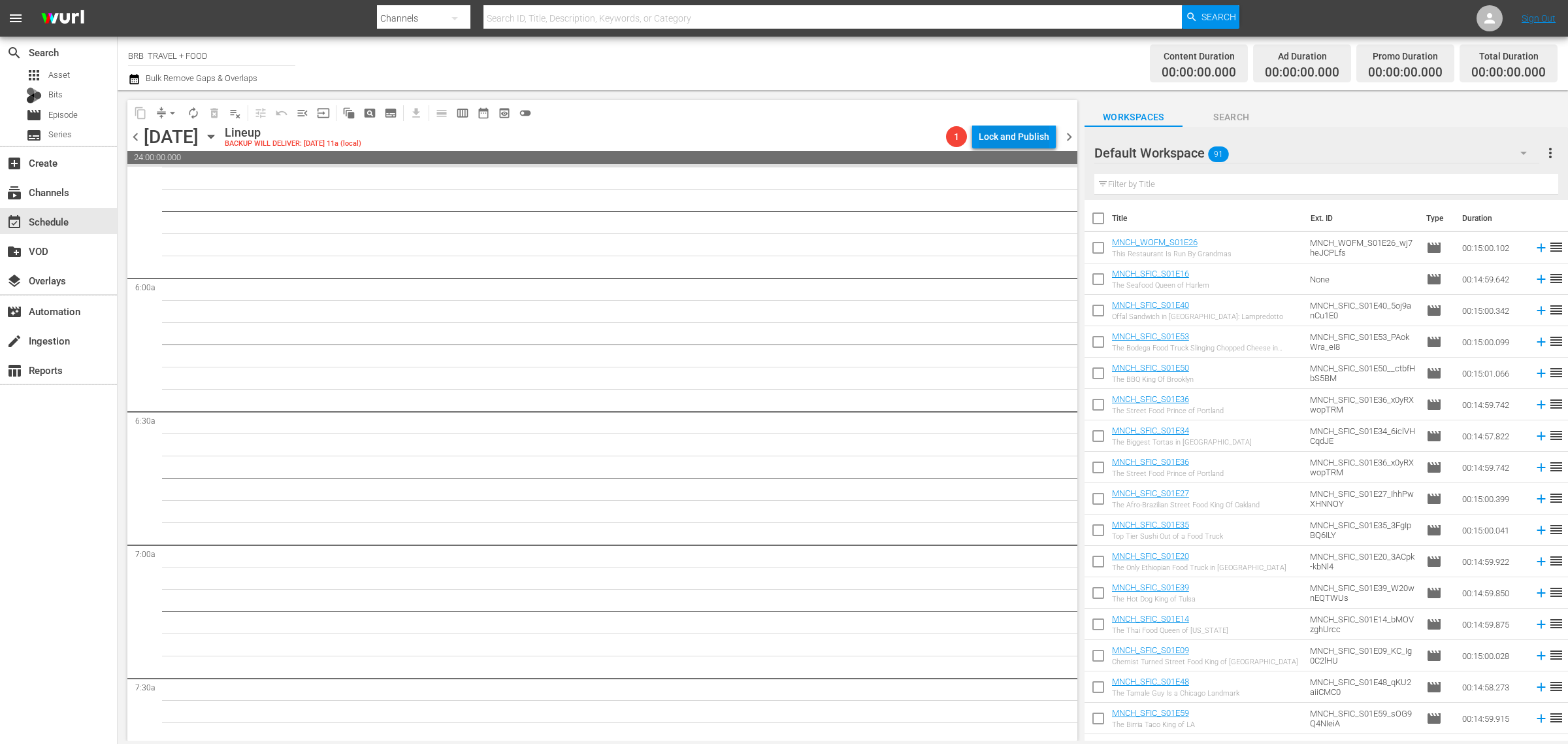
click at [1017, 145] on div "Lock and Publish" at bounding box center [1014, 136] width 70 height 23
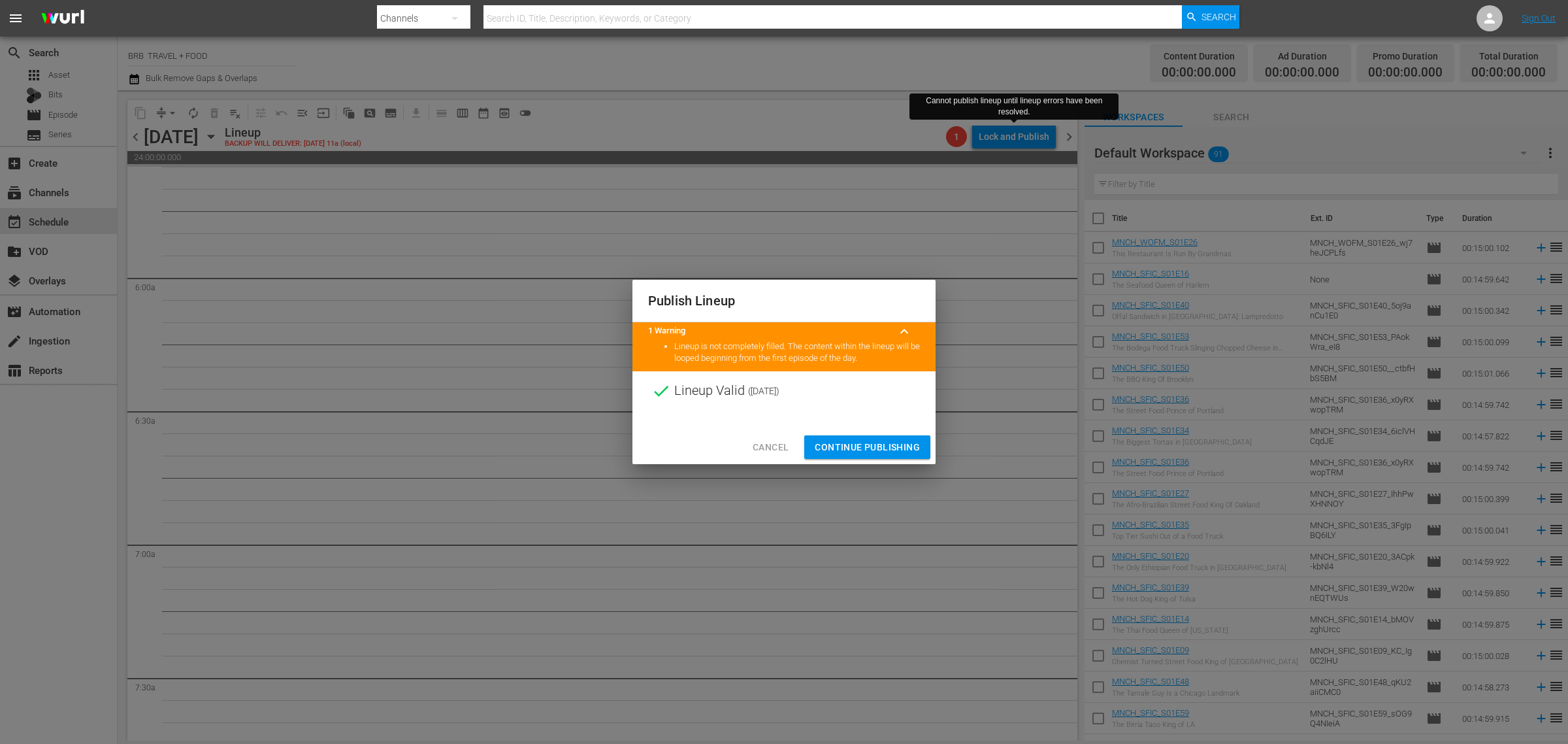
click at [872, 443] on span "Continue Publishing" at bounding box center [867, 447] width 105 height 16
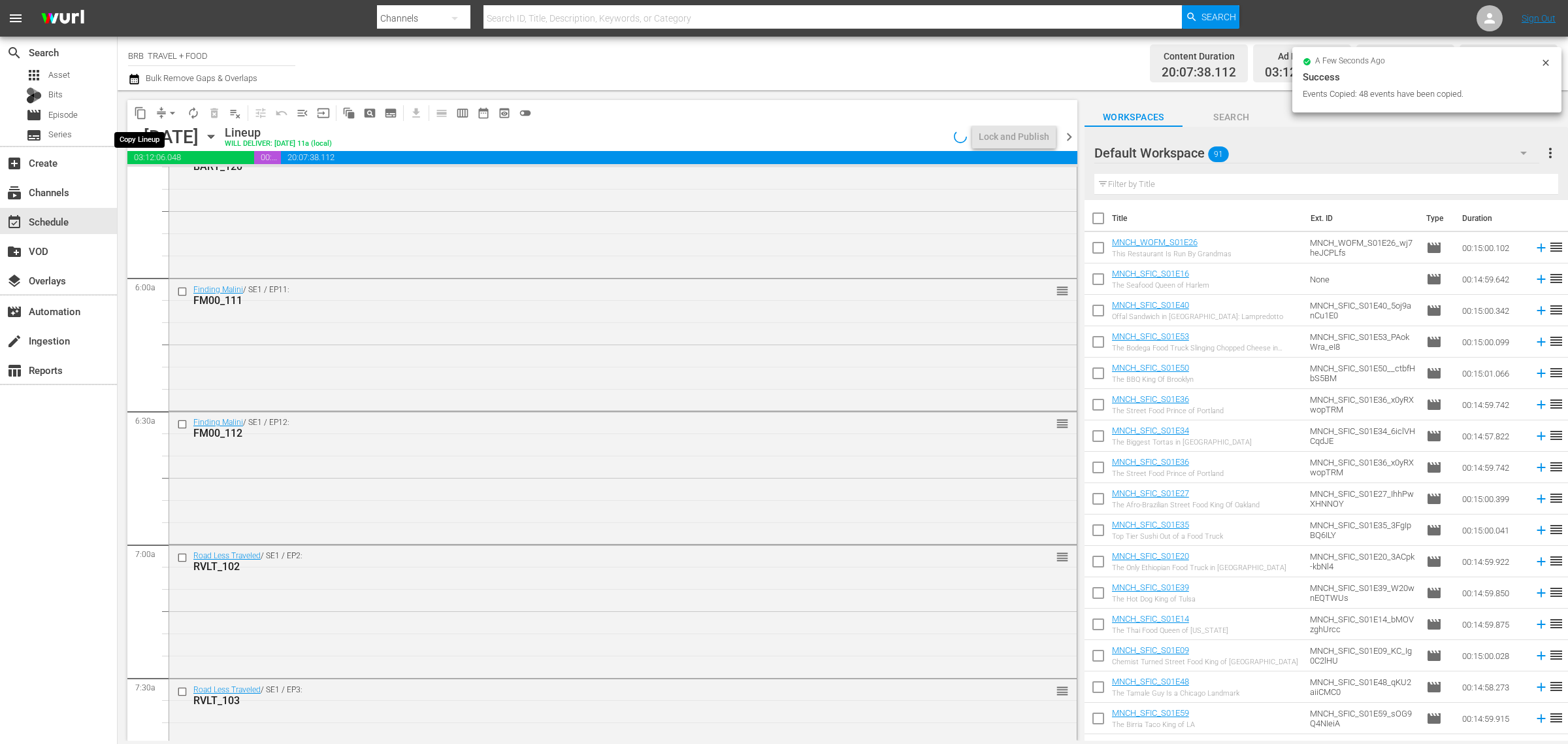
click at [142, 109] on span "content_copy" at bounding box center [141, 113] width 13 height 13
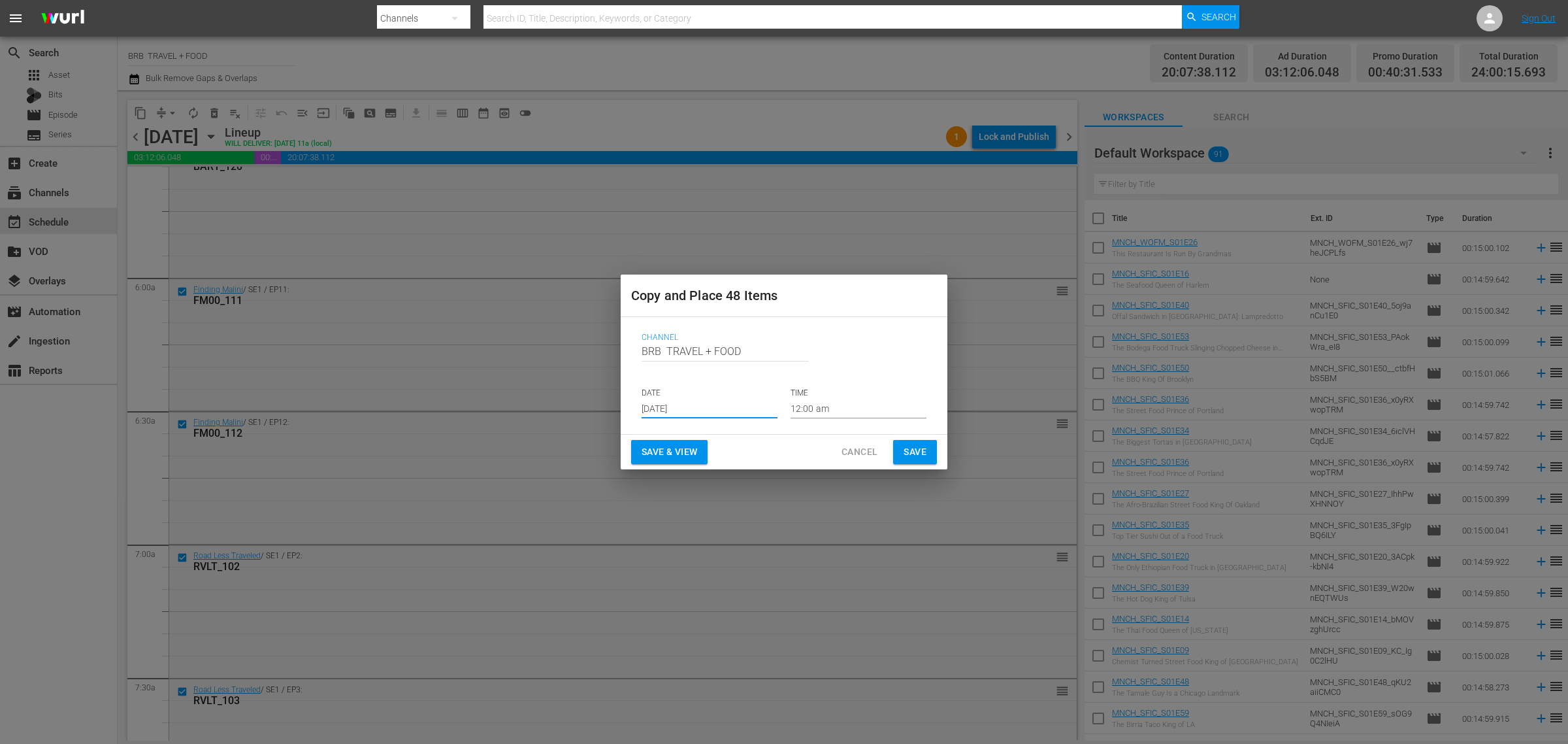
click at [677, 401] on input "[DATE]" at bounding box center [710, 408] width 136 height 19
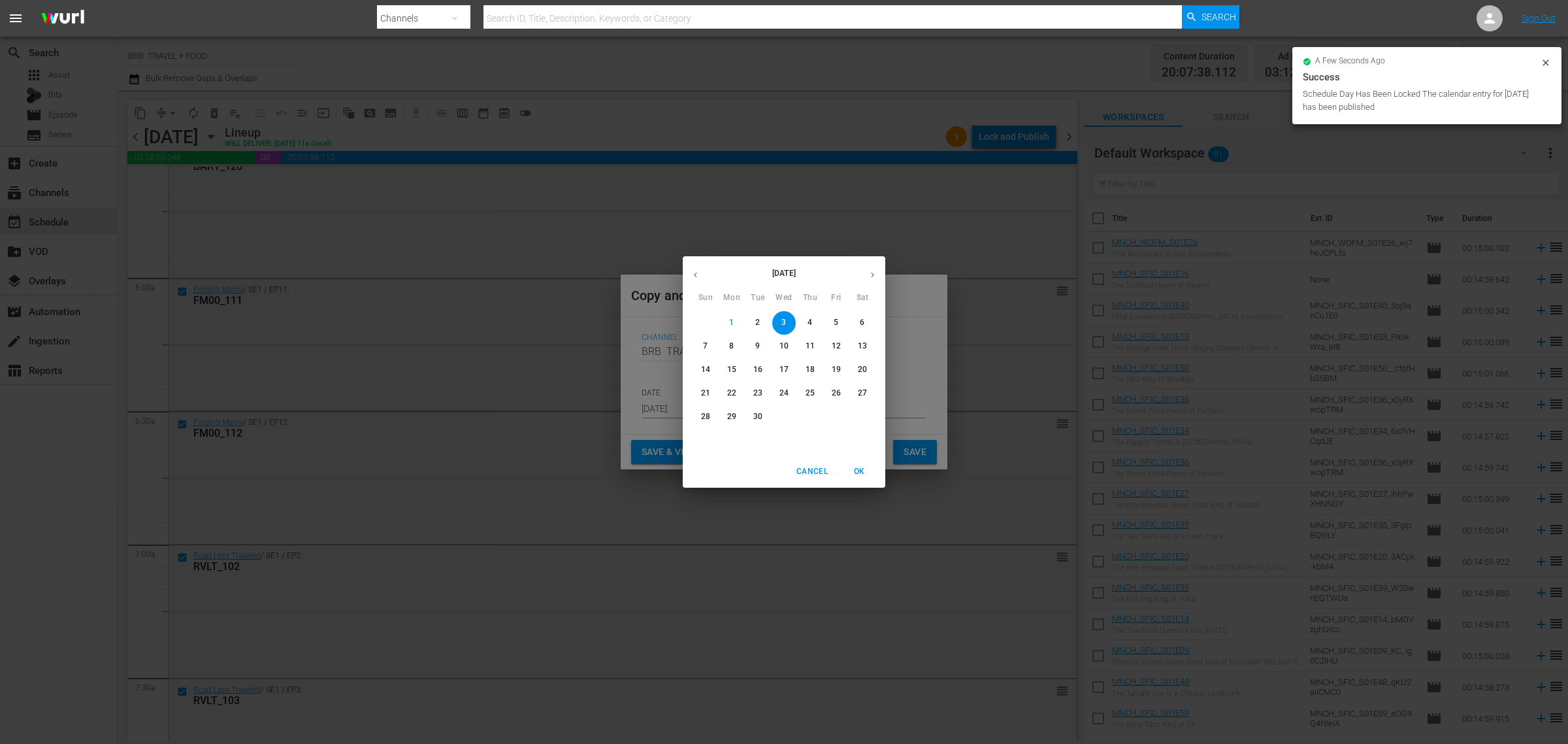
click at [868, 276] on icon "button" at bounding box center [872, 275] width 10 height 10
click at [697, 278] on icon "button" at bounding box center [696, 275] width 10 height 10
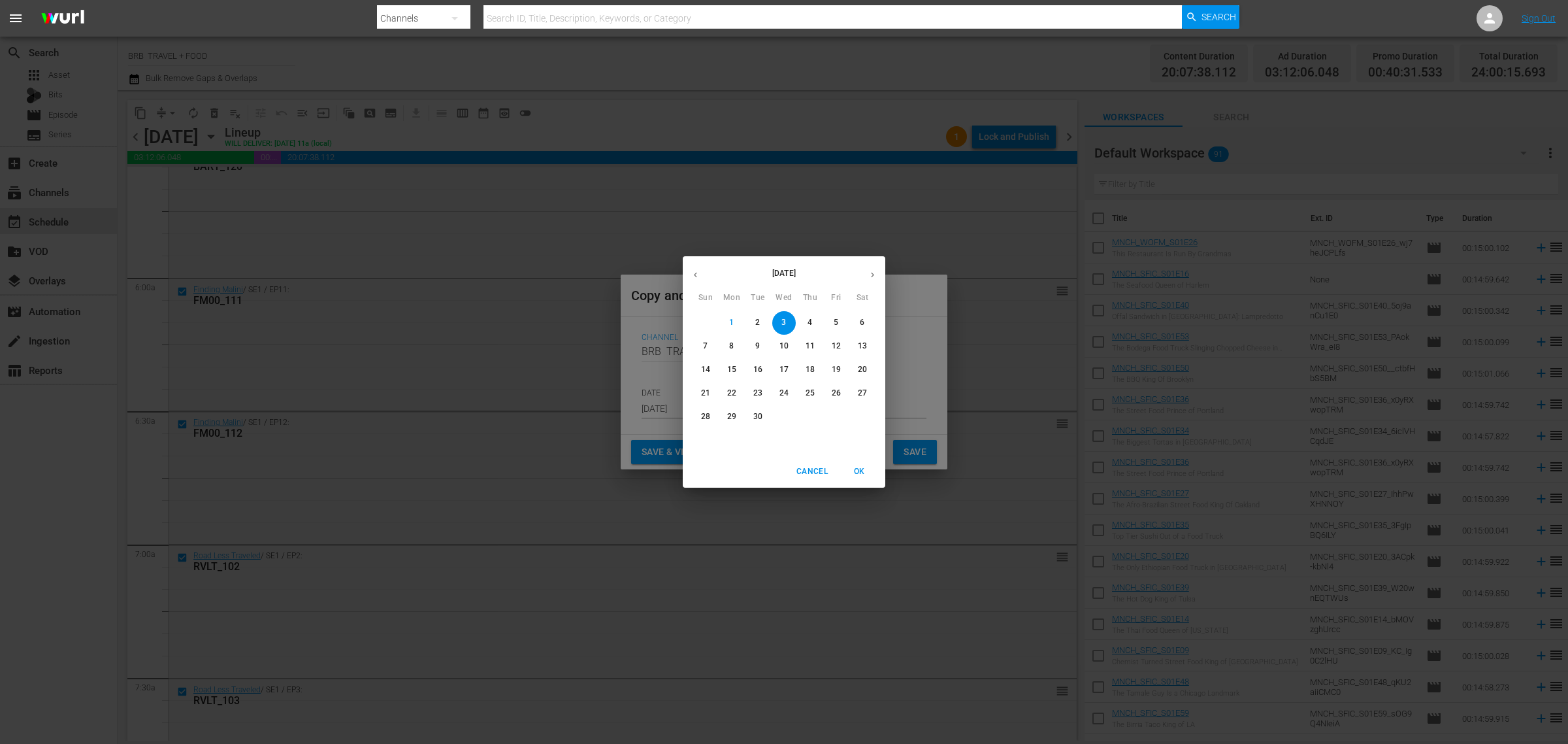
click at [709, 396] on p "21" at bounding box center [706, 393] width 9 height 11
type input "Sep 21st 2025"
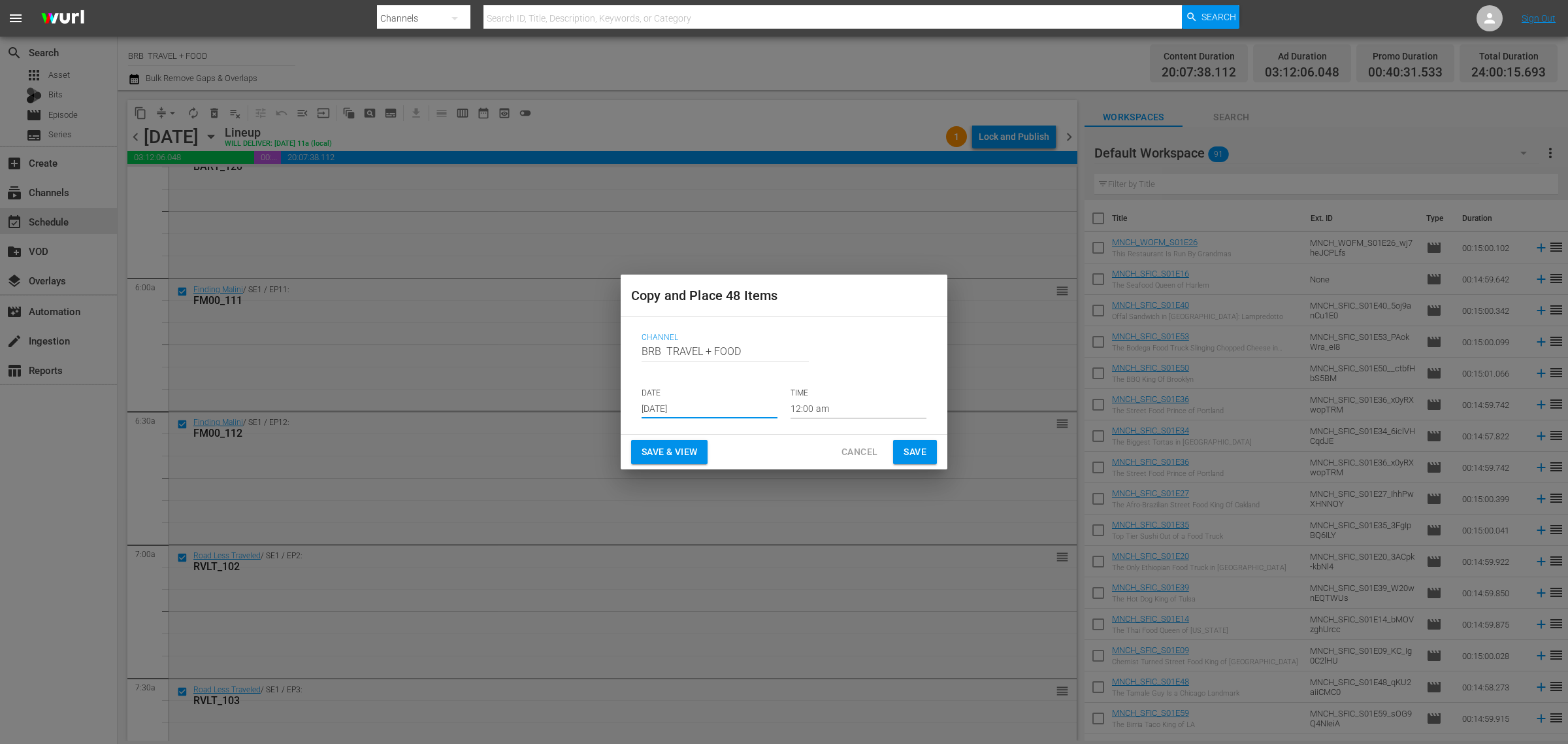
click at [674, 455] on span "Save & View" at bounding box center [669, 452] width 56 height 16
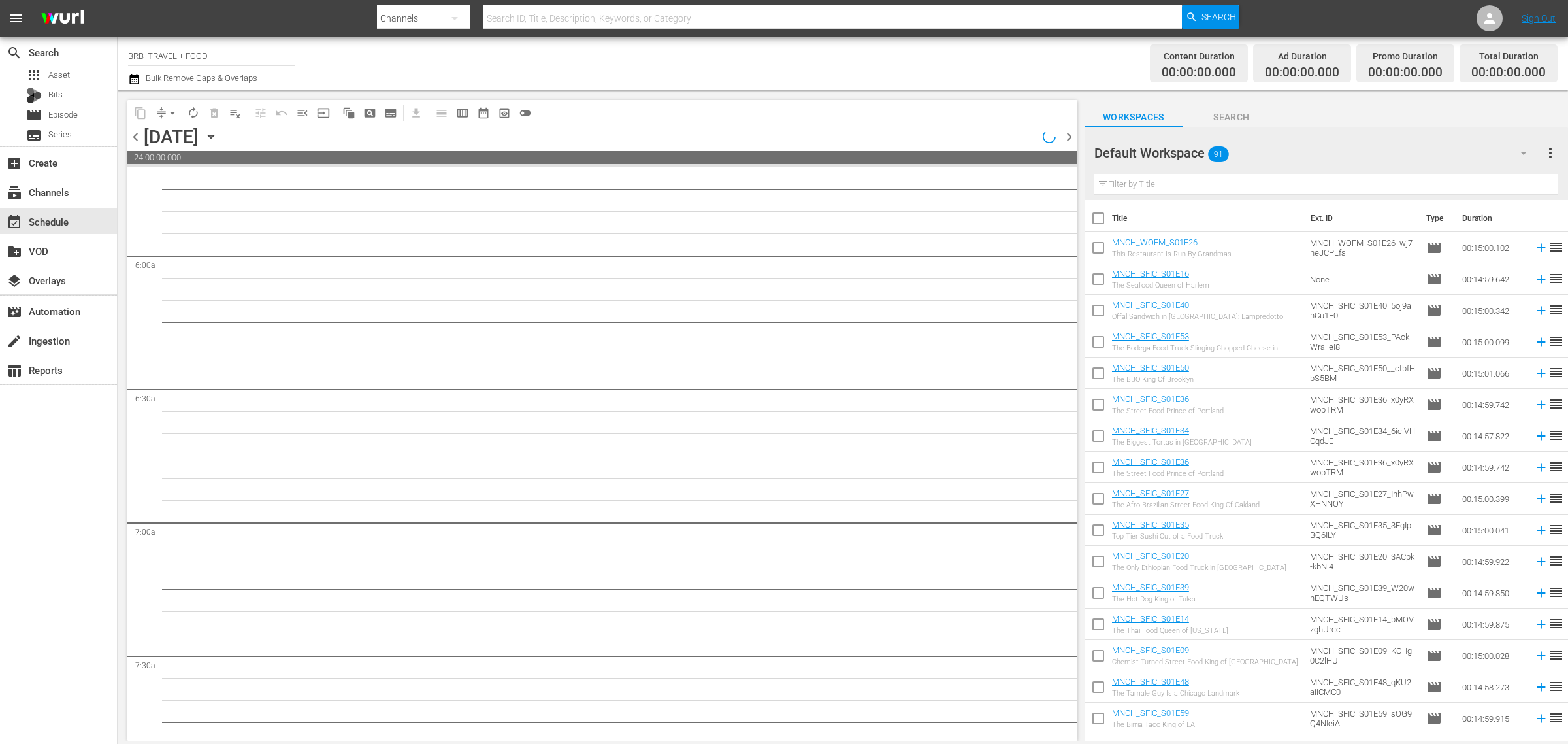
scroll to position [1489, 0]
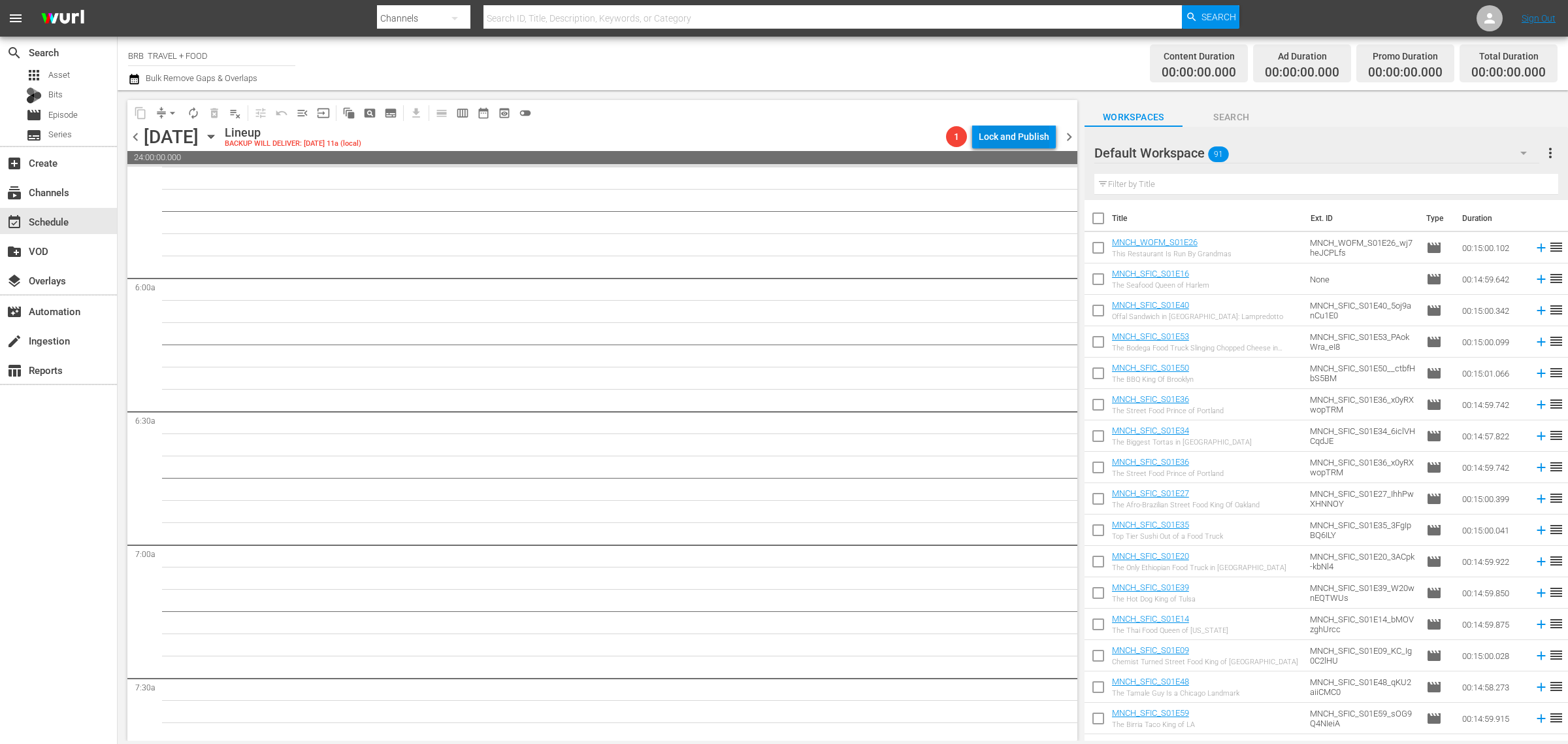
click at [1021, 129] on div "Lock and Publish" at bounding box center [1014, 136] width 70 height 23
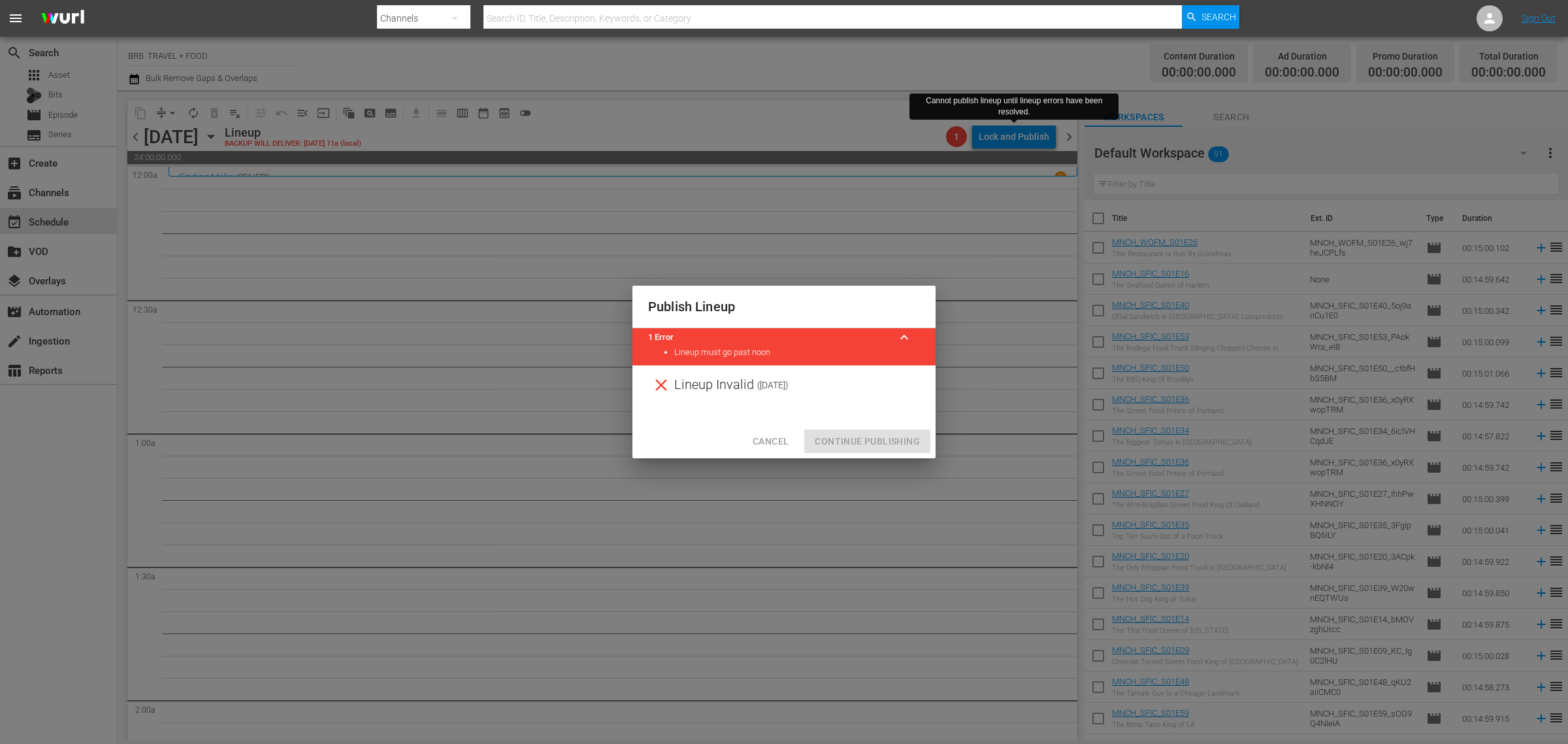
scroll to position [1489, 0]
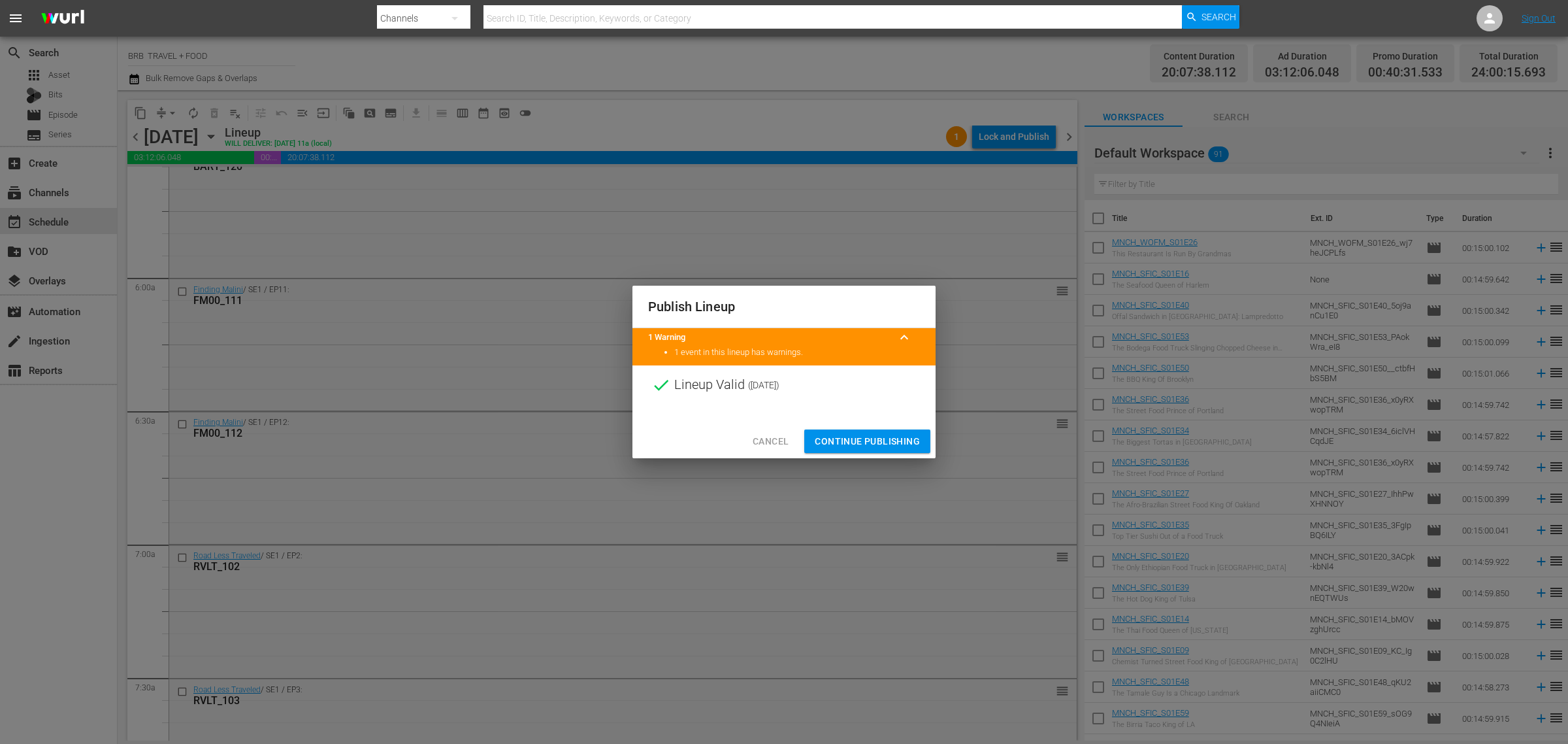
click at [862, 443] on span "Continue Publishing" at bounding box center [867, 442] width 105 height 16
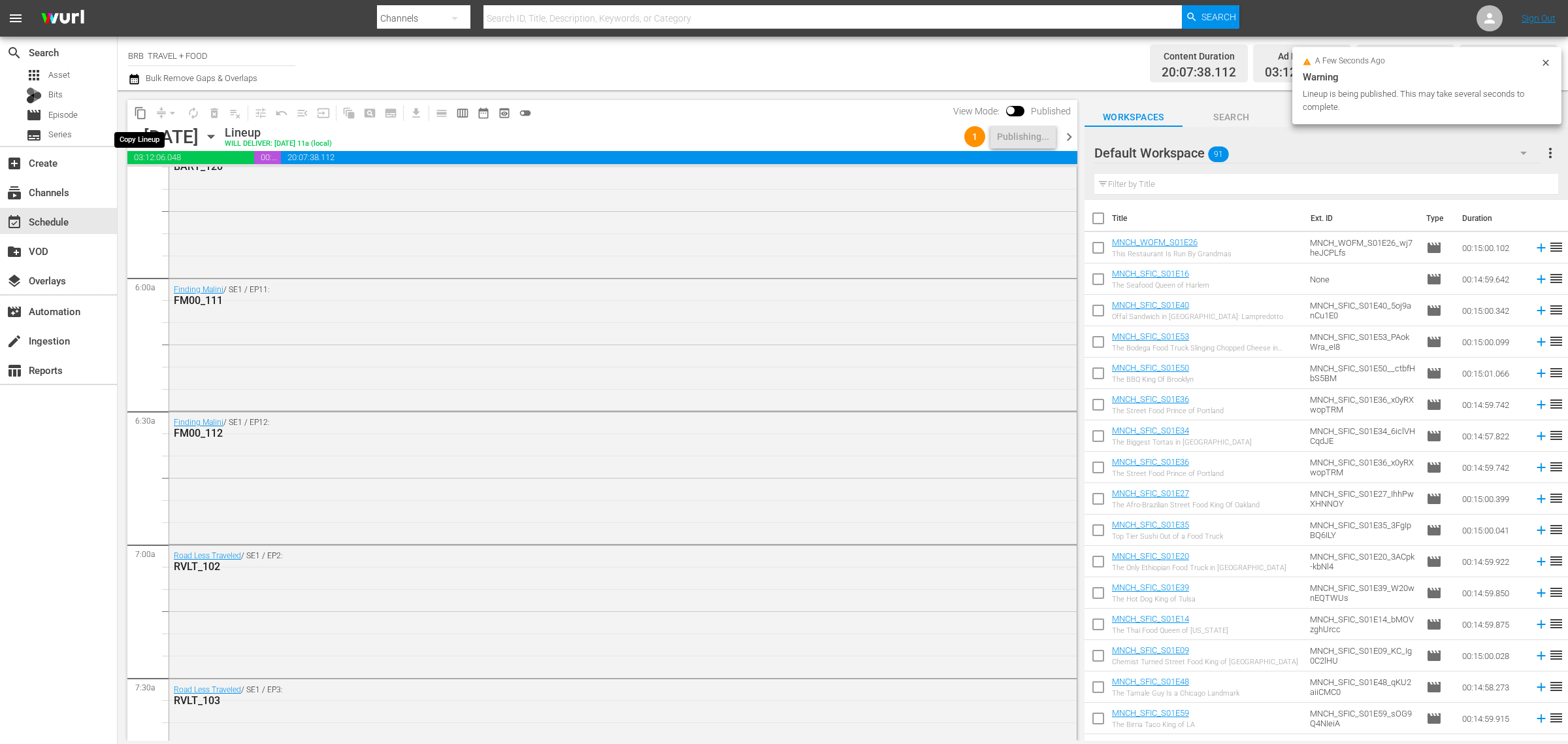
click at [139, 109] on span "content_copy" at bounding box center [141, 113] width 13 height 13
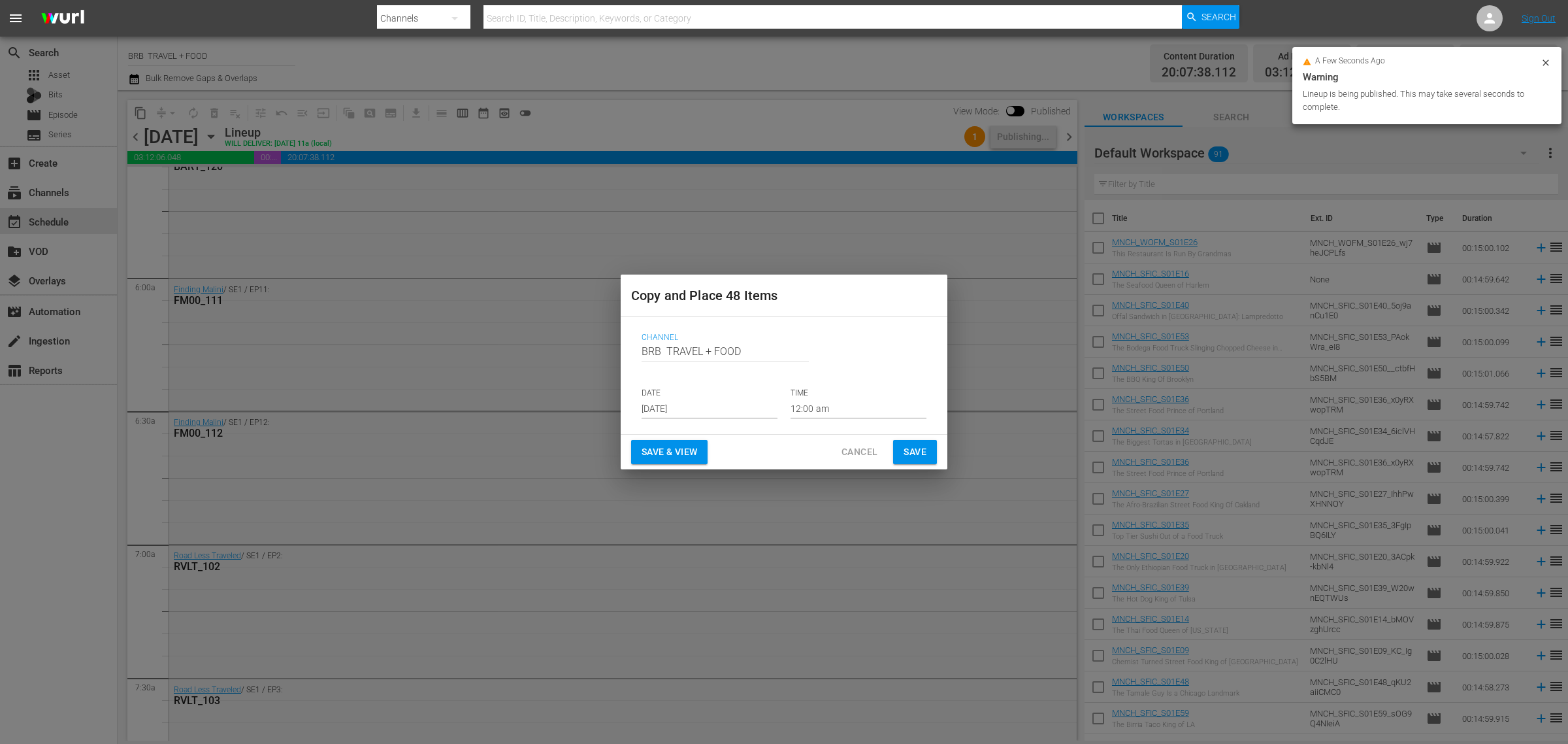
click at [655, 394] on p "DATE" at bounding box center [710, 393] width 136 height 11
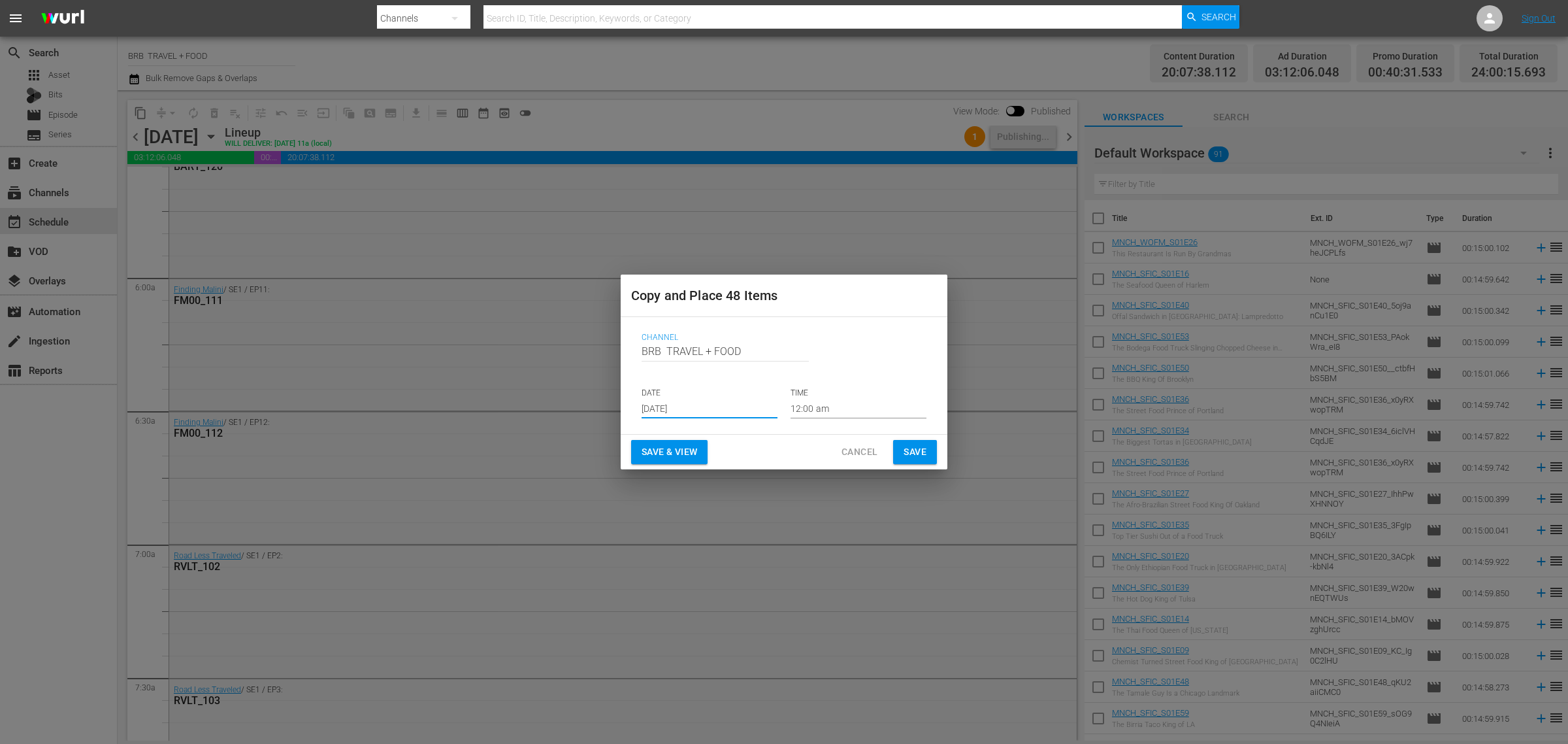
click at [730, 412] on input "[DATE]" at bounding box center [710, 408] width 136 height 19
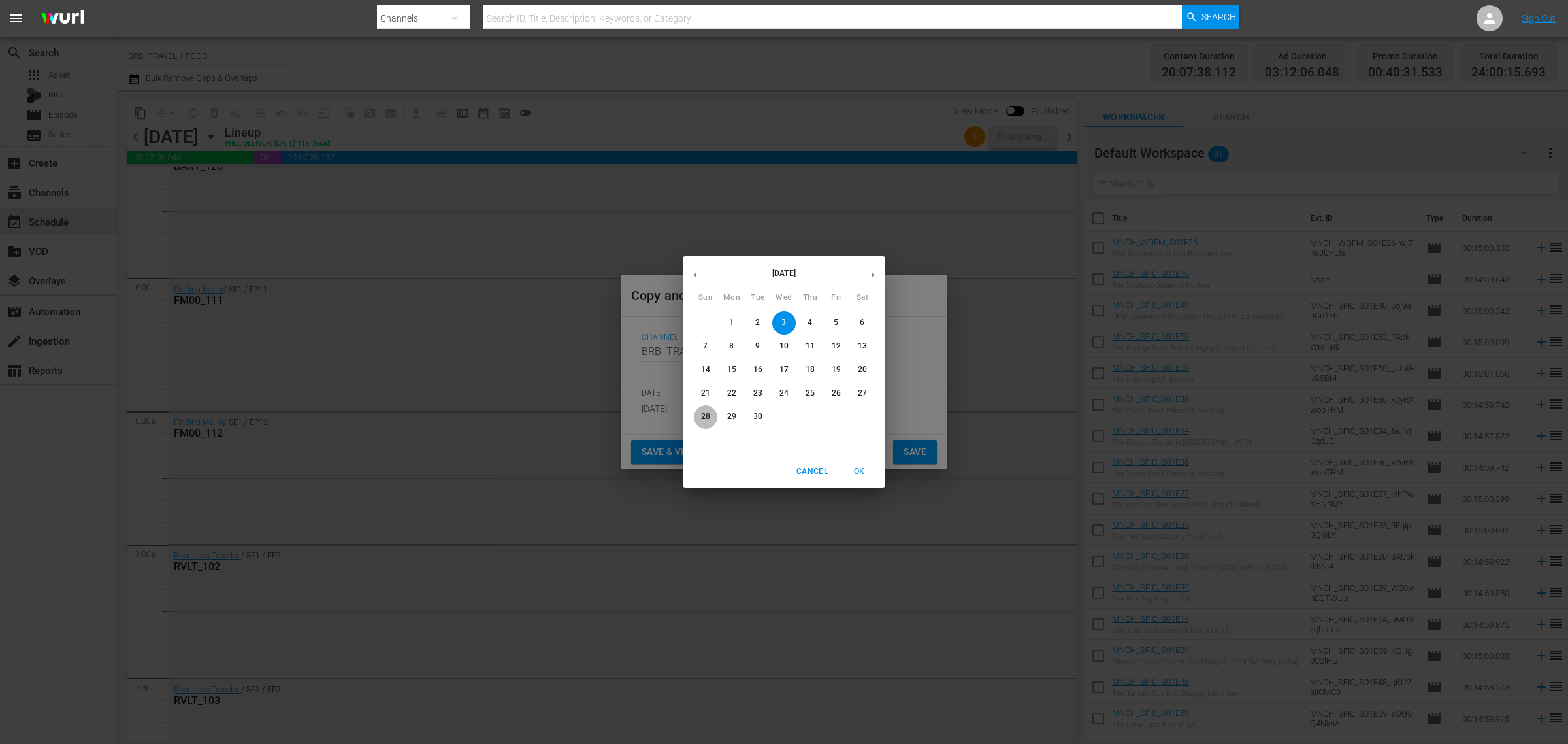
click at [710, 412] on span "28" at bounding box center [706, 416] width 23 height 11
type input "[DATE]"
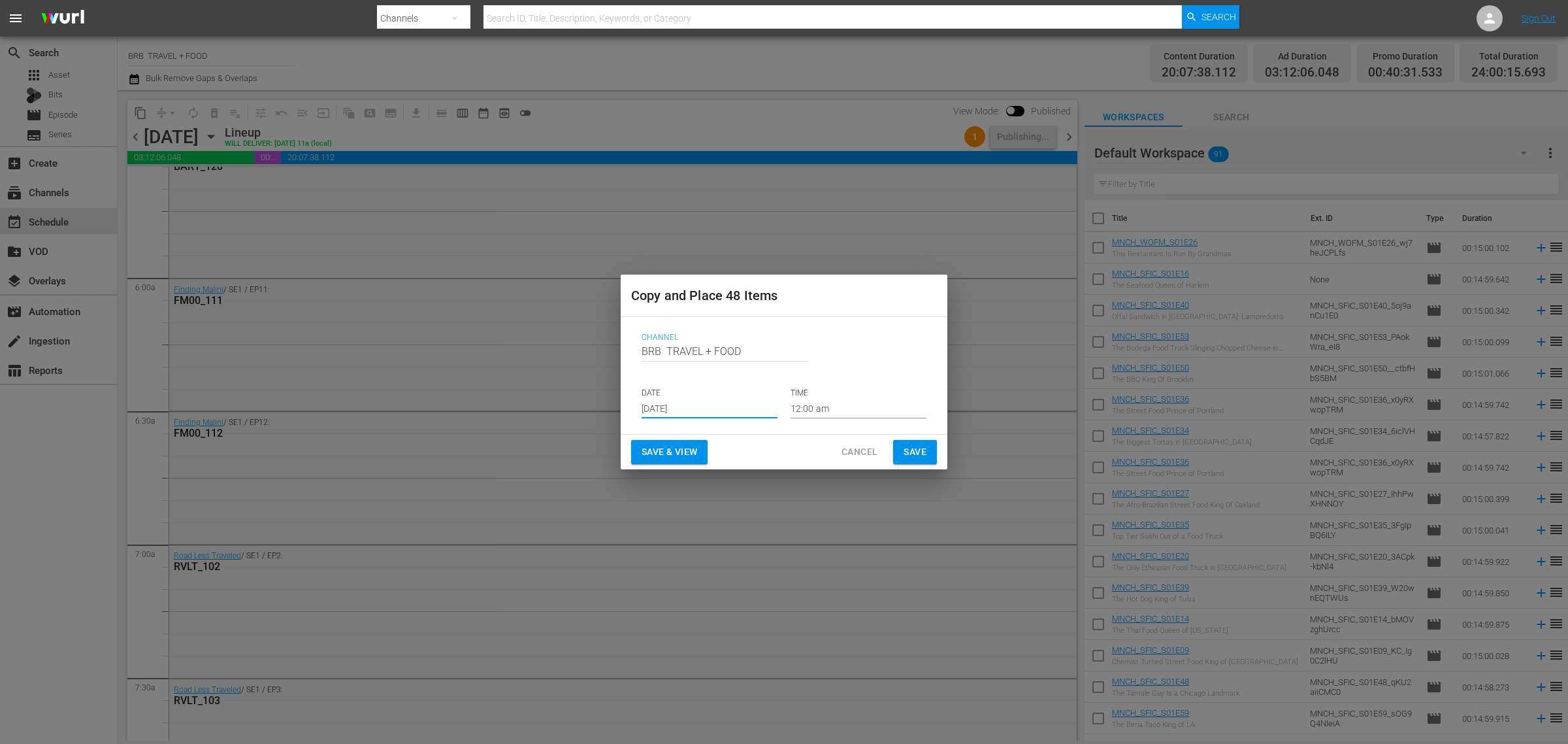
click at [688, 450] on span "Save & View" at bounding box center [669, 452] width 56 height 16
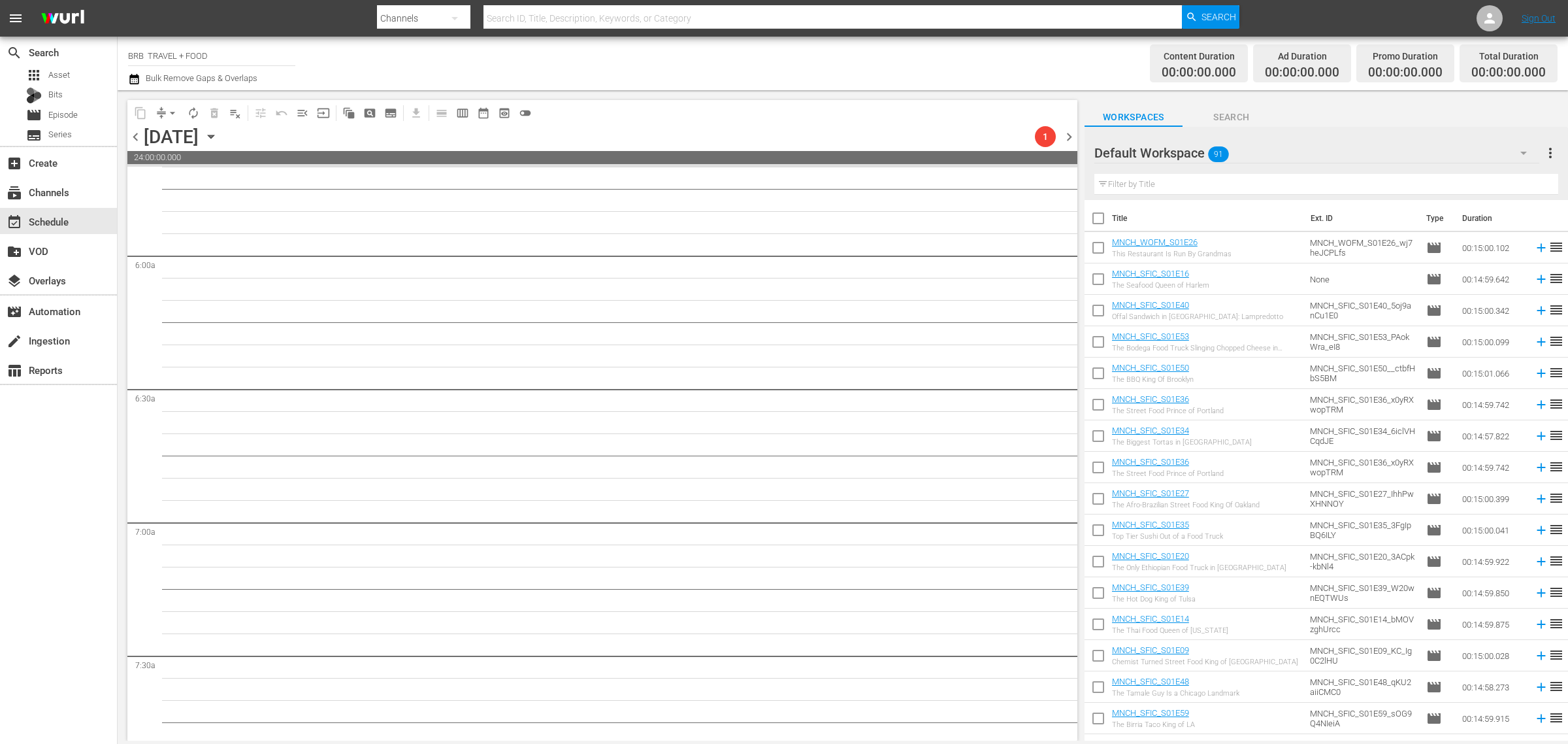
scroll to position [1489, 0]
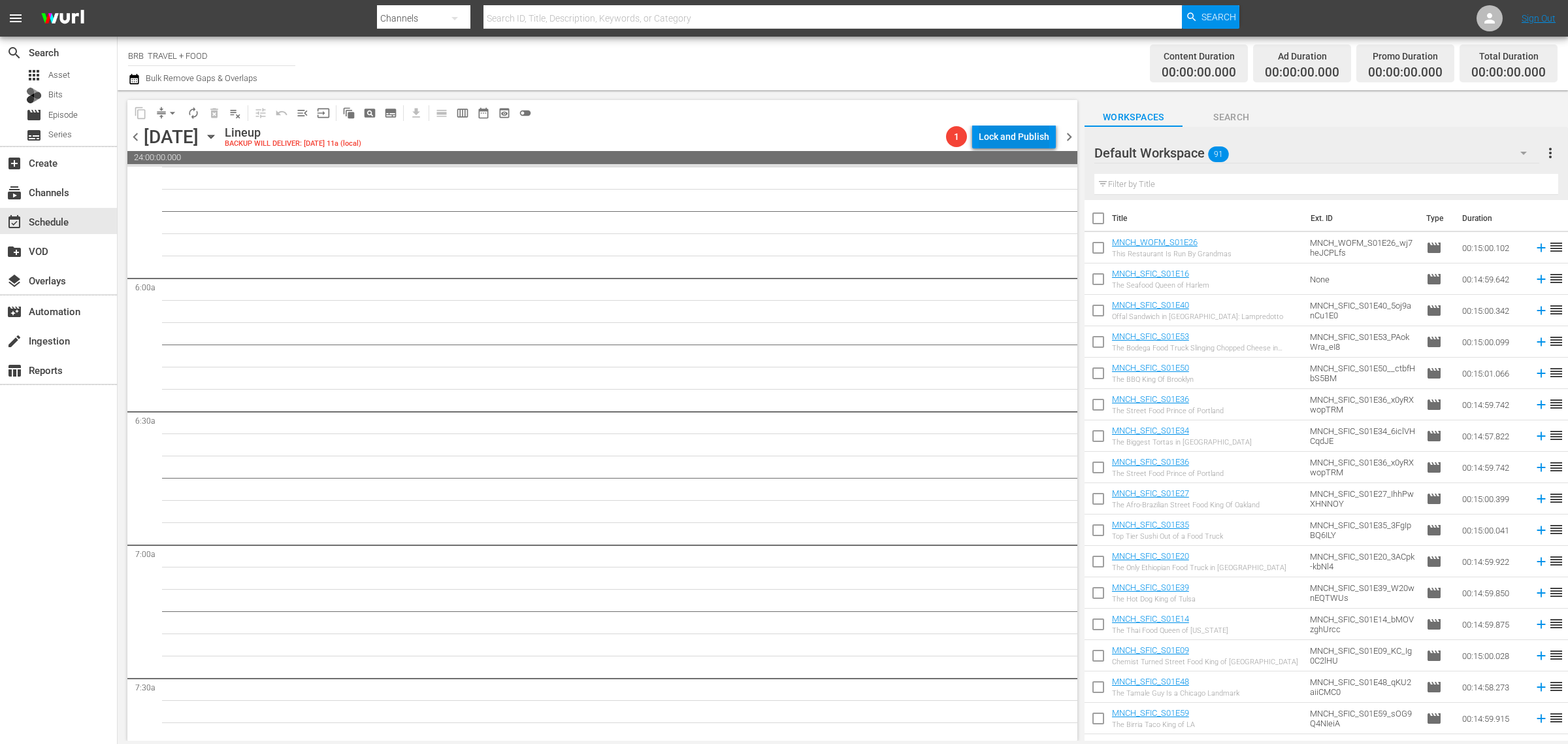
click at [1030, 137] on div "Lock and Publish" at bounding box center [1014, 136] width 70 height 23
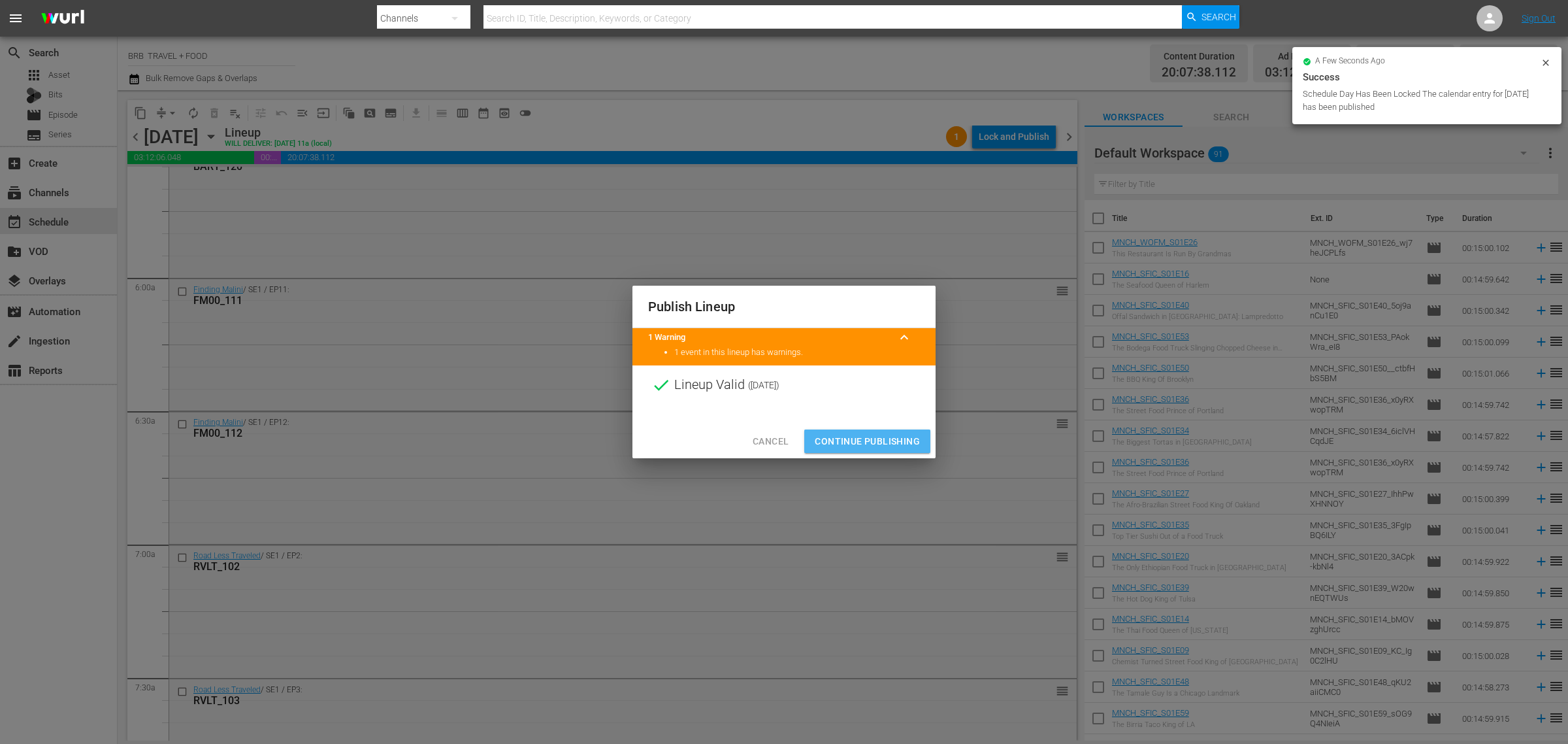
click at [851, 442] on span "Continue Publishing" at bounding box center [867, 442] width 105 height 16
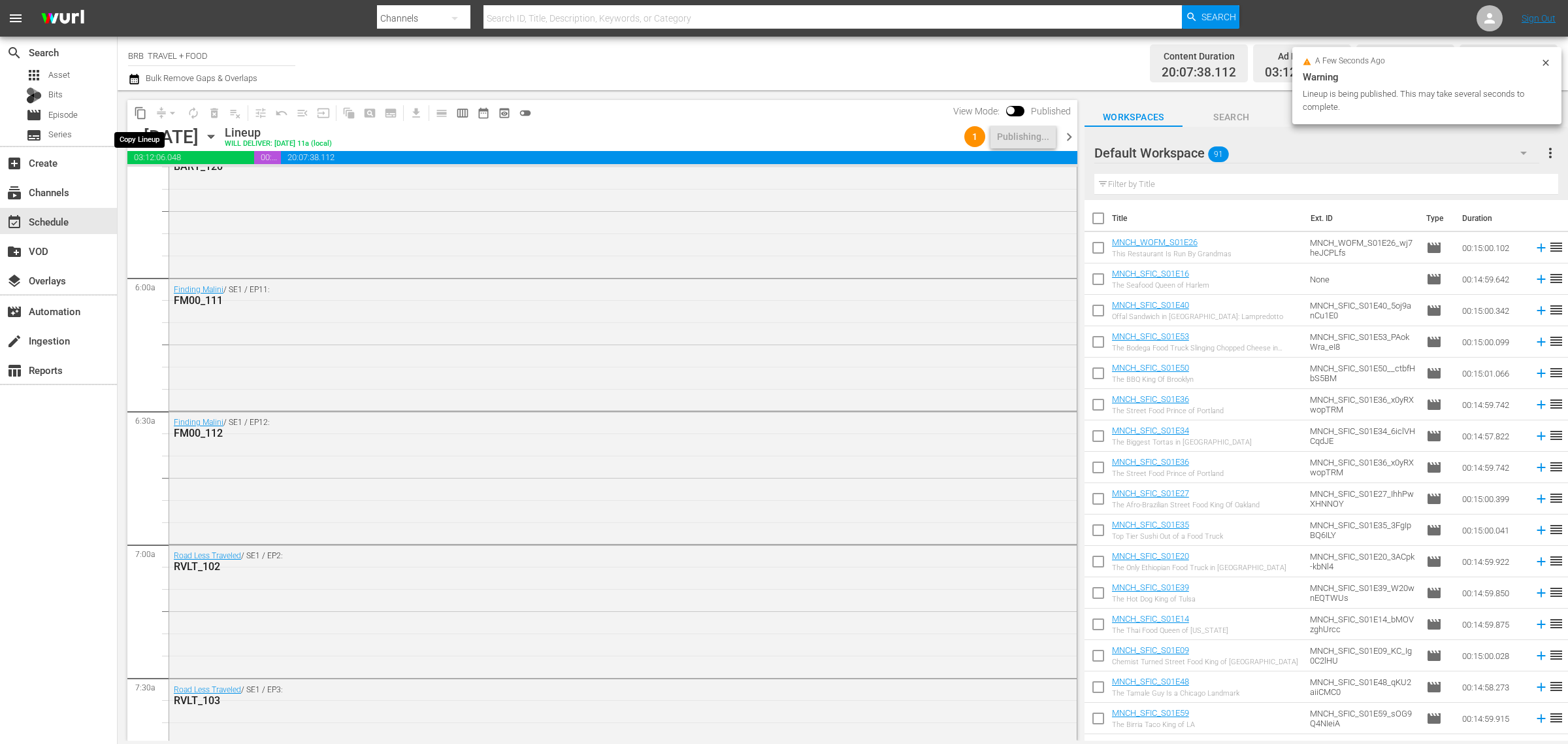
click at [141, 116] on span "content_copy" at bounding box center [141, 113] width 13 height 13
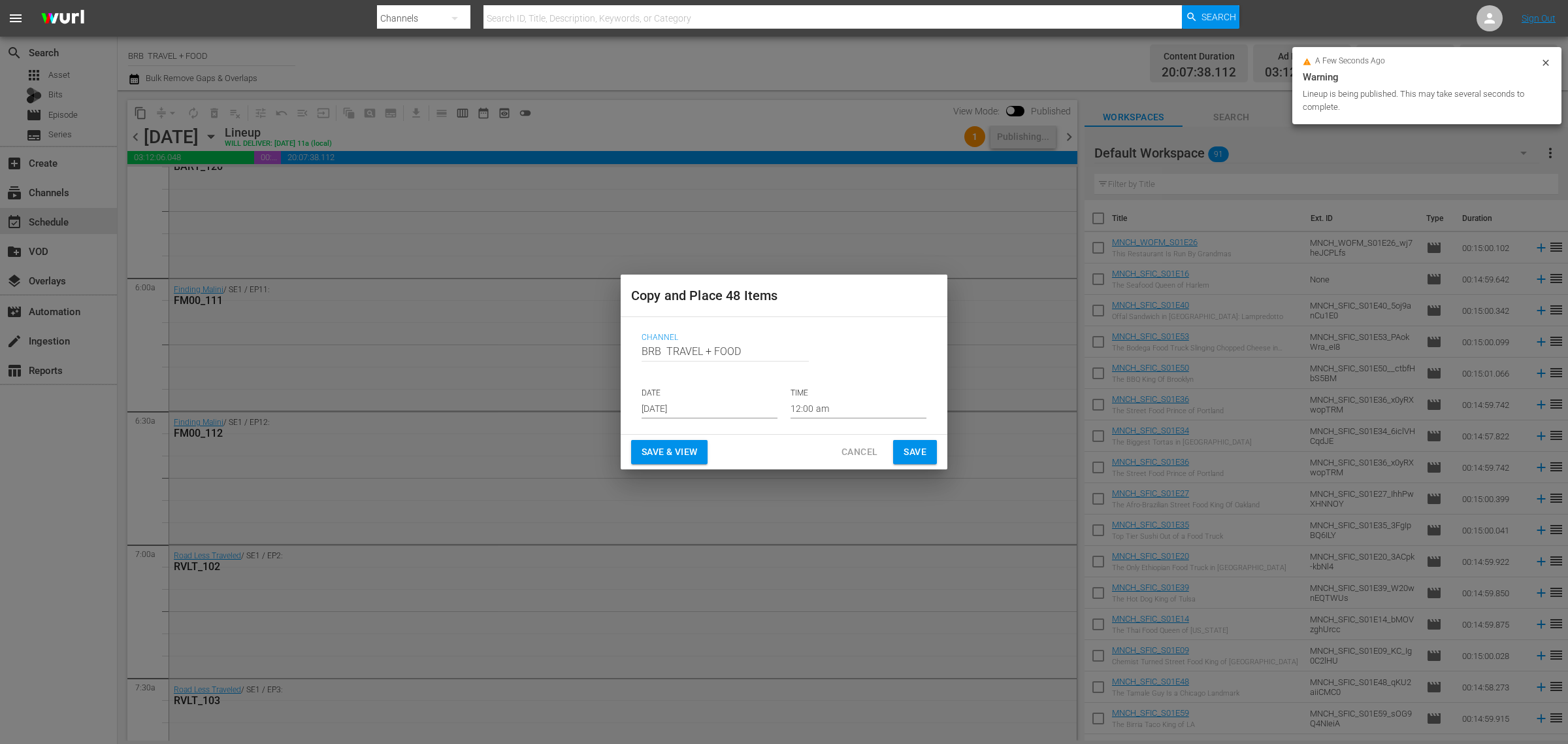
click at [686, 406] on input "[DATE]" at bounding box center [710, 408] width 136 height 19
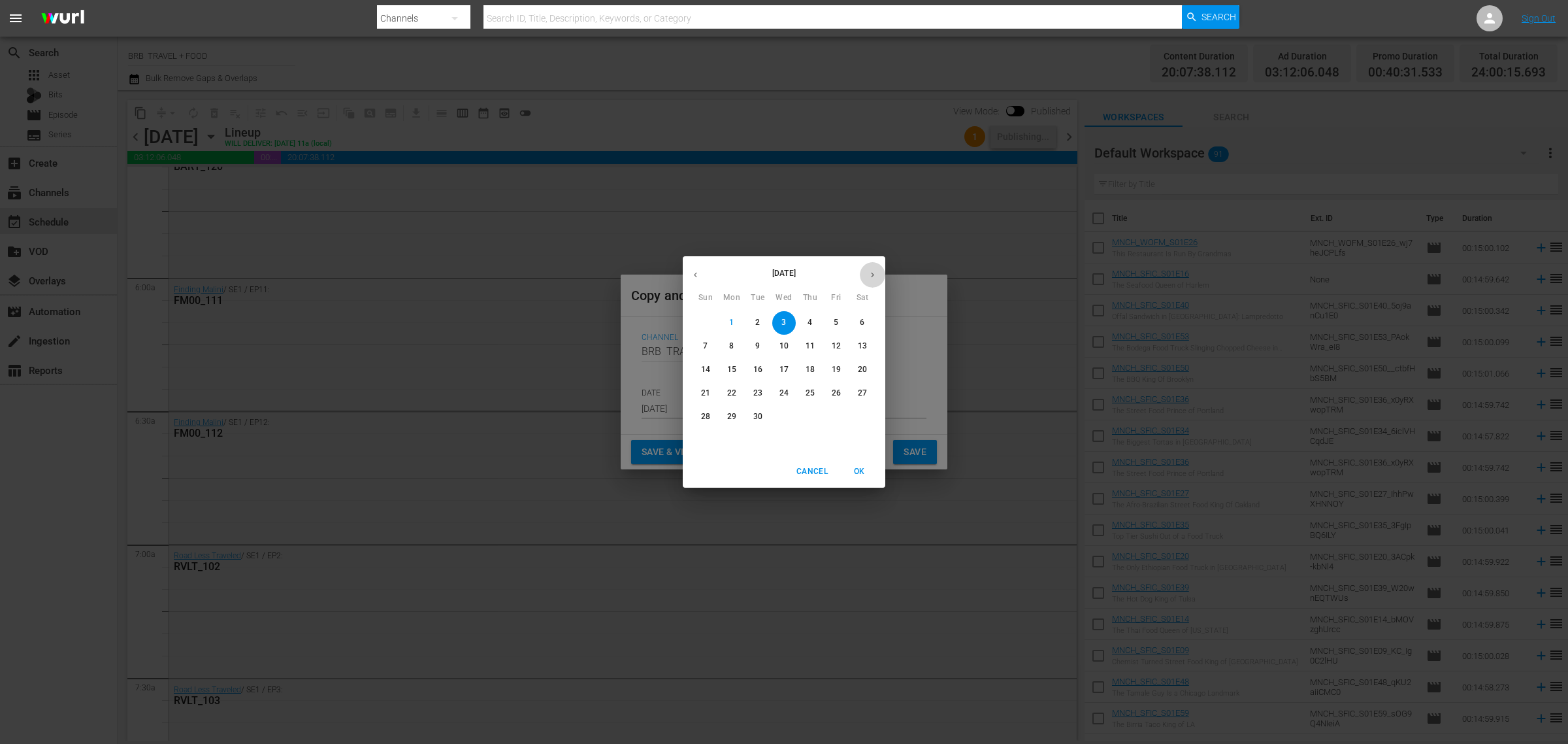
click at [872, 273] on icon "button" at bounding box center [872, 275] width 10 height 10
click at [763, 345] on span "7" at bounding box center [758, 346] width 23 height 11
type input "[DATE]"
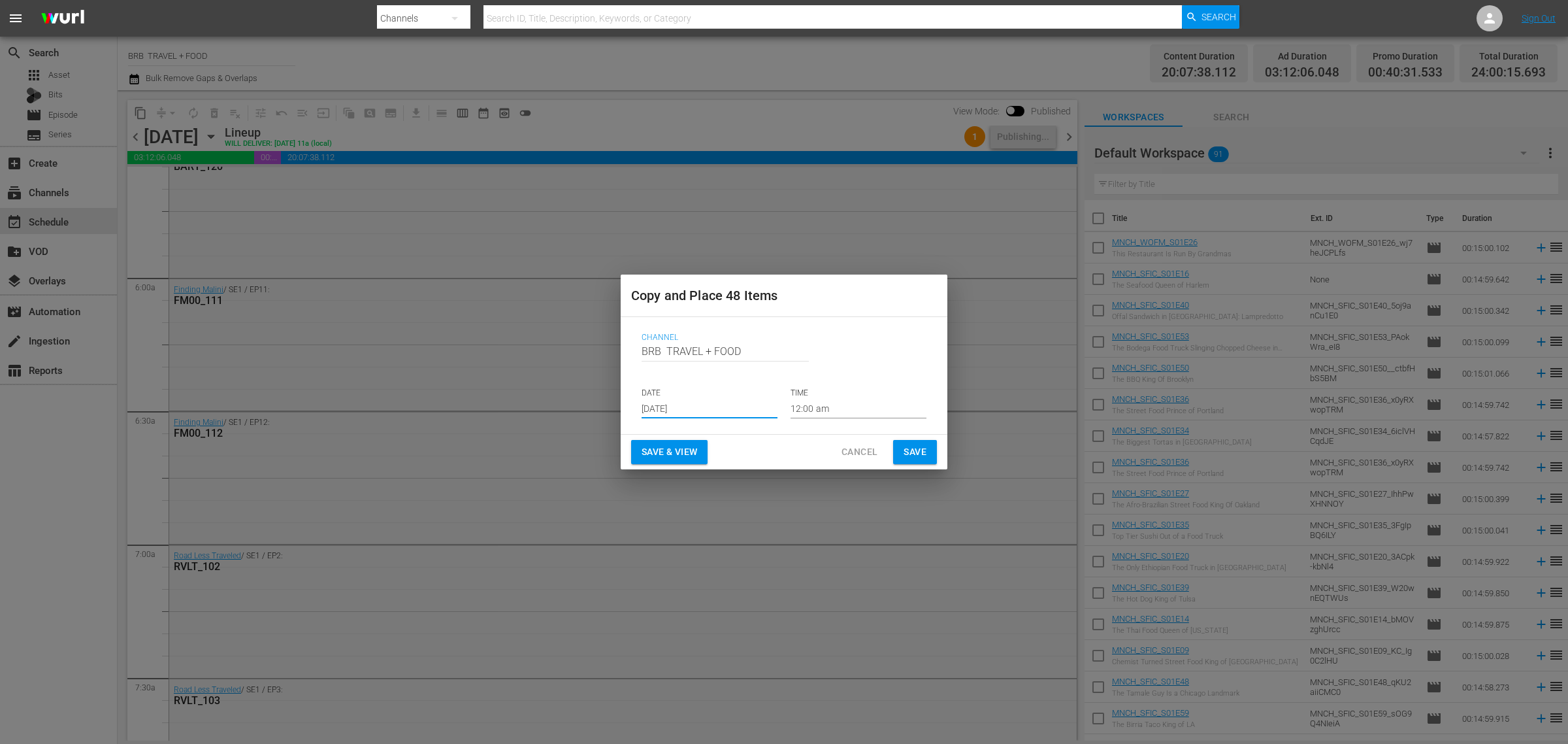
click at [655, 451] on span "Save & View" at bounding box center [669, 452] width 56 height 16
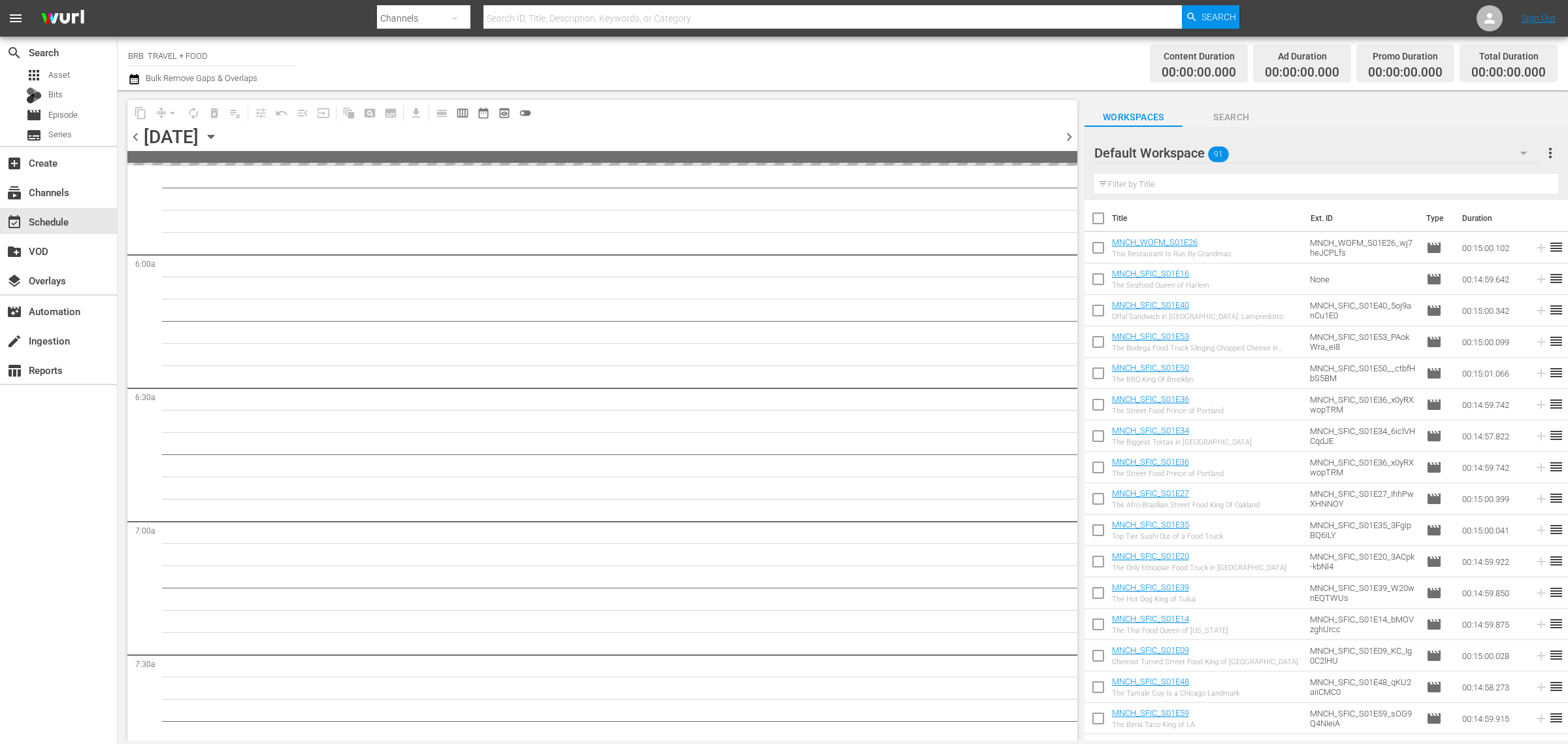
scroll to position [1489, 0]
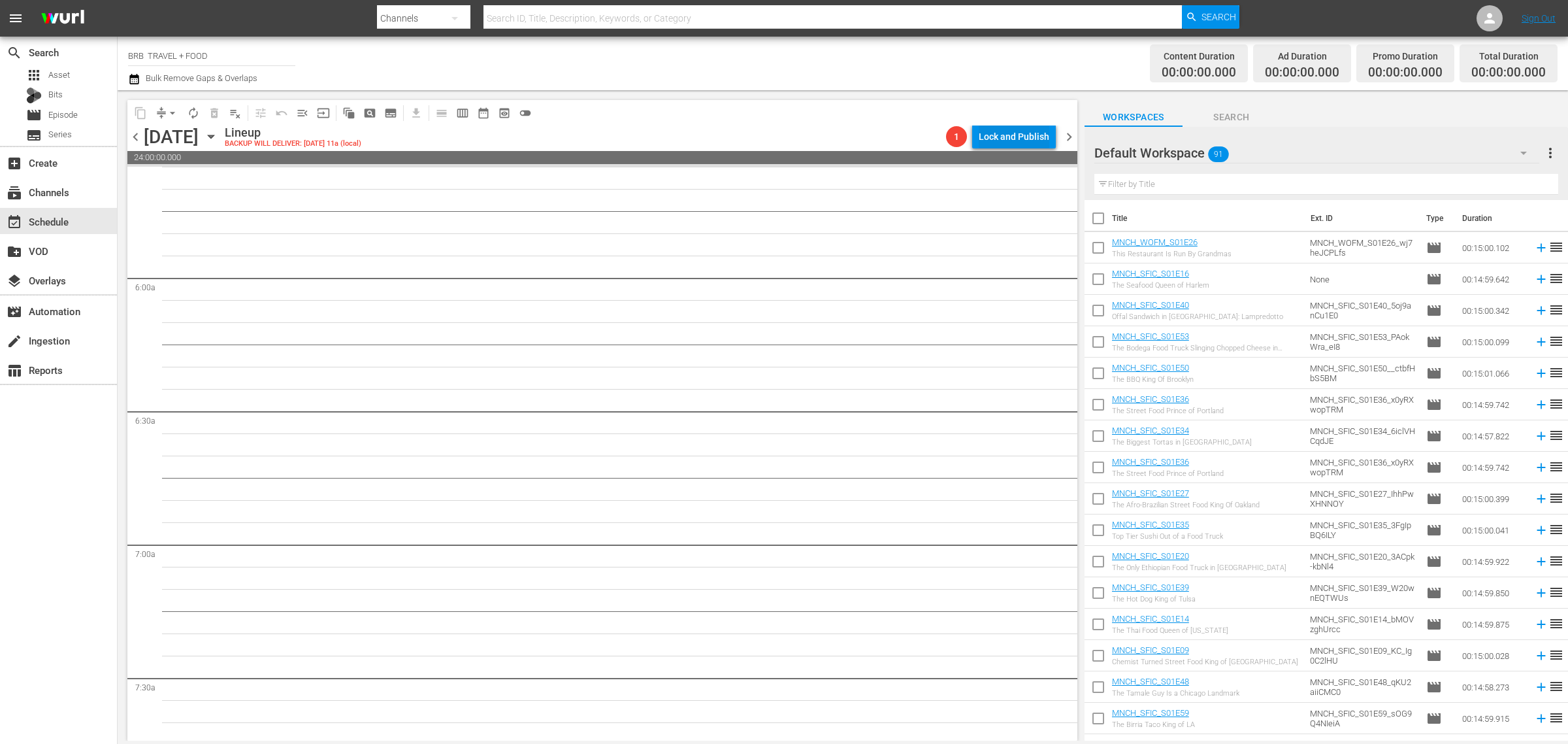
click at [990, 119] on div "content_copy compress arrow_drop_down autorenew_outlined delete_forever_outline…" at bounding box center [602, 113] width 950 height 25
click at [1006, 144] on div "Lock and Publish" at bounding box center [1014, 136] width 70 height 23
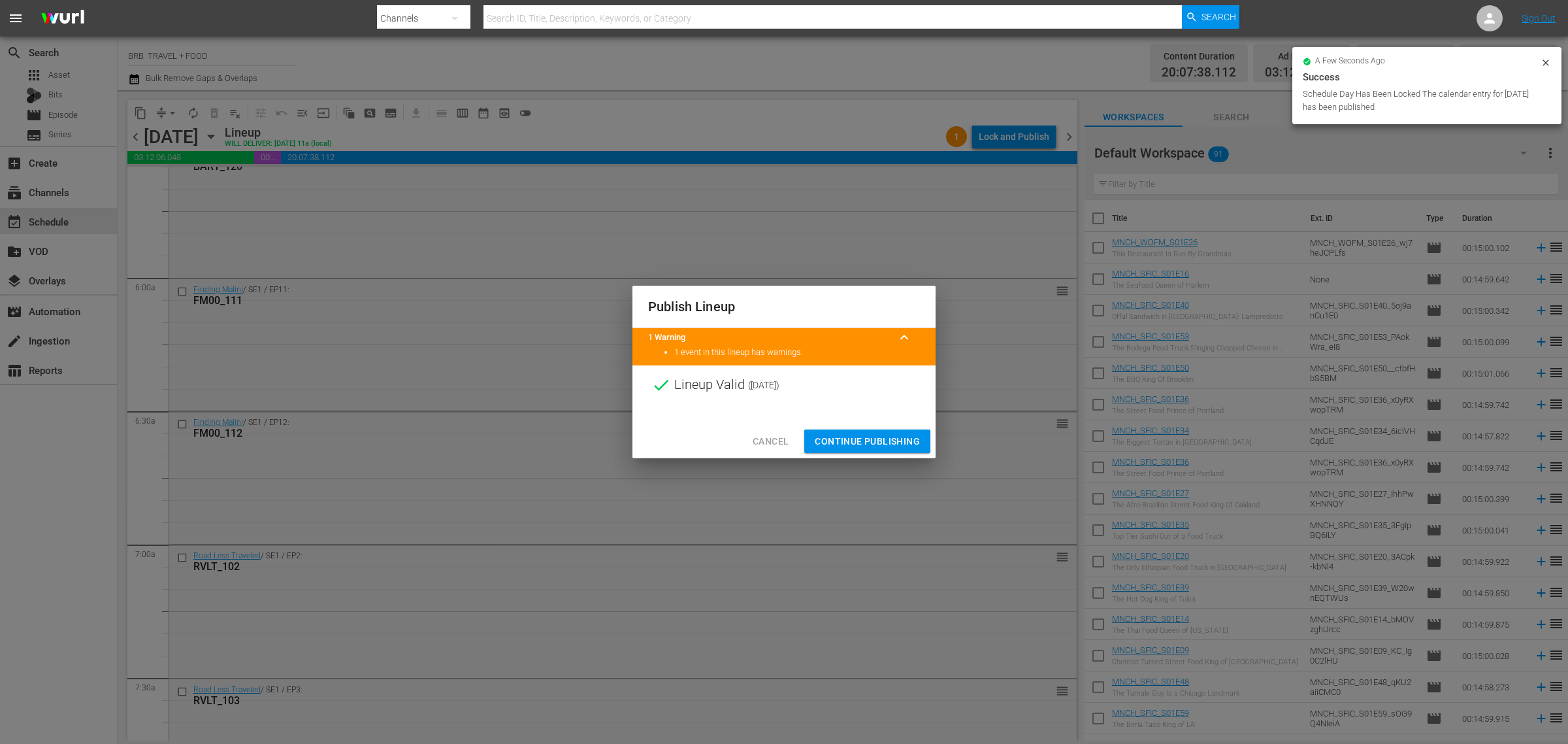
click at [872, 430] on button "Continue Publishing" at bounding box center [867, 442] width 126 height 24
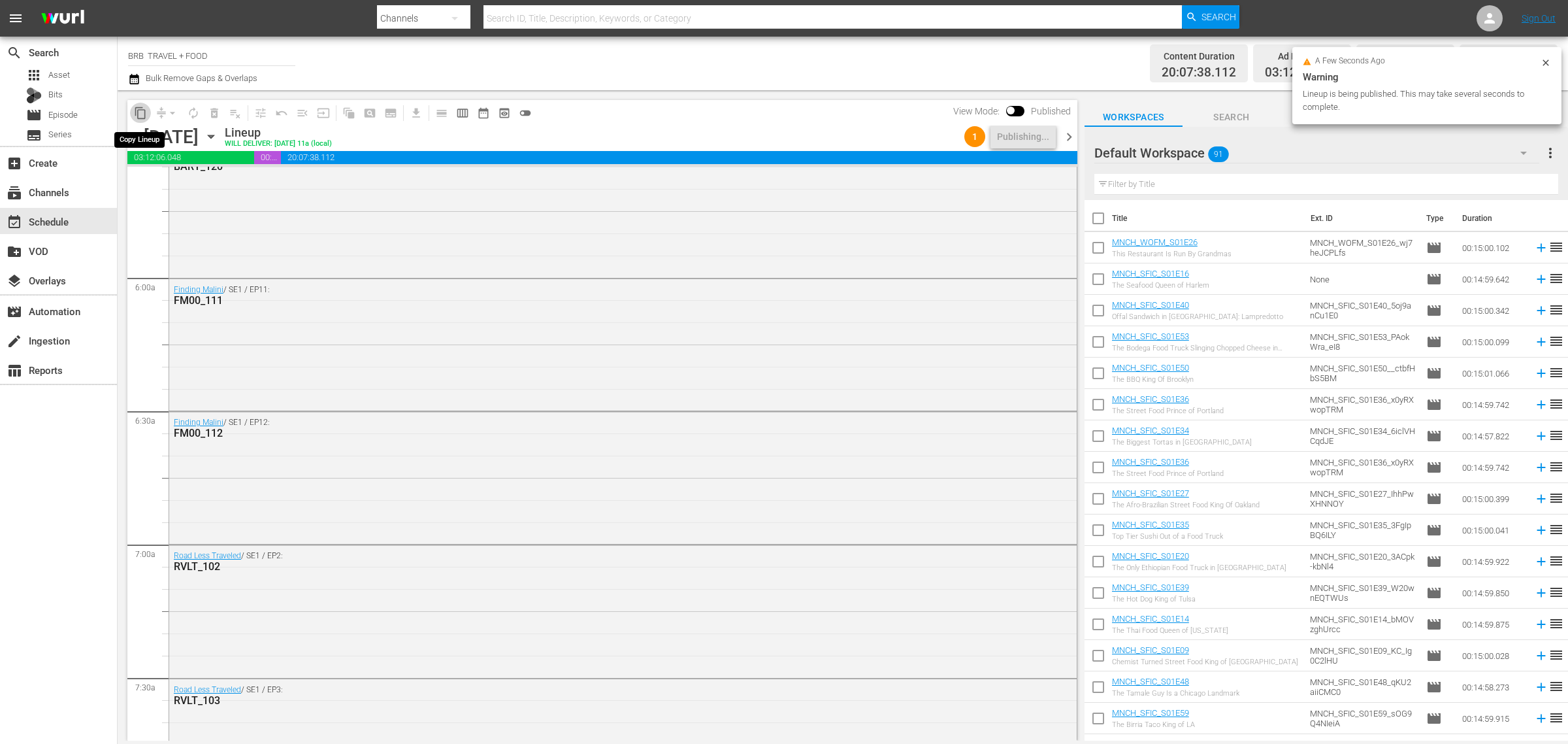
click at [145, 117] on span "content_copy" at bounding box center [141, 113] width 13 height 13
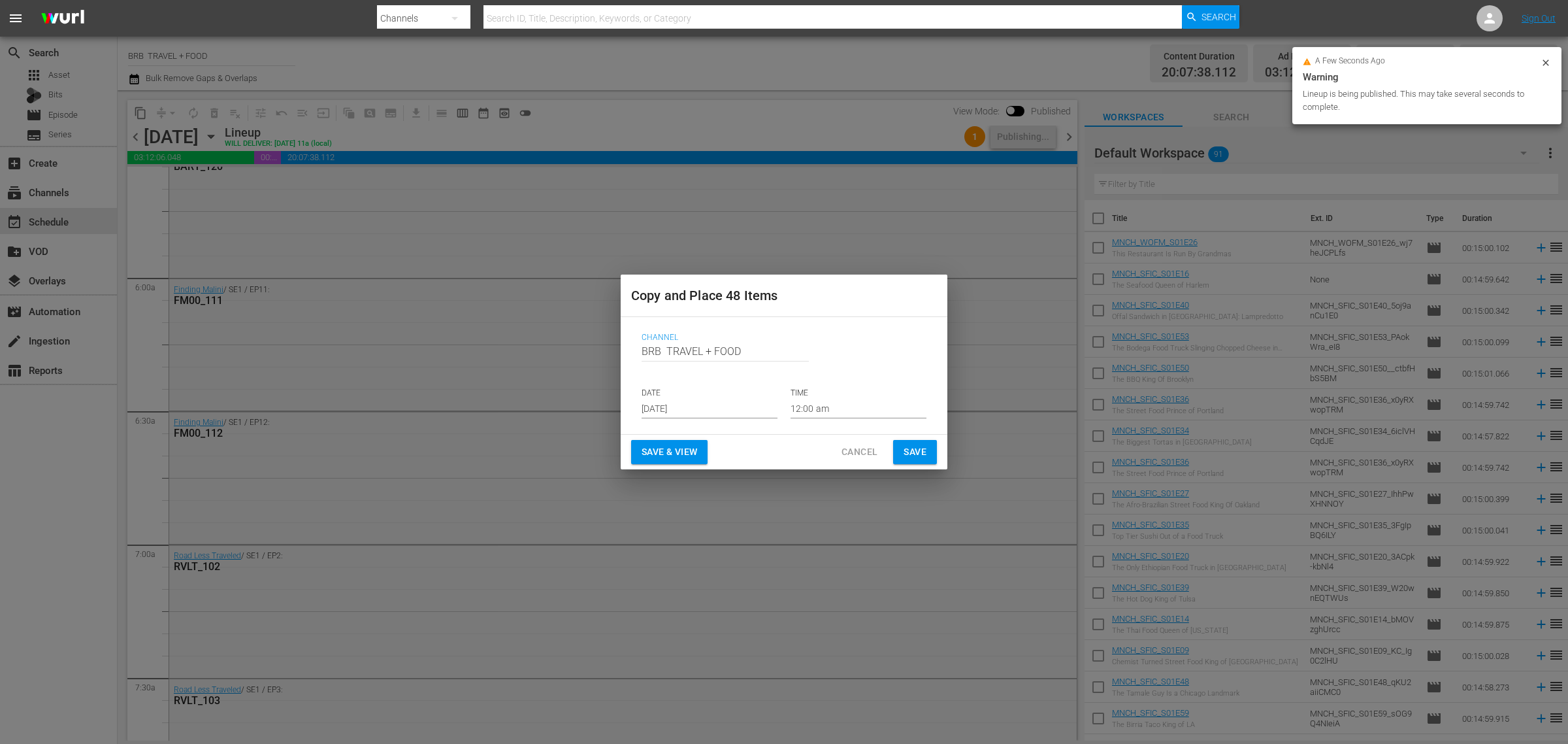
click at [696, 410] on input "[DATE]" at bounding box center [710, 408] width 136 height 19
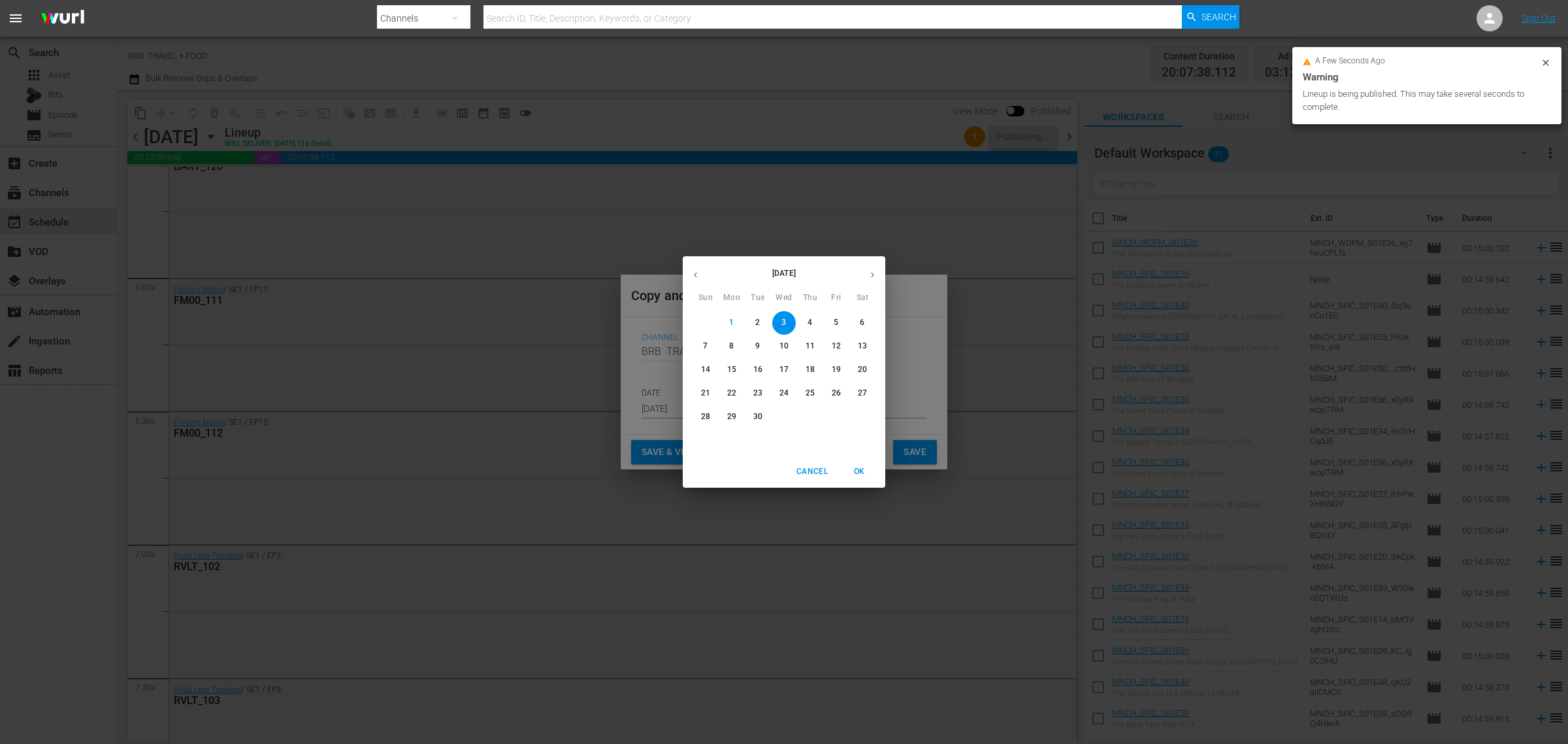
click at [876, 273] on icon "button" at bounding box center [872, 275] width 10 height 10
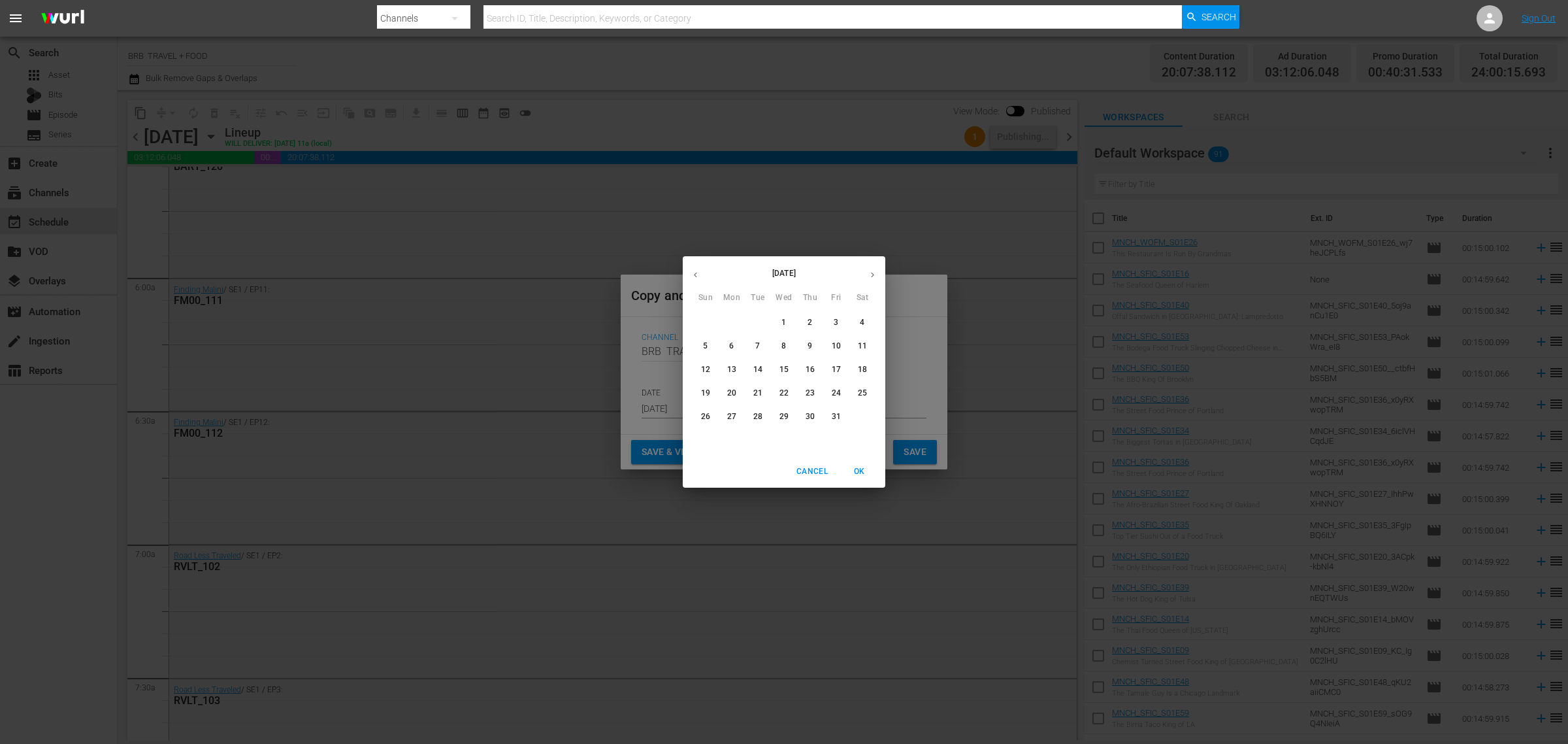
click at [762, 368] on p "14" at bounding box center [758, 369] width 9 height 11
type input "[DATE]"
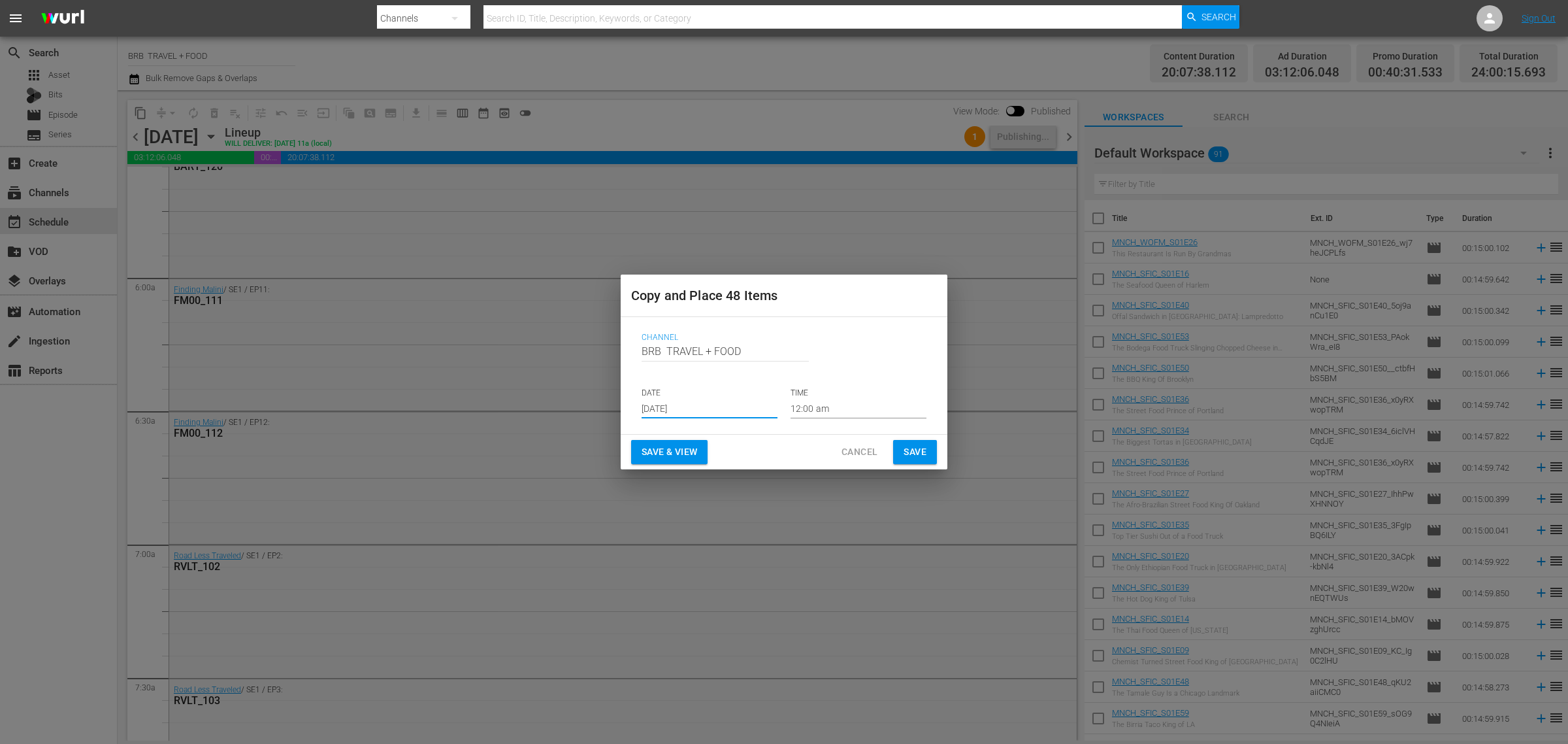
click at [671, 445] on span "Save & View" at bounding box center [669, 452] width 56 height 16
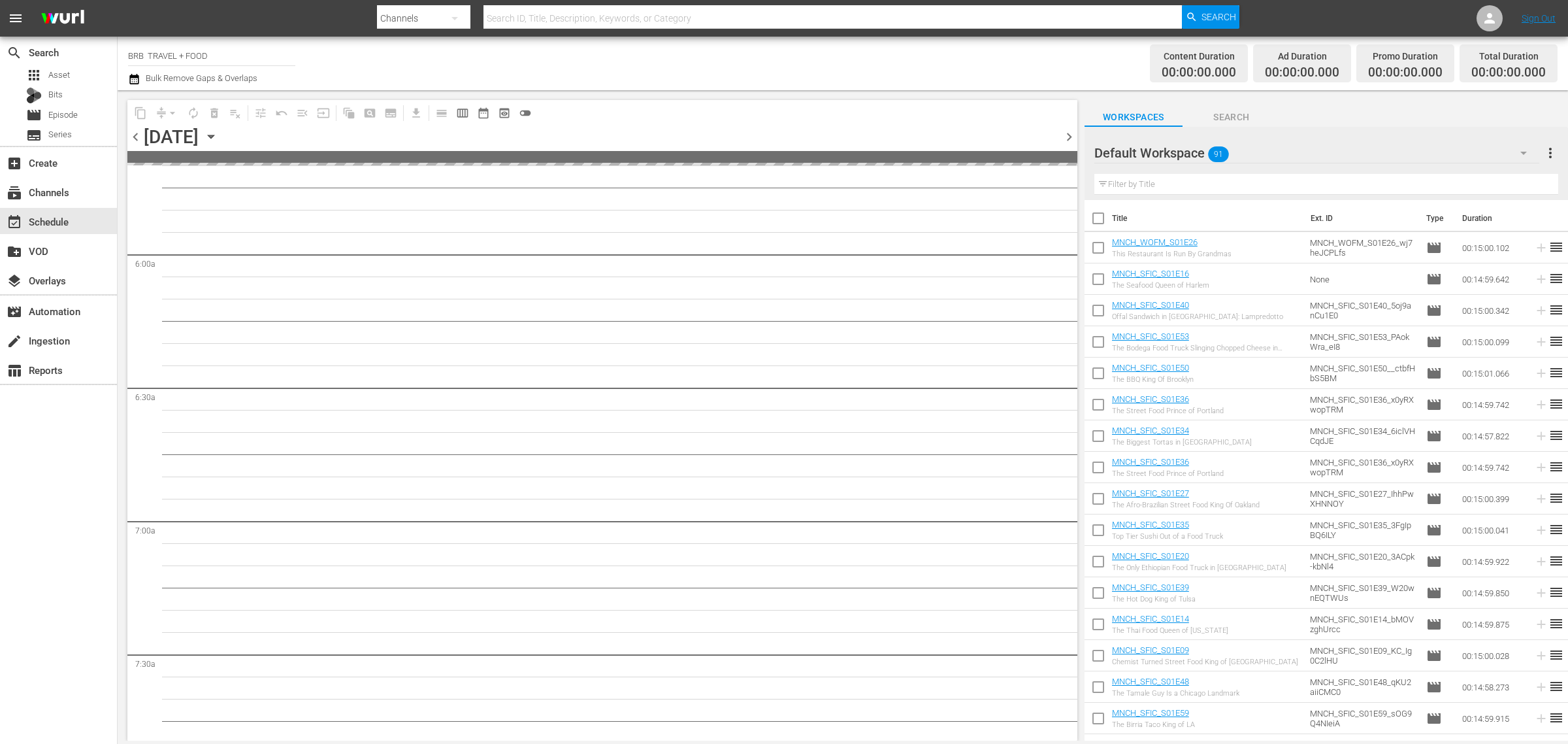
scroll to position [1489, 0]
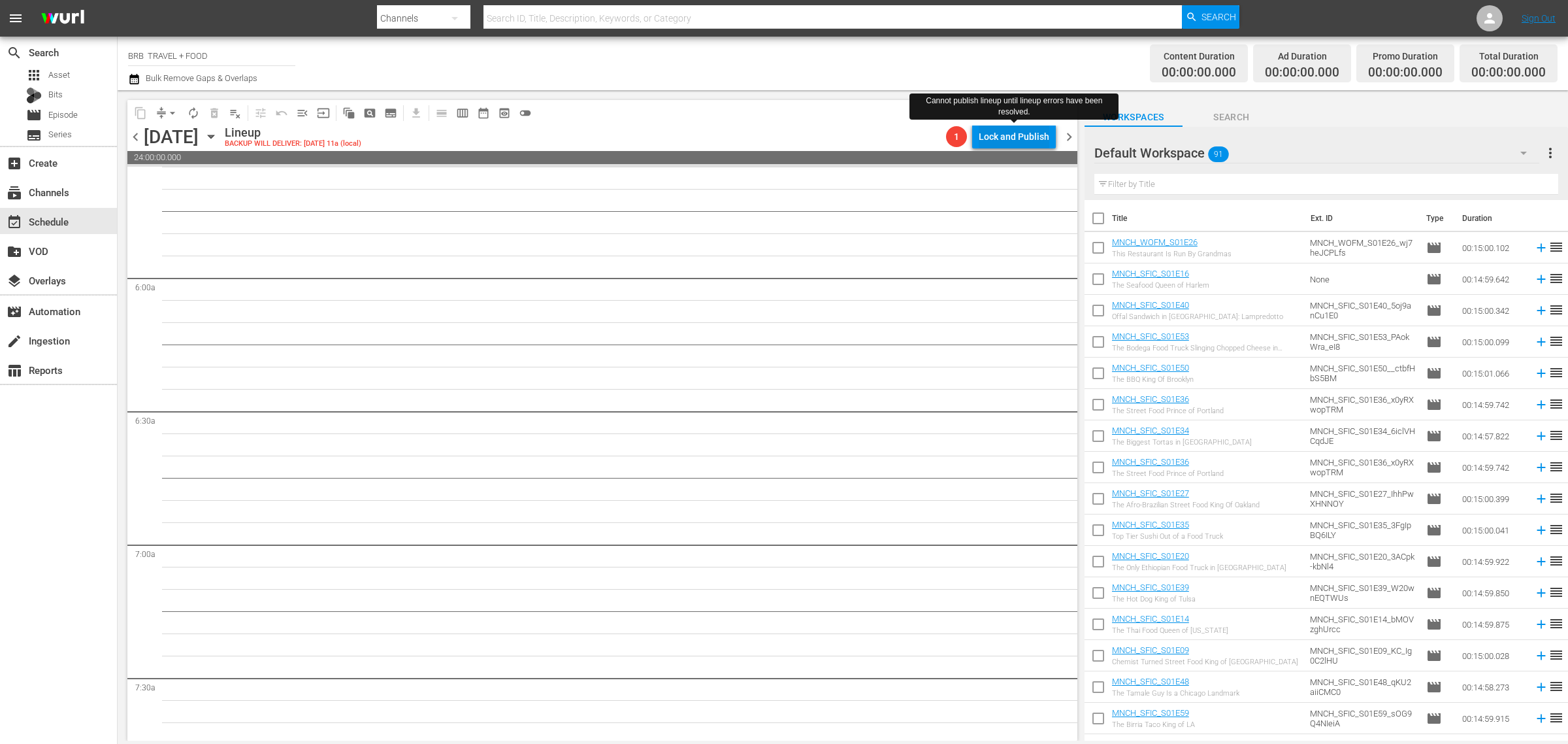
click at [1014, 135] on div "Lock and Publish" at bounding box center [1014, 136] width 70 height 23
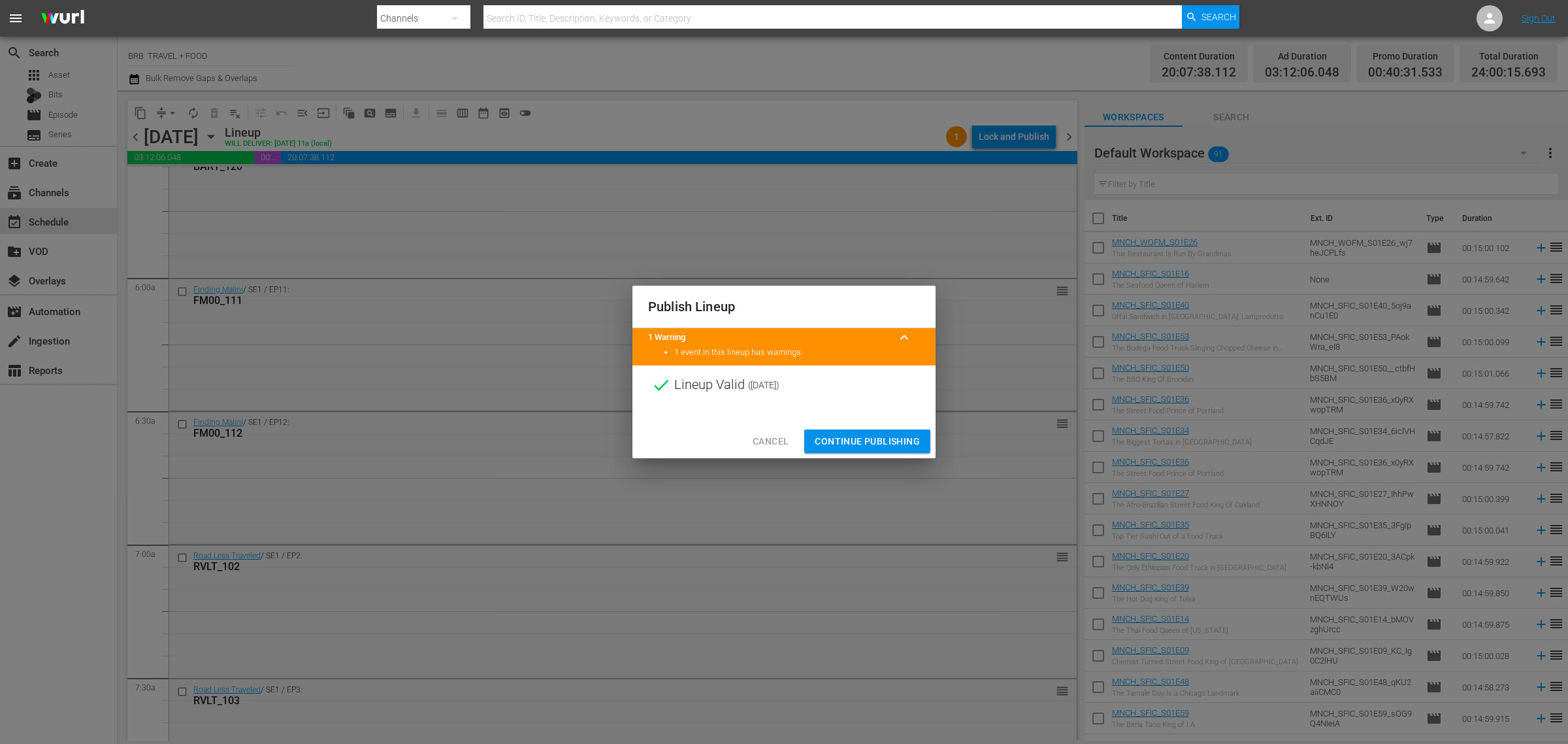
click at [856, 442] on span "Continue Publishing" at bounding box center [867, 442] width 105 height 16
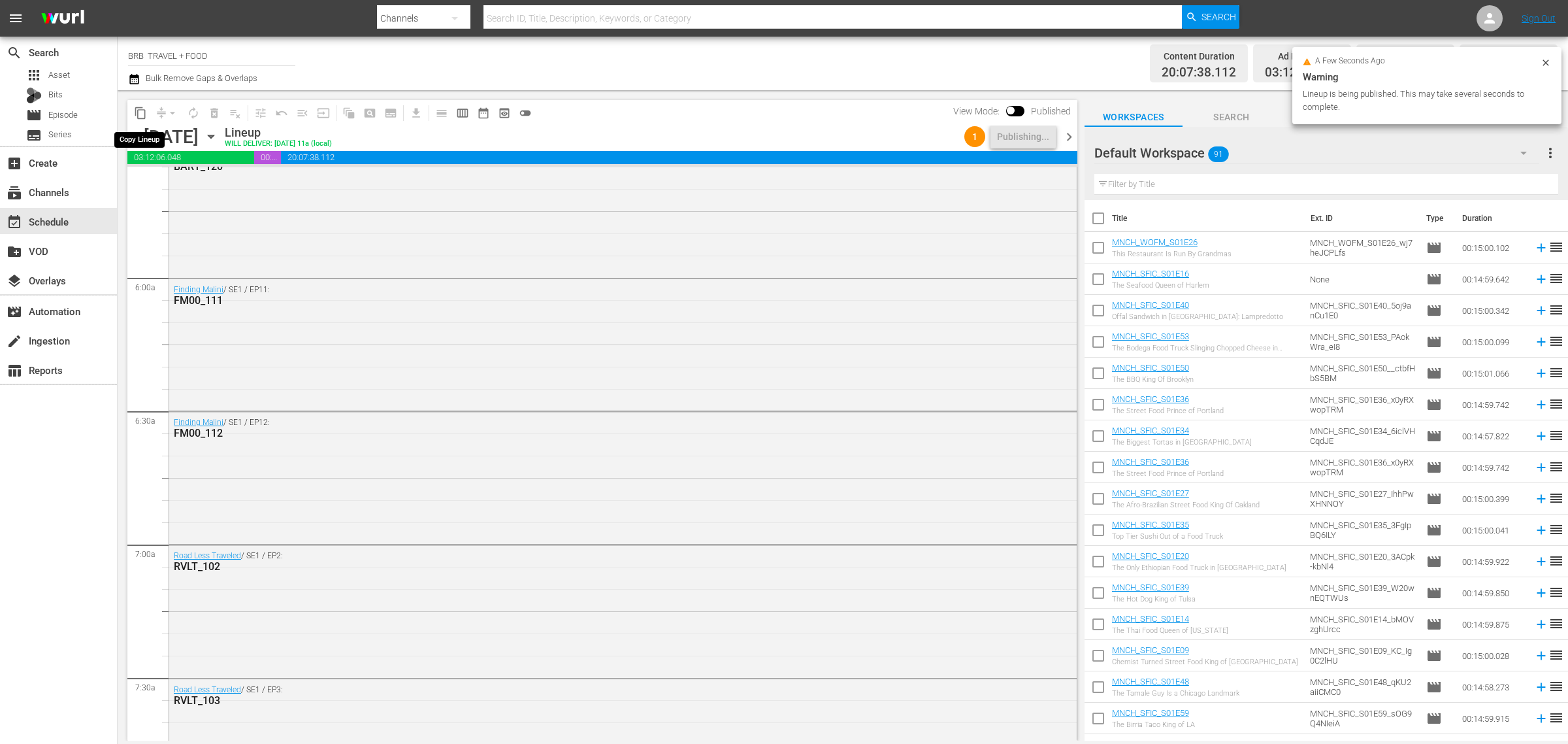
click at [138, 115] on span "content_copy" at bounding box center [141, 113] width 13 height 13
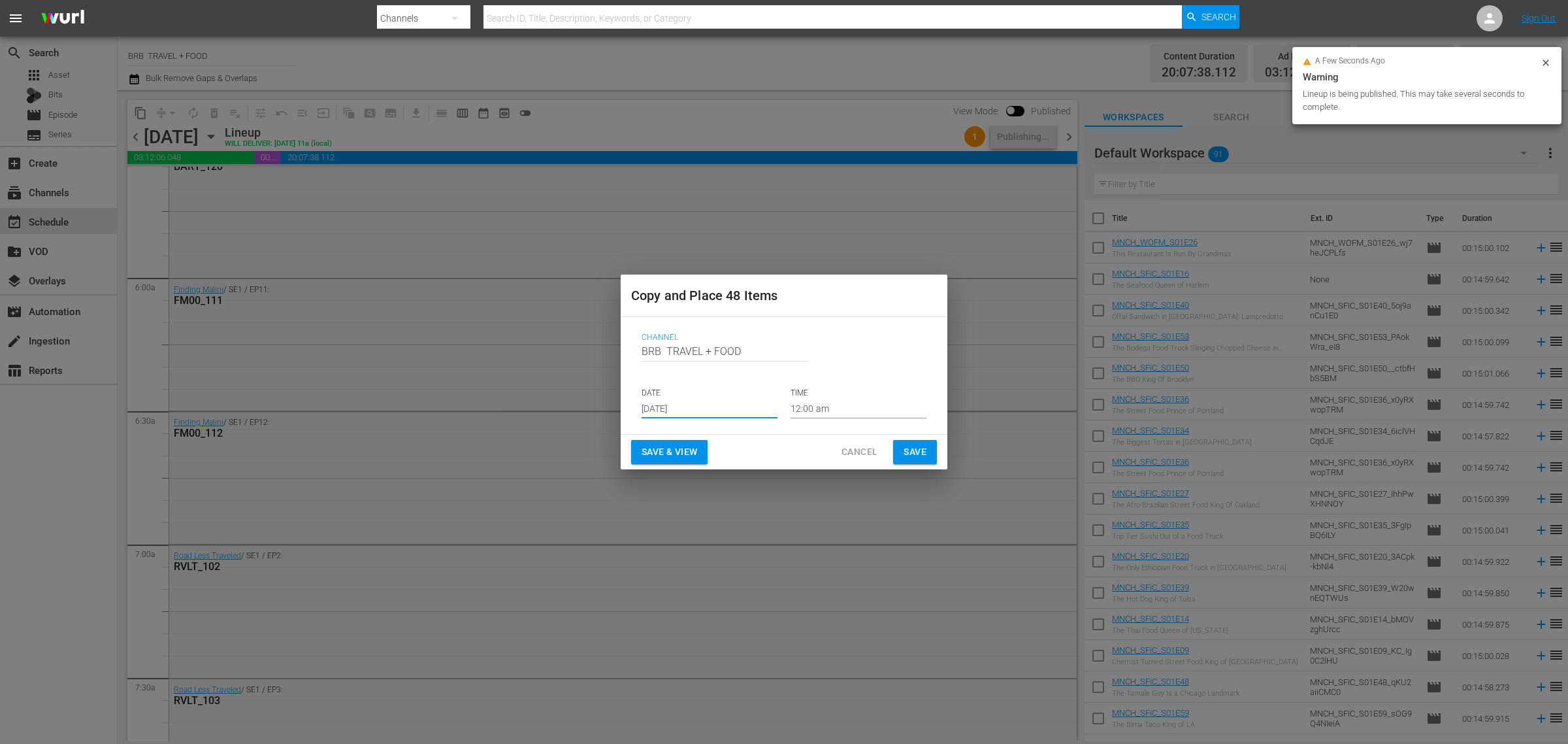
click at [688, 402] on input "[DATE]" at bounding box center [710, 408] width 136 height 19
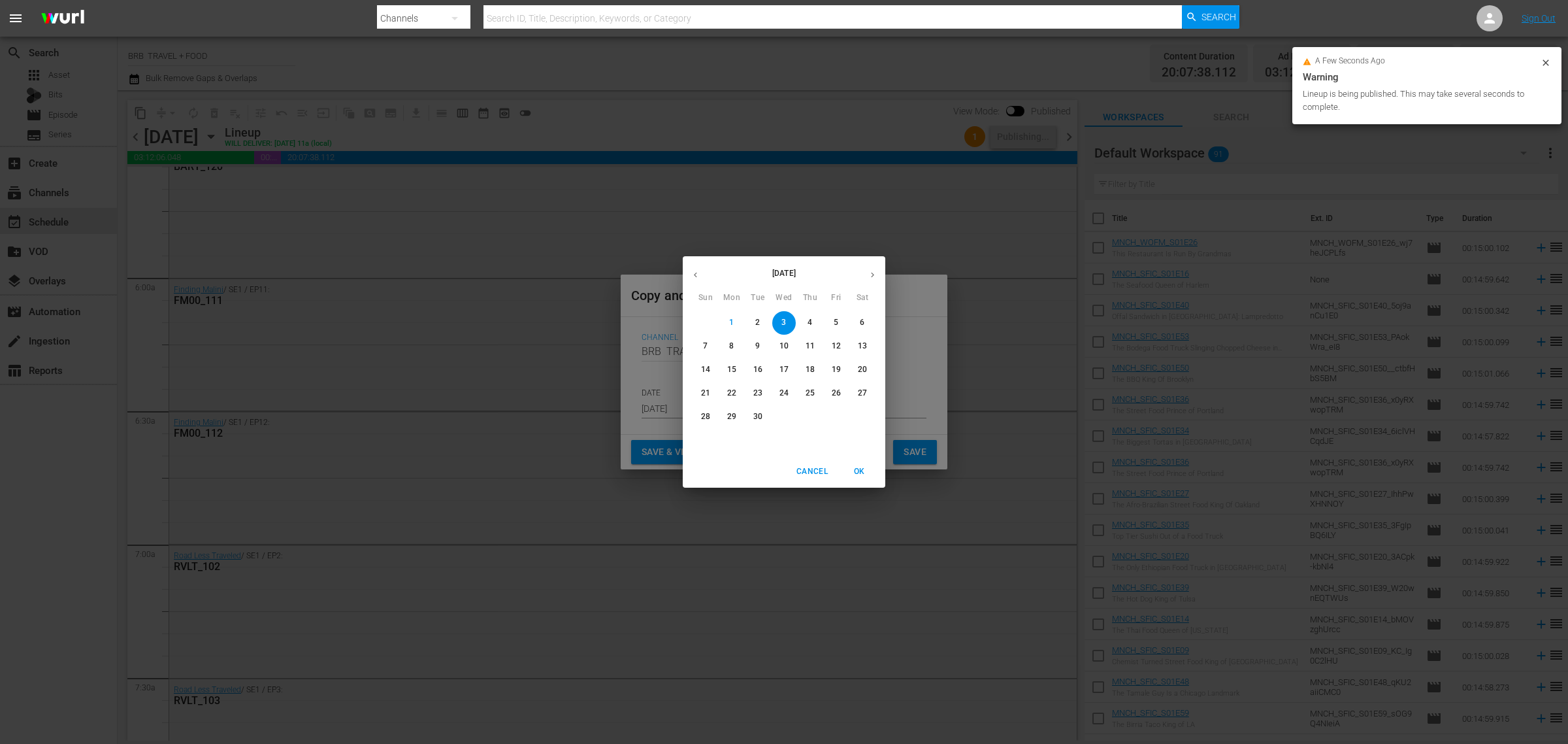
click at [868, 273] on icon "button" at bounding box center [872, 275] width 10 height 10
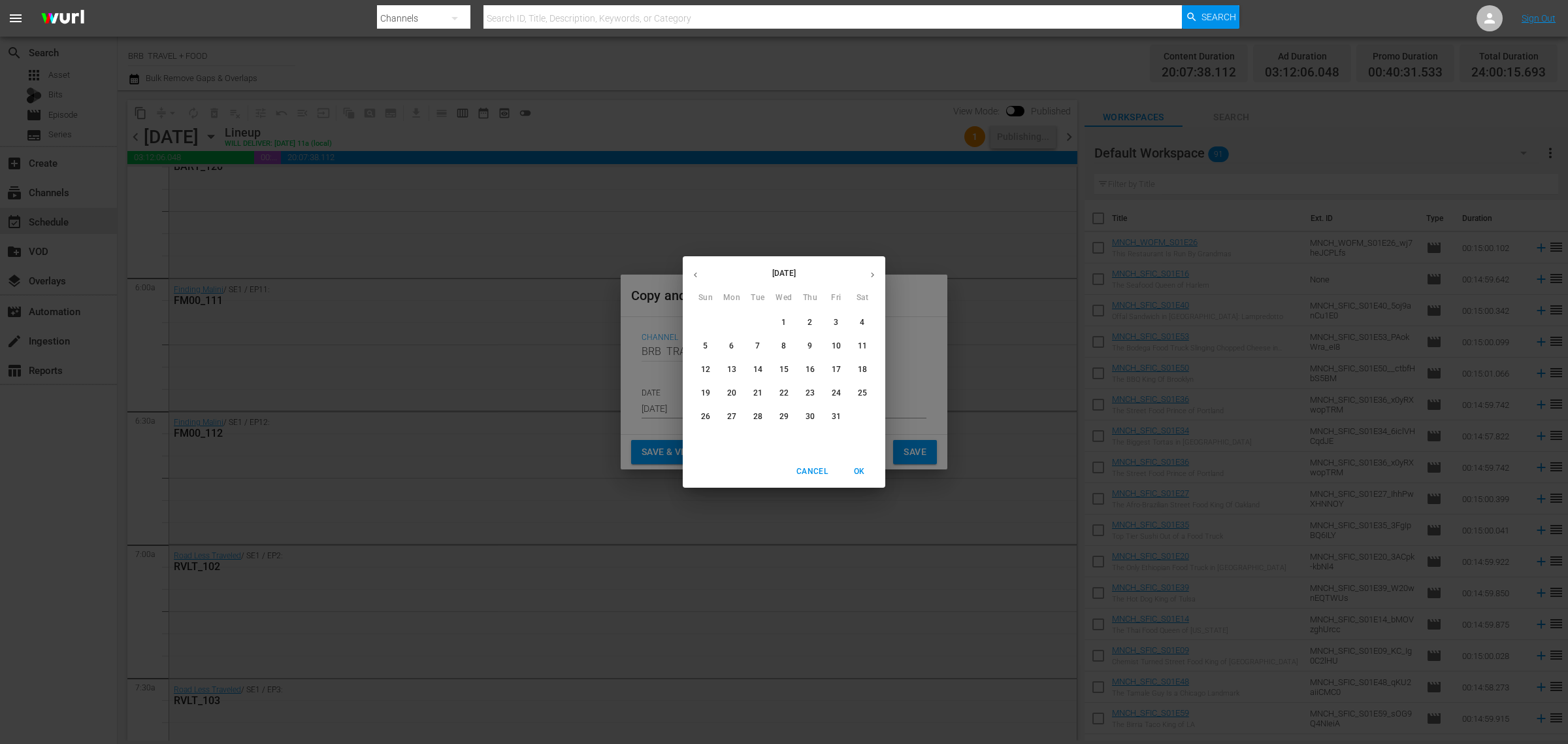
click at [759, 394] on p "21" at bounding box center [758, 393] width 9 height 11
type input "[DATE]"
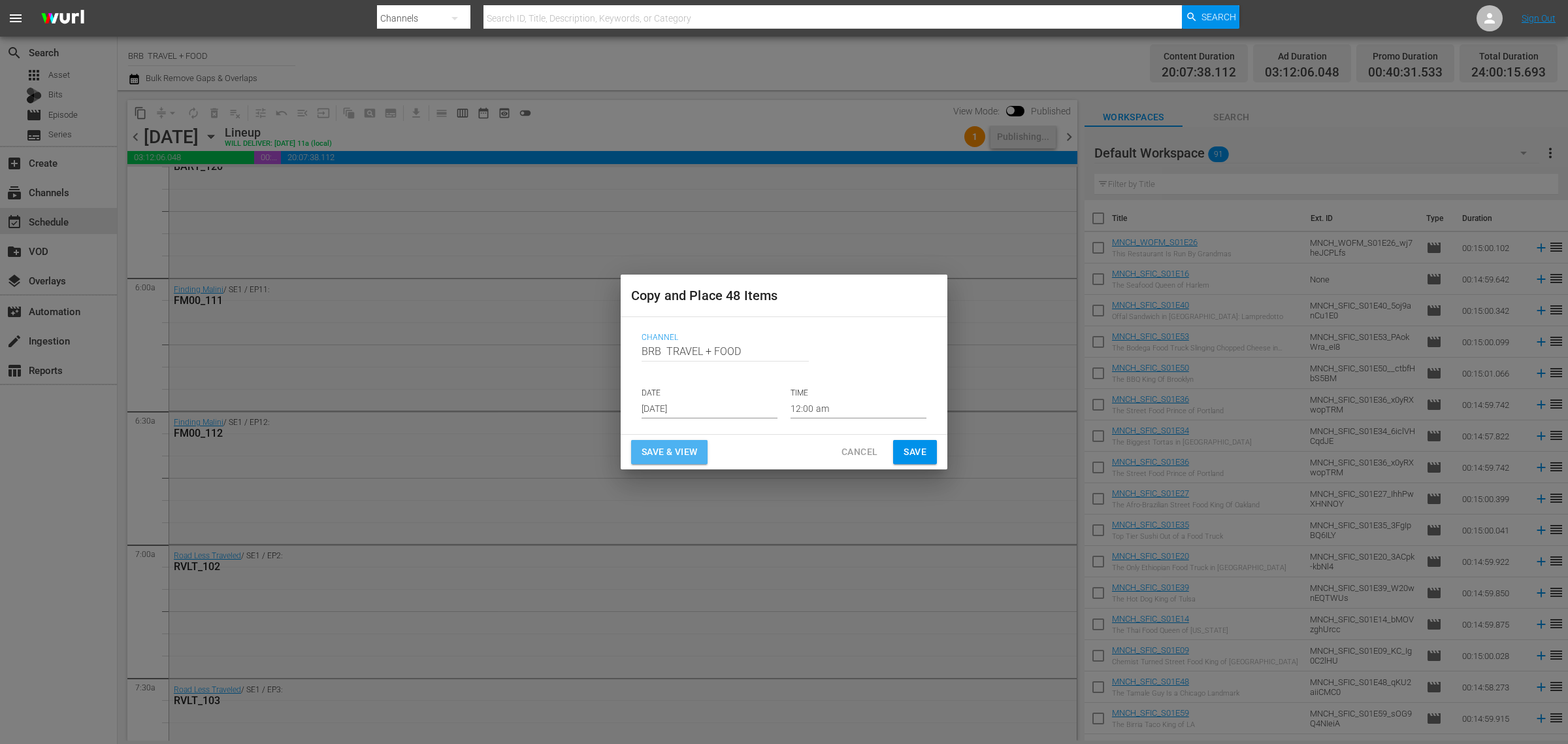
click at [677, 456] on span "Save & View" at bounding box center [669, 452] width 56 height 16
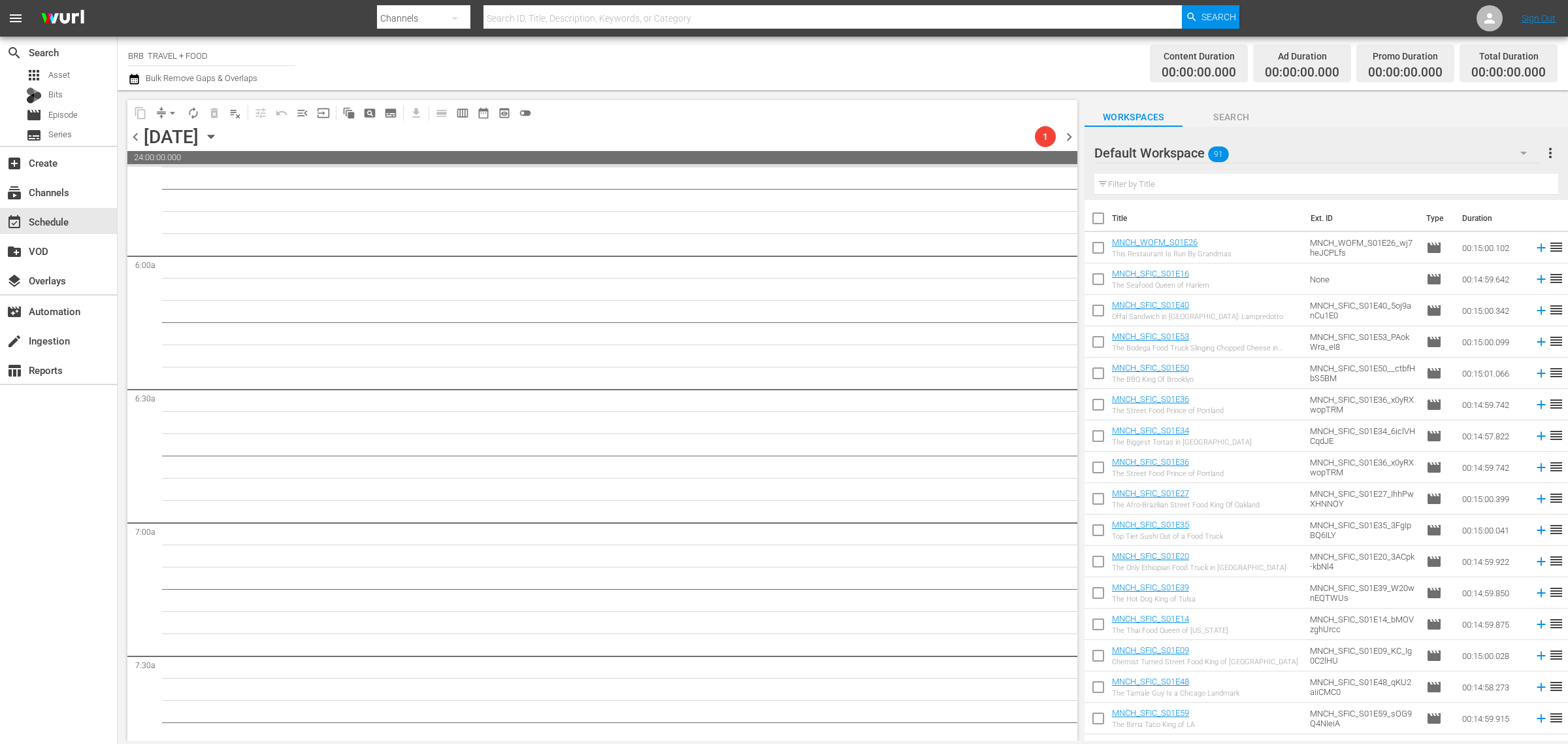
scroll to position [1489, 0]
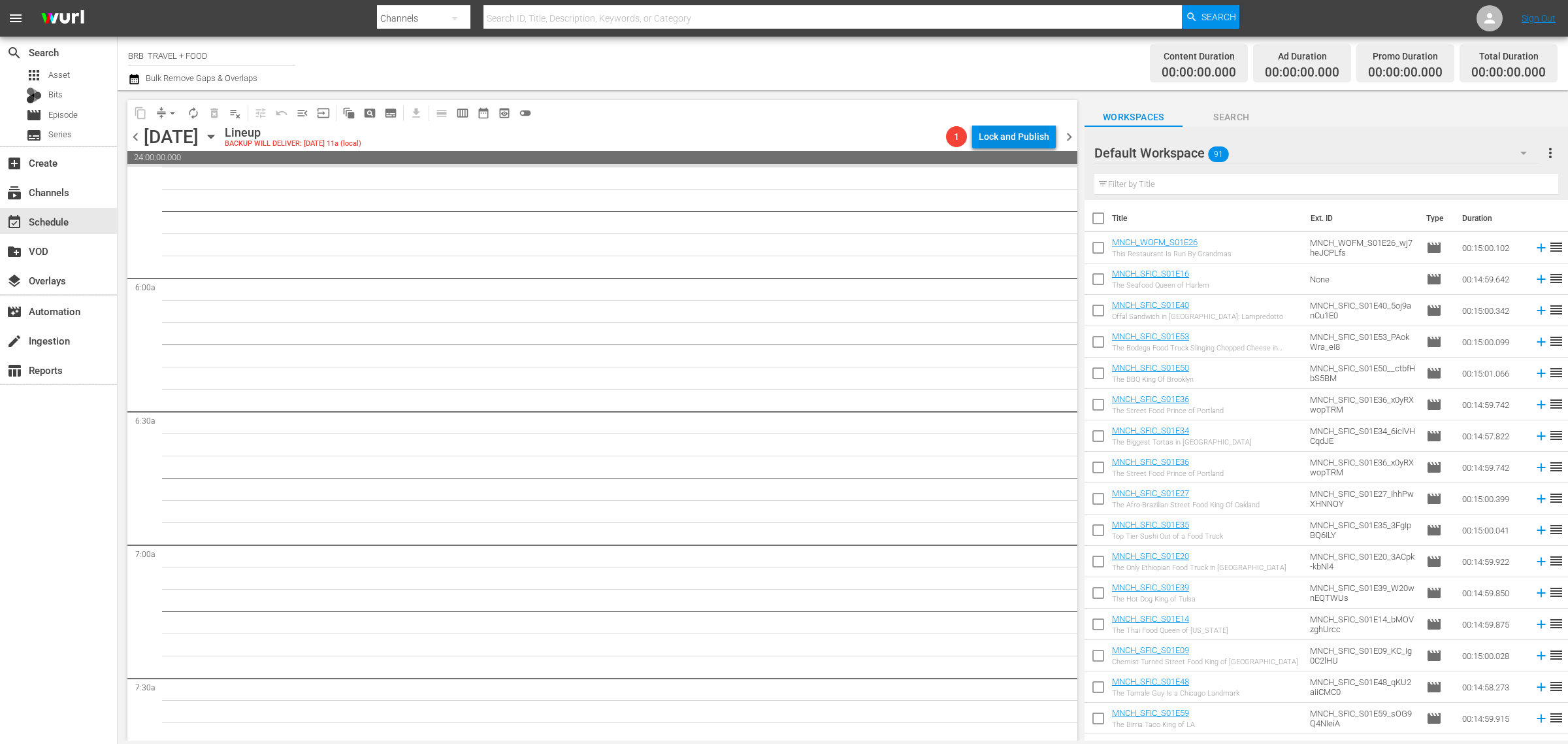
click at [1011, 141] on div "Lock and Publish" at bounding box center [1014, 136] width 70 height 23
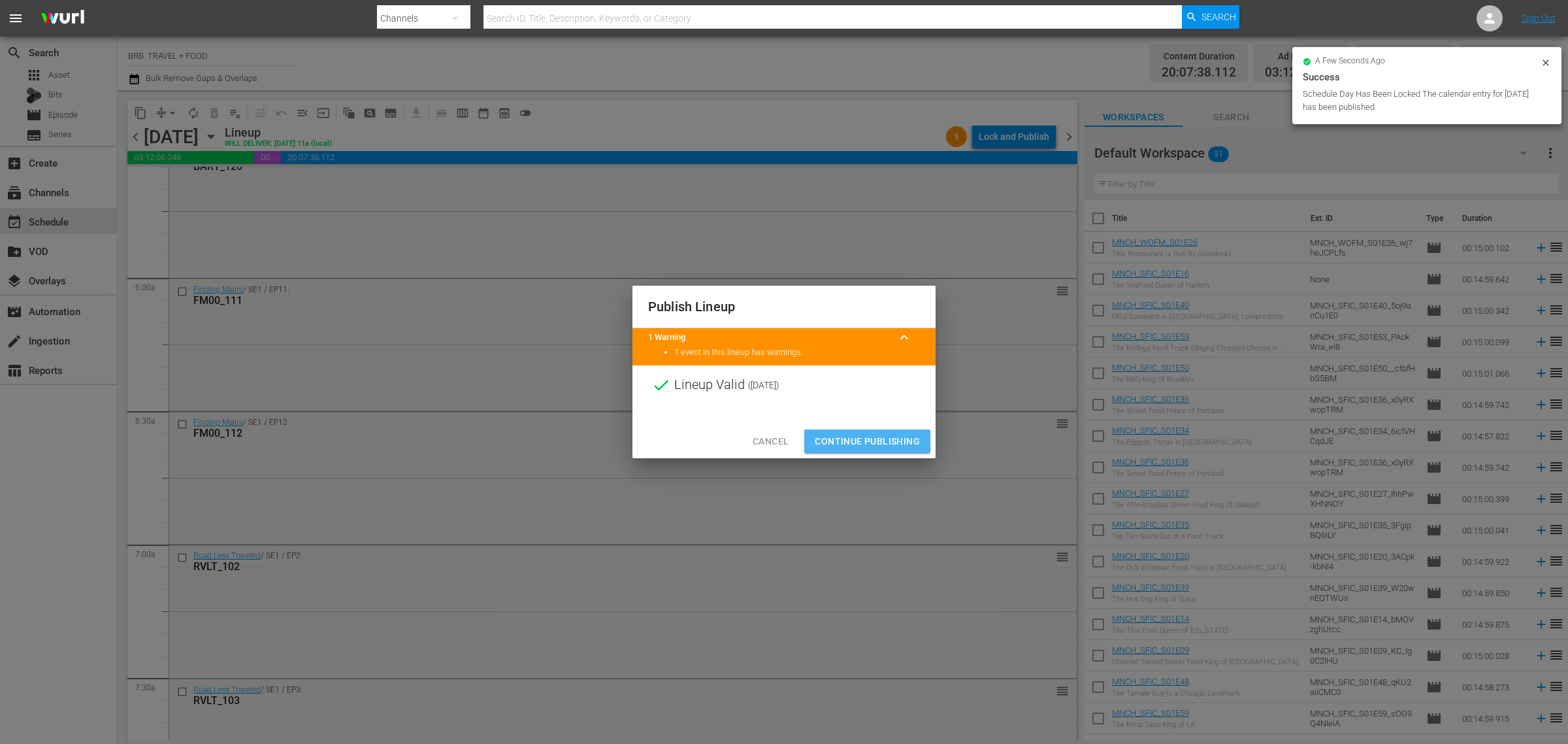
click at [866, 440] on span "Continue Publishing" at bounding box center [867, 442] width 105 height 16
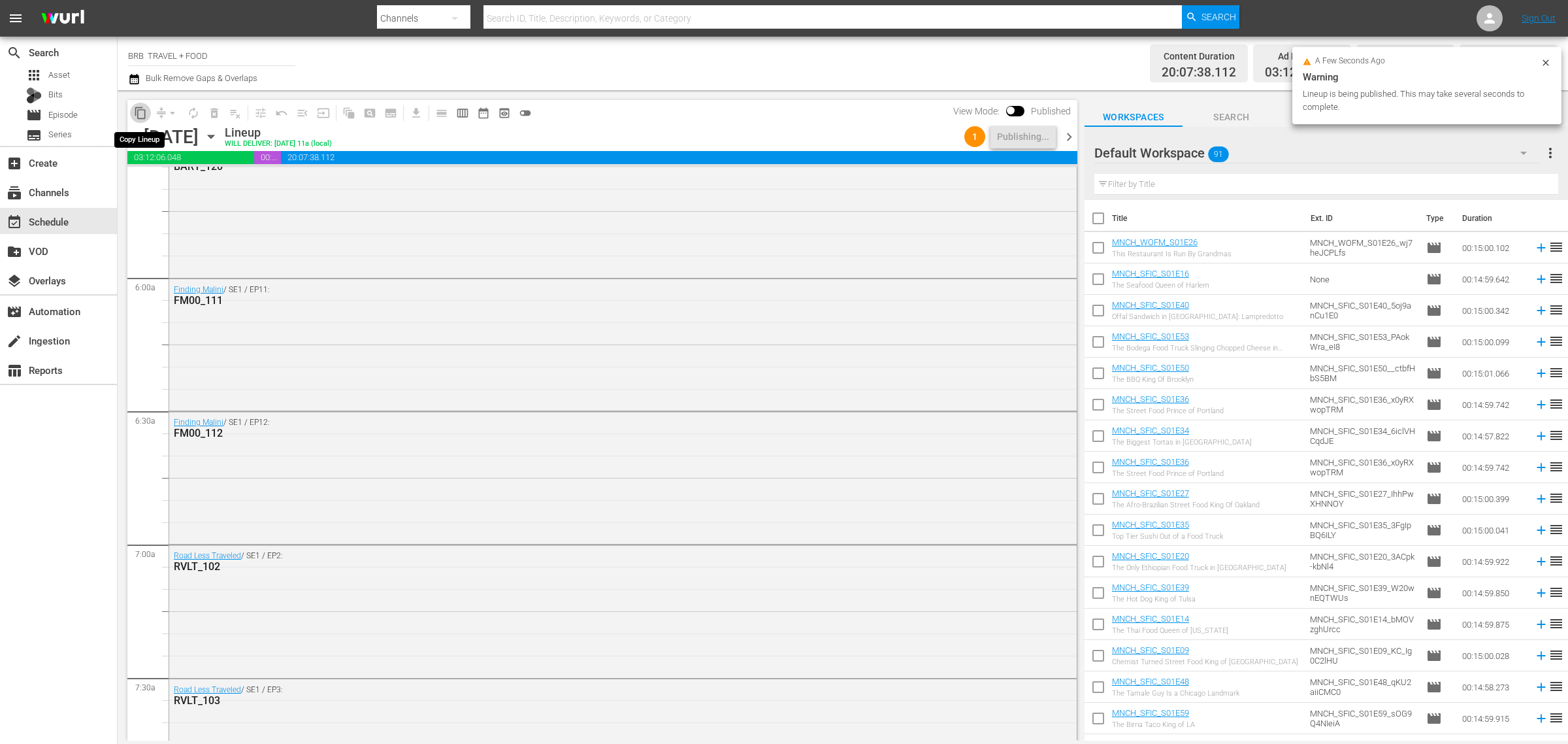
click at [144, 110] on span "content_copy" at bounding box center [141, 113] width 13 height 13
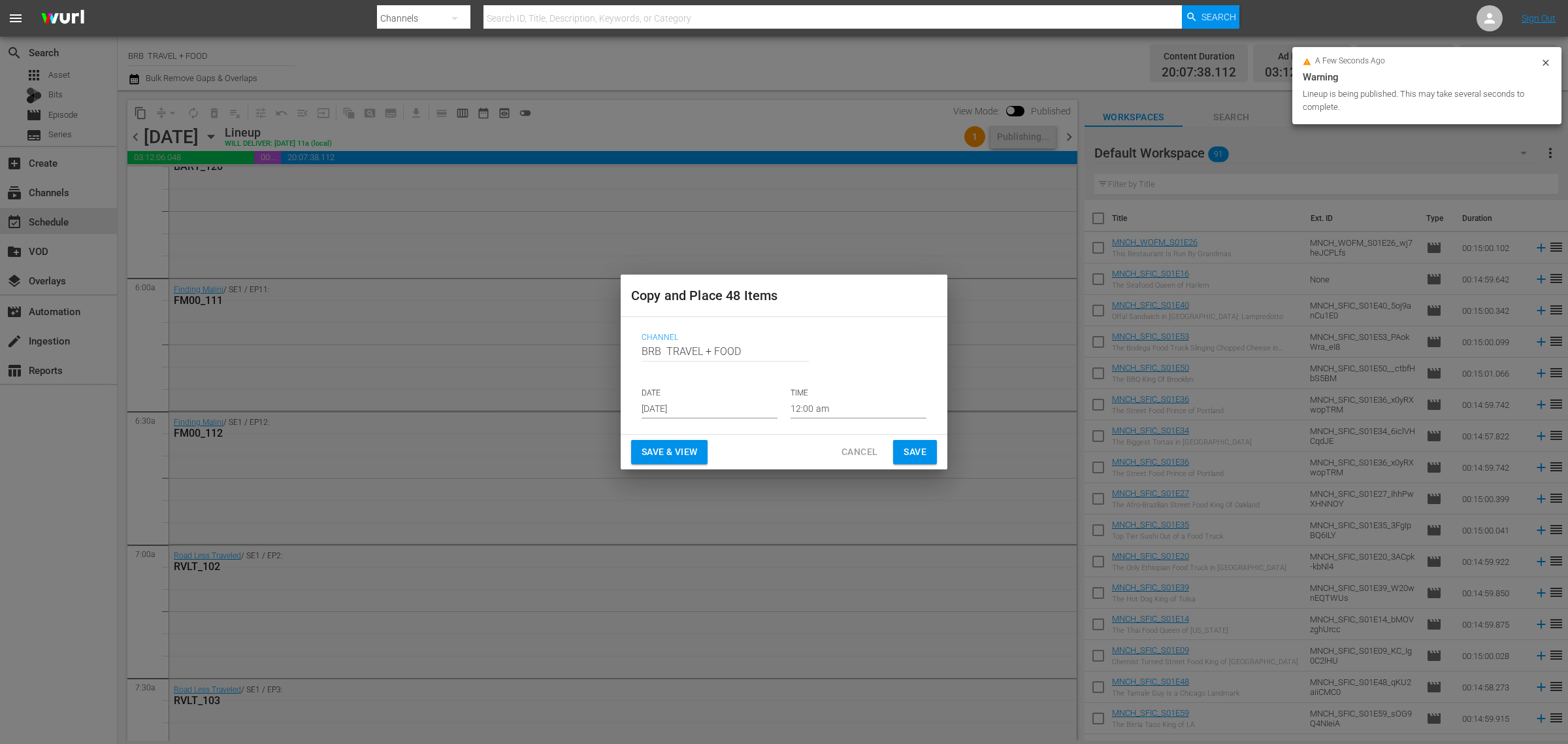
click at [662, 404] on input "[DATE]" at bounding box center [710, 408] width 136 height 19
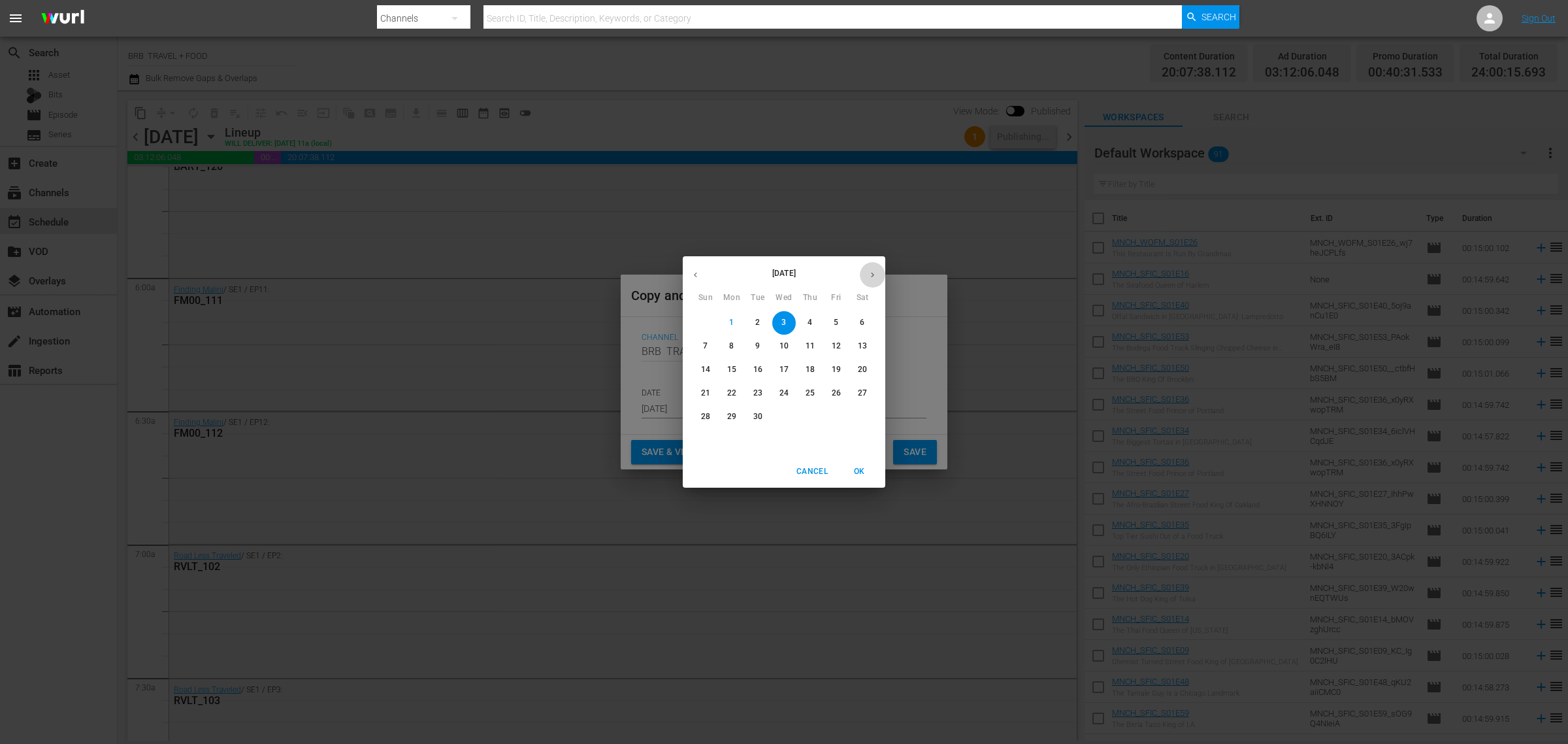
click at [868, 271] on icon "button" at bounding box center [872, 275] width 10 height 10
click at [761, 420] on p "28" at bounding box center [758, 416] width 9 height 11
type input "[DATE]"
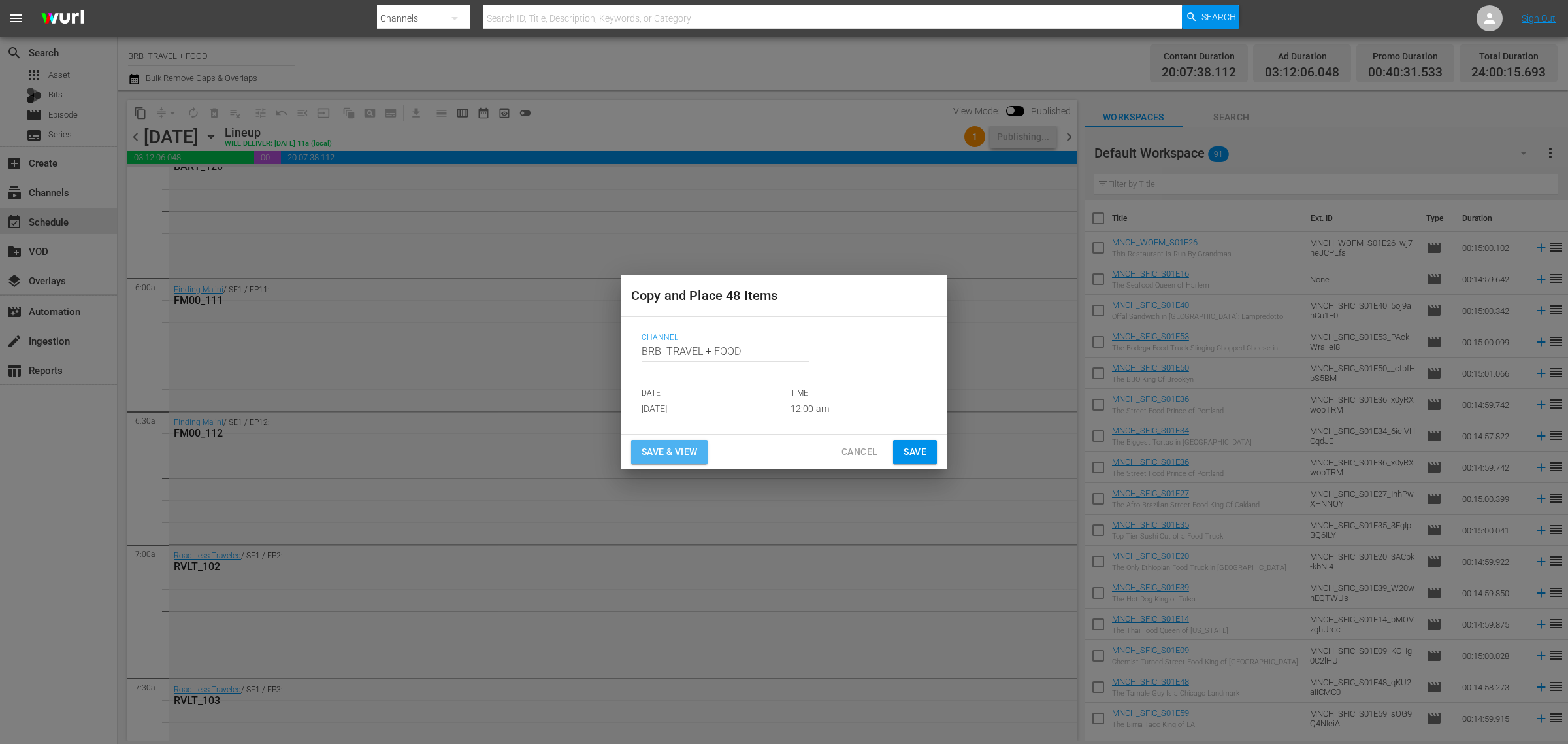
click at [670, 449] on span "Save & View" at bounding box center [669, 452] width 56 height 16
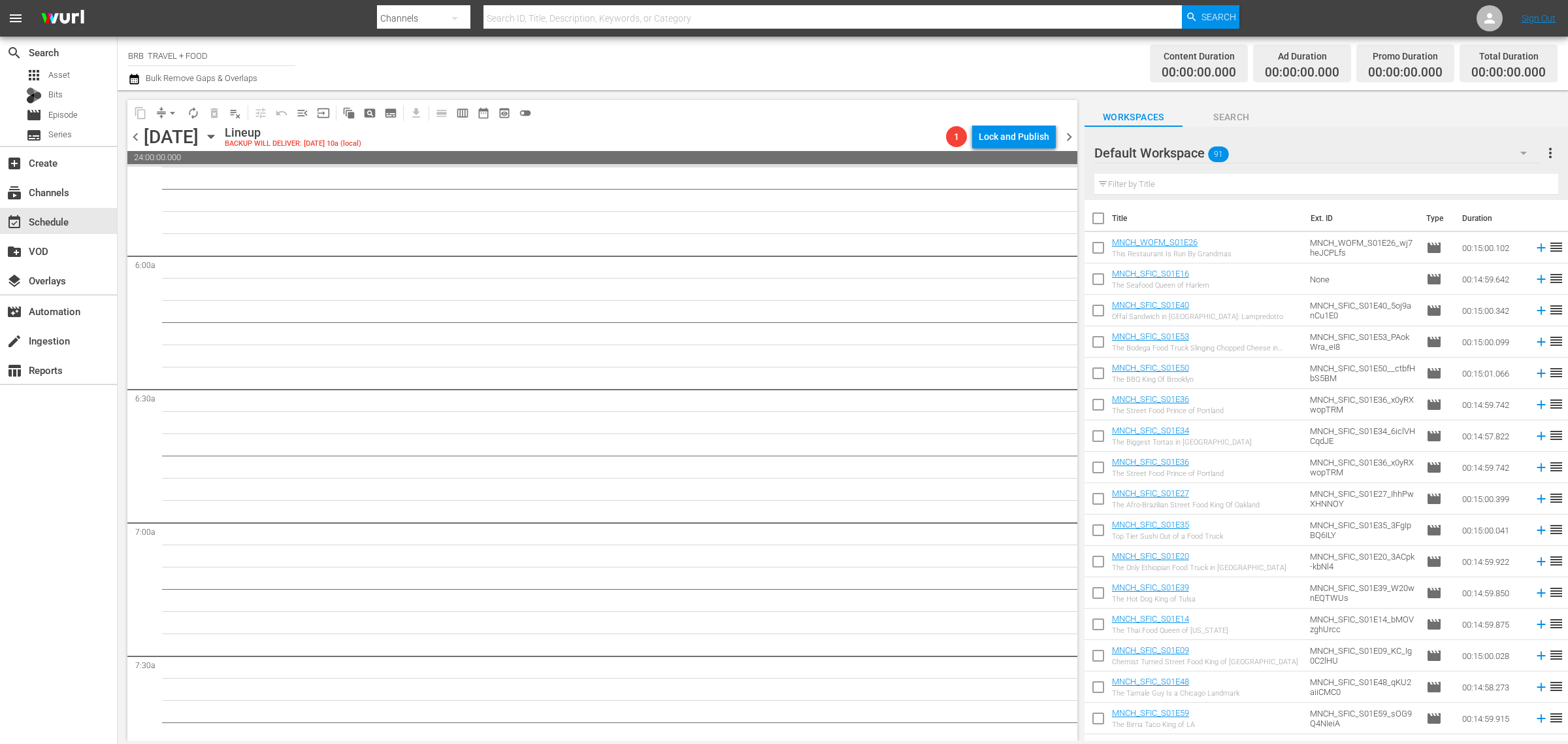
scroll to position [1489, 0]
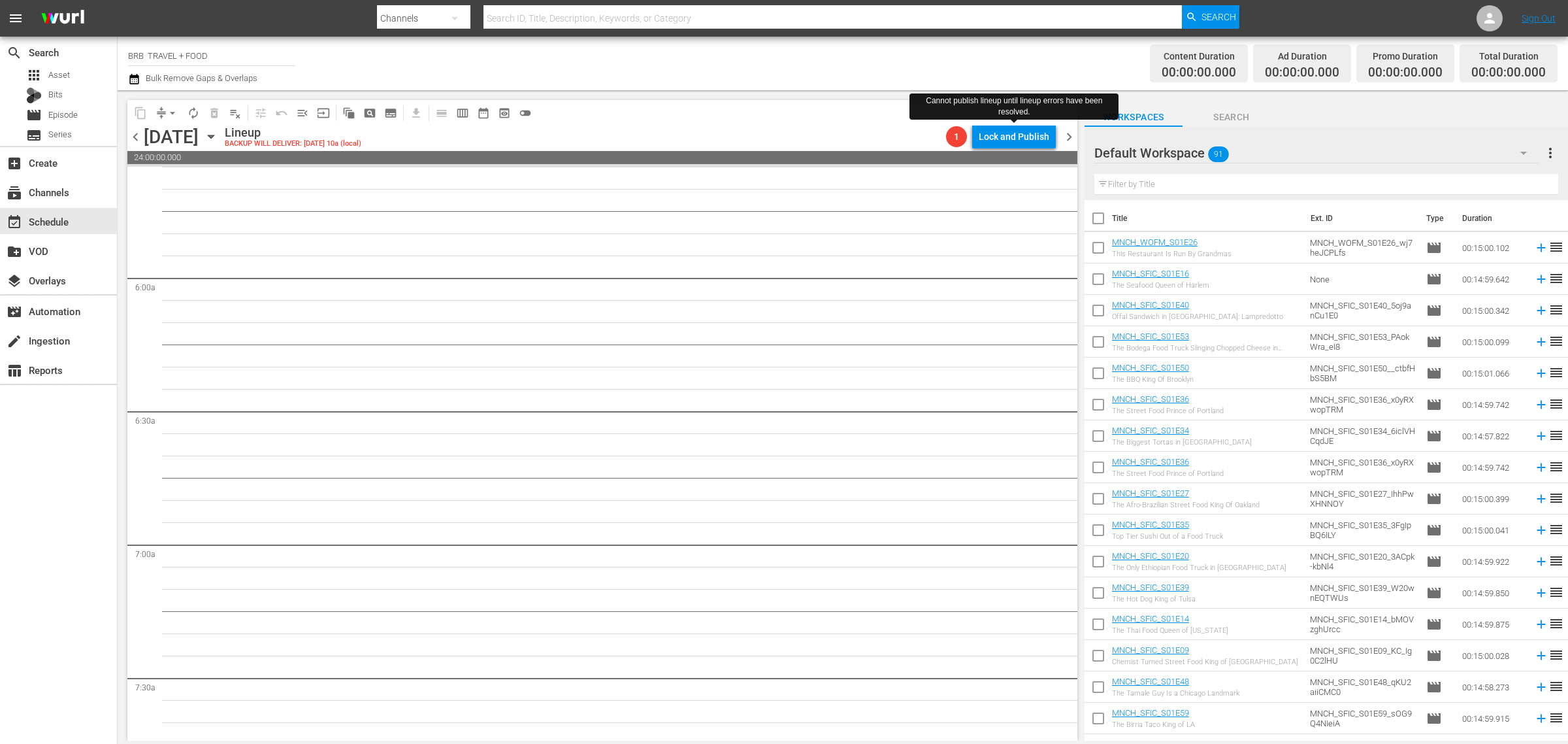
click at [1036, 124] on div "content_copy compress arrow_drop_down autorenew_outlined delete_forever_outline…" at bounding box center [602, 113] width 950 height 25
click at [991, 141] on div "Lock and Publish" at bounding box center [1014, 136] width 70 height 23
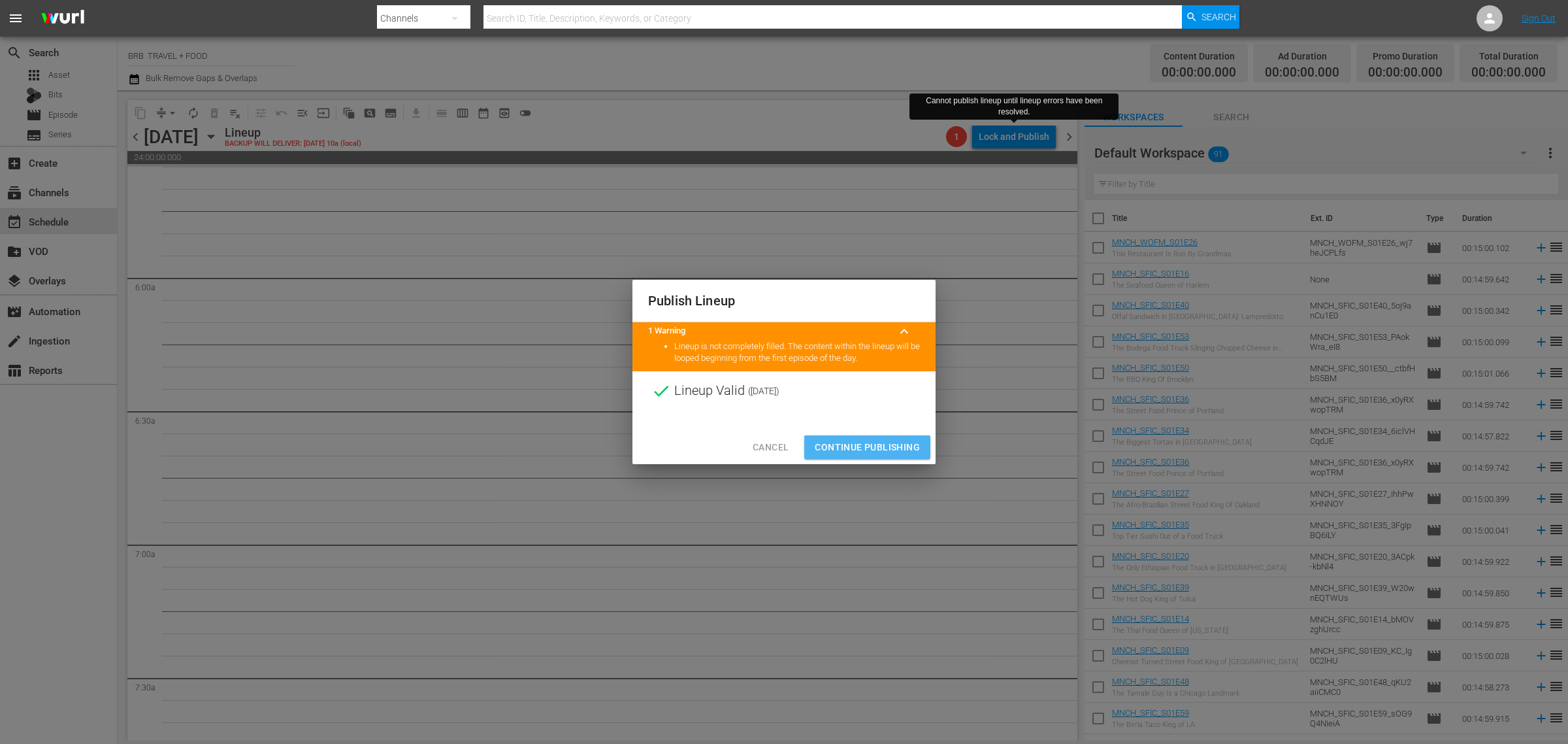
click at [857, 448] on span "Continue Publishing" at bounding box center [867, 447] width 105 height 16
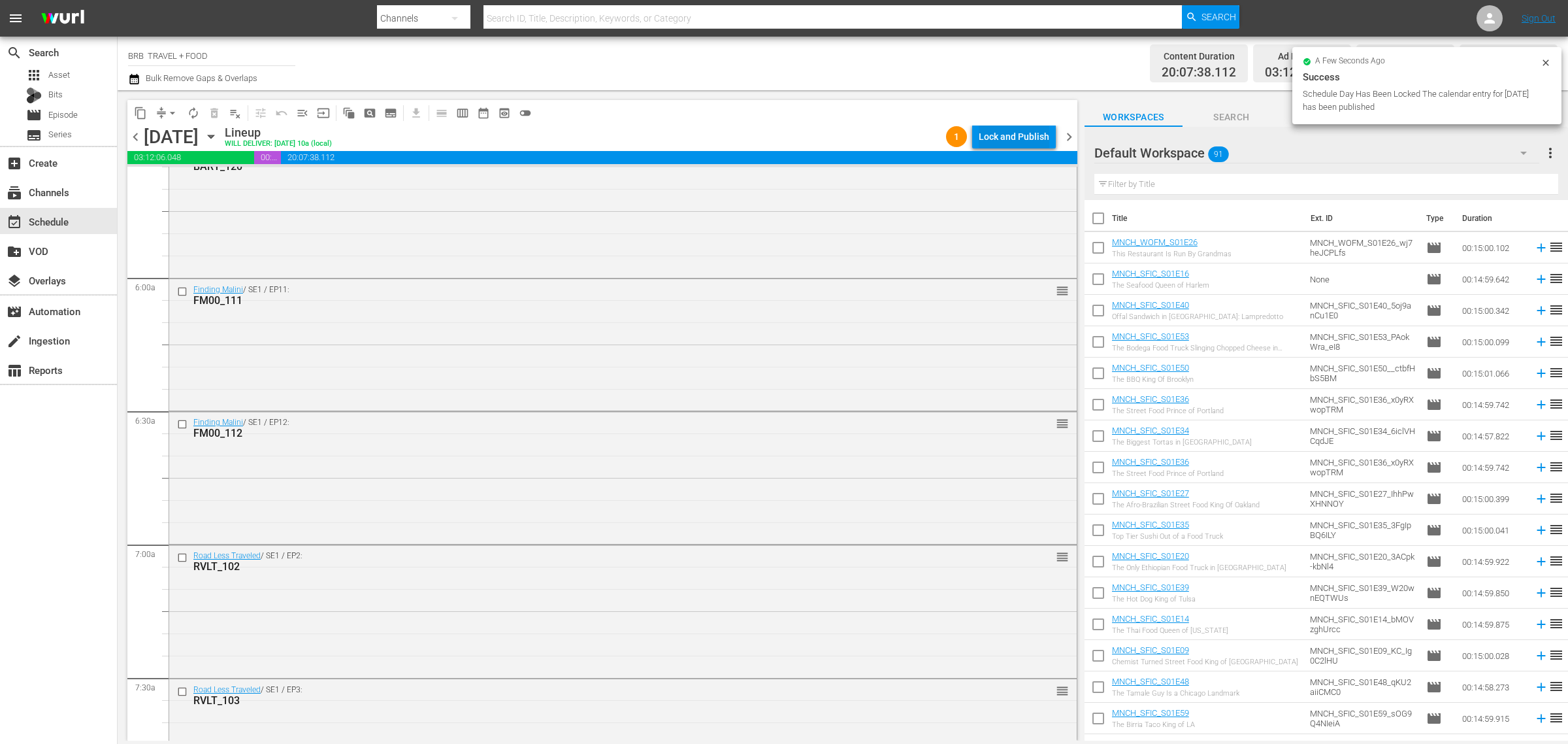
click at [1010, 131] on div "Lock and Publish" at bounding box center [1014, 136] width 70 height 23
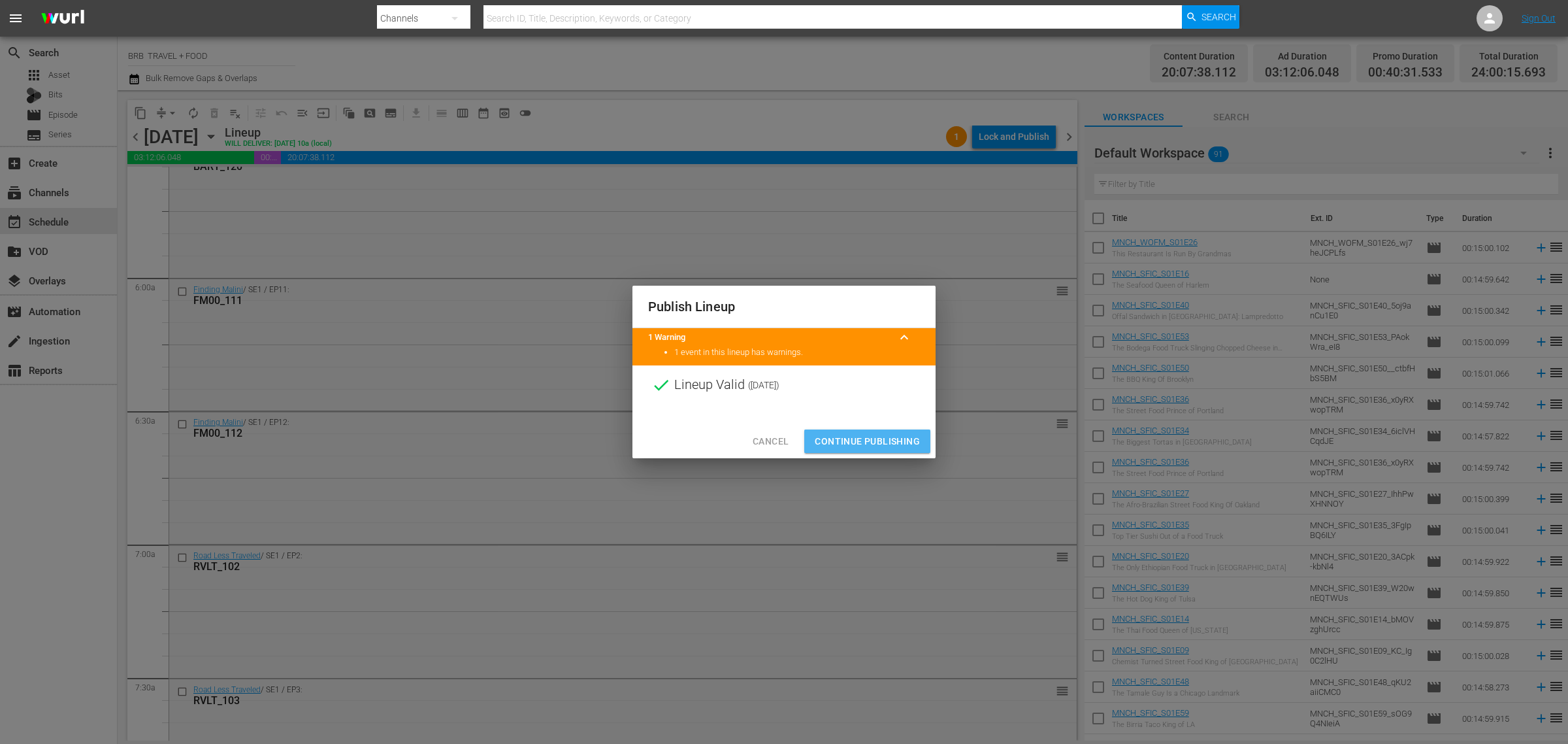
drag, startPoint x: 876, startPoint y: 435, endPoint x: 801, endPoint y: 419, distance: 76.7
click at [874, 435] on span "Continue Publishing" at bounding box center [867, 442] width 105 height 16
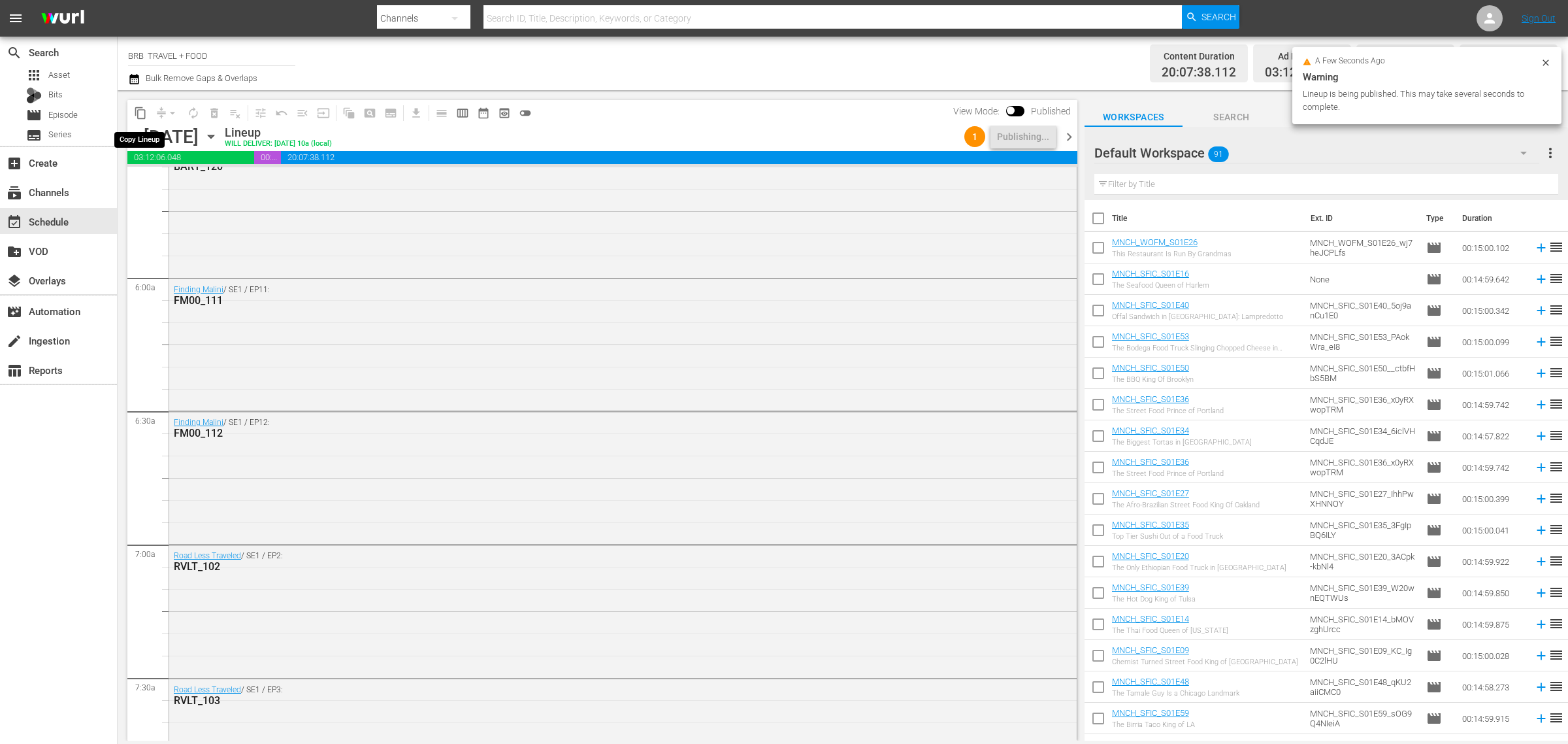
click at [139, 115] on span "content_copy" at bounding box center [141, 113] width 13 height 13
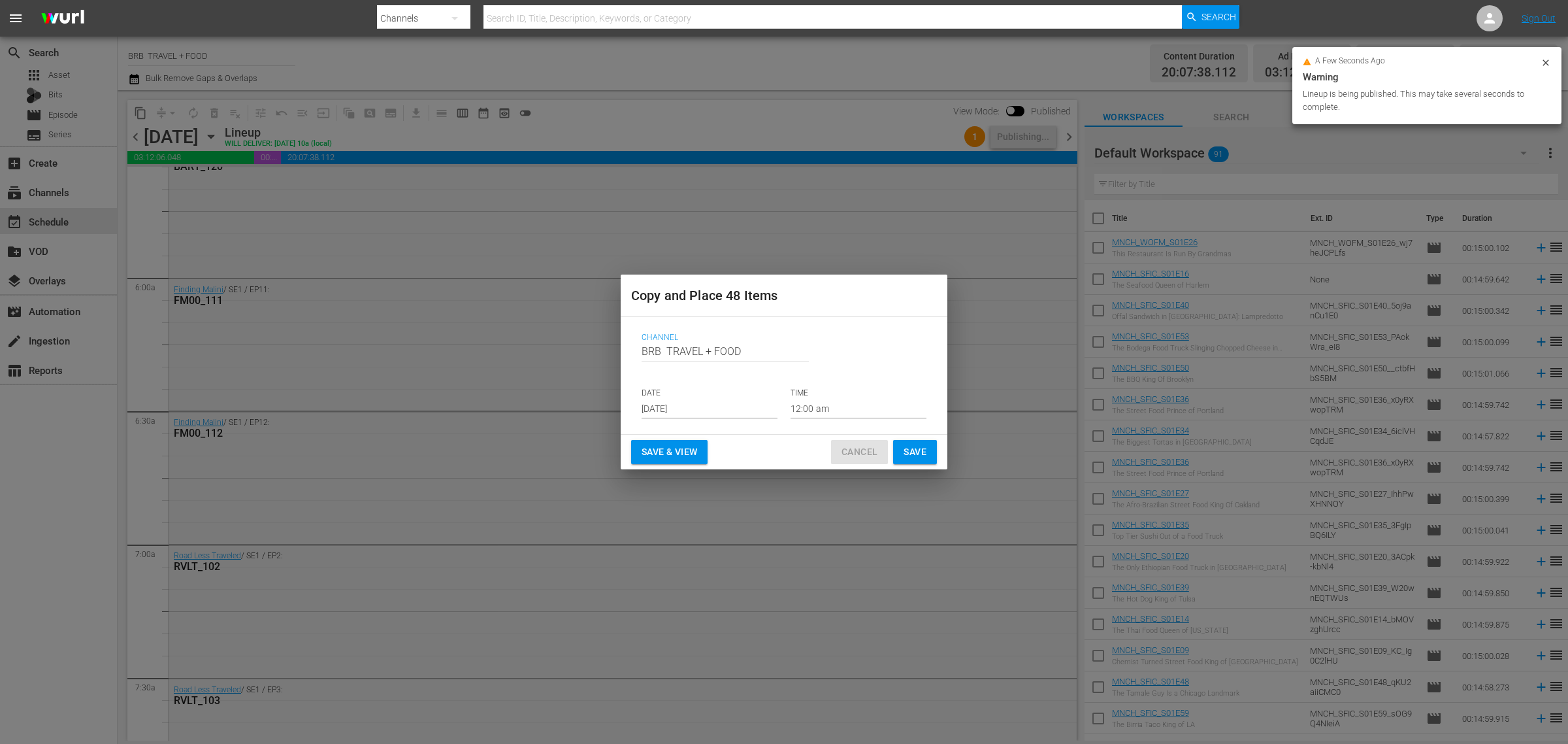
click at [854, 448] on span "Cancel" at bounding box center [860, 452] width 36 height 16
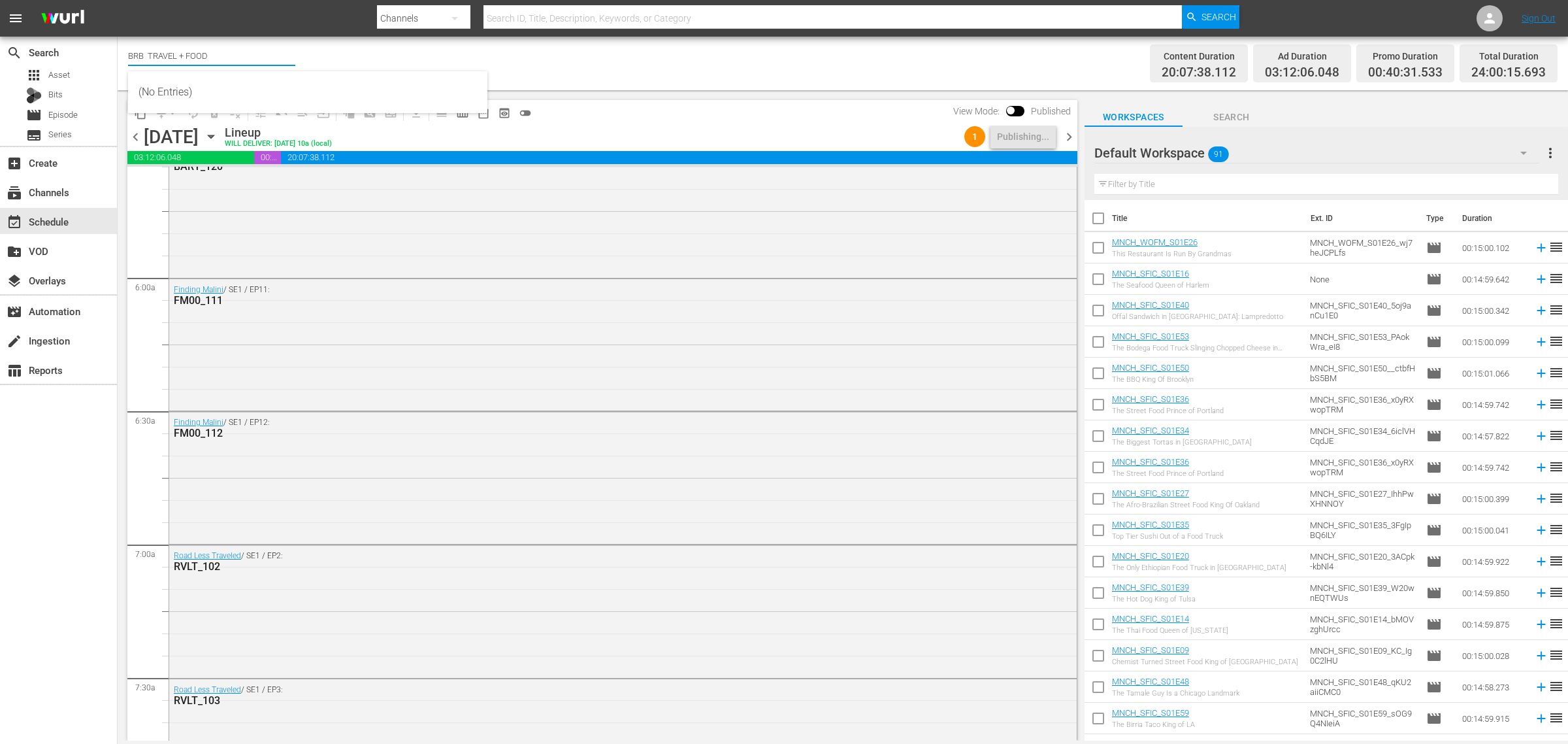
click at [141, 70] on body "menu Search By Channels Search ID, Title, Description, Keywords, or Category Se…" at bounding box center [784, 372] width 1568 height 744
click at [664, 80] on div "Channel Title BRB TRAVEL + FOOD Bulk Remove Gaps & Overlaps" at bounding box center [517, 63] width 779 height 47
click at [131, 76] on icon "button" at bounding box center [134, 79] width 9 height 11
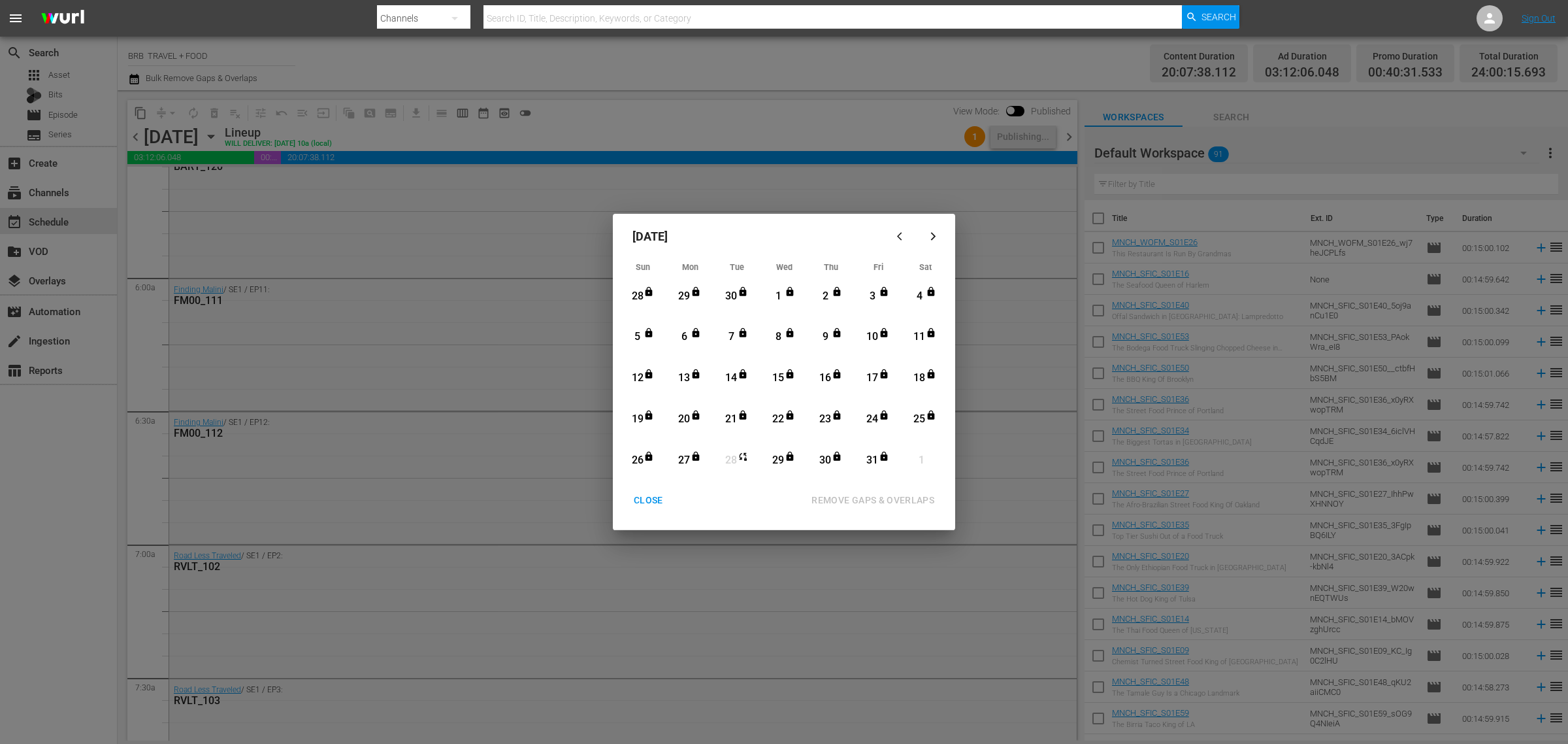
click at [897, 236] on icon "button" at bounding box center [902, 236] width 10 height 10
click at [641, 377] on div "14" at bounding box center [637, 378] width 16 height 15
click at [651, 497] on div "CLOSE" at bounding box center [648, 500] width 50 height 16
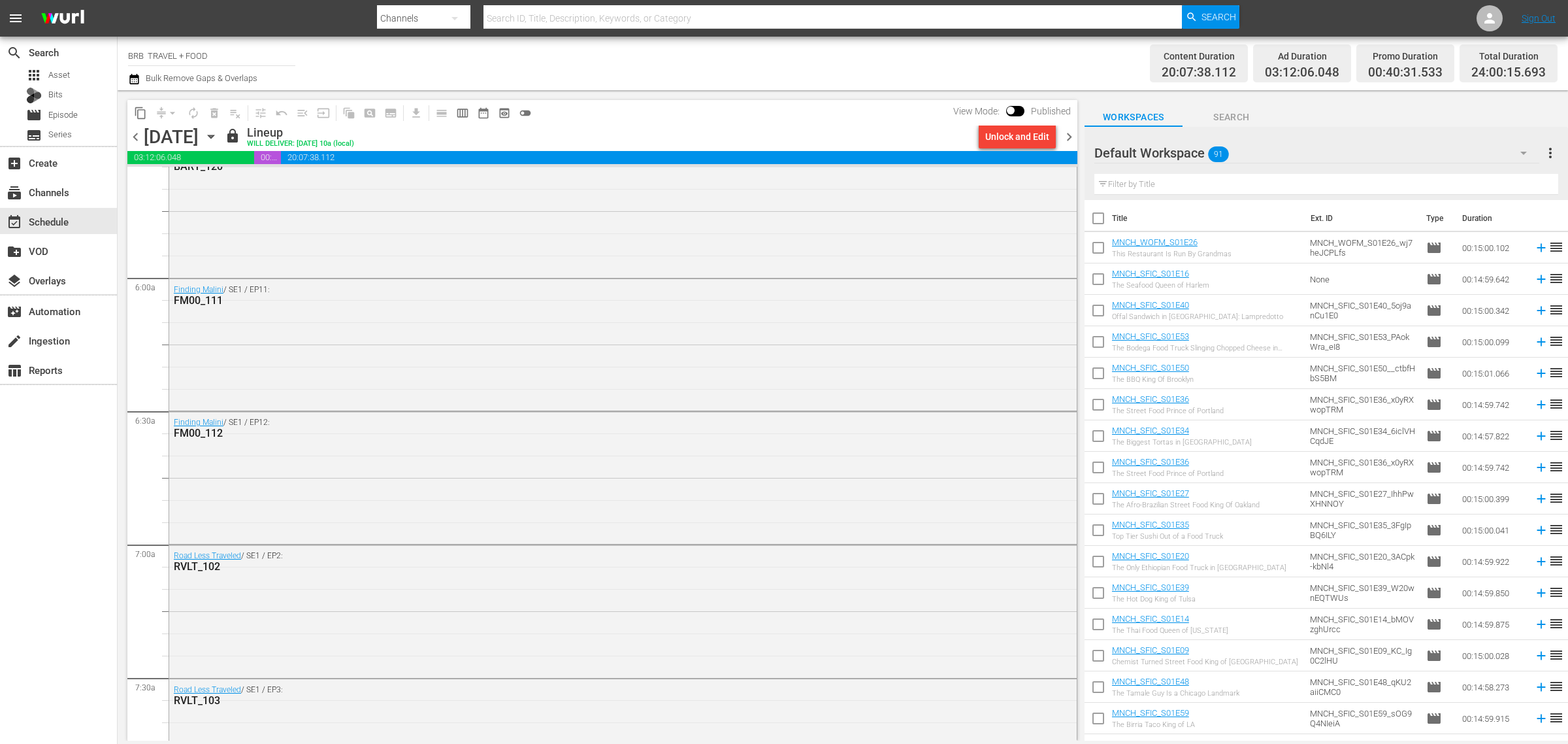
click at [218, 134] on icon "button" at bounding box center [210, 136] width 14 height 14
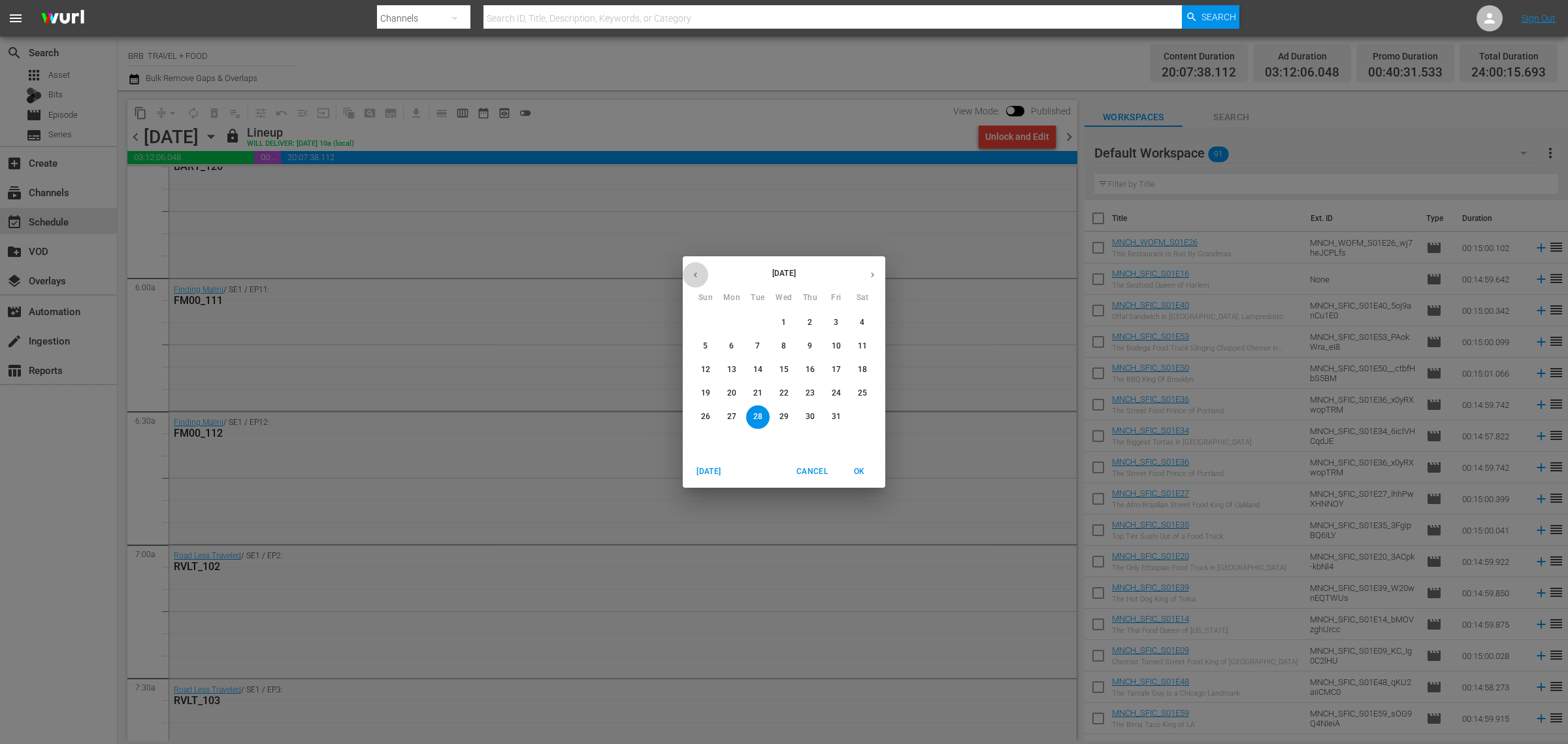
click at [688, 269] on button "button" at bounding box center [696, 275] width 25 height 25
click at [710, 365] on span "14" at bounding box center [706, 369] width 23 height 11
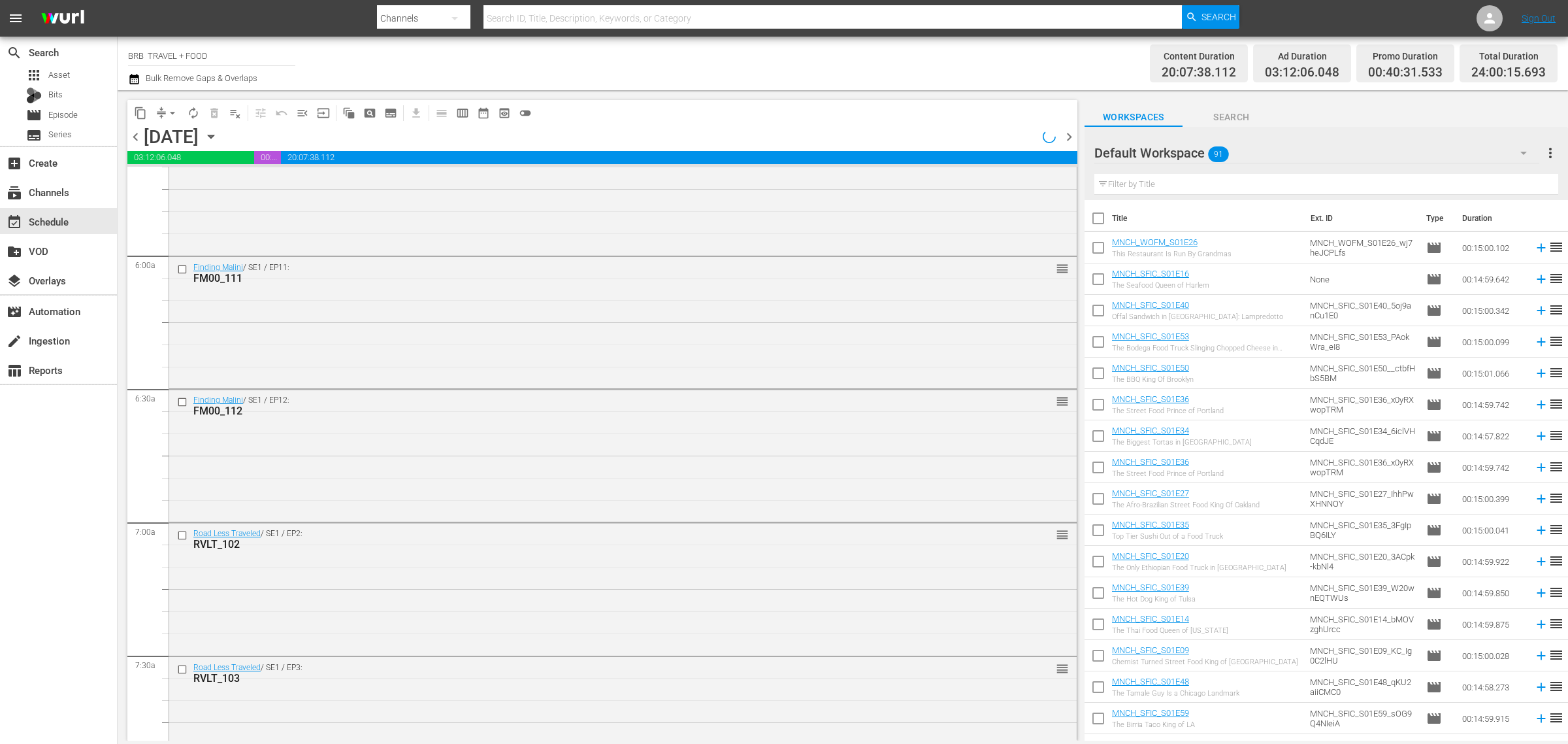
scroll to position [1489, 0]
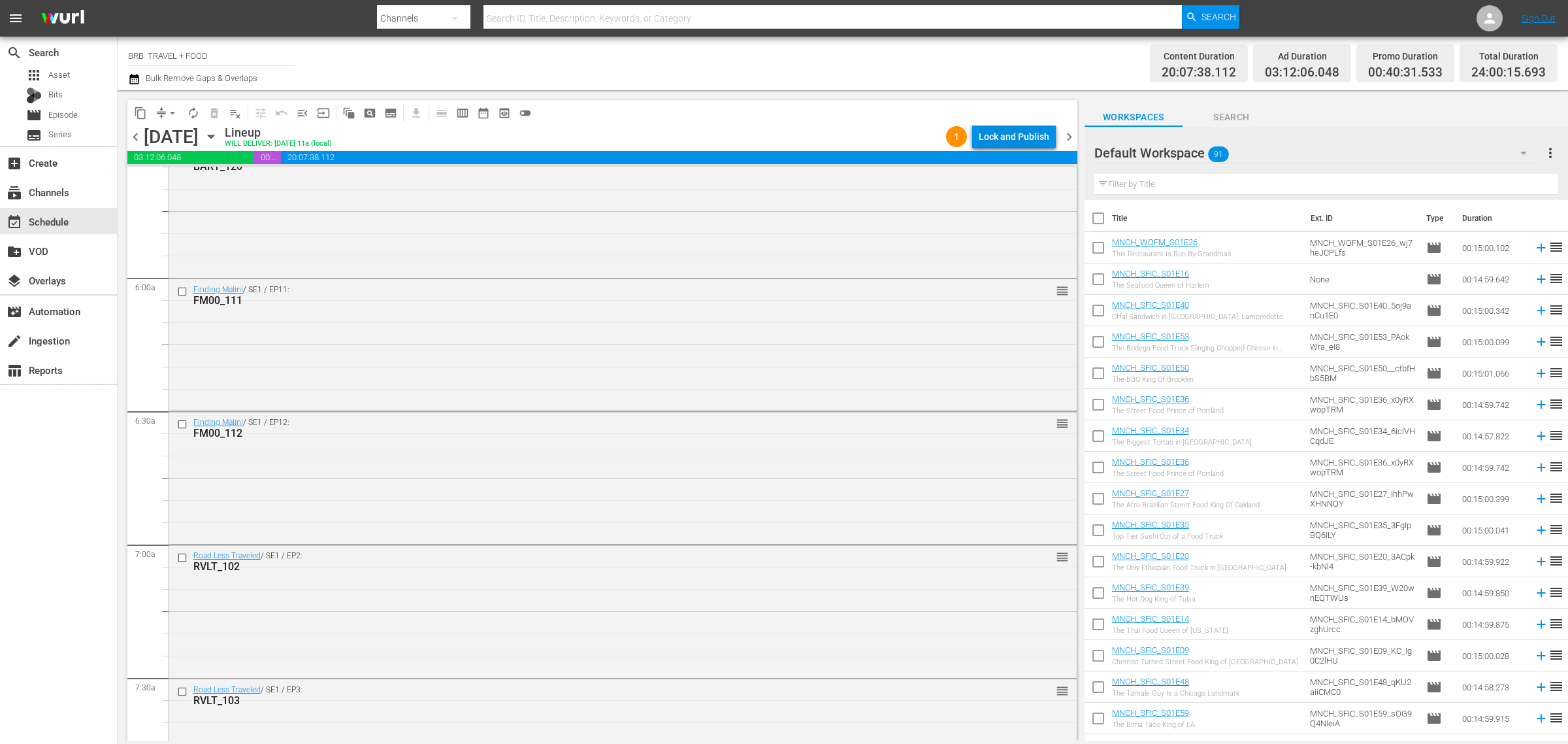
click at [1018, 138] on div "Lock and Publish" at bounding box center [1014, 136] width 70 height 23
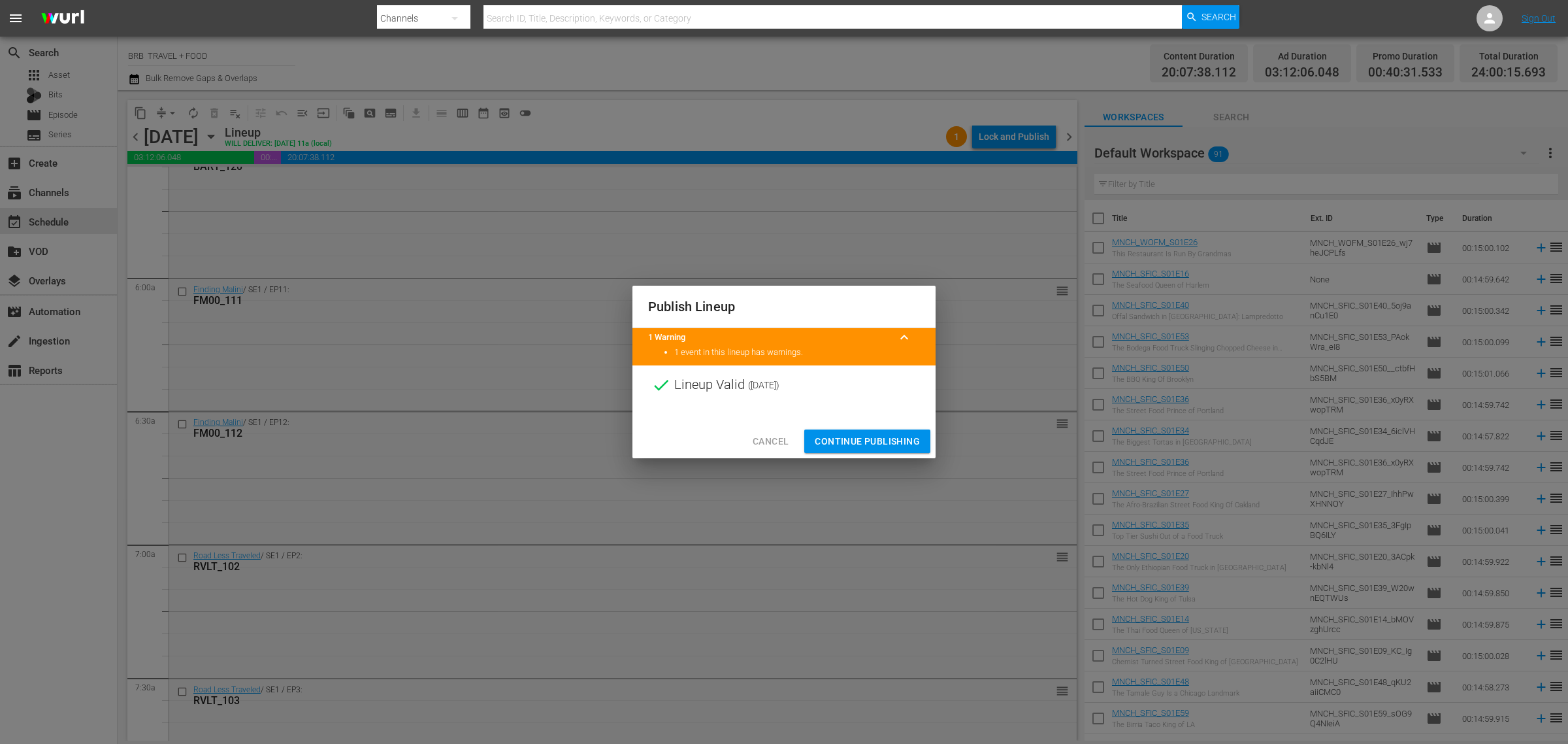
click at [860, 438] on span "Continue Publishing" at bounding box center [867, 442] width 105 height 16
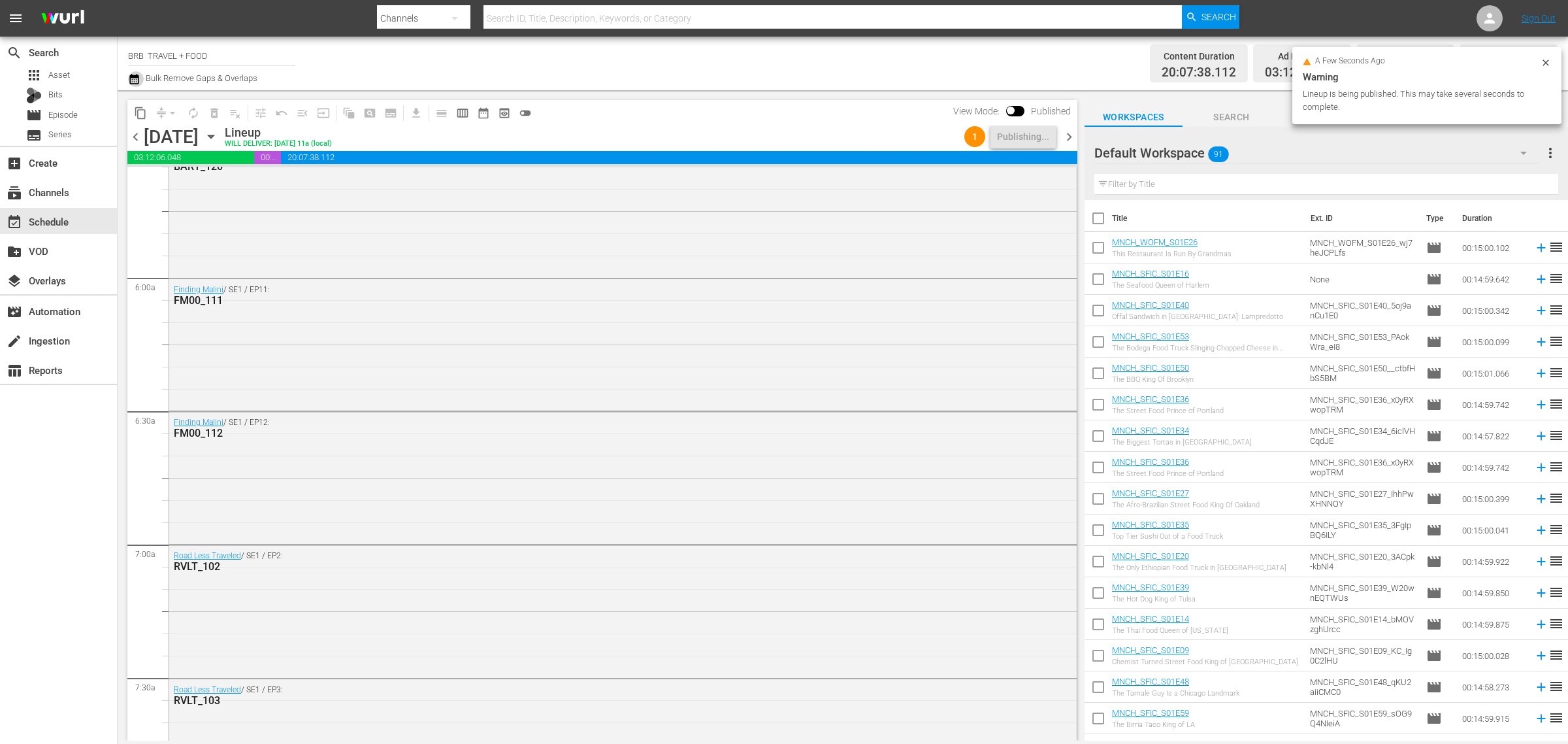
click at [135, 80] on icon "button" at bounding box center [134, 78] width 13 height 15
